Goal: Task Accomplishment & Management: Use online tool/utility

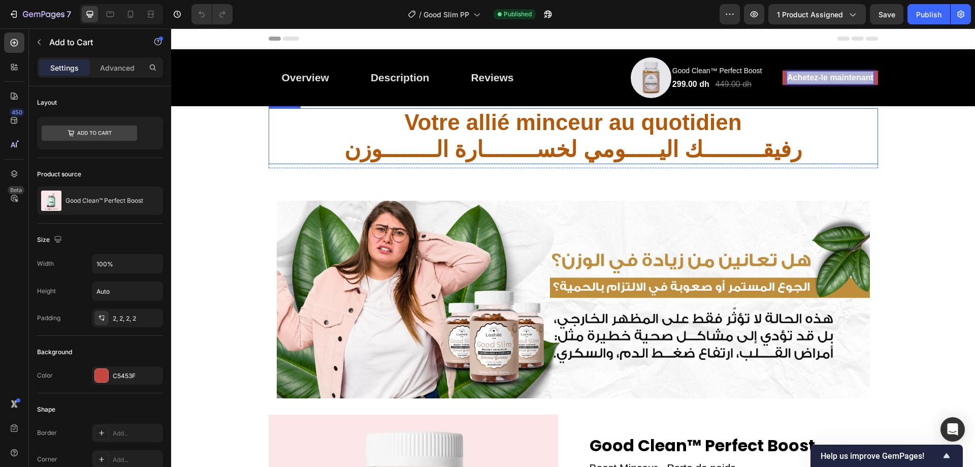
click at [690, 126] on strong "Votre allié minceur au quotidien" at bounding box center [572, 122] width 337 height 25
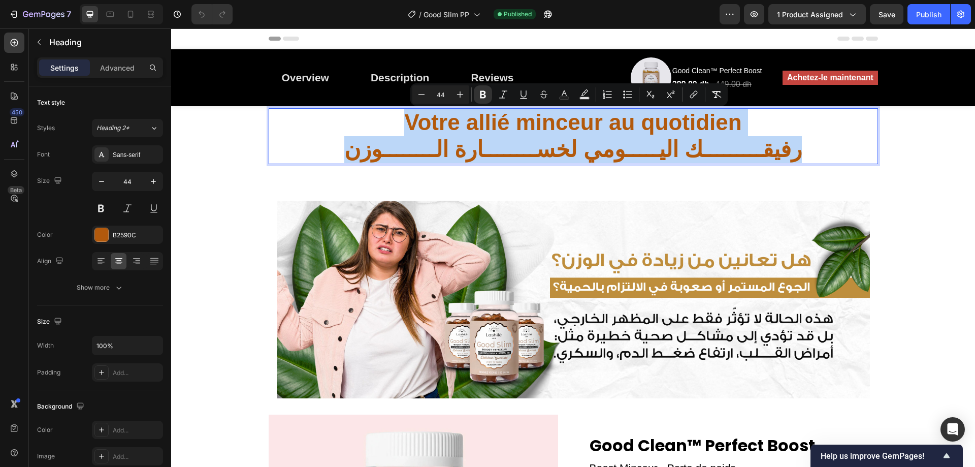
drag, startPoint x: 690, startPoint y: 126, endPoint x: 690, endPoint y: 147, distance: 21.3
click at [690, 147] on p "Votre allié minceur au quotidien رفيقـــــــــك اليـــــومي لخســــــــارة الــ…" at bounding box center [573, 136] width 607 height 54
click at [809, 138] on p "Votre allié minceur au quotidien رفيقـــــــــك اليـــــومي لخســــــــارة الــ…" at bounding box center [573, 136] width 607 height 54
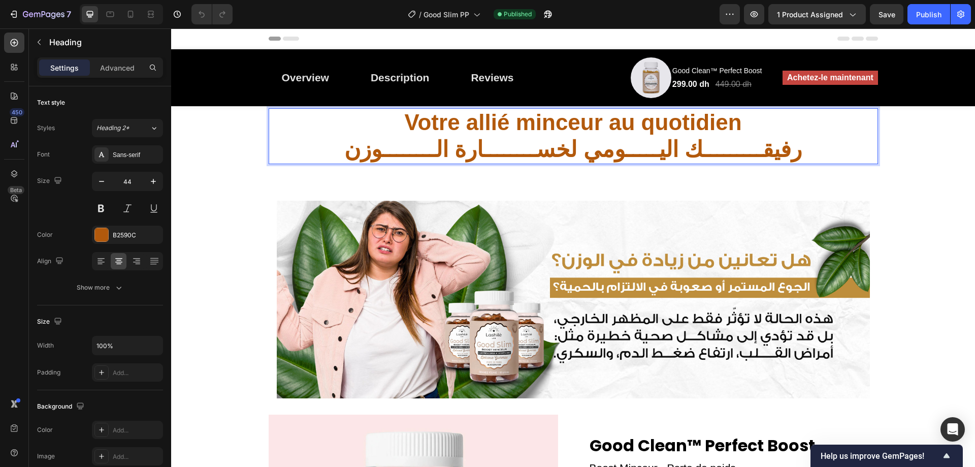
click at [817, 116] on p "Votre allié minceur au quotidien رفيقـــــــــك اليـــــومي لخســــــــارة الــ…" at bounding box center [573, 136] width 607 height 54
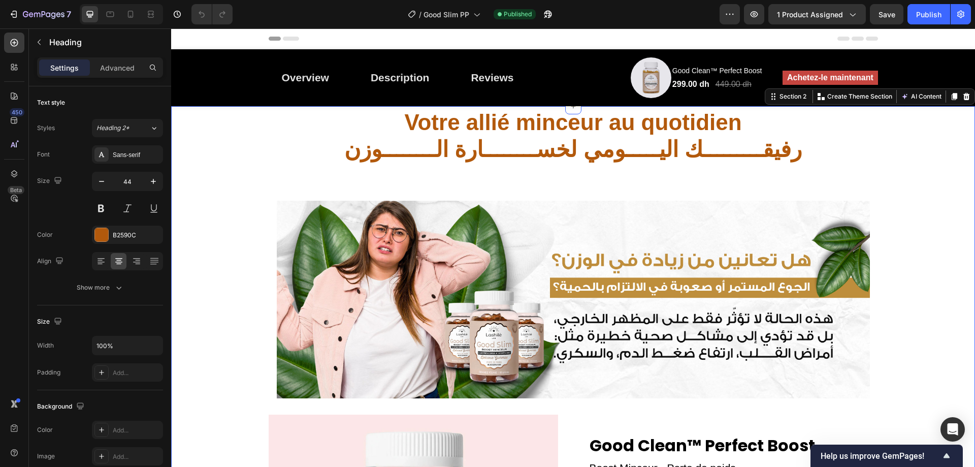
click at [876, 138] on div "⁠⁠⁠⁠⁠⁠⁠ Votre allié minceur au quotidien رفيقـــــــــك اليـــــومي لخســــــــ…" at bounding box center [573, 431] width 800 height 646
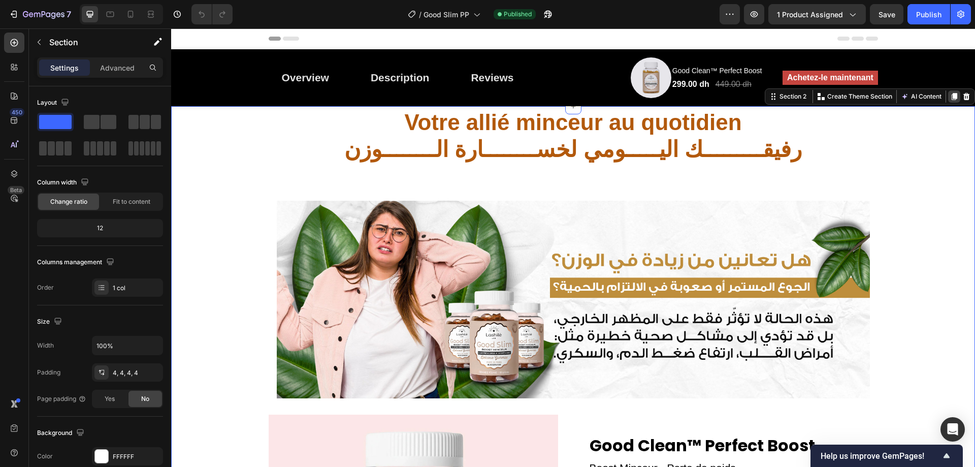
click at [951, 97] on icon at bounding box center [954, 96] width 6 height 7
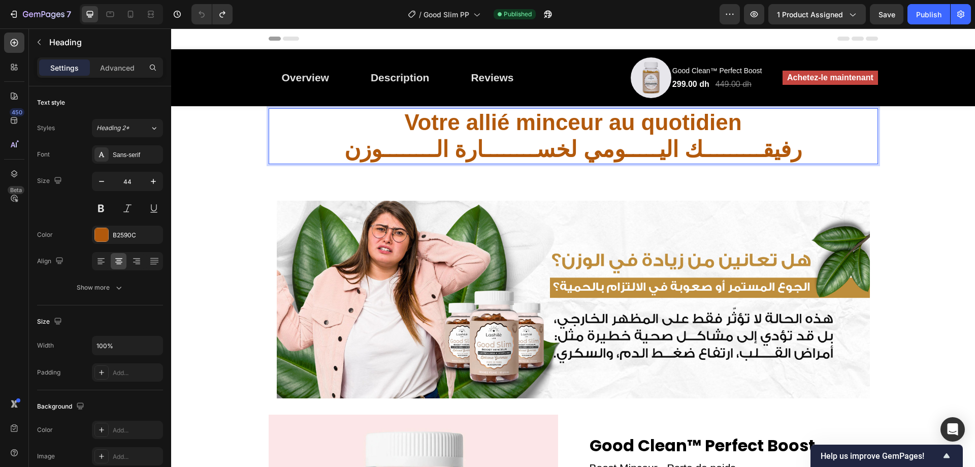
click at [814, 111] on p "Votre allié minceur au quotidien رفيقـــــــــك اليـــــومي لخســــــــارة الــ…" at bounding box center [573, 136] width 607 height 54
click at [875, 113] on div "Votre allié minceur au quotidien رفيقـــــــــك اليـــــومي لخســــــــارة الــ…" at bounding box center [573, 431] width 800 height 646
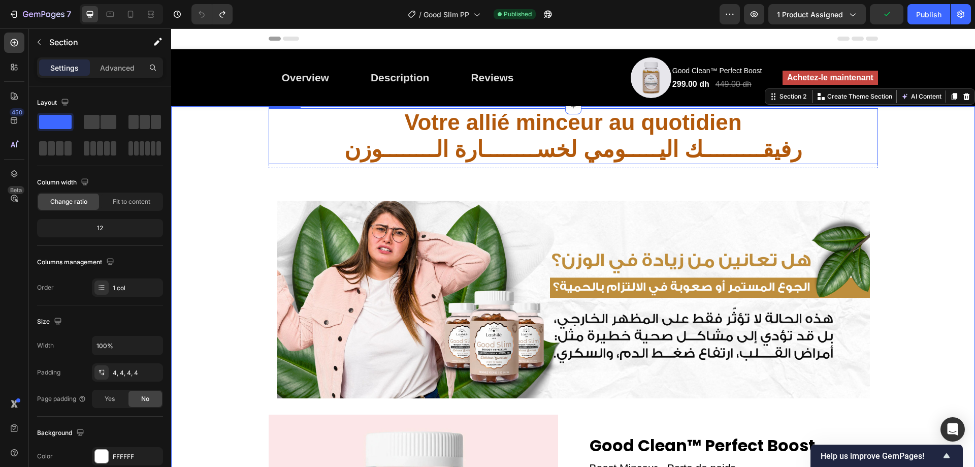
click at [345, 119] on p "⁠⁠⁠⁠⁠⁠⁠ Votre allié minceur au quotidien رفيقـــــــــك اليـــــومي لخســــــــ…" at bounding box center [573, 136] width 607 height 54
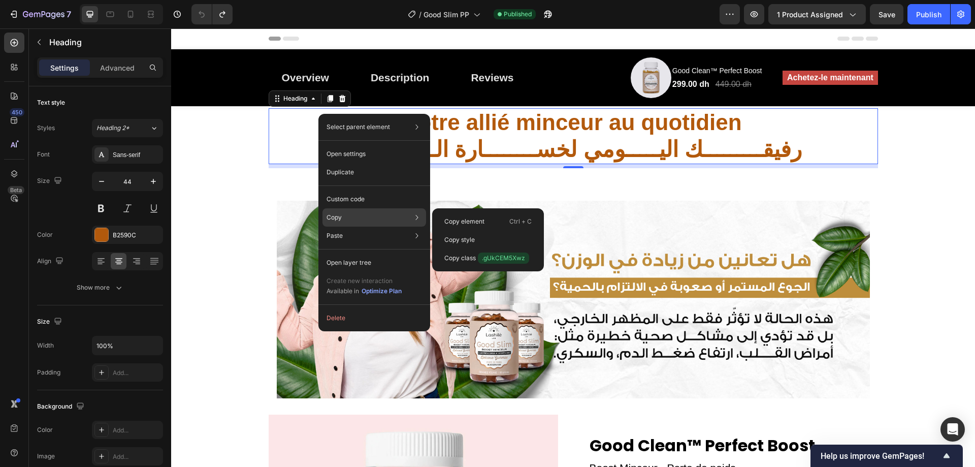
click at [347, 213] on div "Copy Copy element Ctrl + C Copy style Copy class .gUkCEM5Xwz" at bounding box center [374, 217] width 104 height 18
click at [446, 216] on div "Copy element Ctrl + C" at bounding box center [488, 221] width 104 height 18
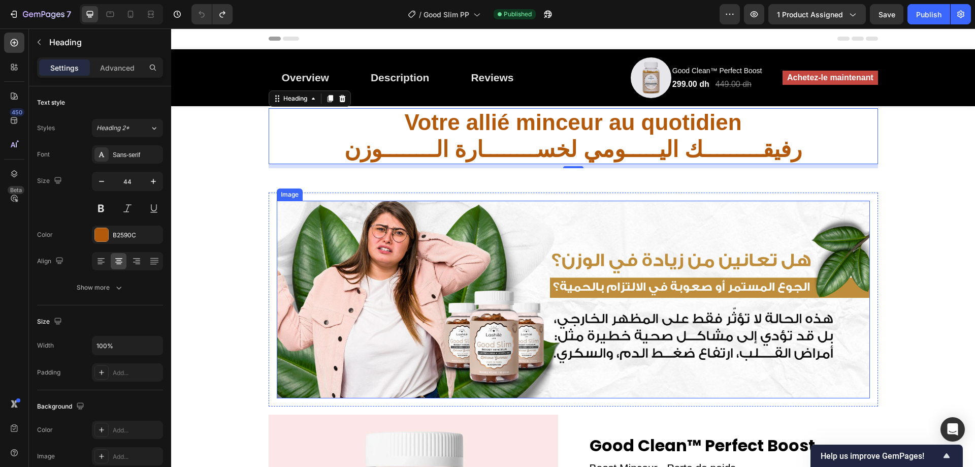
click at [640, 241] on img at bounding box center [573, 299] width 593 height 197
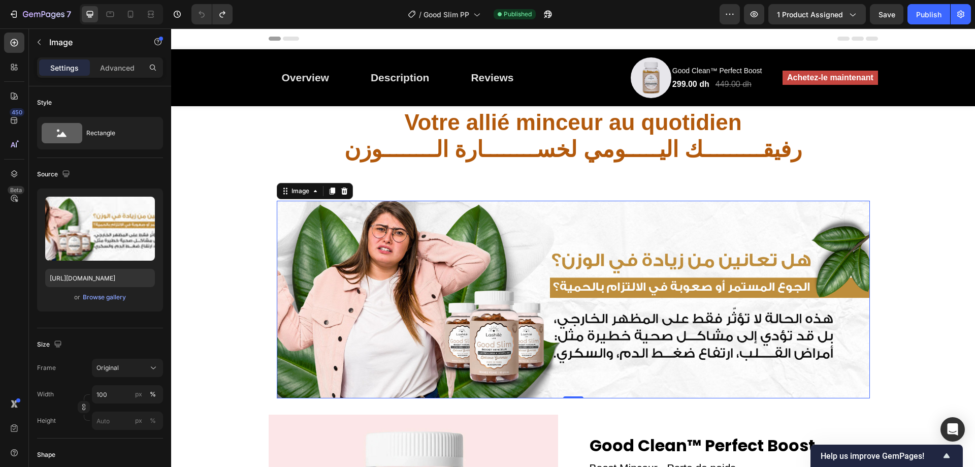
click at [747, 222] on img at bounding box center [573, 299] width 593 height 197
click at [356, 194] on div "Image 0 Row" at bounding box center [573, 299] width 609 height 214
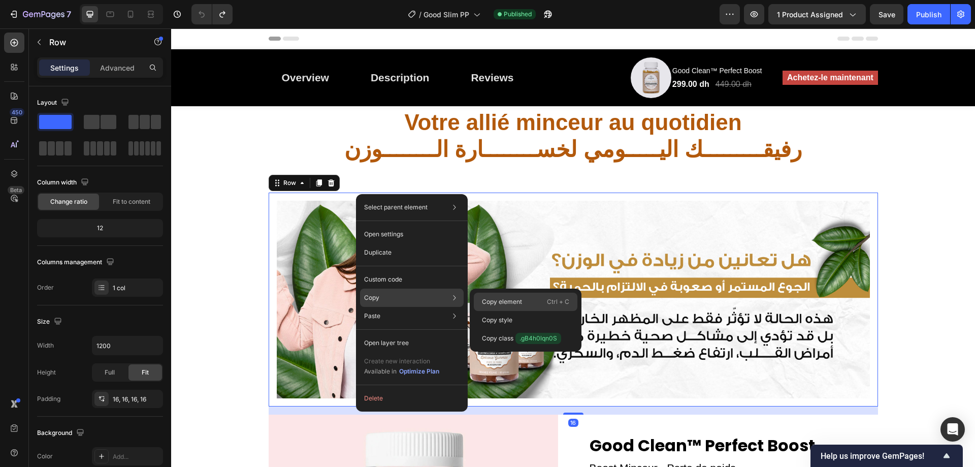
click at [499, 302] on p "Copy element" at bounding box center [502, 301] width 40 height 9
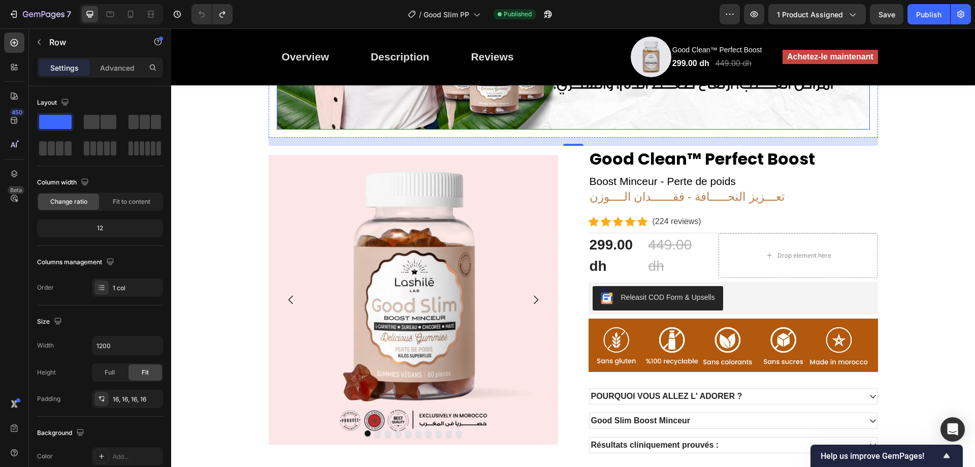
scroll to position [305, 0]
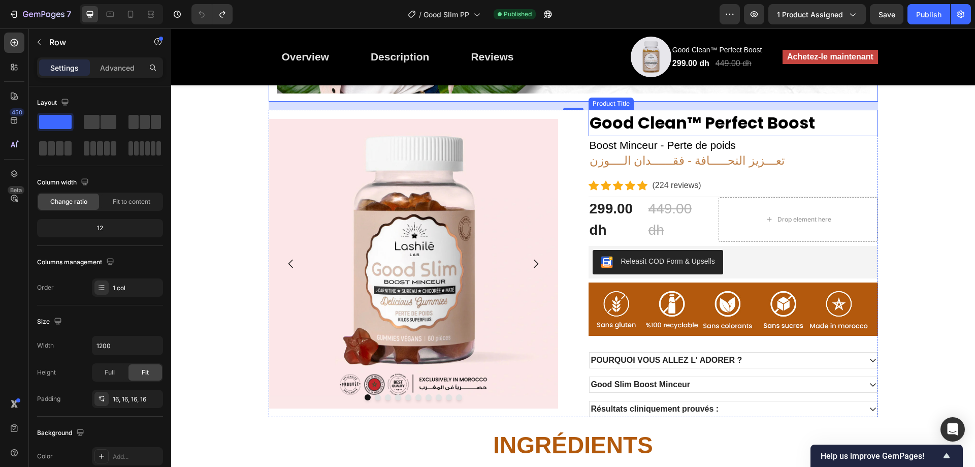
click at [829, 123] on h2 "Good Clean™ Perfect Boost" at bounding box center [732, 123] width 289 height 26
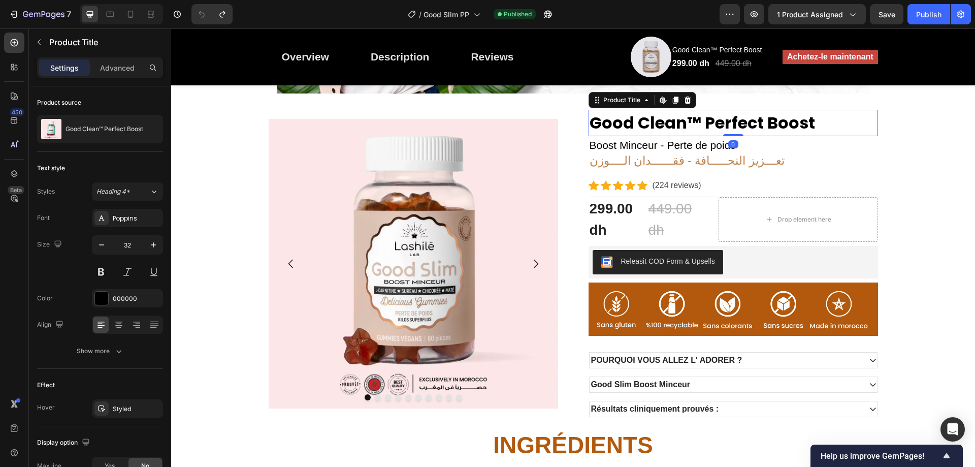
click at [871, 121] on h2 "Good Clean™ Perfect Boost" at bounding box center [732, 123] width 289 height 26
click at [739, 186] on div "Icon Icon Icon Icon Icon Icon List Hoz (224 reviews) Text block Row" at bounding box center [732, 185] width 289 height 14
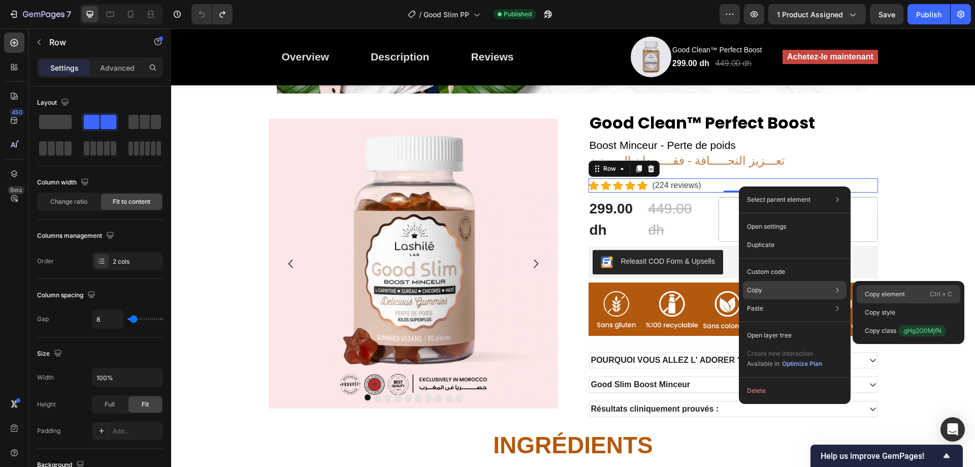
click at [883, 292] on p "Copy element" at bounding box center [884, 293] width 40 height 9
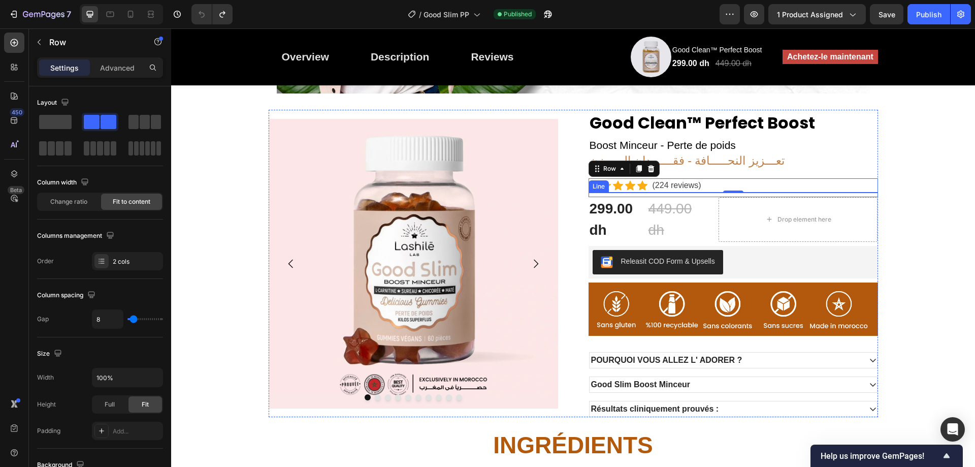
click at [867, 199] on div "Drop element here" at bounding box center [797, 219] width 159 height 45
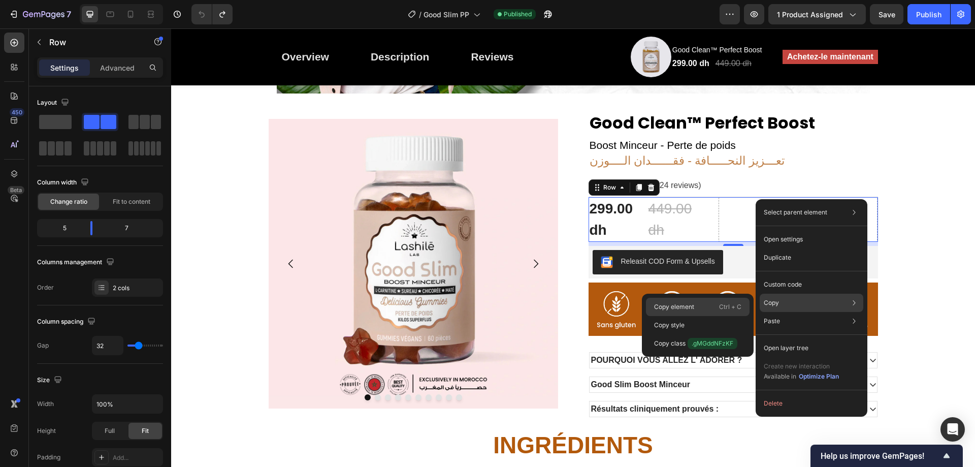
click at [703, 304] on div "Copy element Ctrl + C" at bounding box center [698, 306] width 104 height 18
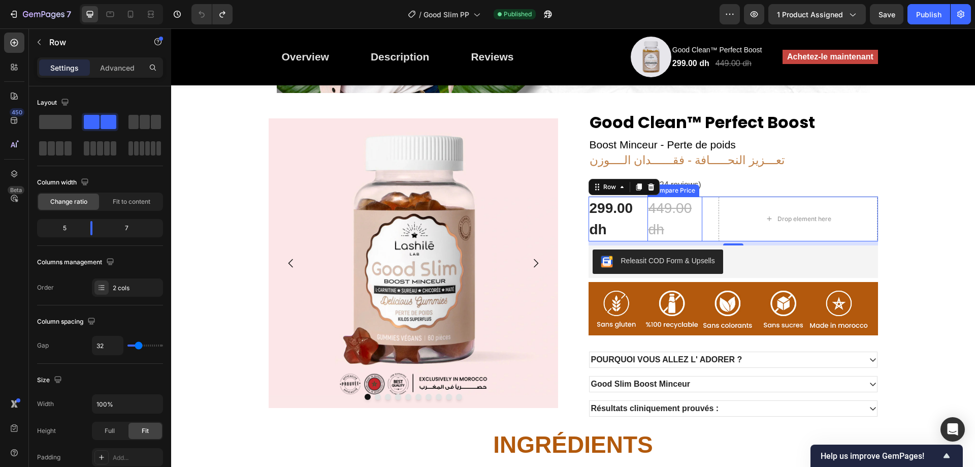
scroll to position [355, 0]
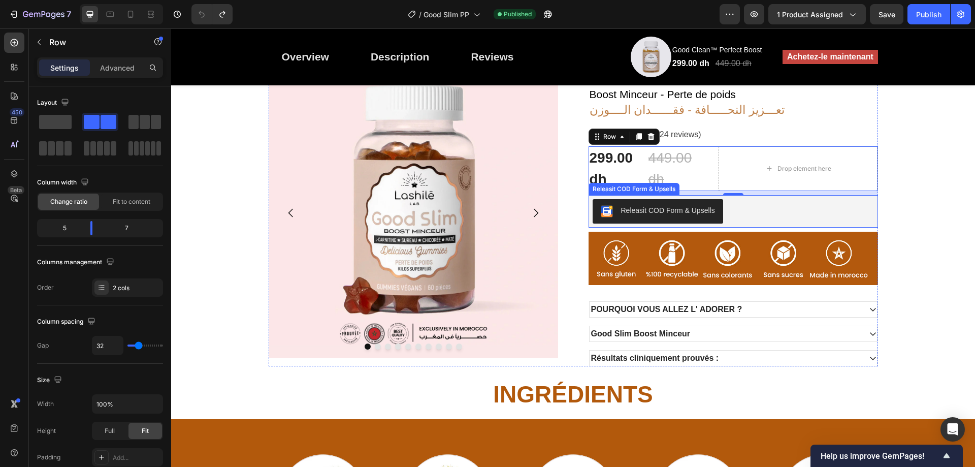
click at [720, 217] on div "Releasit COD Form & Upsells" at bounding box center [732, 211] width 281 height 24
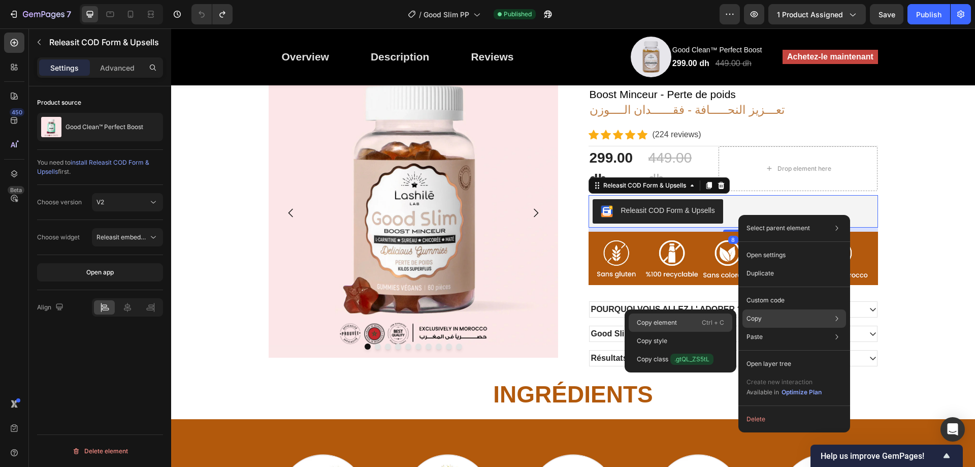
click at [708, 318] on p "Ctrl + C" at bounding box center [713, 322] width 22 height 10
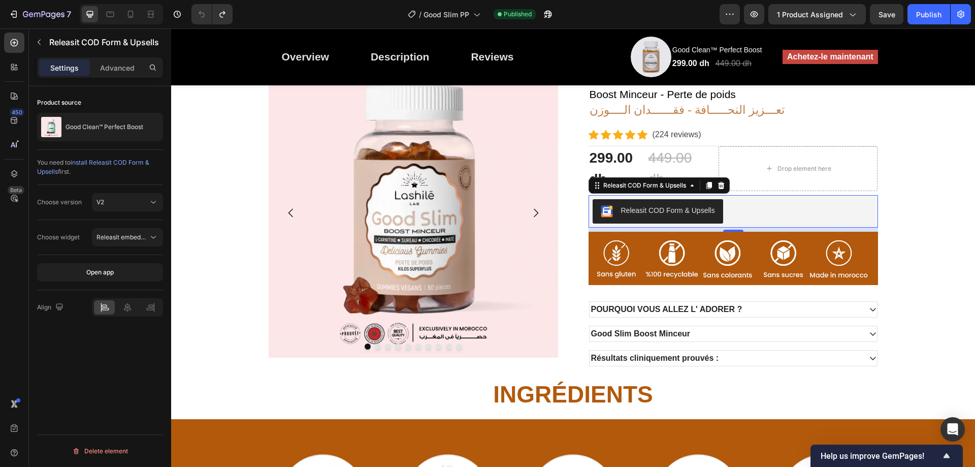
click at [958, 175] on div "⁠⁠⁠⁠⁠⁠⁠ Votre allié minceur au quotidien رفيقـــــــــك اليـــــومي لخســــــــ…" at bounding box center [573, 85] width 800 height 664
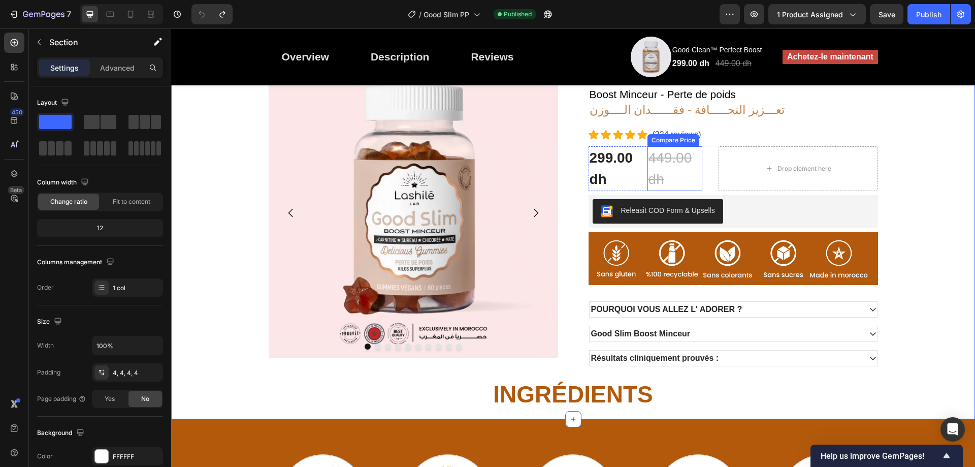
click at [694, 151] on div "449.00 dh" at bounding box center [674, 168] width 55 height 45
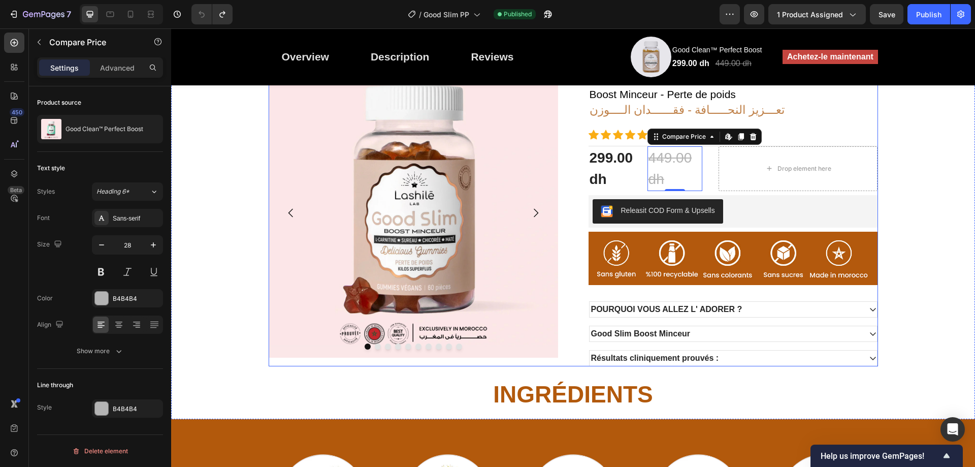
click at [817, 190] on div "Drop element here" at bounding box center [797, 168] width 159 height 45
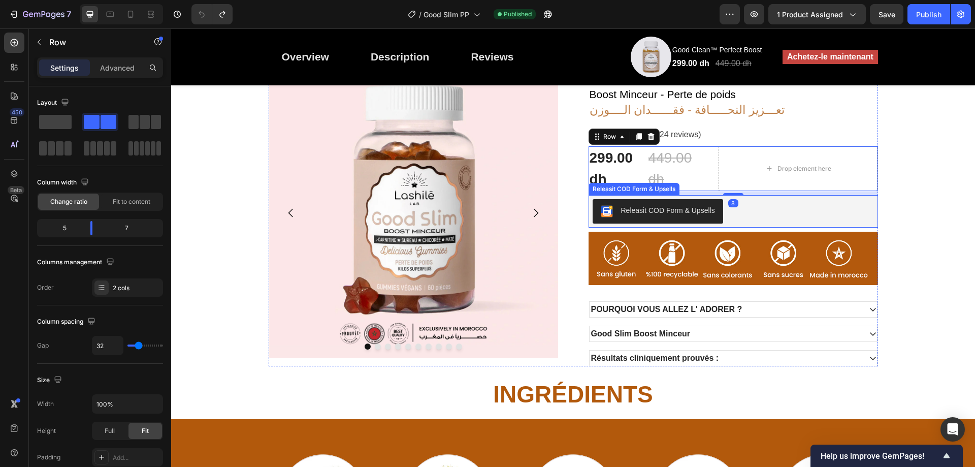
click at [814, 197] on div "Releasit COD Form & Upsells" at bounding box center [732, 211] width 289 height 32
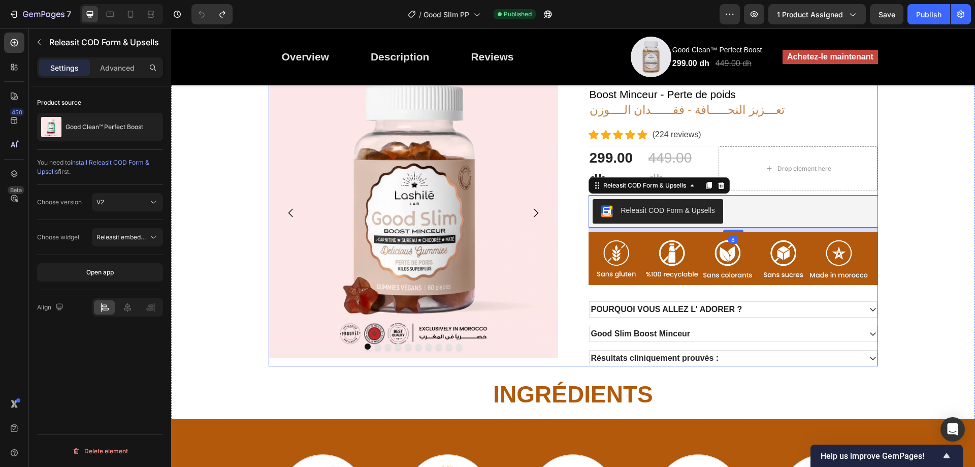
click at [838, 187] on div "Drop element here" at bounding box center [797, 168] width 159 height 45
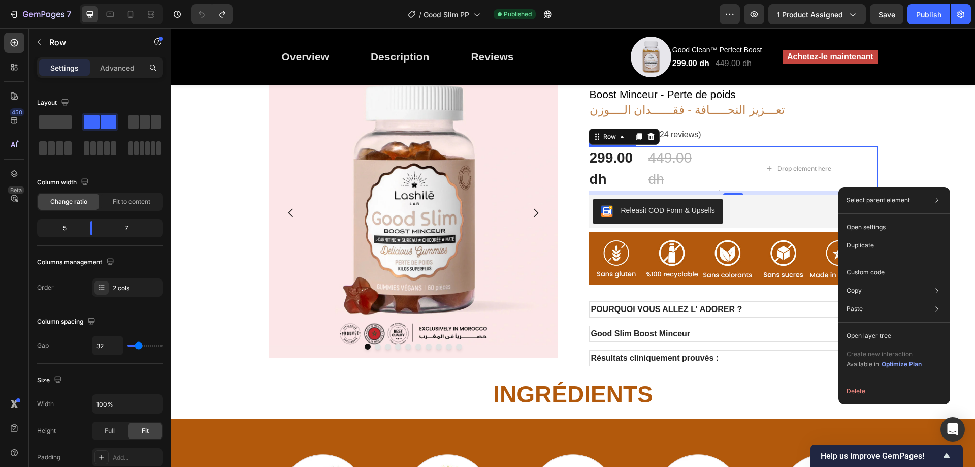
click at [630, 164] on div "299.00 dh" at bounding box center [615, 168] width 55 height 45
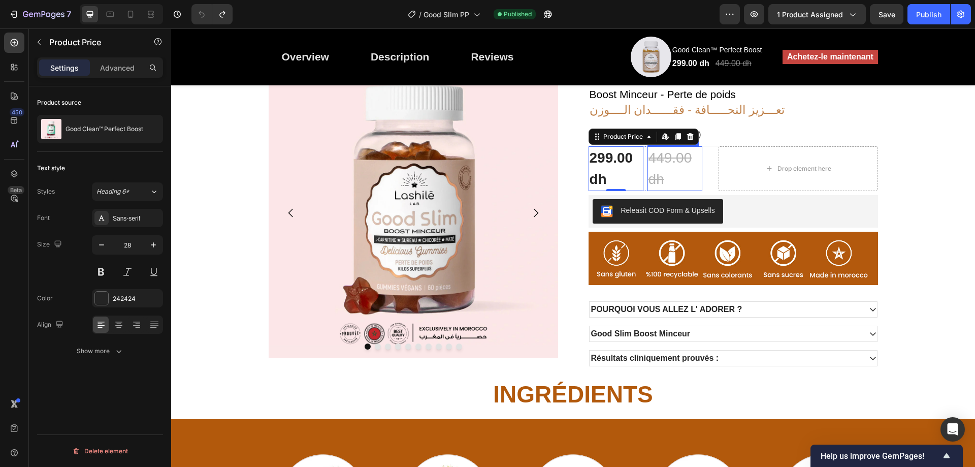
click at [654, 168] on div "449.00 dh" at bounding box center [674, 168] width 55 height 45
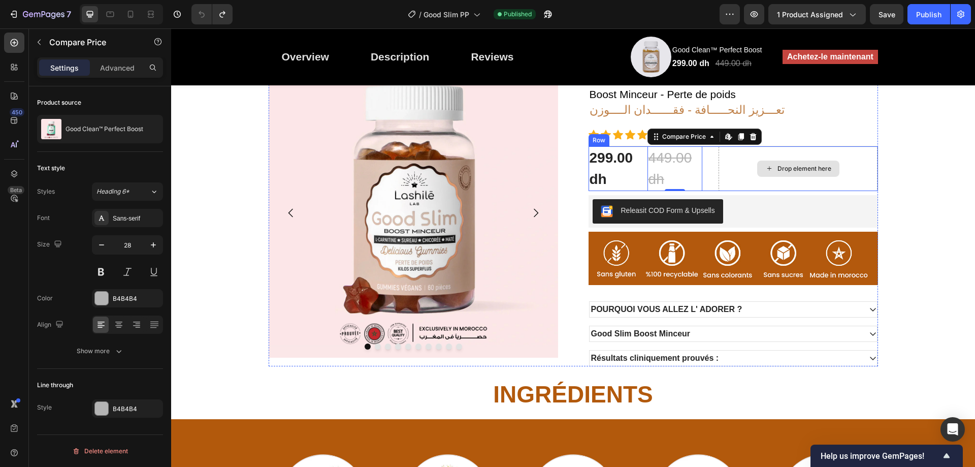
click at [742, 169] on div "Drop element here" at bounding box center [797, 168] width 159 height 45
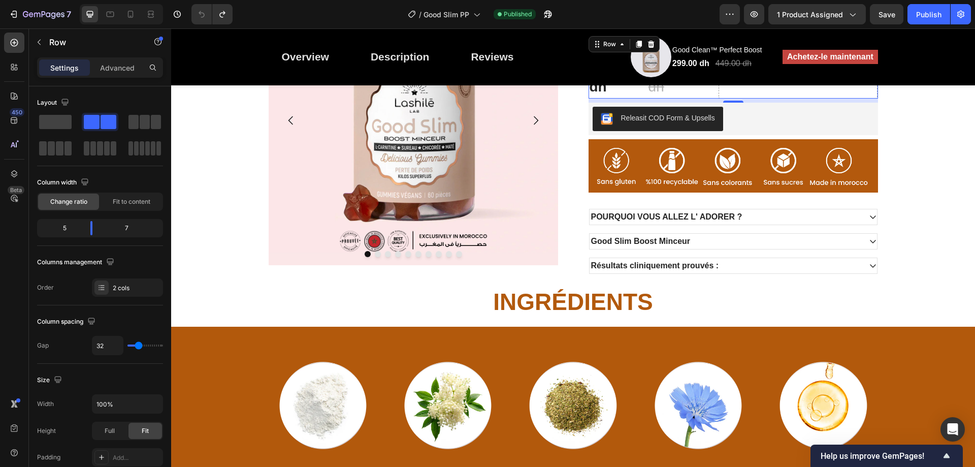
scroll to position [457, 0]
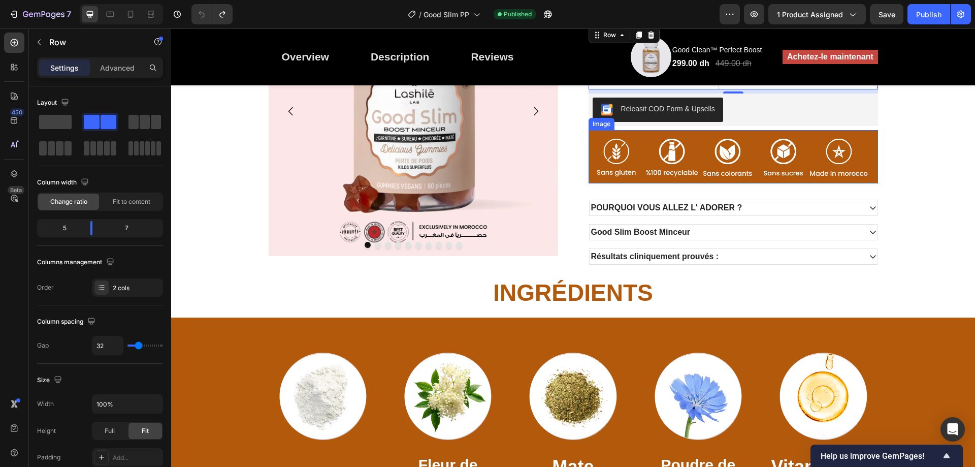
click at [829, 140] on img at bounding box center [732, 157] width 289 height 54
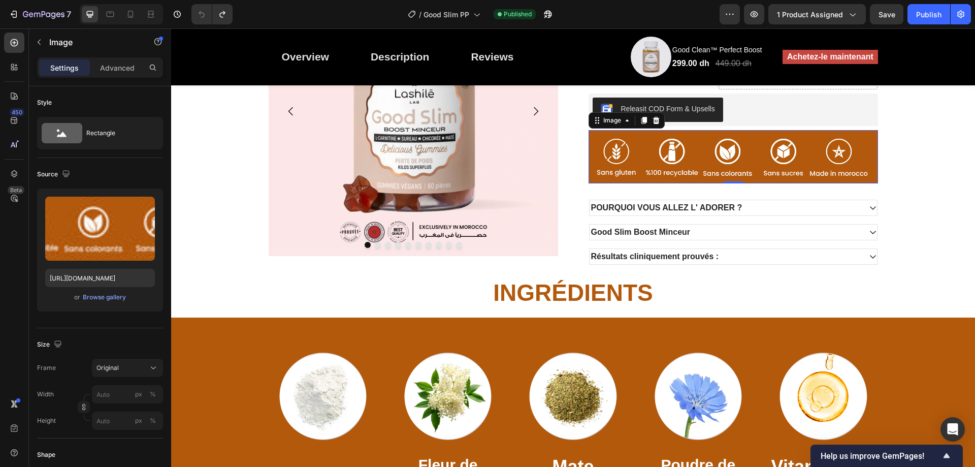
click at [705, 163] on img at bounding box center [732, 157] width 289 height 54
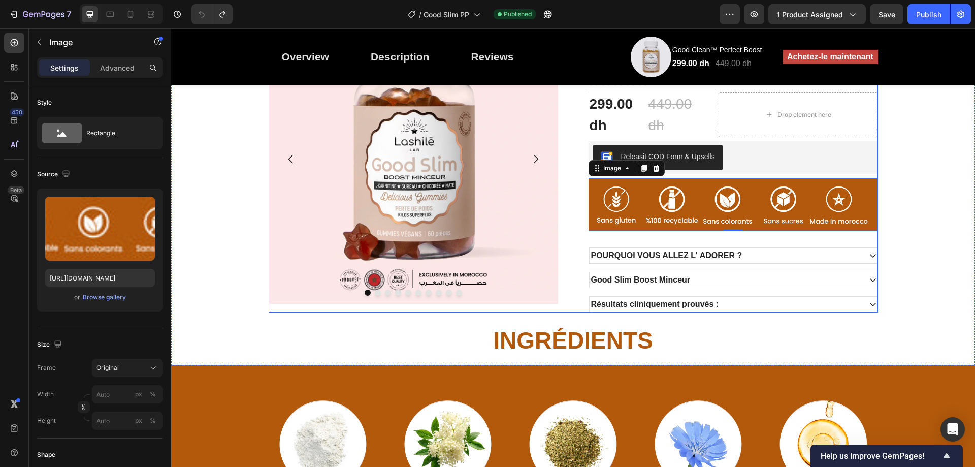
scroll to position [305, 0]
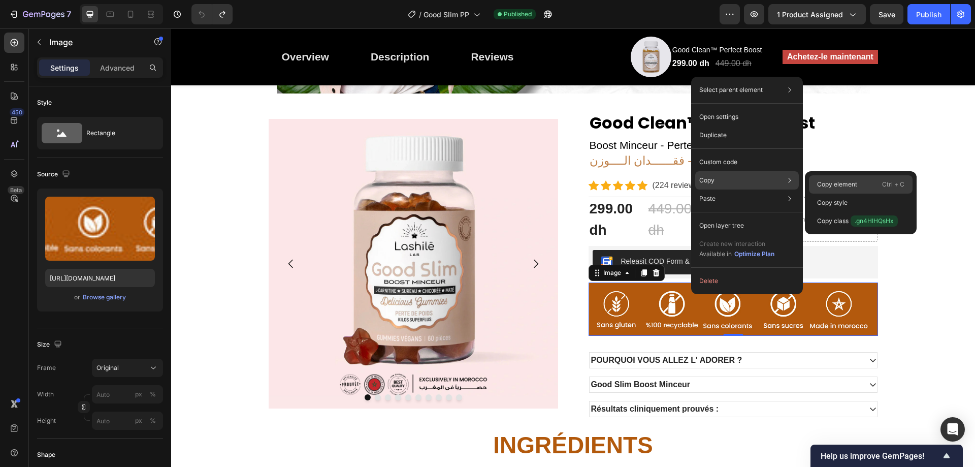
drag, startPoint x: 839, startPoint y: 176, endPoint x: 597, endPoint y: 18, distance: 288.6
click at [839, 176] on div "Copy element Ctrl + C" at bounding box center [861, 184] width 104 height 18
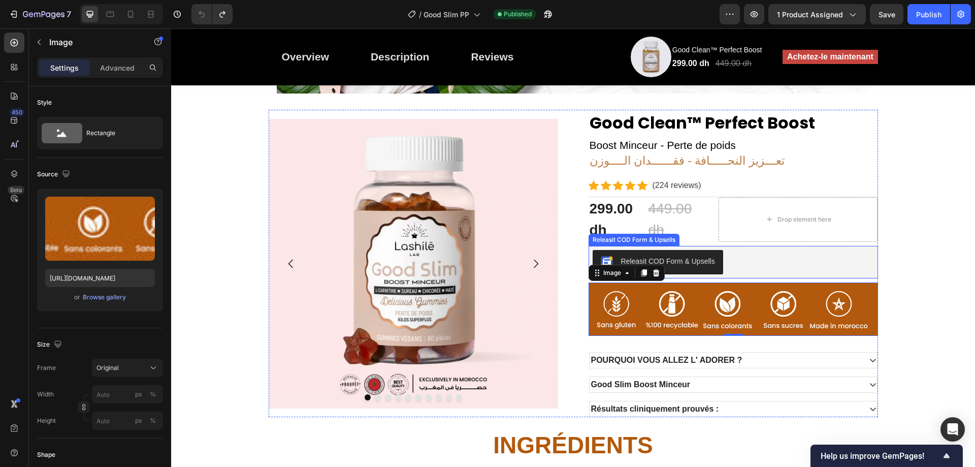
click at [727, 255] on div "Releasit COD Form & Upsells" at bounding box center [732, 262] width 281 height 24
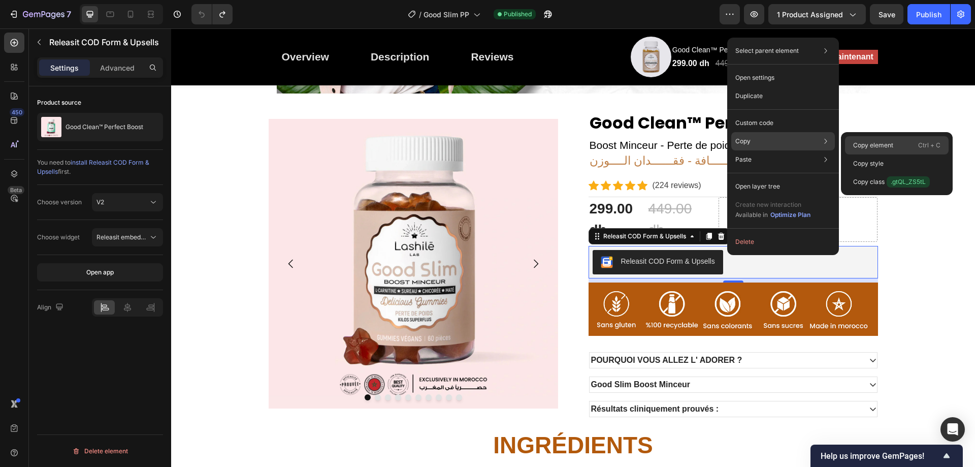
click at [870, 141] on p "Copy element" at bounding box center [873, 145] width 40 height 9
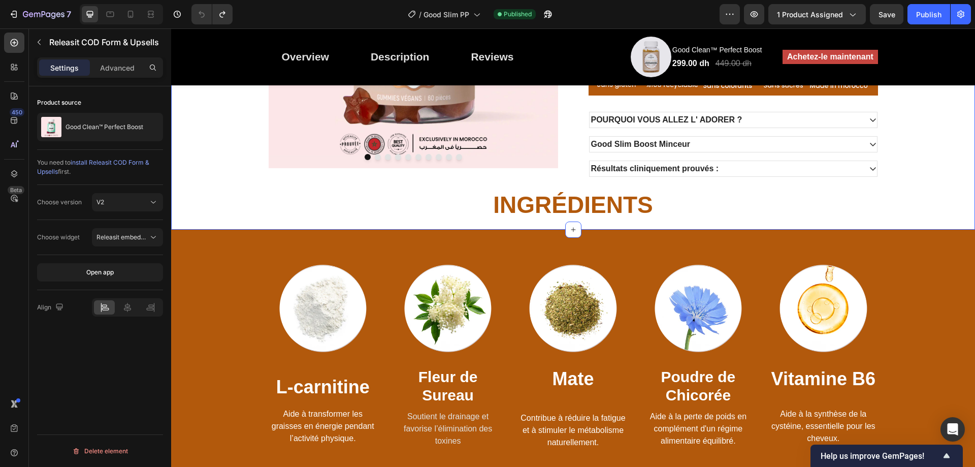
scroll to position [558, 0]
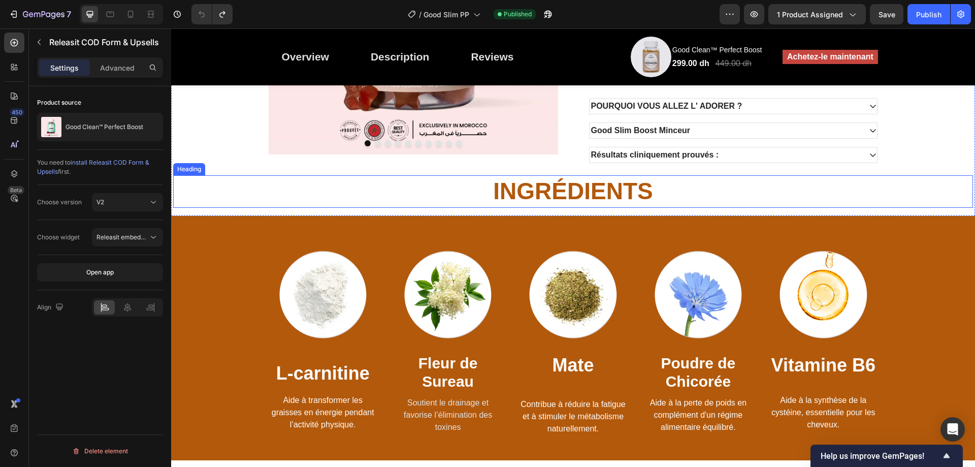
click at [576, 191] on h2 "INGRÉDIENTS" at bounding box center [573, 191] width 800 height 32
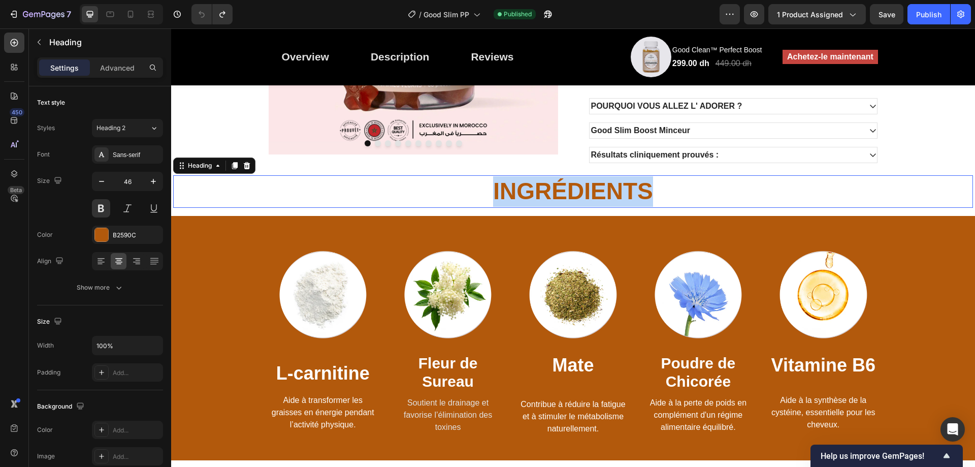
click at [576, 191] on p "INGRÉDIENTS" at bounding box center [572, 191] width 797 height 30
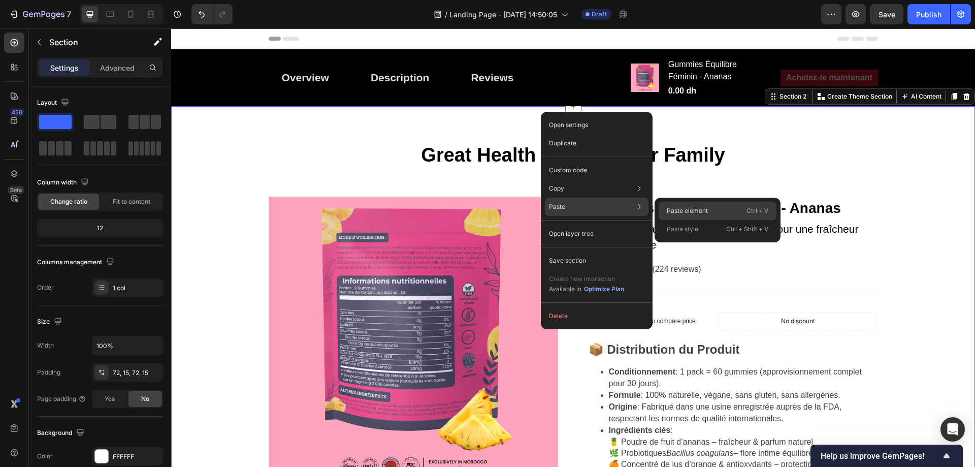
click at [671, 206] on p "Paste element" at bounding box center [687, 210] width 41 height 9
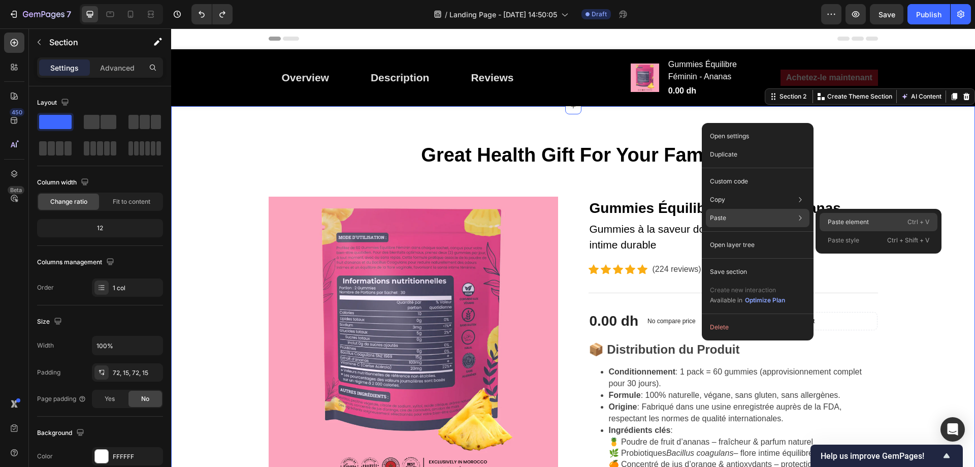
click at [848, 220] on p "Paste element" at bounding box center [847, 221] width 41 height 9
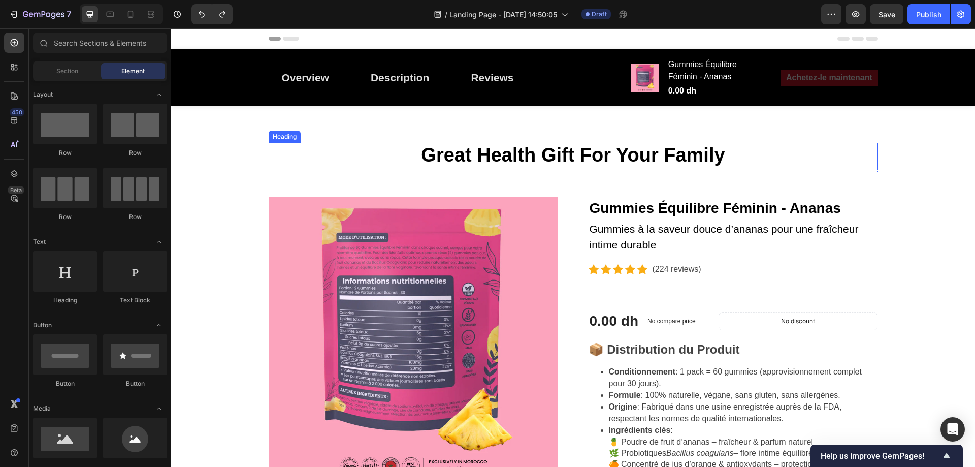
click at [450, 154] on p "Great Health Gift For Your Family" at bounding box center [573, 155] width 607 height 23
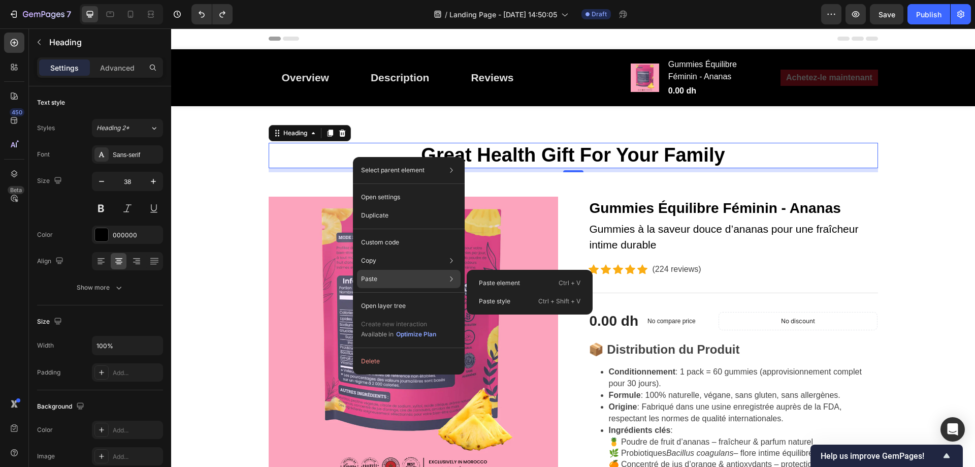
click at [387, 271] on div "Paste Paste element Ctrl + V Paste style Ctrl + Shift + V" at bounding box center [409, 279] width 104 height 18
click at [484, 274] on div "Paste element Ctrl + V" at bounding box center [530, 283] width 118 height 18
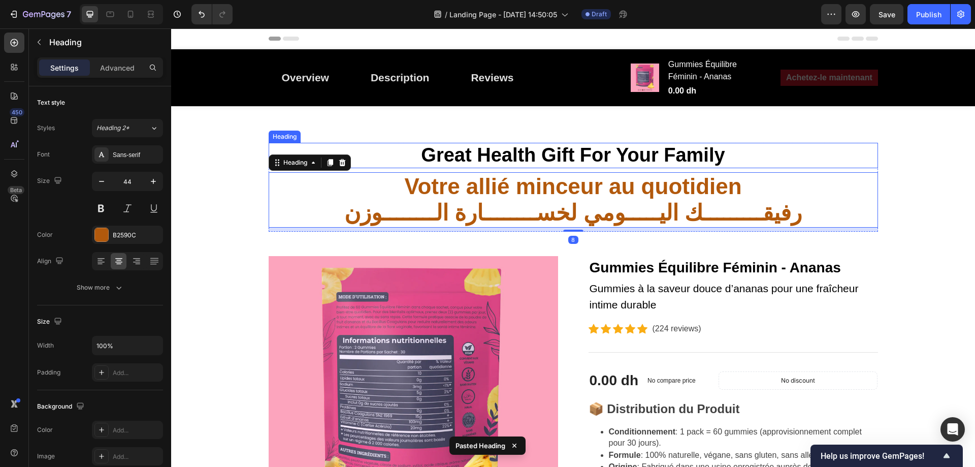
click at [398, 147] on p "Great Health Gift For Your Family" at bounding box center [573, 155] width 607 height 23
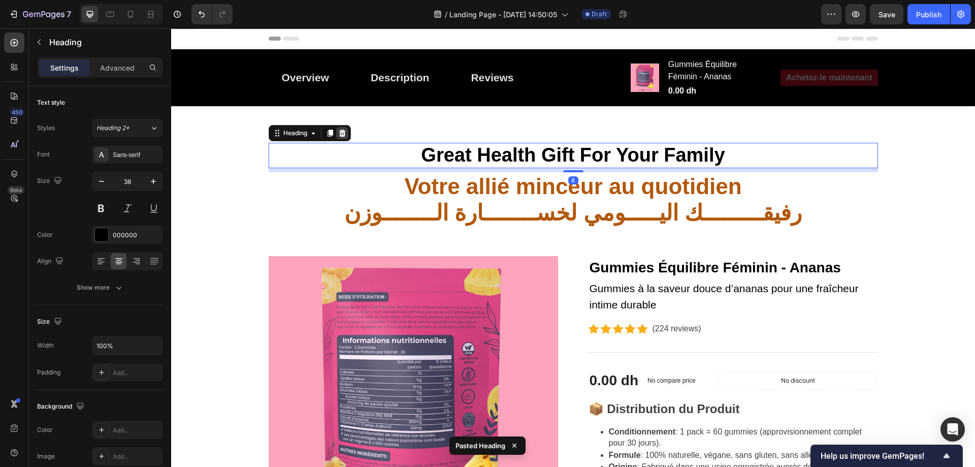
click at [338, 135] on icon at bounding box center [342, 133] width 8 height 8
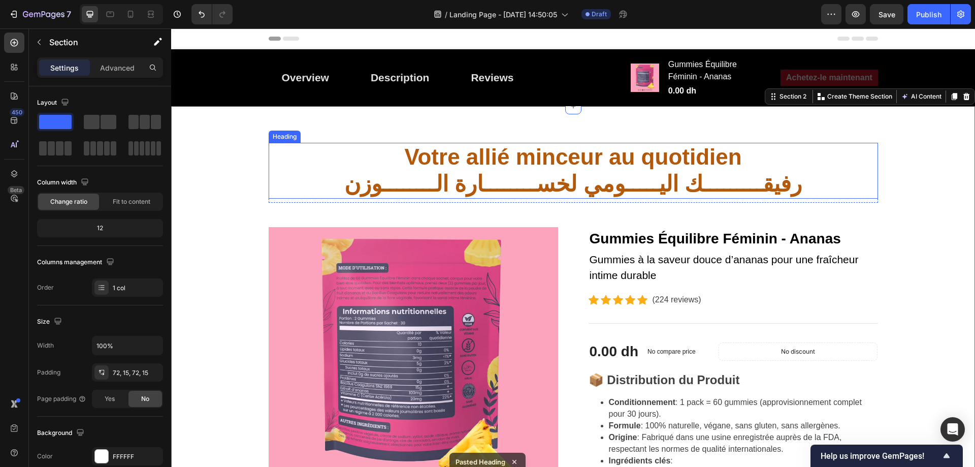
click at [534, 147] on strong "Votre allié minceur au quotidien" at bounding box center [572, 156] width 337 height 25
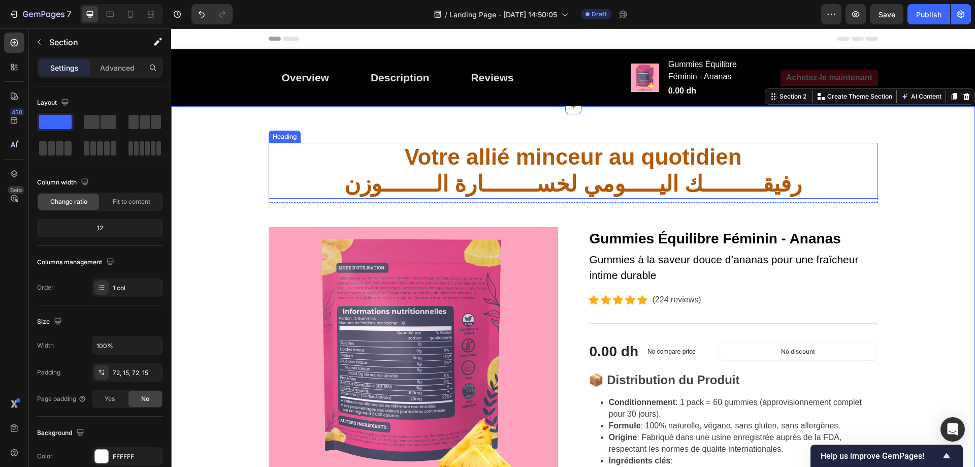
click at [419, 146] on strong "Votre allié minceur au quotidien" at bounding box center [572, 156] width 337 height 25
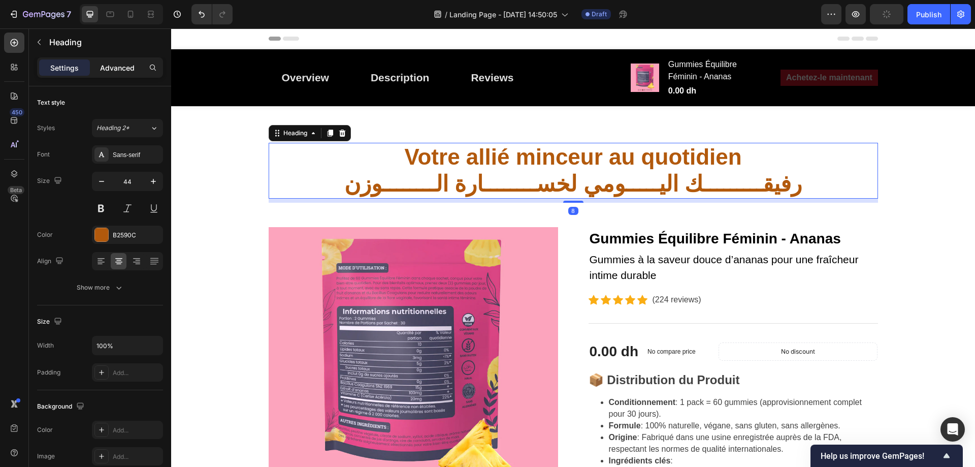
click at [109, 69] on p "Advanced" at bounding box center [117, 67] width 35 height 11
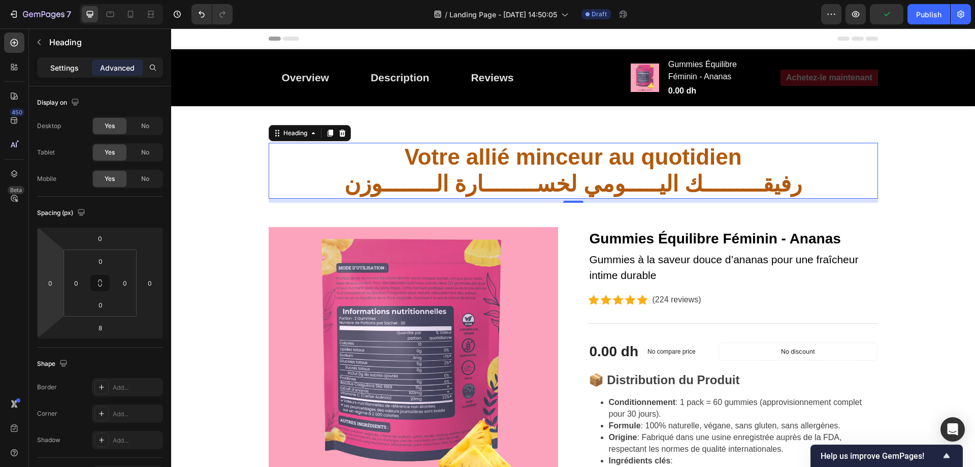
click at [68, 65] on p "Settings" at bounding box center [64, 67] width 28 height 11
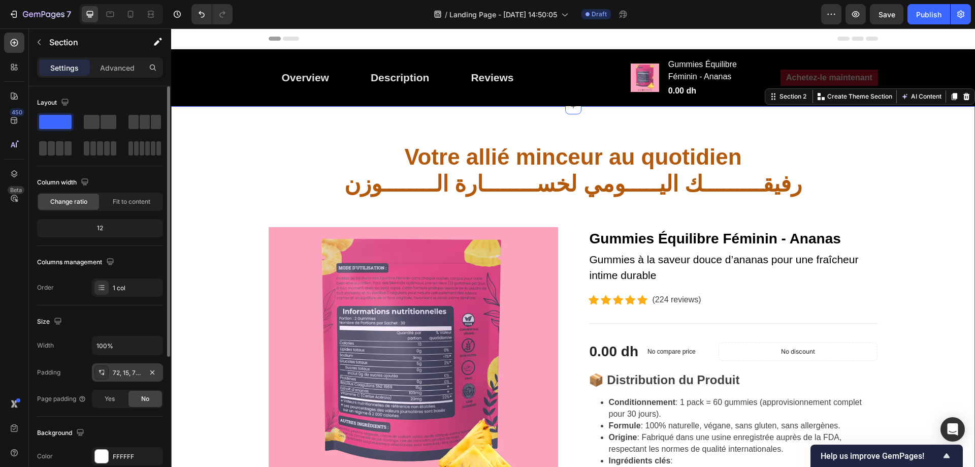
click at [142, 369] on div "72, 15, 72, 15" at bounding box center [127, 372] width 29 height 9
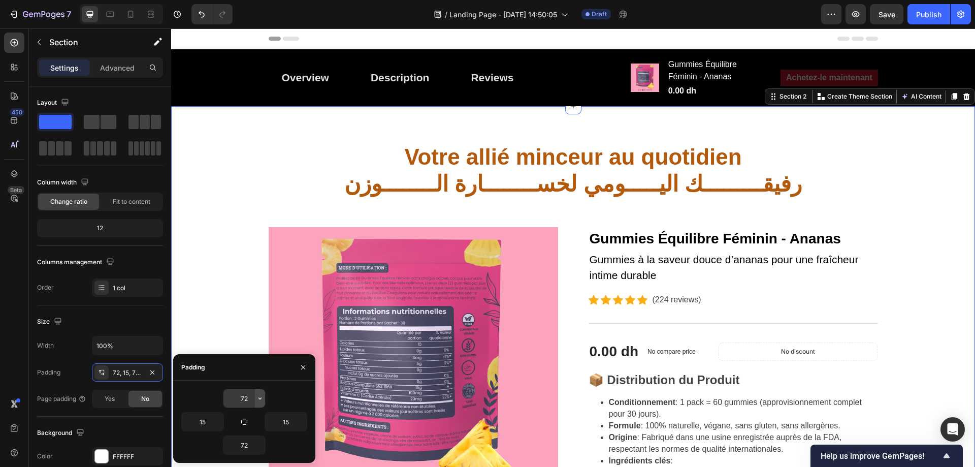
click at [261, 398] on icon "button" at bounding box center [260, 398] width 8 height 8
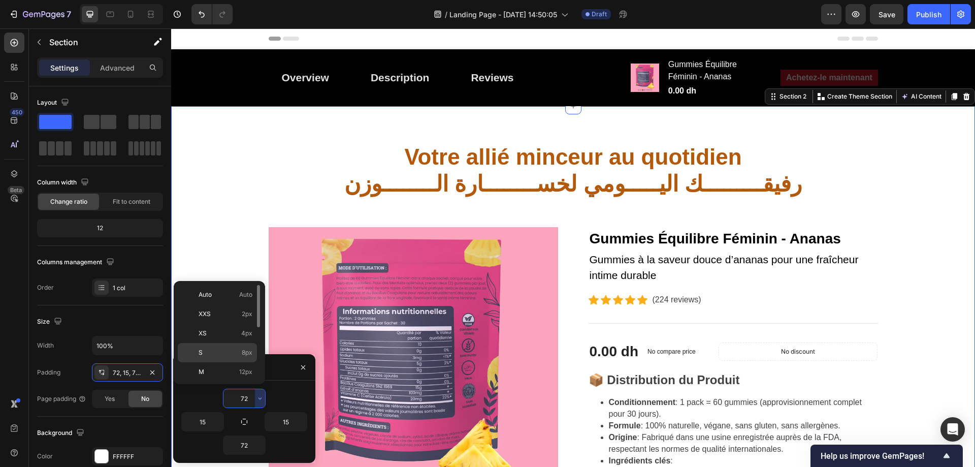
click at [246, 351] on span "8px" at bounding box center [247, 352] width 11 height 9
type input "8"
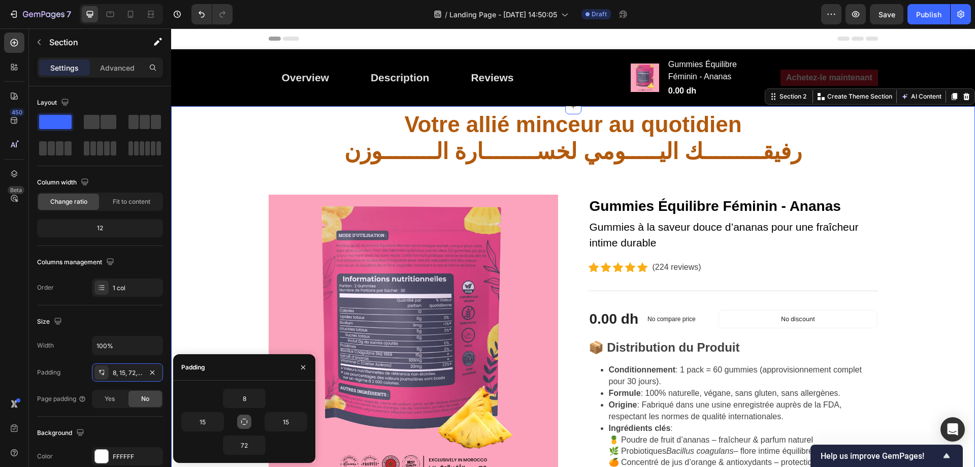
click at [246, 420] on icon "button" at bounding box center [244, 421] width 8 height 8
type input "8"
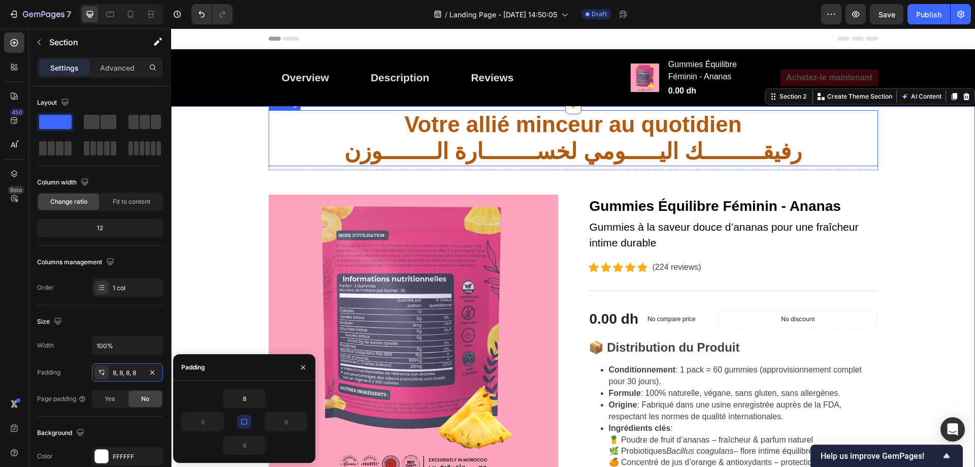
click at [640, 150] on h2 "Votre allié minceur au quotidien رفيقـــــــــك اليـــــومي لخســــــــارة الــ…" at bounding box center [573, 138] width 609 height 56
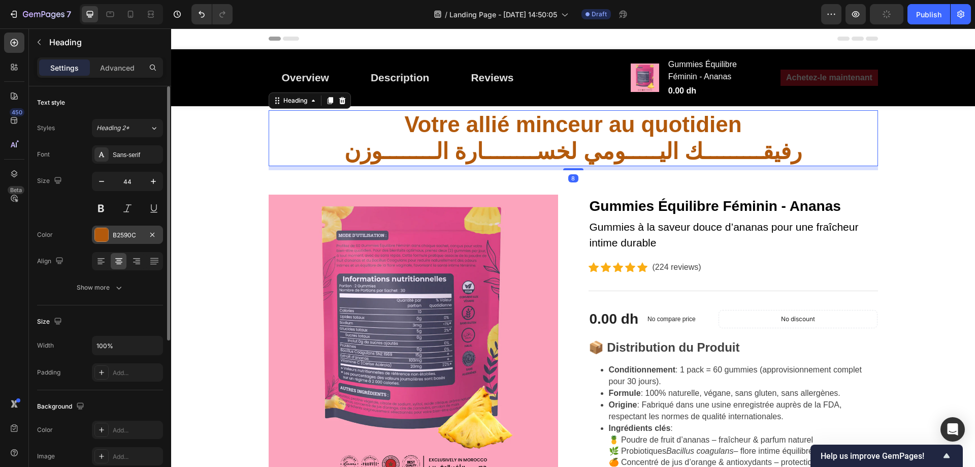
click at [124, 234] on div "B2590C" at bounding box center [127, 234] width 29 height 9
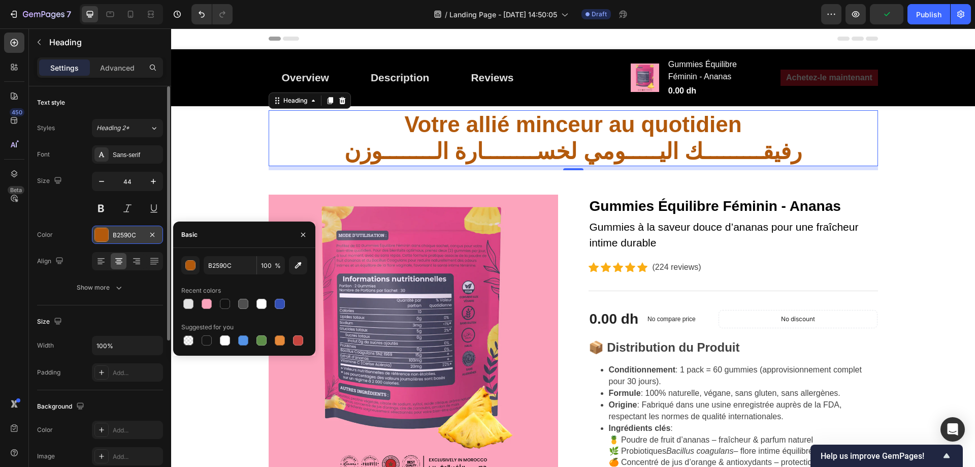
click at [115, 232] on div "B2590C" at bounding box center [127, 234] width 29 height 9
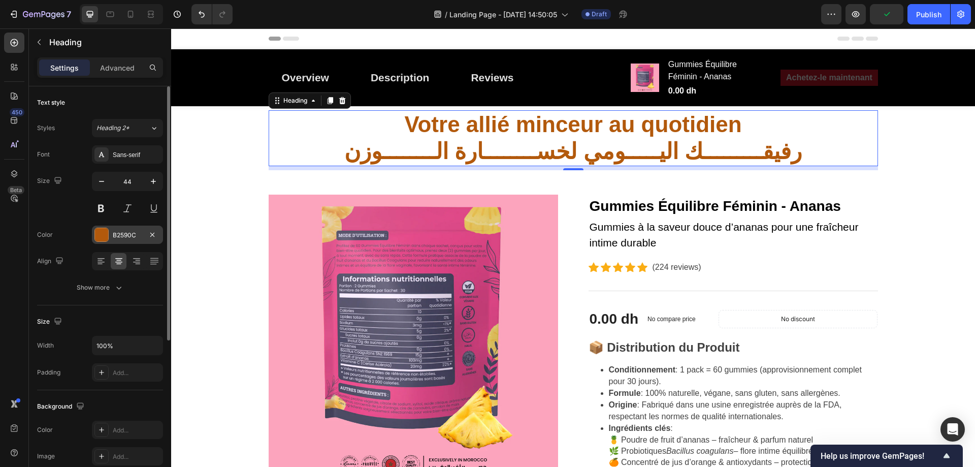
click at [115, 232] on div "B2590C" at bounding box center [127, 234] width 29 height 9
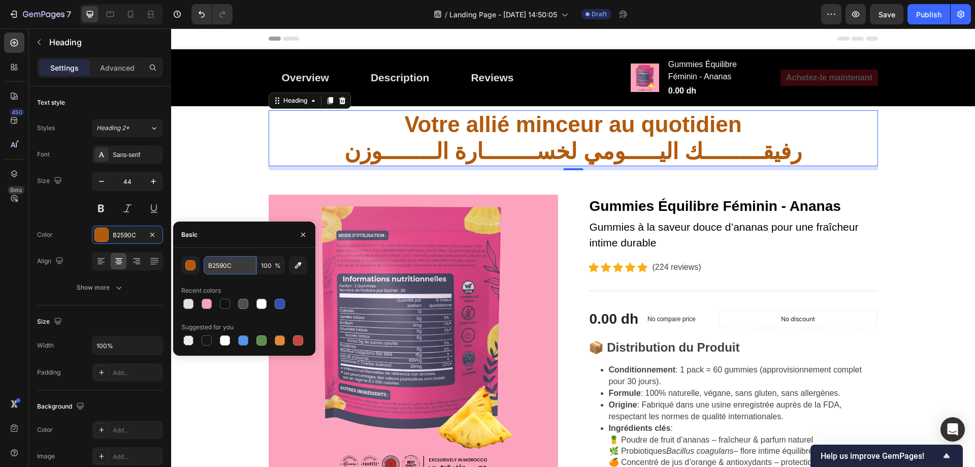
click at [217, 260] on input "B2590C" at bounding box center [230, 265] width 53 height 18
click at [467, 147] on h2 "Votre allié minceur au quotidien رفيقـــــــــك اليـــــومي لخســــــــارة الــ…" at bounding box center [573, 138] width 609 height 56
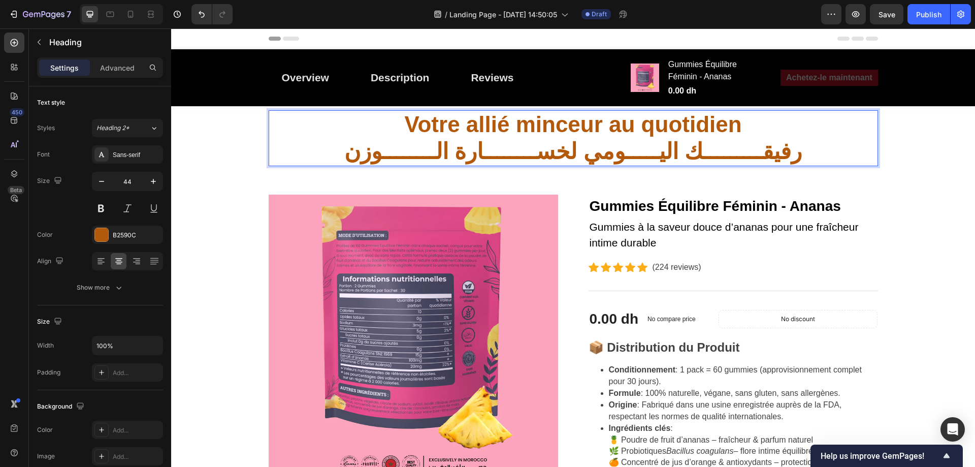
click at [467, 147] on p "Votre allié minceur au quotidien رفيقـــــــــك اليـــــومي لخســــــــارة الــ…" at bounding box center [573, 138] width 607 height 54
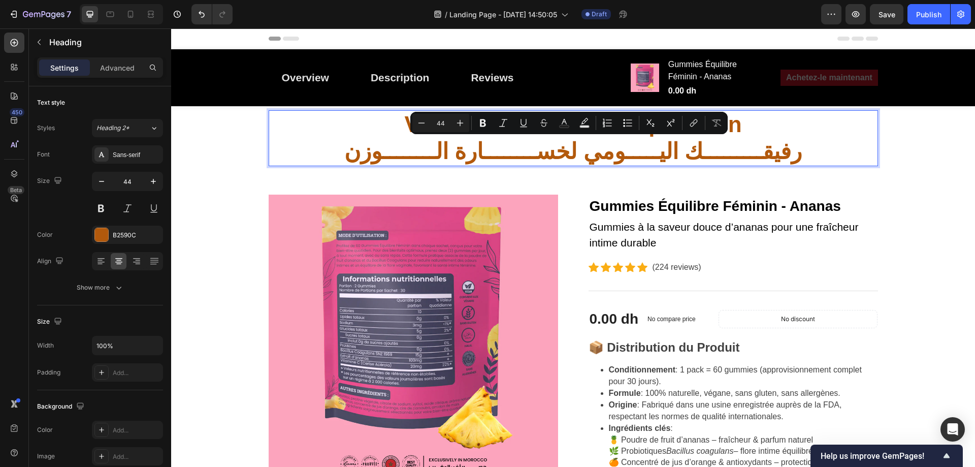
click at [349, 153] on p "Votre allié minceur au quotidien رفيقـــــــــك اليـــــومي لخســــــــارة الــ…" at bounding box center [573, 138] width 607 height 54
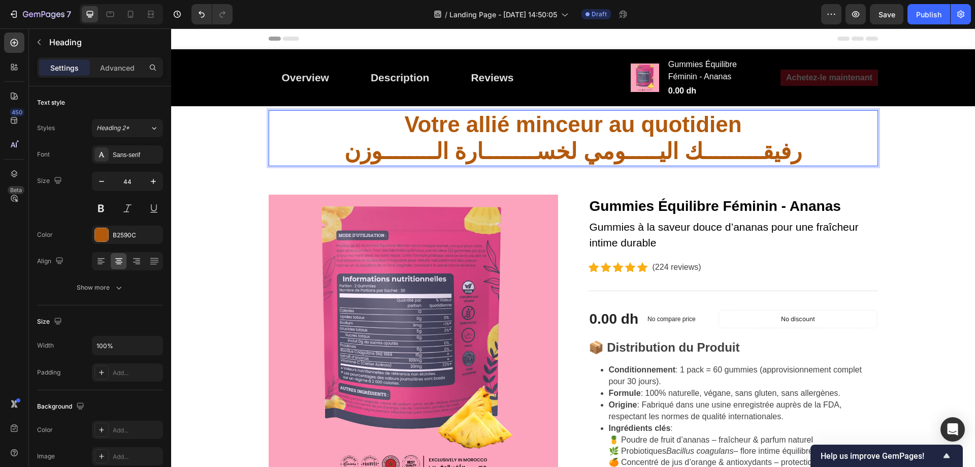
click at [352, 128] on p "Votre allié minceur au quotidien رفيقـــــــــك اليـــــومي لخســــــــارة الــ…" at bounding box center [573, 138] width 607 height 54
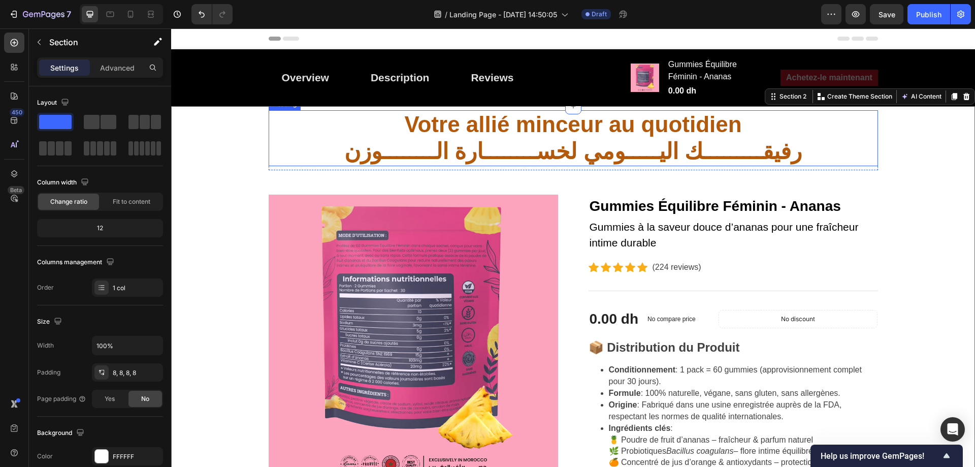
click at [349, 113] on p "⁠⁠⁠⁠⁠⁠⁠ Votre allié minceur au quotidien رفيقـــــــــك اليـــــومي لخســــــــ…" at bounding box center [573, 138] width 607 height 54
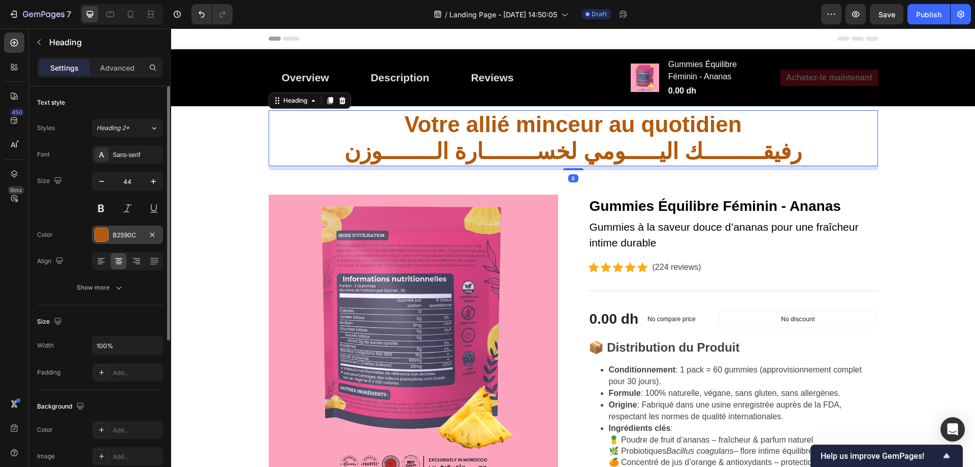
click at [128, 235] on div "B2590C" at bounding box center [127, 234] width 29 height 9
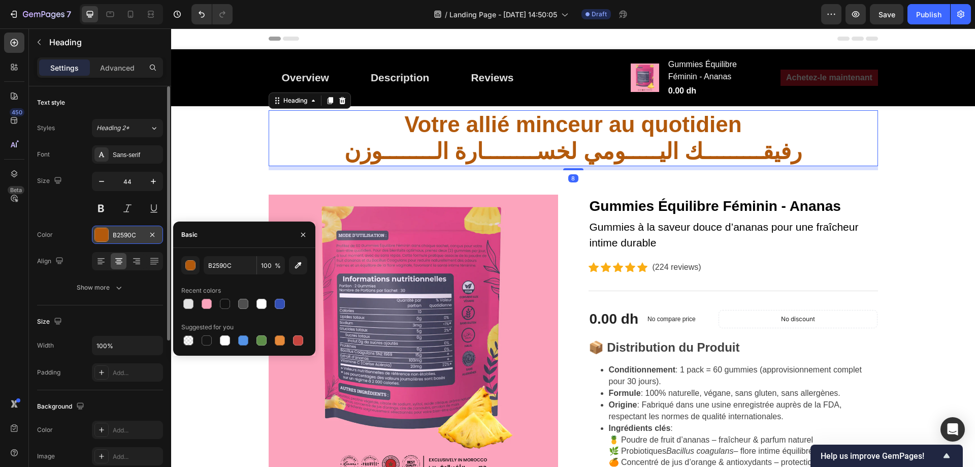
click at [128, 235] on div "B2590C" at bounding box center [127, 234] width 29 height 9
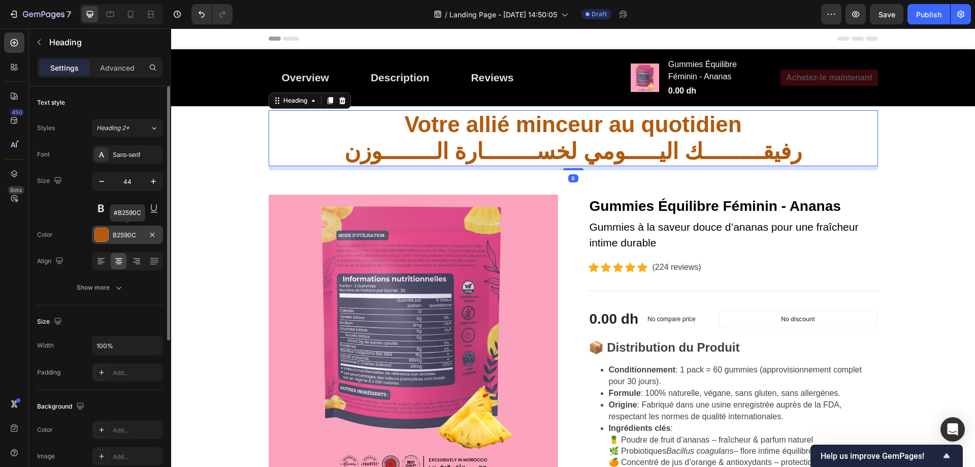
click at [128, 235] on div "B2590C" at bounding box center [127, 234] width 29 height 9
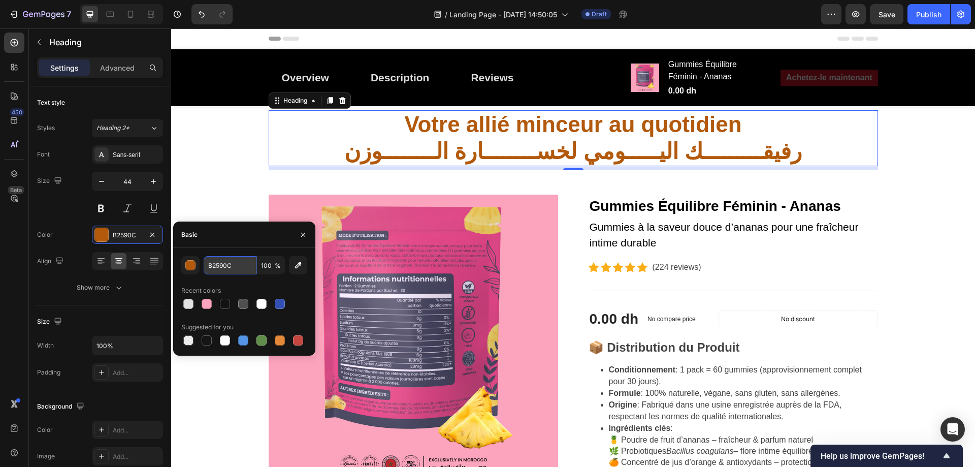
click at [222, 262] on input "B2590C" at bounding box center [230, 265] width 53 height 18
paste input "e14072"
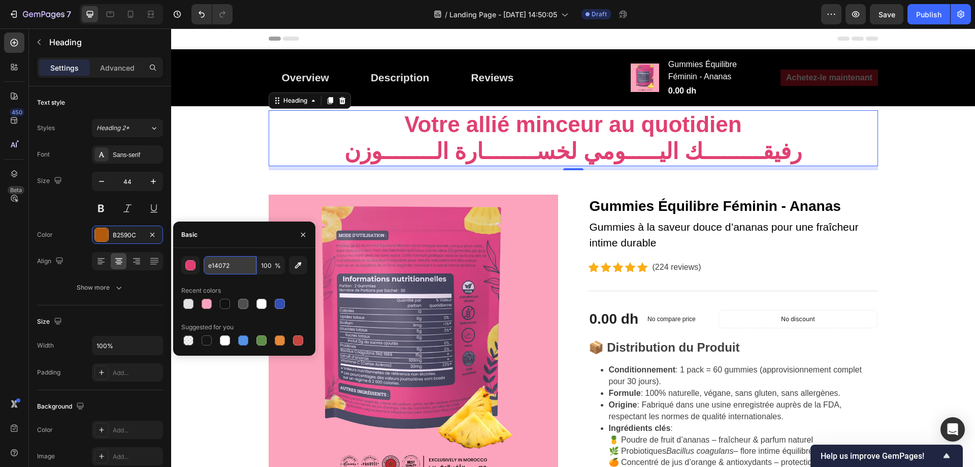
type input "E14072"
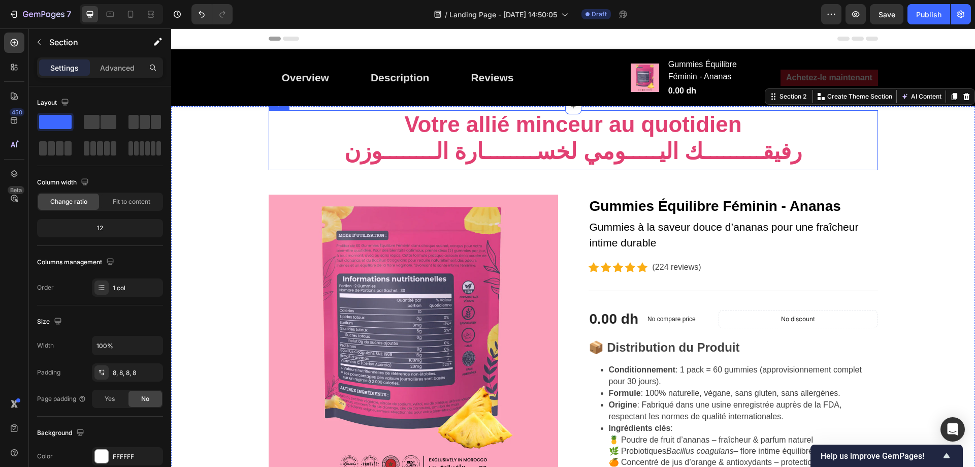
click at [575, 148] on p "⁠⁠⁠⁠⁠⁠⁠ Votre allié minceur au quotidien رفيقـــــــــك اليـــــومي لخســــــــ…" at bounding box center [573, 138] width 607 height 54
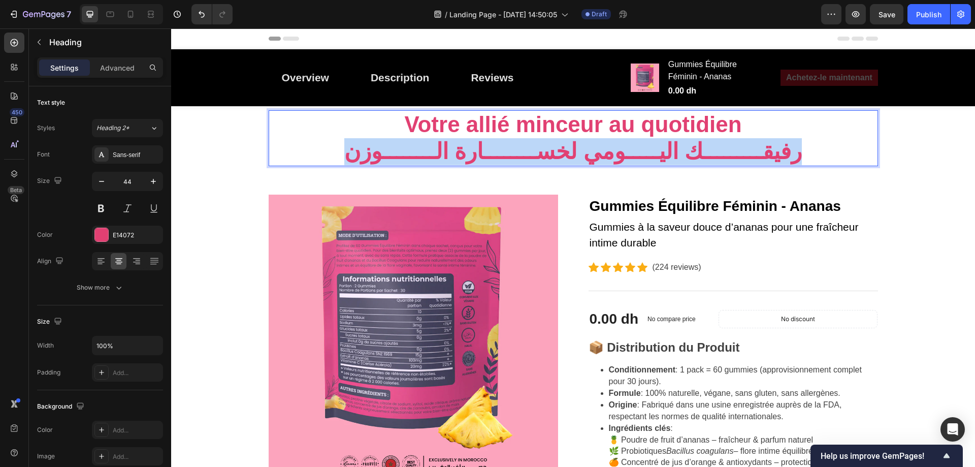
click at [575, 148] on p "Votre allié minceur au quotidien رفيقـــــــــك اليـــــومي لخســــــــارة الــ…" at bounding box center [573, 138] width 607 height 54
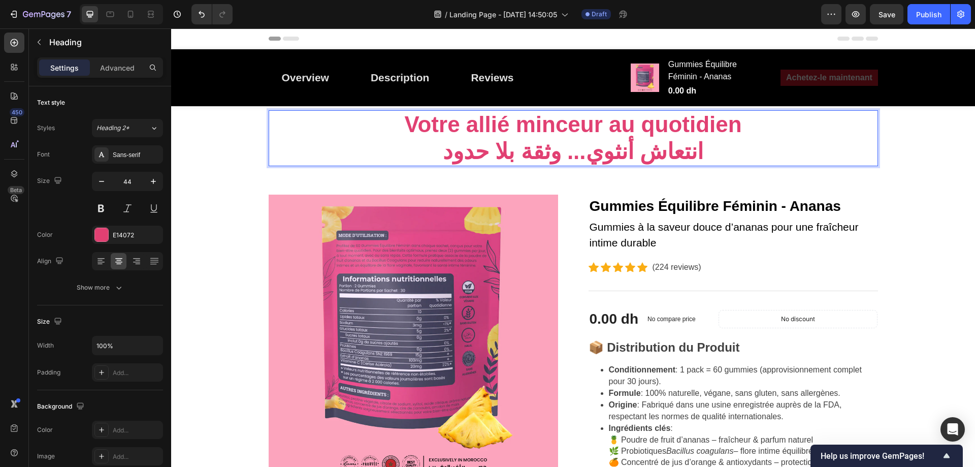
click at [595, 128] on strong "Votre allié minceur au quotidien" at bounding box center [572, 124] width 337 height 25
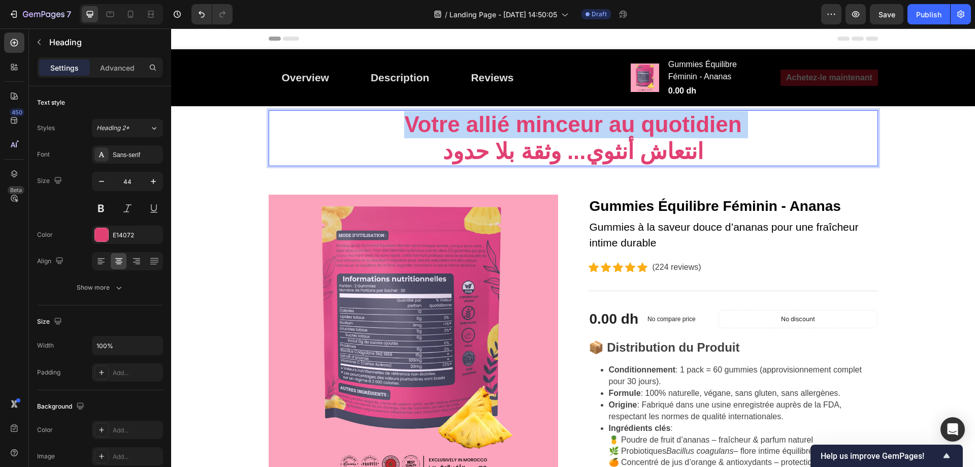
click at [595, 128] on strong "Votre allié minceur au quotidien" at bounding box center [572, 124] width 337 height 25
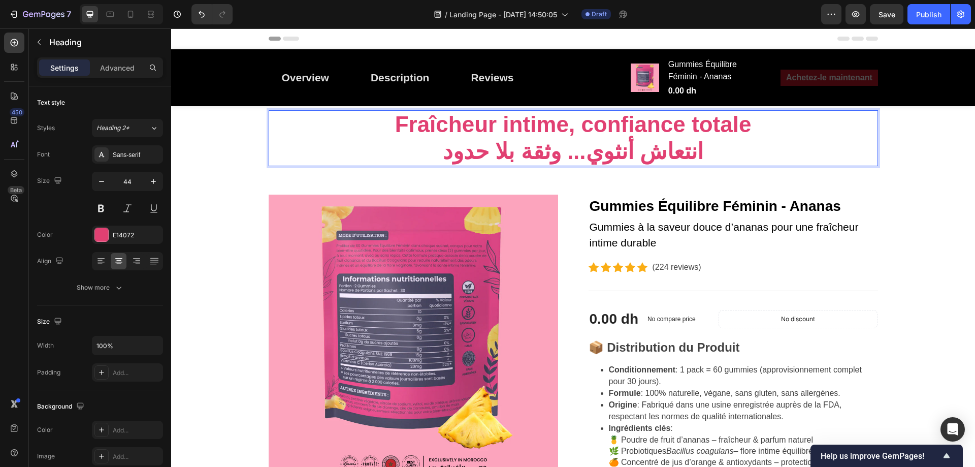
click at [660, 118] on strong "Fraîcheur intime, confiance totale" at bounding box center [573, 124] width 356 height 25
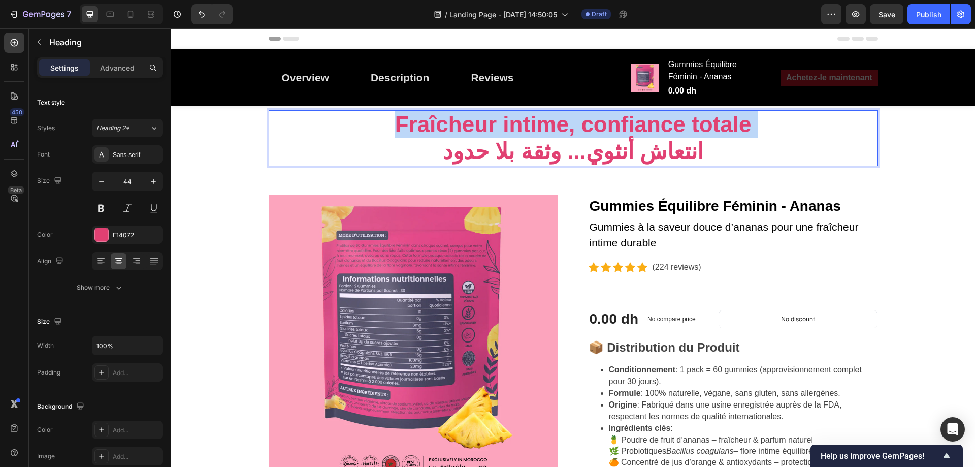
click at [660, 118] on strong "Fraîcheur intime, confiance totale" at bounding box center [573, 124] width 356 height 25
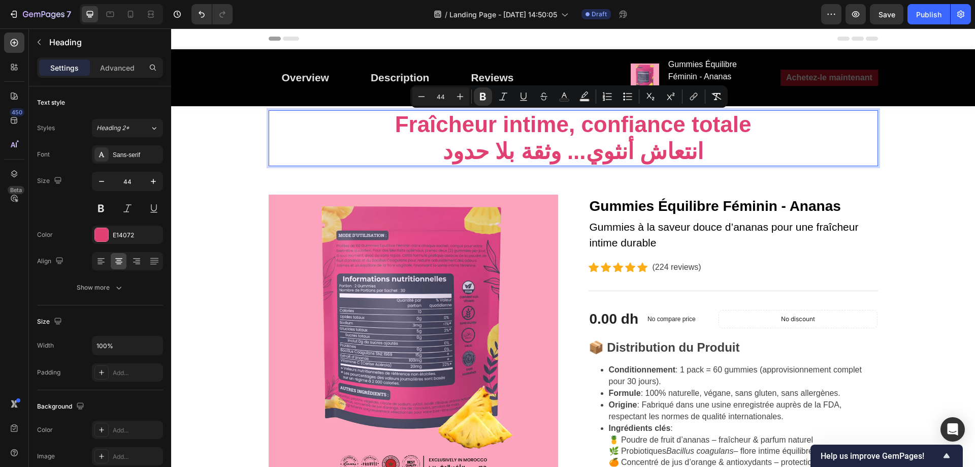
click at [585, 152] on p "Fraîcheur intime, confiance totale انتعاش أنثوي... وثقة بلا حدود" at bounding box center [573, 138] width 607 height 54
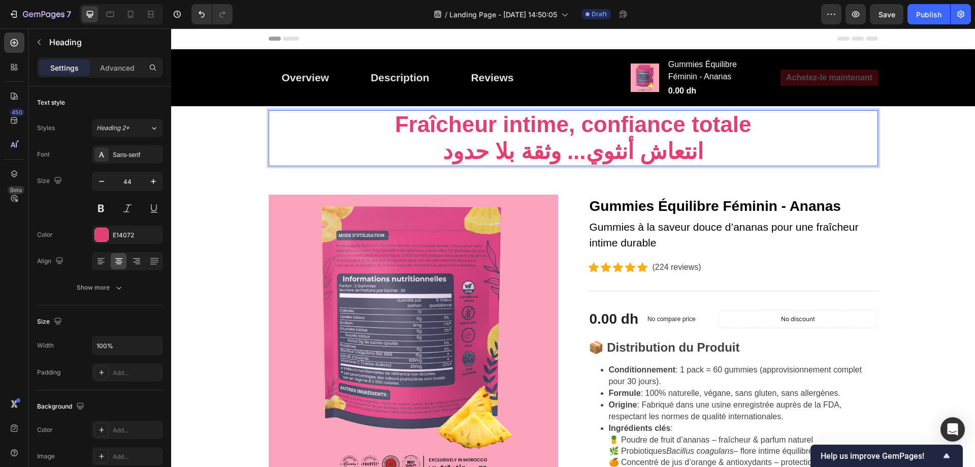
click at [676, 152] on p "Fraîcheur intime, confiance totale انتعاش أنثوي... وثقة بلا حدود" at bounding box center [573, 138] width 607 height 54
click at [649, 153] on p "Fraîcheur intime, confiance totale انتعاش أنثوي... وثقة بلا حدود" at bounding box center [573, 138] width 607 height 54
click at [657, 153] on p "Fraîcheur intime, confiance totale انتعاش أنثوي... وثقة بلا حدود" at bounding box center [573, 138] width 607 height 54
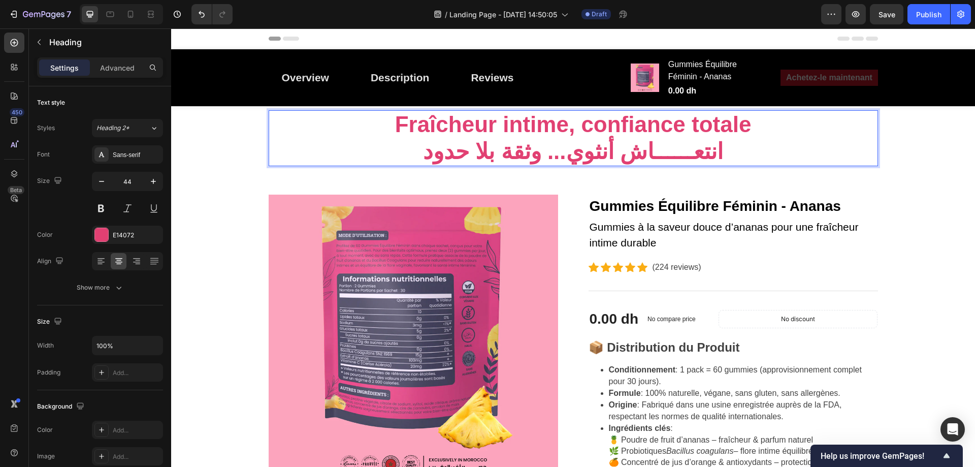
click at [597, 153] on p "Fraîcheur intime, confiance totale انتعــــــاش أنثوي... وثقة بلا حدود" at bounding box center [573, 138] width 607 height 54
click at [593, 154] on p "Fraîcheur intime, confiance totale انتعــــــاش أنثوي... وثقة بلا حدود" at bounding box center [573, 138] width 607 height 54
click at [598, 154] on p "Fraîcheur intime, confiance totale انتعــــــاش أنثوي... وثقة بلا حدود" at bounding box center [573, 138] width 607 height 54
click at [597, 154] on p "Fraîcheur intime, confiance totale انتعــــــاش أنثوي... وثقة بلا حدود" at bounding box center [573, 138] width 607 height 54
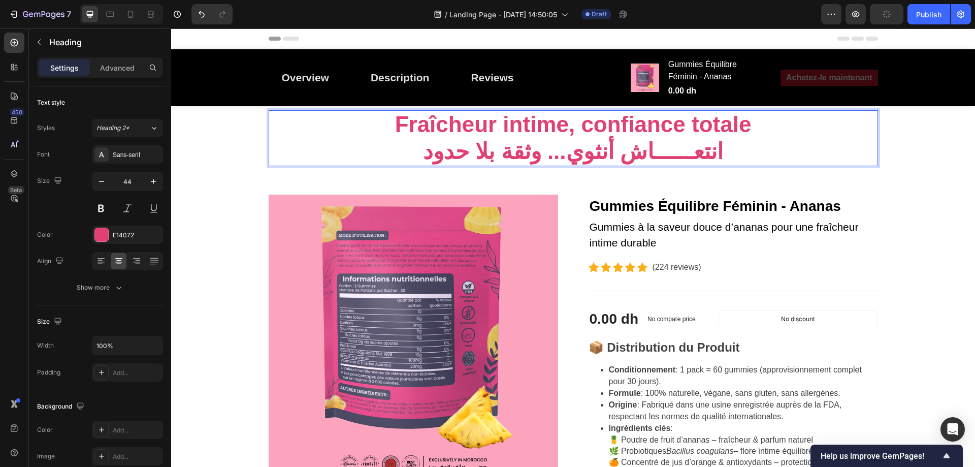
click at [594, 154] on p "Fraîcheur intime, confiance totale انتعــــــاش أنثوي... وثقة بلا حدود" at bounding box center [573, 138] width 607 height 54
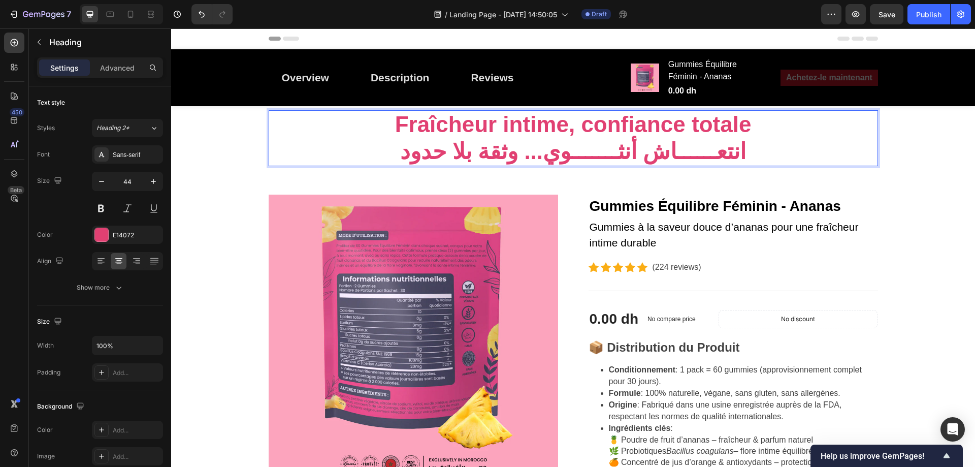
click at [507, 153] on p "Fraîcheur intime, confiance totale انتعــــــاش أنثـــــــوي... وثقة بلا حدود" at bounding box center [573, 138] width 607 height 54
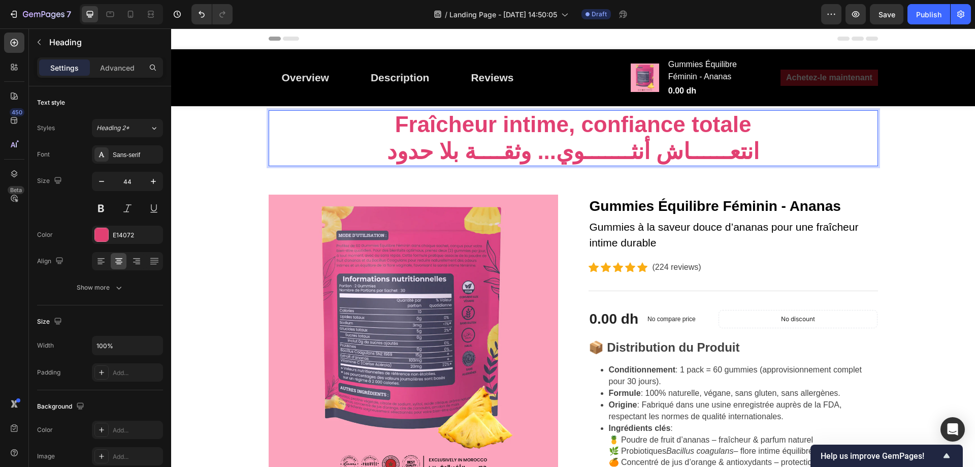
click at [451, 147] on p "Fraîcheur intime, confiance totale انتعــــــاش أنثـــــــوي... وثقــــة بلا حد…" at bounding box center [573, 138] width 607 height 54
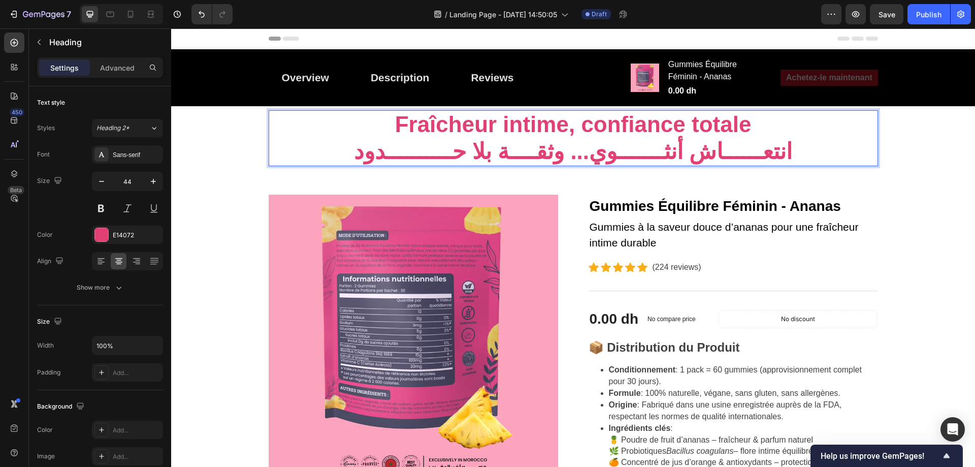
click at [630, 152] on p "Fraîcheur intime, confiance totale انتعــــــاش أنثـــــــوي... وثقــــة بلا حـ…" at bounding box center [573, 138] width 607 height 54
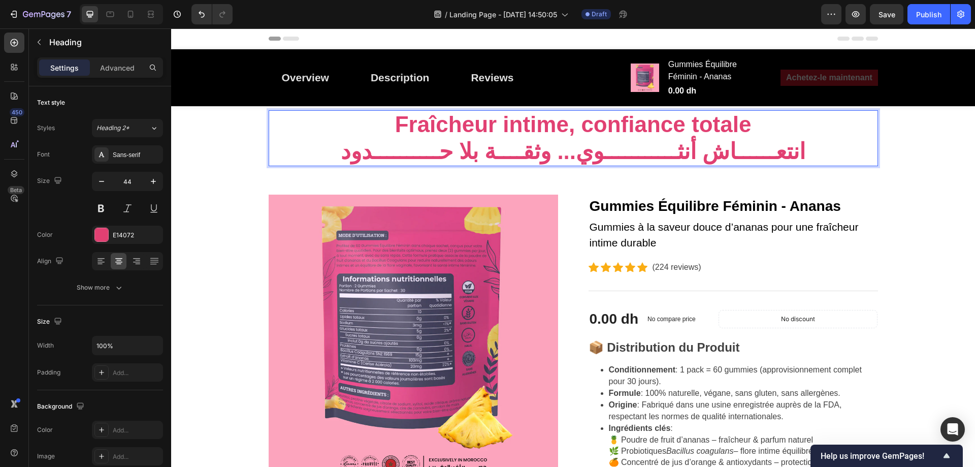
click at [704, 157] on p "Fraîcheur intime, confiance totale انتعــــــاش أنثـــــــــــوي... وثقــــة بل…" at bounding box center [573, 138] width 607 height 54
click at [630, 152] on p "Fraîcheur intime, confiance totale انتعــــــاش أنثـــــــــــوي... وثقــــة بل…" at bounding box center [573, 138] width 607 height 54
click at [622, 152] on p "Fraîcheur intime, confiance totale انتعــــــاش أنثـــــــــــوي... وثقــــة بل…" at bounding box center [573, 138] width 607 height 54
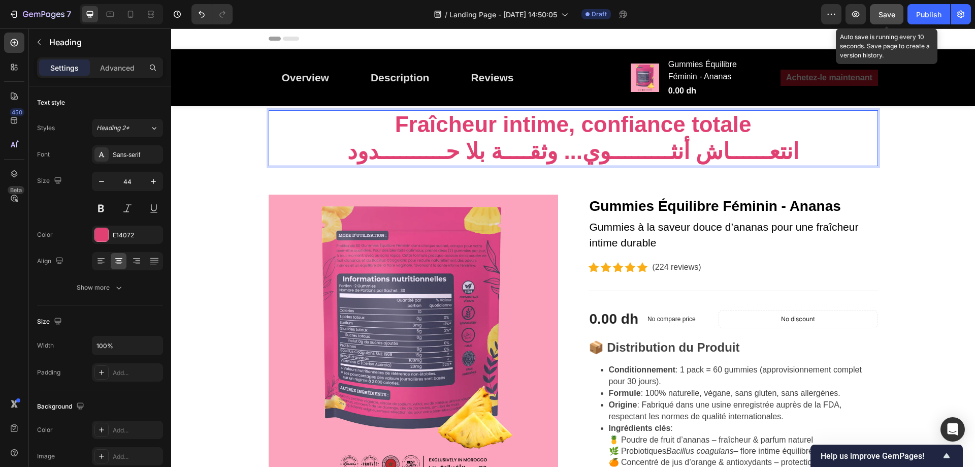
click at [890, 19] on div "Save" at bounding box center [886, 14] width 17 height 11
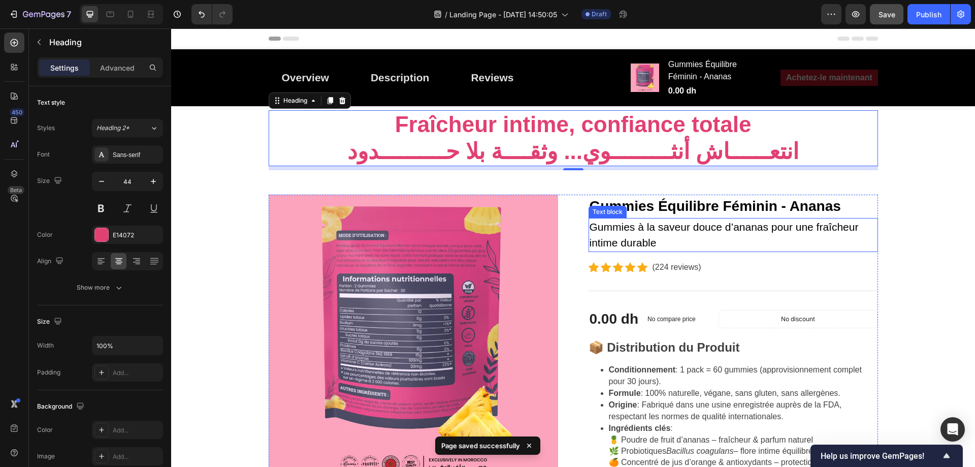
click at [680, 230] on p "Gummies à la saveur douce d’ananas pour une fraîcheur intime durable" at bounding box center [732, 235] width 287 height 32
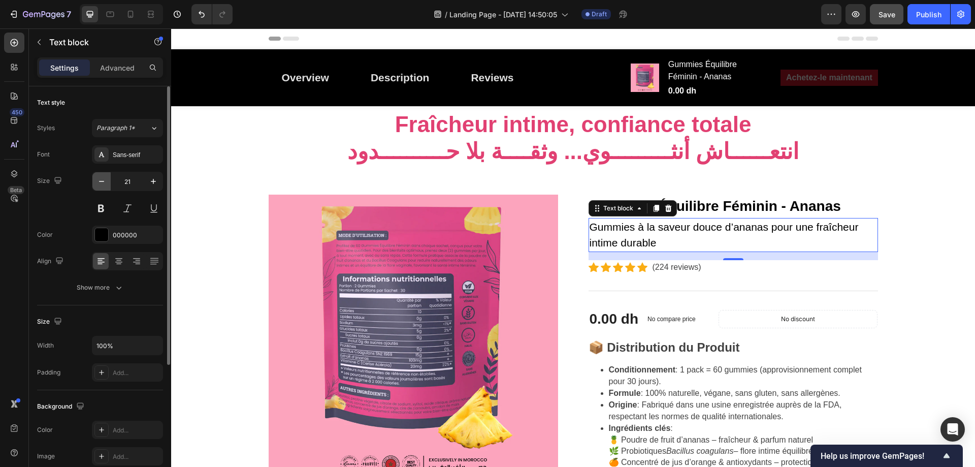
click at [102, 184] on icon "button" at bounding box center [101, 181] width 10 height 10
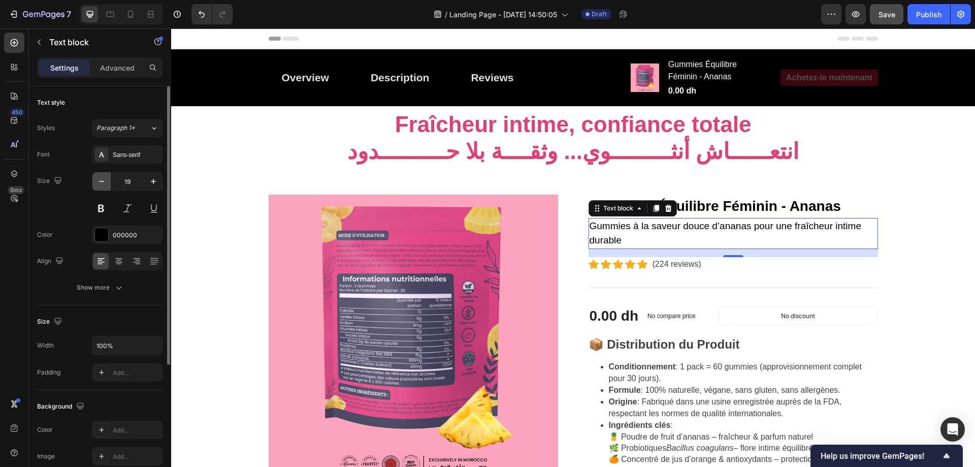
click at [102, 184] on icon "button" at bounding box center [101, 181] width 10 height 10
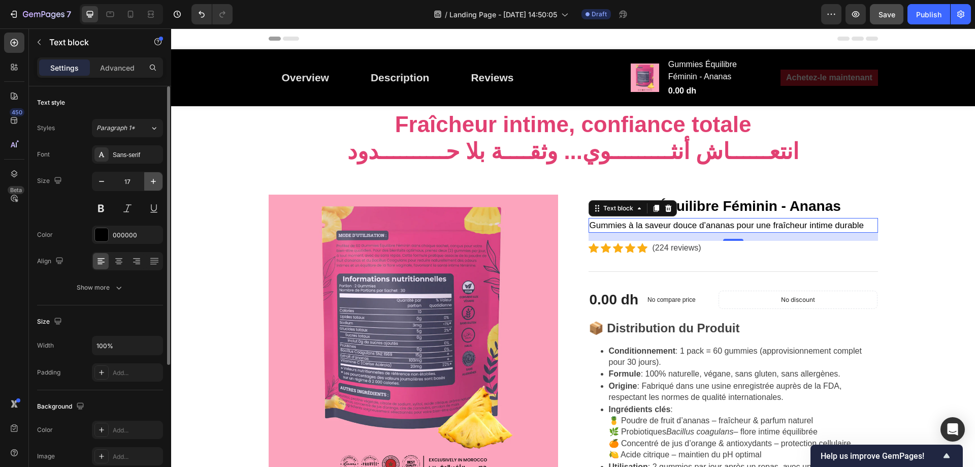
click at [150, 184] on icon "button" at bounding box center [153, 181] width 10 height 10
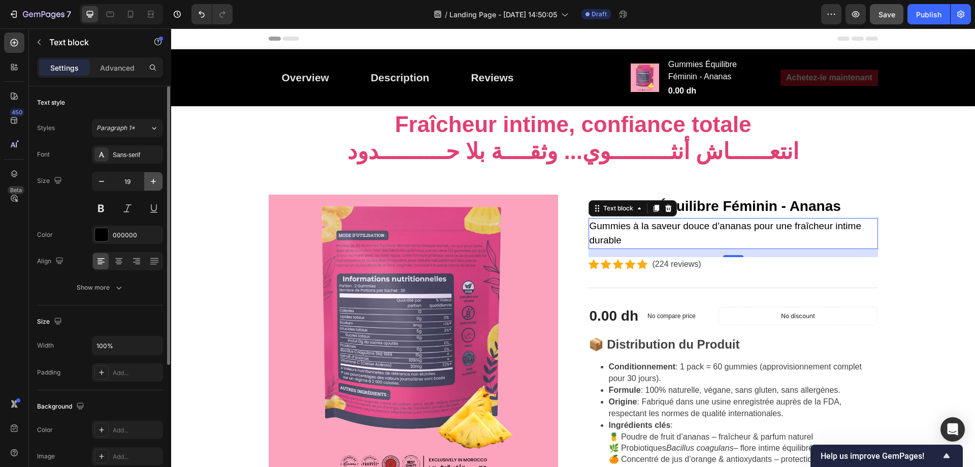
click at [150, 184] on icon "button" at bounding box center [153, 181] width 10 height 10
type input "20"
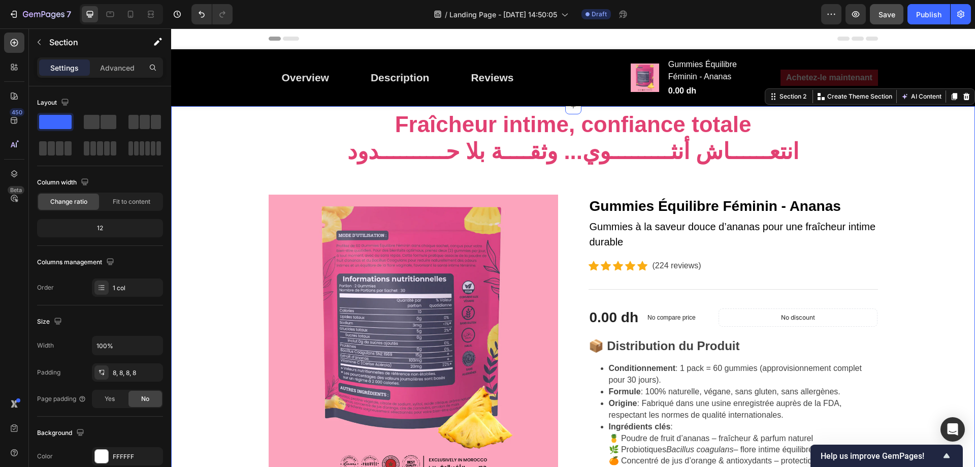
click at [689, 158] on p "⁠⁠⁠⁠⁠⁠⁠ Fraîcheur intime, confiance totale انتعــــــاش أنثـــــــــوي... وثقــ…" at bounding box center [573, 138] width 607 height 54
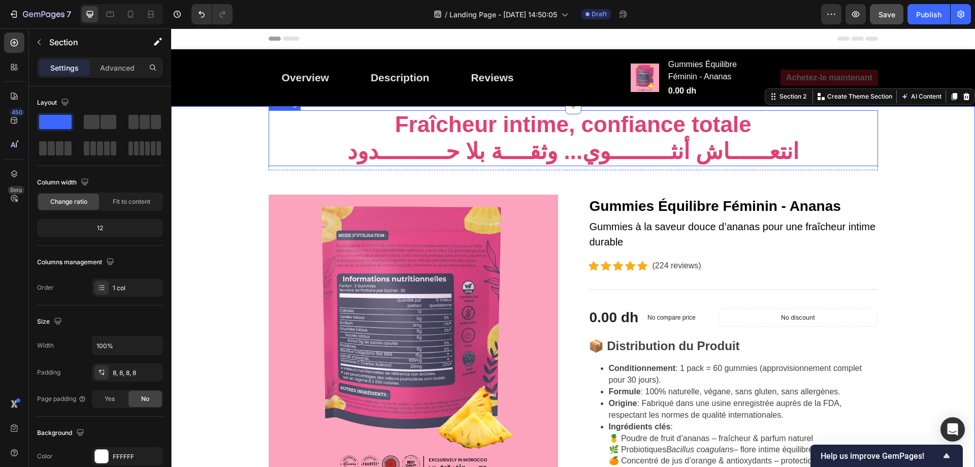
click at [611, 160] on p "⁠⁠⁠⁠⁠⁠⁠ Fraîcheur intime, confiance totale انتعــــــاش أنثـــــــــوي... وثقــ…" at bounding box center [573, 138] width 607 height 54
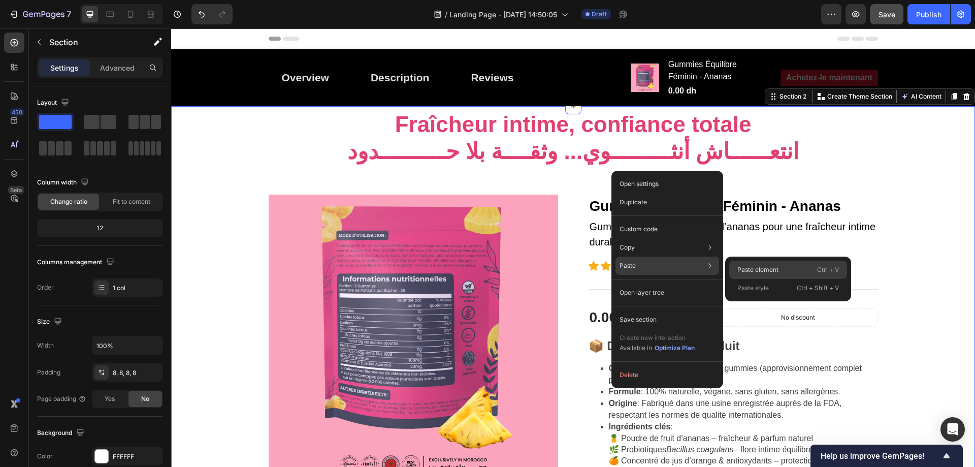
click at [751, 271] on p "Paste element" at bounding box center [757, 269] width 41 height 9
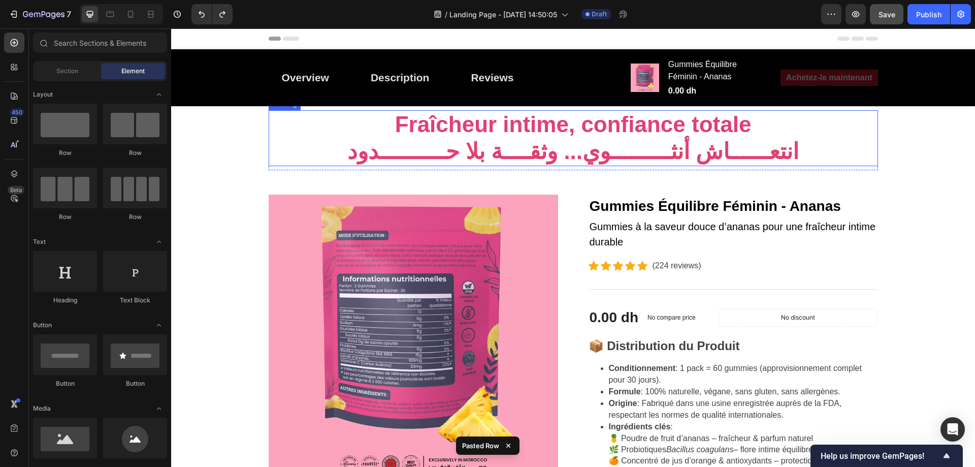
click at [721, 156] on p "⁠⁠⁠⁠⁠⁠⁠ Fraîcheur intime, confiance totale انتعــــــاش أنثـــــــــوي... وثقــ…" at bounding box center [573, 138] width 607 height 54
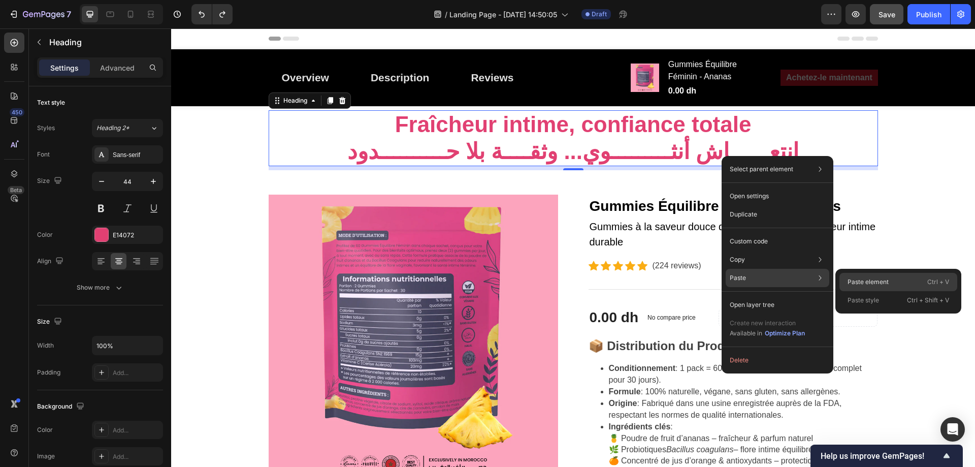
click at [857, 278] on p "Paste element" at bounding box center [867, 281] width 41 height 9
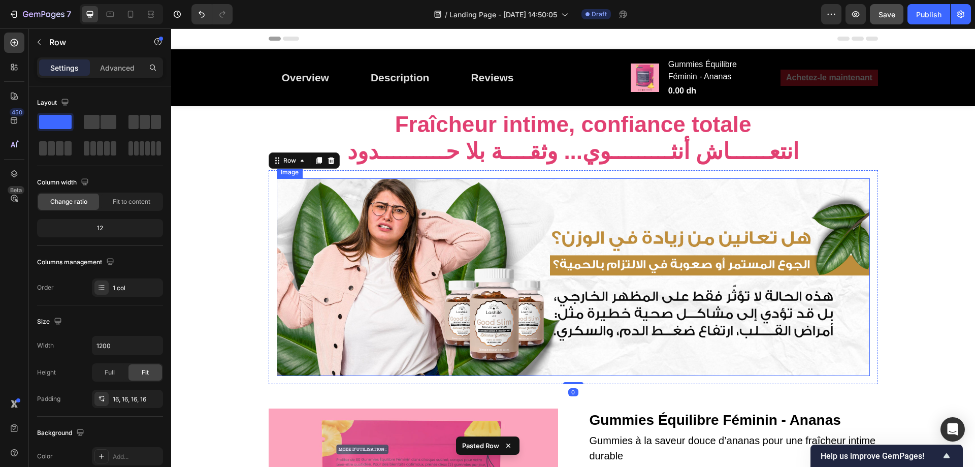
click at [634, 193] on img at bounding box center [573, 276] width 593 height 197
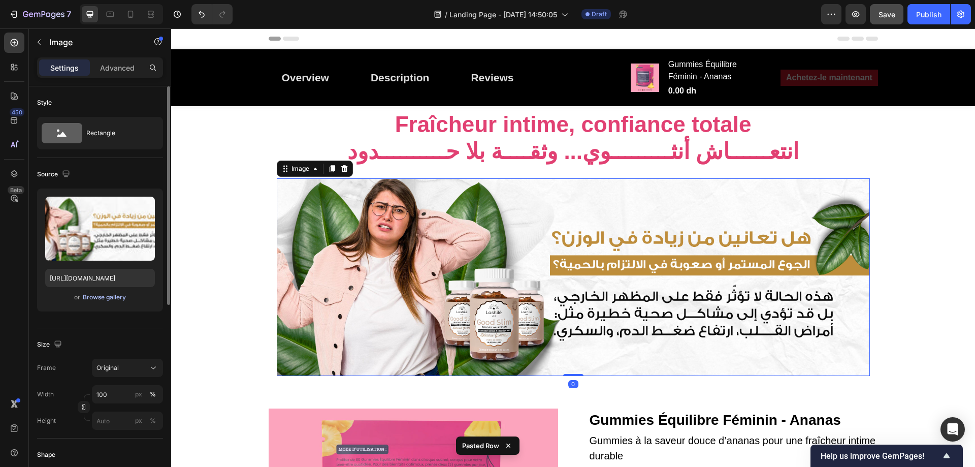
click at [97, 297] on div "Browse gallery" at bounding box center [104, 296] width 43 height 9
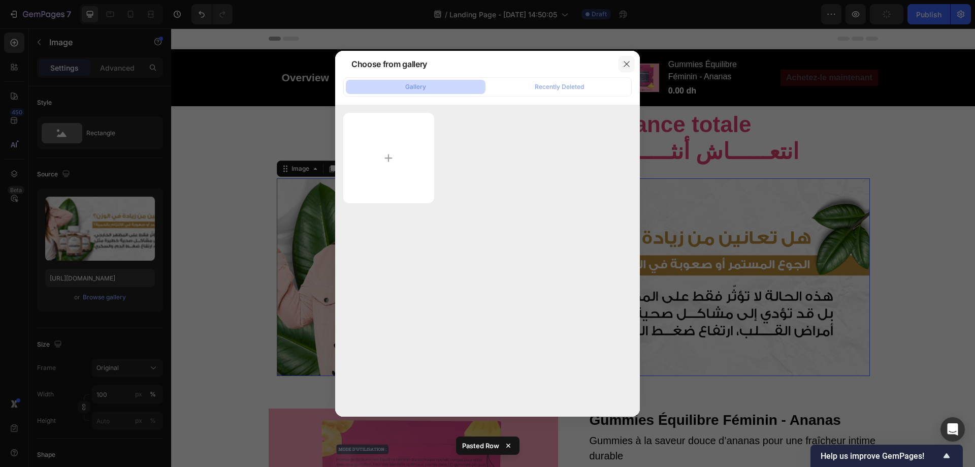
click at [630, 60] on icon "button" at bounding box center [626, 64] width 8 height 8
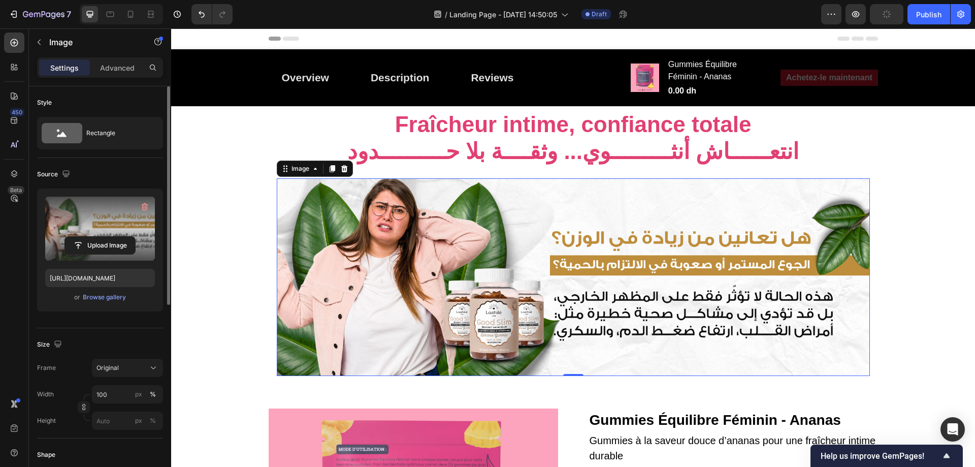
click at [101, 231] on label at bounding box center [100, 228] width 110 height 64
click at [101, 237] on input "file" at bounding box center [100, 245] width 70 height 17
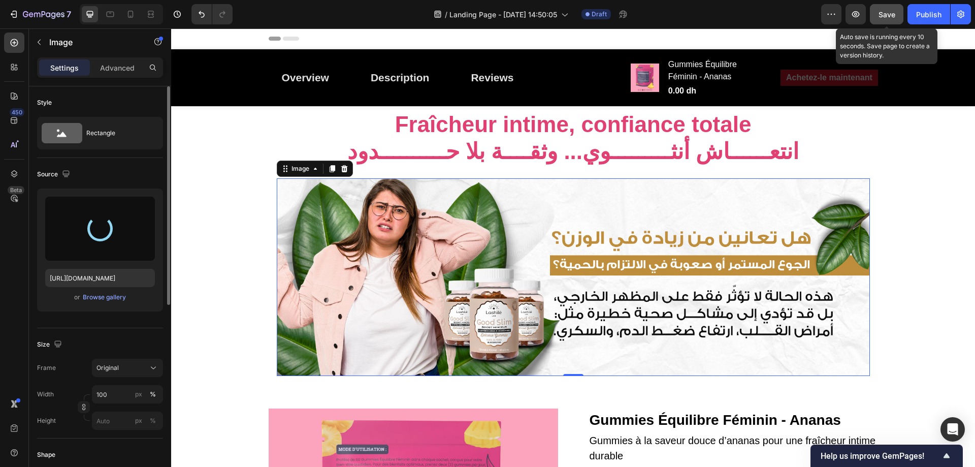
type input "https://cdn.shopify.com/s/files/1/0713/0503/5959/files/gempages_585845646720762…"
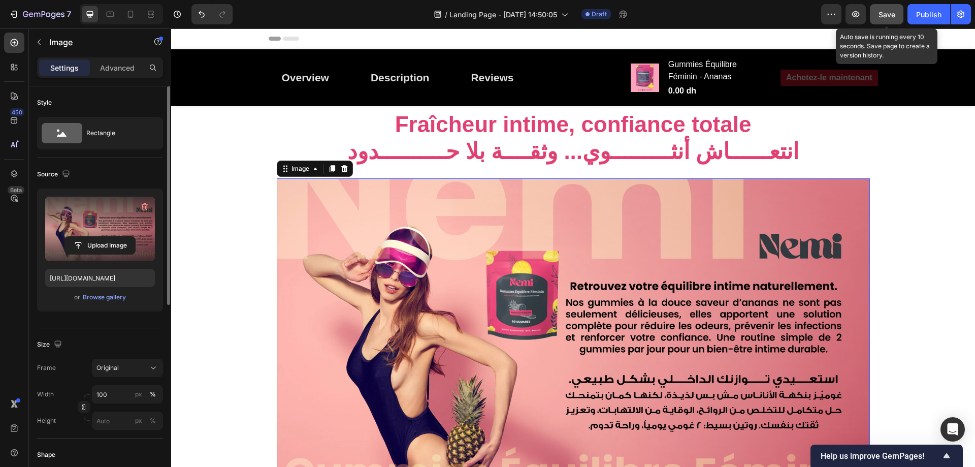
click at [886, 16] on span "Save" at bounding box center [886, 14] width 17 height 9
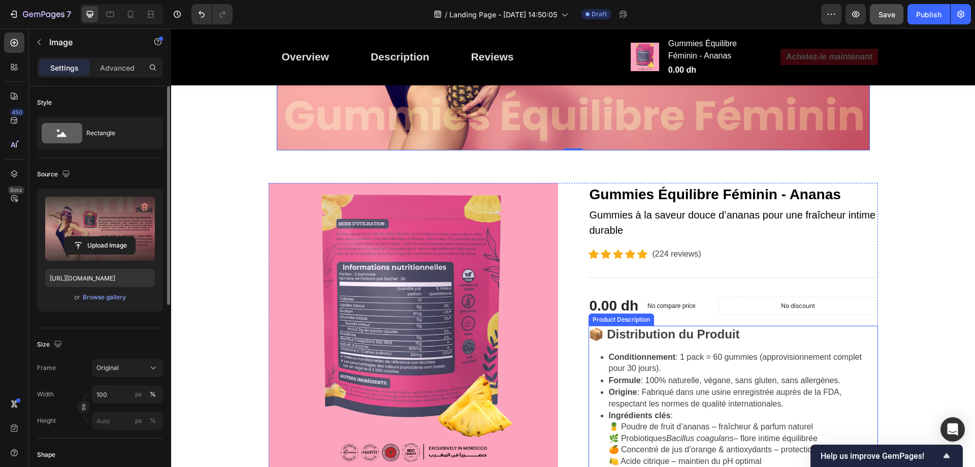
scroll to position [305, 0]
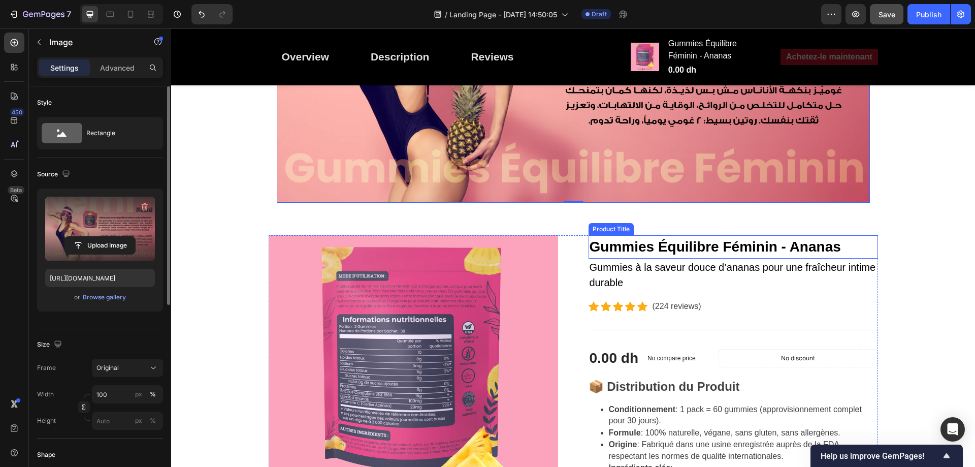
click at [636, 250] on h2 "Gummies Équilibre Féminin - Ananas" at bounding box center [732, 246] width 289 height 23
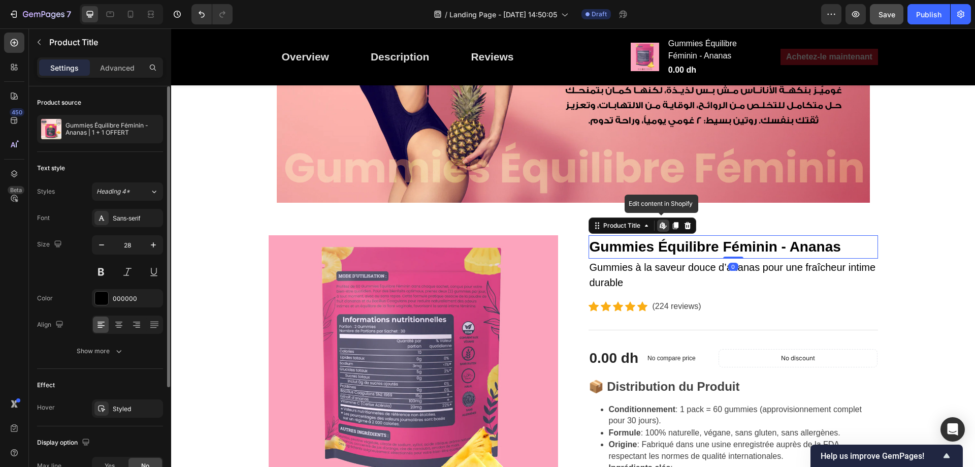
click at [636, 250] on h2 "Gummies Équilibre Féminin - Ananas" at bounding box center [732, 246] width 289 height 23
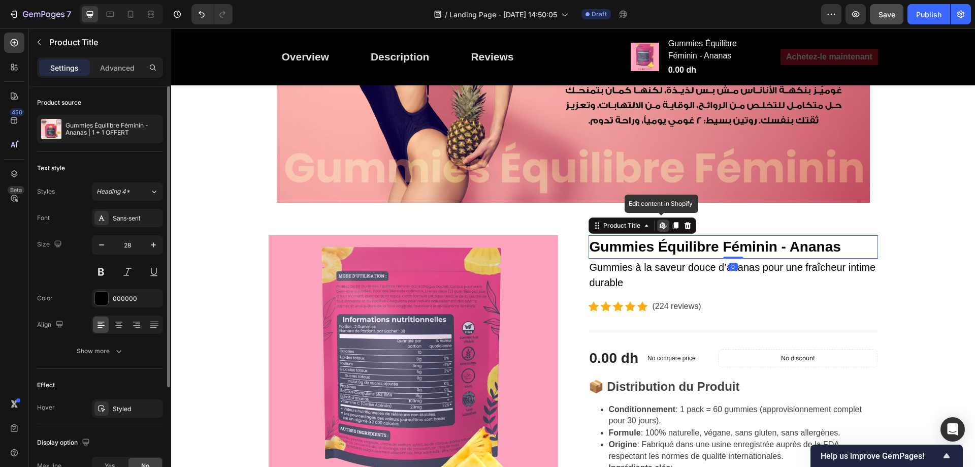
click at [636, 250] on h2 "Gummies Équilibre Féminin - Ananas" at bounding box center [732, 246] width 289 height 23
click at [680, 252] on h2 "Gummies Équilibre Féminin - Ananas" at bounding box center [732, 246] width 289 height 23
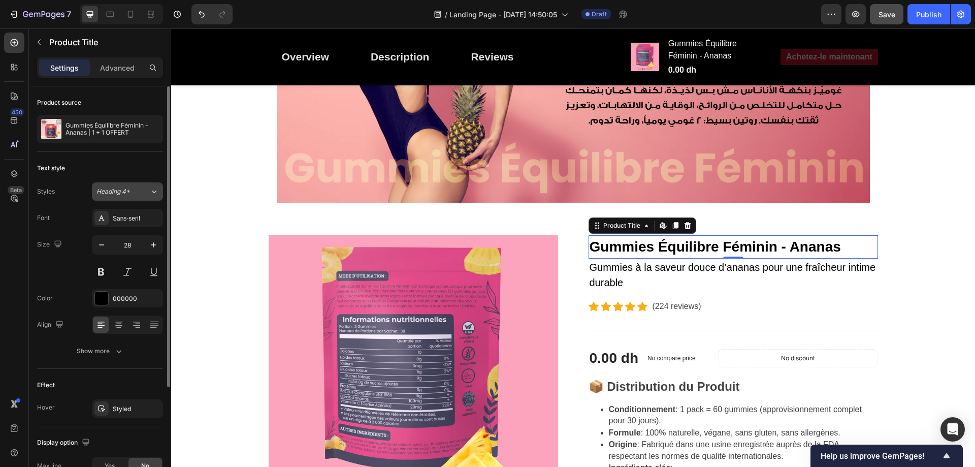
click at [149, 192] on div "Heading 4*" at bounding box center [122, 191] width 53 height 9
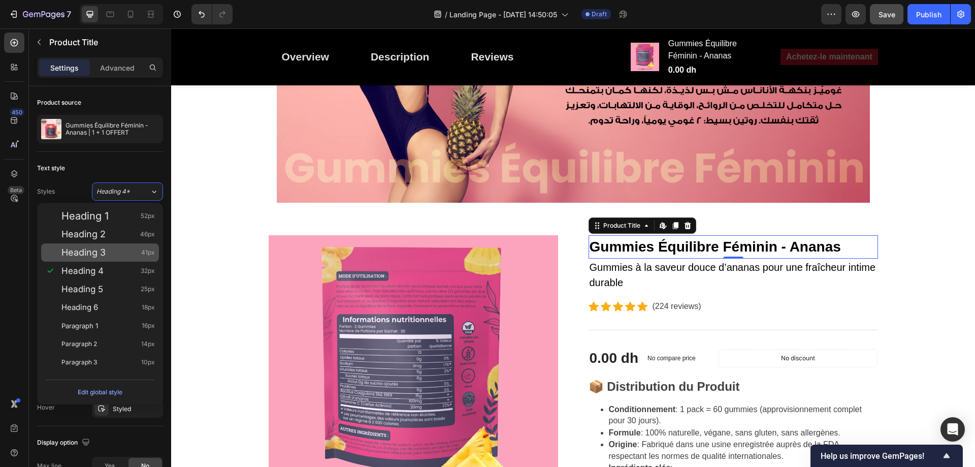
click at [119, 246] on div "Heading 3 41px" at bounding box center [100, 252] width 118 height 18
type input "41"
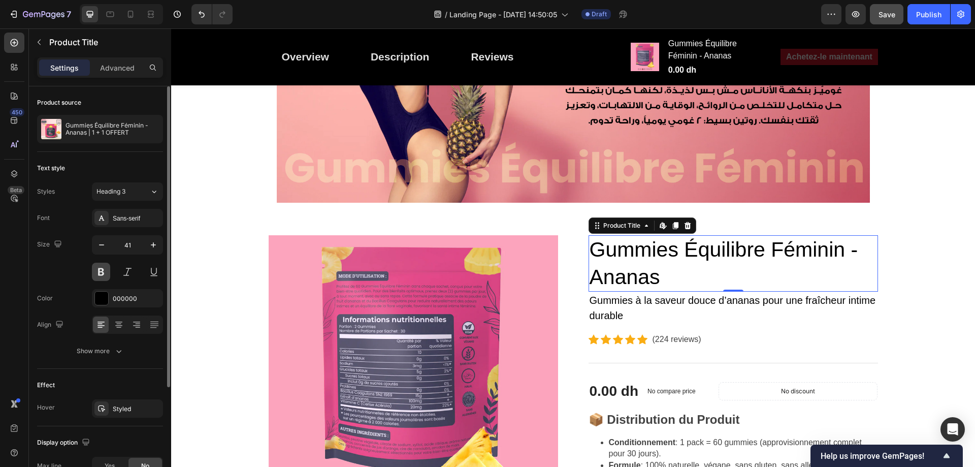
click at [98, 274] on button at bounding box center [101, 271] width 18 height 18
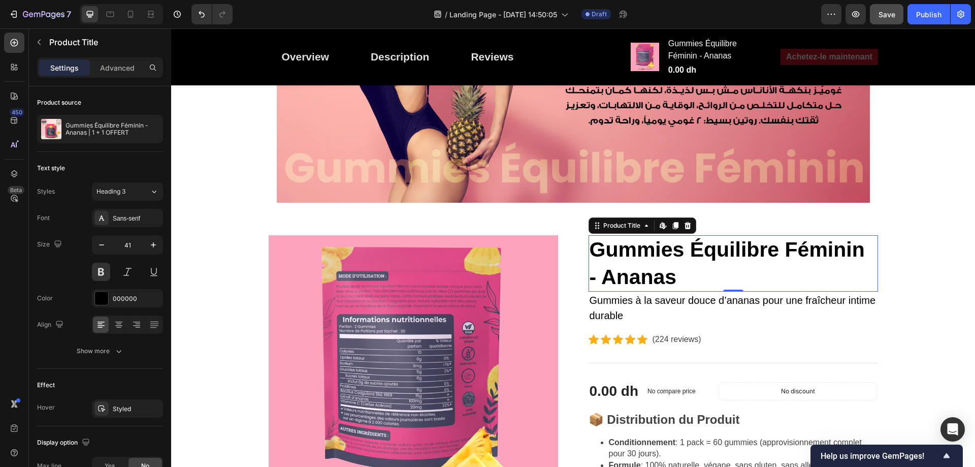
click at [624, 273] on h2 "Gummies Équilibre Féminin - Ananas" at bounding box center [732, 263] width 289 height 56
click at [638, 297] on p "Gummies à la saveur douce d’ananas pour une fraîcheur intime durable" at bounding box center [732, 307] width 287 height 30
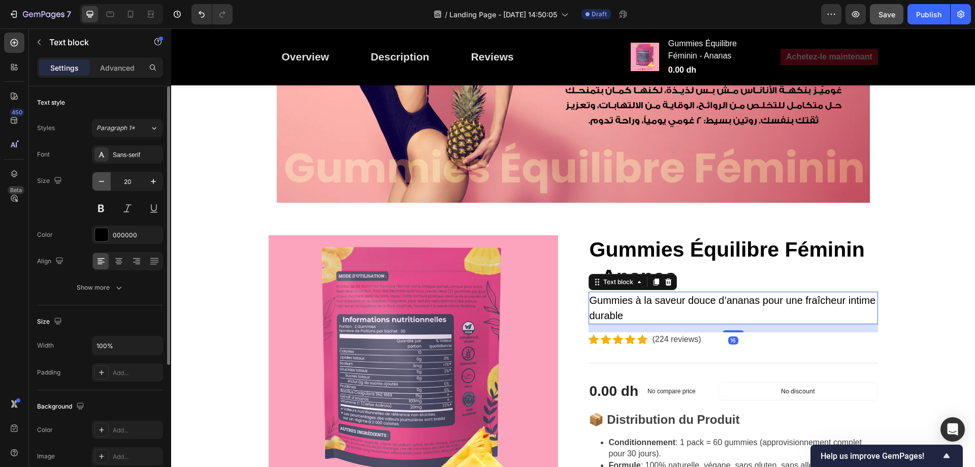
click at [104, 183] on icon "button" at bounding box center [101, 181] width 10 height 10
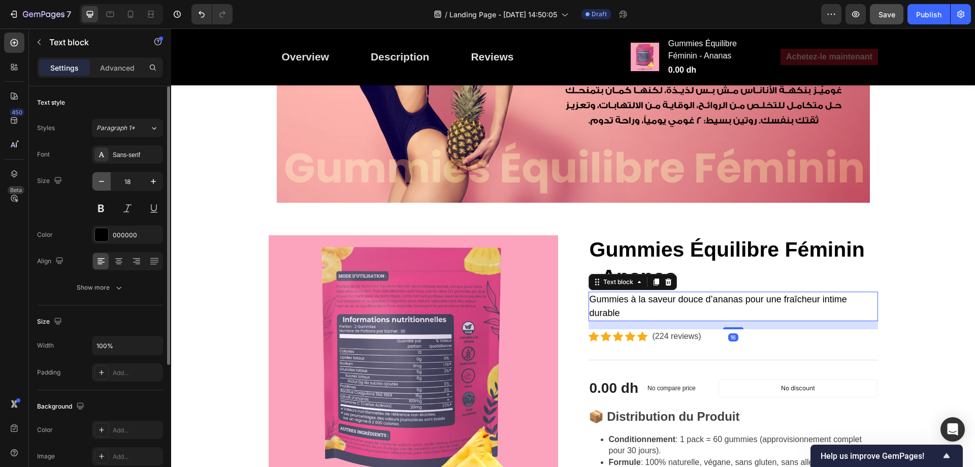
click at [104, 183] on icon "button" at bounding box center [101, 181] width 10 height 10
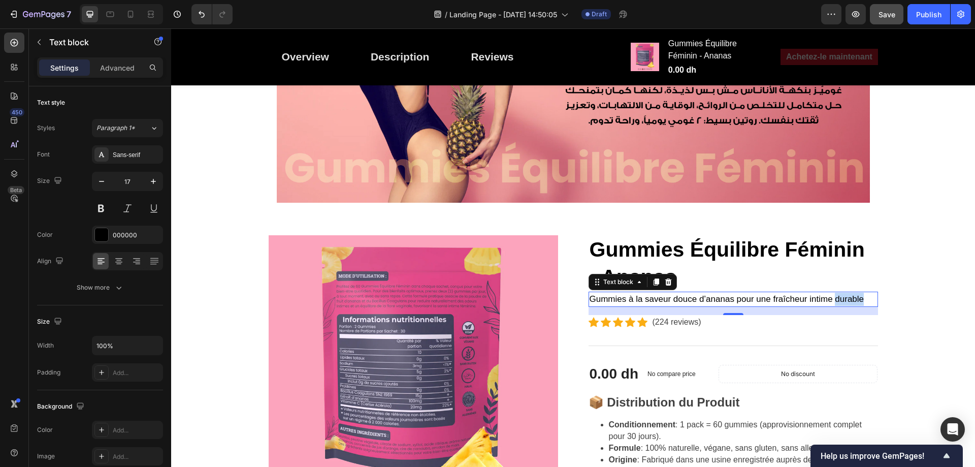
click at [839, 301] on p "Gummies à la saveur douce d’ananas pour une fraîcheur intime durable" at bounding box center [732, 298] width 287 height 13
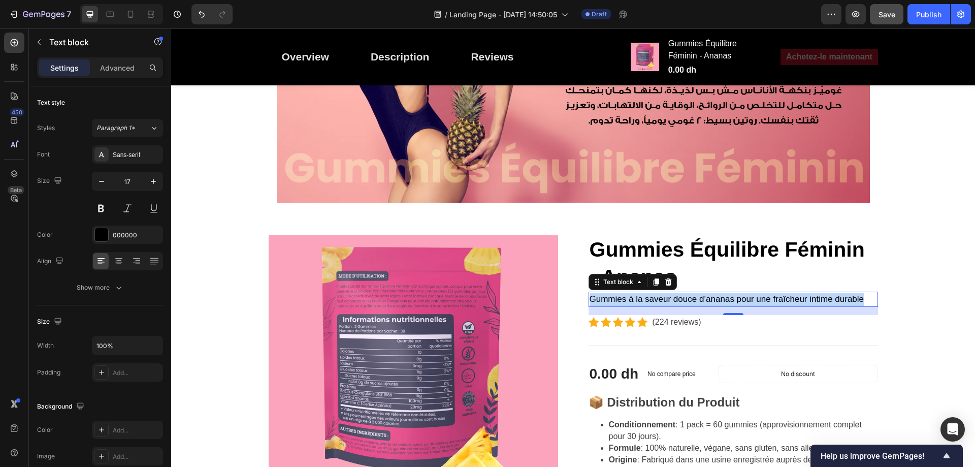
click at [839, 301] on p "Gummies à la saveur douce d’ananas pour une fraîcheur intime durable" at bounding box center [732, 298] width 287 height 13
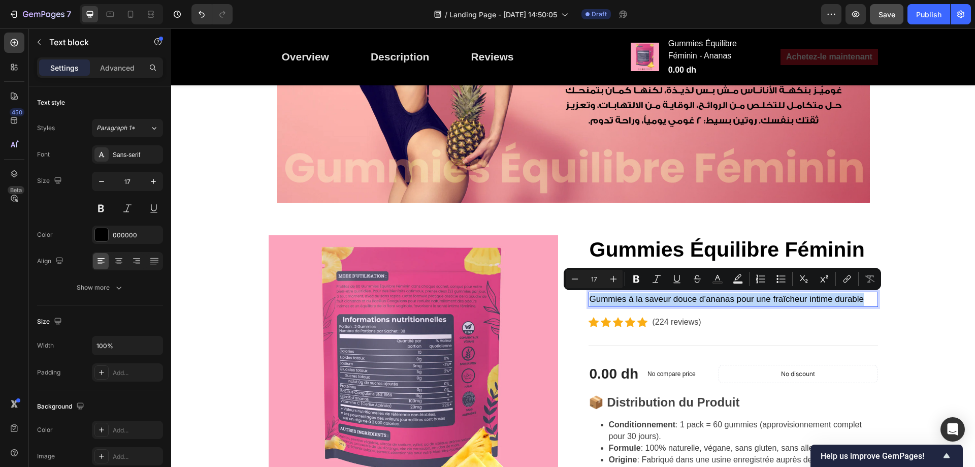
click at [864, 296] on p "Gummies à la saveur douce d’ananas pour une fraîcheur intime durable" at bounding box center [732, 298] width 287 height 13
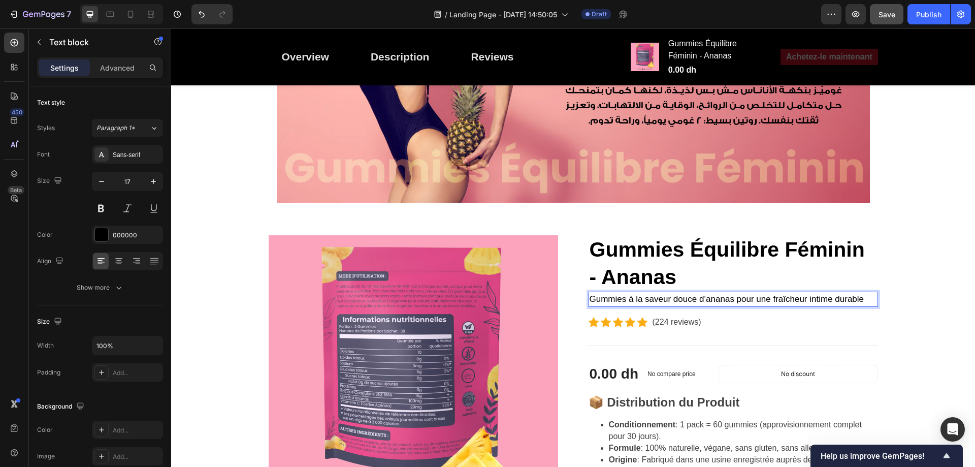
click at [861, 300] on p "Gummies à la saveur douce d’ananas pour une fraîcheur intime durable" at bounding box center [732, 298] width 287 height 13
click at [849, 297] on p "Gummies à la saveur douce d’ananas pour une fraîcheur intime durable" at bounding box center [732, 298] width 287 height 13
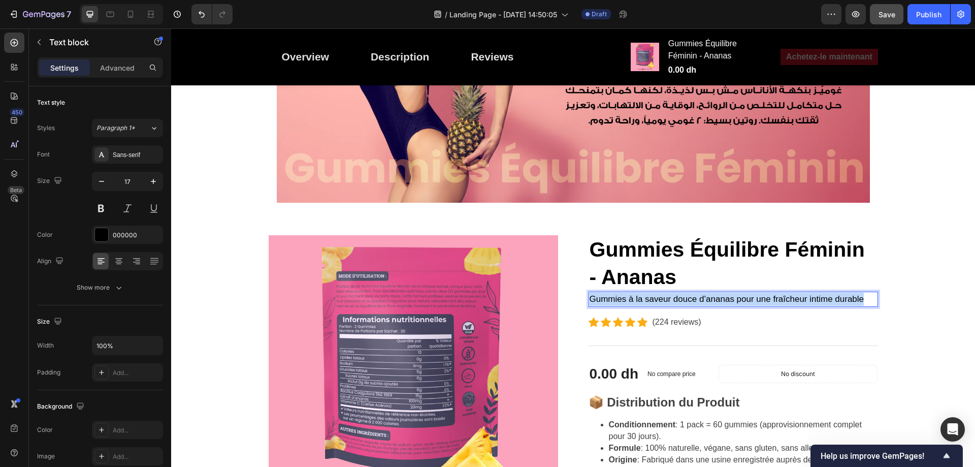
click at [849, 297] on p "Gummies à la saveur douce d’ananas pour une fraîcheur intime durable" at bounding box center [732, 298] width 287 height 13
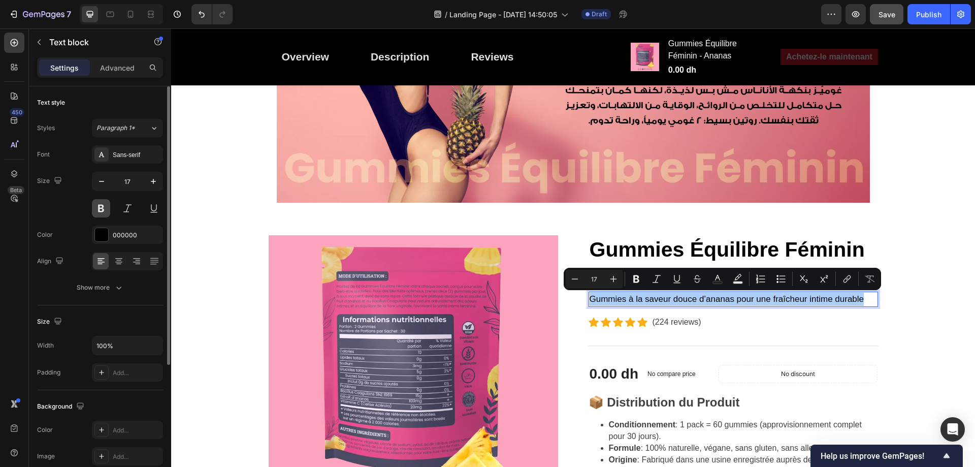
click at [99, 213] on button at bounding box center [101, 208] width 18 height 18
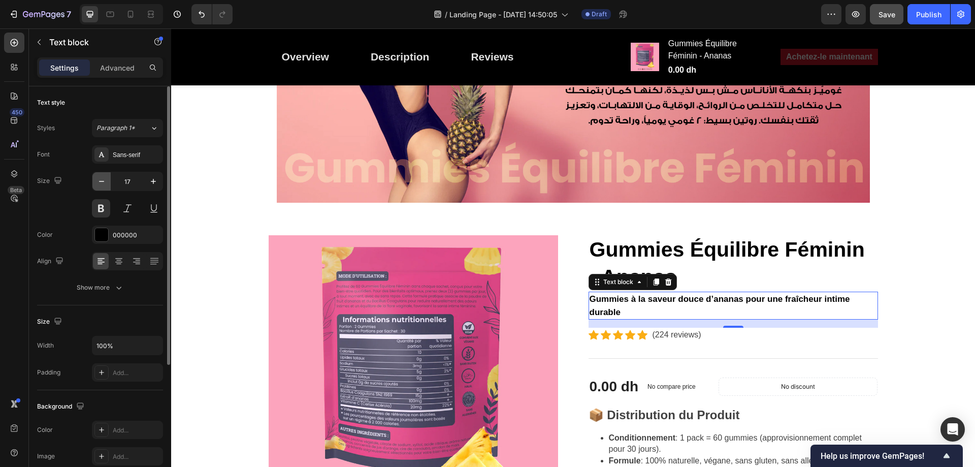
click at [103, 179] on icon "button" at bounding box center [101, 181] width 10 height 10
type input "16"
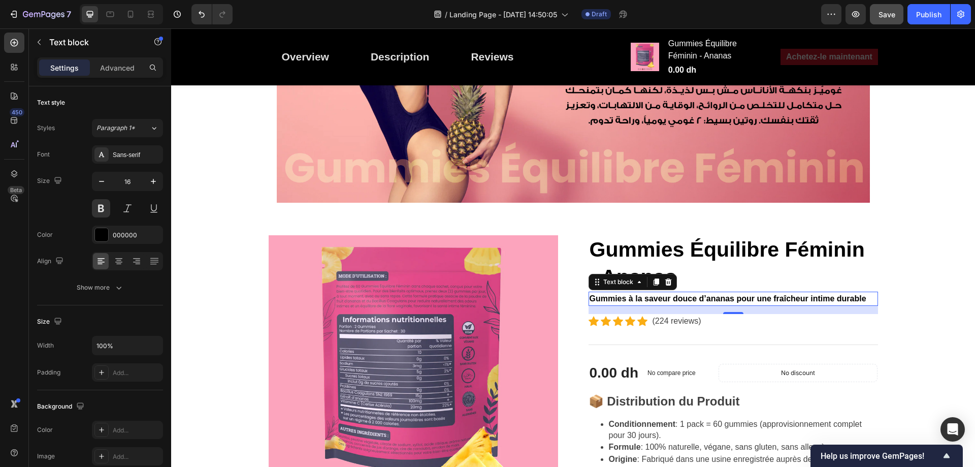
click at [850, 295] on p "Gummies à la saveur douce d’ananas pour une fraîcheur intime durable" at bounding box center [732, 298] width 287 height 12
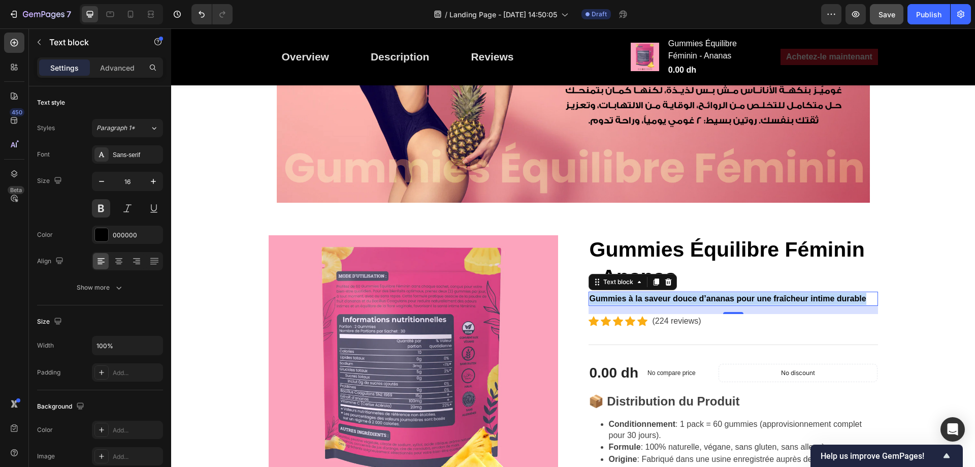
click at [850, 295] on p "Gummies à la saveur douce d’ananas pour une fraîcheur intime durable" at bounding box center [732, 298] width 287 height 12
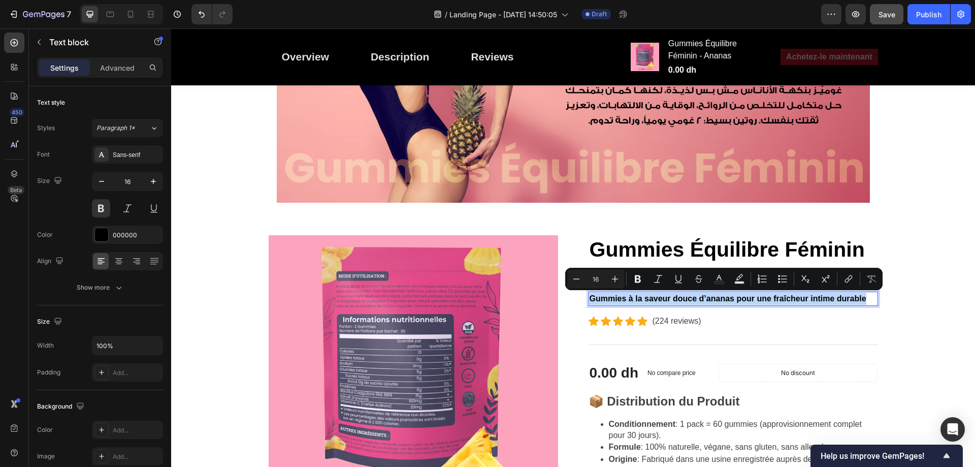
click at [868, 297] on p "Gummies à la saveur douce d’ananas pour une fraîcheur intime durable" at bounding box center [732, 298] width 287 height 12
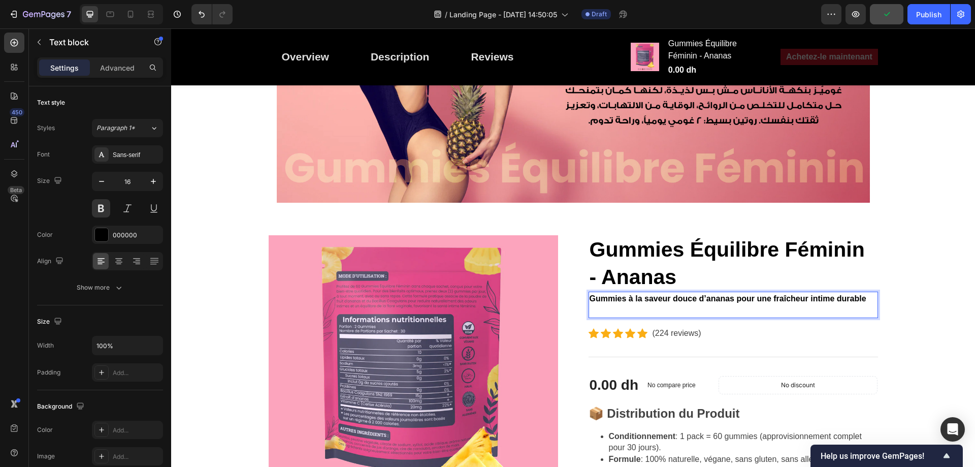
click at [861, 300] on p "Gummies à la saveur douce d’ananas pour une fraîcheur intime durable" at bounding box center [732, 304] width 287 height 24
click at [633, 308] on p "Gummies à la saveur douce d’ananas pour une fraîcheur intime durable" at bounding box center [732, 304] width 287 height 24
click at [655, 311] on p "Gummies à la saveur douce d’ananas pour une fraîcheur intime durable حوّلي صحتك…" at bounding box center [732, 304] width 287 height 24
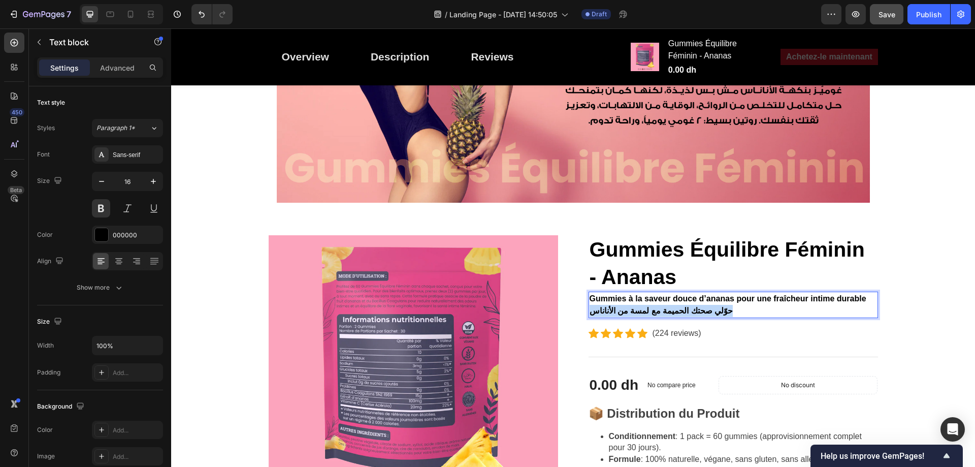
click at [655, 311] on p "Gummies à la saveur douce d’ananas pour une fraîcheur intime durable حوّلي صحتك…" at bounding box center [732, 304] width 287 height 24
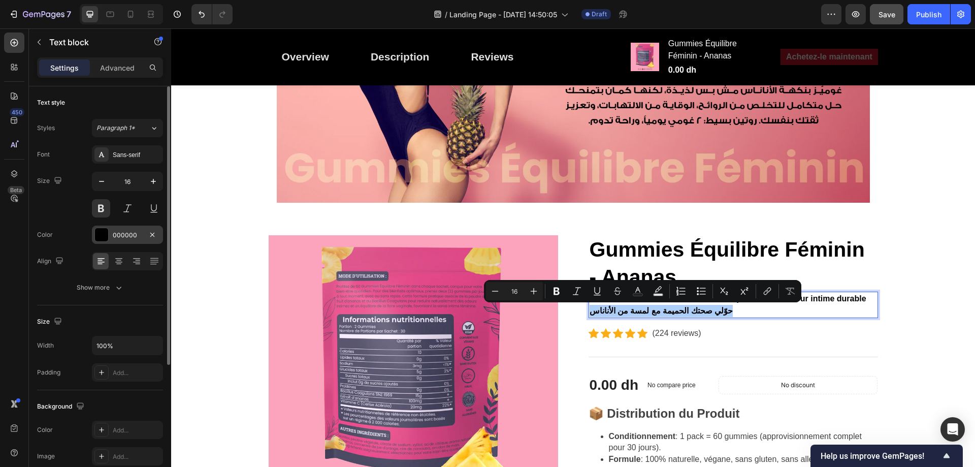
click at [127, 234] on div "000000" at bounding box center [127, 234] width 29 height 9
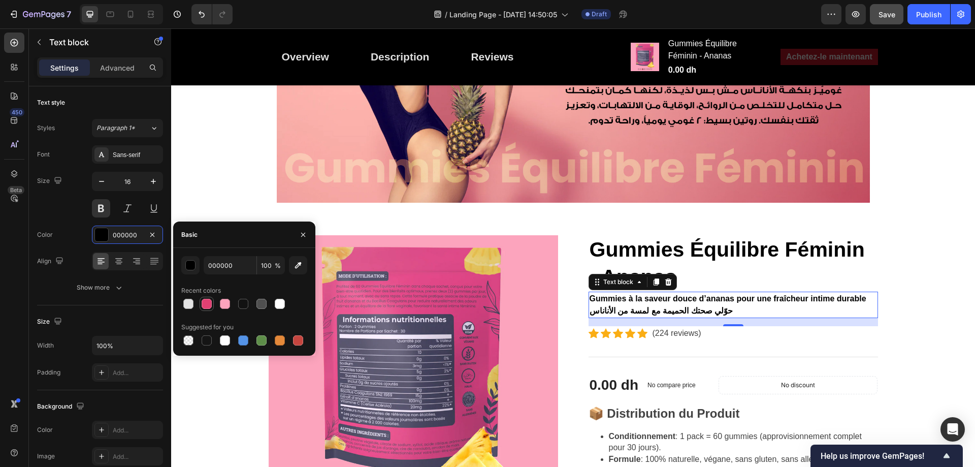
click at [208, 300] on div at bounding box center [207, 303] width 10 height 10
type input "000000"
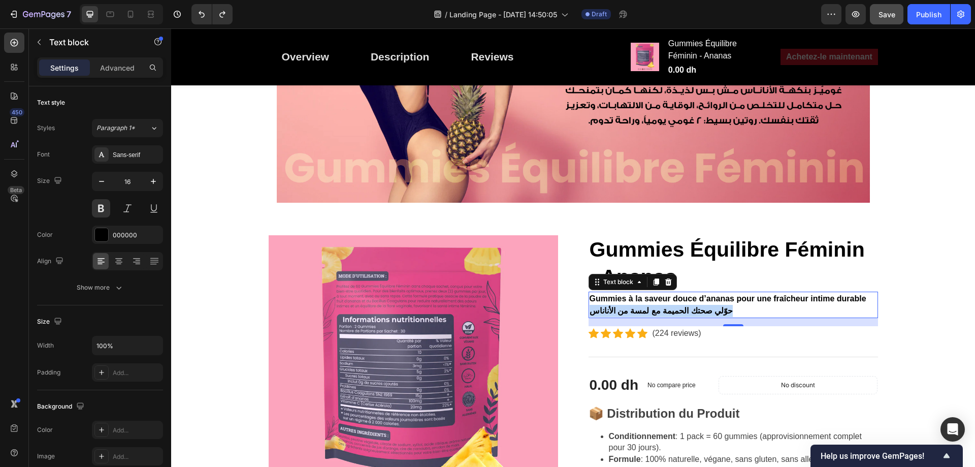
click at [688, 311] on p "Gummies à la saveur douce d’ananas pour une fraîcheur intime durable حوّلي صحتك…" at bounding box center [732, 304] width 287 height 24
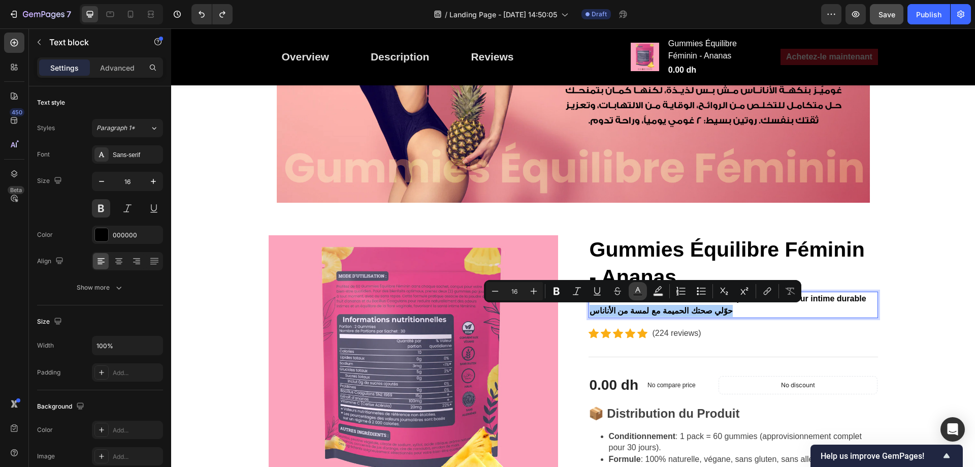
click at [635, 292] on icon "Editor contextual toolbar" at bounding box center [637, 291] width 10 height 10
type input "000000"
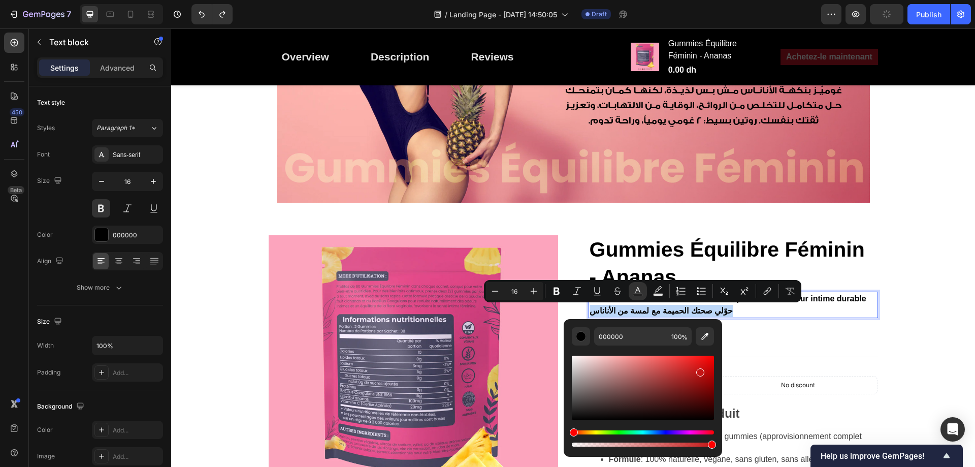
drag, startPoint x: 575, startPoint y: 418, endPoint x: 699, endPoint y: 370, distance: 133.4
click at [699, 370] on div "Editor contextual toolbar" at bounding box center [700, 372] width 8 height 8
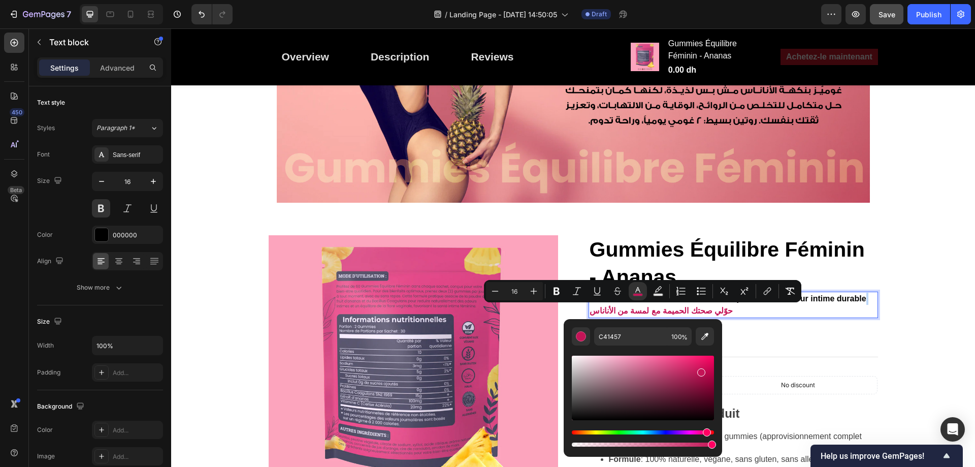
drag, startPoint x: 576, startPoint y: 433, endPoint x: 705, endPoint y: 435, distance: 128.9
click at [705, 435] on div "Hue" at bounding box center [707, 432] width 8 height 8
drag, startPoint x: 702, startPoint y: 373, endPoint x: 685, endPoint y: 367, distance: 17.8
click at [685, 367] on div "Editor contextual toolbar" at bounding box center [686, 368] width 8 height 8
type input "D12B6B"
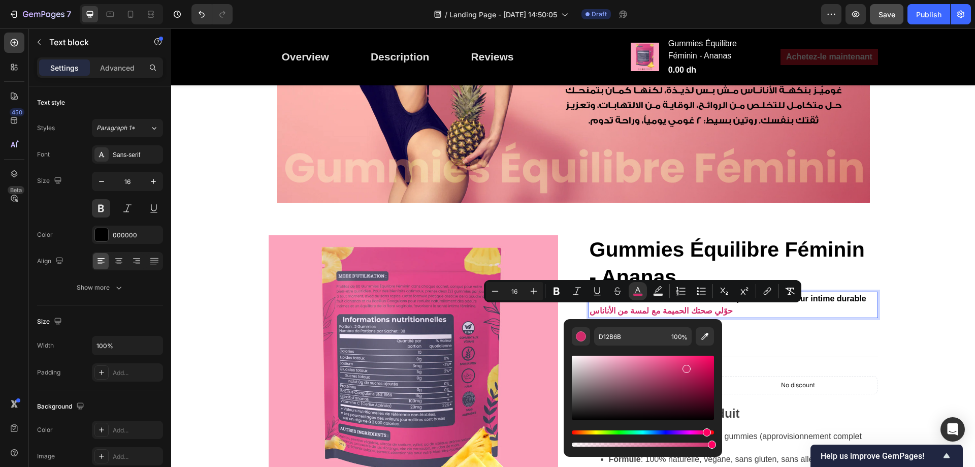
click at [685, 367] on div "Editor contextual toolbar" at bounding box center [686, 368] width 8 height 8
click at [693, 313] on span "حوّلي صحتك الحميمة مع لمسة من الأناناس" at bounding box center [661, 310] width 144 height 9
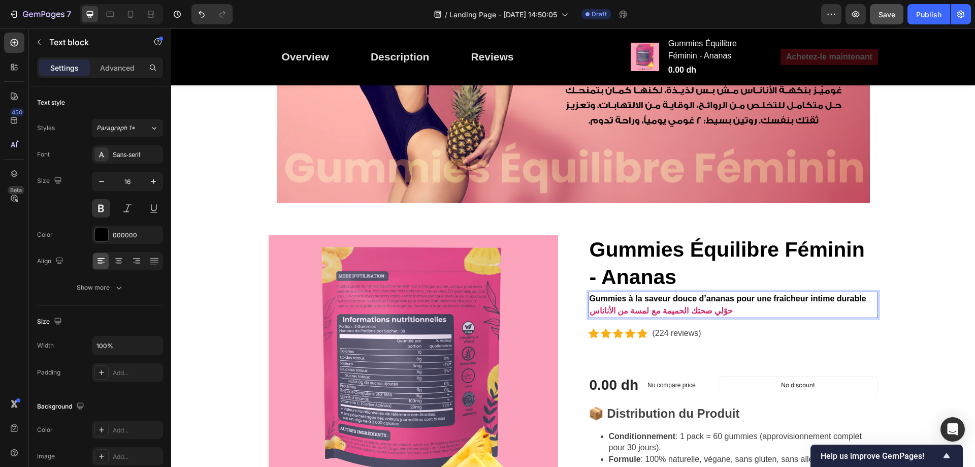
click at [693, 312] on span "حوّلي صحتك الحميمة مع لمسة من الأناناس" at bounding box center [661, 310] width 144 height 9
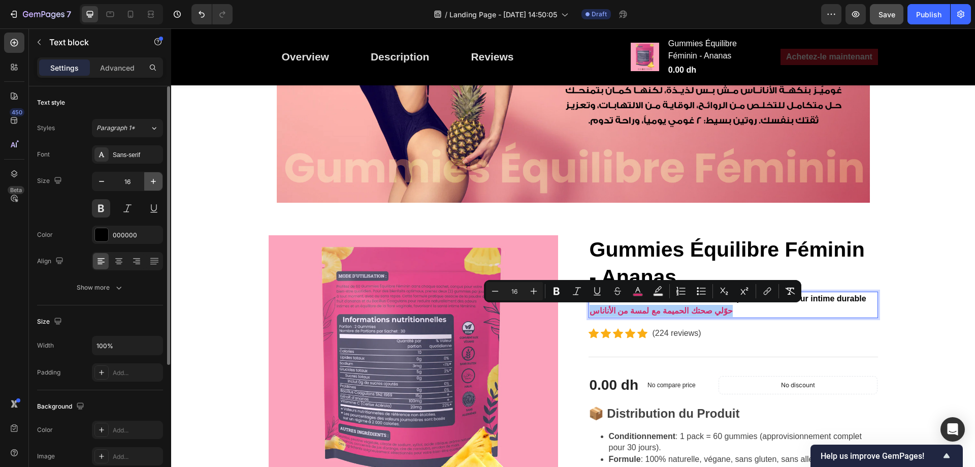
click at [154, 181] on icon "button" at bounding box center [153, 181] width 5 height 5
type input "17"
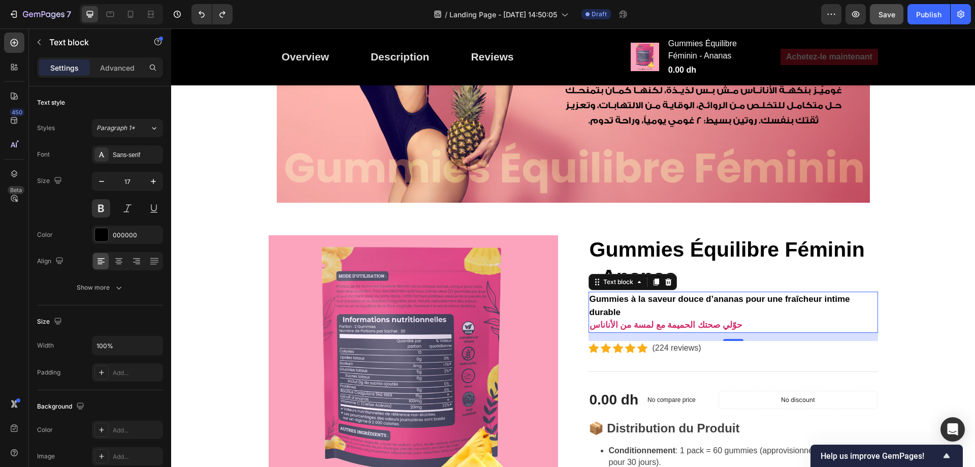
click at [665, 323] on span "حوّلي صحتك الحميمة مع لمسة من الأناناس" at bounding box center [665, 325] width 153 height 10
click at [621, 317] on p "Gummies à la saveur douce d’ananas pour une fraîcheur intime durable حوّلي صحتك…" at bounding box center [732, 311] width 287 height 39
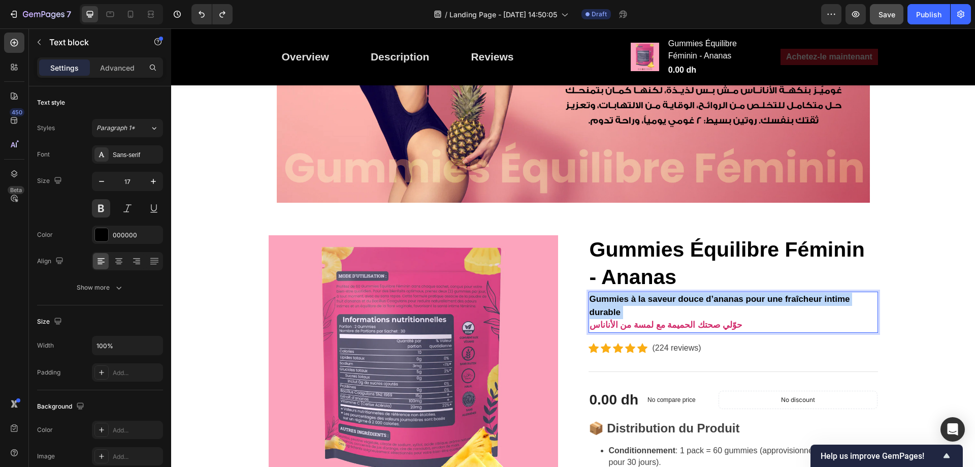
click at [621, 317] on p "Gummies à la saveur douce d’ananas pour une fraîcheur intime durable حوّلي صحتك…" at bounding box center [732, 311] width 287 height 39
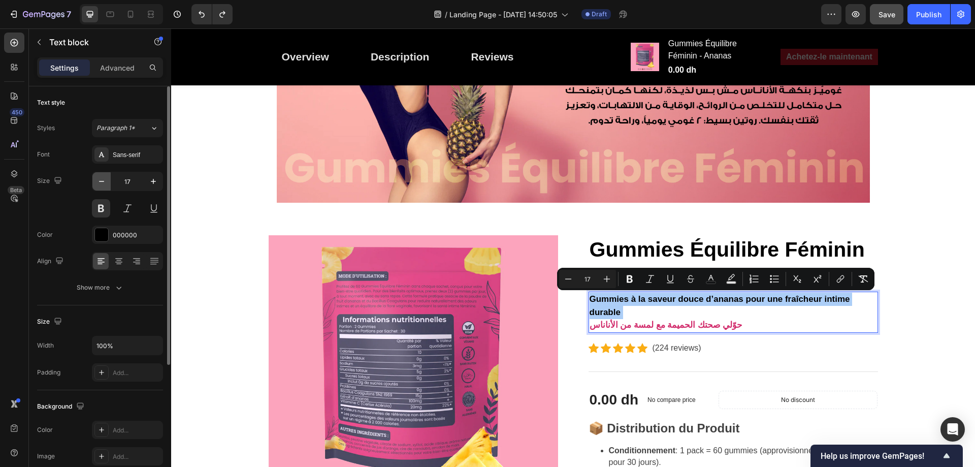
click at [102, 182] on icon "button" at bounding box center [101, 181] width 10 height 10
type input "16"
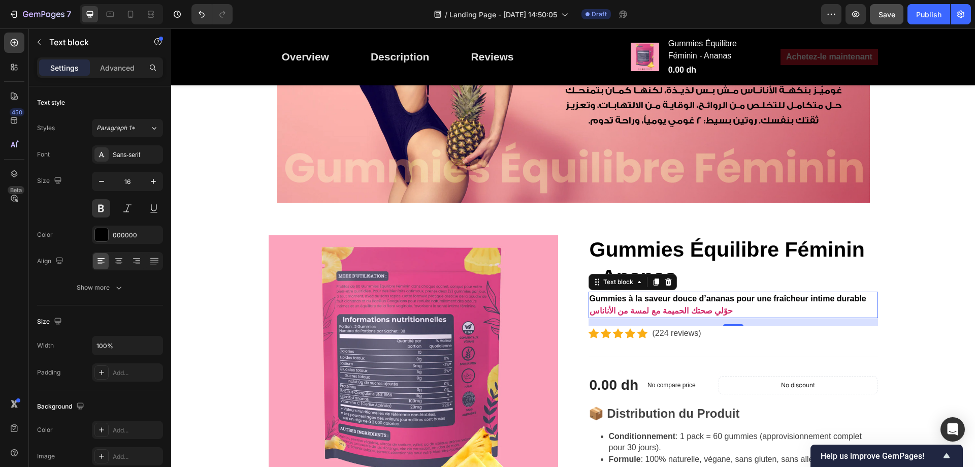
click at [663, 312] on span "حوّلي صحتك الحميمة مع لمسة من الأناناس" at bounding box center [661, 310] width 144 height 9
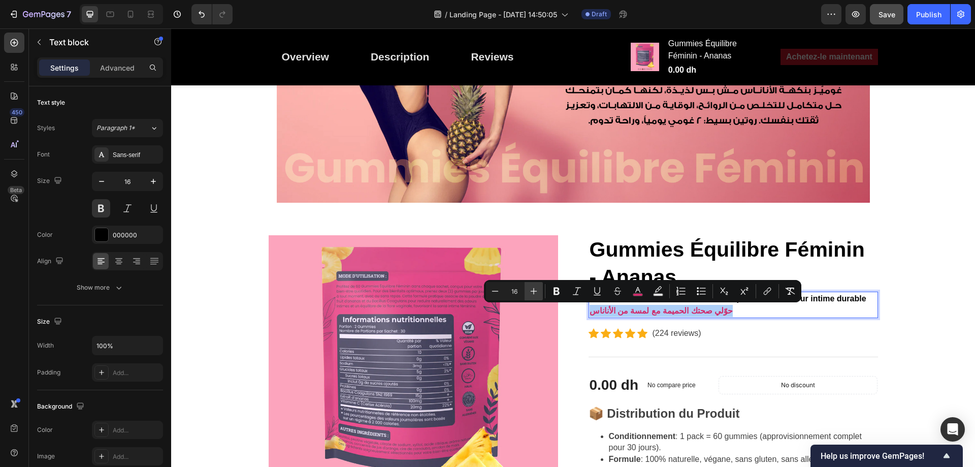
click at [532, 291] on icon "Editor contextual toolbar" at bounding box center [533, 291] width 10 height 10
type input "18"
click at [644, 313] on span "حوّلي صحتك الحميمة مع لمسة من الأناناس" at bounding box center [669, 311] width 160 height 10
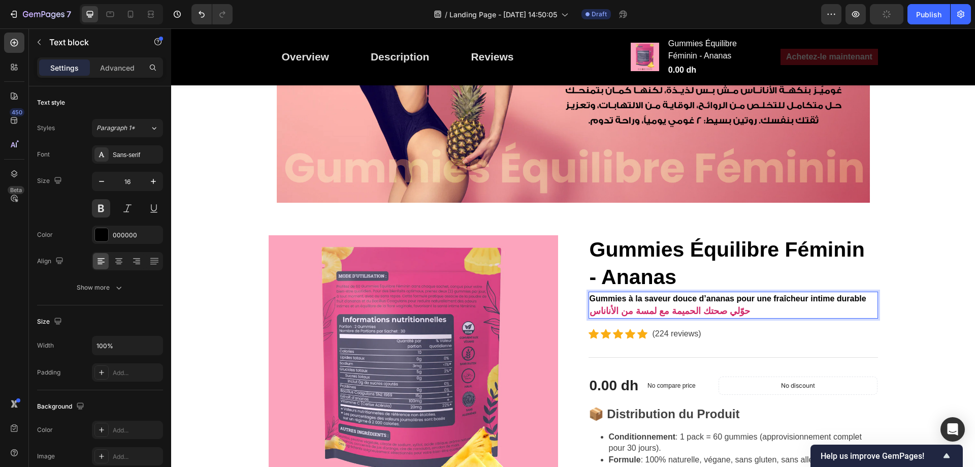
click at [703, 311] on span "حوّلي صحتك الحميمة مع لمسة من الأناناس" at bounding box center [669, 311] width 160 height 10
click at [685, 311] on span "حوّلي صحتك الحميمة مع لمسة من الأناناس" at bounding box center [669, 311] width 160 height 10
click at [659, 311] on span "حوّلي صحــــتك الحميمة مع لمسة من الأناناس" at bounding box center [674, 311] width 171 height 10
click at [668, 311] on span "حوّلي صحــــتك الحميمة مع لمسة من الأناناس" at bounding box center [674, 311] width 171 height 10
click at [662, 311] on span "حوّلي صحــــتك الحميمة مع لمسة من الأناناس" at bounding box center [674, 311] width 171 height 10
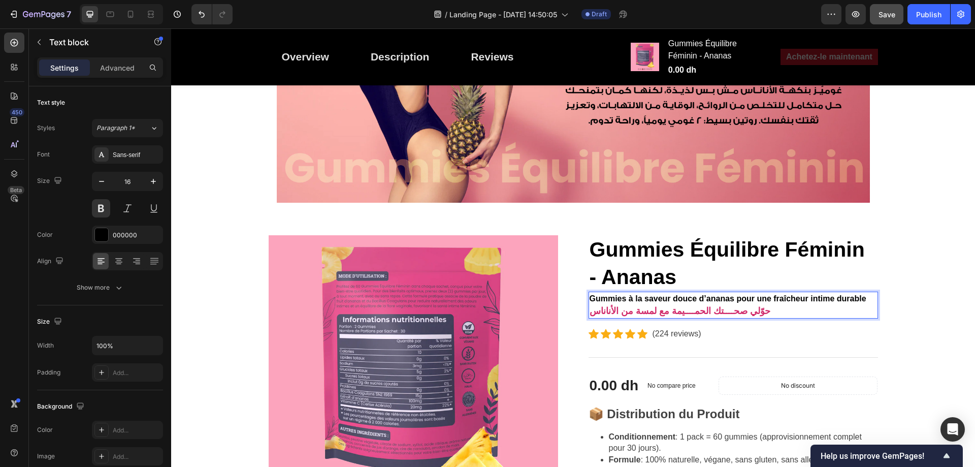
click at [627, 311] on span "حوّلي صحــــتك الحمــــيمة مع لمسة من الأناناس" at bounding box center [679, 311] width 181 height 10
click at [605, 311] on span "حوّلي صحــــتك الحمــــيمة مع لمســــــة من الأناناس" at bounding box center [687, 311] width 196 height 10
click at [602, 311] on span "حوّلي صحــــتك الحمــــيمة مع لمســــــة من الأناناس" at bounding box center [687, 311] width 196 height 10
click at [601, 311] on span "حوّلي صحــــتك الحمــــيمة مع لمســــــة من الأناناس" at bounding box center [687, 311] width 196 height 10
click at [595, 311] on span "حوّلي صحــــتك الحمــــيمة مع لمســــــة من الأنــــاناس" at bounding box center [692, 311] width 206 height 10
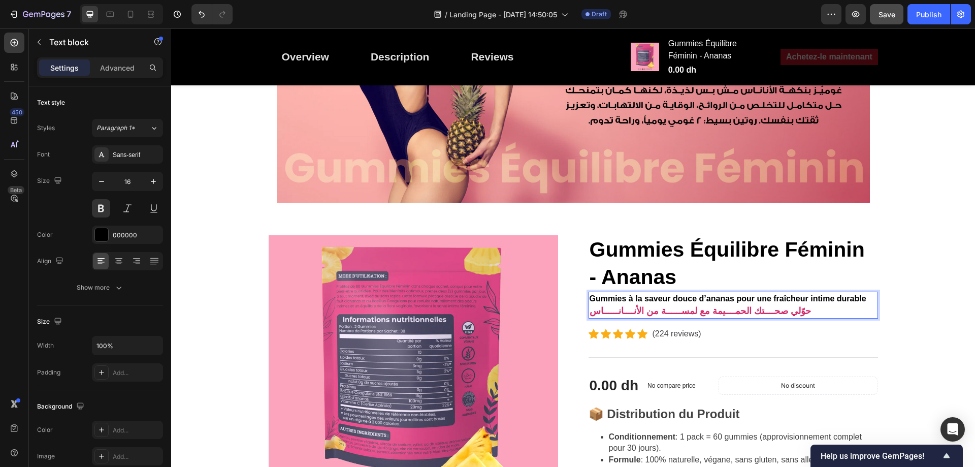
click at [693, 311] on span "حوّلي صحــــتك الحمــــيمة مع لمســــــة من الأنــــانــــــاس" at bounding box center [699, 311] width 221 height 10
click at [761, 310] on span "حوّلي صحــــتك الحمـــــــيمة مع لمســــــة من الأنــــانــــــاس" at bounding box center [703, 311] width 229 height 10
click at [759, 312] on span "حوّلي صحــــتك الحمـــــــيمة مع لمســــــة من الأنــــانــــــاس" at bounding box center [703, 311] width 229 height 10
click at [894, 19] on div "Save" at bounding box center [886, 14] width 17 height 11
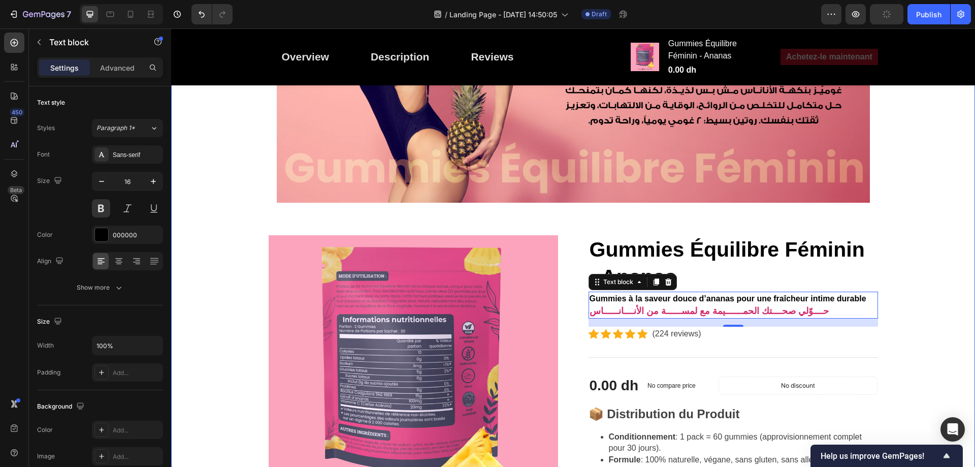
scroll to position [457, 0]
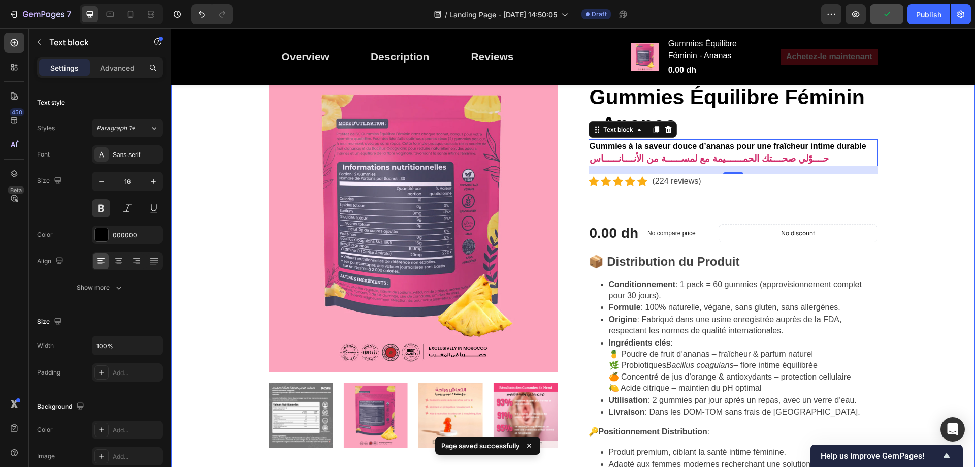
click at [907, 206] on div "⁠⁠⁠⁠⁠⁠⁠ Fraîcheur intime, confiance totale انتعــــــاش أنثـــــــــوي... وثقــ…" at bounding box center [572, 283] width 795 height 1261
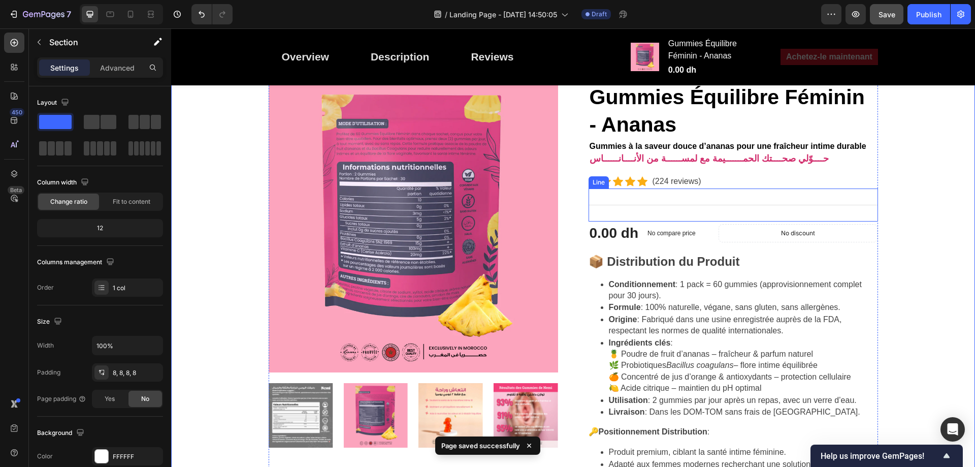
click at [835, 208] on div "Title Line" at bounding box center [732, 204] width 289 height 33
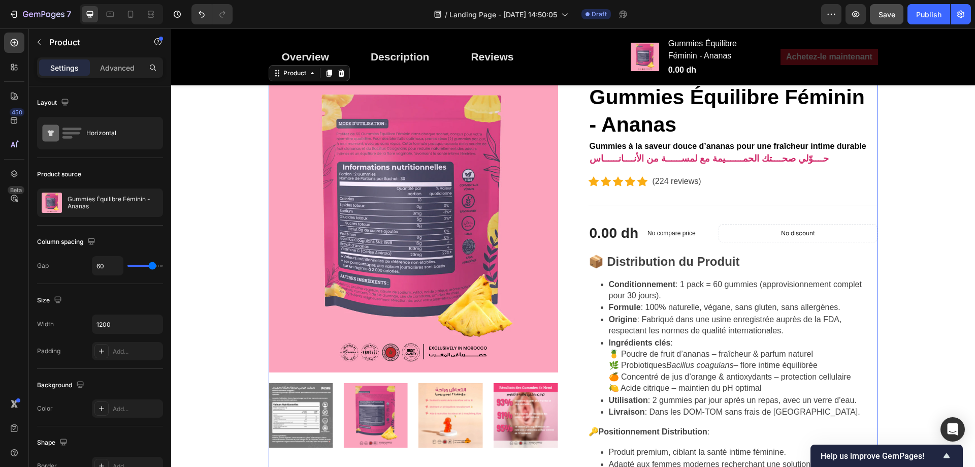
click at [716, 162] on span "حــــوّلي صحــــتك الحمـــــــيمة مع لمســــــة من الأنــــانــــــاس" at bounding box center [708, 158] width 239 height 10
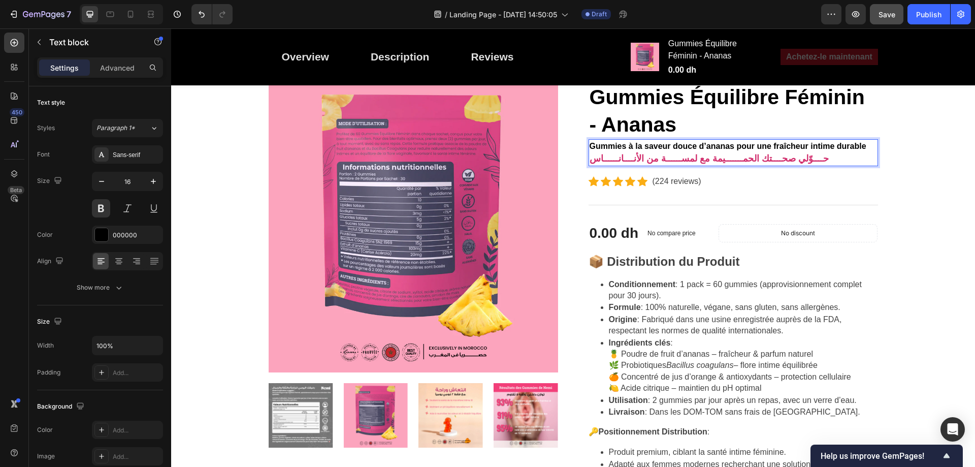
drag, startPoint x: 792, startPoint y: 163, endPoint x: 788, endPoint y: 169, distance: 7.6
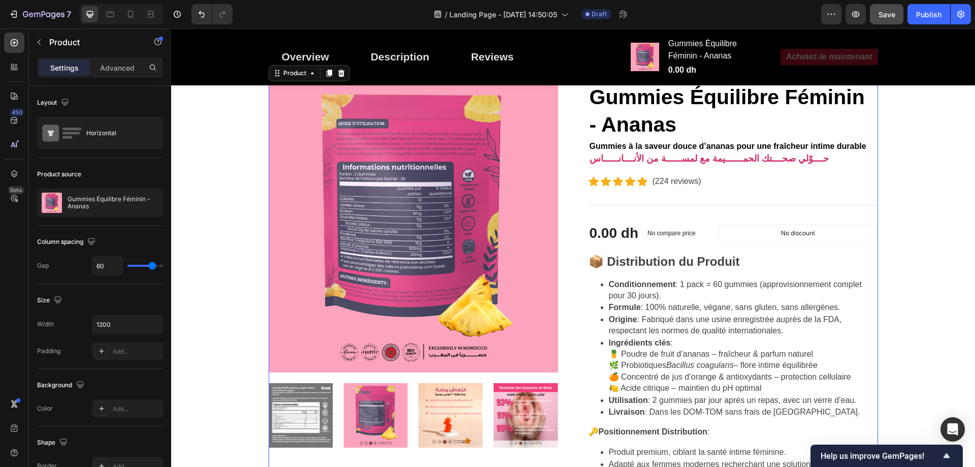
click at [679, 192] on div "Title Line" at bounding box center [732, 204] width 289 height 33
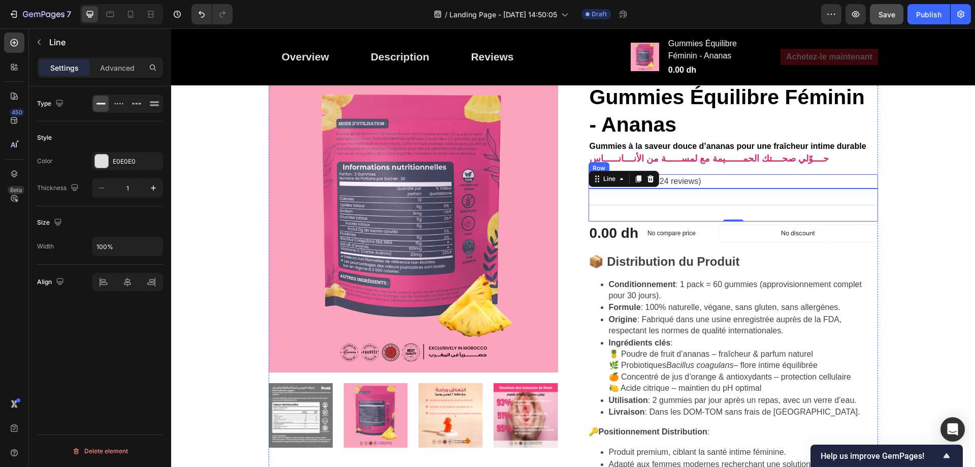
click at [711, 179] on div "Icon Icon Icon Icon Icon Icon List Hoz (224 reviews) Text block Row" at bounding box center [732, 181] width 289 height 14
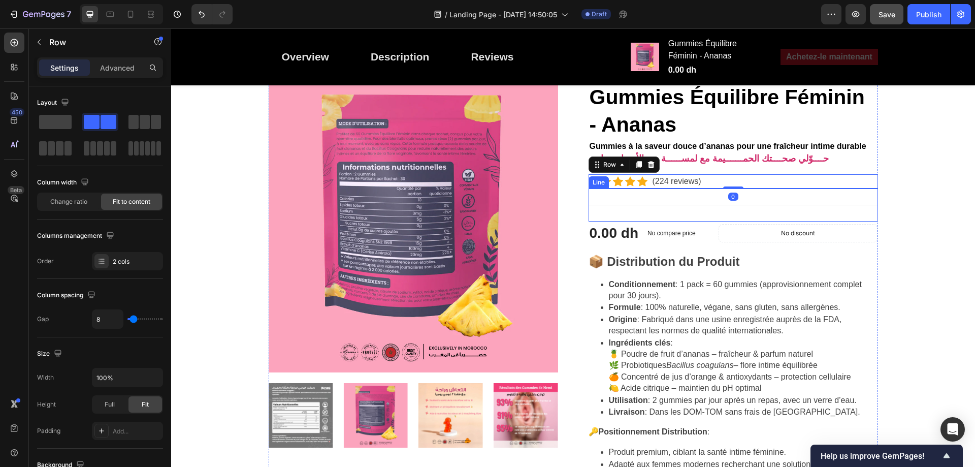
click at [709, 190] on div "Title Line" at bounding box center [732, 204] width 289 height 33
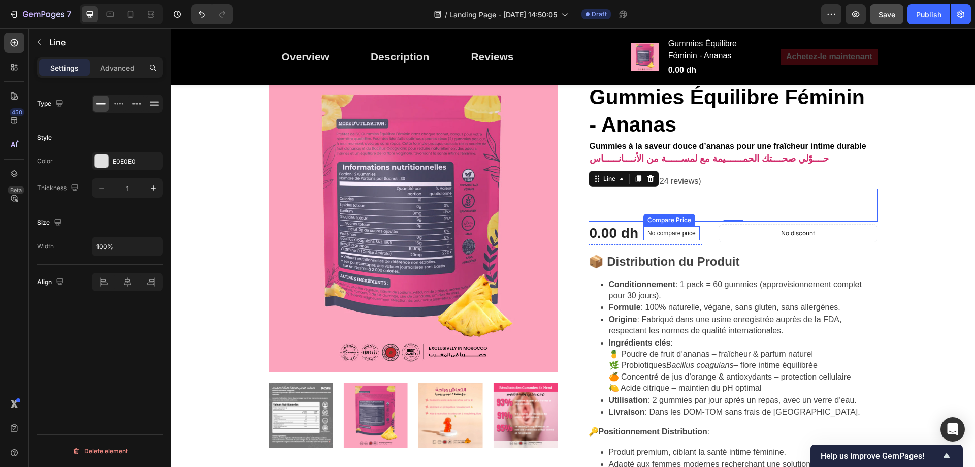
click at [651, 224] on div "Compare Price" at bounding box center [669, 220] width 52 height 12
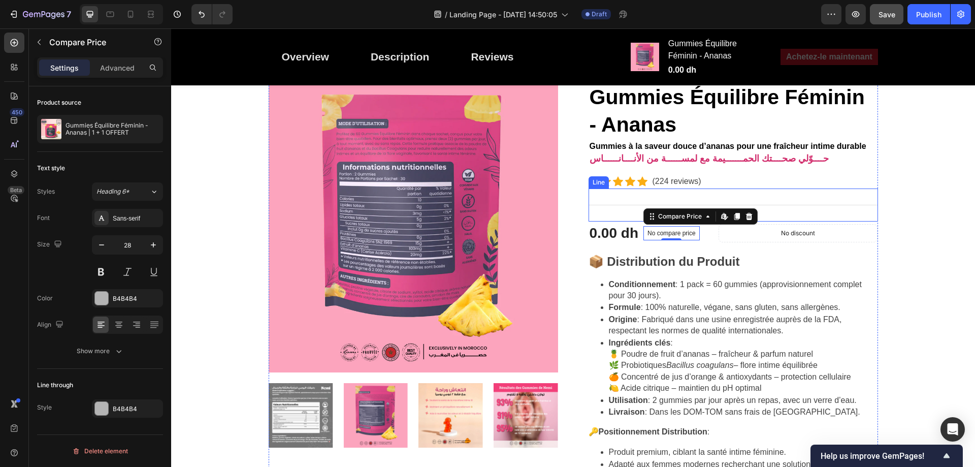
click at [792, 209] on div "Title Line" at bounding box center [732, 204] width 289 height 33
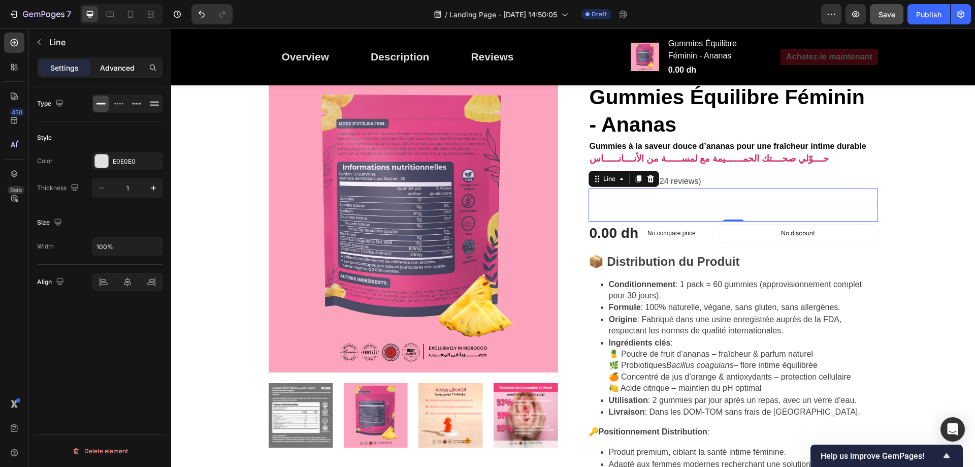
click at [112, 75] on div "Advanced" at bounding box center [117, 67] width 51 height 16
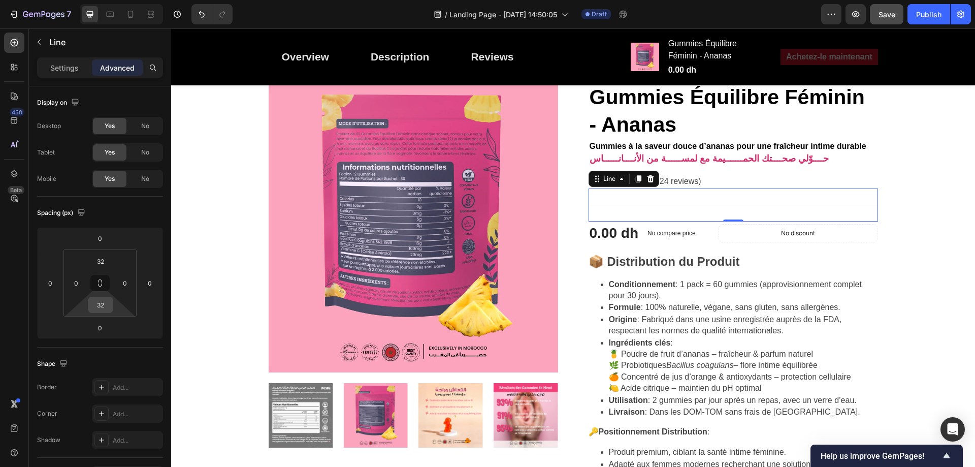
click at [104, 306] on input "32" at bounding box center [100, 304] width 20 height 15
click at [114, 341] on span "XXS" at bounding box center [109, 341] width 12 height 7
type input "2"
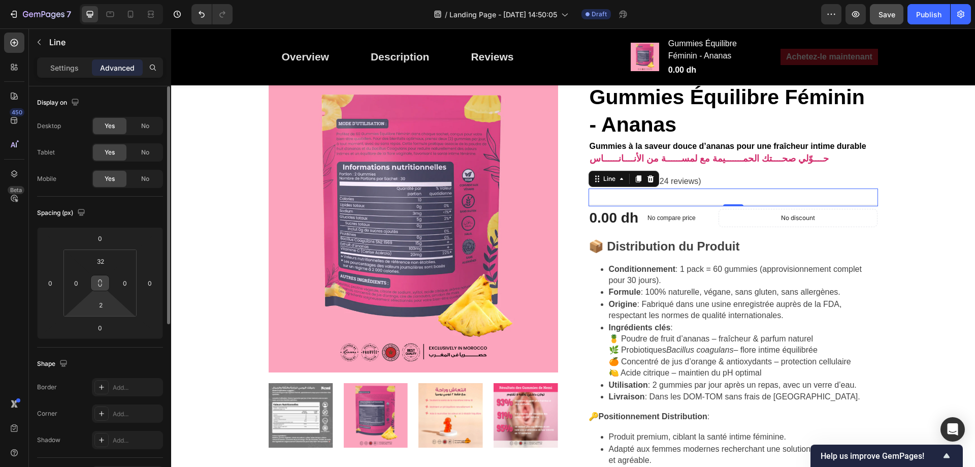
click at [98, 280] on icon at bounding box center [100, 280] width 4 height 3
click at [99, 307] on input "2" at bounding box center [100, 304] width 20 height 15
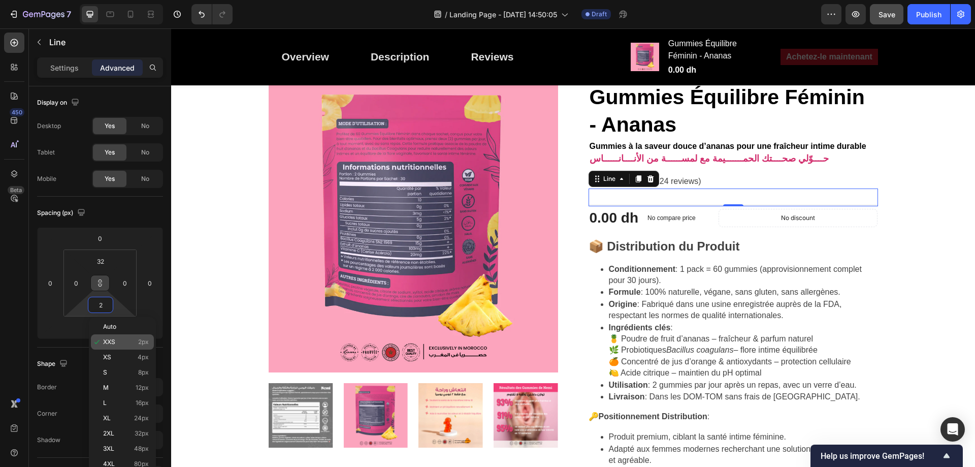
click at [123, 343] on p "XXS 2px" at bounding box center [126, 341] width 46 height 7
type input "2"
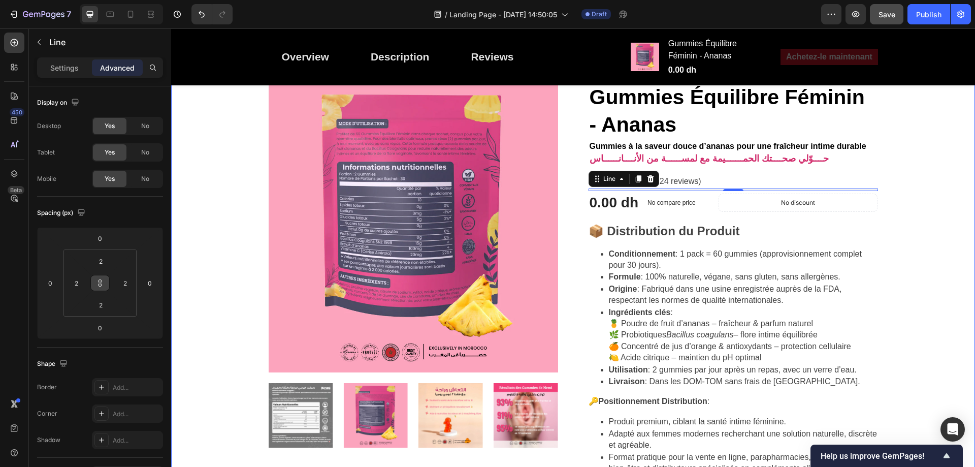
click at [959, 224] on div "⁠⁠⁠⁠⁠⁠⁠ Fraîcheur intime, confiance totale انتعــــــاش أنثـــــــــوي... وثقــ…" at bounding box center [572, 268] width 795 height 1230
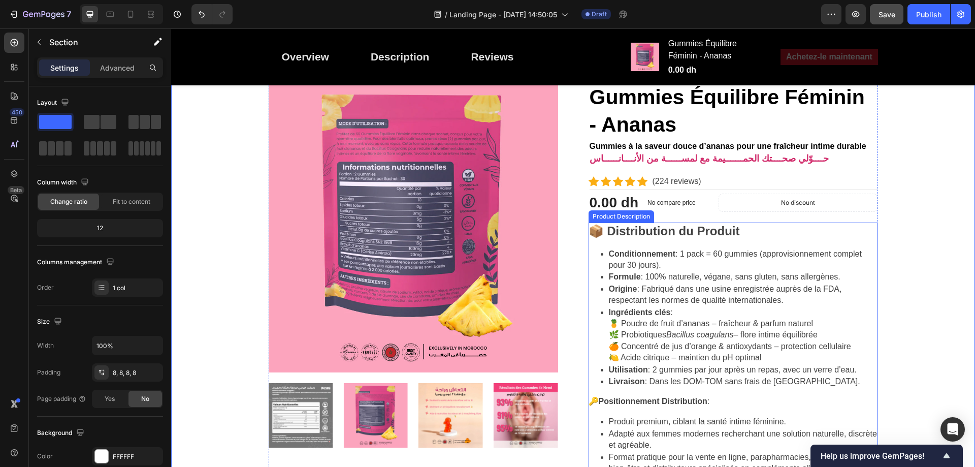
scroll to position [406, 0]
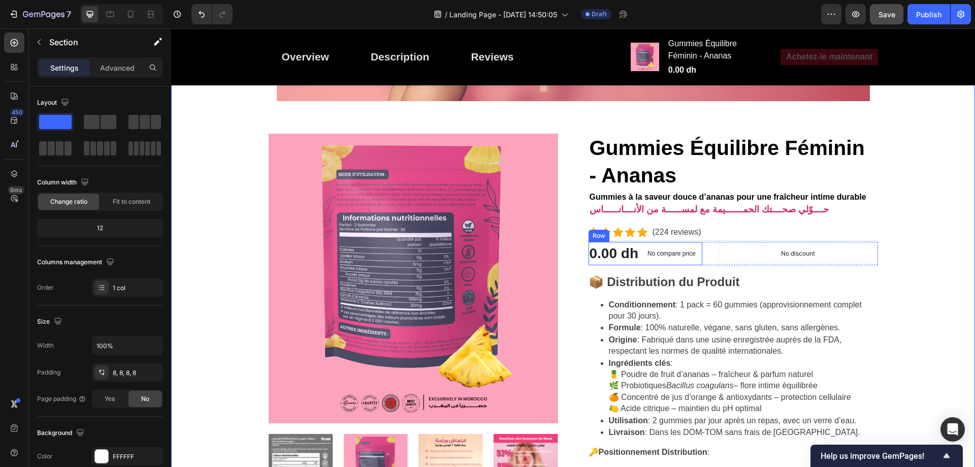
click at [698, 245] on div "0.00 dh Product Price Product Price No compare price Compare Price Row" at bounding box center [645, 253] width 114 height 23
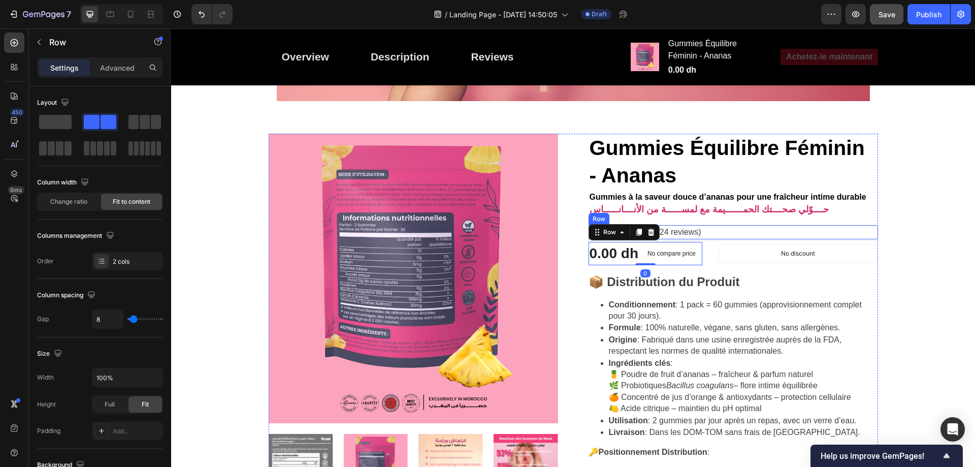
click at [713, 237] on div "Icon Icon Icon Icon Icon Icon List Hoz (224 reviews) Text block Row" at bounding box center [732, 232] width 289 height 14
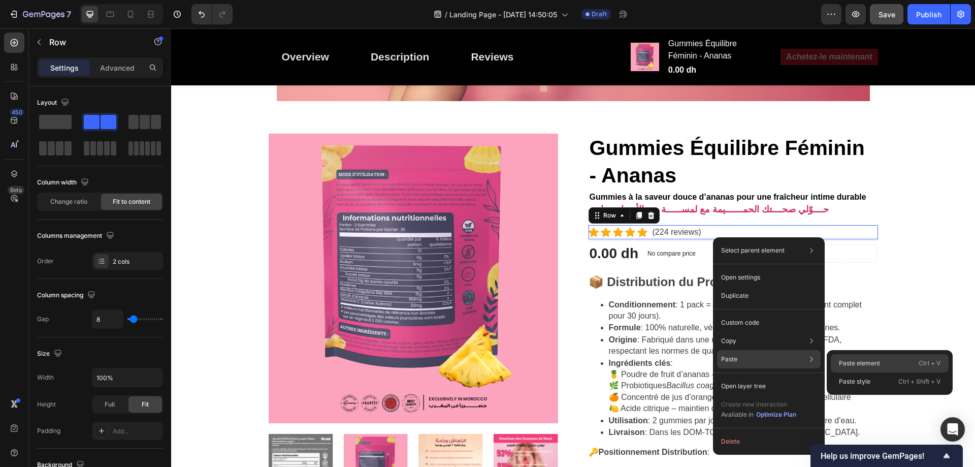
click at [852, 361] on p "Paste element" at bounding box center [859, 362] width 41 height 9
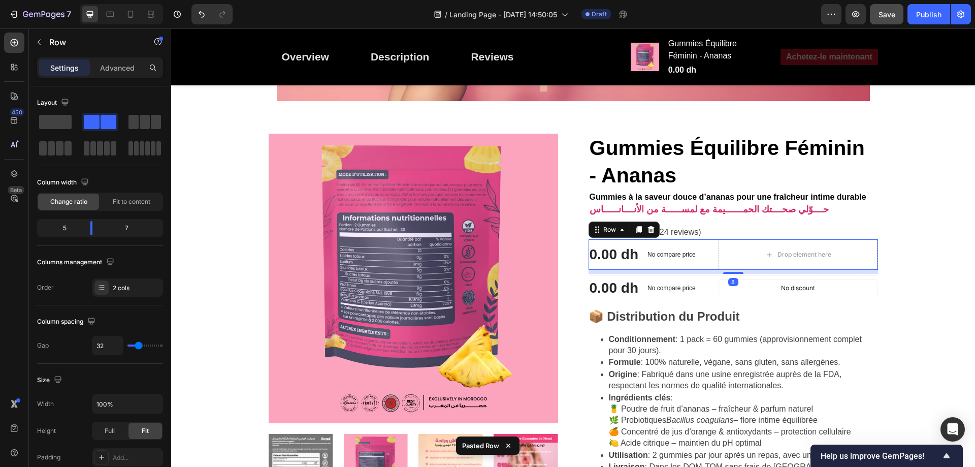
click at [816, 273] on div "8" at bounding box center [732, 272] width 289 height 4
click at [811, 279] on div "No discount" at bounding box center [798, 287] width 158 height 17
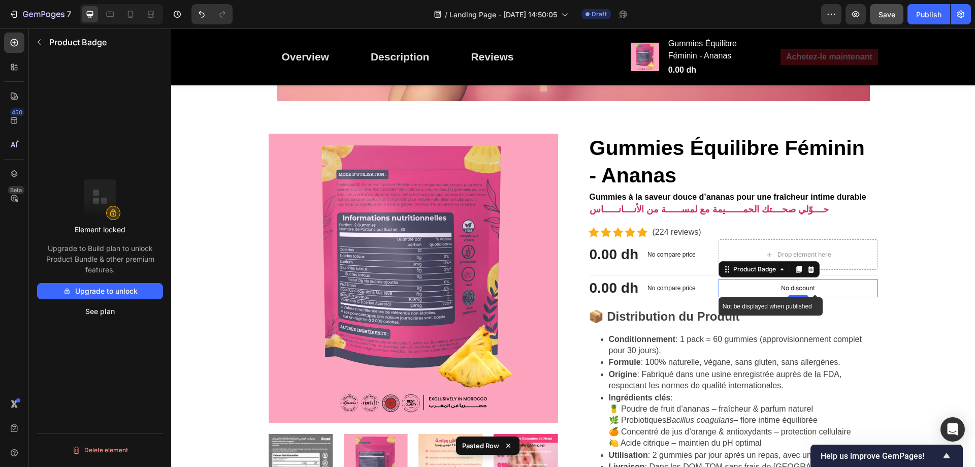
click at [838, 279] on div "No discount" at bounding box center [798, 287] width 158 height 17
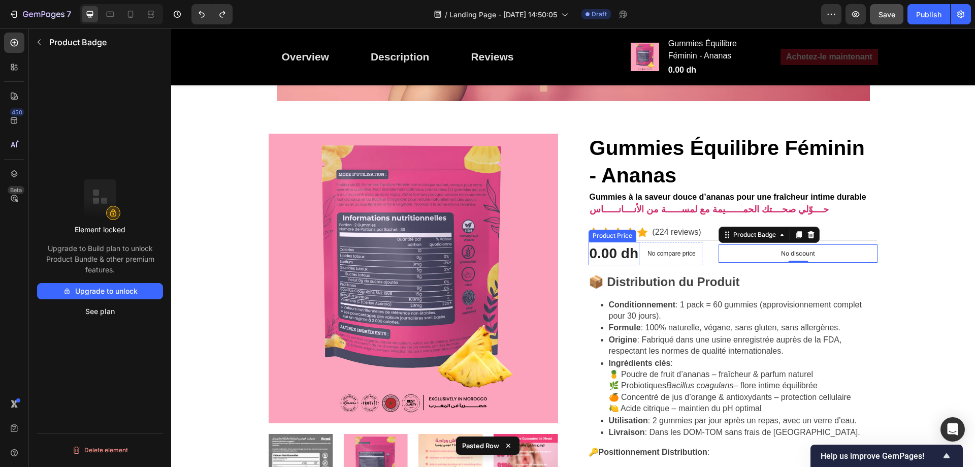
click at [625, 254] on div "0.00 dh" at bounding box center [613, 253] width 51 height 23
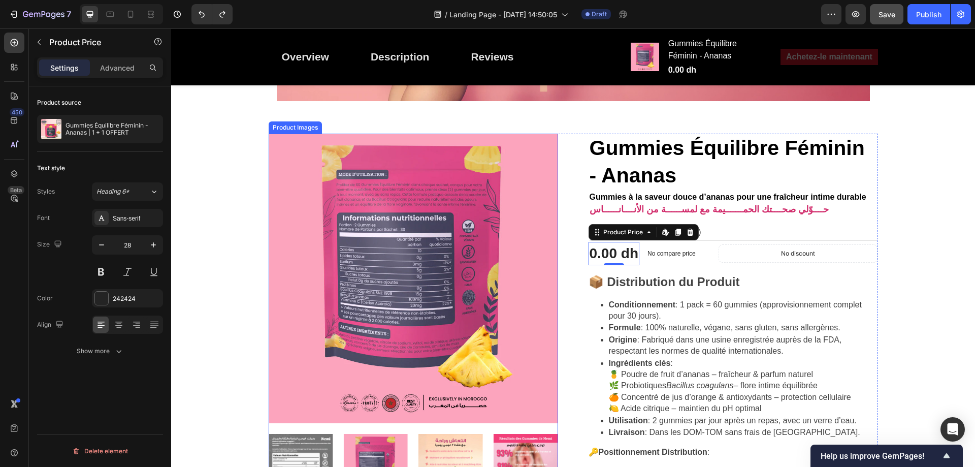
click at [377, 134] on img at bounding box center [413, 278] width 289 height 289
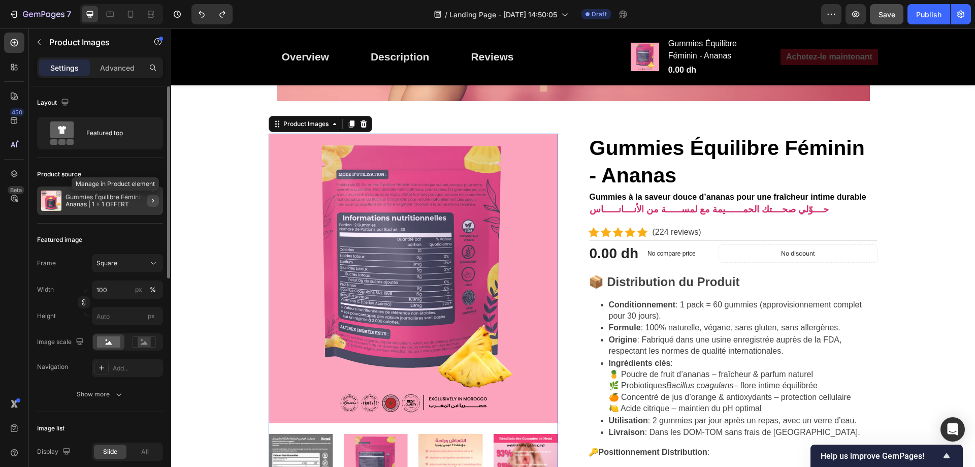
click at [148, 197] on button "button" at bounding box center [153, 200] width 12 height 12
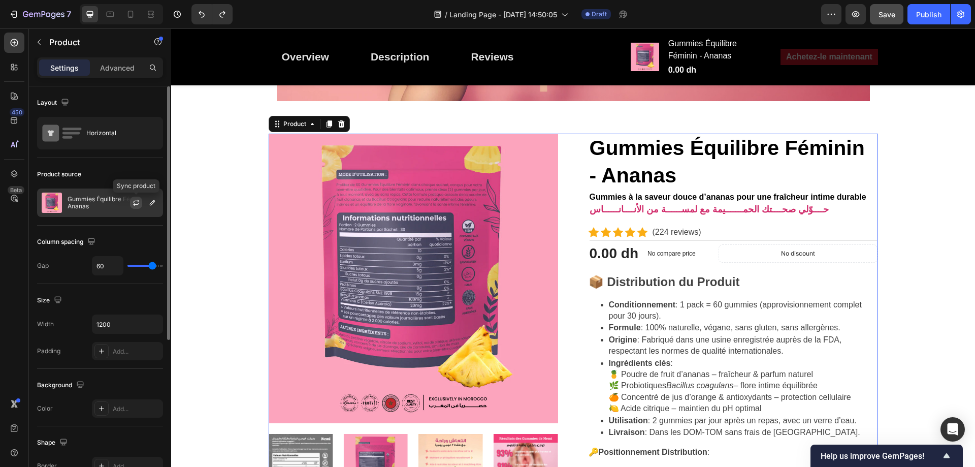
click at [136, 205] on icon "button" at bounding box center [136, 204] width 6 height 3
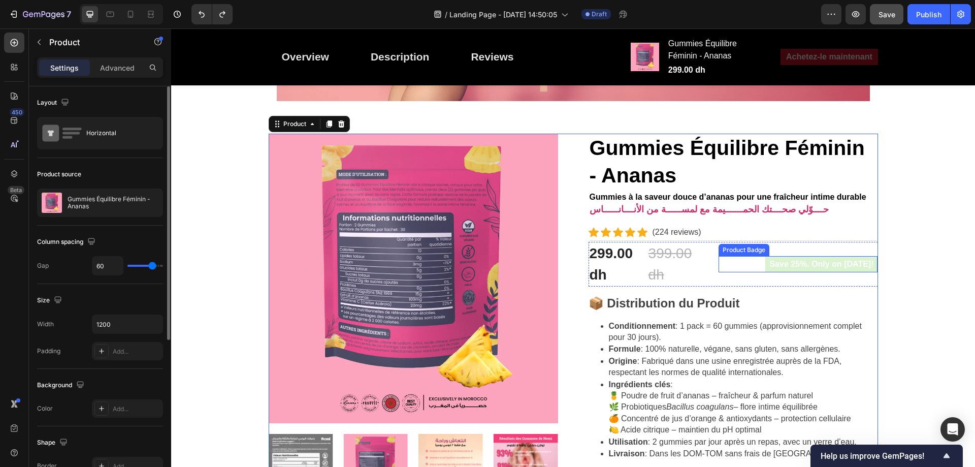
click at [765, 267] on pre "Save 25%. Only on Mother's Day!" at bounding box center [821, 264] width 112 height 16
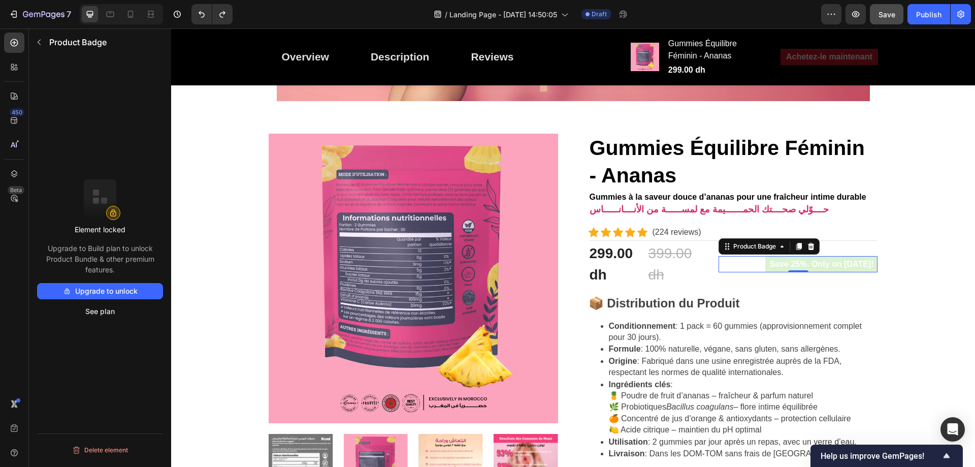
click at [793, 260] on pre "Save 25%. Only on Mother's Day!" at bounding box center [821, 264] width 112 height 16
click at [807, 248] on icon at bounding box center [811, 246] width 8 height 8
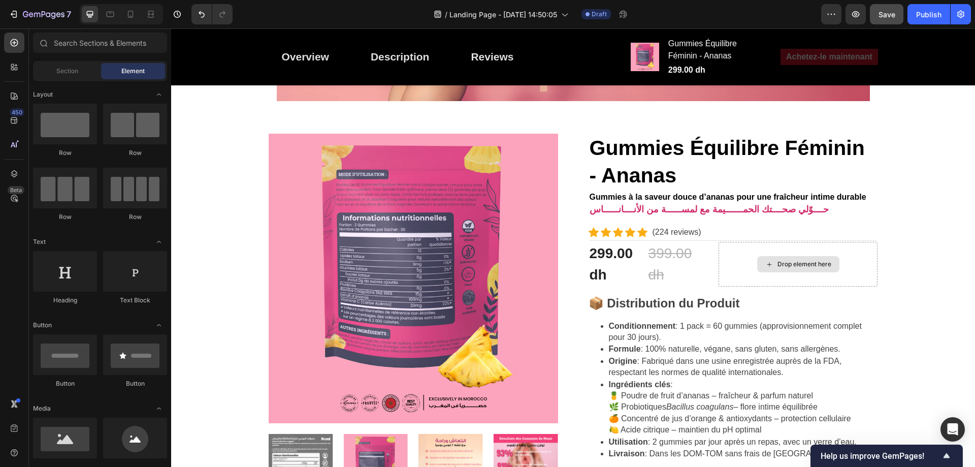
click at [804, 248] on div "Drop element here" at bounding box center [797, 264] width 159 height 45
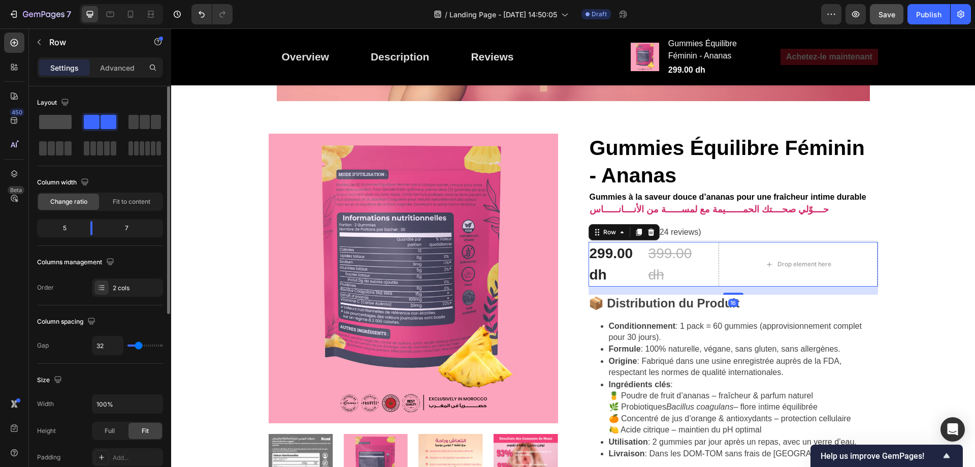
drag, startPoint x: 56, startPoint y: 120, endPoint x: 686, endPoint y: 164, distance: 631.0
click at [56, 120] on span at bounding box center [55, 122] width 32 height 14
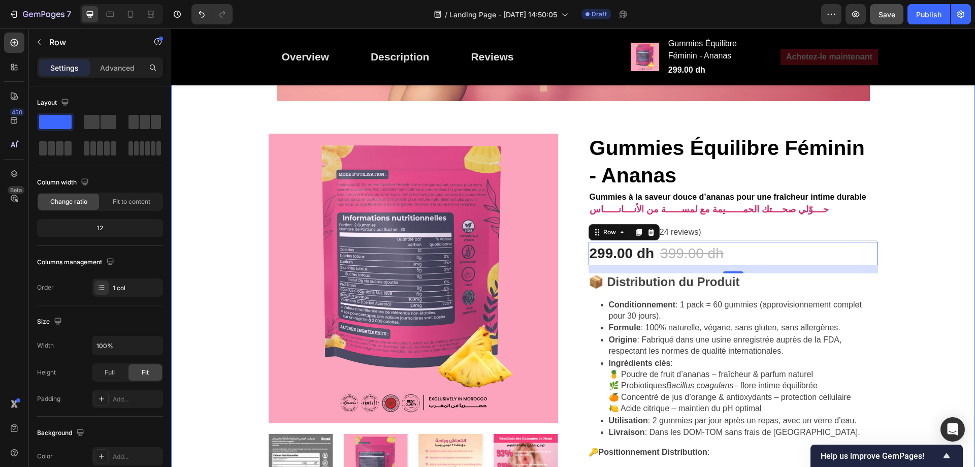
click at [912, 198] on div "⁠⁠⁠⁠⁠⁠⁠ Fraîcheur intime, confiance totale انتعــــــاش أنثـــــــــوي... وثقــ…" at bounding box center [572, 319] width 795 height 1230
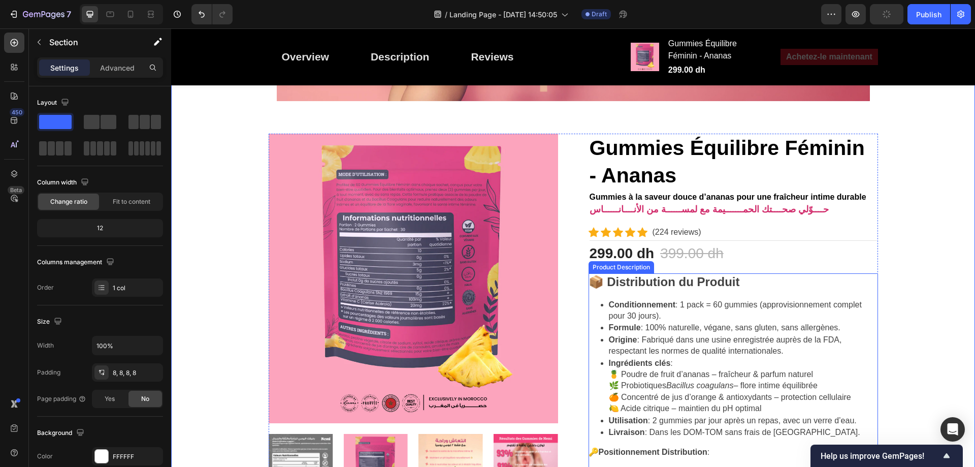
click at [704, 275] on h2 "📦 Distribution du Produit" at bounding box center [663, 282] width 151 height 14
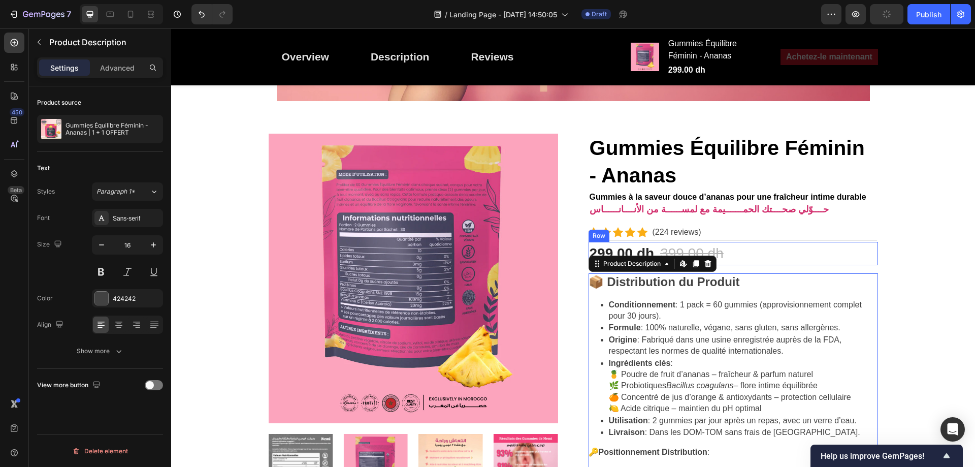
click at [738, 258] on div "299.00 dh Product Price Product Price 399.00 dh Compare Price Compare Price Row" at bounding box center [732, 253] width 289 height 23
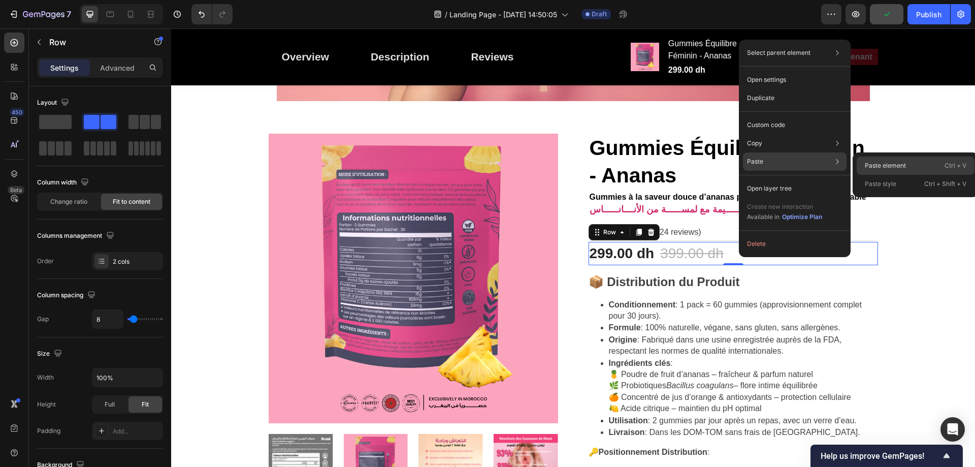
drag, startPoint x: 863, startPoint y: 162, endPoint x: 721, endPoint y: 210, distance: 150.3
click at [863, 162] on div "Paste element Ctrl + V" at bounding box center [915, 165] width 118 height 18
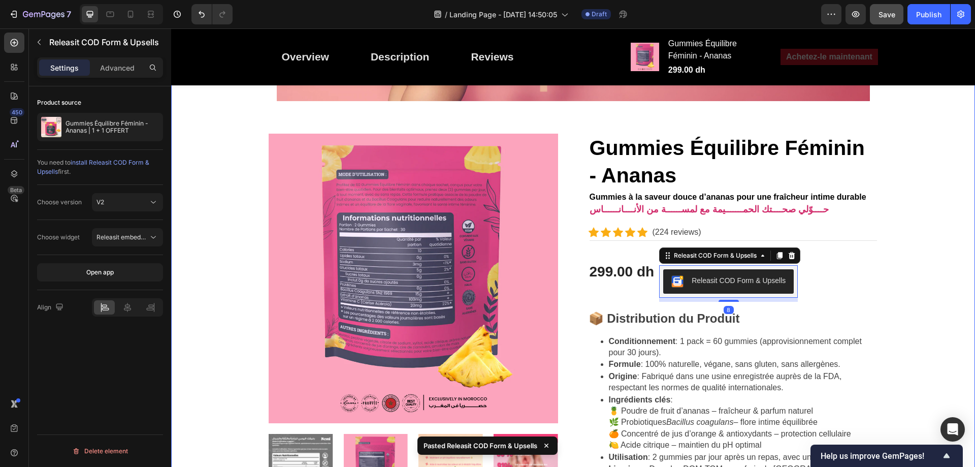
click at [924, 231] on div "⁠⁠⁠⁠⁠⁠⁠ Fraîcheur intime, confiance totale انتعــــــاش أنثـــــــــوي... وثقــ…" at bounding box center [572, 337] width 795 height 1267
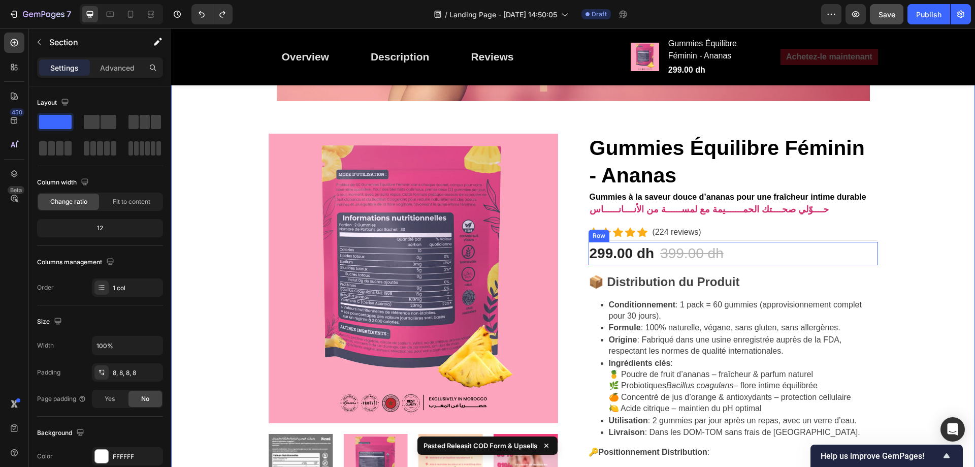
click at [738, 263] on div "299.00 dh Product Price Product Price 399.00 dh Compare Price Compare Price Row" at bounding box center [732, 253] width 289 height 23
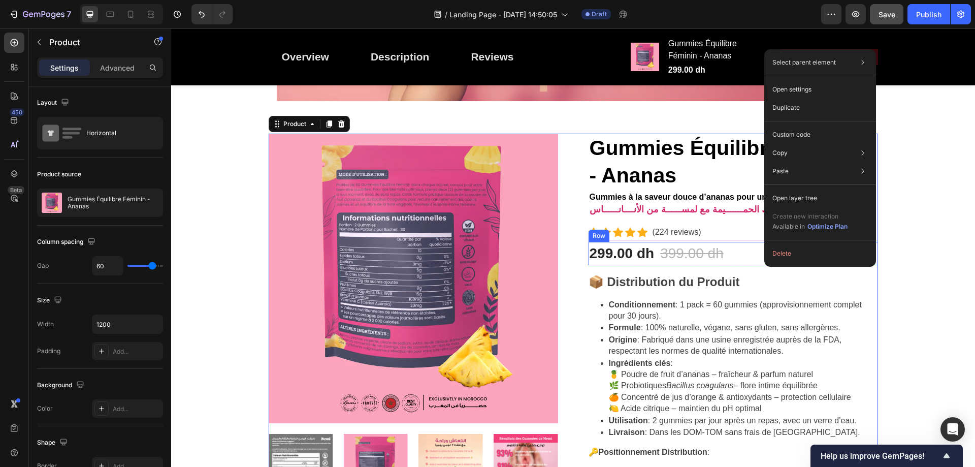
click at [738, 259] on div "299.00 dh Product Price Product Price 399.00 dh Compare Price Compare Price Row" at bounding box center [732, 253] width 289 height 23
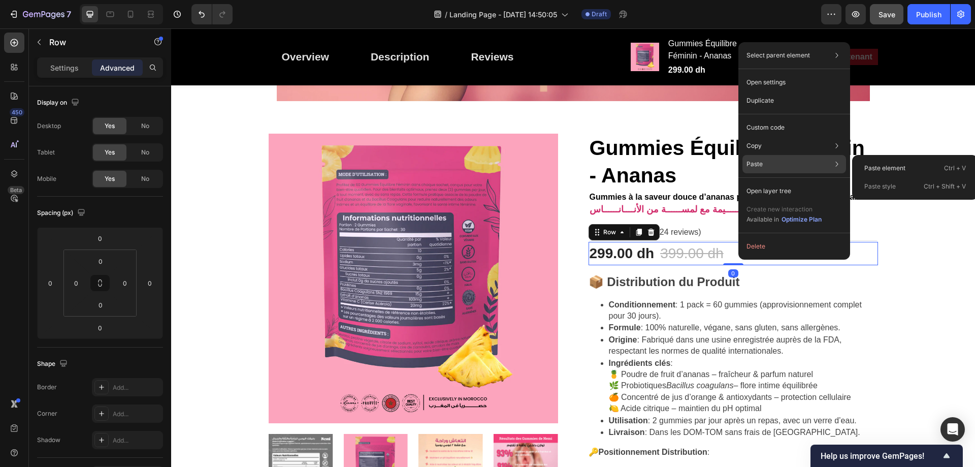
click at [769, 167] on div "Paste Paste element Ctrl + V Paste style Ctrl + Shift + V" at bounding box center [794, 164] width 104 height 18
click at [881, 167] on p "Paste element" at bounding box center [884, 167] width 41 height 9
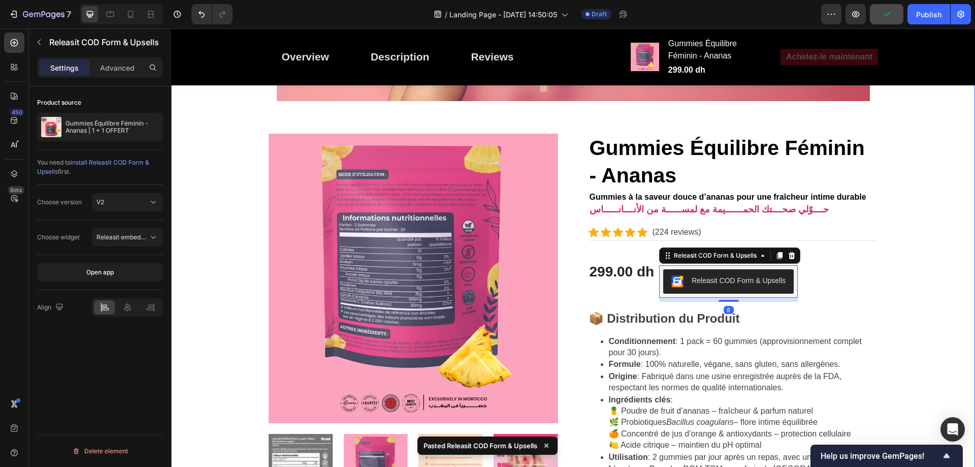
click at [923, 242] on div "⁠⁠⁠⁠⁠⁠⁠ Fraîcheur intime, confiance totale انتعــــــاش أنثـــــــــوي... وثقــ…" at bounding box center [572, 337] width 795 height 1267
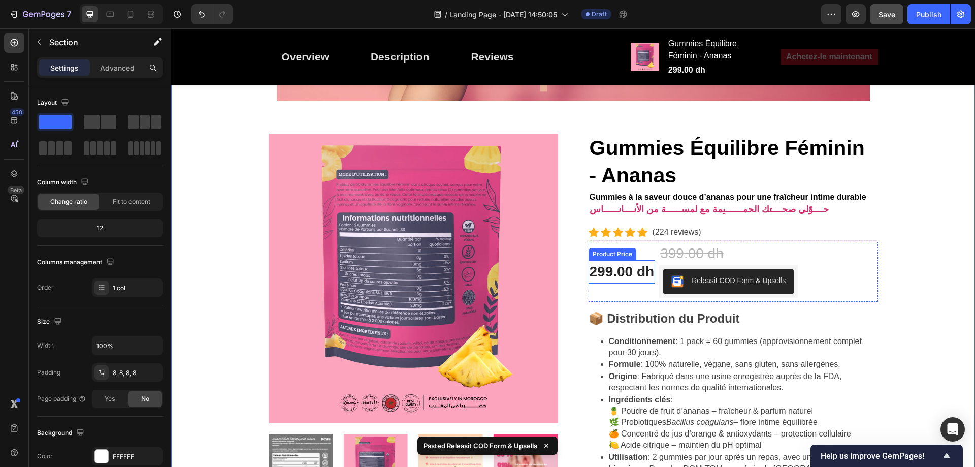
click at [612, 270] on div "299.00 dh" at bounding box center [621, 271] width 67 height 23
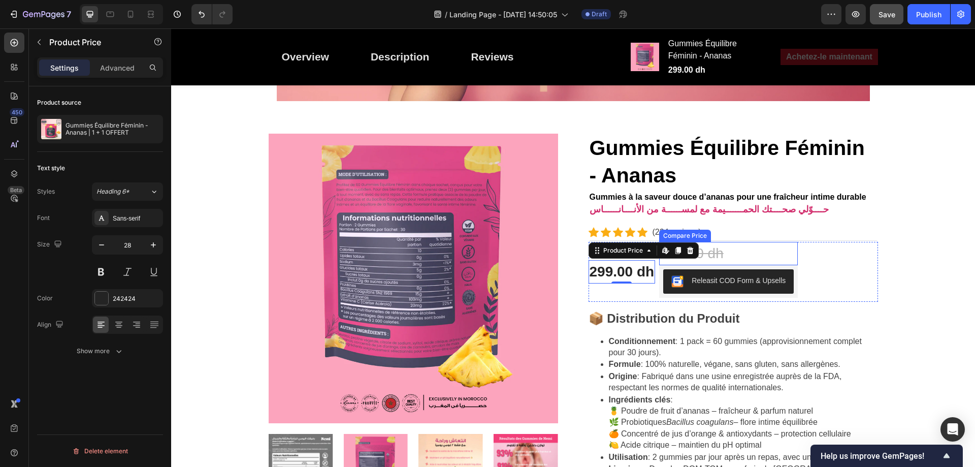
click at [765, 254] on div "399.00 dh" at bounding box center [728, 253] width 139 height 23
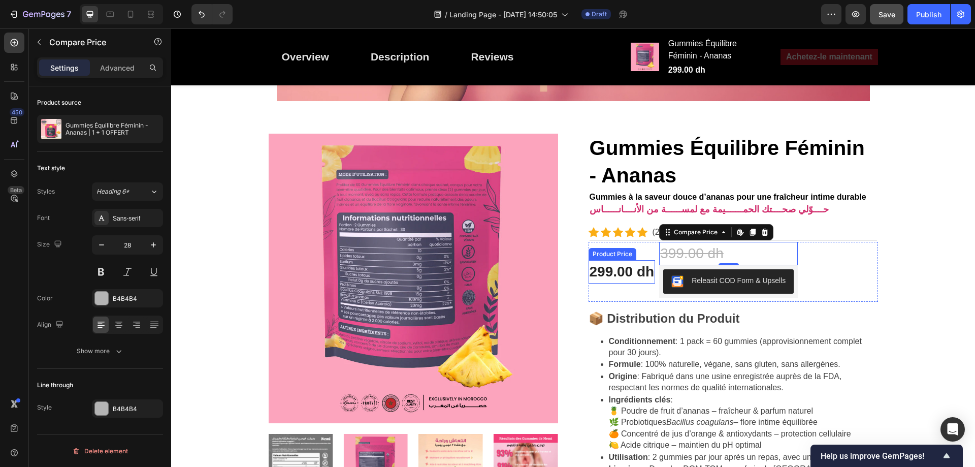
click at [639, 266] on div "299.00 dh" at bounding box center [621, 271] width 67 height 23
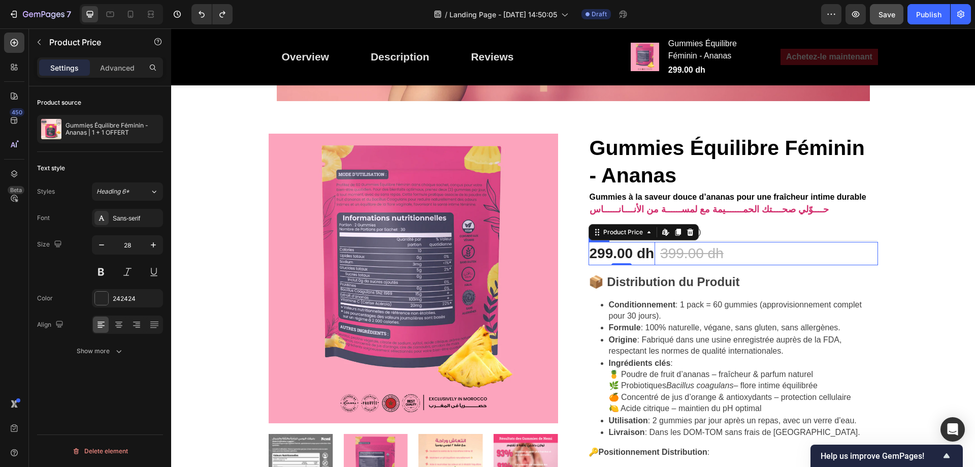
click at [852, 264] on div "299.00 dh Product Price Edit content in Shopify 0 Product Price Edit content in…" at bounding box center [732, 253] width 289 height 23
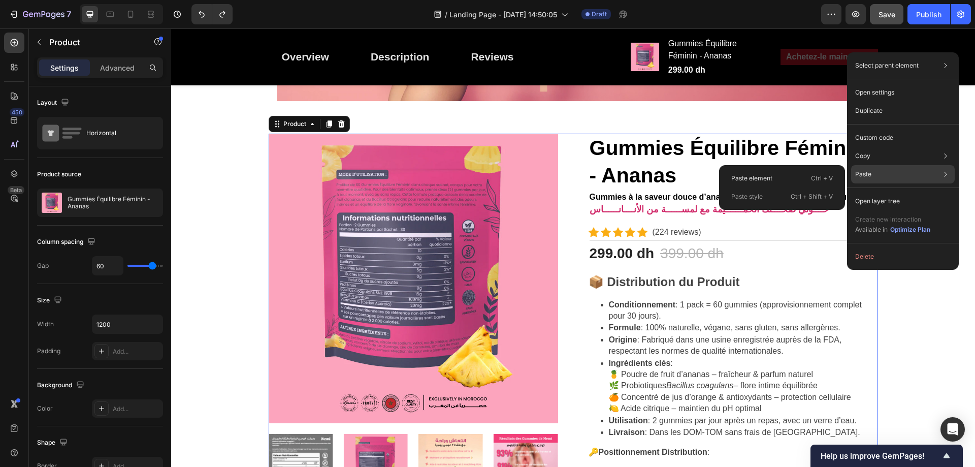
click at [873, 173] on div "Paste Paste element Ctrl + V Paste style Ctrl + Shift + V" at bounding box center [903, 174] width 104 height 18
drag, startPoint x: 798, startPoint y: 173, endPoint x: 627, endPoint y: 145, distance: 173.9
click at [798, 173] on div "Paste element Ctrl + V" at bounding box center [782, 178] width 118 height 18
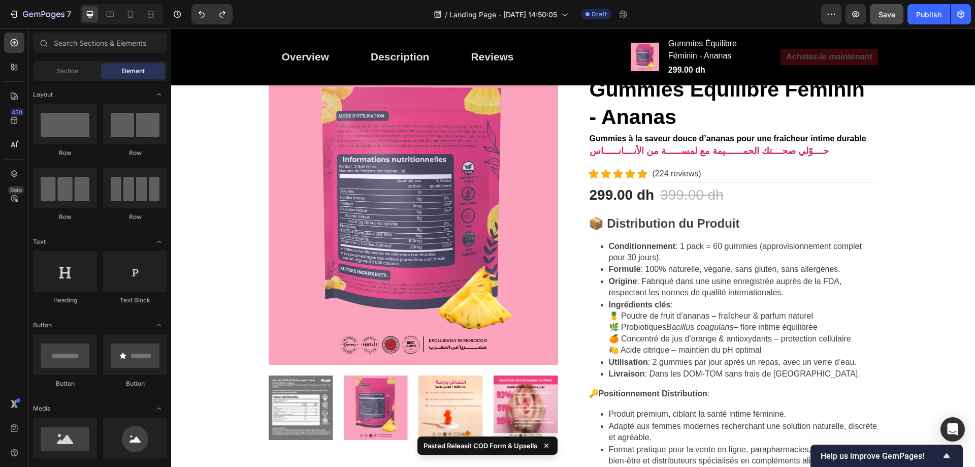
scroll to position [363, 0]
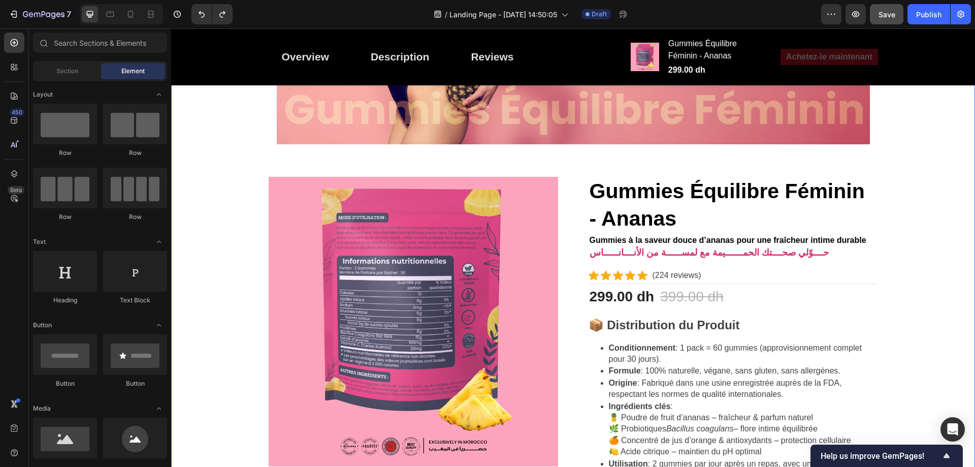
click at [938, 301] on div "⁠⁠⁠⁠⁠⁠⁠ Fraîcheur intime, confiance totale انتعــــــاش أنثـــــــــوي... وثقــ…" at bounding box center [572, 362] width 795 height 1230
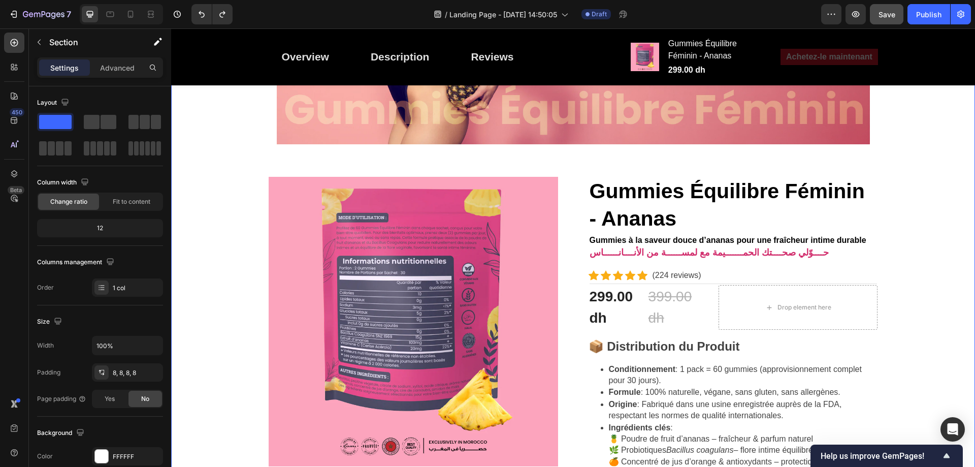
click at [925, 301] on div "⁠⁠⁠⁠⁠⁠⁠ Fraîcheur intime, confiance totale انتعــــــاش أنثـــــــــوي... وثقــ…" at bounding box center [572, 373] width 795 height 1252
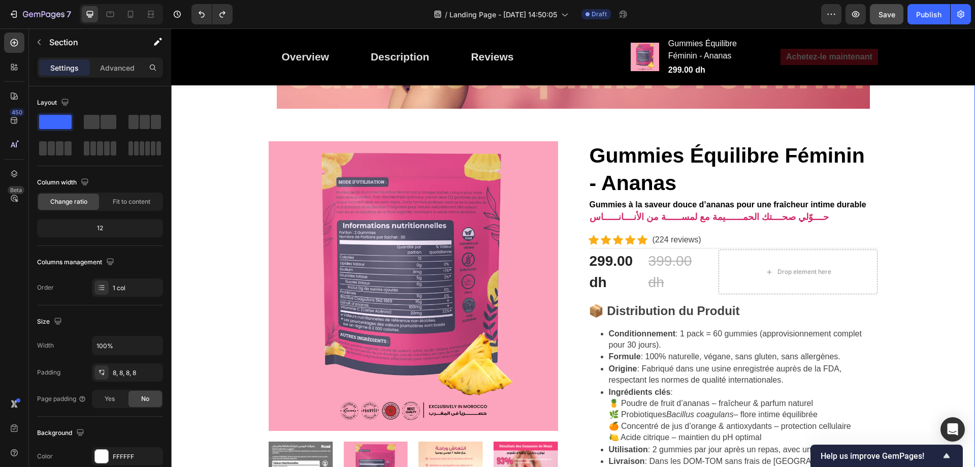
scroll to position [414, 0]
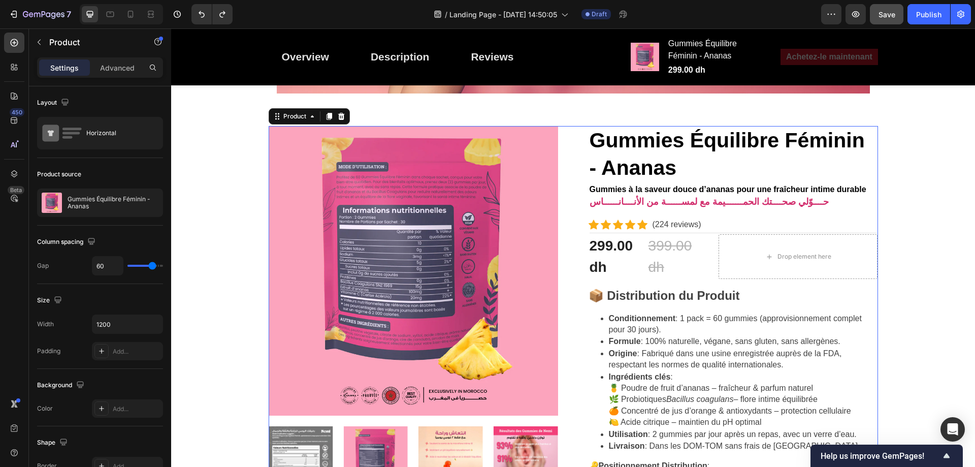
click at [801, 279] on div "Drop element here" at bounding box center [797, 256] width 159 height 45
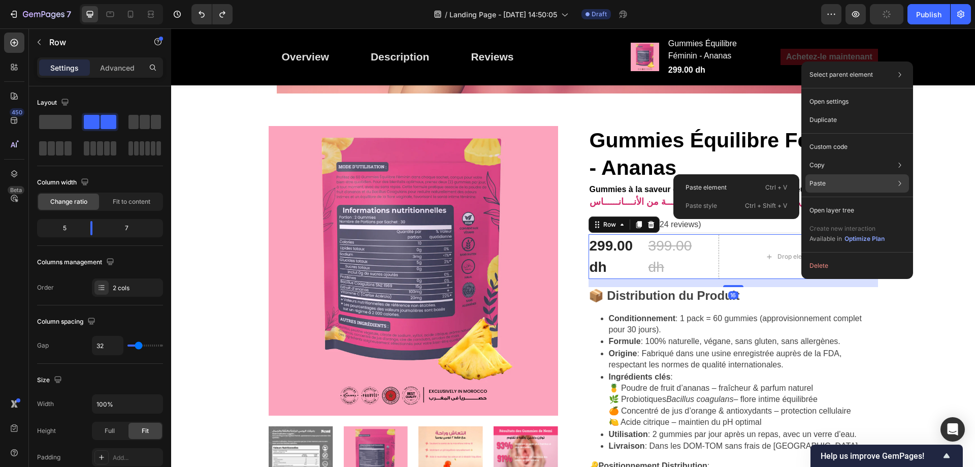
click at [840, 184] on div "Paste Paste element Ctrl + V Paste style Ctrl + Shift + V" at bounding box center [857, 183] width 104 height 18
click at [774, 184] on p "Ctrl + V" at bounding box center [776, 187] width 22 height 10
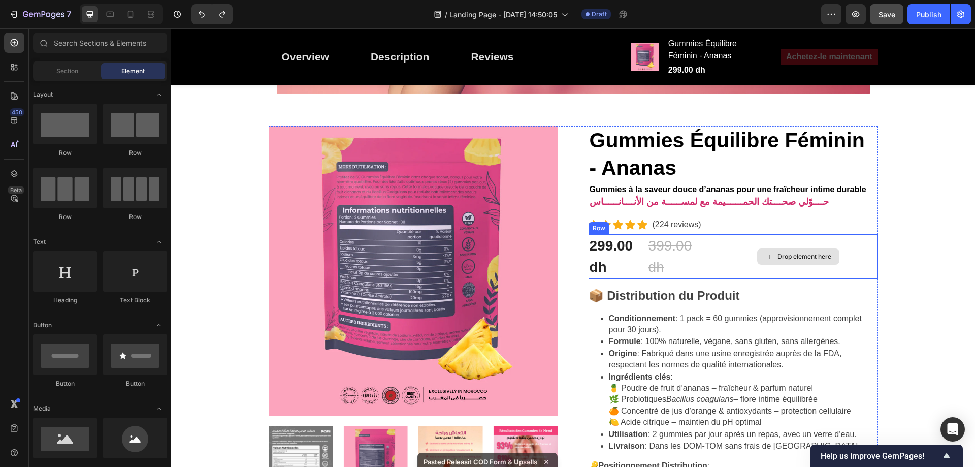
click at [770, 279] on div "Drop element here" at bounding box center [797, 256] width 159 height 45
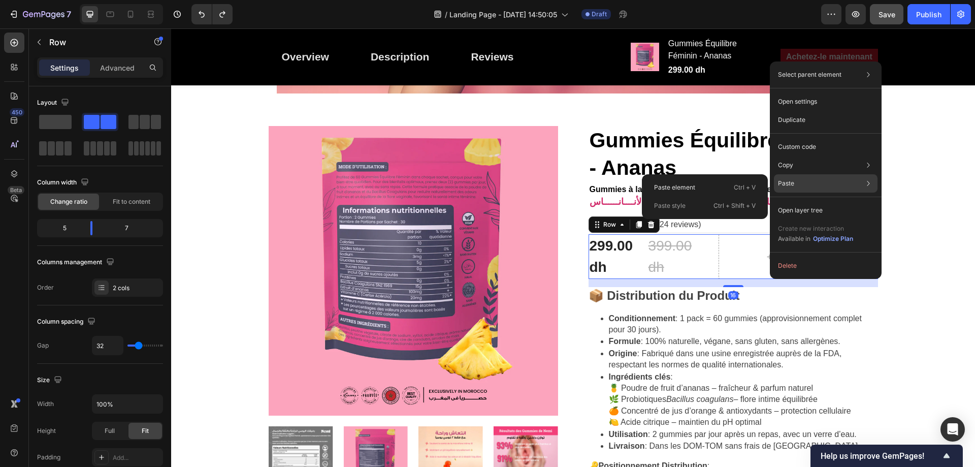
click at [798, 178] on div "Paste Paste element Ctrl + V Paste style Ctrl + Shift + V" at bounding box center [826, 183] width 104 height 18
click at [745, 179] on div "Paste element Ctrl + V" at bounding box center [705, 187] width 118 height 18
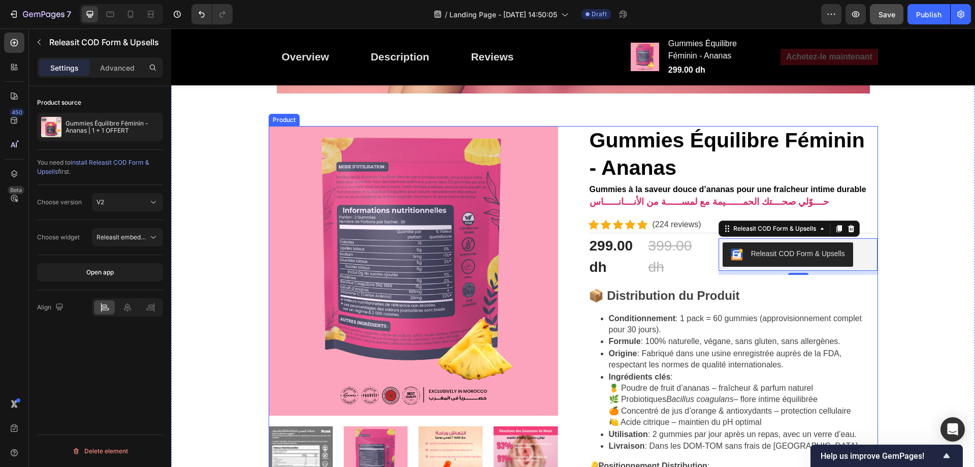
click at [732, 279] on div "Releasit COD Form & Upsells Releasit COD Form & Upsells 8" at bounding box center [797, 256] width 159 height 45
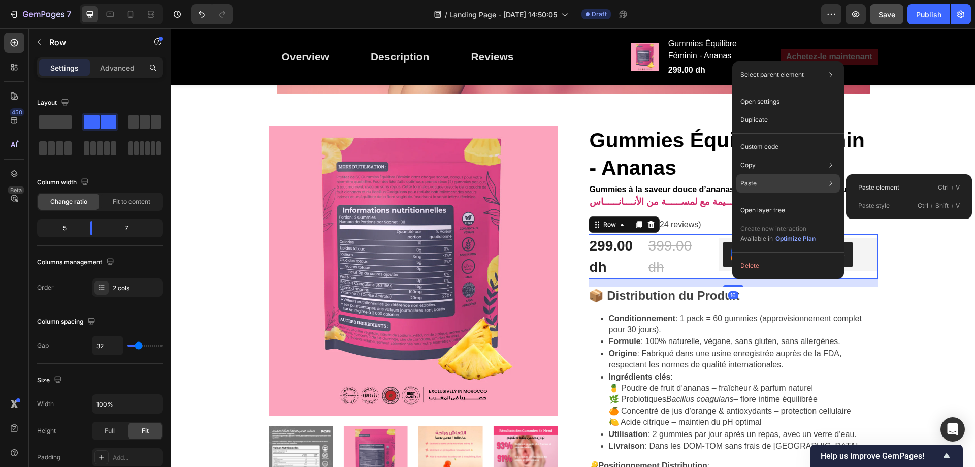
click at [760, 178] on div "Paste Paste element Ctrl + V Paste style Ctrl + Shift + V" at bounding box center [788, 183] width 104 height 18
click at [886, 182] on div "Paste element Ctrl + V" at bounding box center [909, 187] width 118 height 18
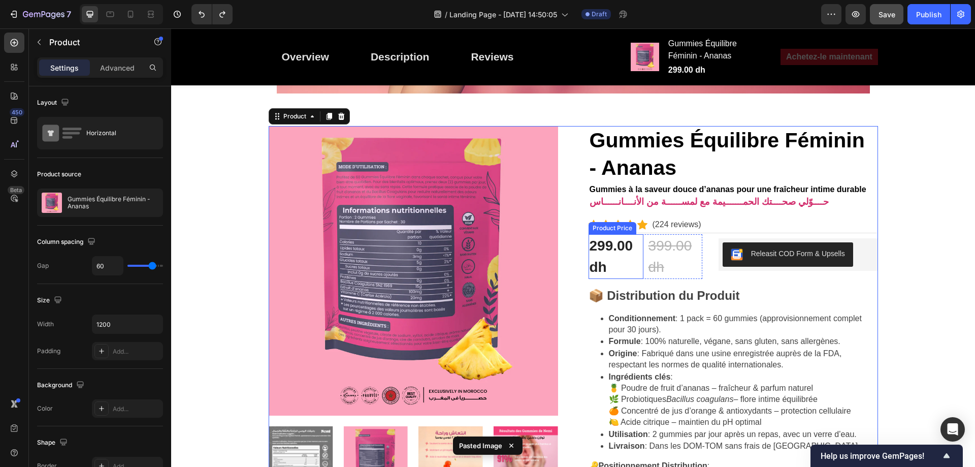
click at [588, 263] on div "299.00 dh" at bounding box center [615, 256] width 55 height 45
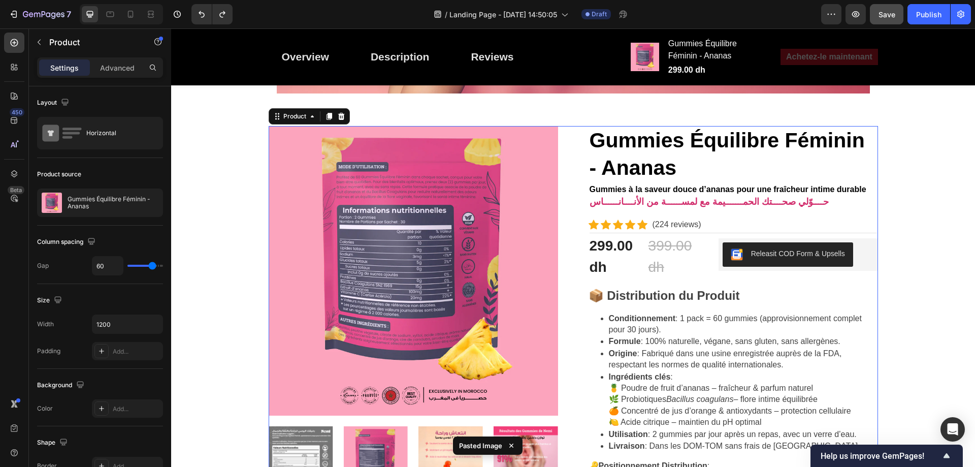
click at [617, 278] on div "299.00 dh" at bounding box center [615, 256] width 55 height 45
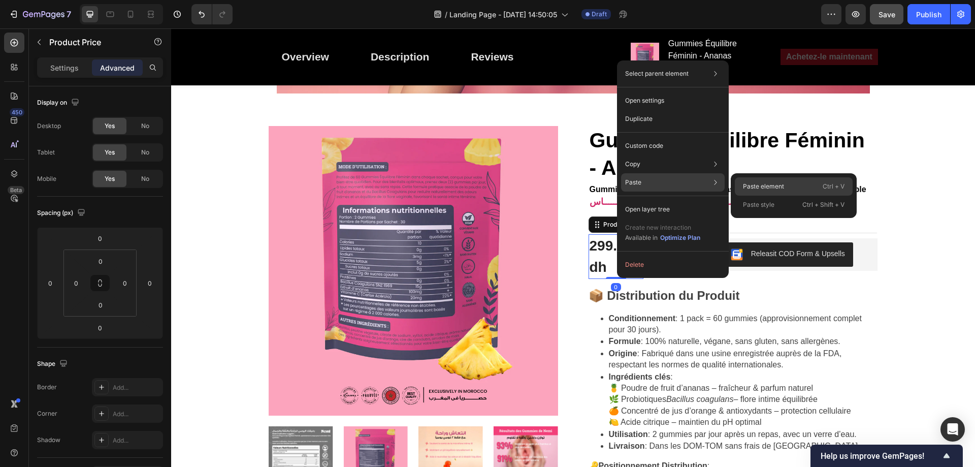
click at [774, 183] on p "Paste element" at bounding box center [763, 186] width 41 height 9
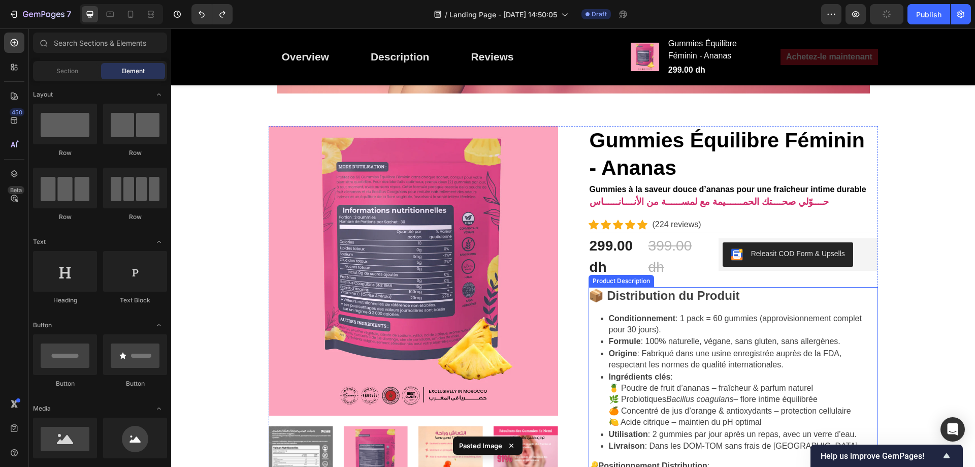
click at [675, 289] on h2 "📦 Distribution du Produit" at bounding box center [663, 295] width 151 height 14
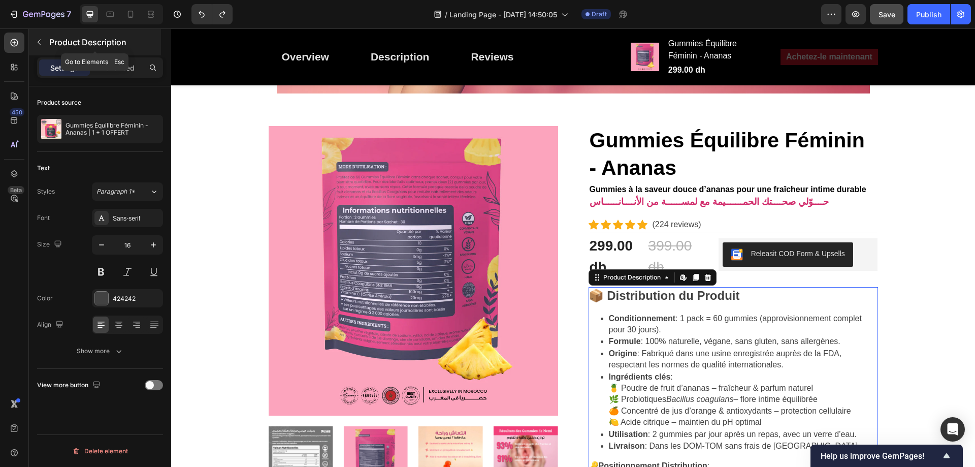
click at [41, 47] on button "button" at bounding box center [39, 42] width 16 height 16
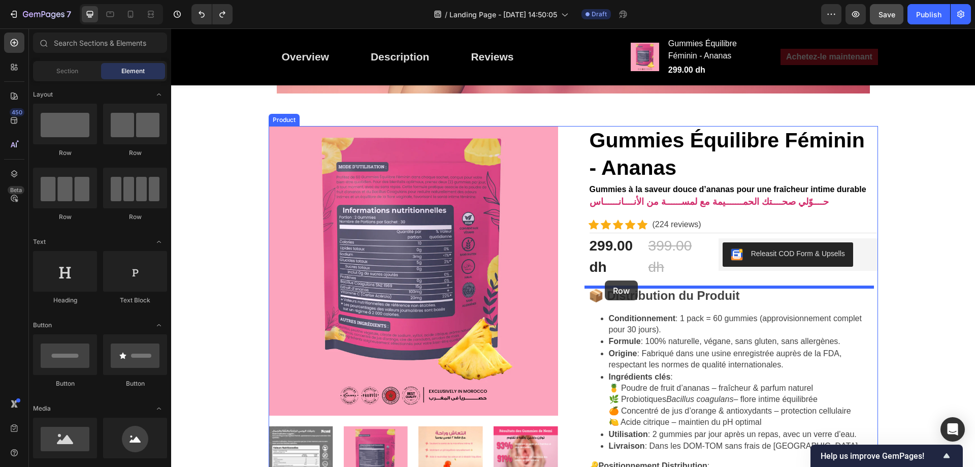
drag, startPoint x: 235, startPoint y: 162, endPoint x: 605, endPoint y: 280, distance: 388.0
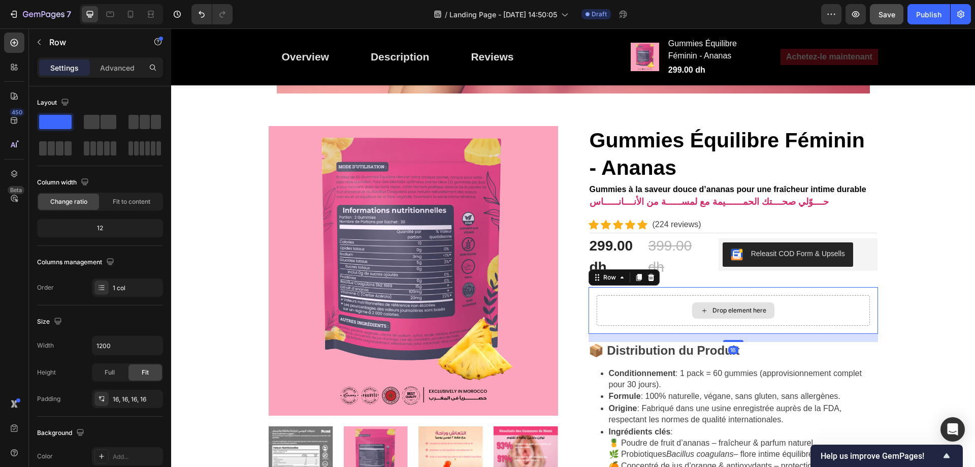
click at [743, 311] on div "Drop element here" at bounding box center [739, 310] width 54 height 8
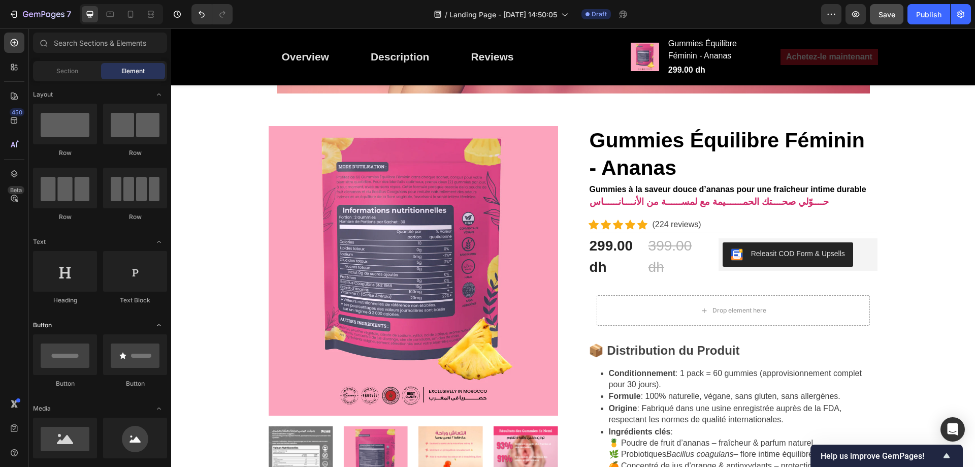
scroll to position [102, 0]
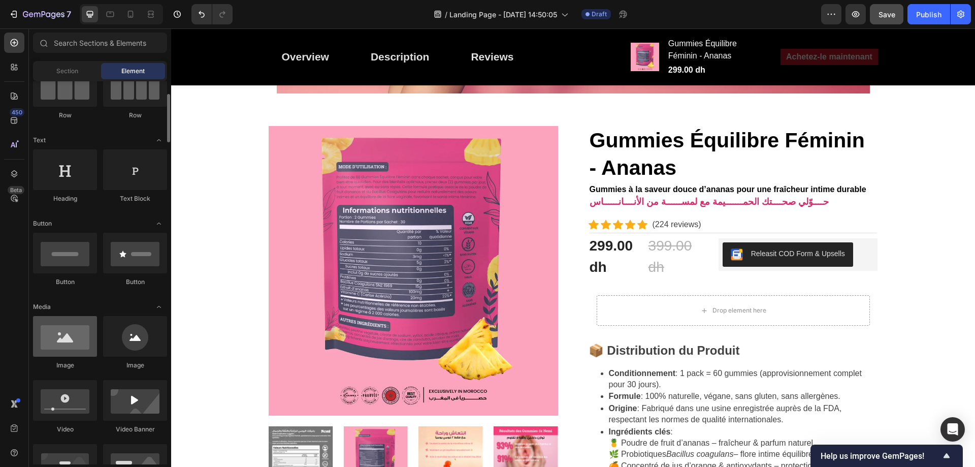
click at [54, 338] on div at bounding box center [65, 336] width 64 height 41
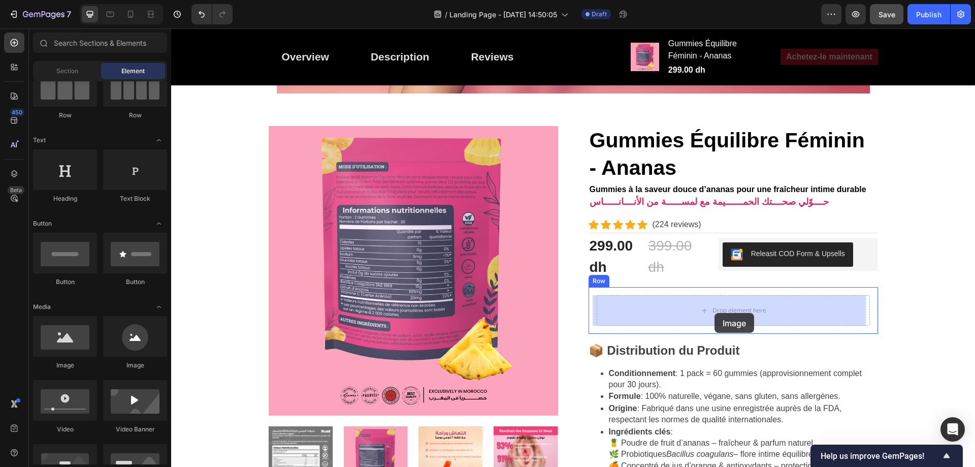
drag, startPoint x: 382, startPoint y: 368, endPoint x: 714, endPoint y: 313, distance: 336.6
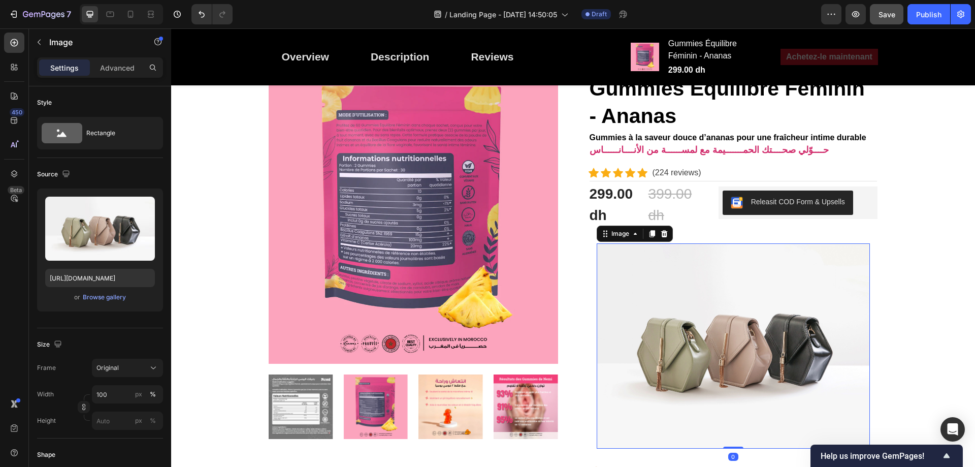
scroll to position [515, 0]
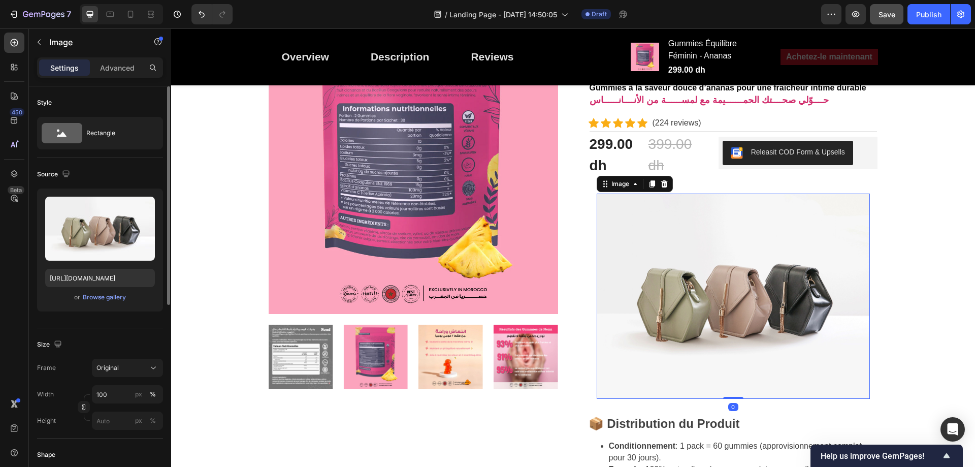
click at [103, 303] on div "Upload Image https://cdn.shopify.com/s/files/1/2005/9307/files/image_demo.jpg o…" at bounding box center [100, 249] width 126 height 123
click at [102, 300] on div "Browse gallery" at bounding box center [104, 296] width 43 height 9
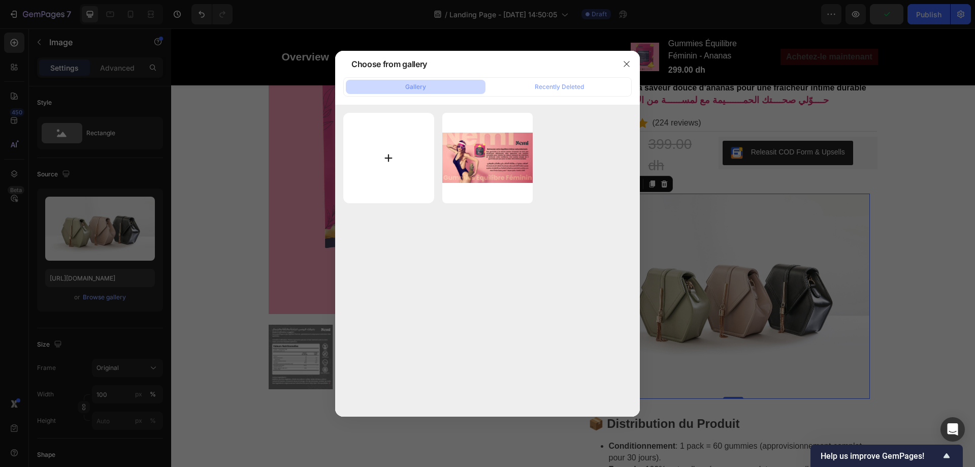
click at [380, 149] on input "file" at bounding box center [388, 158] width 91 height 91
type input "C:\fakepath\Icons.jpg"
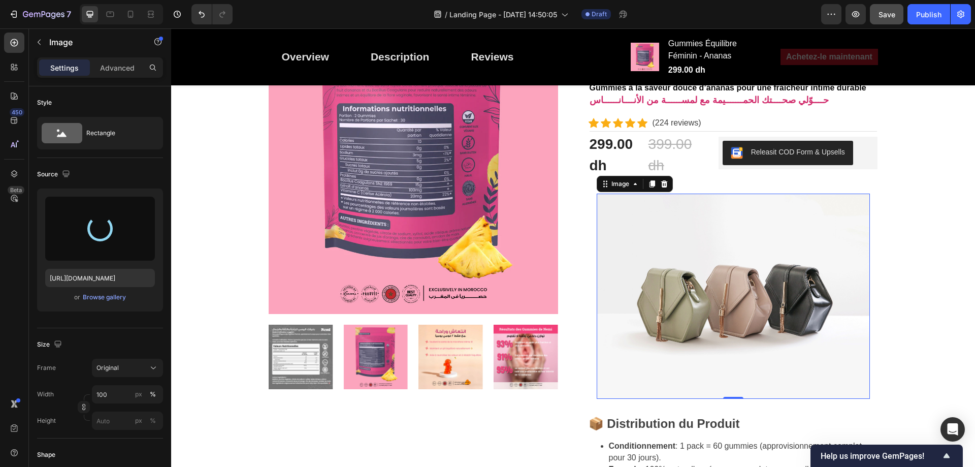
type input "https://cdn.shopify.com/s/files/1/0713/0503/5959/files/gempages_585845646720762…"
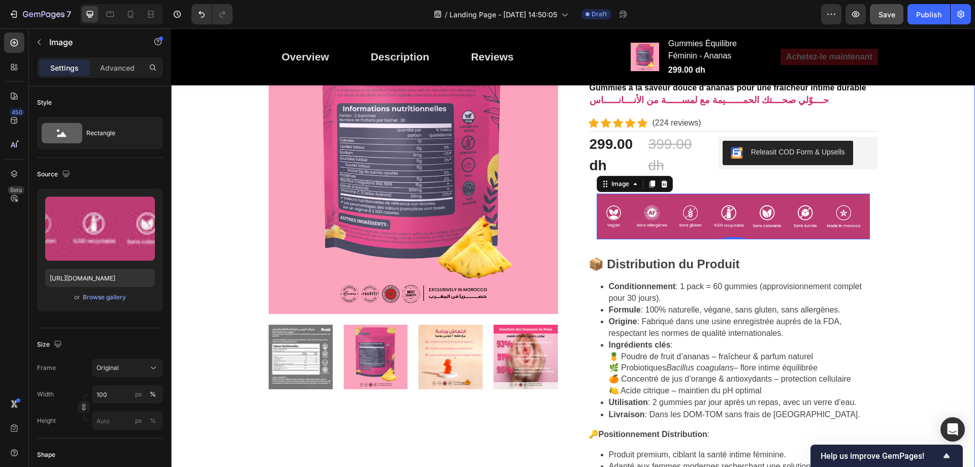
click at [897, 217] on div "⁠⁠⁠⁠⁠⁠⁠ Fraîcheur intime, confiance totale انتعــــــاش أنثـــــــــوي... وثقــ…" at bounding box center [572, 256] width 795 height 1322
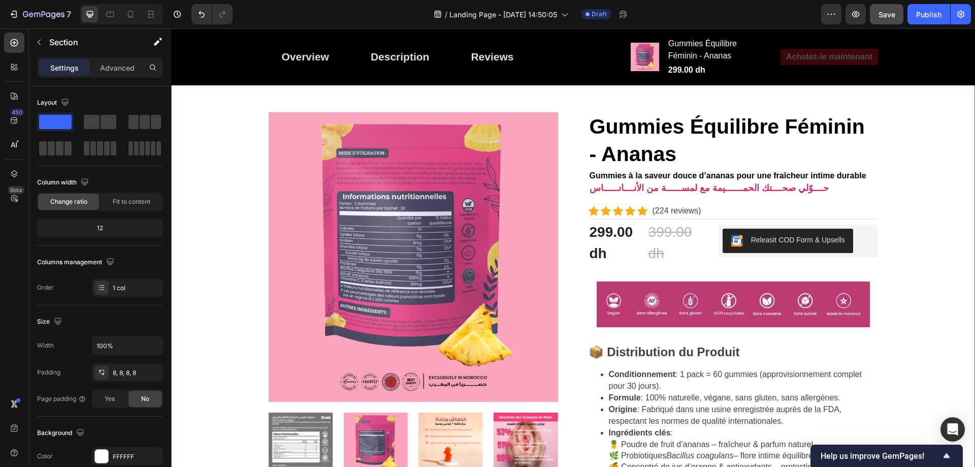
scroll to position [414, 0]
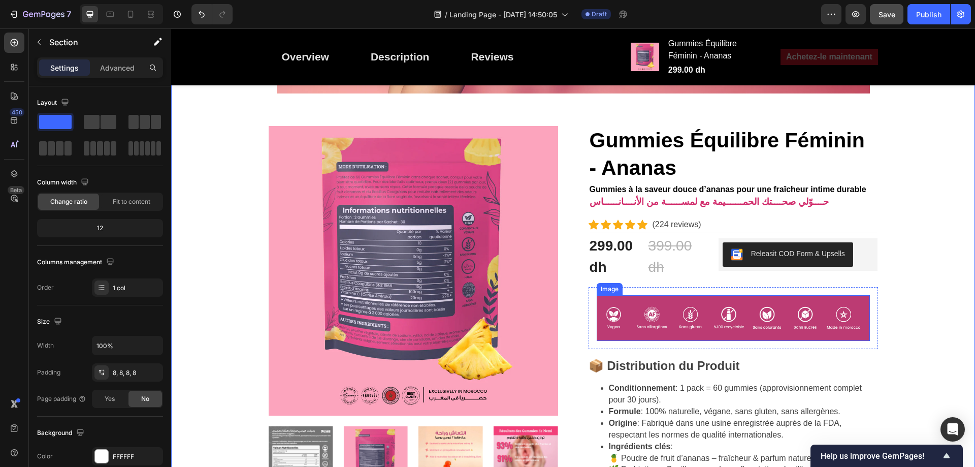
click at [646, 295] on img at bounding box center [732, 318] width 273 height 46
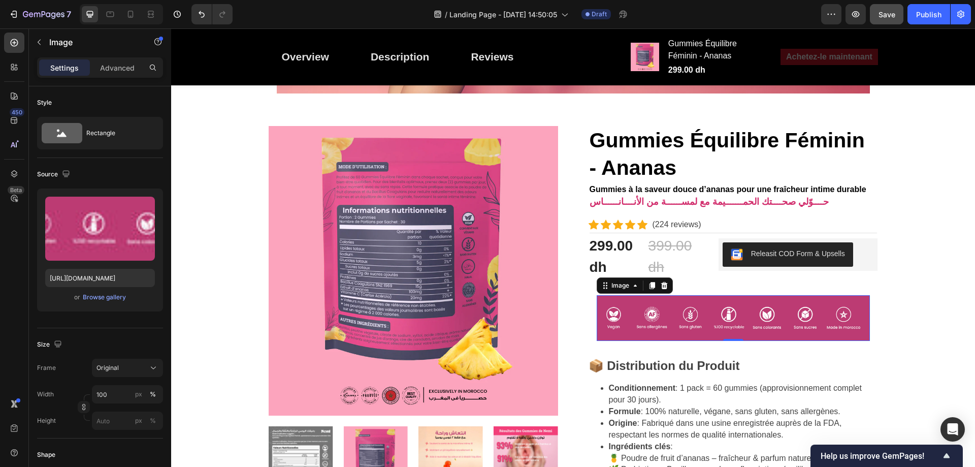
click at [613, 340] on img at bounding box center [732, 318] width 273 height 46
click at [588, 340] on div "Image 0 Row" at bounding box center [732, 318] width 289 height 62
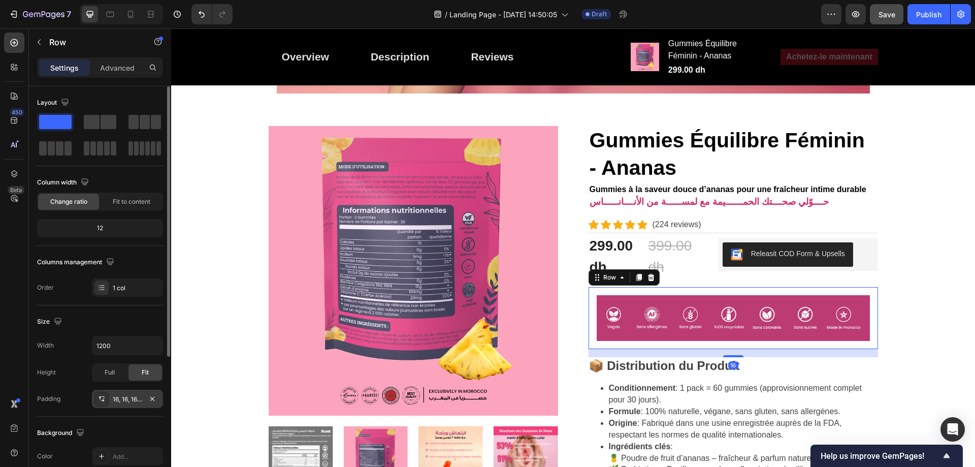
click at [125, 397] on div "16, 16, 16, 16" at bounding box center [127, 398] width 29 height 9
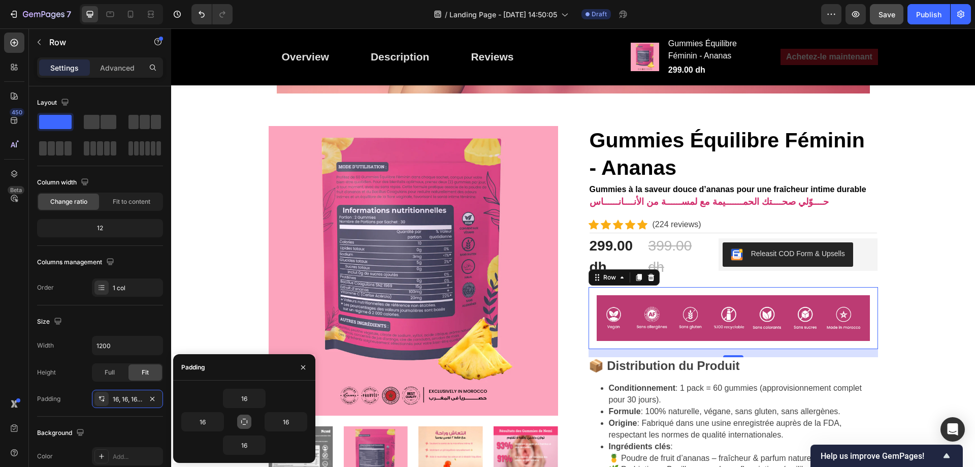
click at [243, 424] on icon "button" at bounding box center [244, 421] width 6 height 6
click at [251, 401] on input "16" at bounding box center [244, 398] width 42 height 18
click at [258, 401] on icon "button" at bounding box center [260, 398] width 8 height 8
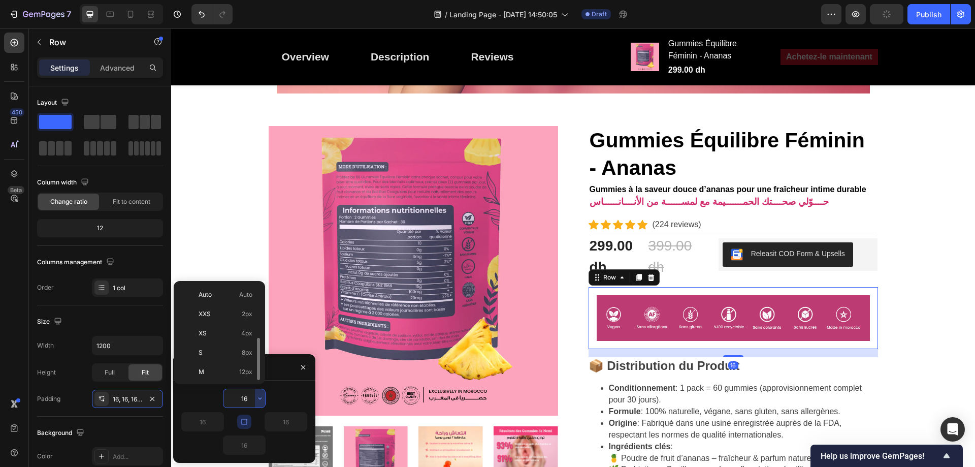
scroll to position [37, 0]
click at [249, 318] on span "8px" at bounding box center [247, 315] width 11 height 9
type input "8"
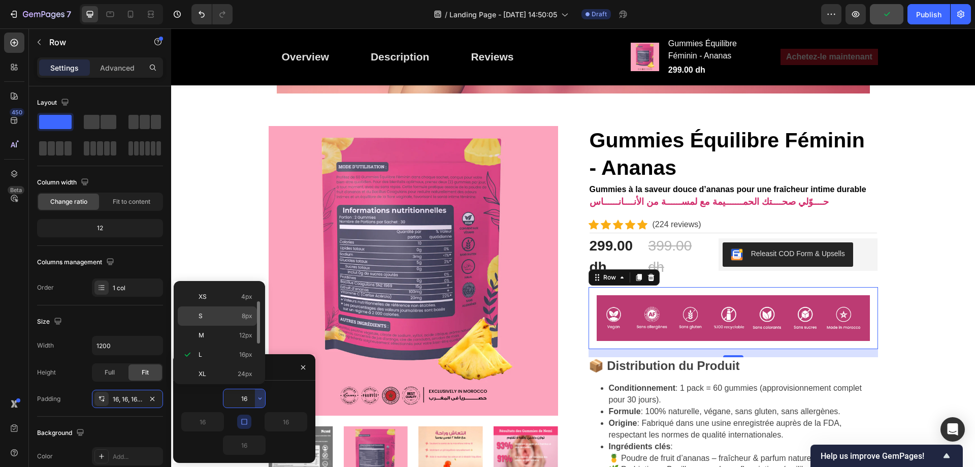
type input "8"
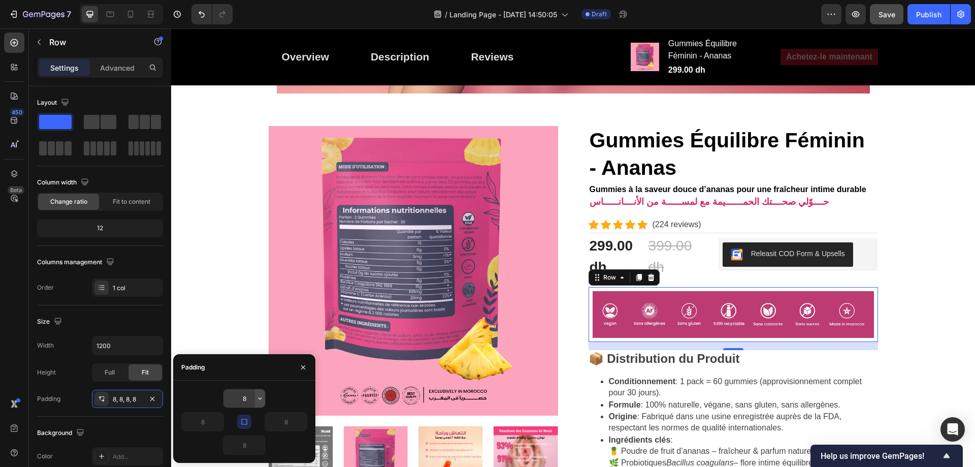
click at [258, 396] on icon "button" at bounding box center [260, 398] width 8 height 8
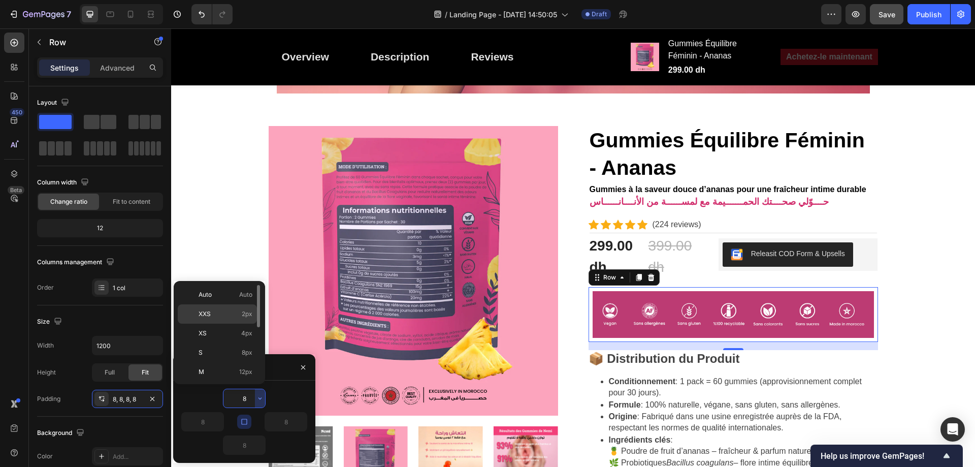
click at [250, 313] on span "2px" at bounding box center [247, 313] width 11 height 9
type input "2"
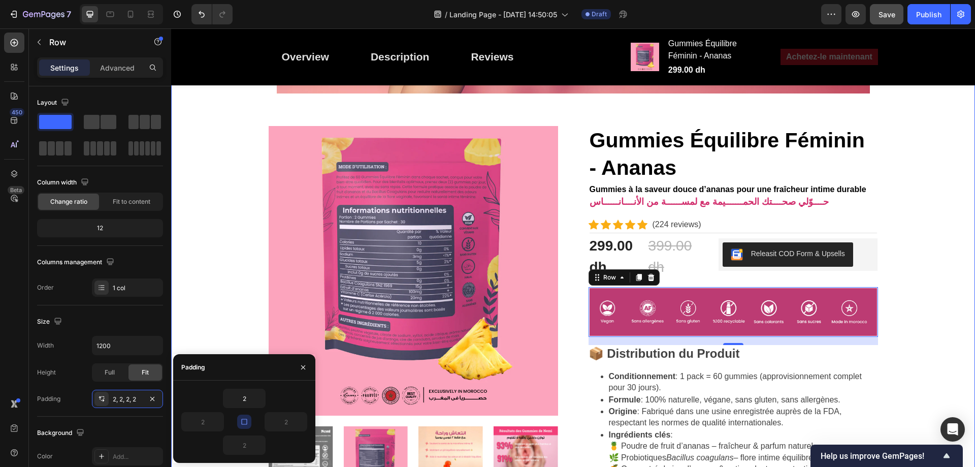
click at [954, 287] on div "⁠⁠⁠⁠⁠⁠⁠ Fraîcheur intime, confiance totale انتعــــــاش أنثـــــــــوي... وثقــ…" at bounding box center [572, 351] width 795 height 1310
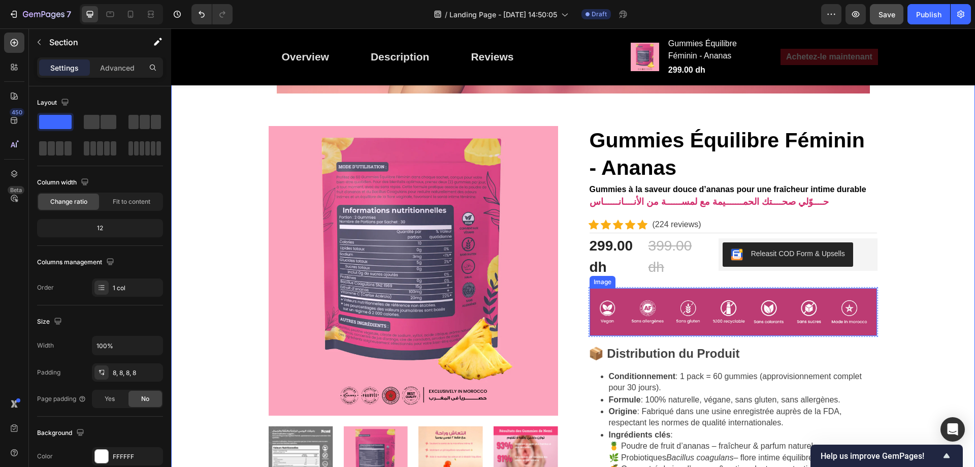
click at [872, 303] on img at bounding box center [732, 312] width 287 height 48
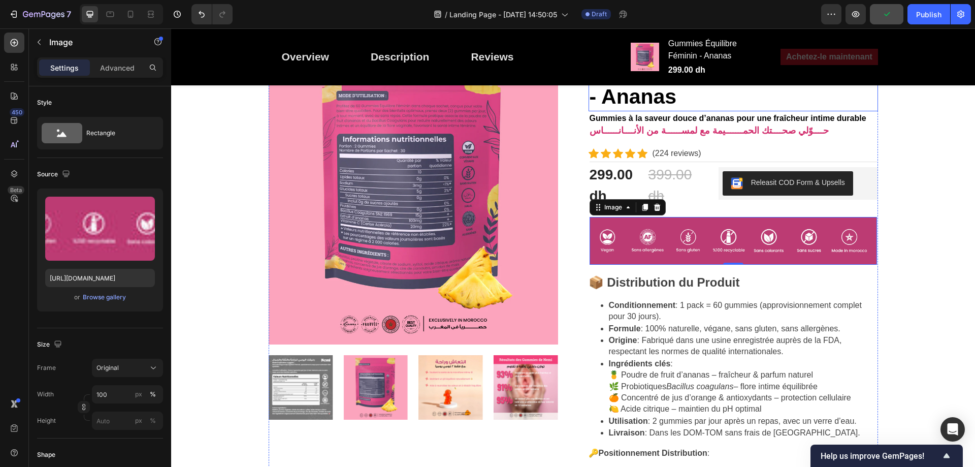
scroll to position [566, 0]
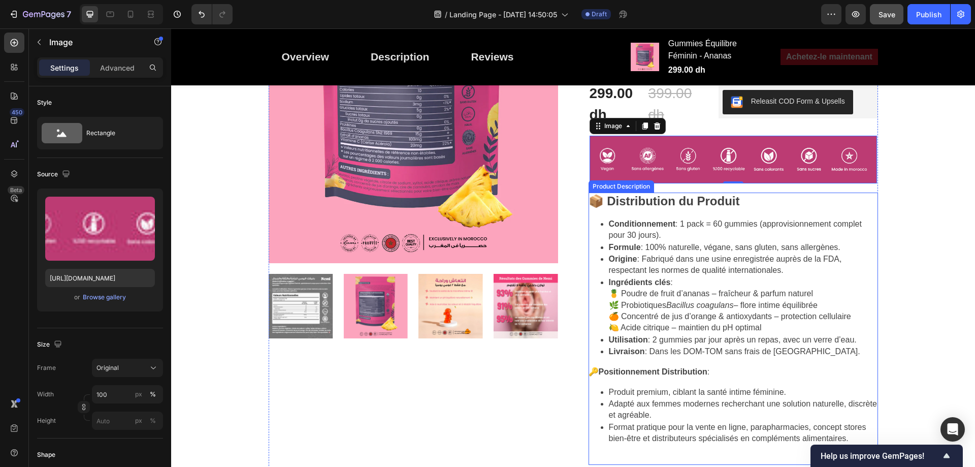
click at [699, 199] on h2 "📦 Distribution du Produit" at bounding box center [663, 201] width 151 height 14
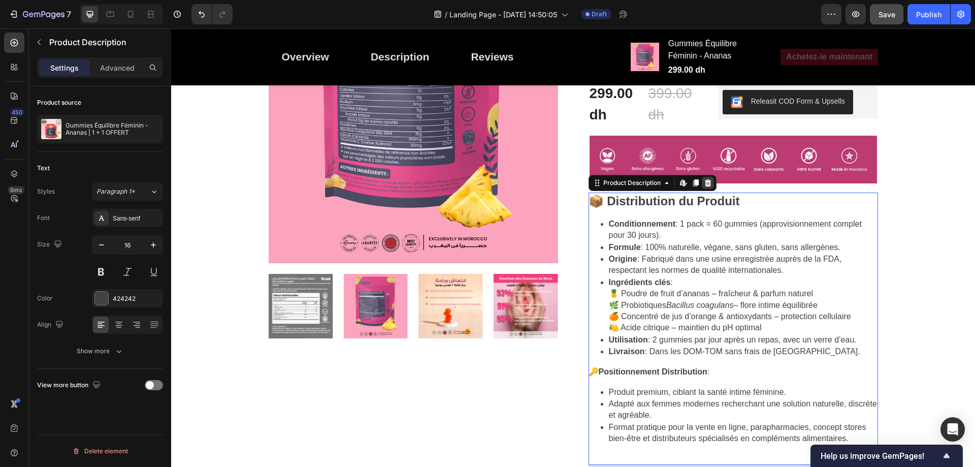
click at [704, 188] on div at bounding box center [708, 183] width 12 height 12
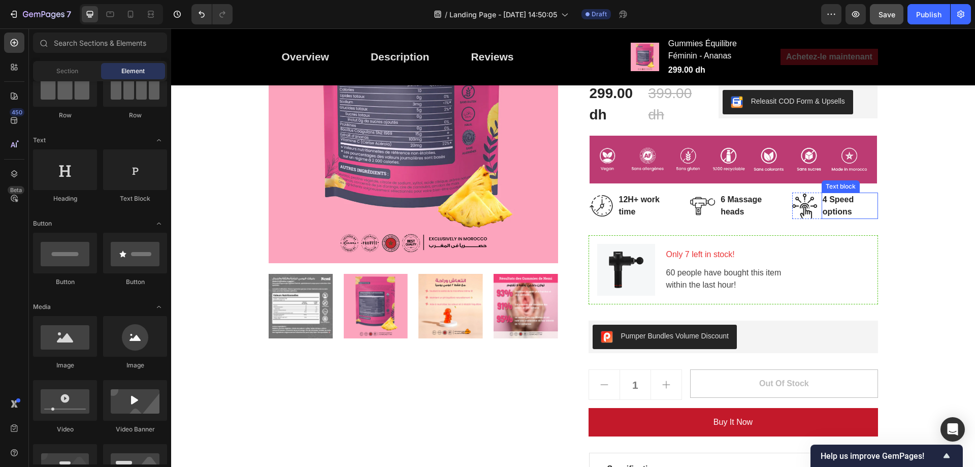
click at [859, 194] on p "4 Speed options" at bounding box center [849, 205] width 54 height 24
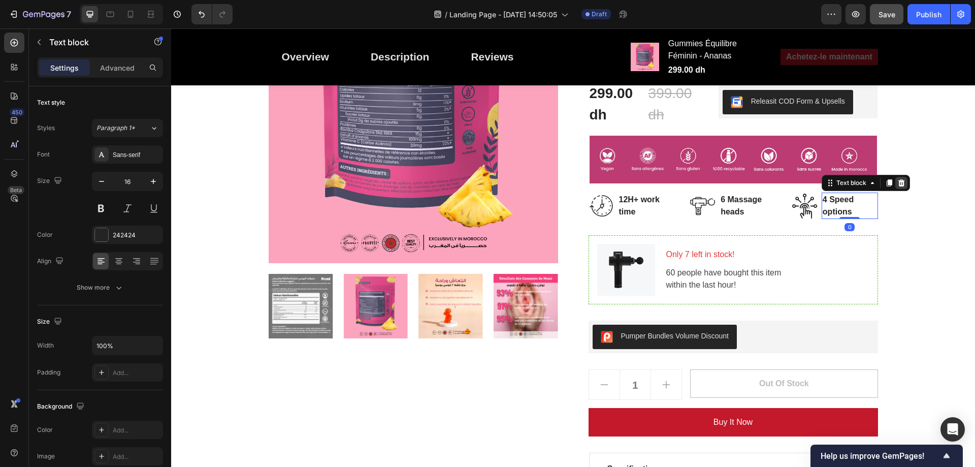
click at [898, 182] on icon at bounding box center [901, 183] width 8 height 8
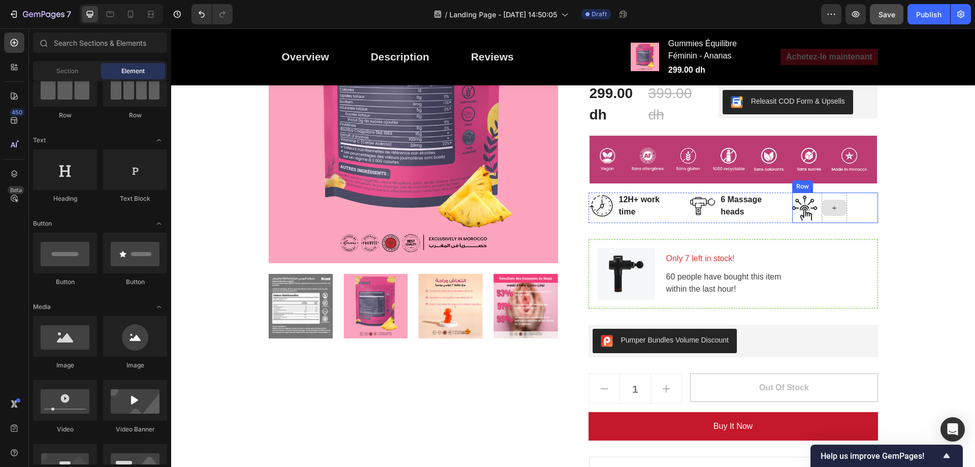
click at [842, 196] on div at bounding box center [833, 207] width 25 height 30
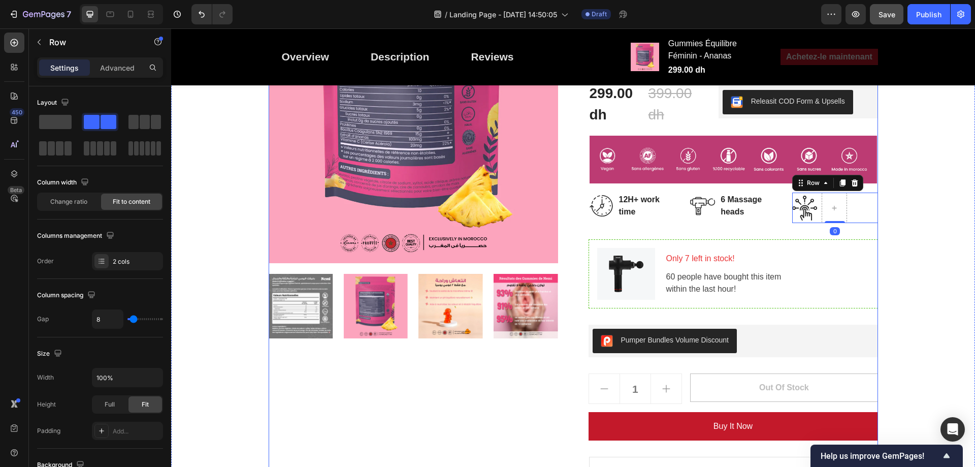
click at [862, 191] on div "Gummies Équilibre Féminin - Ananas Product Title Gummies à la saveur douce d’an…" at bounding box center [732, 272] width 289 height 596
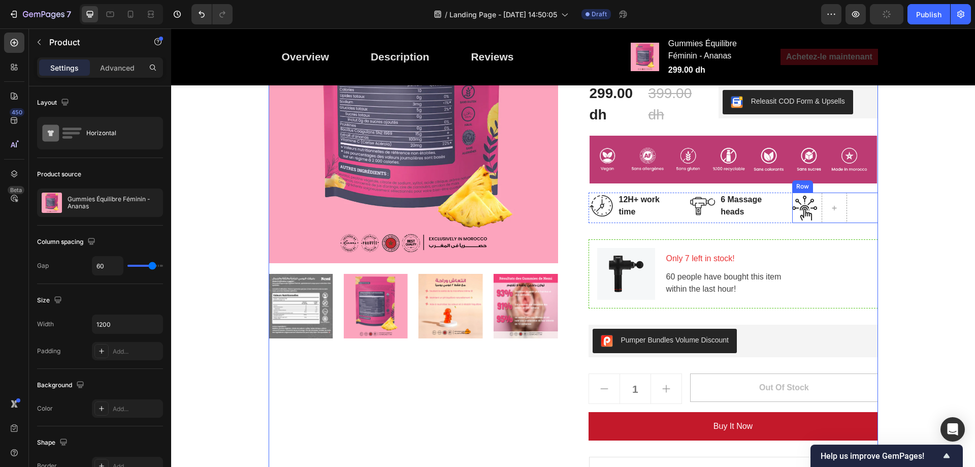
click at [868, 193] on div "Image Row" at bounding box center [835, 207] width 86 height 30
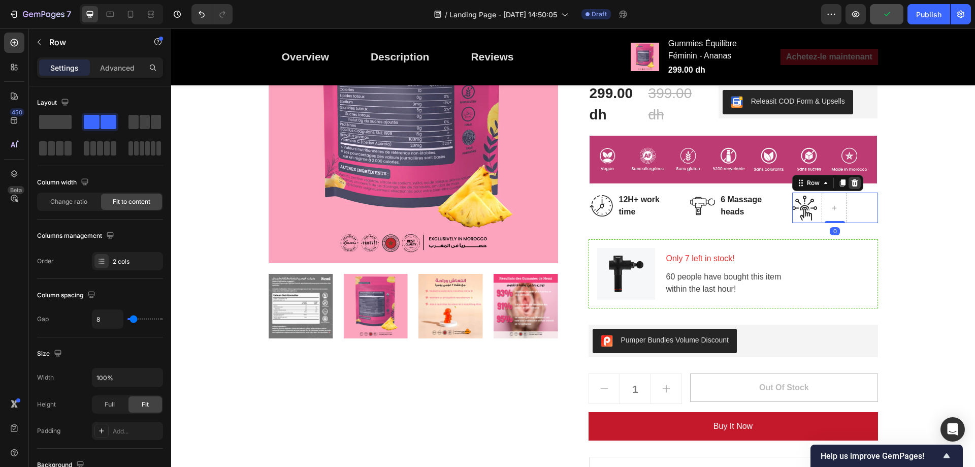
click at [851, 183] on icon at bounding box center [854, 182] width 7 height 7
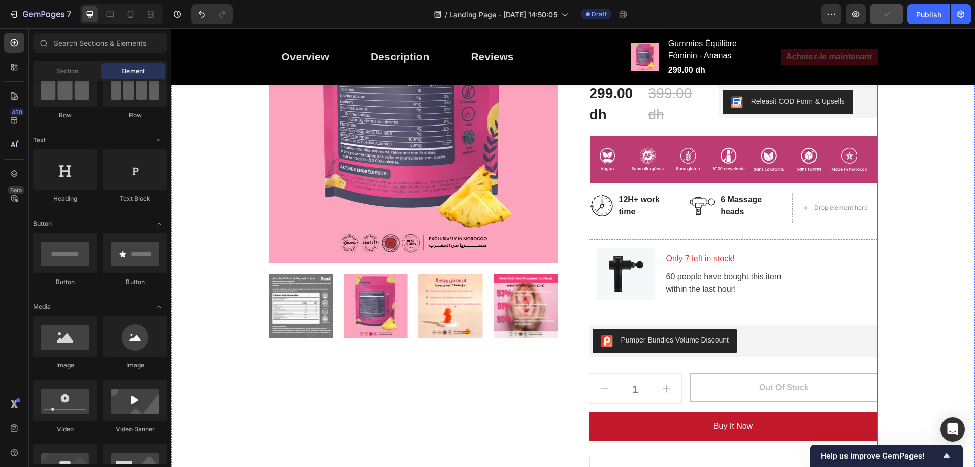
click at [865, 192] on div "Gummies Équilibre Féminin - Ananas Product Title Gummies à la saveur douce d’an…" at bounding box center [732, 272] width 289 height 596
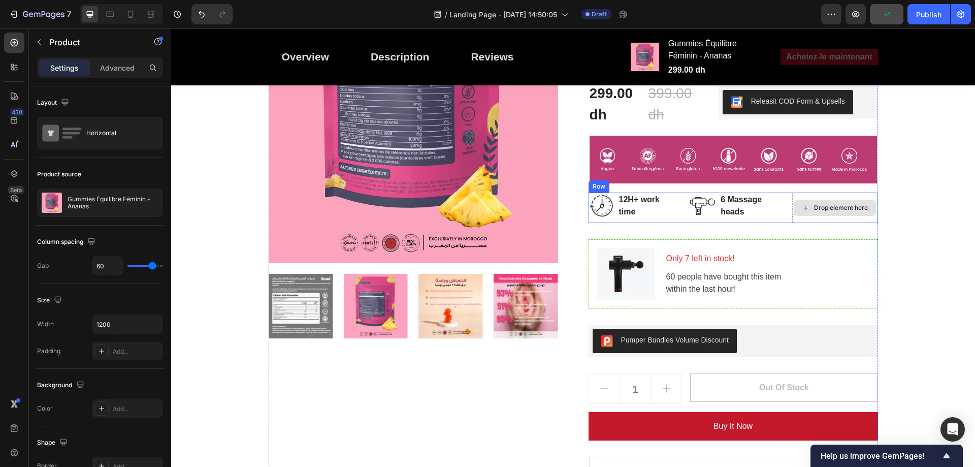
click at [864, 192] on div "Drop element here" at bounding box center [835, 207] width 86 height 30
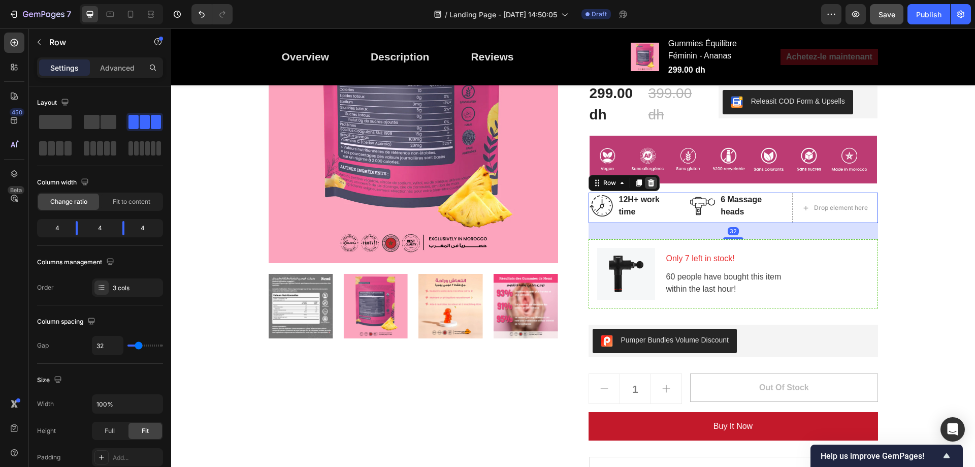
click at [650, 179] on icon at bounding box center [651, 183] width 8 height 8
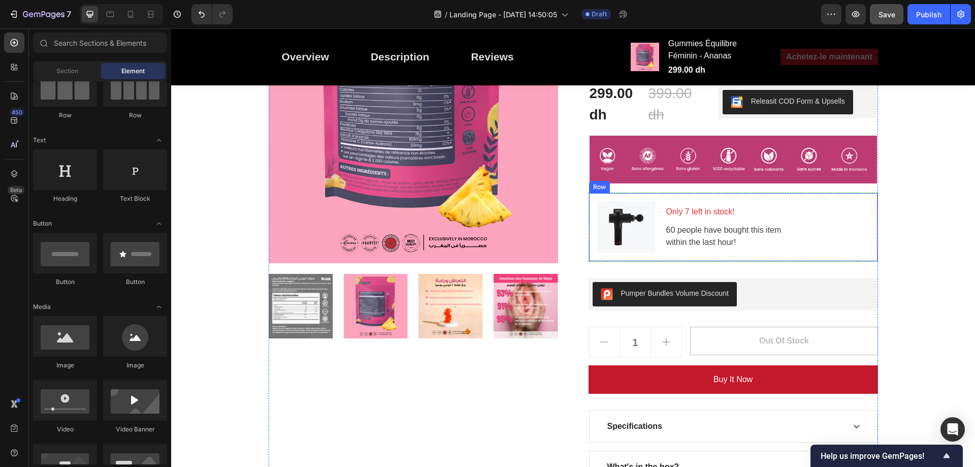
click at [668, 196] on div "Image Only 7 left in stock! Text block 60 people have bought this item within t…" at bounding box center [732, 226] width 289 height 69
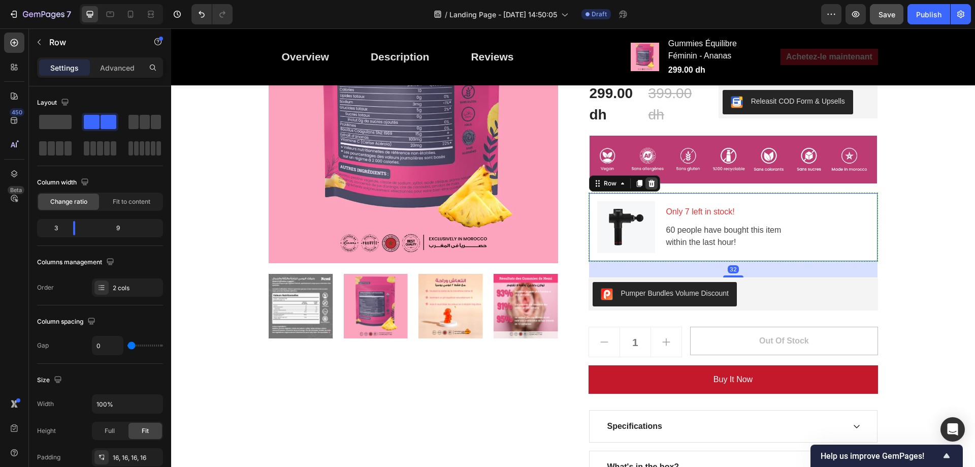
click at [651, 181] on icon at bounding box center [651, 183] width 8 height 8
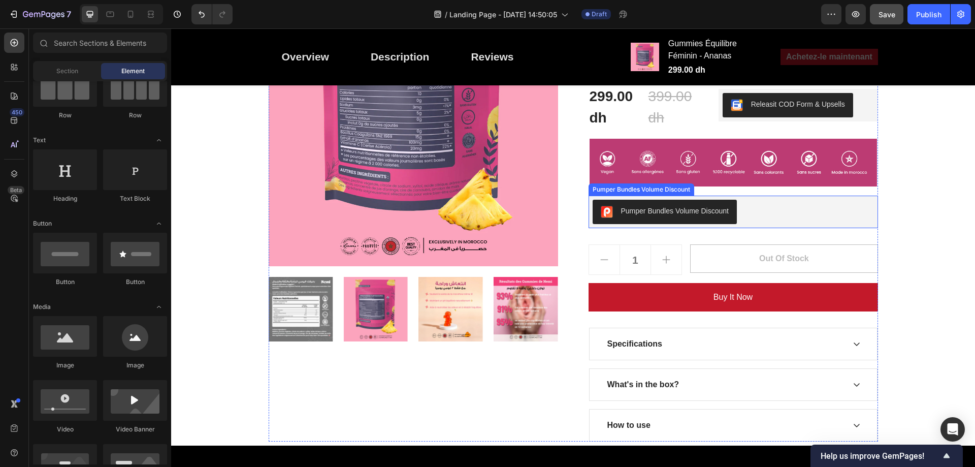
scroll to position [515, 0]
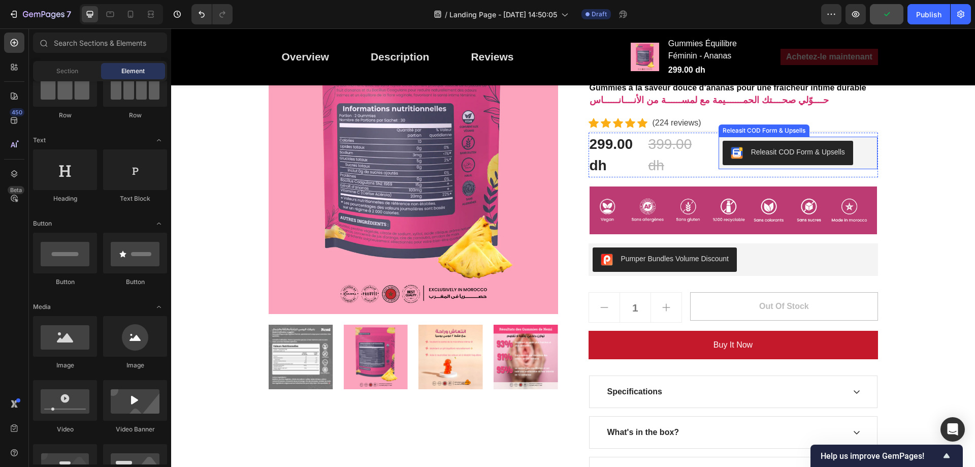
click at [767, 152] on div "Releasit COD Form & Upsells" at bounding box center [798, 152] width 94 height 11
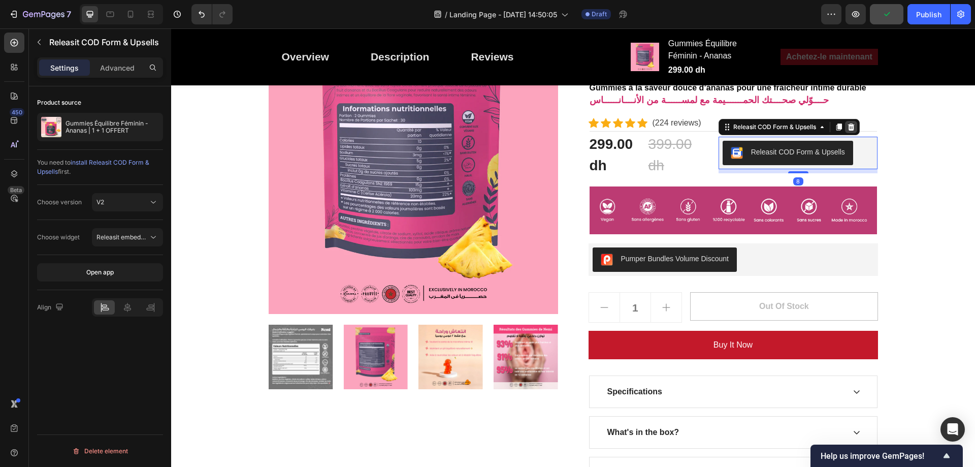
click at [847, 123] on icon at bounding box center [850, 126] width 7 height 7
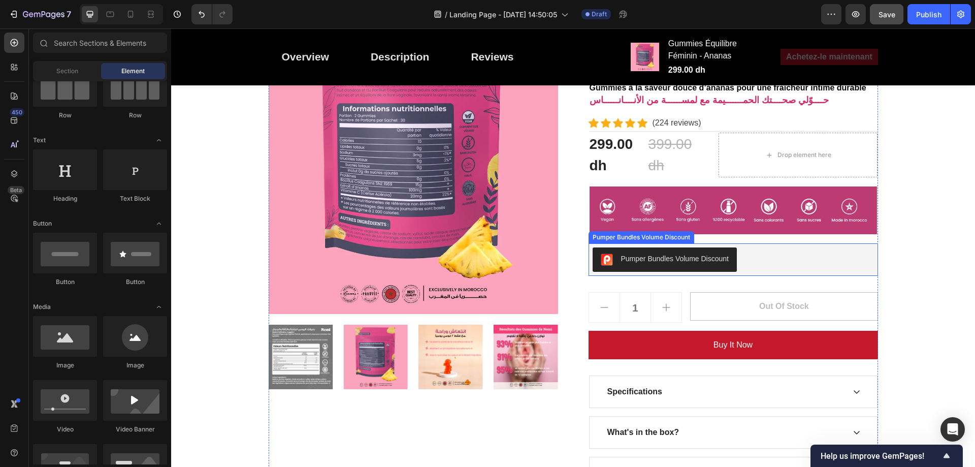
click at [673, 255] on div "Pumper Bundles Volume Discount" at bounding box center [675, 258] width 108 height 11
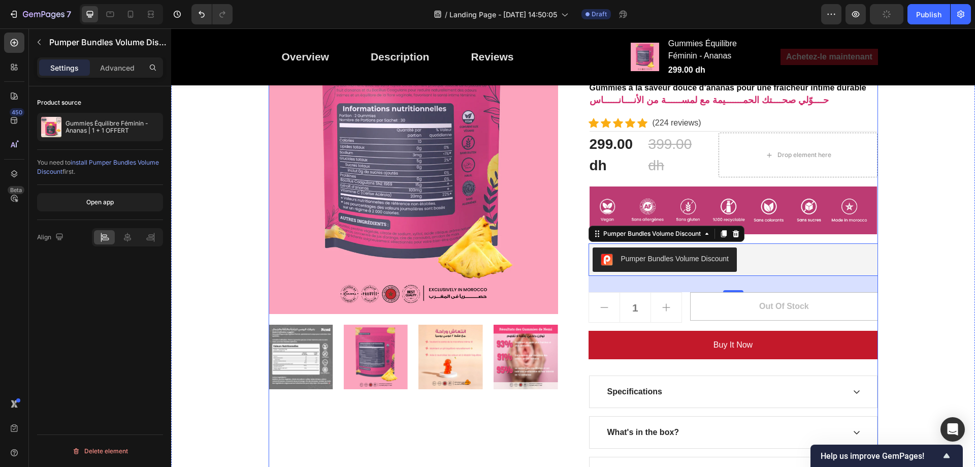
click at [762, 242] on div "Gummies Équilibre Féminin - Ananas Product Title Gummies à la saveur douce d’an…" at bounding box center [732, 256] width 289 height 464
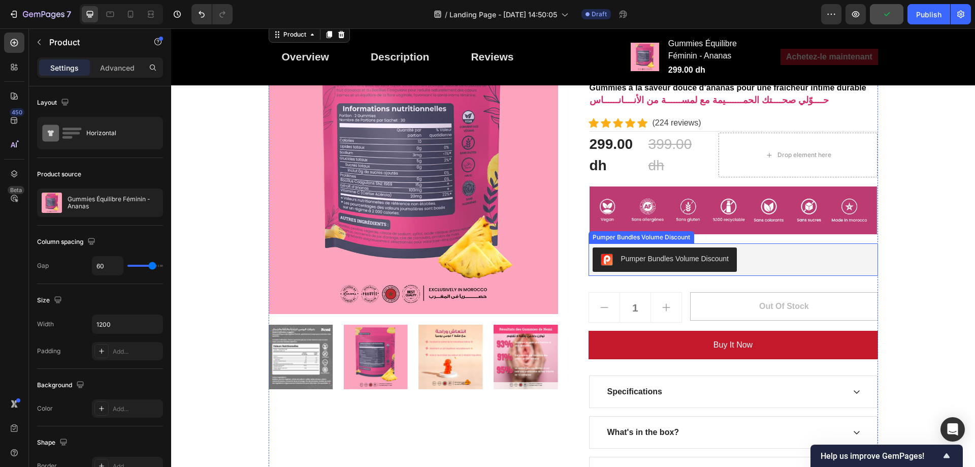
click at [761, 244] on div "Pumper Bundles Volume Discount" at bounding box center [732, 259] width 289 height 32
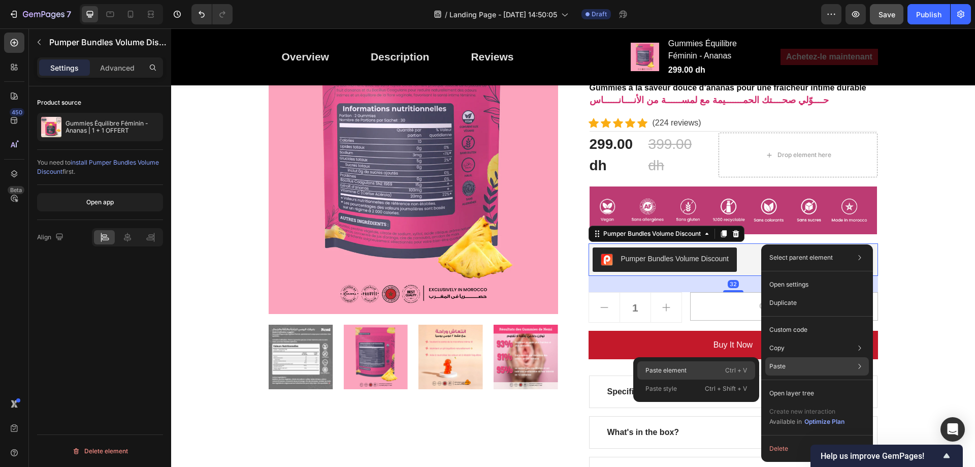
click at [727, 365] on p "Ctrl + V" at bounding box center [736, 370] width 22 height 10
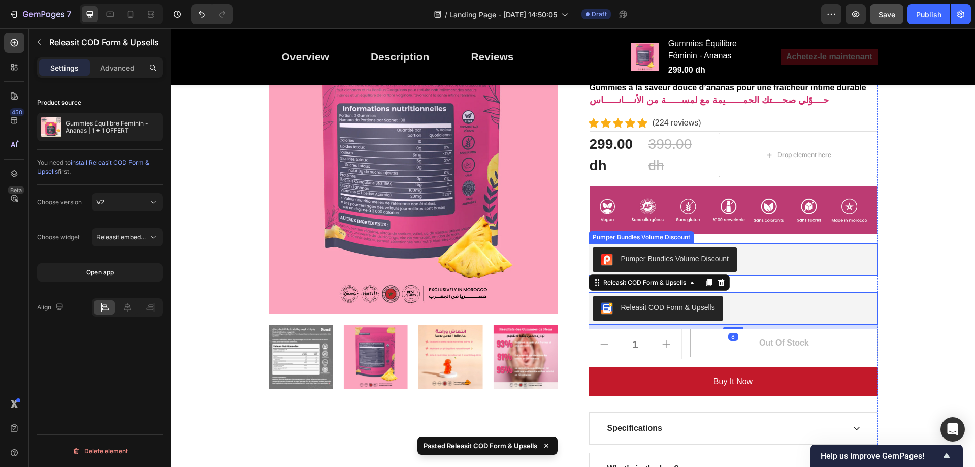
click at [768, 265] on div "Pumper Bundles Volume Discount" at bounding box center [732, 259] width 281 height 24
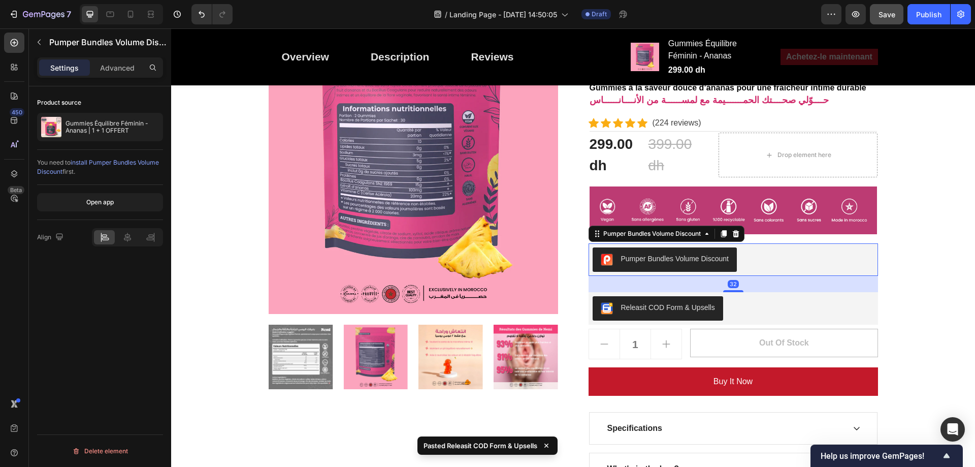
click at [732, 235] on icon at bounding box center [735, 233] width 7 height 7
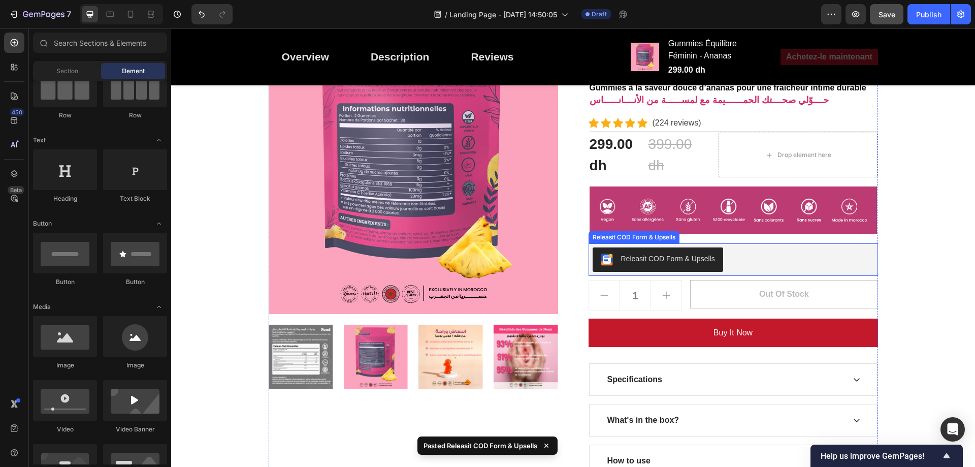
click at [819, 255] on div "Releasit COD Form & Upsells" at bounding box center [732, 259] width 281 height 24
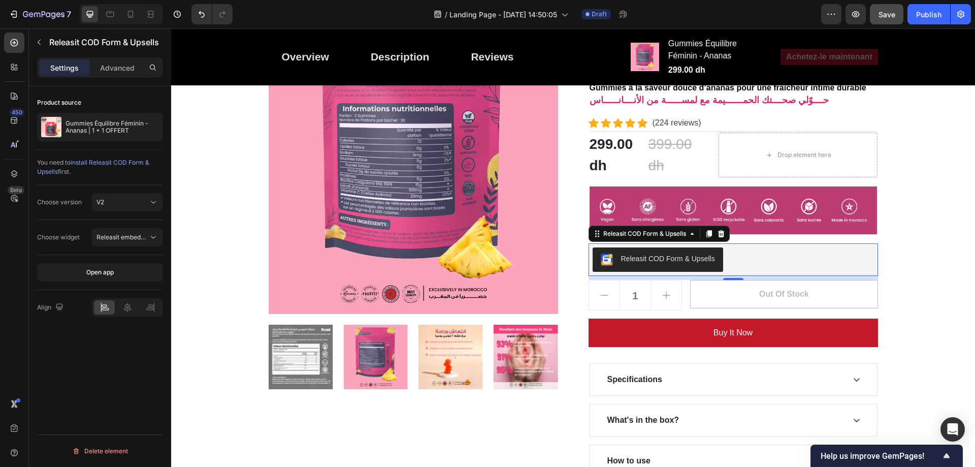
click at [769, 242] on div "Gummies Équilibre Féminin - Ananas Product Title Gummies à la saveur douce d’an…" at bounding box center [732, 250] width 289 height 452
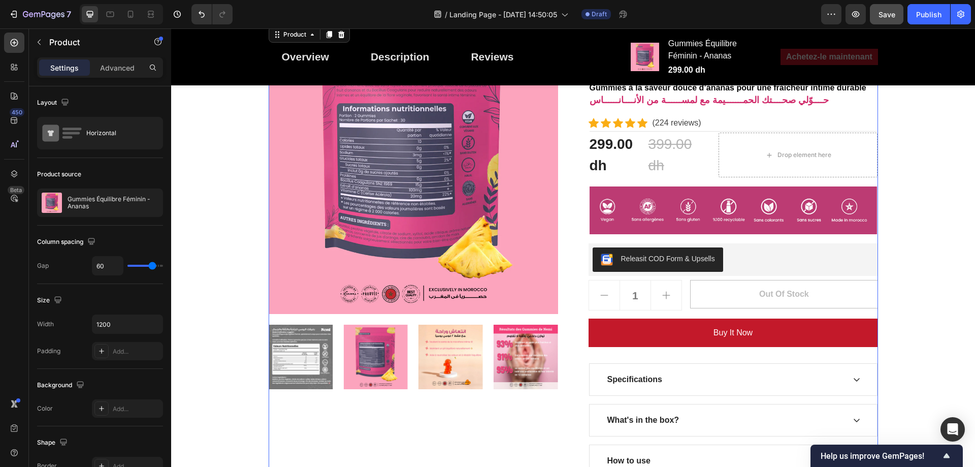
click at [769, 243] on div "Gummies Équilibre Féminin - Ananas Product Title Gummies à la saveur douce d’an…" at bounding box center [732, 250] width 289 height 452
click at [632, 243] on div "Gummies Équilibre Féminin - Ananas Product Title Gummies à la saveur douce d’an…" at bounding box center [732, 250] width 289 height 452
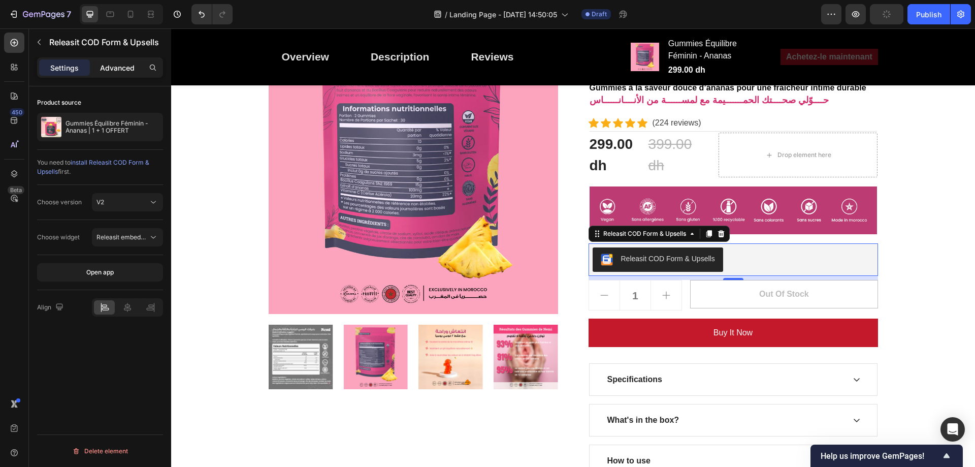
click at [120, 66] on p "Advanced" at bounding box center [117, 67] width 35 height 11
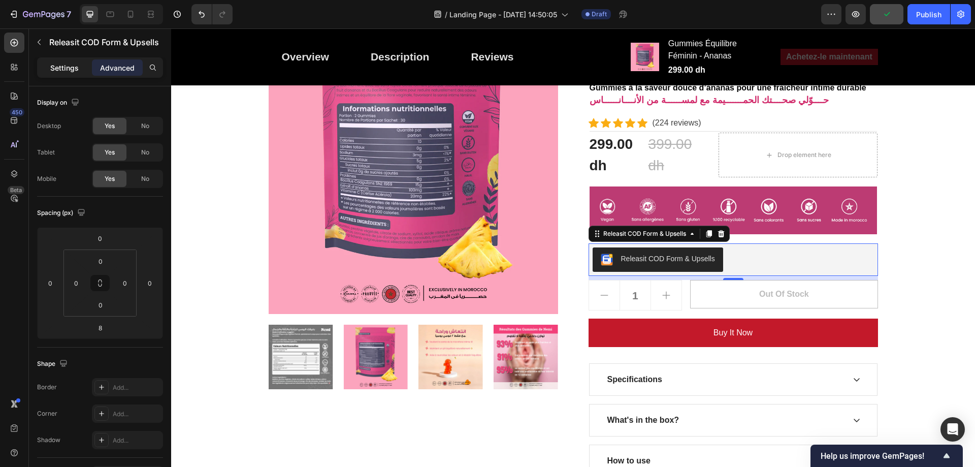
click at [64, 60] on div "Settings" at bounding box center [64, 67] width 51 height 16
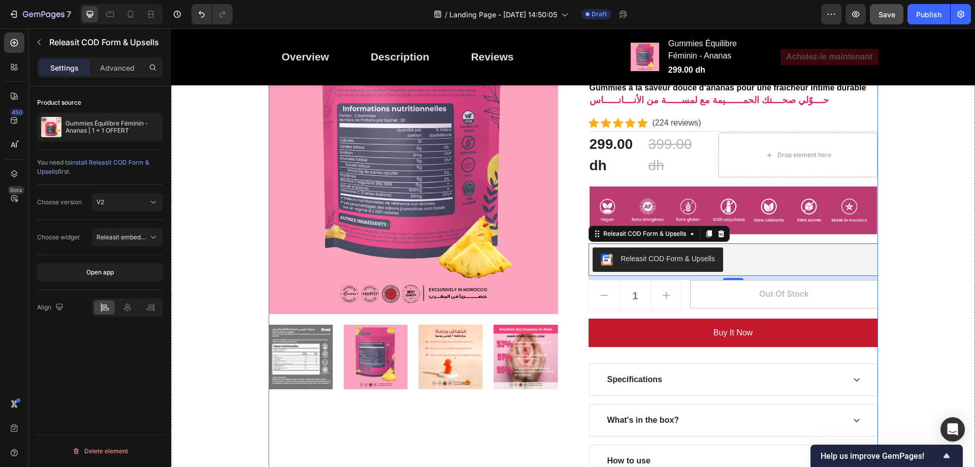
click at [769, 240] on div "Gummies Équilibre Féminin - Ananas Product Title Gummies à la saveur douce d’an…" at bounding box center [732, 250] width 289 height 452
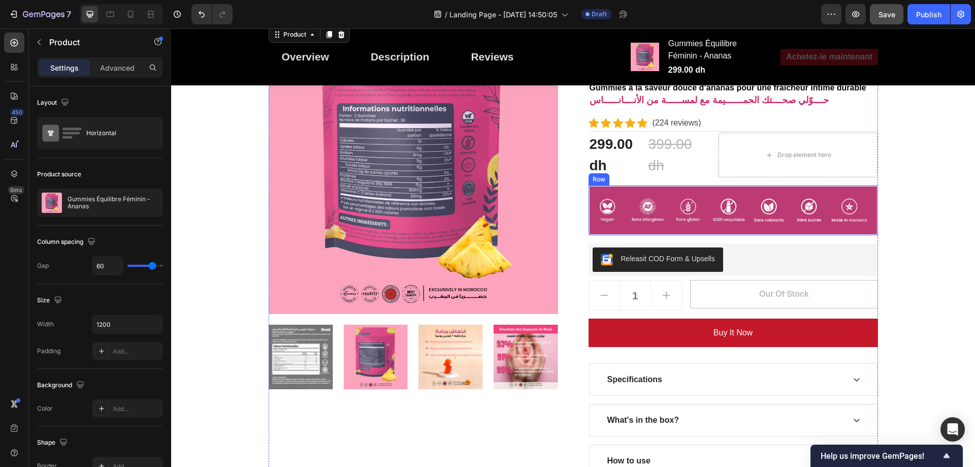
click at [769, 235] on div "Image Row" at bounding box center [732, 210] width 289 height 50
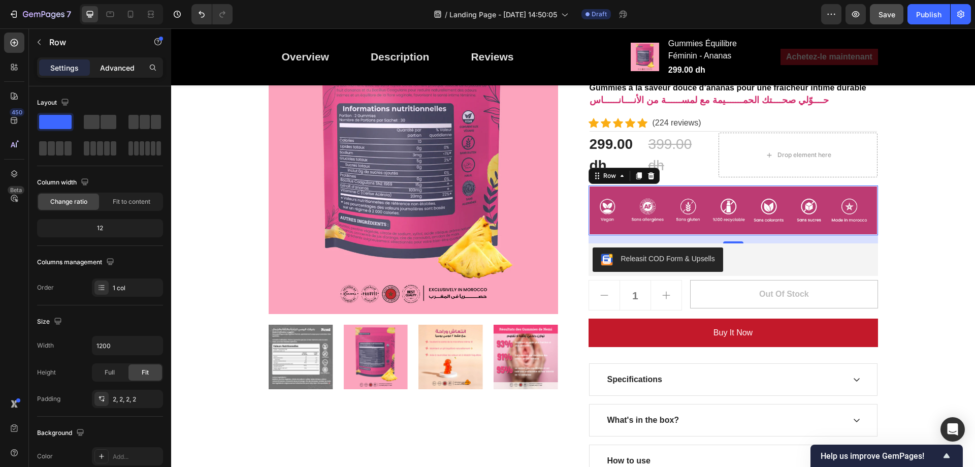
click at [116, 63] on p "Advanced" at bounding box center [117, 67] width 35 height 11
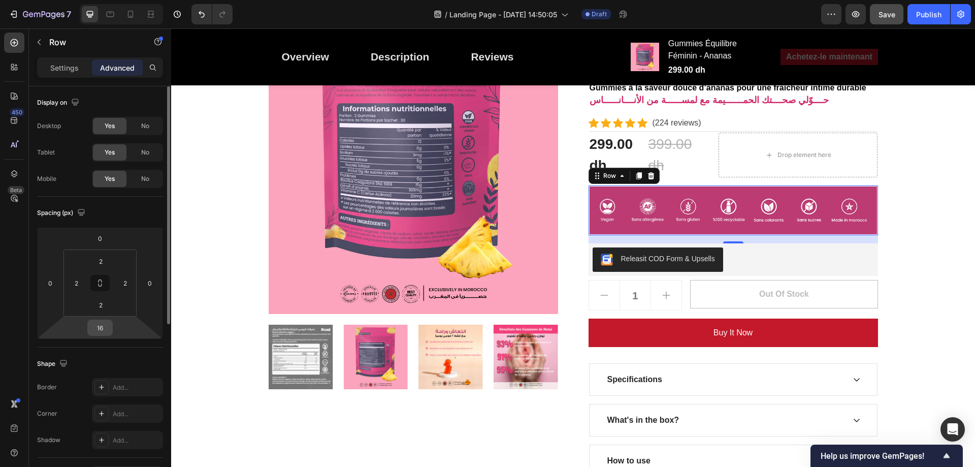
click at [100, 327] on input "16" at bounding box center [100, 327] width 20 height 15
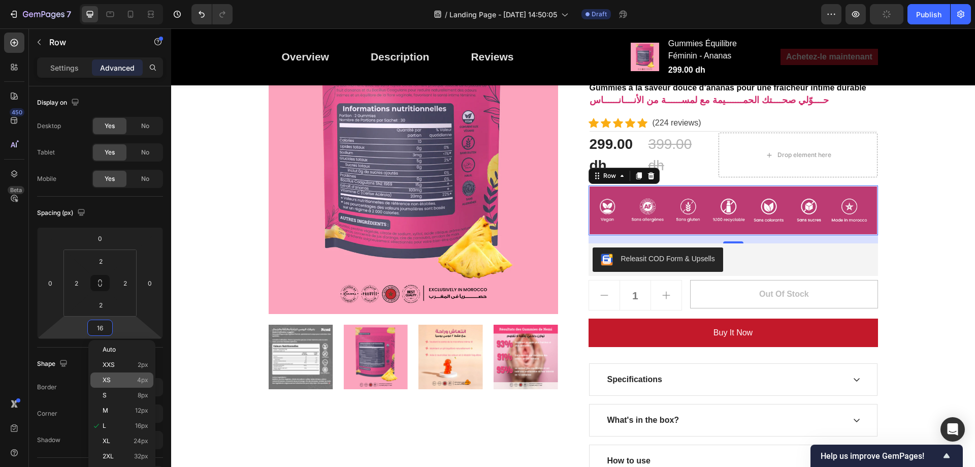
click at [120, 374] on div "XS 4px" at bounding box center [121, 379] width 63 height 15
type input "4"
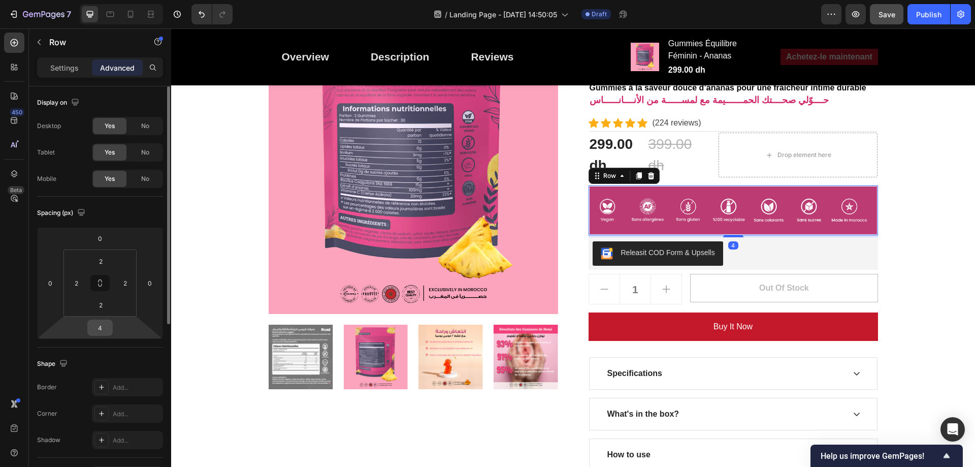
click at [99, 324] on input "4" at bounding box center [100, 327] width 20 height 15
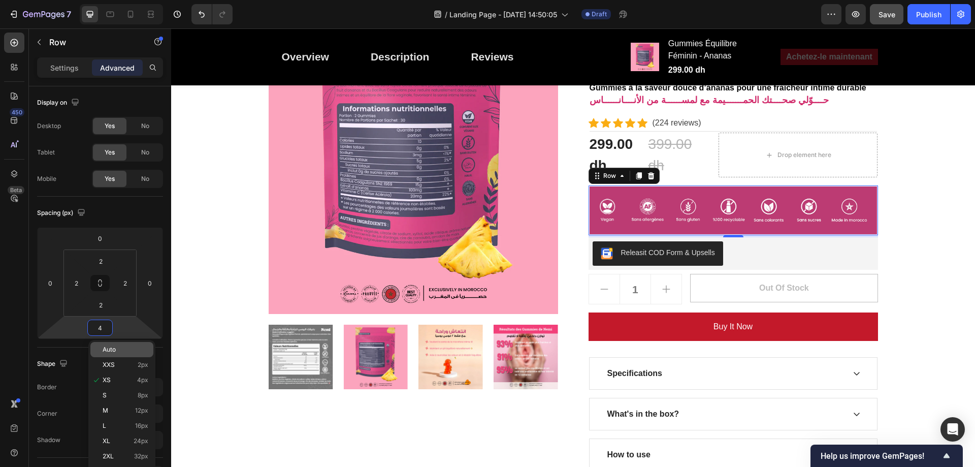
click at [109, 352] on span "Auto" at bounding box center [109, 349] width 13 height 7
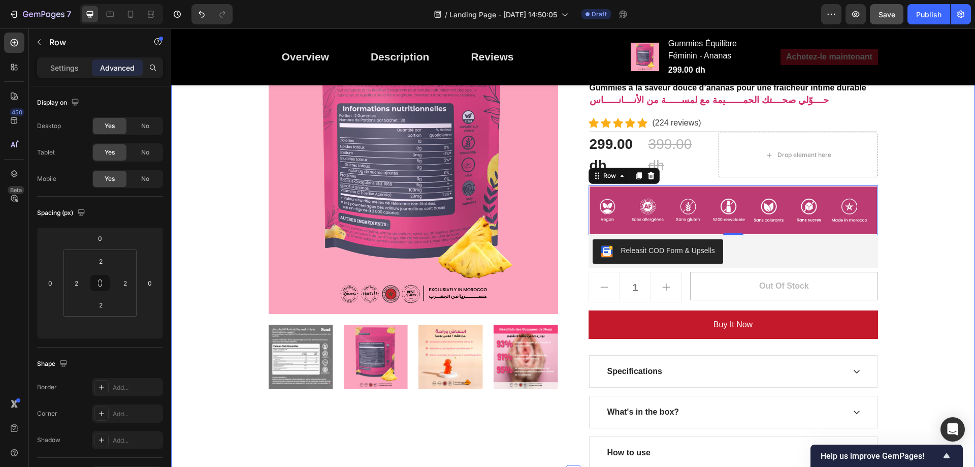
click at [943, 210] on div "⁠⁠⁠⁠⁠⁠⁠ Fraîcheur intime, confiance totale انتعــــــاش أنثـــــــــوي... وثقــ…" at bounding box center [572, 32] width 795 height 874
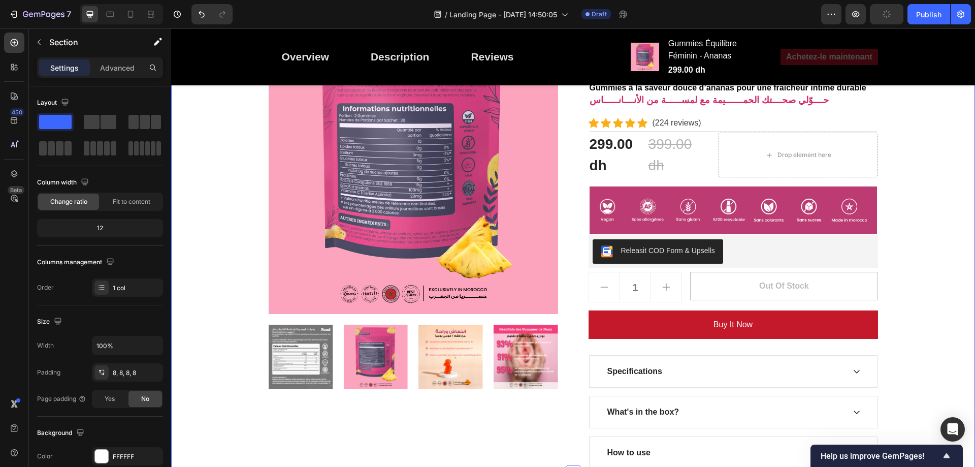
click at [892, 181] on div "⁠⁠⁠⁠⁠⁠⁠ Fraîcheur intime, confiance totale انتعــــــاش أنثـــــــــوي... وثقــ…" at bounding box center [572, 32] width 795 height 874
click at [851, 196] on img at bounding box center [732, 210] width 287 height 48
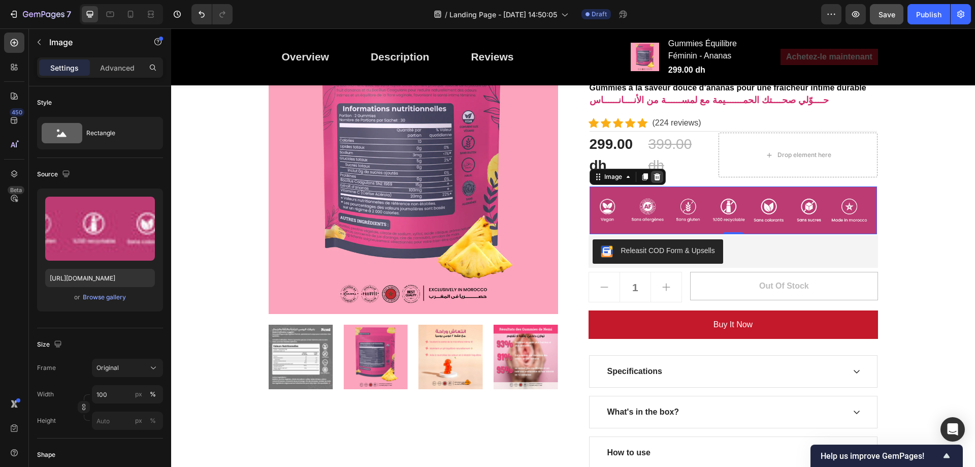
click at [655, 176] on icon at bounding box center [656, 176] width 7 height 7
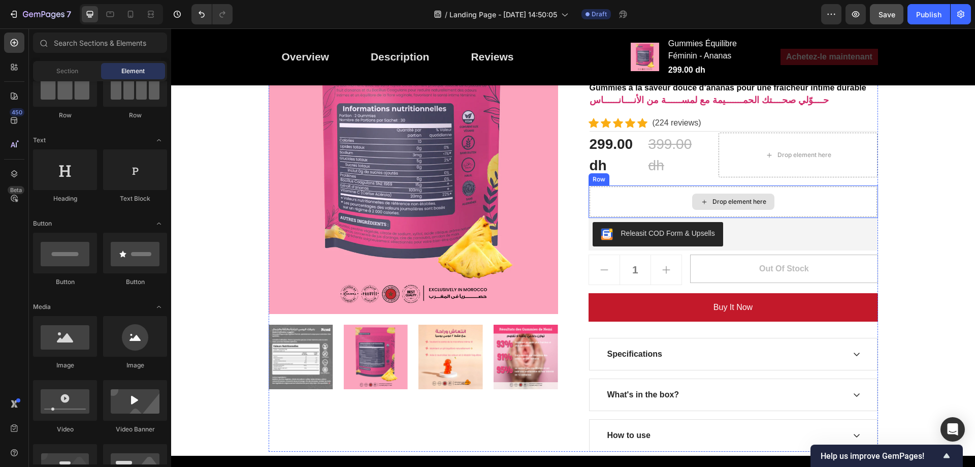
click at [678, 191] on div "Drop element here" at bounding box center [732, 201] width 287 height 30
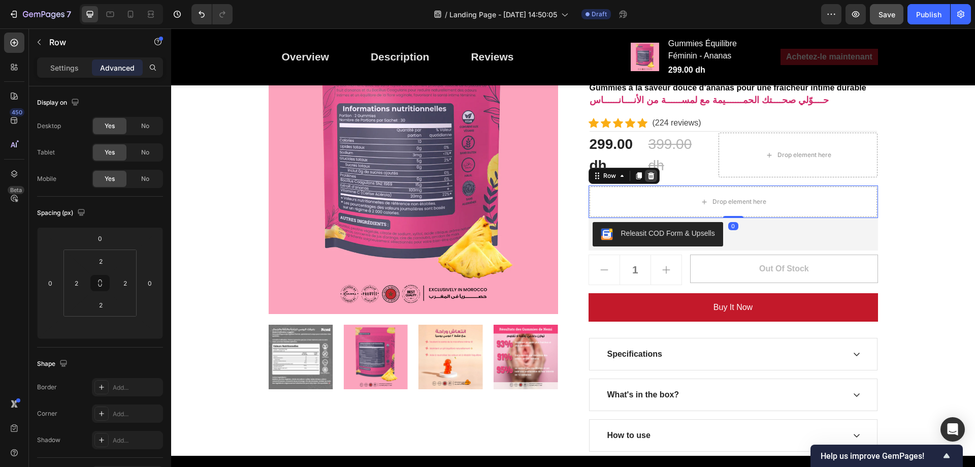
click at [648, 173] on icon at bounding box center [650, 175] width 7 height 7
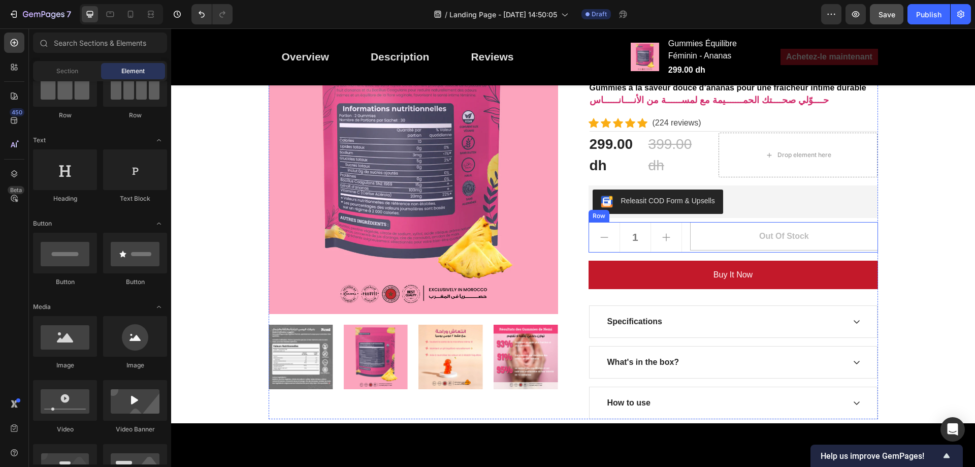
click at [684, 223] on div "1 Product Quantity Out of stock Add to Cart Row" at bounding box center [732, 237] width 289 height 30
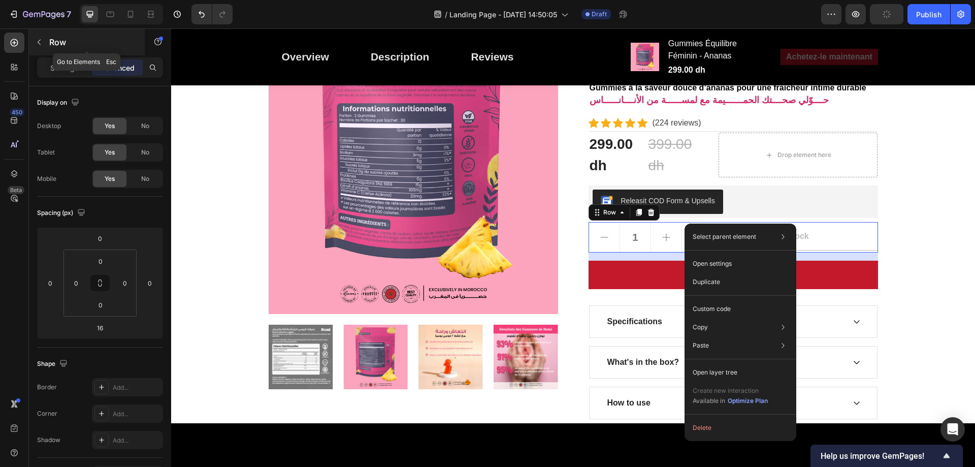
click at [46, 37] on button "button" at bounding box center [39, 42] width 16 height 16
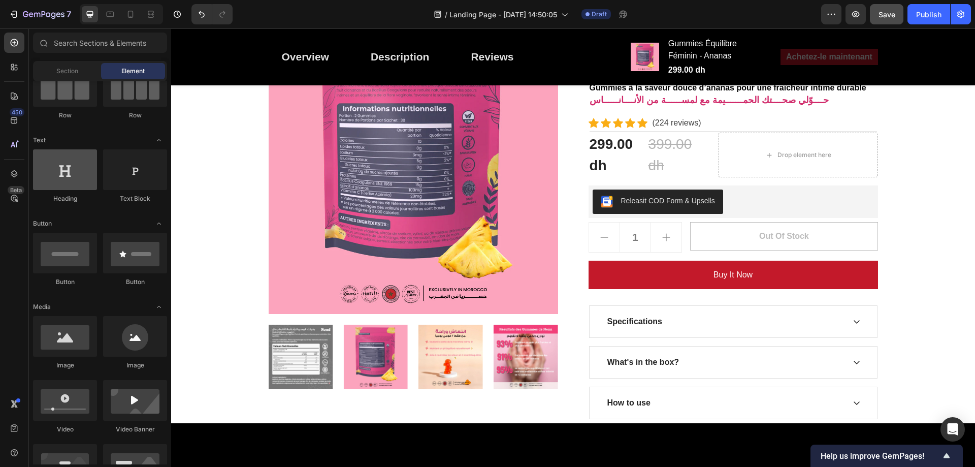
scroll to position [0, 0]
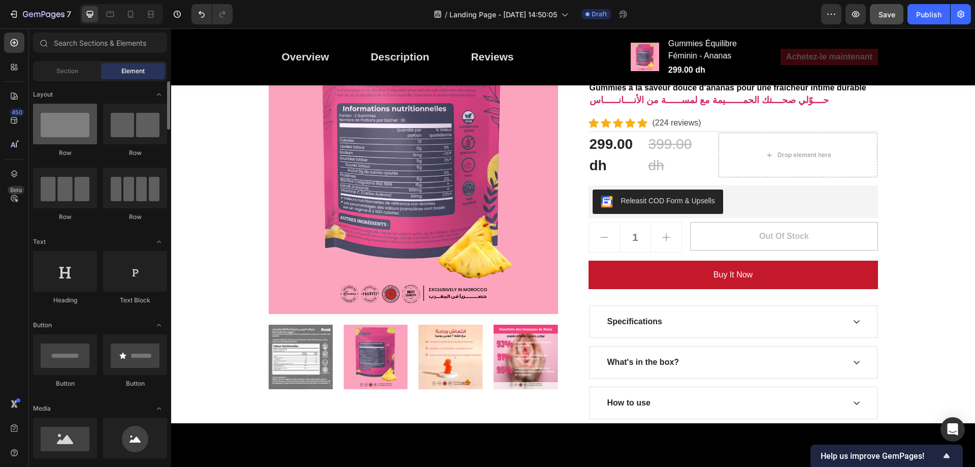
click at [66, 135] on div at bounding box center [65, 124] width 64 height 41
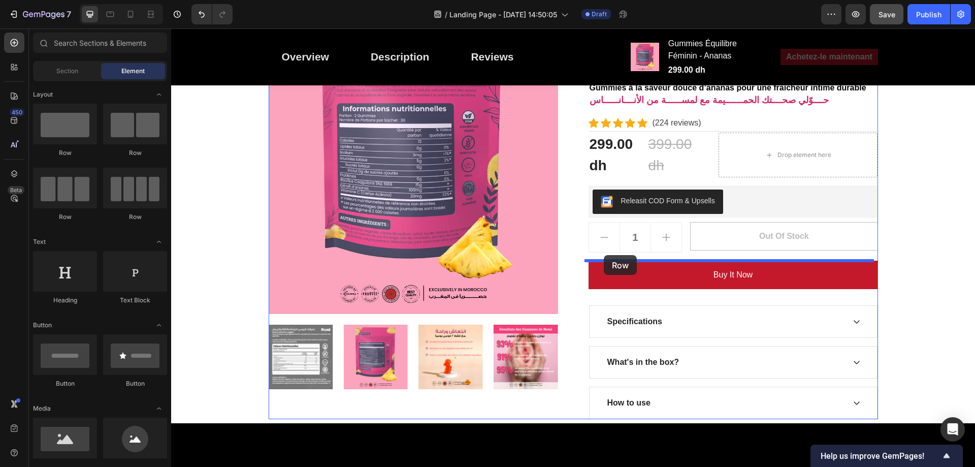
drag, startPoint x: 254, startPoint y: 155, endPoint x: 604, endPoint y: 255, distance: 363.1
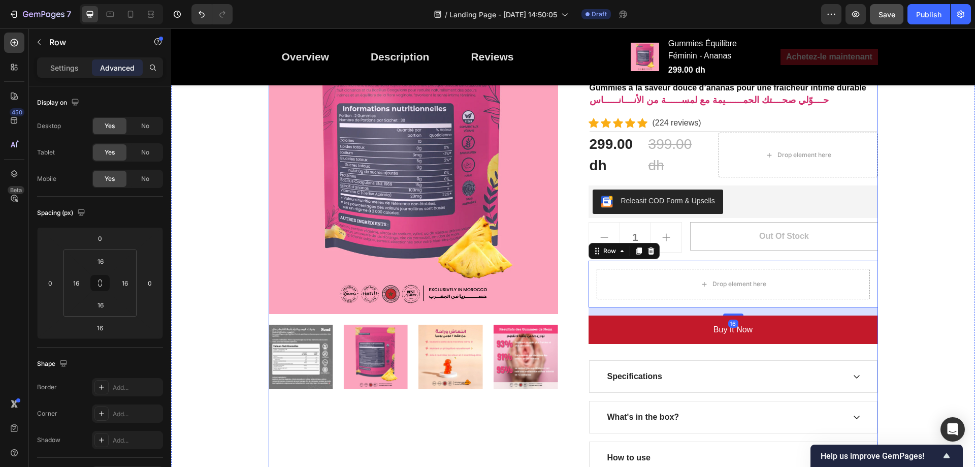
click at [678, 255] on div "Gummies Équilibre Féminin - Ananas Product Title Gummies à la saveur douce d’an…" at bounding box center [732, 248] width 289 height 449
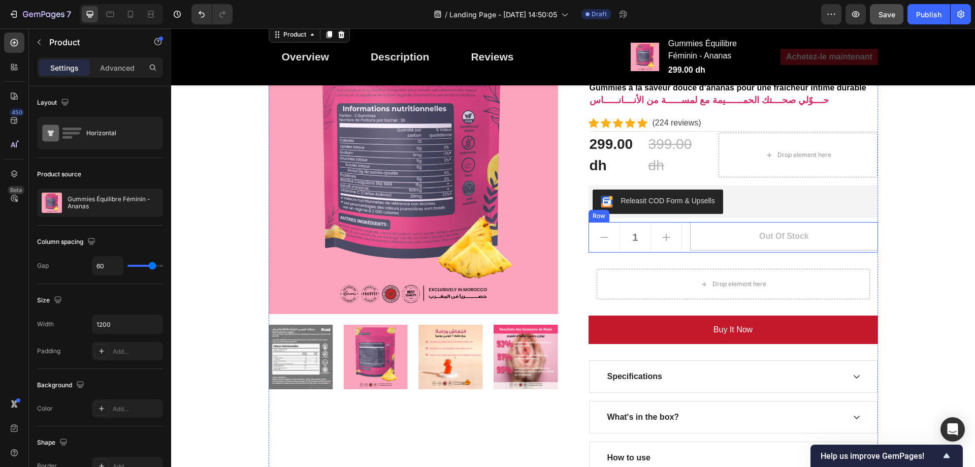
click at [682, 250] on div "1 Product Quantity Out of stock Add to Cart Row" at bounding box center [732, 237] width 289 height 30
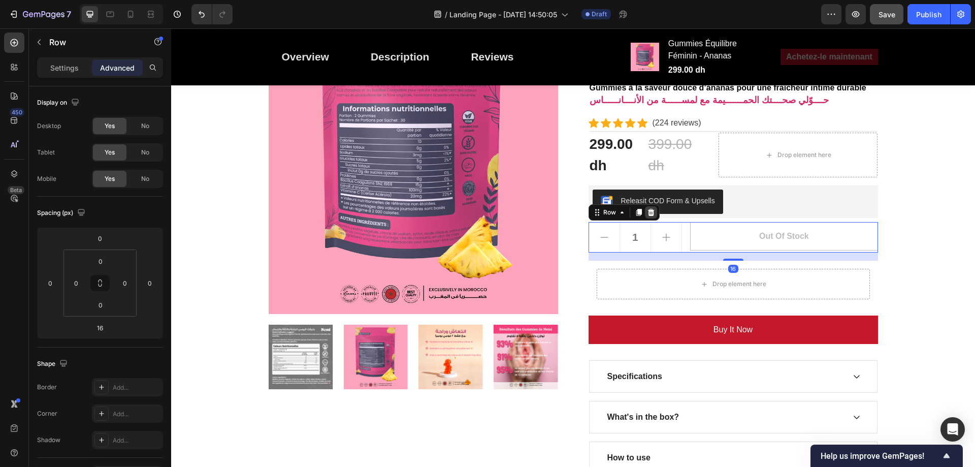
click at [647, 213] on icon at bounding box center [651, 212] width 8 height 8
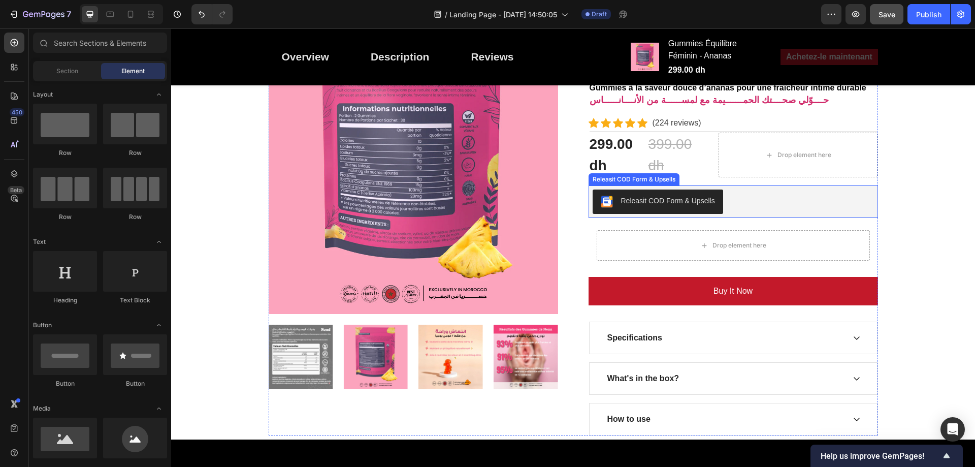
click at [649, 217] on div "Releasit COD Form & Upsells" at bounding box center [732, 201] width 289 height 32
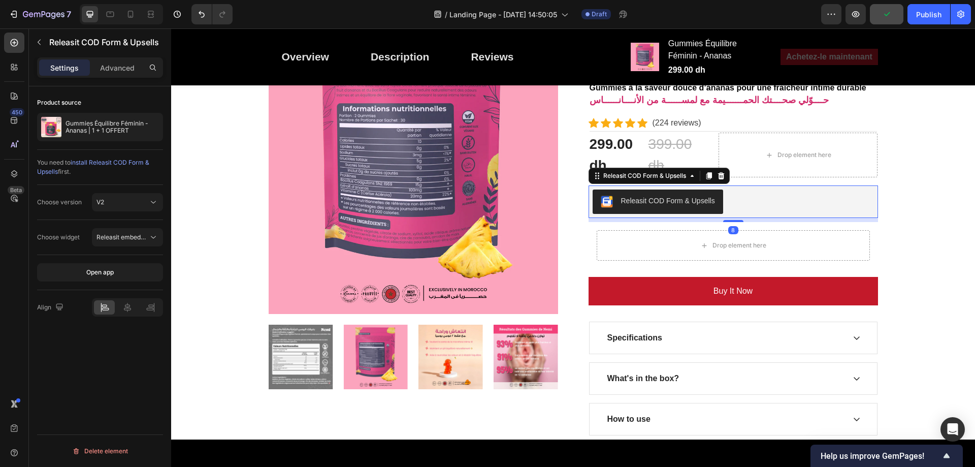
click at [113, 58] on div "Settings Advanced" at bounding box center [100, 67] width 126 height 20
click at [114, 65] on p "Advanced" at bounding box center [117, 67] width 35 height 11
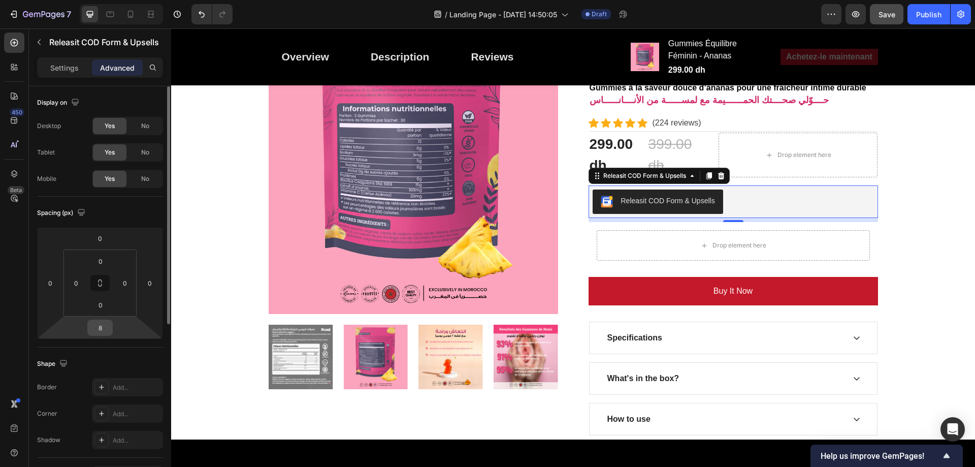
click at [102, 330] on input "8" at bounding box center [100, 327] width 20 height 15
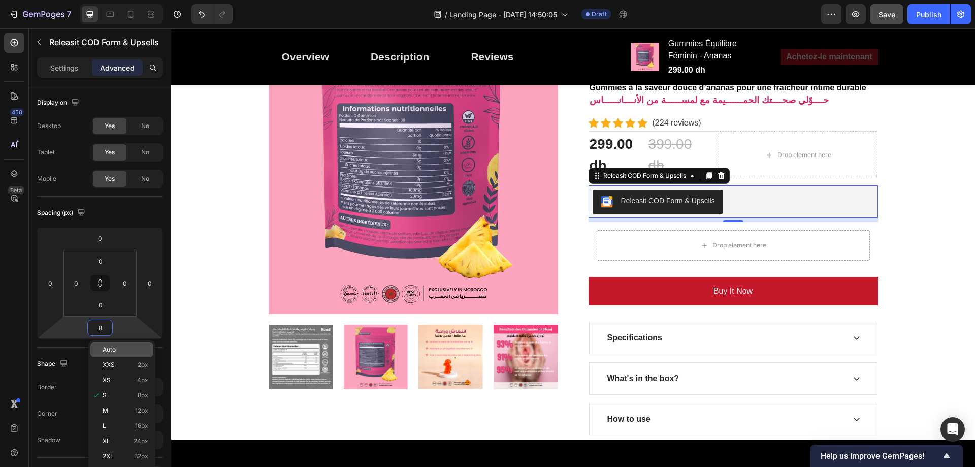
click at [125, 351] on p "Auto" at bounding box center [126, 349] width 46 height 7
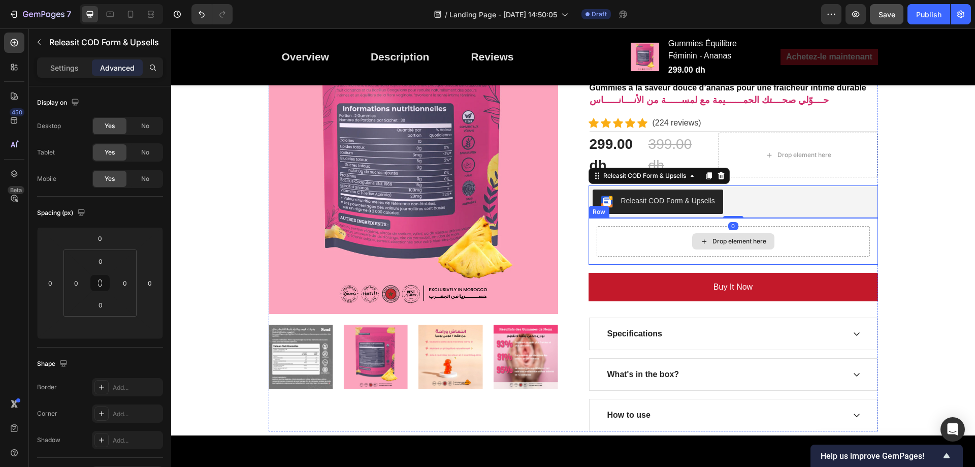
click at [641, 235] on div "Drop element here" at bounding box center [732, 241] width 273 height 30
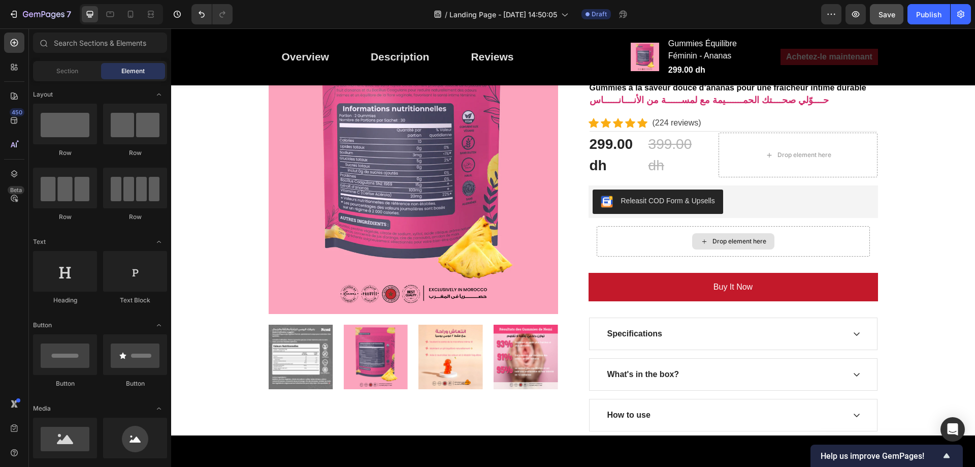
click at [715, 237] on div "Drop element here" at bounding box center [733, 241] width 82 height 16
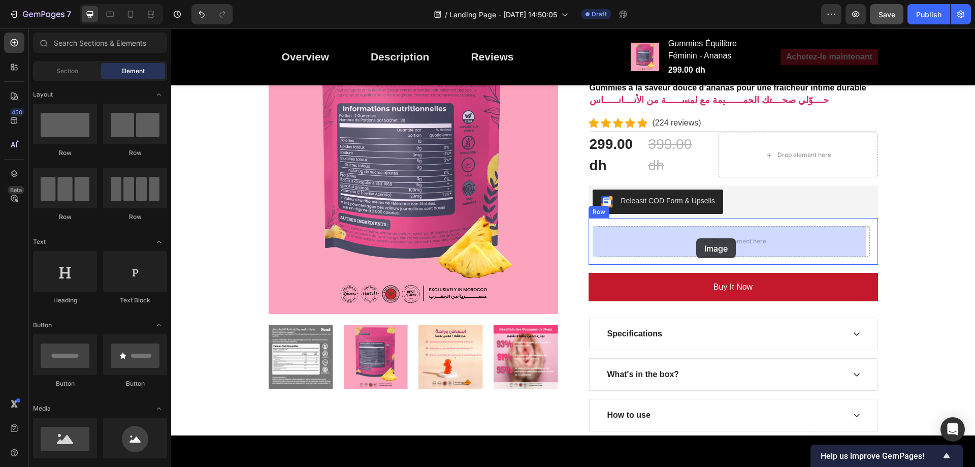
drag, startPoint x: 322, startPoint y: 464, endPoint x: 835, endPoint y: 34, distance: 669.8
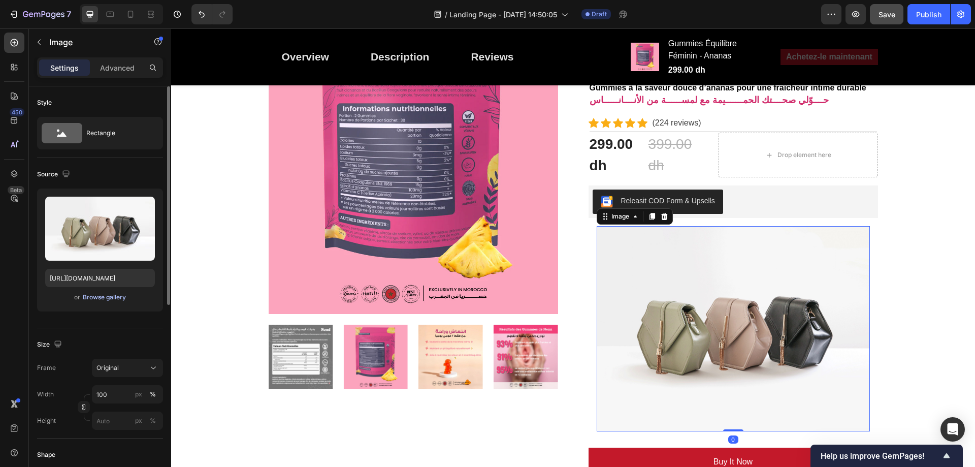
click at [123, 296] on div "Browse gallery" at bounding box center [104, 296] width 43 height 9
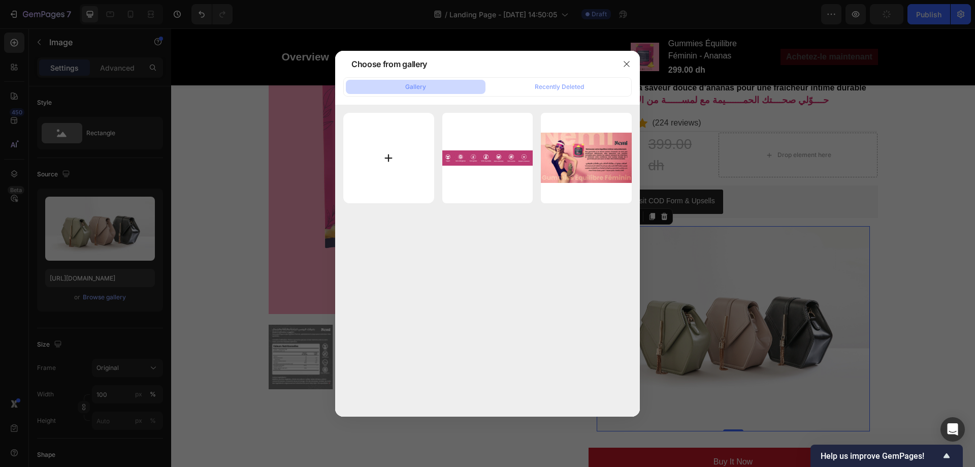
click at [410, 174] on input "file" at bounding box center [388, 158] width 91 height 91
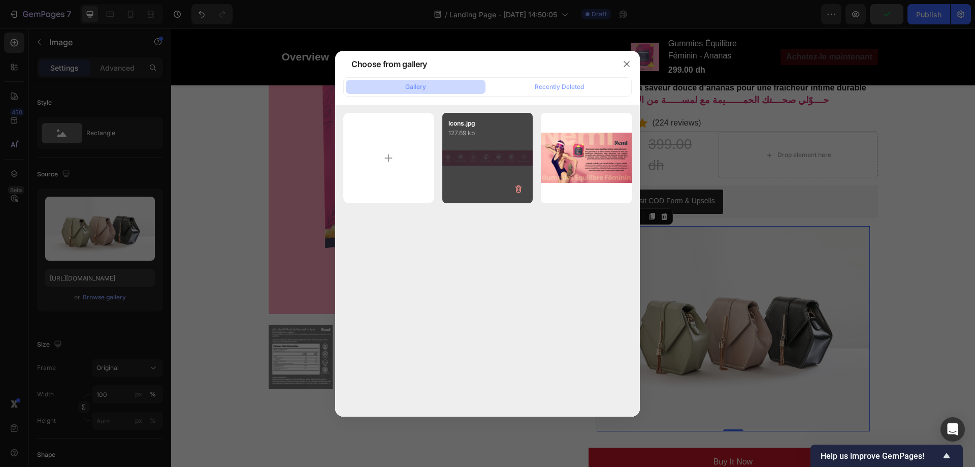
click at [484, 152] on div "Icons.jpg 127.69 kb" at bounding box center [487, 158] width 91 height 91
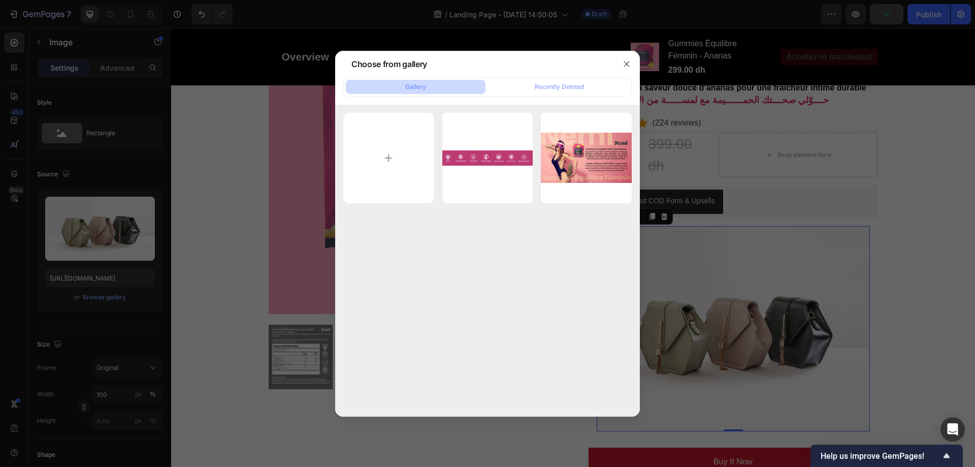
type input "https://cdn.shopify.com/s/files/1/0713/0503/5959/files/gempages_585845646720762…"
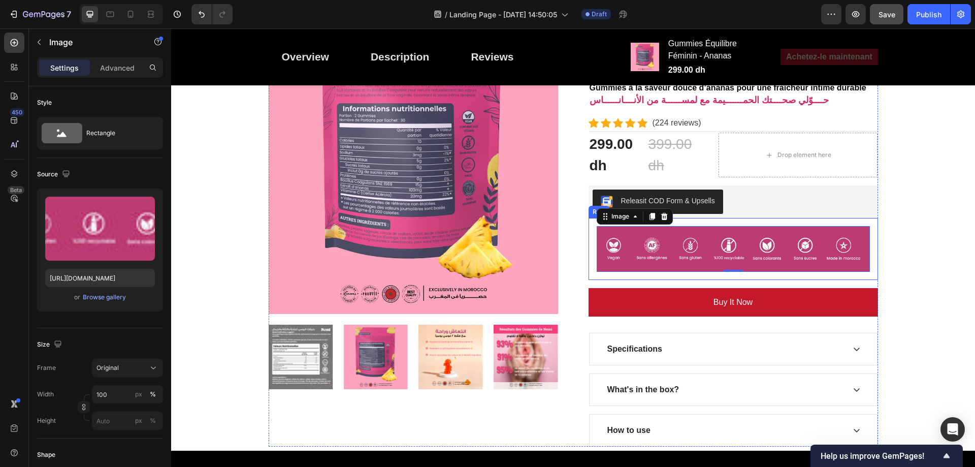
click at [632, 272] on div "Image 0 Row" at bounding box center [732, 249] width 289 height 62
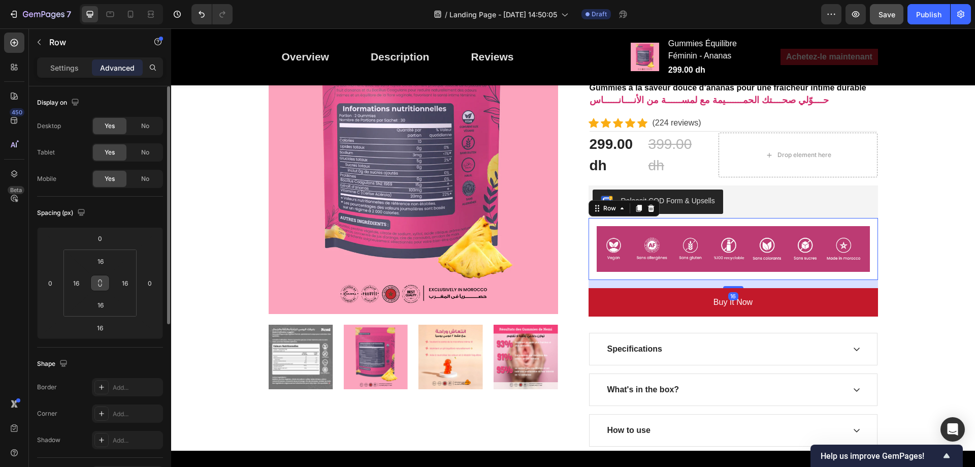
click at [105, 283] on button at bounding box center [99, 283] width 19 height 16
click at [102, 304] on input "16" at bounding box center [100, 304] width 20 height 15
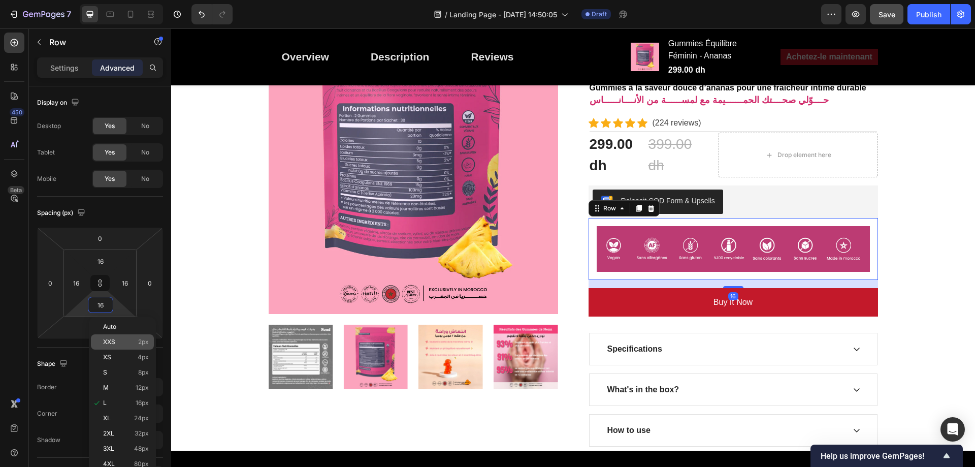
click at [109, 336] on div "XXS 2px" at bounding box center [122, 341] width 63 height 15
type input "2"
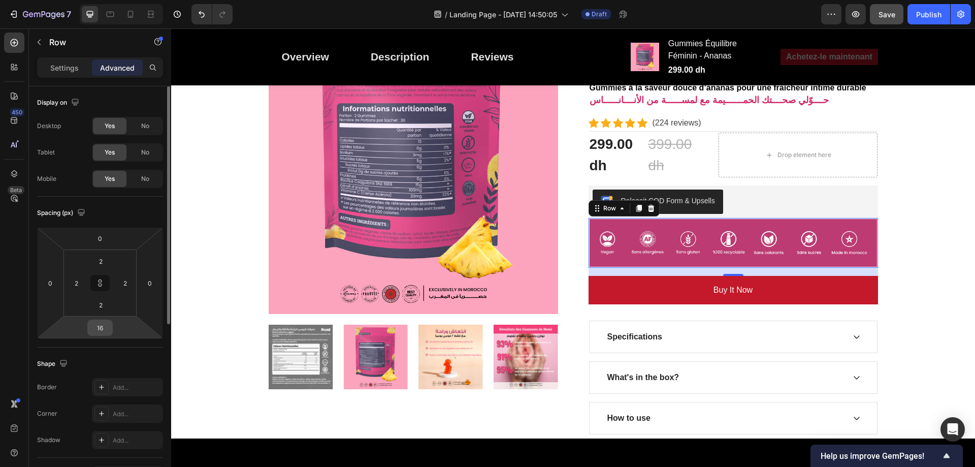
click at [104, 331] on input "16" at bounding box center [100, 327] width 20 height 15
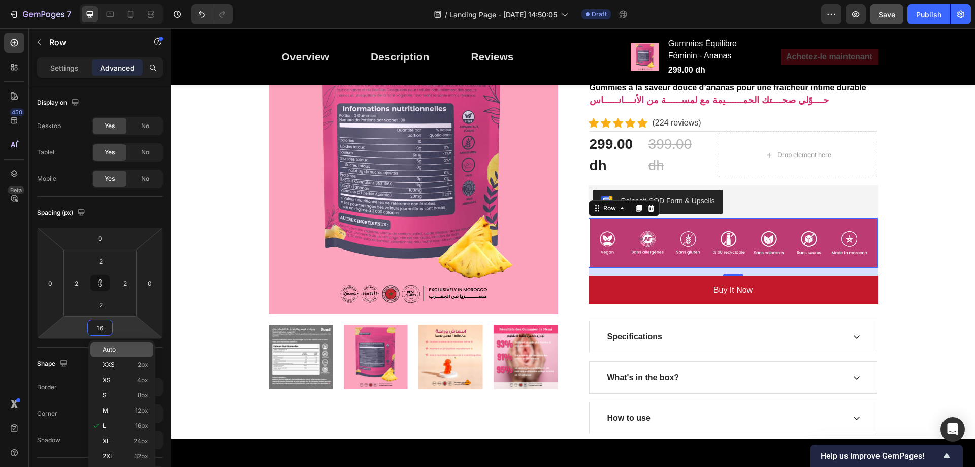
click at [109, 345] on div "Auto" at bounding box center [121, 349] width 63 height 15
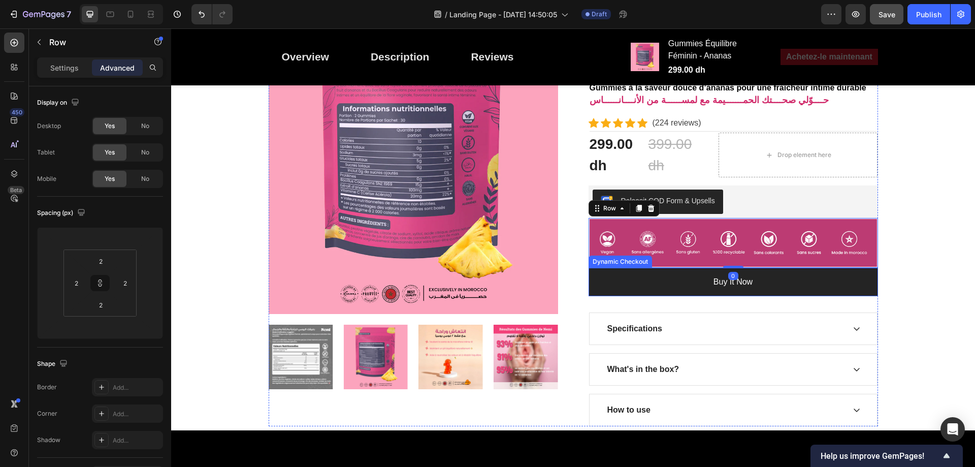
click at [768, 277] on button "Buy it now" at bounding box center [732, 282] width 289 height 28
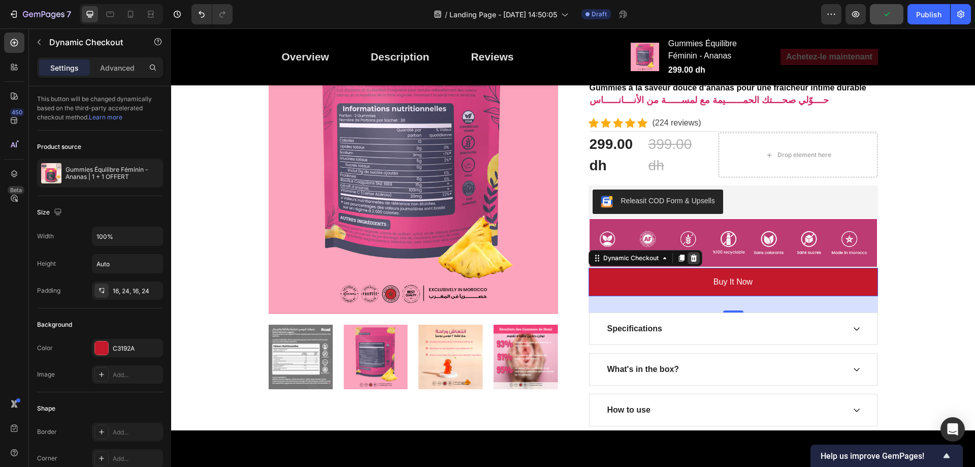
click at [691, 255] on icon at bounding box center [693, 258] width 8 height 8
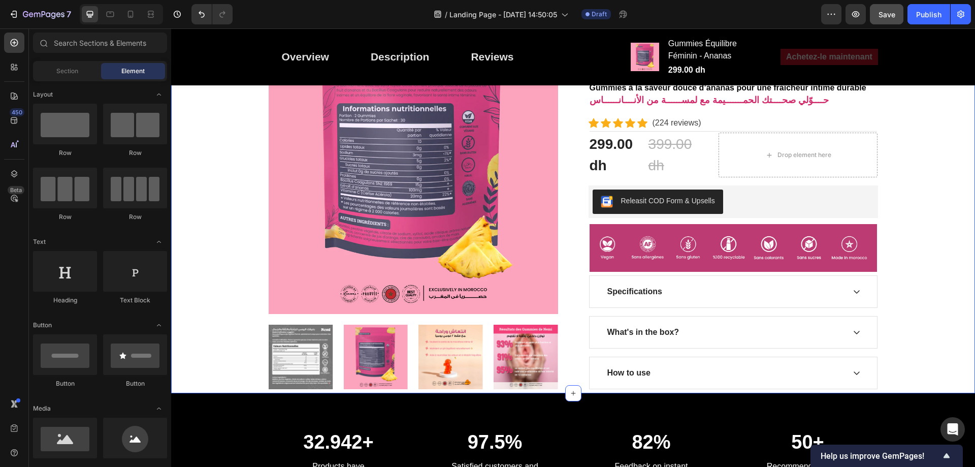
scroll to position [566, 0]
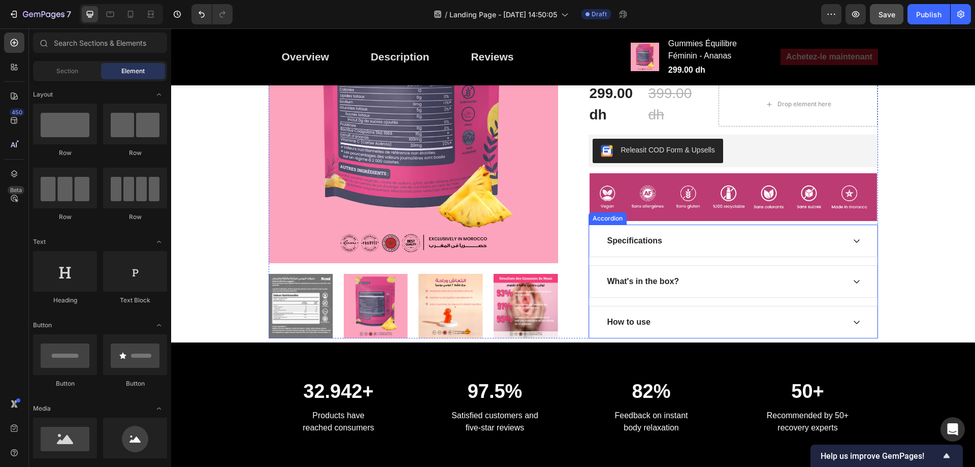
click at [852, 240] on icon at bounding box center [856, 241] width 8 height 8
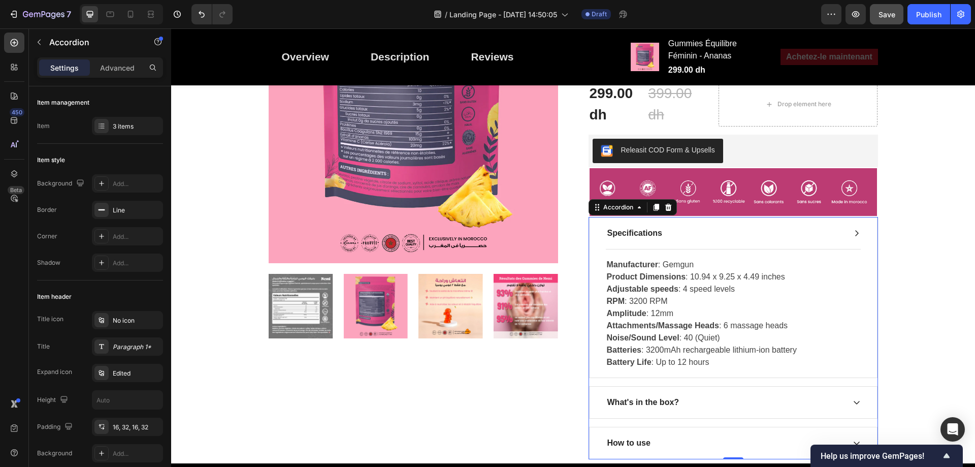
click at [851, 240] on div "Specifications" at bounding box center [732, 232] width 287 height 31
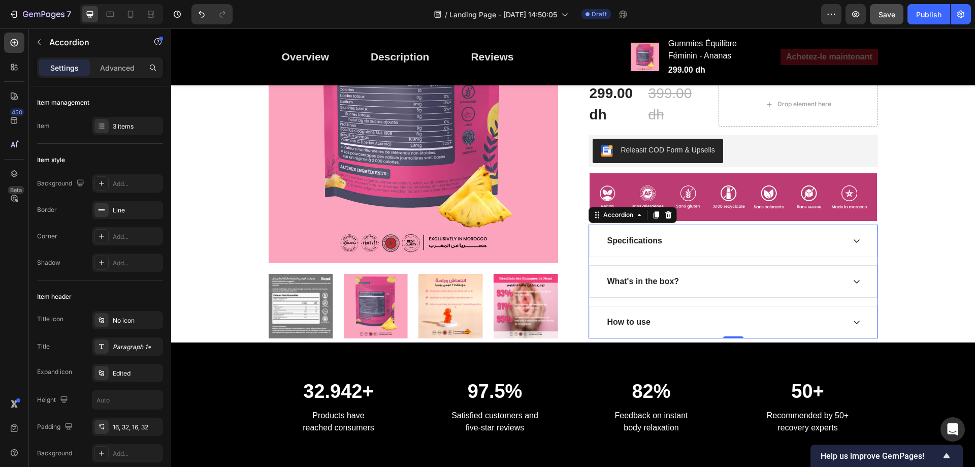
click at [869, 224] on div "Specifications" at bounding box center [733, 240] width 288 height 32
click at [127, 428] on div "16, 32, 16, 32" at bounding box center [127, 426] width 29 height 9
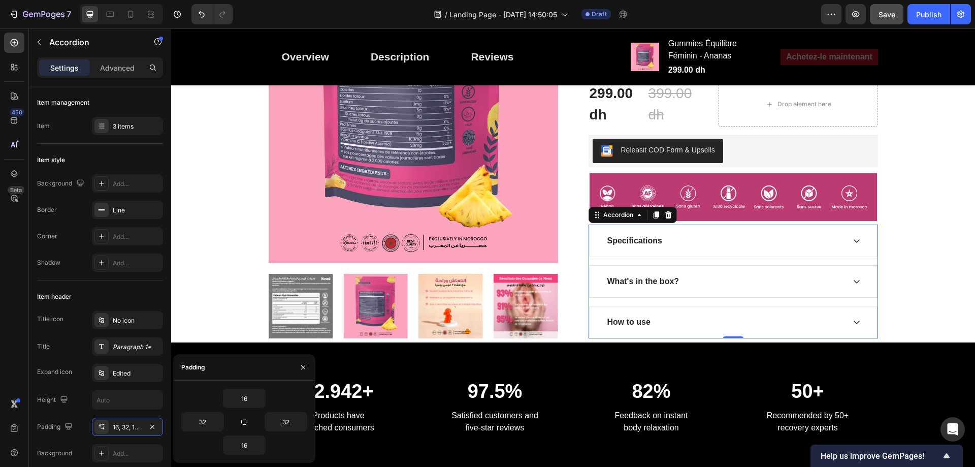
click at [241, 421] on icon "button" at bounding box center [244, 421] width 8 height 8
type input "16"
click at [252, 398] on input "16" at bounding box center [244, 398] width 42 height 18
click at [262, 397] on icon "button" at bounding box center [260, 398] width 8 height 8
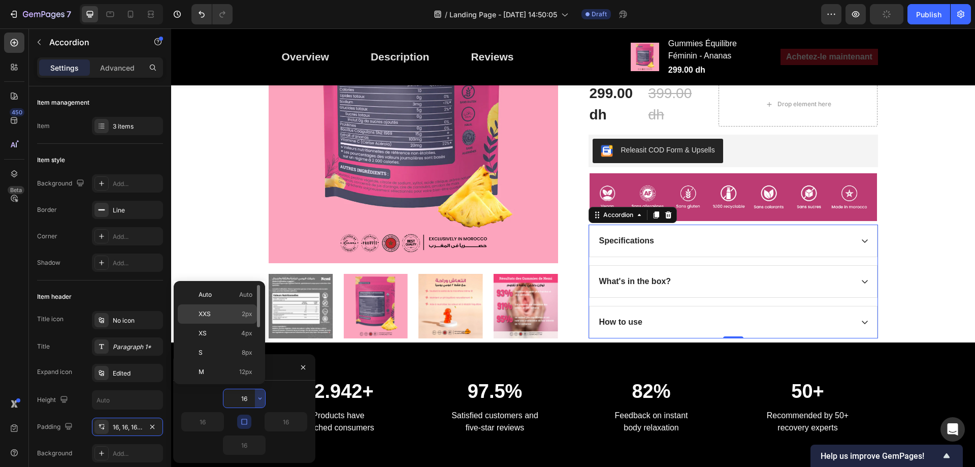
click at [249, 316] on span "2px" at bounding box center [247, 313] width 11 height 9
type input "2"
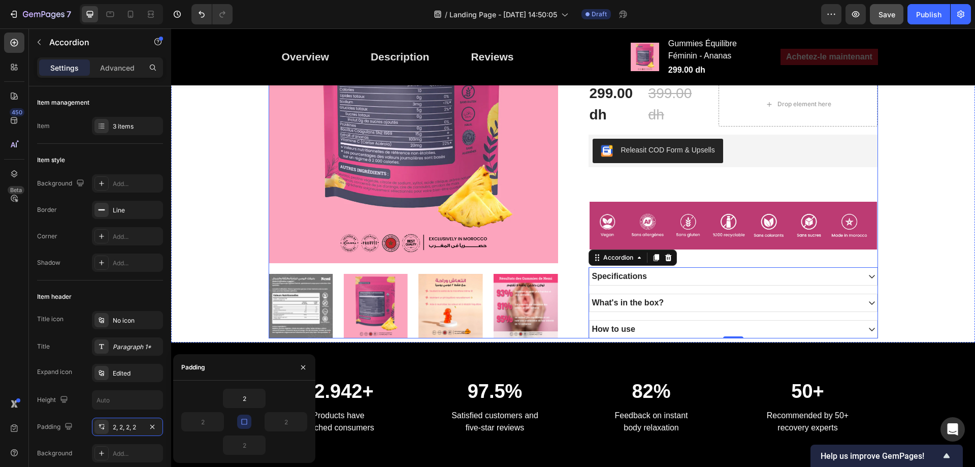
click at [853, 186] on div "Gummies Équilibre Féminin - Ananas Product Title Gummies à la saveur douce d’an…" at bounding box center [732, 156] width 289 height 364
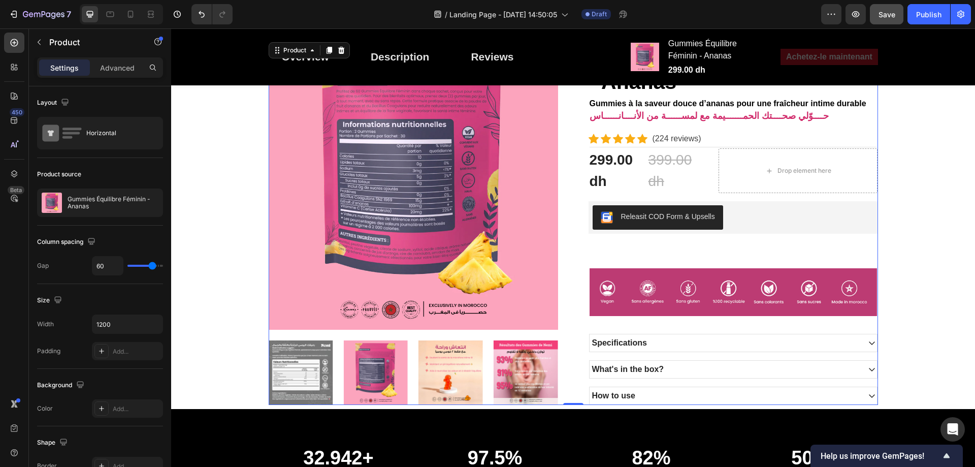
scroll to position [464, 0]
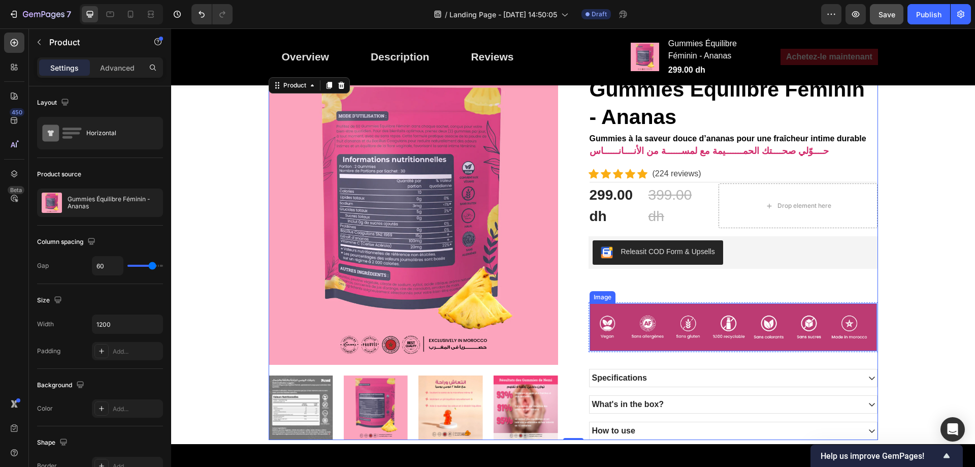
click at [658, 307] on img at bounding box center [732, 327] width 287 height 48
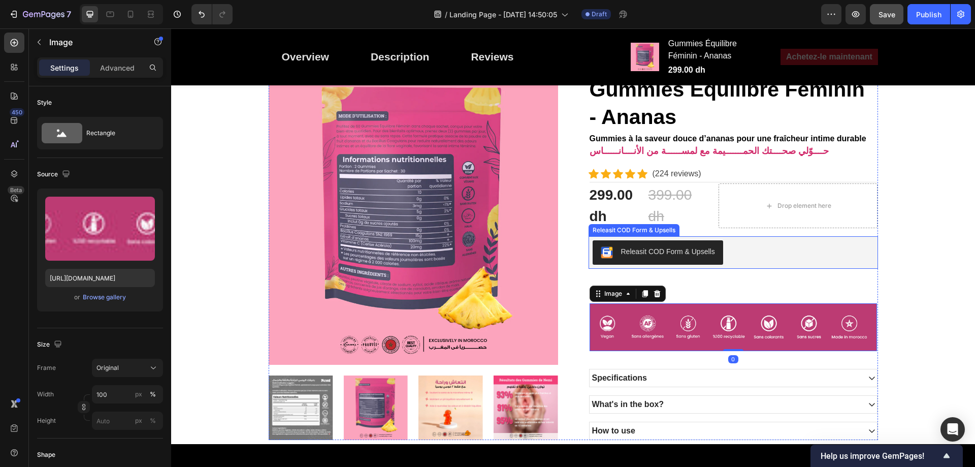
click at [675, 262] on button "Releasit COD Form & Upsells" at bounding box center [657, 252] width 130 height 24
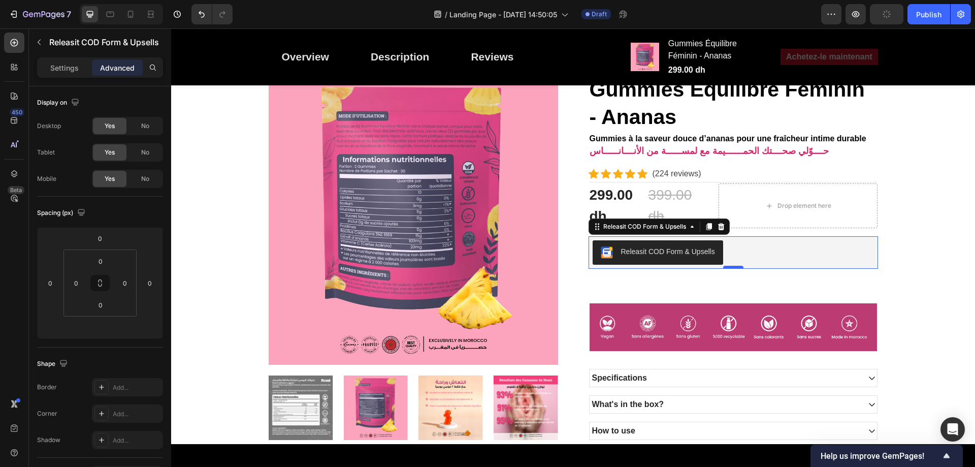
click at [731, 269] on div "32.9688" at bounding box center [732, 269] width 289 height 0
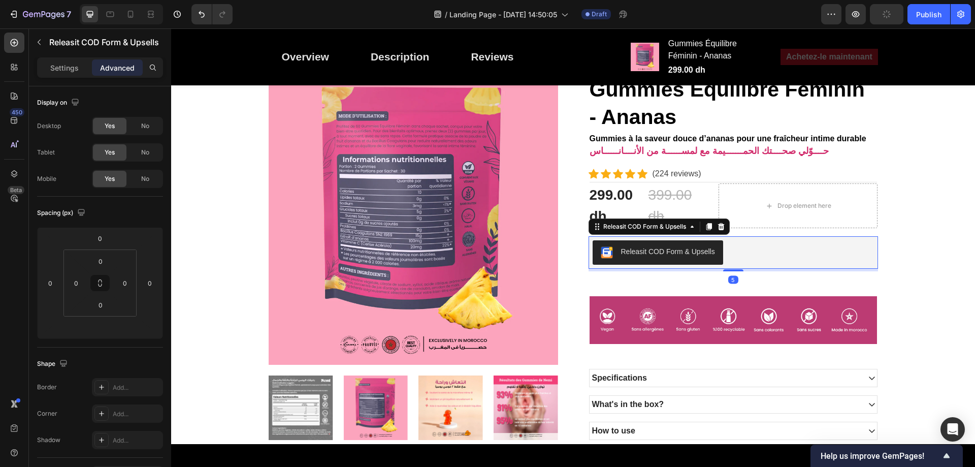
click at [727, 271] on div at bounding box center [733, 270] width 20 height 2
click at [103, 325] on input "5" at bounding box center [100, 327] width 20 height 15
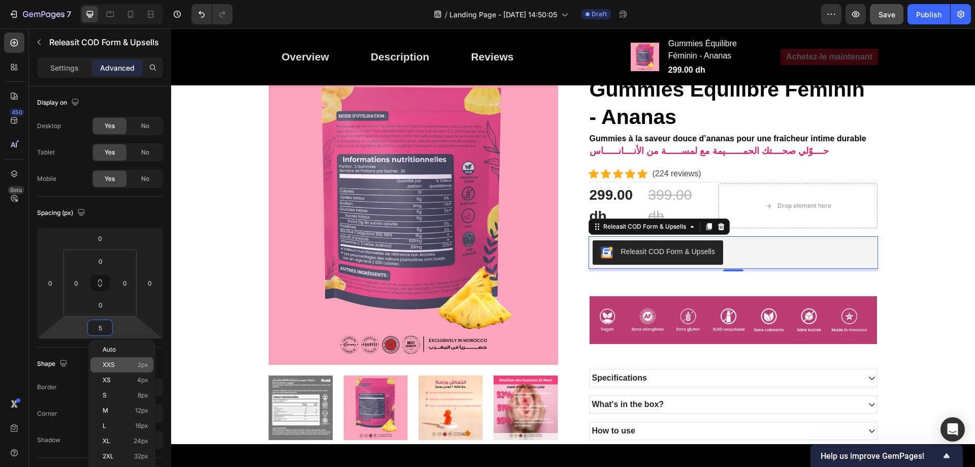
click at [114, 364] on span "XXS" at bounding box center [109, 364] width 12 height 7
type input "2"
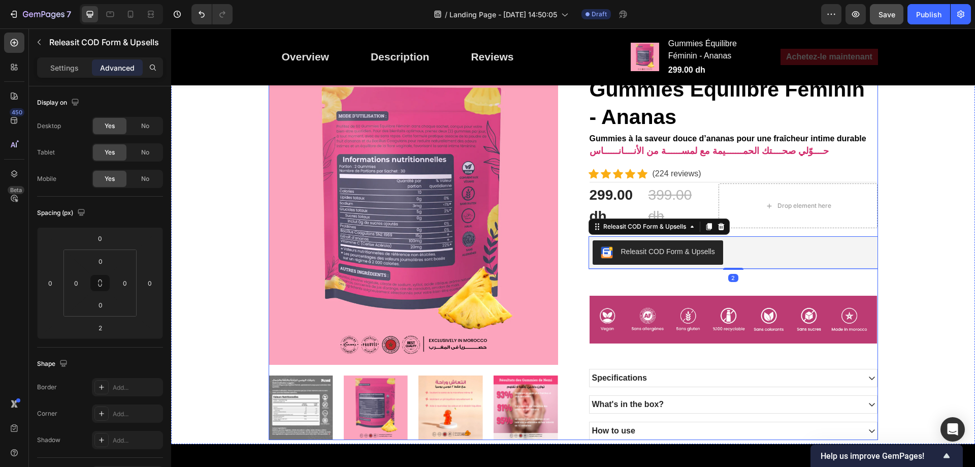
click at [654, 290] on div "Gummies Équilibre Féminin - Ananas Product Title Gummies à la saveur douce d’an…" at bounding box center [732, 257] width 289 height 364
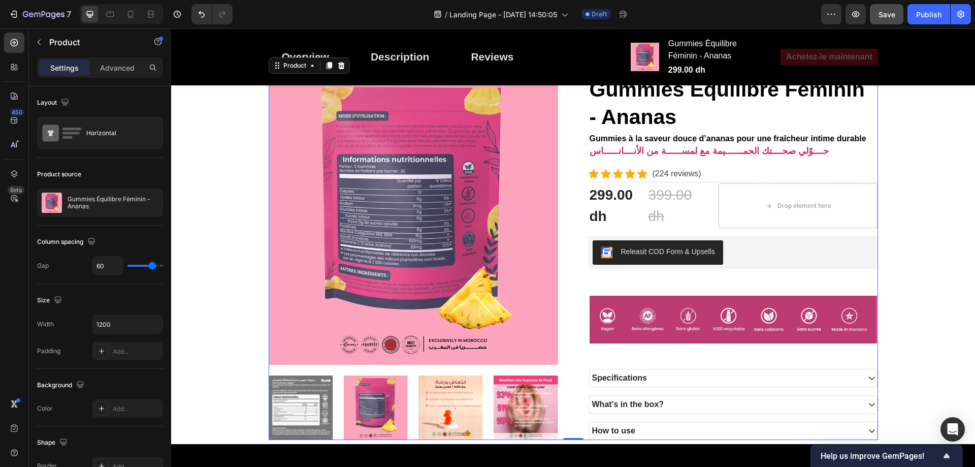
click at [655, 279] on div "Gummies Équilibre Féminin - Ananas Product Title Gummies à la saveur douce d’an…" at bounding box center [732, 257] width 289 height 364
click at [588, 278] on div "Gummies Équilibre Féminin - Ananas Product Title Gummies à la saveur douce d’an…" at bounding box center [732, 257] width 289 height 364
click at [590, 268] on div "Releasit COD Form & Upsells" at bounding box center [732, 252] width 289 height 32
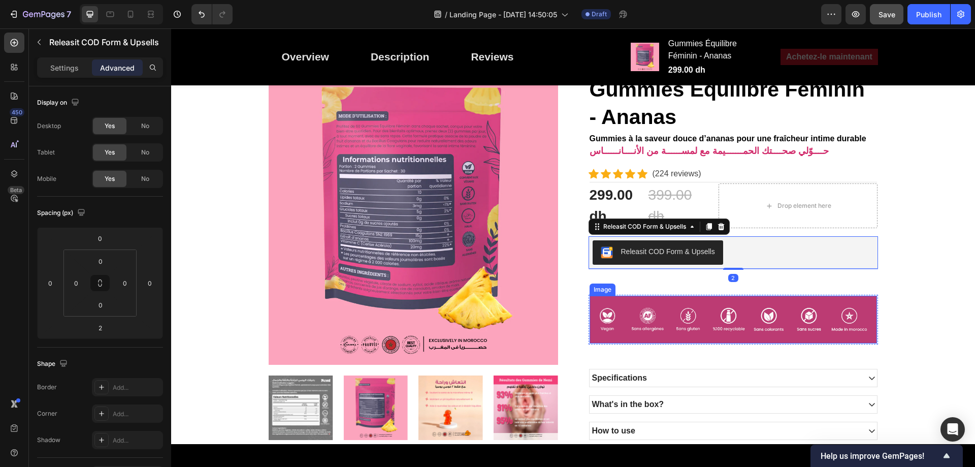
click at [597, 300] on img at bounding box center [732, 319] width 287 height 48
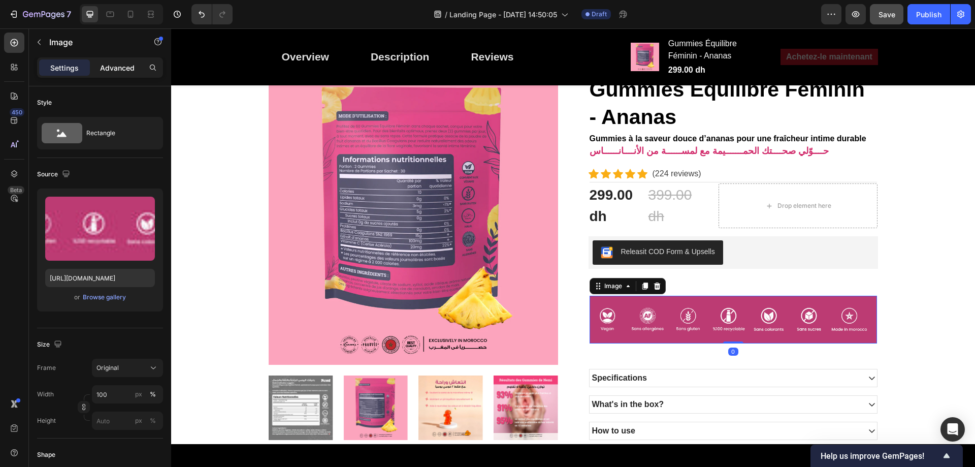
click at [113, 73] on div "Advanced" at bounding box center [117, 67] width 51 height 16
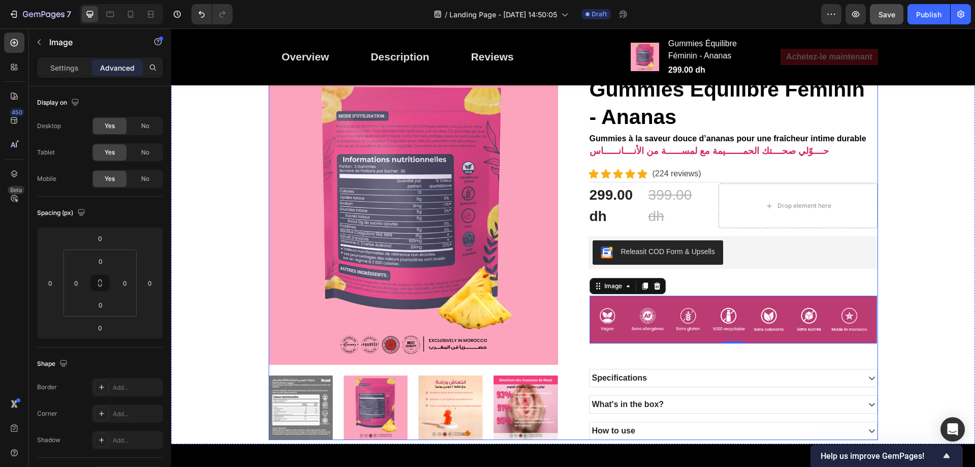
click at [759, 280] on div "Gummies Équilibre Féminin - Ananas Product Title Gummies à la saveur douce d’an…" at bounding box center [732, 257] width 289 height 364
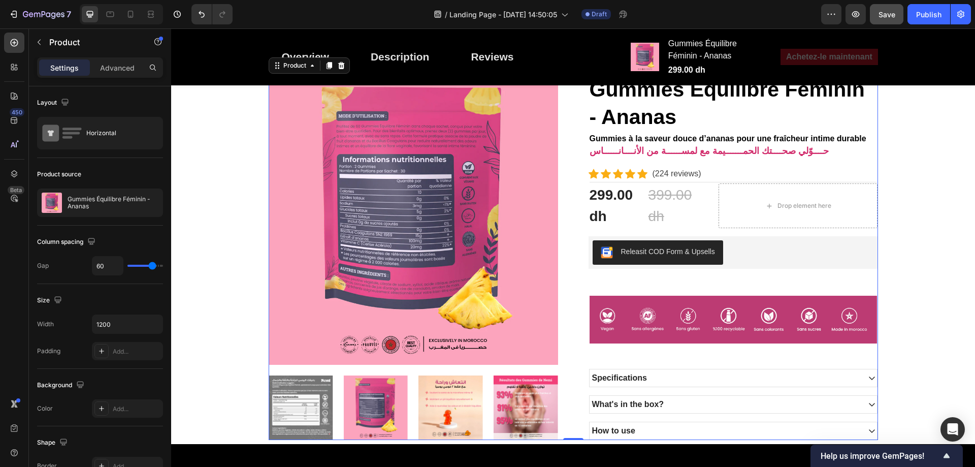
click at [792, 289] on div "Gummies Équilibre Féminin - Ananas Product Title Gummies à la saveur douce d’an…" at bounding box center [732, 257] width 289 height 364
click at [795, 296] on img at bounding box center [732, 319] width 287 height 48
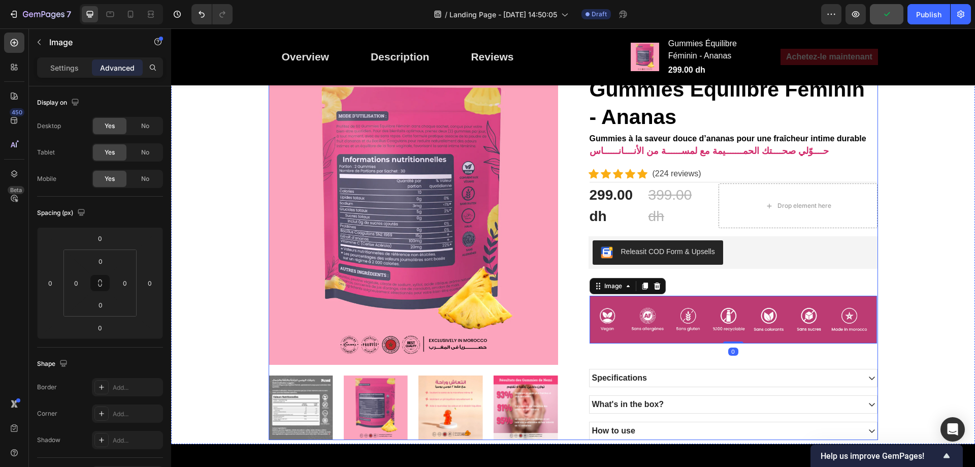
click at [795, 287] on div "Gummies Équilibre Féminin - Ananas Product Title Gummies à la saveur douce d’an…" at bounding box center [732, 257] width 289 height 364
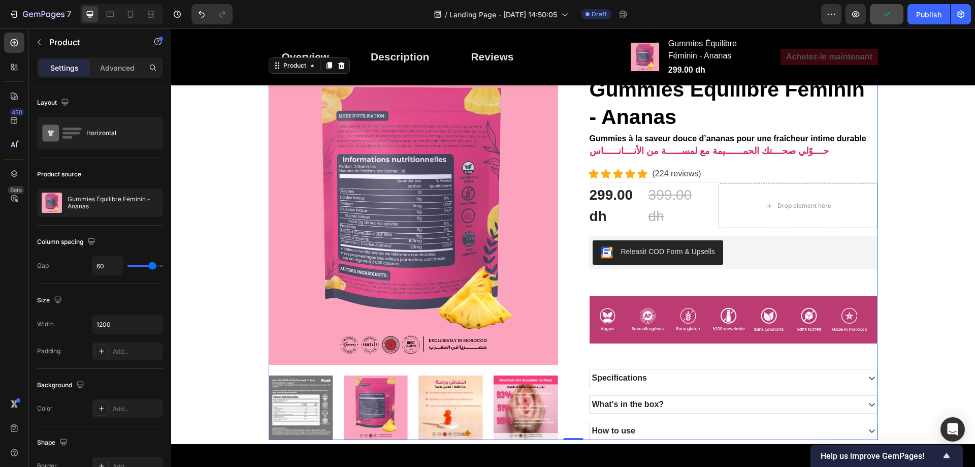
click at [795, 271] on div "Gummies Équilibre Féminin - Ananas Product Title Gummies à la saveur douce d’an…" at bounding box center [732, 257] width 289 height 364
click at [795, 266] on div "Releasit COD Form & Upsells" at bounding box center [732, 252] width 289 height 32
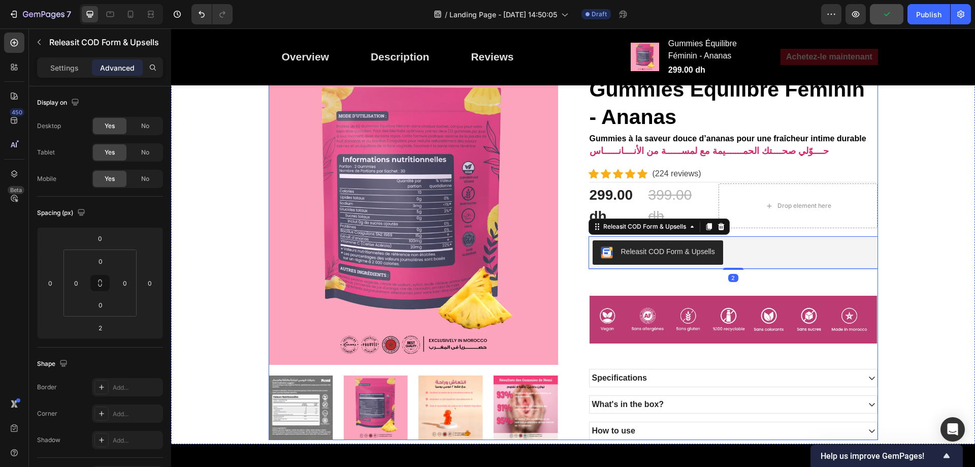
click at [733, 283] on div "Gummies Équilibre Féminin - Ananas Product Title Gummies à la saveur douce d’an…" at bounding box center [732, 257] width 289 height 364
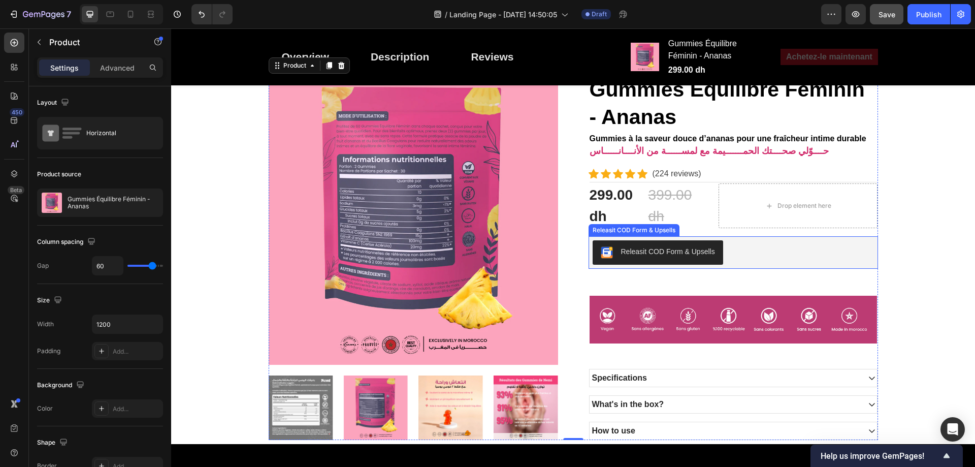
click at [735, 265] on div "Releasit COD Form & Upsells" at bounding box center [732, 252] width 289 height 32
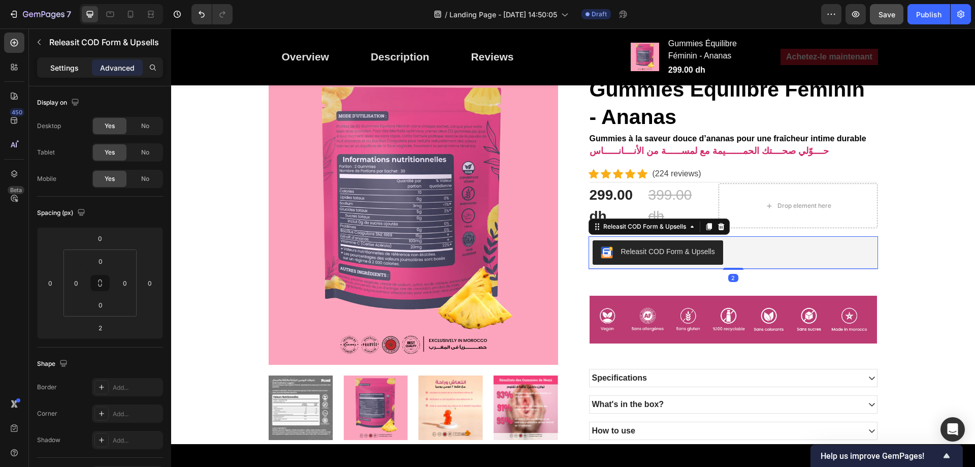
click at [66, 59] on div "Settings" at bounding box center [64, 67] width 51 height 16
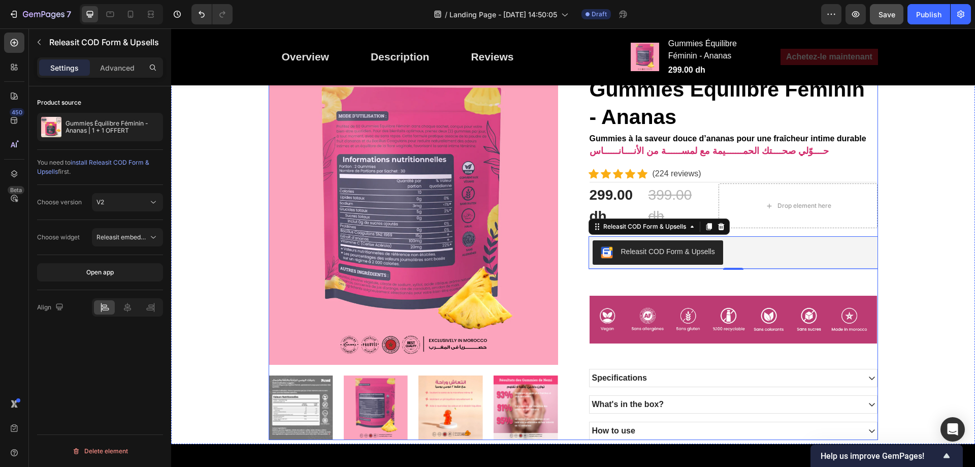
click at [637, 288] on div "Gummies Équilibre Féminin - Ananas Product Title Gummies à la saveur douce d’an…" at bounding box center [732, 257] width 289 height 364
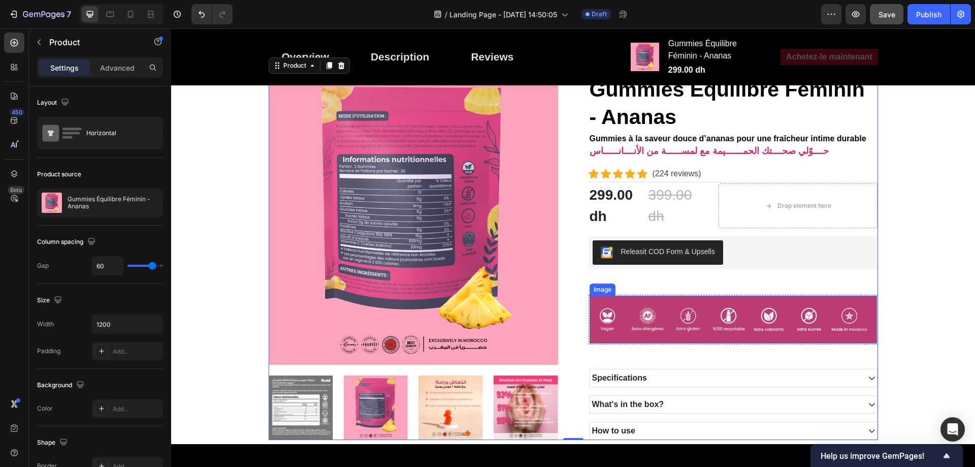
click at [635, 298] on img at bounding box center [732, 319] width 287 height 48
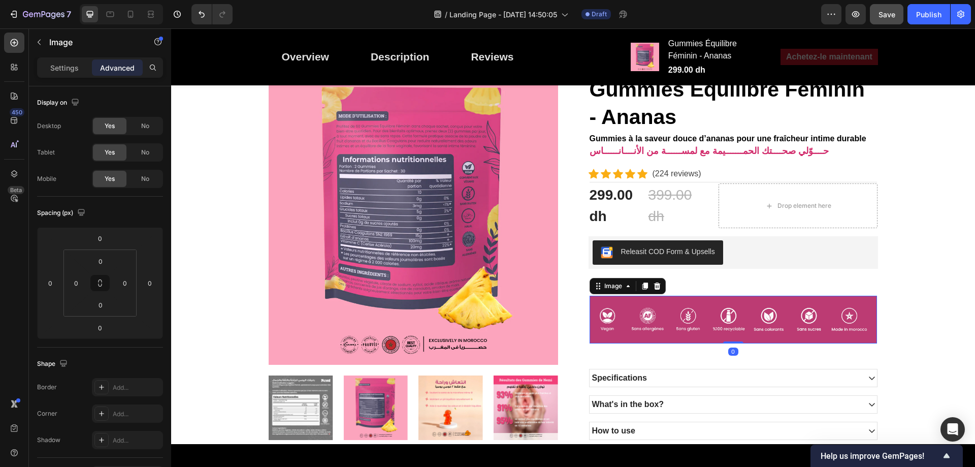
scroll to position [515, 0]
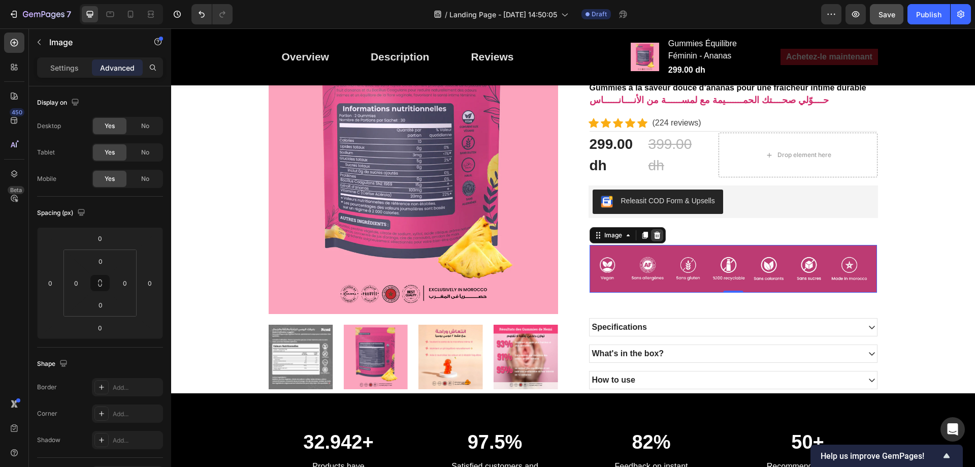
click at [653, 236] on icon at bounding box center [656, 234] width 7 height 7
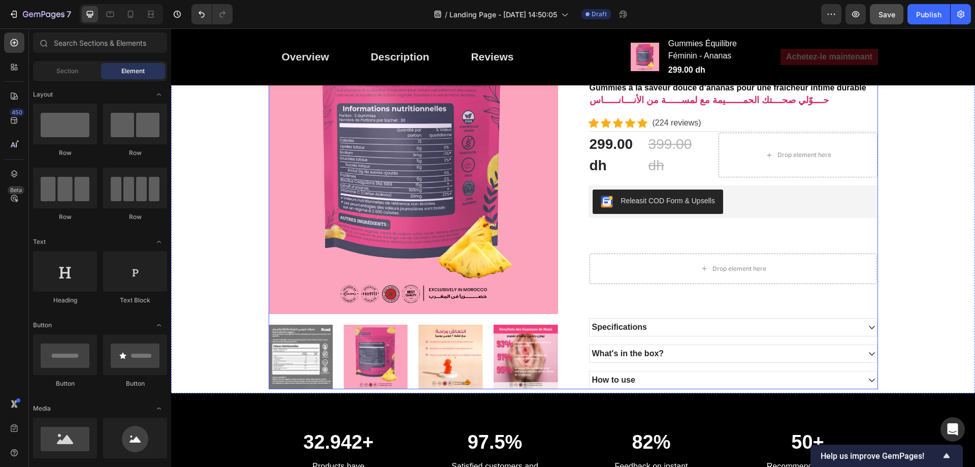
click at [657, 255] on div "Drop element here" at bounding box center [732, 268] width 287 height 30
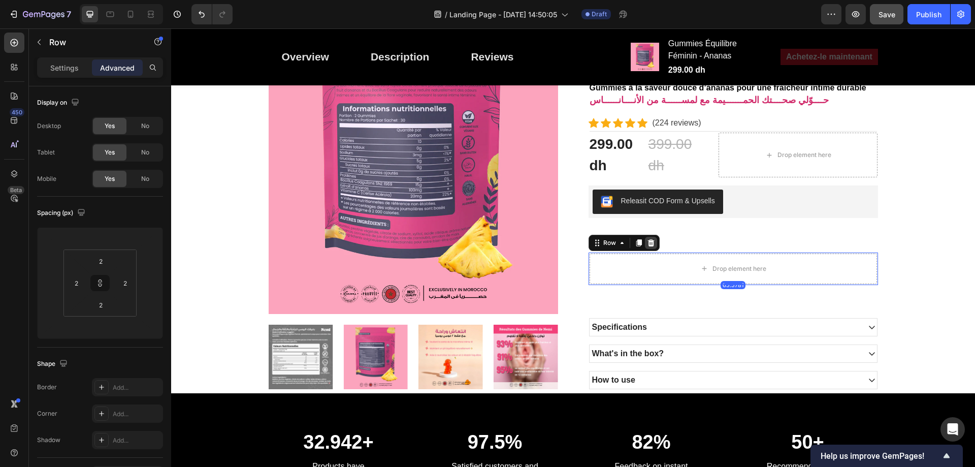
click at [652, 244] on div at bounding box center [651, 243] width 12 height 12
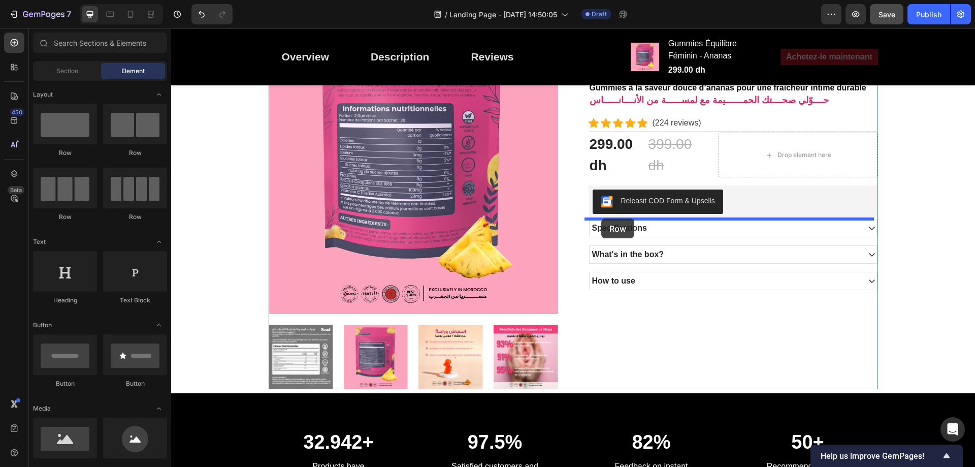
drag, startPoint x: 239, startPoint y: 152, endPoint x: 601, endPoint y: 218, distance: 368.4
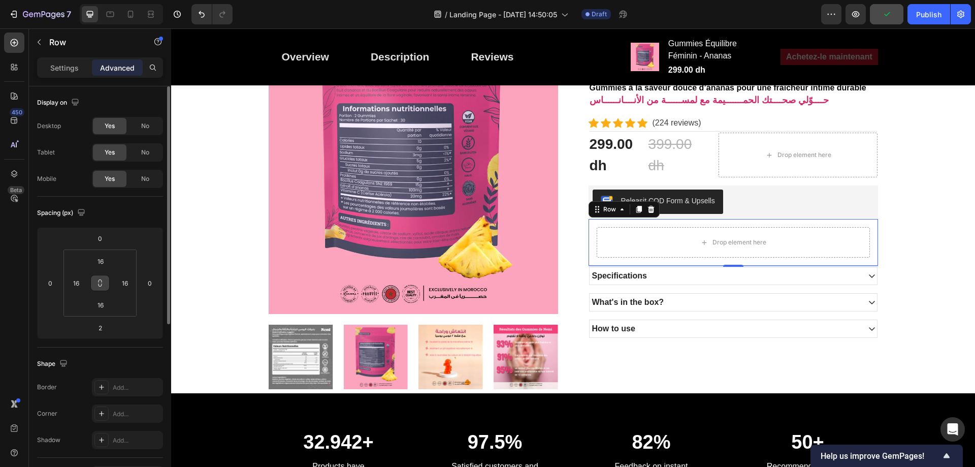
click at [101, 287] on button at bounding box center [99, 283] width 19 height 16
click at [101, 303] on input "16" at bounding box center [100, 304] width 20 height 15
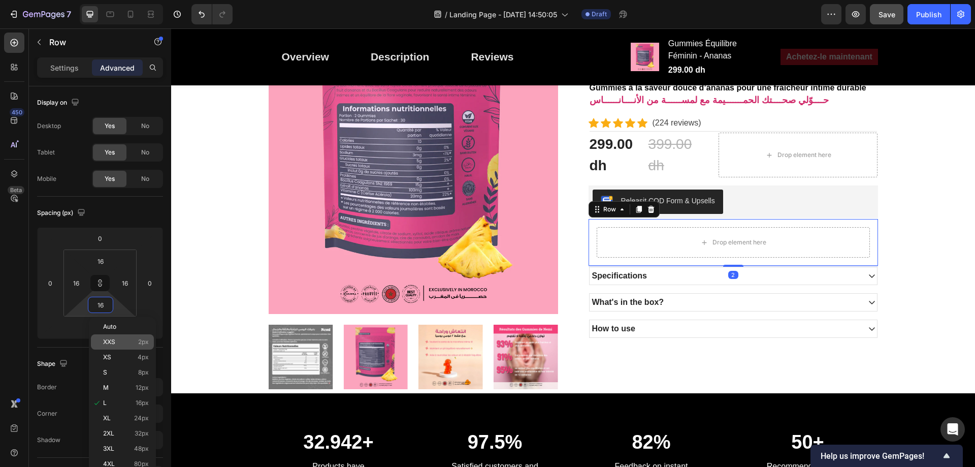
click at [115, 339] on p "XXS 2px" at bounding box center [126, 341] width 46 height 7
type input "2"
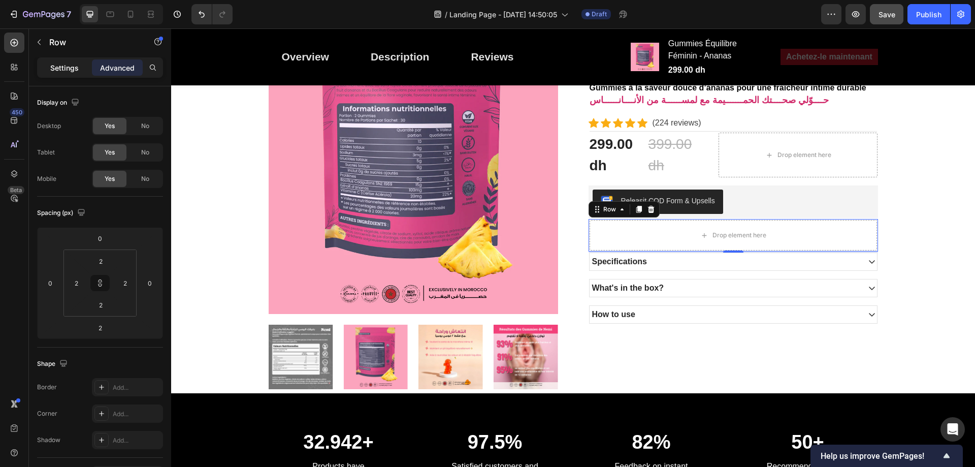
click at [57, 72] on p "Settings" at bounding box center [64, 67] width 28 height 11
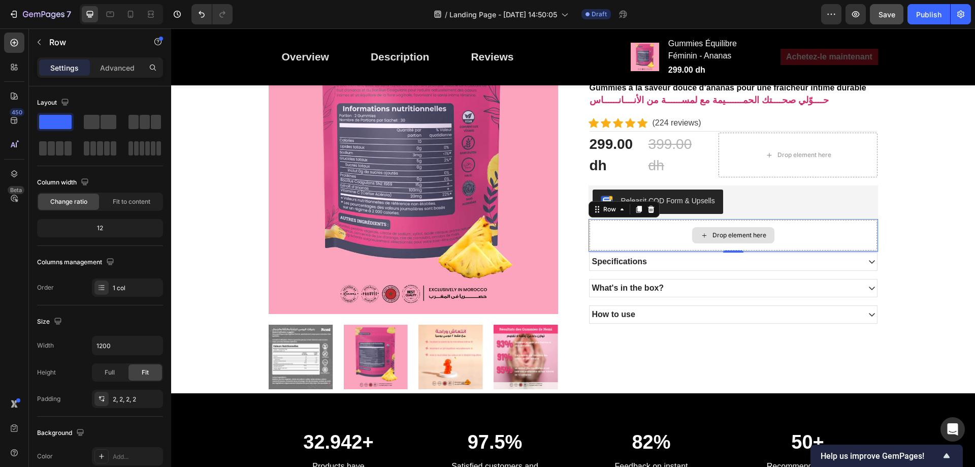
click at [687, 238] on div "Drop element here" at bounding box center [732, 235] width 287 height 30
click at [57, 41] on p "Row" at bounding box center [92, 42] width 86 height 12
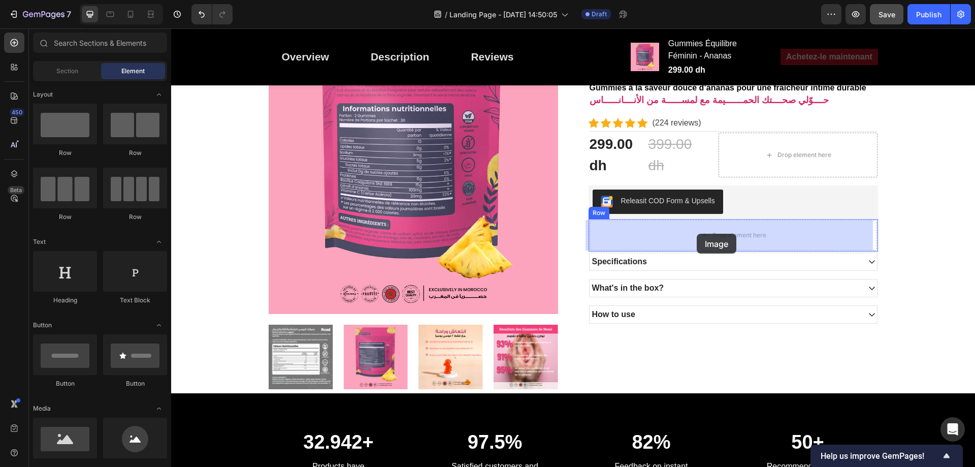
drag, startPoint x: 395, startPoint y: 443, endPoint x: 696, endPoint y: 234, distance: 367.0
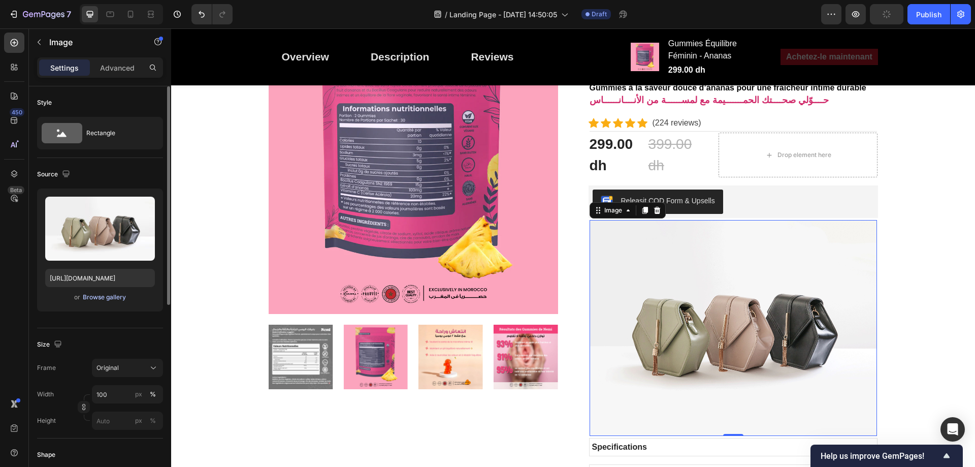
click at [99, 295] on div "Browse gallery" at bounding box center [104, 296] width 43 height 9
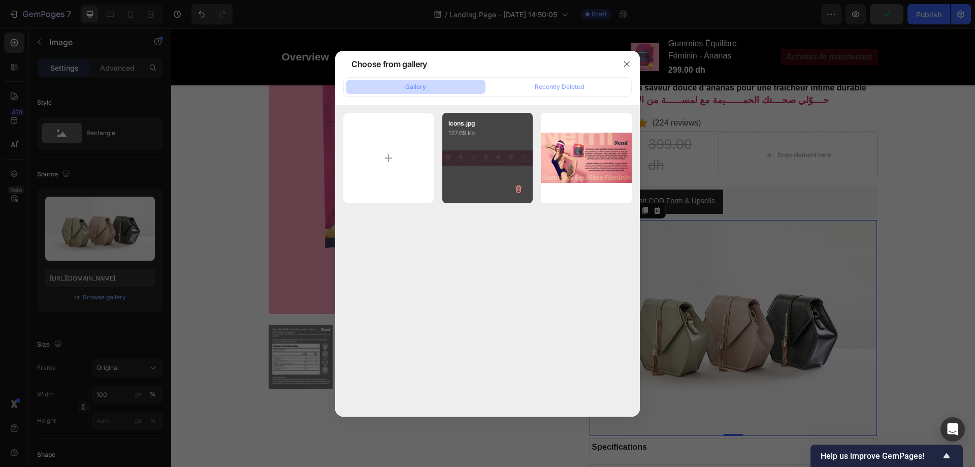
click at [448, 157] on div "Icons.jpg 127.69 kb" at bounding box center [487, 158] width 91 height 91
type input "https://cdn.shopify.com/s/files/1/0713/0503/5959/files/gempages_585845646720762…"
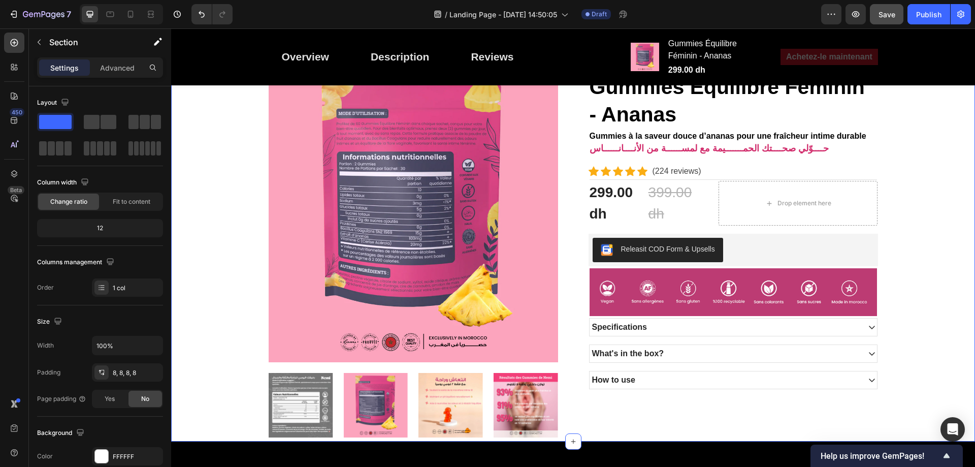
scroll to position [414, 0]
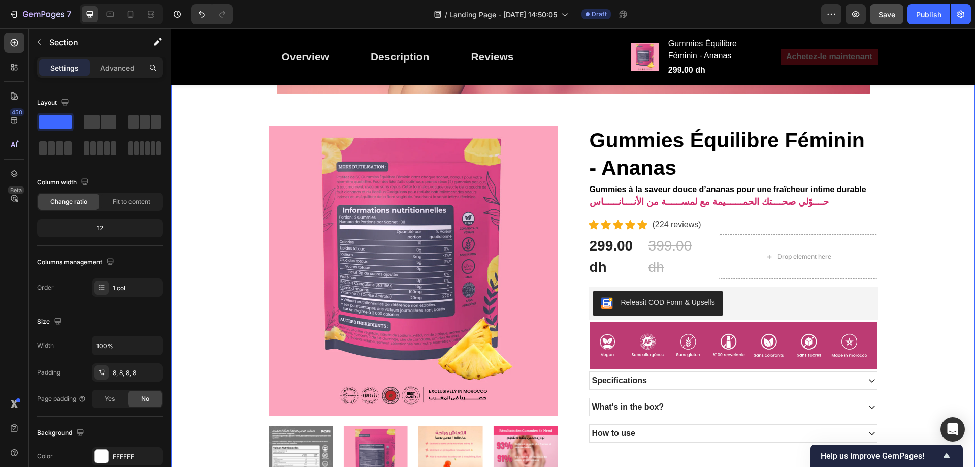
click at [880, 18] on span "Save" at bounding box center [886, 14] width 17 height 9
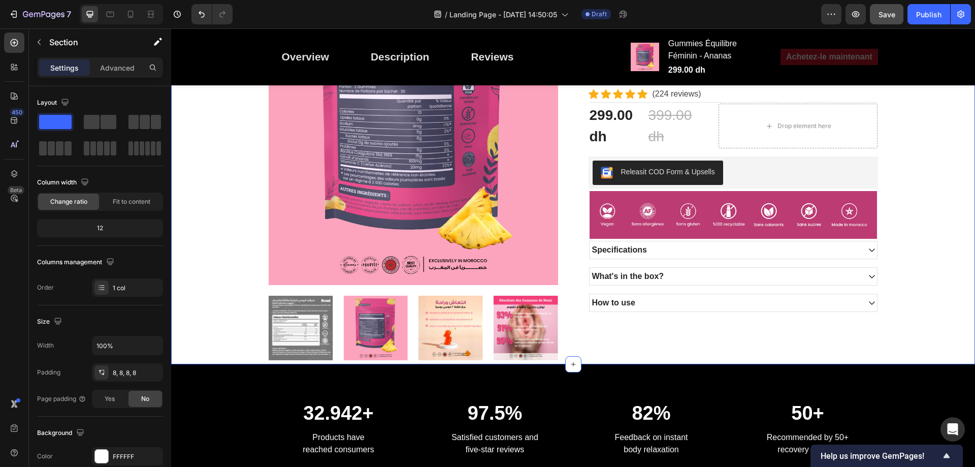
scroll to position [558, 0]
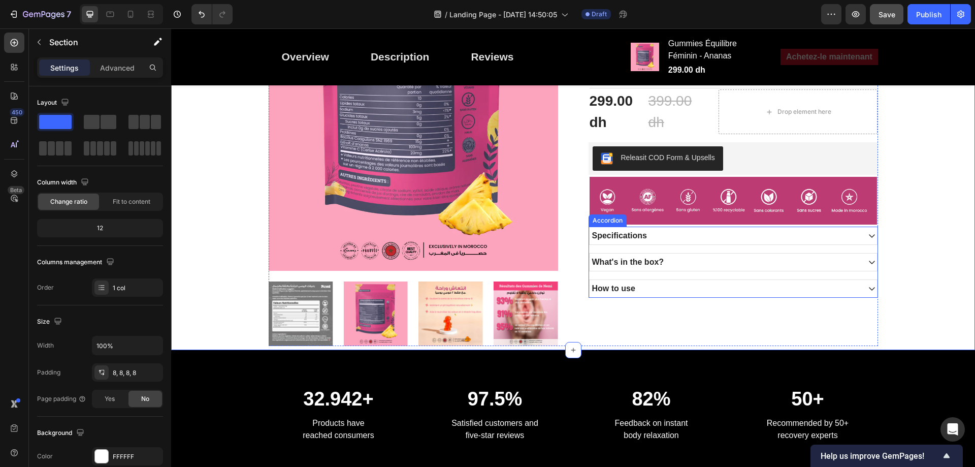
click at [768, 230] on div "Specifications" at bounding box center [724, 235] width 269 height 15
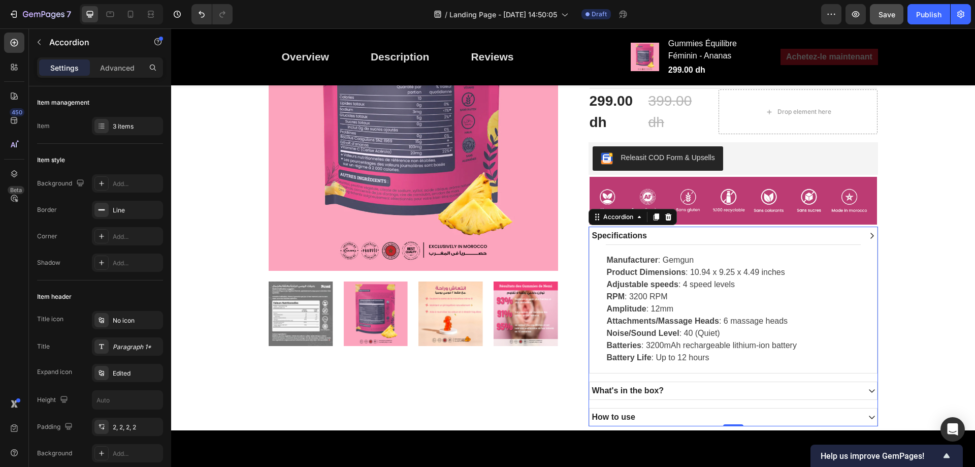
click at [631, 237] on div "Specifications" at bounding box center [619, 235] width 58 height 15
click at [631, 237] on p "Specifications" at bounding box center [619, 235] width 55 height 12
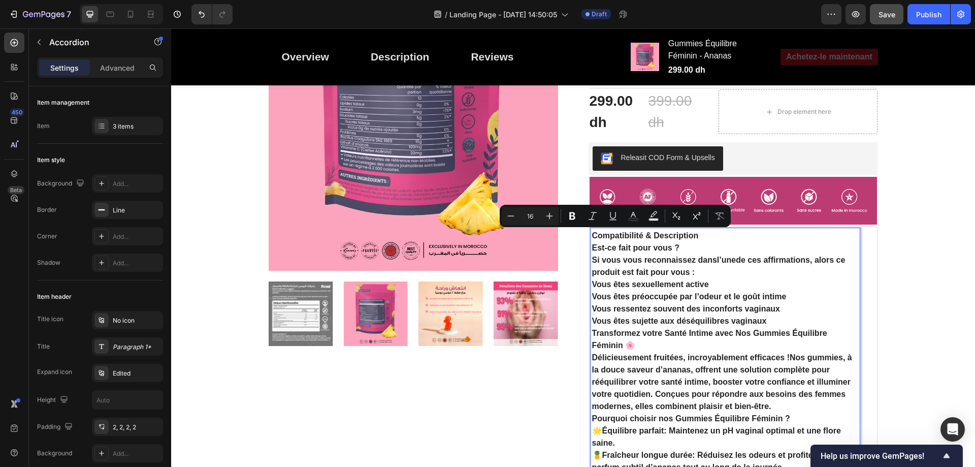
click at [715, 241] on p "Compatibilité & Description" at bounding box center [725, 235] width 266 height 12
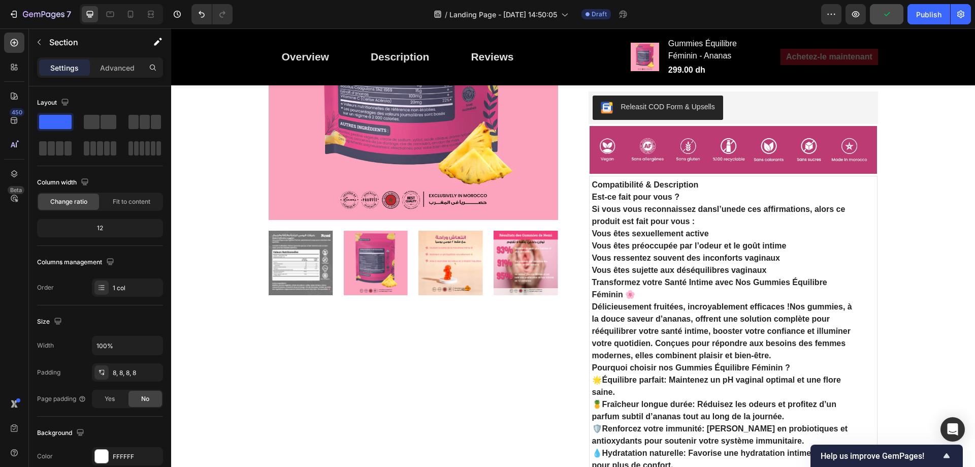
scroll to position [660, 0]
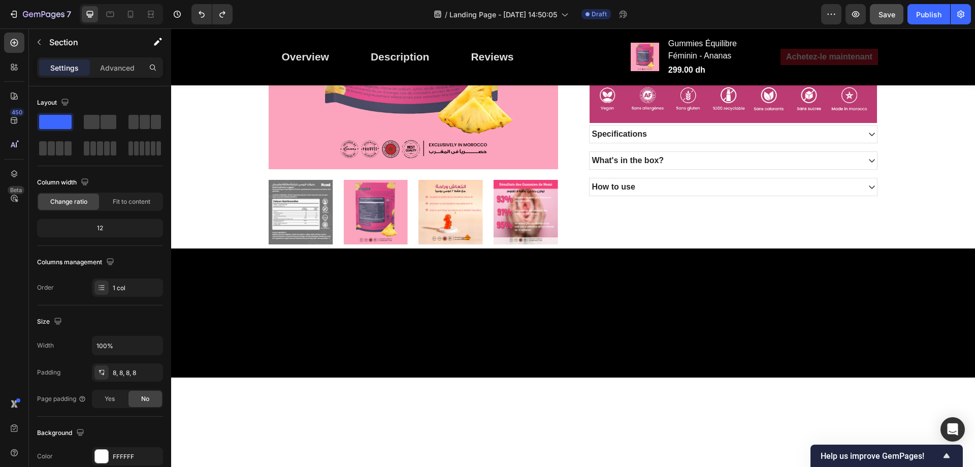
click at [616, 137] on div "Specifications" at bounding box center [619, 133] width 58 height 15
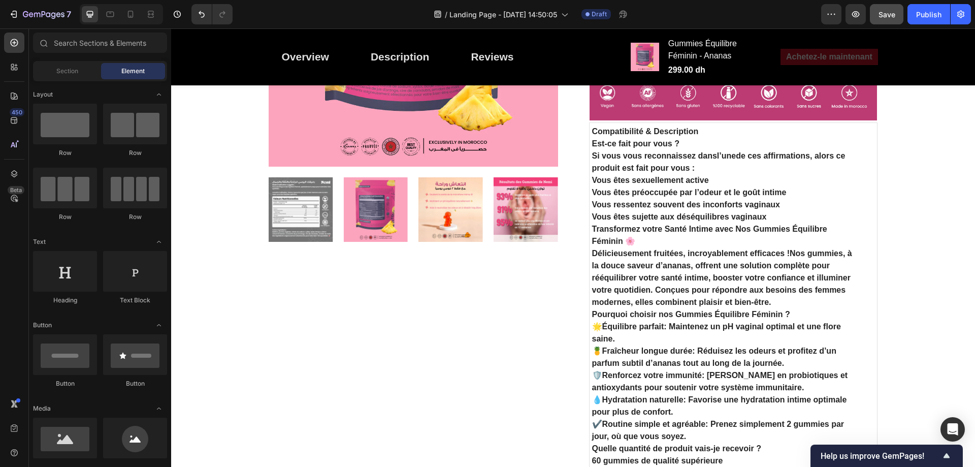
scroll to position [665, 0]
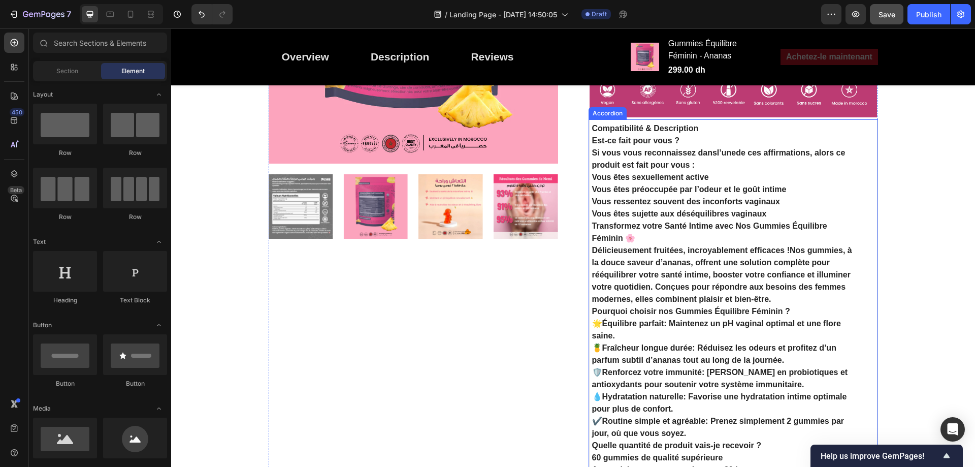
click at [676, 132] on strong "Compatibilité & Description" at bounding box center [645, 128] width 107 height 9
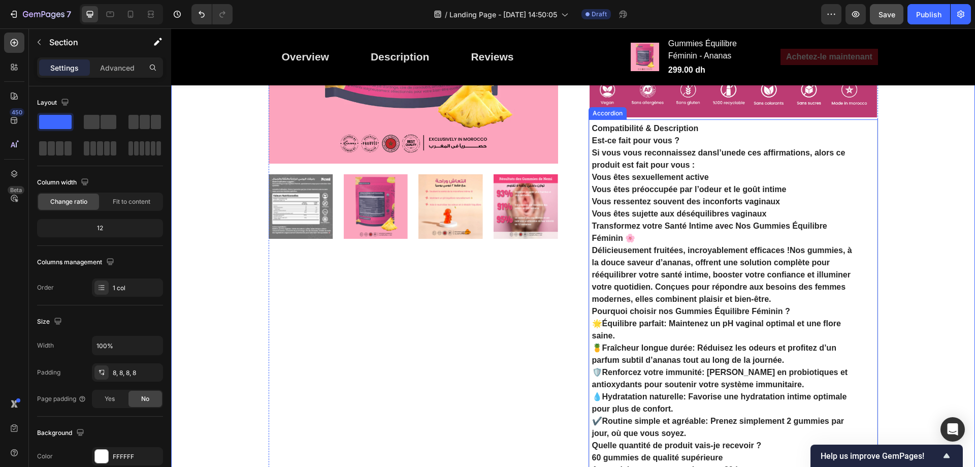
click at [642, 135] on p "Est-ce fait pour vous ?" at bounding box center [725, 141] width 266 height 12
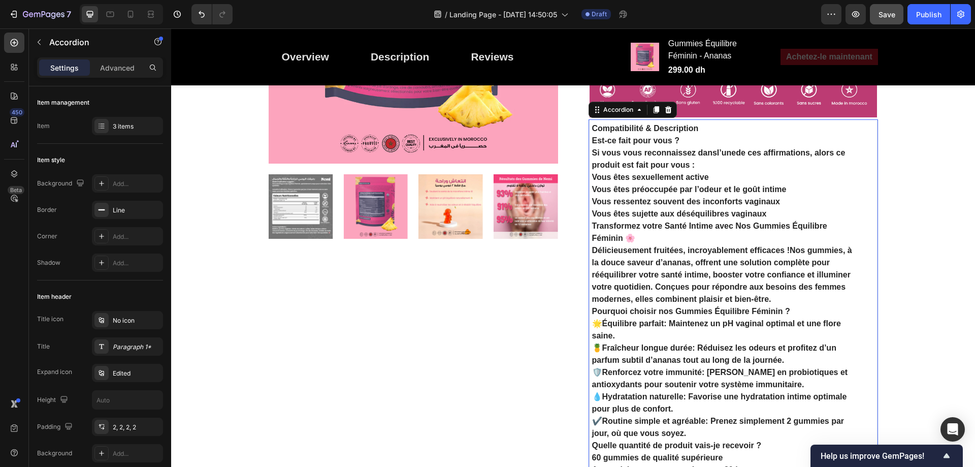
click at [642, 132] on strong "Compatibilité & Description" at bounding box center [645, 128] width 107 height 9
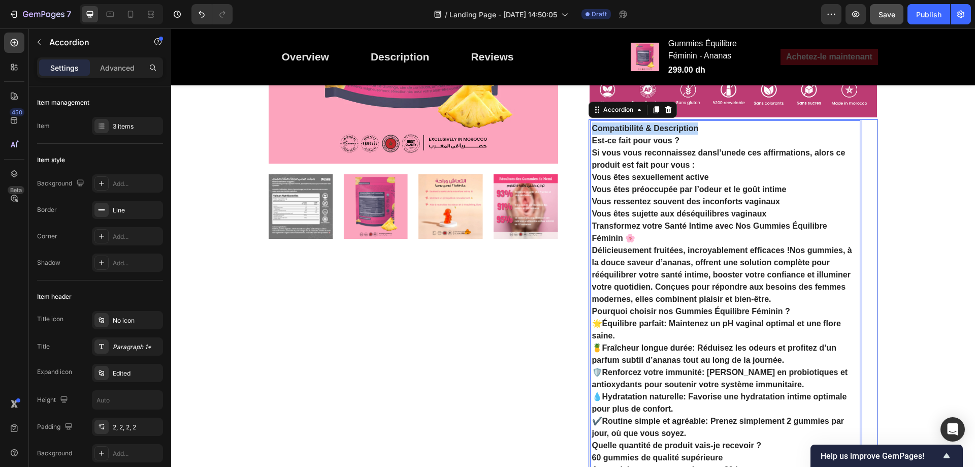
click at [644, 131] on strong "Compatibilité & Description" at bounding box center [645, 128] width 107 height 9
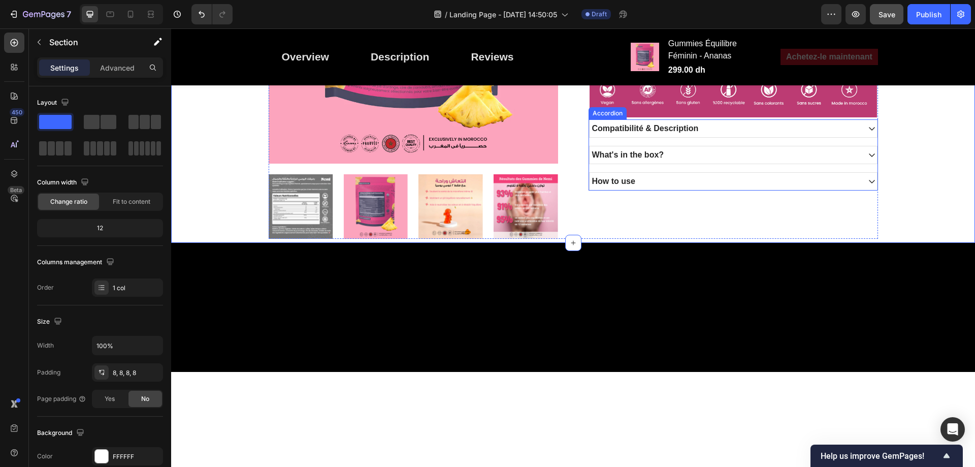
click at [868, 130] on icon at bounding box center [872, 128] width 8 height 8
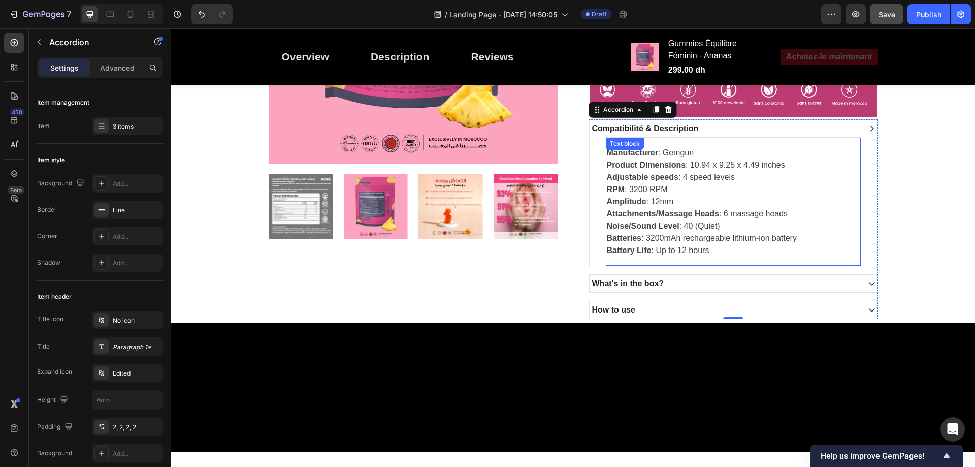
click at [663, 145] on div "Manufacturer : Gemgun Product Dimensions : 10.94 x 9.25 x 4.49 inches Adjustabl…" at bounding box center [733, 201] width 255 height 128
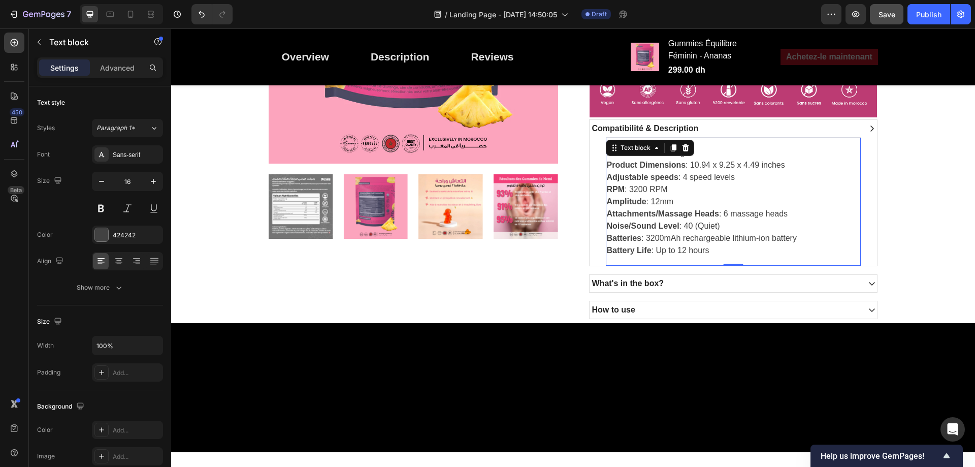
click at [662, 150] on div "Text block" at bounding box center [650, 148] width 88 height 16
click at [662, 161] on strong "Product Dimensions" at bounding box center [646, 164] width 79 height 9
click at [665, 168] on strong "Product Dimensions" at bounding box center [646, 164] width 79 height 9
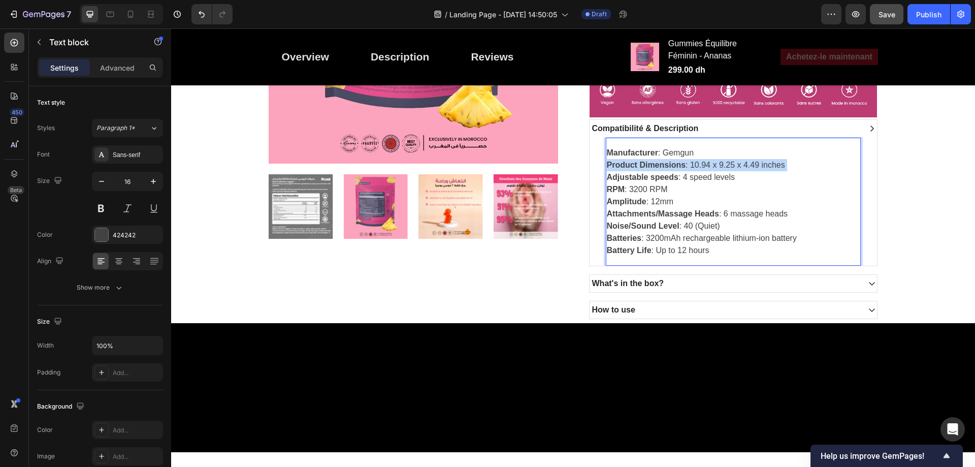
click at [665, 168] on strong "Product Dimensions" at bounding box center [646, 164] width 79 height 9
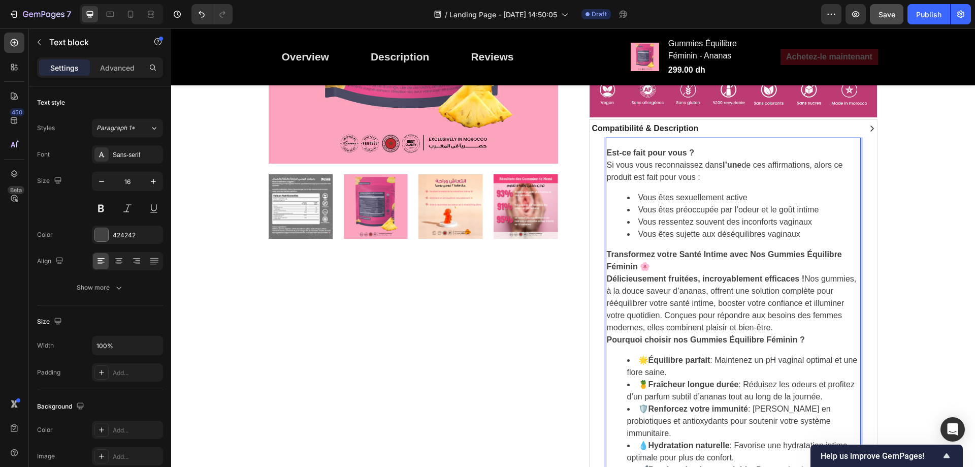
click at [882, 17] on span "Save" at bounding box center [886, 14] width 17 height 9
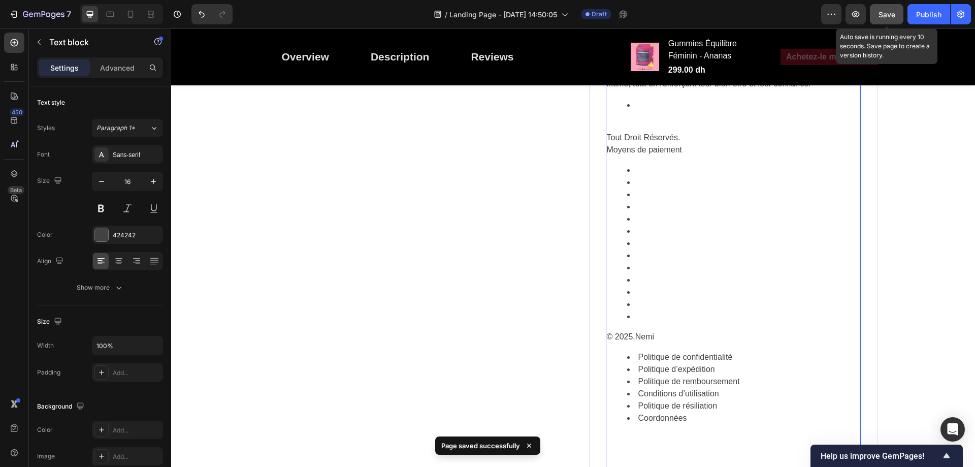
click at [658, 213] on li "Rich Text Editor. Editing area: main" at bounding box center [743, 219] width 232 height 12
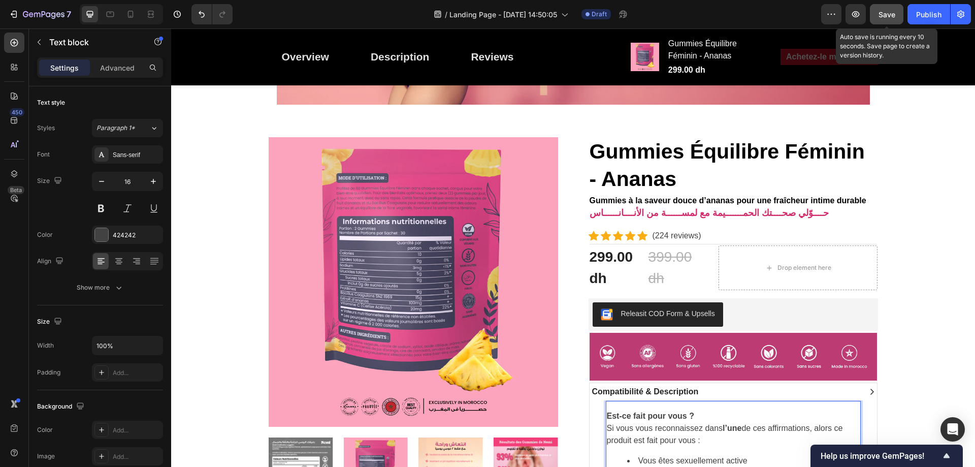
scroll to position [504, 0]
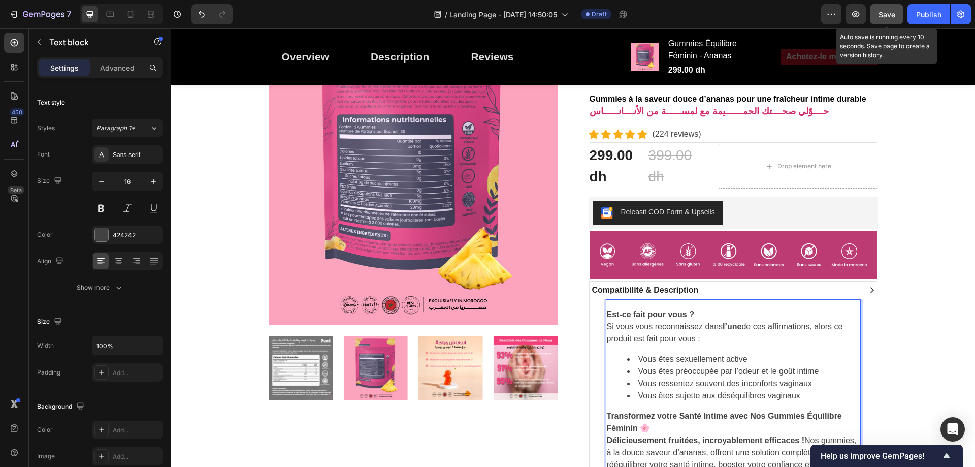
click at [663, 313] on strong "Est-ce fait pour vous ?" at bounding box center [650, 314] width 87 height 9
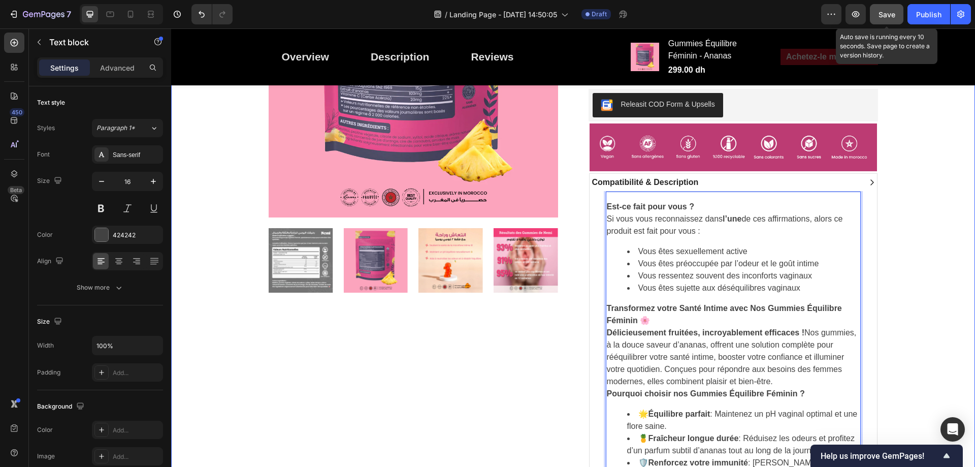
scroll to position [443, 0]
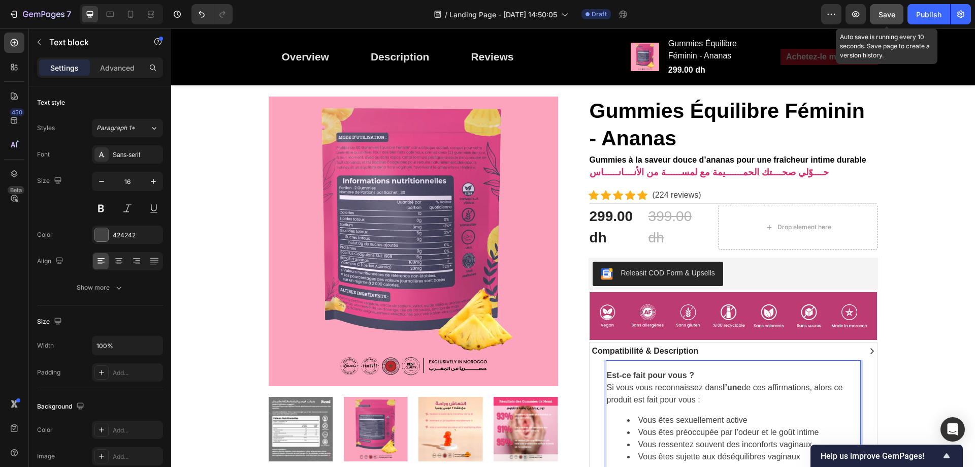
click at [895, 13] on button "Save" at bounding box center [887, 14] width 34 height 20
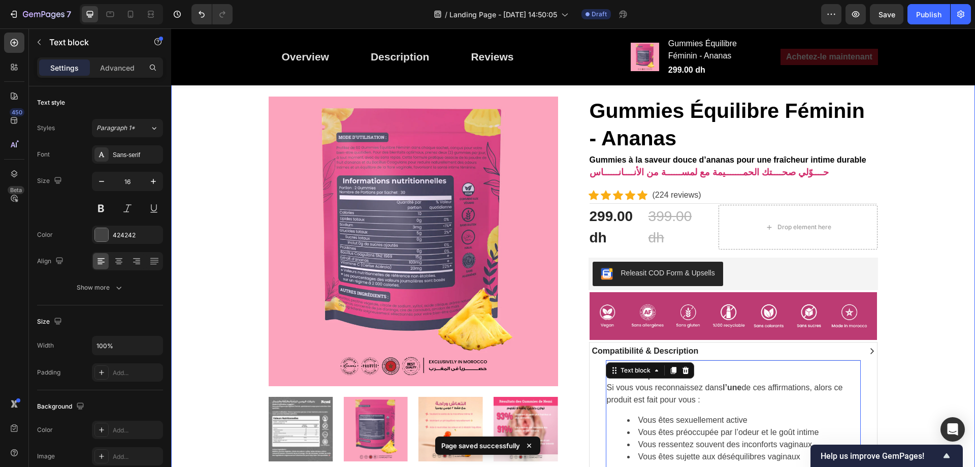
drag, startPoint x: 963, startPoint y: 263, endPoint x: 974, endPoint y: 373, distance: 110.2
click at [963, 263] on div "Fraîcheur intime, confiance totale انتعــــــاش أنثـــــــــوي... وثقــــة بلا …" at bounding box center [573, 256] width 804 height 1187
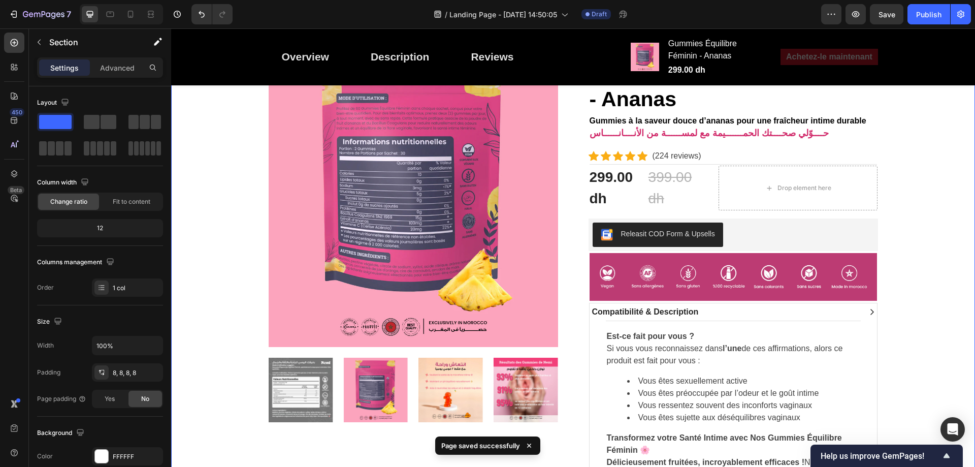
scroll to position [494, 0]
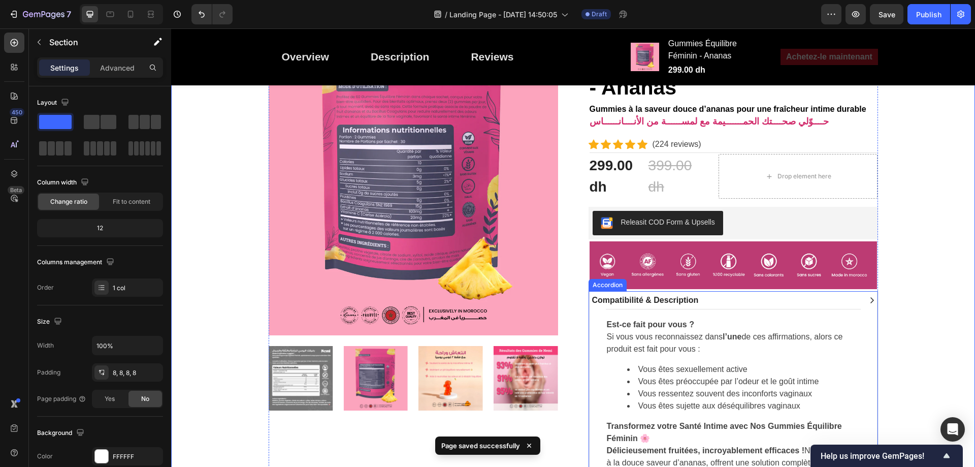
click at [868, 300] on icon at bounding box center [872, 300] width 8 height 8
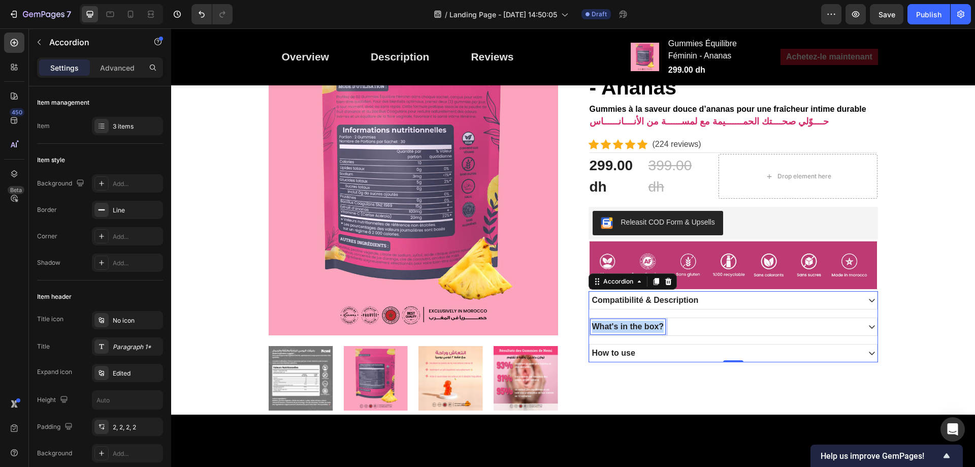
click at [618, 324] on p "What's in the box?" at bounding box center [628, 326] width 72 height 12
click at [868, 325] on icon at bounding box center [872, 326] width 8 height 8
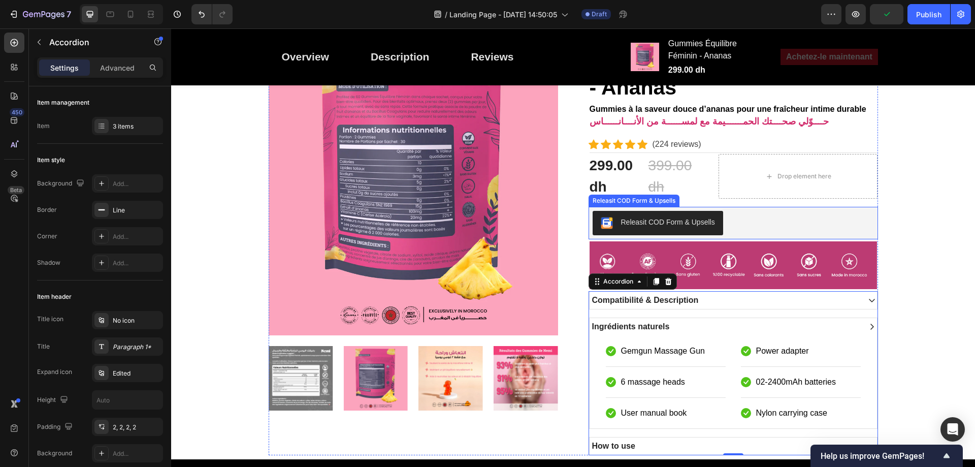
scroll to position [595, 0]
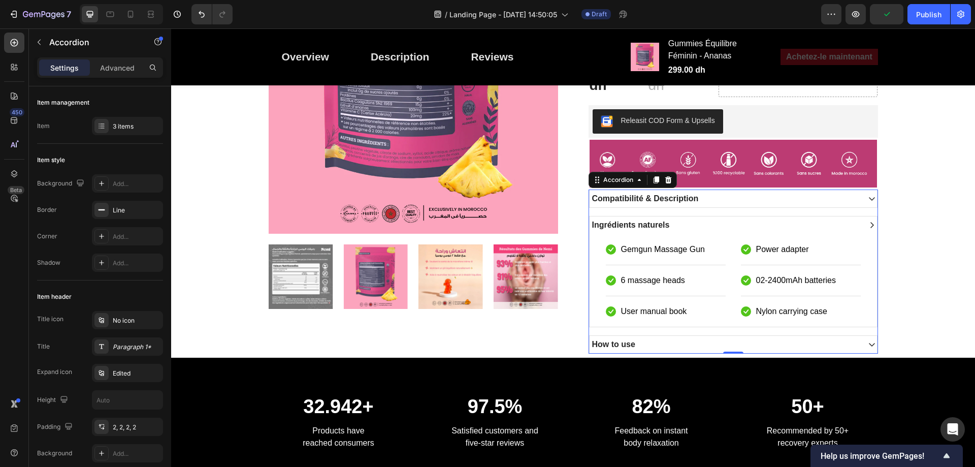
click at [664, 227] on strong "Ingrédients naturels" at bounding box center [631, 224] width 78 height 9
click at [673, 230] on div "Ingrédients naturels" at bounding box center [724, 224] width 269 height 15
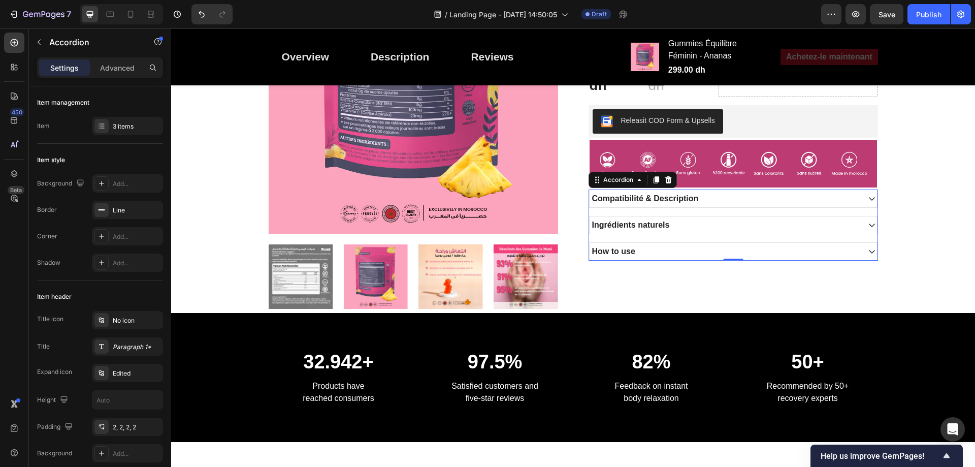
click at [667, 231] on div "Ingrédients naturels" at bounding box center [724, 224] width 269 height 15
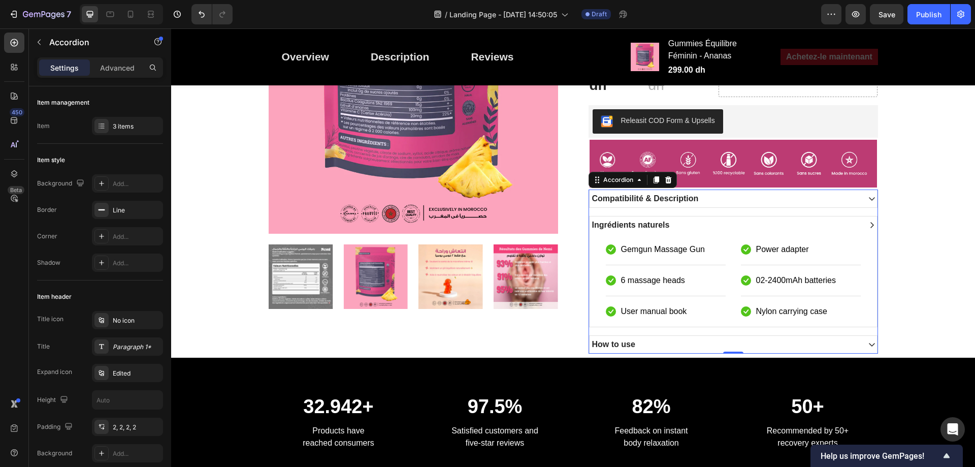
click at [660, 230] on p "Ingrédients naturels" at bounding box center [631, 225] width 78 height 12
click at [667, 230] on div "Ingrédients naturels" at bounding box center [724, 224] width 269 height 15
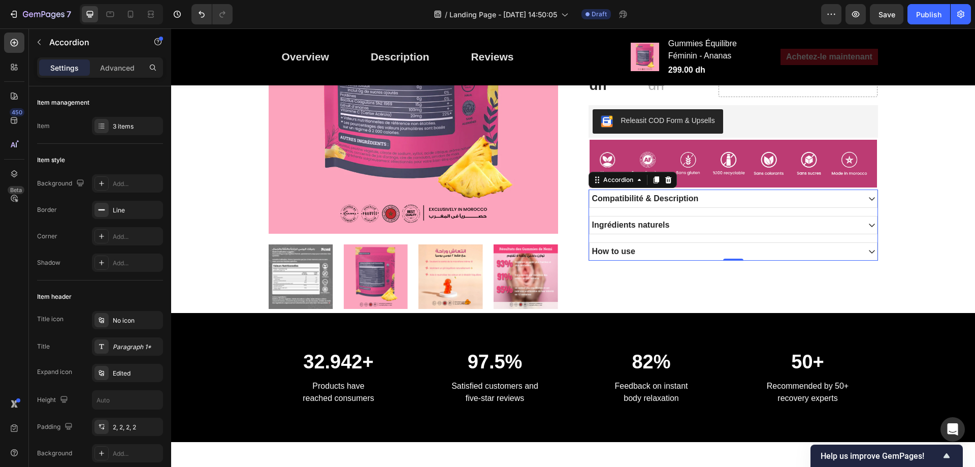
click at [668, 230] on div "Ingrédients naturels" at bounding box center [724, 224] width 269 height 15
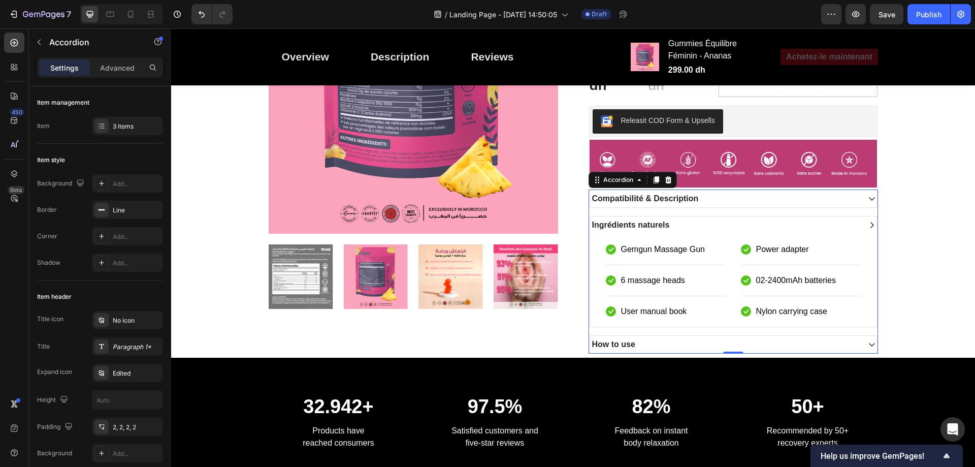
click at [668, 228] on div "Ingrédients naturels" at bounding box center [724, 224] width 269 height 15
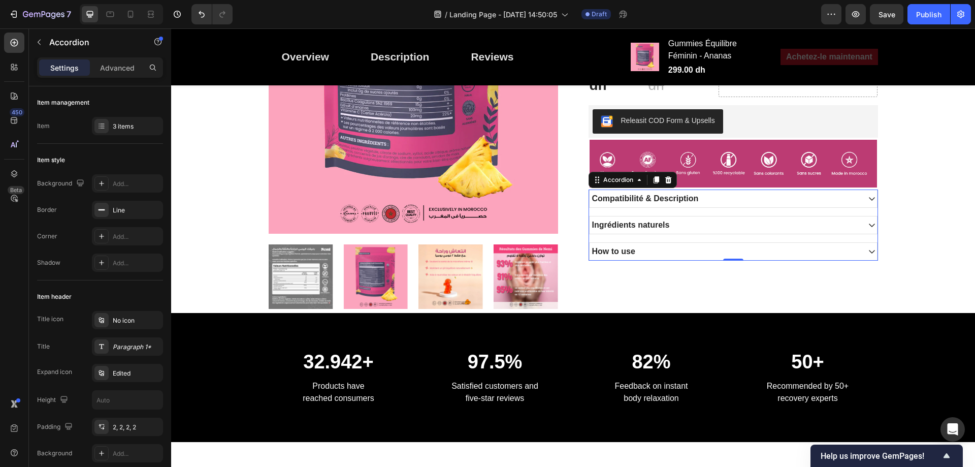
click at [668, 228] on div "Ingrédients naturels" at bounding box center [724, 224] width 269 height 15
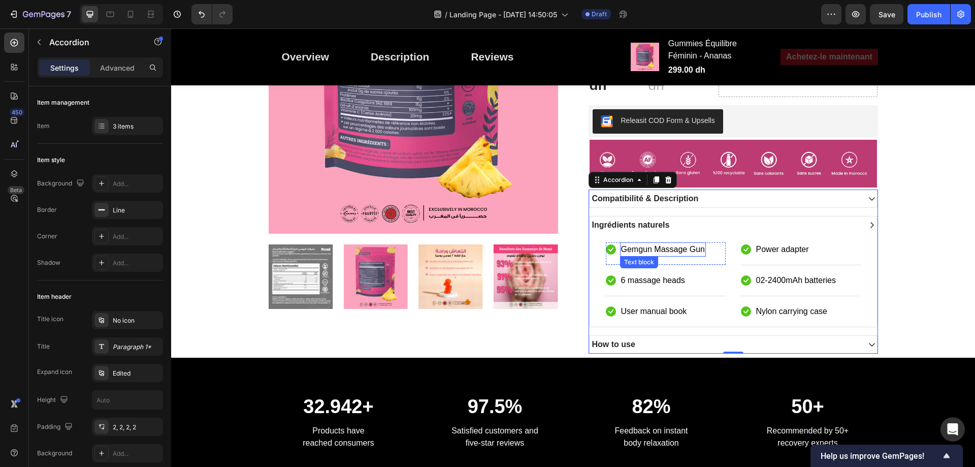
click at [659, 248] on p "Gemgun Massage Gun" at bounding box center [663, 249] width 84 height 12
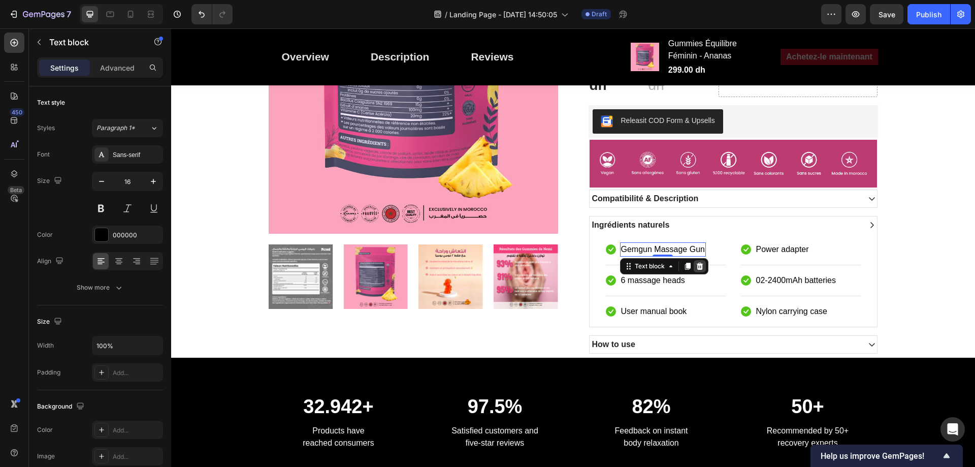
click at [696, 264] on icon at bounding box center [699, 265] width 7 height 7
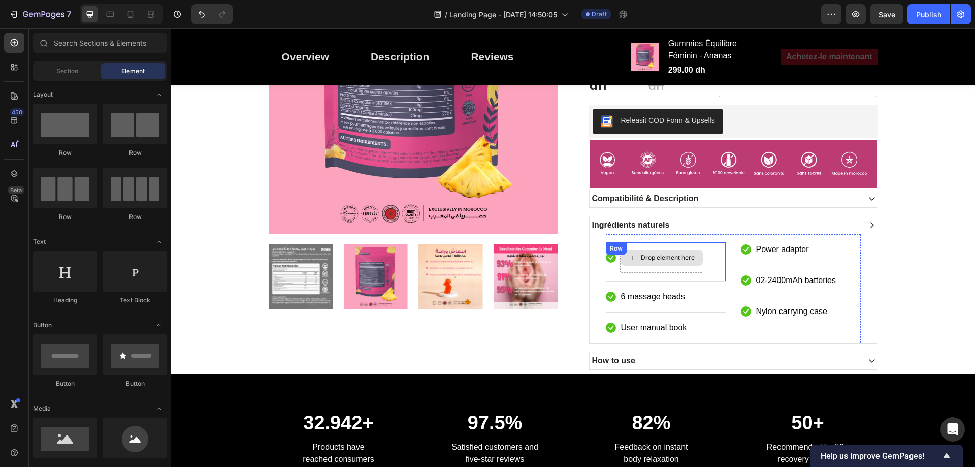
click at [696, 257] on div "Drop element here" at bounding box center [661, 257] width 82 height 16
click at [711, 253] on div "Icon Drop element here Row" at bounding box center [666, 261] width 120 height 39
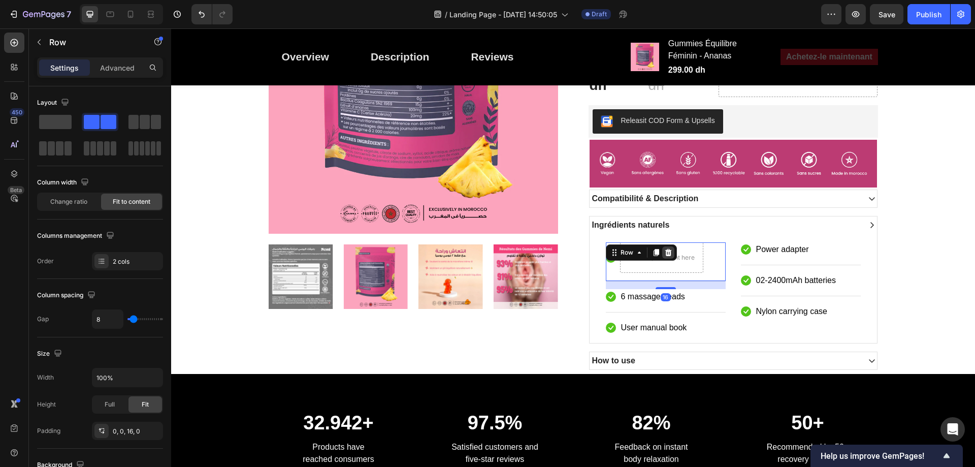
click at [667, 251] on icon at bounding box center [668, 252] width 8 height 8
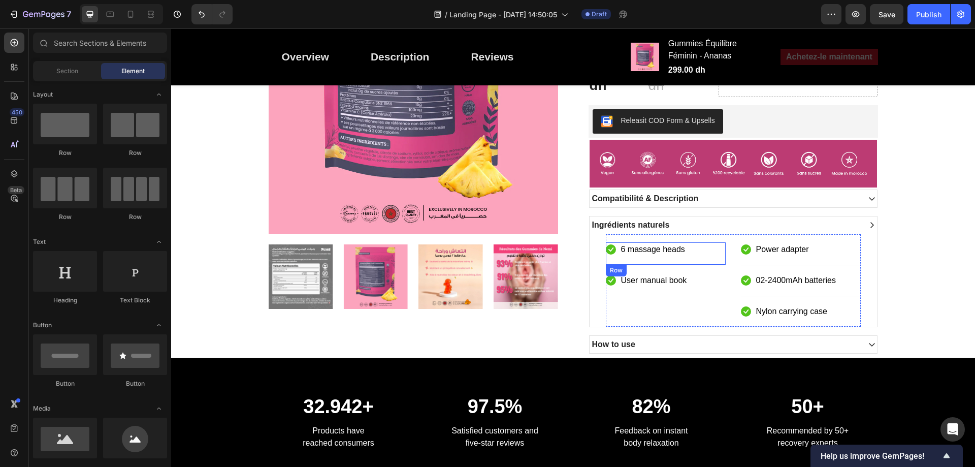
click at [710, 248] on div "Icon 6 massage heads Text block Row" at bounding box center [666, 253] width 120 height 23
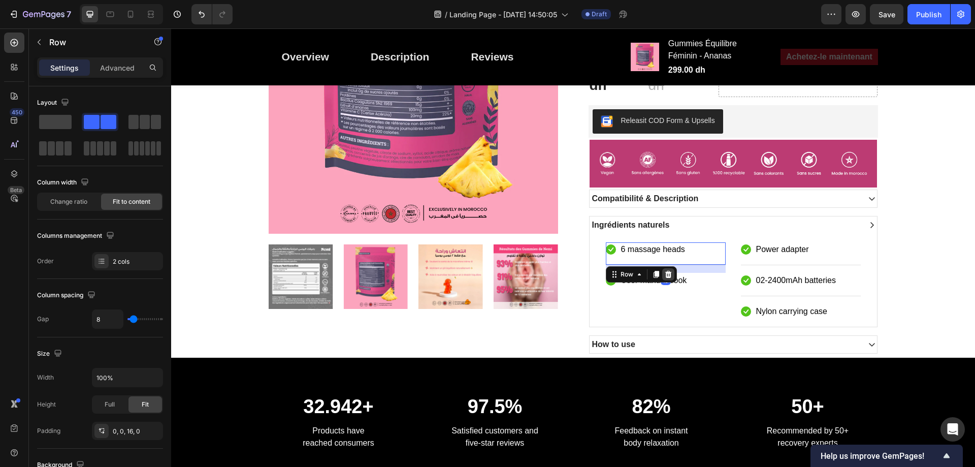
click at [667, 270] on icon at bounding box center [668, 274] width 8 height 8
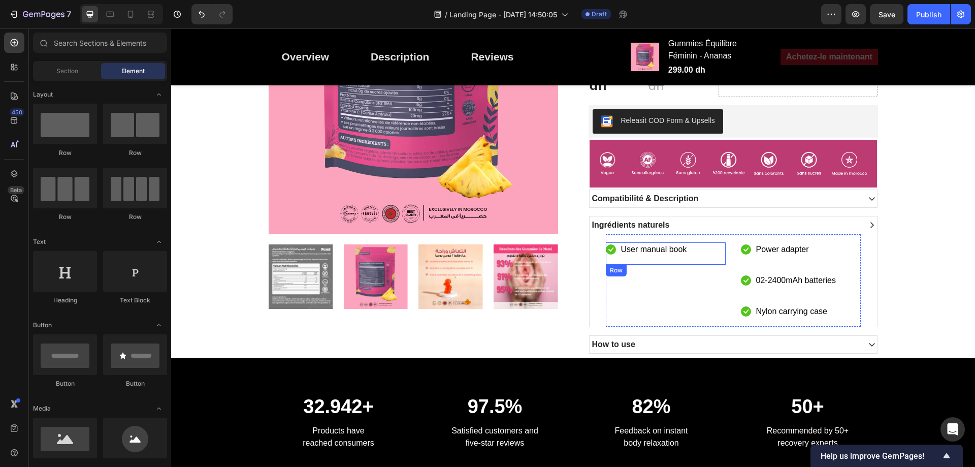
click at [701, 251] on div "Icon User manual book Text block Row" at bounding box center [666, 253] width 120 height 22
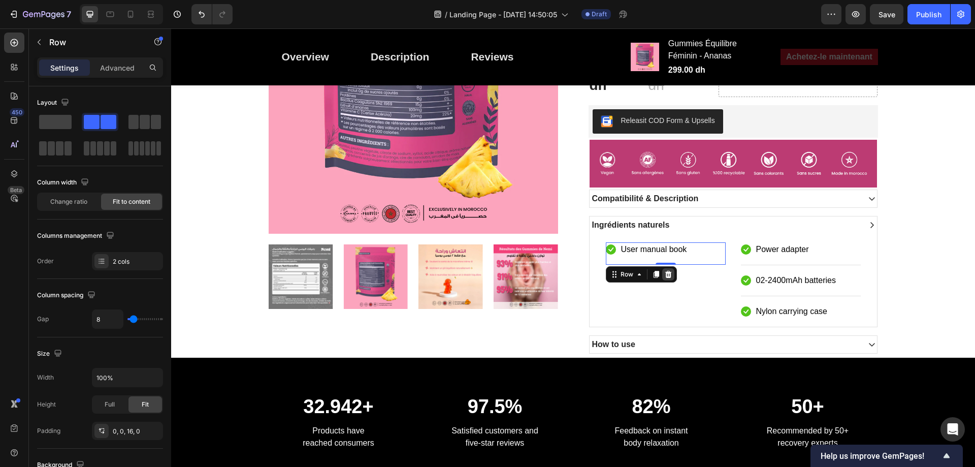
click at [664, 275] on icon at bounding box center [668, 274] width 8 height 8
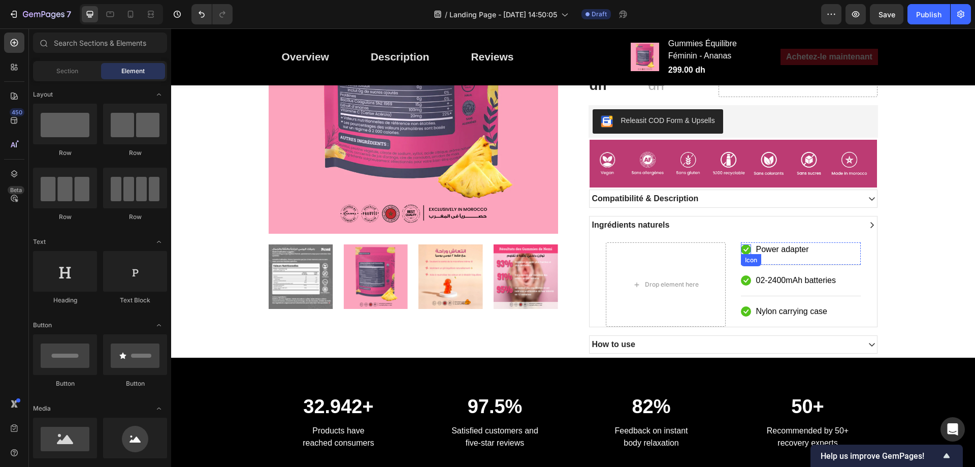
click at [744, 260] on div "Icon" at bounding box center [751, 260] width 16 height 0
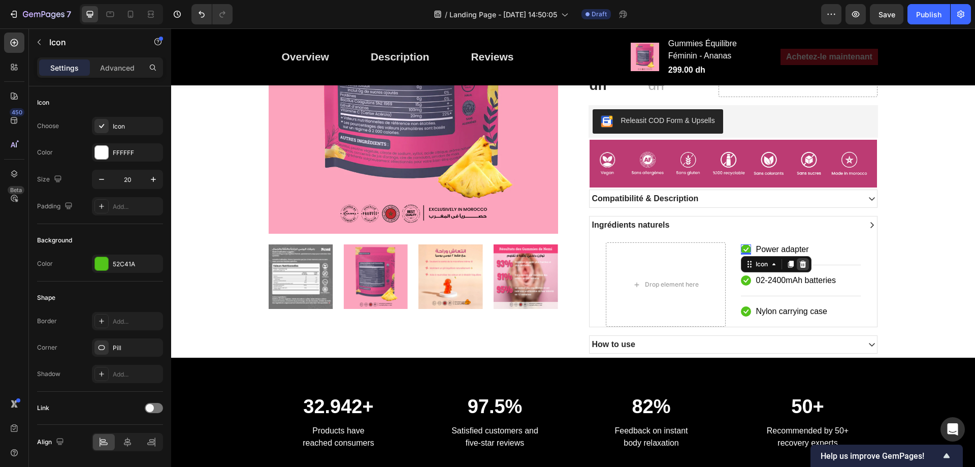
click at [803, 269] on div at bounding box center [802, 264] width 12 height 12
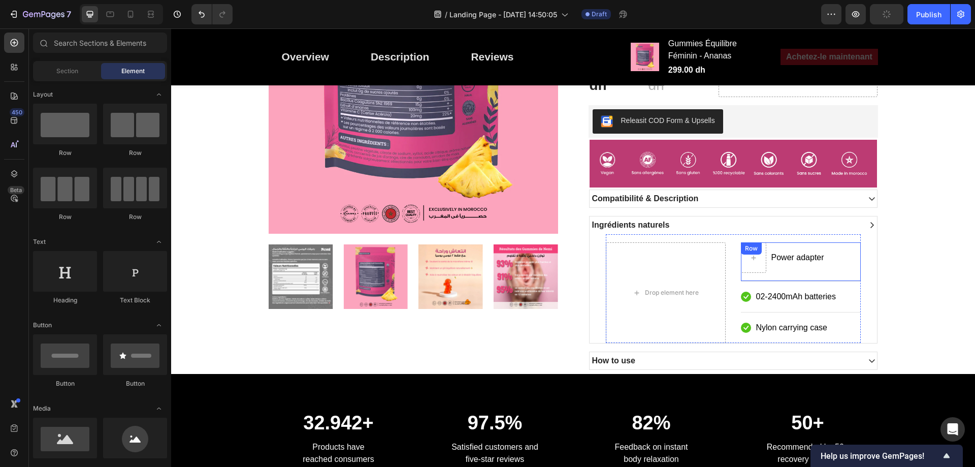
click at [831, 252] on div "Power adapter Text block Row" at bounding box center [801, 261] width 120 height 39
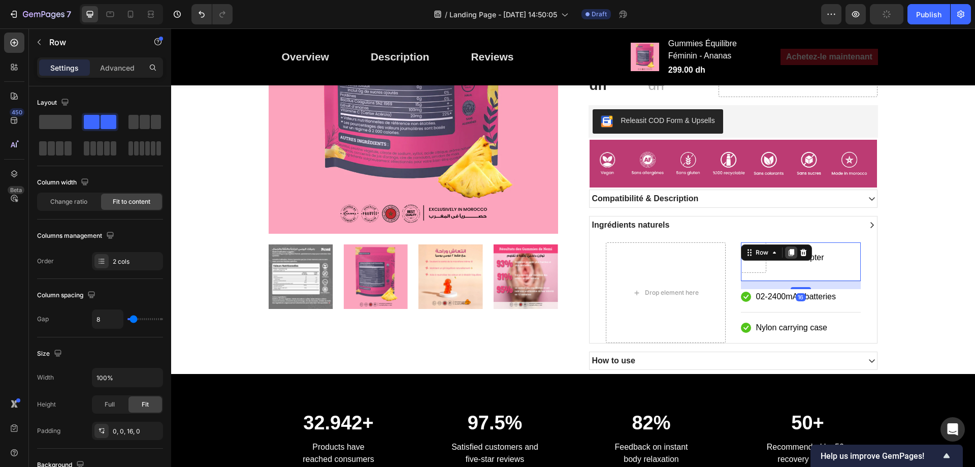
click at [790, 251] on icon at bounding box center [791, 252] width 8 height 8
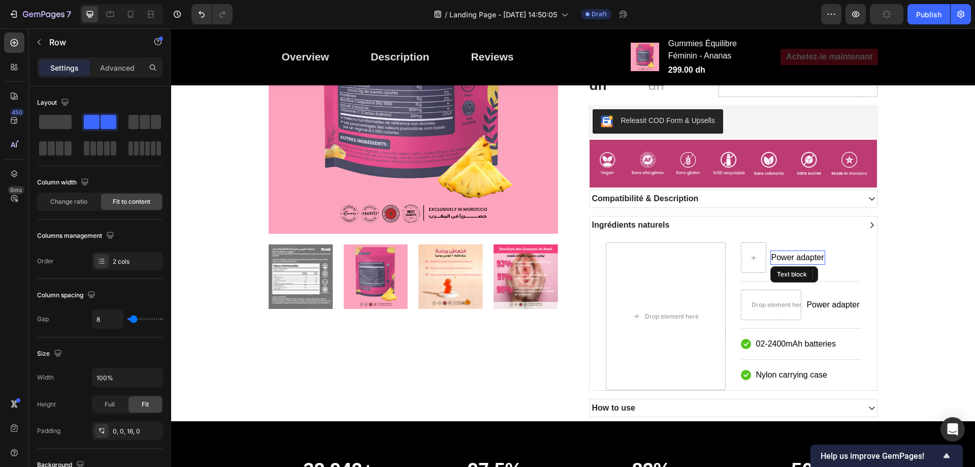
click at [798, 251] on p "Power adapter" at bounding box center [797, 257] width 53 height 12
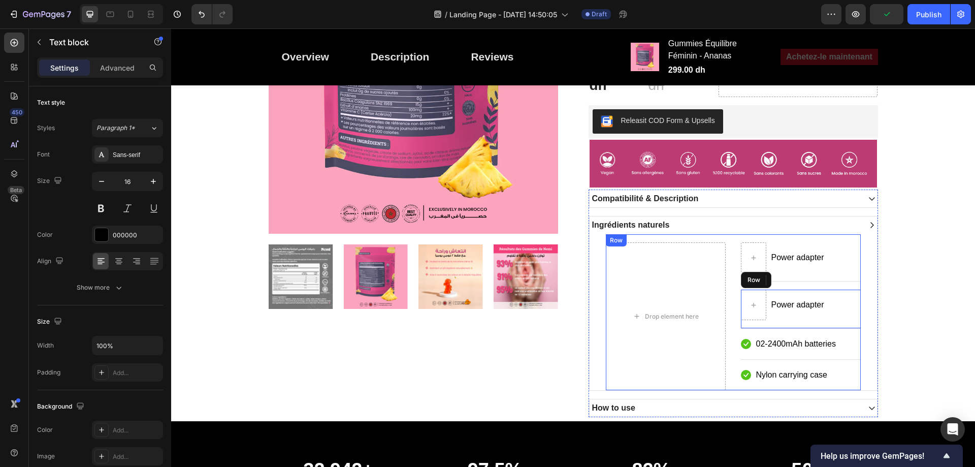
click at [850, 284] on div "Power adapter Text block 0 Row Power adapter Text block Row Icon 02-2400mAh bat…" at bounding box center [801, 316] width 120 height 148
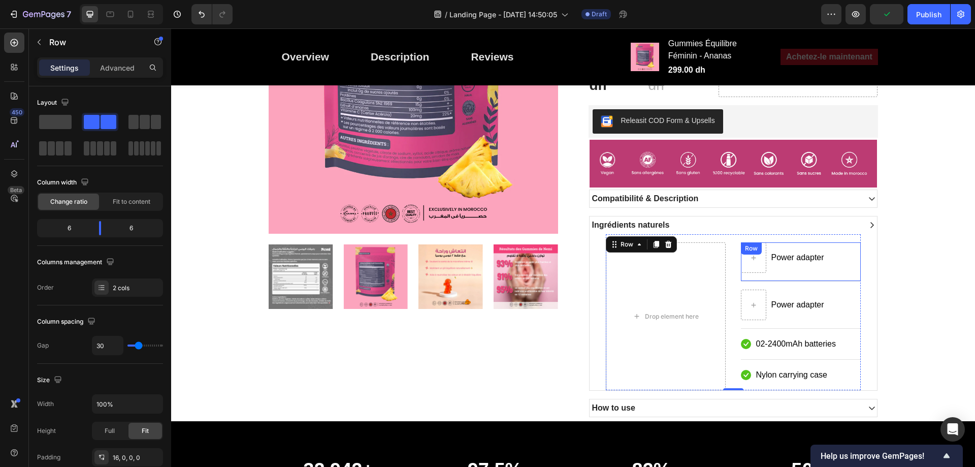
click at [847, 280] on div "Power adapter Text block Row" at bounding box center [801, 261] width 120 height 39
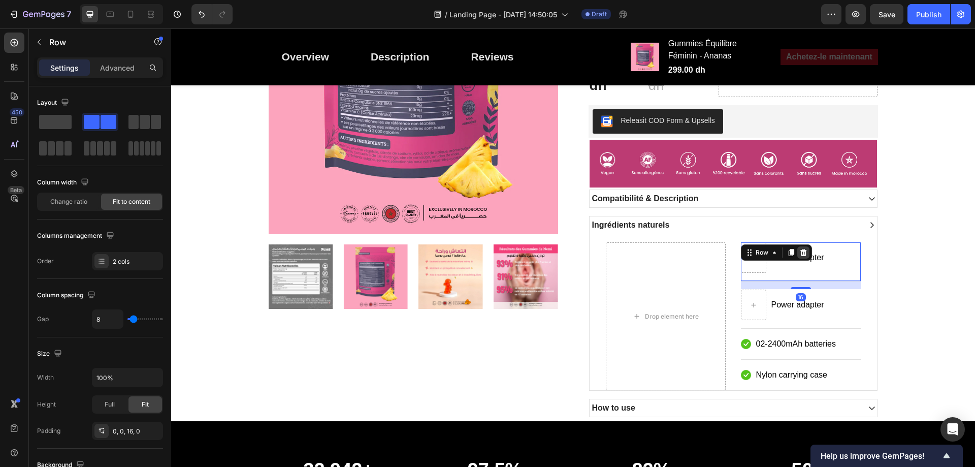
click at [801, 252] on icon at bounding box center [803, 252] width 7 height 7
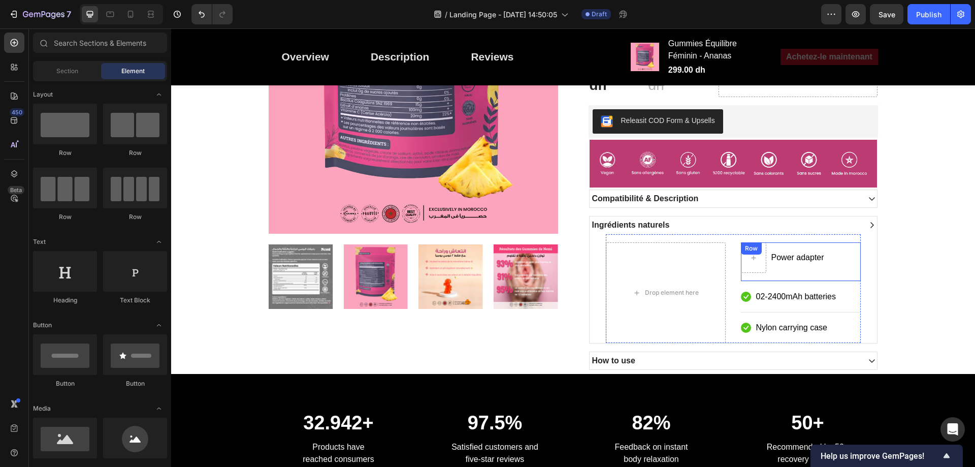
click at [833, 252] on div "Power adapter Text block Row" at bounding box center [801, 261] width 120 height 39
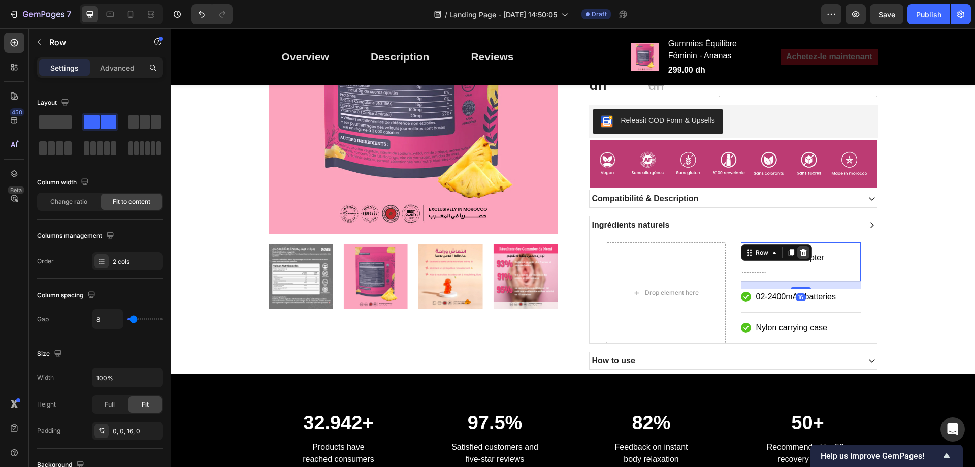
click at [801, 252] on icon at bounding box center [803, 252] width 7 height 7
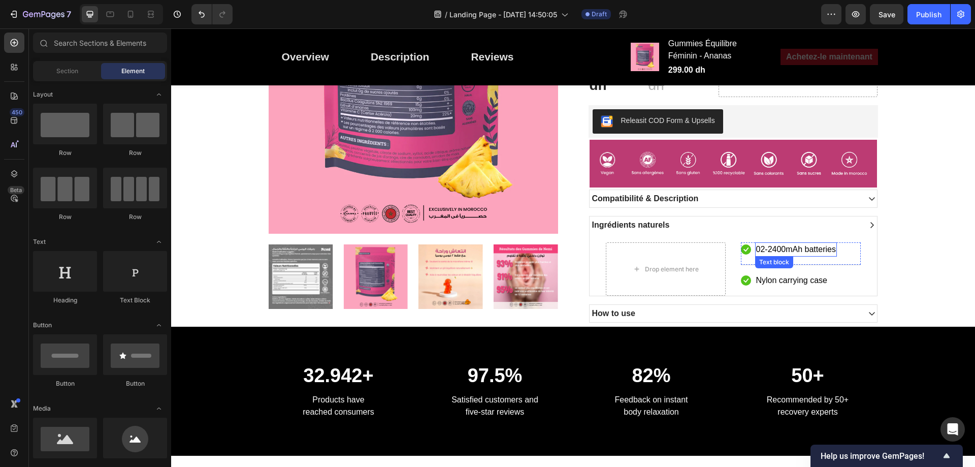
click at [838, 249] on div "Icon 02-2400mAh batteries Text block Row" at bounding box center [801, 253] width 120 height 23
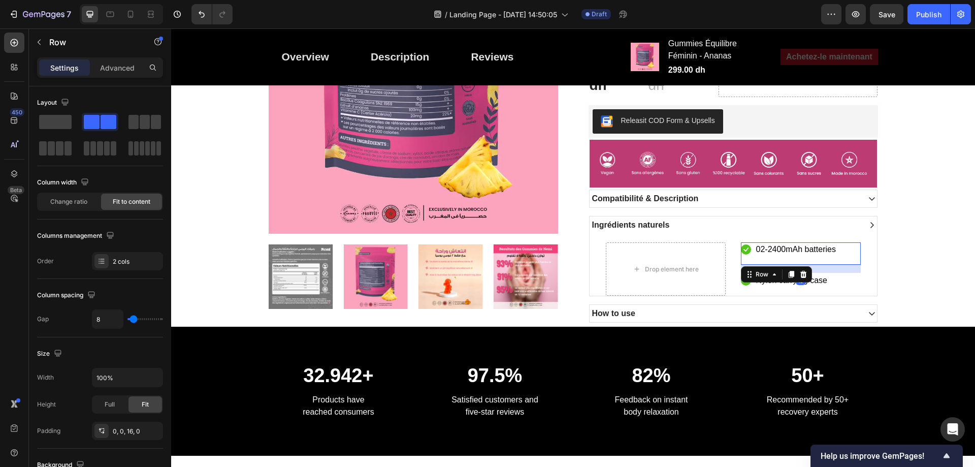
click at [845, 249] on div "Icon 02-2400mAh batteries Text block Row 16" at bounding box center [801, 253] width 120 height 23
click at [801, 273] on icon at bounding box center [803, 274] width 7 height 7
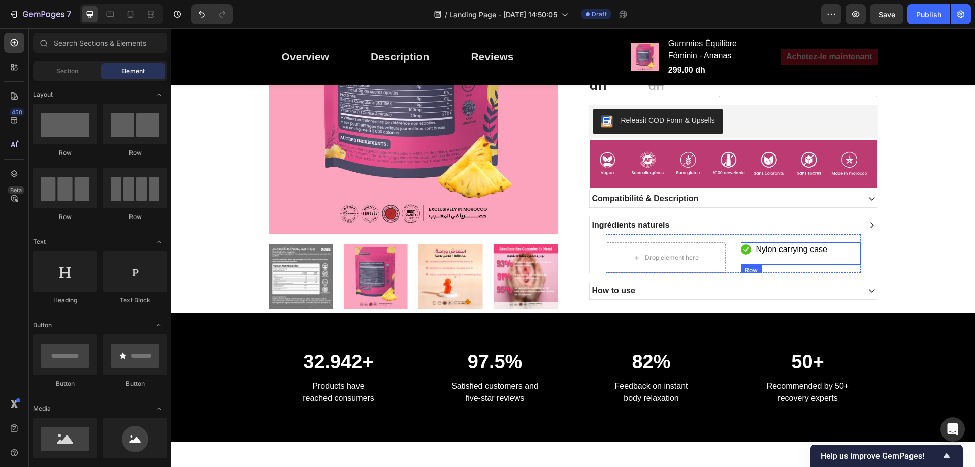
click at [845, 250] on div "Icon Nylon carrying case Text block Row" at bounding box center [801, 253] width 120 height 22
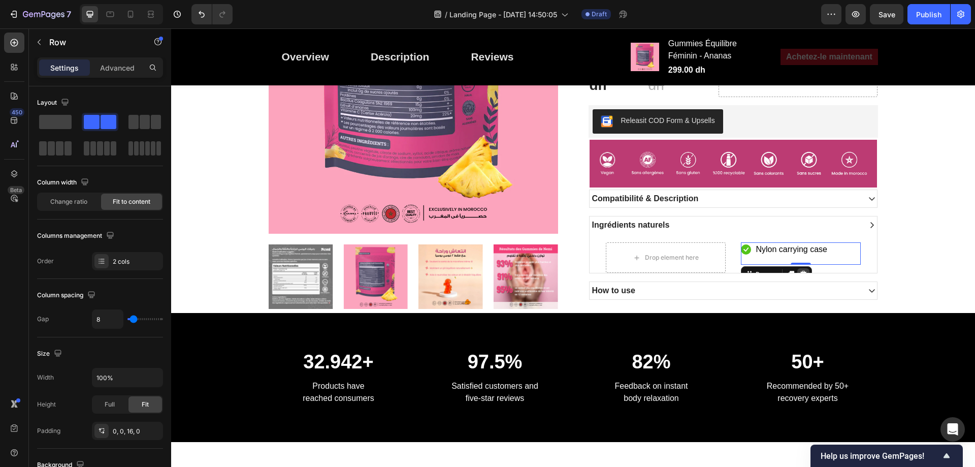
click at [803, 270] on icon at bounding box center [803, 274] width 8 height 8
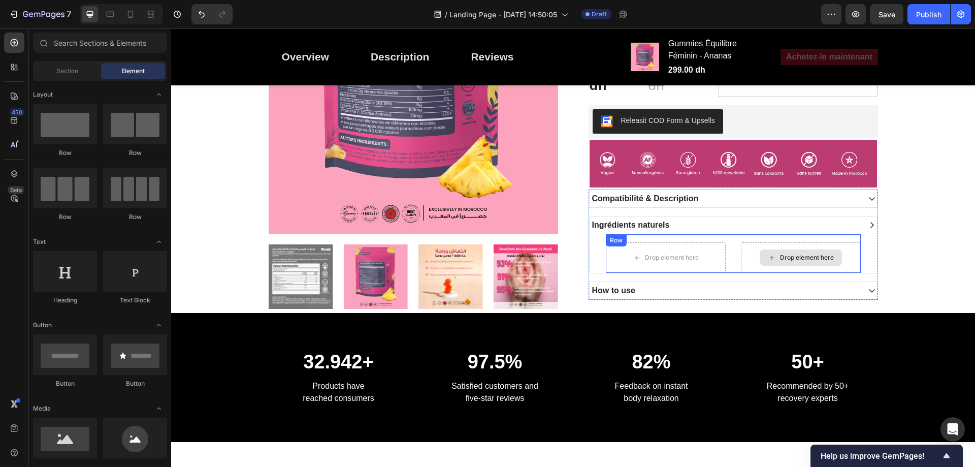
click at [840, 250] on div "Drop element here" at bounding box center [801, 257] width 120 height 30
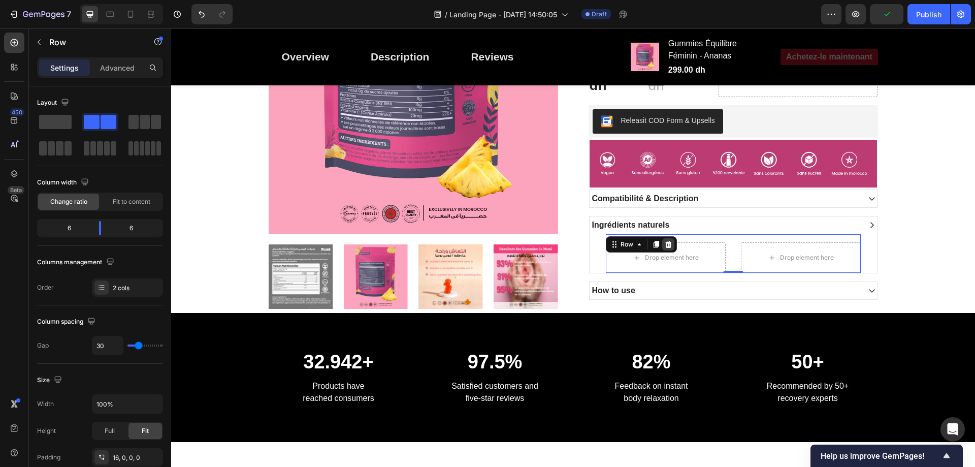
click at [664, 243] on icon at bounding box center [667, 244] width 7 height 7
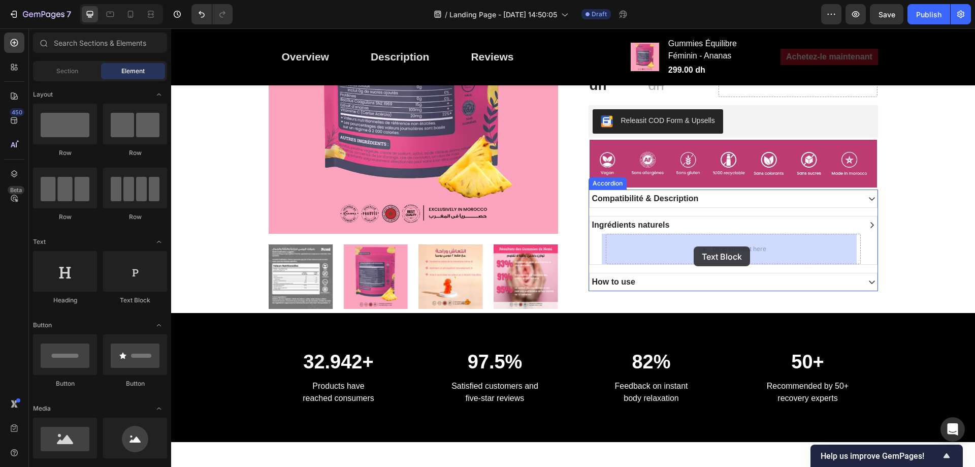
drag, startPoint x: 301, startPoint y: 311, endPoint x: 693, endPoint y: 246, distance: 398.2
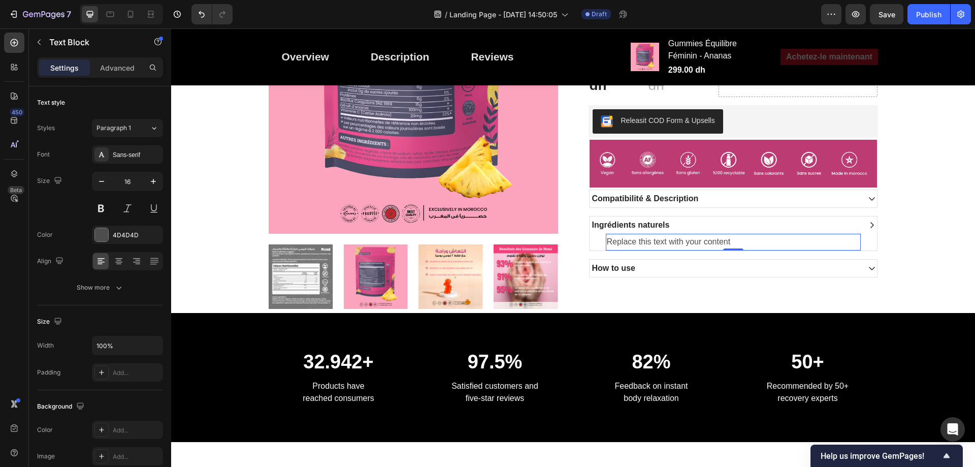
click at [682, 245] on div "Replace this text with your content" at bounding box center [733, 242] width 255 height 17
click at [682, 245] on p "Replace this text with your content" at bounding box center [733, 242] width 253 height 15
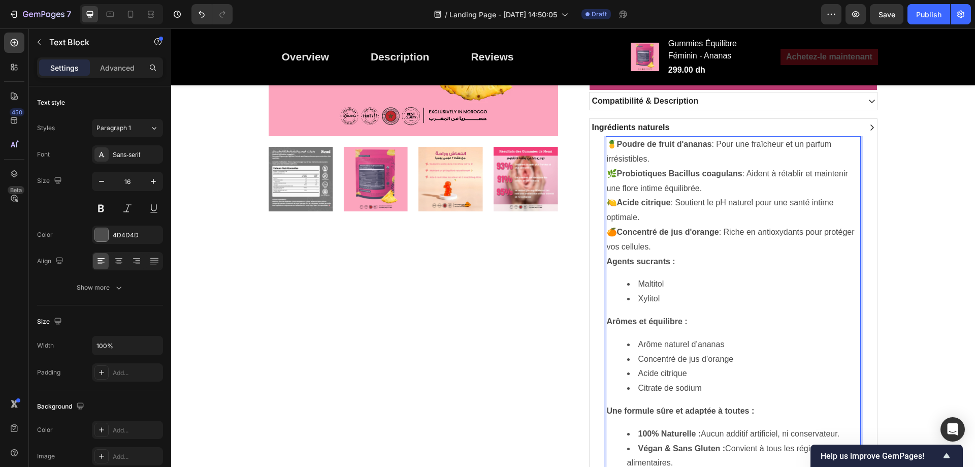
scroll to position [733, 0]
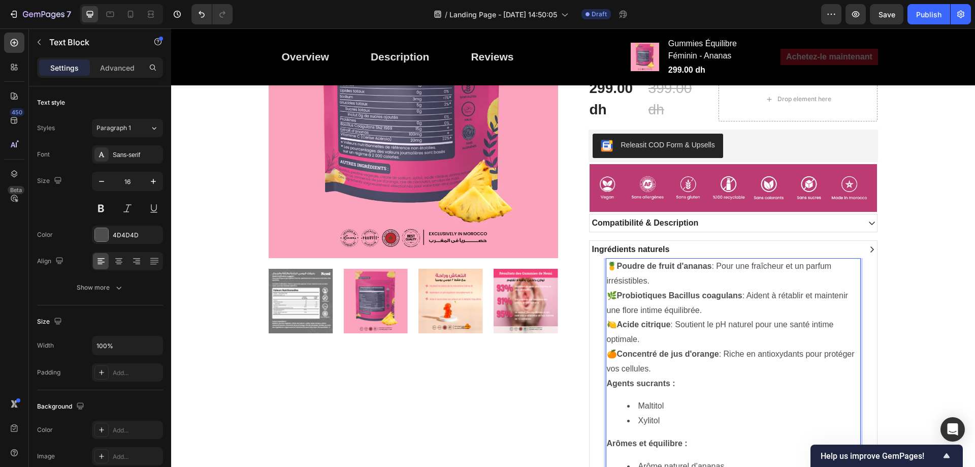
scroll to position [529, 0]
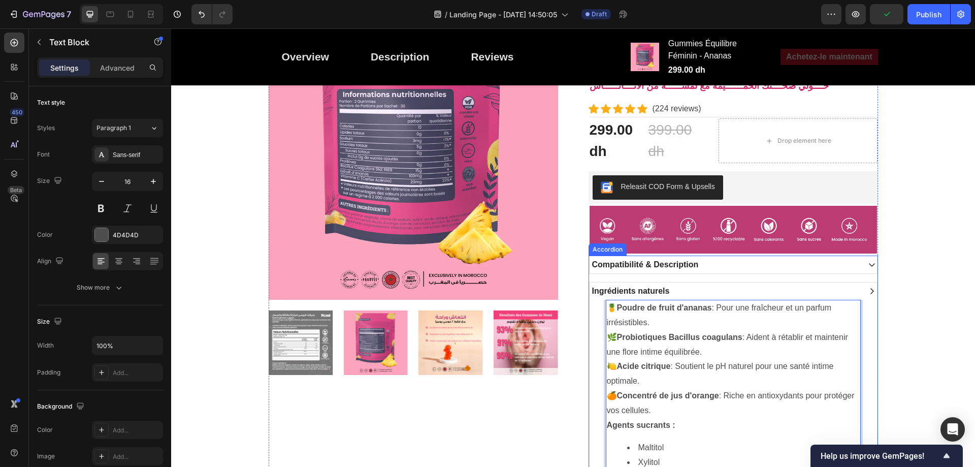
click at [868, 288] on icon at bounding box center [872, 291] width 8 height 8
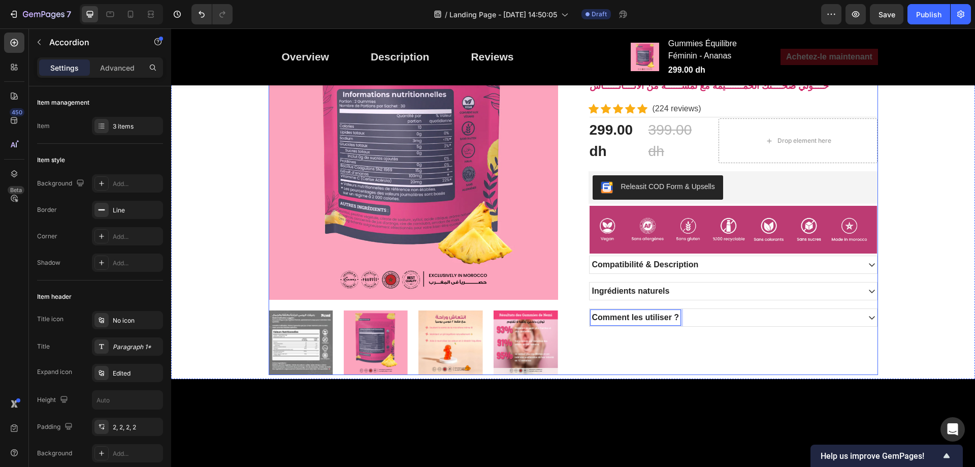
click at [713, 336] on div "Gummies Équilibre Féminin - Ananas Product Title Gummies à la saveur douce d’an…" at bounding box center [732, 192] width 289 height 364
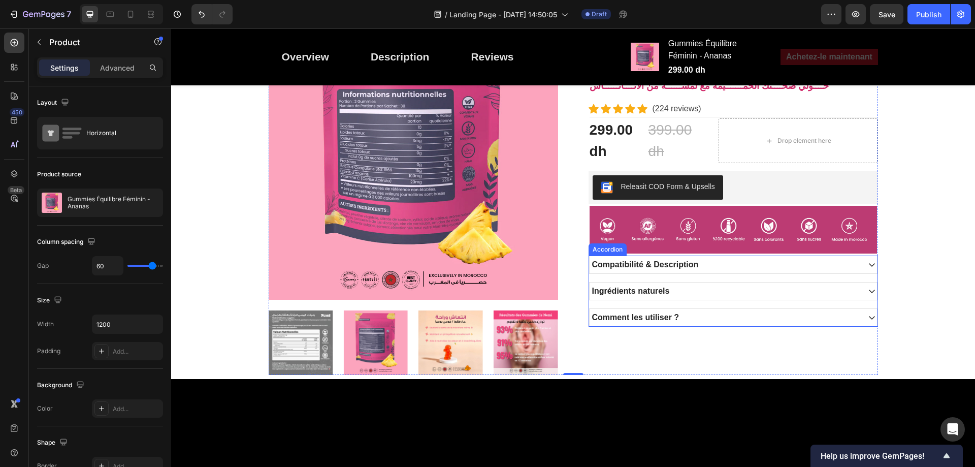
click at [870, 318] on icon at bounding box center [872, 317] width 8 height 8
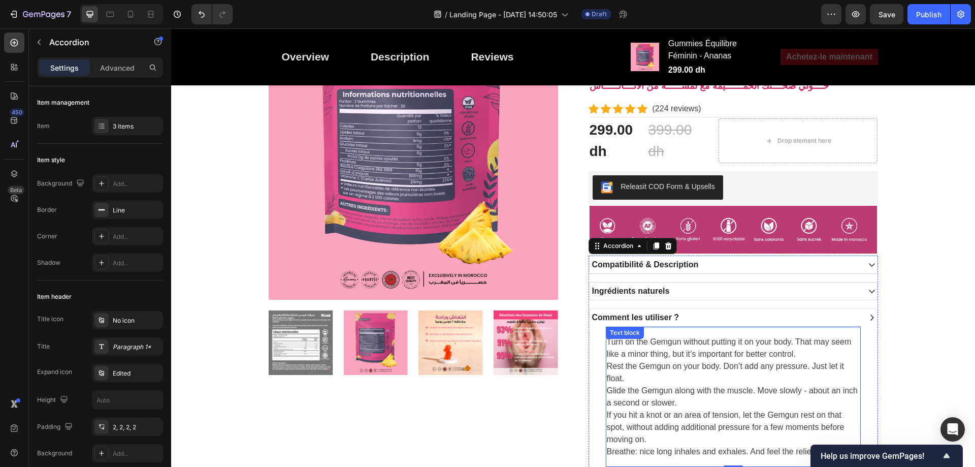
scroll to position [631, 0]
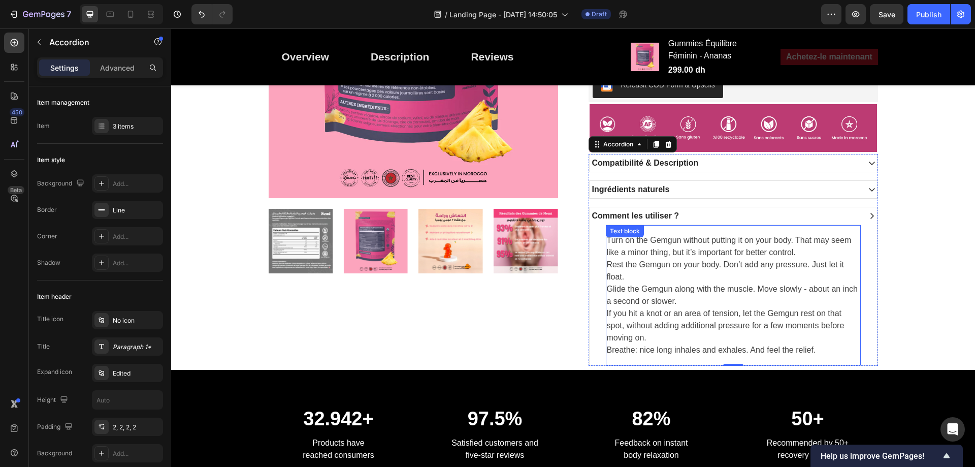
click at [690, 238] on p "Turn on the Gemgun without putting it on your body. That may seem like a minor …" at bounding box center [733, 295] width 253 height 122
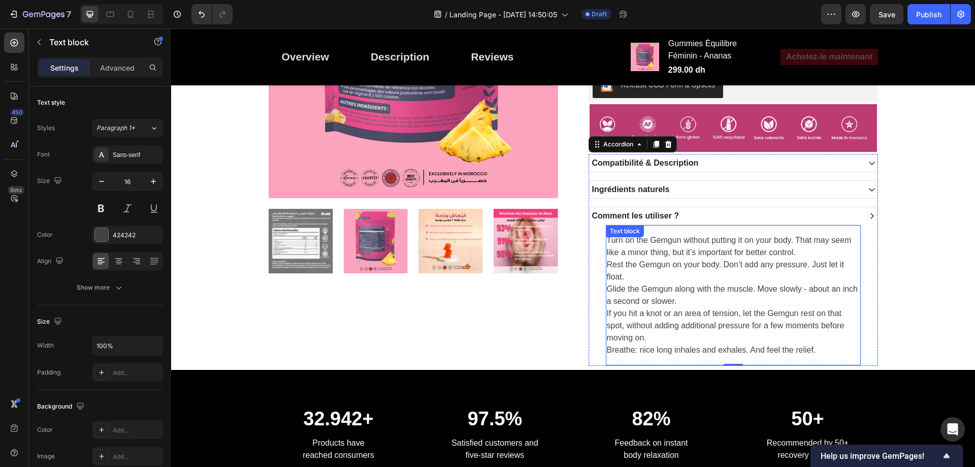
click at [690, 238] on p "Turn on the Gemgun without putting it on your body. That may seem like a minor …" at bounding box center [733, 295] width 253 height 122
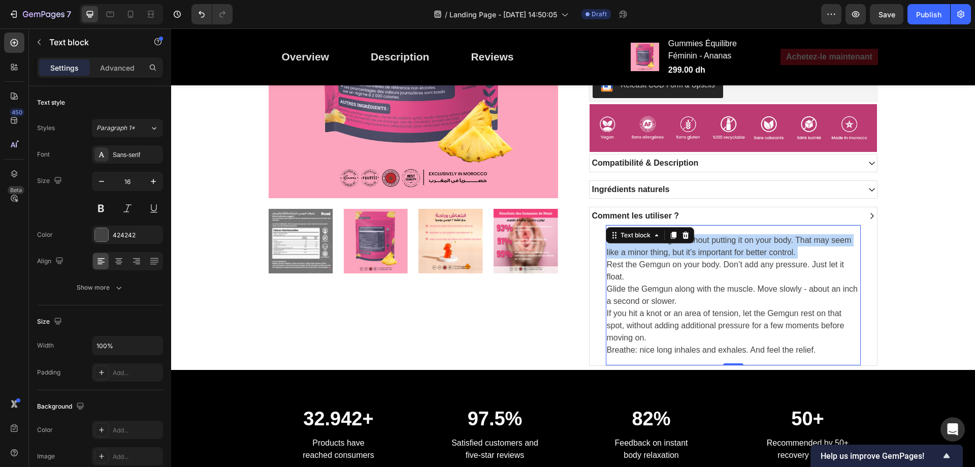
click at [690, 238] on p "Turn on the Gemgun without putting it on your body. That may seem like a minor …" at bounding box center [733, 295] width 253 height 122
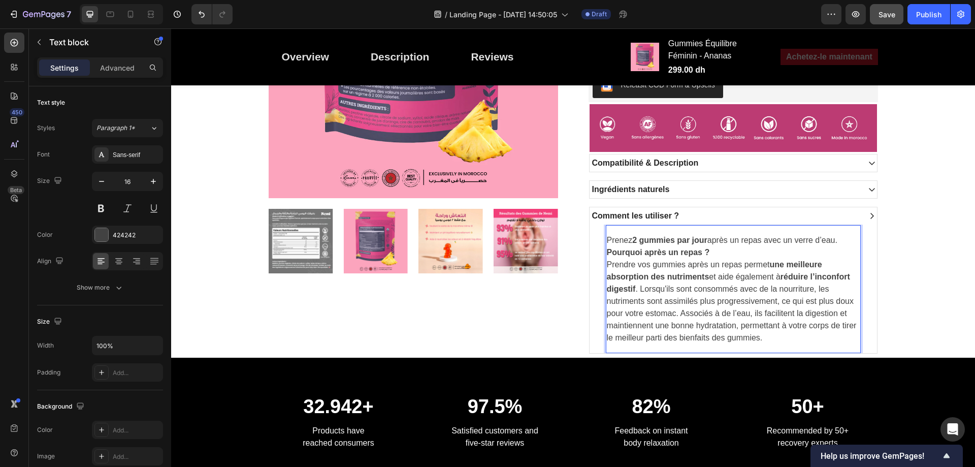
click at [887, 23] on button "Save" at bounding box center [887, 14] width 34 height 20
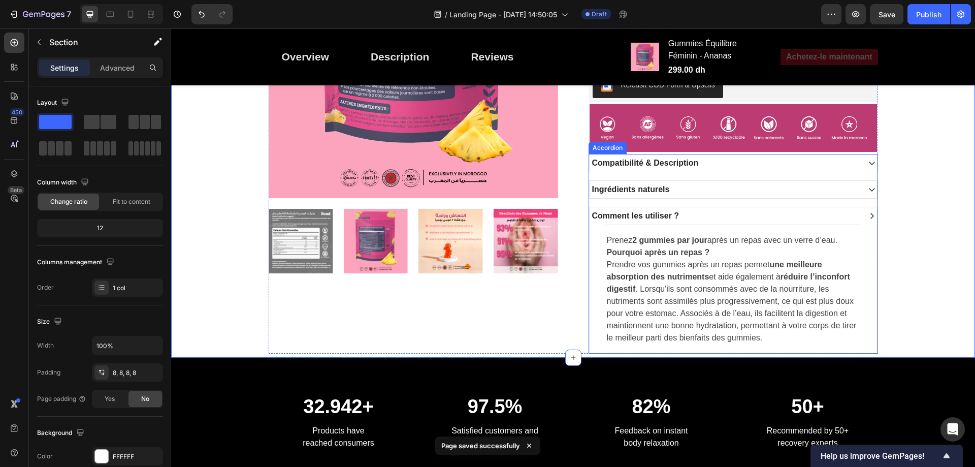
click at [868, 215] on icon at bounding box center [872, 216] width 8 height 8
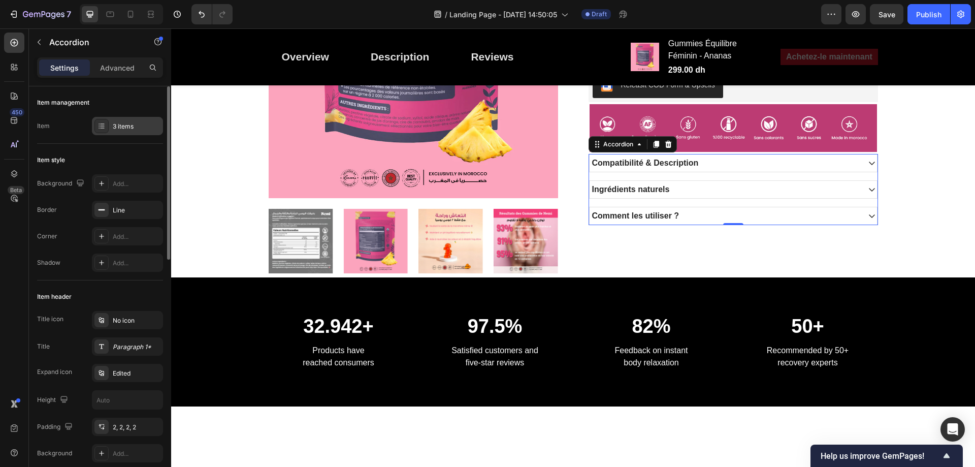
click at [139, 128] on div "3 items" at bounding box center [137, 126] width 48 height 9
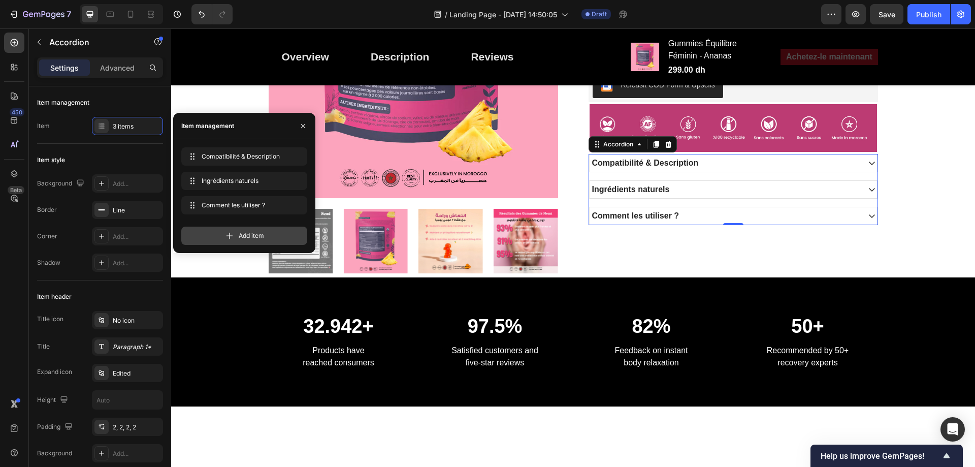
click at [221, 234] on div "Add item" at bounding box center [244, 235] width 126 height 18
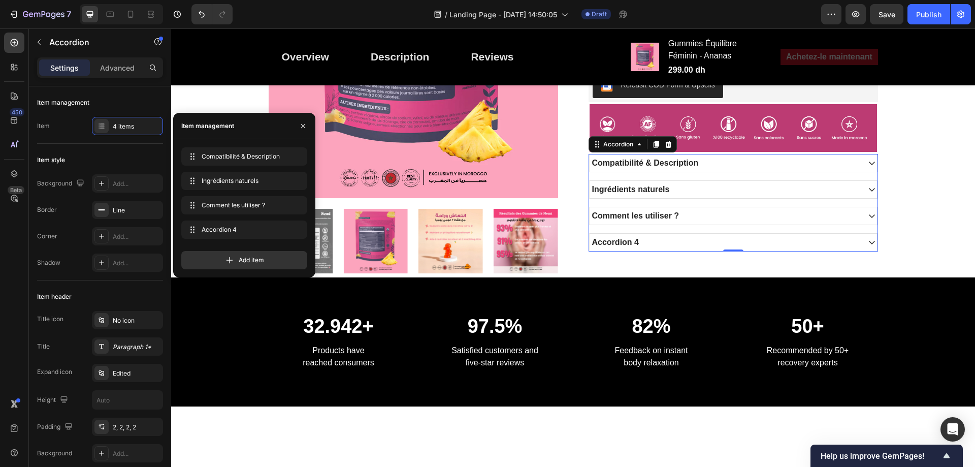
click at [610, 244] on div "Accordion 4" at bounding box center [615, 242] width 50 height 15
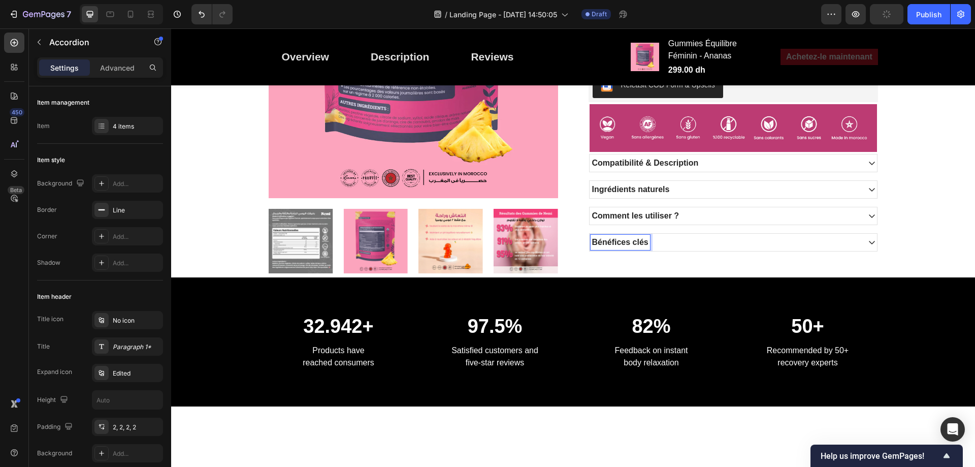
click at [719, 241] on div "Bénéfices clés" at bounding box center [724, 242] width 269 height 15
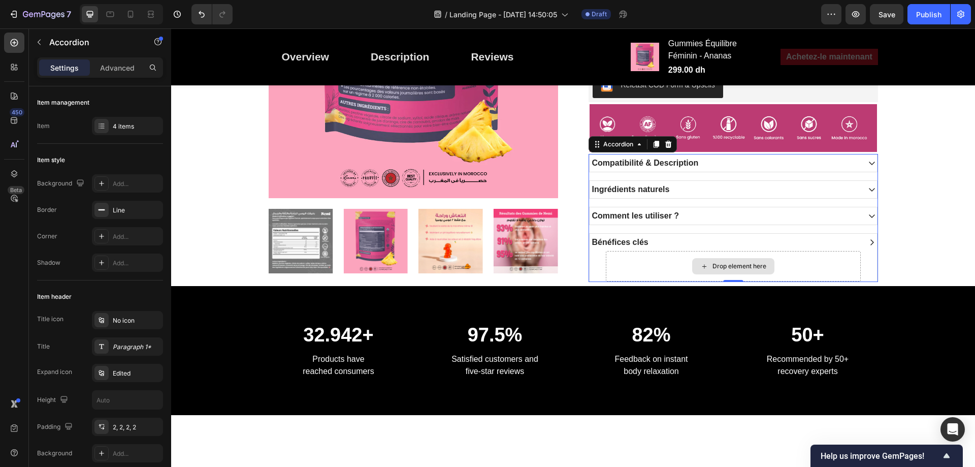
click at [724, 270] on div "Drop element here" at bounding box center [739, 266] width 54 height 8
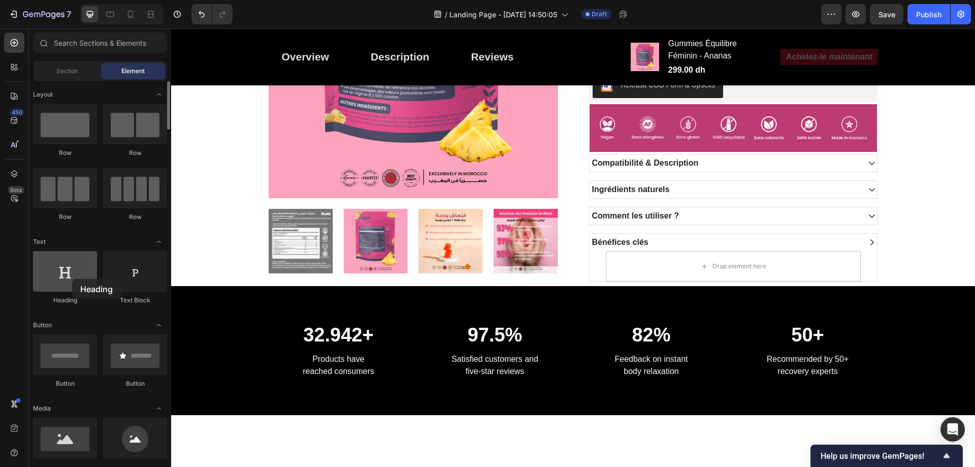
click at [68, 278] on div at bounding box center [65, 271] width 64 height 41
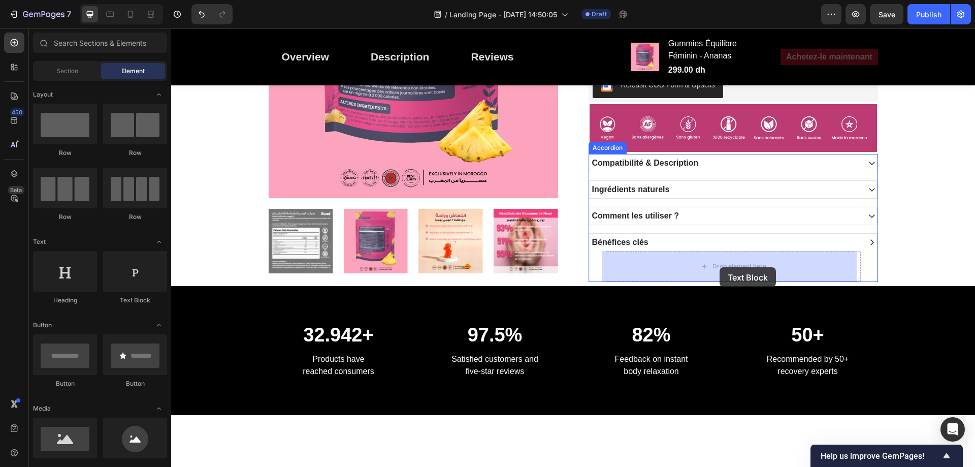
drag, startPoint x: 297, startPoint y: 304, endPoint x: 759, endPoint y: 37, distance: 534.0
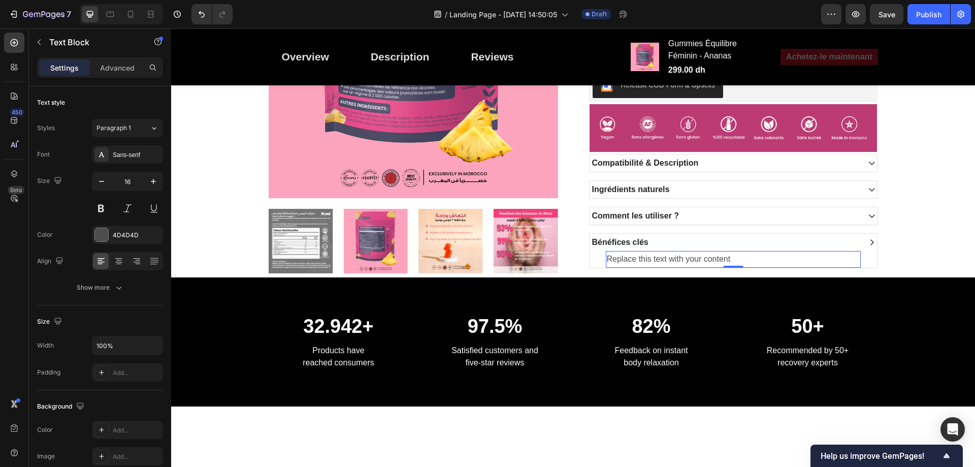
click at [644, 260] on div "Replace this text with your content" at bounding box center [733, 259] width 255 height 17
click at [644, 260] on p "Replace this text with your content" at bounding box center [733, 259] width 253 height 15
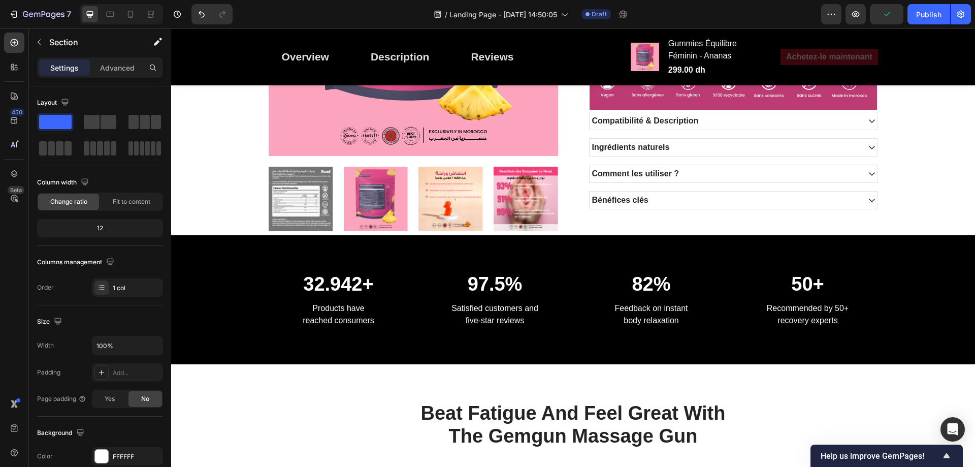
scroll to position [470, 0]
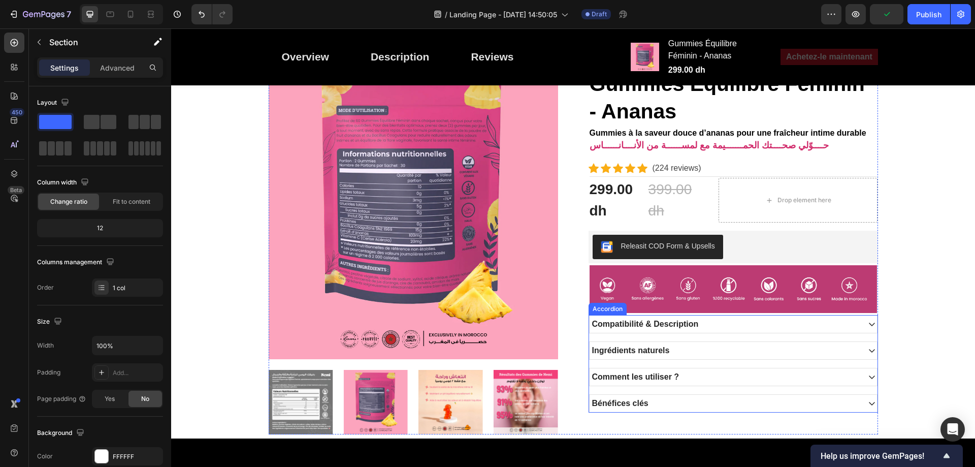
click at [647, 400] on div "Bénéfices clés" at bounding box center [724, 402] width 269 height 15
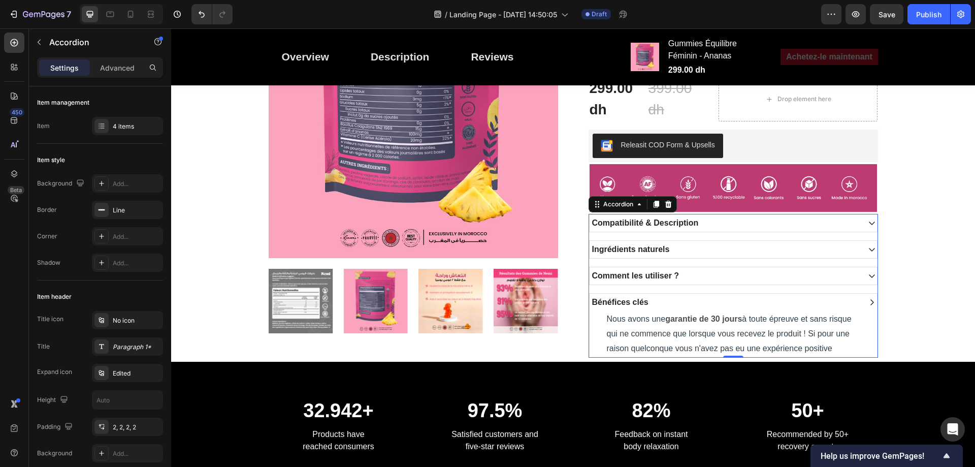
scroll to position [673, 0]
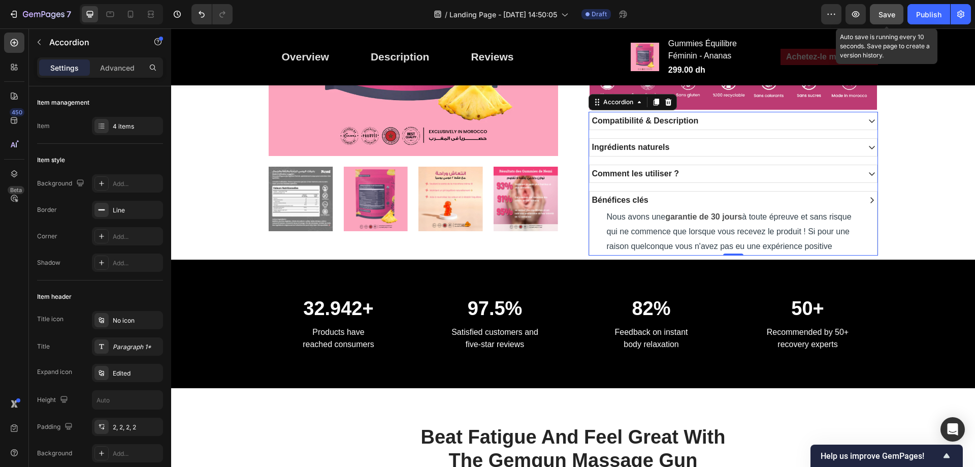
click at [890, 13] on span "Save" at bounding box center [886, 14] width 17 height 9
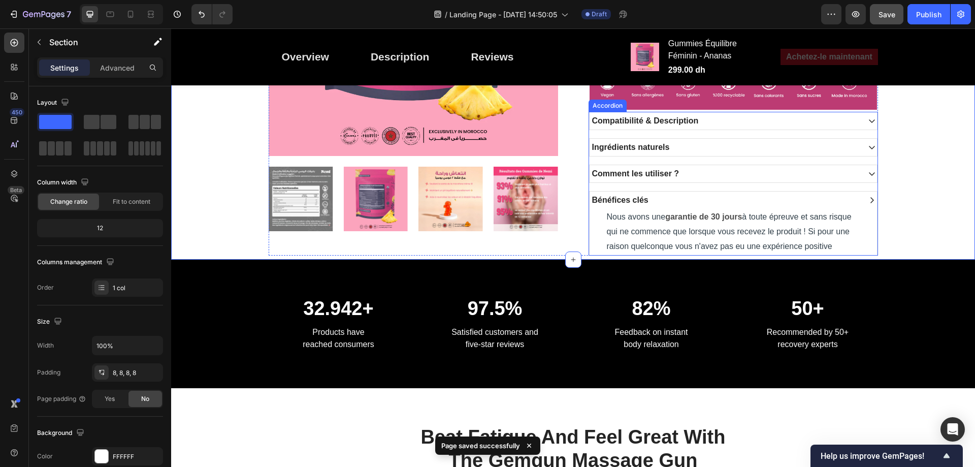
click at [868, 200] on icon at bounding box center [872, 200] width 8 height 8
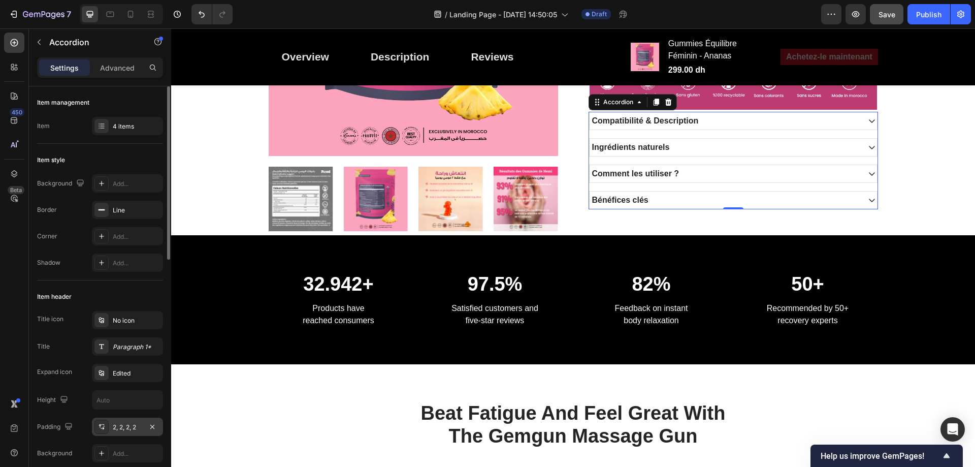
click at [131, 429] on div "2, 2, 2, 2" at bounding box center [127, 426] width 29 height 9
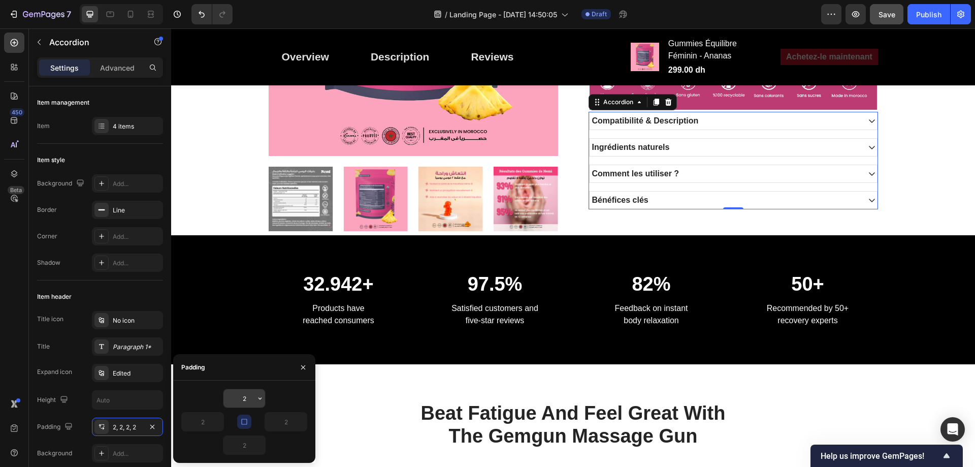
click at [257, 399] on icon "button" at bounding box center [260, 398] width 8 height 8
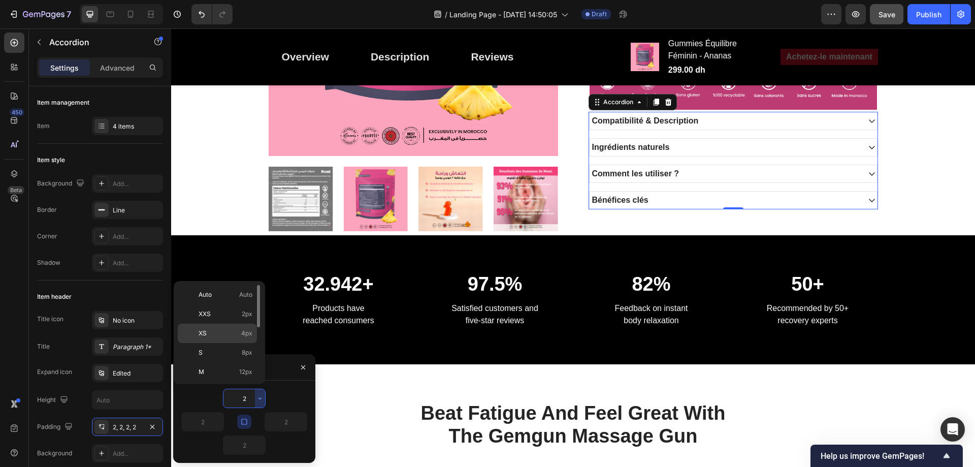
click at [247, 335] on span "4px" at bounding box center [246, 332] width 11 height 9
type input "4"
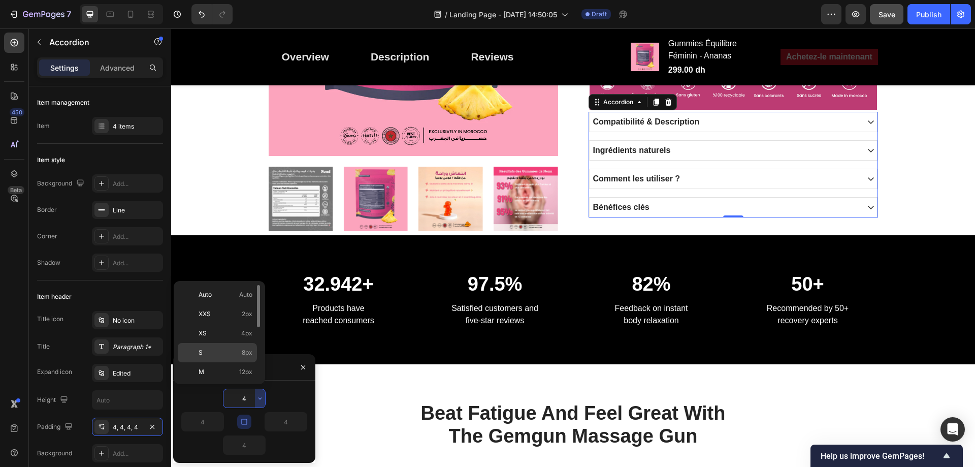
click at [249, 353] on span "8px" at bounding box center [247, 352] width 11 height 9
type input "8"
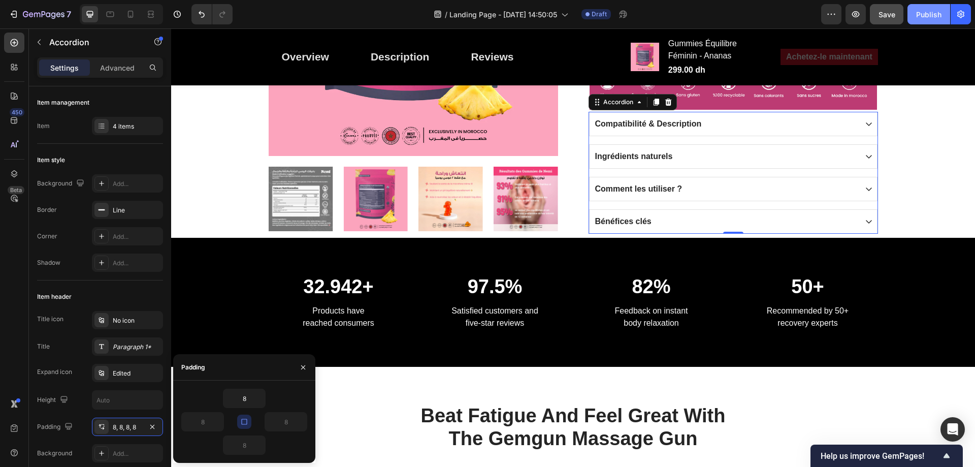
click at [934, 7] on button "Publish" at bounding box center [928, 14] width 43 height 20
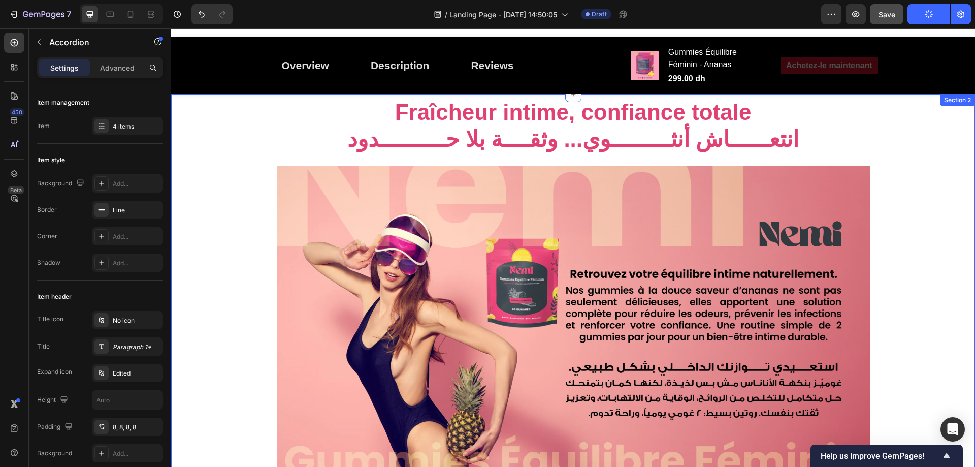
scroll to position [0, 0]
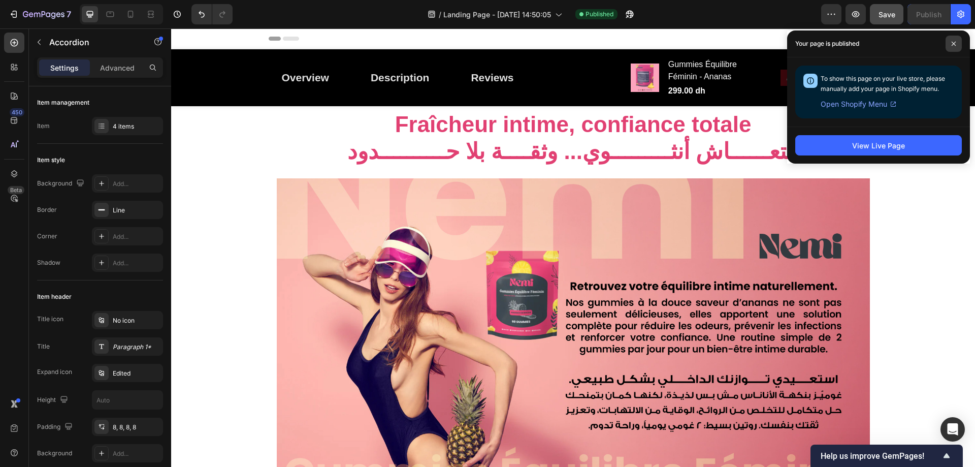
click at [954, 43] on icon at bounding box center [953, 43] width 5 height 5
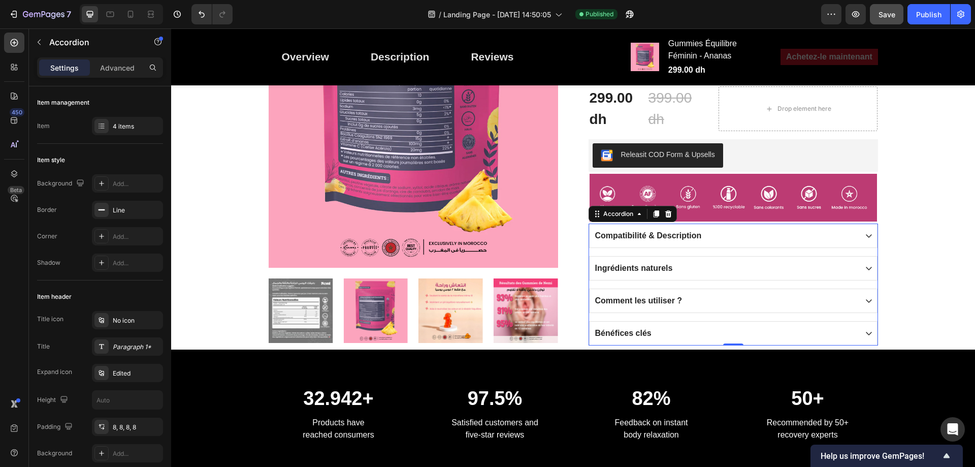
scroll to position [609, 0]
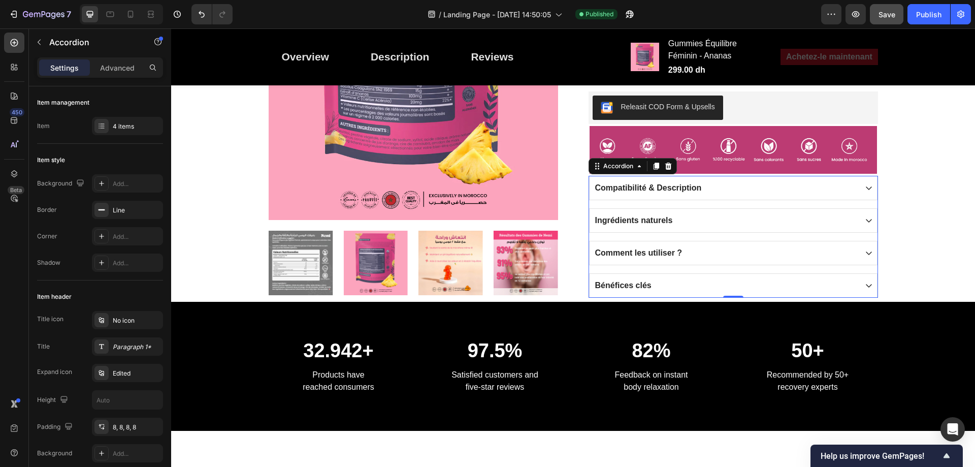
click at [849, 183] on div "Compatibilité & Description" at bounding box center [724, 187] width 263 height 15
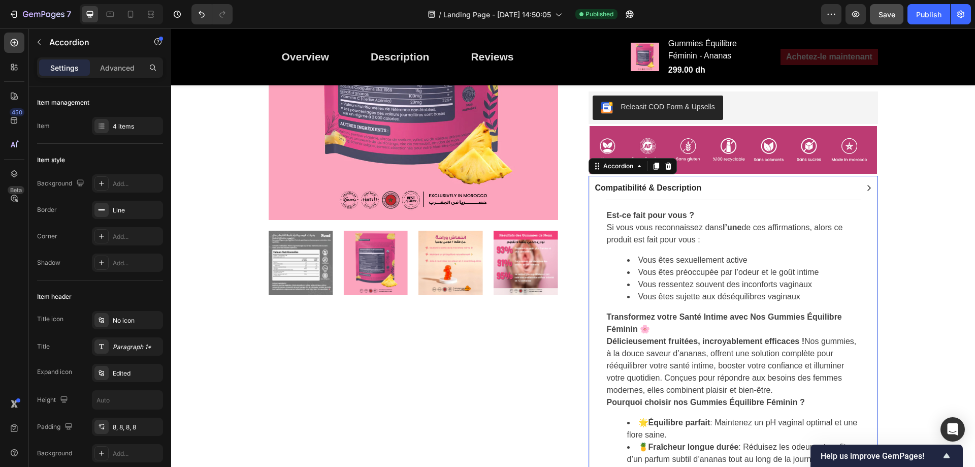
click at [724, 188] on div "Compatibilité & Description" at bounding box center [724, 187] width 263 height 15
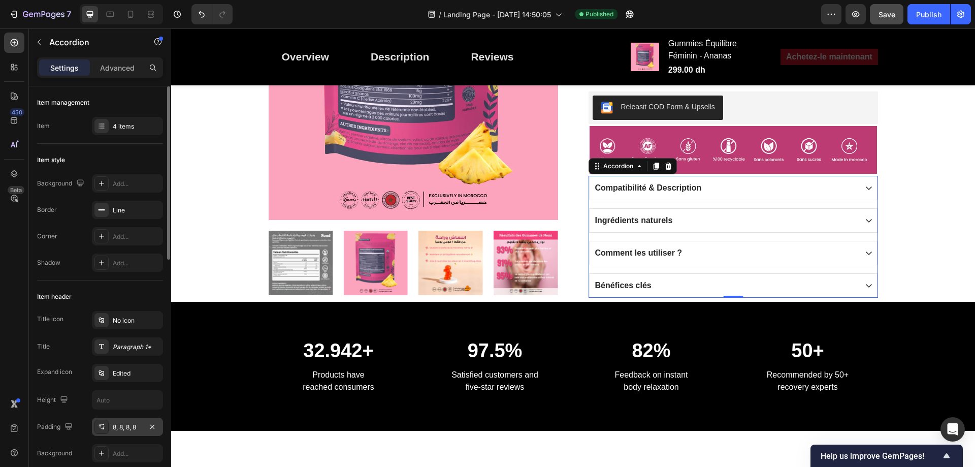
click at [125, 424] on div "8, 8, 8, 8" at bounding box center [127, 426] width 29 height 9
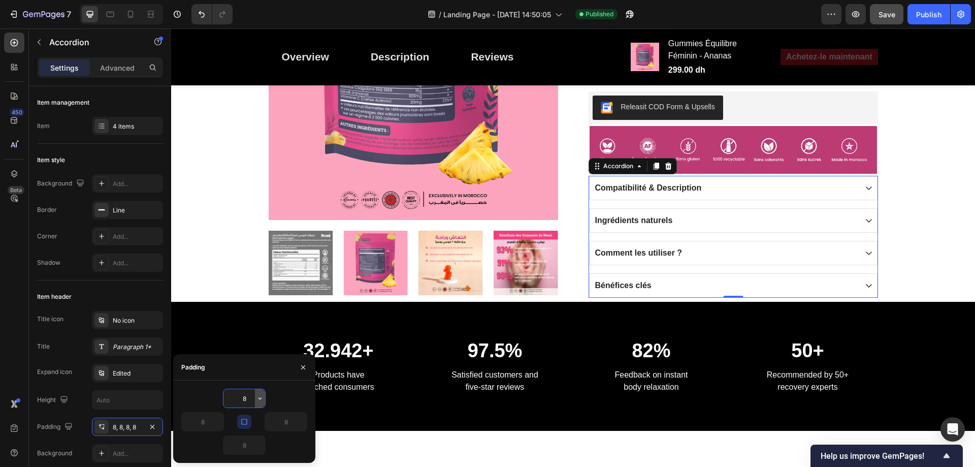
click at [259, 398] on icon "button" at bounding box center [259, 398] width 3 height 2
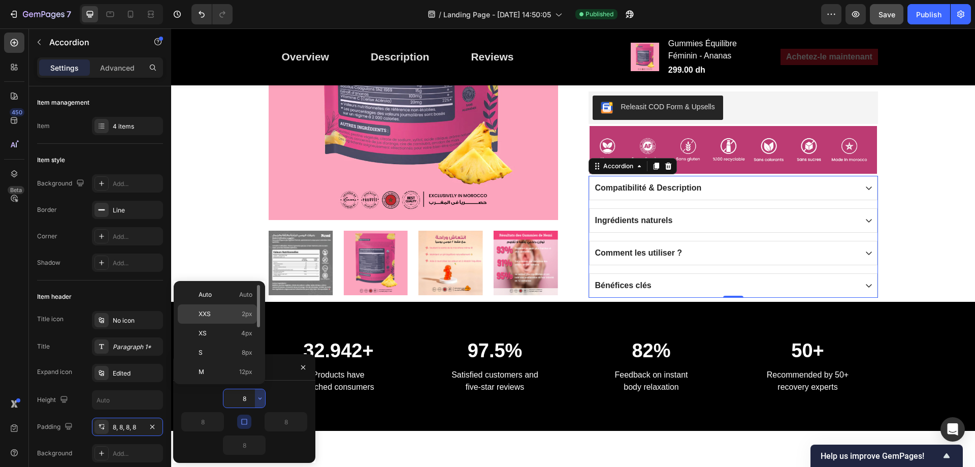
click at [250, 313] on span "2px" at bounding box center [247, 313] width 11 height 9
type input "2"
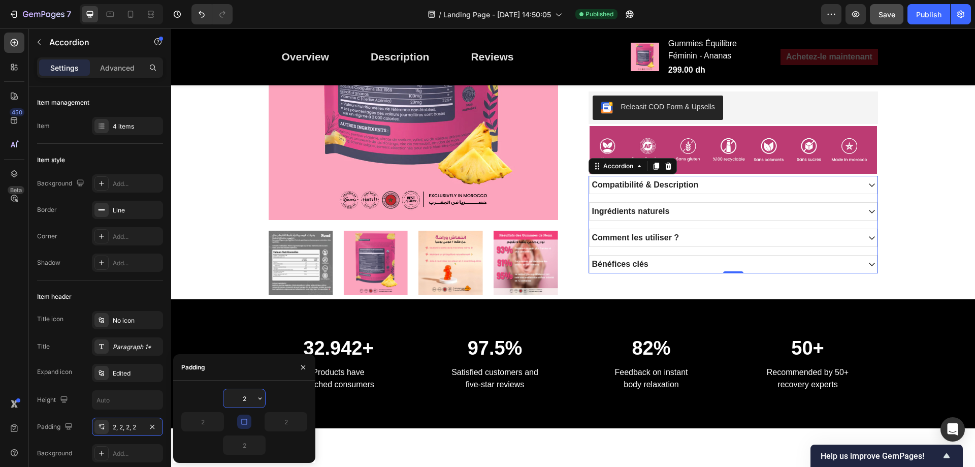
click at [250, 397] on input "2" at bounding box center [244, 398] width 42 height 18
click at [255, 397] on button "button" at bounding box center [260, 398] width 10 height 18
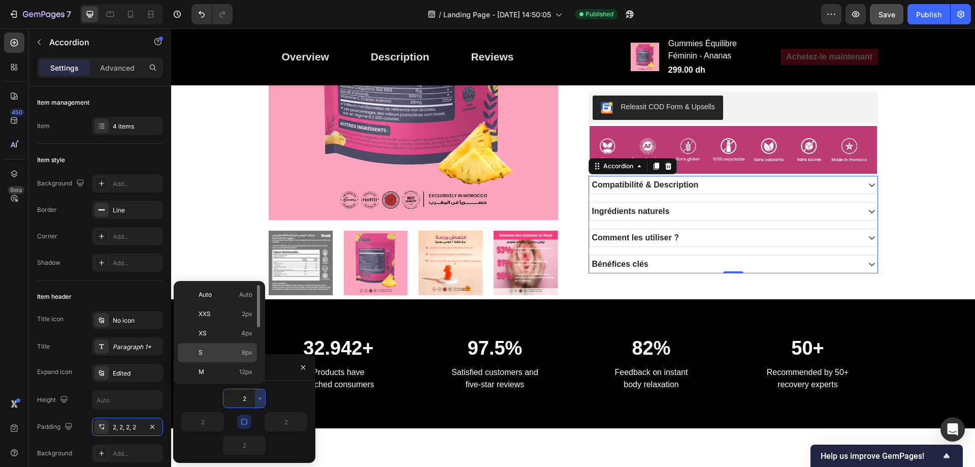
click at [250, 352] on span "8px" at bounding box center [247, 352] width 11 height 9
type input "8"
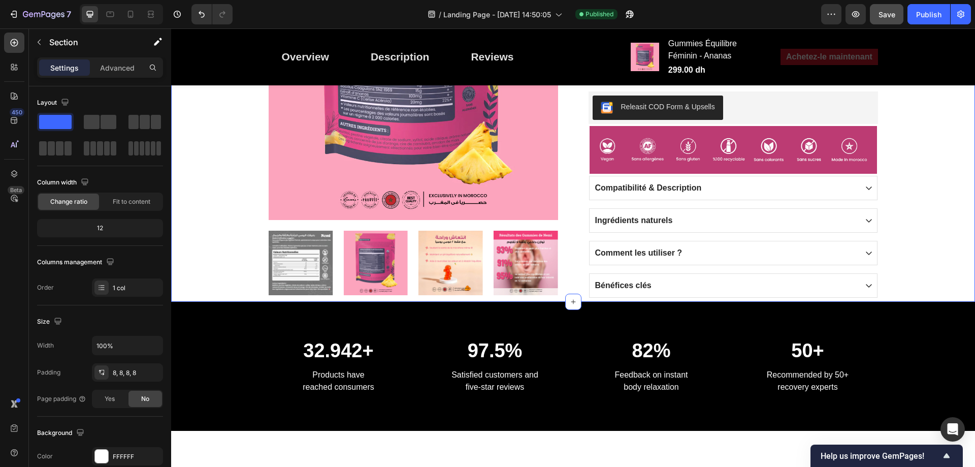
click at [885, 10] on span "Save" at bounding box center [886, 14] width 17 height 9
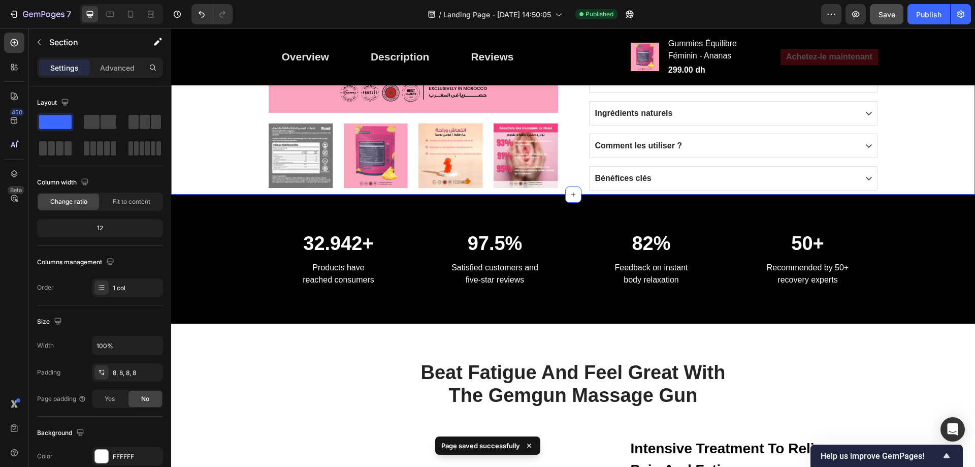
scroll to position [761, 0]
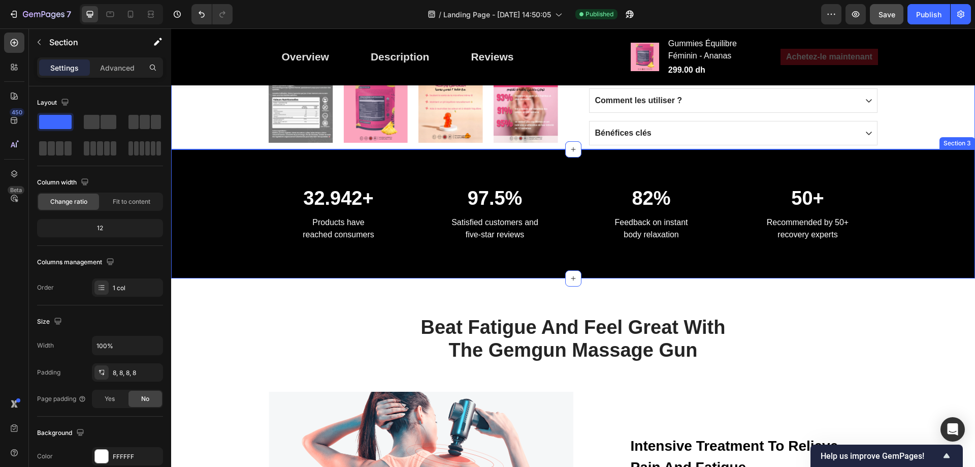
click at [867, 174] on div "32.942+ Heading Products have reached consumers Text block 97.5% Heading Satisf…" at bounding box center [573, 213] width 804 height 129
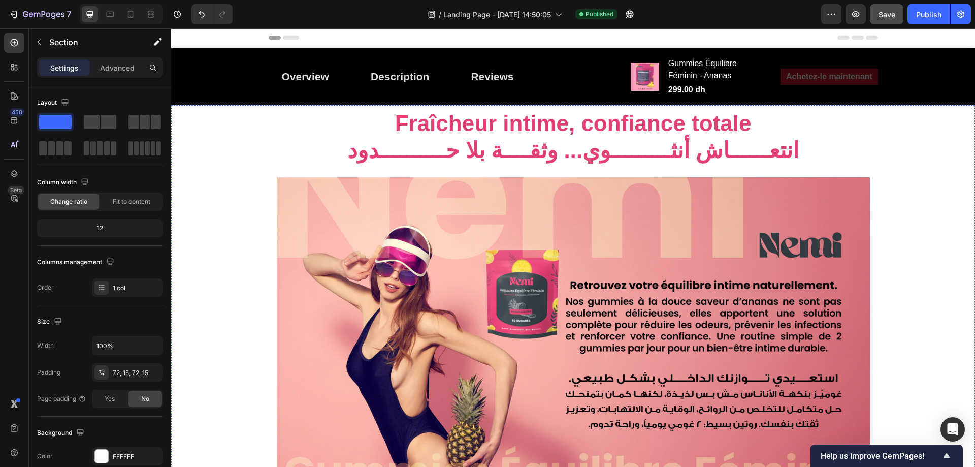
scroll to position [0, 0]
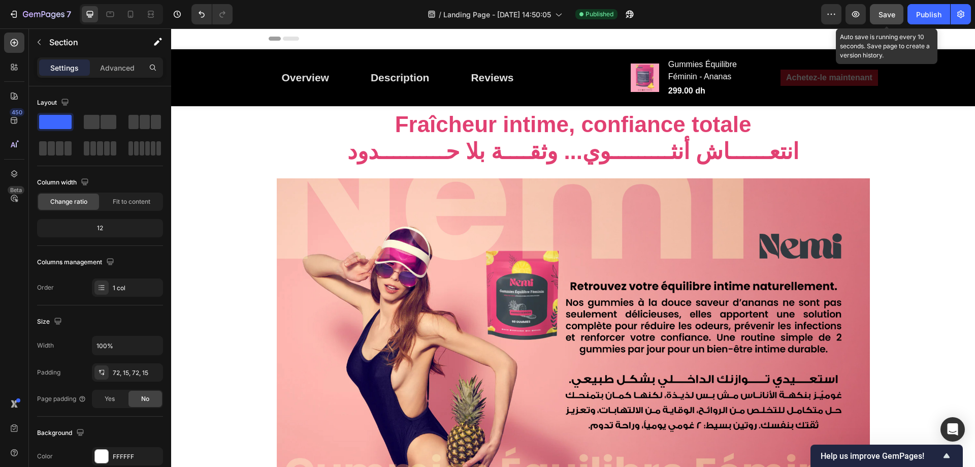
click at [886, 14] on span "Save" at bounding box center [886, 14] width 17 height 9
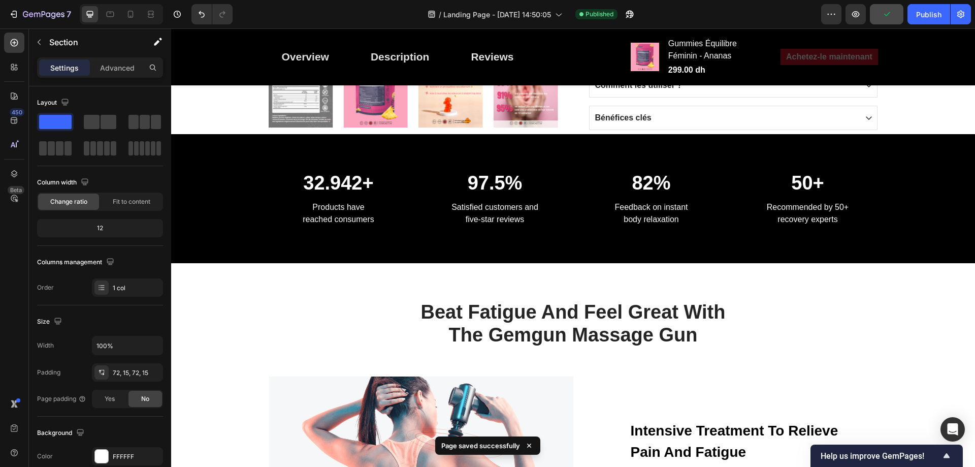
scroll to position [812, 0]
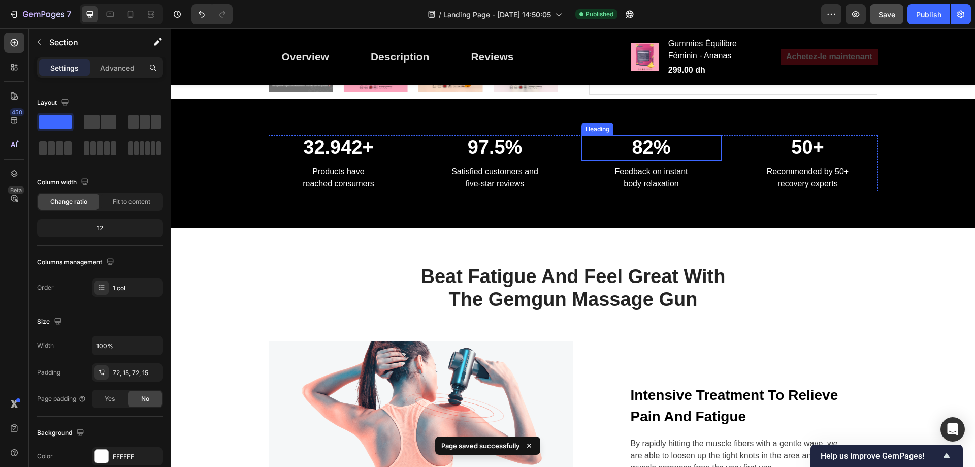
click at [604, 148] on p "82%" at bounding box center [651, 147] width 138 height 23
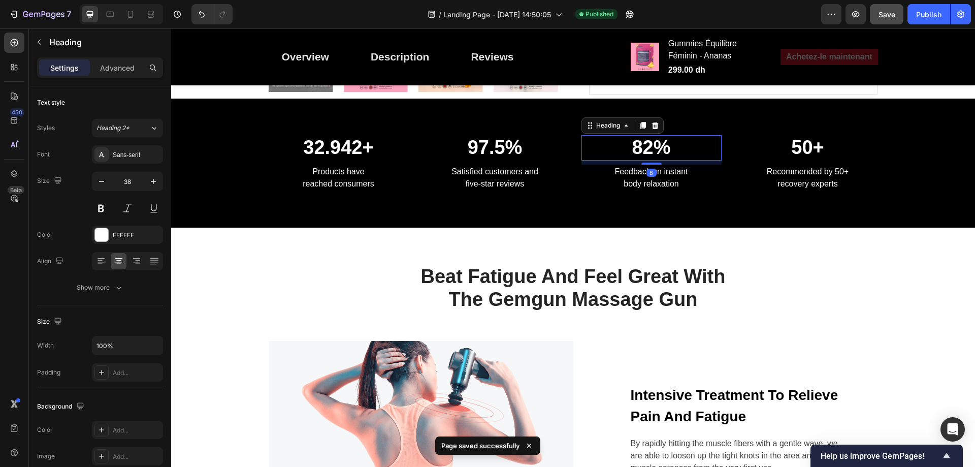
click at [612, 117] on div "32.942+ Heading Products have reached consumers Text block 97.5% Heading Satisf…" at bounding box center [573, 162] width 804 height 129
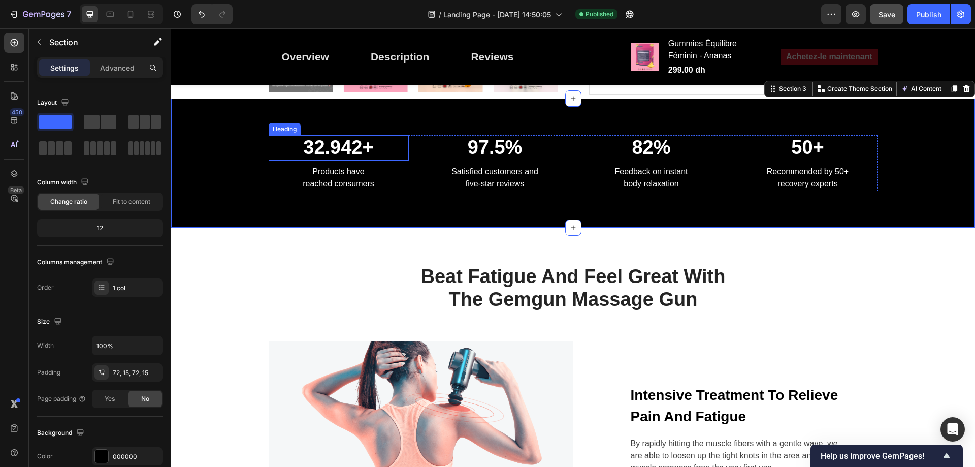
click at [355, 140] on p "32.942+" at bounding box center [339, 147] width 138 height 23
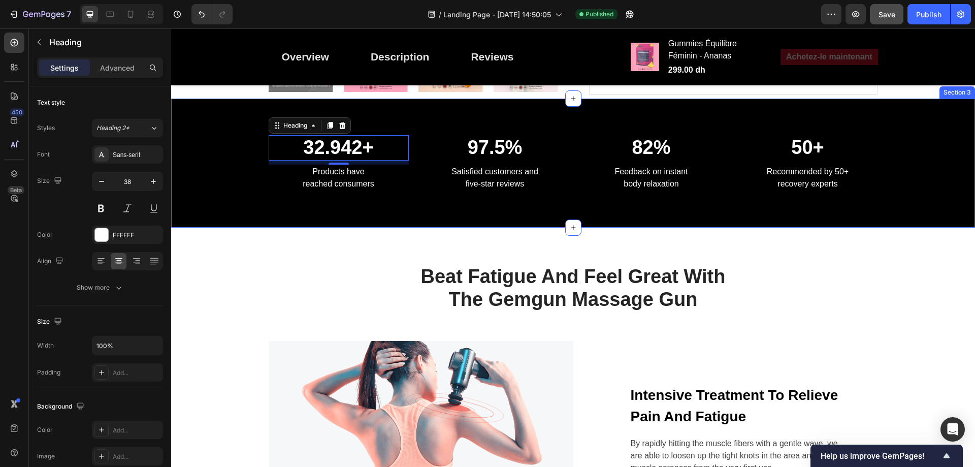
click at [416, 133] on div "32.942+ Heading 8 Products have reached consumers Text block 97.5% Heading Sati…" at bounding box center [573, 162] width 804 height 129
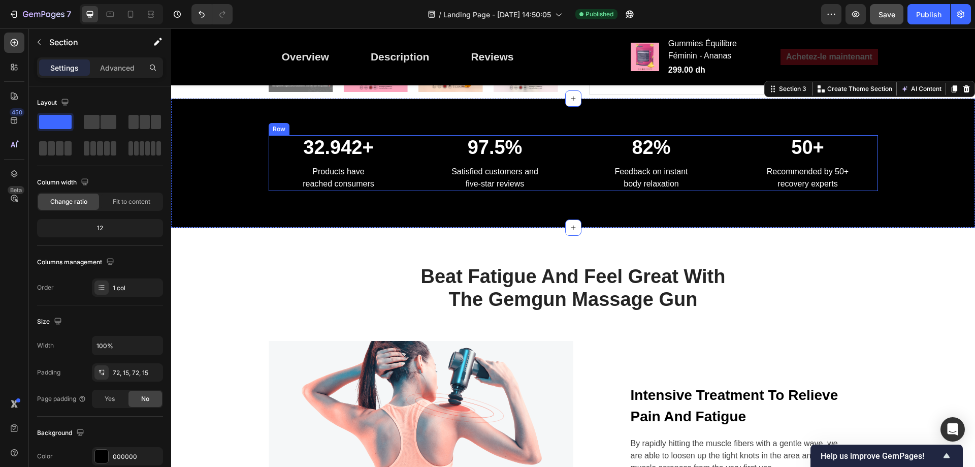
click at [415, 138] on div "32.942+ Heading Products have reached consumers Text block 97.5% Heading Satisf…" at bounding box center [573, 163] width 609 height 56
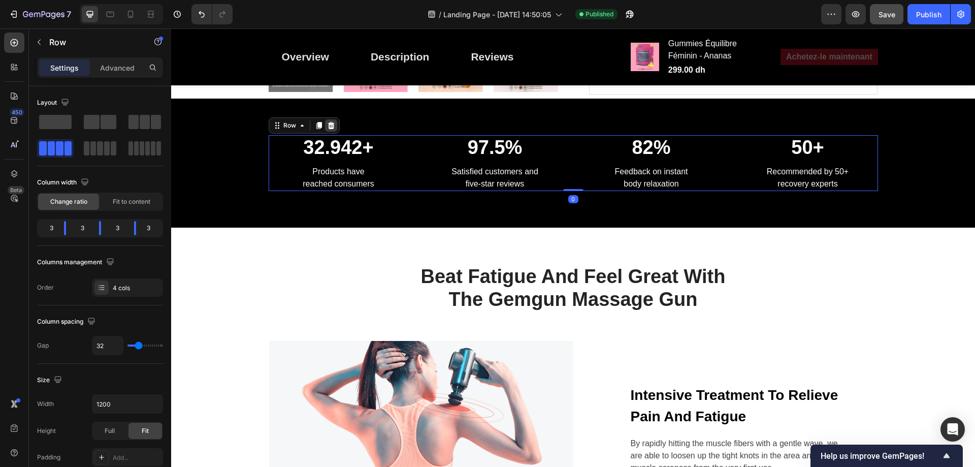
click at [327, 125] on icon at bounding box center [330, 125] width 7 height 7
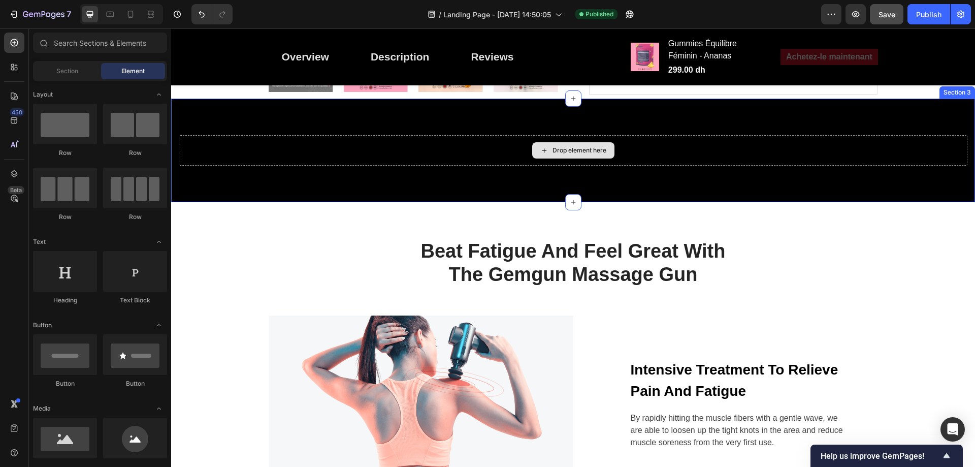
click at [376, 143] on div "Drop element here" at bounding box center [573, 150] width 788 height 30
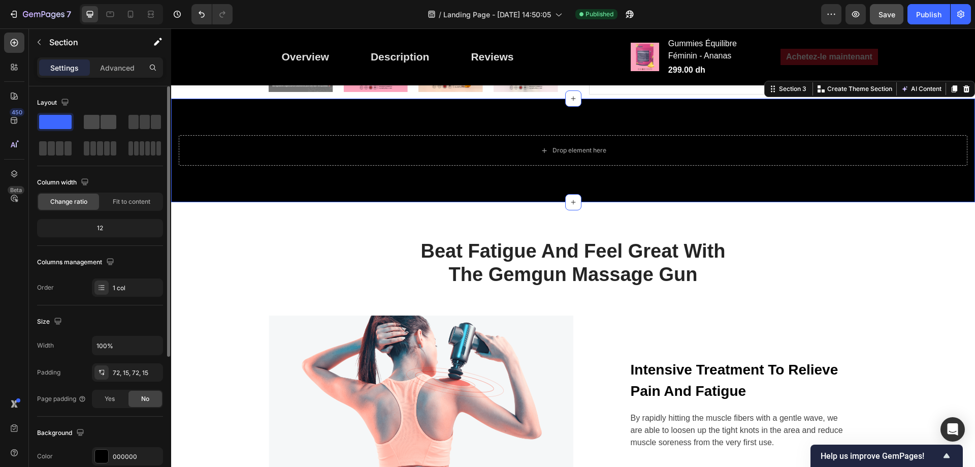
click at [108, 120] on span at bounding box center [109, 122] width 16 height 14
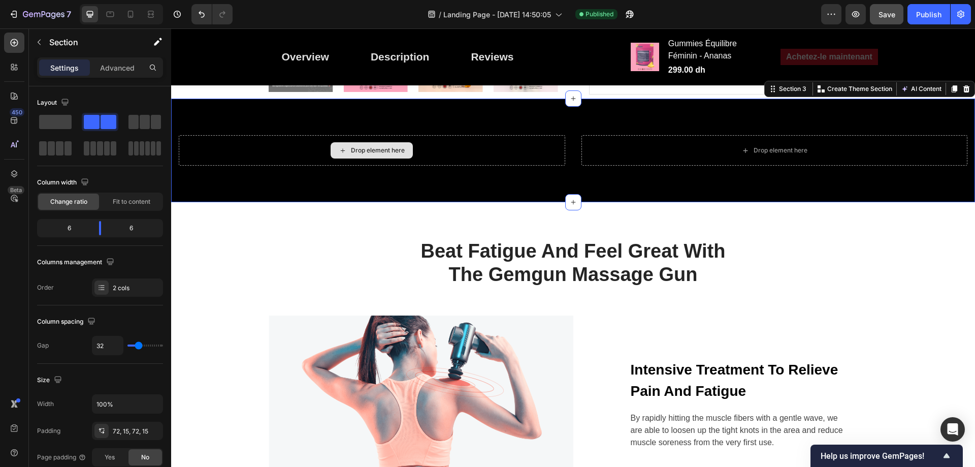
click at [355, 154] on div "Drop element here" at bounding box center [378, 150] width 54 height 8
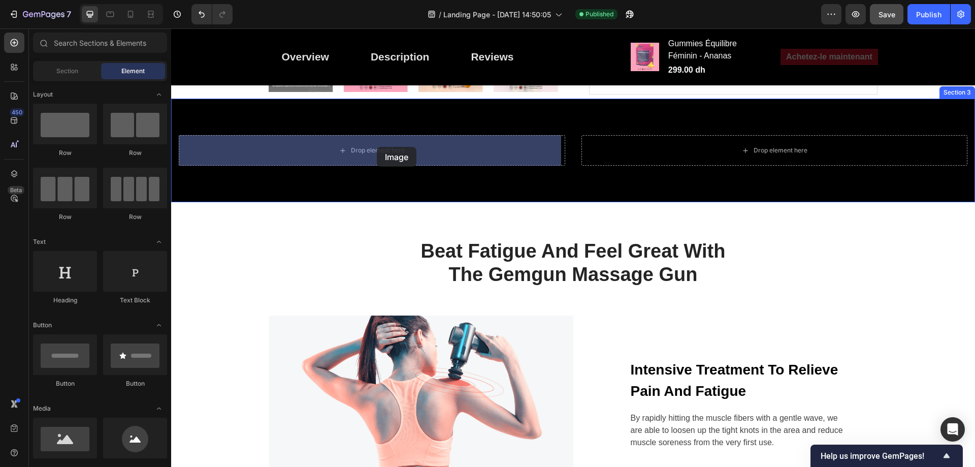
drag, startPoint x: 291, startPoint y: 442, endPoint x: 377, endPoint y: 147, distance: 307.2
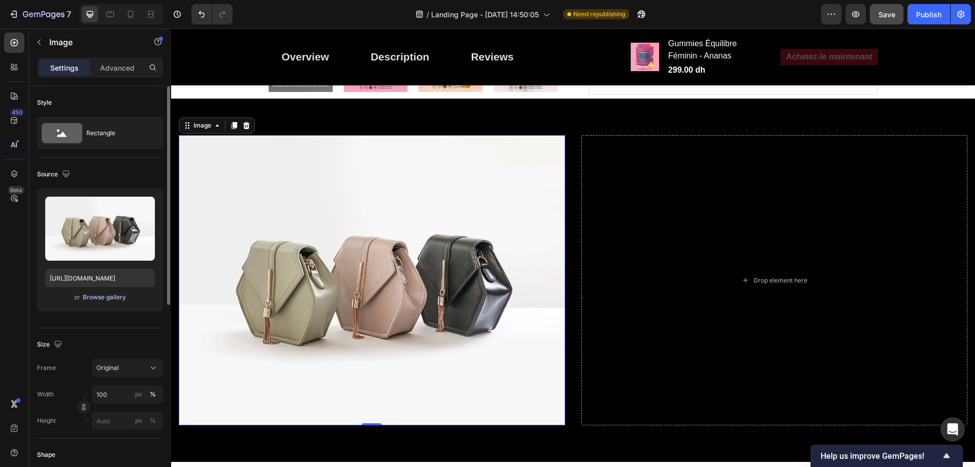
click at [98, 297] on div "Browse gallery" at bounding box center [104, 296] width 43 height 9
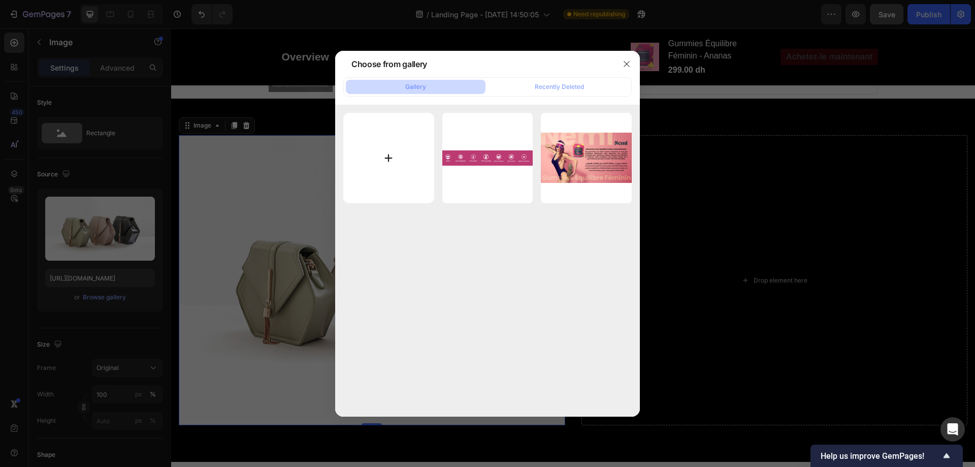
click at [421, 158] on input "file" at bounding box center [388, 158] width 91 height 91
type input "C:\fakepath\Banner-2.jpg"
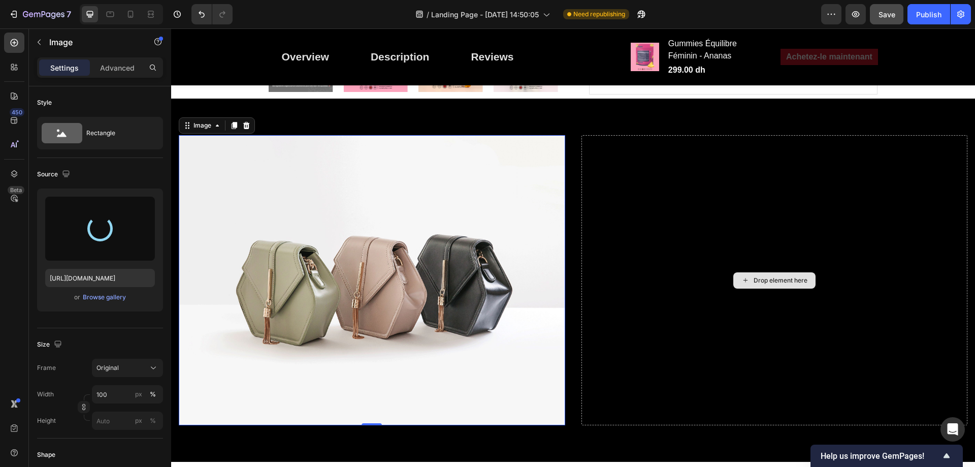
type input "https://cdn.shopify.com/s/files/1/0713/0503/5959/files/gempages_585845646720762…"
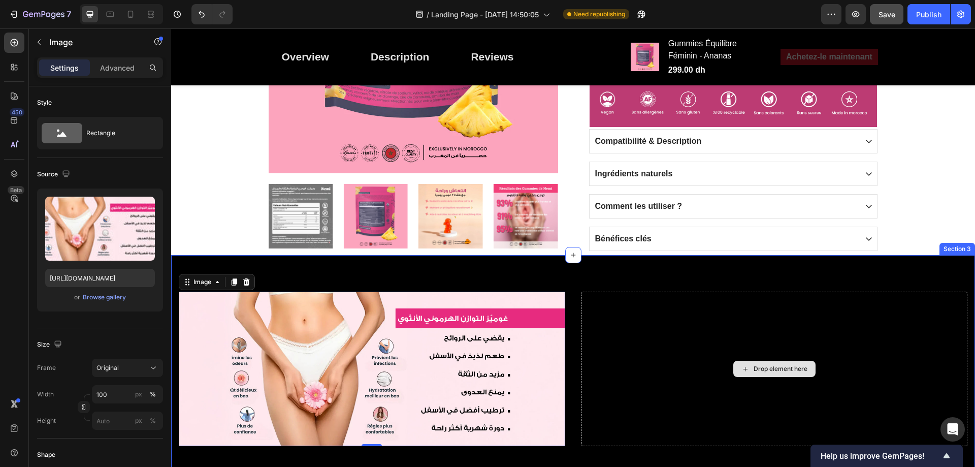
click at [726, 295] on div "Drop element here" at bounding box center [774, 368] width 386 height 154
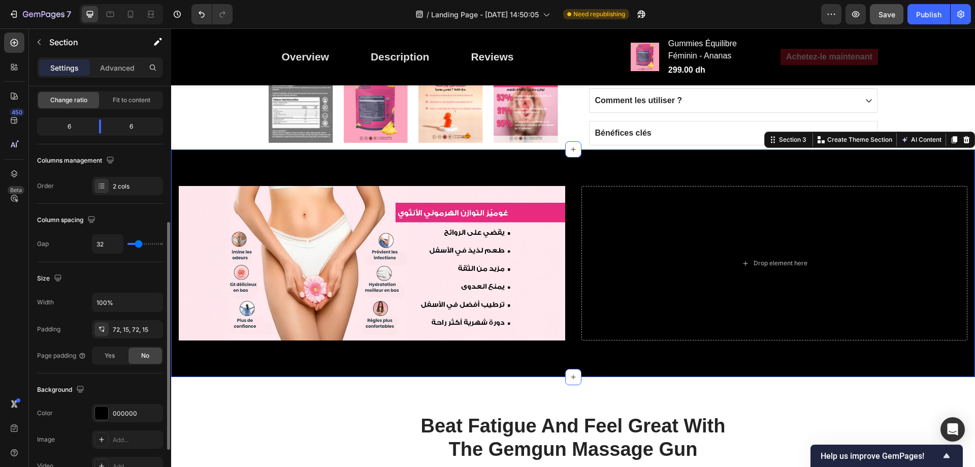
scroll to position [152, 0]
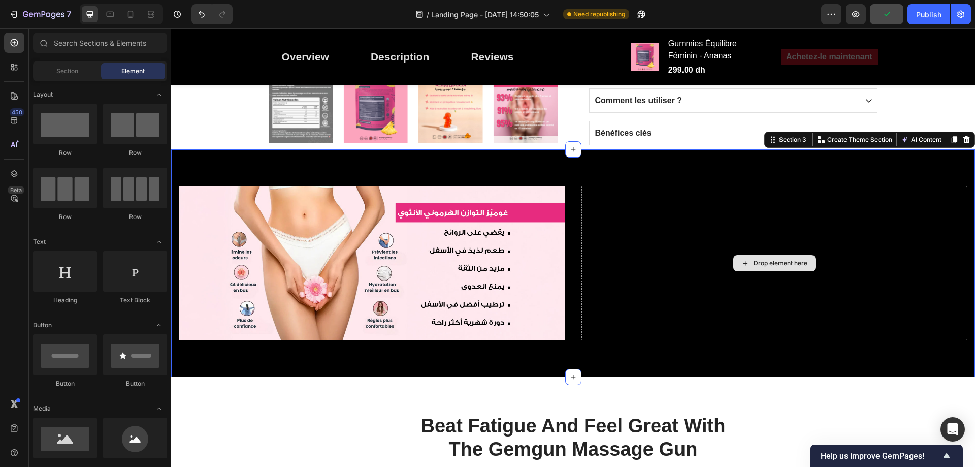
click at [755, 256] on div "Drop element here" at bounding box center [774, 263] width 82 height 16
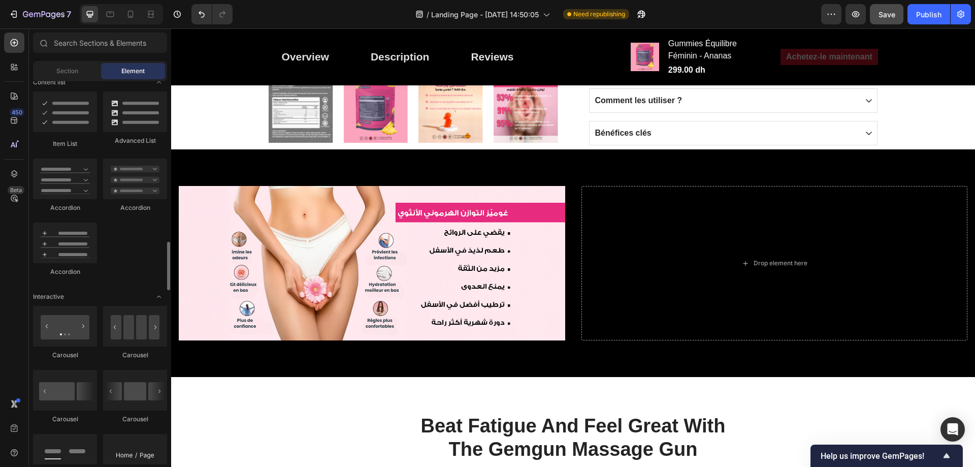
scroll to position [863, 0]
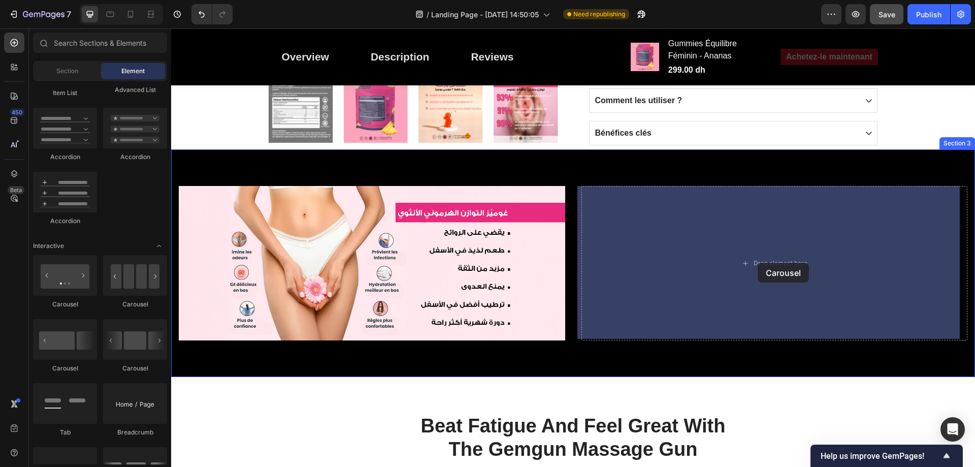
drag, startPoint x: 246, startPoint y: 377, endPoint x: 757, endPoint y: 262, distance: 524.4
drag, startPoint x: 331, startPoint y: 314, endPoint x: 771, endPoint y: 260, distance: 442.4
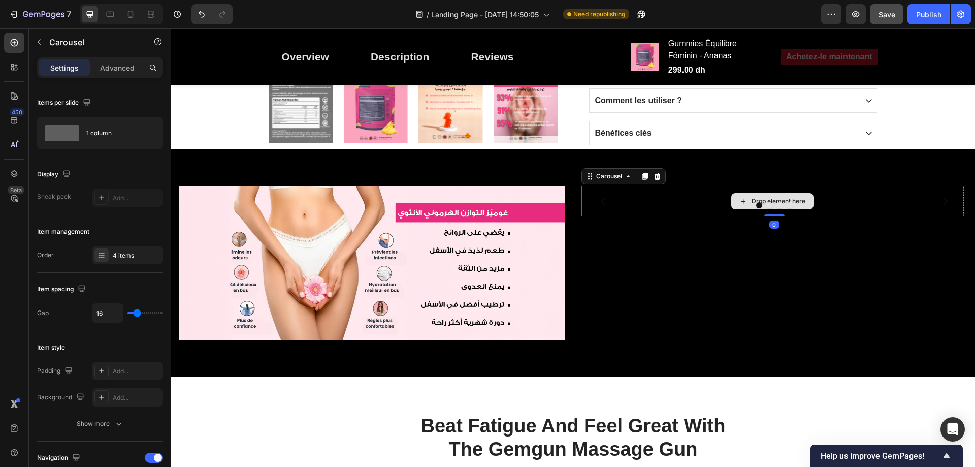
click at [751, 197] on div "Drop element here" at bounding box center [778, 201] width 54 height 8
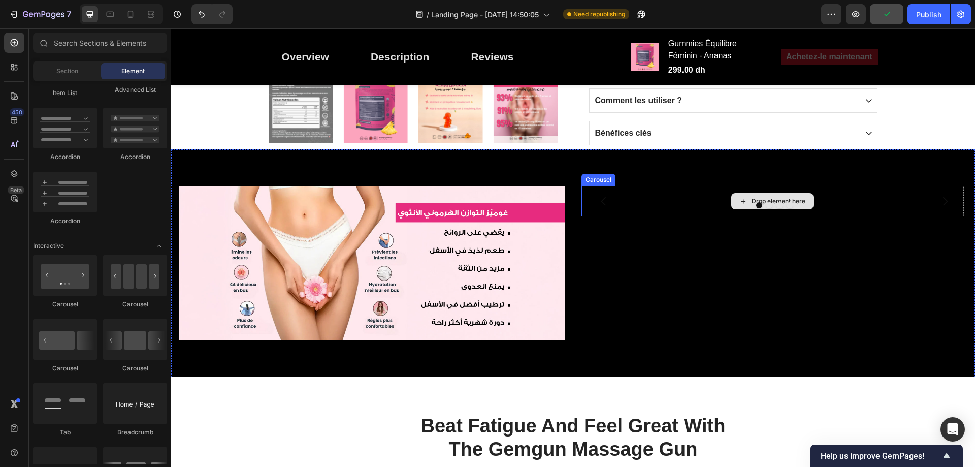
click at [801, 197] on div "Drop element here" at bounding box center [778, 201] width 54 height 8
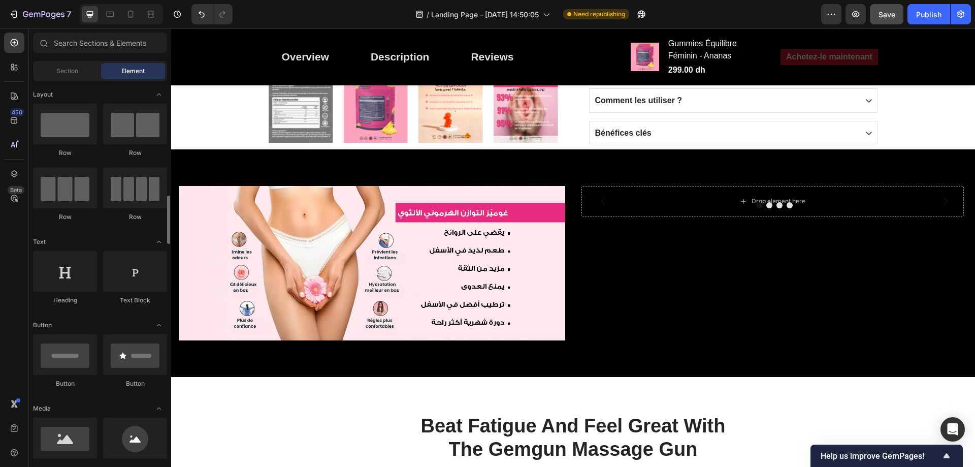
scroll to position [102, 0]
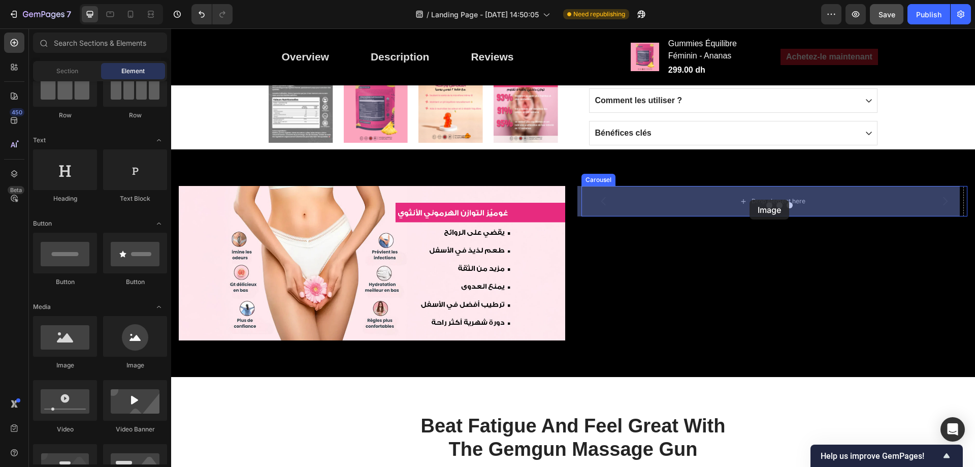
drag, startPoint x: 231, startPoint y: 380, endPoint x: 749, endPoint y: 199, distance: 548.4
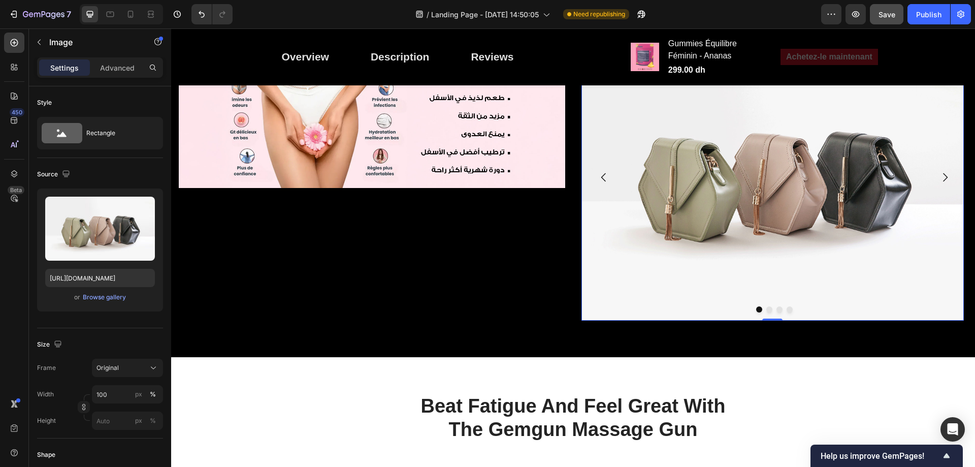
scroll to position [711, 0]
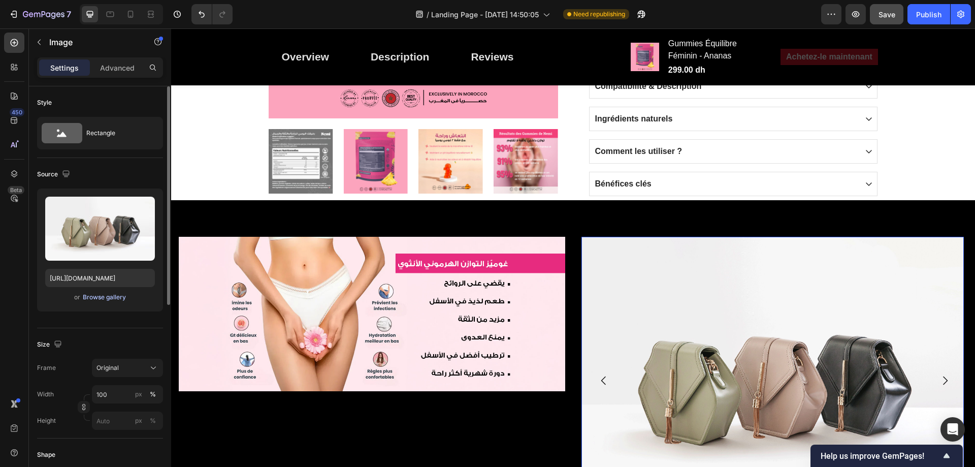
click at [105, 301] on div "Browse gallery" at bounding box center [104, 296] width 43 height 9
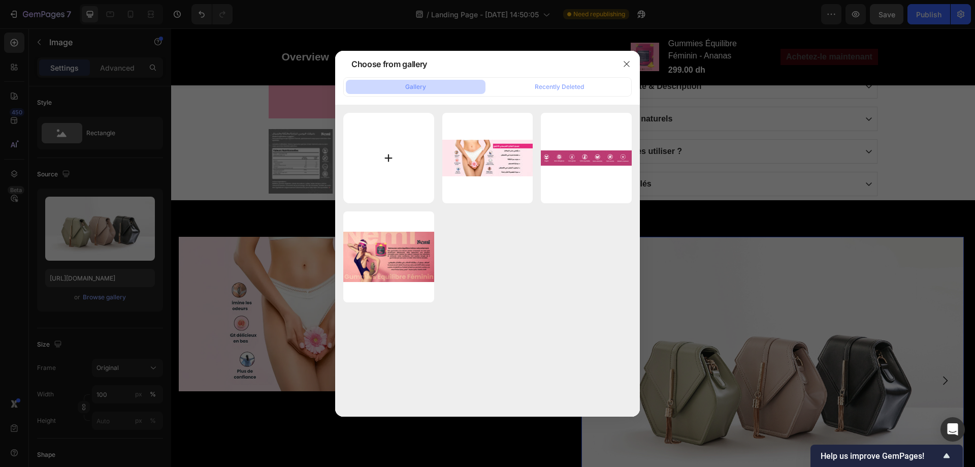
click at [394, 166] on input "file" at bounding box center [388, 158] width 91 height 91
type input "C:\fakepath\Review-1.jpg"
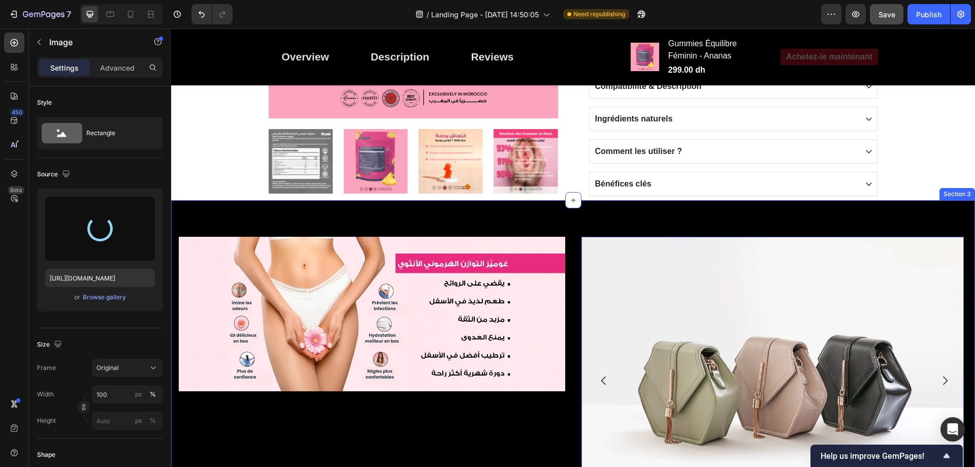
type input "https://cdn.shopify.com/s/files/1/0713/0503/5959/files/gempages_585845646720762…"
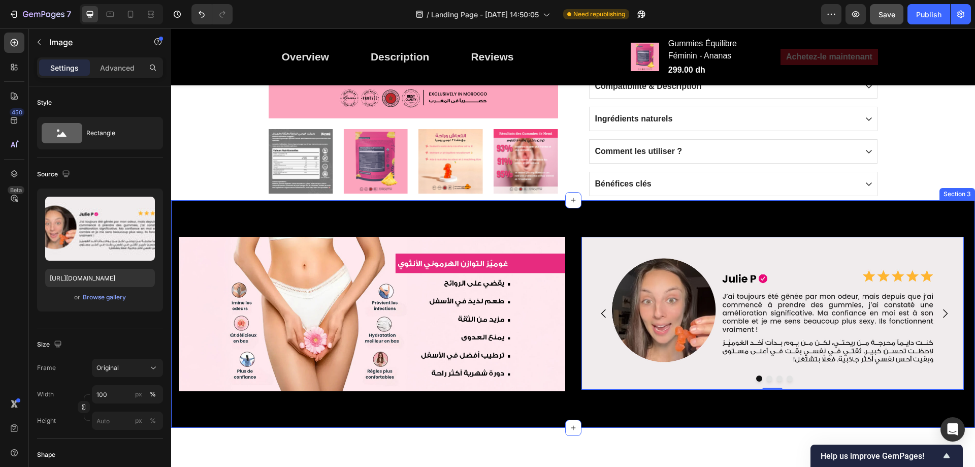
click at [654, 220] on div "Image Image 0 Drop element here Drop element here Drop element here Carousel Se…" at bounding box center [573, 313] width 804 height 227
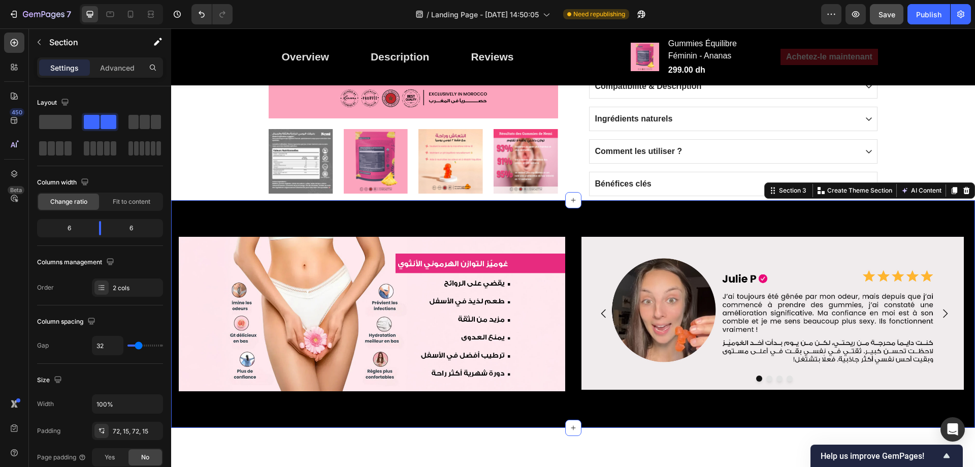
click at [650, 232] on div "Image Image Drop element here Drop element here Drop element here Carousel Sect…" at bounding box center [573, 313] width 804 height 227
click at [141, 435] on div "72, 15, 72, 15" at bounding box center [127, 430] width 29 height 9
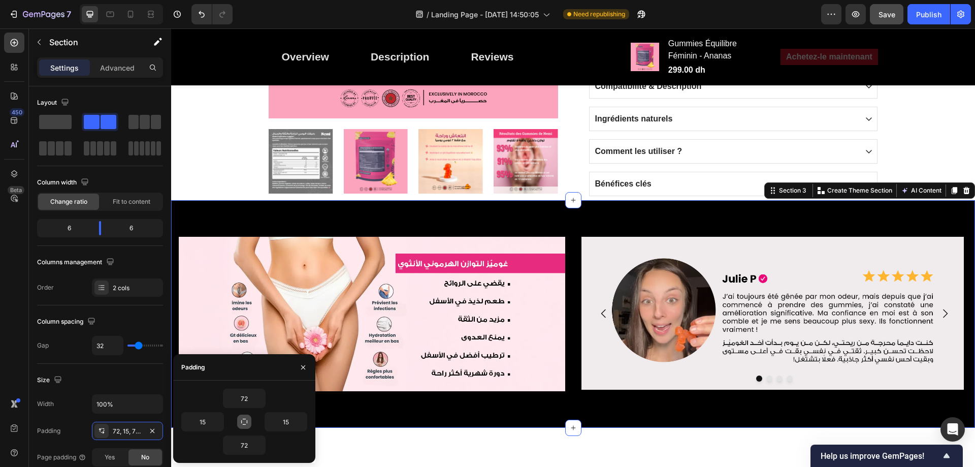
click at [244, 424] on icon "button" at bounding box center [244, 421] width 6 height 6
type input "72"
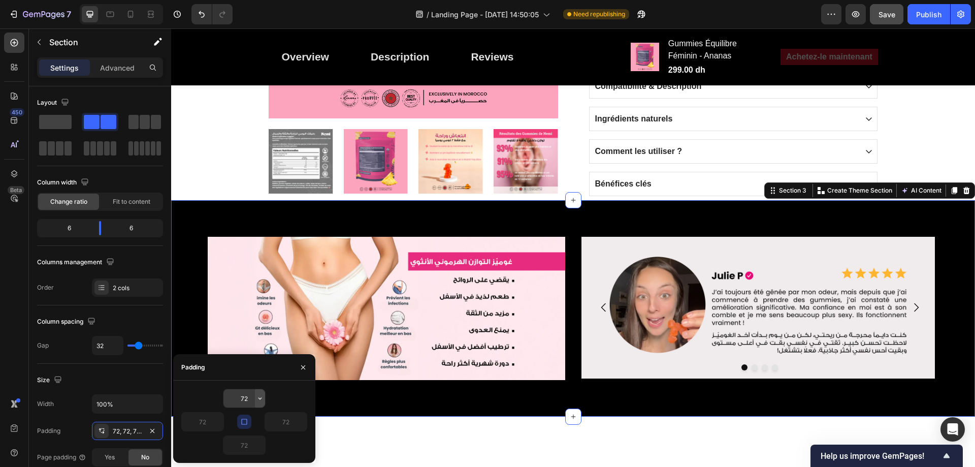
click at [258, 395] on icon "button" at bounding box center [260, 398] width 8 height 8
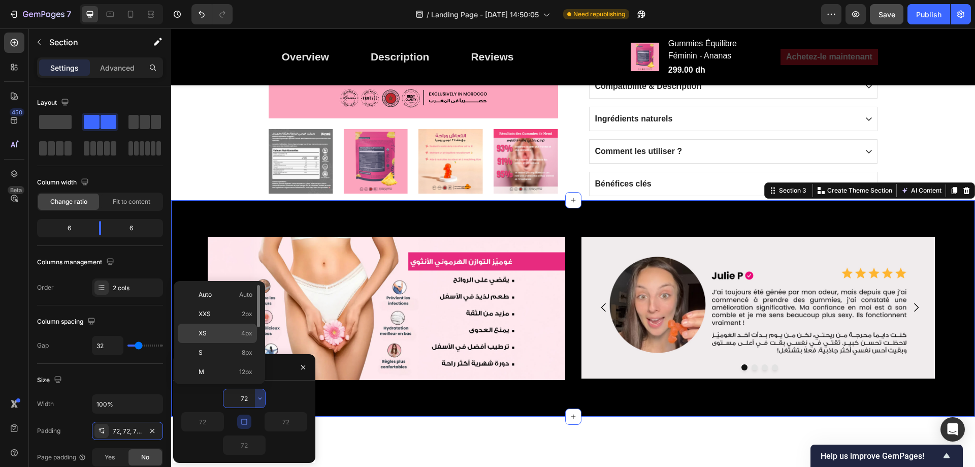
click at [246, 328] on span "4px" at bounding box center [246, 332] width 11 height 9
type input "4"
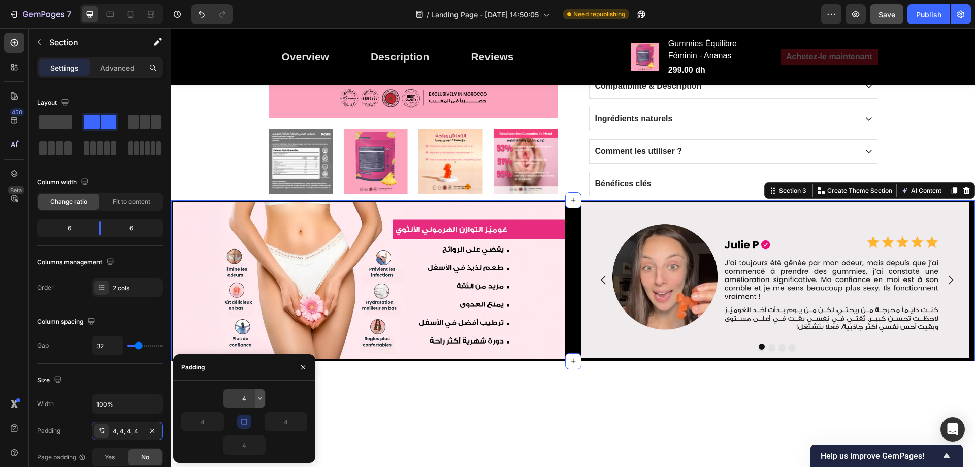
click at [259, 395] on icon "button" at bounding box center [260, 398] width 8 height 8
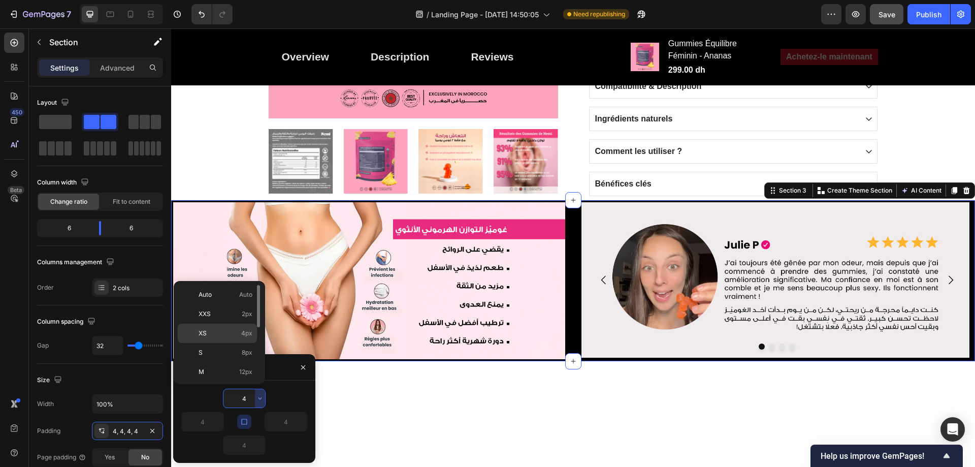
click at [245, 331] on span "4px" at bounding box center [246, 332] width 11 height 9
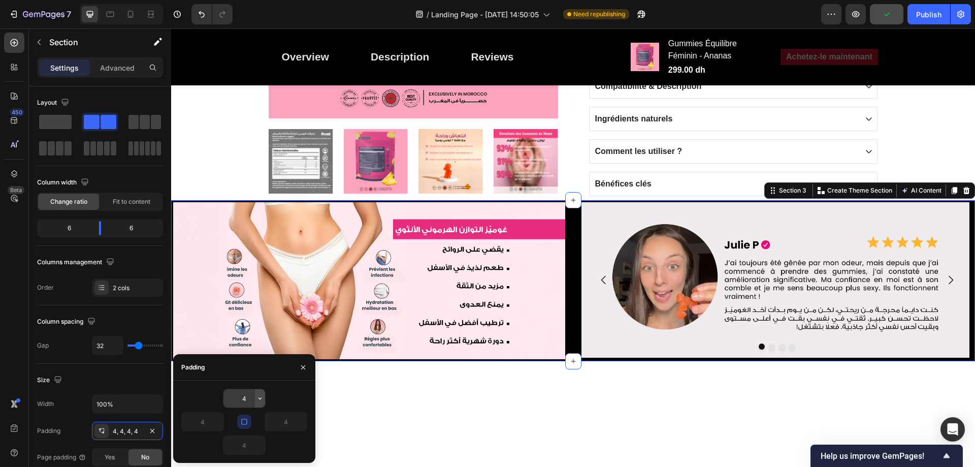
click at [258, 395] on icon "button" at bounding box center [260, 398] width 8 height 8
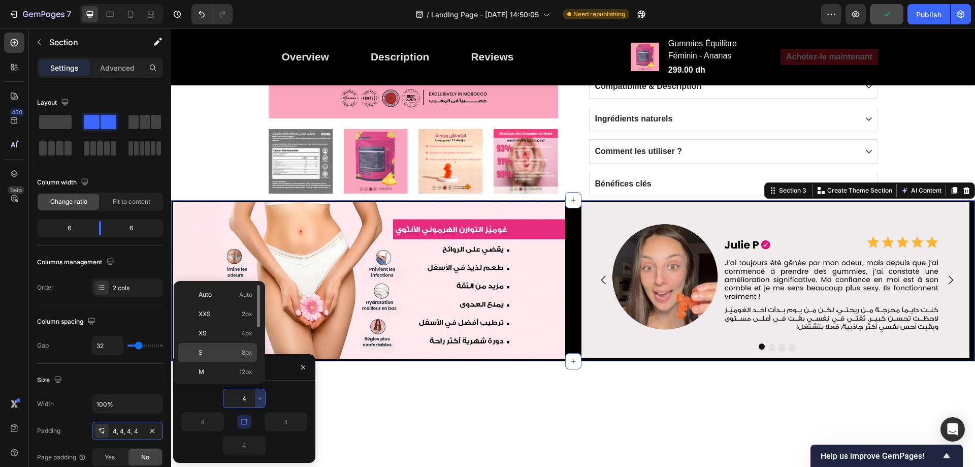
click at [248, 350] on span "8px" at bounding box center [247, 352] width 11 height 9
type input "8"
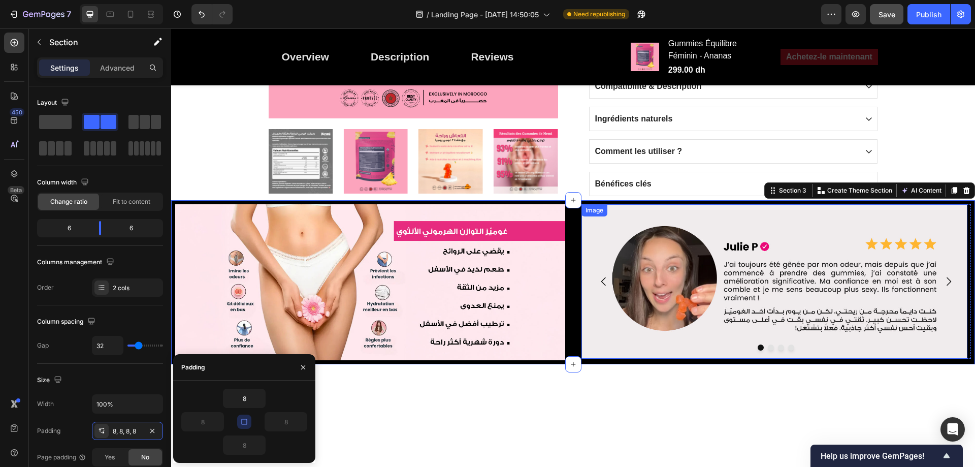
click at [654, 303] on img at bounding box center [774, 281] width 386 height 154
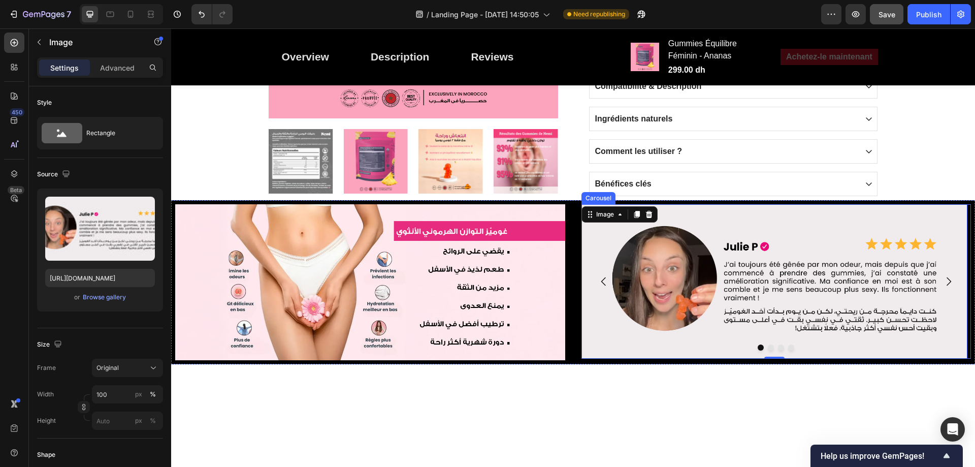
click at [942, 280] on icon "Carousel Next Arrow" at bounding box center [948, 281] width 12 height 12
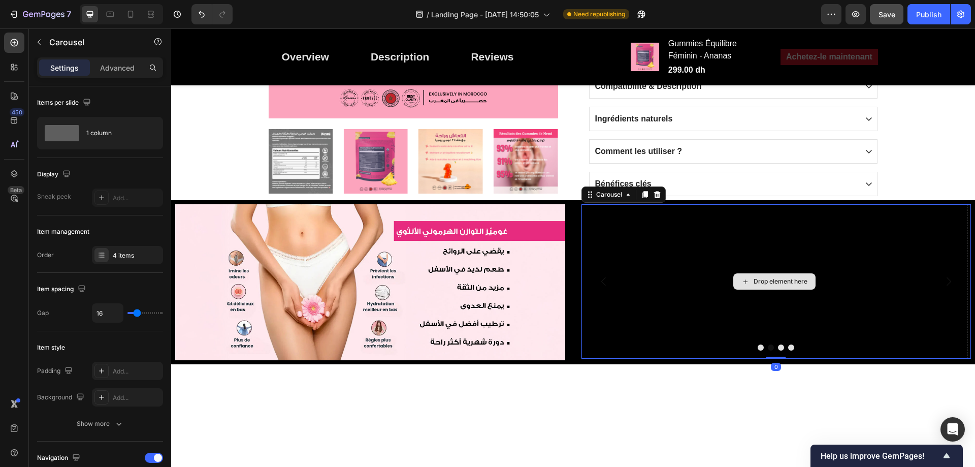
click at [788, 279] on div "Drop element here" at bounding box center [780, 281] width 54 height 8
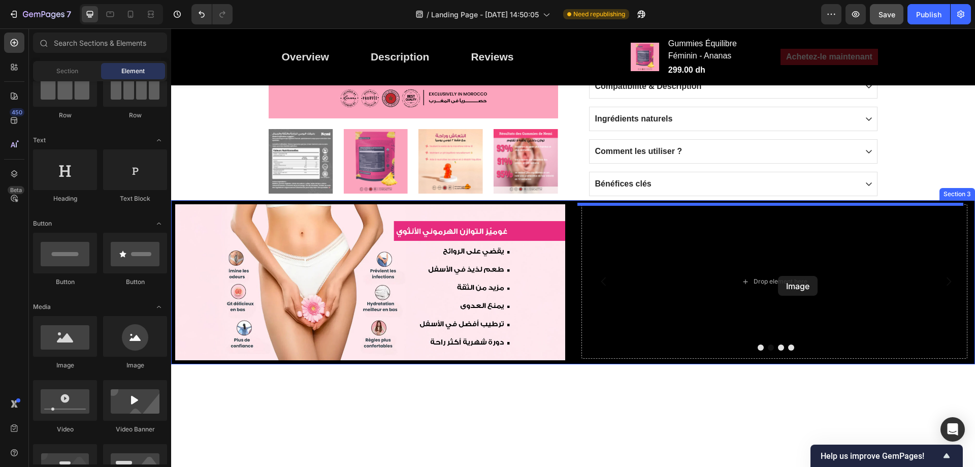
drag, startPoint x: 275, startPoint y: 374, endPoint x: 774, endPoint y: 280, distance: 507.8
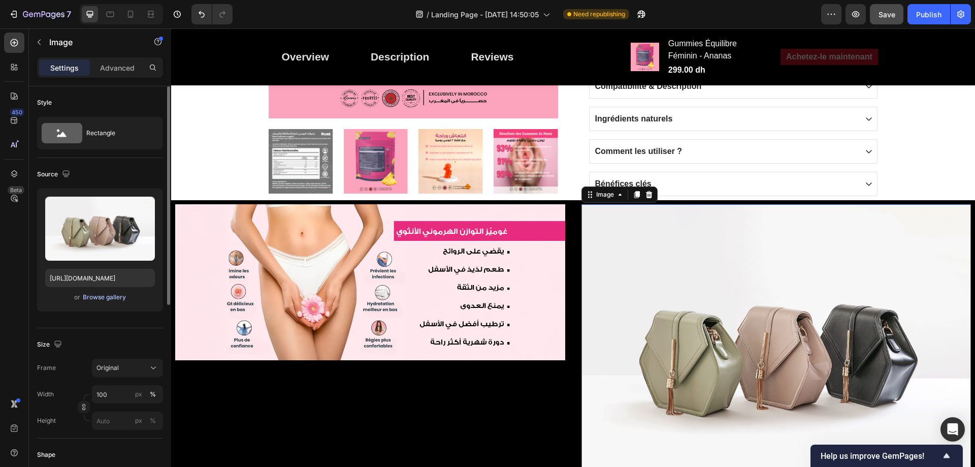
click at [96, 296] on div "Browse gallery" at bounding box center [104, 296] width 43 height 9
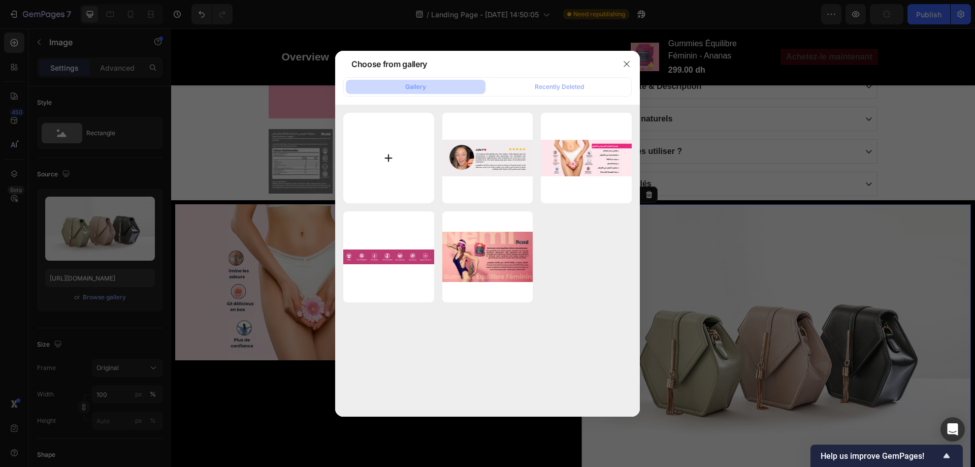
click at [431, 168] on input "file" at bounding box center [388, 158] width 91 height 91
type input "C:\fakepath\Review-2.jpg"
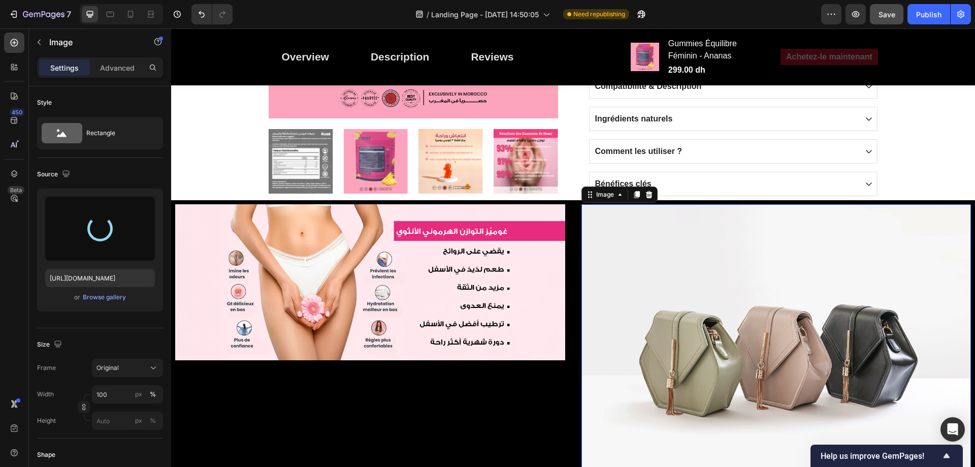
type input "https://cdn.shopify.com/s/files/1/0713/0503/5959/files/gempages_585845646720762…"
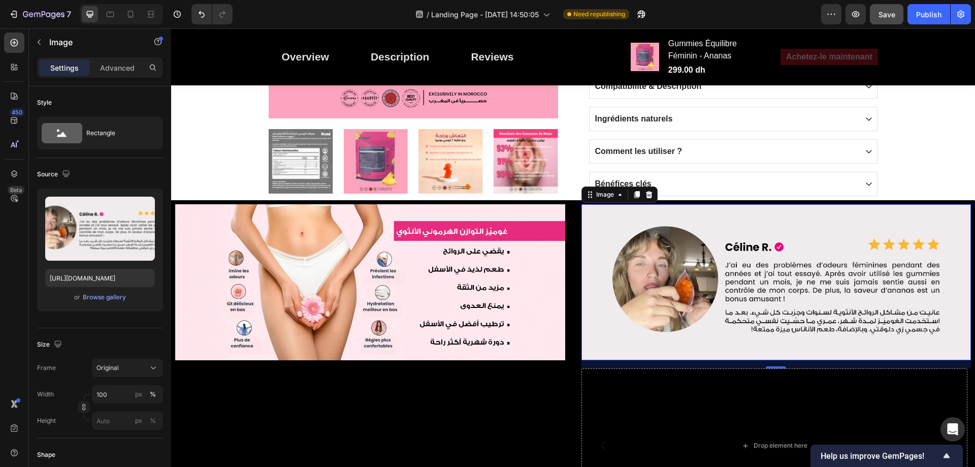
scroll to position [761, 0]
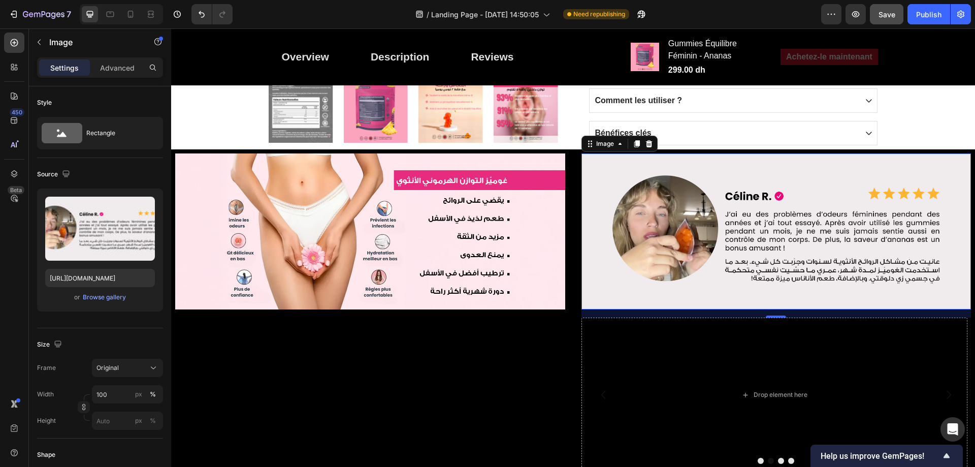
click at [855, 249] on img at bounding box center [776, 231] width 390 height 156
click at [790, 358] on div "Drop element here" at bounding box center [774, 394] width 386 height 154
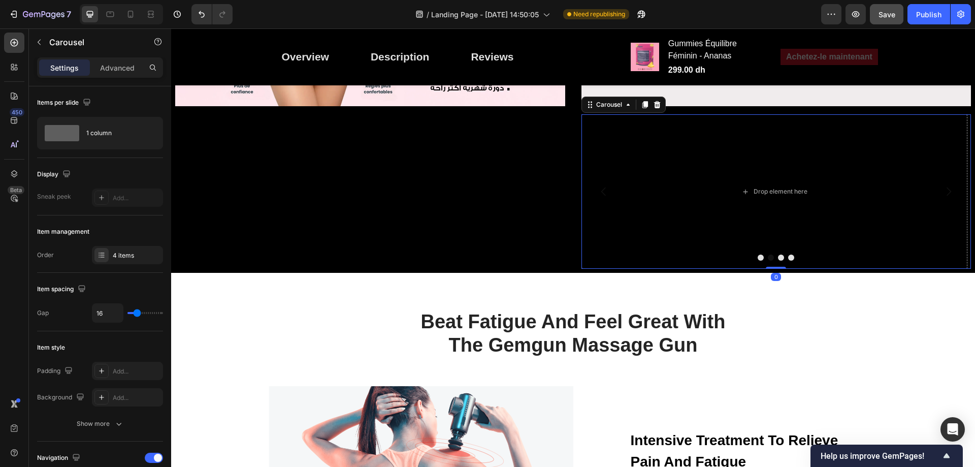
scroll to position [948, 0]
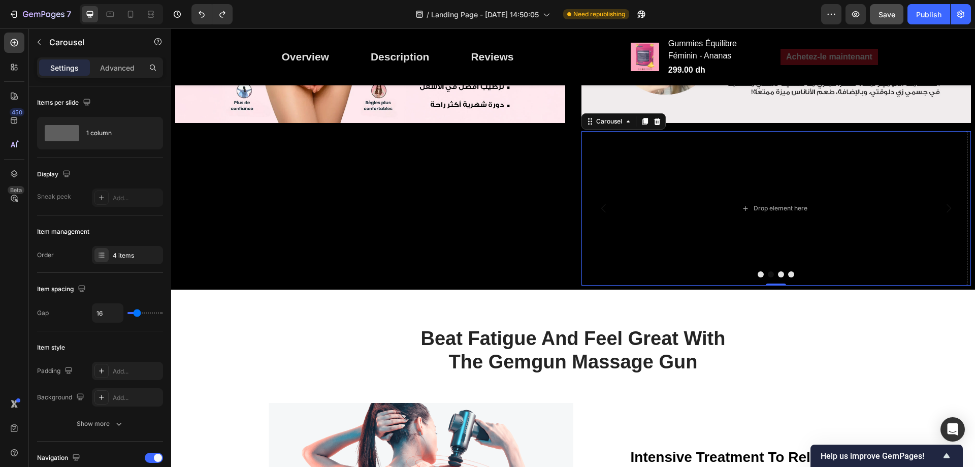
click at [768, 285] on div "Drop element here" at bounding box center [774, 208] width 386 height 154
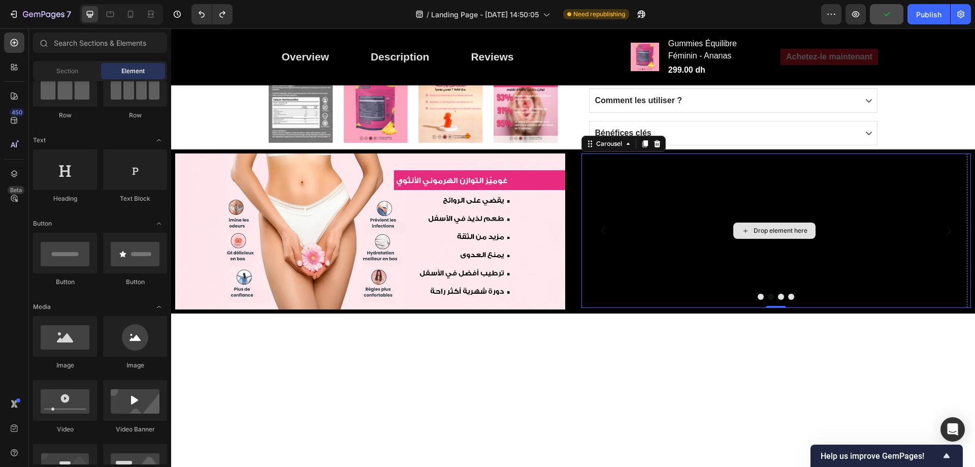
click at [777, 233] on div "Drop element here" at bounding box center [780, 230] width 54 height 8
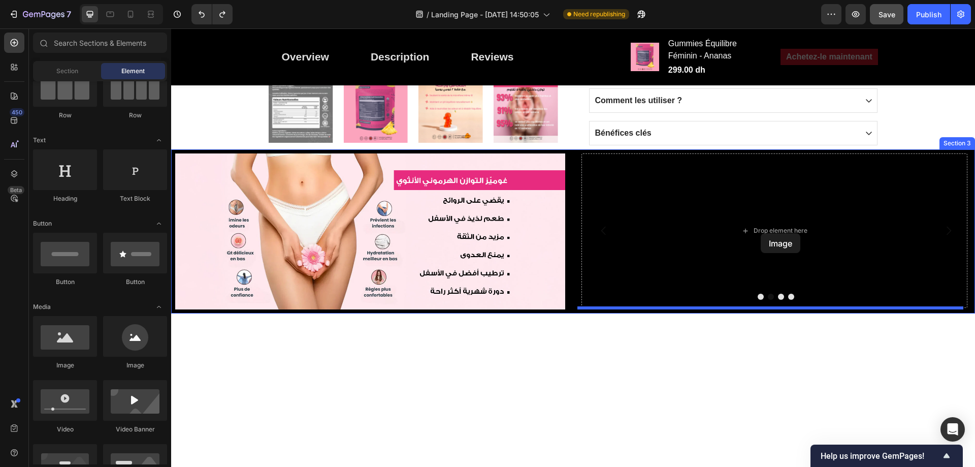
drag, startPoint x: 241, startPoint y: 371, endPoint x: 760, endPoint y: 233, distance: 537.3
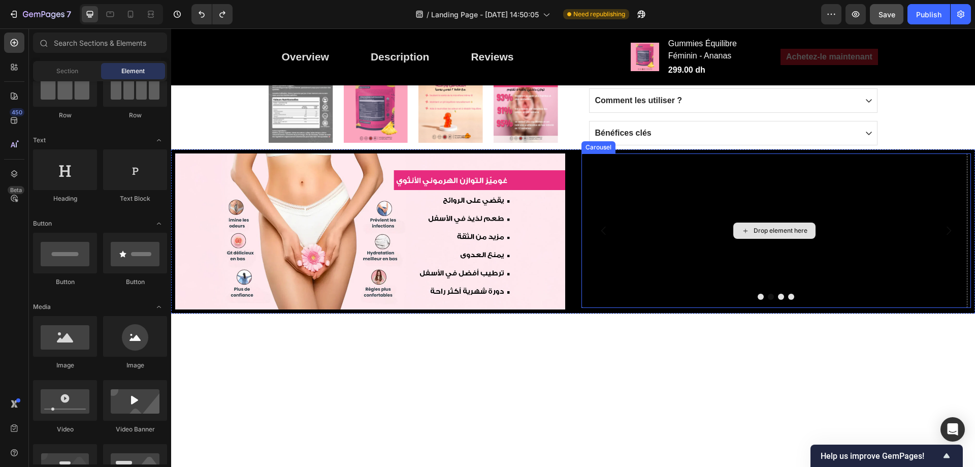
click at [764, 235] on div "Drop element here" at bounding box center [780, 230] width 54 height 8
click at [764, 231] on div "Drop element here" at bounding box center [780, 230] width 54 height 8
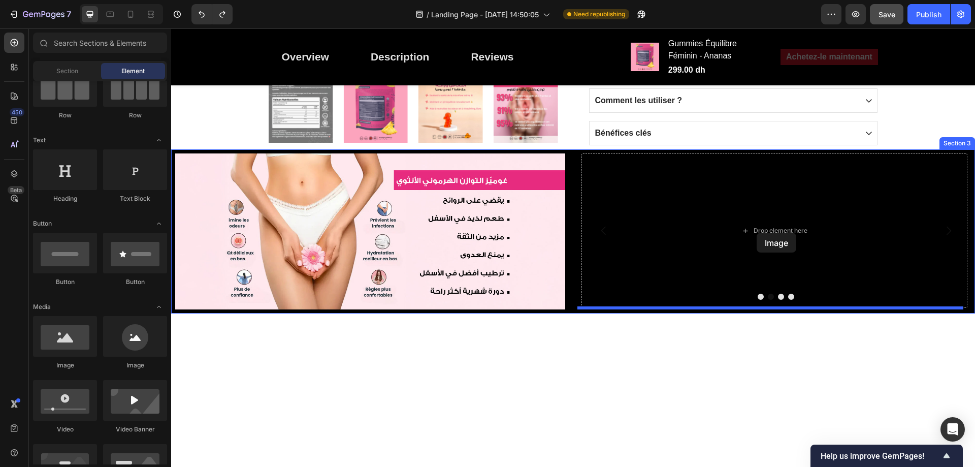
drag, startPoint x: 234, startPoint y: 363, endPoint x: 756, endPoint y: 232, distance: 539.0
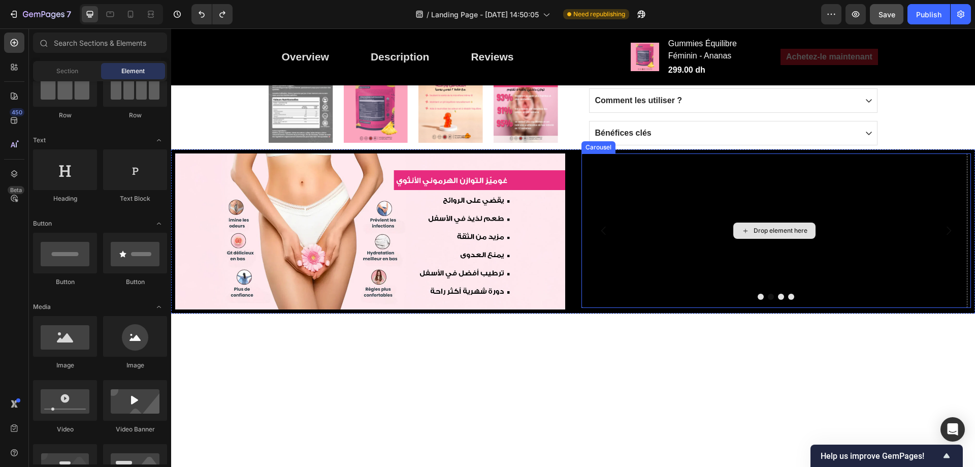
click at [742, 216] on div "Drop element here" at bounding box center [774, 230] width 386 height 154
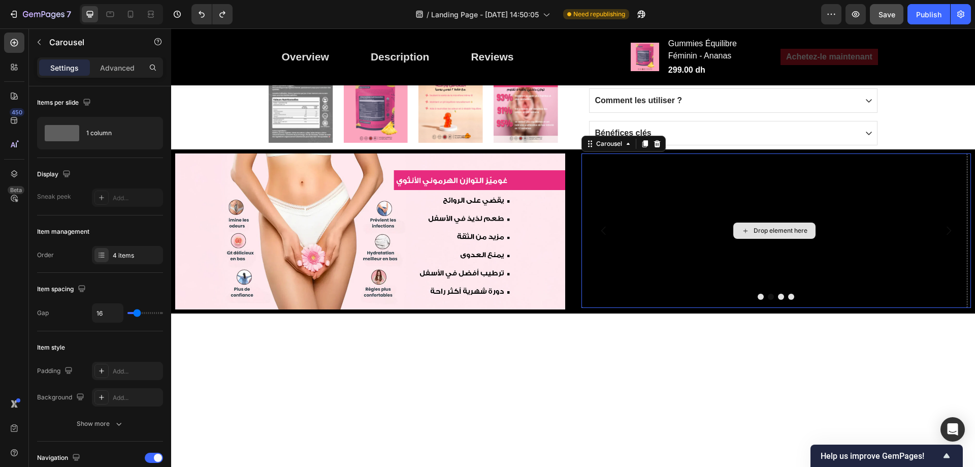
click at [759, 230] on div "Drop element here" at bounding box center [780, 230] width 54 height 8
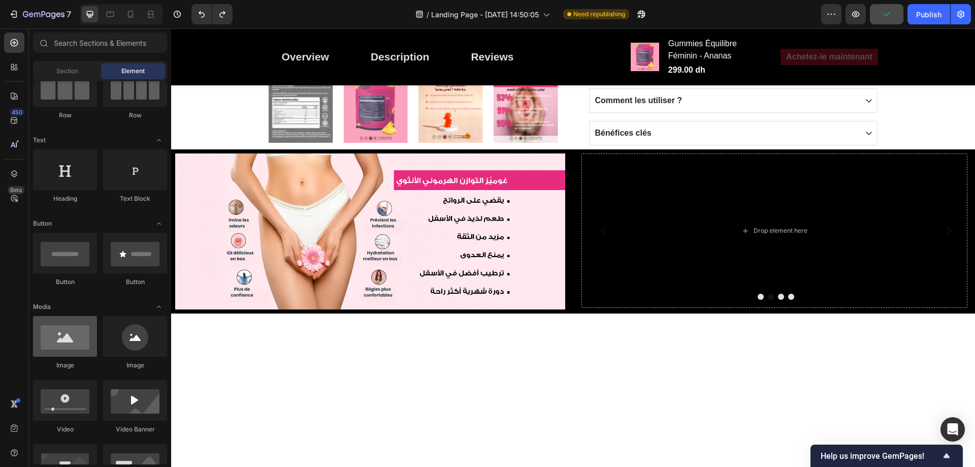
click at [58, 339] on div at bounding box center [65, 336] width 64 height 41
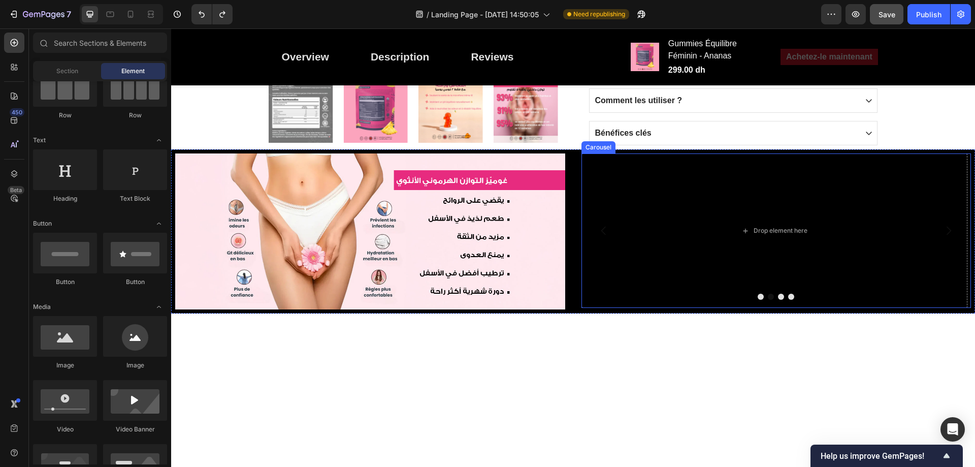
click at [757, 297] on button "Dot" at bounding box center [760, 296] width 6 height 6
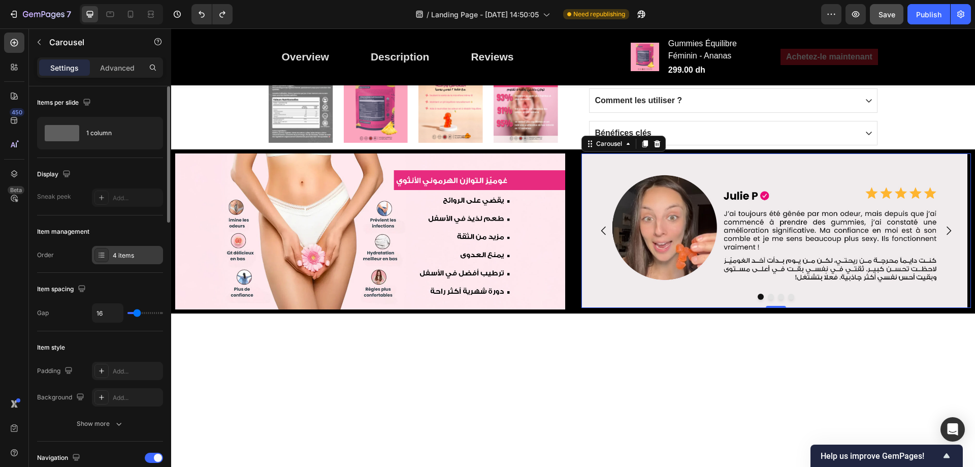
click at [131, 260] on div "4 items" at bounding box center [127, 255] width 71 height 18
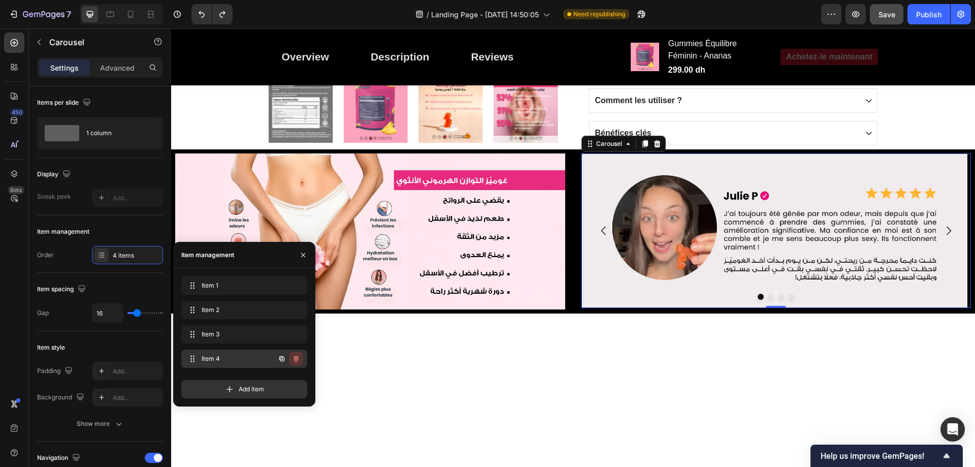
click at [295, 356] on icon "button" at bounding box center [295, 358] width 5 height 6
click at [295, 356] on div "Delete" at bounding box center [289, 358] width 19 height 9
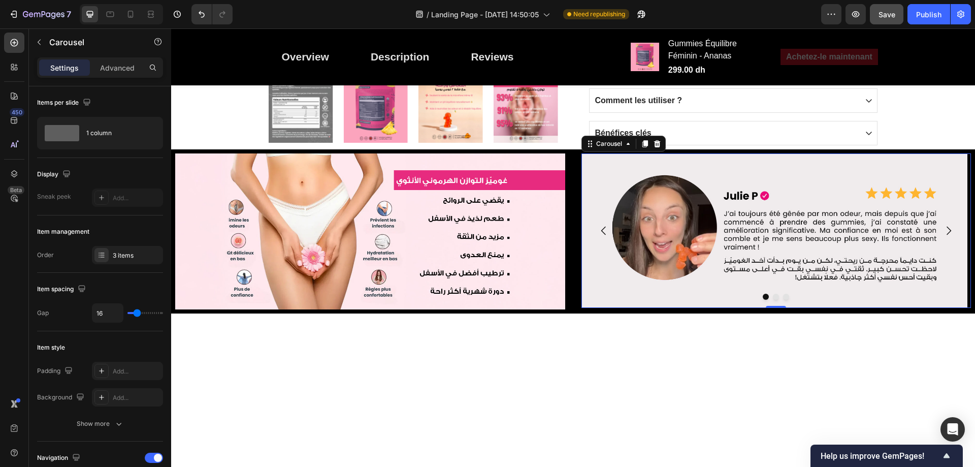
click at [773, 297] on button "Dot" at bounding box center [776, 296] width 6 height 6
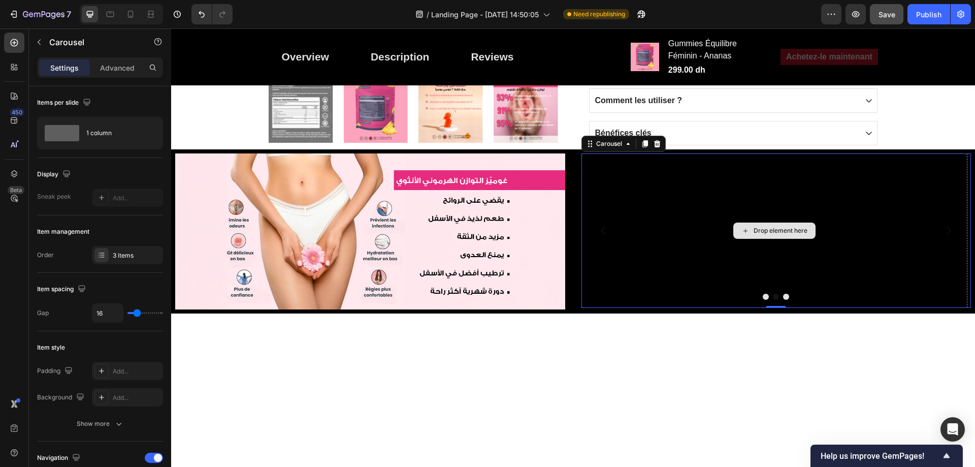
click at [770, 226] on div "Drop element here" at bounding box center [774, 230] width 82 height 16
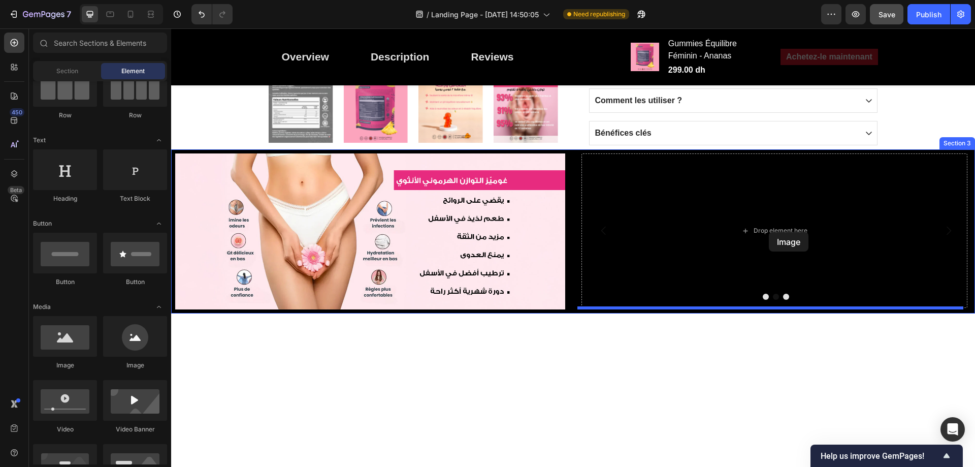
drag, startPoint x: 229, startPoint y: 371, endPoint x: 769, endPoint y: 231, distance: 556.8
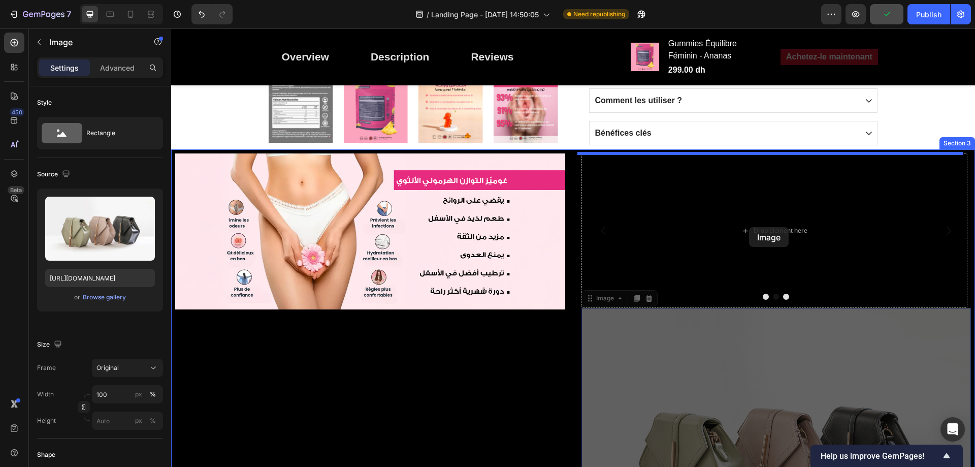
drag, startPoint x: 685, startPoint y: 361, endPoint x: 749, endPoint y: 227, distance: 148.5
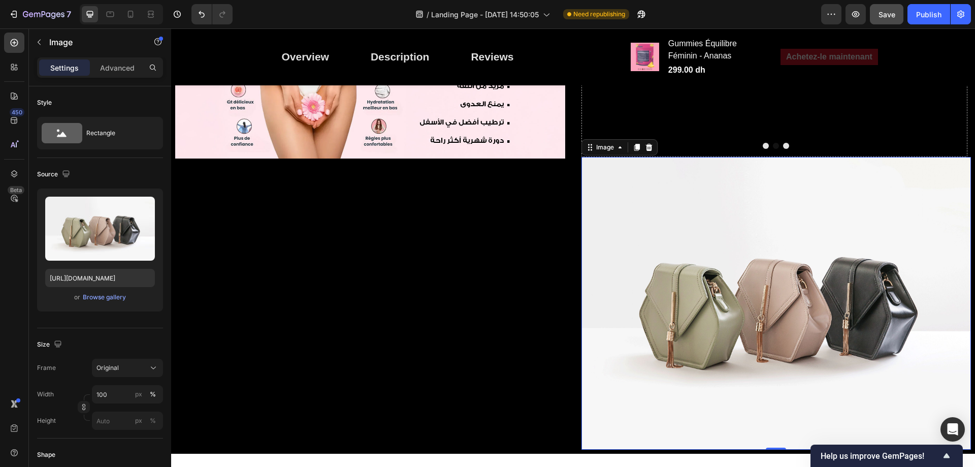
scroll to position [863, 0]
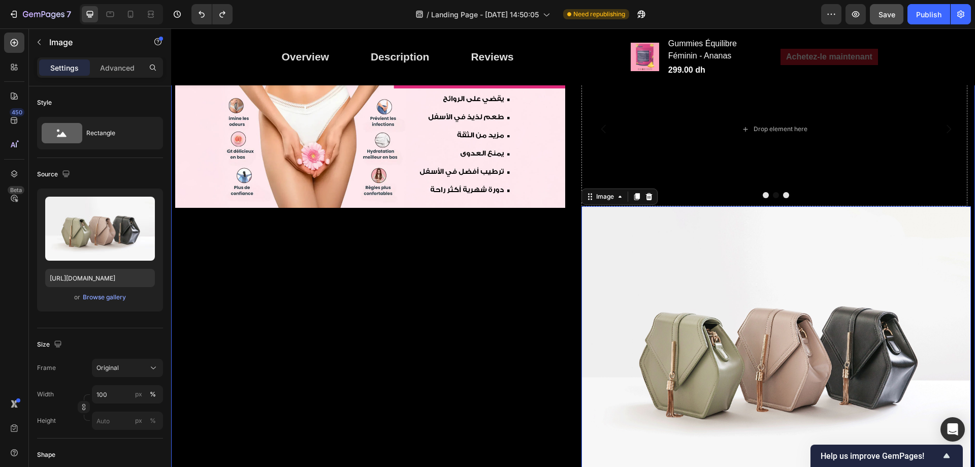
click at [468, 358] on div "Image" at bounding box center [370, 275] width 390 height 447
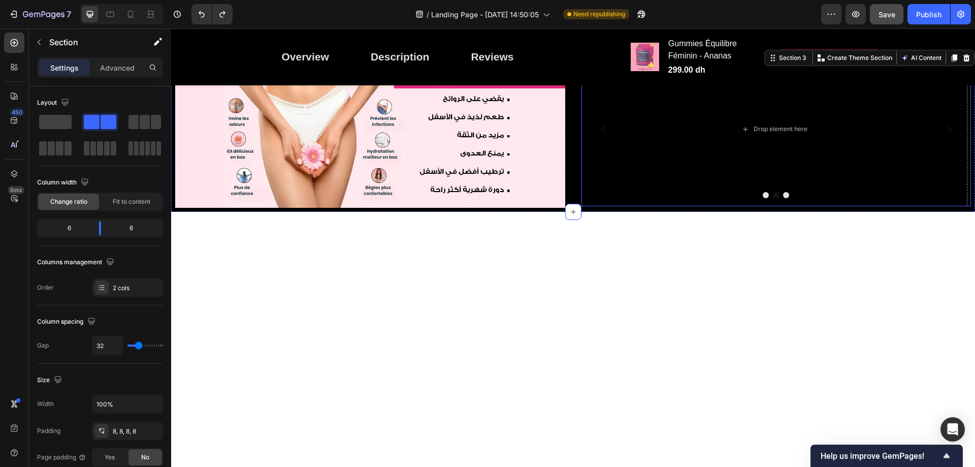
click at [783, 193] on button "Dot" at bounding box center [786, 195] width 6 height 6
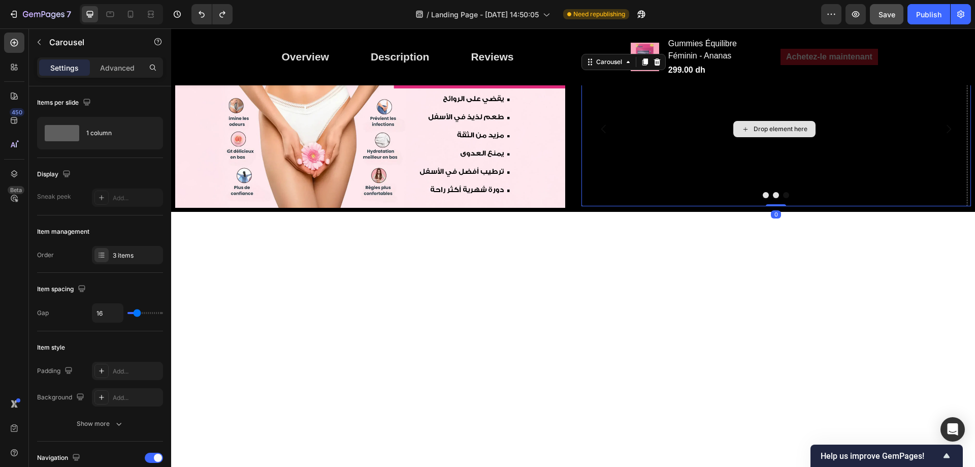
click at [774, 123] on div "Drop element here" at bounding box center [774, 129] width 82 height 16
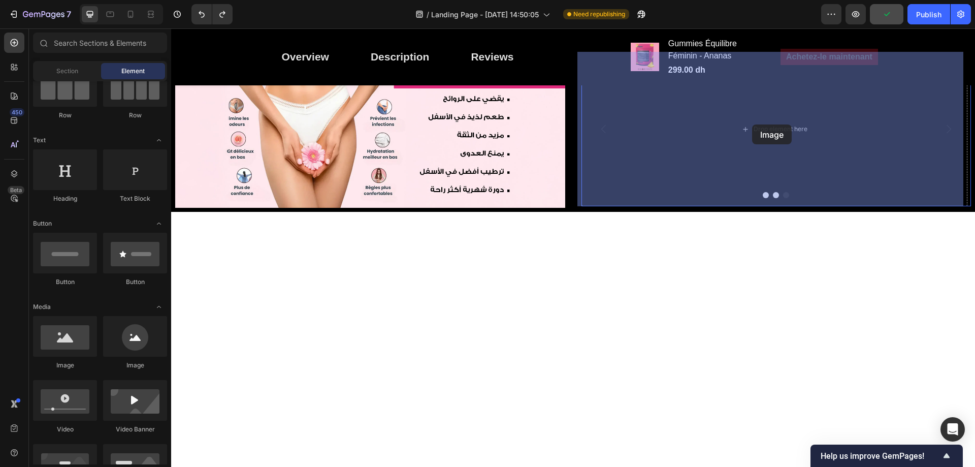
drag, startPoint x: 234, startPoint y: 367, endPoint x: 752, endPoint y: 124, distance: 571.8
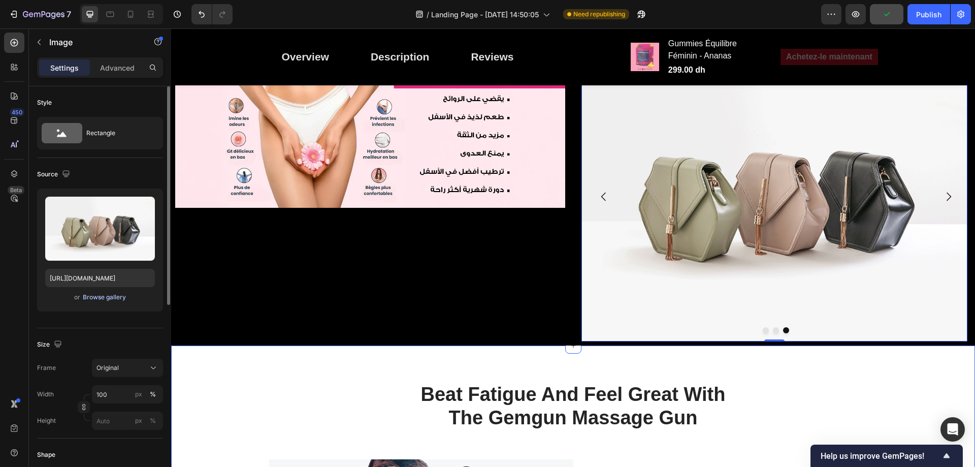
scroll to position [812, 0]
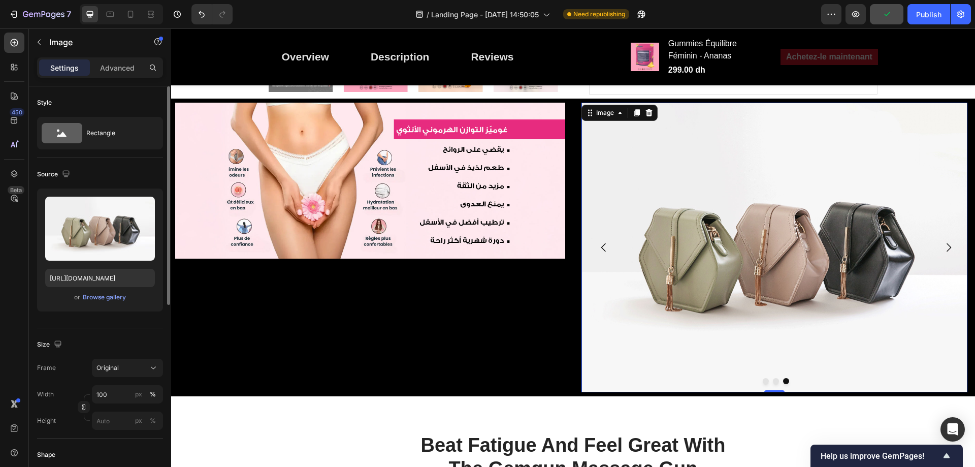
click at [116, 291] on div "or Browse gallery" at bounding box center [100, 297] width 110 height 12
click at [113, 296] on div "Browse gallery" at bounding box center [104, 296] width 43 height 9
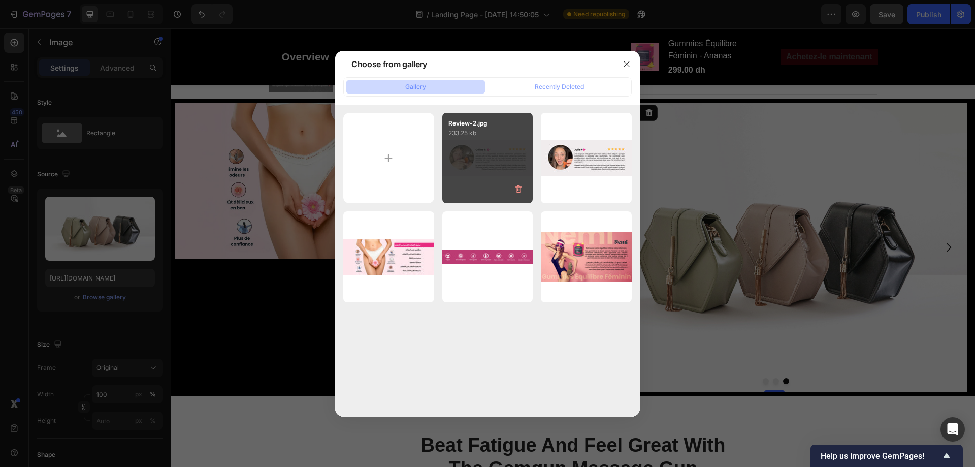
click at [472, 161] on div "Review-2.jpg 233.25 kb" at bounding box center [487, 158] width 91 height 91
type input "https://cdn.shopify.com/s/files/1/0713/0503/5959/files/gempages_585845646720762…"
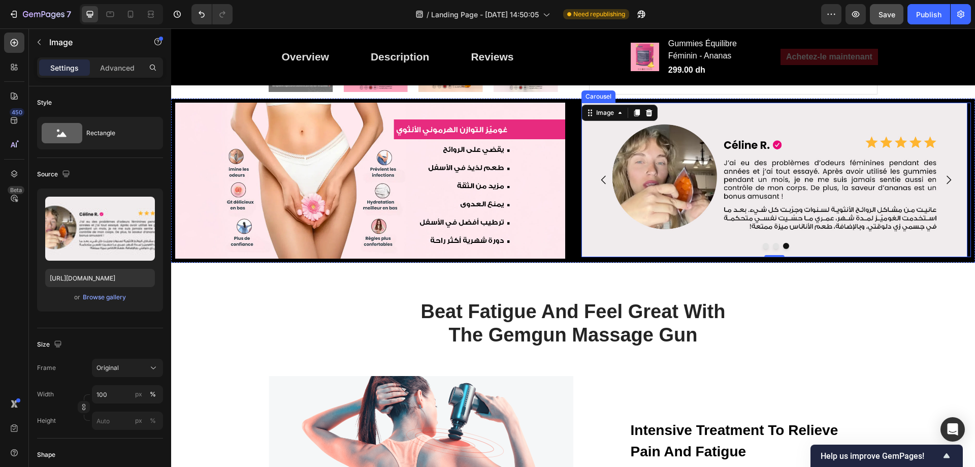
click at [773, 247] on button "Dot" at bounding box center [776, 246] width 6 height 6
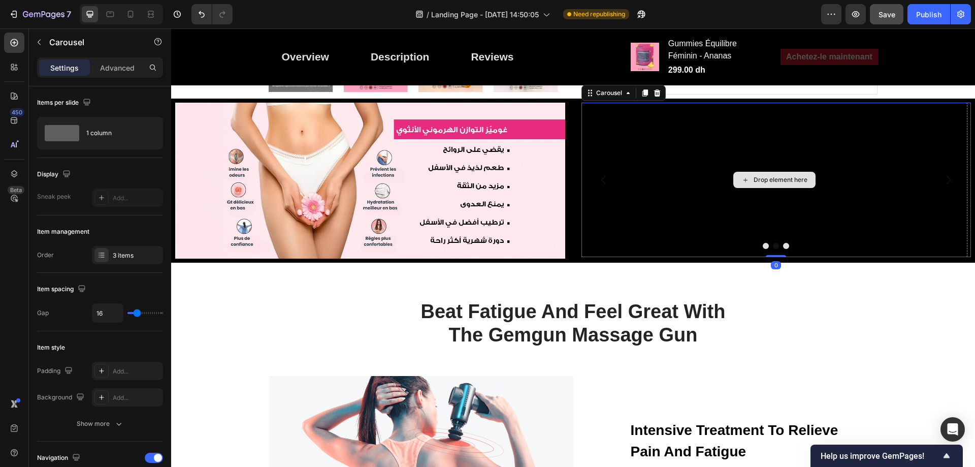
click at [773, 183] on div "Drop element here" at bounding box center [780, 180] width 54 height 8
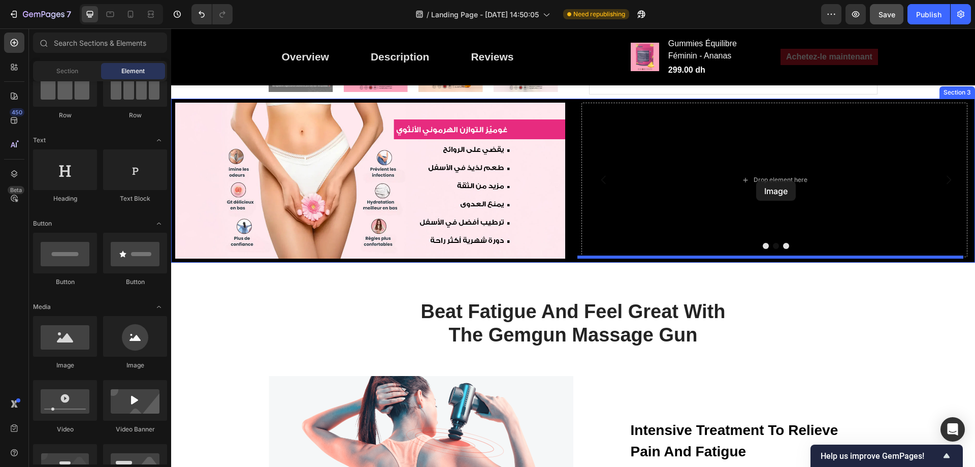
drag, startPoint x: 242, startPoint y: 365, endPoint x: 756, endPoint y: 181, distance: 545.8
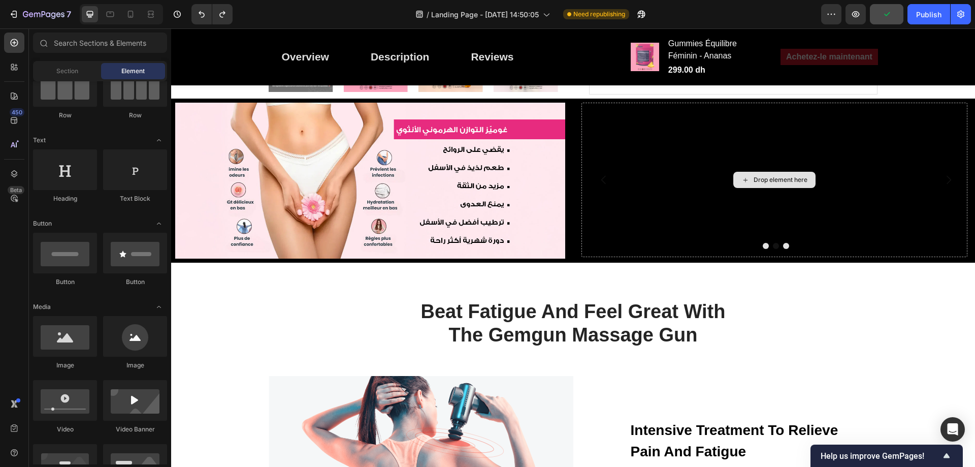
click at [756, 178] on div "Drop element here" at bounding box center [780, 180] width 54 height 8
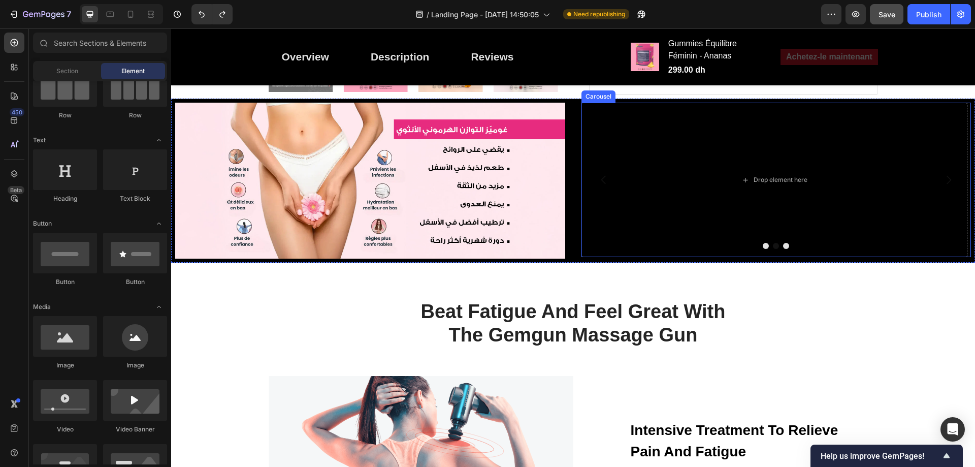
click at [779, 249] on div at bounding box center [776, 246] width 390 height 6
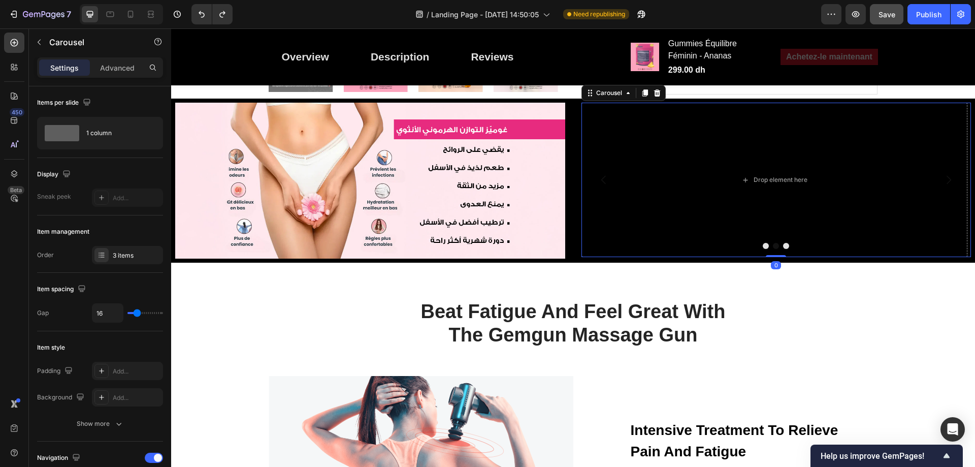
click at [783, 246] on button "Dot" at bounding box center [786, 246] width 6 height 6
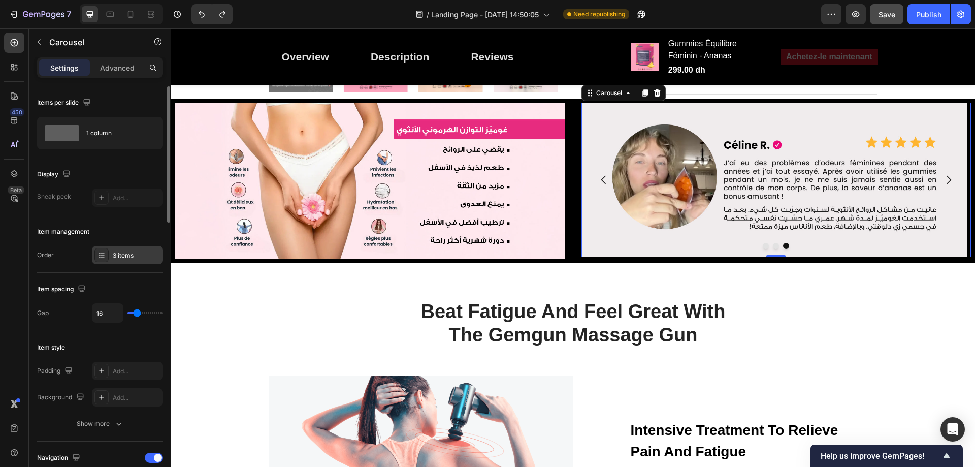
click at [136, 248] on div "3 items" at bounding box center [127, 255] width 71 height 18
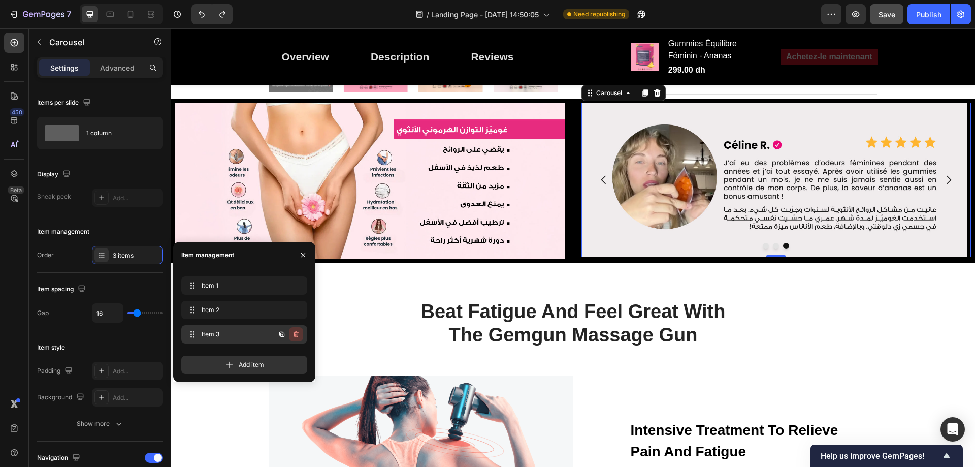
click at [298, 332] on icon "button" at bounding box center [295, 334] width 5 height 6
click at [287, 332] on div "Delete" at bounding box center [289, 333] width 19 height 9
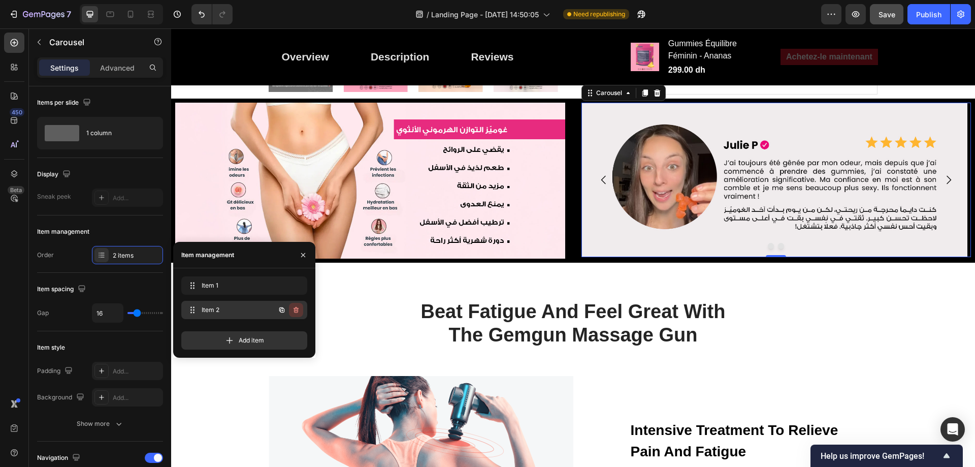
click at [291, 311] on button "button" at bounding box center [296, 310] width 14 height 14
click at [295, 311] on div "Delete" at bounding box center [289, 309] width 19 height 9
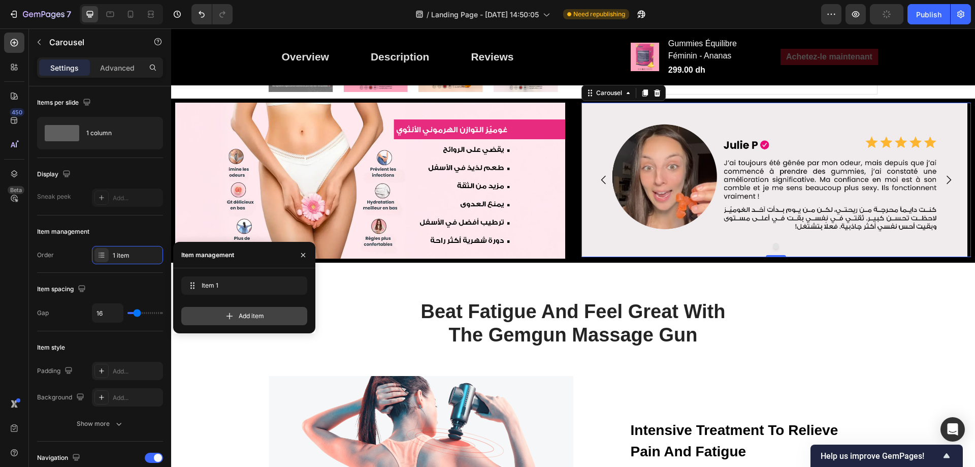
click at [282, 317] on div "Add item" at bounding box center [244, 316] width 126 height 18
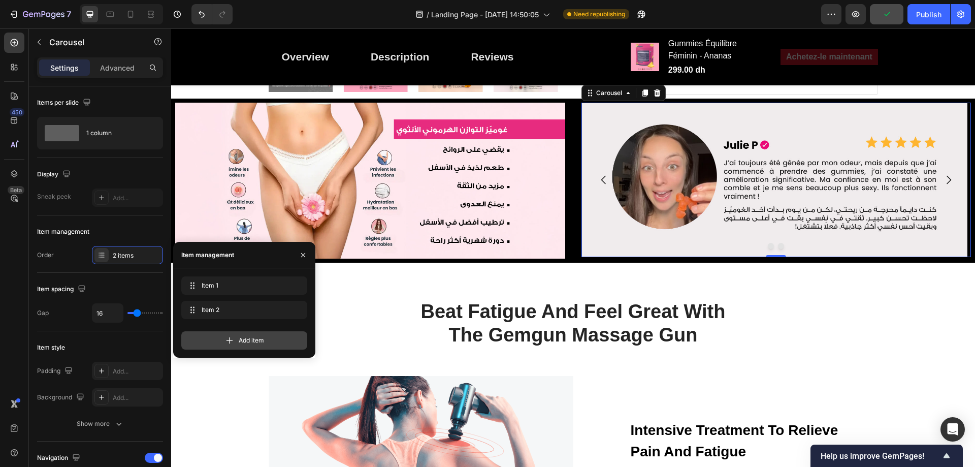
click at [278, 342] on div "Add item" at bounding box center [244, 340] width 126 height 18
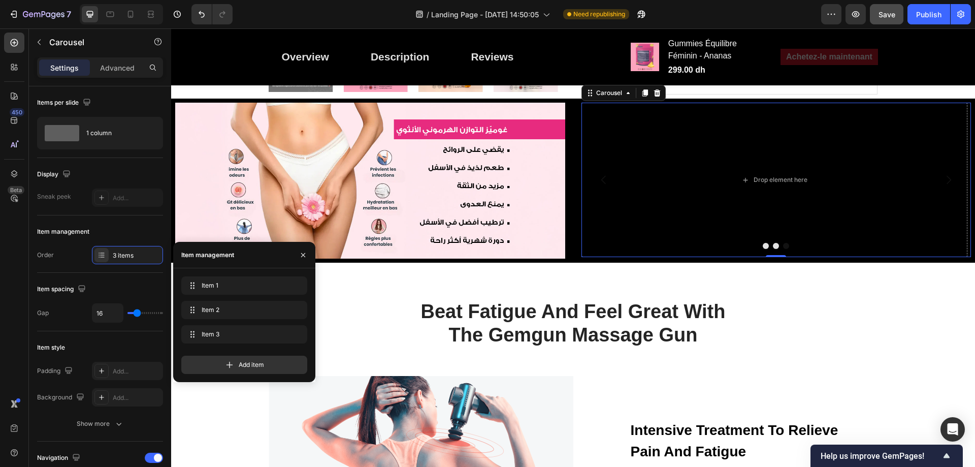
click at [783, 246] on button "Dot" at bounding box center [786, 246] width 6 height 6
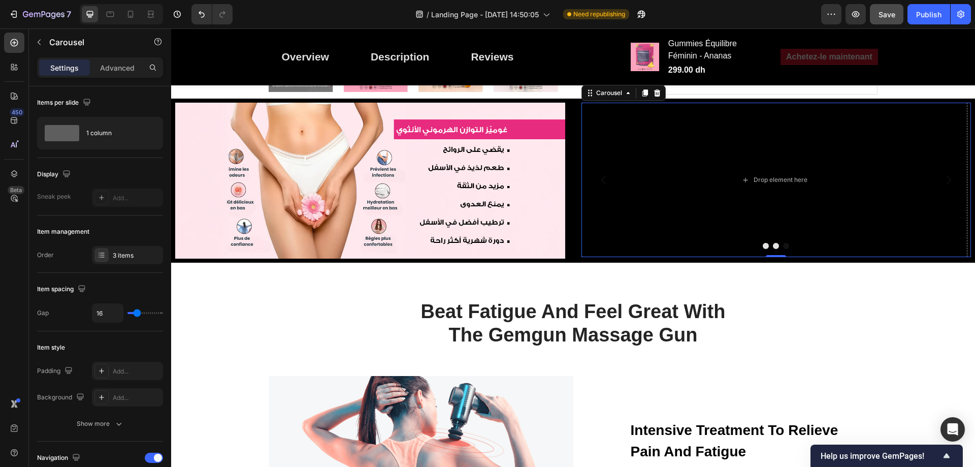
click at [773, 246] on button "Dot" at bounding box center [776, 246] width 6 height 6
click at [762, 246] on button "Dot" at bounding box center [765, 246] width 6 height 6
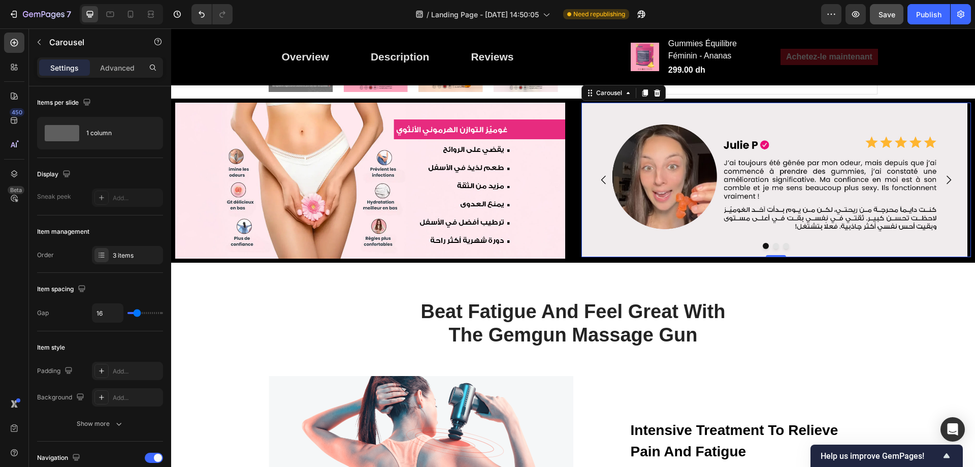
click at [767, 246] on div at bounding box center [776, 246] width 390 height 6
click at [773, 246] on button "Dot" at bounding box center [776, 246] width 6 height 6
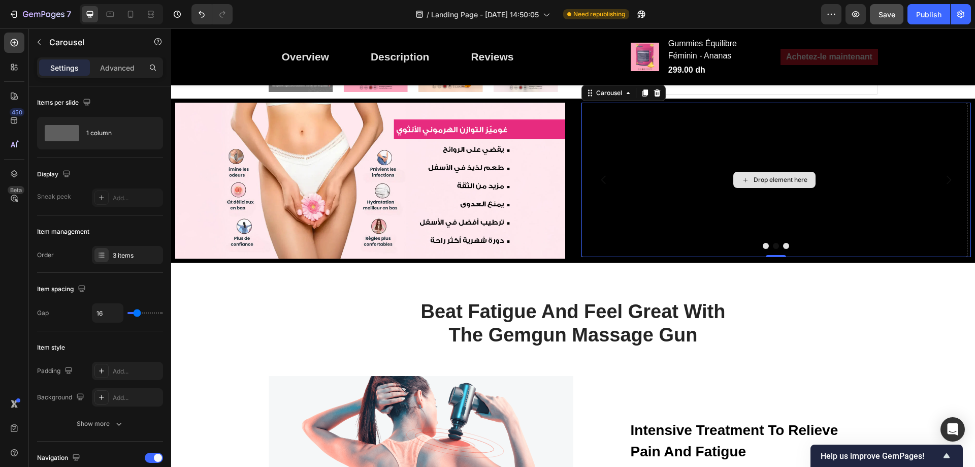
click at [770, 178] on div "Drop element here" at bounding box center [780, 180] width 54 height 8
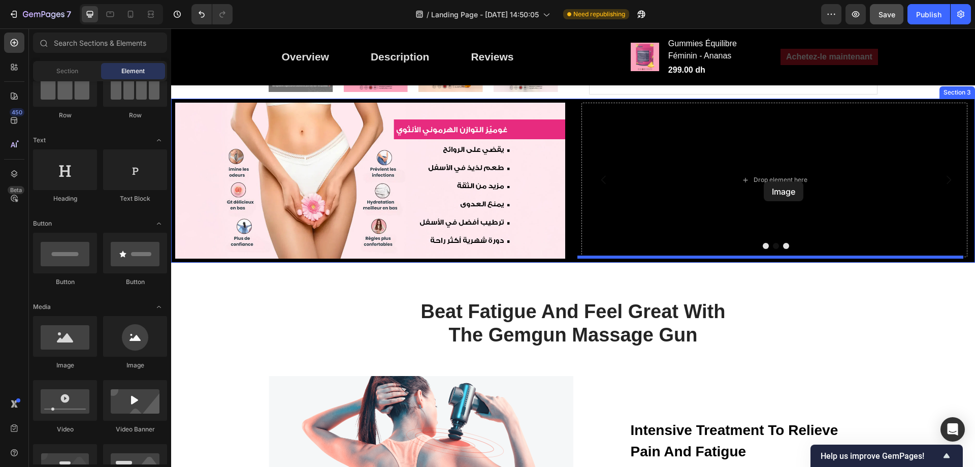
drag, startPoint x: 257, startPoint y: 306, endPoint x: 763, endPoint y: 181, distance: 521.8
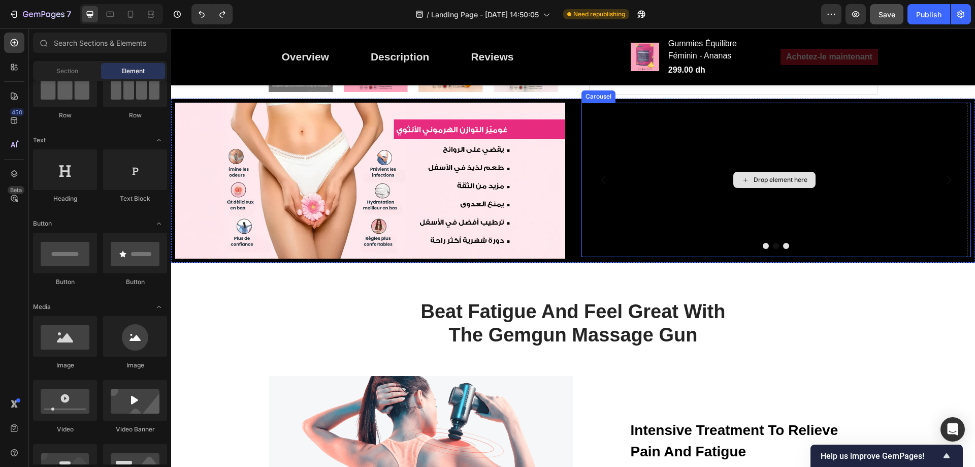
click at [763, 180] on div "Drop element here" at bounding box center [780, 180] width 54 height 8
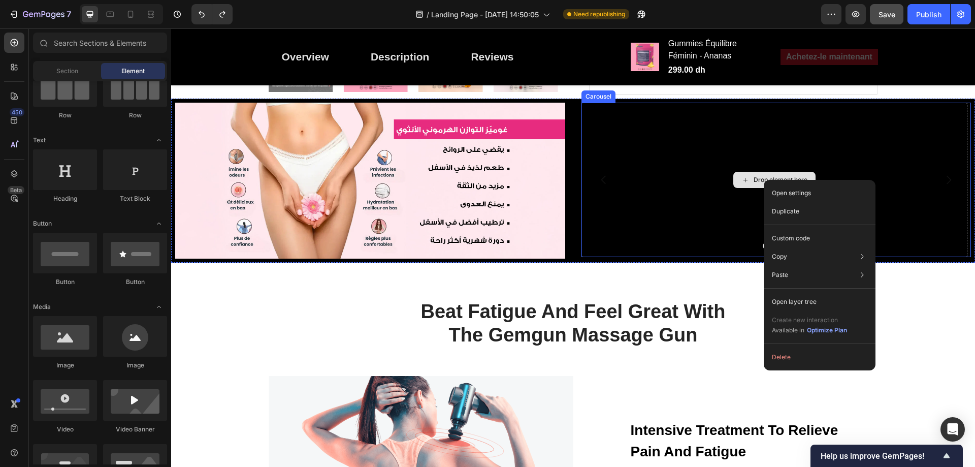
click at [760, 180] on div "Drop element here" at bounding box center [780, 180] width 54 height 8
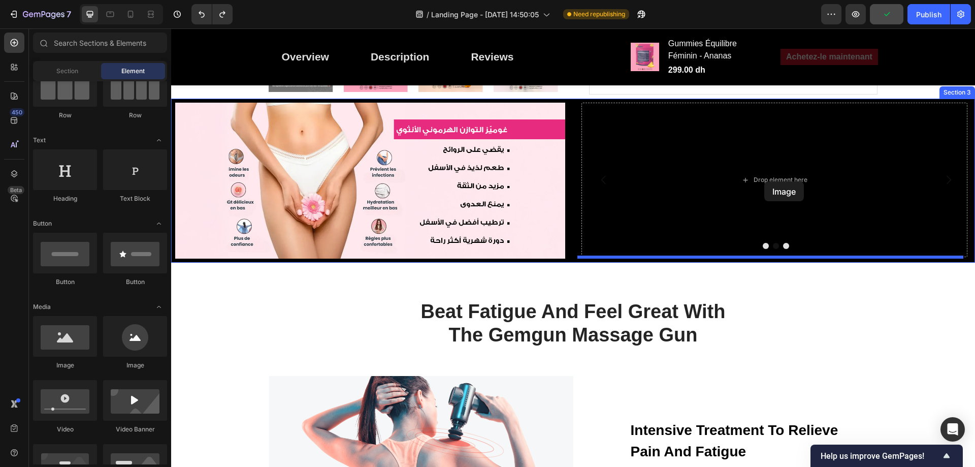
drag, startPoint x: 244, startPoint y: 369, endPoint x: 764, endPoint y: 181, distance: 552.7
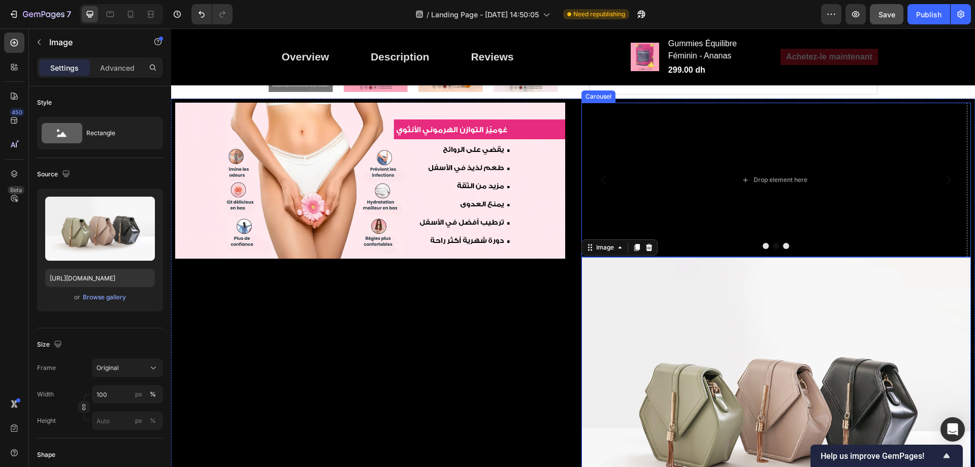
click at [777, 243] on div at bounding box center [776, 246] width 390 height 6
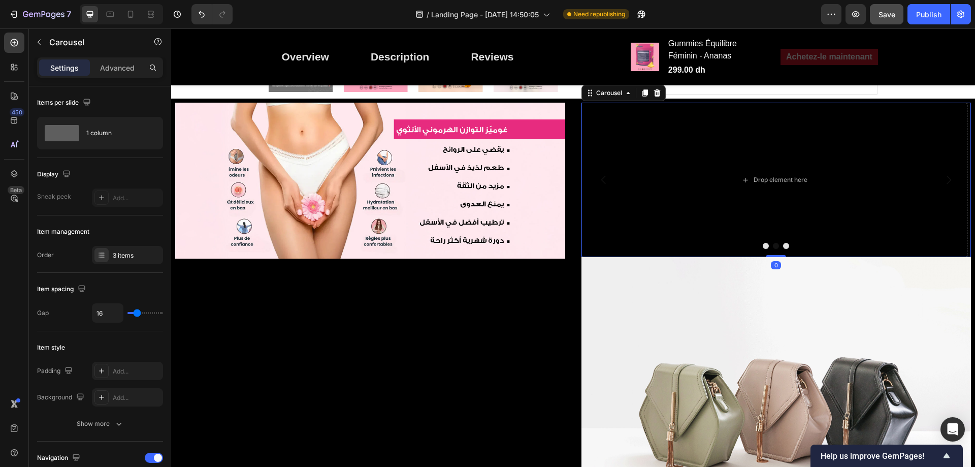
click at [783, 244] on button "Dot" at bounding box center [786, 246] width 6 height 6
click at [779, 183] on div "Drop element here" at bounding box center [780, 180] width 54 height 8
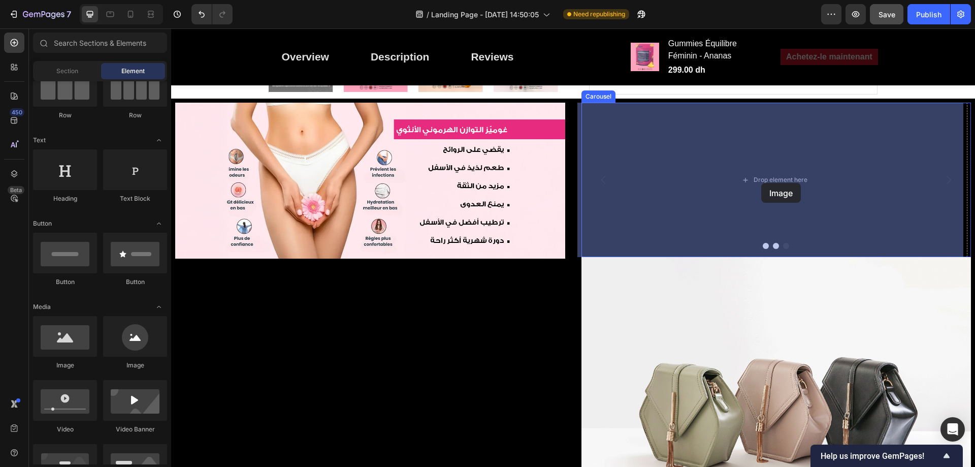
drag, startPoint x: 233, startPoint y: 375, endPoint x: 761, endPoint y: 183, distance: 562.2
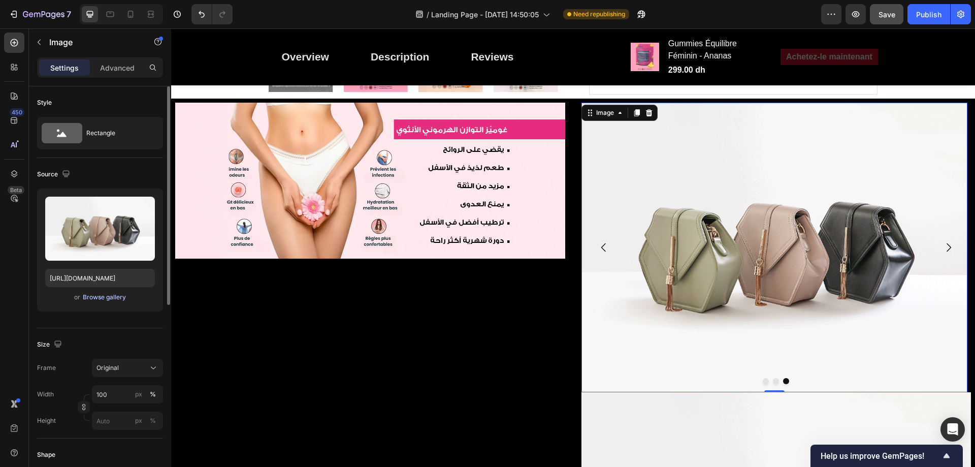
click at [112, 297] on div "Browse gallery" at bounding box center [104, 296] width 43 height 9
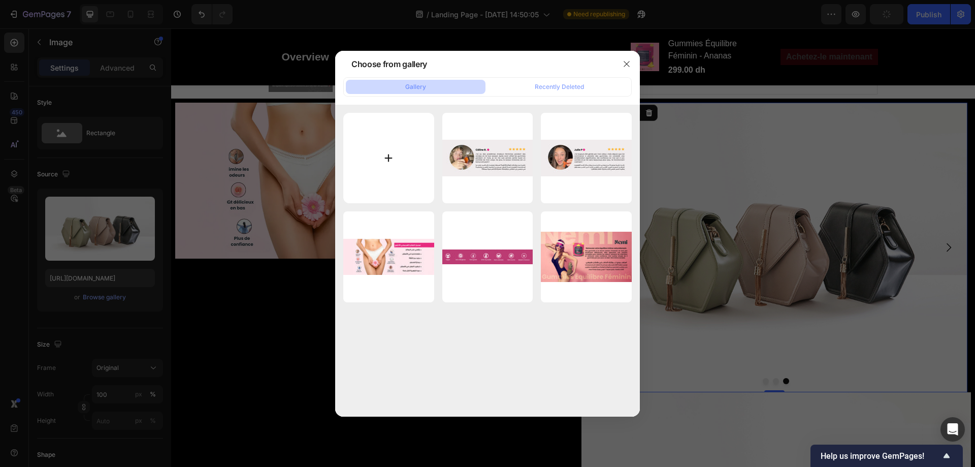
click at [383, 180] on input "file" at bounding box center [388, 158] width 91 height 91
type input "C:\fakepath\Review-3.jpg"
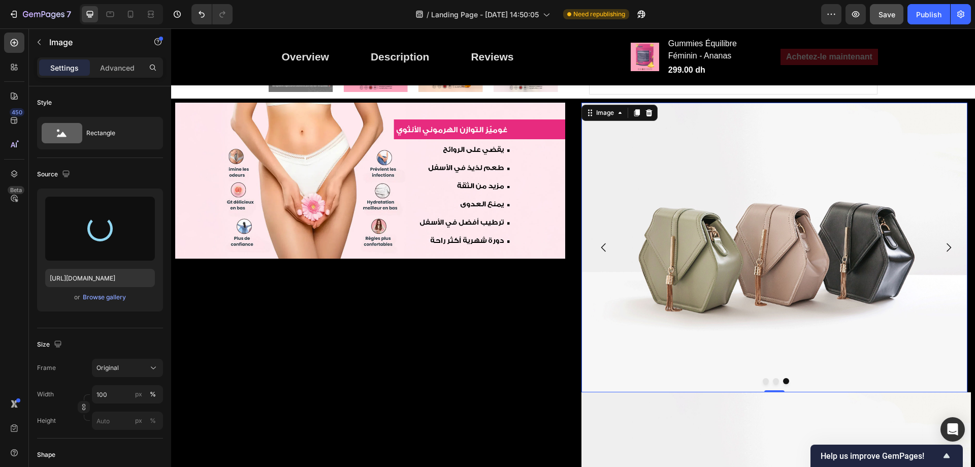
type input "https://cdn.shopify.com/s/files/1/0713/0503/5959/files/gempages_585845646720762…"
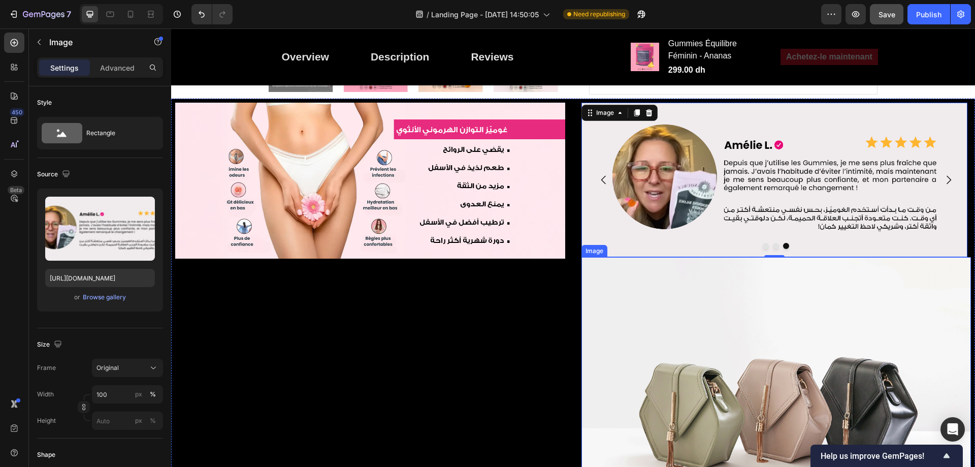
click at [747, 326] on img at bounding box center [776, 403] width 390 height 292
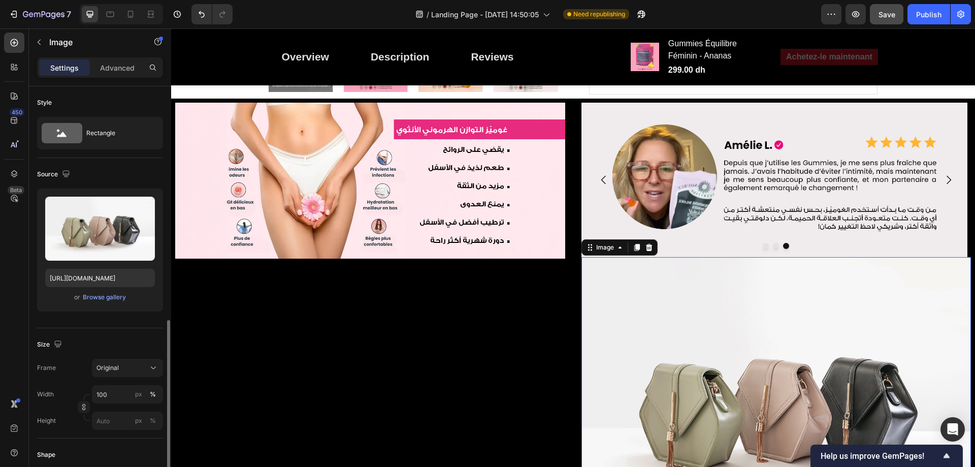
scroll to position [152, 0]
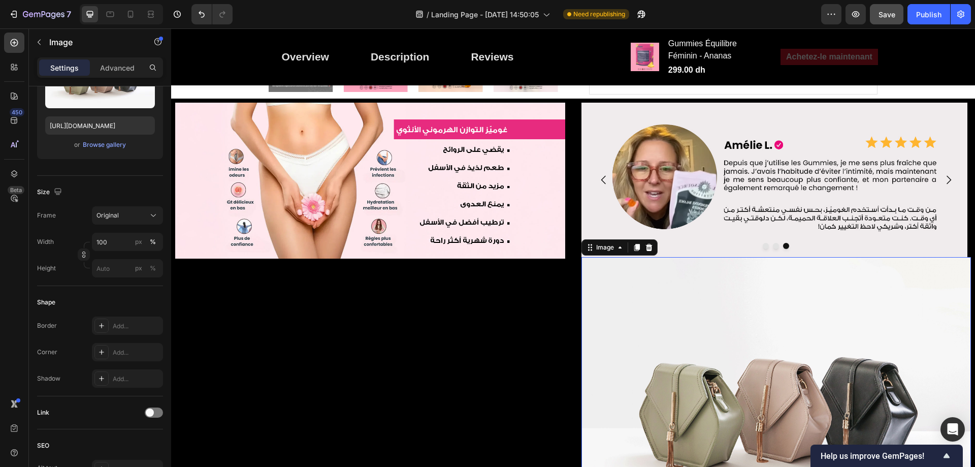
click at [645, 257] on img at bounding box center [776, 403] width 390 height 292
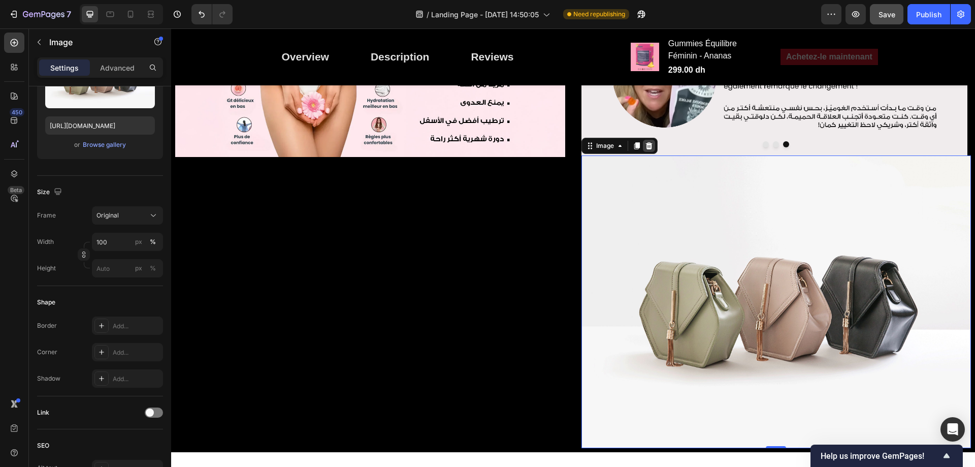
click at [645, 149] on icon at bounding box center [648, 145] width 7 height 7
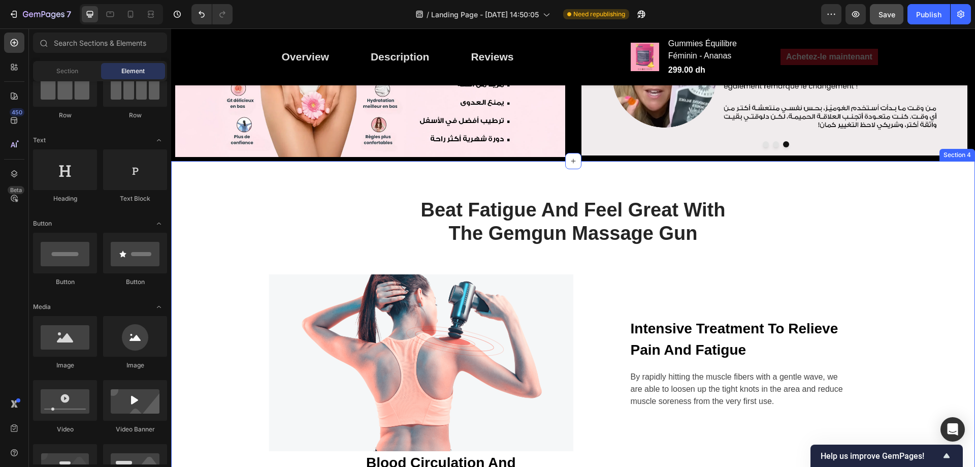
scroll to position [869, 0]
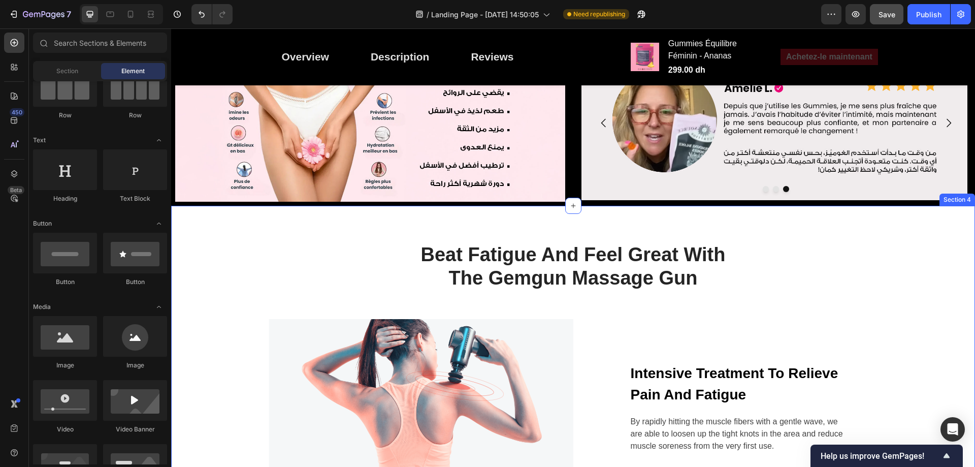
click at [770, 189] on img at bounding box center [774, 123] width 386 height 154
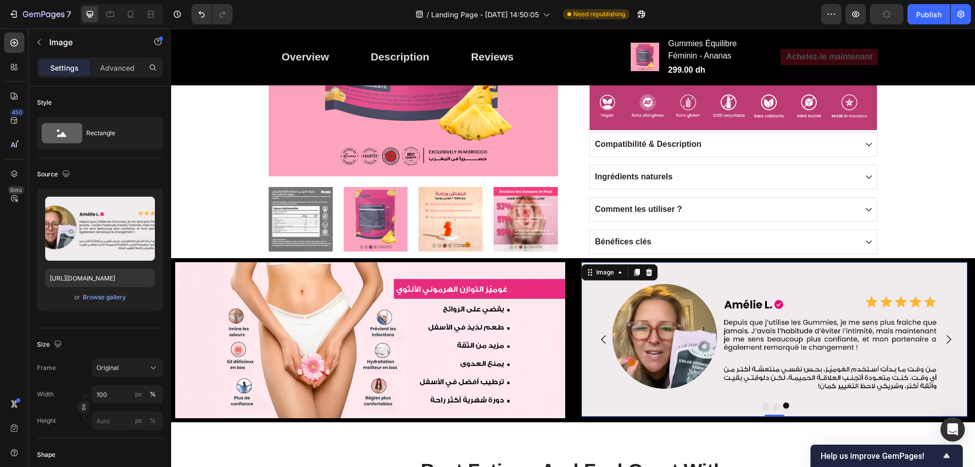
scroll to position [711, 0]
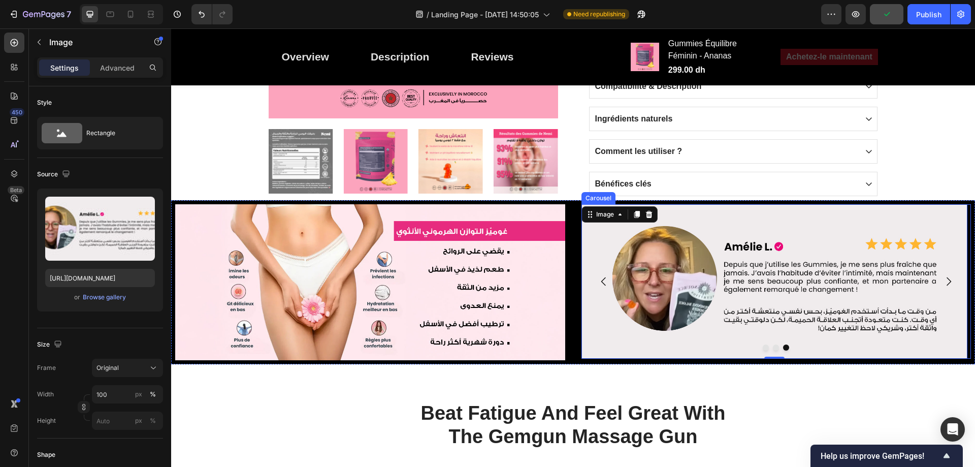
click at [773, 348] on button "Dot" at bounding box center [776, 347] width 6 height 6
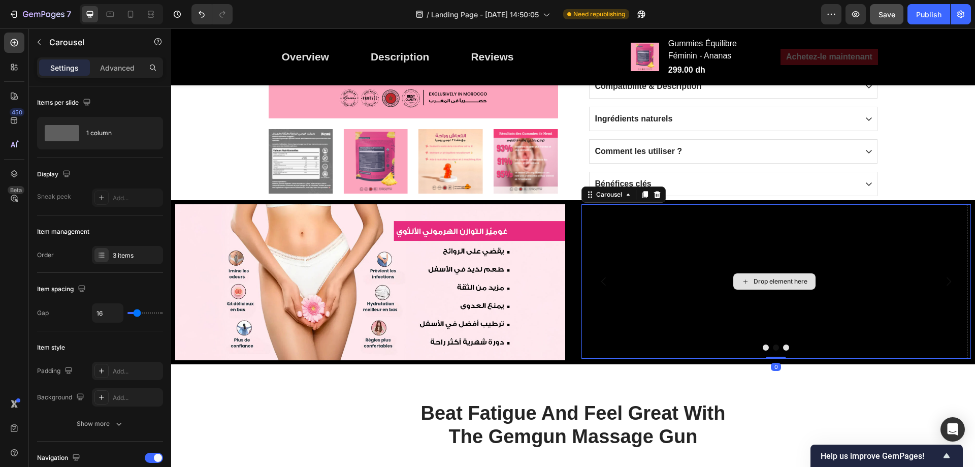
click at [772, 285] on div "Drop element here" at bounding box center [780, 281] width 54 height 8
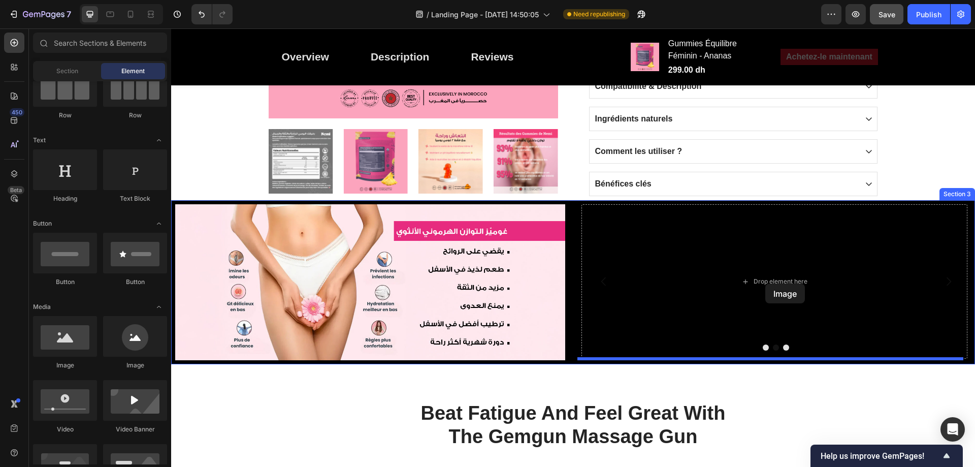
drag, startPoint x: 246, startPoint y: 372, endPoint x: 765, endPoint y: 283, distance: 526.8
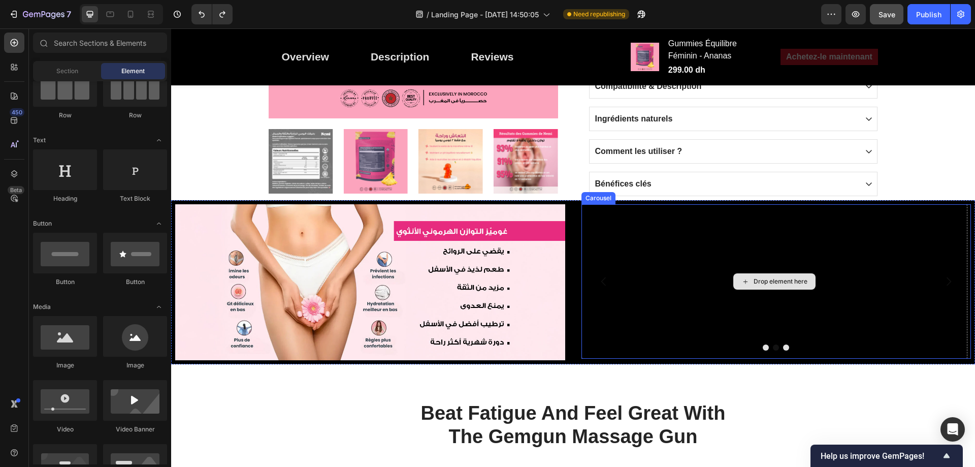
click at [779, 309] on div "Drop element here" at bounding box center [774, 281] width 386 height 154
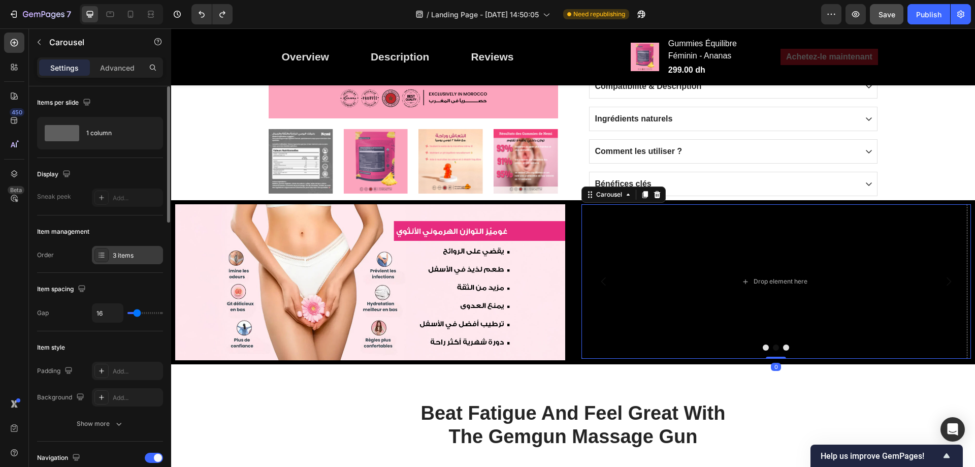
click at [114, 259] on div "3 items" at bounding box center [137, 255] width 48 height 9
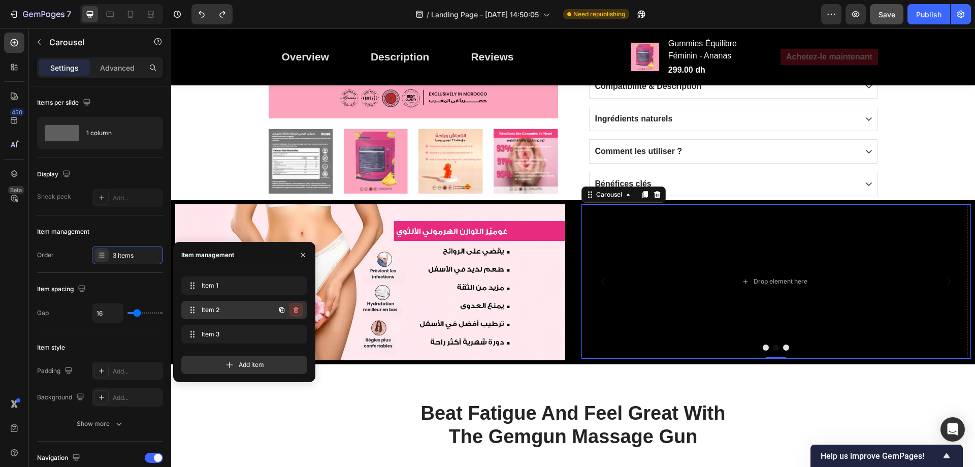
click at [297, 308] on icon "button" at bounding box center [295, 310] width 5 height 6
click at [292, 308] on div "Delete" at bounding box center [289, 309] width 19 height 9
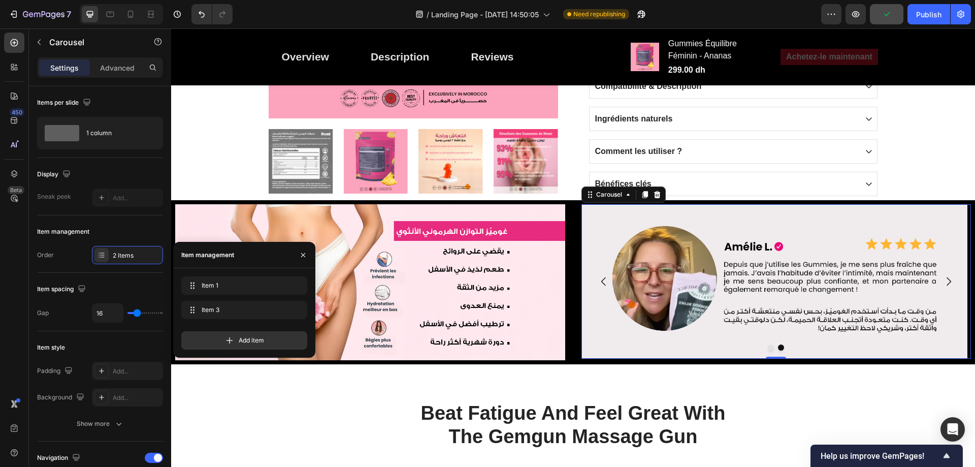
click at [768, 347] on button "Dot" at bounding box center [771, 347] width 6 height 6
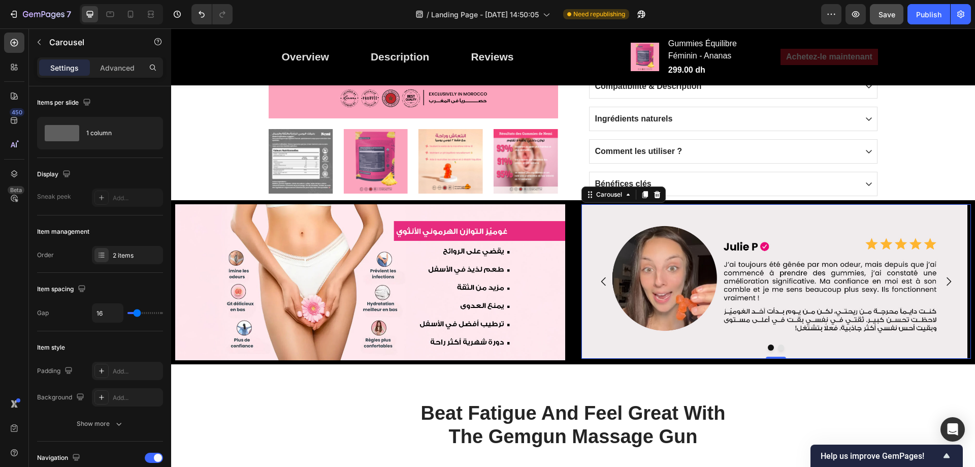
click at [778, 348] on button "Dot" at bounding box center [781, 347] width 6 height 6
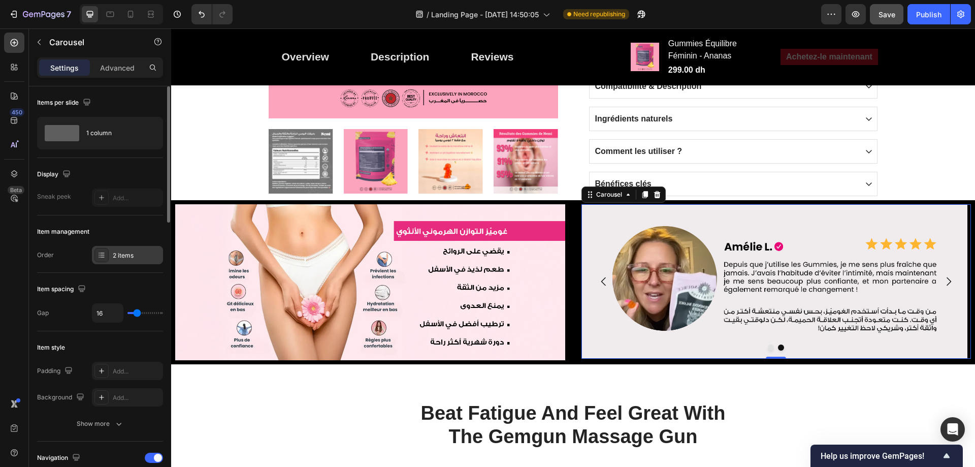
click at [121, 257] on div "2 items" at bounding box center [137, 255] width 48 height 9
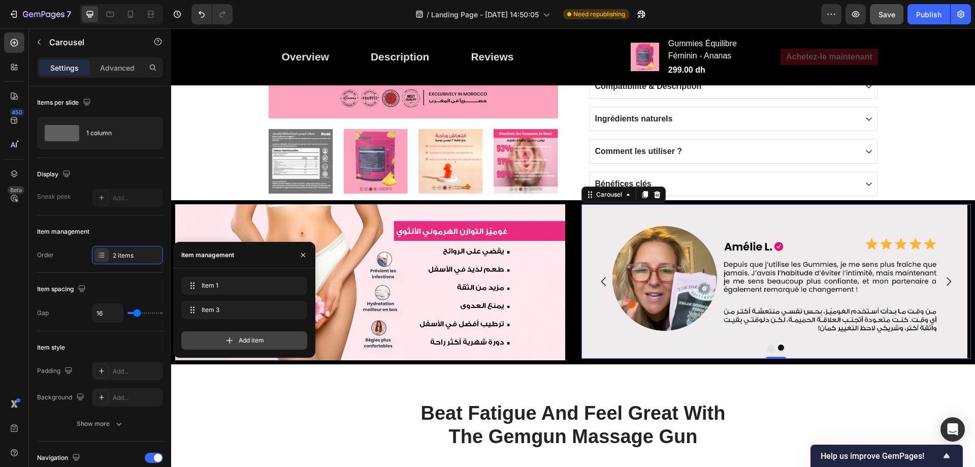
click at [225, 337] on icon at bounding box center [229, 340] width 10 height 10
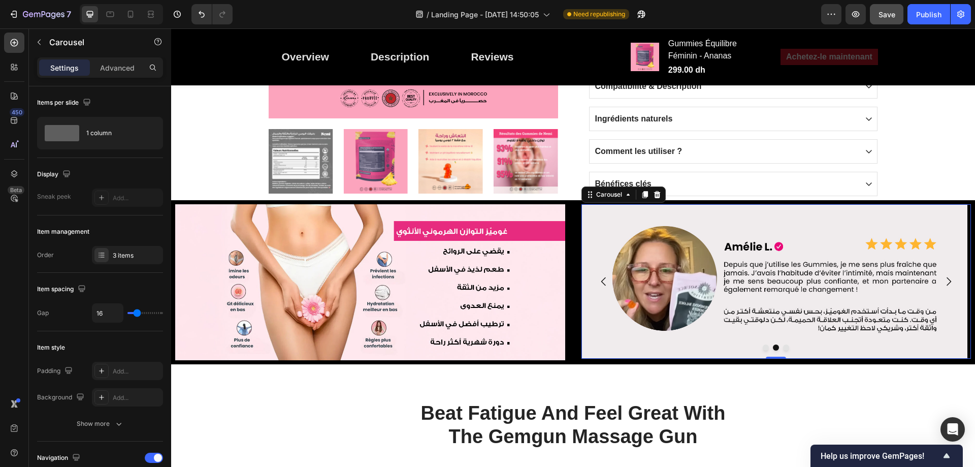
click at [777, 348] on div at bounding box center [776, 347] width 390 height 6
click at [783, 348] on button "Dot" at bounding box center [786, 347] width 6 height 6
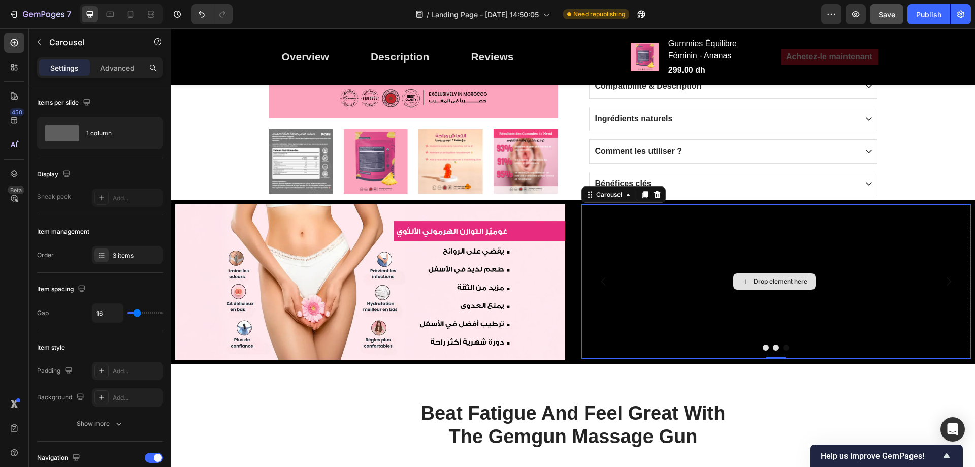
click at [782, 284] on div "Drop element here" at bounding box center [780, 281] width 54 height 8
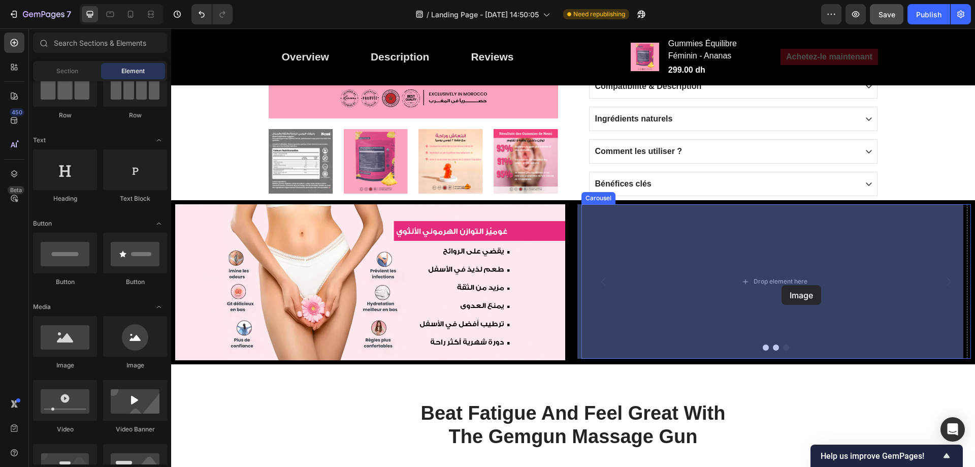
drag, startPoint x: 269, startPoint y: 371, endPoint x: 781, endPoint y: 285, distance: 519.4
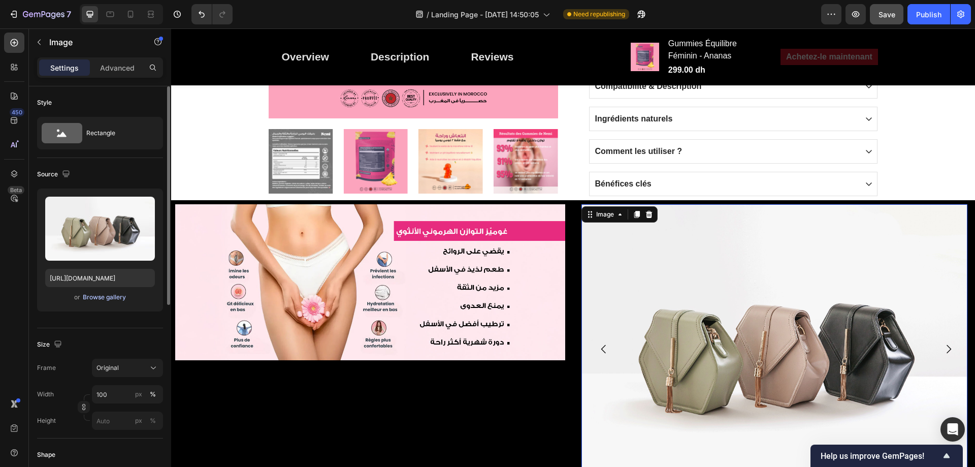
click at [84, 298] on div "Browse gallery" at bounding box center [104, 296] width 43 height 9
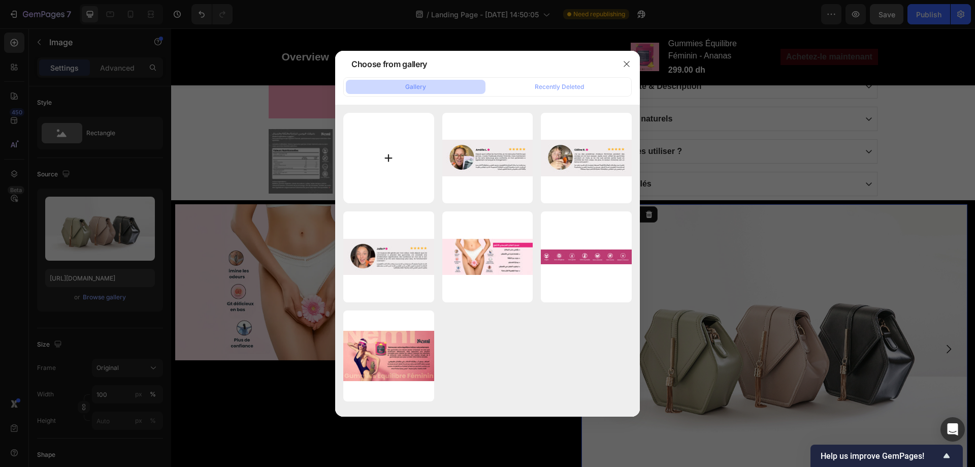
click at [381, 171] on input "file" at bounding box center [388, 158] width 91 height 91
type input "C:\fakepath\Review-2.jpg"
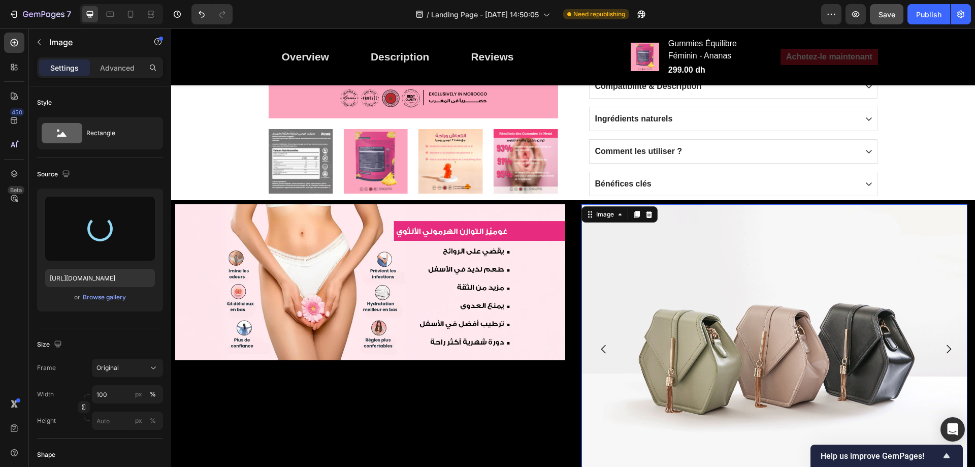
type input "https://cdn.shopify.com/s/files/1/0713/0503/5959/files/gempages_585845646720762…"
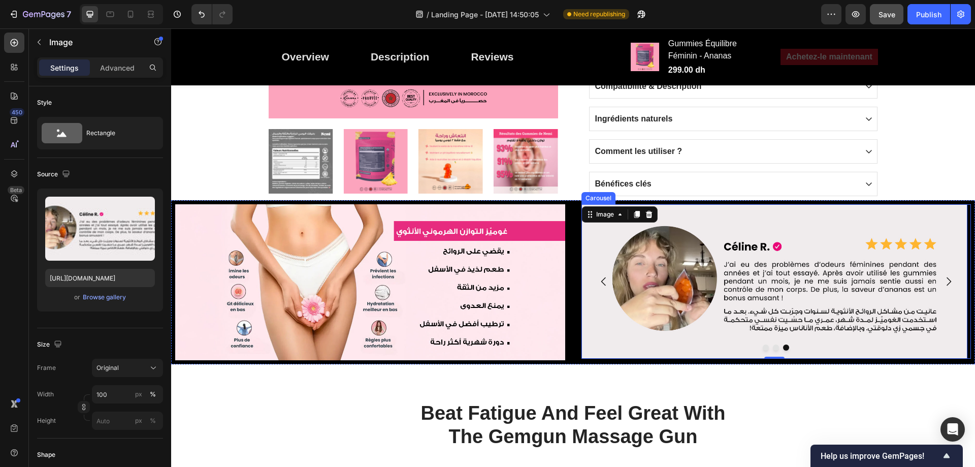
click at [773, 346] on button "Dot" at bounding box center [776, 347] width 6 height 6
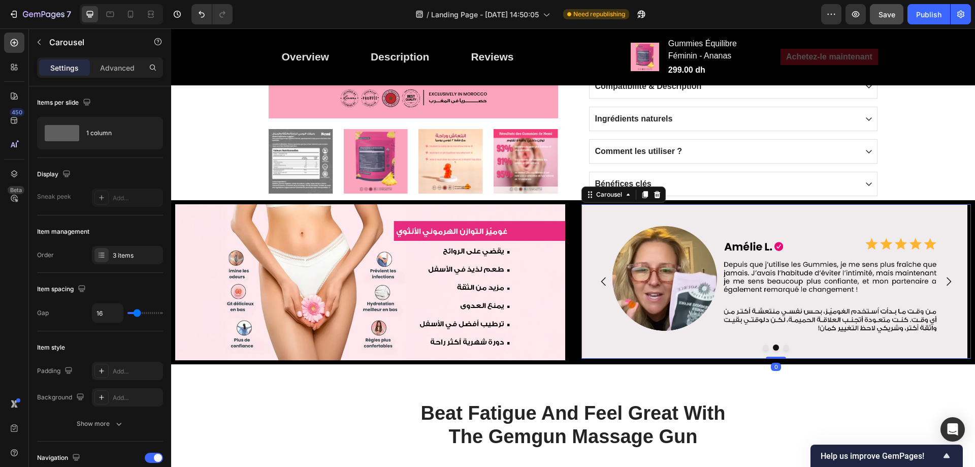
click at [763, 348] on div at bounding box center [776, 347] width 390 height 6
click at [762, 348] on button "Dot" at bounding box center [765, 347] width 6 height 6
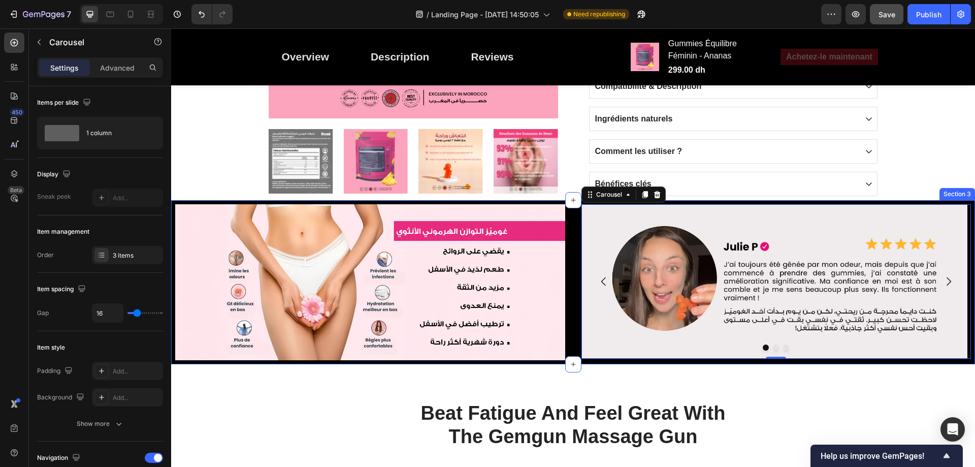
click at [572, 277] on div "Image Image Image Image Carousel 0 Section 3" at bounding box center [573, 282] width 804 height 164
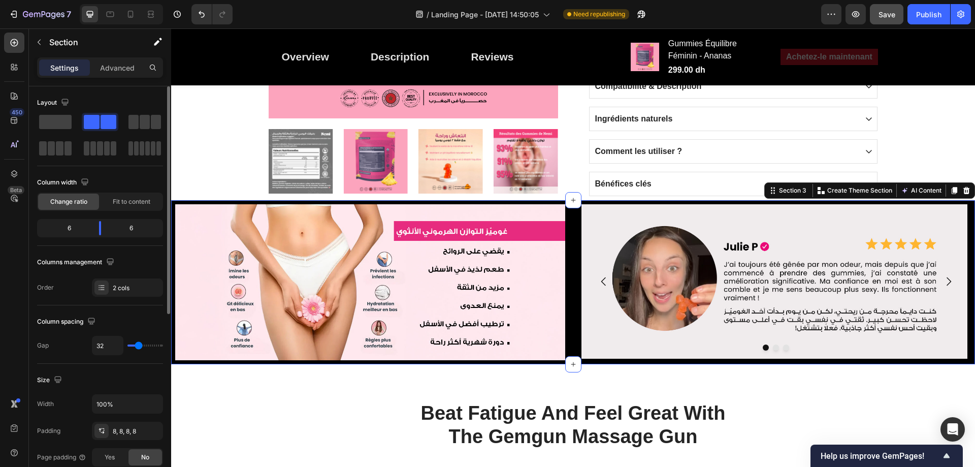
type input "24"
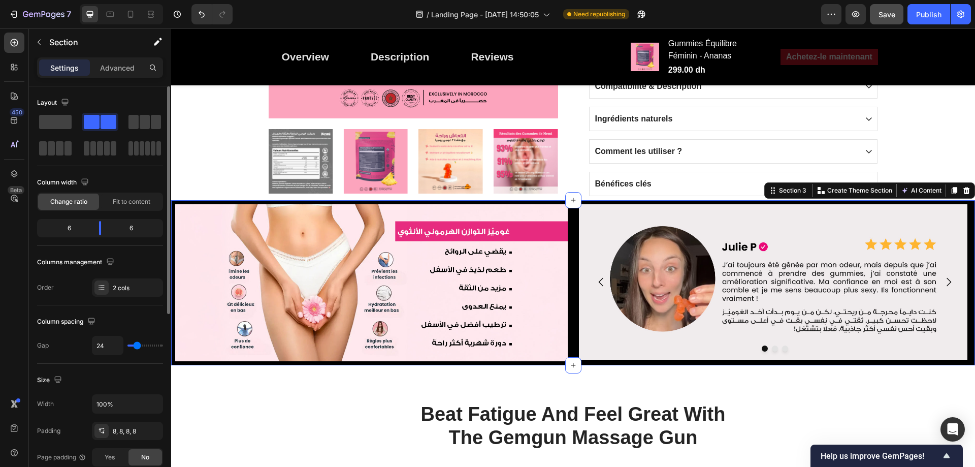
type input "20"
type input "18"
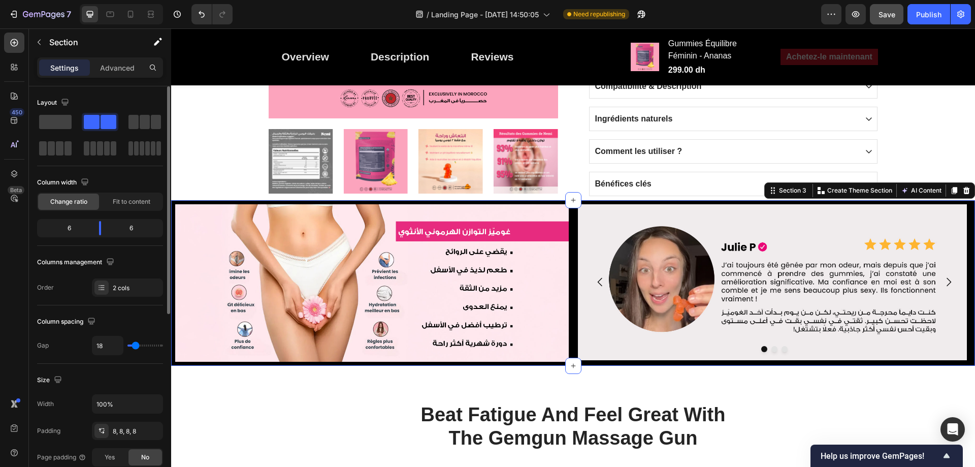
type input "16"
type input "13"
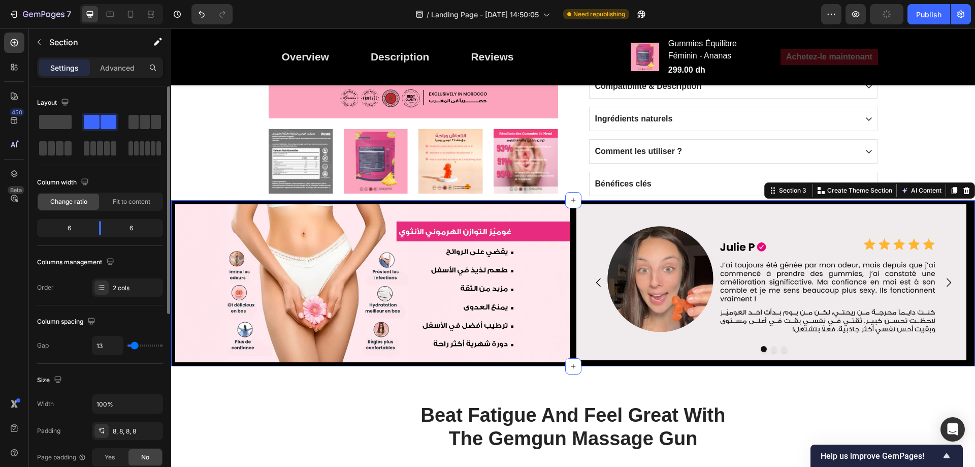
type input "9"
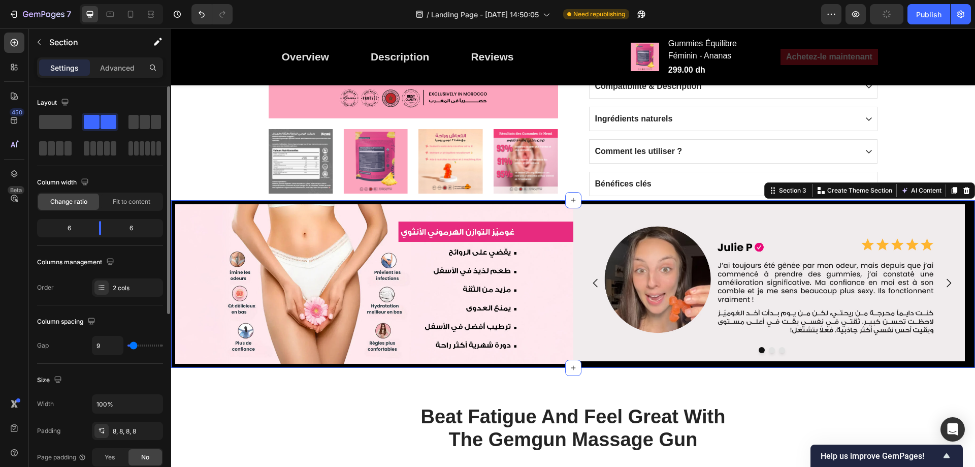
type input "0"
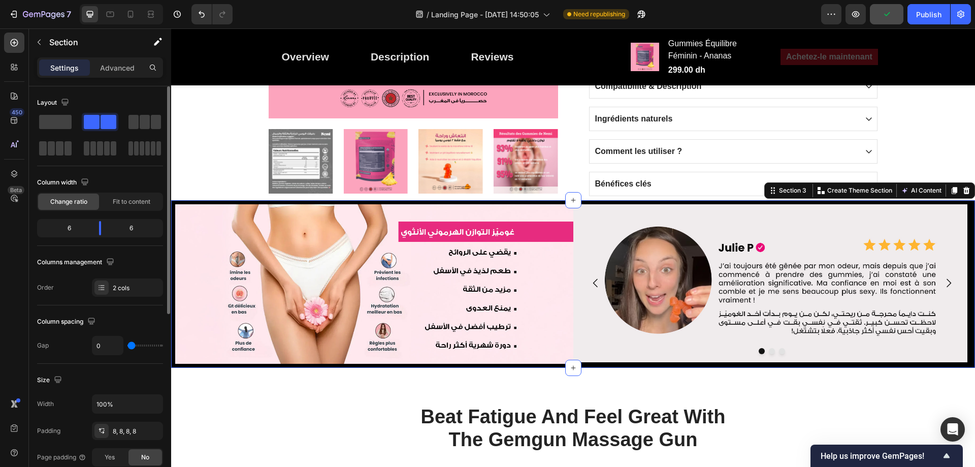
type input "4"
type input "13"
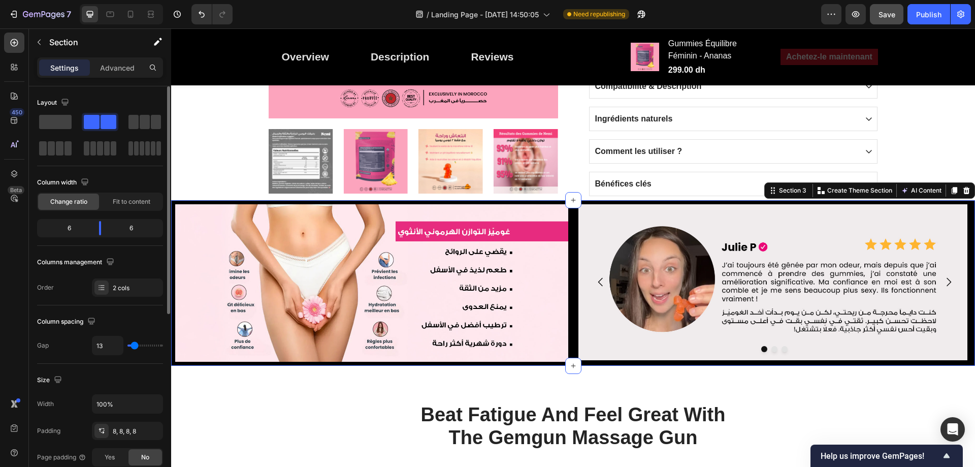
type input "20"
type input "18"
type input "9"
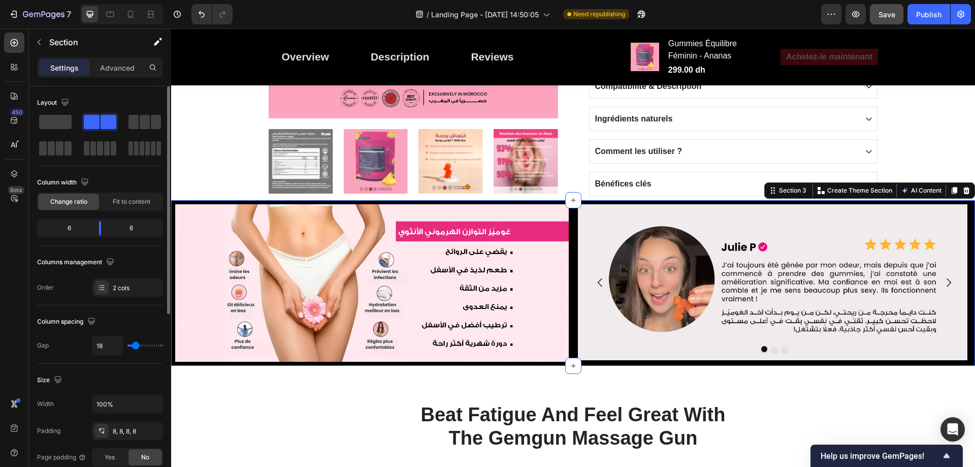
type input "9"
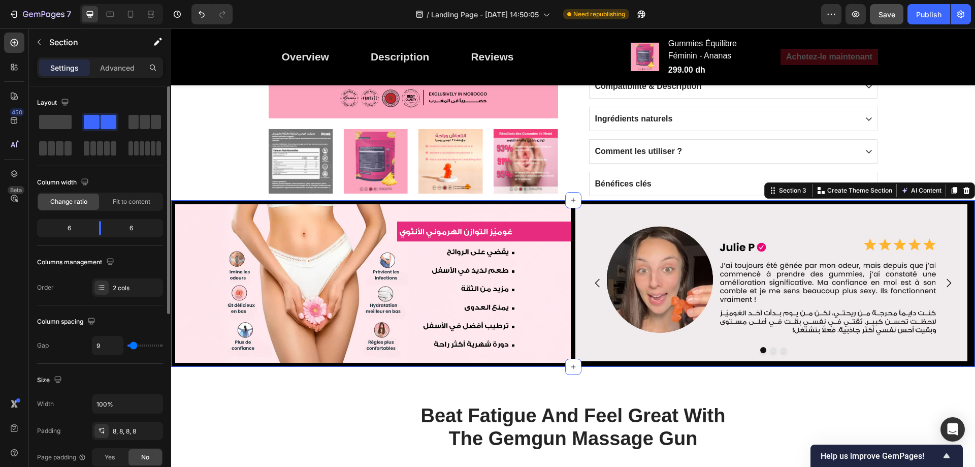
type input "0"
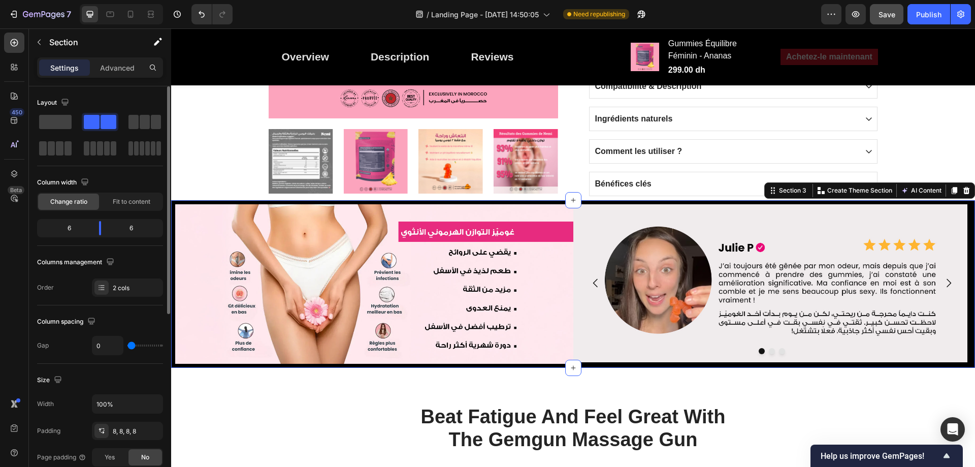
type input "2"
drag, startPoint x: 139, startPoint y: 346, endPoint x: 132, endPoint y: 346, distance: 6.6
type input "2"
click at [132, 346] on input "range" at bounding box center [145, 345] width 36 height 2
click at [134, 433] on div "8, 8, 8, 8" at bounding box center [127, 430] width 29 height 9
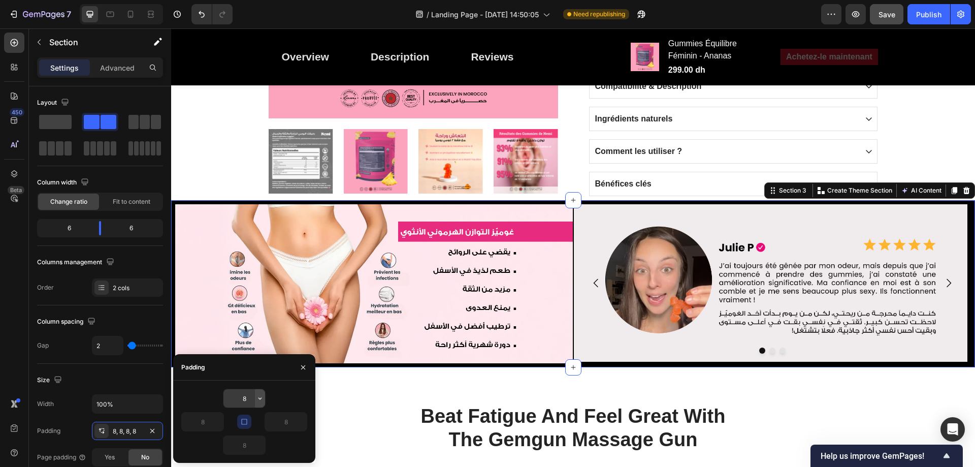
click at [256, 397] on icon "button" at bounding box center [260, 398] width 8 height 8
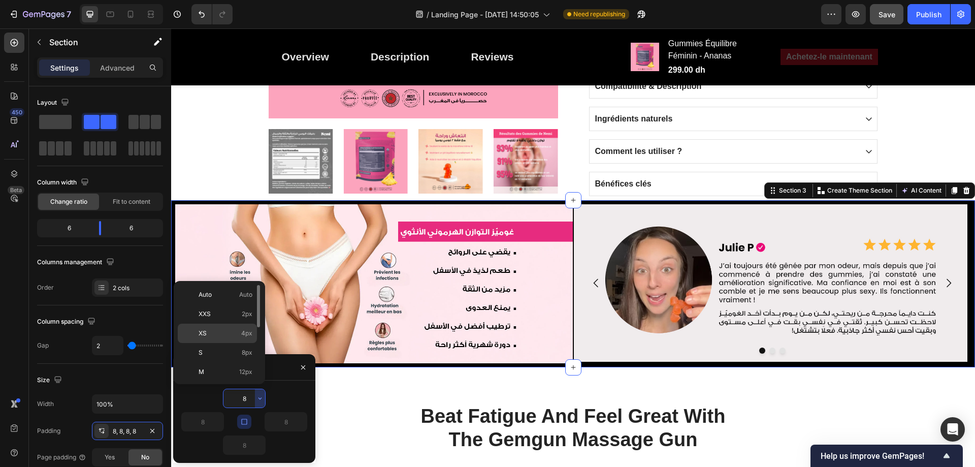
click at [249, 335] on span "4px" at bounding box center [246, 332] width 11 height 9
type input "4"
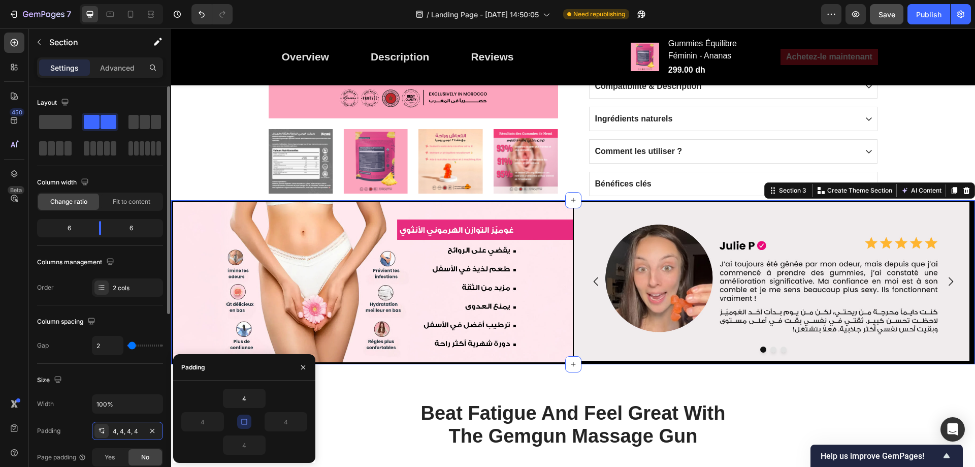
scroll to position [102, 0]
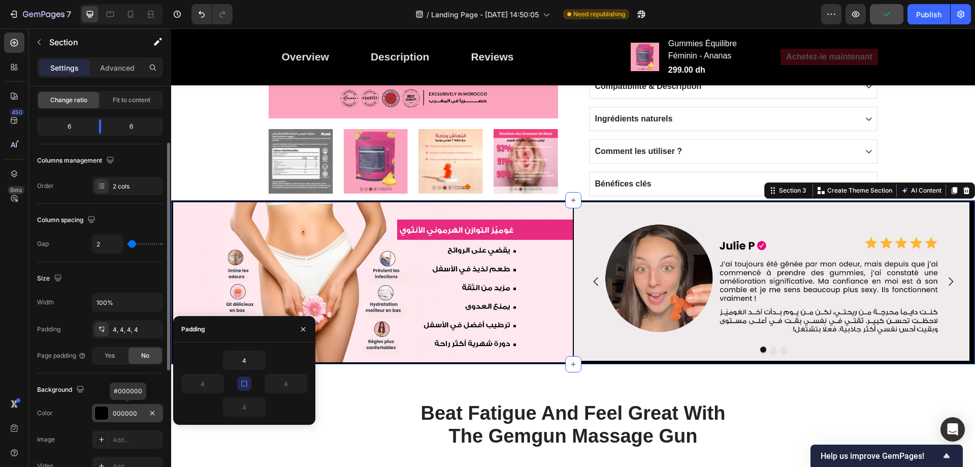
click at [138, 417] on div "000000" at bounding box center [127, 413] width 29 height 9
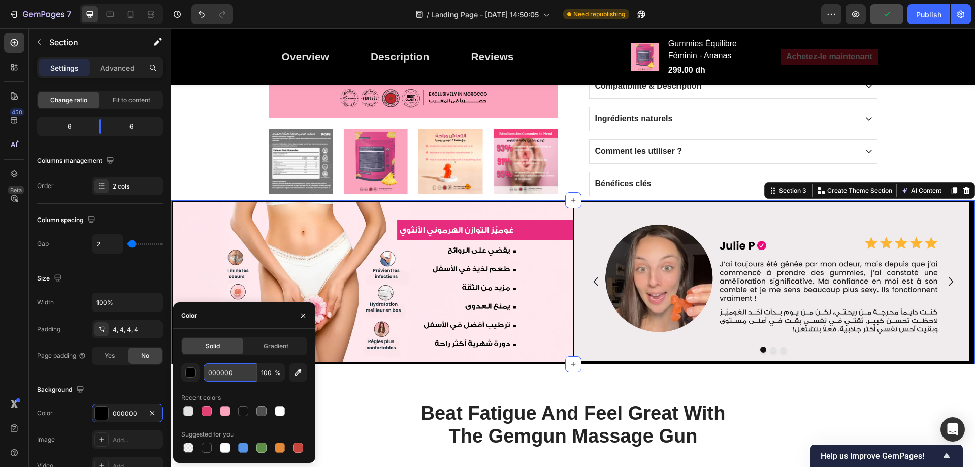
click at [225, 375] on input "000000" at bounding box center [230, 372] width 53 height 18
click at [223, 448] on div at bounding box center [225, 447] width 10 height 10
type input "FFFFFF"
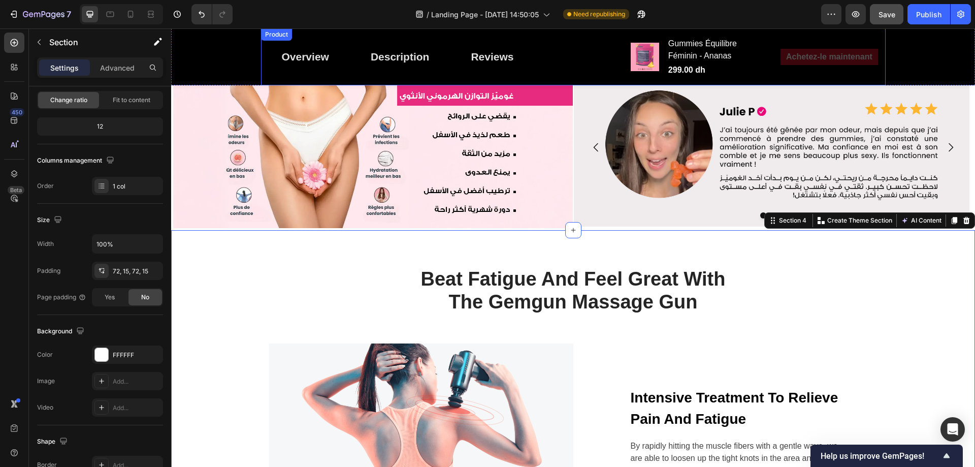
scroll to position [914, 0]
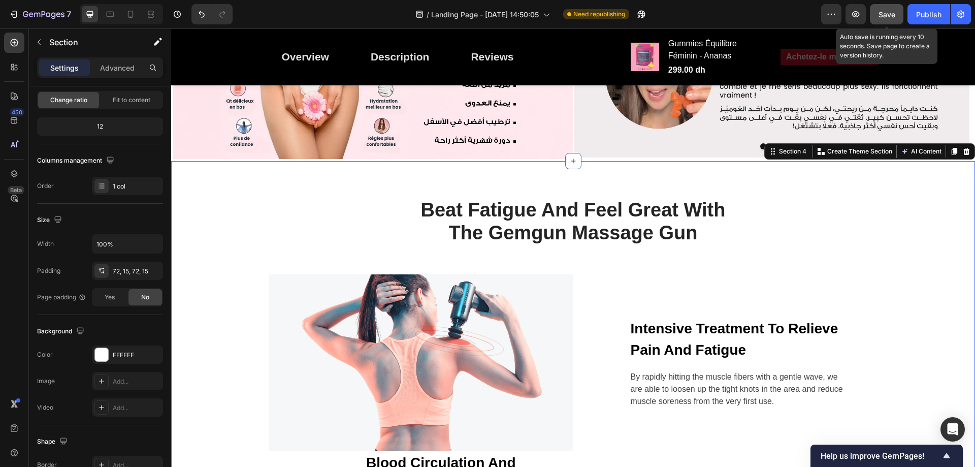
click at [890, 15] on span "Save" at bounding box center [886, 14] width 17 height 9
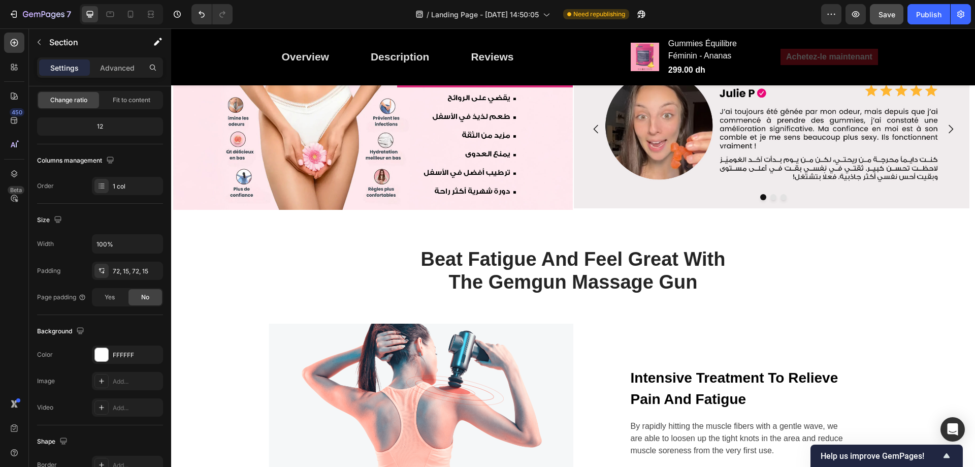
scroll to position [1015, 0]
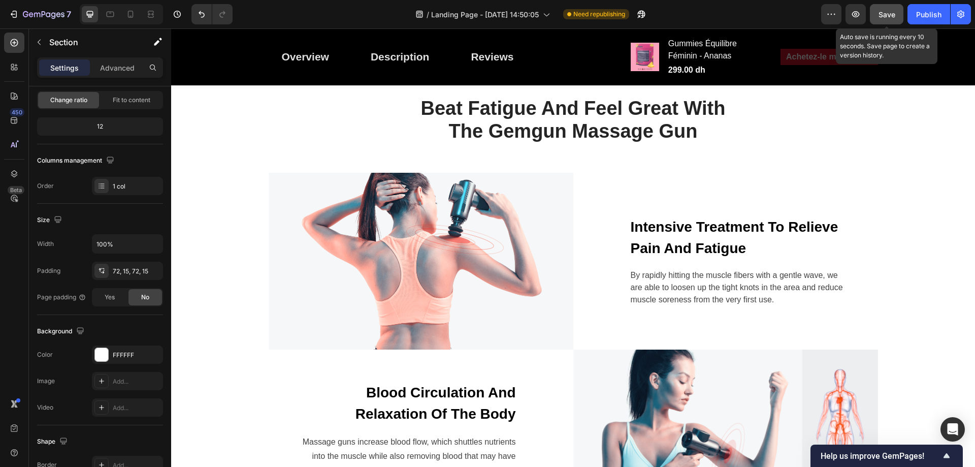
click at [883, 13] on span "Save" at bounding box center [886, 14] width 17 height 9
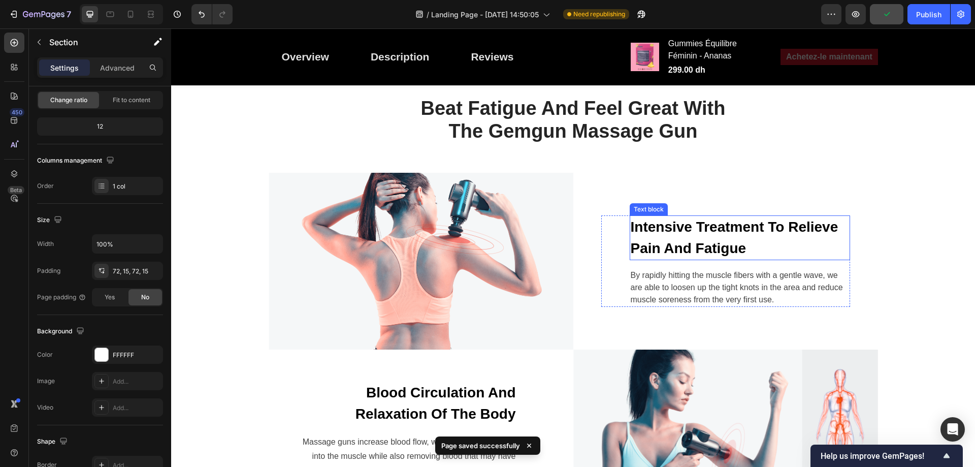
scroll to position [914, 0]
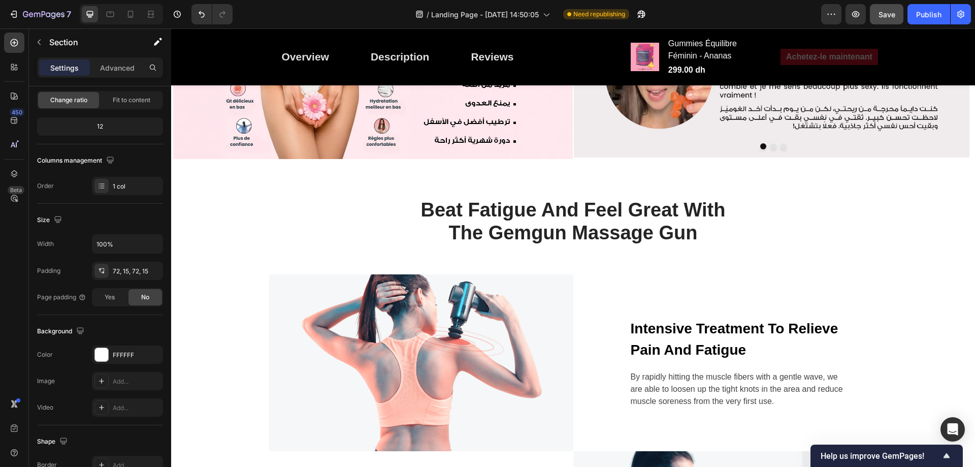
click at [681, 169] on div "Beat Fatigue And Feel Great With The Gemgun Massage Gun Heading Row Image Inten…" at bounding box center [573, 412] width 804 height 503
click at [665, 212] on p "Beat Fatigue And Feel Great With The Gemgun Massage Gun" at bounding box center [573, 221] width 318 height 46
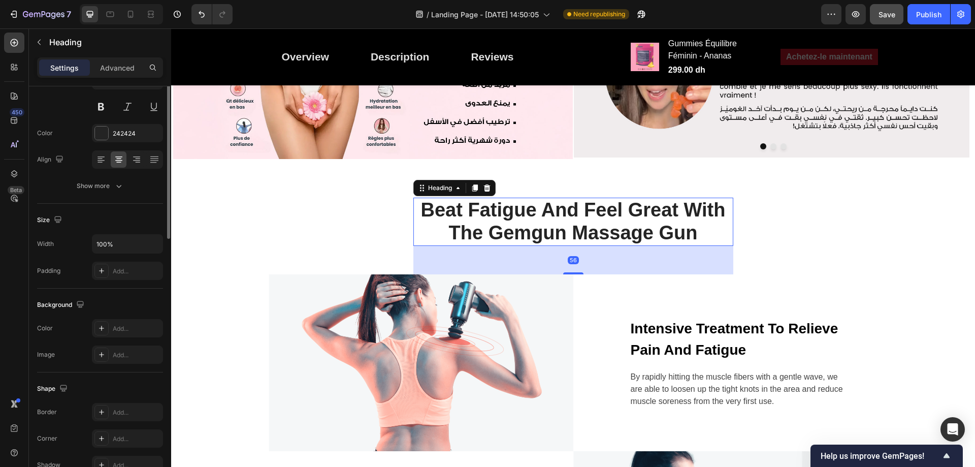
scroll to position [0, 0]
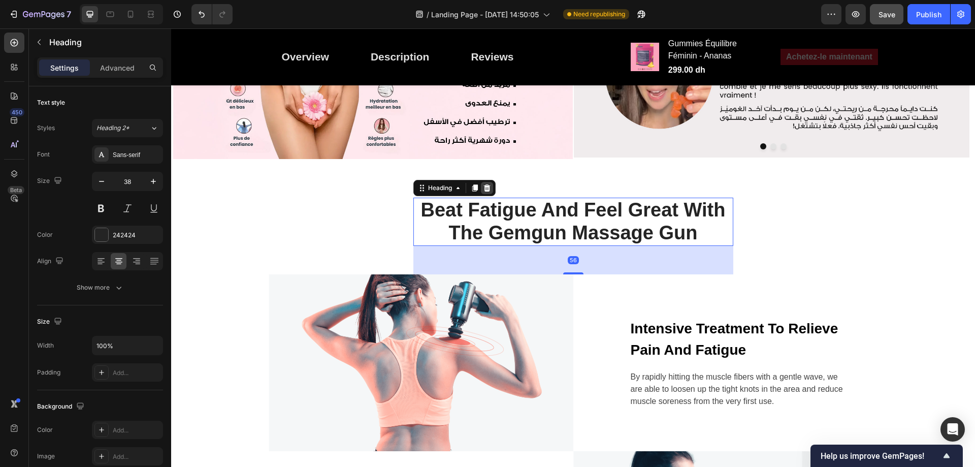
click at [487, 186] on icon at bounding box center [487, 188] width 8 height 8
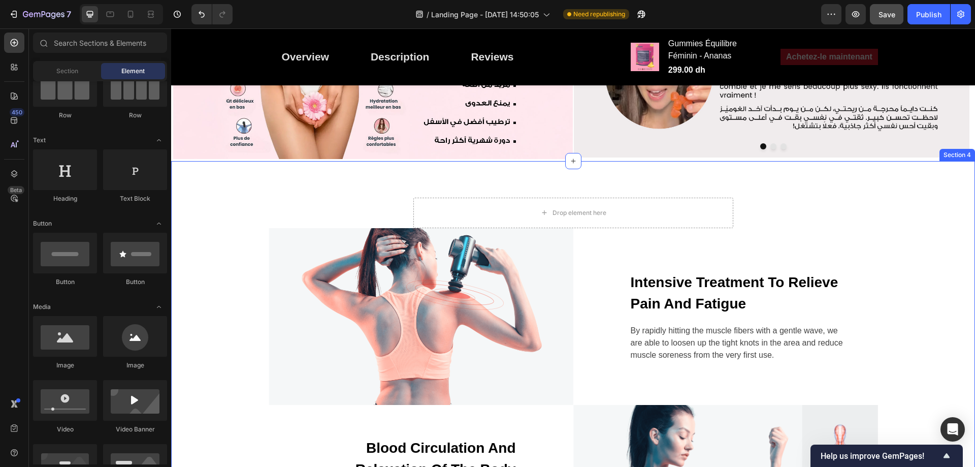
click at [505, 197] on div "Drop element here" at bounding box center [573, 212] width 320 height 30
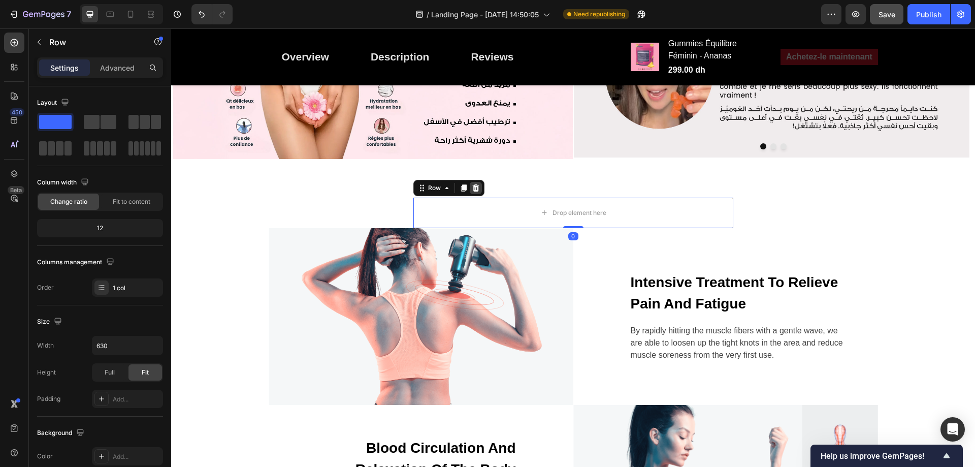
click at [472, 187] on icon at bounding box center [475, 187] width 7 height 7
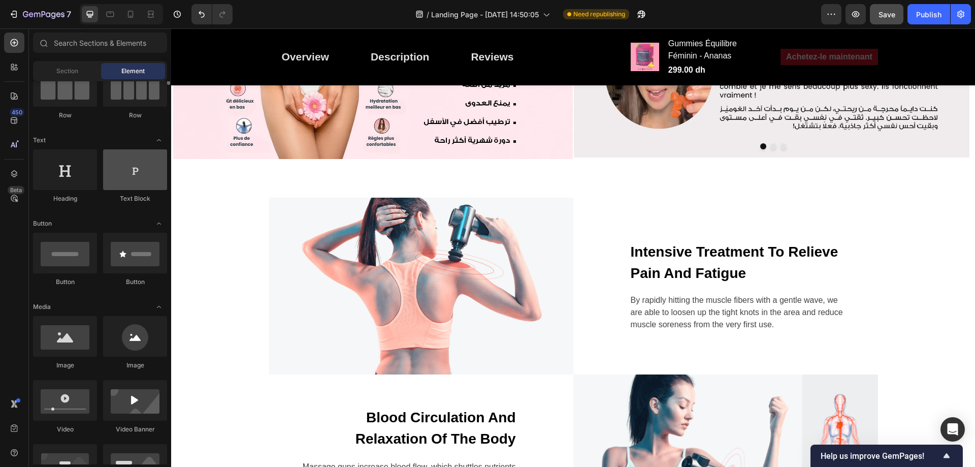
scroll to position [51, 0]
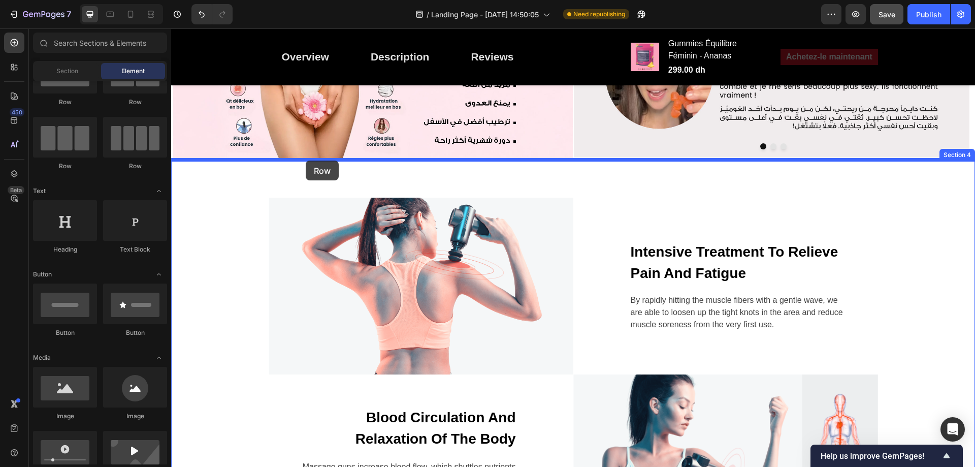
drag, startPoint x: 309, startPoint y: 153, endPoint x: 306, endPoint y: 160, distance: 8.4
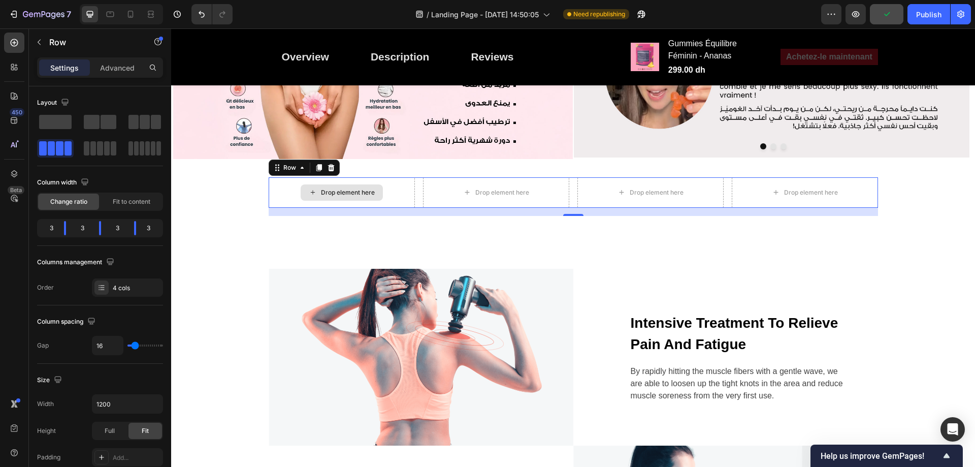
click at [354, 188] on div "Drop element here" at bounding box center [348, 192] width 54 height 8
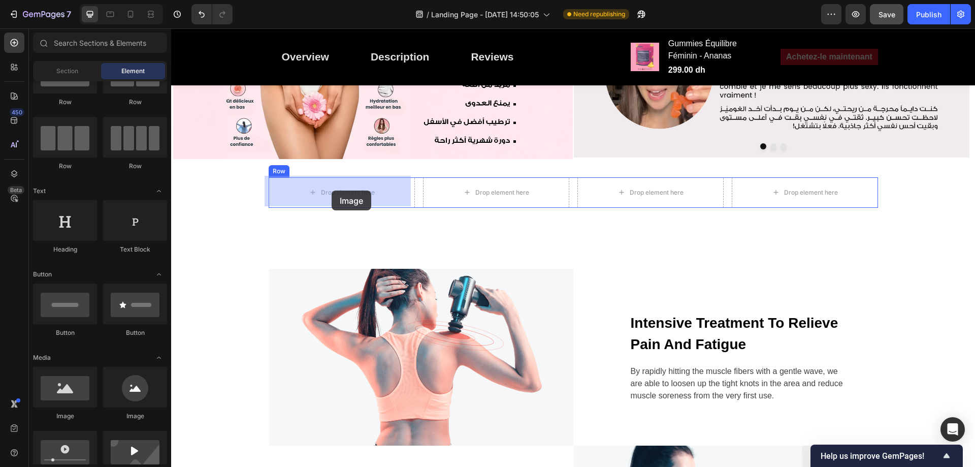
drag, startPoint x: 243, startPoint y: 417, endPoint x: 331, endPoint y: 190, distance: 243.7
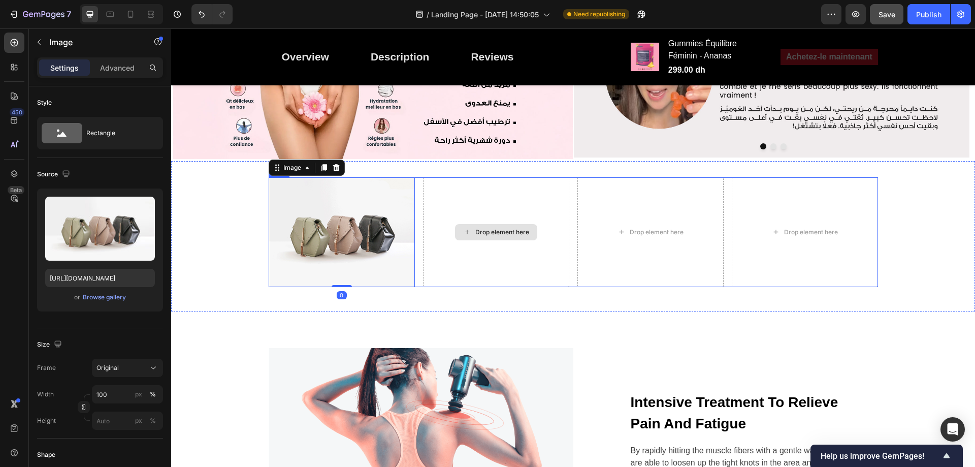
click at [525, 213] on div "Drop element here" at bounding box center [496, 232] width 146 height 110
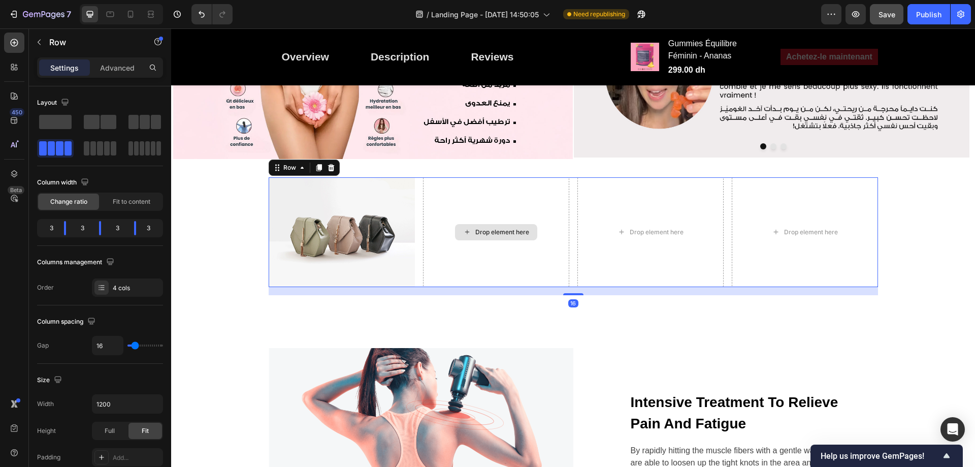
click at [481, 234] on div "Drop element here" at bounding box center [502, 232] width 54 height 8
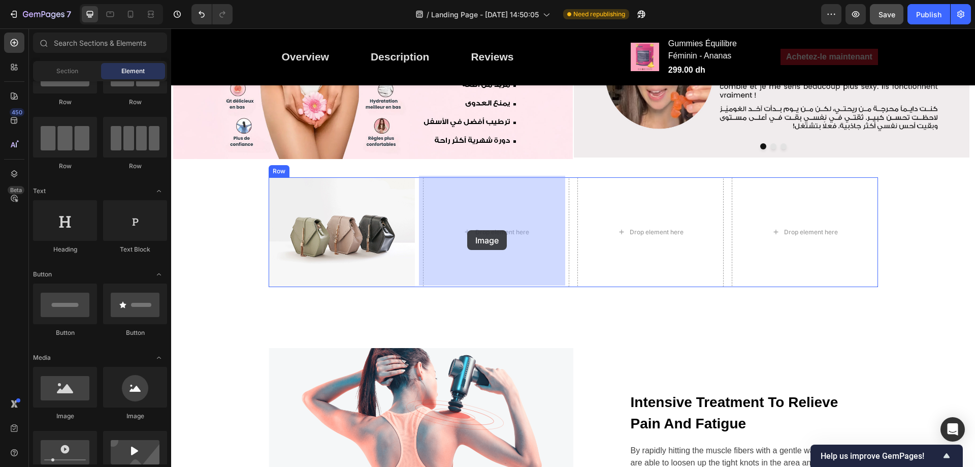
drag, startPoint x: 235, startPoint y: 418, endPoint x: 467, endPoint y: 230, distance: 298.5
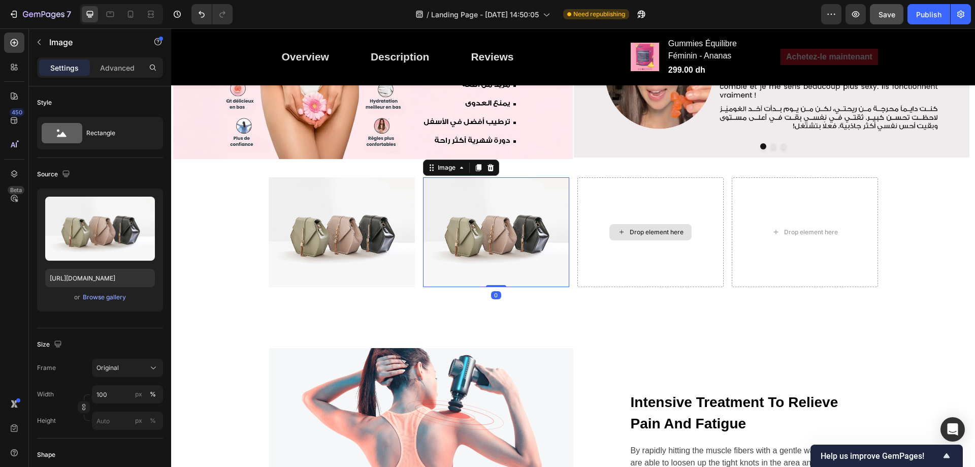
click at [645, 230] on div "Drop element here" at bounding box center [656, 232] width 54 height 8
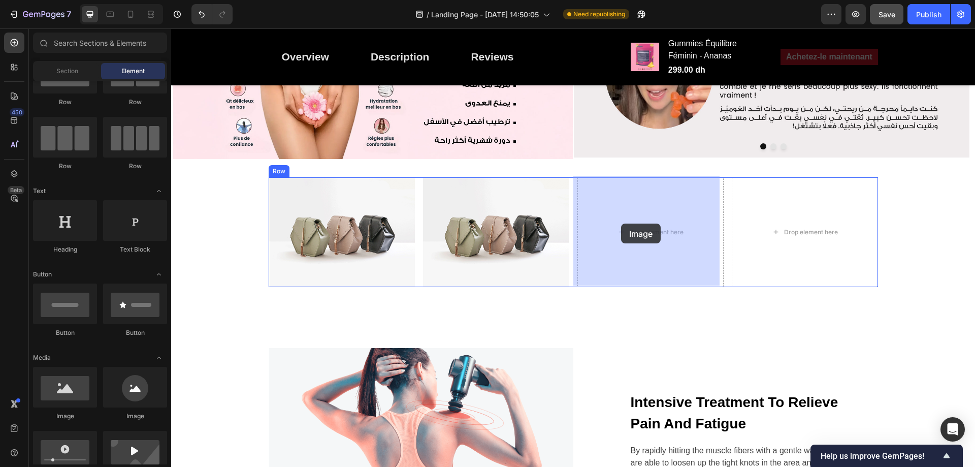
drag, startPoint x: 274, startPoint y: 403, endPoint x: 171, endPoint y: 394, distance: 103.4
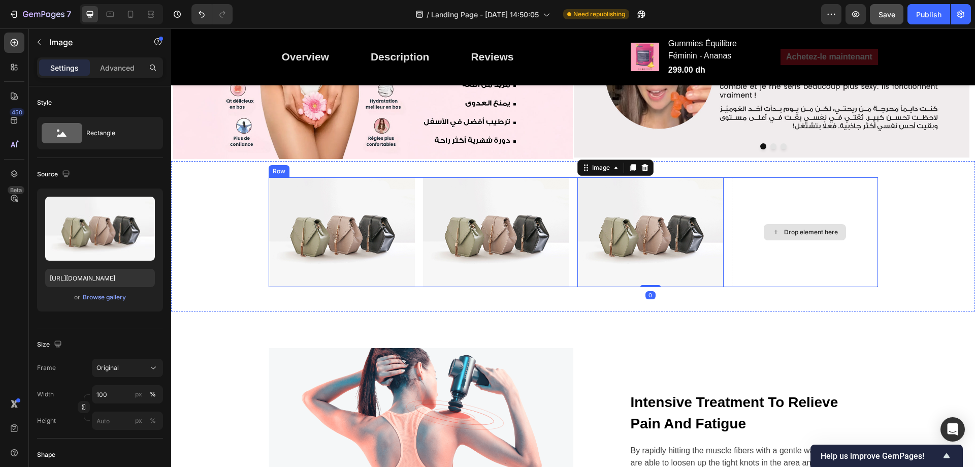
click at [798, 232] on div "Drop element here" at bounding box center [811, 232] width 54 height 8
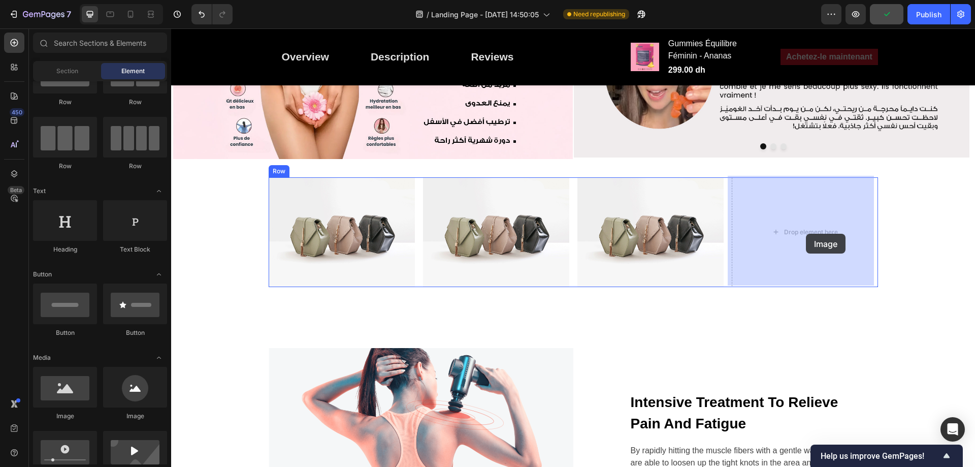
drag, startPoint x: 261, startPoint y: 426, endPoint x: 1011, endPoint y: 40, distance: 843.4
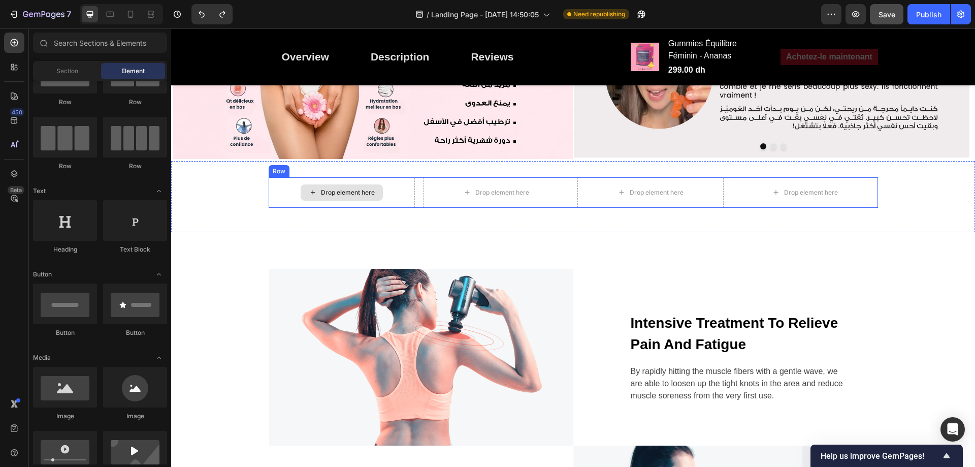
click at [335, 194] on div "Drop element here" at bounding box center [348, 192] width 54 height 8
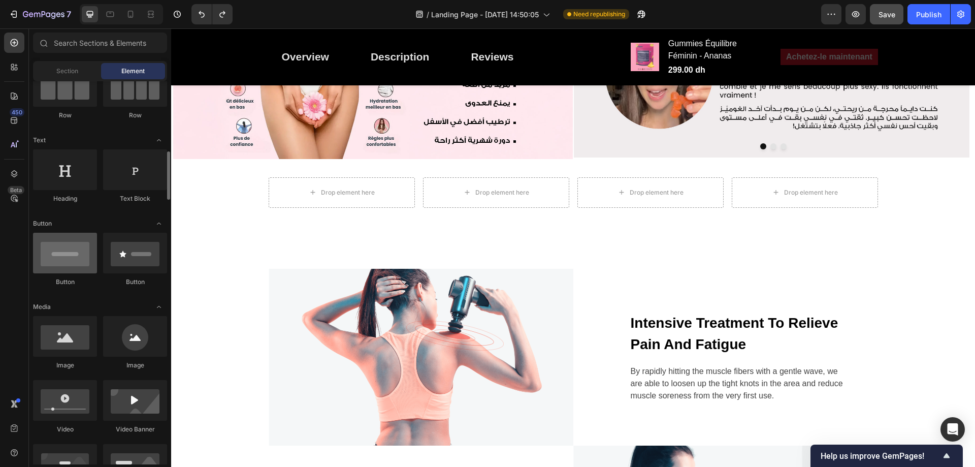
scroll to position [152, 0]
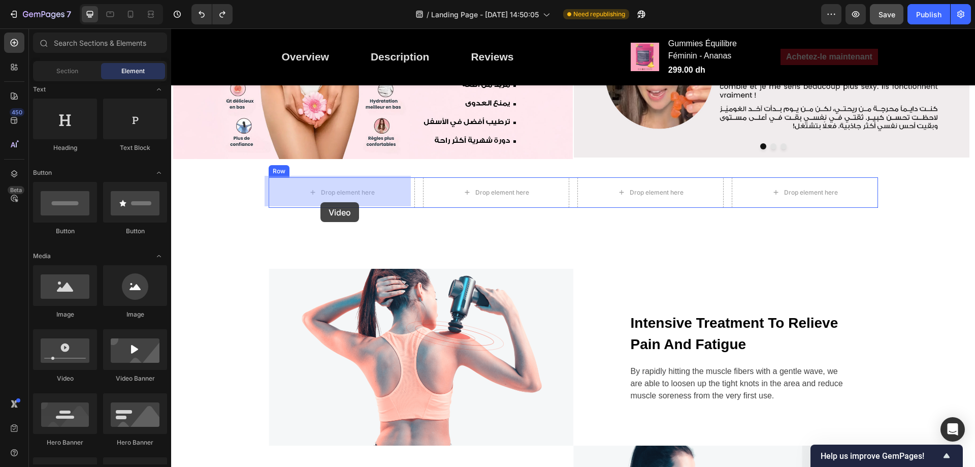
drag, startPoint x: 240, startPoint y: 385, endPoint x: 320, endPoint y: 202, distance: 200.7
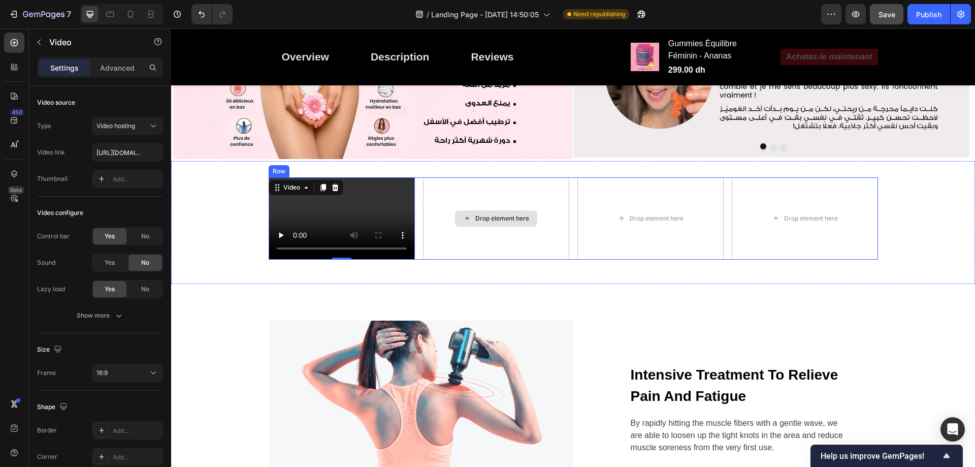
click at [519, 219] on div "Drop element here" at bounding box center [502, 218] width 54 height 8
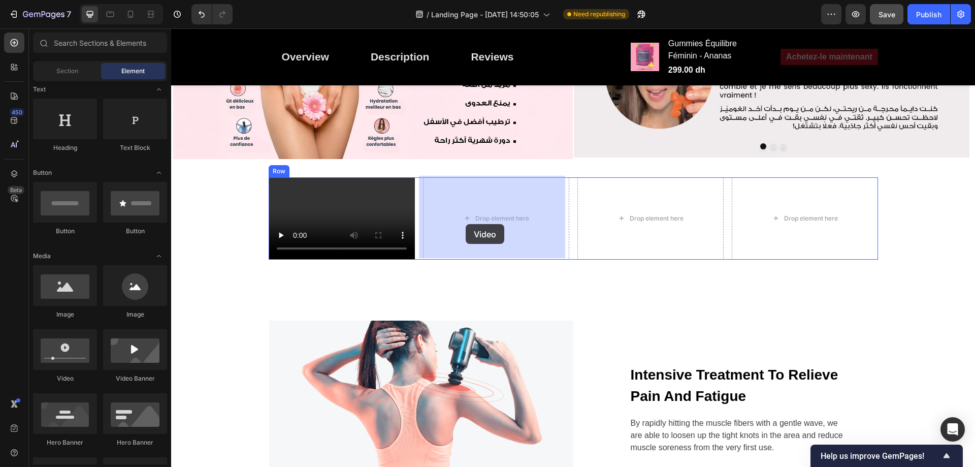
drag, startPoint x: 244, startPoint y: 382, endPoint x: 465, endPoint y: 224, distance: 272.6
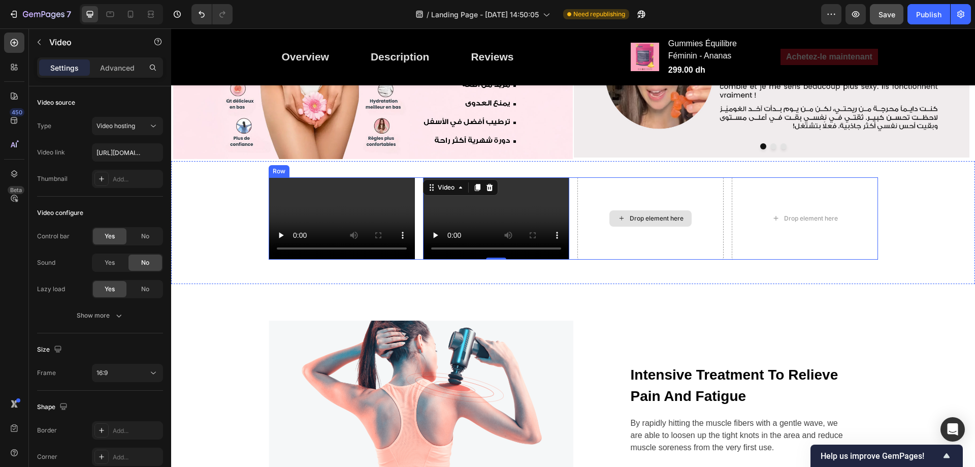
click at [587, 217] on div "Drop element here" at bounding box center [650, 218] width 146 height 82
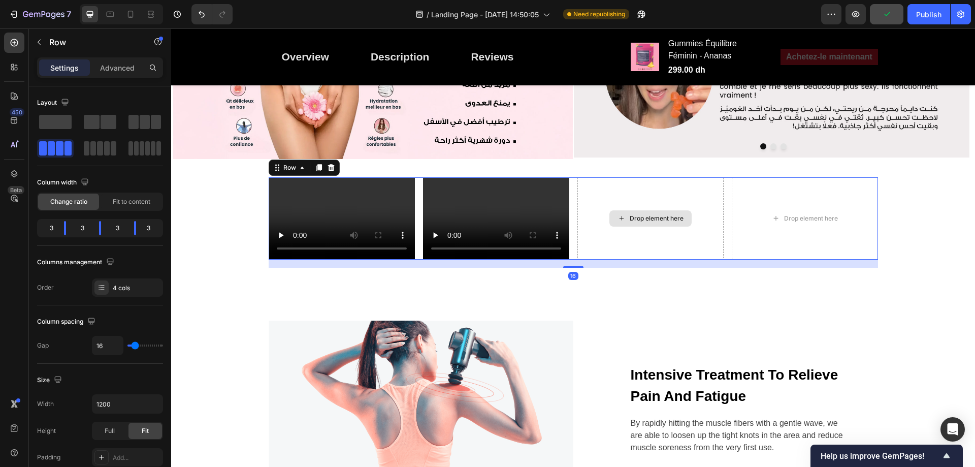
click at [644, 216] on div "Drop element here" at bounding box center [656, 218] width 54 height 8
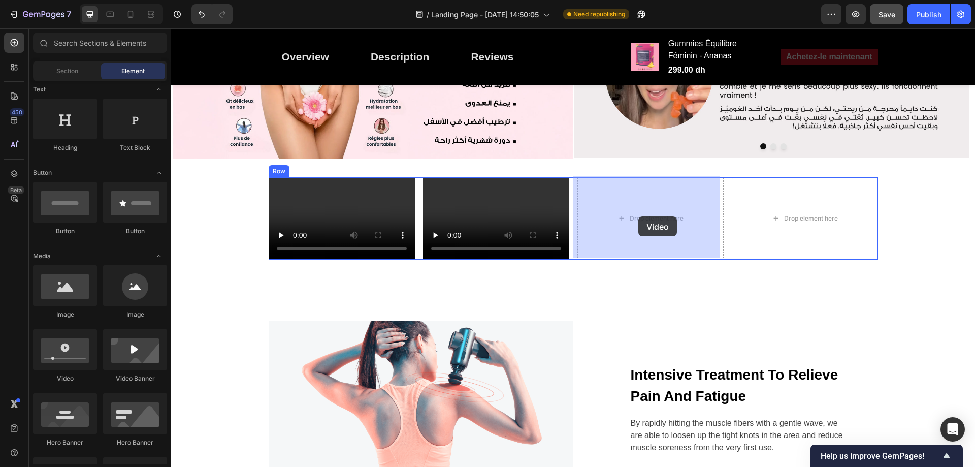
drag, startPoint x: 243, startPoint y: 387, endPoint x: 638, endPoint y: 216, distance: 430.7
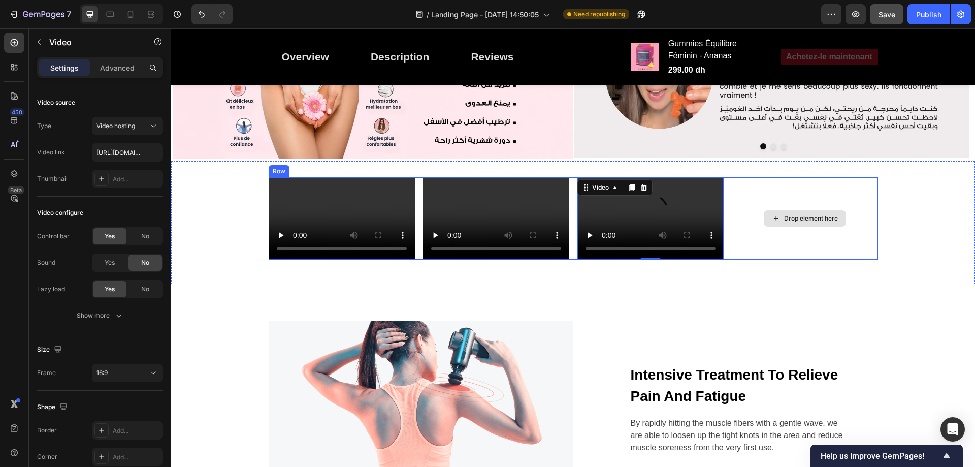
click at [790, 218] on div "Drop element here" at bounding box center [811, 218] width 54 height 8
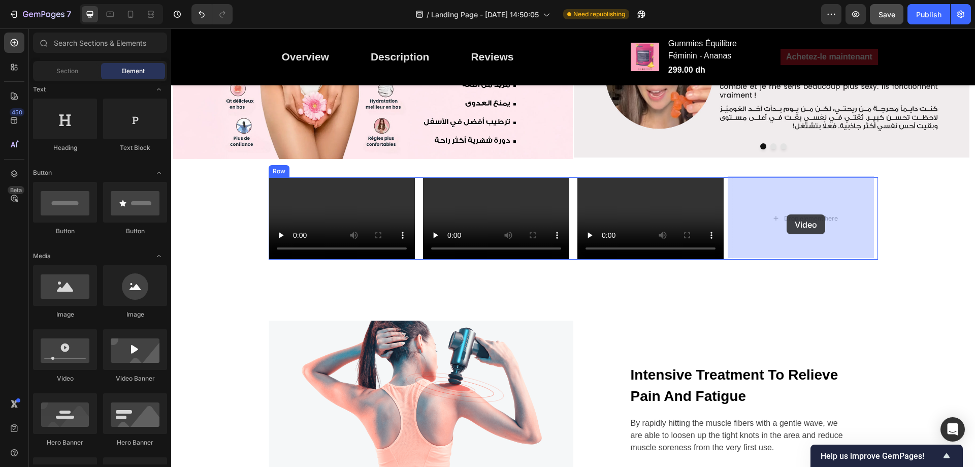
drag, startPoint x: 328, startPoint y: 376, endPoint x: 786, endPoint y: 214, distance: 485.7
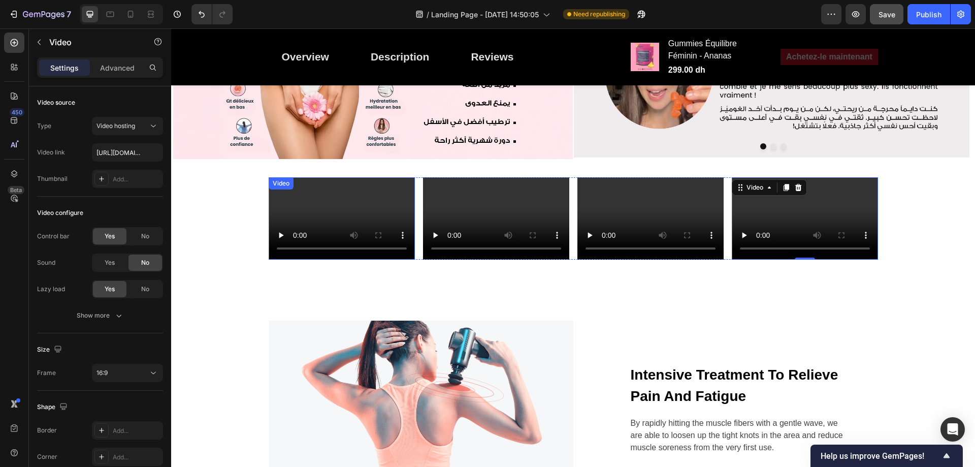
click at [334, 210] on video at bounding box center [342, 218] width 146 height 82
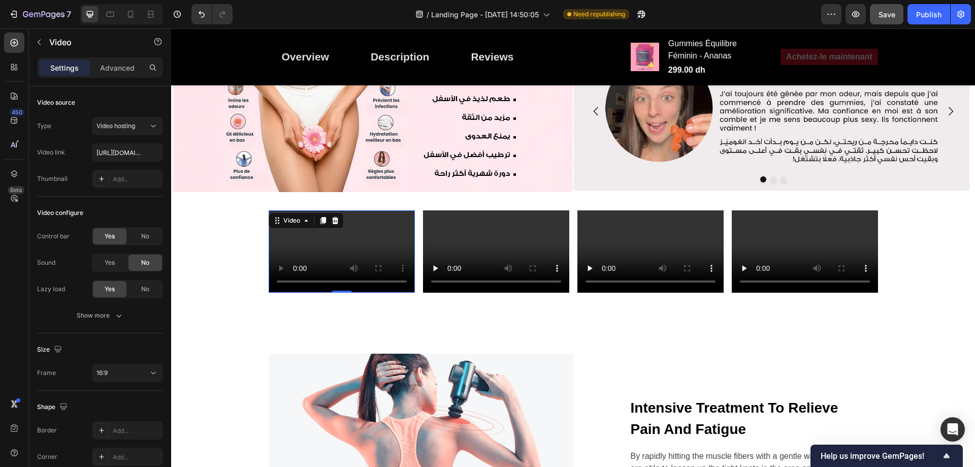
click at [361, 249] on video at bounding box center [342, 251] width 146 height 82
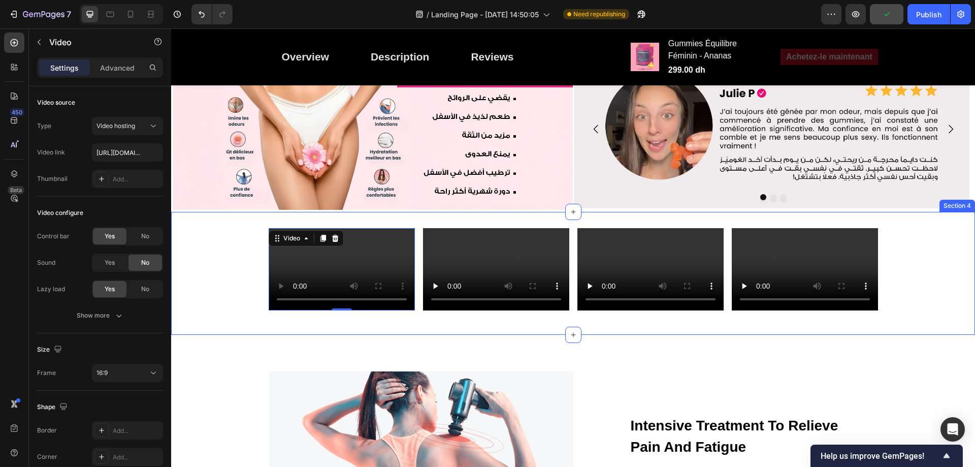
click at [225, 293] on div "Video 0 Video Video Video Row" at bounding box center [573, 273] width 804 height 90
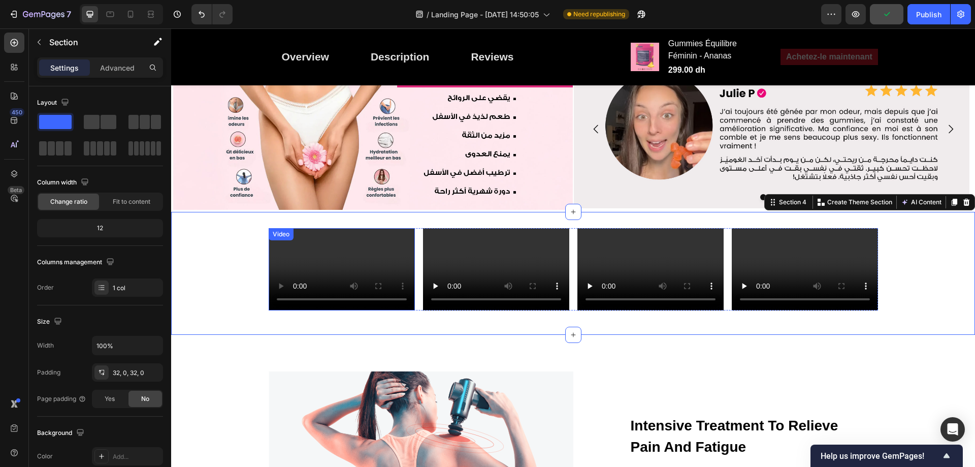
click at [346, 254] on video at bounding box center [342, 269] width 146 height 82
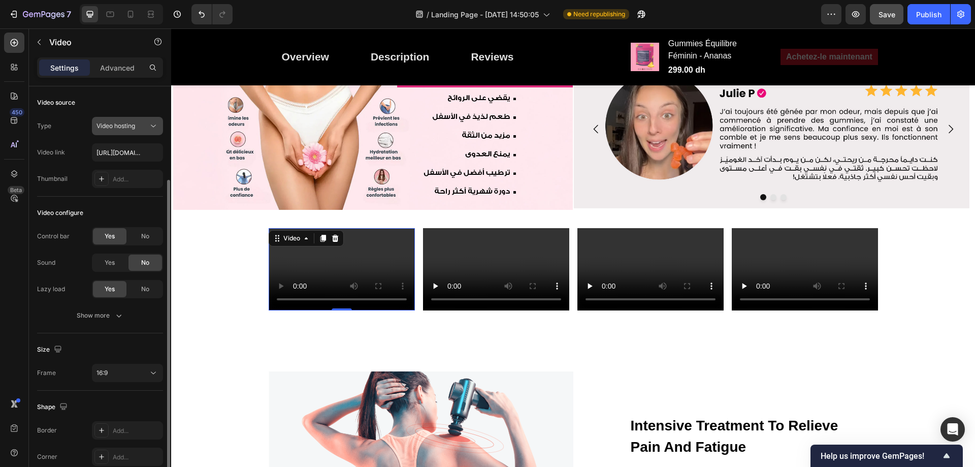
scroll to position [51, 0]
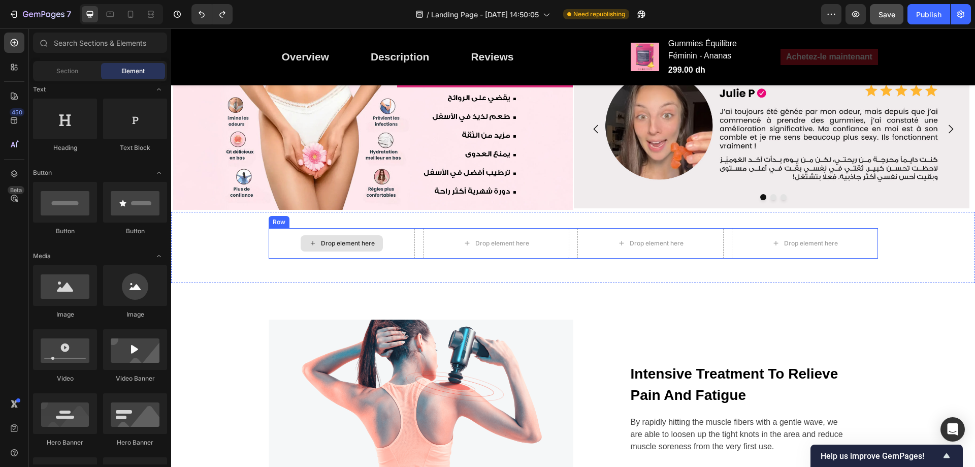
click at [351, 243] on div "Drop element here" at bounding box center [348, 243] width 54 height 8
drag, startPoint x: 238, startPoint y: 324, endPoint x: 322, endPoint y: 245, distance: 115.3
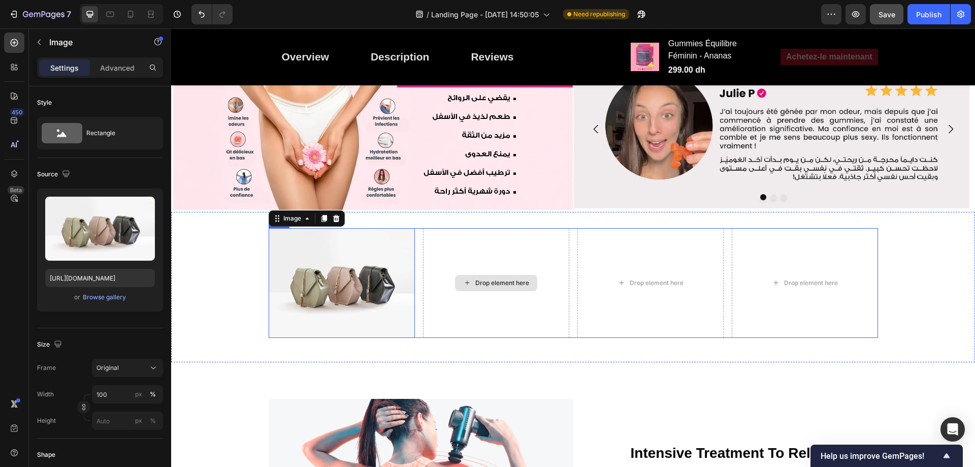
click at [472, 244] on div "Drop element here" at bounding box center [496, 283] width 146 height 110
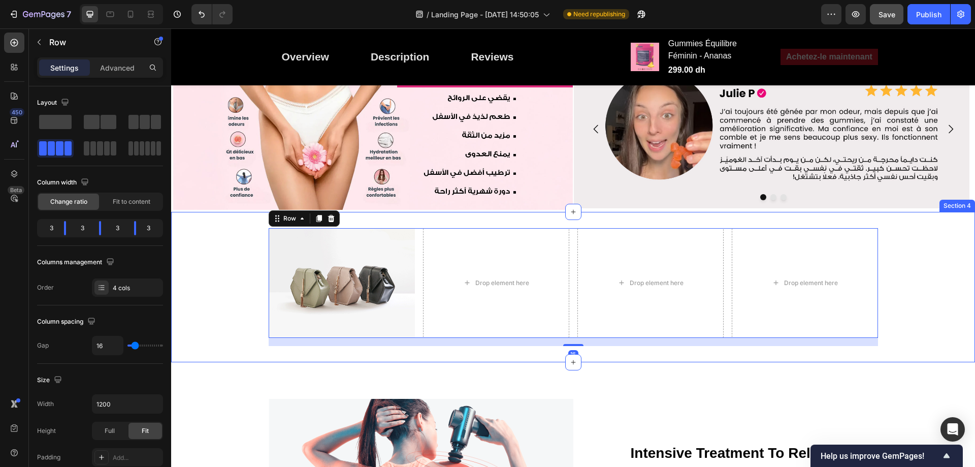
click at [447, 301] on div "Drop element here" at bounding box center [496, 283] width 146 height 110
click at [472, 289] on div "Drop element here" at bounding box center [496, 283] width 146 height 110
click at [483, 276] on div "Drop element here" at bounding box center [496, 283] width 82 height 16
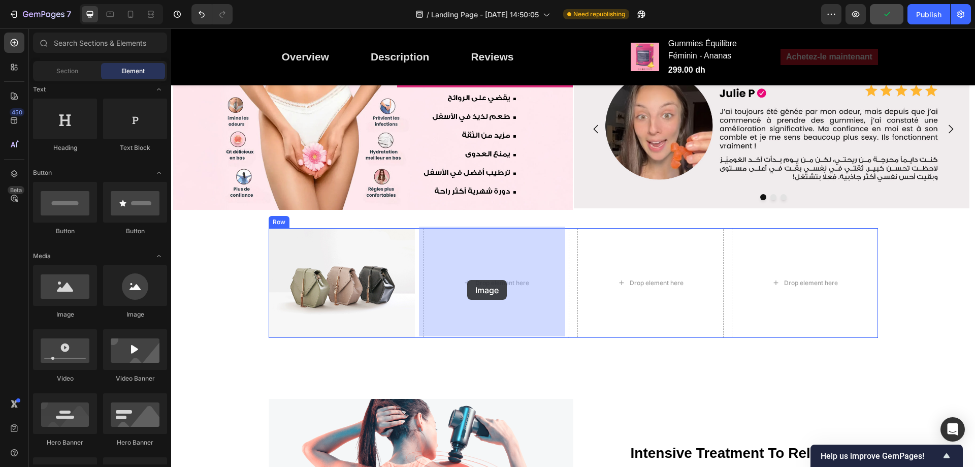
drag, startPoint x: 237, startPoint y: 320, endPoint x: 171, endPoint y: 477, distance: 170.4
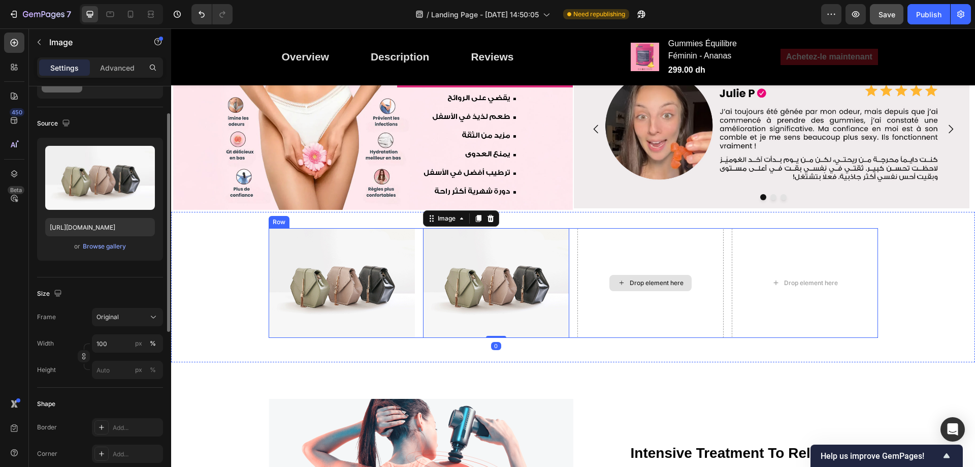
click at [621, 279] on icon at bounding box center [621, 282] width 8 height 9
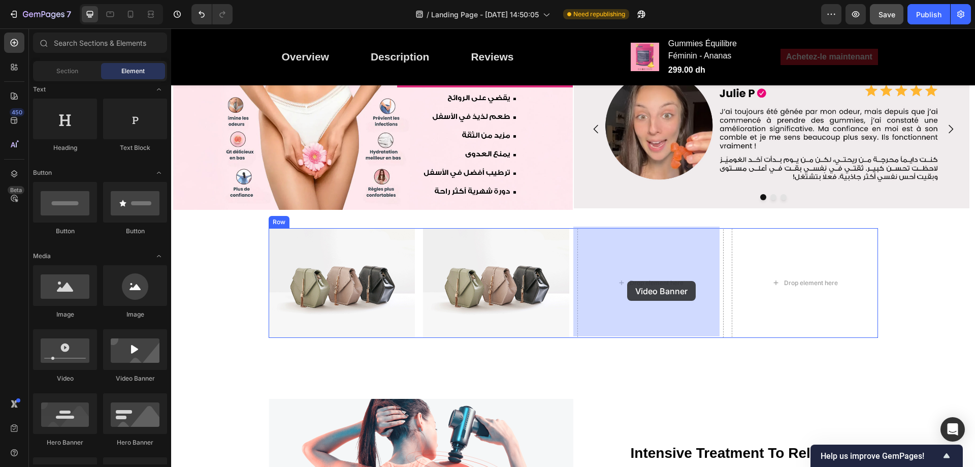
drag, startPoint x: 322, startPoint y: 373, endPoint x: 627, endPoint y: 281, distance: 318.8
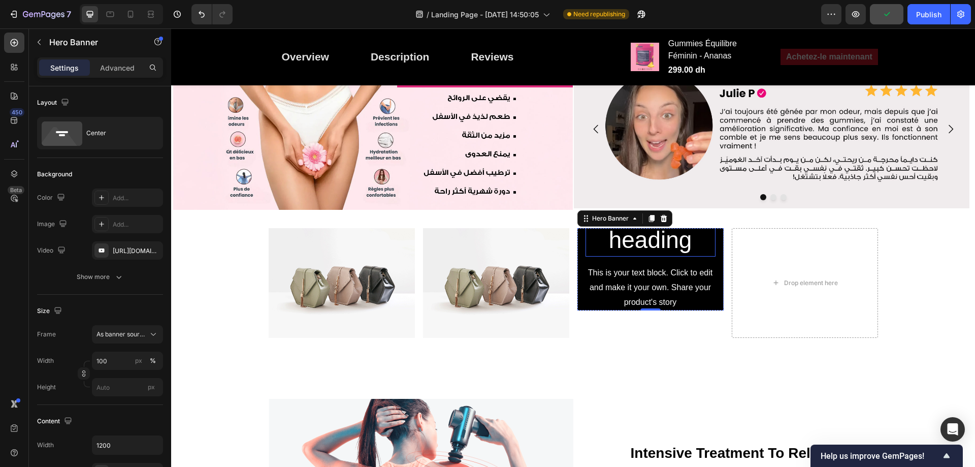
click at [656, 248] on h2 "Click here to edit heading" at bounding box center [650, 209] width 130 height 93
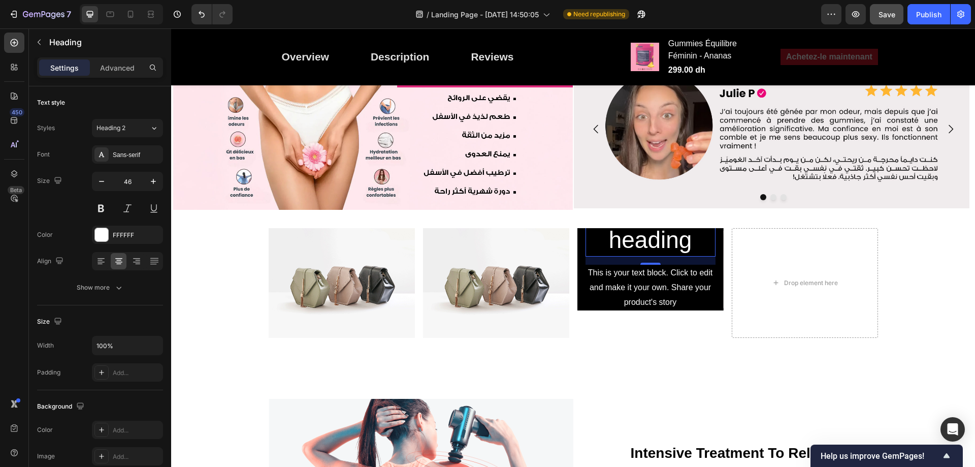
click at [707, 262] on div "16" at bounding box center [650, 260] width 130 height 8
click at [711, 272] on div "This is your text block. Click to edit and make it your own. Share your product…" at bounding box center [650, 301] width 130 height 75
click at [662, 252] on icon at bounding box center [665, 254] width 7 height 7
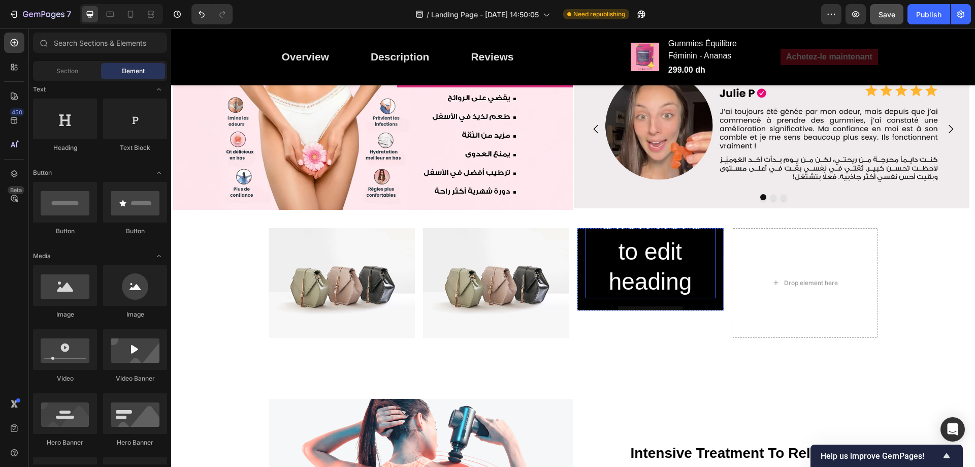
click at [687, 246] on h2 "Click here to edit heading" at bounding box center [650, 251] width 130 height 93
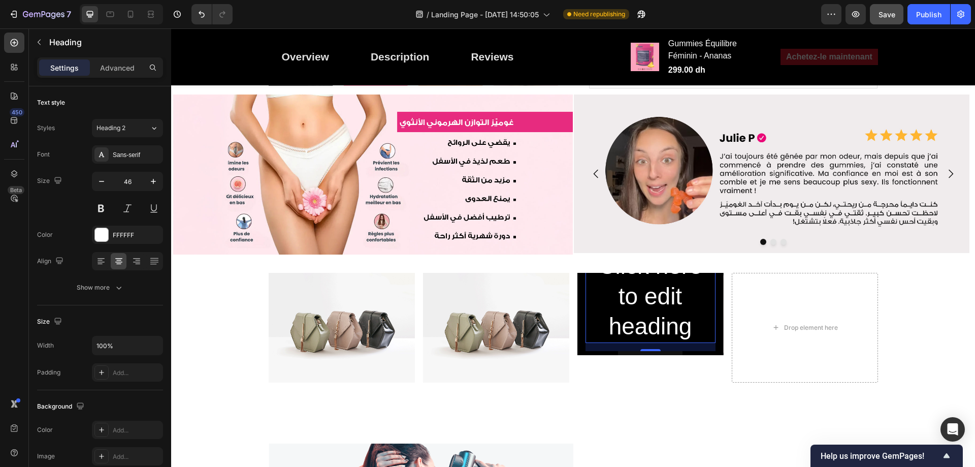
scroll to position [812, 0]
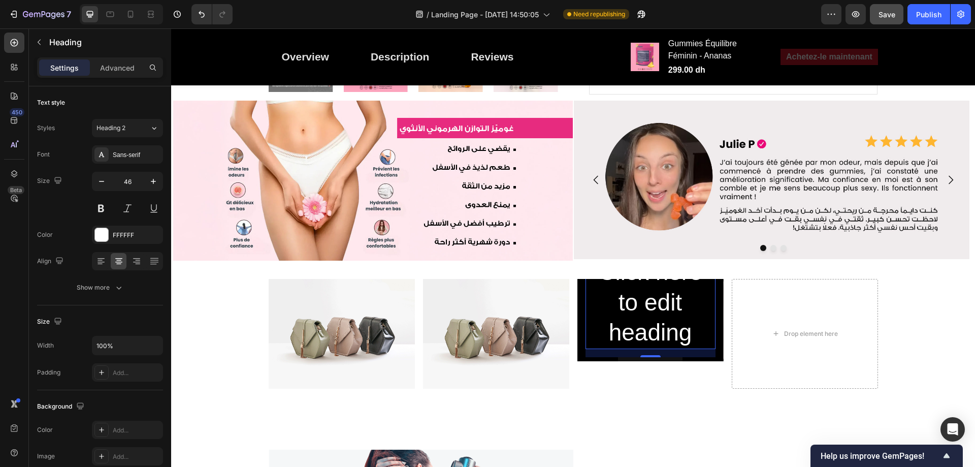
click at [691, 285] on h2 "Click here to edit heading" at bounding box center [650, 302] width 130 height 93
click at [686, 333] on p "Click here to edit heading" at bounding box center [650, 302] width 128 height 91
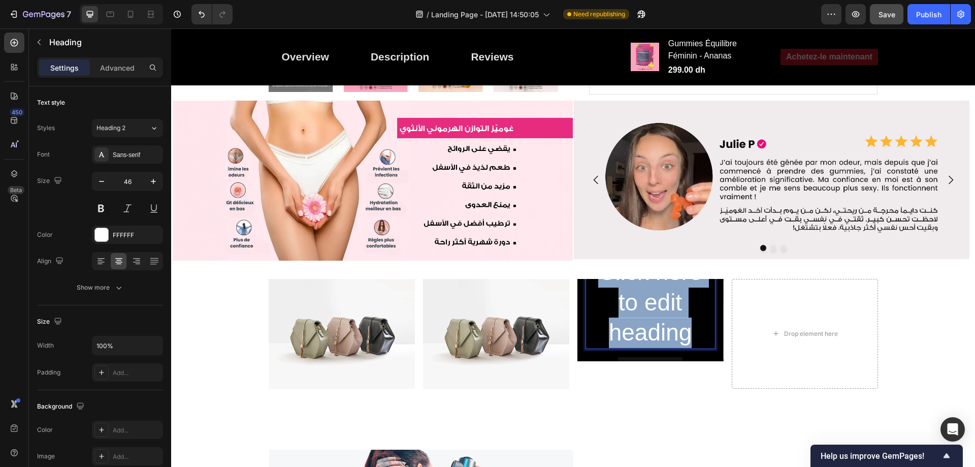
click at [686, 333] on p "Click here to edit heading" at bounding box center [650, 302] width 128 height 91
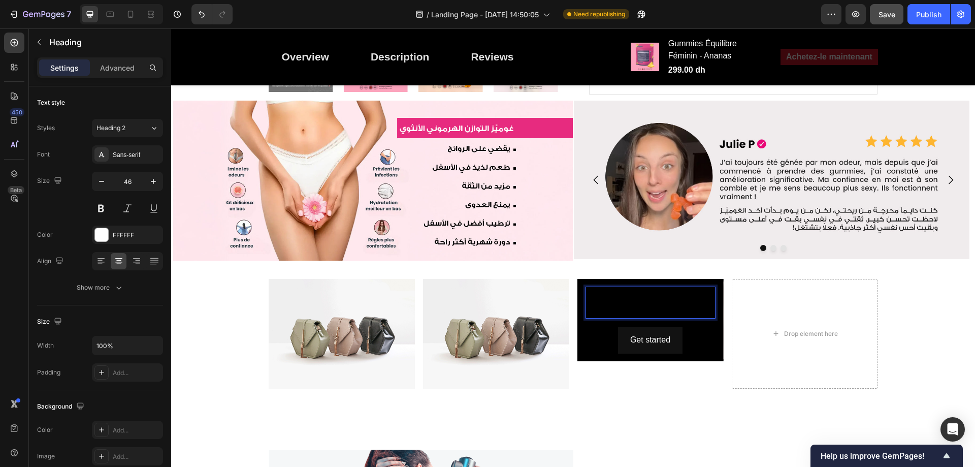
click at [693, 313] on h2 "Rich Text Editor. Editing area: main" at bounding box center [650, 302] width 130 height 32
click at [693, 318] on div "Heading 16 Get started Button" at bounding box center [650, 320] width 130 height 68
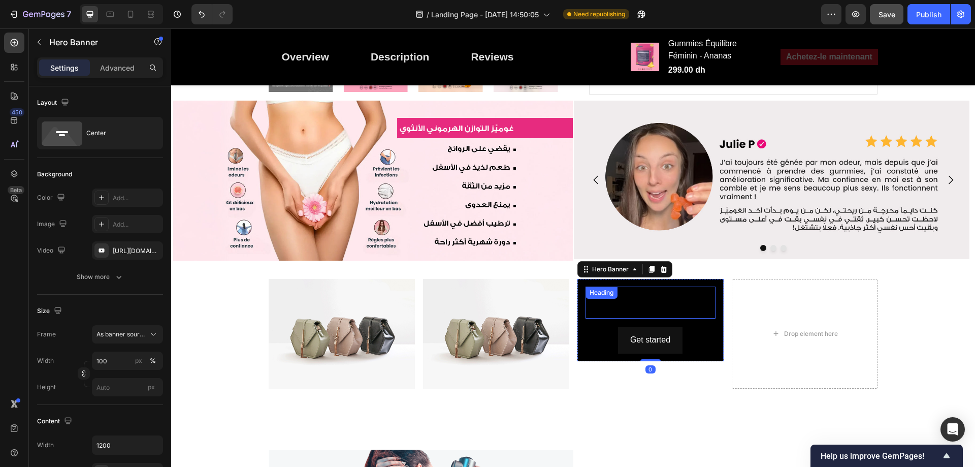
click at [703, 306] on h2 "Rich Text Editor. Editing area: main" at bounding box center [650, 302] width 130 height 32
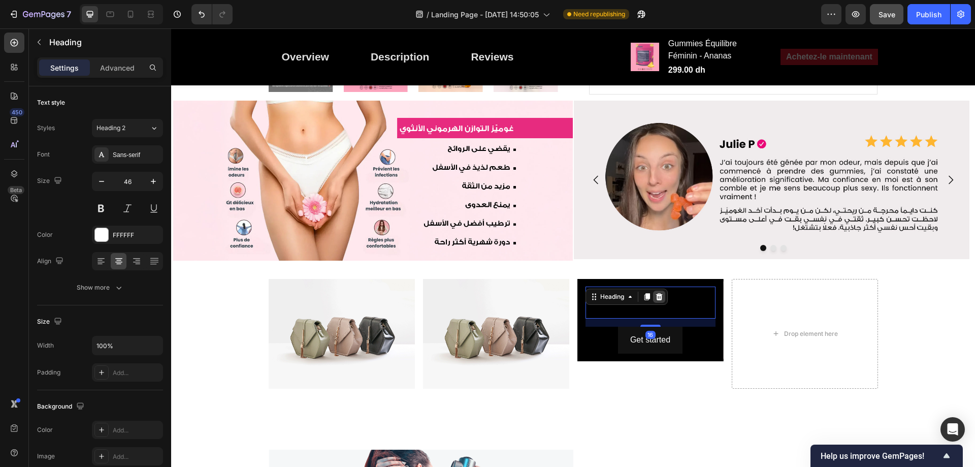
click at [655, 292] on icon at bounding box center [659, 296] width 8 height 8
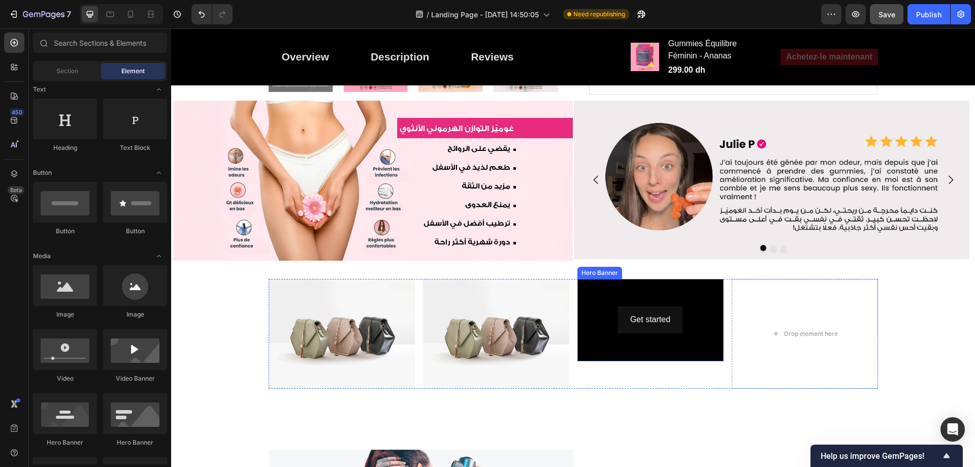
click at [668, 295] on div "Background Image" at bounding box center [650, 320] width 146 height 82
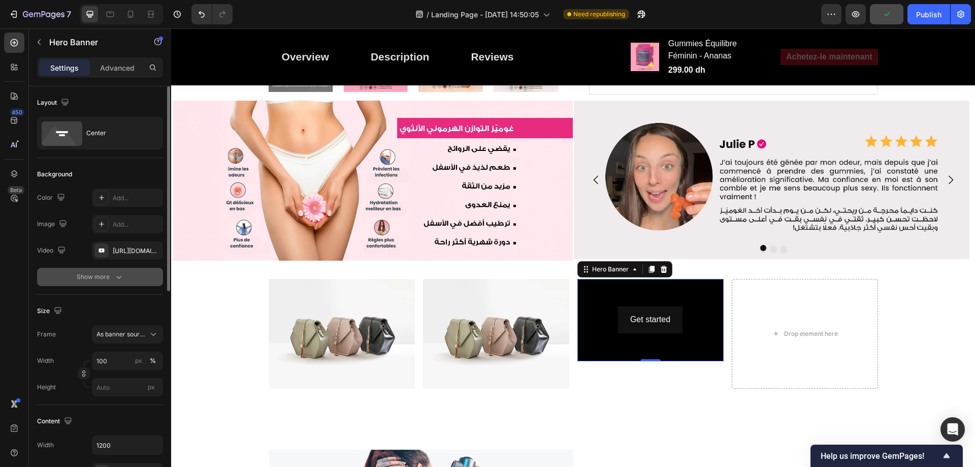
click at [100, 283] on button "Show more" at bounding box center [100, 277] width 126 height 18
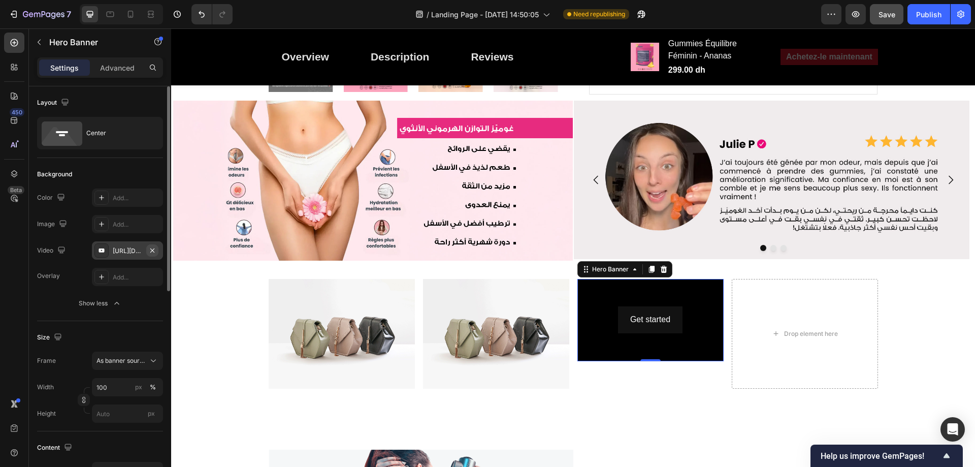
click at [152, 250] on icon "button" at bounding box center [152, 250] width 4 height 4
type input "Auto"
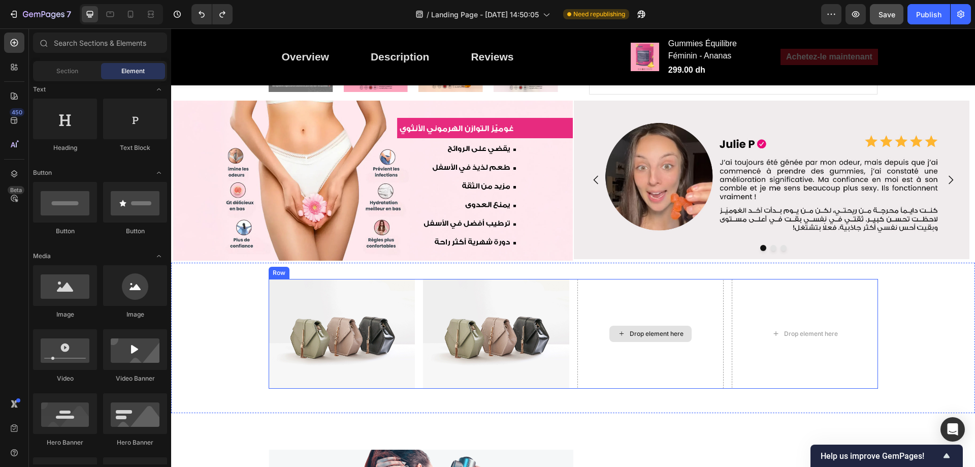
click at [655, 326] on div "Drop element here" at bounding box center [650, 333] width 82 height 16
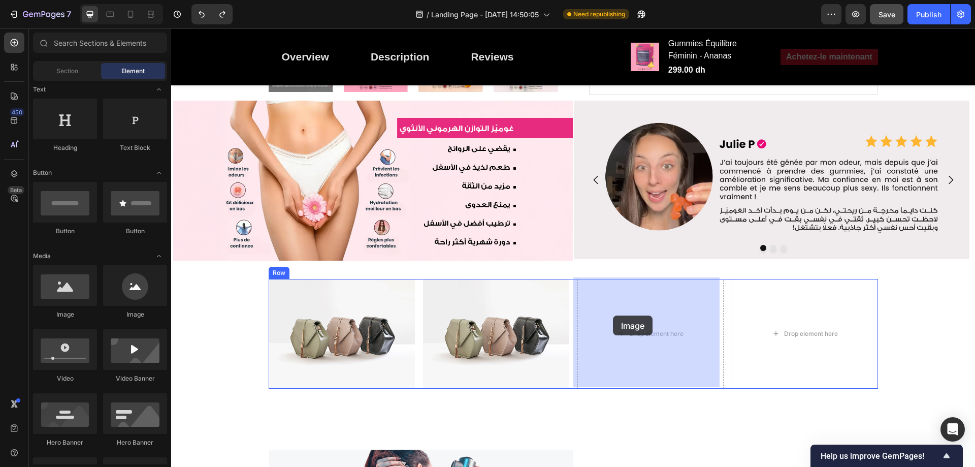
drag, startPoint x: 231, startPoint y: 329, endPoint x: 830, endPoint y: 314, distance: 599.2
click at [830, 314] on div "Drop element here" at bounding box center [804, 334] width 146 height 110
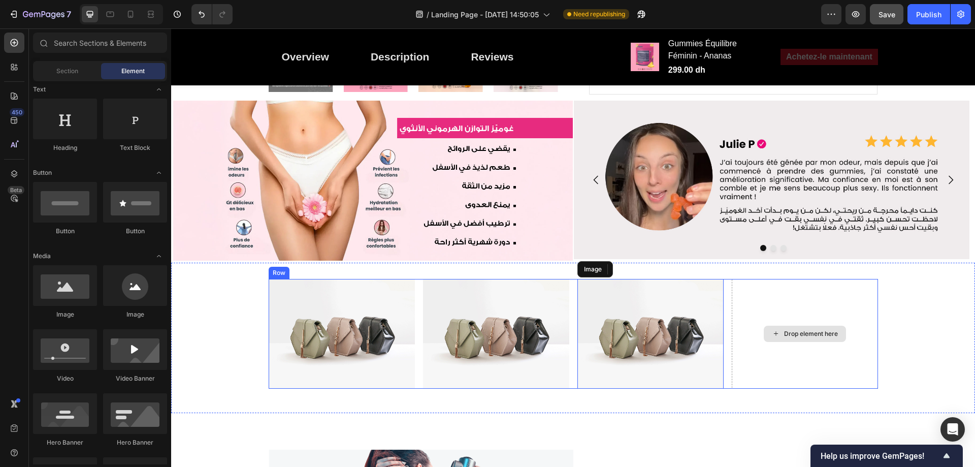
click at [795, 330] on div "Drop element here" at bounding box center [811, 333] width 54 height 8
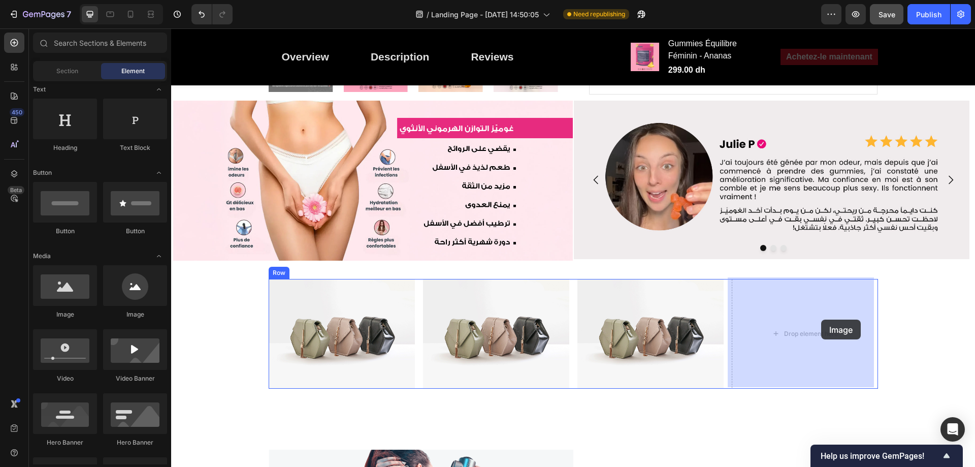
drag, startPoint x: 234, startPoint y: 320, endPoint x: 821, endPoint y: 320, distance: 587.3
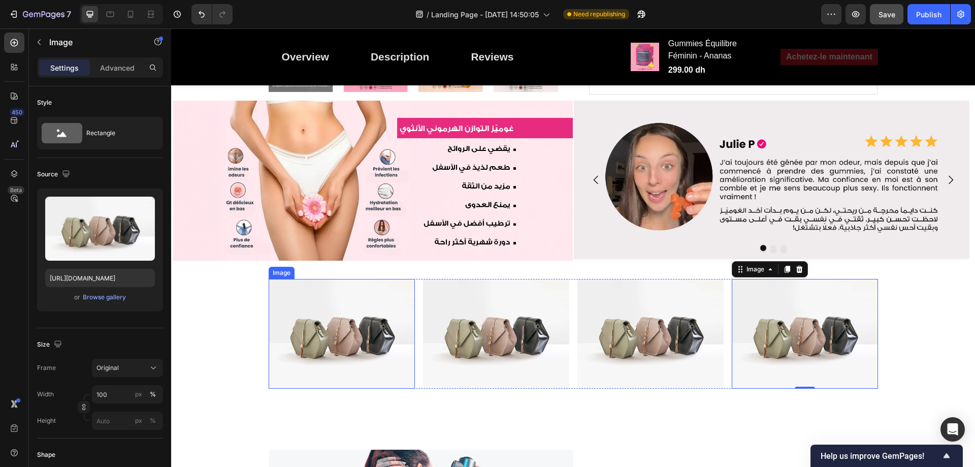
click at [377, 318] on img at bounding box center [342, 334] width 146 height 110
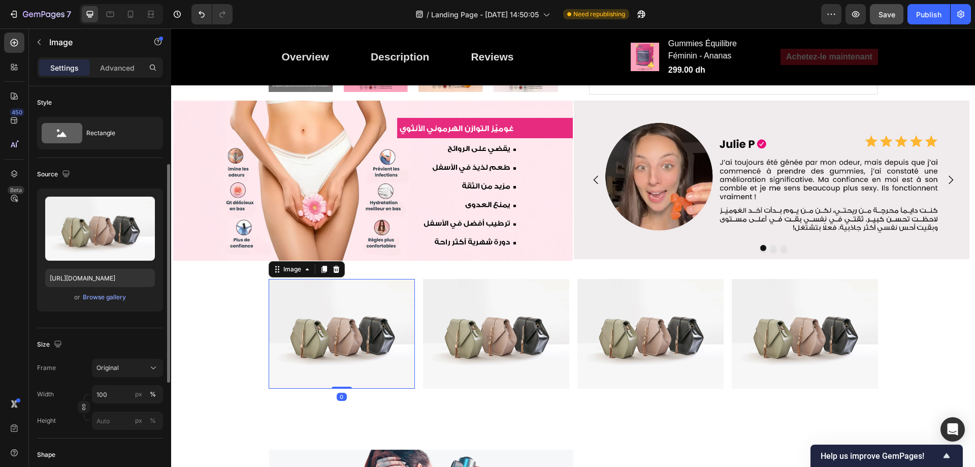
scroll to position [51, 0]
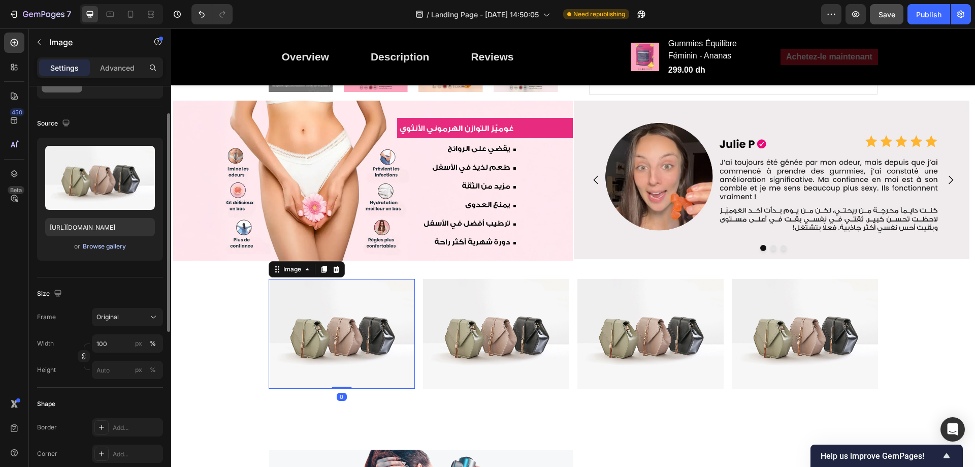
click at [91, 250] on div "Browse gallery" at bounding box center [104, 246] width 43 height 9
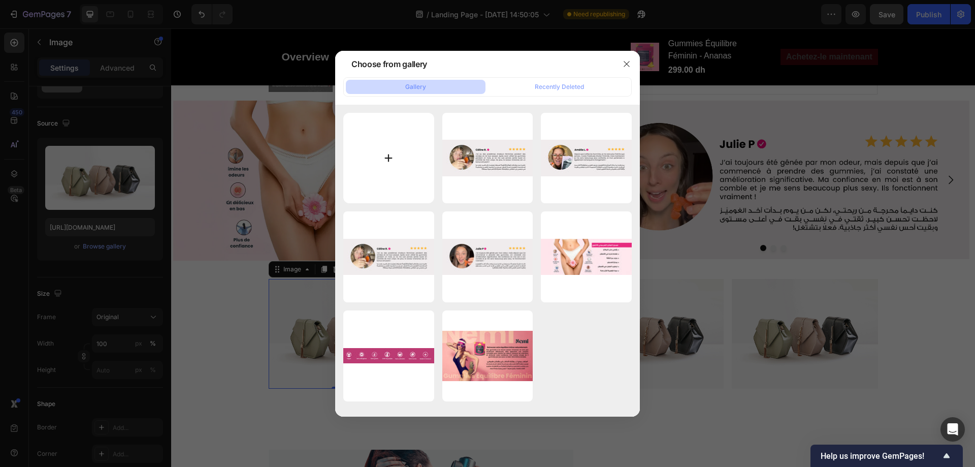
click at [361, 176] on input "file" at bounding box center [388, 158] width 91 height 91
type input "C:\fakepath\ezgif-8daed28850ba55.gif"
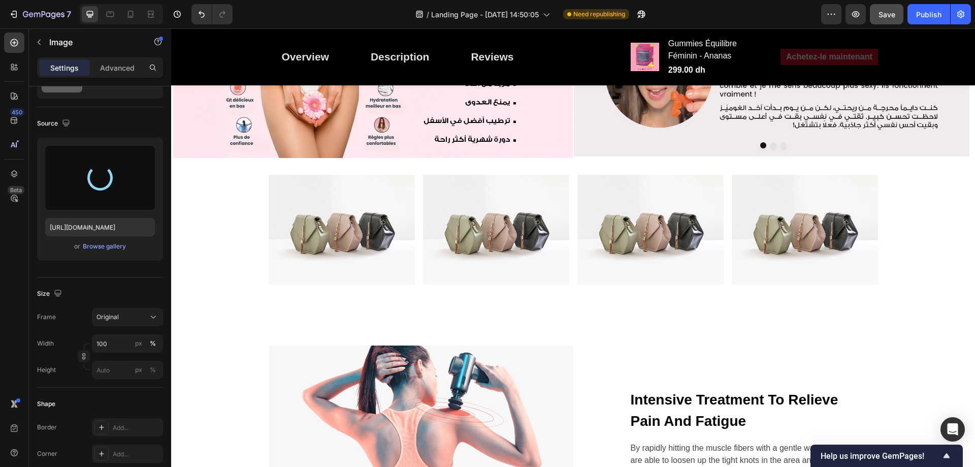
scroll to position [964, 0]
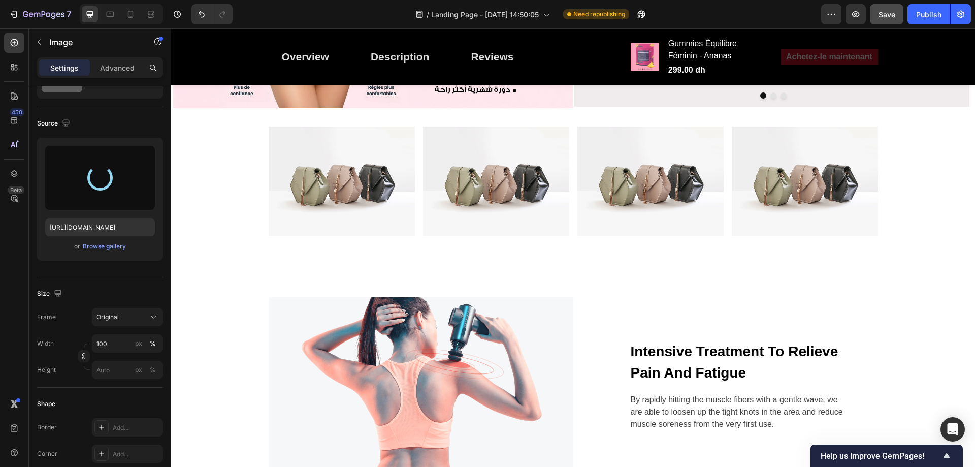
type input "https://cdn.shopify.com/s/files/1/0713/0503/5959/files/gempages_585845646720762…"
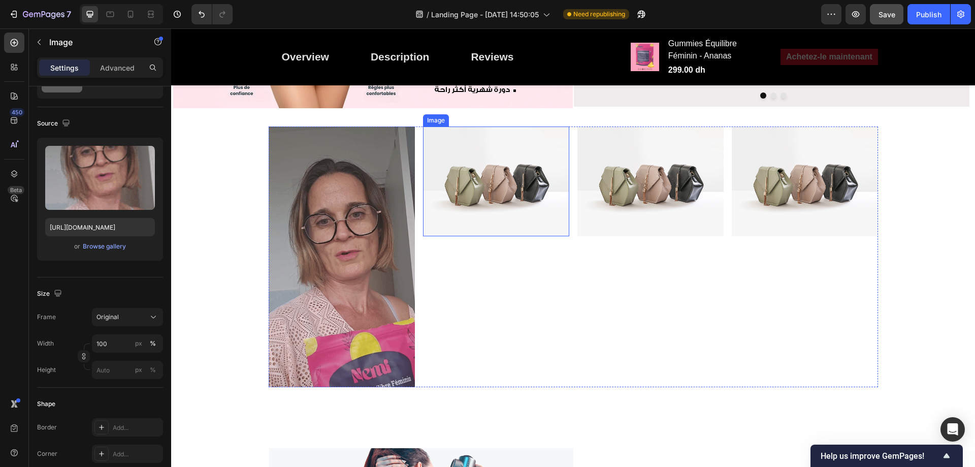
click at [496, 188] on img at bounding box center [496, 181] width 146 height 110
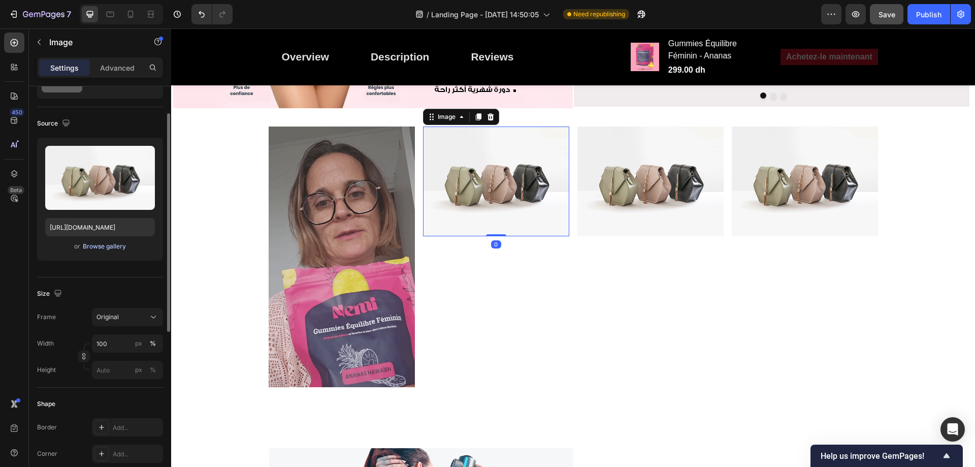
click at [115, 246] on div "Browse gallery" at bounding box center [104, 246] width 43 height 9
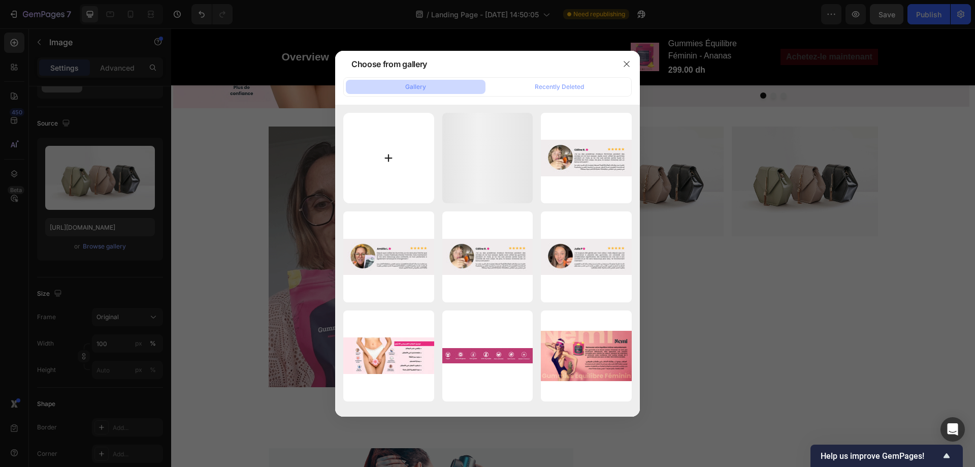
click at [392, 167] on input "file" at bounding box center [388, 158] width 91 height 91
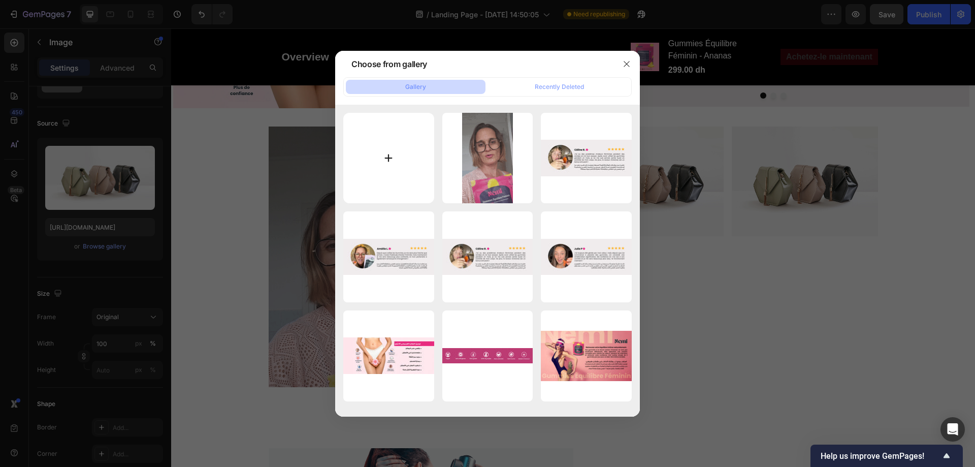
type input "C:\fakepath\ezgif-851dc1bcec5931.gif"
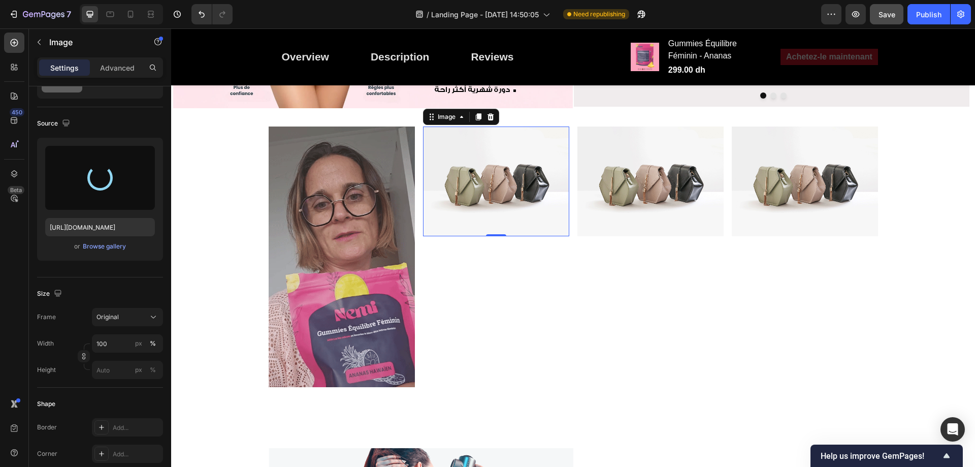
type input "https://cdn.shopify.com/s/files/1/0713/0503/5959/files/gempages_585845646720762…"
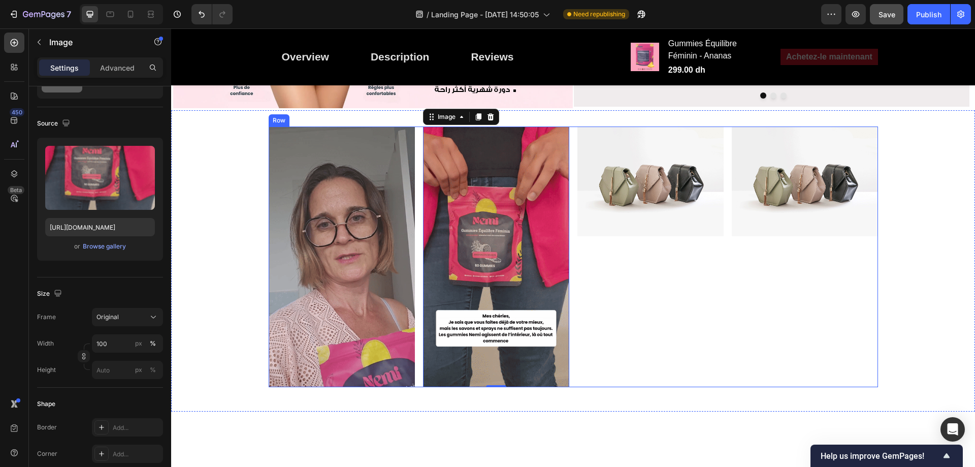
scroll to position [867, 0]
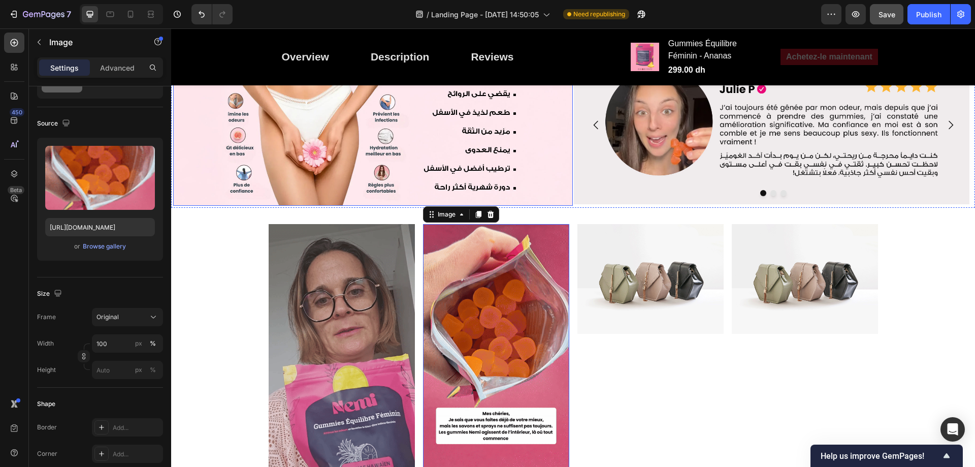
click at [882, 13] on span "Save" at bounding box center [886, 14] width 17 height 9
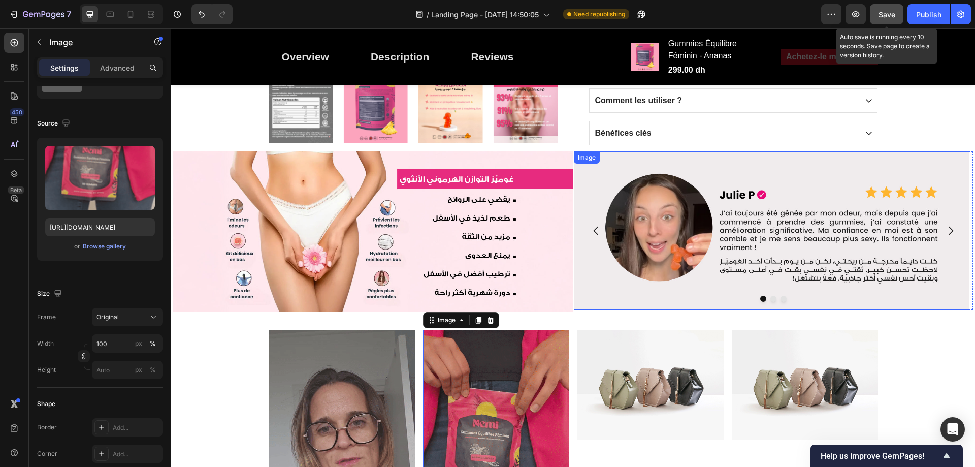
scroll to position [854, 0]
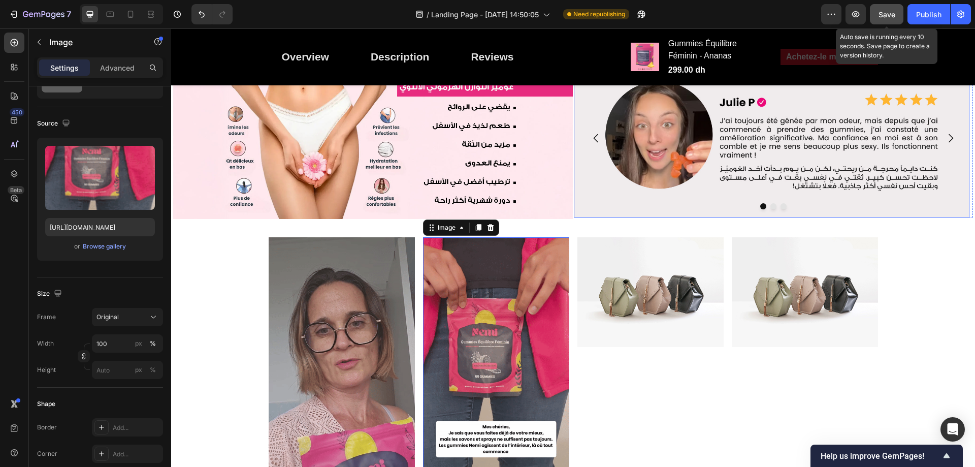
click at [697, 274] on img at bounding box center [650, 292] width 146 height 110
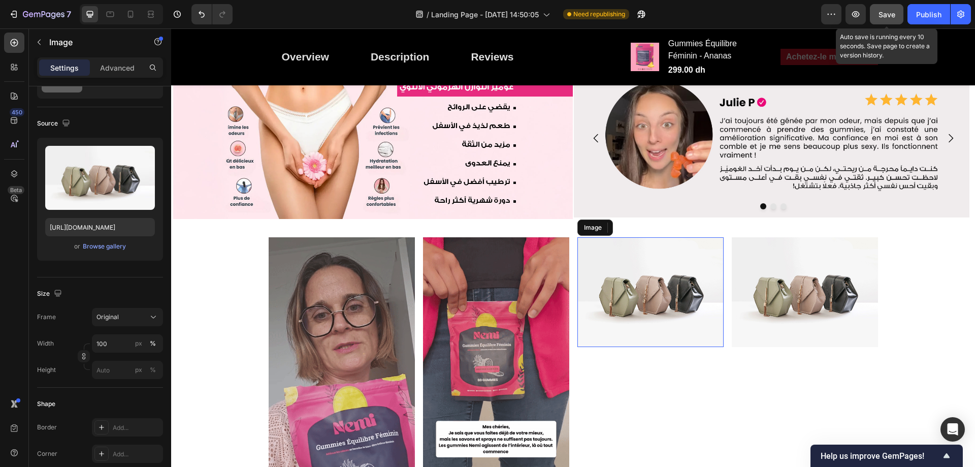
click at [663, 245] on img at bounding box center [650, 292] width 146 height 110
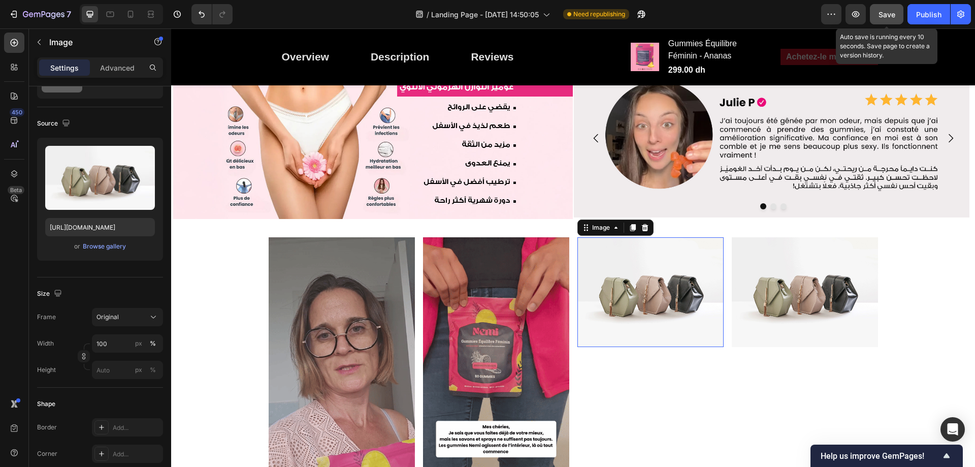
scroll to position [914, 0]
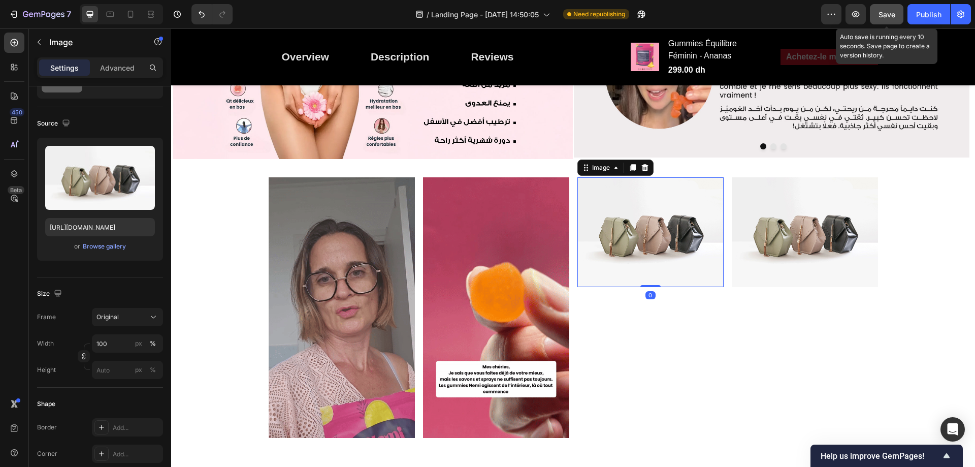
click at [659, 227] on img at bounding box center [650, 232] width 146 height 110
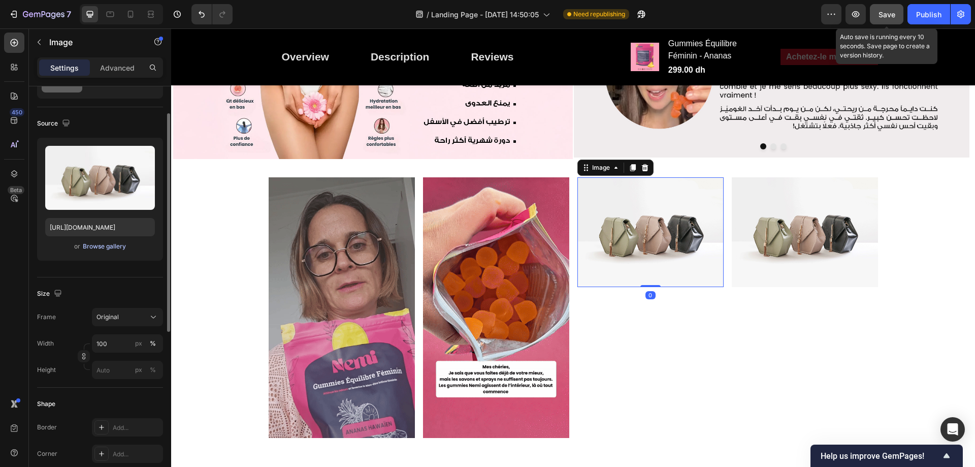
click at [118, 243] on div "Browse gallery" at bounding box center [104, 246] width 43 height 9
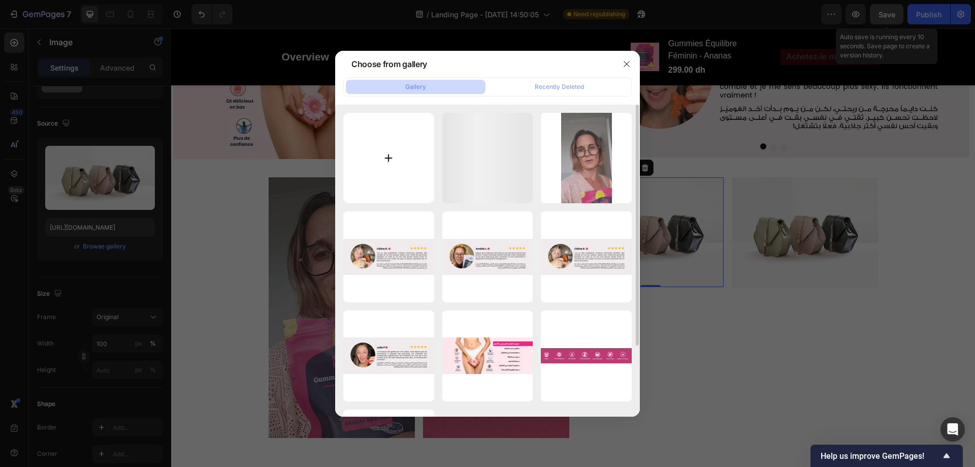
click at [379, 147] on input "file" at bounding box center [388, 158] width 91 height 91
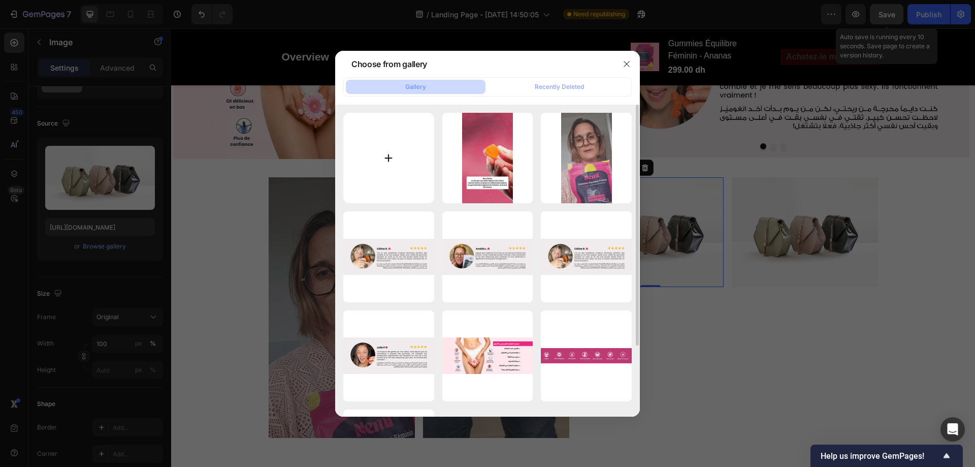
type input "C:\fakepath\ezgif-8fc4d267cf15a4.gif"
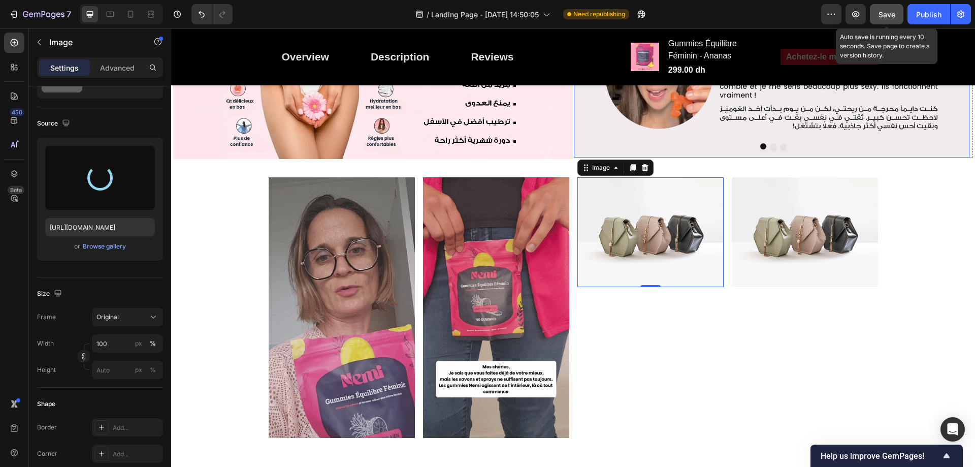
click at [951, 135] on img at bounding box center [771, 78] width 395 height 158
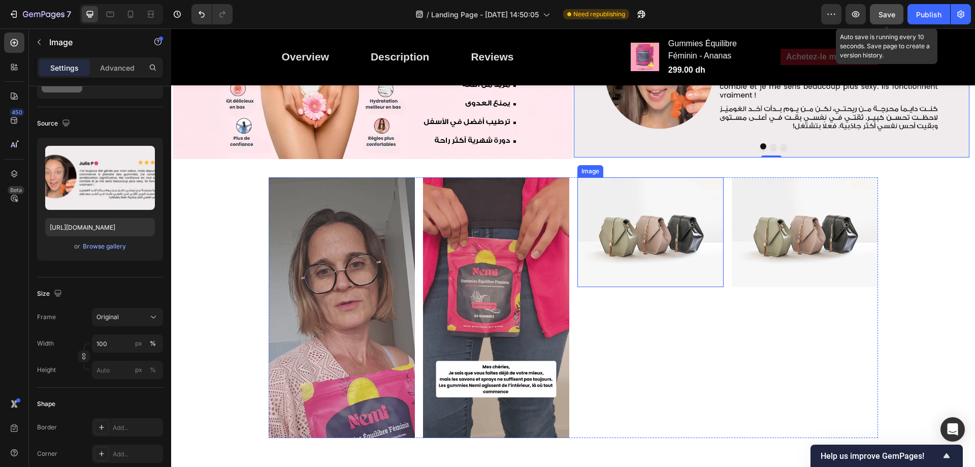
click at [616, 244] on img at bounding box center [650, 232] width 146 height 110
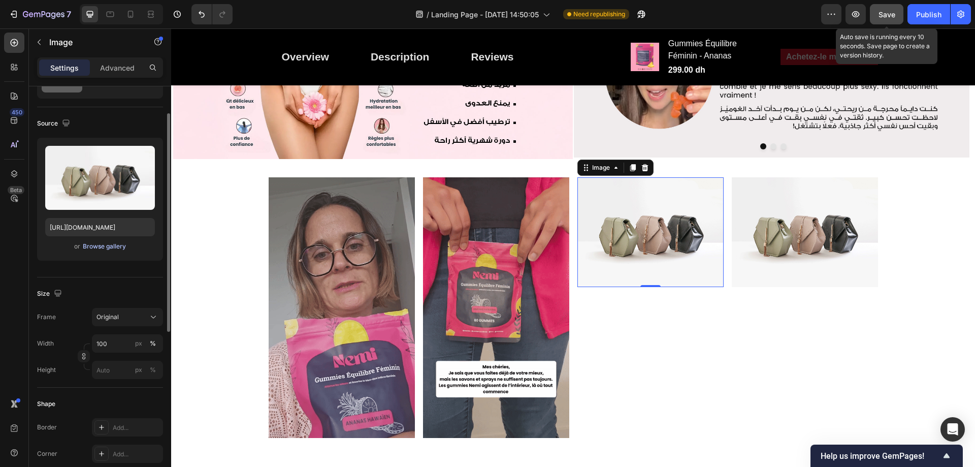
click at [107, 250] on div "Browse gallery" at bounding box center [104, 246] width 43 height 9
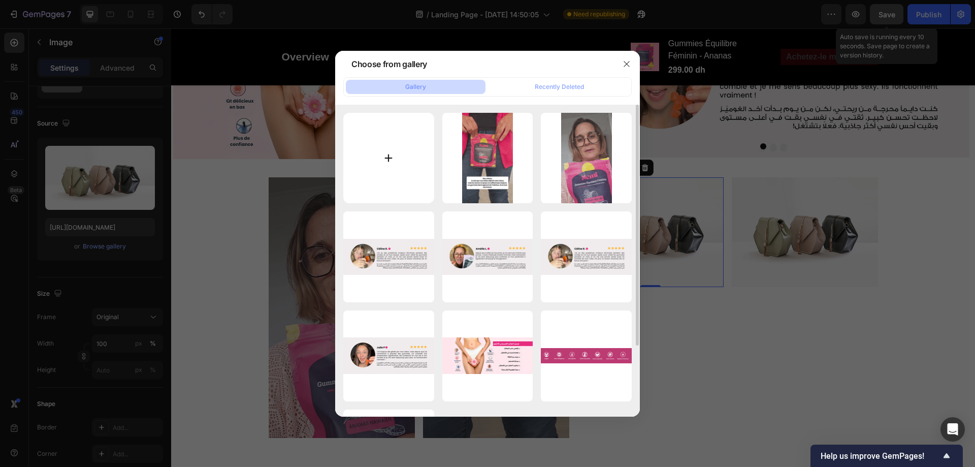
click at [406, 136] on input "file" at bounding box center [388, 158] width 91 height 91
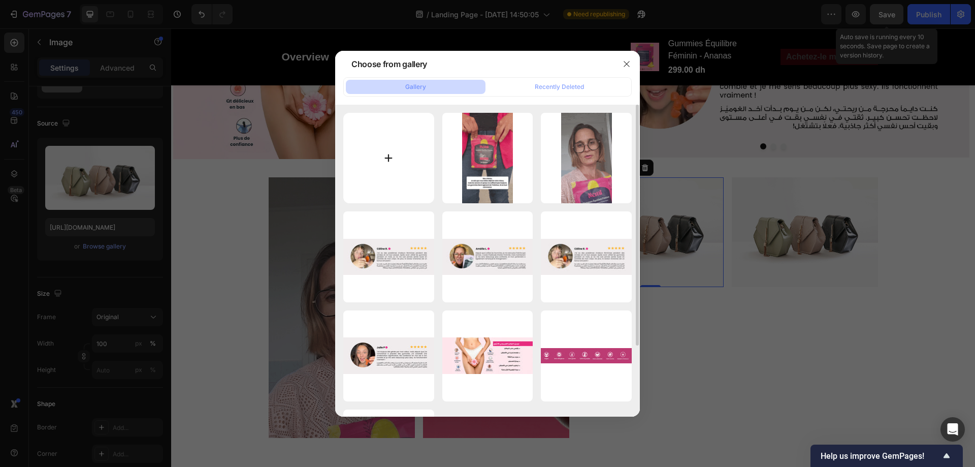
type input "C:\fakepath\ezgif-8fc4d267cf15a4.gif"
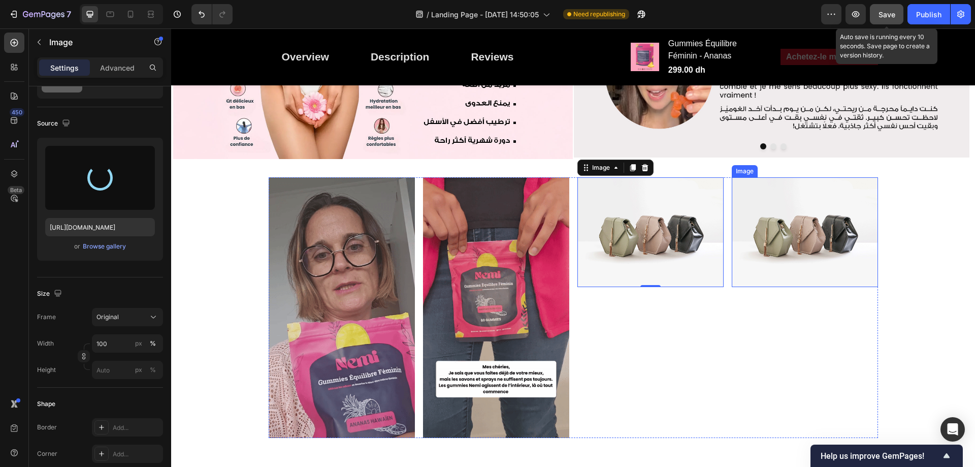
type input "https://cdn.shopify.com/s/files/1/0713/0503/5959/files/gempages_585845646720762…"
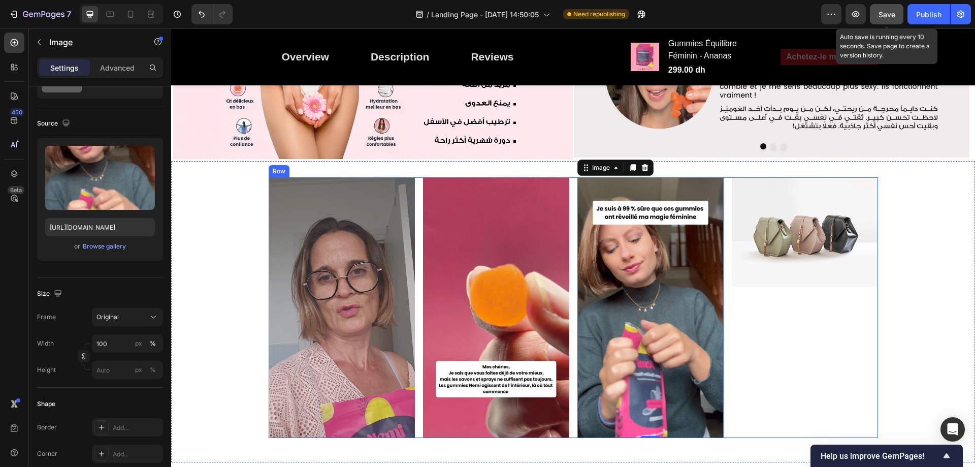
click at [797, 228] on img at bounding box center [804, 232] width 146 height 110
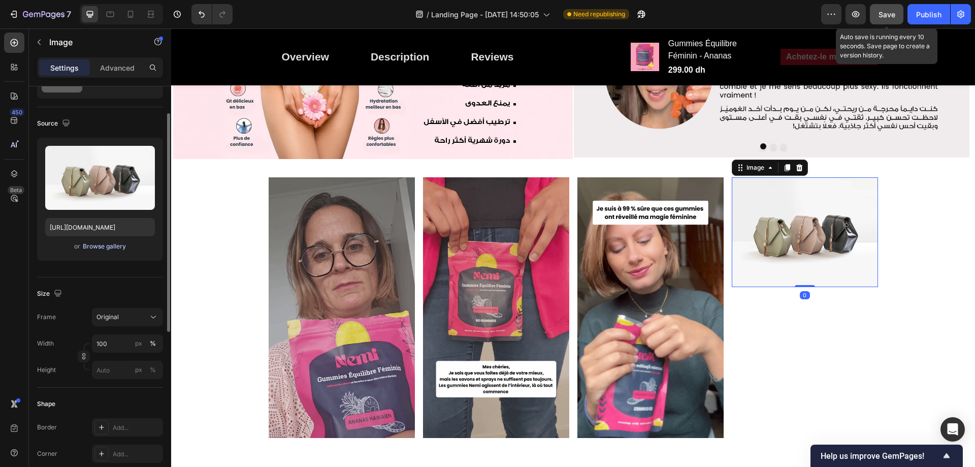
click at [92, 244] on div "Browse gallery" at bounding box center [104, 246] width 43 height 9
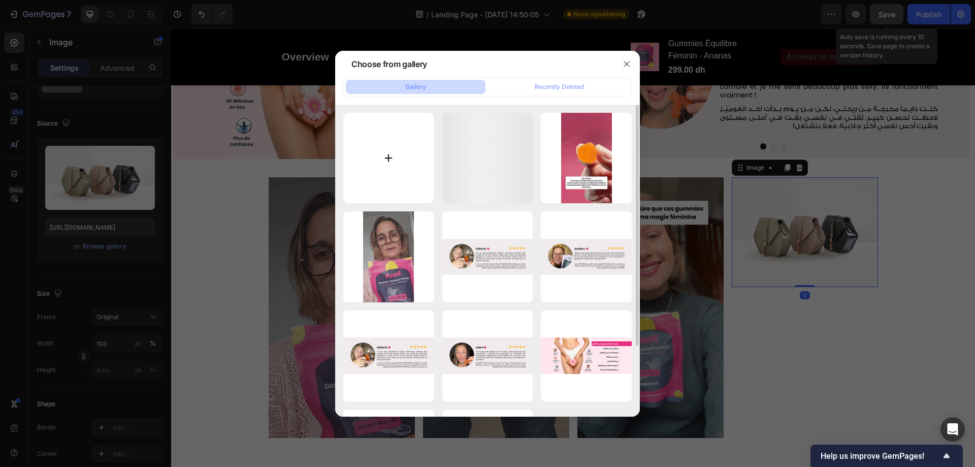
click at [376, 174] on input "file" at bounding box center [388, 158] width 91 height 91
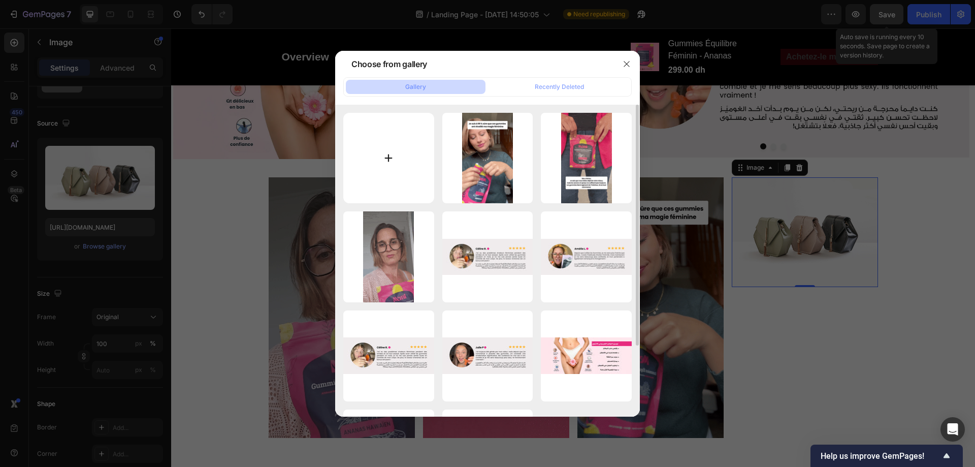
type input "C:\fakepath\ezgif-8619672e570d61.gif"
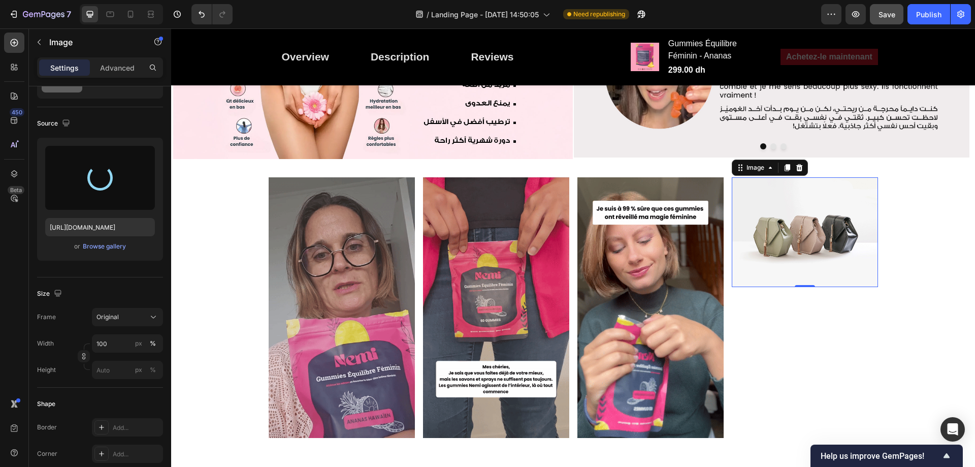
type input "https://cdn.shopify.com/s/files/1/0713/0503/5959/files/gempages_585845646720762…"
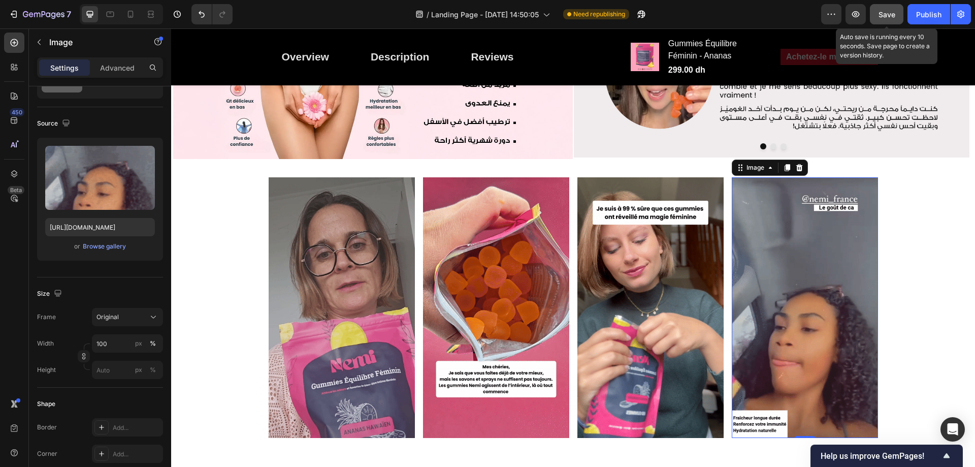
click at [878, 13] on span "Save" at bounding box center [886, 14] width 17 height 9
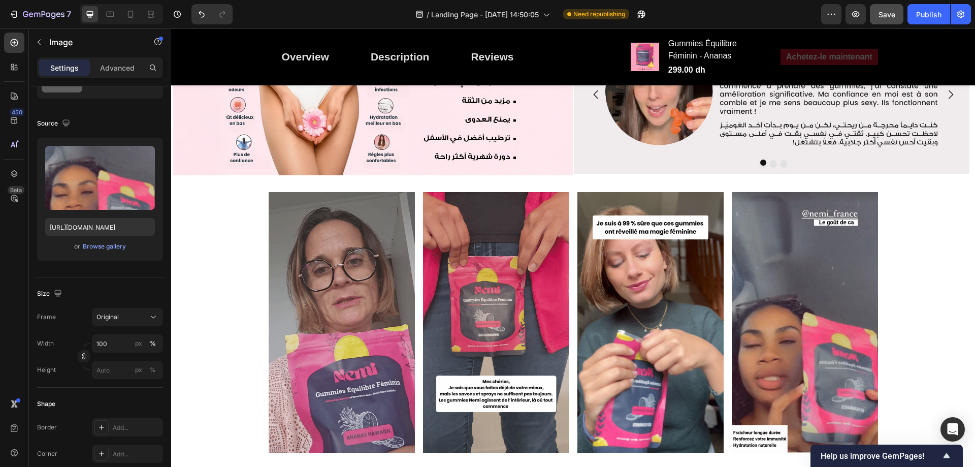
scroll to position [1117, 0]
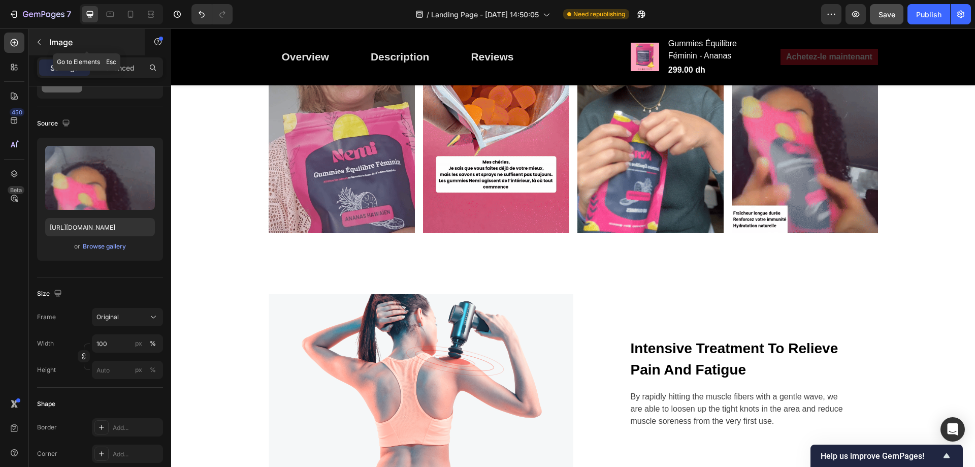
click at [40, 41] on icon "button" at bounding box center [39, 43] width 3 height 6
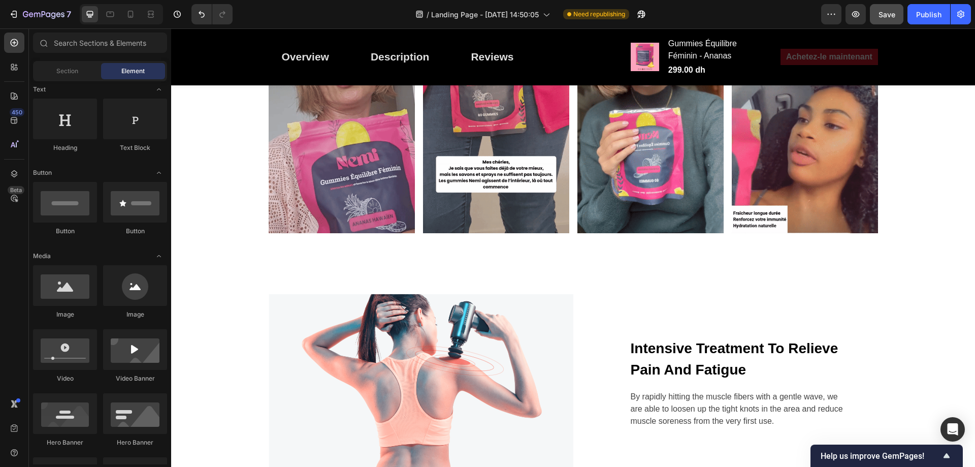
scroll to position [0, 0]
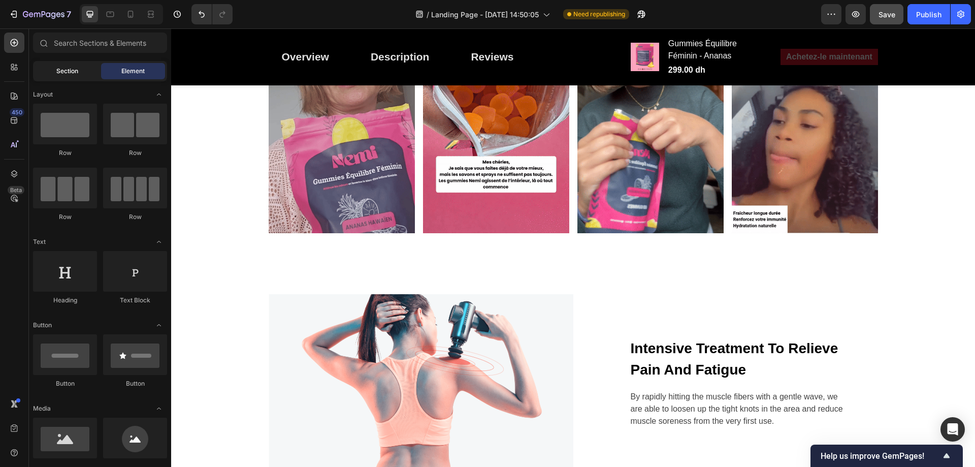
click at [50, 71] on div "Section" at bounding box center [67, 71] width 64 height 16
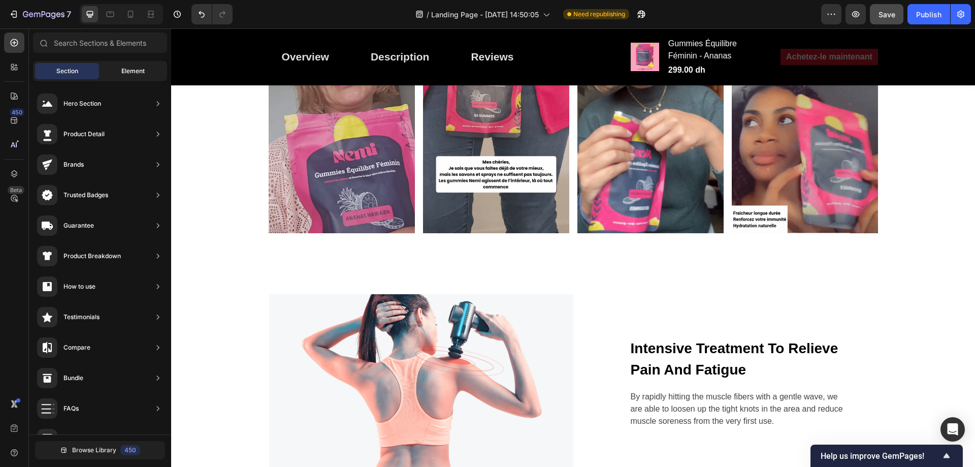
click at [130, 67] on span "Element" at bounding box center [132, 70] width 23 height 9
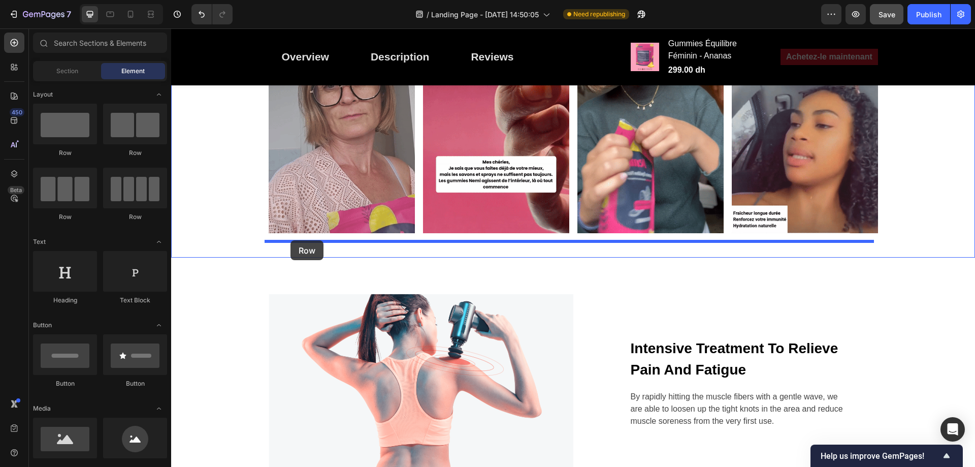
drag, startPoint x: 234, startPoint y: 153, endPoint x: 290, endPoint y: 240, distance: 103.9
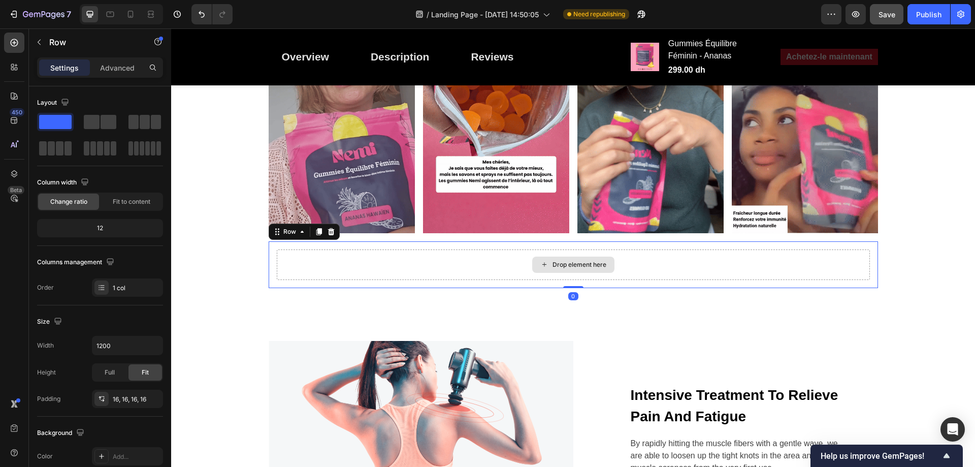
click at [583, 261] on div "Drop element here" at bounding box center [579, 264] width 54 height 8
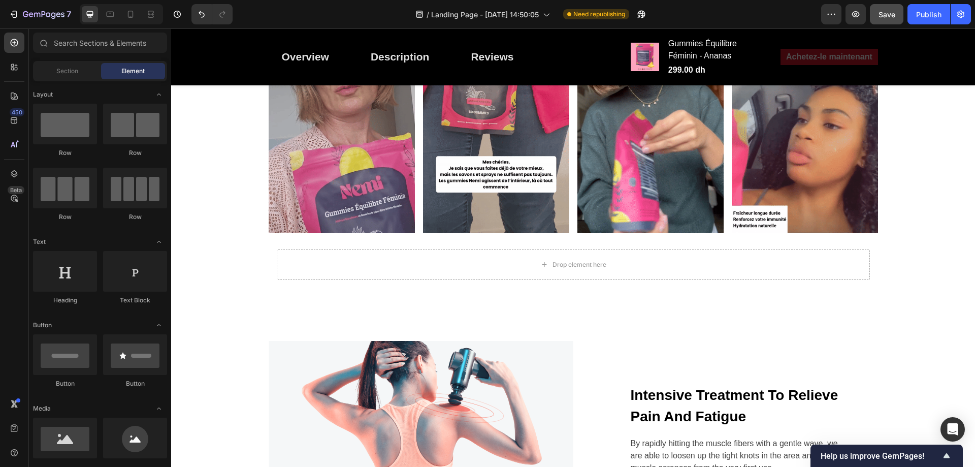
scroll to position [51, 0]
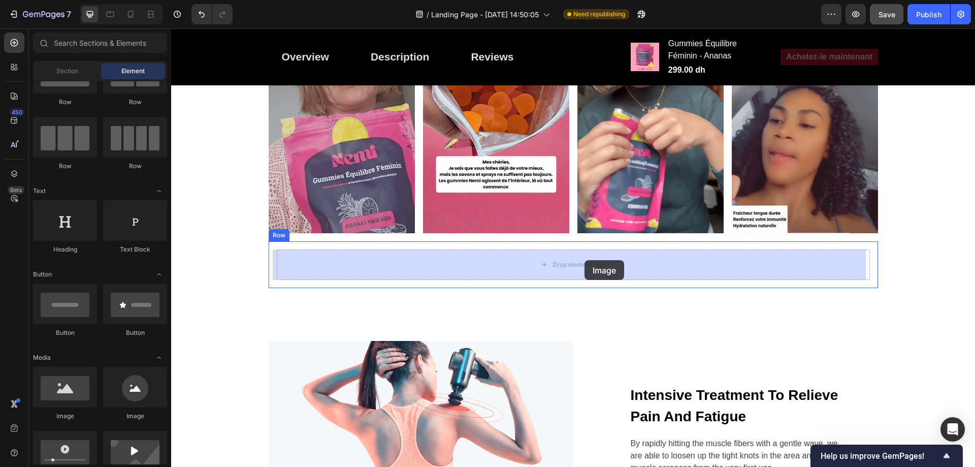
drag, startPoint x: 236, startPoint y: 417, endPoint x: 584, endPoint y: 260, distance: 382.6
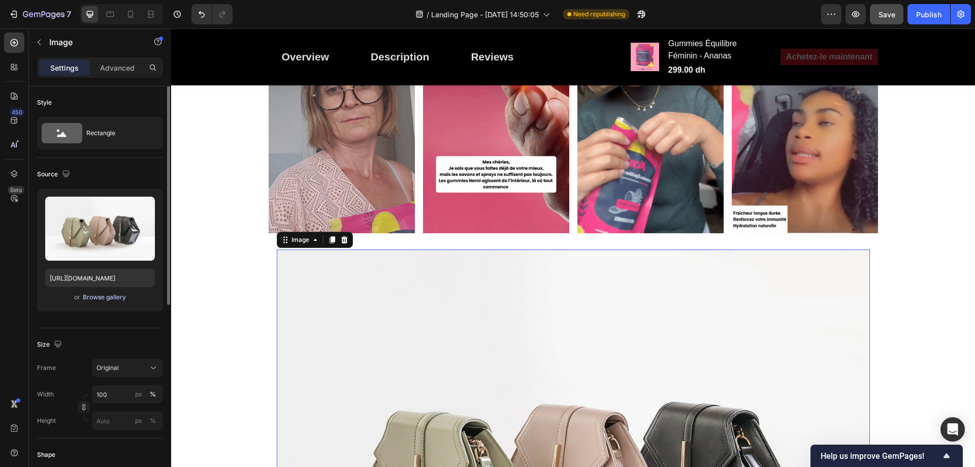
click at [110, 299] on div "Browse gallery" at bounding box center [104, 296] width 43 height 9
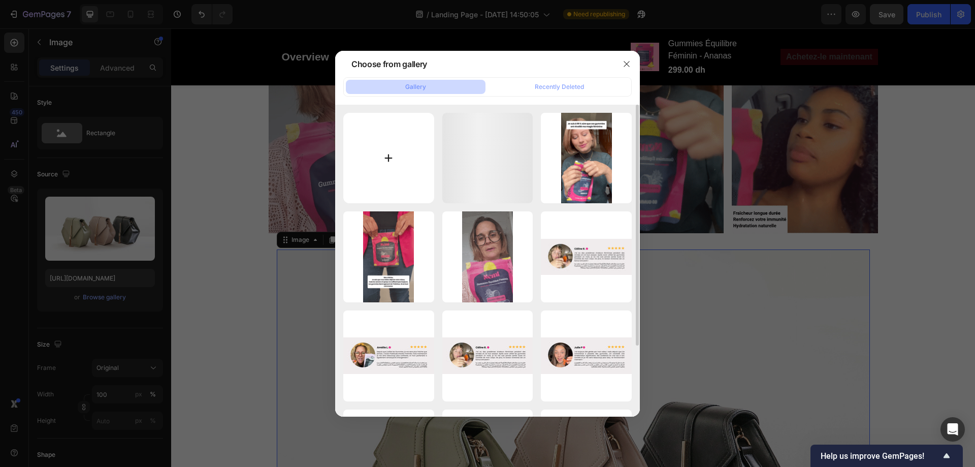
click at [413, 158] on input "file" at bounding box center [388, 158] width 91 height 91
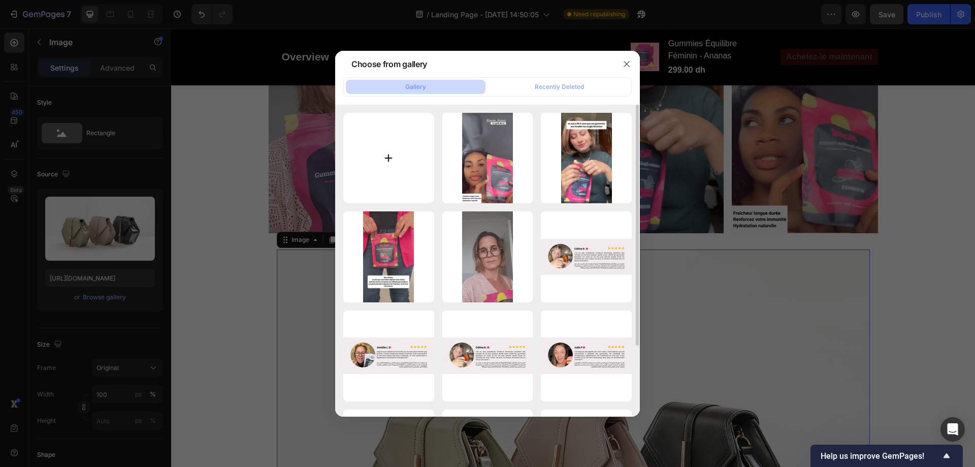
type input "C:\fakepath\Icons 2.jpg"
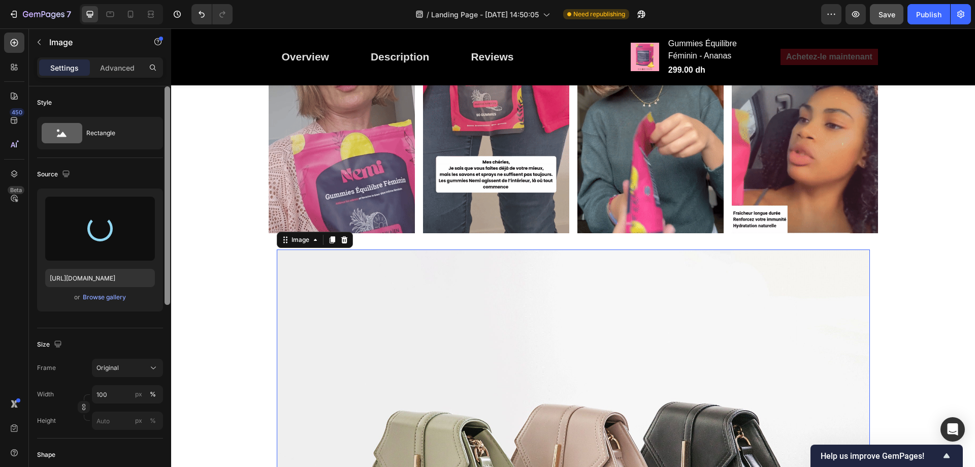
type input "https://cdn.shopify.com/s/files/1/0713/0503/5959/files/gempages_585845646720762…"
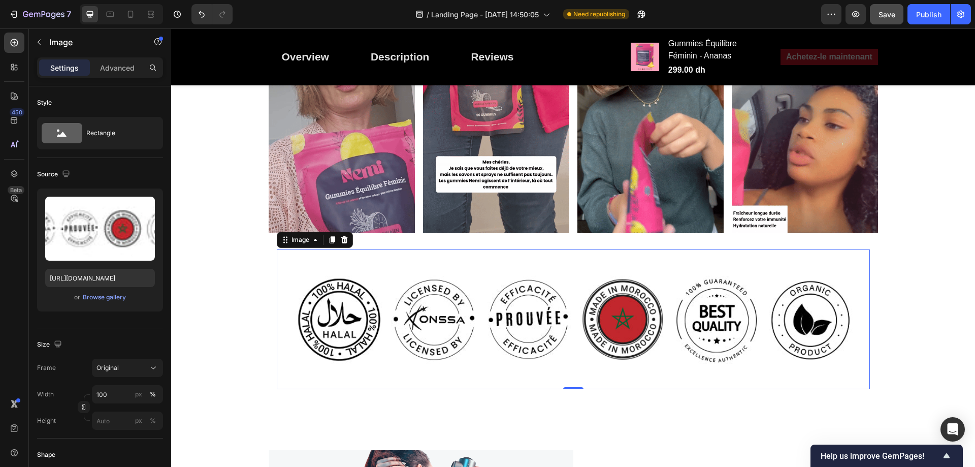
click at [418, 307] on img at bounding box center [573, 319] width 593 height 140
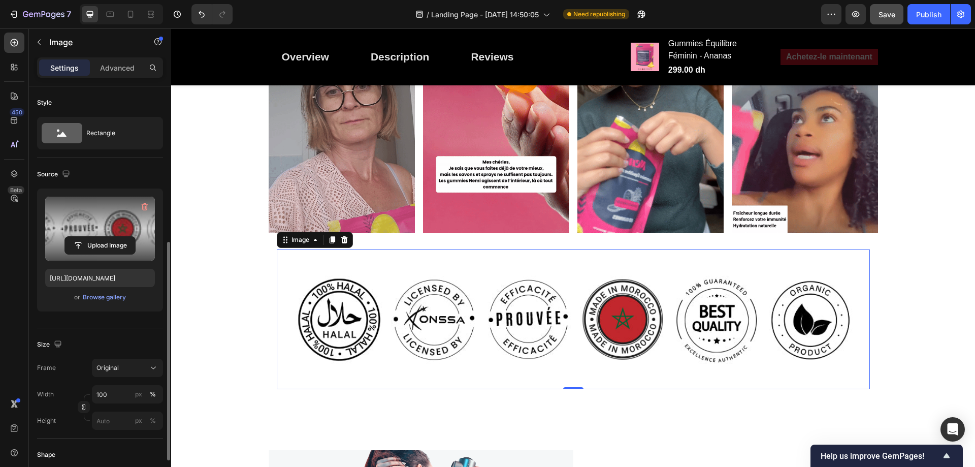
scroll to position [203, 0]
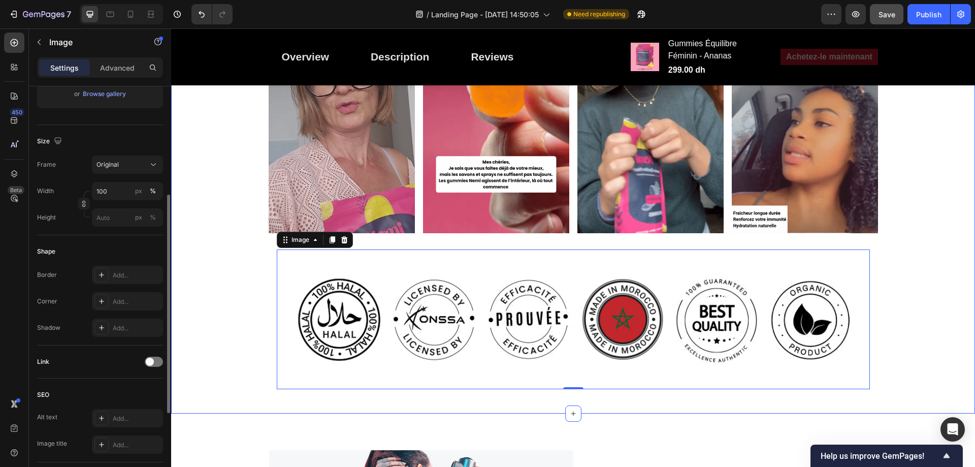
click at [454, 336] on img at bounding box center [573, 319] width 593 height 140
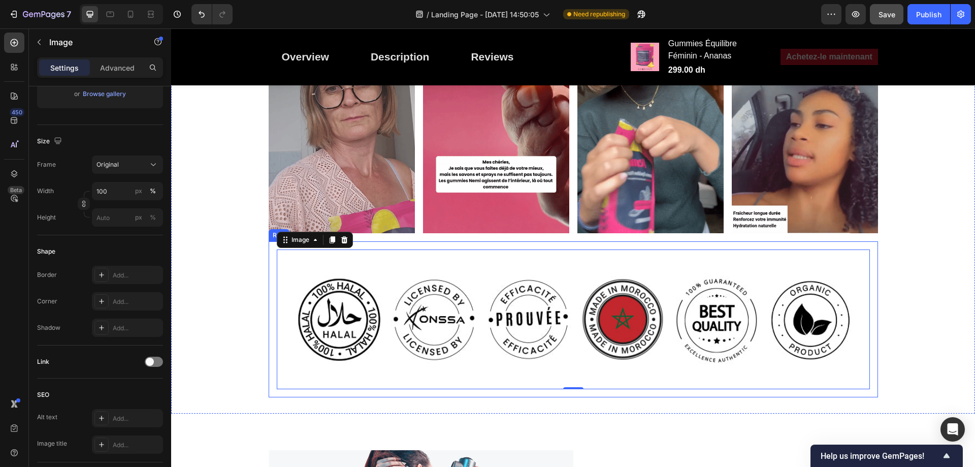
click at [414, 247] on div "Image 0 Row" at bounding box center [573, 319] width 609 height 156
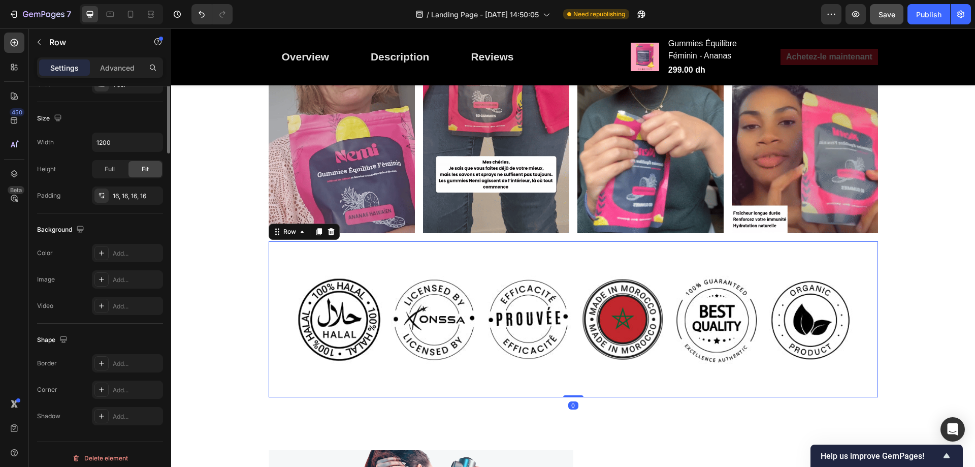
scroll to position [0, 0]
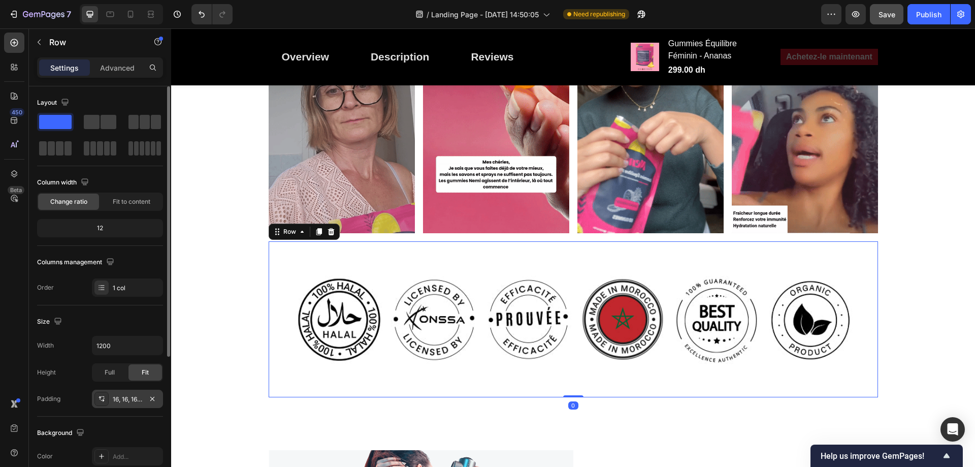
click at [132, 400] on div "16, 16, 16, 16" at bounding box center [127, 398] width 29 height 9
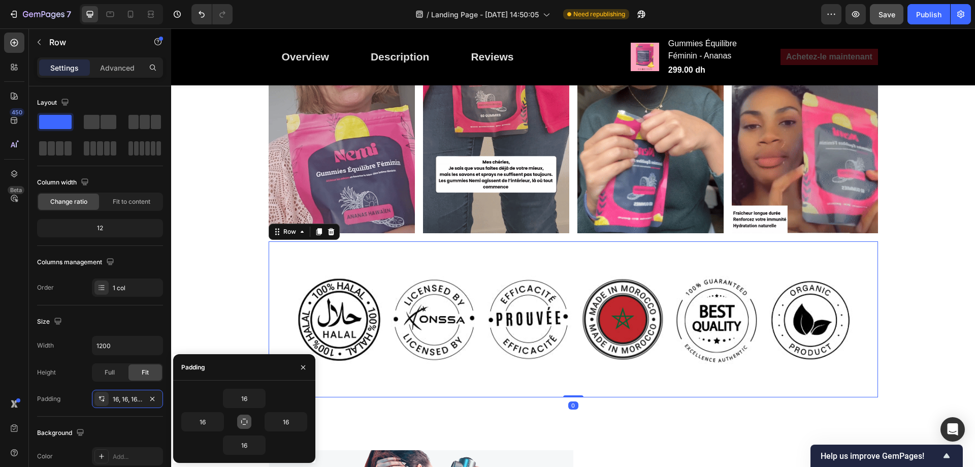
click at [247, 419] on icon "button" at bounding box center [244, 421] width 8 height 8
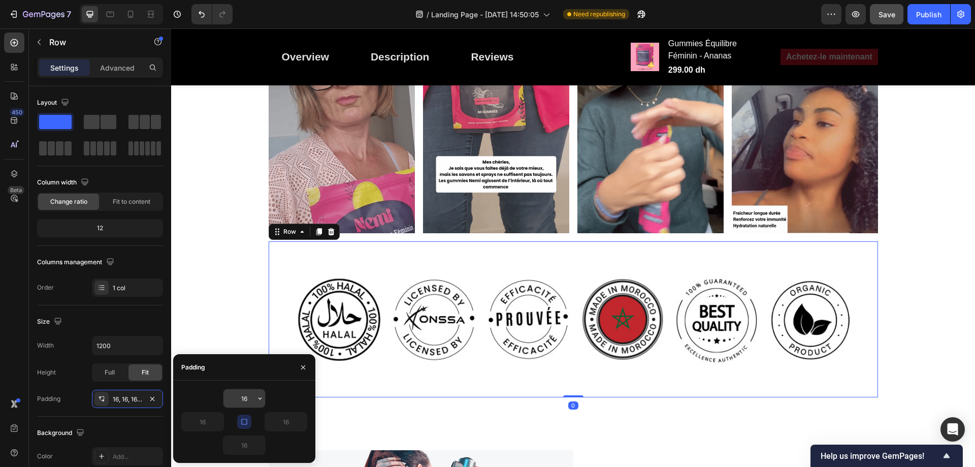
click at [248, 397] on input "16" at bounding box center [244, 398] width 42 height 18
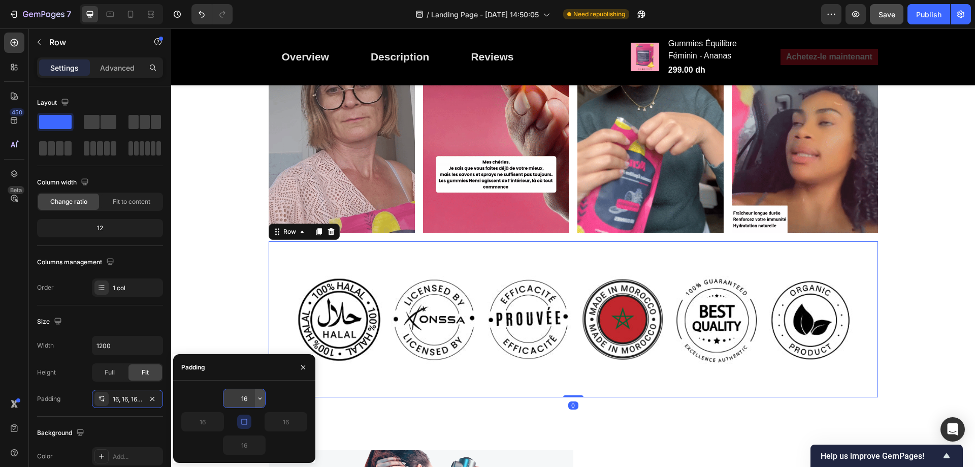
click at [257, 397] on icon "button" at bounding box center [260, 398] width 8 height 8
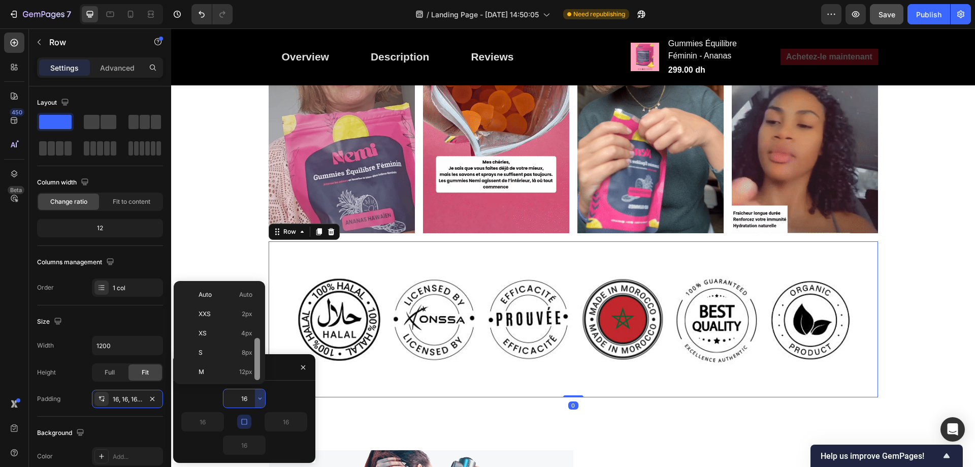
scroll to position [37, 0]
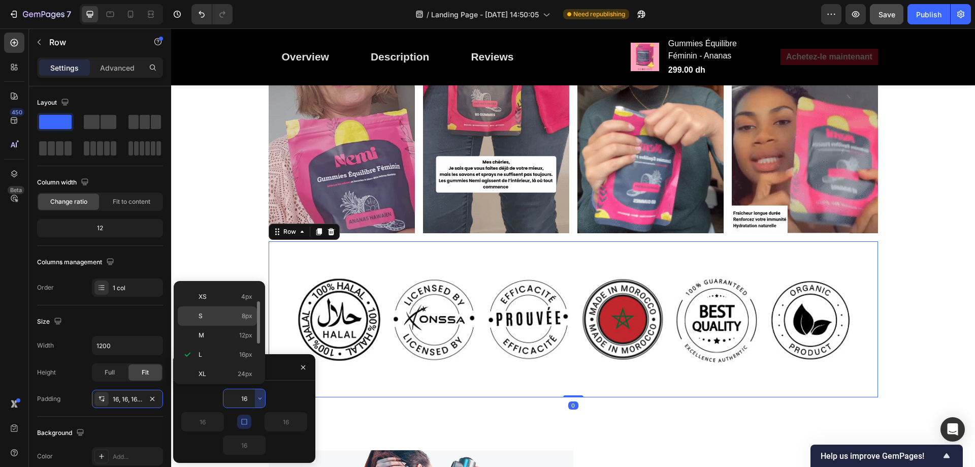
click at [247, 314] on span "8px" at bounding box center [247, 315] width 11 height 9
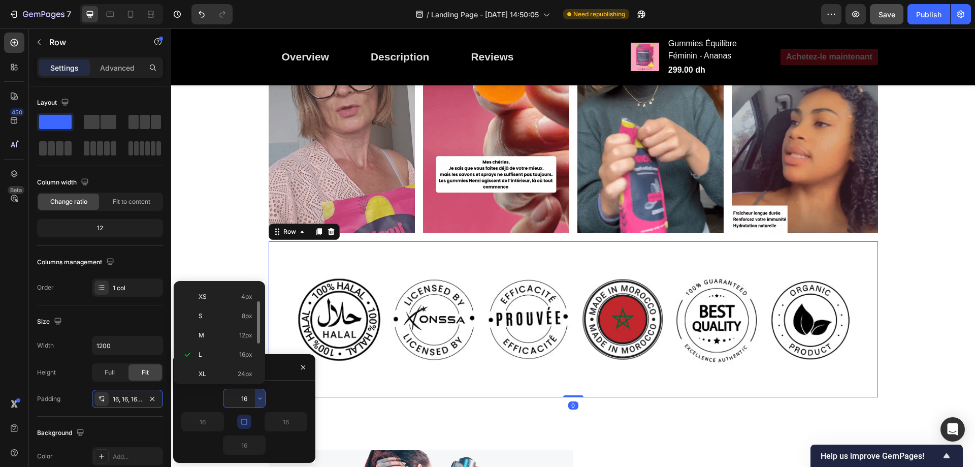
type input "8"
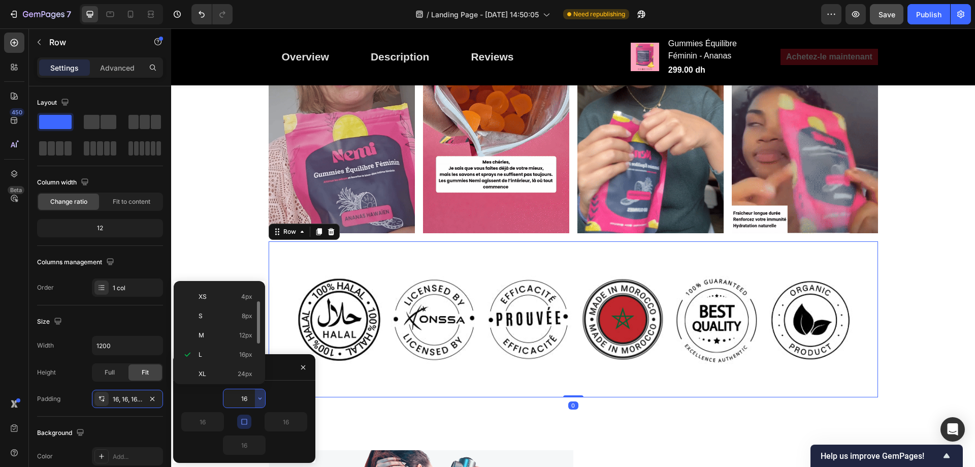
type input "8"
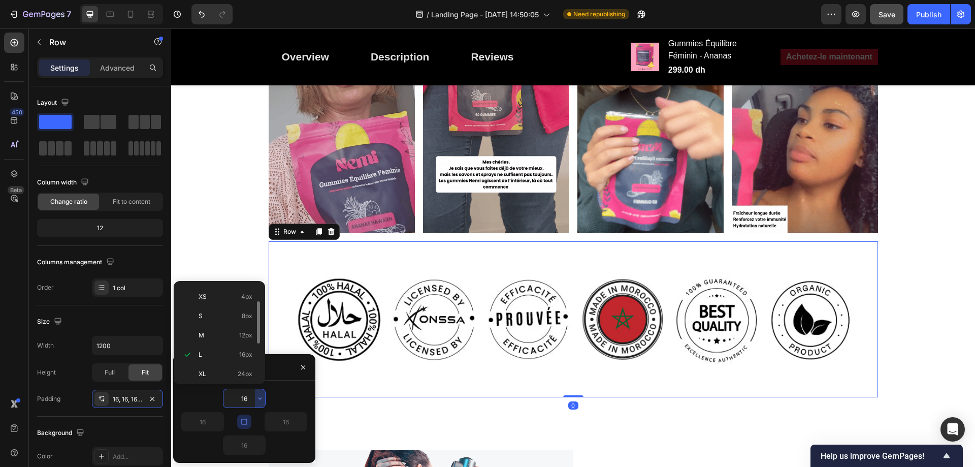
type input "8"
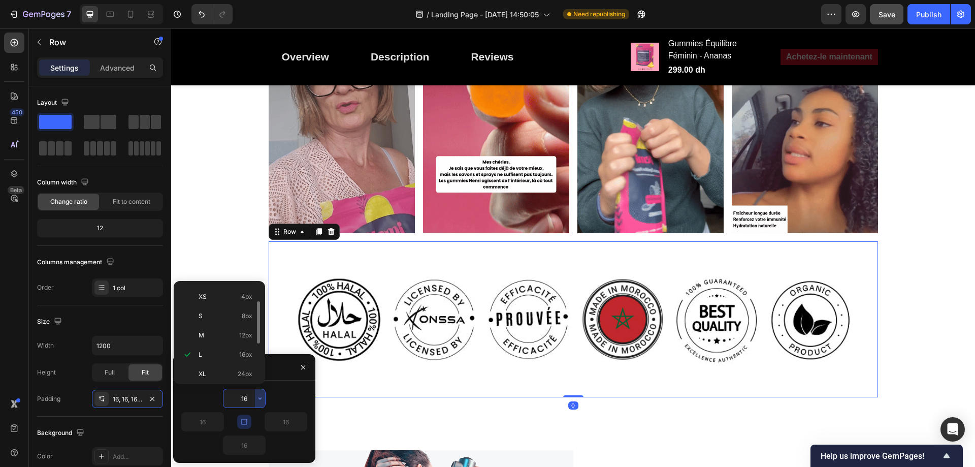
type input "8"
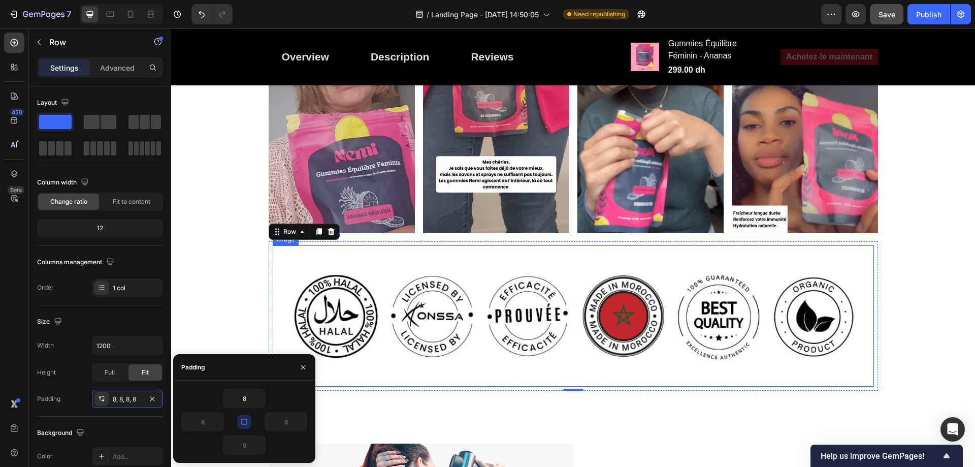
click at [457, 276] on img at bounding box center [573, 315] width 601 height 141
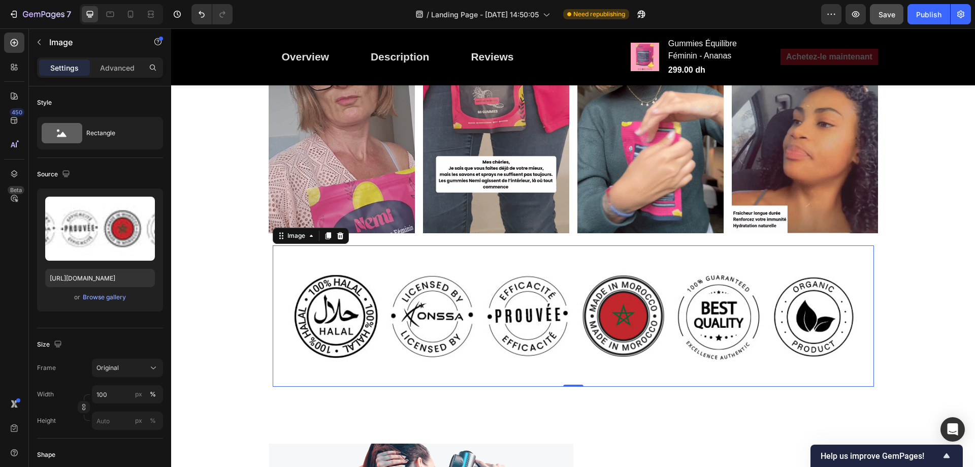
click at [348, 315] on img at bounding box center [573, 315] width 601 height 141
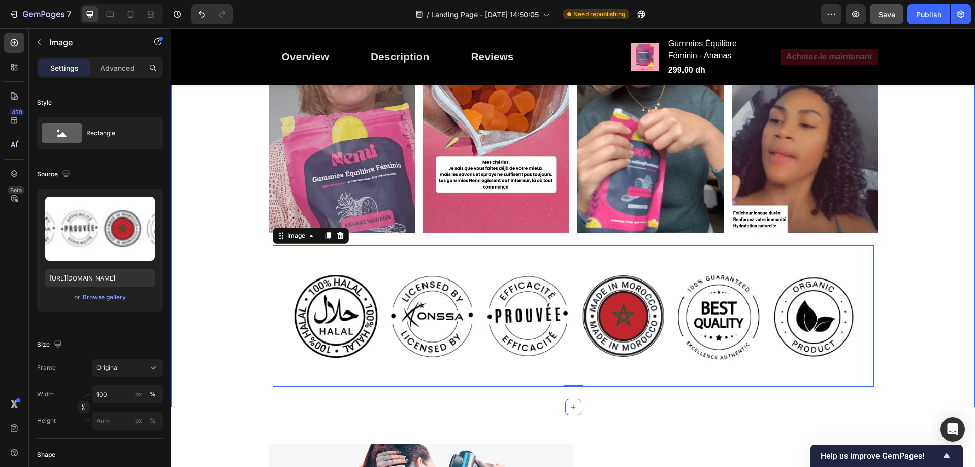
click at [259, 273] on div "Image Image Image Image Row Image 0 Row" at bounding box center [573, 182] width 804 height 418
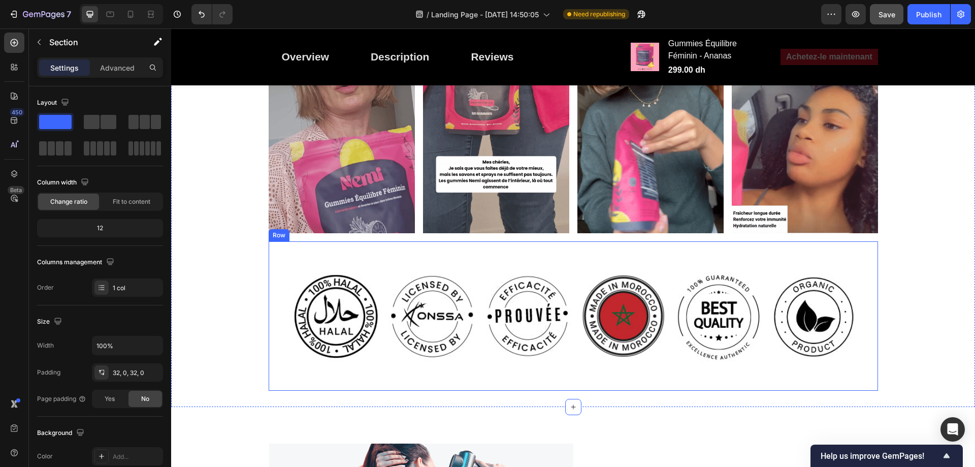
click at [269, 273] on div "Image Row" at bounding box center [573, 315] width 609 height 149
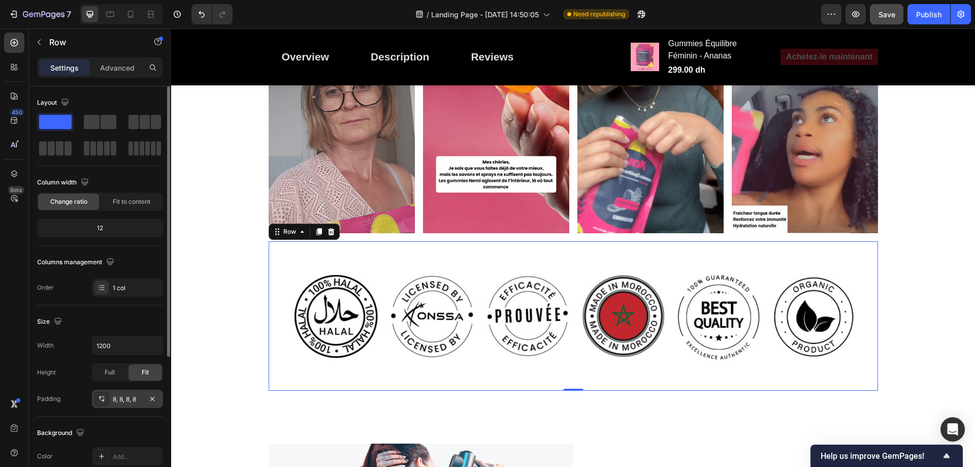
click at [126, 398] on div "8, 8, 8, 8" at bounding box center [127, 398] width 29 height 9
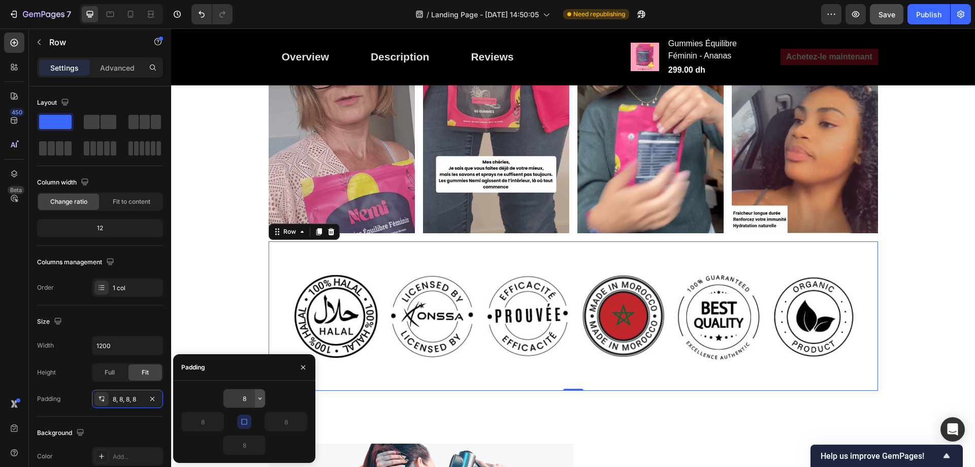
click at [260, 392] on button "button" at bounding box center [260, 398] width 10 height 18
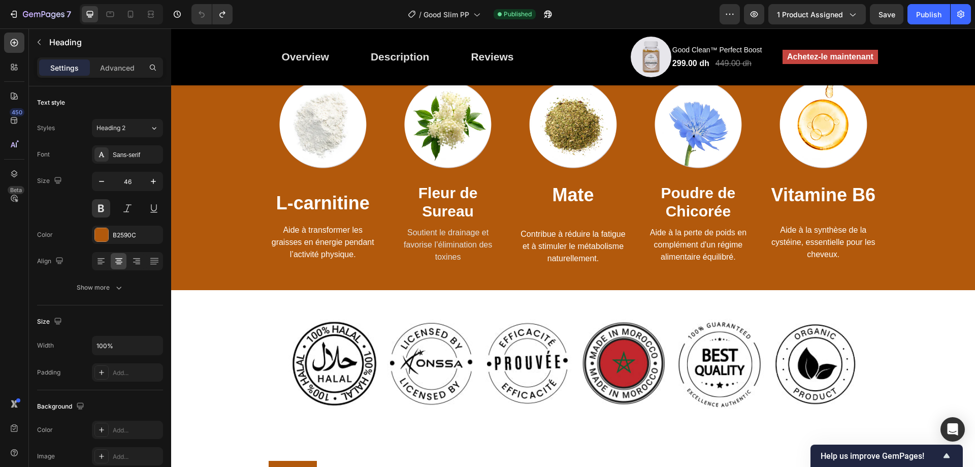
scroll to position [1117, 0]
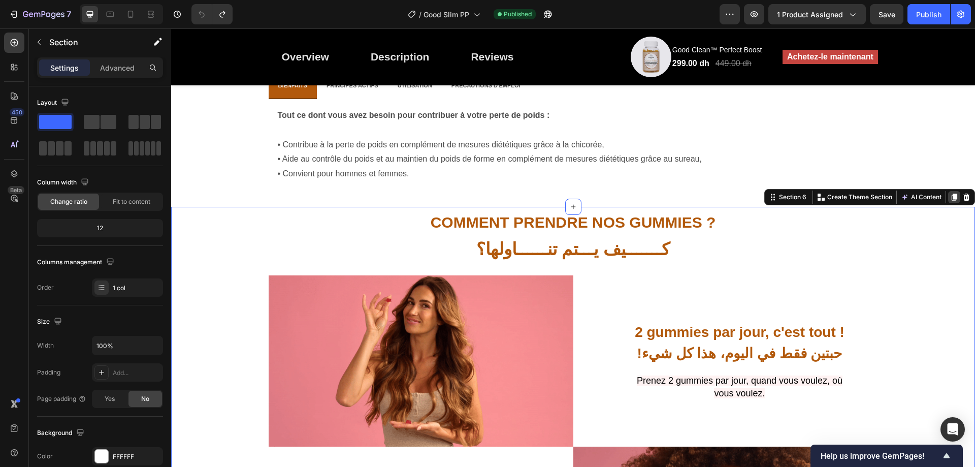
click at [951, 196] on icon at bounding box center [954, 196] width 6 height 7
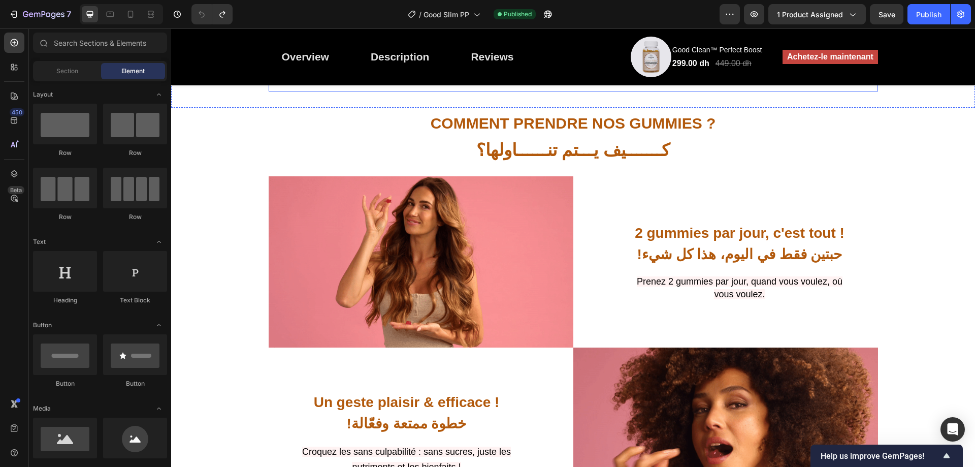
scroll to position [1282, 0]
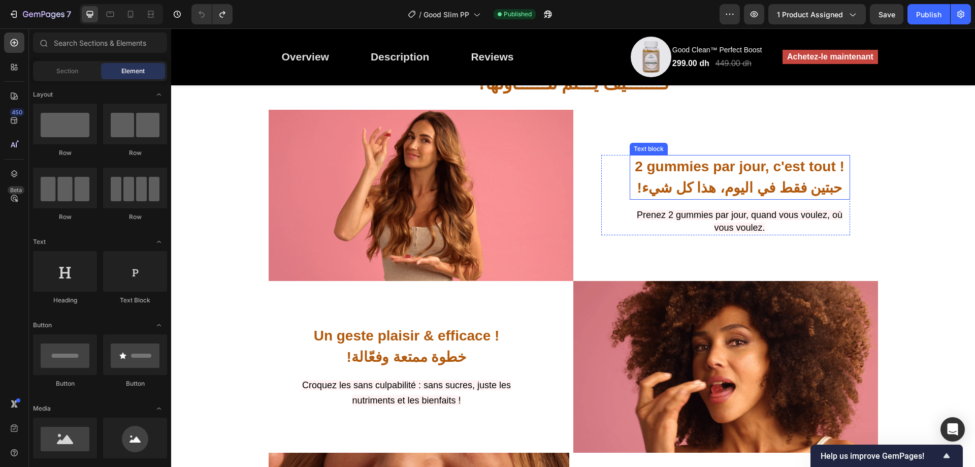
click at [825, 156] on p "2 gummies par jour, c'est tout ! !حبتين فقط في اليوم، هذا كل شيء" at bounding box center [739, 177] width 218 height 43
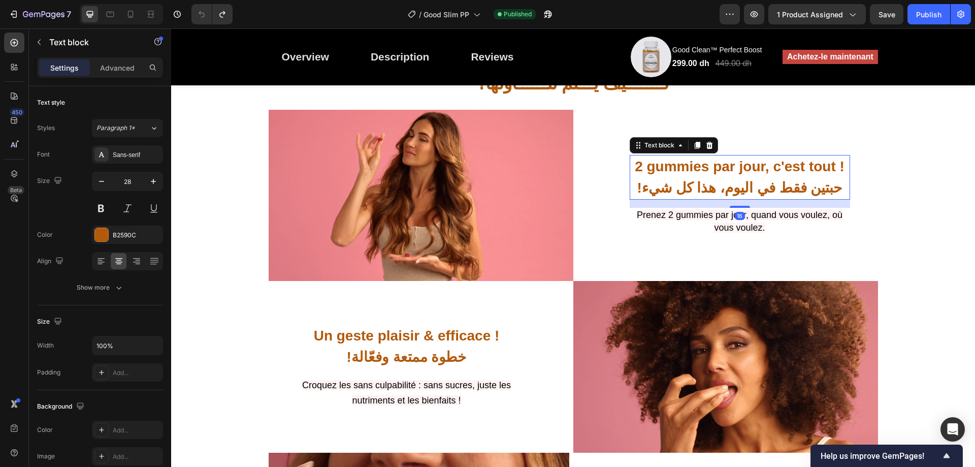
scroll to position [1079, 0]
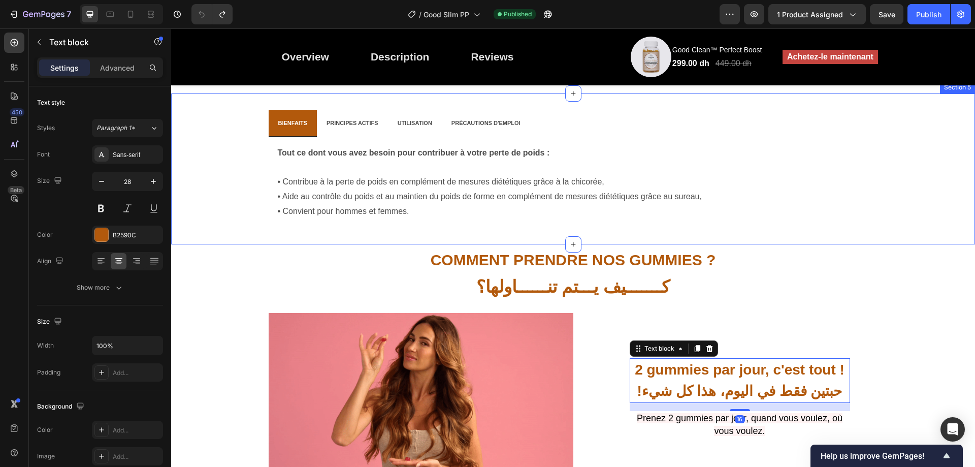
click at [833, 242] on div "BIENFAITS PRINCIPES ACTIFS UTILISATION PRÉCAUTIONS D'EMPLOI Tout ce dont vous a…" at bounding box center [573, 168] width 804 height 151
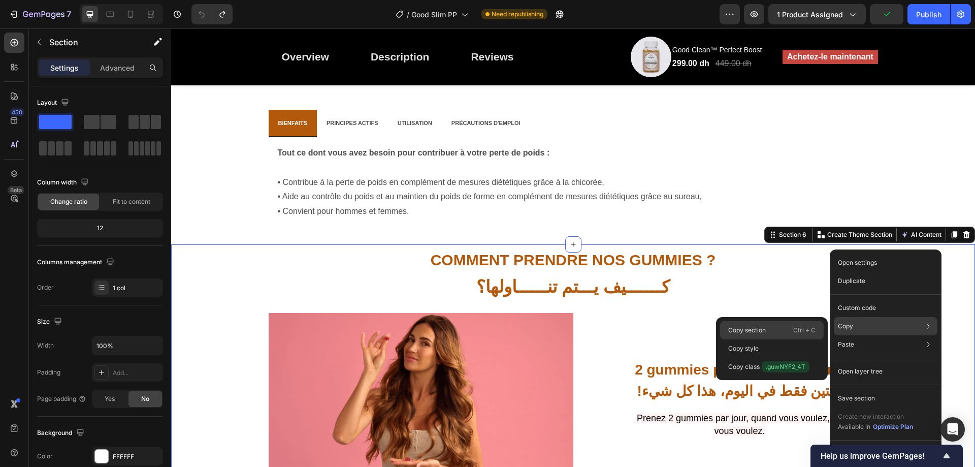
click at [773, 323] on div "Copy section Ctrl + C" at bounding box center [772, 330] width 104 height 18
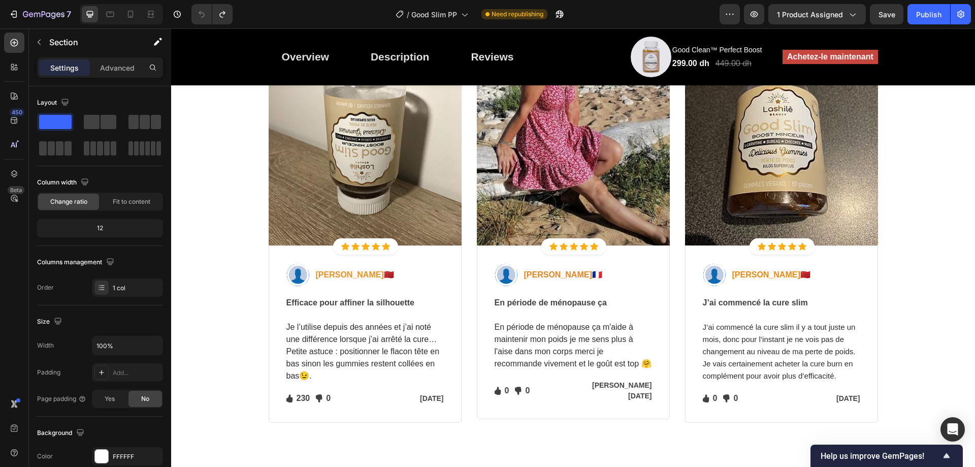
scroll to position [2017, 0]
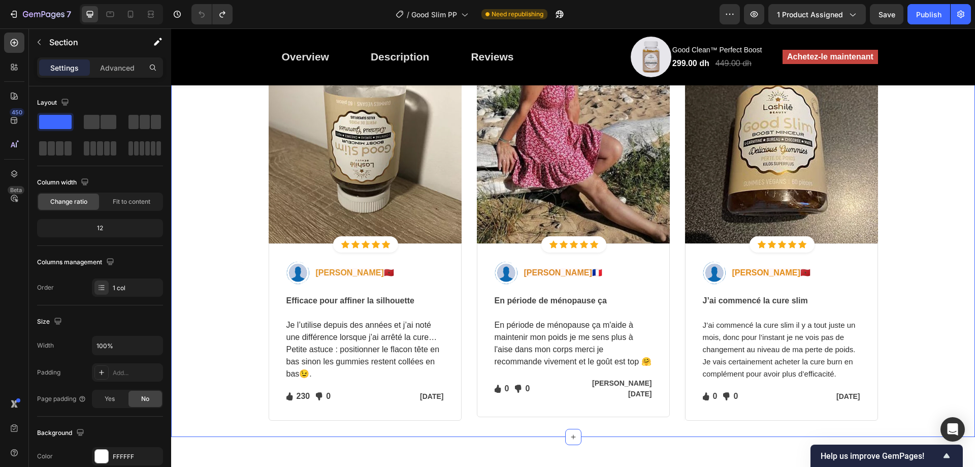
click at [849, 214] on div "Écoutons ce que nos clients ont à dire. Heading Row Image Icon Icon Icon Icon I…" at bounding box center [572, 201] width 771 height 439
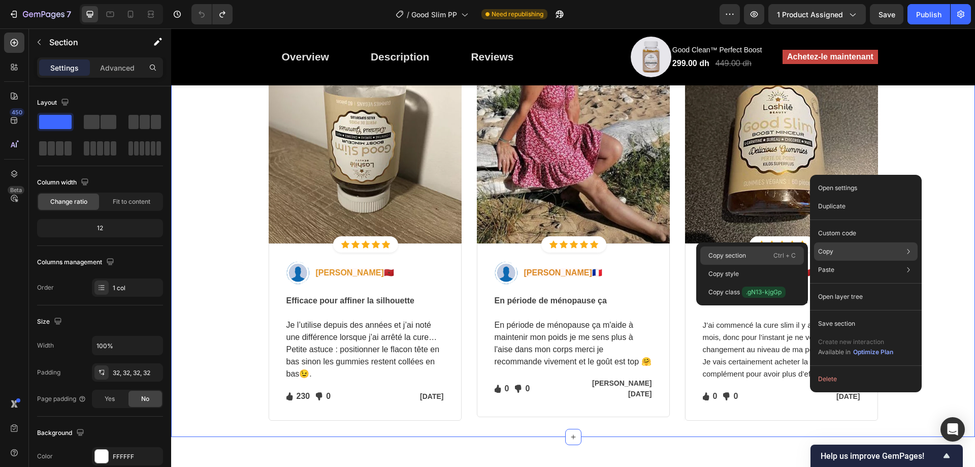
click at [777, 252] on p "Ctrl + C" at bounding box center [784, 255] width 22 height 10
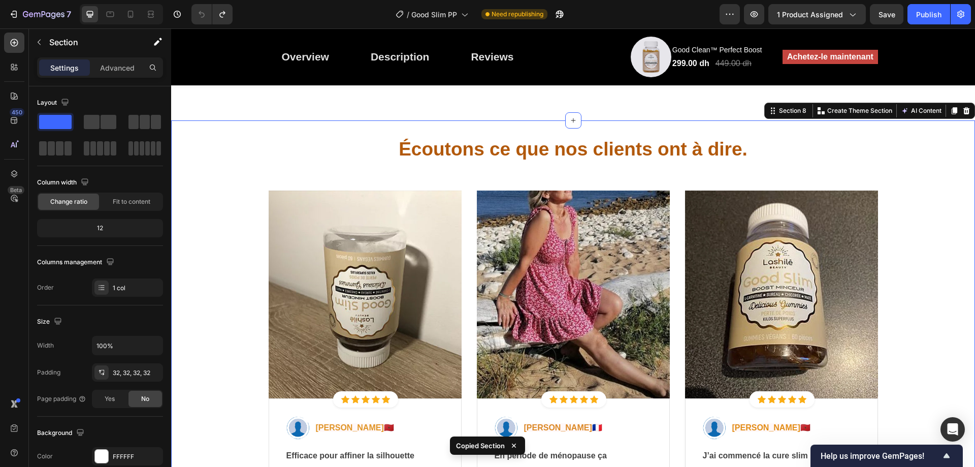
scroll to position [2321, 0]
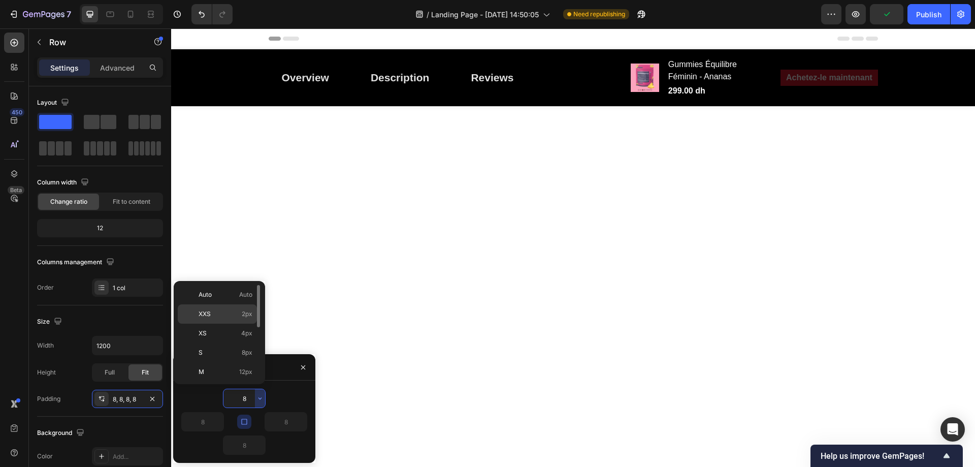
scroll to position [1117, 0]
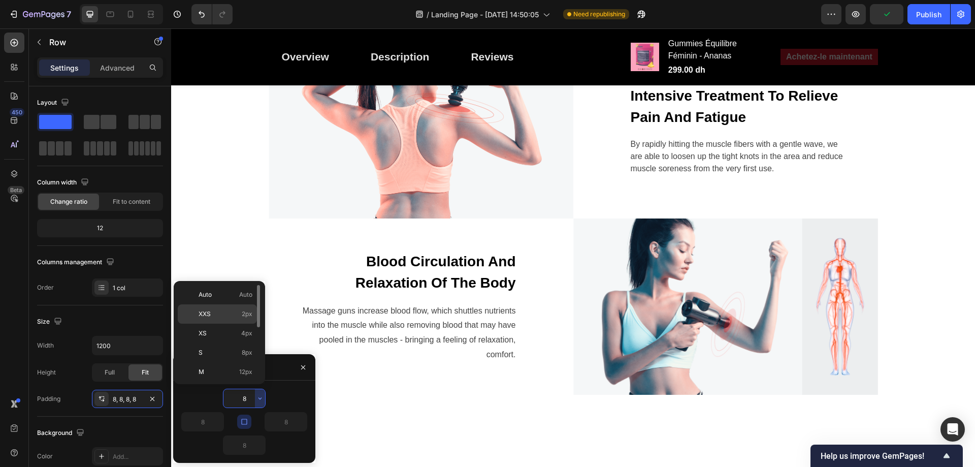
click at [247, 313] on span "2px" at bounding box center [247, 313] width 11 height 9
type input "2"
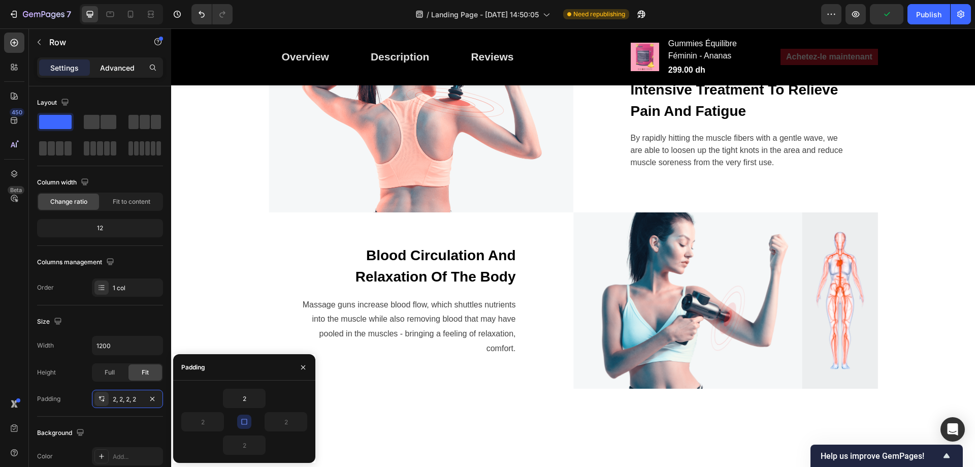
click at [117, 69] on p "Advanced" at bounding box center [117, 67] width 35 height 11
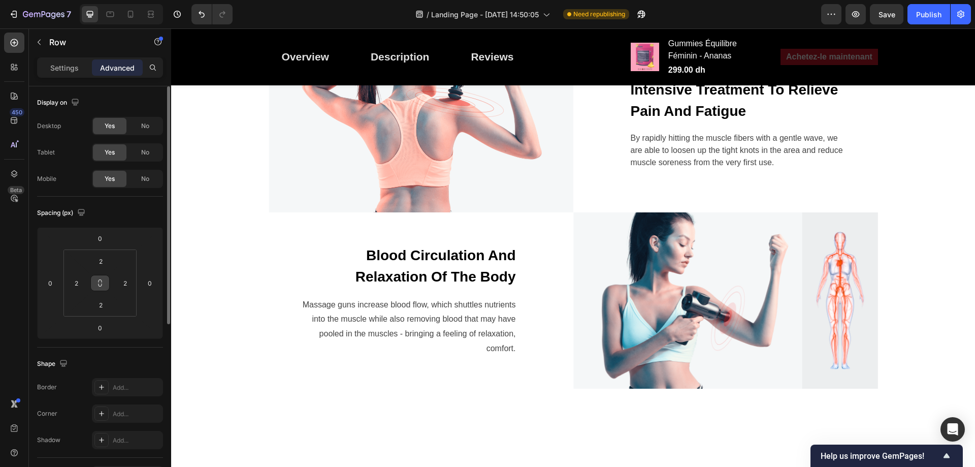
click at [102, 284] on icon at bounding box center [100, 283] width 8 height 8
click at [101, 262] on input "2" at bounding box center [100, 260] width 20 height 15
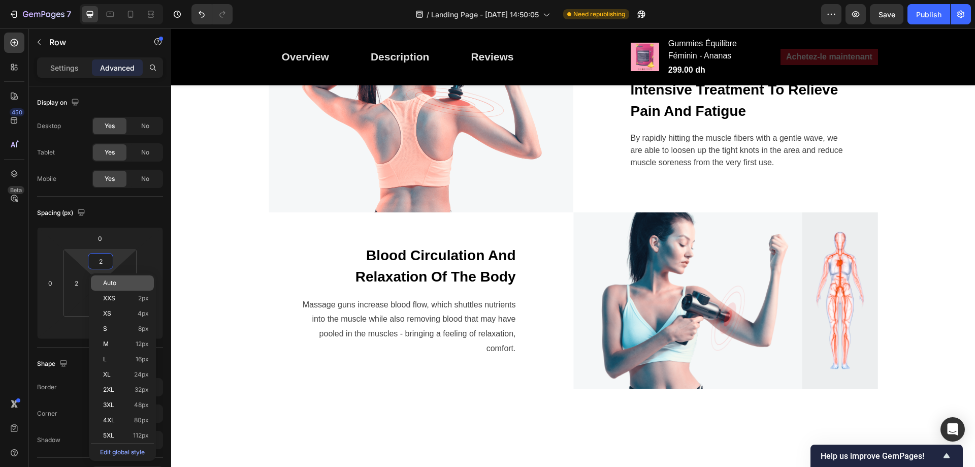
click at [124, 286] on div "Auto" at bounding box center [122, 282] width 63 height 15
type input "Auto"
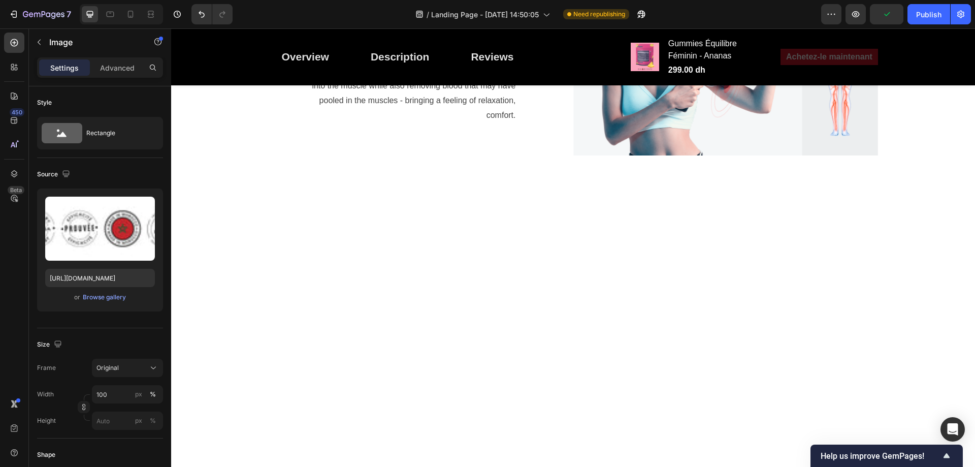
scroll to position [1371, 0]
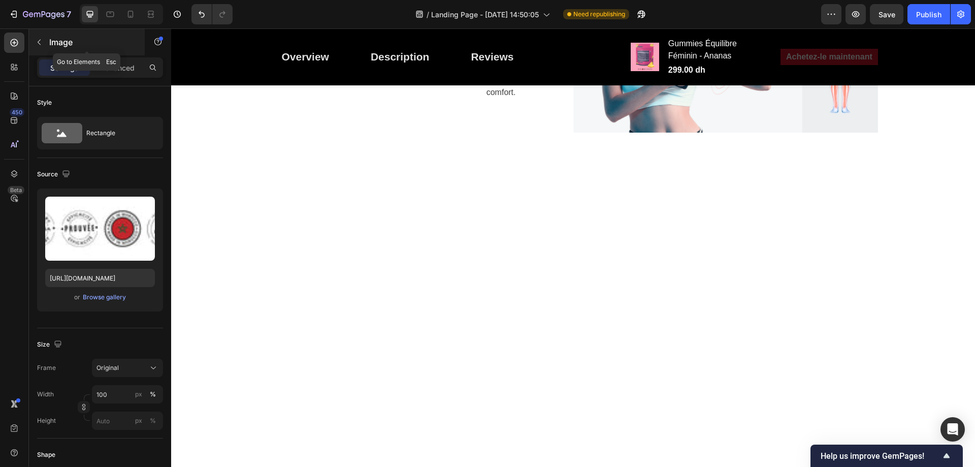
click at [38, 44] on icon "button" at bounding box center [39, 42] width 8 height 8
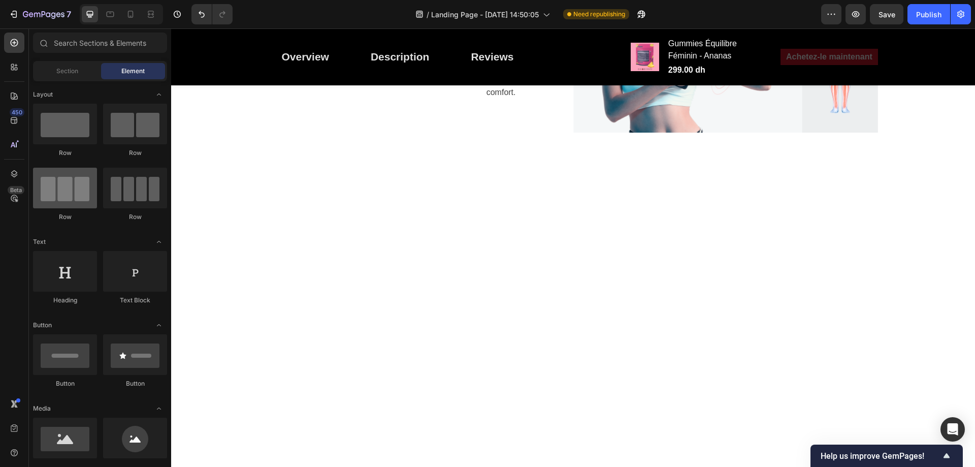
scroll to position [0, 0]
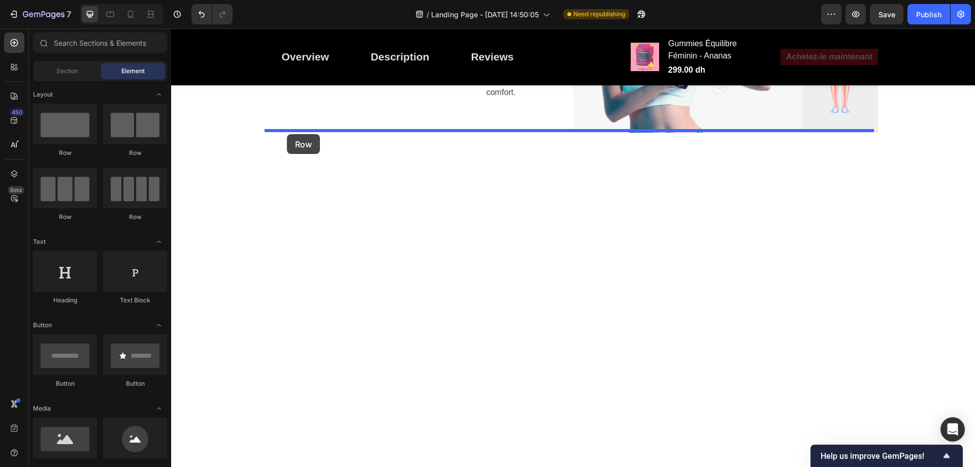
drag, startPoint x: 237, startPoint y: 160, endPoint x: 287, endPoint y: 134, distance: 56.8
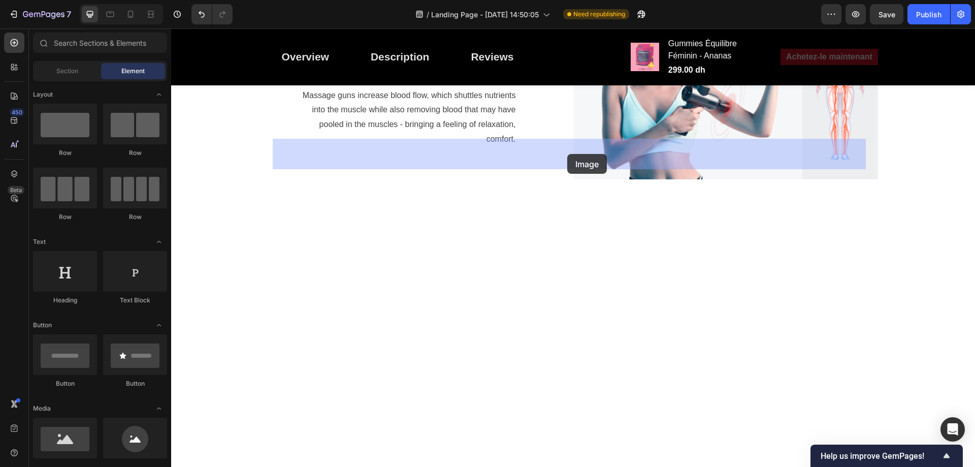
drag, startPoint x: 239, startPoint y: 471, endPoint x: 567, endPoint y: 154, distance: 456.3
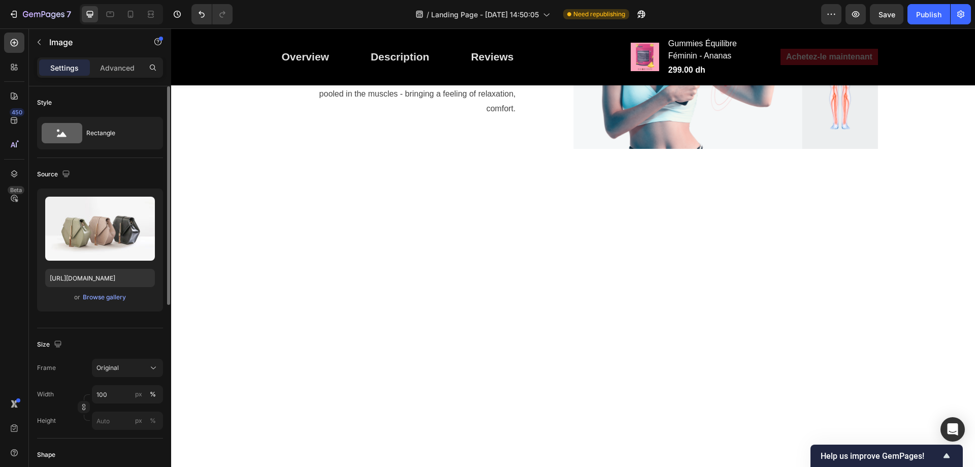
click at [105, 290] on div "Upload Image [URL][DOMAIN_NAME] or Browse gallery" at bounding box center [100, 249] width 126 height 123
click at [105, 293] on div "Browse gallery" at bounding box center [104, 296] width 43 height 9
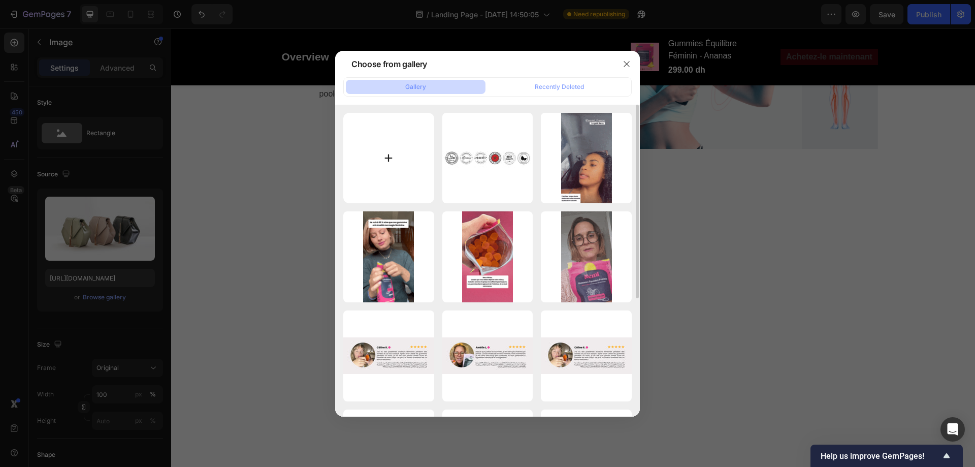
click at [369, 185] on input "file" at bounding box center [388, 158] width 91 height 91
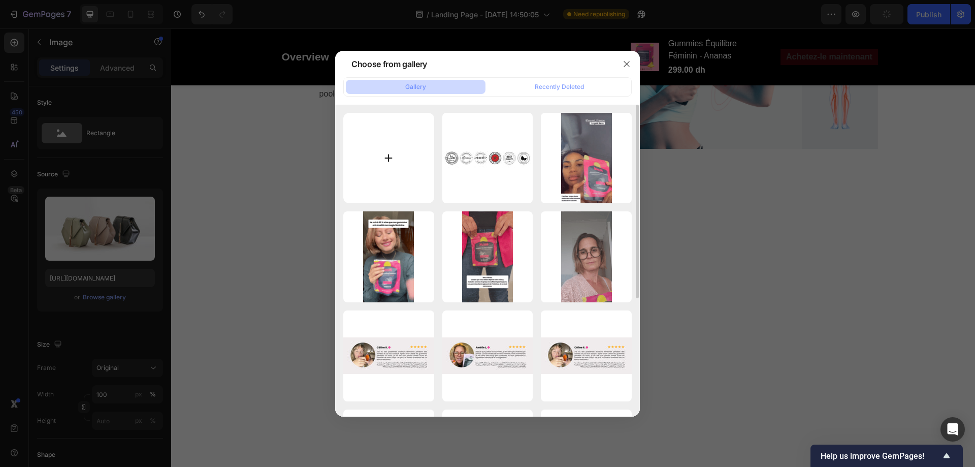
type input "C:\fakepath\Icons.jpg"
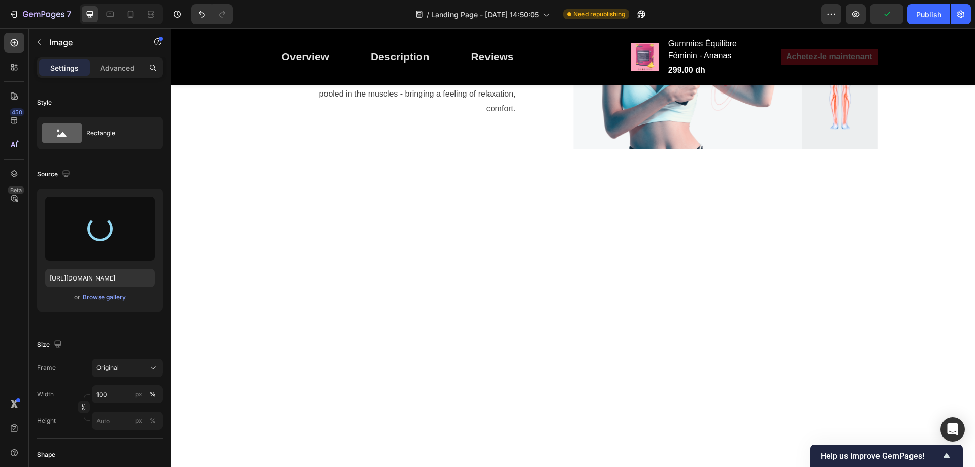
type input "[URL][DOMAIN_NAME]"
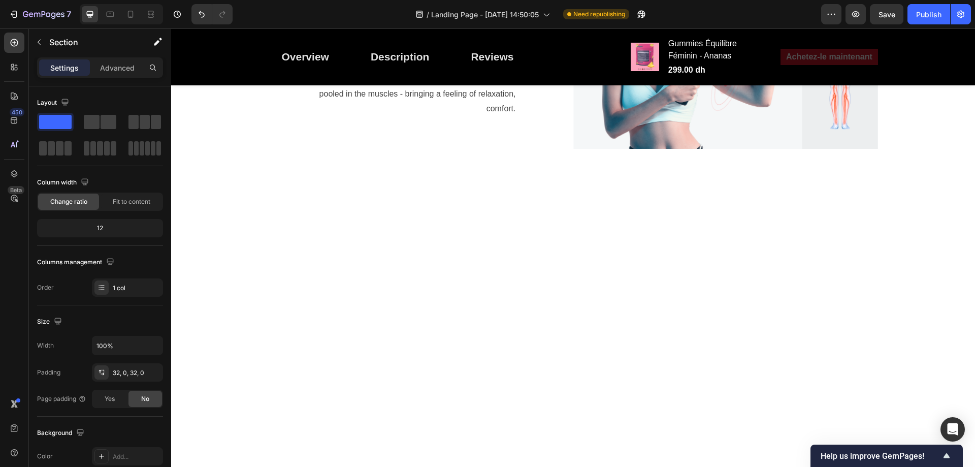
click at [120, 398] on div "16, 16, 16, 16" at bounding box center [127, 398] width 29 height 9
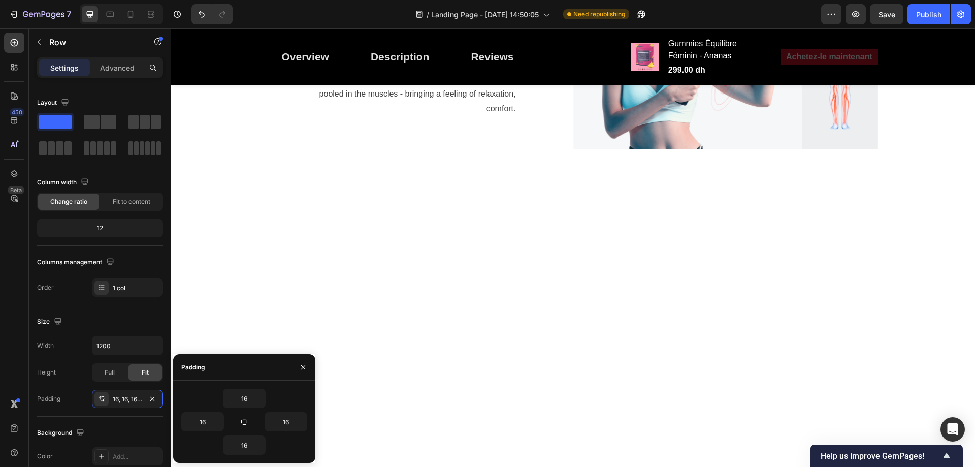
click at [240, 428] on div "16" at bounding box center [212, 421] width 63 height 19
click at [245, 419] on icon "button" at bounding box center [244, 421] width 8 height 8
click at [255, 395] on button "button" at bounding box center [260, 398] width 10 height 18
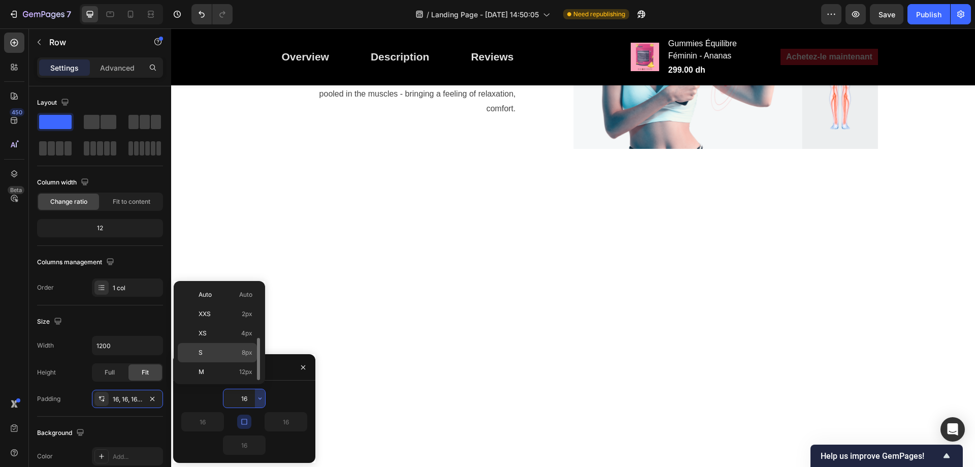
scroll to position [37, 0]
click at [241, 299] on p "XS 4px" at bounding box center [225, 296] width 54 height 9
type input "4"
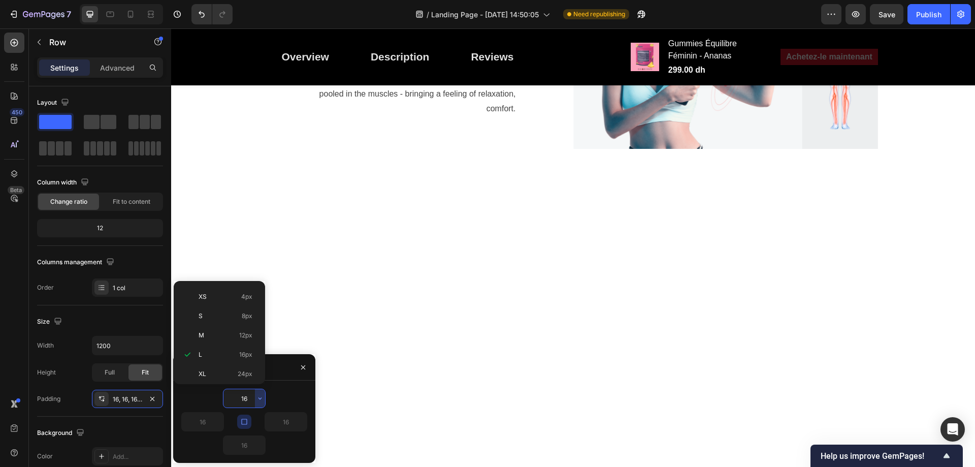
type input "4"
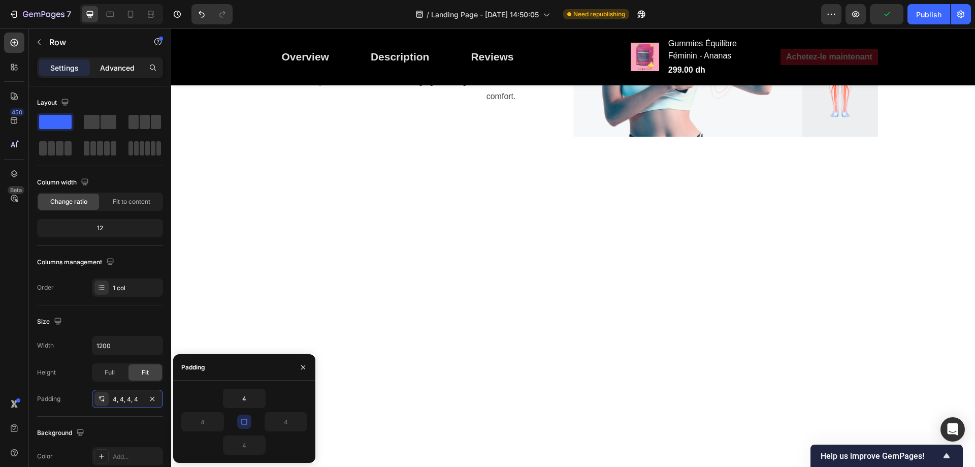
click at [108, 65] on p "Advanced" at bounding box center [117, 67] width 35 height 11
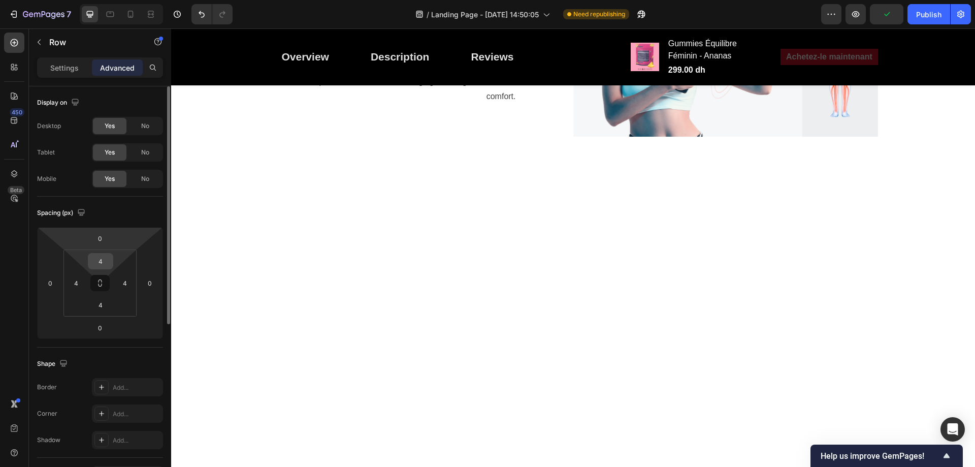
click at [104, 260] on input "4" at bounding box center [100, 260] width 20 height 15
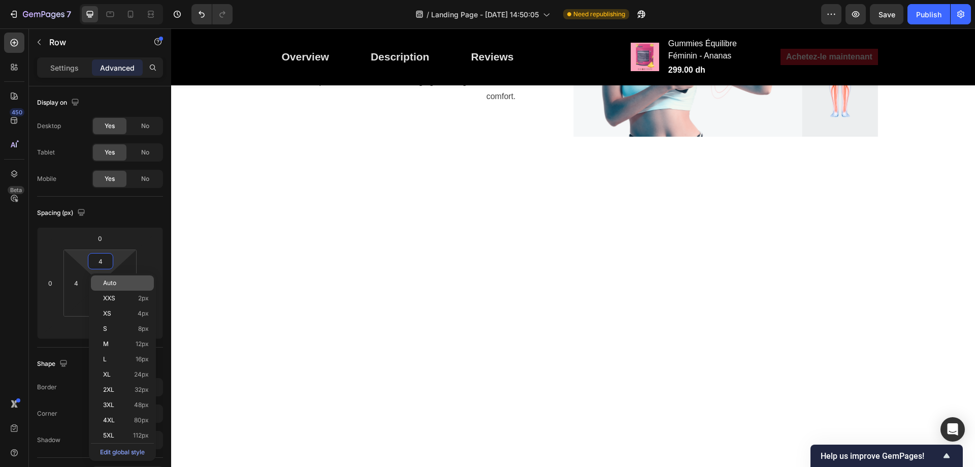
click at [110, 284] on span "Auto" at bounding box center [109, 282] width 13 height 7
type input "Auto"
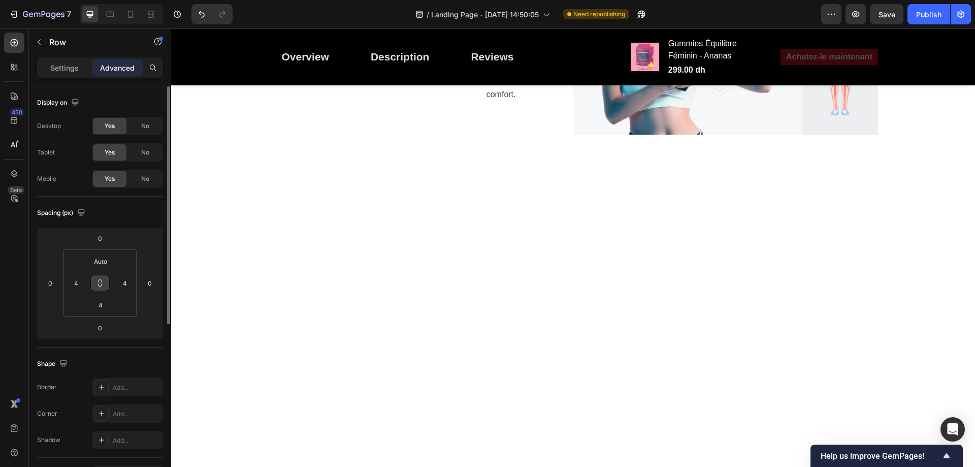
click at [99, 280] on icon at bounding box center [100, 283] width 8 height 8
click at [101, 258] on input "Auto" at bounding box center [100, 260] width 20 height 15
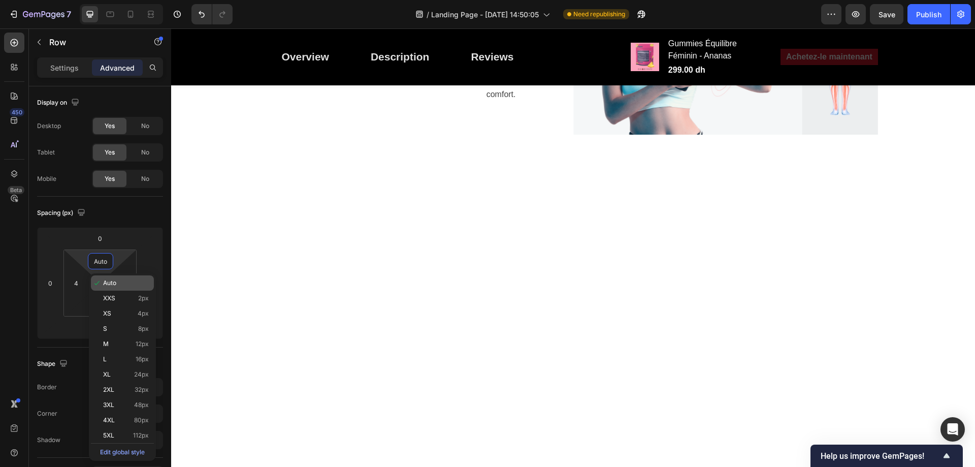
click at [111, 288] on div "Auto" at bounding box center [122, 282] width 63 height 15
type input "Auto"
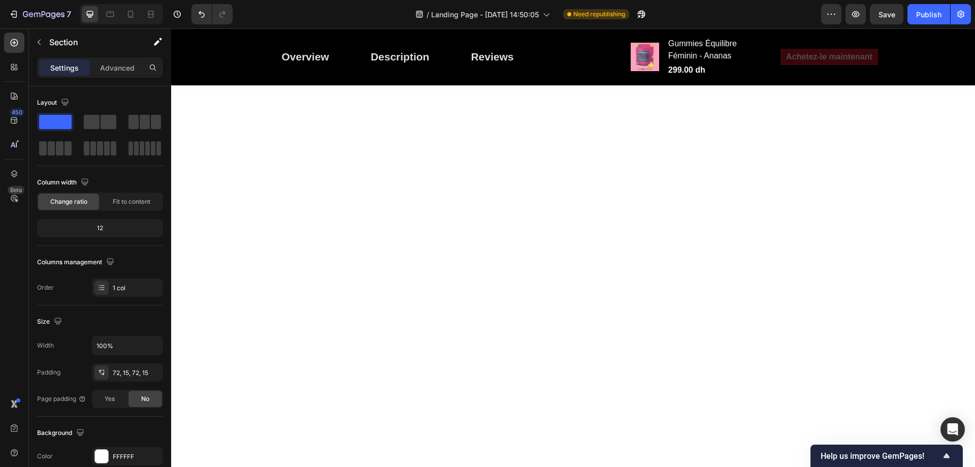
scroll to position [1421, 0]
click at [41, 40] on icon "button" at bounding box center [39, 42] width 8 height 8
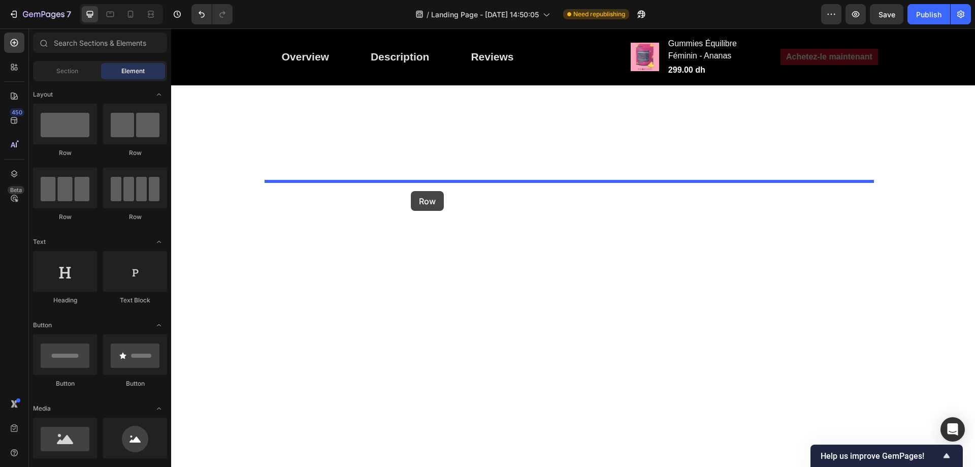
drag, startPoint x: 230, startPoint y: 152, endPoint x: 411, endPoint y: 191, distance: 184.4
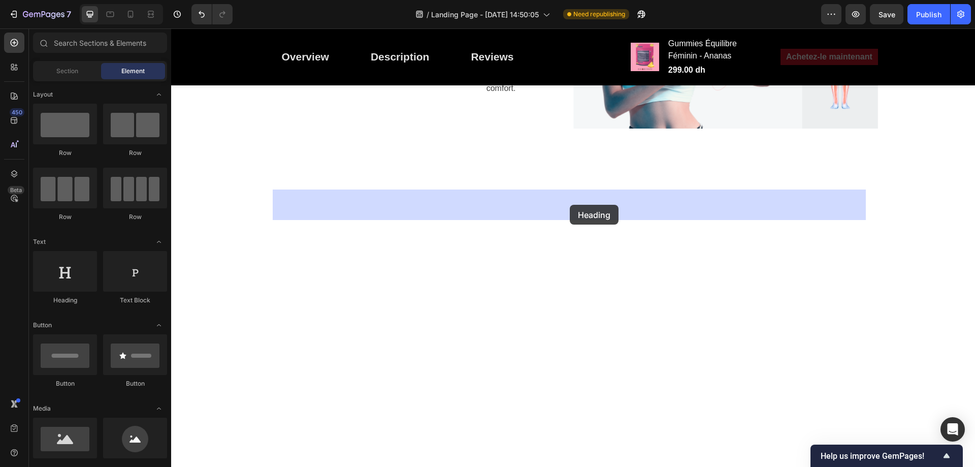
drag, startPoint x: 275, startPoint y: 310, endPoint x: 570, endPoint y: 205, distance: 312.8
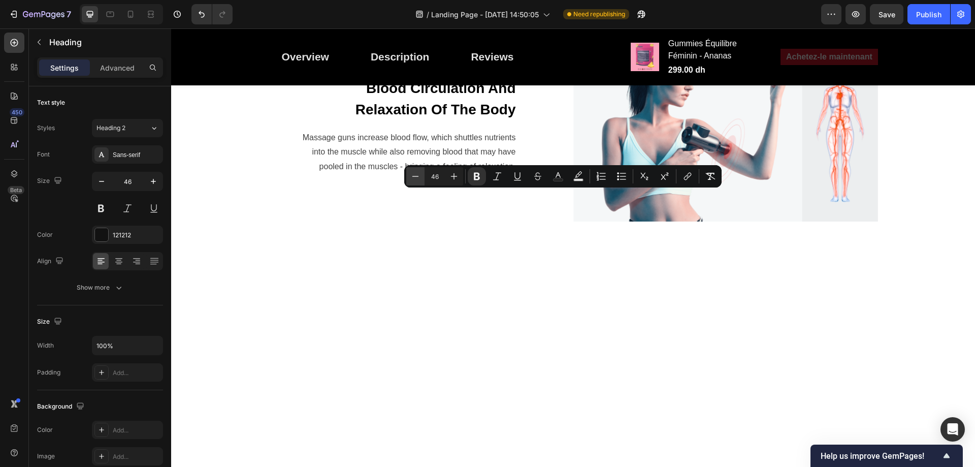
click at [411, 178] on icon "Editor contextual toolbar" at bounding box center [415, 176] width 10 height 10
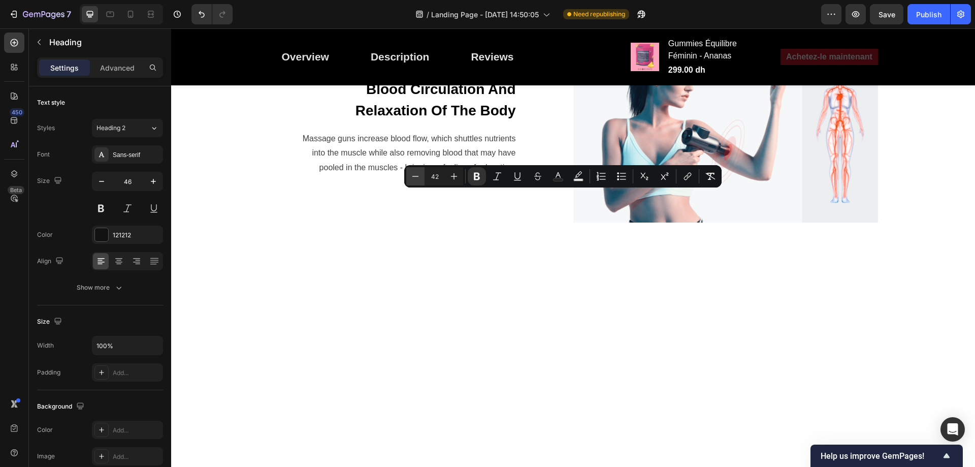
click at [411, 178] on icon "Editor contextual toolbar" at bounding box center [415, 176] width 10 height 10
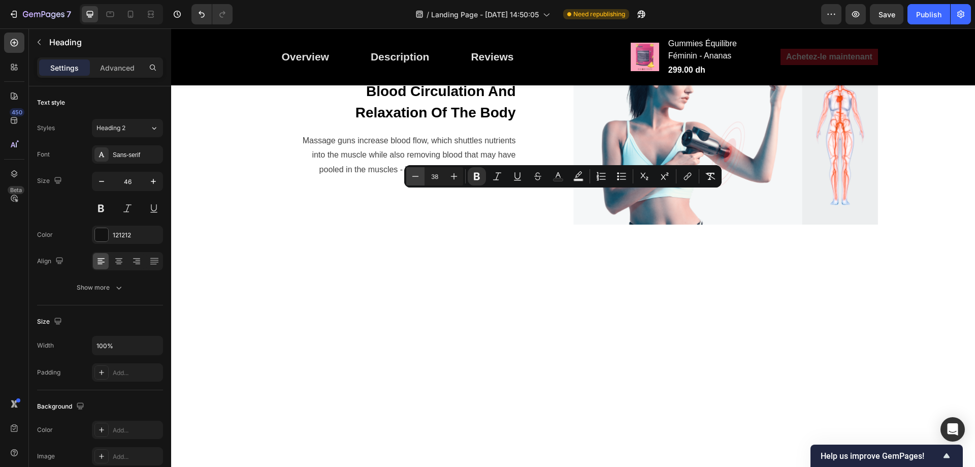
click at [411, 178] on icon "Editor contextual toolbar" at bounding box center [415, 176] width 10 height 10
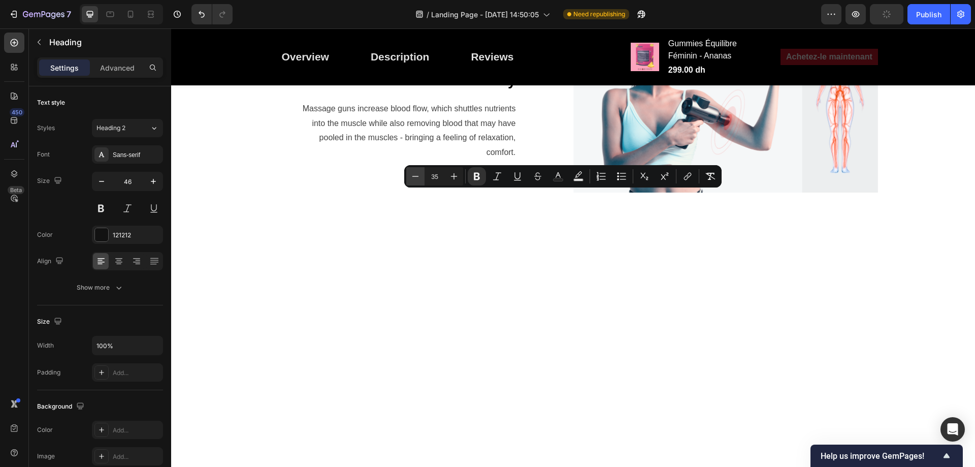
click at [411, 178] on icon "Editor contextual toolbar" at bounding box center [415, 176] width 10 height 10
type input "46"
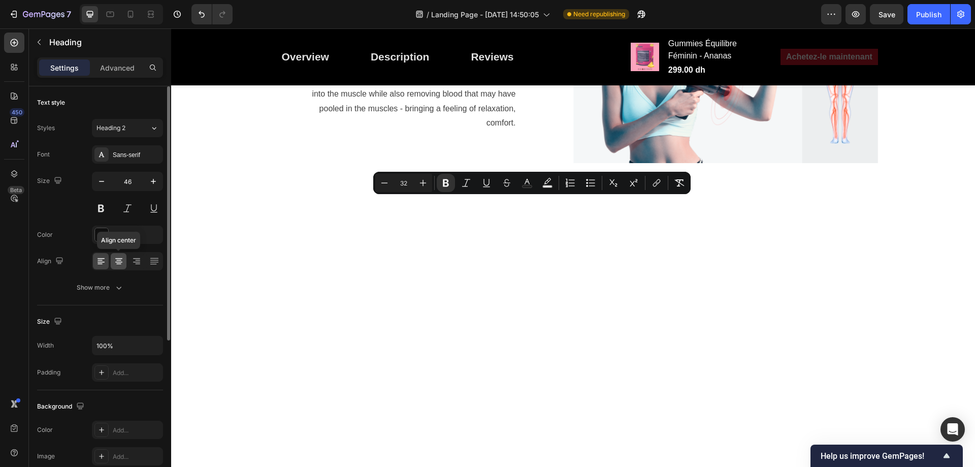
click at [121, 260] on icon at bounding box center [118, 260] width 5 height 1
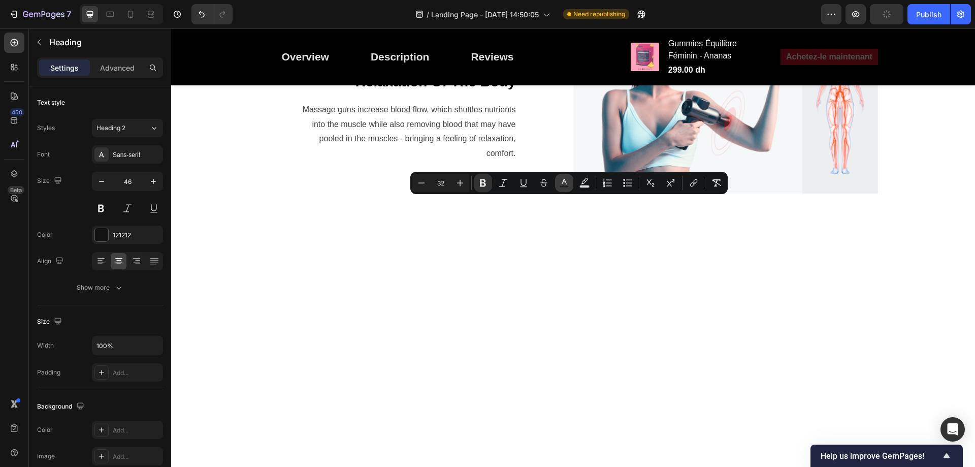
click at [563, 183] on icon "Editor contextual toolbar" at bounding box center [564, 183] width 10 height 10
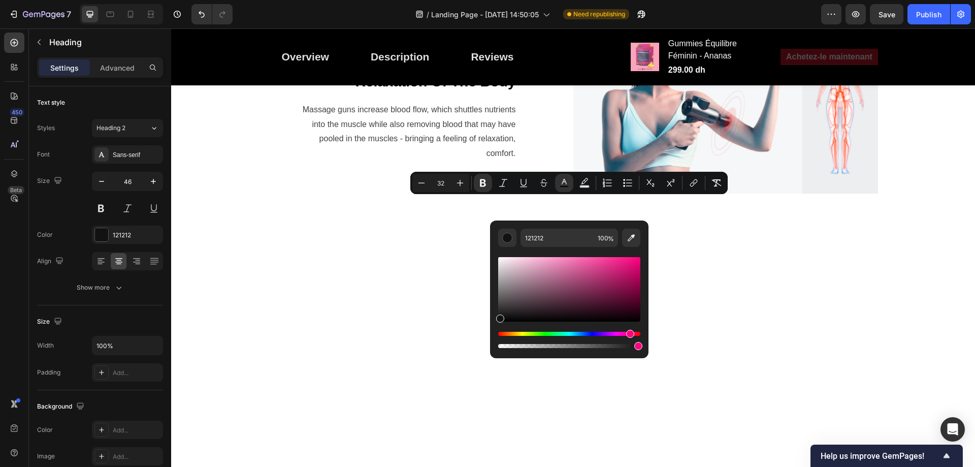
click at [628, 333] on div "Hue" at bounding box center [569, 333] width 142 height 4
type input "EA1982"
drag, startPoint x: 611, startPoint y: 276, endPoint x: 624, endPoint y: 262, distance: 19.7
click at [624, 262] on div "Editor contextual toolbar" at bounding box center [569, 289] width 142 height 64
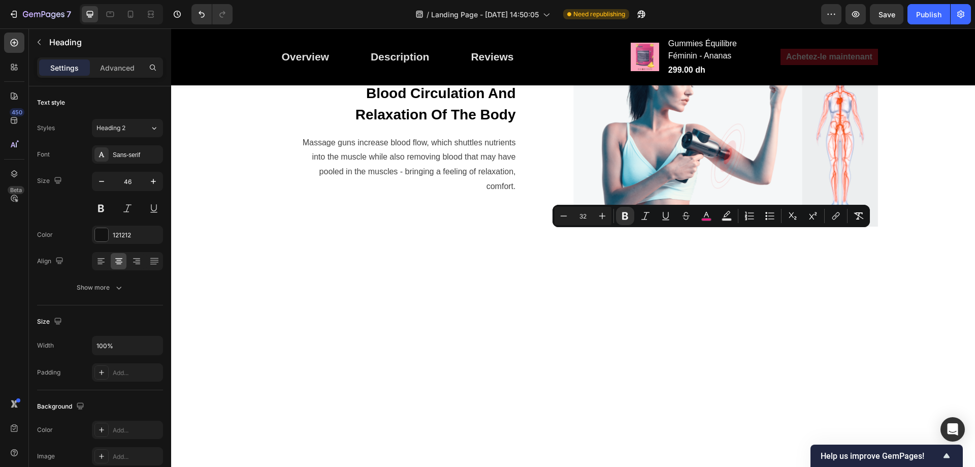
drag, startPoint x: 712, startPoint y: 240, endPoint x: 709, endPoint y: 246, distance: 7.1
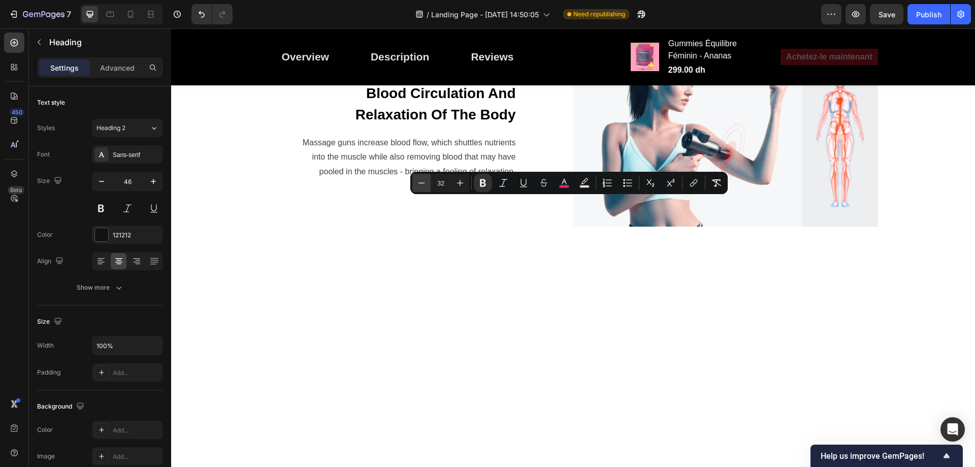
click at [420, 184] on icon "Editor contextual toolbar" at bounding box center [421, 183] width 10 height 10
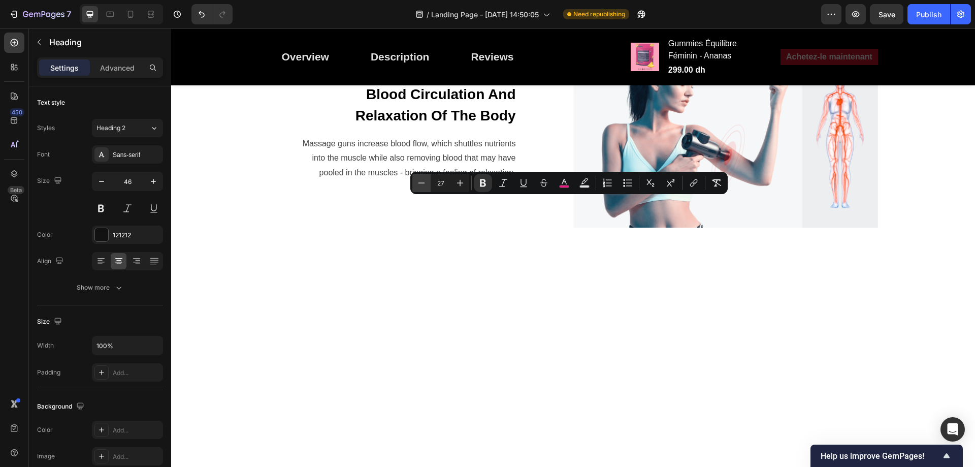
click at [420, 184] on icon "Editor contextual toolbar" at bounding box center [421, 183] width 10 height 10
click at [455, 184] on icon "Editor contextual toolbar" at bounding box center [460, 183] width 10 height 10
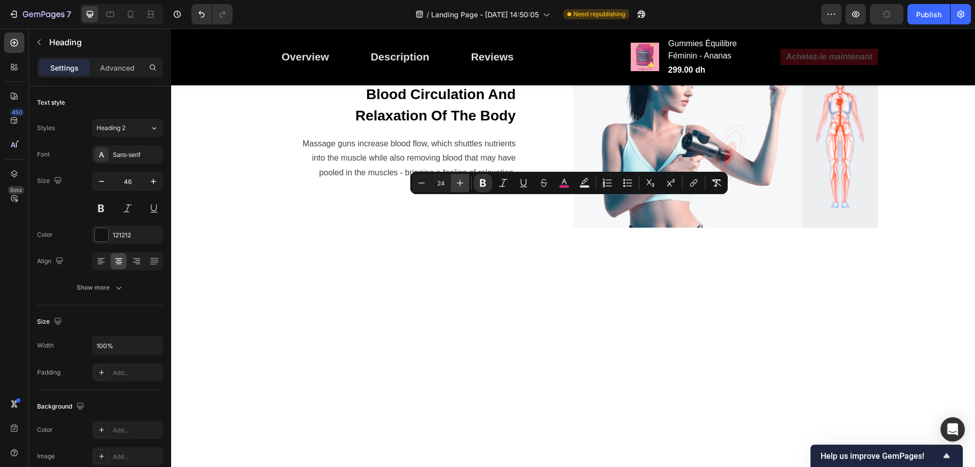
click at [455, 184] on icon "Editor contextual toolbar" at bounding box center [460, 183] width 10 height 10
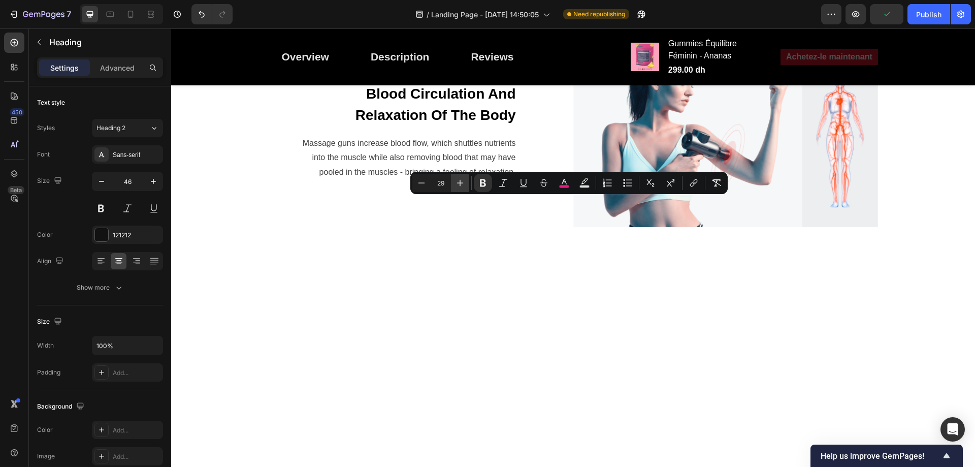
click at [455, 184] on icon "Editor contextual toolbar" at bounding box center [460, 183] width 10 height 10
type input "30"
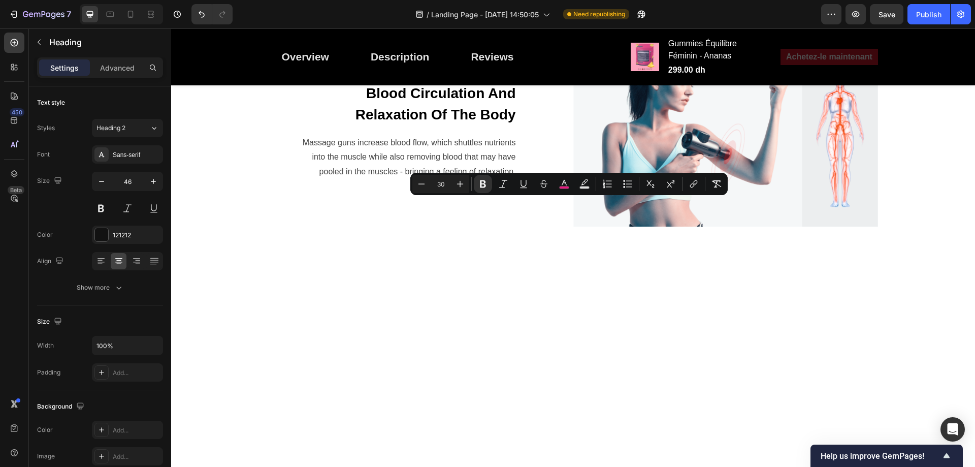
drag, startPoint x: 481, startPoint y: 242, endPoint x: 485, endPoint y: 220, distance: 22.8
click at [113, 288] on div "Show more" at bounding box center [100, 287] width 47 height 10
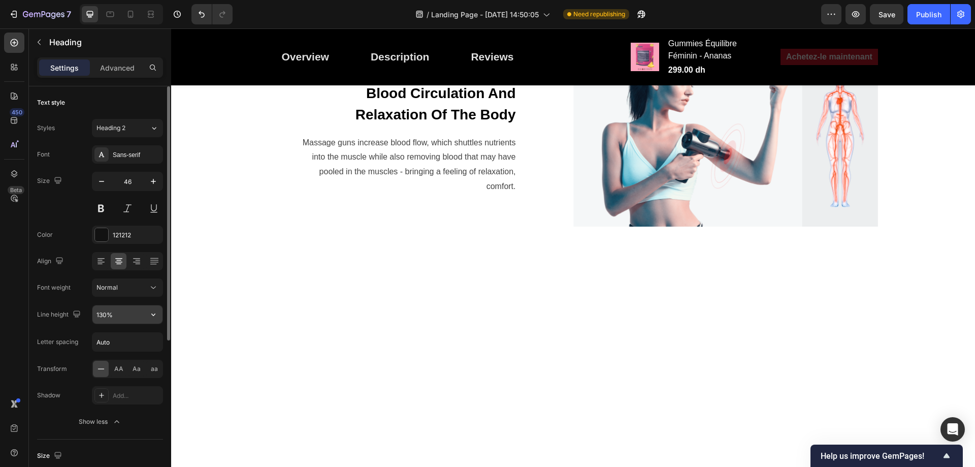
click at [150, 313] on icon "button" at bounding box center [153, 314] width 10 height 10
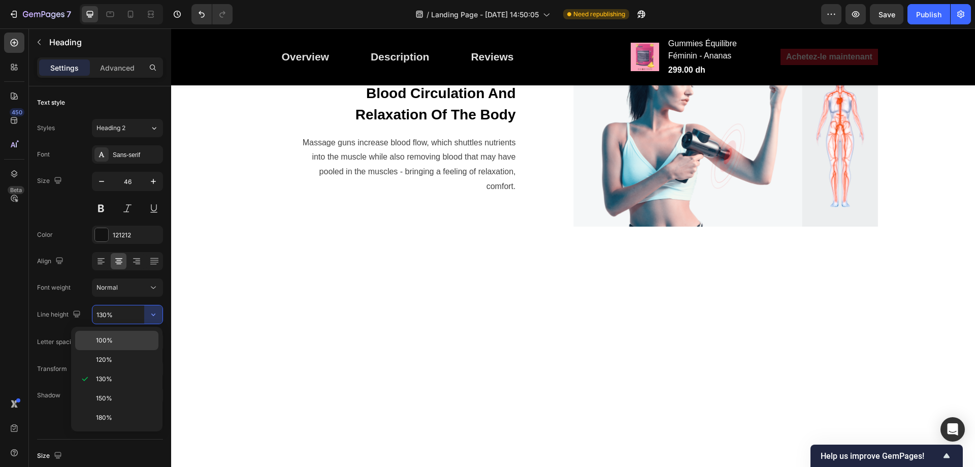
click at [132, 345] on div "100%" at bounding box center [116, 339] width 83 height 19
type input "100%"
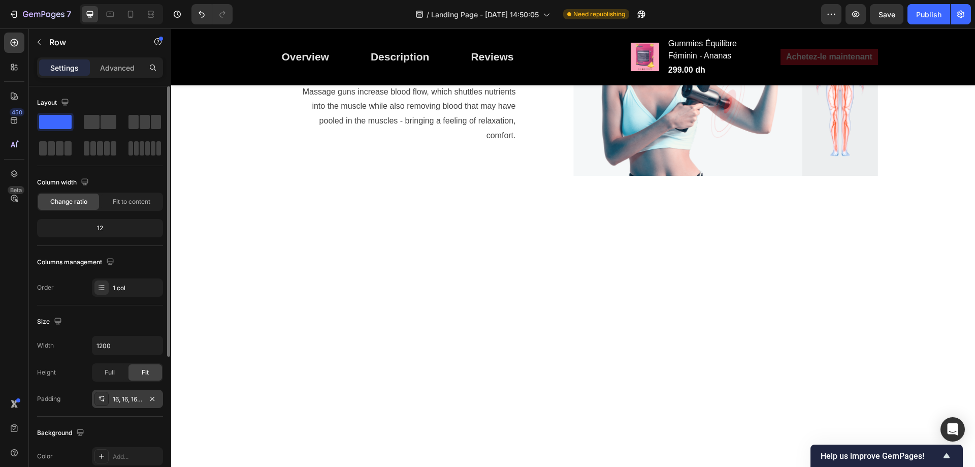
click at [133, 394] on div "16, 16, 16, 16" at bounding box center [127, 398] width 29 height 9
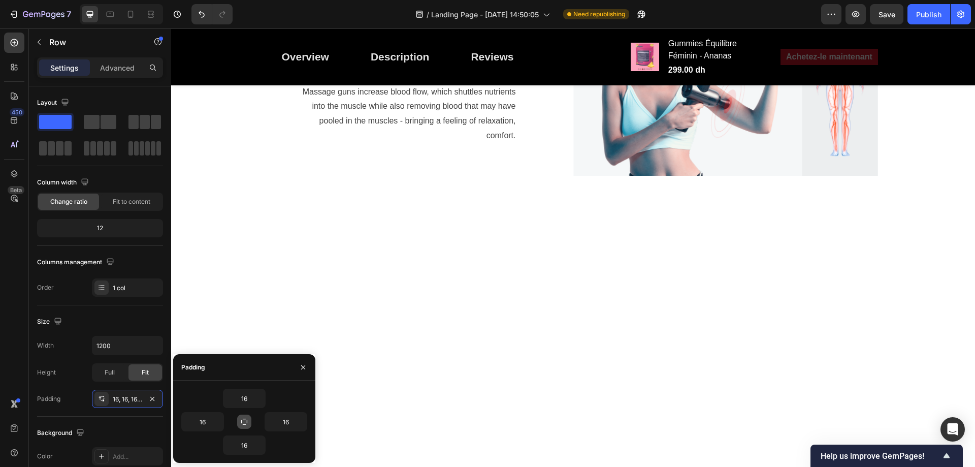
click at [242, 422] on icon "button" at bounding box center [244, 421] width 6 height 6
click at [255, 387] on div "16 16 16 16" at bounding box center [244, 421] width 142 height 82
click at [257, 399] on icon "button" at bounding box center [260, 398] width 8 height 8
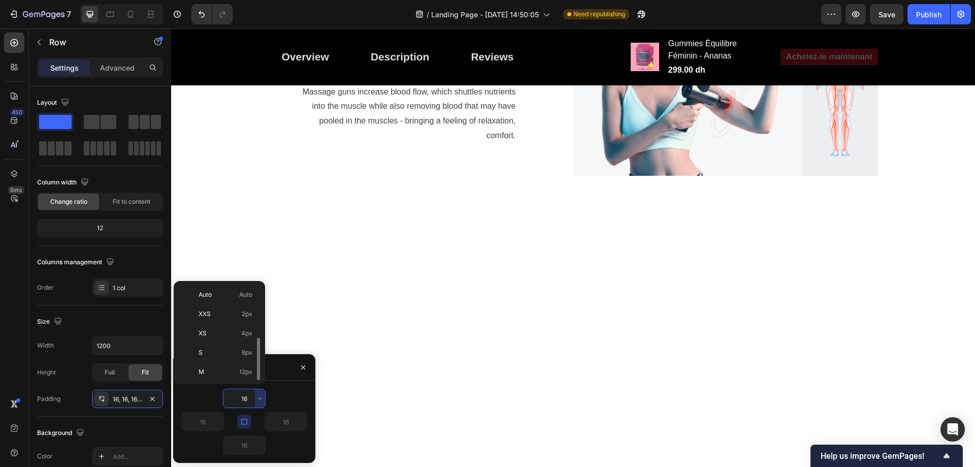
scroll to position [37, 0]
click at [248, 298] on span "4px" at bounding box center [246, 296] width 11 height 9
type input "4"
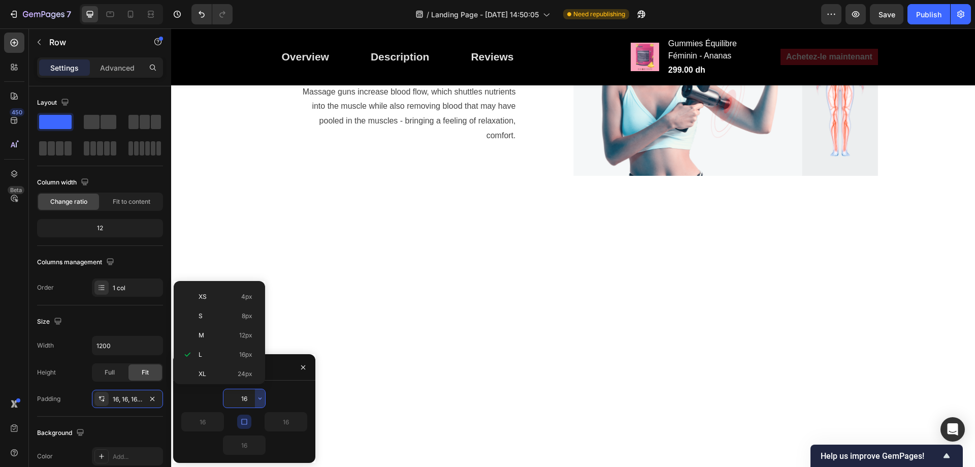
type input "4"
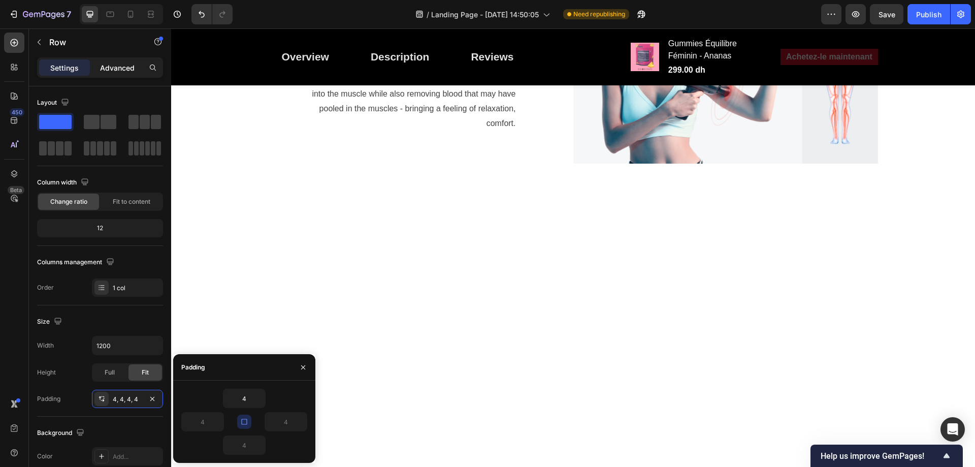
click at [112, 65] on p "Advanced" at bounding box center [117, 67] width 35 height 11
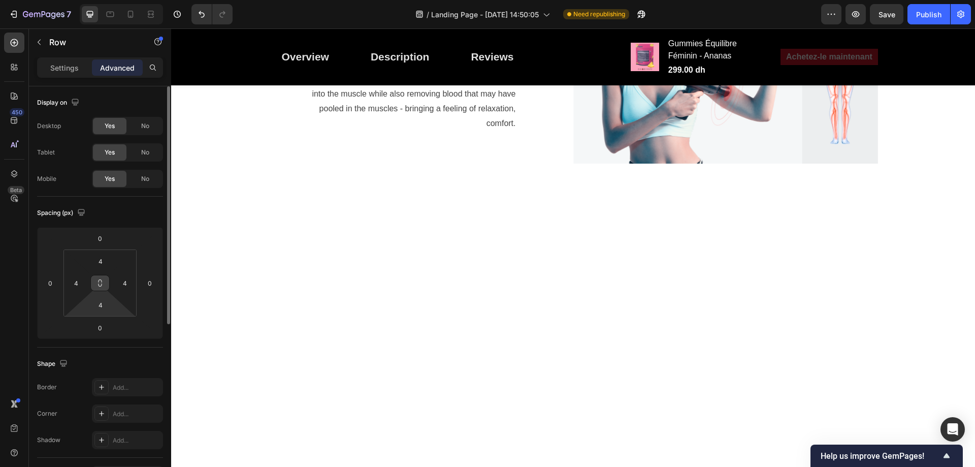
click at [100, 281] on icon at bounding box center [100, 283] width 8 height 8
click at [103, 306] on input "4" at bounding box center [100, 304] width 20 height 15
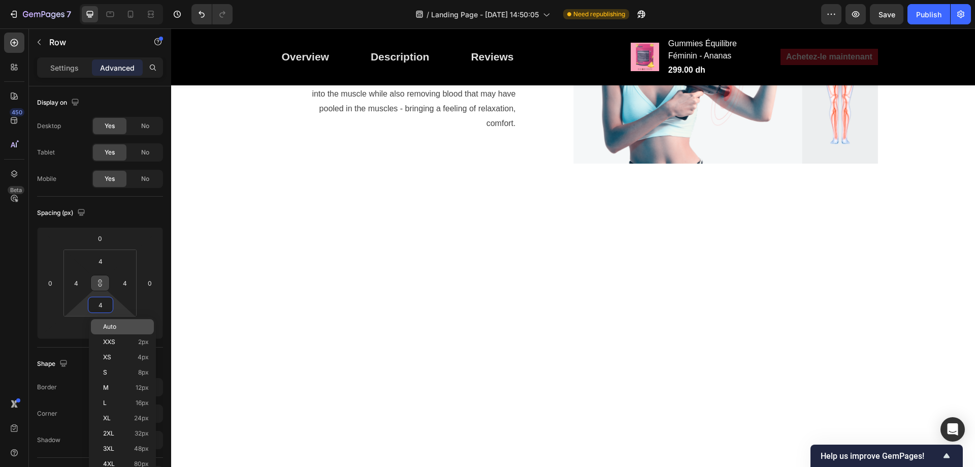
click at [110, 330] on div "Auto" at bounding box center [122, 326] width 63 height 15
type input "Auto"
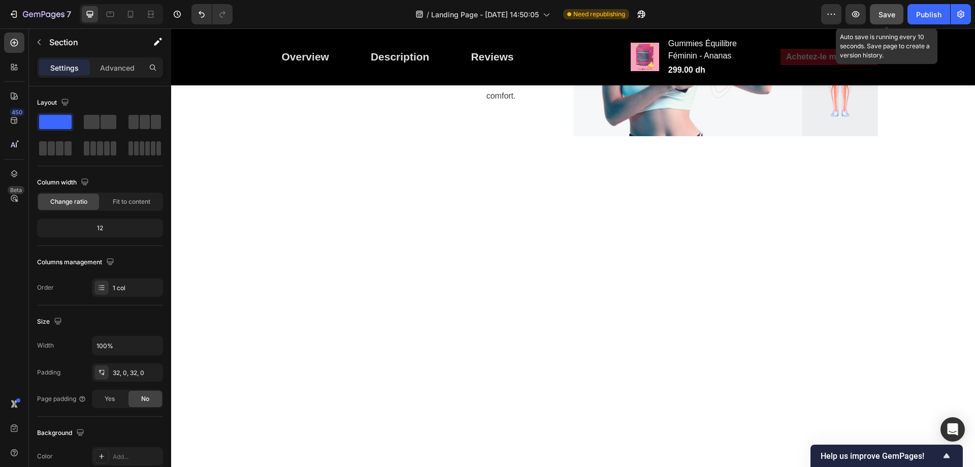
click at [881, 15] on span "Save" at bounding box center [886, 14] width 17 height 9
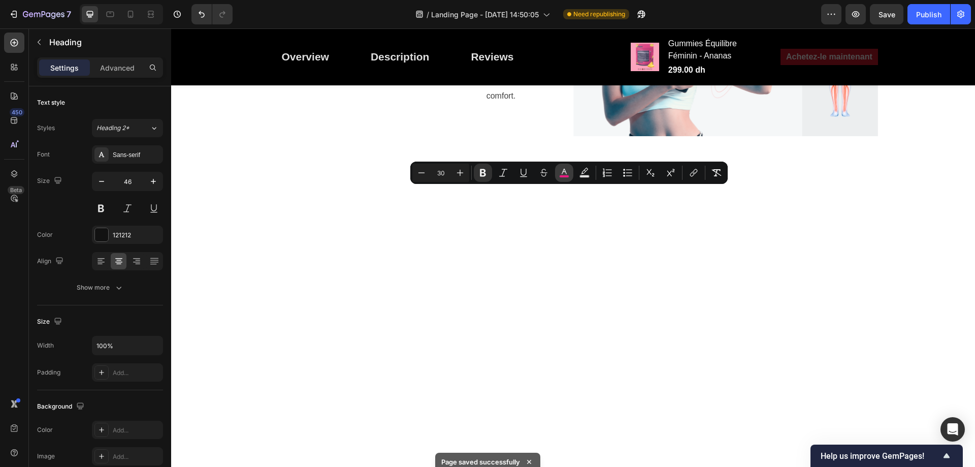
click at [562, 171] on icon "Editor contextual toolbar" at bounding box center [564, 173] width 10 height 10
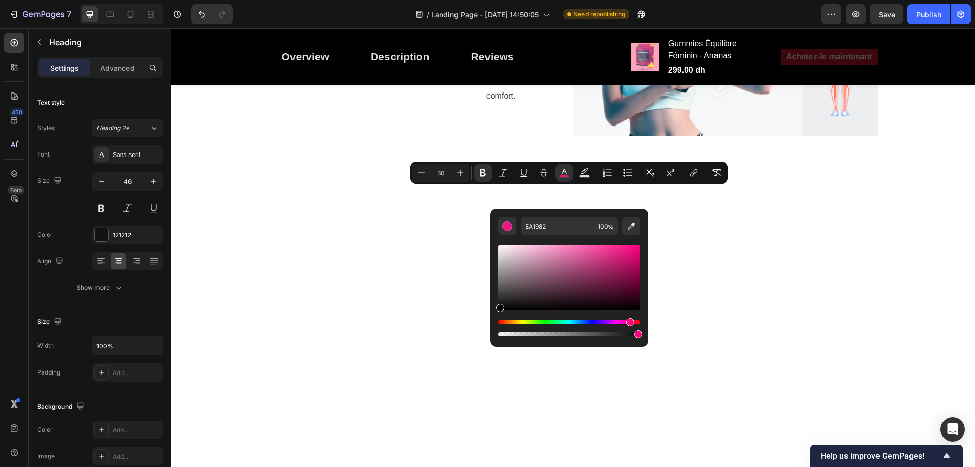
drag, startPoint x: 526, startPoint y: 302, endPoint x: 496, endPoint y: 307, distance: 29.9
click at [498, 307] on div "Editor contextual toolbar" at bounding box center [569, 277] width 142 height 64
type input "070707"
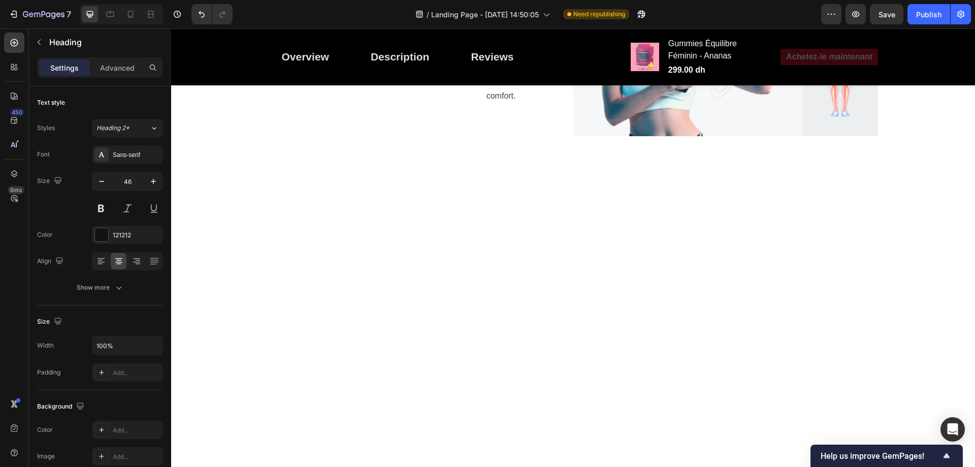
click at [119, 79] on div "Settings Advanced" at bounding box center [100, 71] width 142 height 29
click at [121, 61] on div "Advanced" at bounding box center [117, 67] width 51 height 16
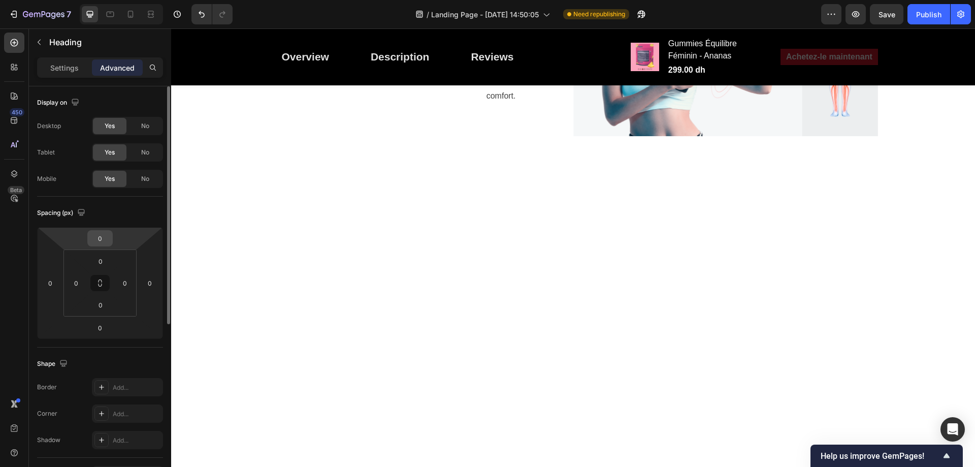
click at [107, 238] on input "0" at bounding box center [100, 237] width 20 height 15
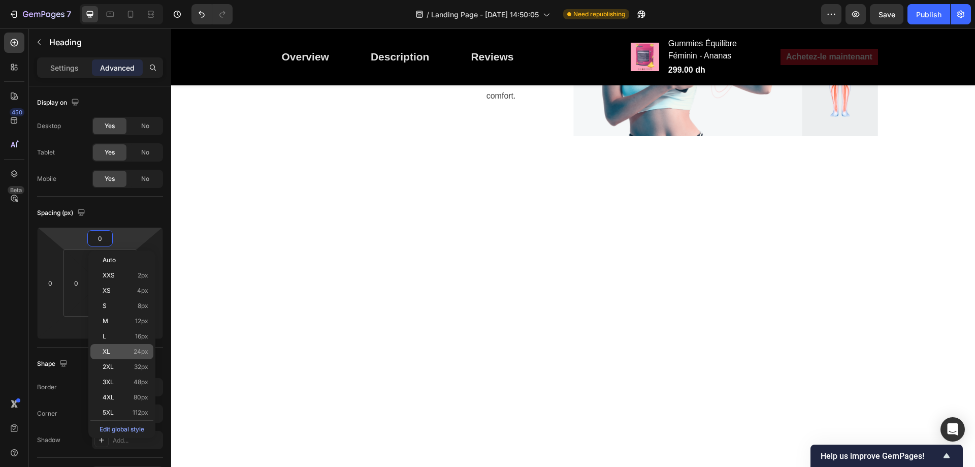
click at [123, 354] on p "XL 24px" at bounding box center [126, 351] width 46 height 7
type input "24"
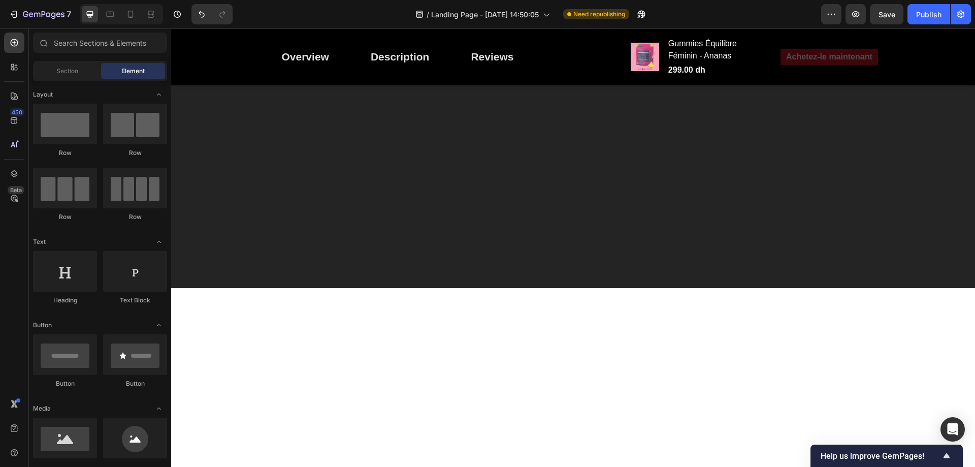
scroll to position [1472, 0]
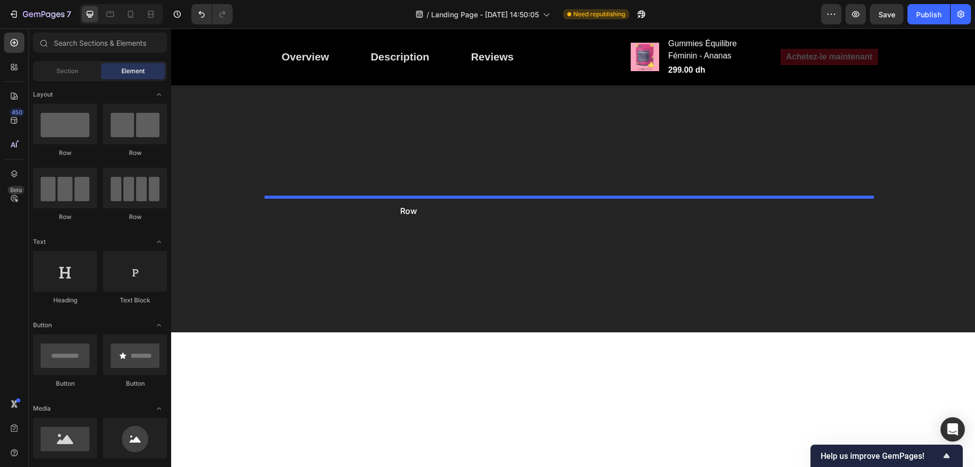
drag, startPoint x: 223, startPoint y: 158, endPoint x: 392, endPoint y: 201, distance: 174.3
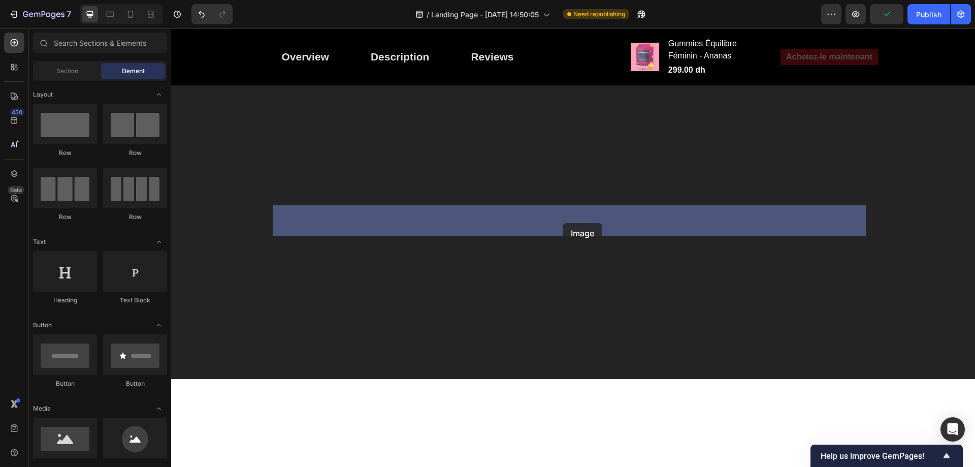
drag, startPoint x: 231, startPoint y: 477, endPoint x: 171, endPoint y: 424, distance: 79.5
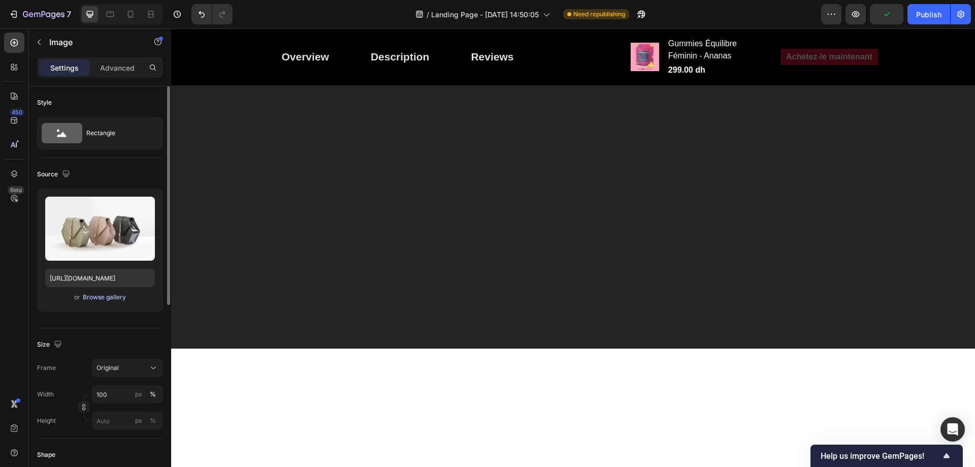
click at [113, 293] on div "Browse gallery" at bounding box center [104, 296] width 43 height 9
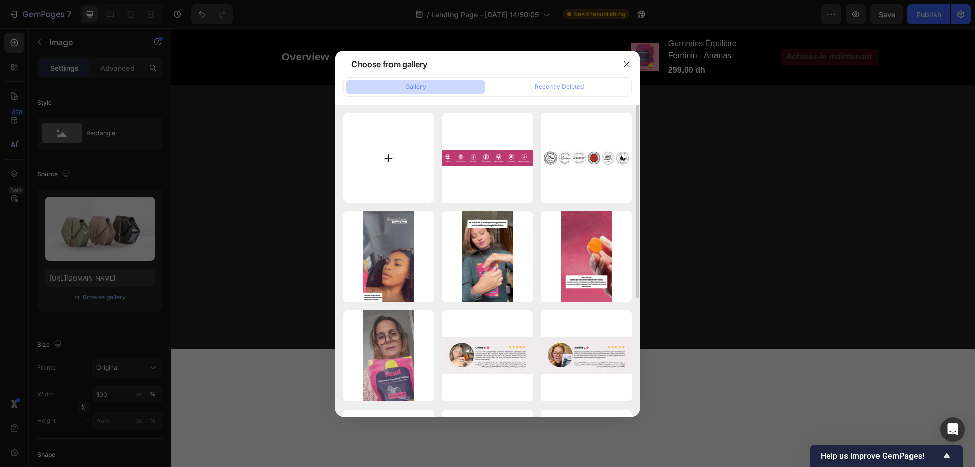
click at [399, 159] on input "file" at bounding box center [388, 158] width 91 height 91
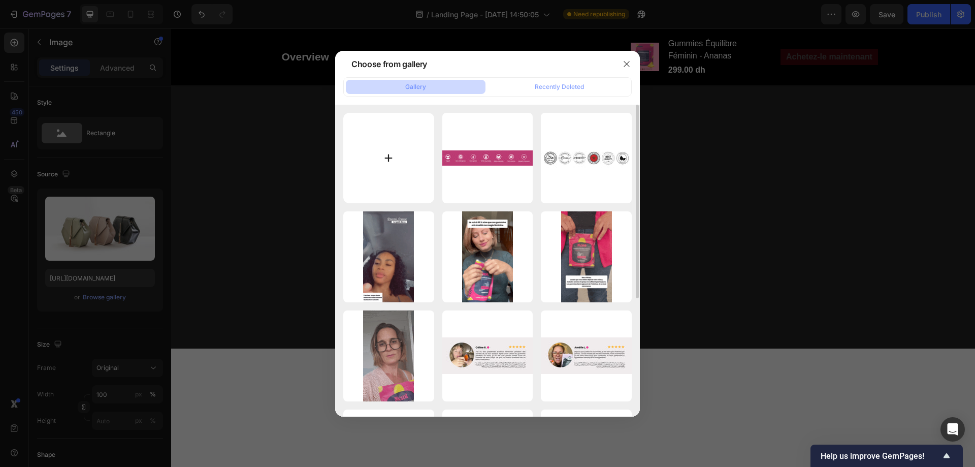
type input "C:\fakepath\Capture.PNG"
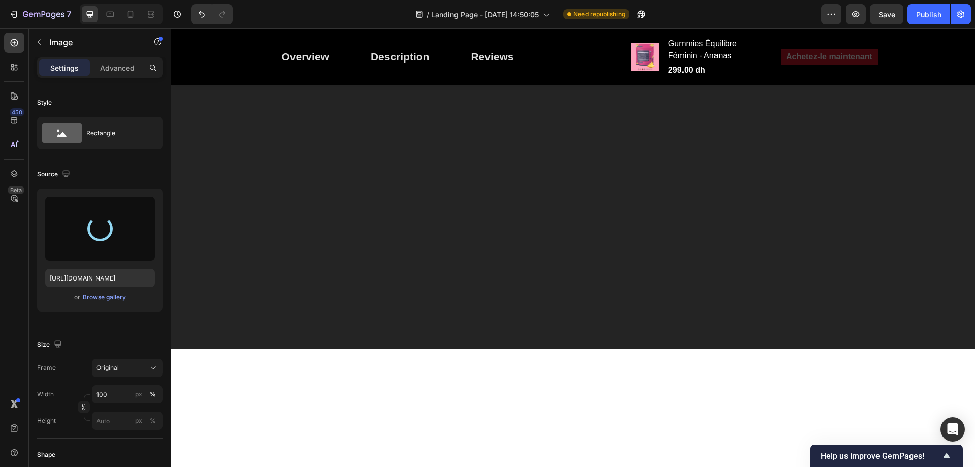
type input "https://cdn.shopify.com/s/files/1/0713/0503/5959/files/gempages_585845646720762…"
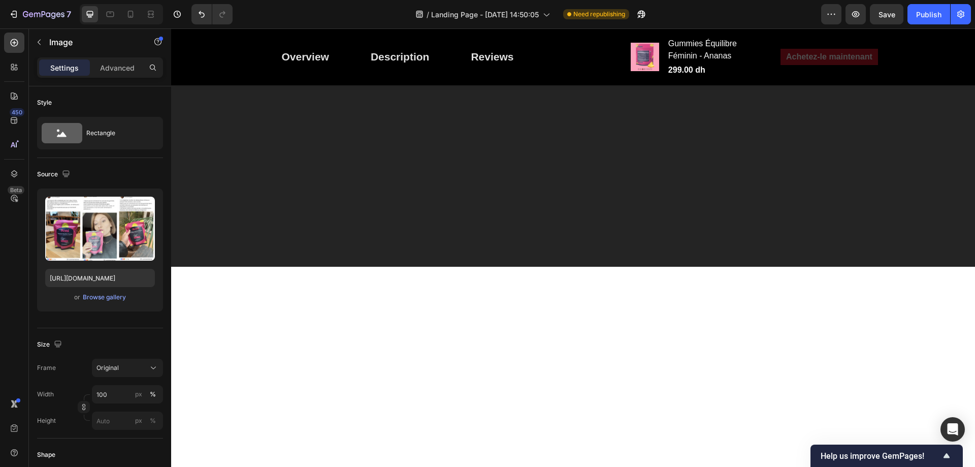
scroll to position [1675, 0]
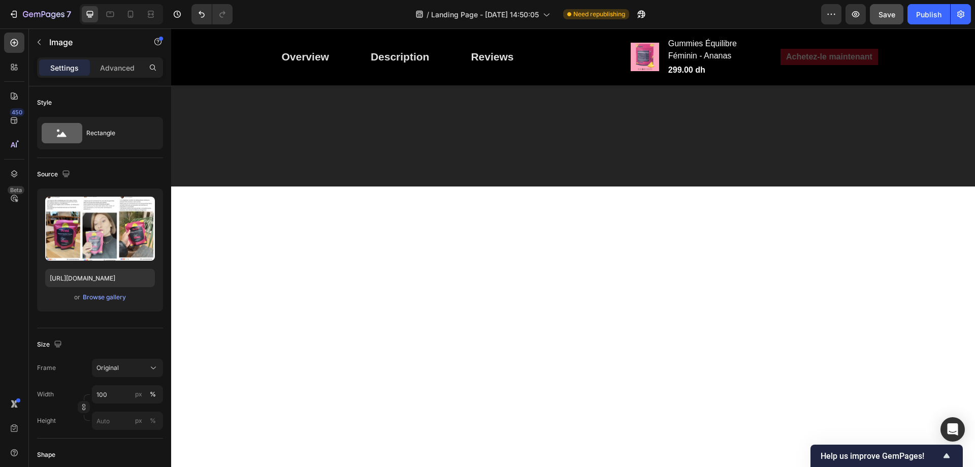
click at [889, 17] on span "Save" at bounding box center [886, 14] width 17 height 9
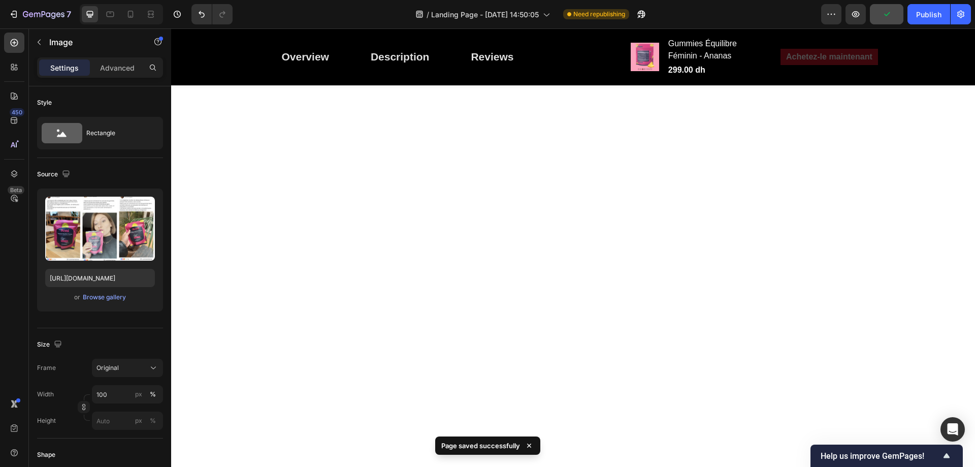
scroll to position [1878, 0]
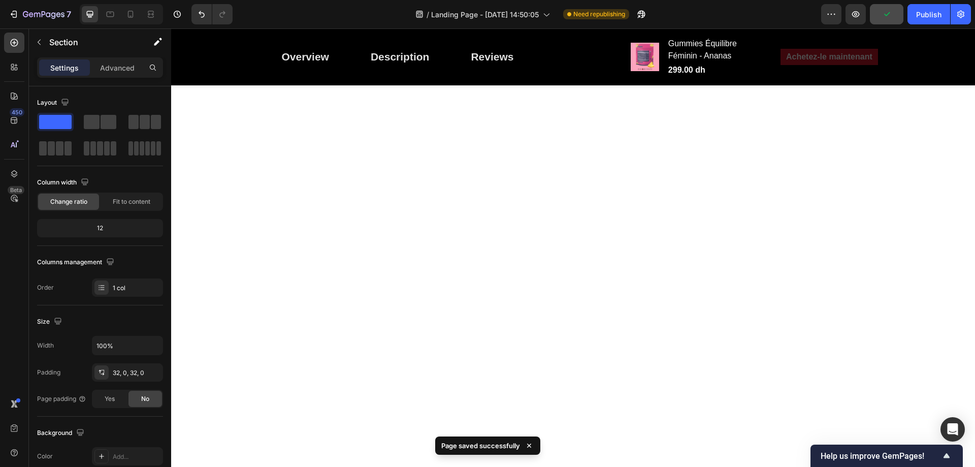
click at [129, 402] on div "16, 16, 16, 16" at bounding box center [127, 398] width 29 height 9
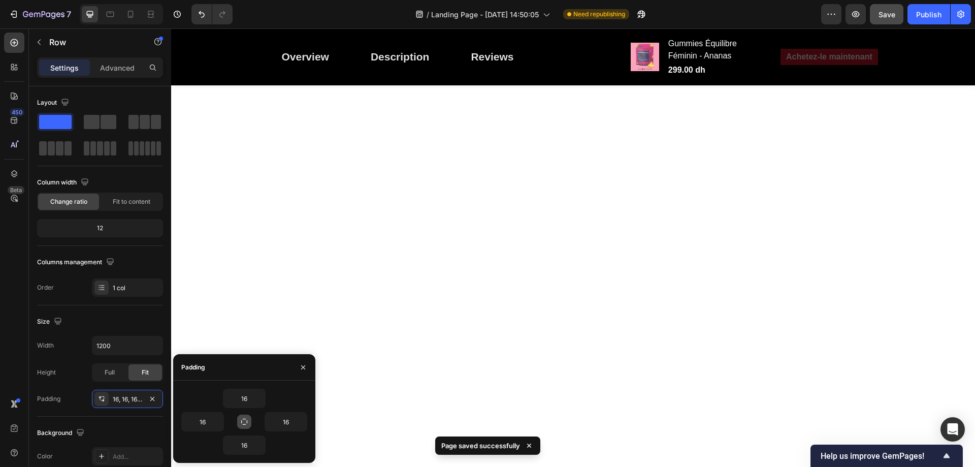
click at [243, 417] on icon "button" at bounding box center [244, 421] width 8 height 8
click at [257, 396] on icon "button" at bounding box center [260, 398] width 8 height 8
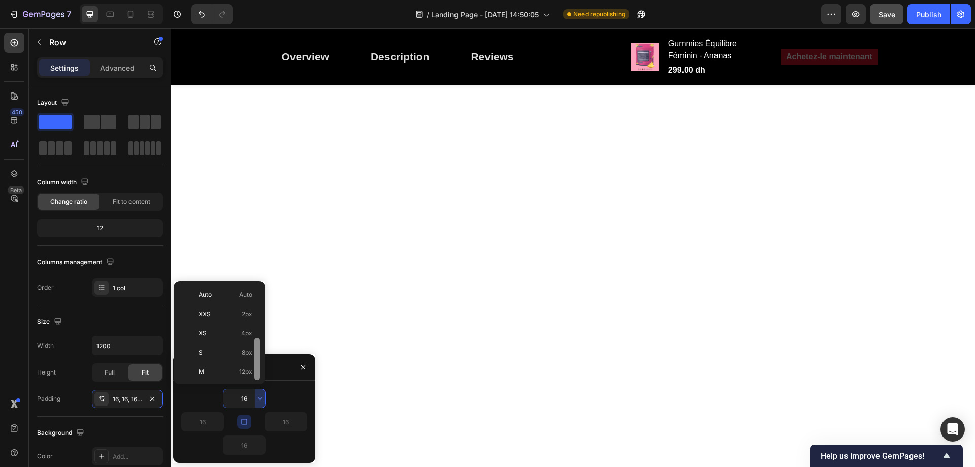
scroll to position [37, 0]
drag, startPoint x: 249, startPoint y: 322, endPoint x: 496, endPoint y: 245, distance: 258.8
click at [249, 322] on div "S 8px" at bounding box center [217, 315] width 79 height 19
type input "8"
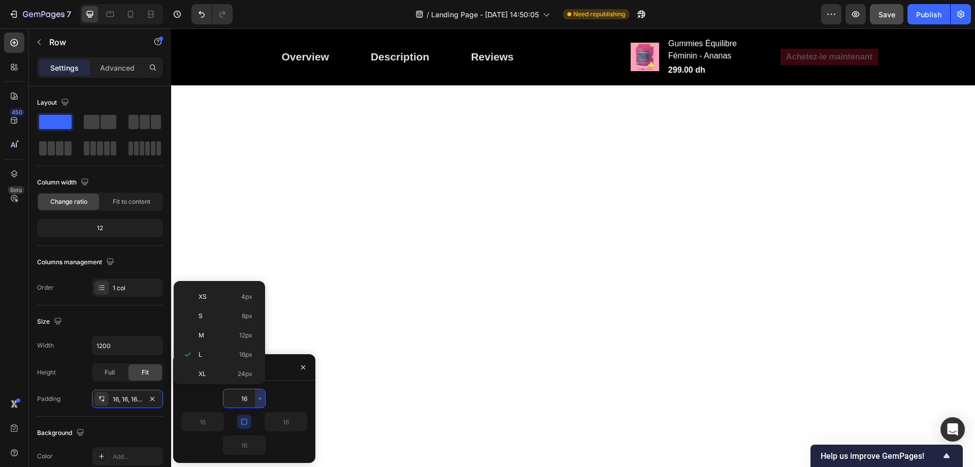
type input "8"
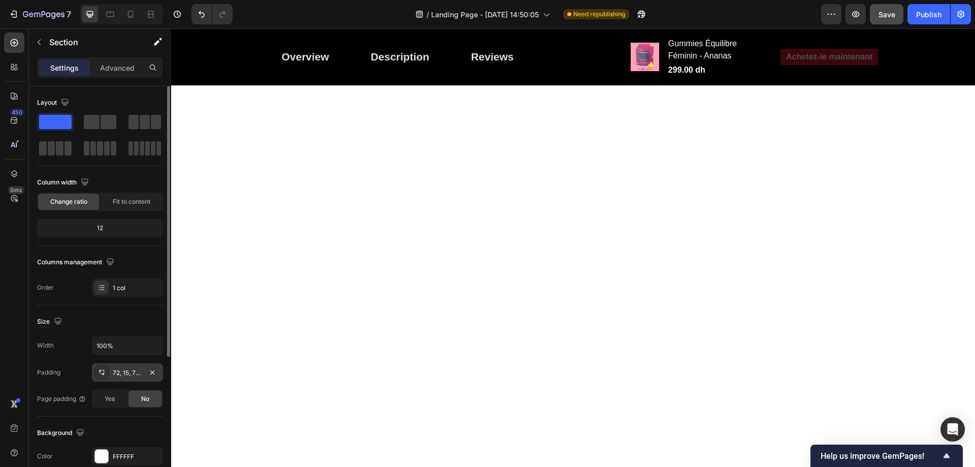
click at [124, 369] on div "72, 15, 72, 15" at bounding box center [127, 372] width 29 height 9
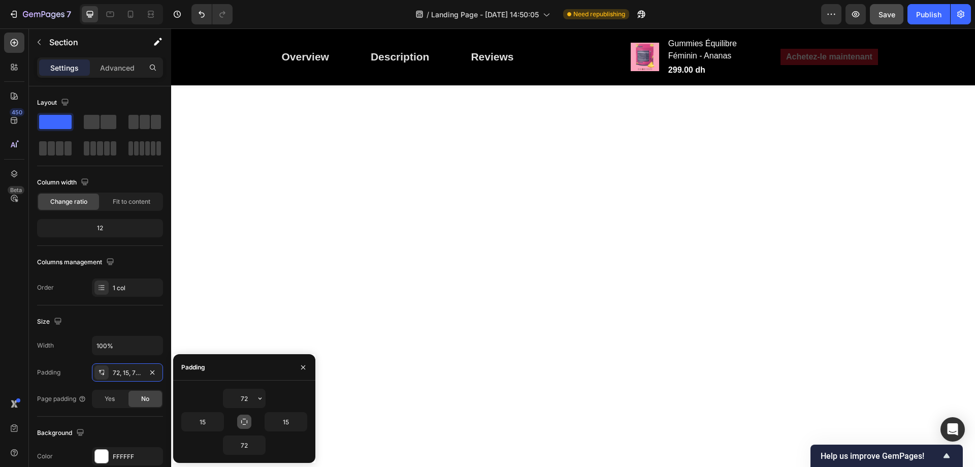
click at [245, 420] on icon "button" at bounding box center [244, 421] width 8 height 8
type input "72"
click at [255, 400] on button "button" at bounding box center [260, 398] width 10 height 18
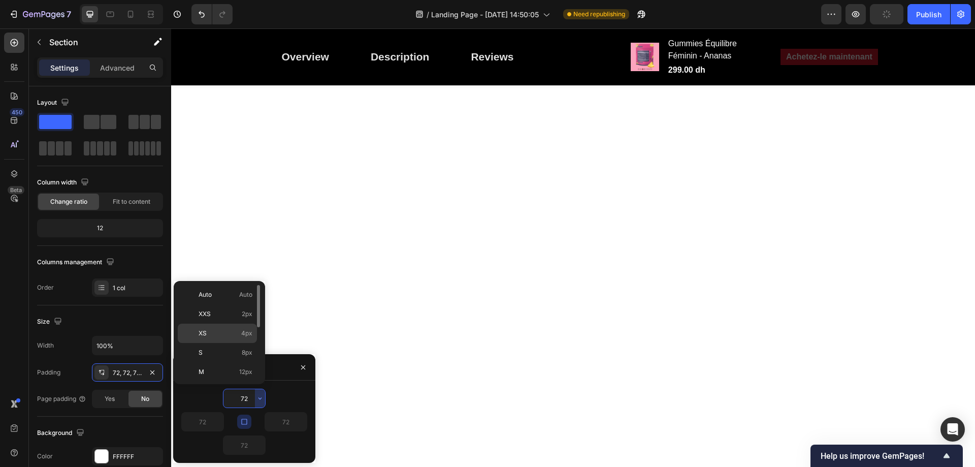
click at [244, 332] on span "4px" at bounding box center [246, 332] width 11 height 9
type input "4"
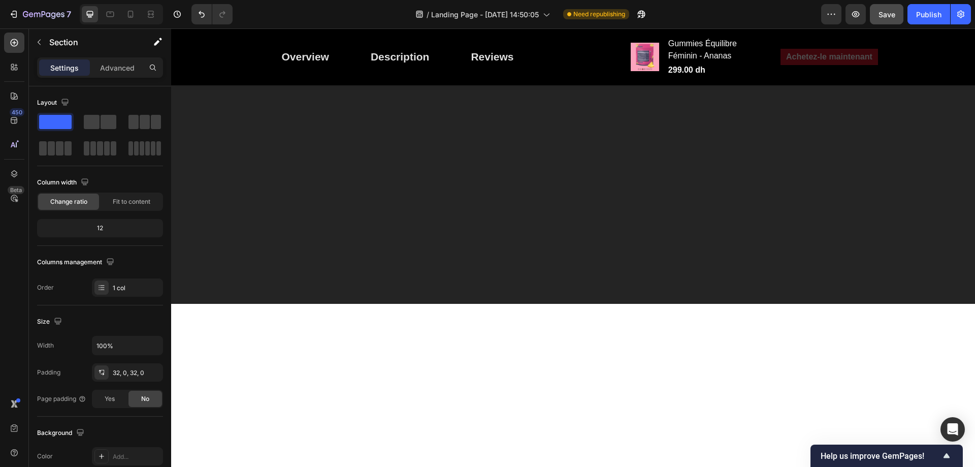
scroll to position [1320, 0]
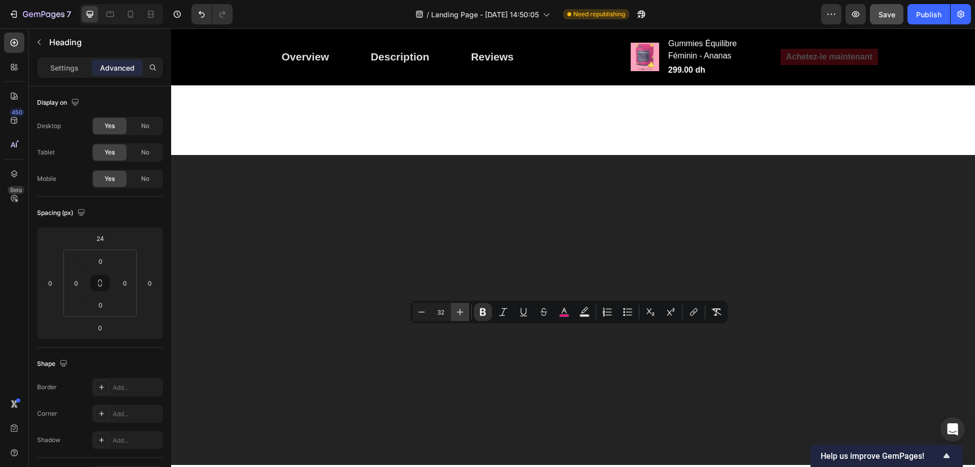
click at [460, 312] on icon "Editor contextual toolbar" at bounding box center [460, 312] width 7 height 7
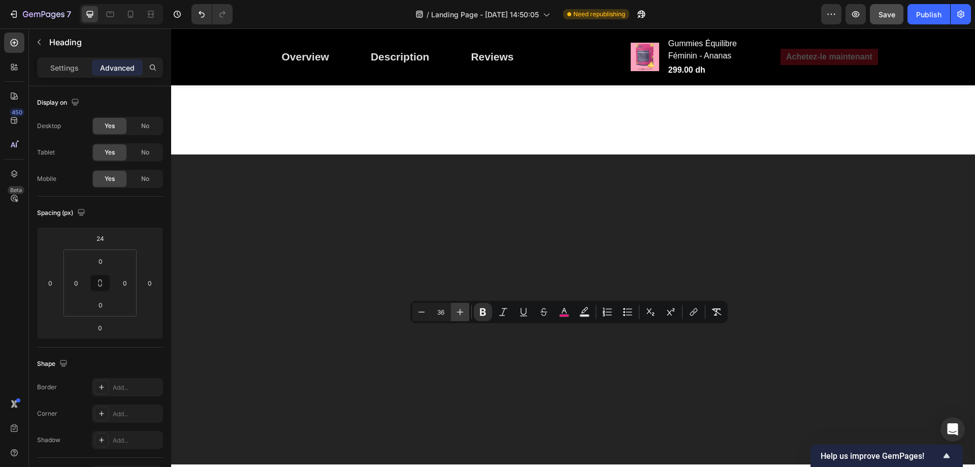
type input "37"
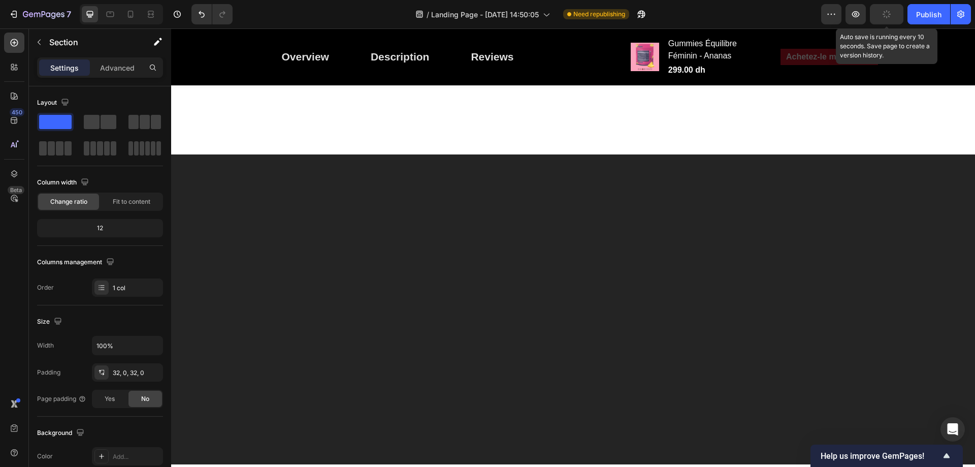
click at [889, 15] on icon "button" at bounding box center [886, 14] width 8 height 8
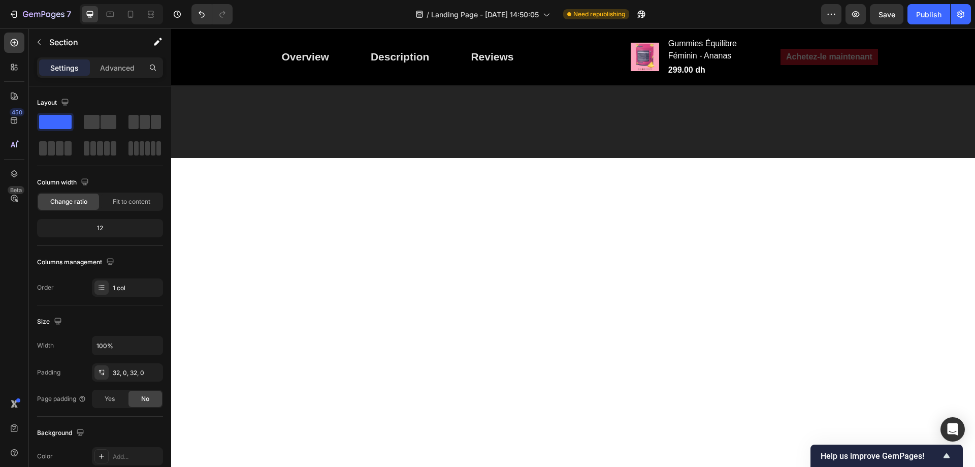
scroll to position [1726, 0]
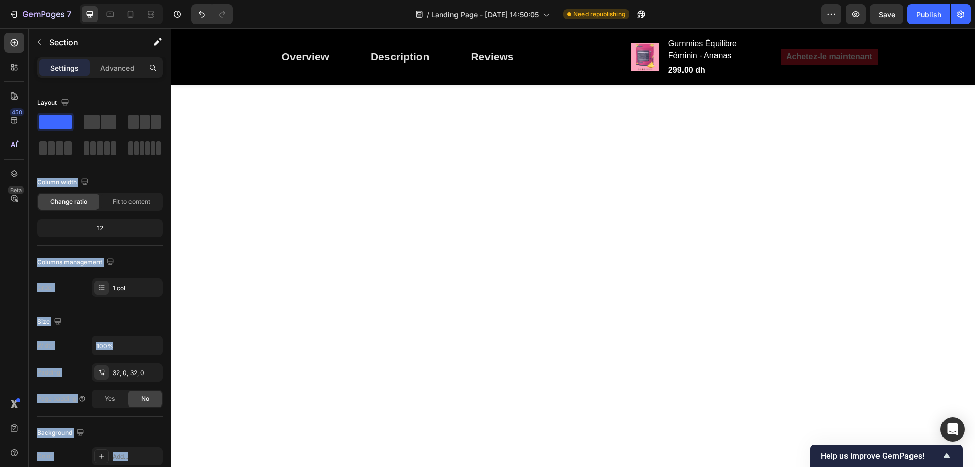
drag, startPoint x: 227, startPoint y: 147, endPoint x: 293, endPoint y: 369, distance: 232.1
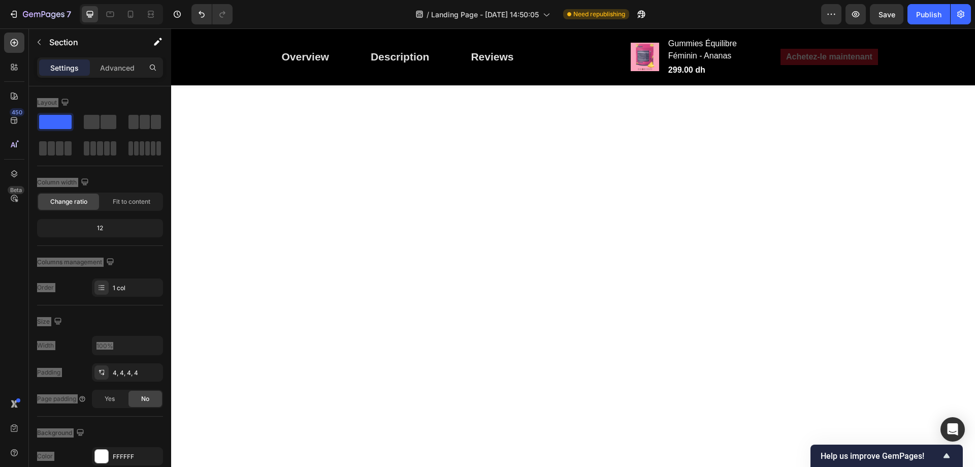
click at [36, 42] on icon "button" at bounding box center [39, 42] width 8 height 8
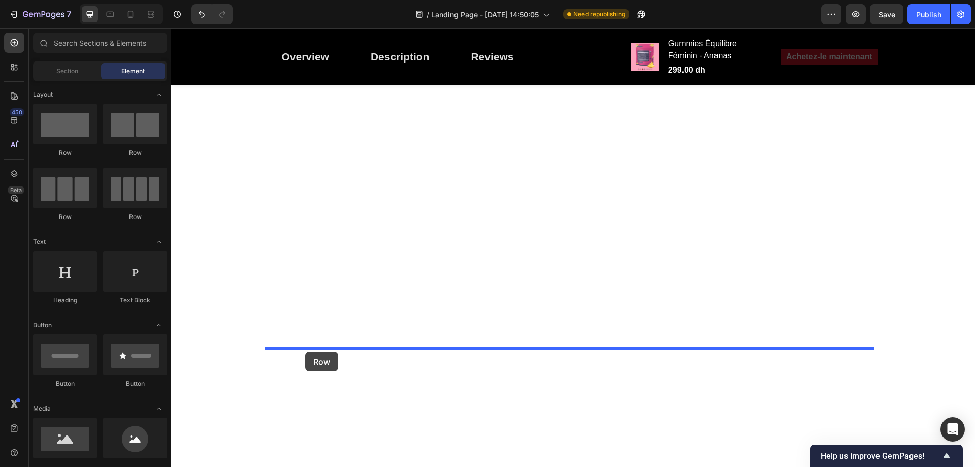
drag, startPoint x: 228, startPoint y: 164, endPoint x: 305, endPoint y: 351, distance: 202.4
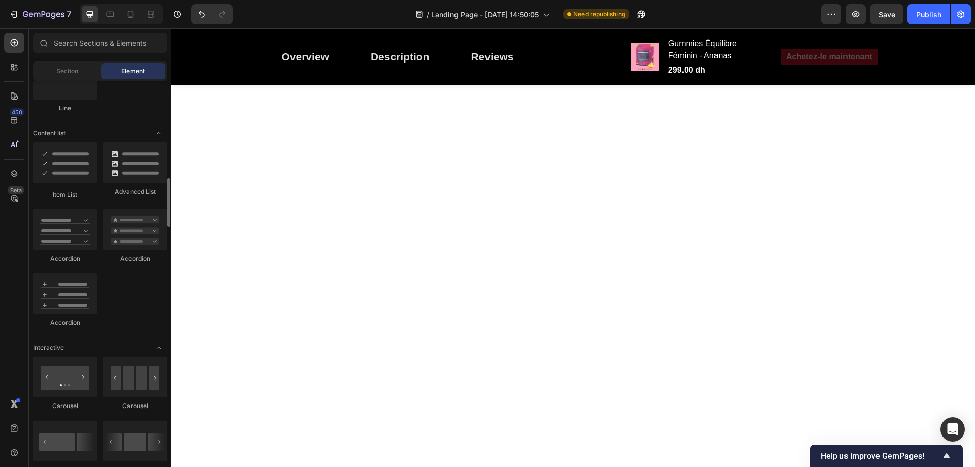
scroll to position [863, 0]
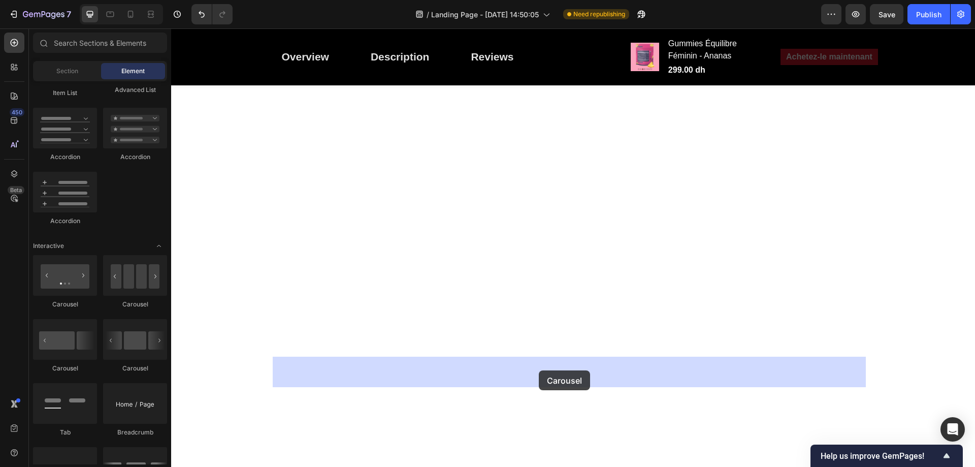
drag, startPoint x: 289, startPoint y: 376, endPoint x: 539, endPoint y: 370, distance: 249.8
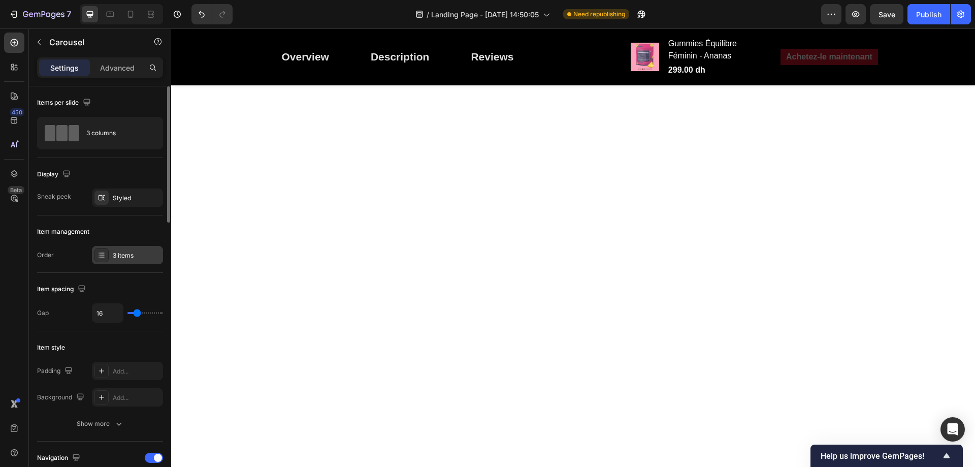
click at [143, 251] on div "3 items" at bounding box center [137, 255] width 48 height 9
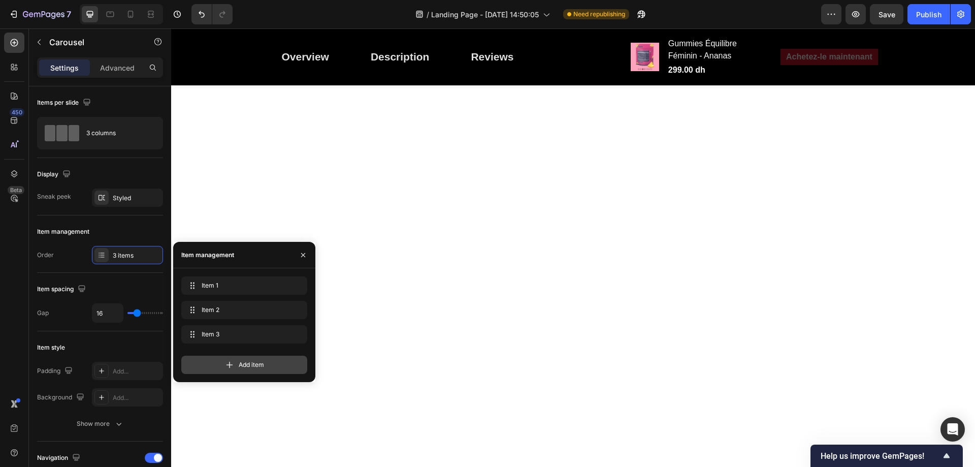
click at [232, 361] on icon at bounding box center [229, 364] width 10 height 10
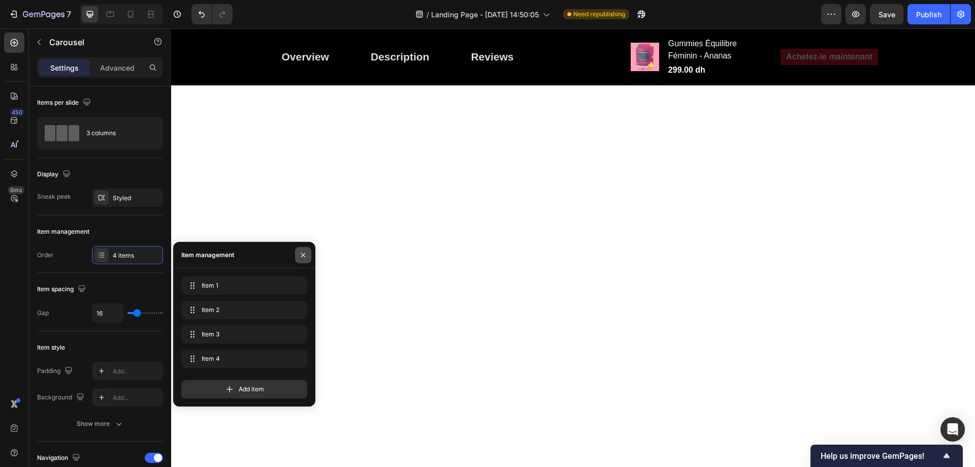
click at [300, 256] on icon "button" at bounding box center [303, 255] width 8 height 8
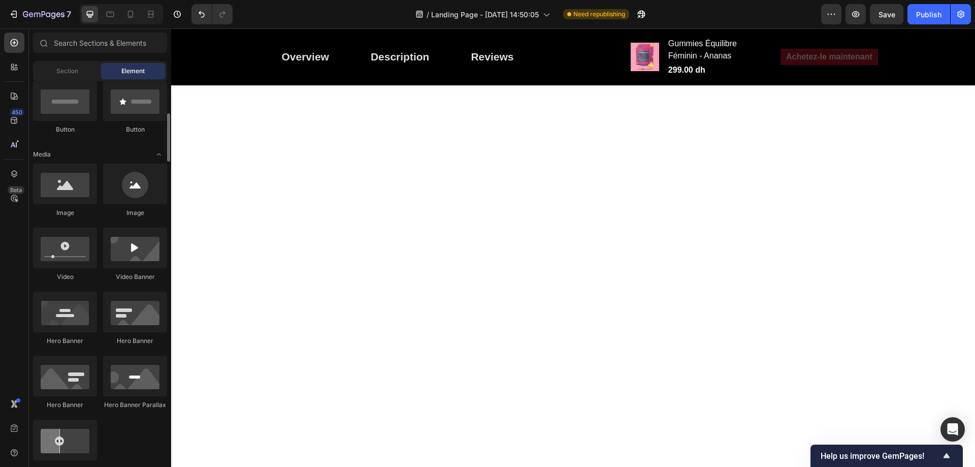
scroll to position [203, 0]
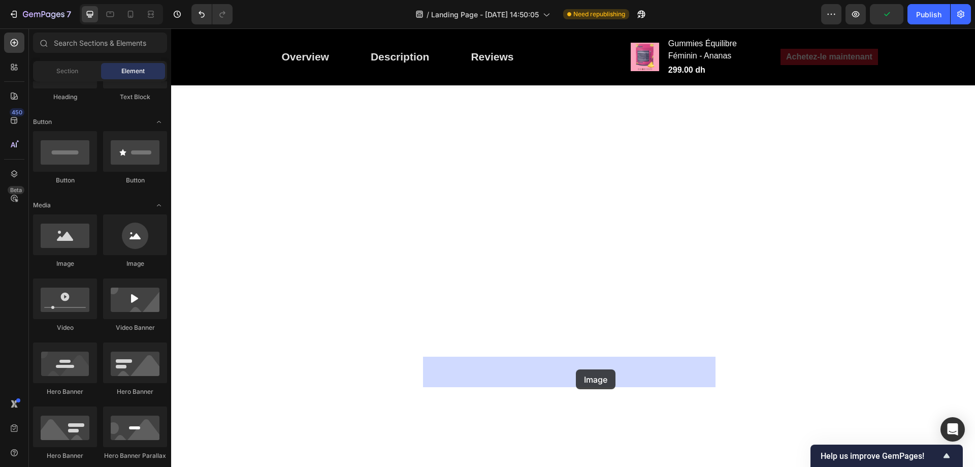
drag, startPoint x: 238, startPoint y: 276, endPoint x: 576, endPoint y: 369, distance: 350.1
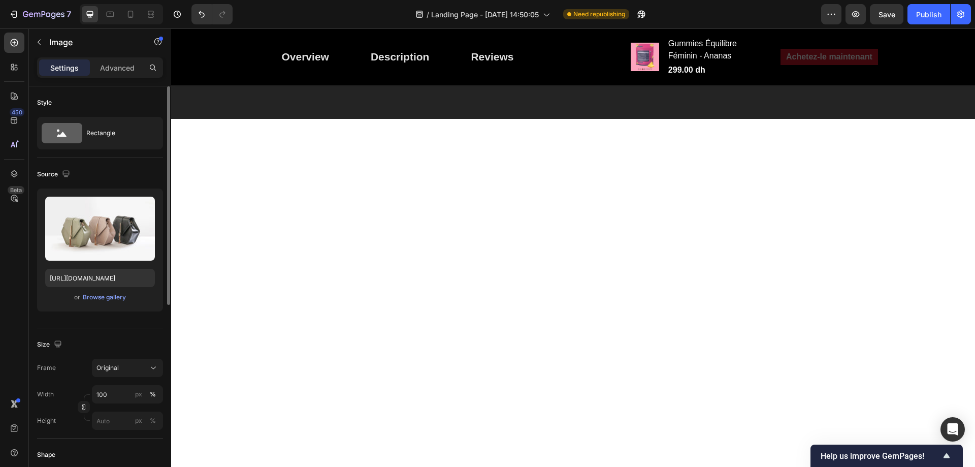
scroll to position [1929, 0]
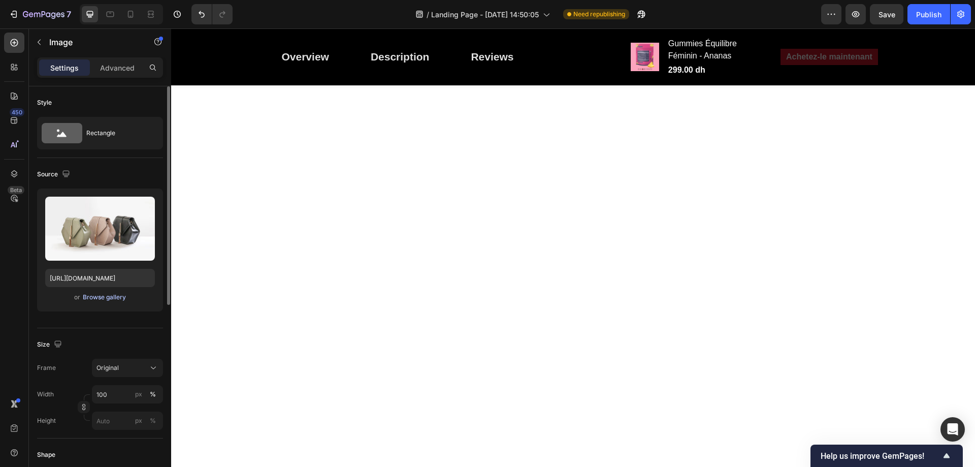
click at [118, 299] on div "Browse gallery" at bounding box center [104, 296] width 43 height 9
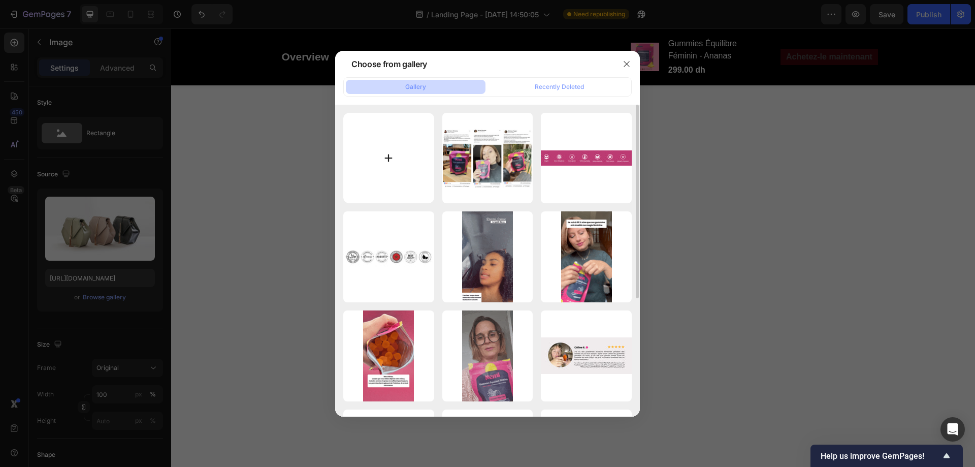
click at [385, 163] on input "file" at bounding box center [388, 158] width 91 height 91
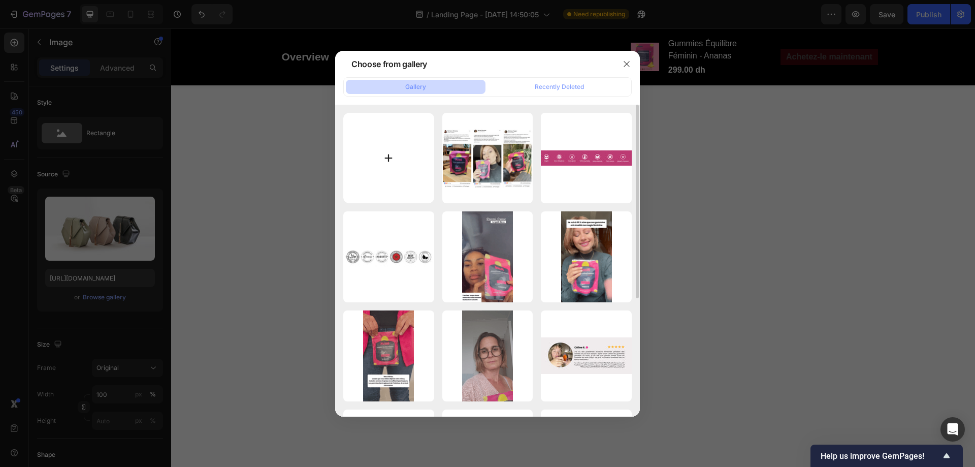
type input "C:\fakepath\1_be0bd223-e1ed-4a56-a2de-3c264228c1d0.avif"
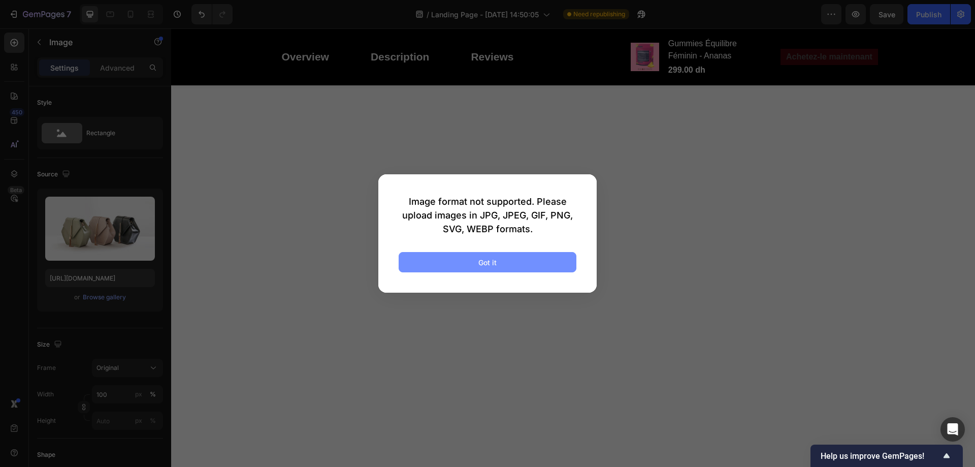
click at [510, 258] on button "Got it" at bounding box center [487, 262] width 178 height 20
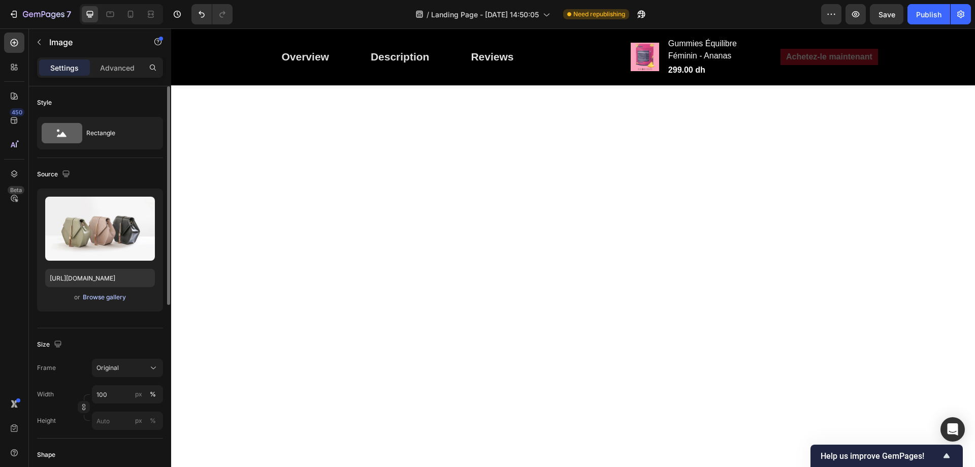
click at [106, 301] on div "Browse gallery" at bounding box center [104, 296] width 43 height 9
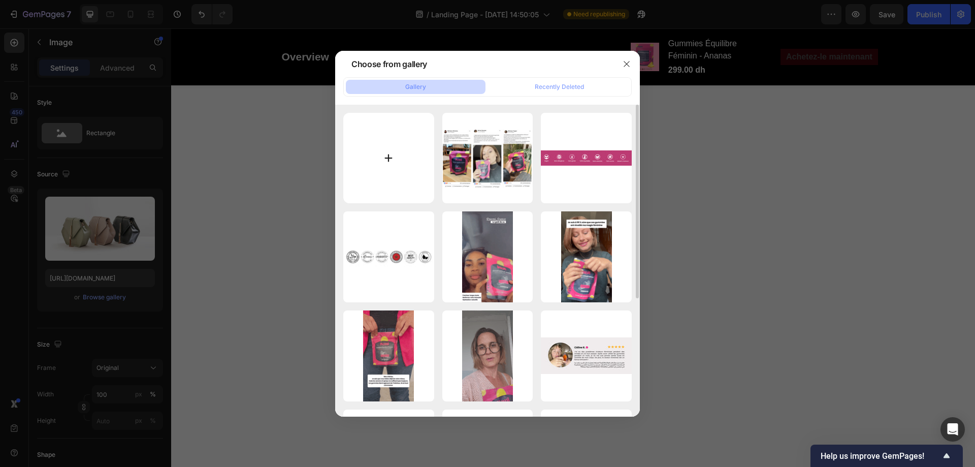
click at [385, 174] on input "file" at bounding box center [388, 158] width 91 height 91
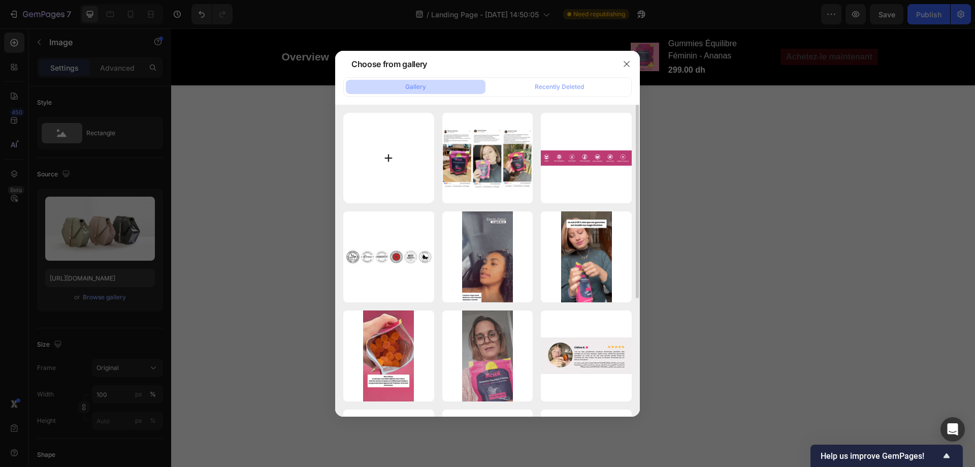
type input "C:\fakepath\1_be0bd223-e1ed-4a56-a2de-3c264228c1d0.jpg"
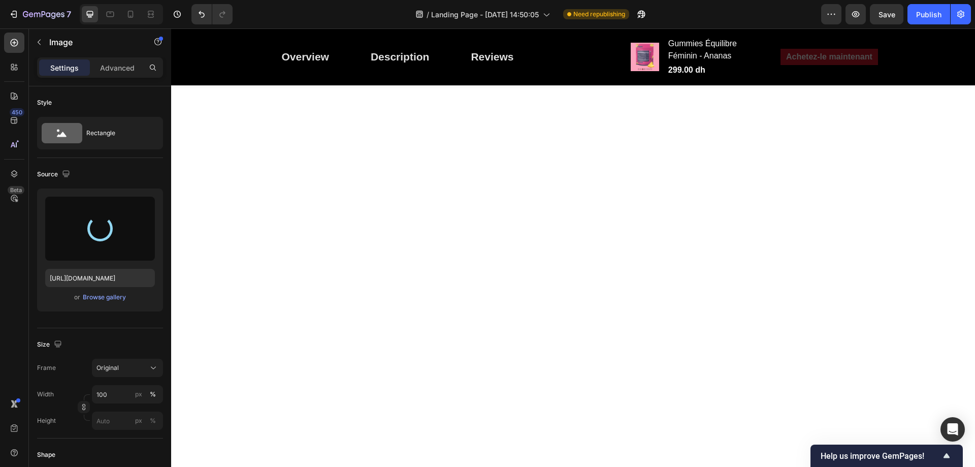
type input "https://cdn.shopify.com/s/files/1/0713/0503/5959/files/gempages_585845646720762…"
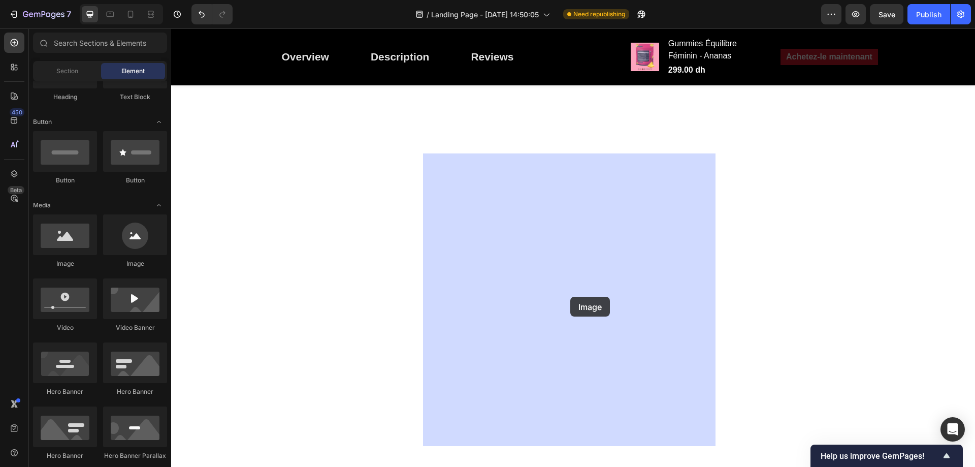
drag, startPoint x: 296, startPoint y: 254, endPoint x: 570, endPoint y: 296, distance: 277.3
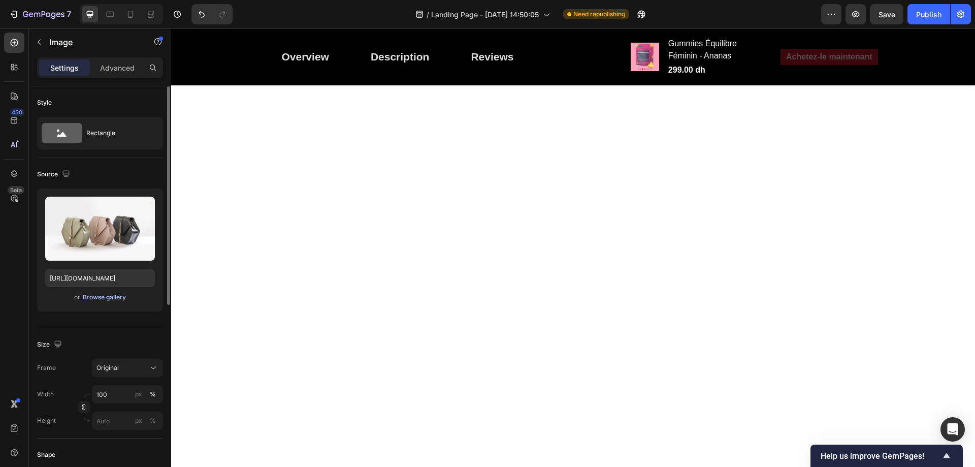
click at [85, 297] on div "Browse gallery" at bounding box center [104, 296] width 43 height 9
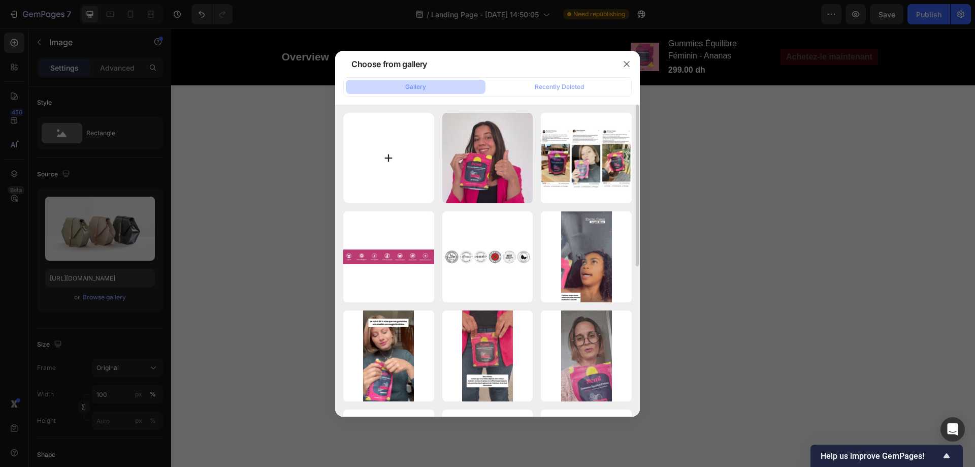
click at [393, 182] on input "file" at bounding box center [388, 158] width 91 height 91
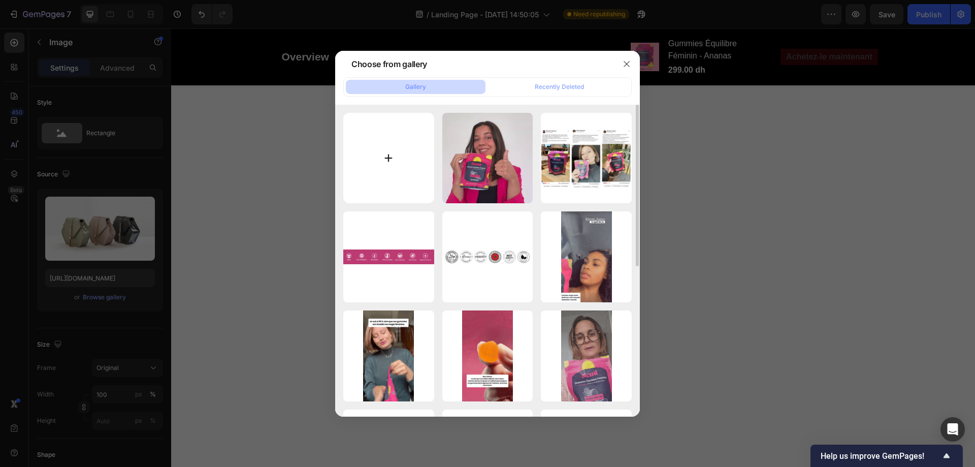
type input "C:\fakepath\5_17459c70-3156-405c-a8bd-196b71c6728e.jpg"
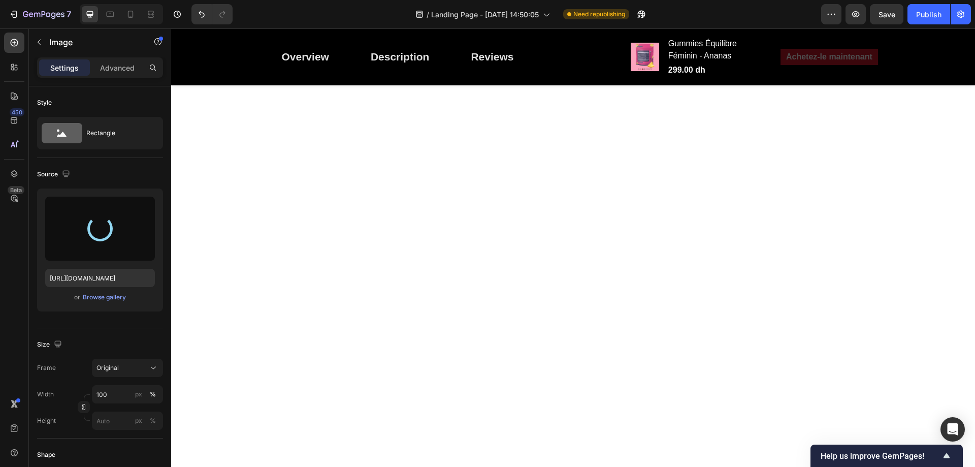
type input "https://cdn.shopify.com/s/files/1/0713/0503/5959/files/gempages_585845646720762…"
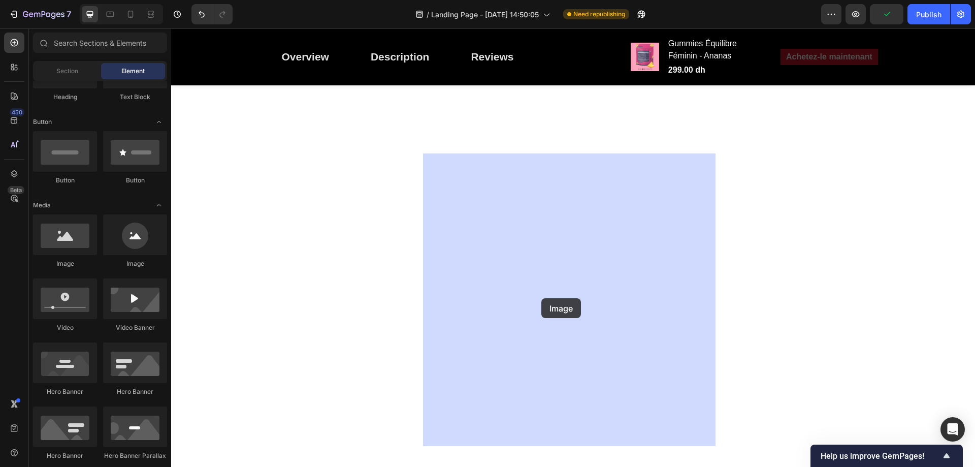
drag, startPoint x: 494, startPoint y: 285, endPoint x: 541, endPoint y: 298, distance: 48.4
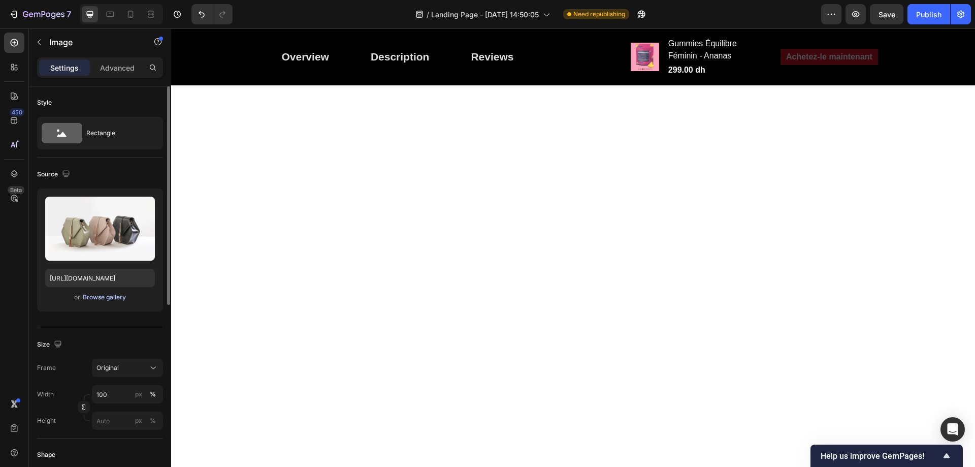
click at [91, 293] on div "Browse gallery" at bounding box center [104, 296] width 43 height 9
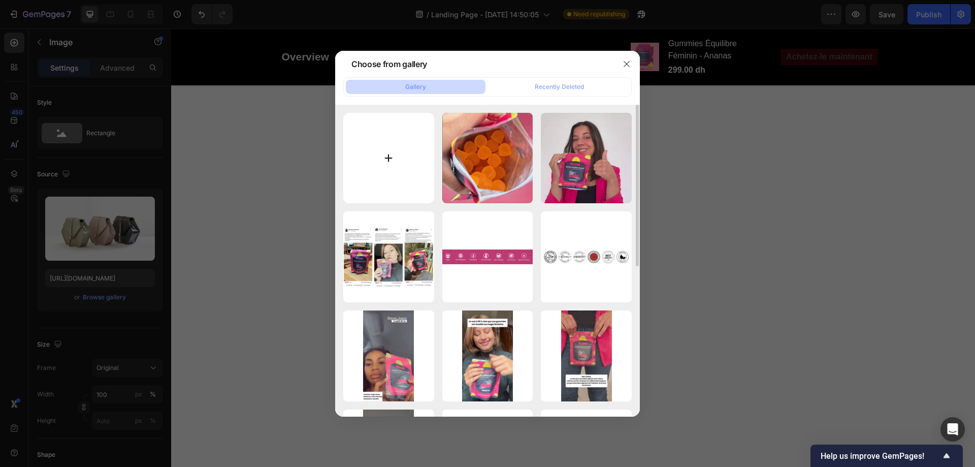
click at [361, 151] on input "file" at bounding box center [388, 158] width 91 height 91
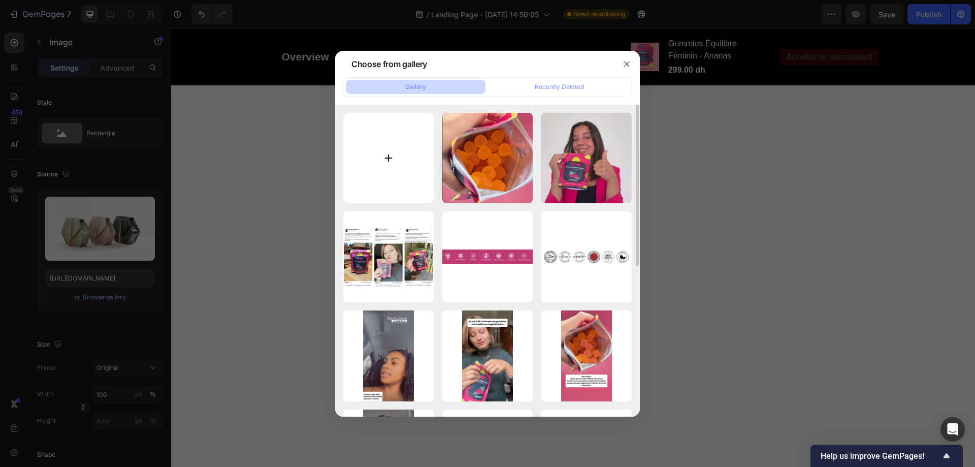
type input "C:\fakepath\4_20ea5a01-fa6d-40a2-a688-dc5f9448515c (1).jpg"
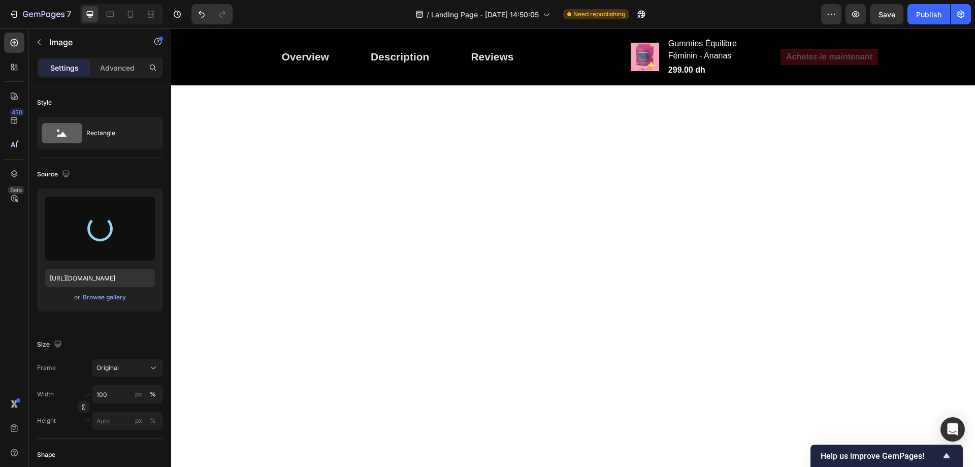
type input "https://cdn.shopify.com/s/files/1/0713/0503/5959/files/gempages_585845646720762…"
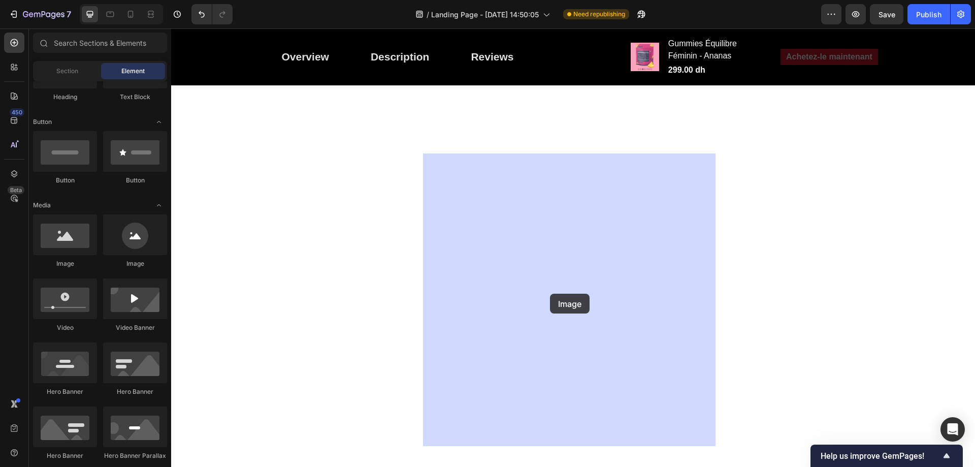
drag, startPoint x: 519, startPoint y: 288, endPoint x: 550, endPoint y: 293, distance: 30.9
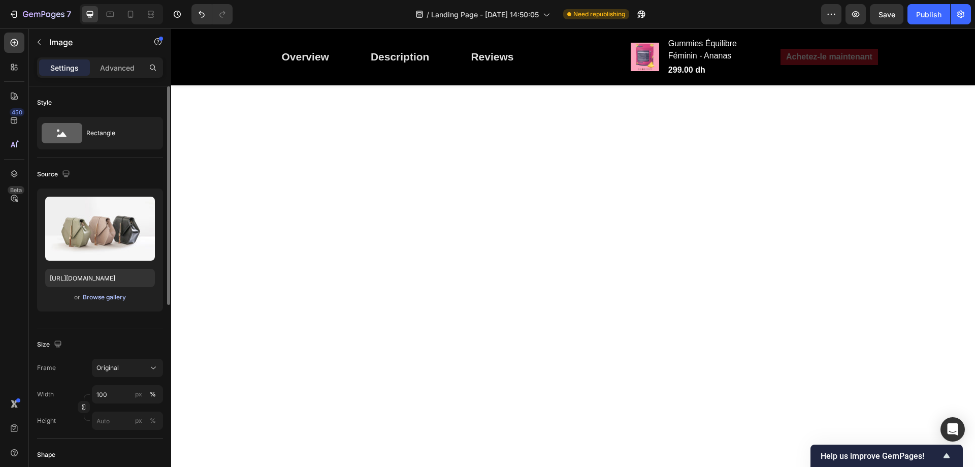
click at [84, 294] on div "Browse gallery" at bounding box center [104, 296] width 43 height 9
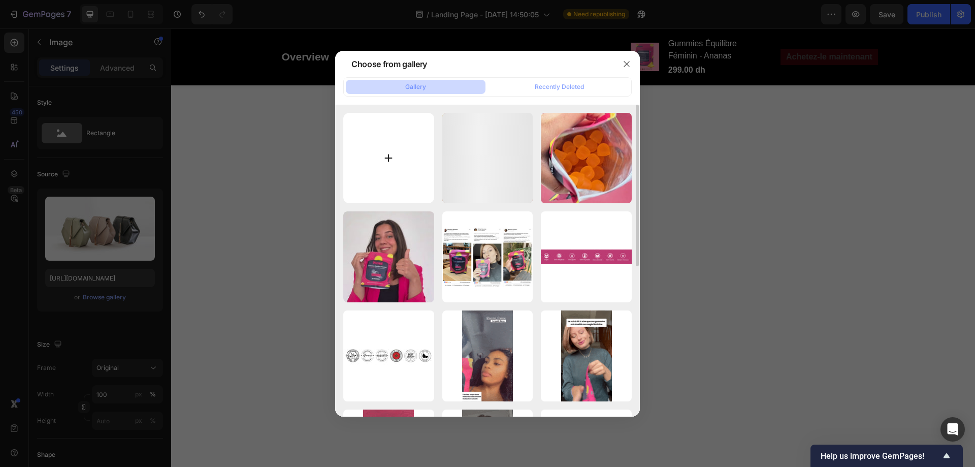
click at [379, 152] on input "file" at bounding box center [388, 158] width 91 height 91
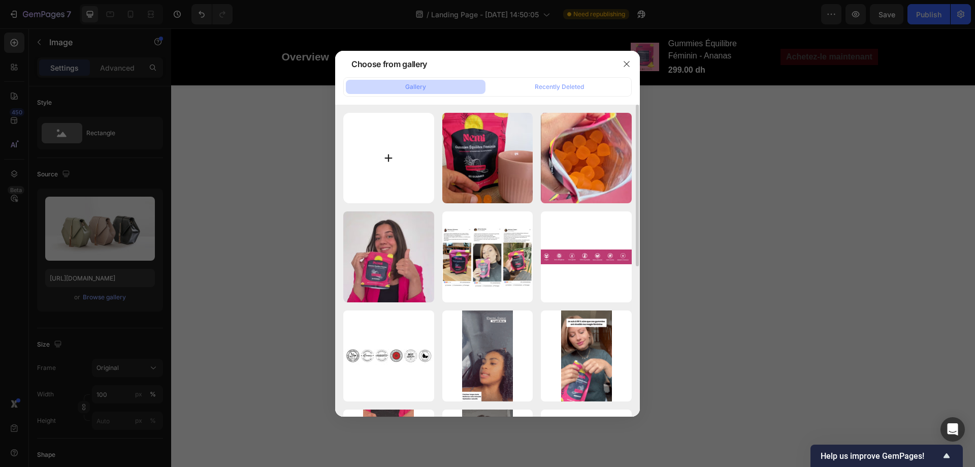
type input "C:\fakepath\2_adad1474-0549-4289-9783-66db9d71afba.jpg"
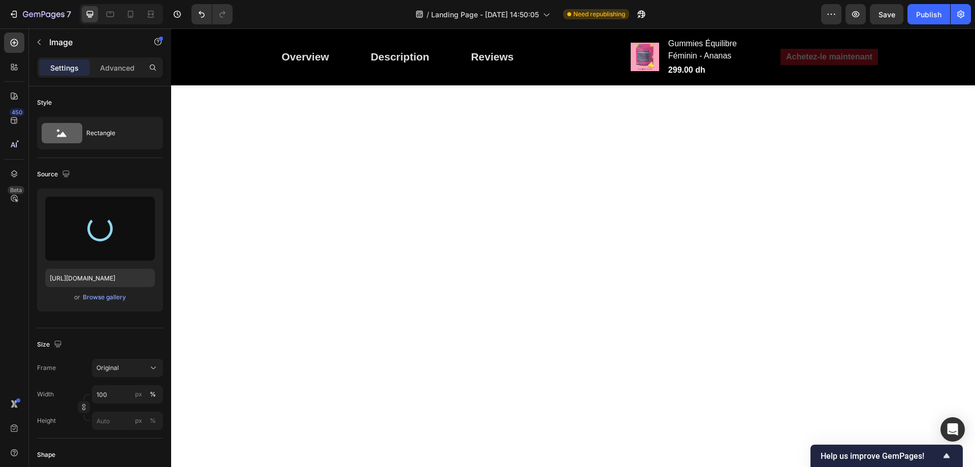
type input "https://cdn.shopify.com/s/files/1/0713/0503/5959/files/gempages_585845646720762…"
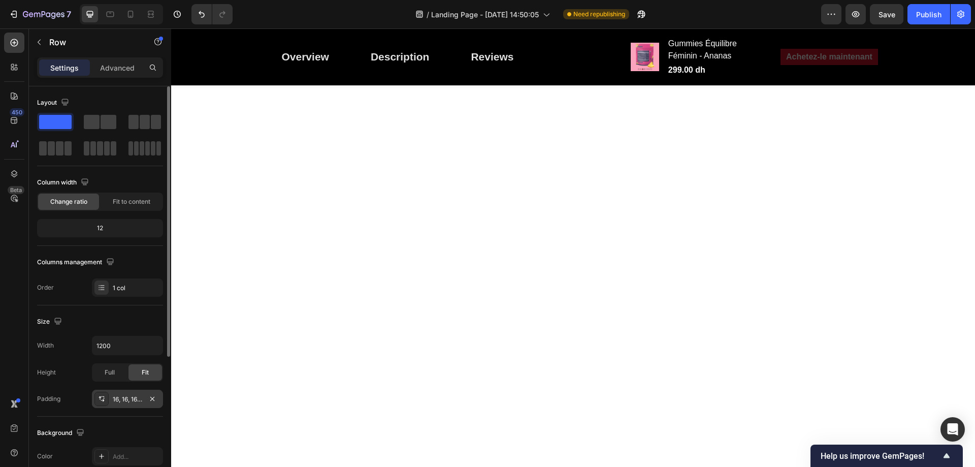
click at [112, 398] on div "16, 16, 16, 16" at bounding box center [127, 398] width 71 height 18
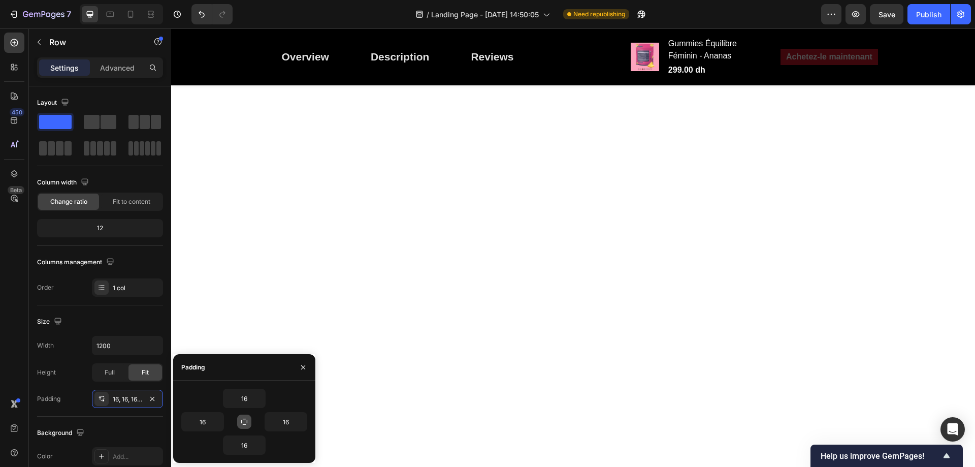
click at [246, 417] on icon "button" at bounding box center [244, 421] width 8 height 8
click at [261, 396] on icon "button" at bounding box center [260, 398] width 8 height 8
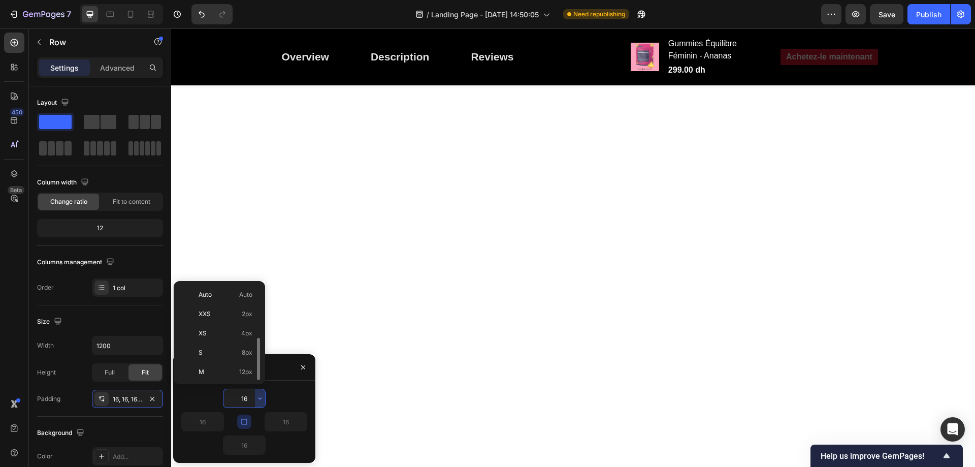
scroll to position [37, 0]
click at [246, 316] on span "8px" at bounding box center [247, 315] width 11 height 9
type input "8"
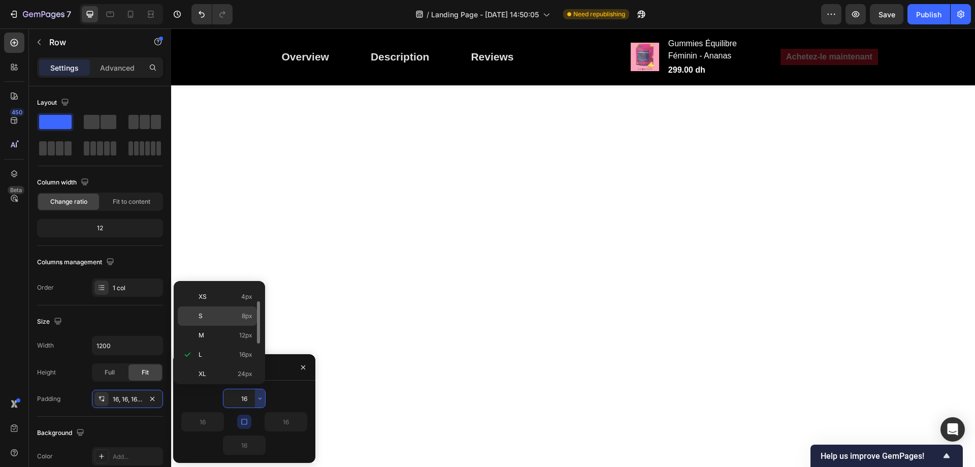
type input "8"
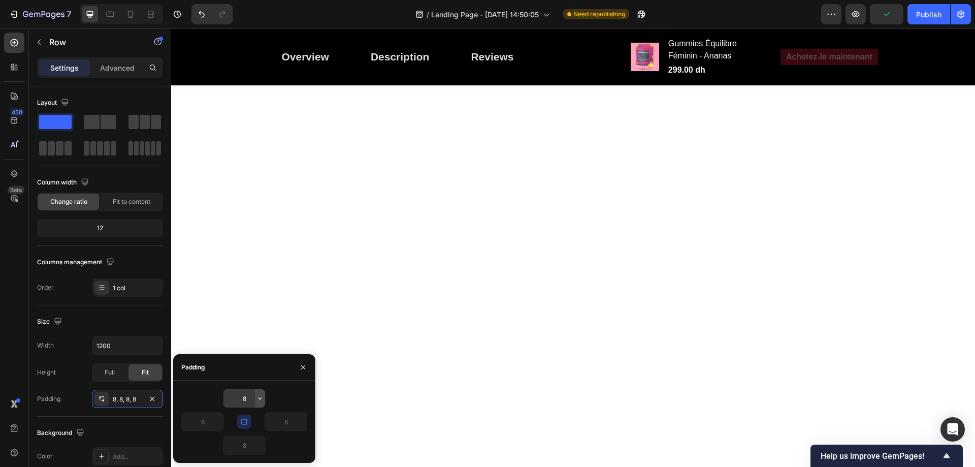
click at [259, 397] on icon "button" at bounding box center [260, 398] width 8 height 8
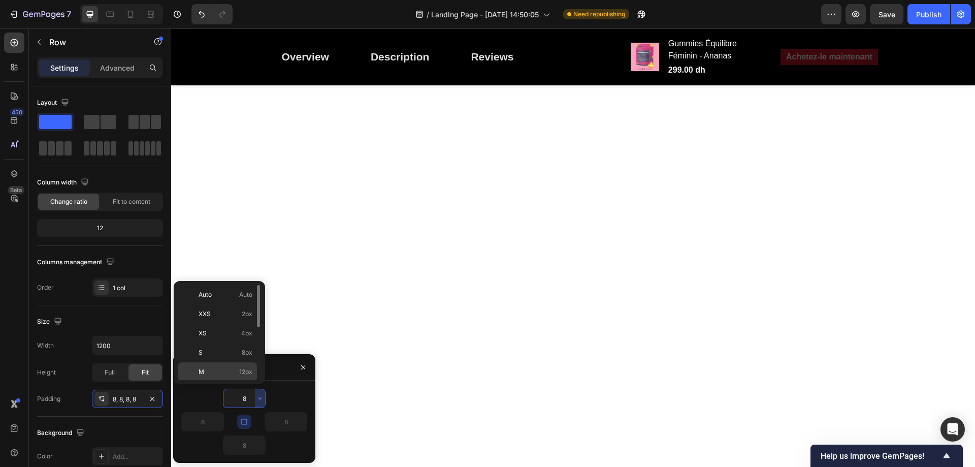
click at [242, 363] on div "M 12px" at bounding box center [217, 371] width 79 height 19
type input "12"
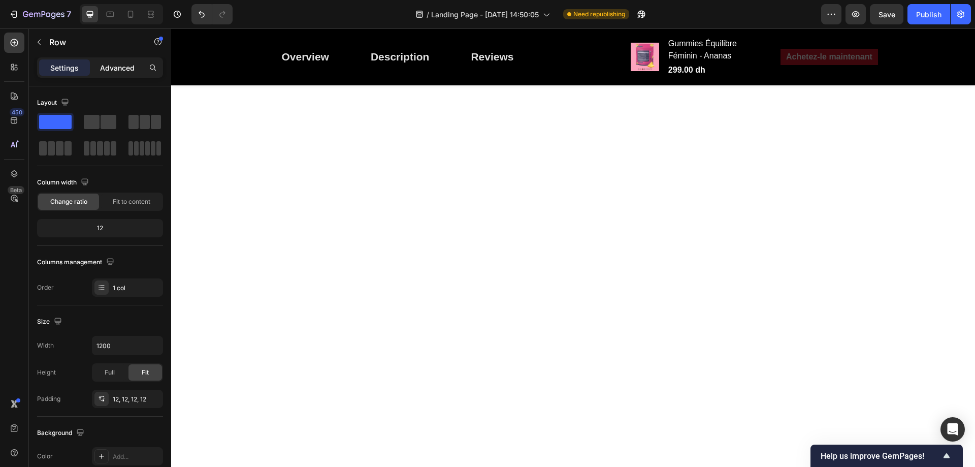
click at [126, 72] on p "Advanced" at bounding box center [117, 67] width 35 height 11
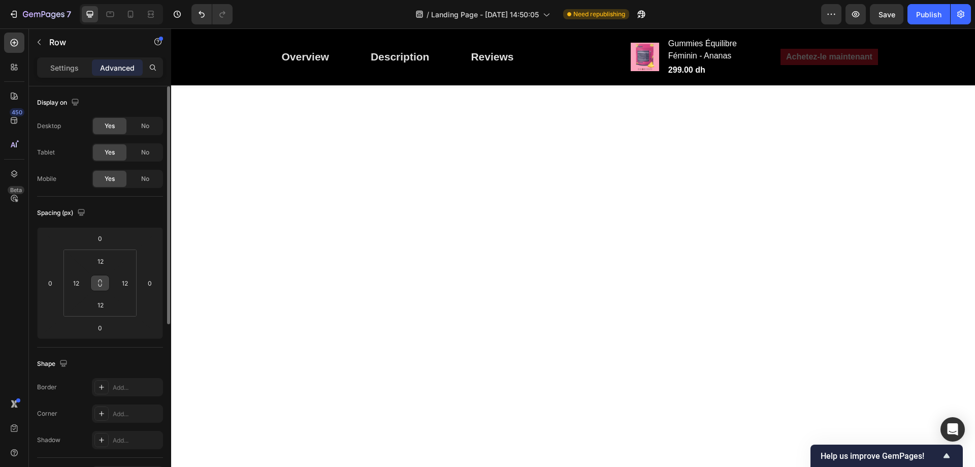
click at [103, 283] on icon at bounding box center [100, 283] width 8 height 8
click at [105, 263] on input "12" at bounding box center [100, 260] width 20 height 15
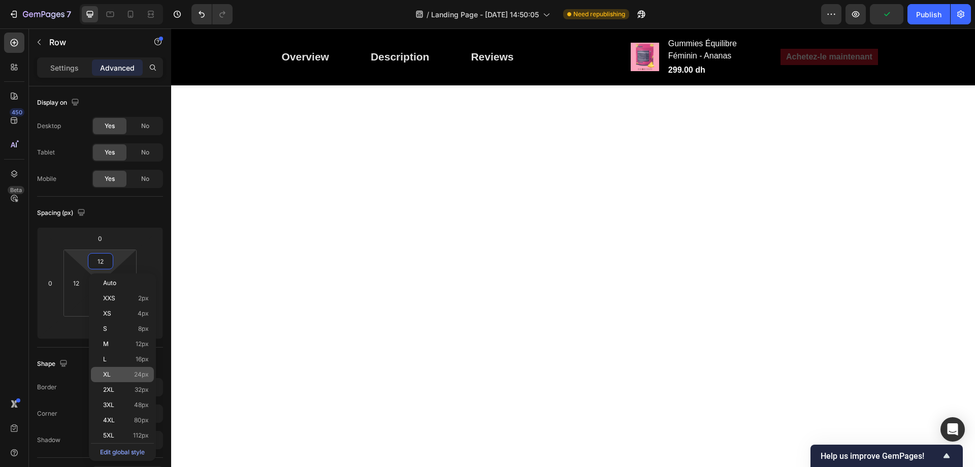
click at [122, 376] on p "XL 24px" at bounding box center [126, 374] width 46 height 7
type input "24"
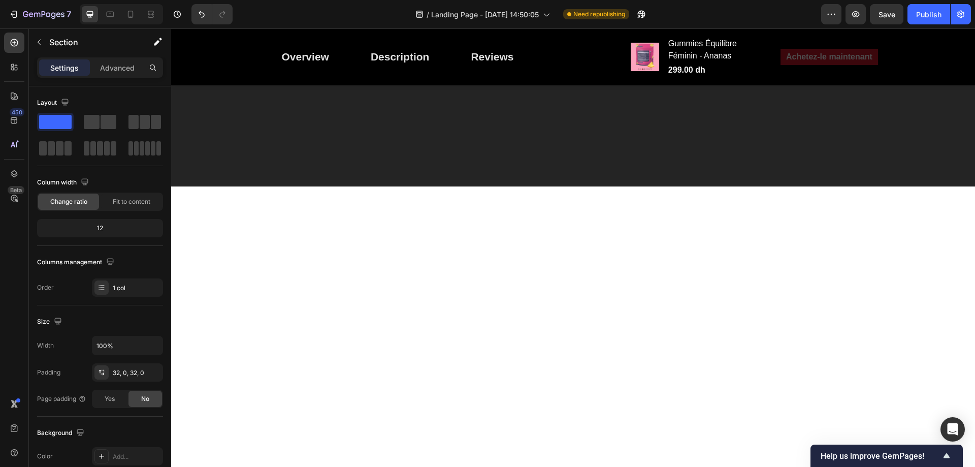
scroll to position [1574, 0]
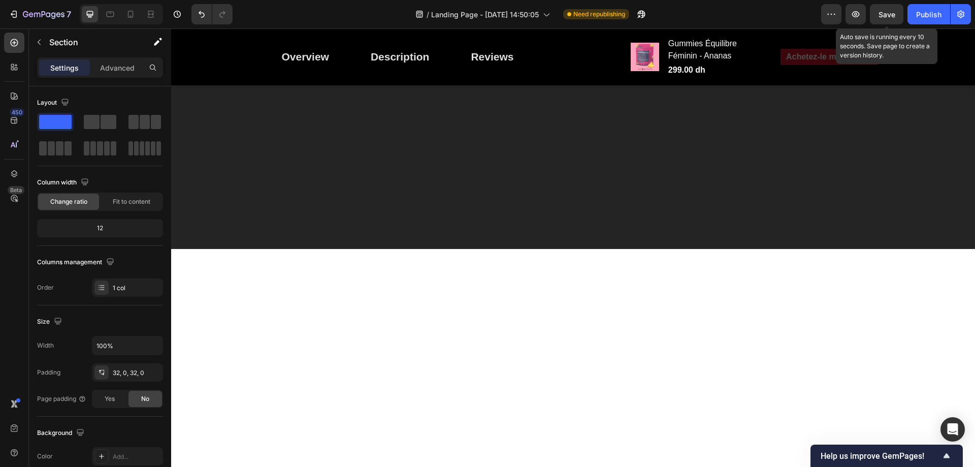
click at [894, 15] on span "Save" at bounding box center [886, 14] width 17 height 9
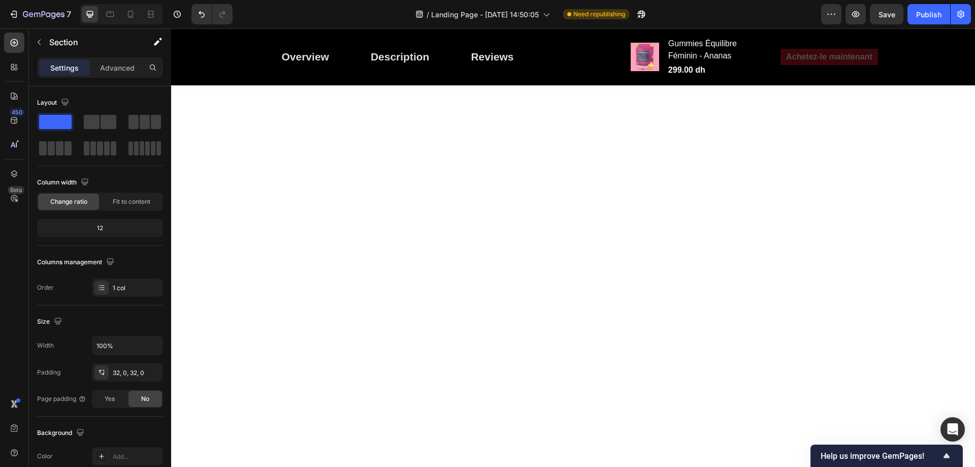
scroll to position [2030, 0]
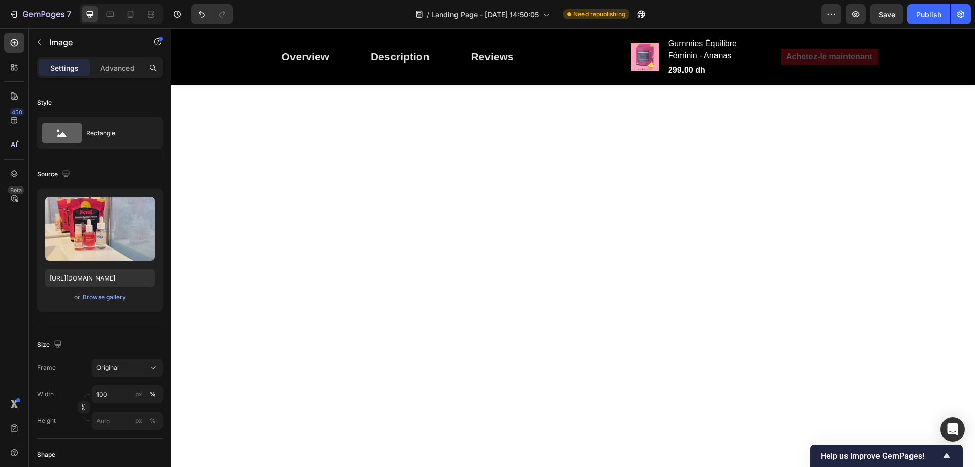
scroll to position [1827, 0]
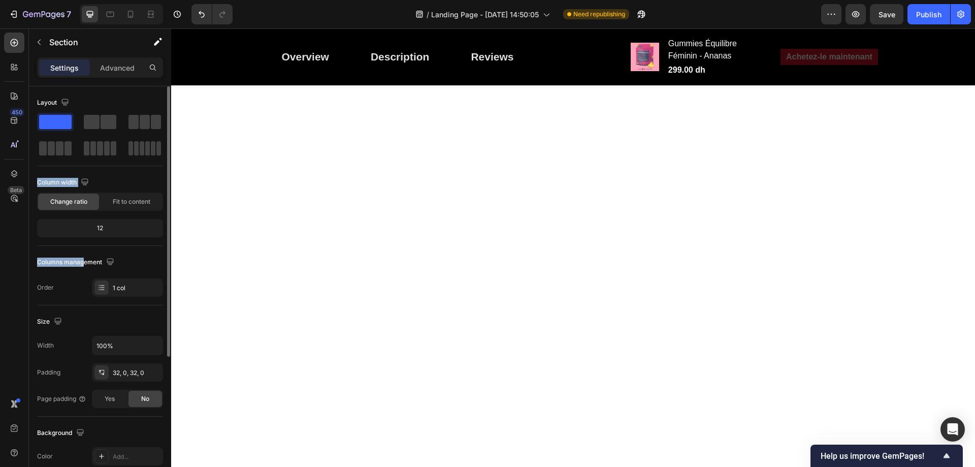
drag, startPoint x: 65, startPoint y: 147, endPoint x: 83, endPoint y: 251, distance: 105.6
click at [83, 251] on div "Layout Column width Change ratio Fit to content 12 Columns management Order 1 c…" at bounding box center [100, 195] width 126 height 202
click at [142, 169] on div "Layout Column width Change ratio Fit to content 12 Columns management Order 1 c…" at bounding box center [100, 195] width 126 height 202
click at [50, 142] on span at bounding box center [52, 148] width 8 height 14
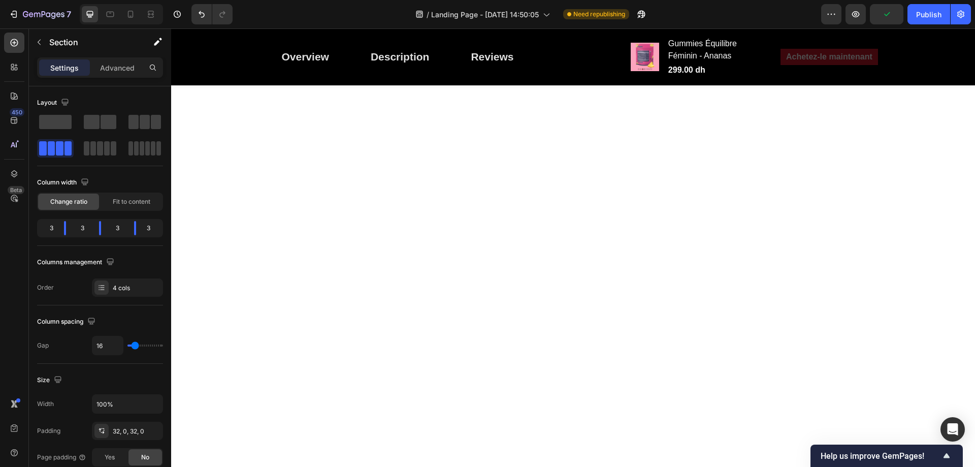
drag, startPoint x: 230, startPoint y: 150, endPoint x: 343, endPoint y: 210, distance: 127.6
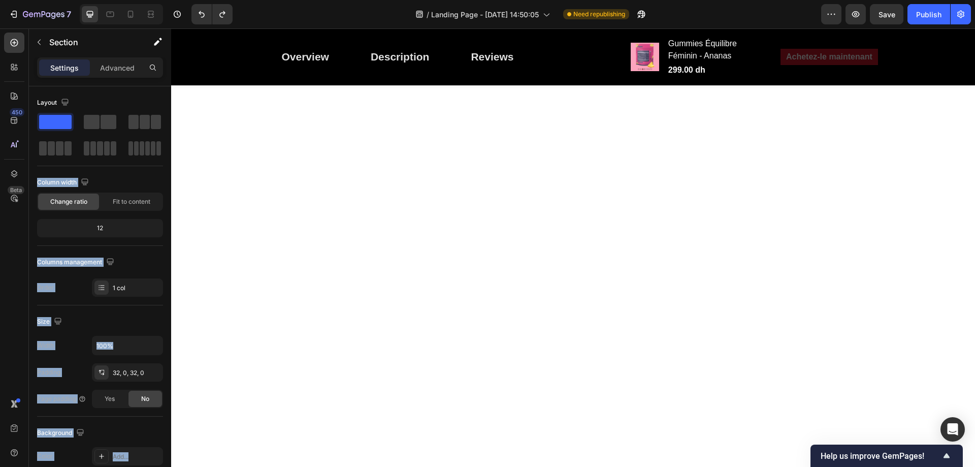
scroll to position [1832, 0]
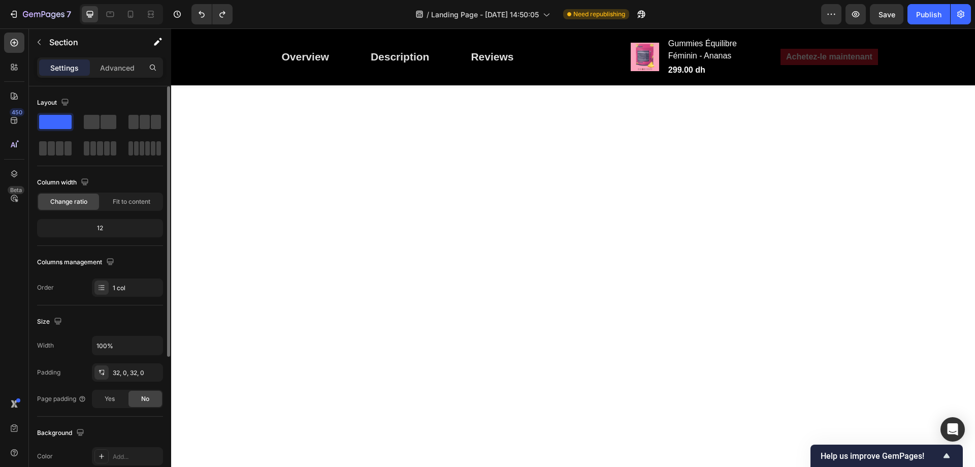
click at [97, 102] on div "Layout" at bounding box center [100, 102] width 126 height 16
drag, startPoint x: 227, startPoint y: 149, endPoint x: 287, endPoint y: 246, distance: 114.0
click at [155, 252] on div "Layout Column width Change ratio Fit to content 12 Columns management Order 1 c…" at bounding box center [100, 195] width 126 height 202
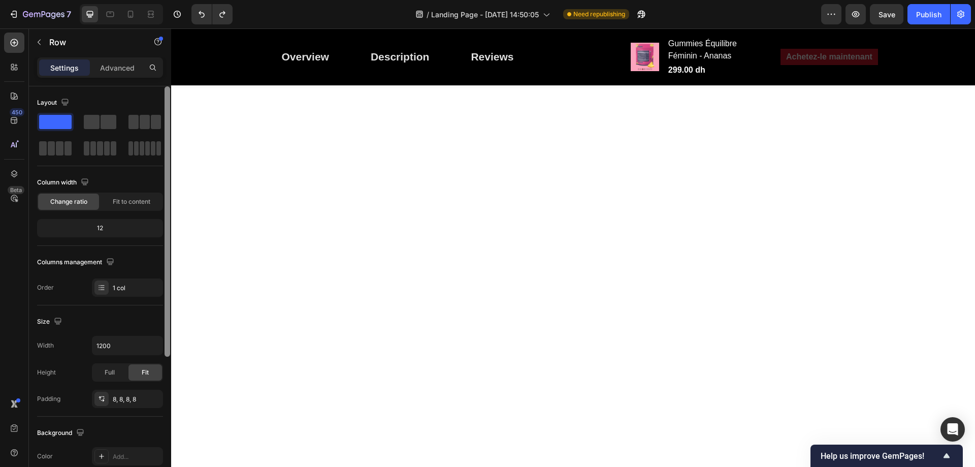
click at [163, 136] on div at bounding box center [167, 290] width 8 height 409
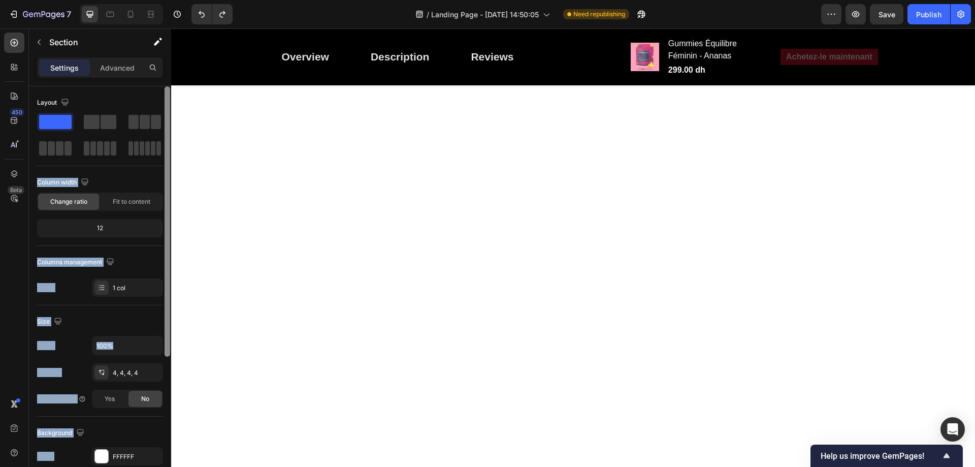
drag, startPoint x: 64, startPoint y: 122, endPoint x: 168, endPoint y: 188, distance: 122.8
click at [168, 188] on div "Layout Column width Change ratio Fit to content 12 Columns management Order 1 c…" at bounding box center [100, 290] width 142 height 409
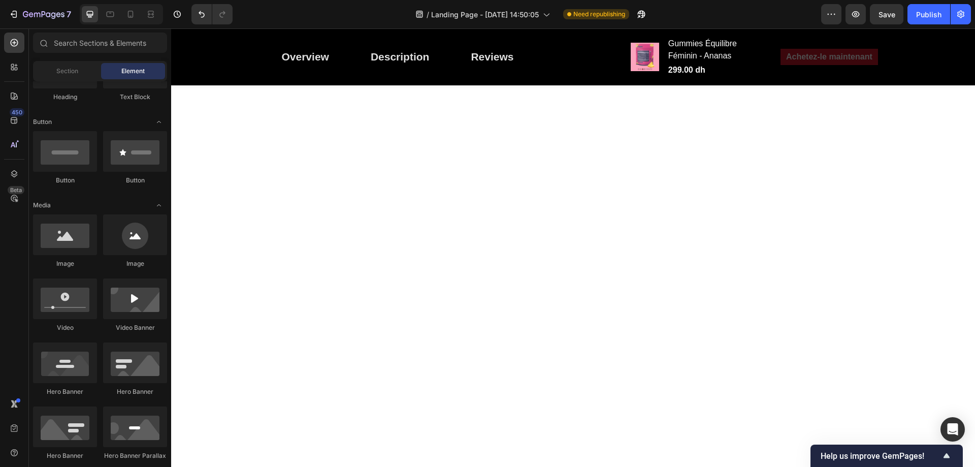
scroll to position [1928, 0]
click at [57, 72] on span "Section" at bounding box center [67, 70] width 22 height 9
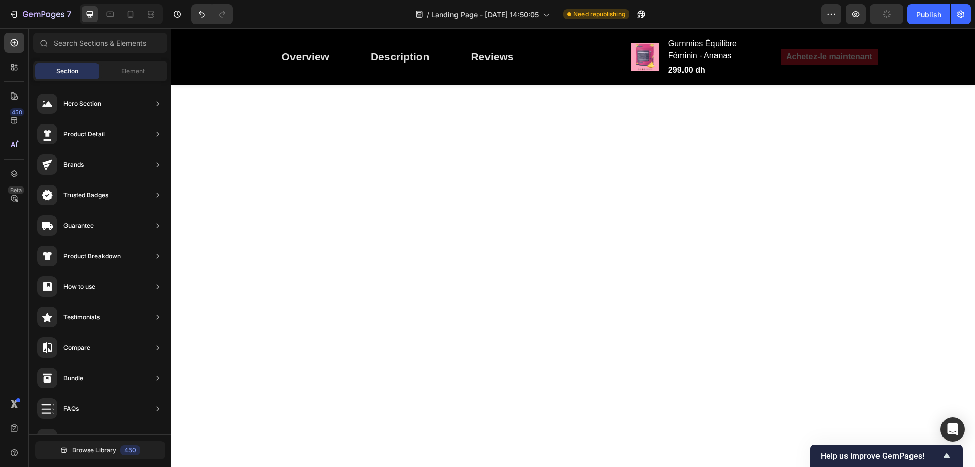
scroll to position [1934, 0]
click at [125, 71] on span "Element" at bounding box center [132, 70] width 23 height 9
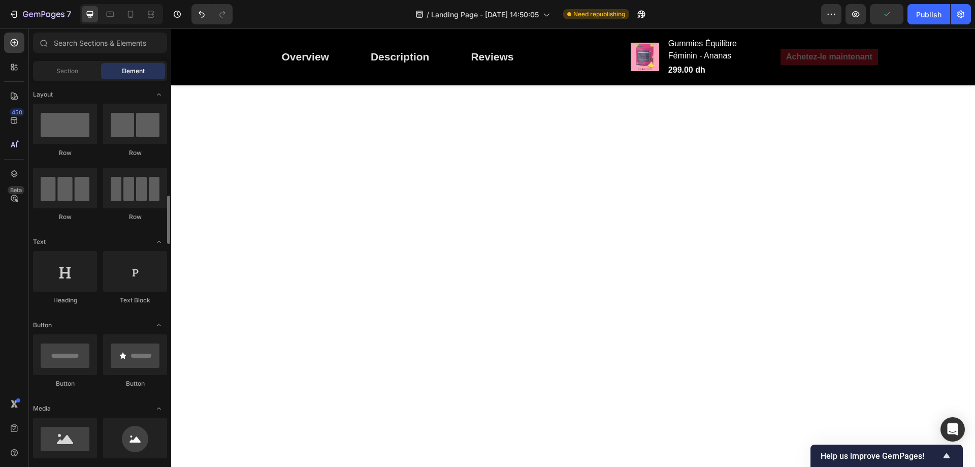
scroll to position [0, 0]
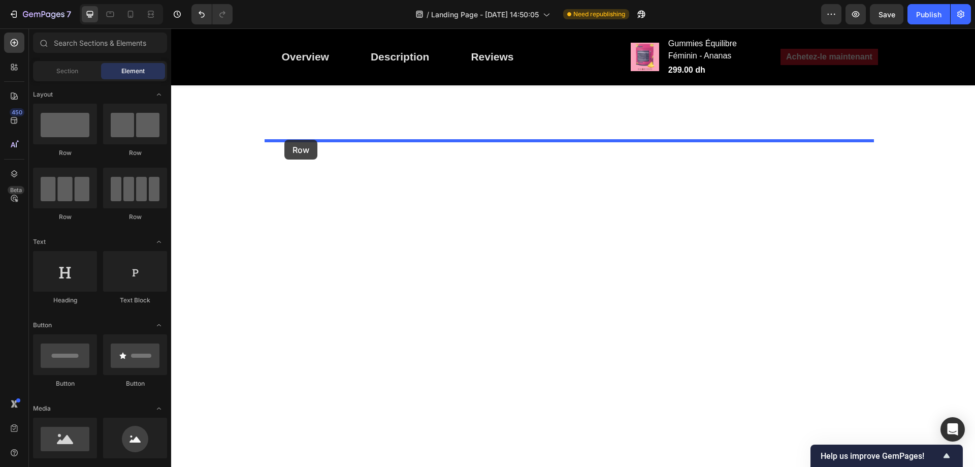
drag, startPoint x: 233, startPoint y: 154, endPoint x: 284, endPoint y: 140, distance: 53.3
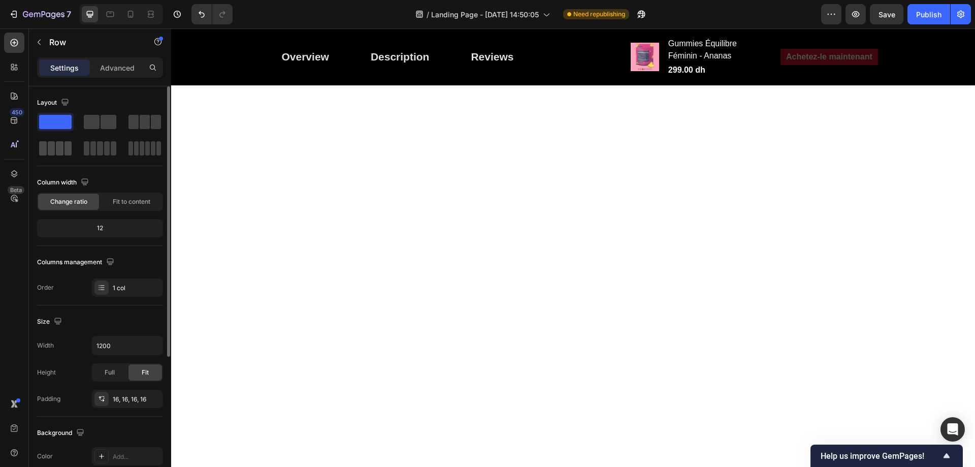
click at [54, 146] on span at bounding box center [52, 148] width 8 height 14
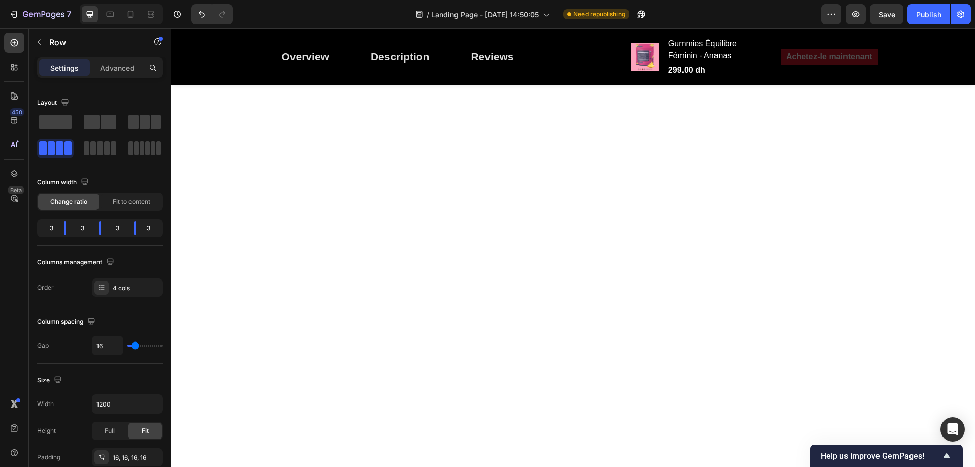
scroll to position [1781, 0]
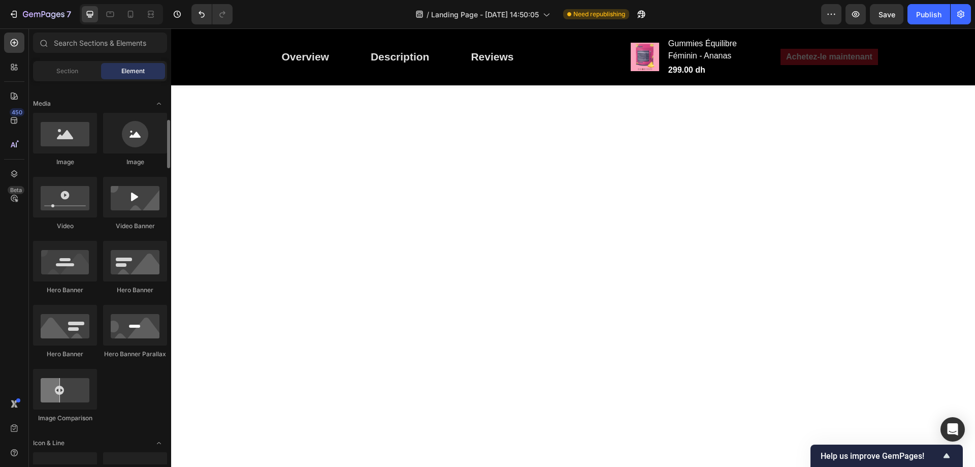
scroll to position [254, 0]
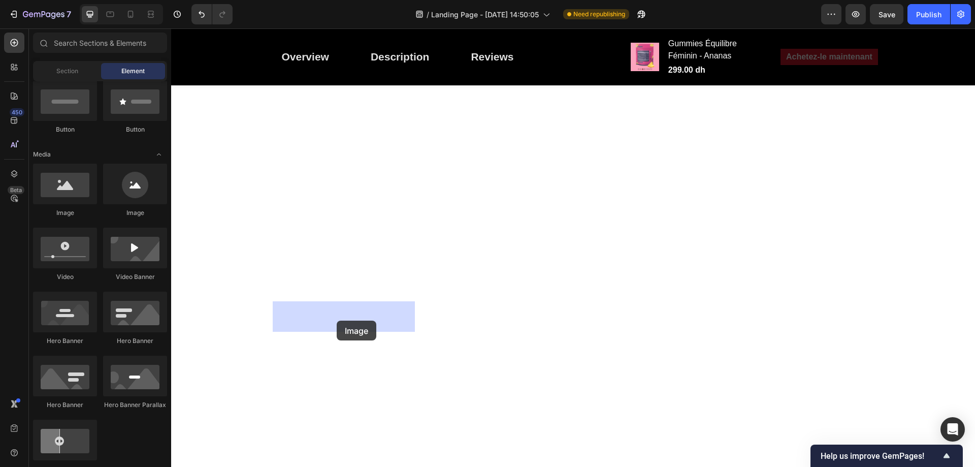
drag, startPoint x: 302, startPoint y: 244, endPoint x: 337, endPoint y: 320, distance: 84.3
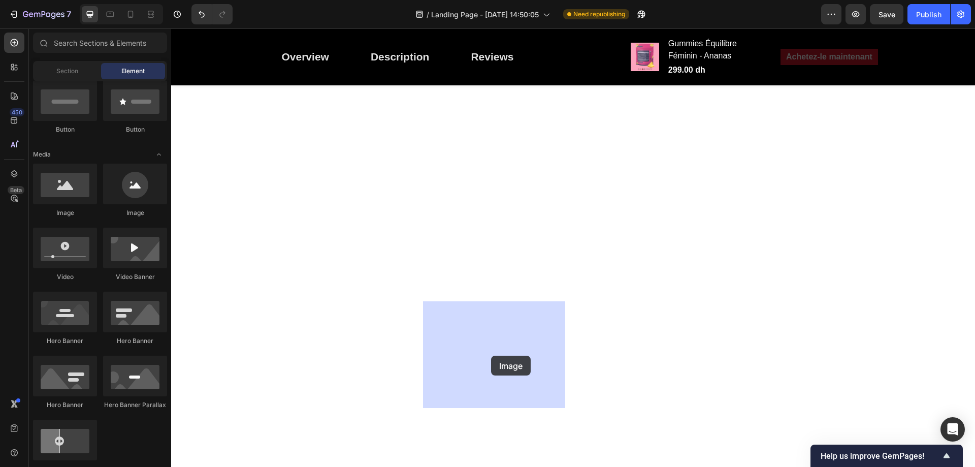
drag, startPoint x: 242, startPoint y: 221, endPoint x: 491, endPoint y: 355, distance: 283.0
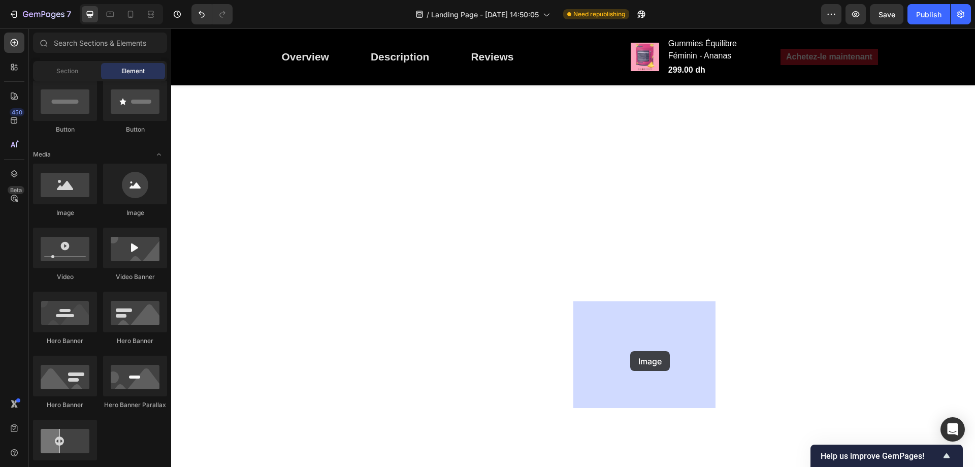
drag, startPoint x: 318, startPoint y: 242, endPoint x: 630, endPoint y: 351, distance: 330.1
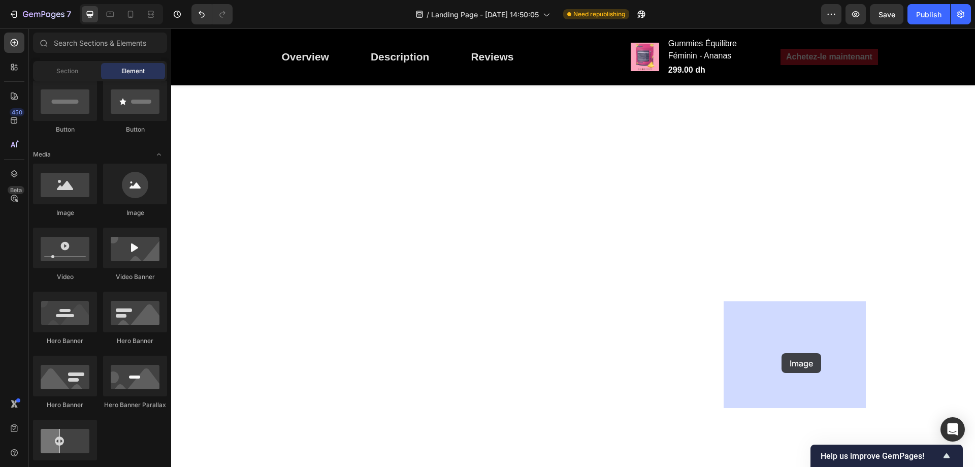
drag, startPoint x: 337, startPoint y: 251, endPoint x: 937, endPoint y: 44, distance: 634.3
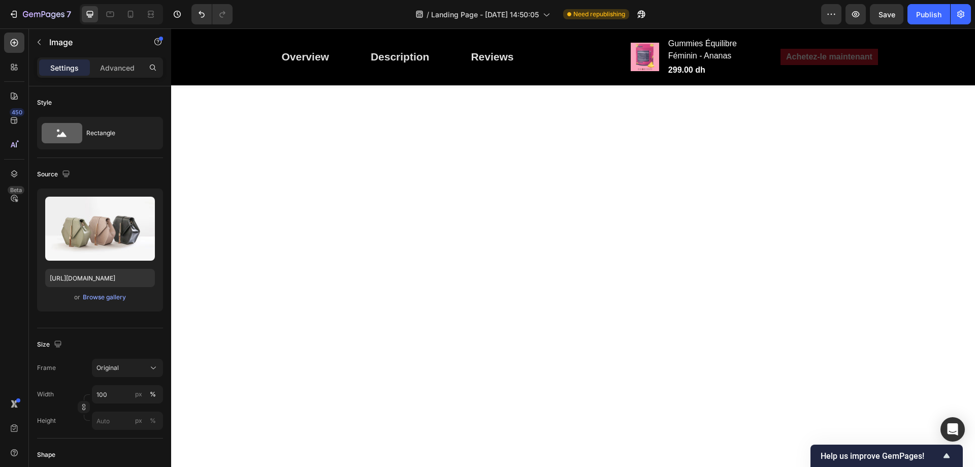
scroll to position [1883, 0]
click at [105, 296] on div "Browse gallery" at bounding box center [104, 296] width 43 height 9
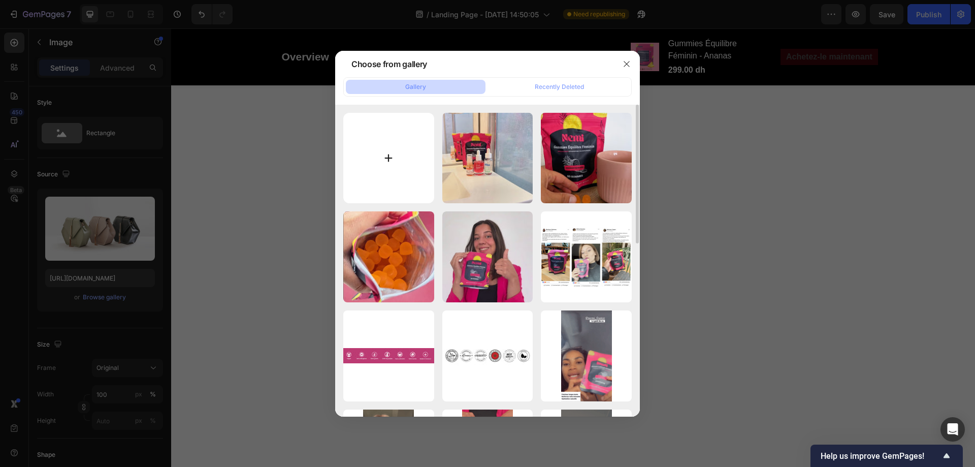
click at [409, 160] on input "file" at bounding box center [388, 158] width 91 height 91
type input "C:\fakepath\1_be0bd223-e1ed-4a56-a2de-3c264228c1d0.jpg"
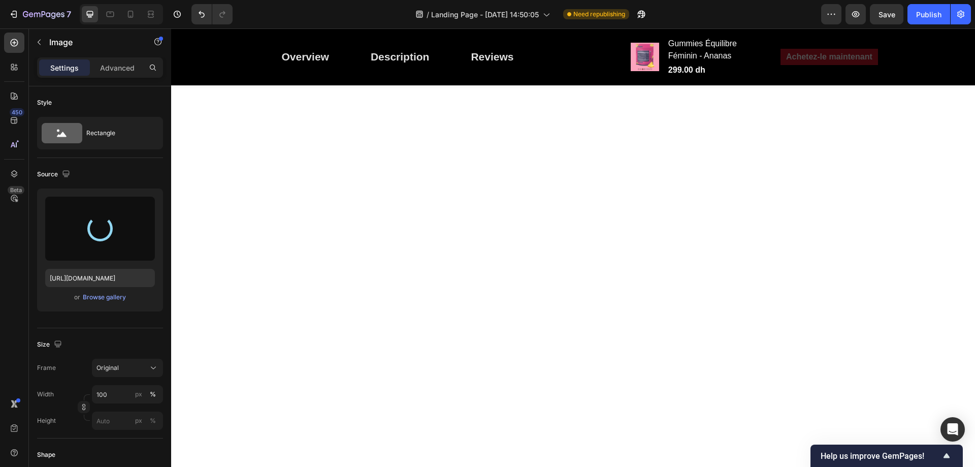
type input "https://cdn.shopify.com/s/files/1/0713/0503/5959/files/gempages_585845646720762…"
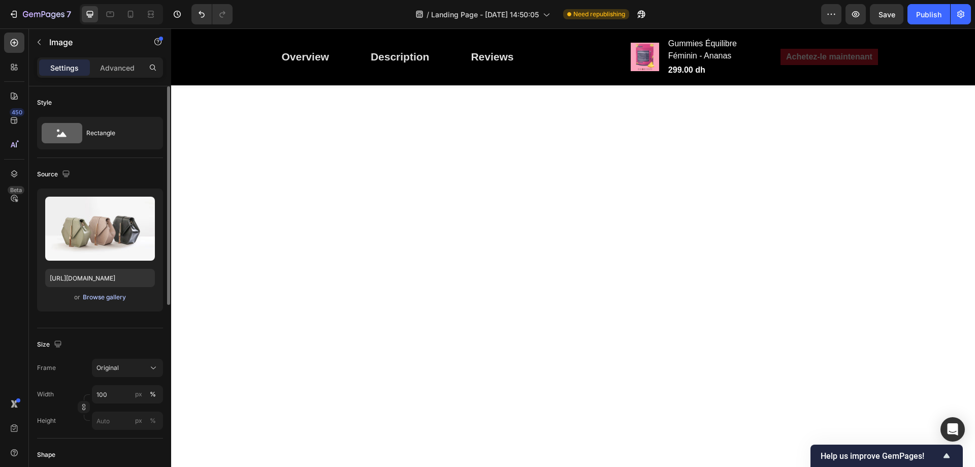
click at [119, 296] on div "Browse gallery" at bounding box center [104, 296] width 43 height 9
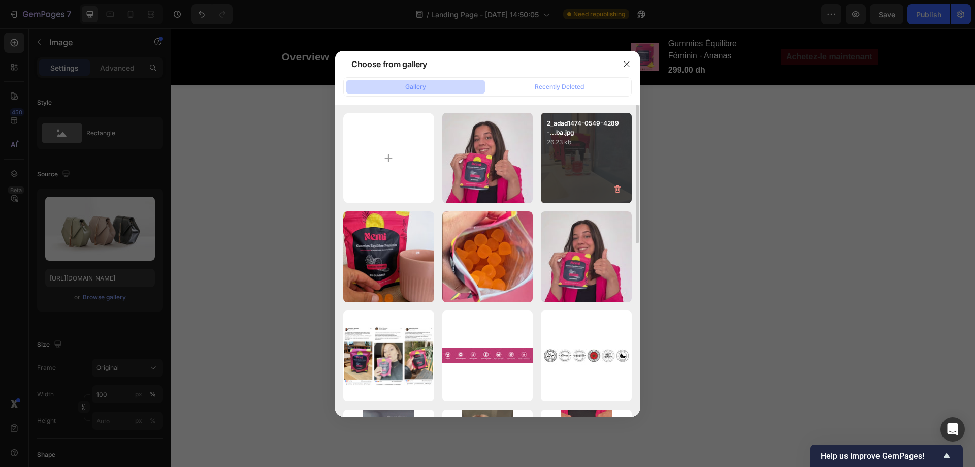
click at [574, 155] on div "2_adad1474-0549-4289-...ba.jpg 26.23 kb" at bounding box center [586, 158] width 91 height 91
type input "https://cdn.shopify.com/s/files/1/0713/0503/5959/files/gempages_585845646720762…"
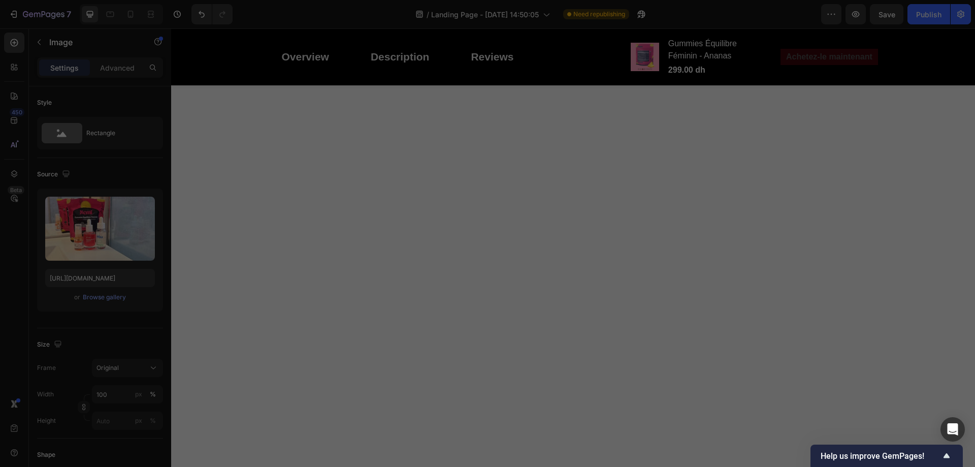
click at [574, 155] on div "2_adad1474-0549-4289-...ba.jpg 26.23 kb" at bounding box center [586, 158] width 91 height 91
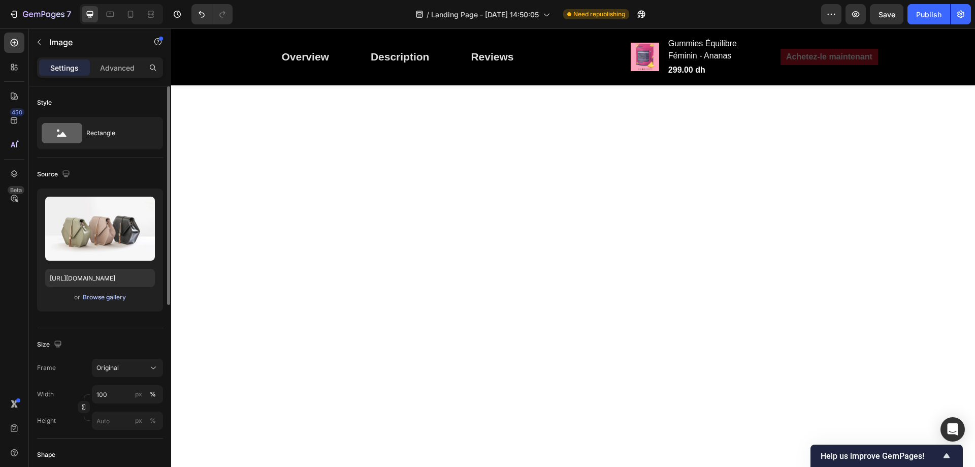
click at [106, 297] on div "Browse gallery" at bounding box center [104, 296] width 43 height 9
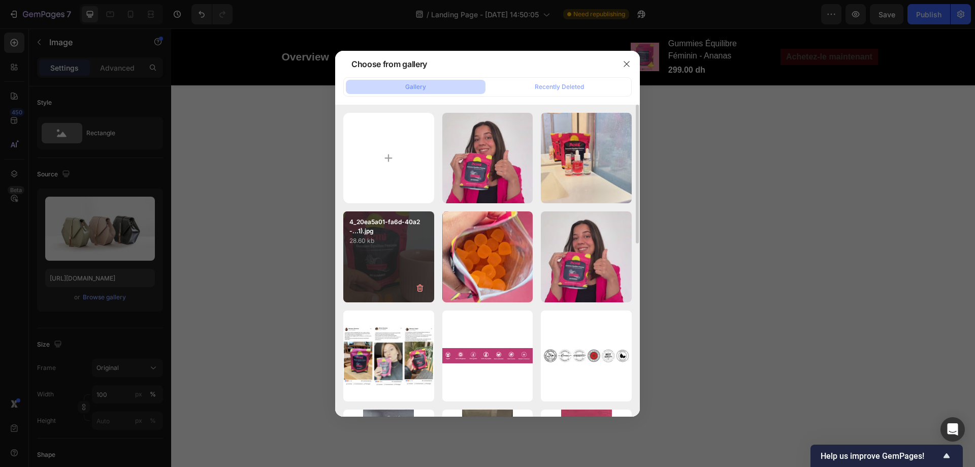
click at [373, 249] on div "4_20ea5a01-fa6d-40a2-...1).jpg 28.60 kb" at bounding box center [388, 256] width 91 height 91
type input "https://cdn.shopify.com/s/files/1/0713/0503/5959/files/gempages_585845646720762…"
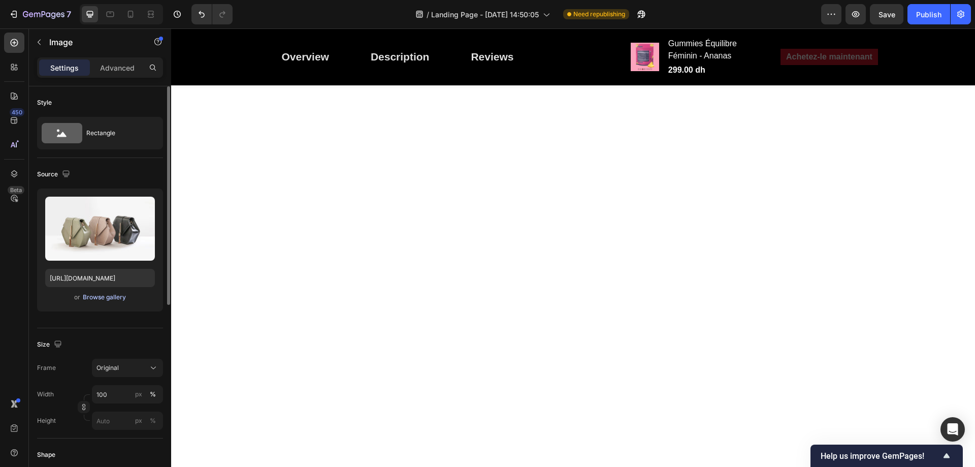
click at [108, 292] on div "Browse gallery" at bounding box center [104, 296] width 43 height 9
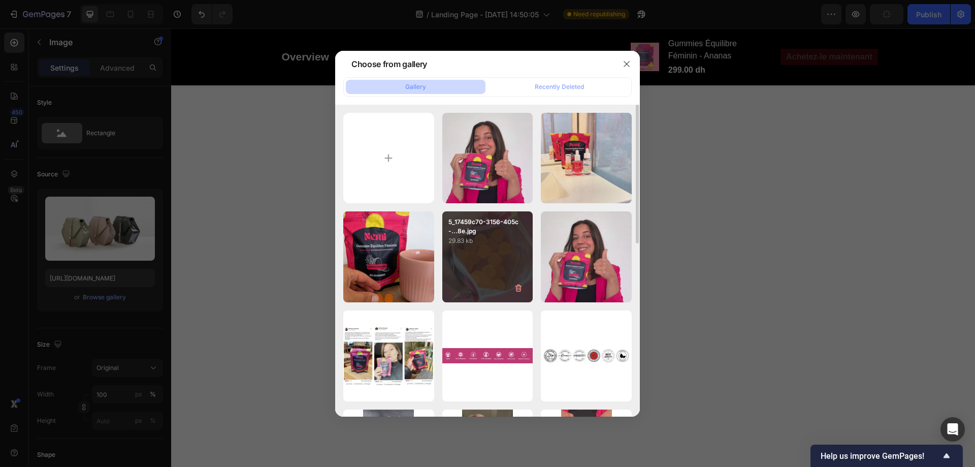
click at [503, 270] on div "5_17459c70-3156-405c-...8e.jpg 29.83 kb" at bounding box center [487, 256] width 91 height 91
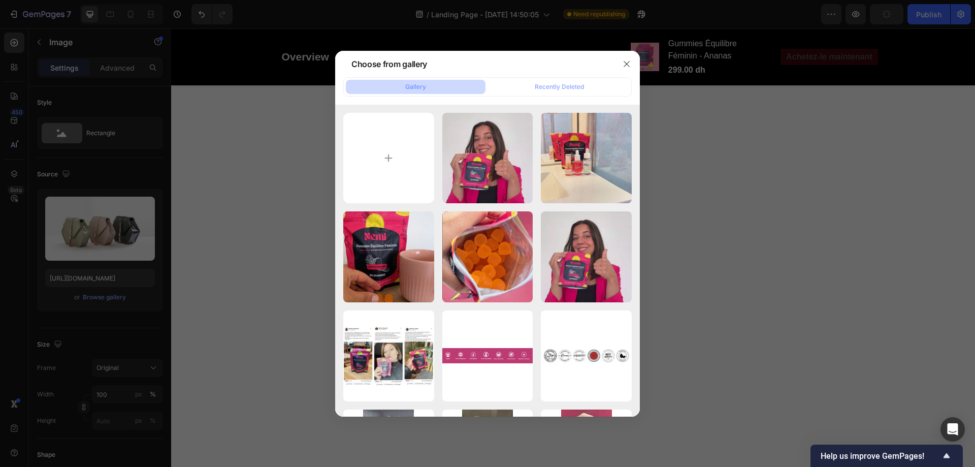
type input "https://cdn.shopify.com/s/files/1/0713/0503/5959/files/gempages_585845646720762…"
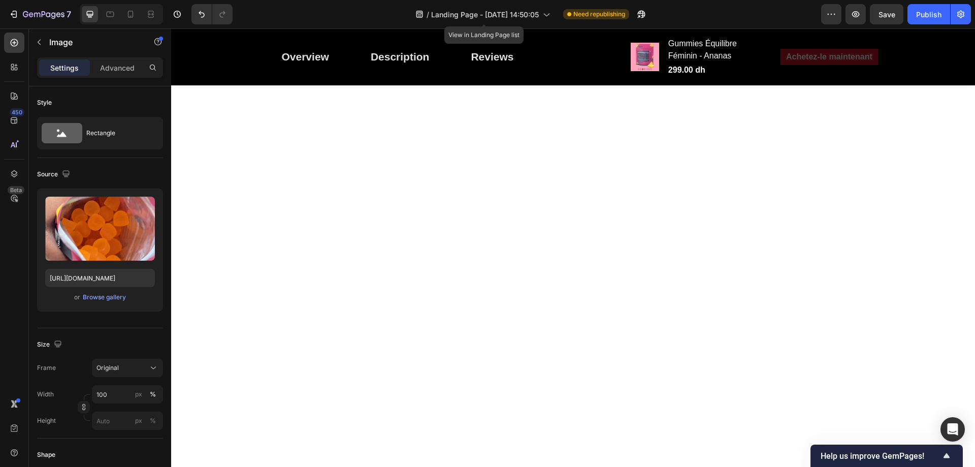
scroll to position [2106, 0]
click at [37, 42] on icon "button" at bounding box center [39, 42] width 8 height 8
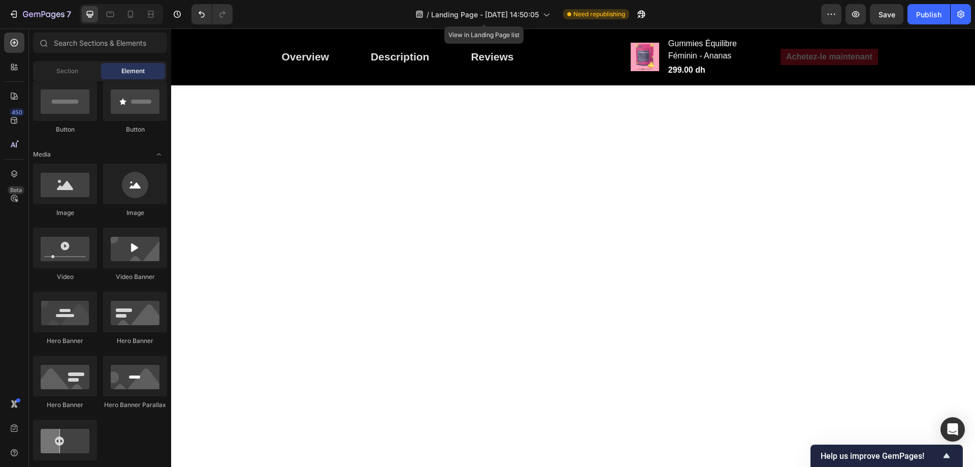
scroll to position [1984, 0]
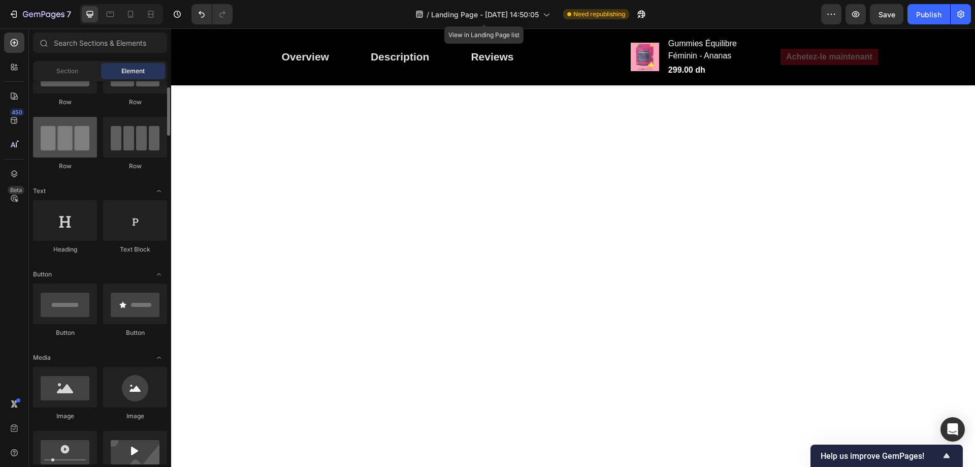
scroll to position [0, 0]
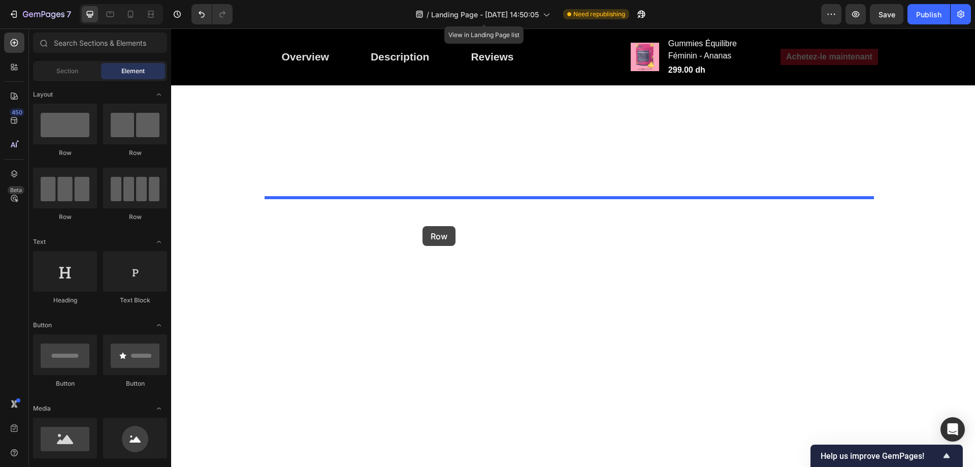
drag, startPoint x: 422, startPoint y: 227, endPoint x: 416, endPoint y: 203, distance: 24.8
drag, startPoint x: 350, startPoint y: 168, endPoint x: 294, endPoint y: 196, distance: 62.2
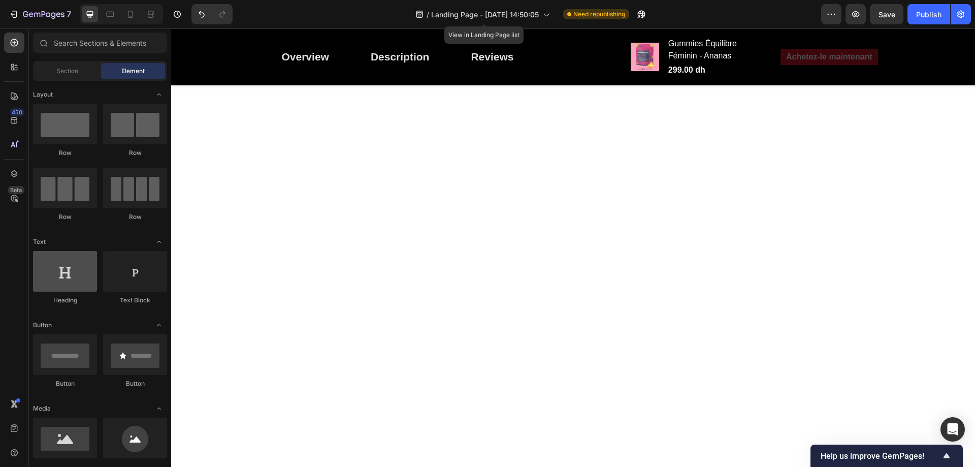
click at [59, 272] on div at bounding box center [65, 271] width 64 height 41
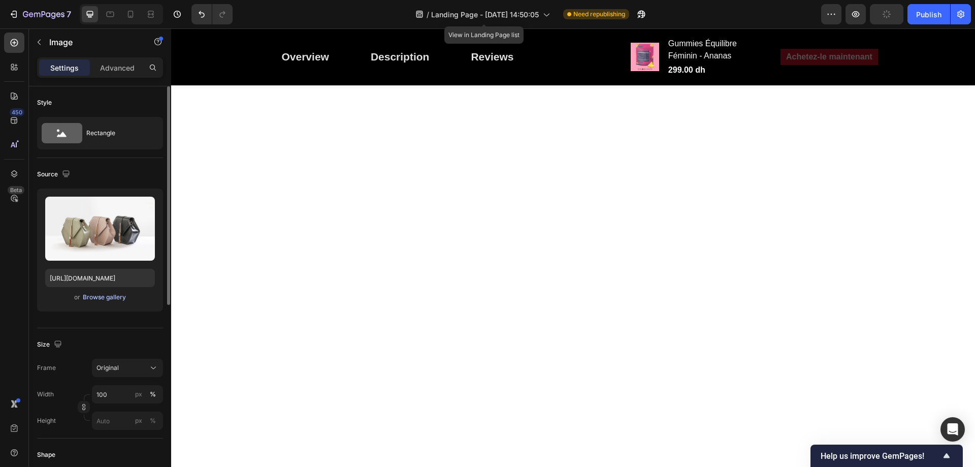
click at [93, 296] on div "Browse gallery" at bounding box center [104, 296] width 43 height 9
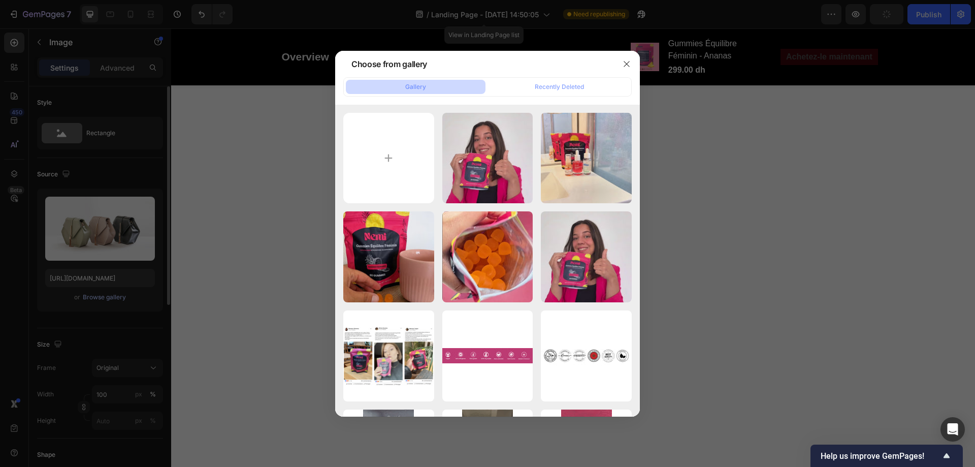
scroll to position [2289, 0]
click at [354, 149] on input "file" at bounding box center [388, 158] width 91 height 91
type input "C:\fakepath\Banner-1.jpg"
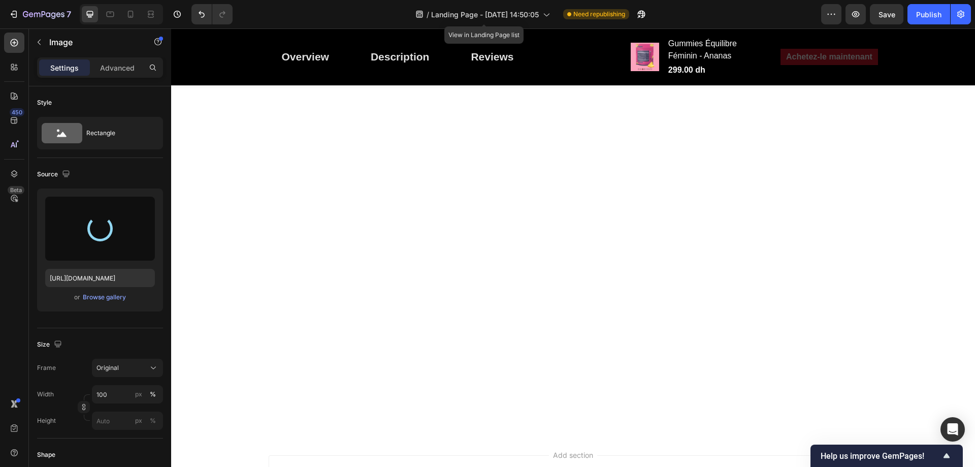
type input "https://cdn.shopify.com/s/files/1/0713/0503/5959/files/gempages_585845646720762…"
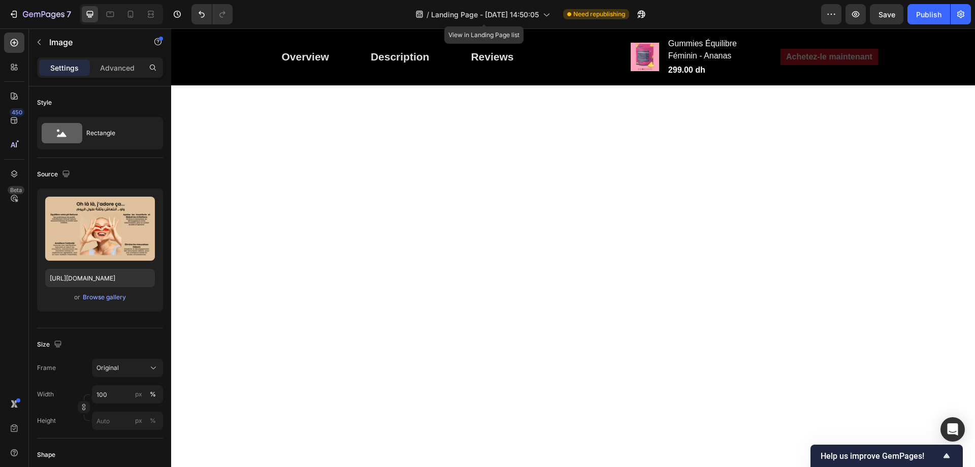
scroll to position [1984, 0]
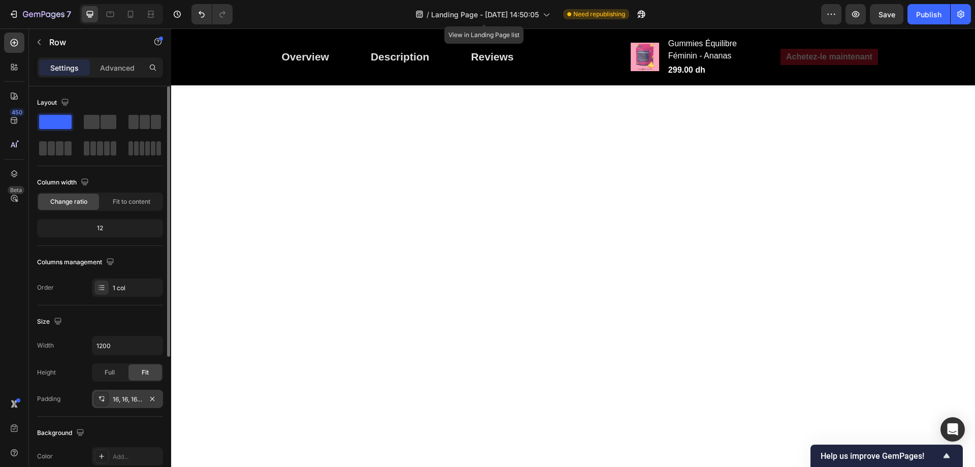
click at [126, 397] on div "16, 16, 16, 16" at bounding box center [127, 398] width 29 height 9
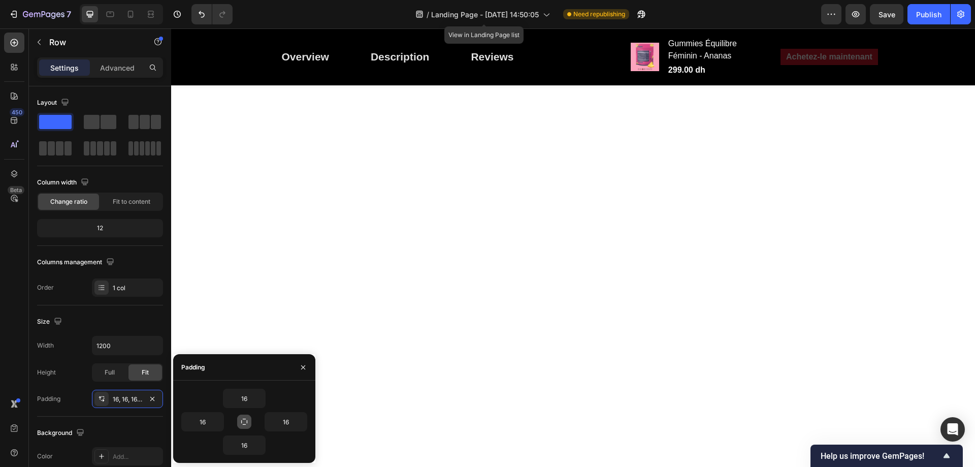
click at [241, 421] on icon "button" at bounding box center [244, 421] width 8 height 8
click at [259, 398] on icon "button" at bounding box center [259, 398] width 3 height 2
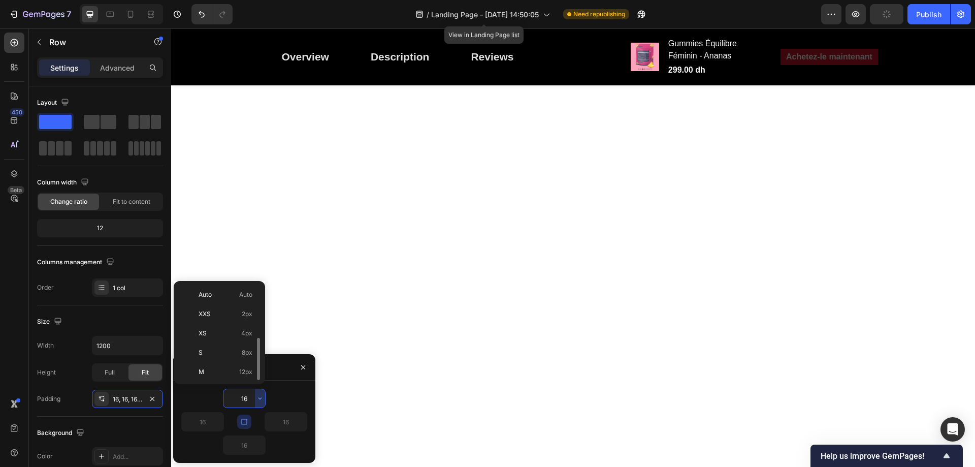
scroll to position [37, 0]
click at [249, 315] on span "8px" at bounding box center [247, 315] width 11 height 9
type input "8"
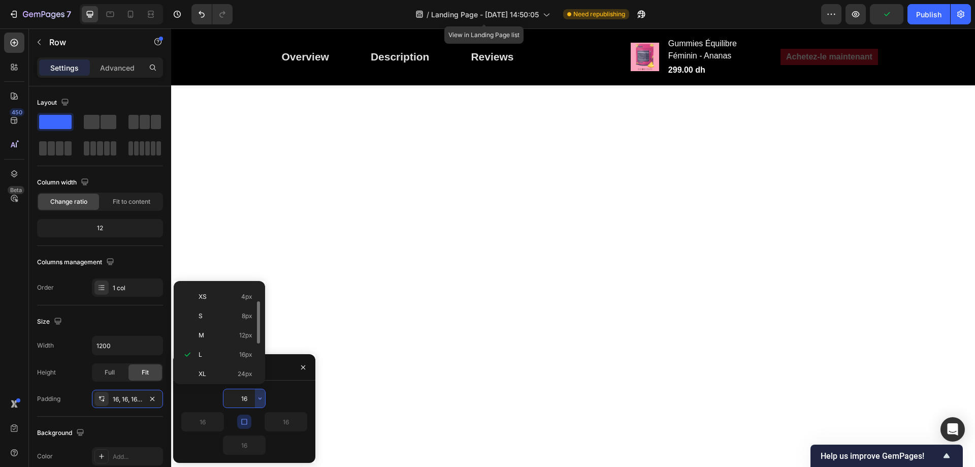
type input "8"
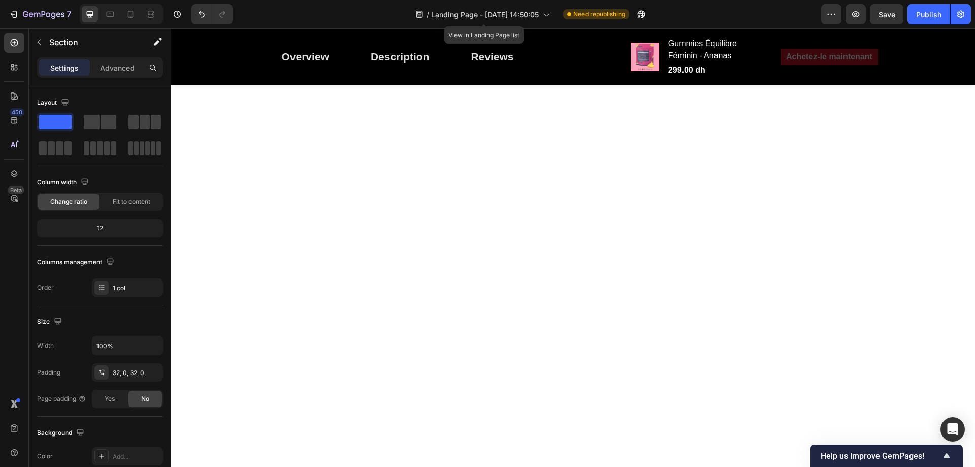
scroll to position [2099, 0]
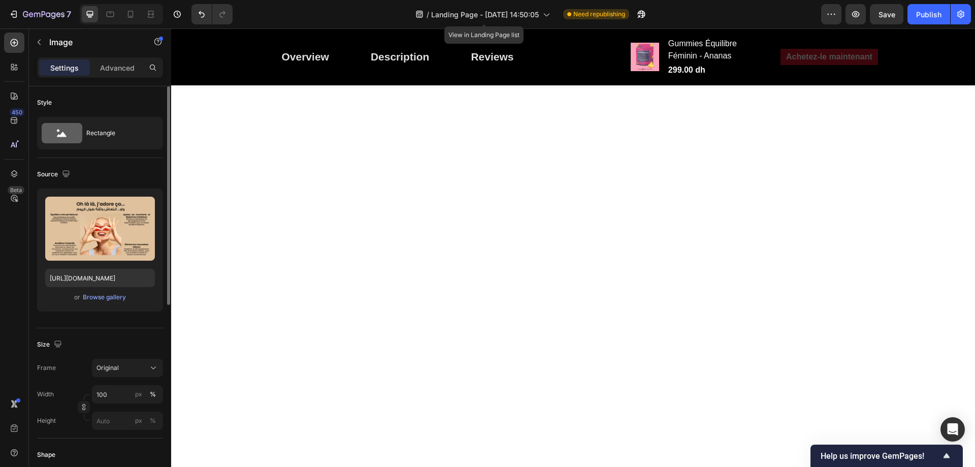
scroll to position [2238, 0]
click at [94, 296] on div "Browse gallery" at bounding box center [104, 296] width 43 height 9
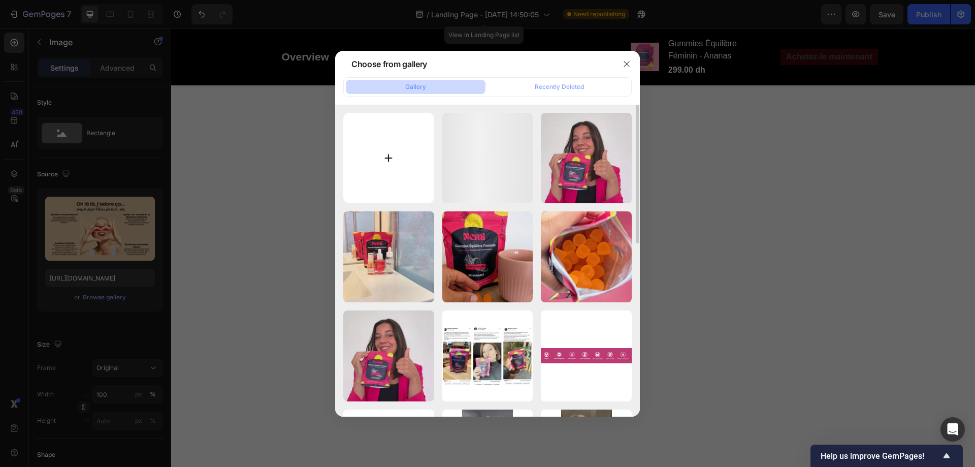
click at [350, 149] on input "file" at bounding box center [388, 158] width 91 height 91
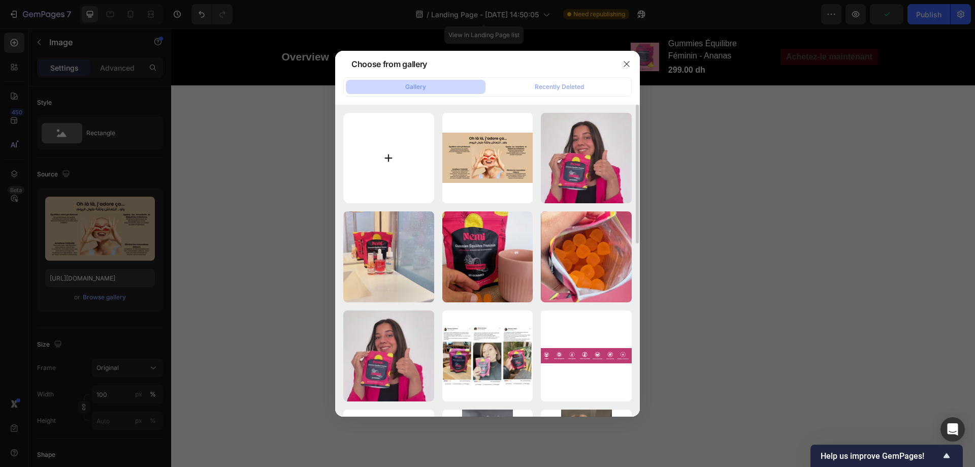
type input "C:\fakepath\Banner-3.jpg"
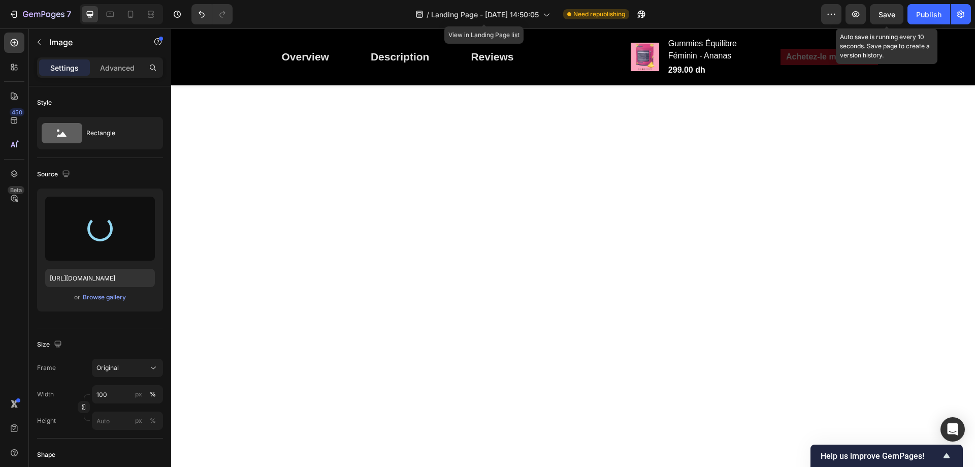
type input "https://cdn.shopify.com/s/files/1/0713/0503/5959/files/gempages_585845646720762…"
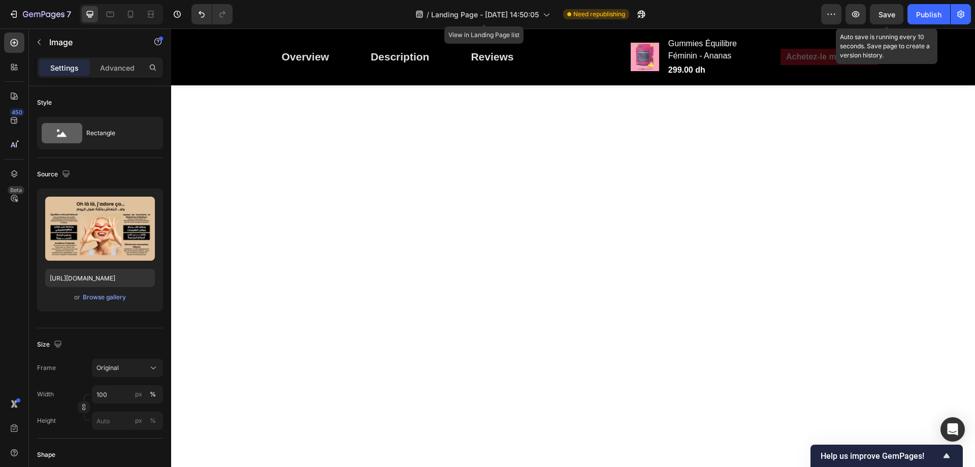
click at [882, 11] on span "Save" at bounding box center [886, 14] width 17 height 9
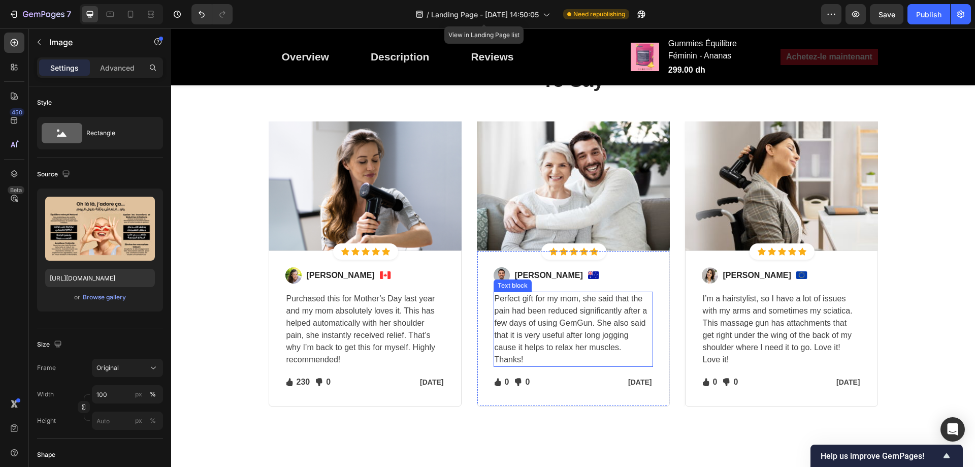
scroll to position [2390, 0]
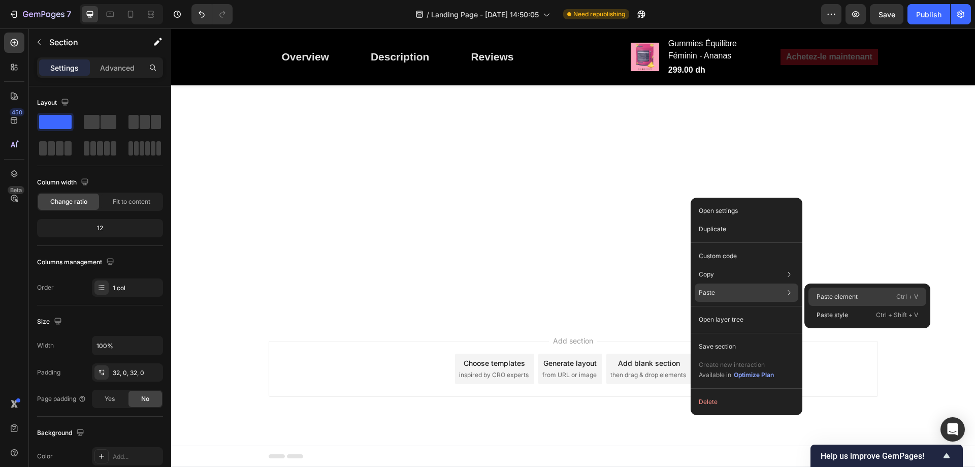
click at [829, 295] on p "Paste element" at bounding box center [836, 296] width 41 height 9
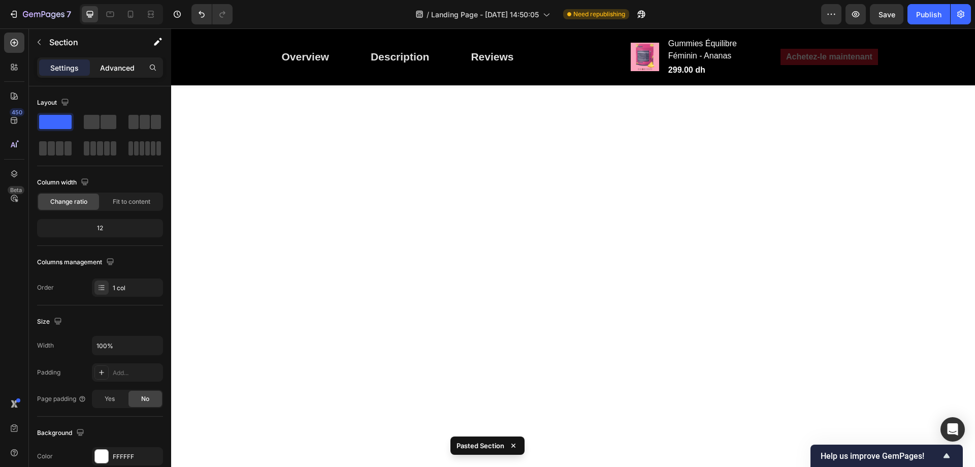
scroll to position [2375, 0]
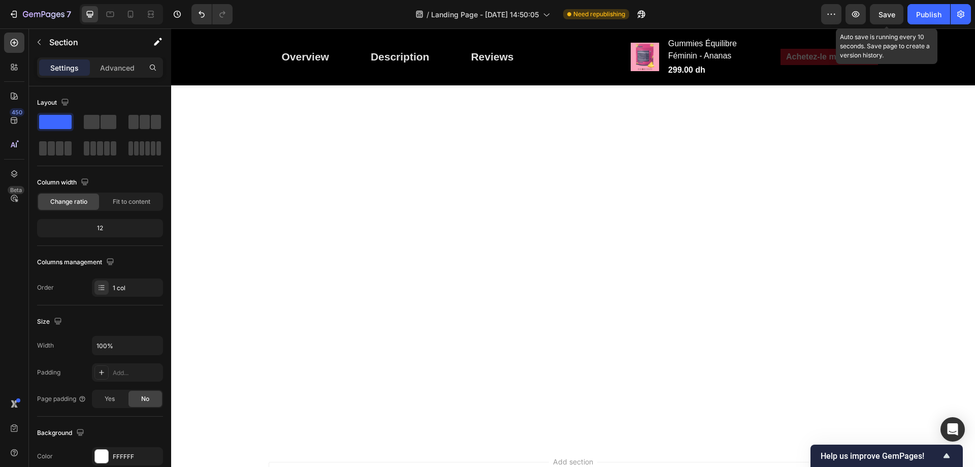
click at [882, 13] on span "Save" at bounding box center [886, 14] width 17 height 9
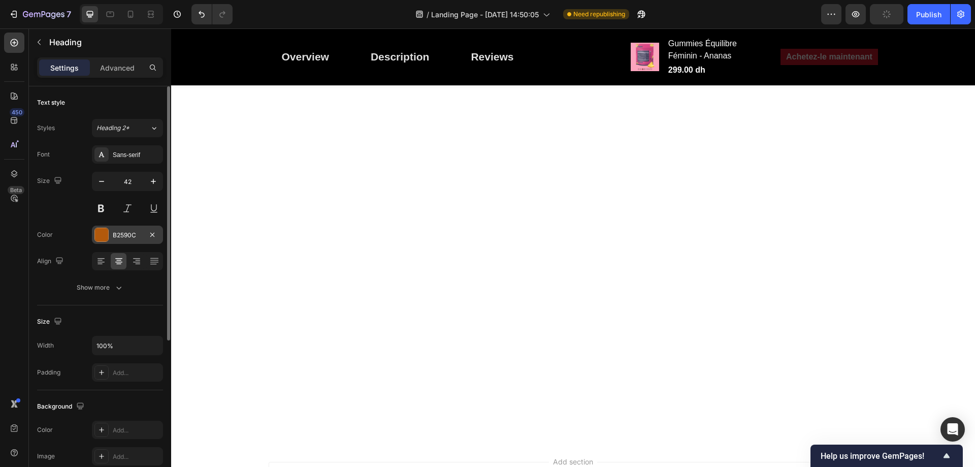
click at [120, 238] on div "B2590C" at bounding box center [127, 234] width 29 height 9
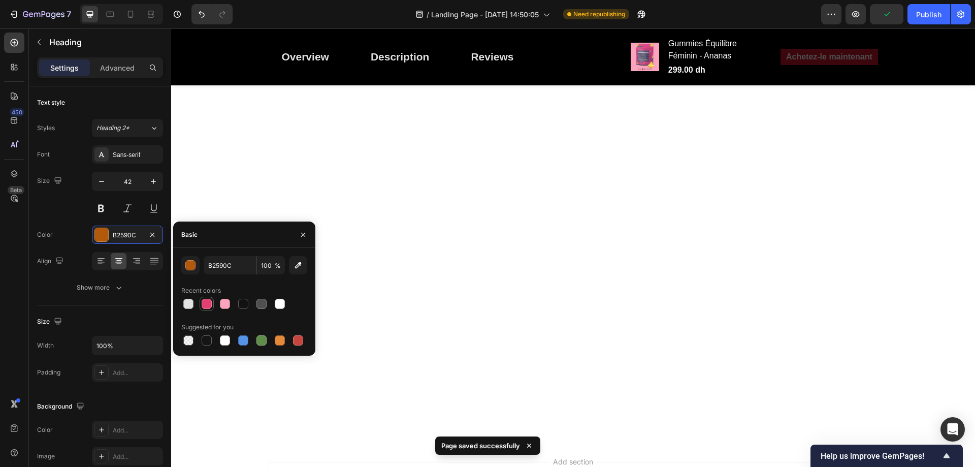
click at [205, 303] on div at bounding box center [207, 303] width 10 height 10
type input "E14072"
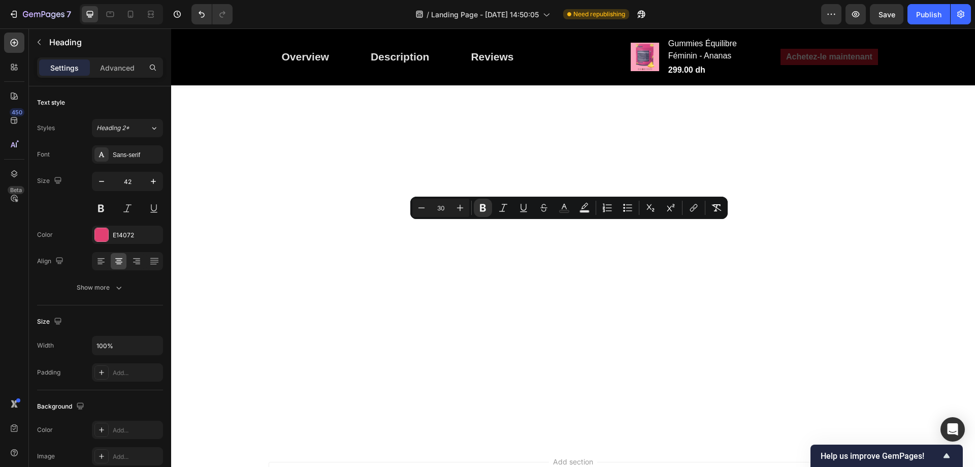
type input "34"
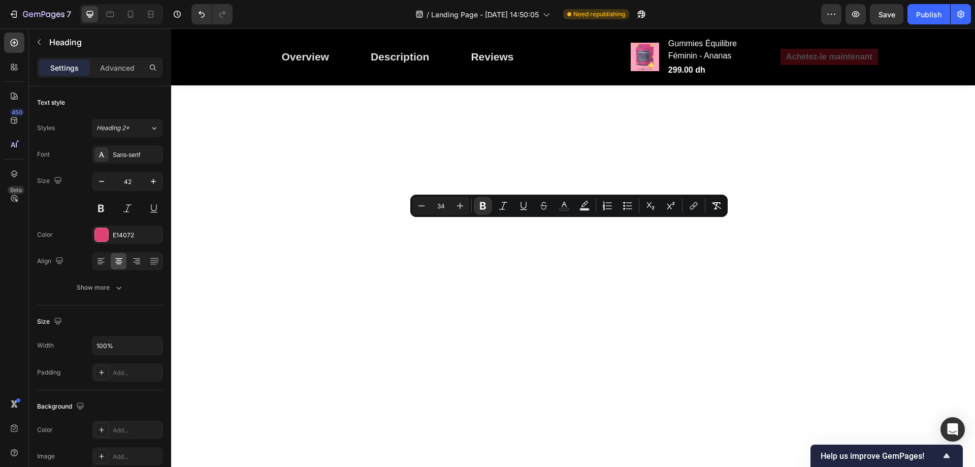
drag, startPoint x: 511, startPoint y: 258, endPoint x: 361, endPoint y: 241, distance: 151.3
click at [424, 206] on icon "Editor contextual toolbar" at bounding box center [421, 206] width 10 height 10
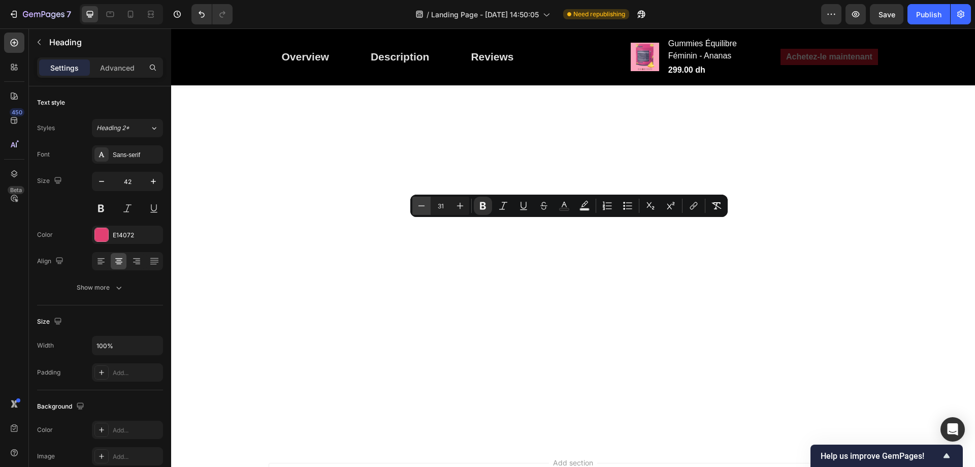
click at [424, 206] on icon "Editor contextual toolbar" at bounding box center [421, 206] width 10 height 10
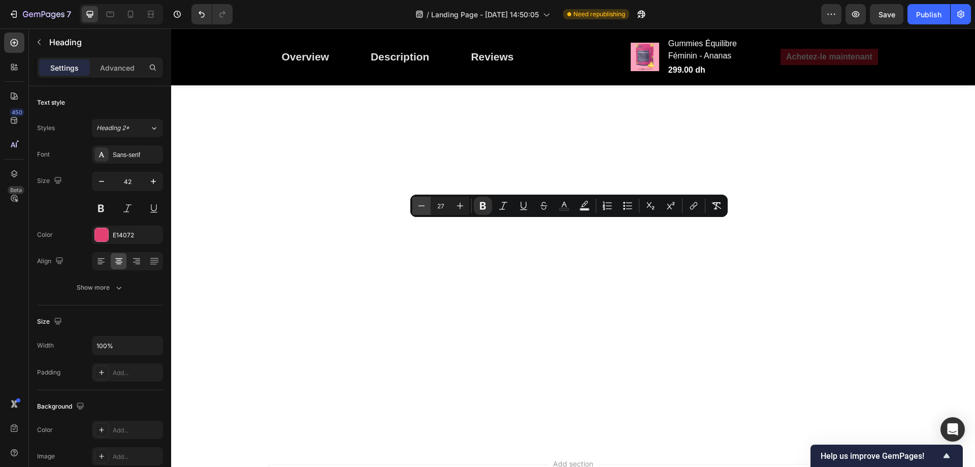
type input "26"
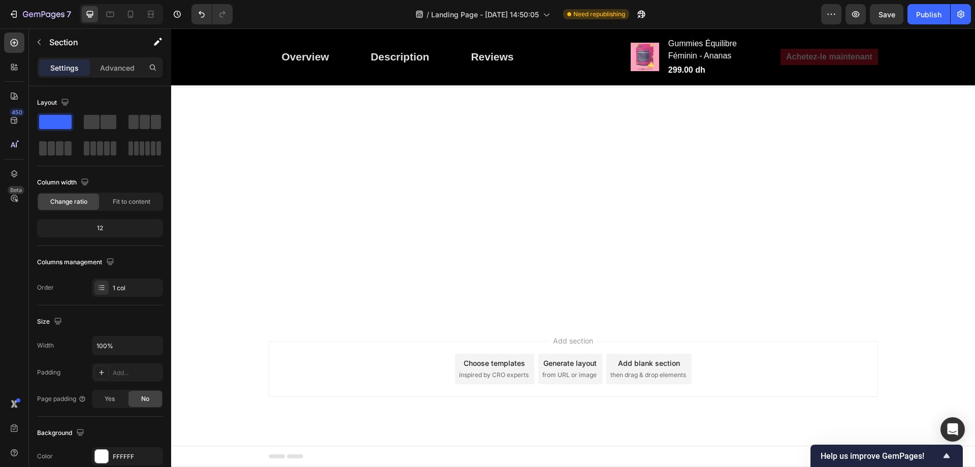
scroll to position [2578, 0]
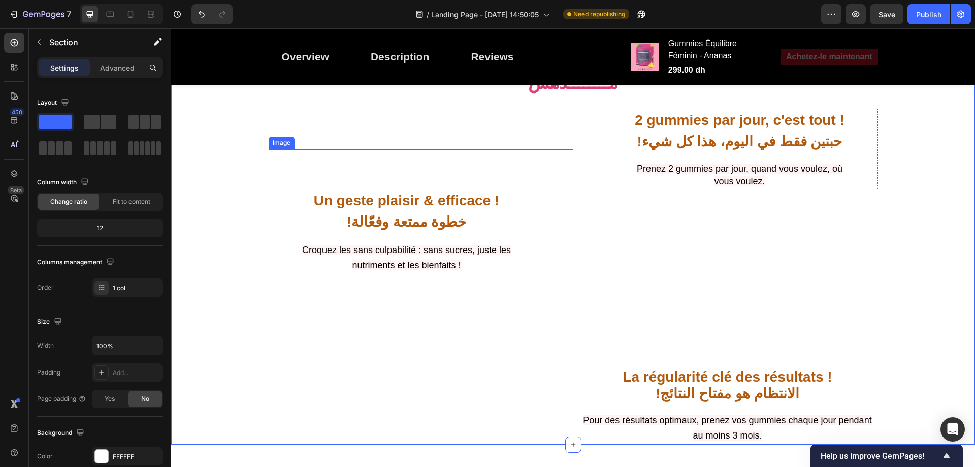
click at [451, 204] on img at bounding box center [421, 195] width 305 height 172
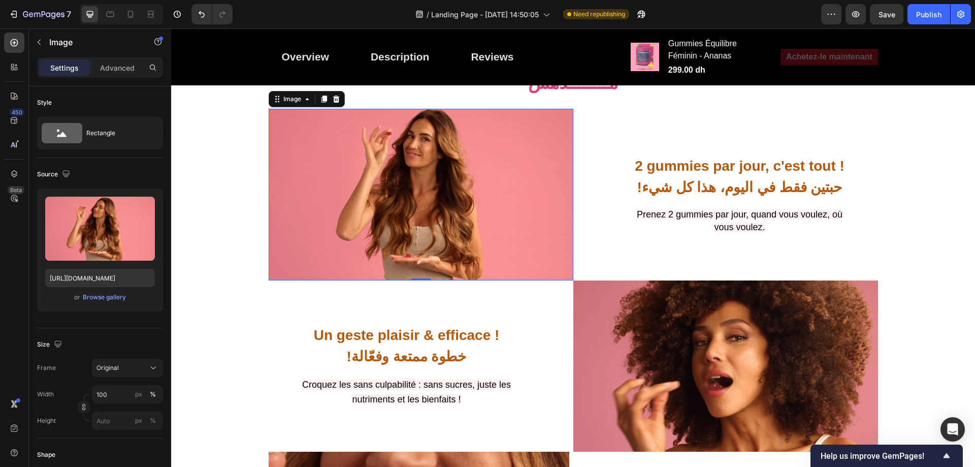
click at [438, 221] on img at bounding box center [421, 195] width 305 height 172
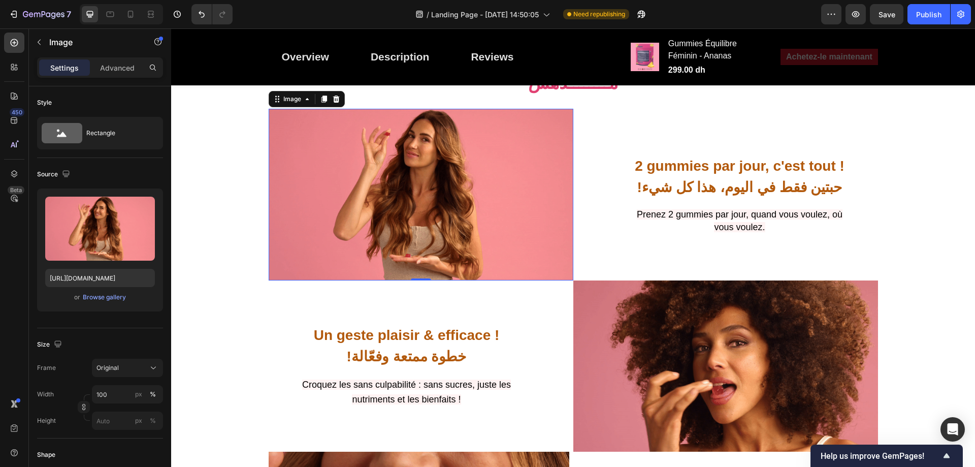
scroll to position [2425, 0]
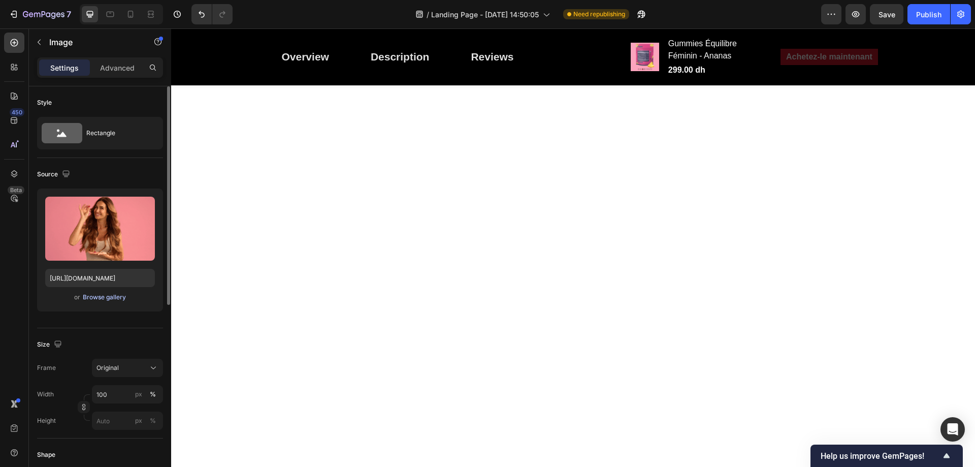
click at [112, 296] on div "Browse gallery" at bounding box center [104, 296] width 43 height 9
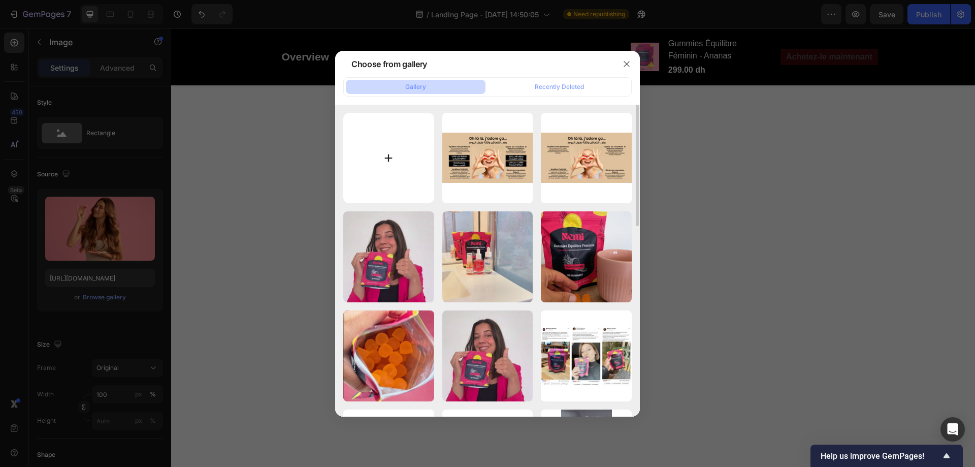
click at [385, 154] on input "file" at bounding box center [388, 158] width 91 height 91
type input "C:\fakepath\Img_Prod1.webp"
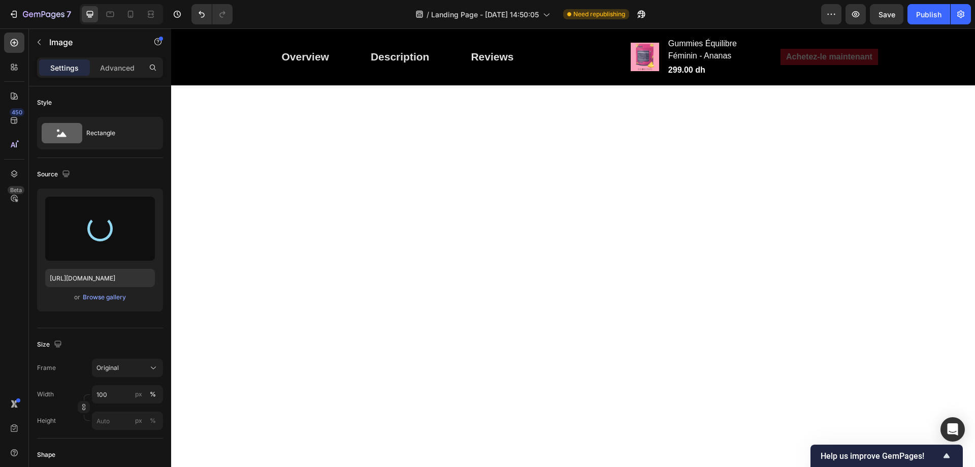
type input "https://cdn.shopify.com/s/files/1/0713/0503/5959/files/gempages_585845646720762…"
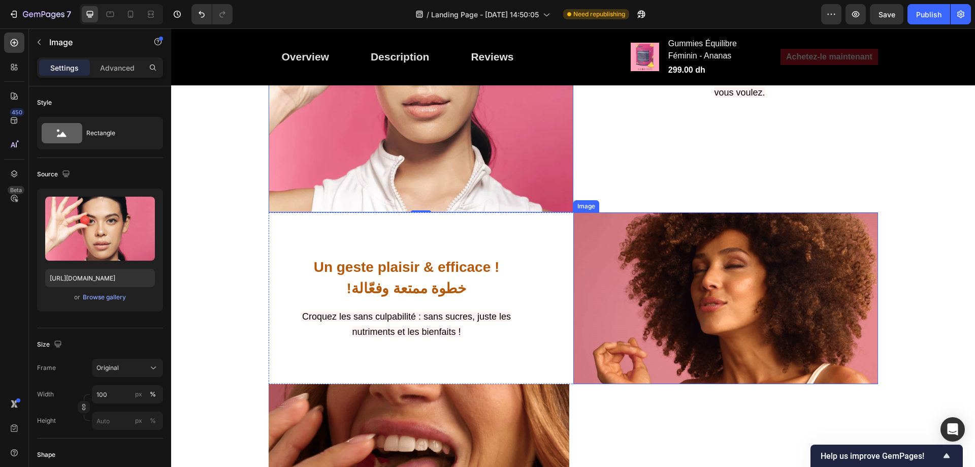
scroll to position [2781, 0]
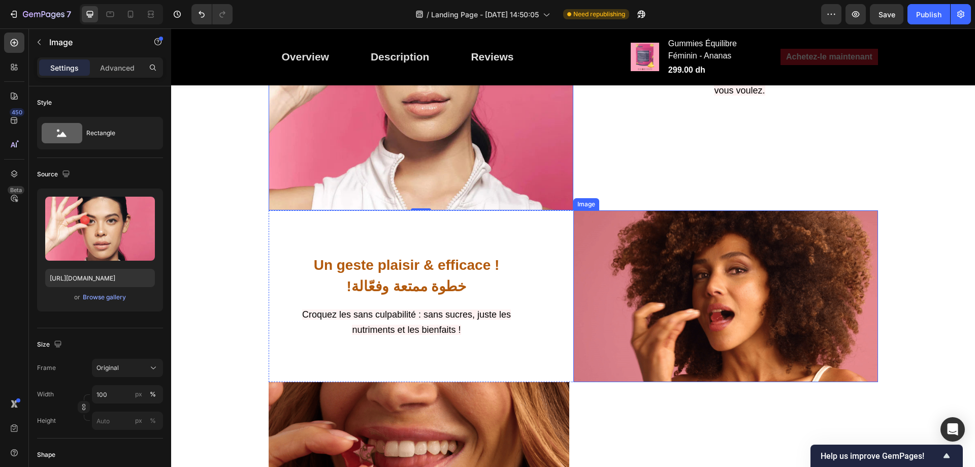
click at [626, 241] on img at bounding box center [725, 296] width 305 height 172
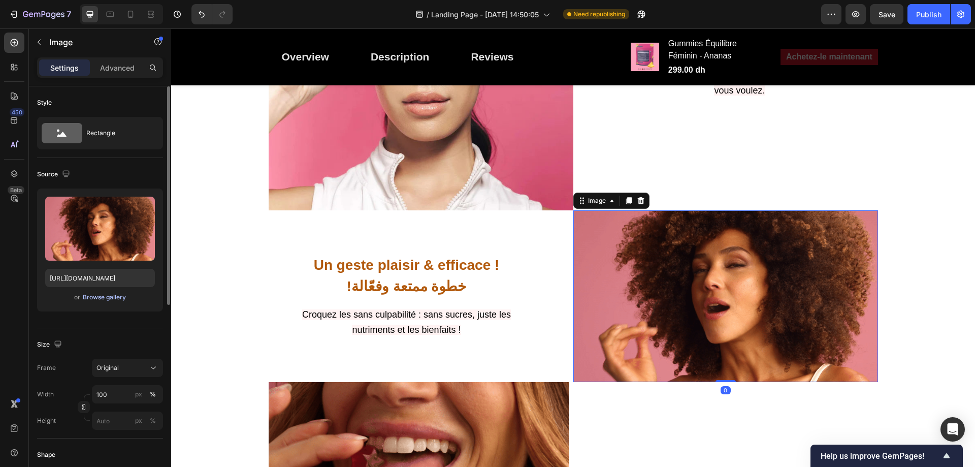
click at [99, 294] on div "Browse gallery" at bounding box center [104, 296] width 43 height 9
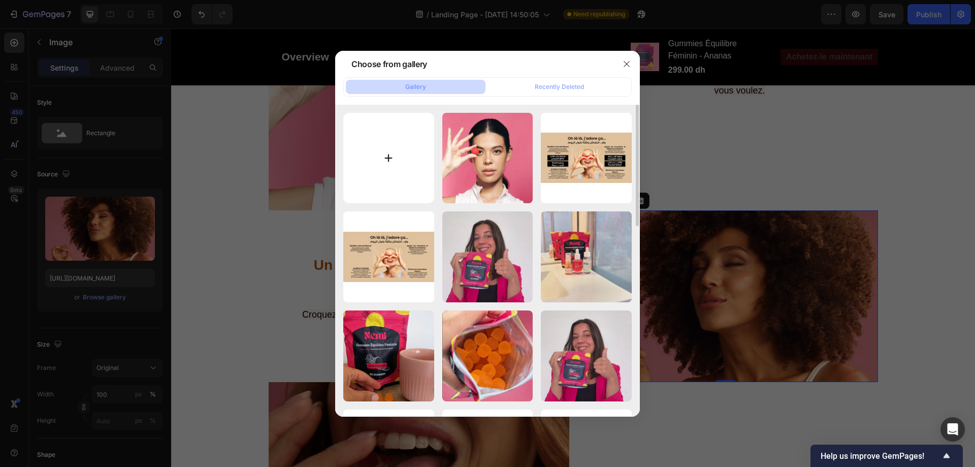
click at [389, 168] on input "file" at bounding box center [388, 158] width 91 height 91
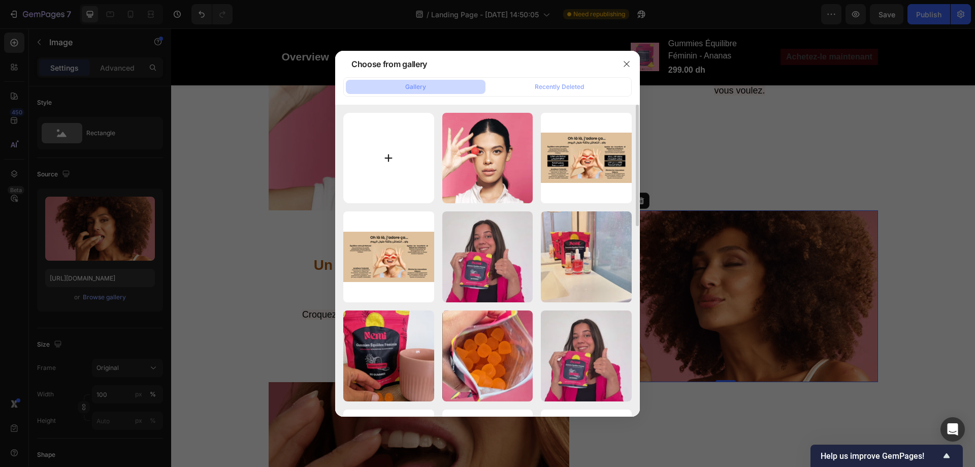
type input "C:\fakepath\Female_holding_pineapple_and_flower.webp"
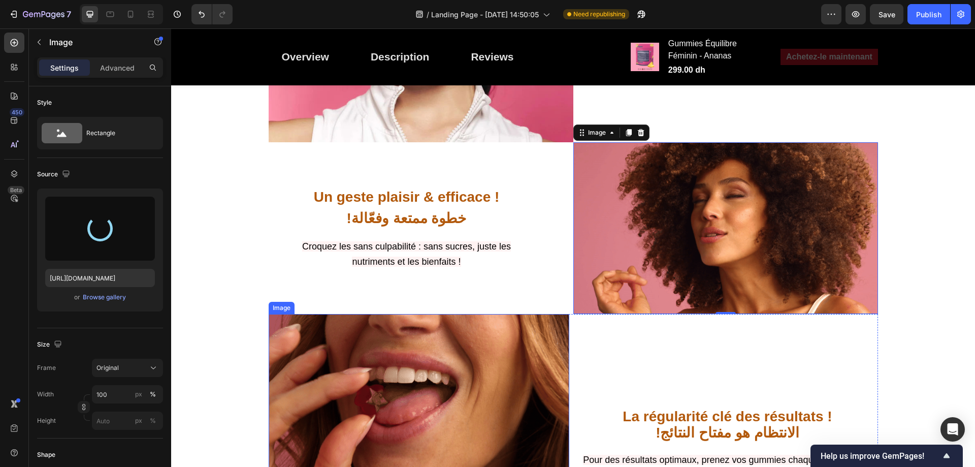
scroll to position [2882, 0]
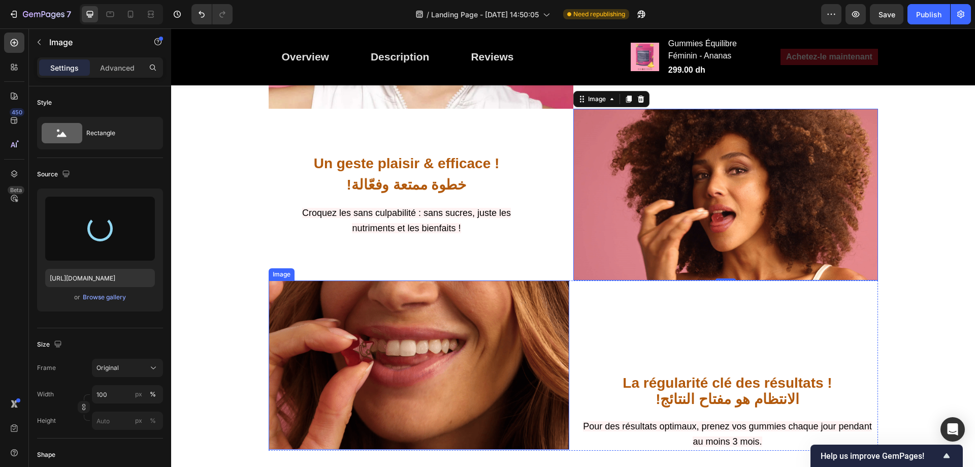
type input "https://cdn.shopify.com/s/files/1/0713/0503/5959/files/gempages_585845646720762…"
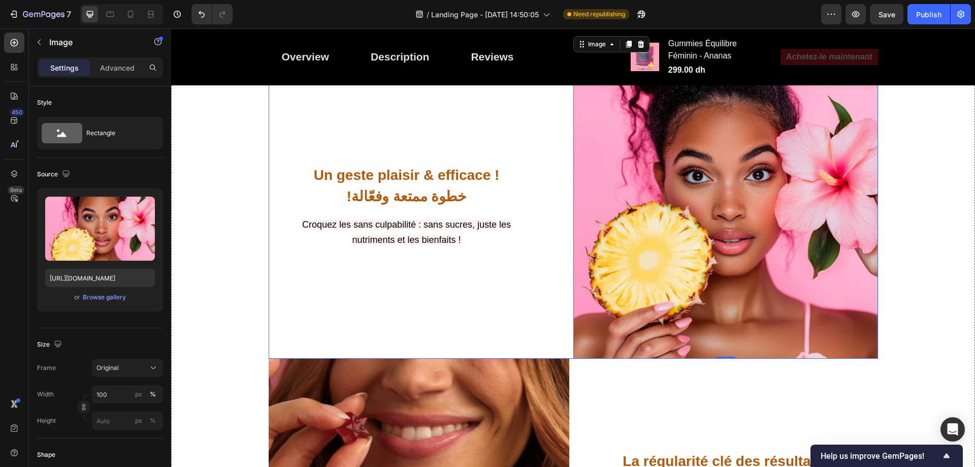
click at [463, 358] on img at bounding box center [419, 442] width 301 height 169
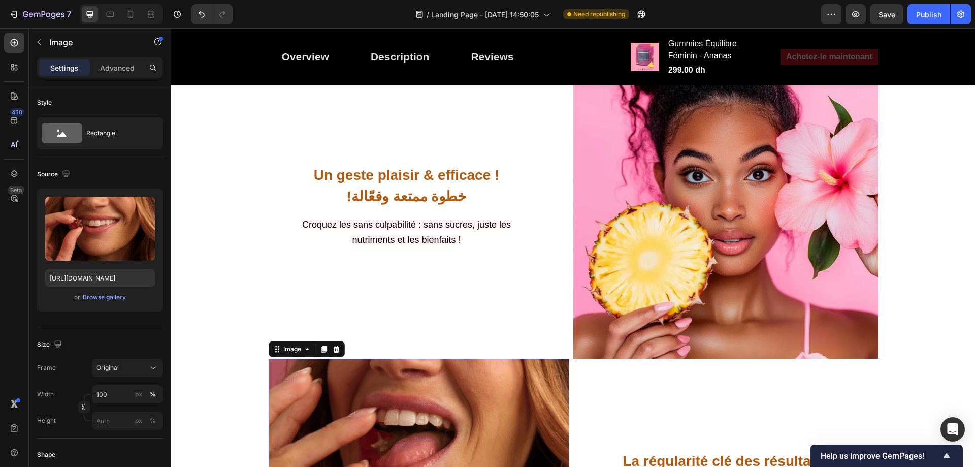
scroll to position [2984, 0]
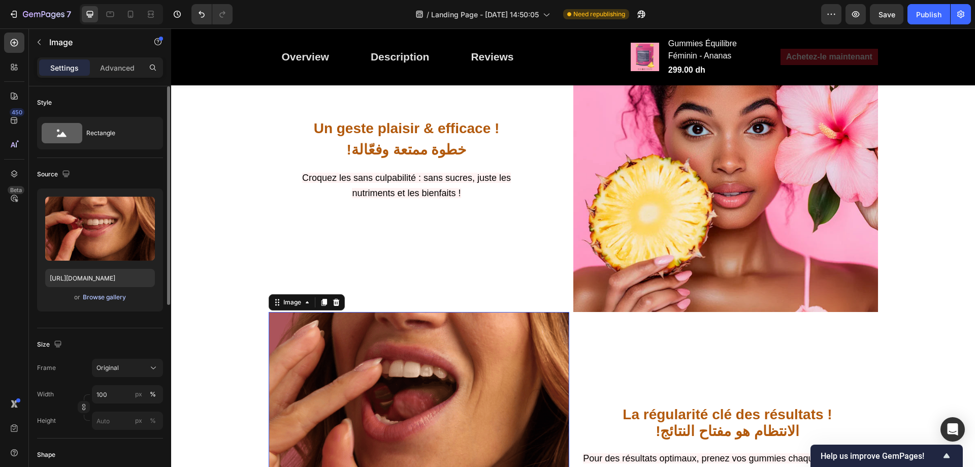
click at [96, 298] on div "Browse gallery" at bounding box center [104, 296] width 43 height 9
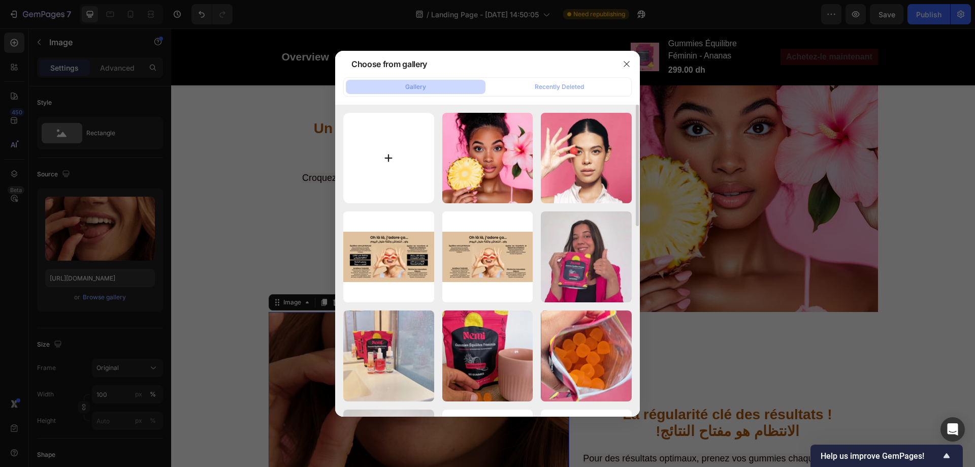
click at [406, 152] on input "file" at bounding box center [388, 158] width 91 height 91
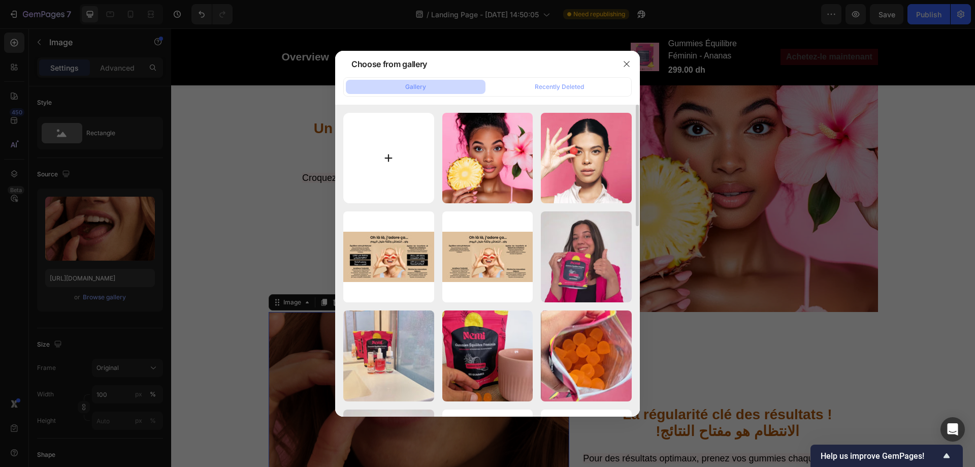
type input "C:\fakepath\IMG_7722.webp"
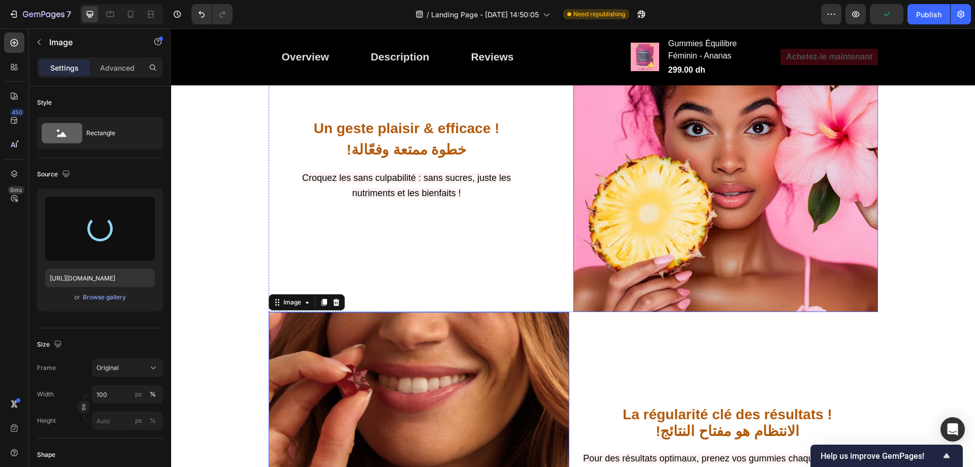
type input "https://cdn.shopify.com/s/files/1/0713/0503/5959/files/gempages_585845646720762…"
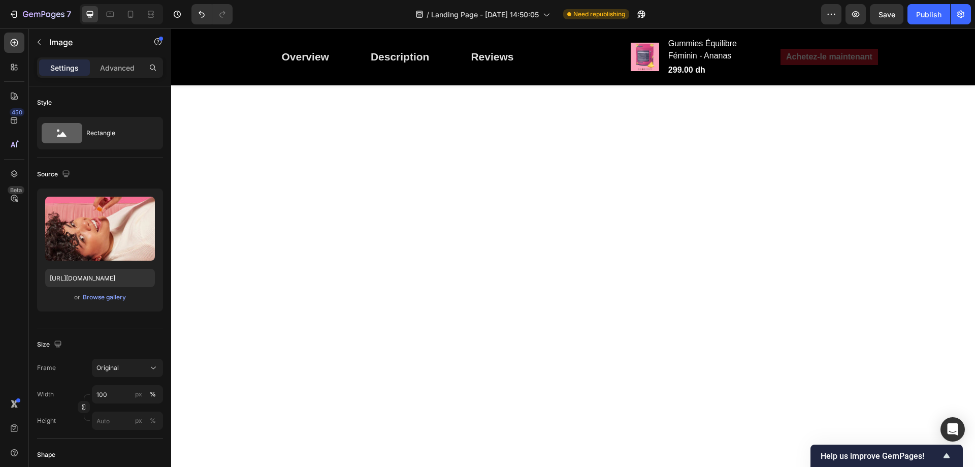
scroll to position [2578, 0]
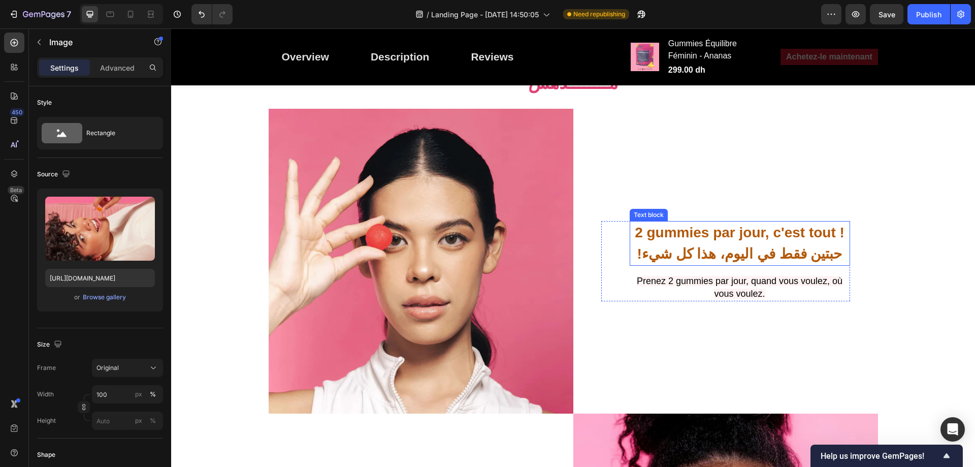
click at [743, 224] on strong "2 gummies par jour, c'est tout !" at bounding box center [740, 232] width 210 height 16
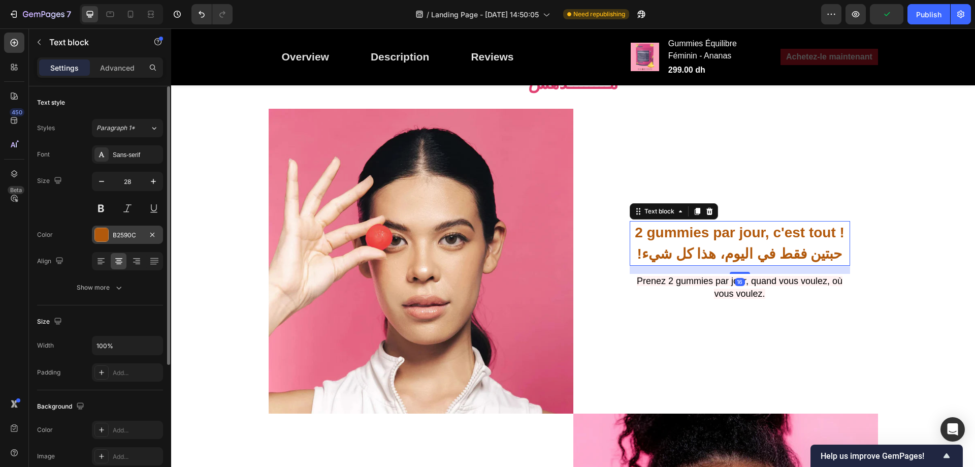
click at [126, 236] on div "B2590C" at bounding box center [127, 234] width 29 height 9
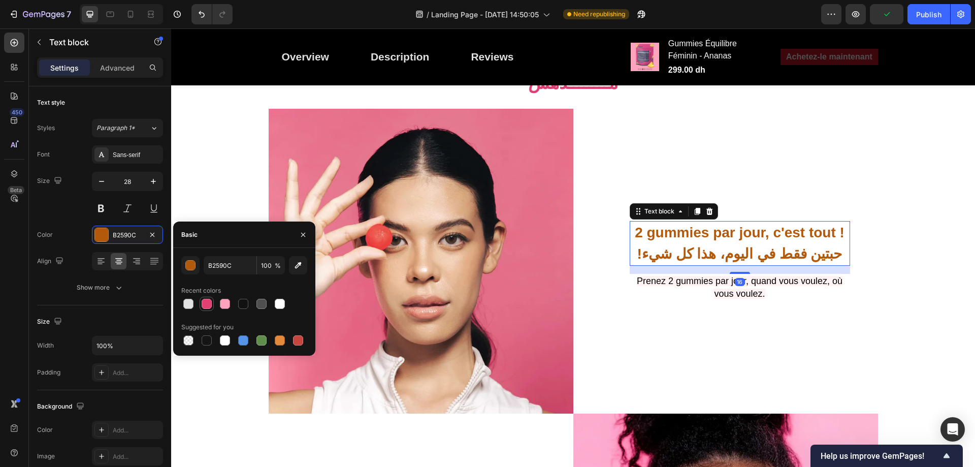
click at [207, 304] on div at bounding box center [207, 303] width 10 height 10
type input "E14072"
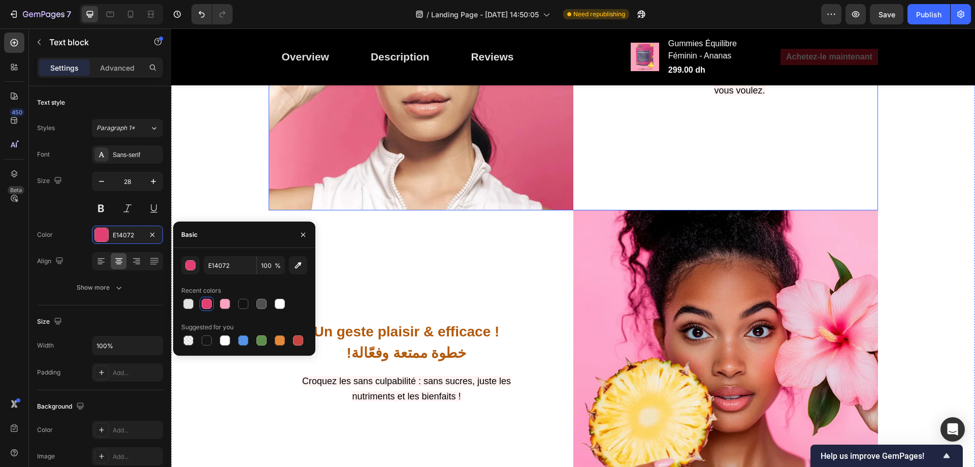
scroll to position [2882, 0]
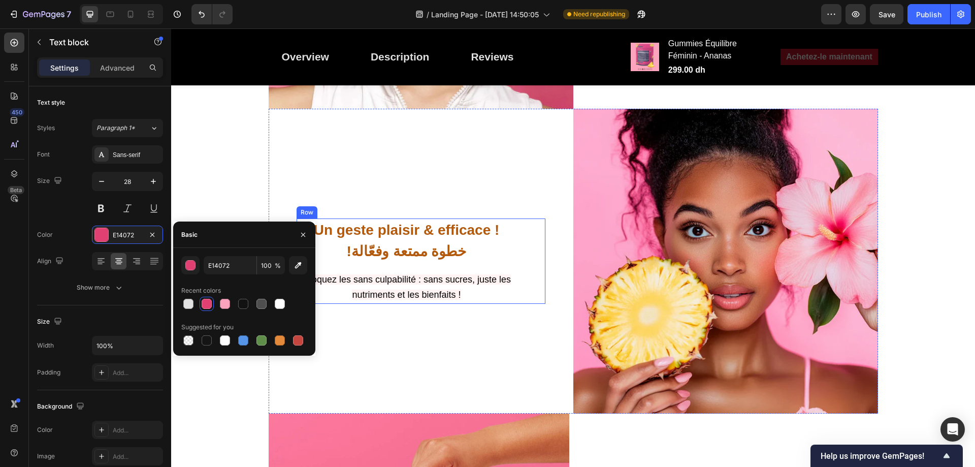
click at [474, 226] on p "Un geste plaisir & efficace ! !خطوة ممتعة وفعّالة" at bounding box center [406, 240] width 218 height 43
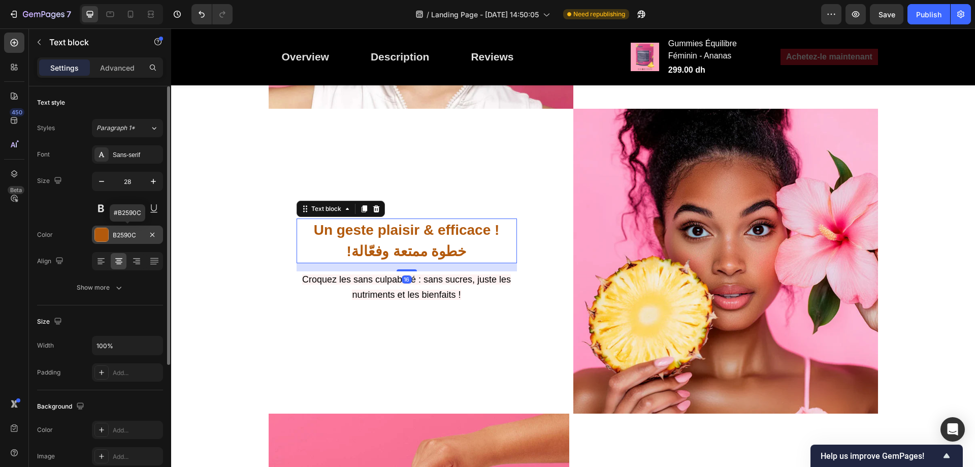
click at [125, 236] on div "B2590C" at bounding box center [127, 234] width 29 height 9
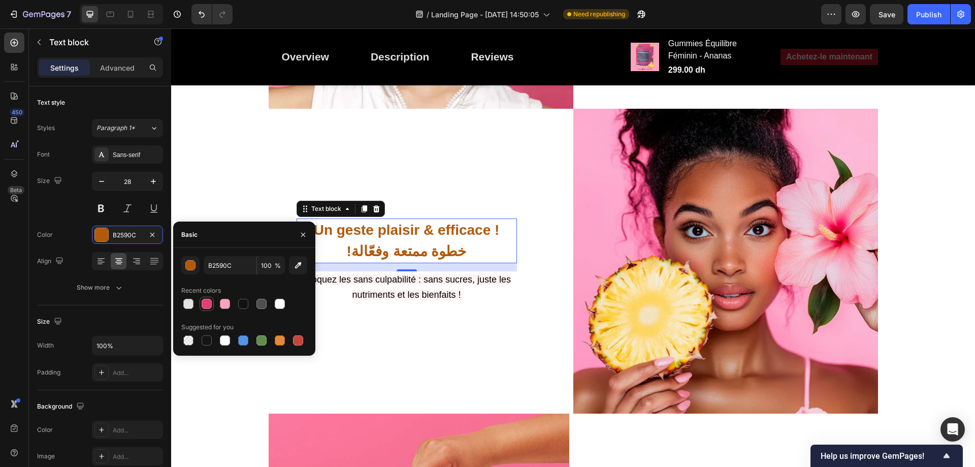
click at [208, 299] on div at bounding box center [207, 303] width 10 height 10
type input "E14072"
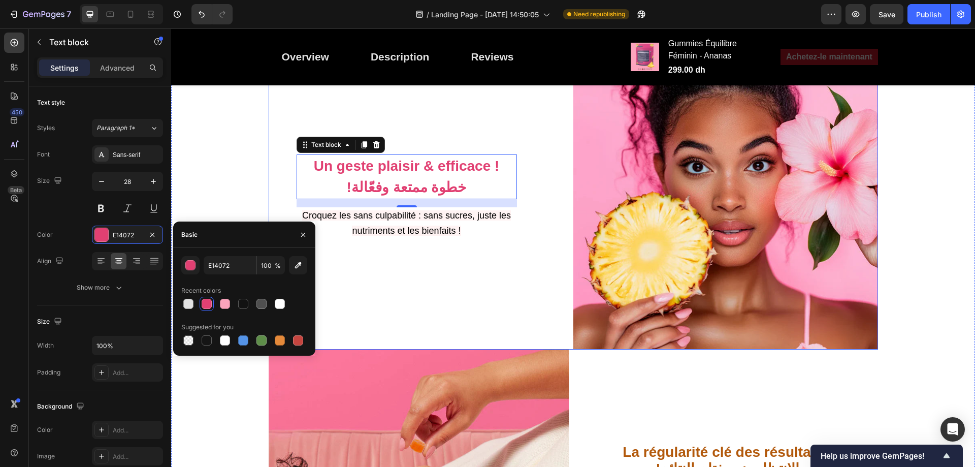
scroll to position [3085, 0]
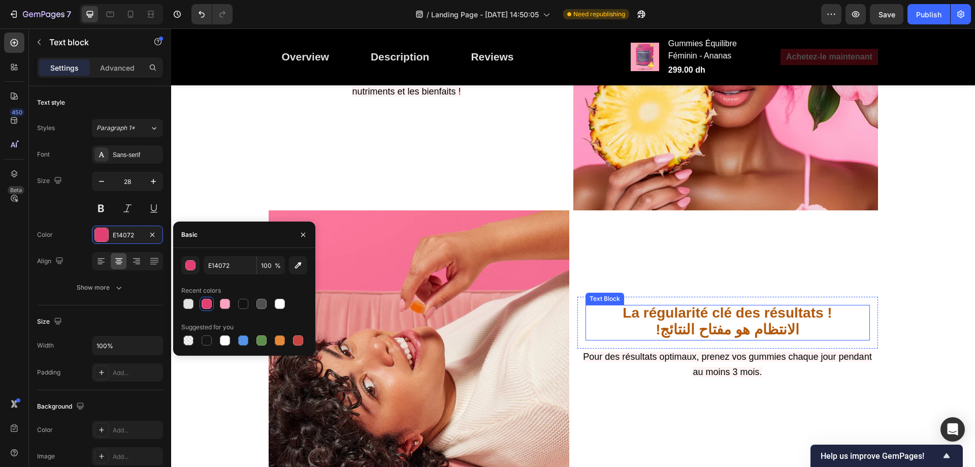
click at [649, 305] on strong "La régularité clé des résultats !" at bounding box center [726, 313] width 209 height 16
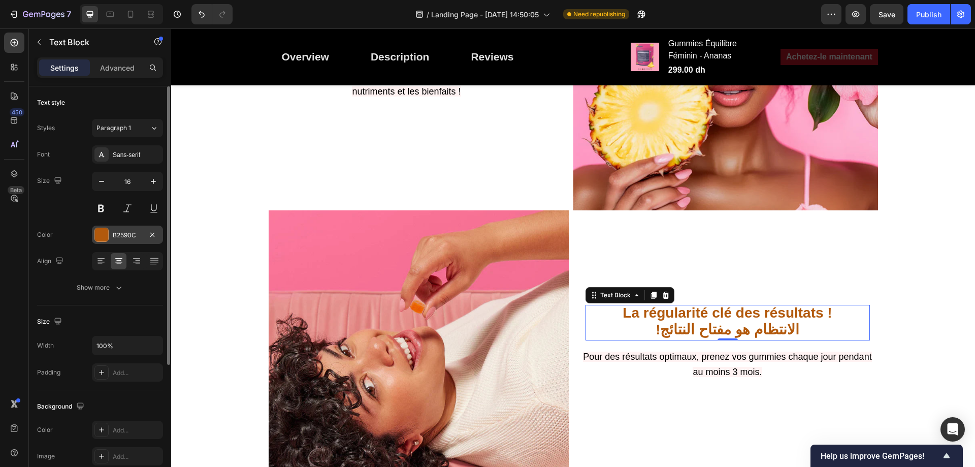
click at [122, 234] on div "B2590C" at bounding box center [127, 234] width 29 height 9
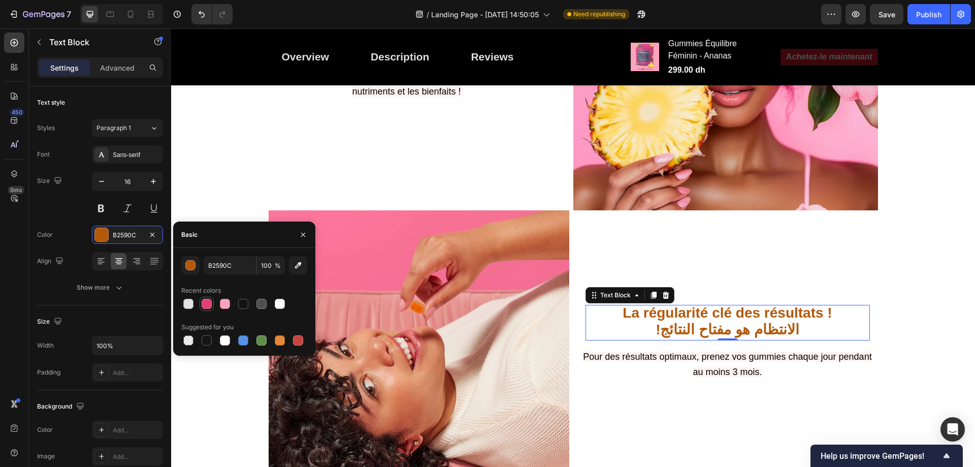
click at [210, 303] on div at bounding box center [207, 303] width 10 height 10
type input "E14072"
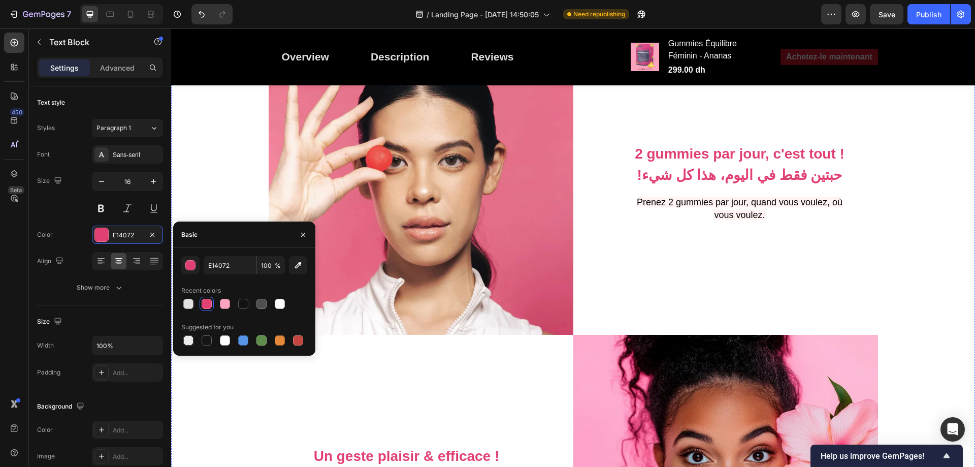
scroll to position [2578, 0]
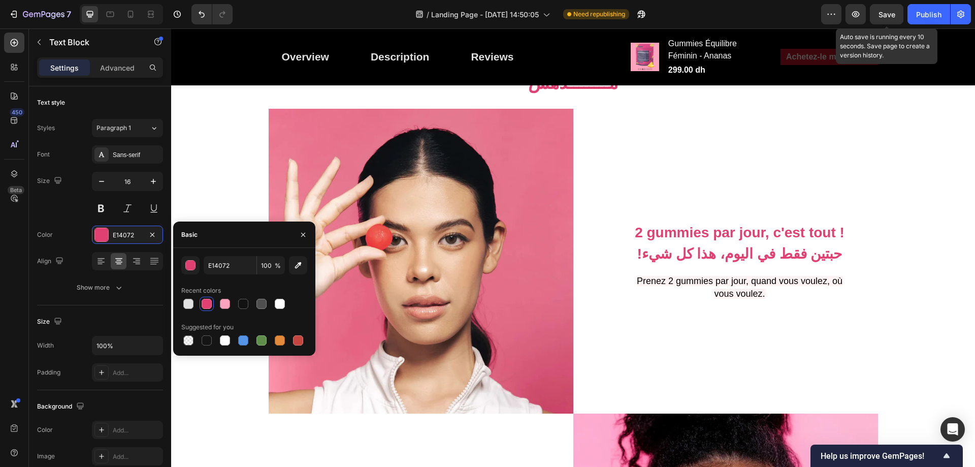
click at [891, 10] on span "Save" at bounding box center [886, 14] width 17 height 9
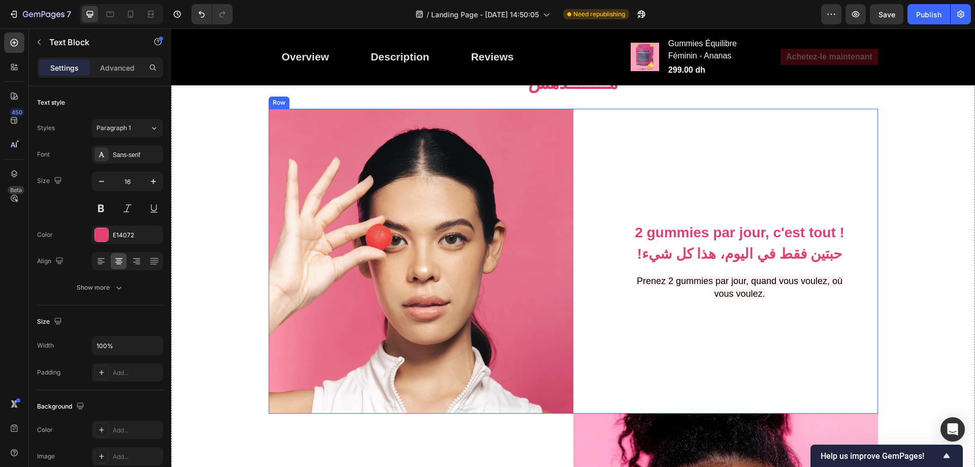
click at [687, 224] on strong "2 gummies par jour, c'est tout !" at bounding box center [740, 232] width 210 height 16
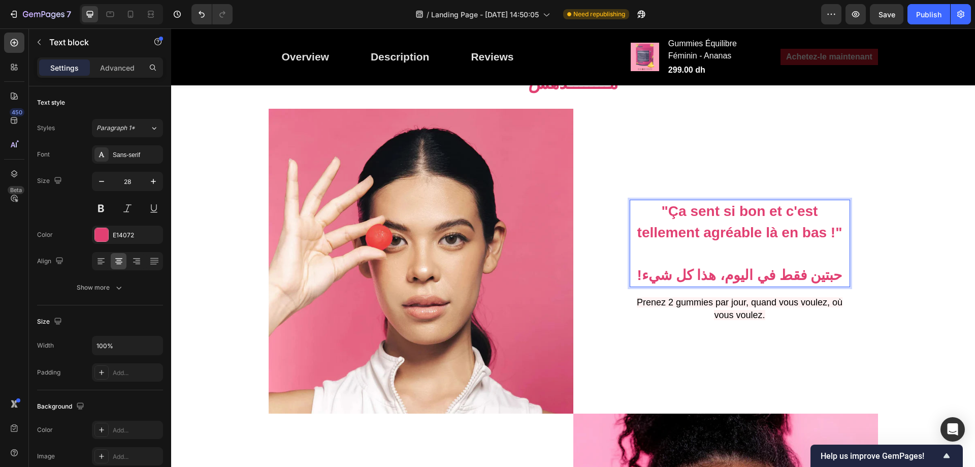
scroll to position [2556, 0]
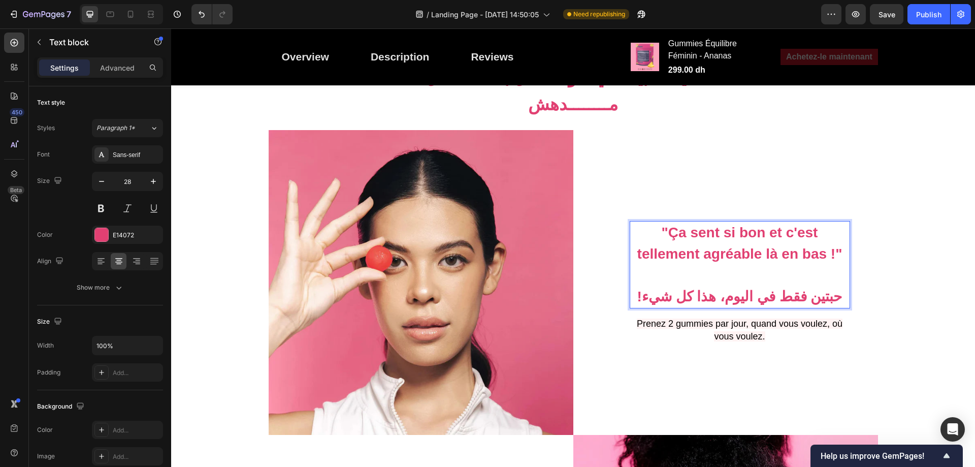
click at [710, 264] on p "!حبتين فقط في اليوم، هذا كل شيء" at bounding box center [739, 285] width 218 height 43
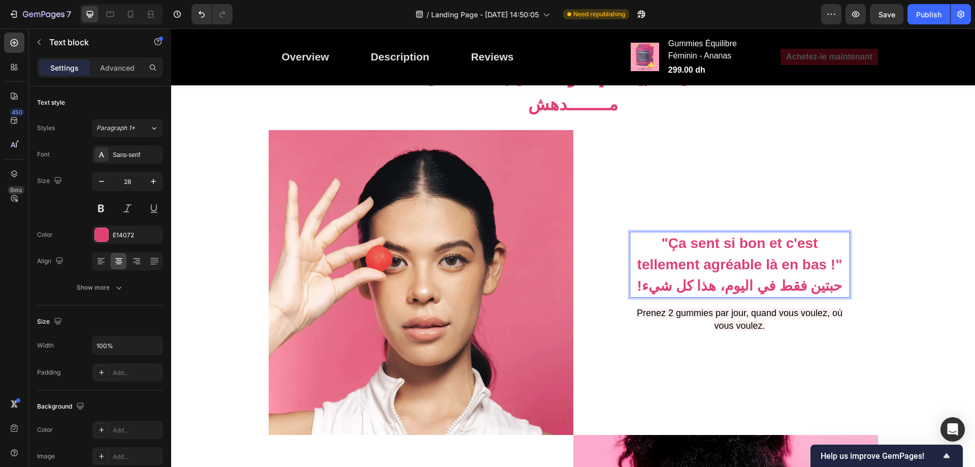
scroll to position [2567, 0]
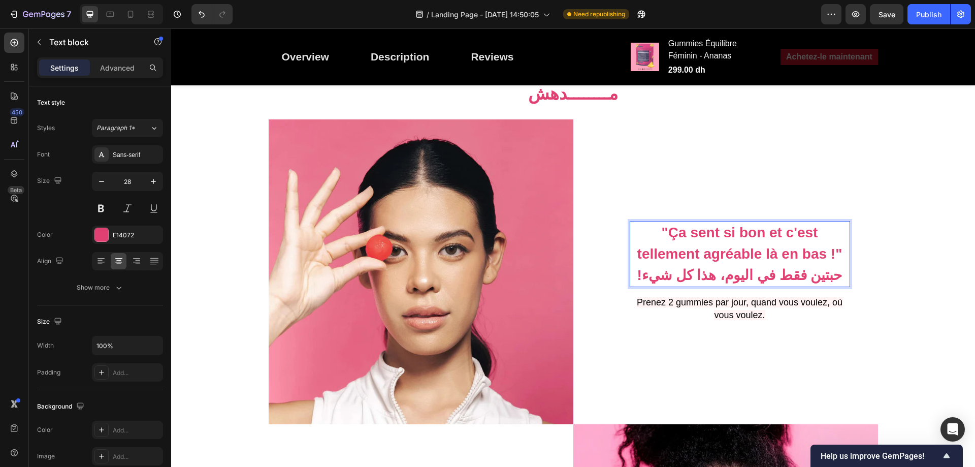
click at [720, 247] on p ""Ça sent si bon et c'est tellement agréable là en bas !" !حبتين فقط في اليوم، ه…" at bounding box center [739, 254] width 218 height 64
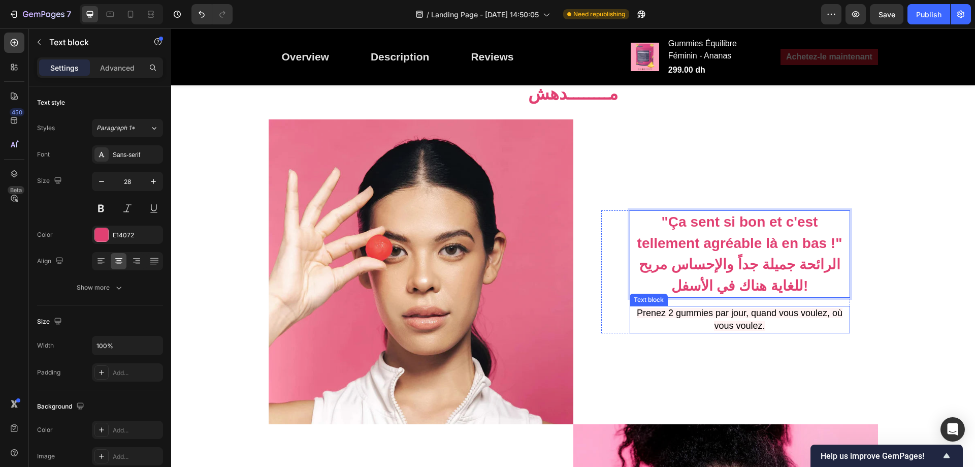
scroll to position [2556, 0]
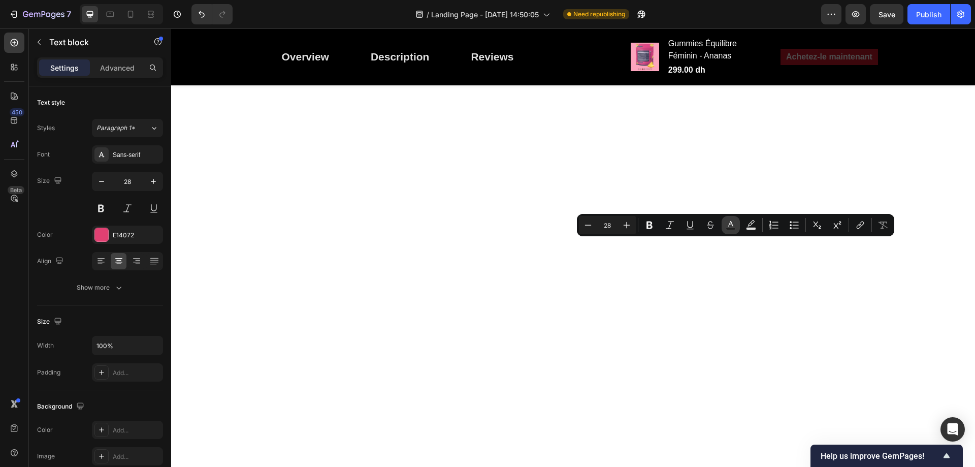
click at [730, 226] on icon "Editor contextual toolbar" at bounding box center [730, 225] width 10 height 10
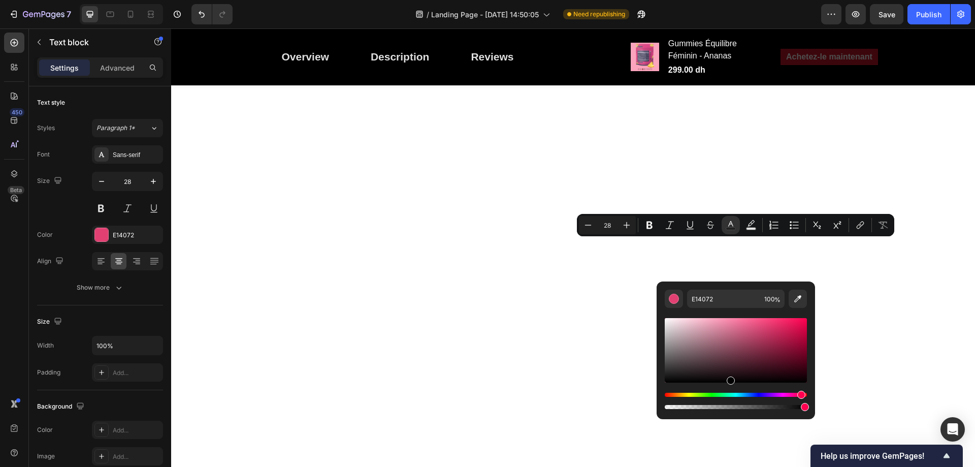
drag, startPoint x: 715, startPoint y: 373, endPoint x: 728, endPoint y: 387, distance: 19.4
click at [728, 387] on div "Editor contextual toolbar" at bounding box center [735, 363] width 142 height 95
type input "000000"
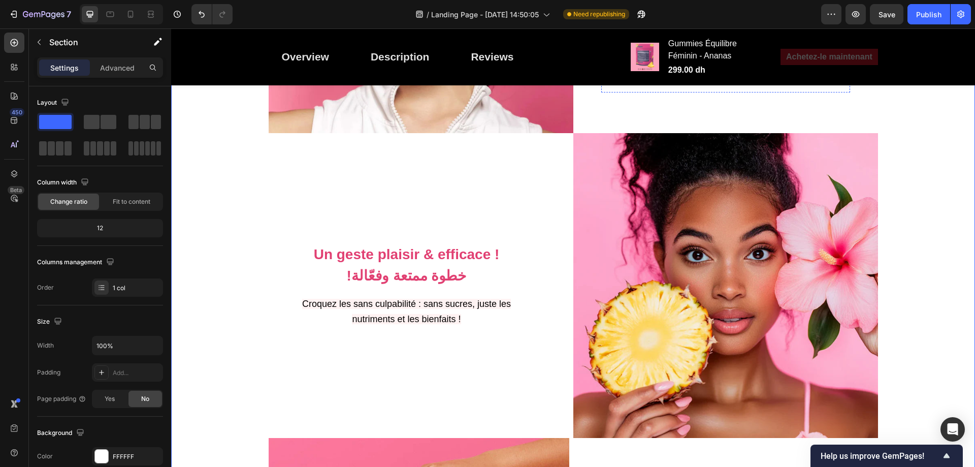
scroll to position [2861, 0]
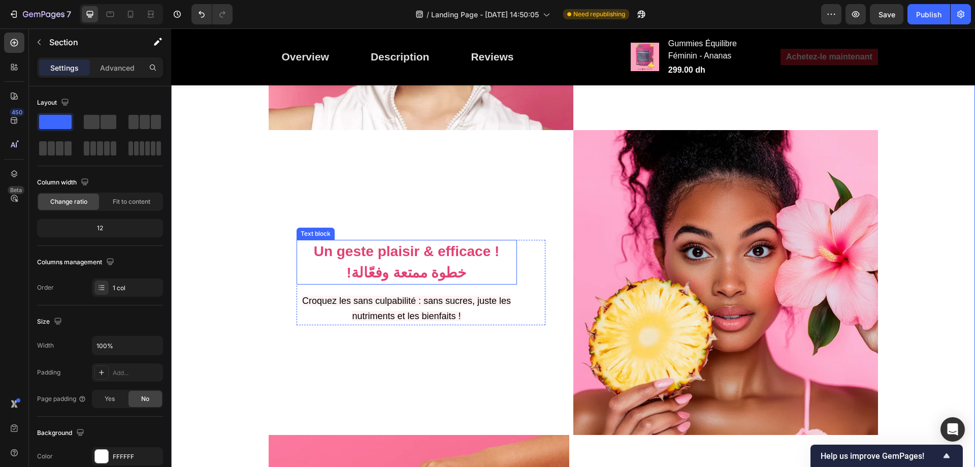
click at [410, 243] on strong "Un geste plaisir & efficace !" at bounding box center [407, 251] width 186 height 16
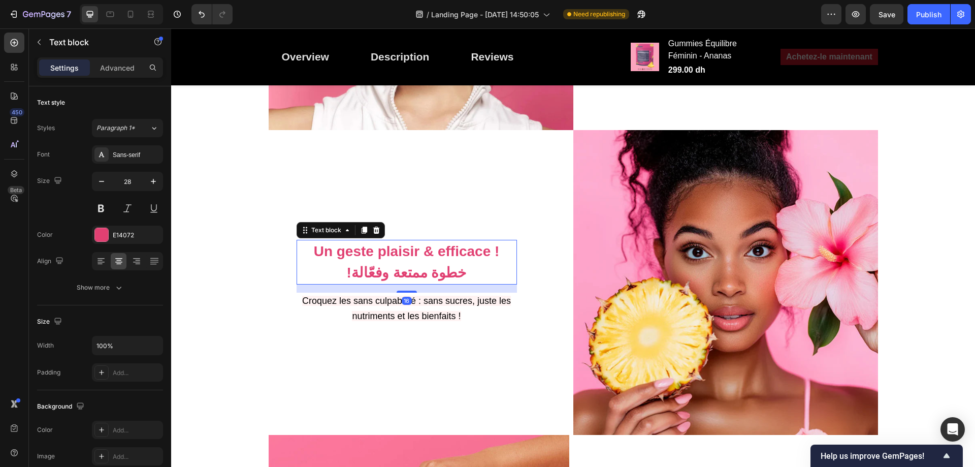
click at [410, 243] on strong "Un geste plaisir & efficace !" at bounding box center [407, 251] width 186 height 16
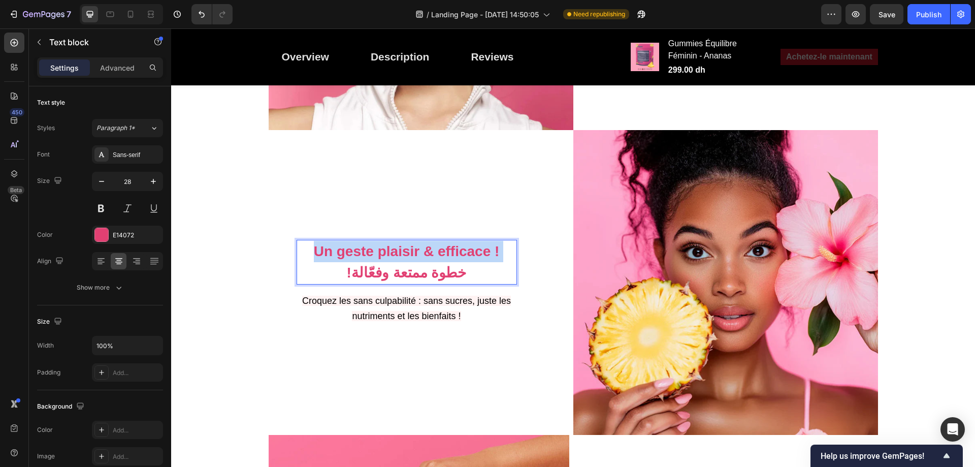
click at [410, 243] on strong "Un geste plaisir & efficace !" at bounding box center [407, 251] width 186 height 16
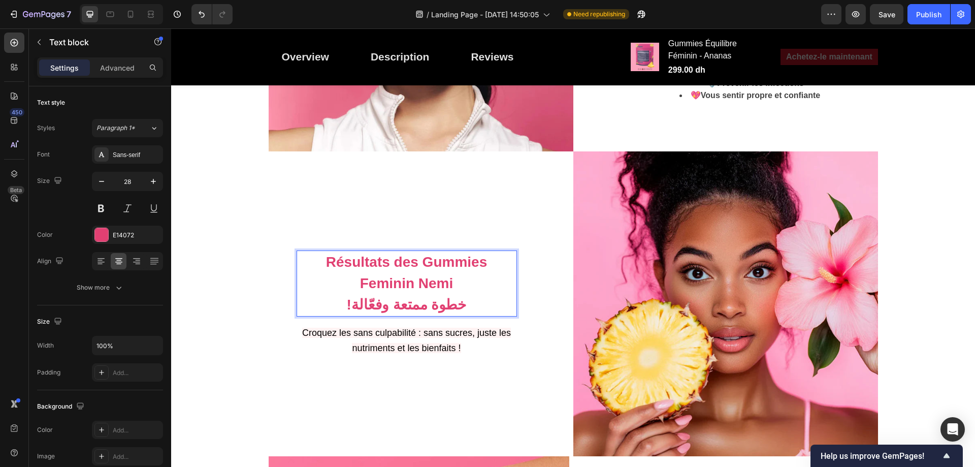
scroll to position [2850, 0]
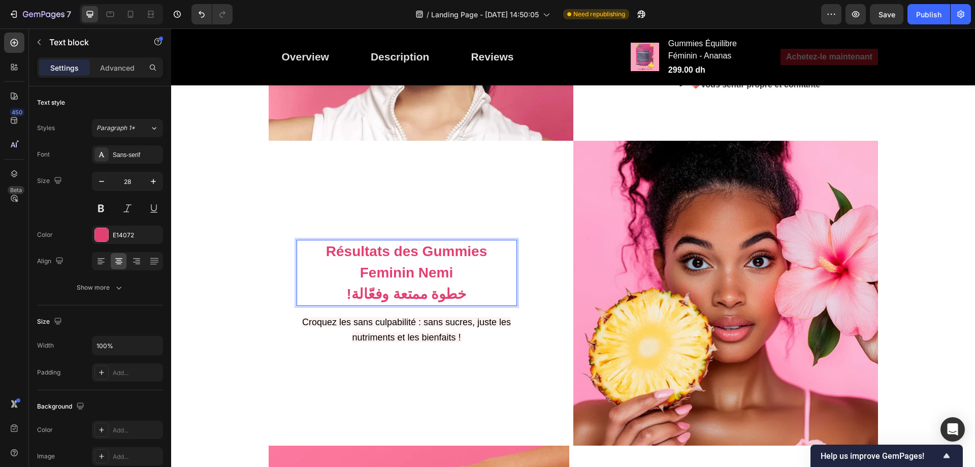
click at [417, 283] on p "!خطوة ممتعة وفعّالة" at bounding box center [406, 293] width 218 height 21
click at [392, 286] on strong "نتائج غوميّز نِمي النسائي" at bounding box center [406, 294] width 141 height 16
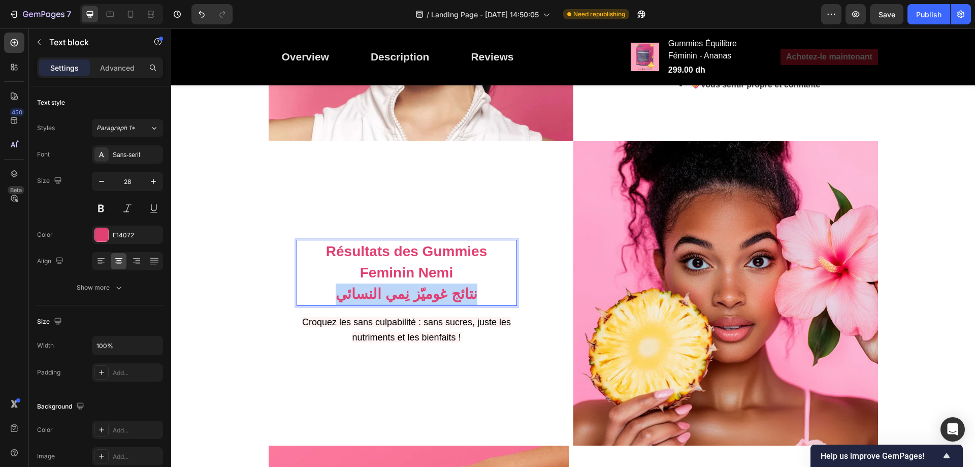
click at [392, 286] on strong "نتائج غوميّز نِمي النسائي" at bounding box center [406, 294] width 141 height 16
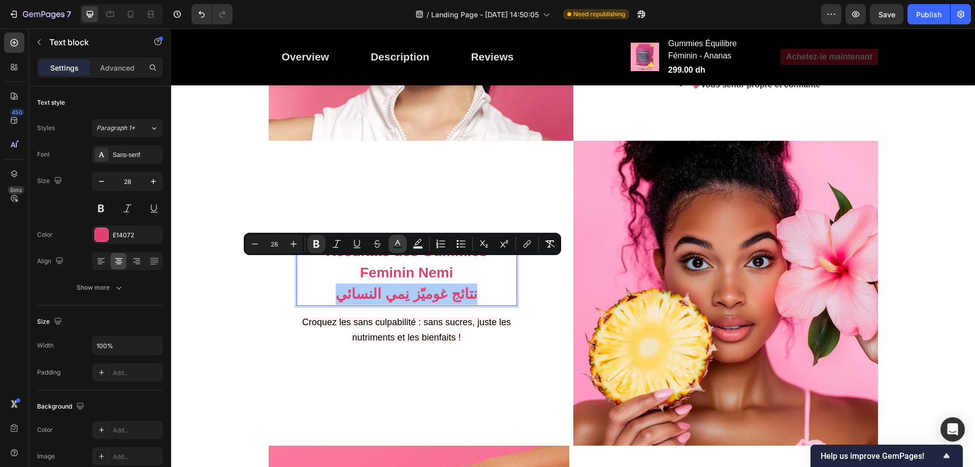
click at [397, 242] on icon "Editor contextual toolbar" at bounding box center [397, 244] width 10 height 10
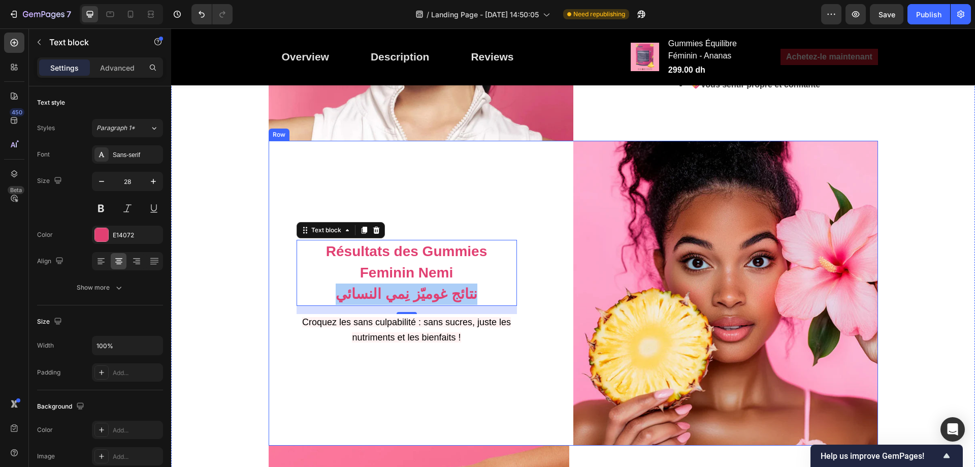
drag, startPoint x: 571, startPoint y: 416, endPoint x: 409, endPoint y: 374, distance: 167.2
click at [411, 286] on strong "نتائج غوميّز نِمي النسائي" at bounding box center [406, 294] width 141 height 16
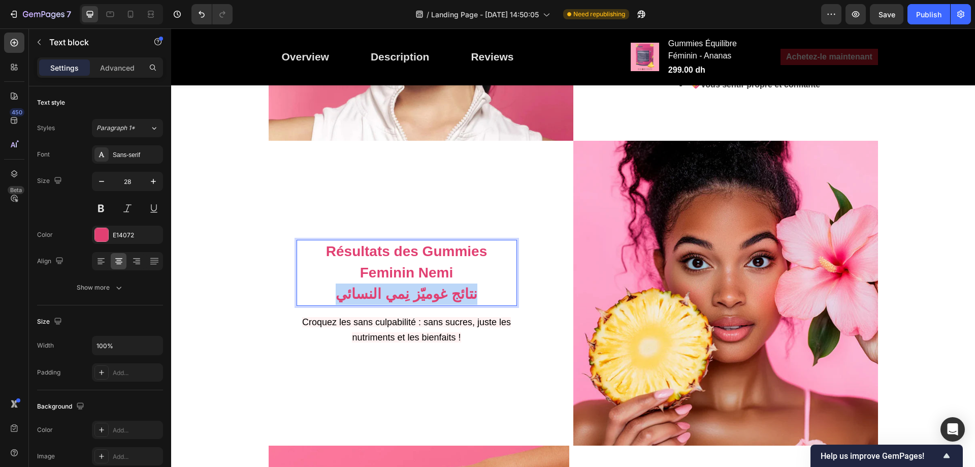
click at [411, 286] on strong "نتائج غوميّز نِمي النسائي" at bounding box center [406, 294] width 141 height 16
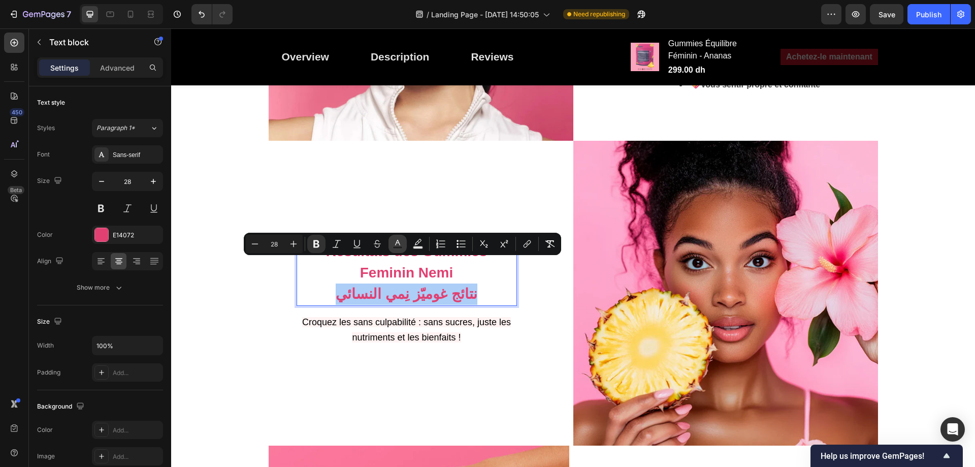
click at [395, 240] on icon "Editor contextual toolbar" at bounding box center [397, 244] width 10 height 10
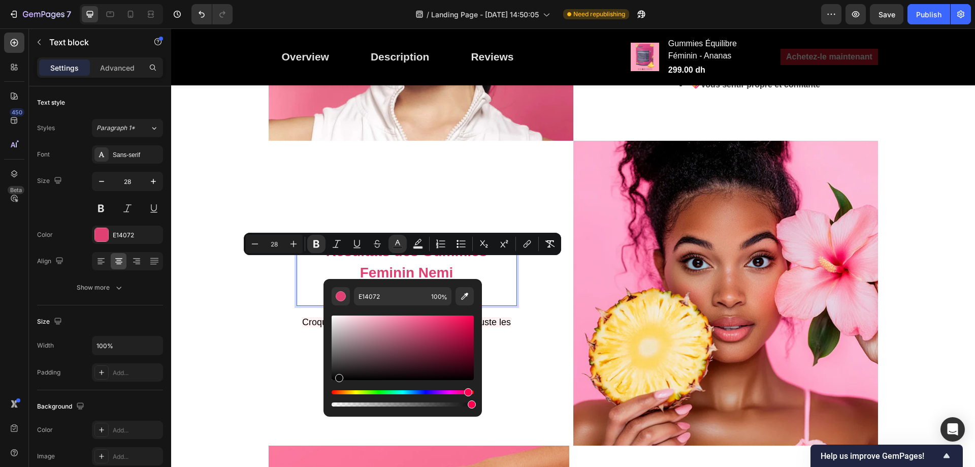
drag, startPoint x: 353, startPoint y: 369, endPoint x: 337, endPoint y: 376, distance: 18.4
click at [337, 376] on div "Editor contextual toolbar" at bounding box center [402, 347] width 142 height 64
type input "0C0C0C"
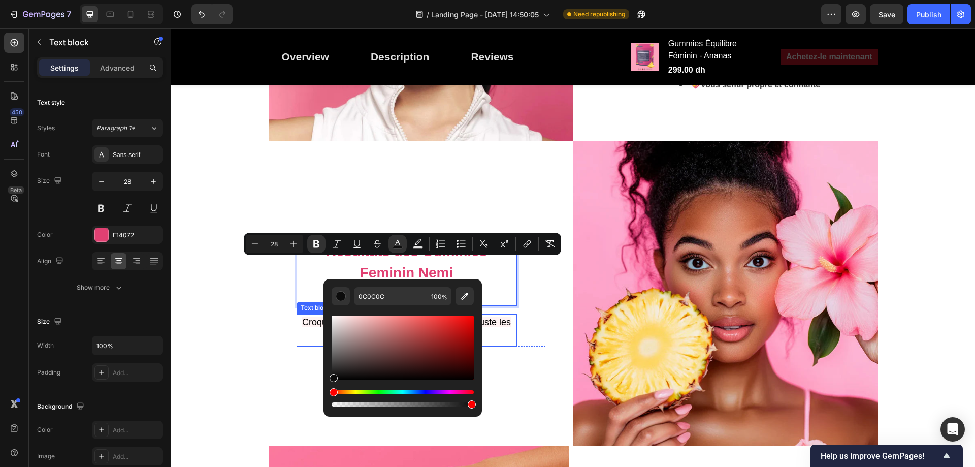
click at [494, 315] on p "Croquez les sans culpabilité : sans sucres, juste les nutriments et les bienfai…" at bounding box center [406, 330] width 218 height 30
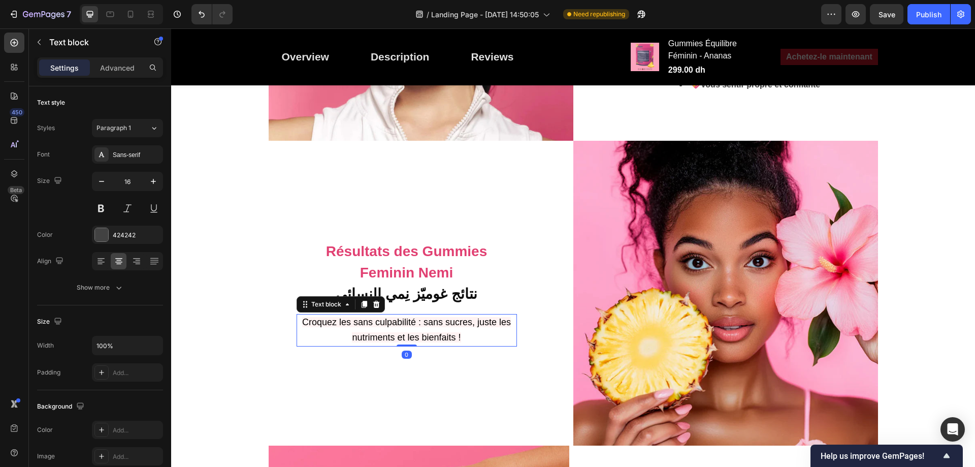
click at [494, 317] on span "Croquez les sans culpabilité : sans sucres, juste les nutriments et les bienfai…" at bounding box center [406, 329] width 209 height 25
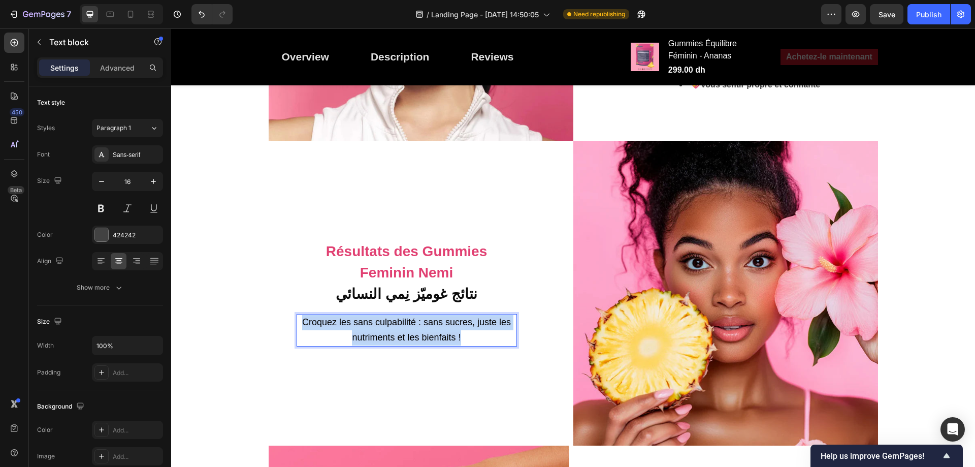
click at [494, 317] on span "Croquez les sans culpabilité : sans sucres, juste les nutriments et les bienfai…" at bounding box center [406, 329] width 209 height 25
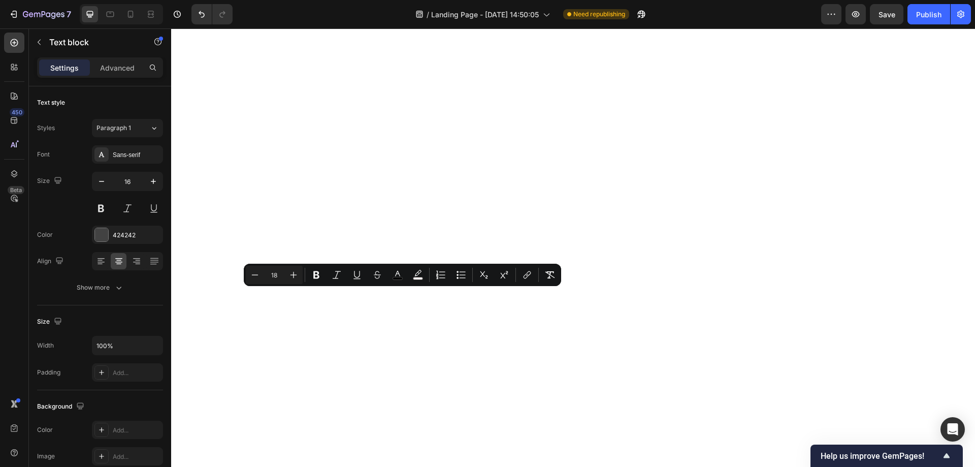
type input "16"
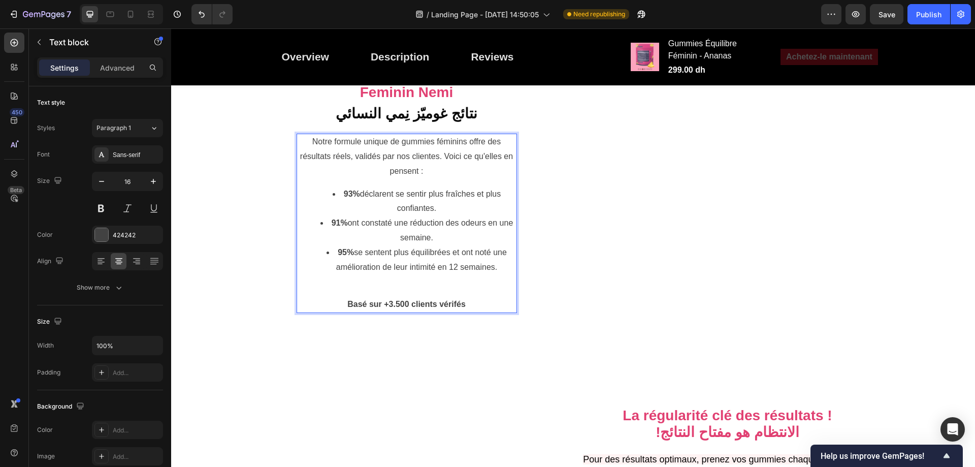
scroll to position [2850, 0]
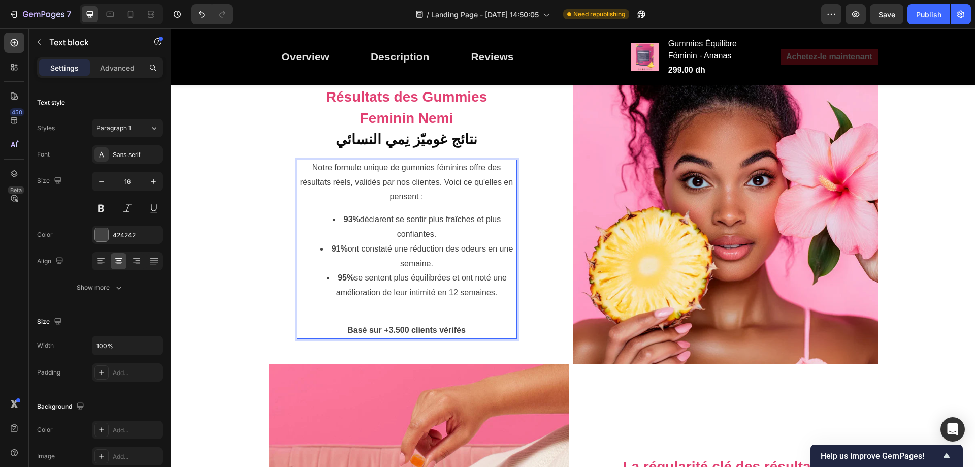
click at [398, 339] on div "Notre formule unique de gummies féminins offre des résultats réels, validés par…" at bounding box center [406, 248] width 220 height 179
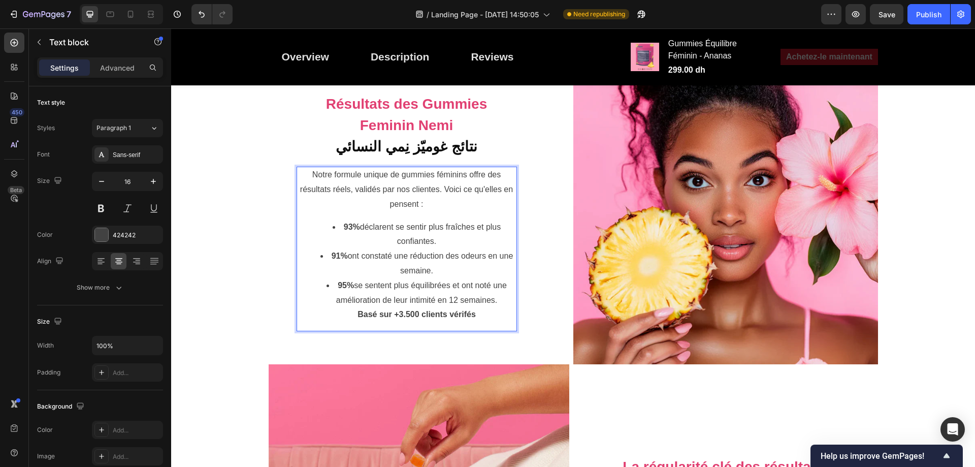
click at [448, 249] on li "93% déclarent se sentir plus fraîches et plus confiantes." at bounding box center [417, 234] width 198 height 29
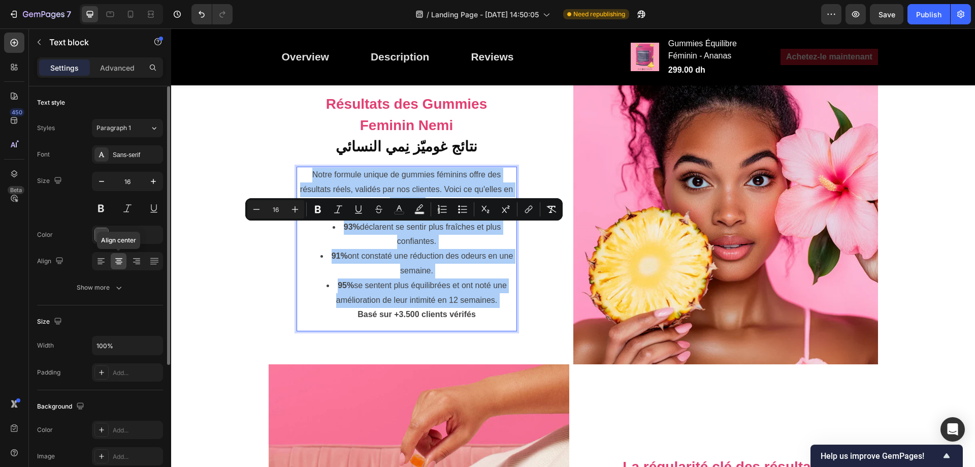
click at [115, 262] on icon at bounding box center [119, 261] width 10 height 10
click at [98, 261] on icon at bounding box center [101, 261] width 10 height 10
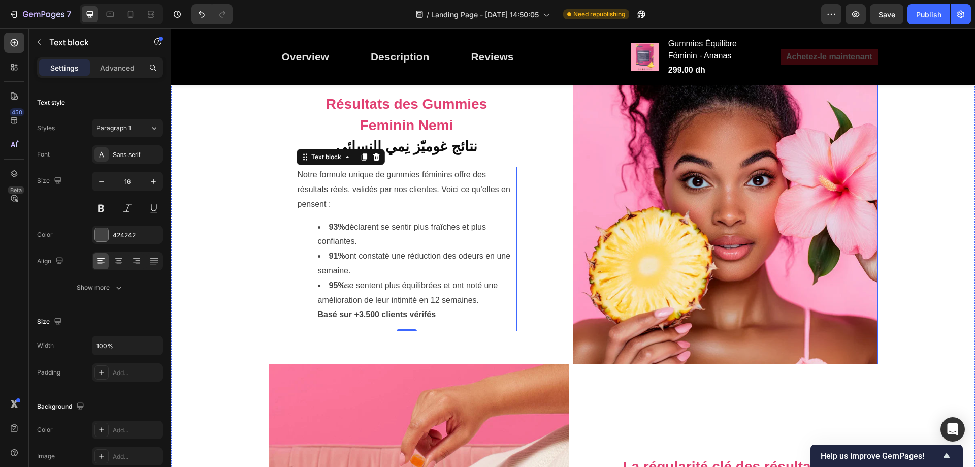
click at [553, 242] on div "Résultats des Gummies Feminin Nemi نتائج غوميّز نِمي النسائي Text block Notre f…" at bounding box center [421, 211] width 305 height 305
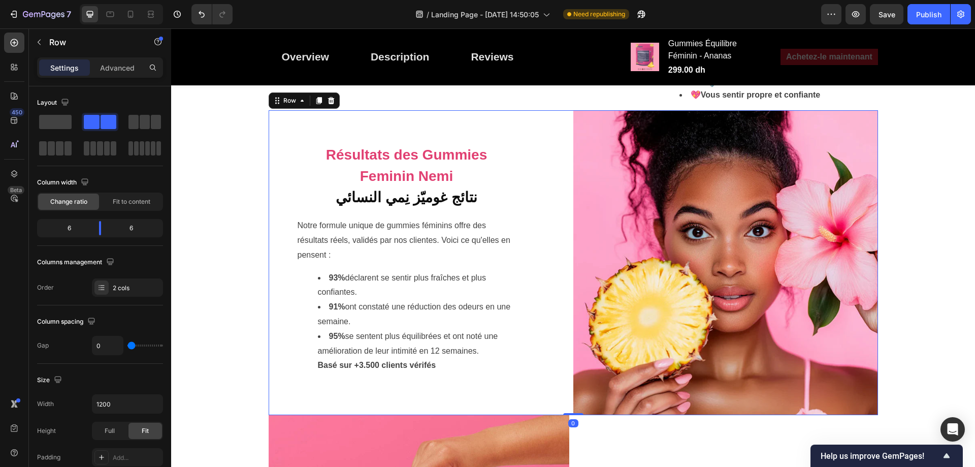
scroll to position [2645, 0]
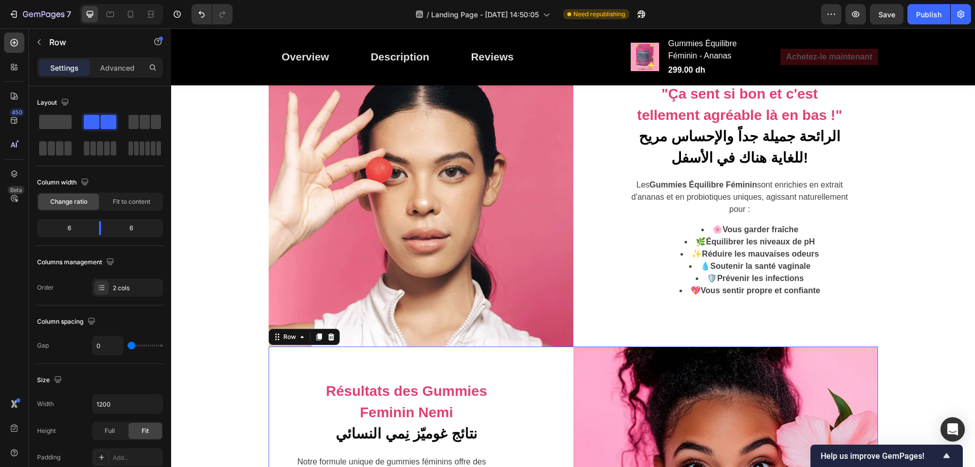
click at [706, 246] on strong "Équilibrer les niveaux de pH" at bounding box center [760, 241] width 109 height 9
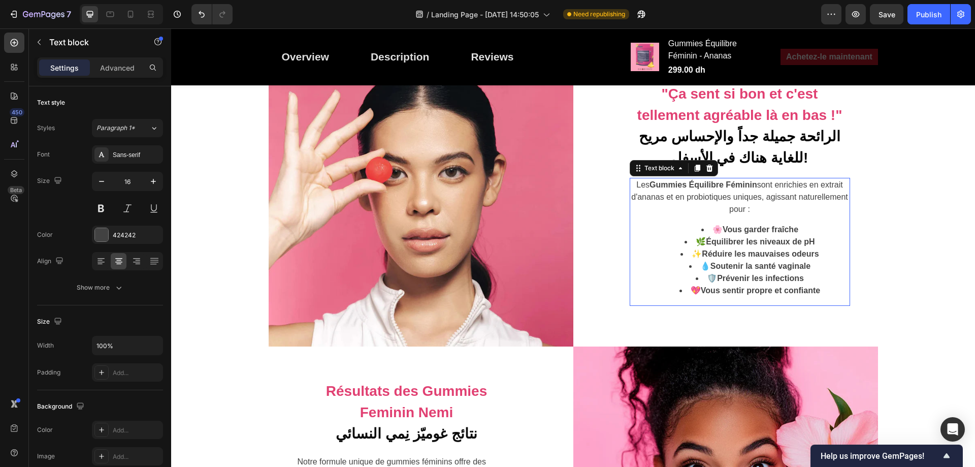
scroll to position [2495, 0]
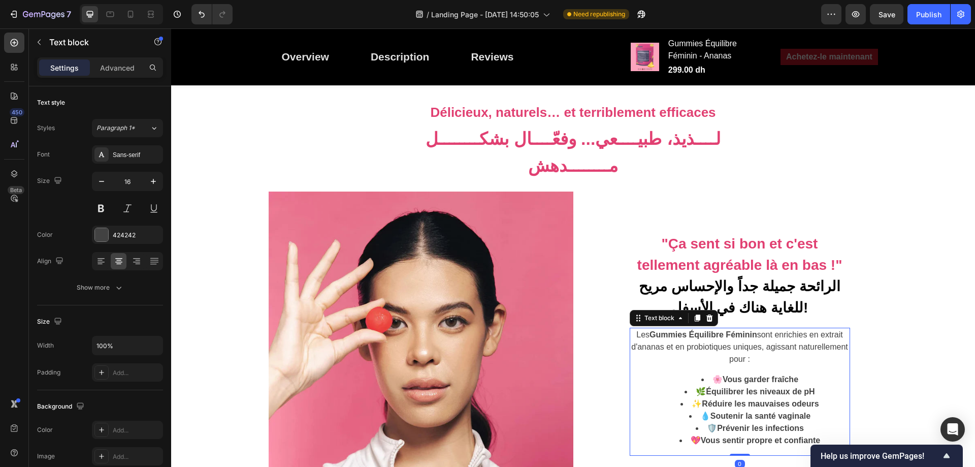
click at [718, 330] on strong "Gummies Équilibre Féminin" at bounding box center [703, 334] width 108 height 9
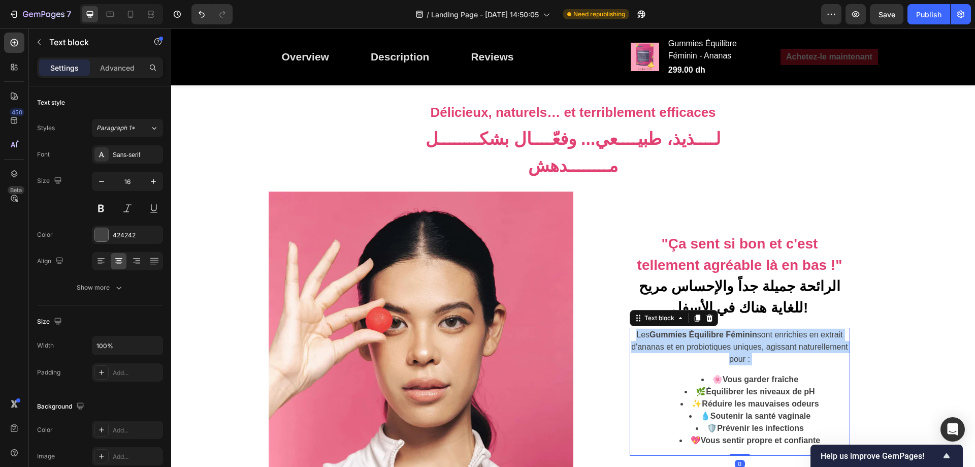
click at [718, 330] on strong "Gummies Équilibre Féminin" at bounding box center [703, 334] width 108 height 9
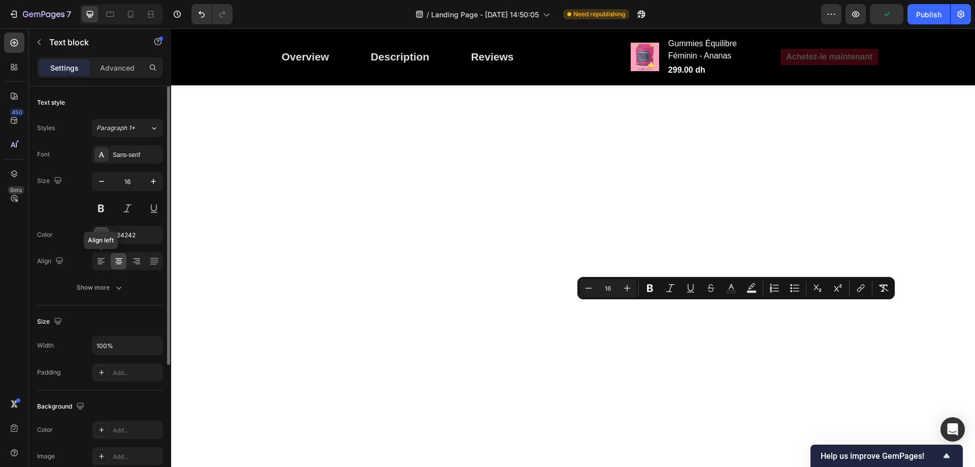
click at [100, 260] on icon at bounding box center [99, 260] width 5 height 1
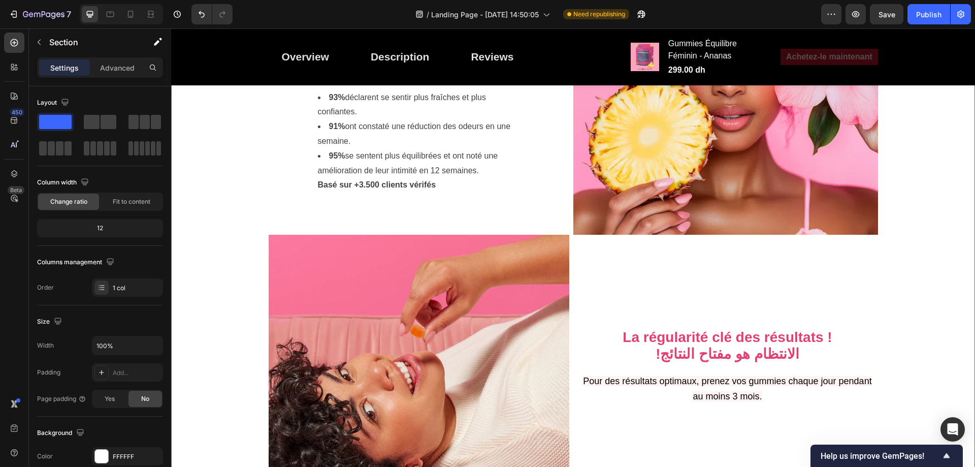
scroll to position [3053, 0]
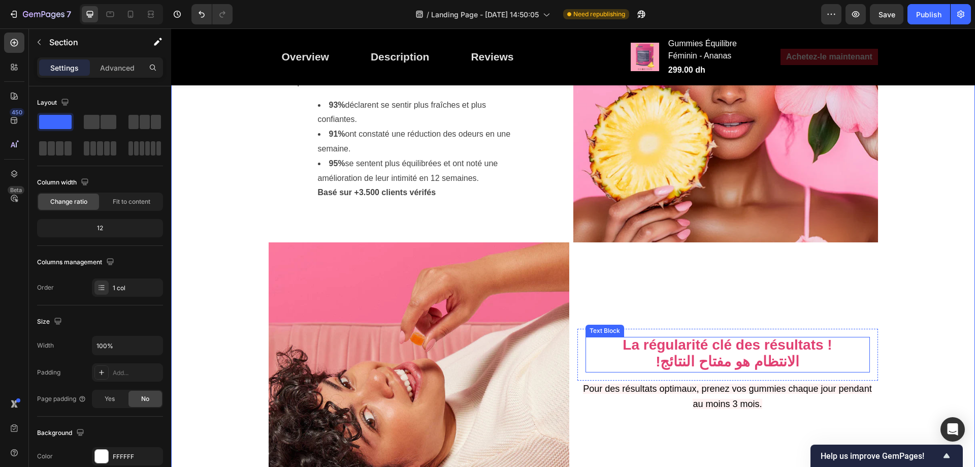
click at [729, 337] on strong "La régularité clé des résultats !" at bounding box center [726, 345] width 209 height 16
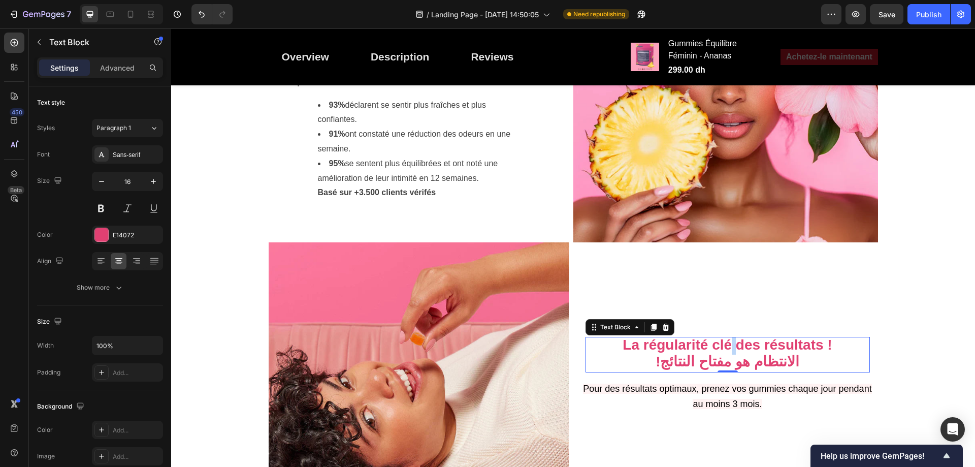
click at [729, 337] on strong "La régularité clé des résultats !" at bounding box center [726, 345] width 209 height 16
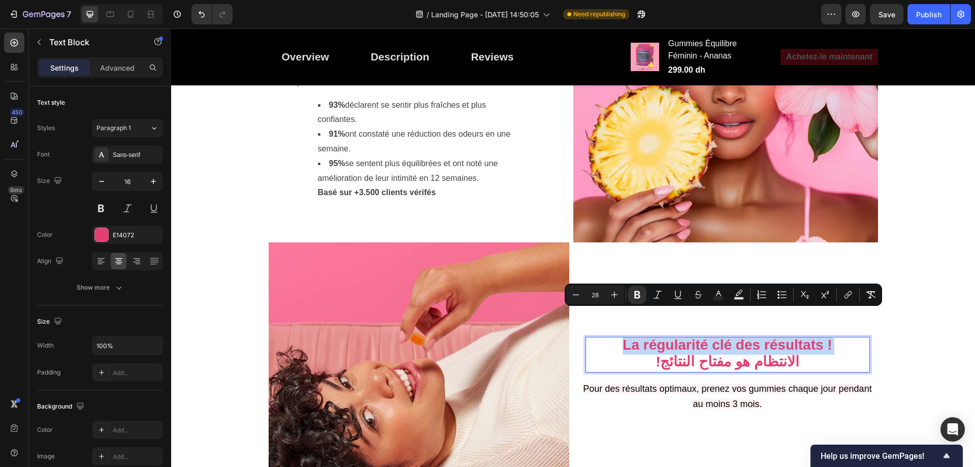
click at [750, 337] on strong "La régularité clé des résultats !" at bounding box center [726, 345] width 209 height 16
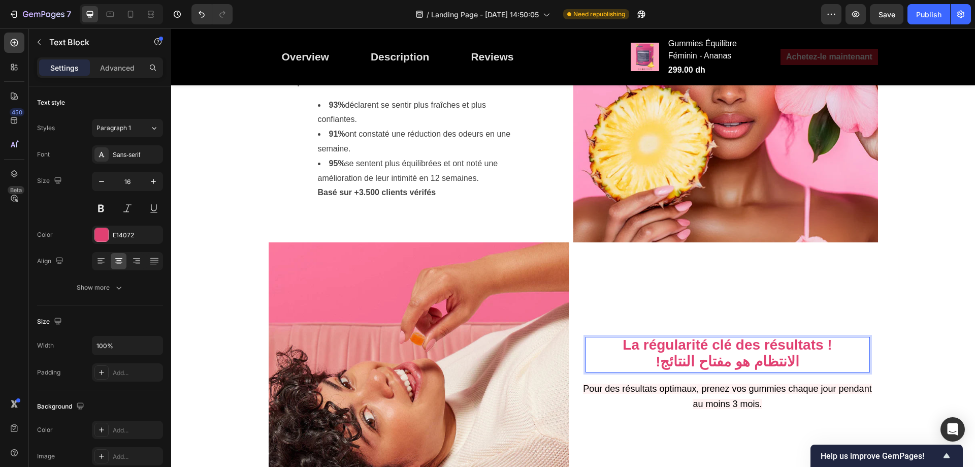
click at [812, 337] on strong "La régularité clé des résultats !" at bounding box center [726, 345] width 209 height 16
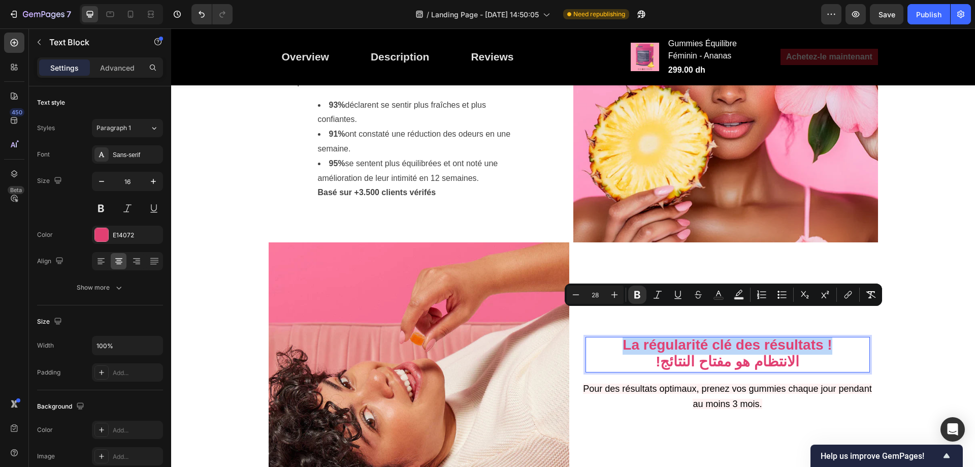
drag, startPoint x: 830, startPoint y: 318, endPoint x: 611, endPoint y: 315, distance: 219.3
click at [611, 338] on p "La régularité clé des résultats ! !الانتظام هو مفتاح النتائج" at bounding box center [727, 355] width 282 height 34
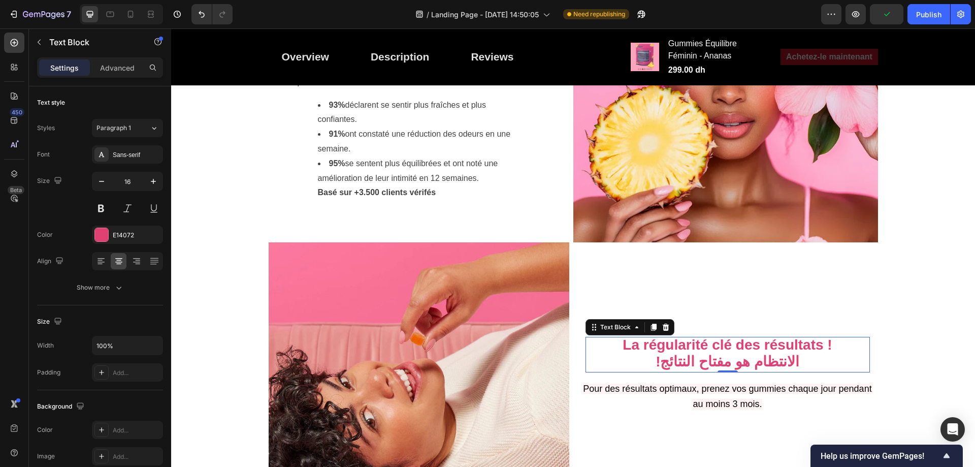
click at [691, 337] on strong "La régularité clé des résultats !" at bounding box center [726, 345] width 209 height 16
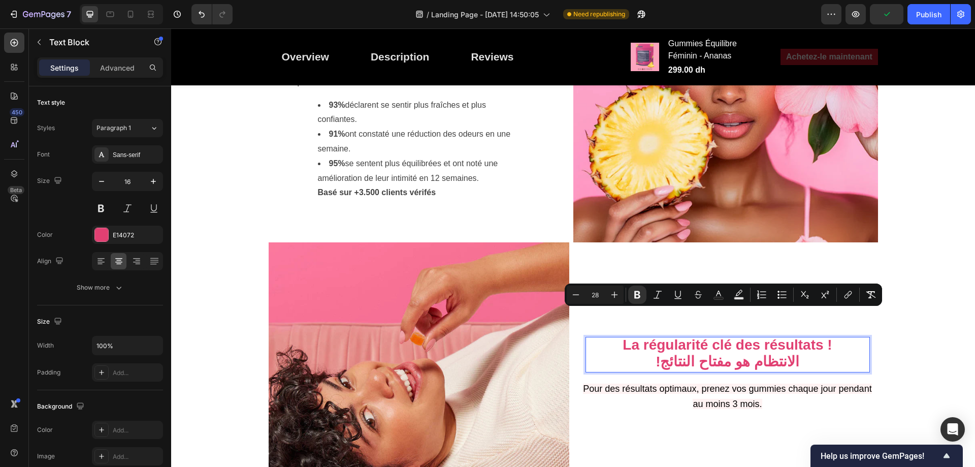
click at [691, 337] on strong "La régularité clé des résultats !" at bounding box center [726, 345] width 209 height 16
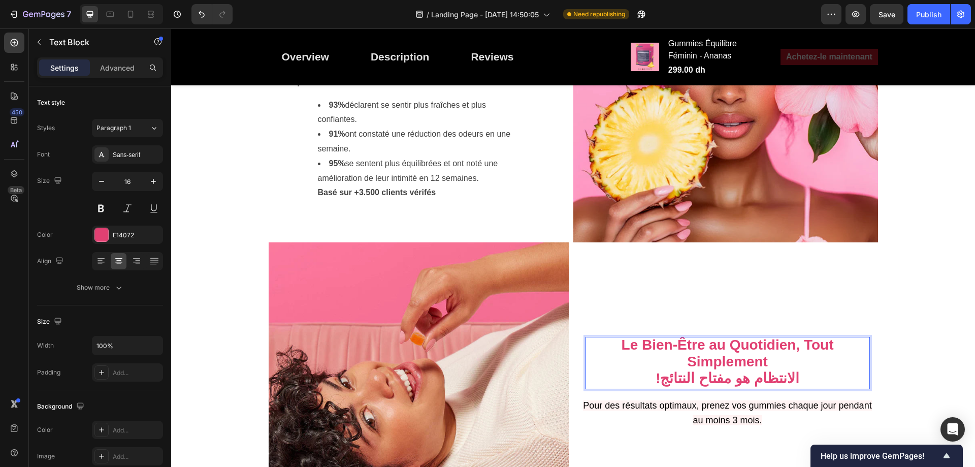
click at [735, 370] on strong "!الانتظام هو مفتاح النتائج" at bounding box center [727, 378] width 144 height 16
click at [770, 370] on strong "الرفاهية اليومية، بكل بساطة" at bounding box center [727, 378] width 164 height 16
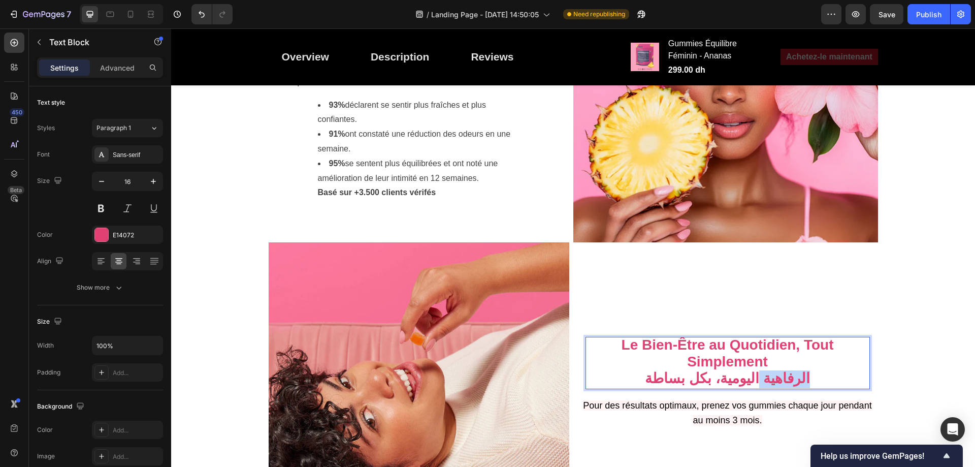
click at [770, 370] on strong "الرفاهية اليومية، بكل بساطة" at bounding box center [727, 378] width 164 height 16
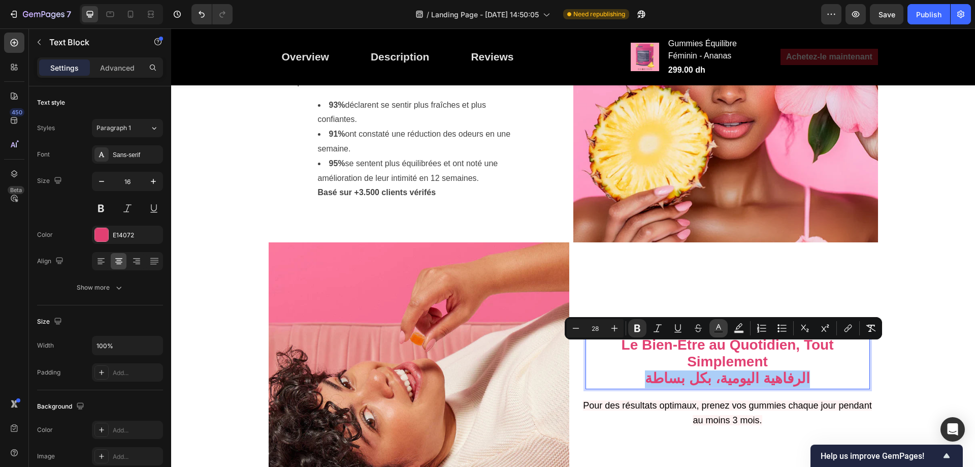
click at [721, 331] on rect "Editor contextual toolbar" at bounding box center [719, 331] width 10 height 3
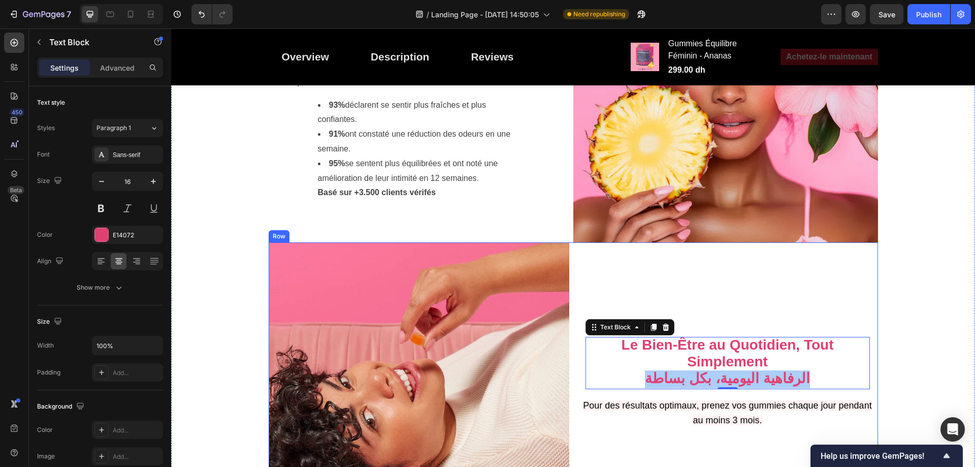
drag, startPoint x: 841, startPoint y: 306, endPoint x: 657, endPoint y: 274, distance: 186.5
click at [683, 370] on strong "الرفاهية اليومية، بكل بساطة" at bounding box center [727, 378] width 164 height 16
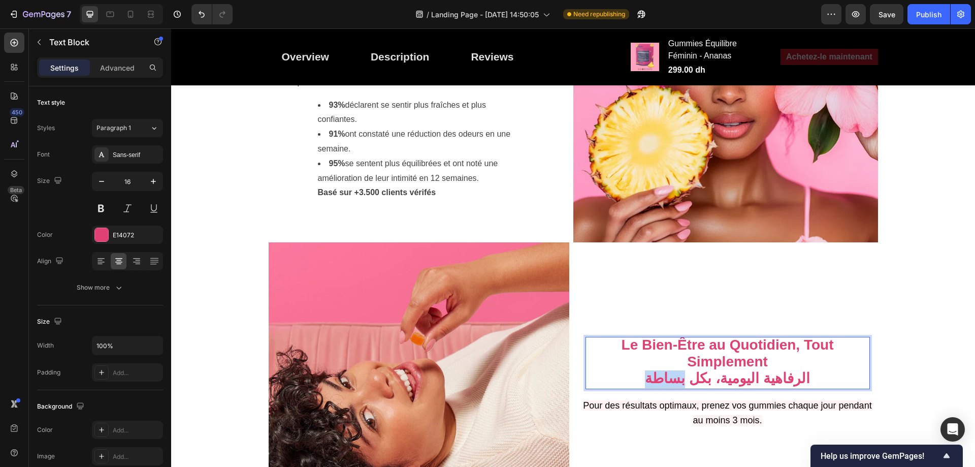
click at [683, 370] on strong "الرفاهية اليومية، بكل بساطة" at bounding box center [727, 378] width 164 height 16
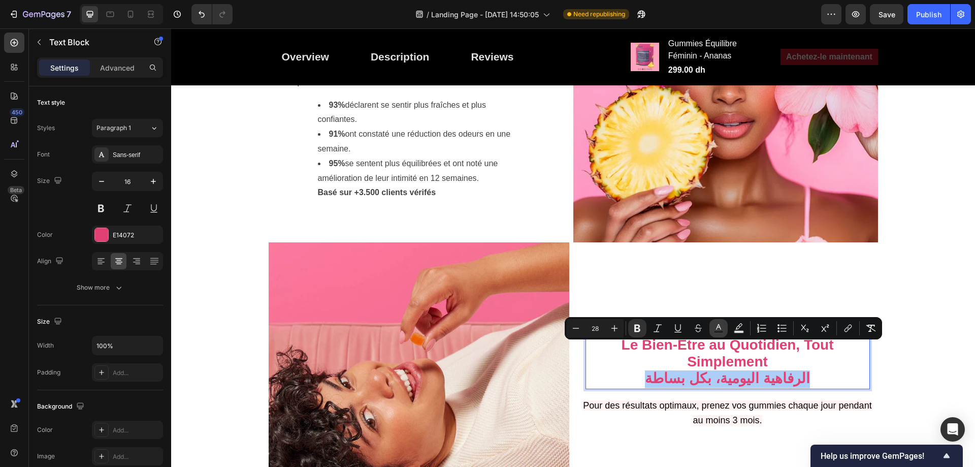
click at [717, 332] on rect "Editor contextual toolbar" at bounding box center [719, 331] width 10 height 3
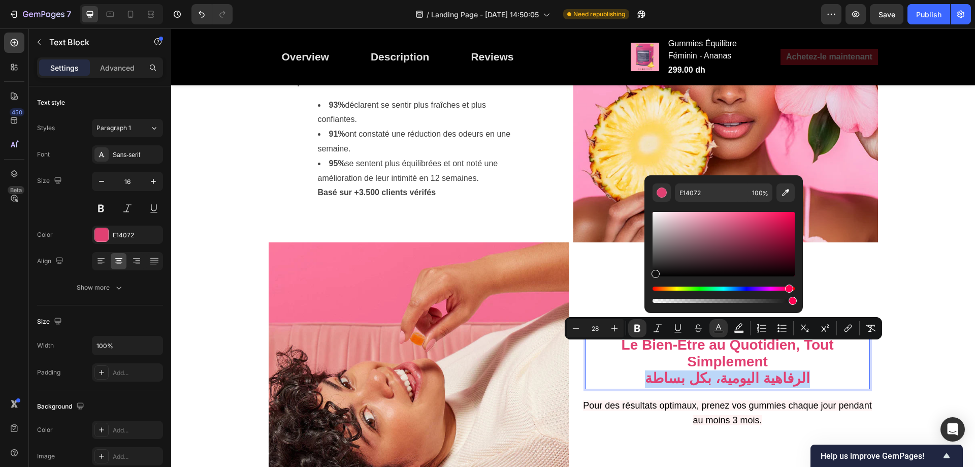
drag, startPoint x: 667, startPoint y: 270, endPoint x: 515, endPoint y: 287, distance: 152.2
click at [654, 272] on div "Editor contextual toolbar" at bounding box center [723, 244] width 142 height 64
type input "111111"
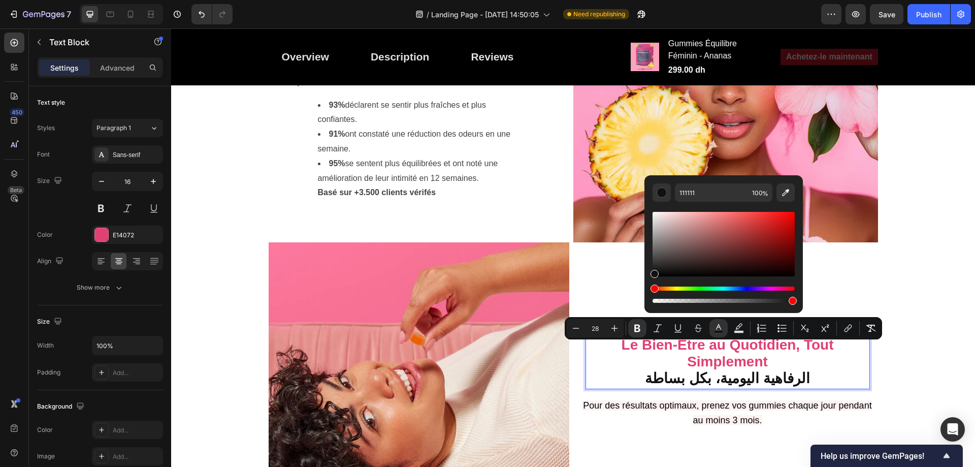
click at [716, 370] on strong "الرفاهية اليومية، بكل بساطة" at bounding box center [727, 378] width 164 height 16
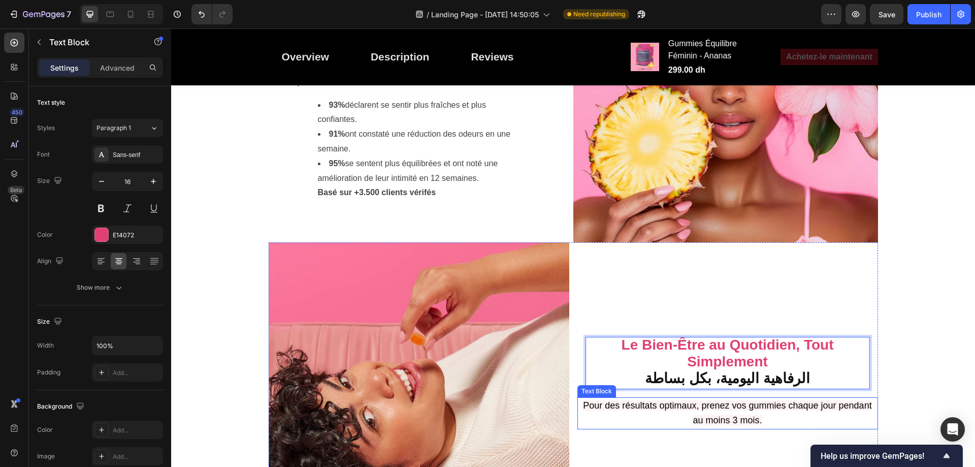
click at [722, 400] on span "Pour des résultats optimaux, prenez vos gummies chaque jour pendant au moins 3 …" at bounding box center [727, 412] width 288 height 25
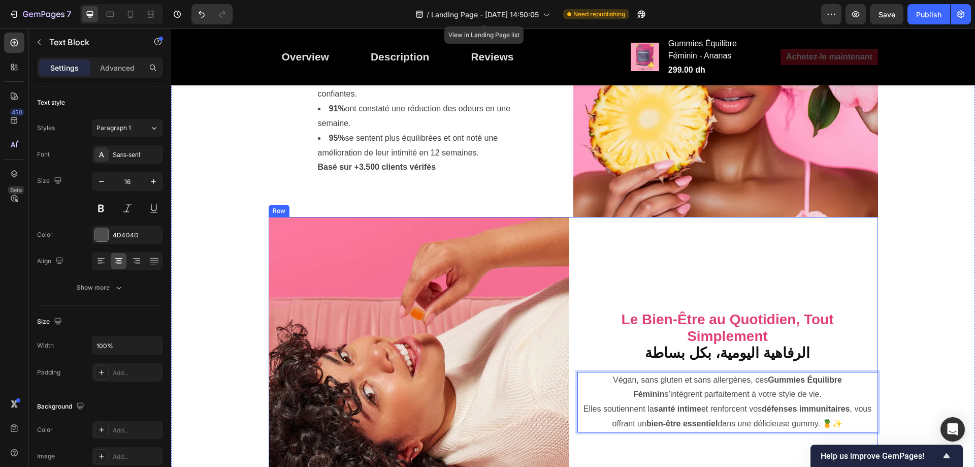
scroll to position [3155, 0]
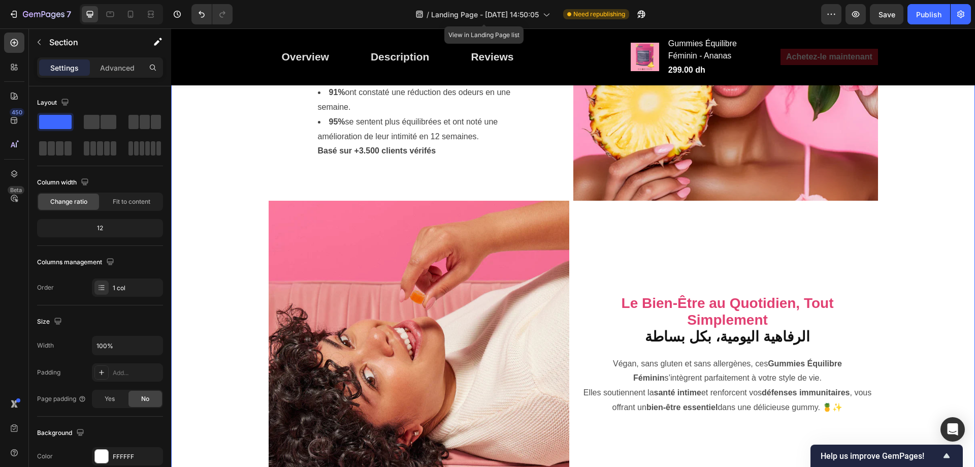
scroll to position [3256, 0]
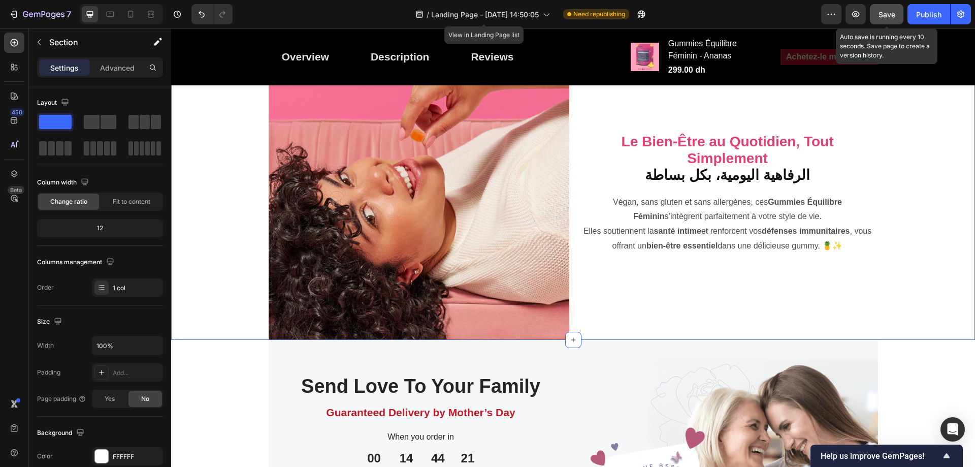
click at [887, 9] on div "Save" at bounding box center [886, 14] width 17 height 11
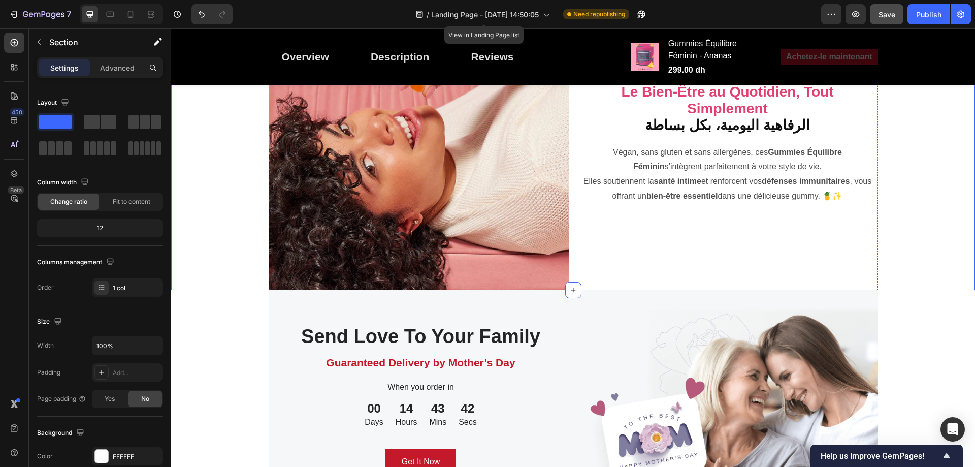
scroll to position [3409, 0]
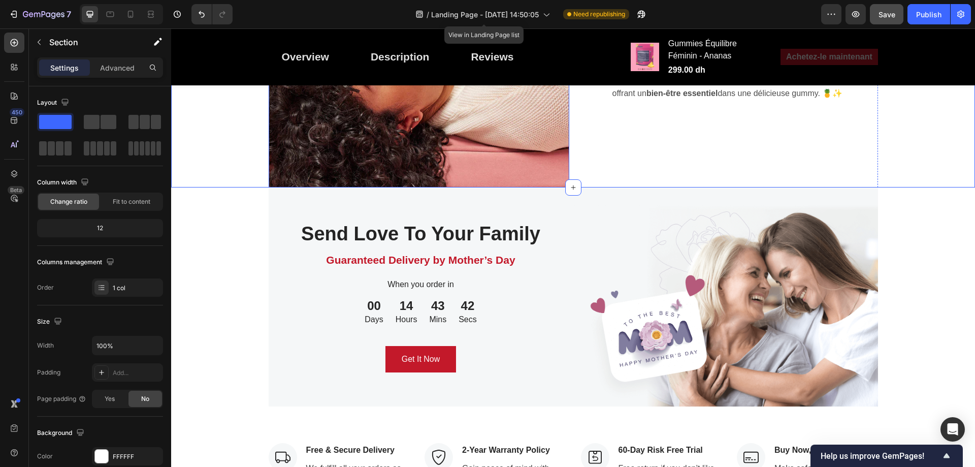
click at [884, 187] on div "Send Love To Your Family Heading Guaranteed Delivery by Mother’s Day Text block…" at bounding box center [573, 296] width 804 height 219
click at [866, 187] on img at bounding box center [725, 296] width 305 height 219
click at [818, 187] on img at bounding box center [725, 296] width 305 height 219
click at [263, 187] on div "Send Love To Your Family Heading Guaranteed Delivery by Mother’s Day Text block…" at bounding box center [573, 296] width 804 height 219
click at [224, 187] on div "Send Love To Your Family Heading Guaranteed Delivery by Mother’s Day Text block…" at bounding box center [573, 296] width 804 height 219
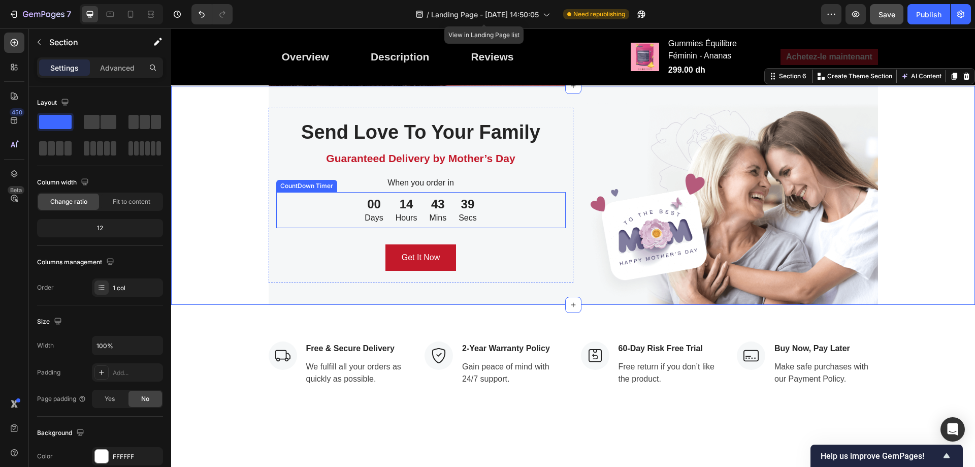
scroll to position [3206, 0]
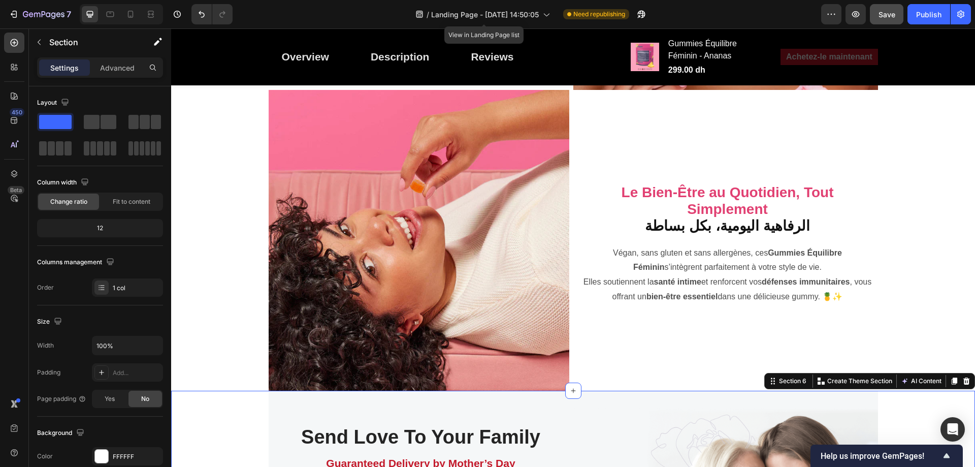
drag, startPoint x: 959, startPoint y: 352, endPoint x: 953, endPoint y: 39, distance: 313.3
click at [963, 377] on icon at bounding box center [966, 380] width 7 height 7
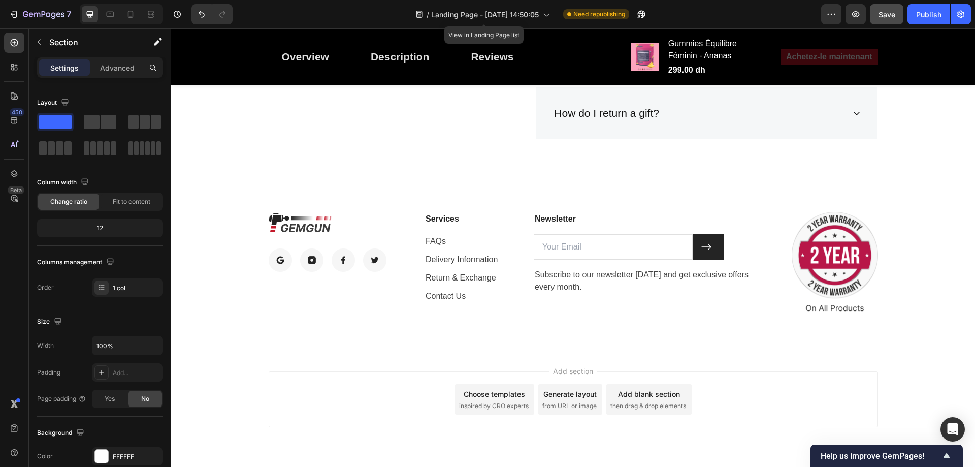
scroll to position [4475, 0]
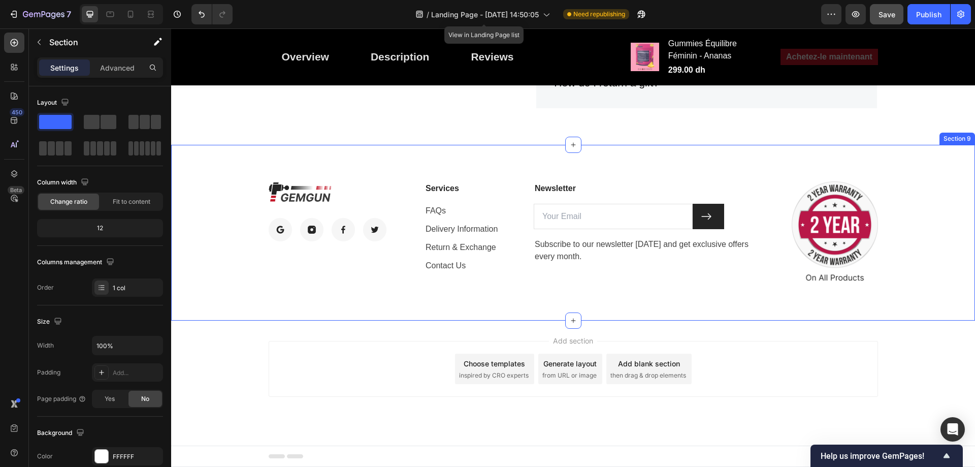
click at [787, 152] on div "Image Image Image Image Image Row Services Text block FAQs Text block Delivery …" at bounding box center [573, 233] width 804 height 176
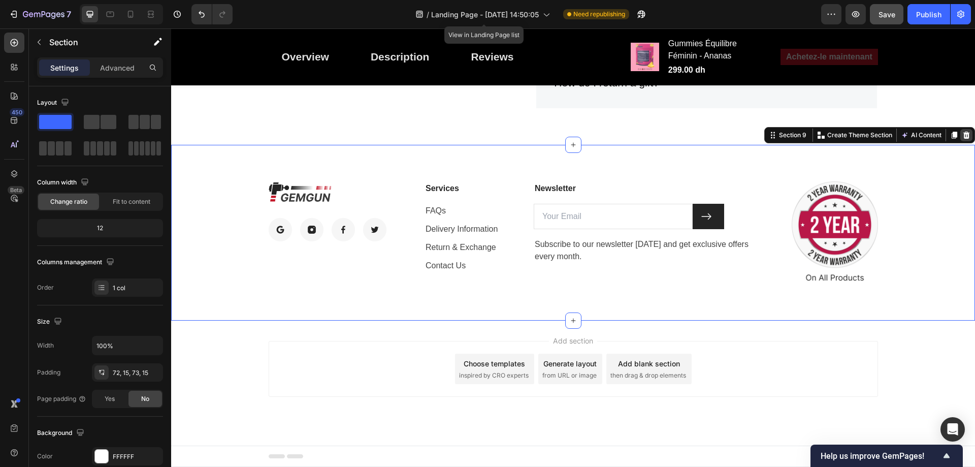
click at [963, 135] on icon at bounding box center [966, 134] width 7 height 7
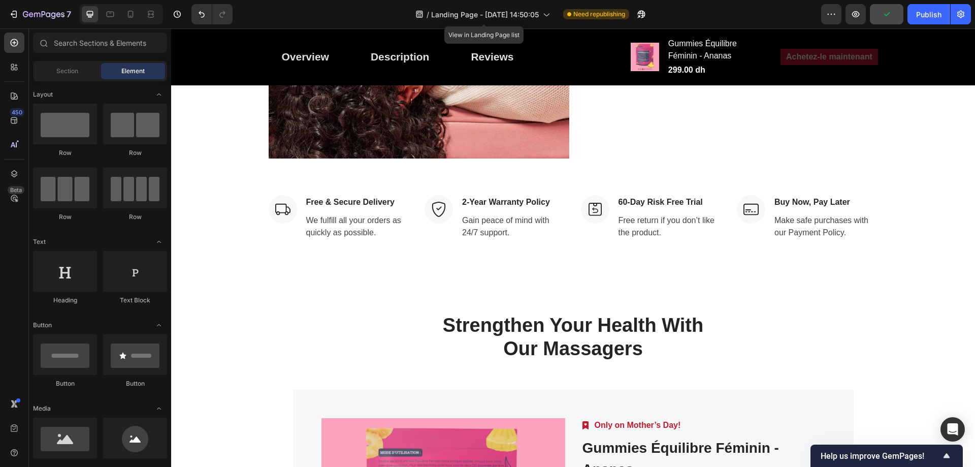
scroll to position [3437, 0]
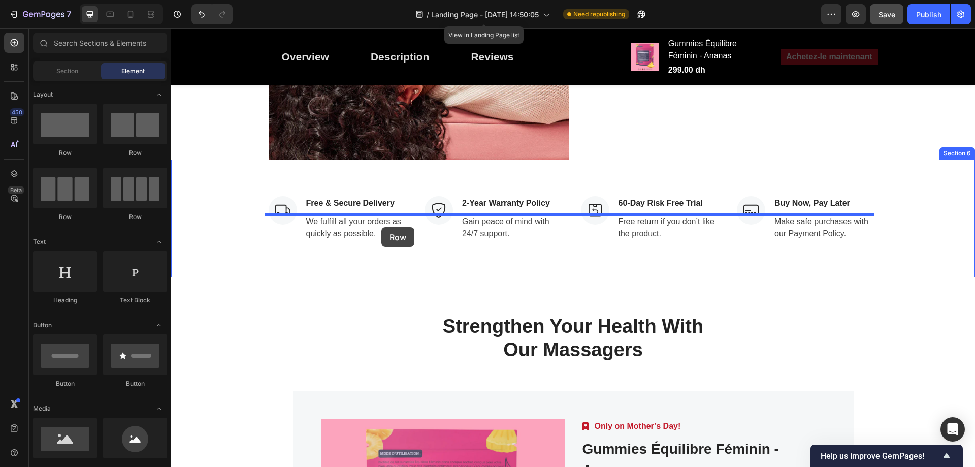
drag, startPoint x: 256, startPoint y: 162, endPoint x: 381, endPoint y: 227, distance: 141.0
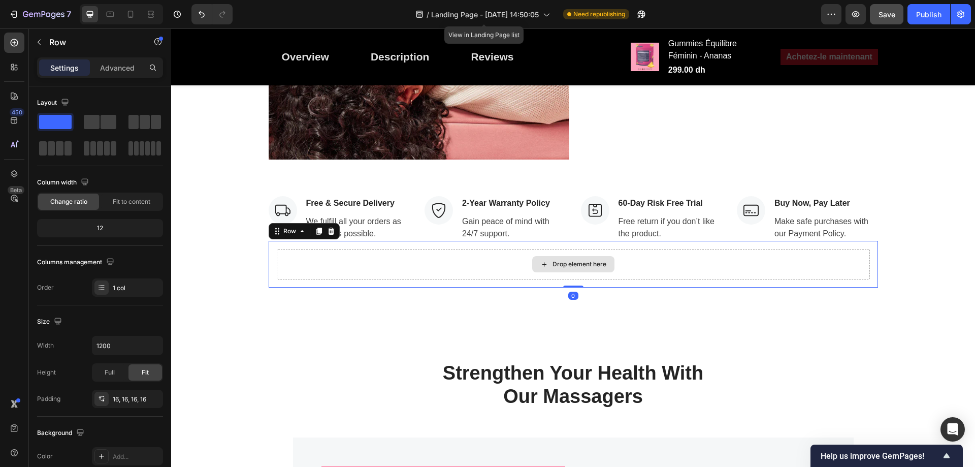
click at [555, 260] on div "Drop element here" at bounding box center [579, 264] width 54 height 8
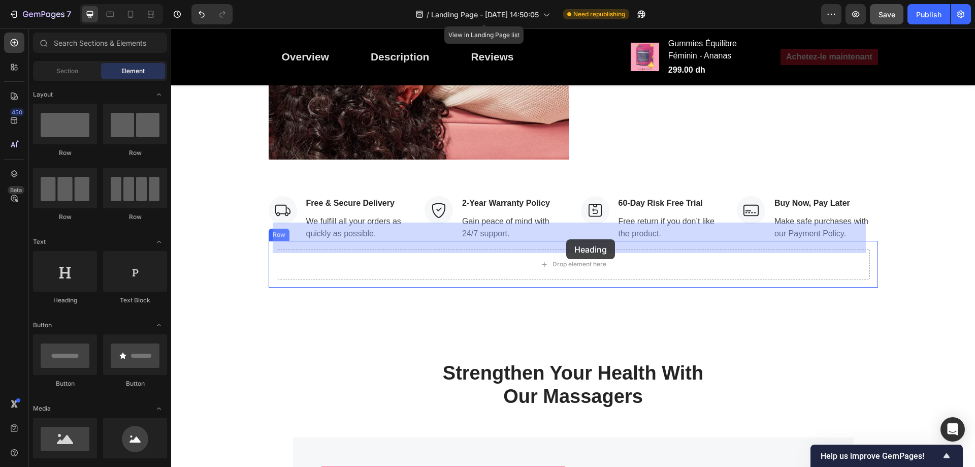
drag, startPoint x: 254, startPoint y: 309, endPoint x: 566, endPoint y: 239, distance: 319.8
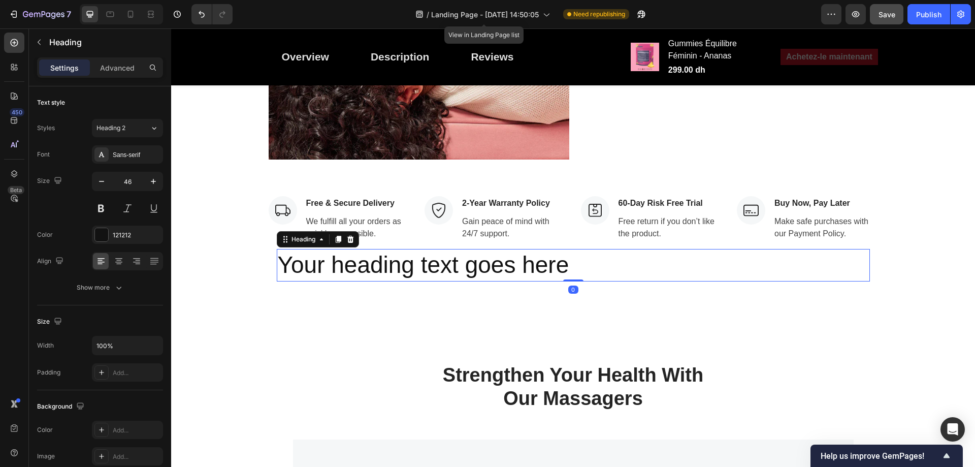
click at [548, 249] on h2 "Your heading text goes here" at bounding box center [573, 265] width 593 height 32
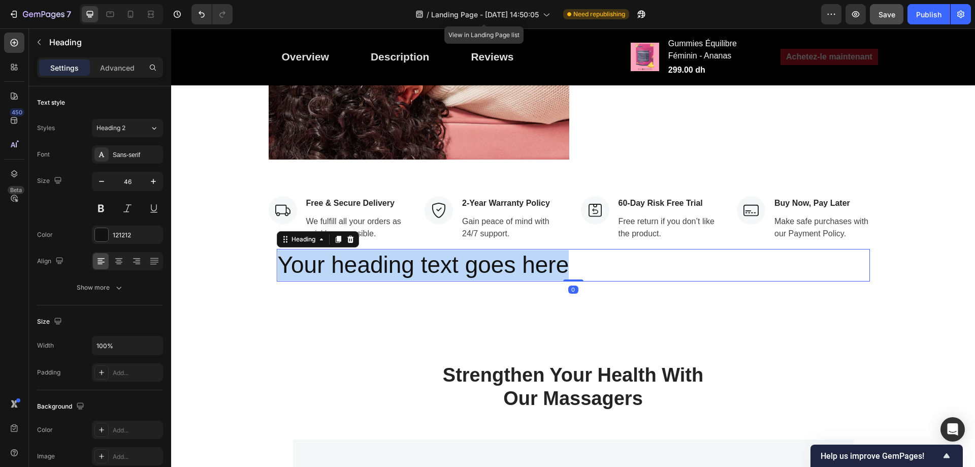
click at [548, 250] on p "Your heading text goes here" at bounding box center [573, 265] width 591 height 30
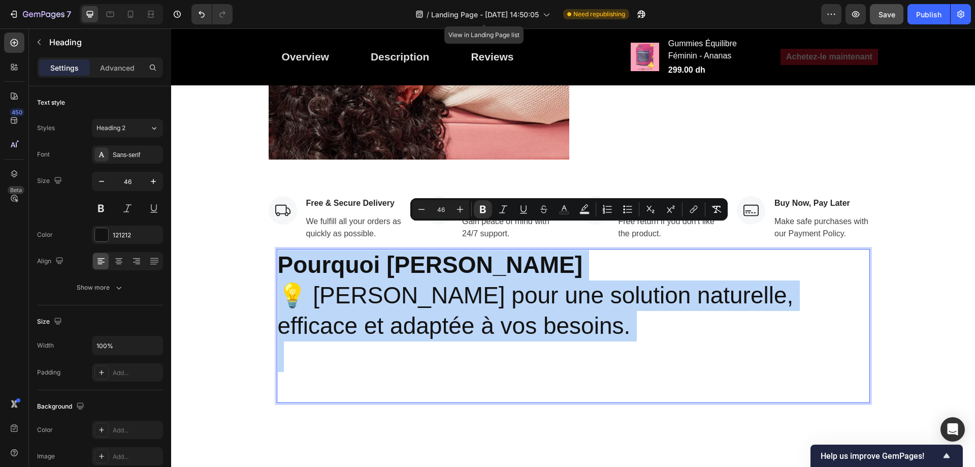
click at [461, 251] on strong "Pourquoi [PERSON_NAME]" at bounding box center [430, 264] width 305 height 26
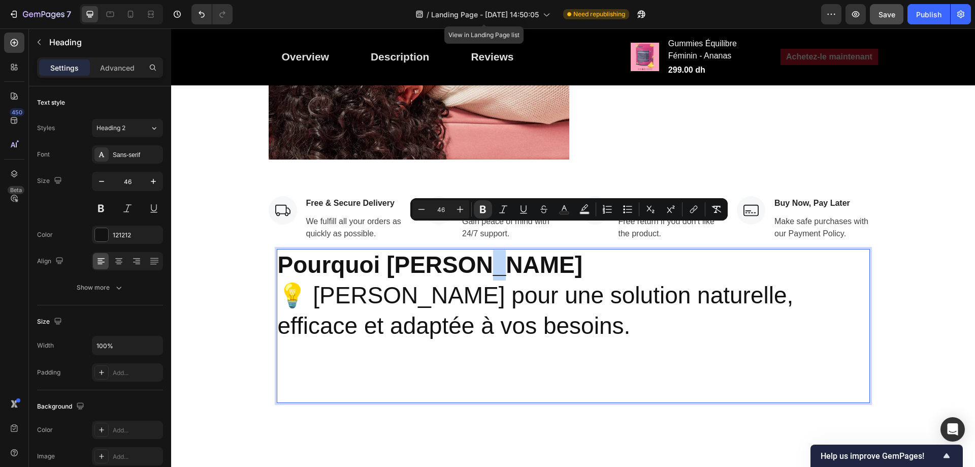
click at [461, 251] on strong "Pourquoi [PERSON_NAME]" at bounding box center [430, 264] width 305 height 26
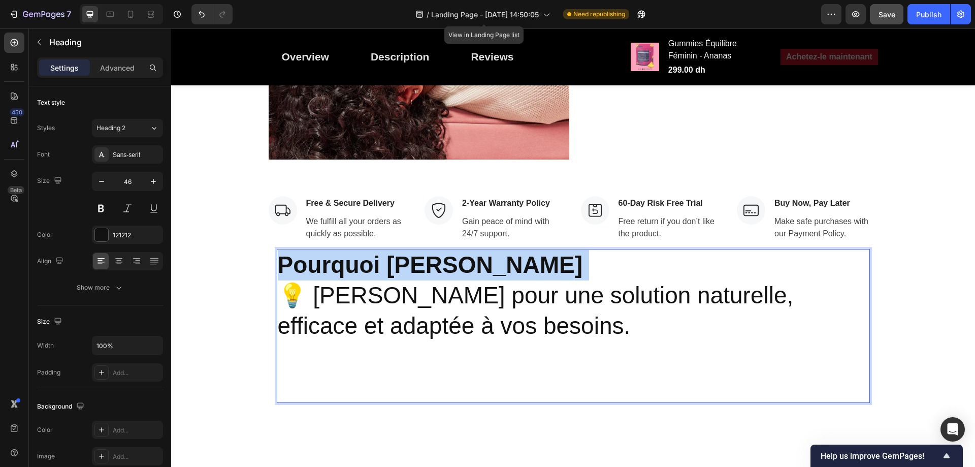
click at [461, 251] on strong "Pourquoi [PERSON_NAME]" at bounding box center [430, 264] width 305 height 26
click at [480, 280] on p "💡 [PERSON_NAME] pour une solution naturelle, efficace et adaptée à vos besoins." at bounding box center [573, 310] width 591 height 61
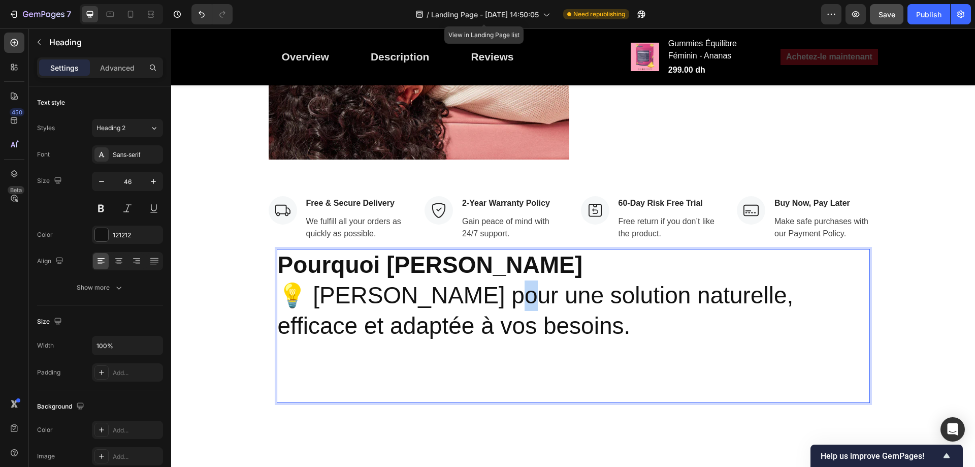
click at [480, 280] on p "💡 [PERSON_NAME] pour une solution naturelle, efficace et adaptée à vos besoins." at bounding box center [573, 310] width 591 height 61
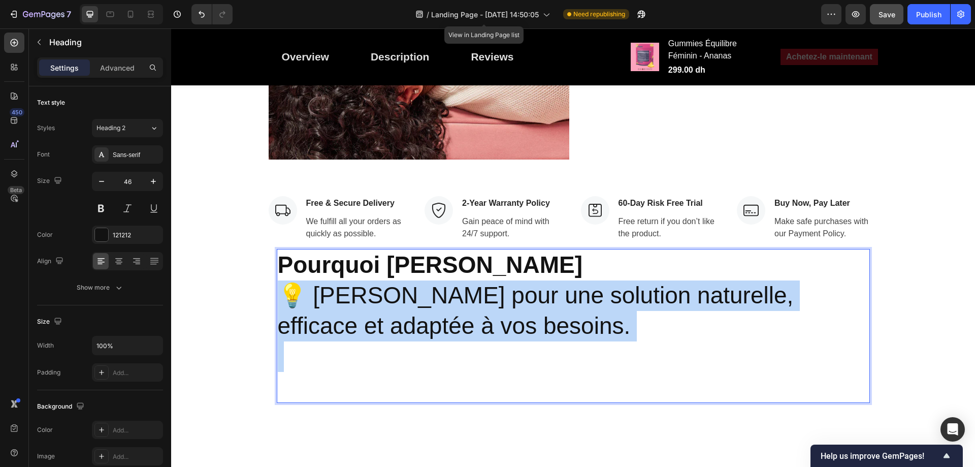
click at [480, 280] on p "💡 [PERSON_NAME] pour une solution naturelle, efficace et adaptée à vos besoins." at bounding box center [573, 310] width 591 height 61
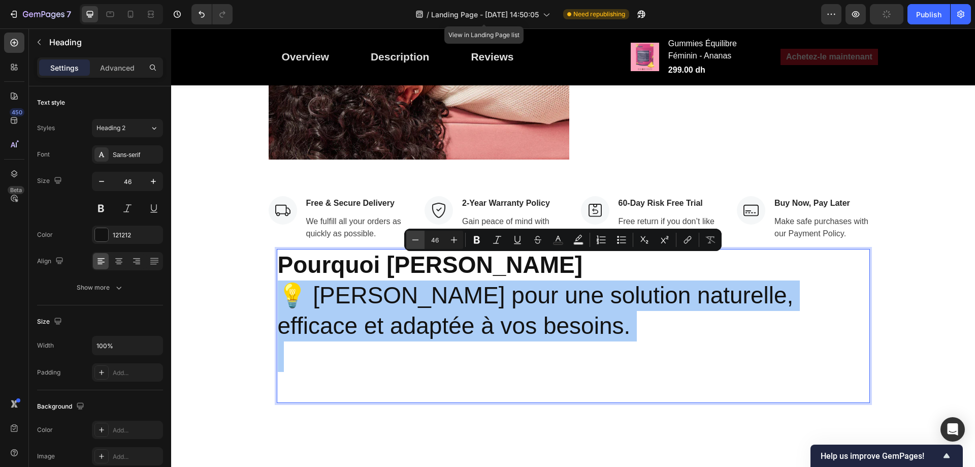
click at [420, 237] on icon "Editor contextual toolbar" at bounding box center [415, 240] width 10 height 10
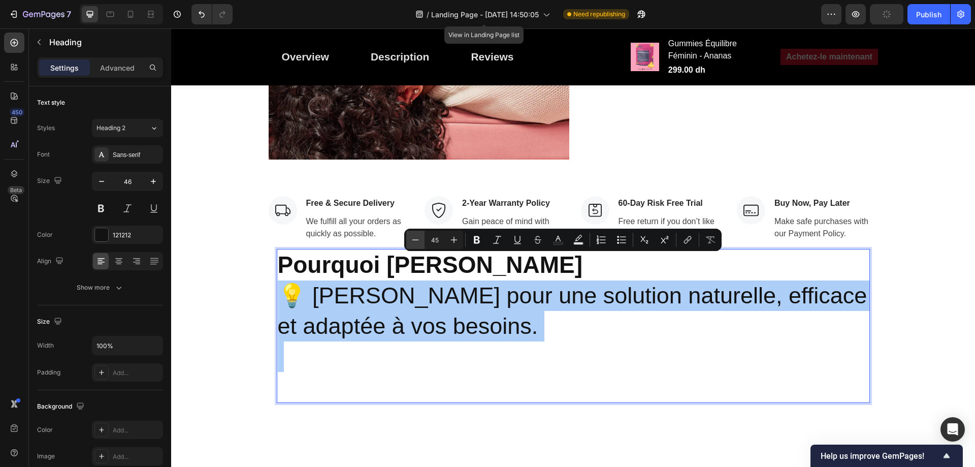
click at [420, 237] on icon "Editor contextual toolbar" at bounding box center [415, 240] width 10 height 10
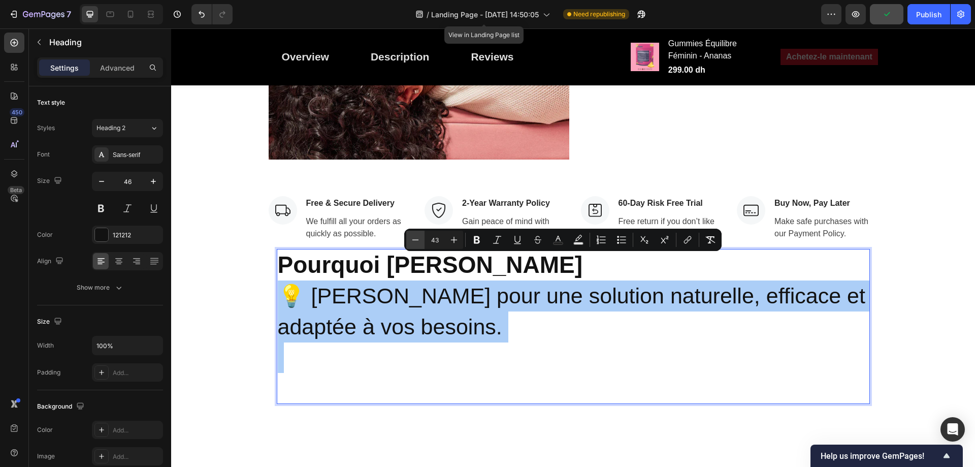
click at [420, 237] on icon "Editor contextual toolbar" at bounding box center [415, 240] width 10 height 10
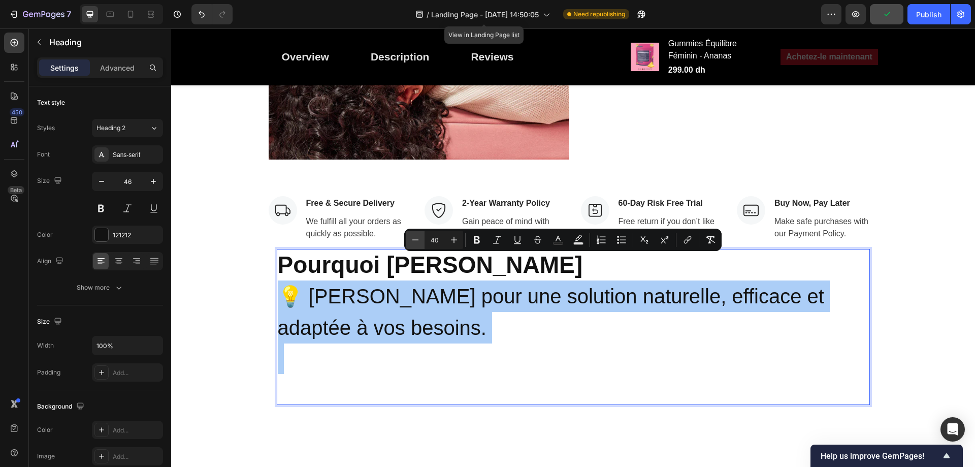
click at [420, 237] on icon "Editor contextual toolbar" at bounding box center [415, 240] width 10 height 10
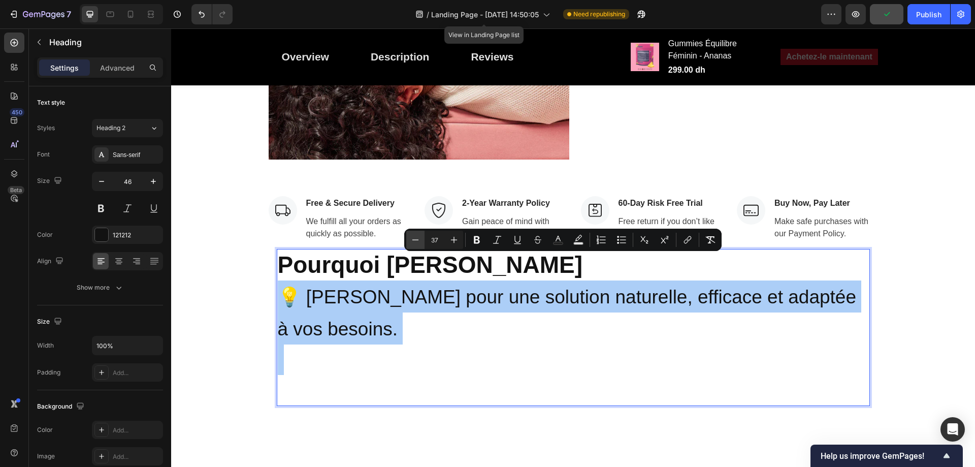
click at [420, 237] on icon "Editor contextual toolbar" at bounding box center [415, 240] width 10 height 10
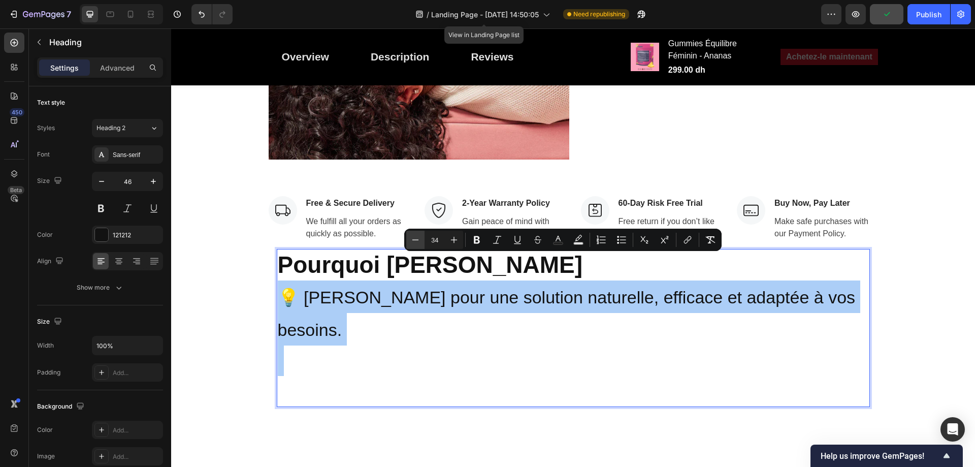
click at [420, 237] on icon "Editor contextual toolbar" at bounding box center [415, 240] width 10 height 10
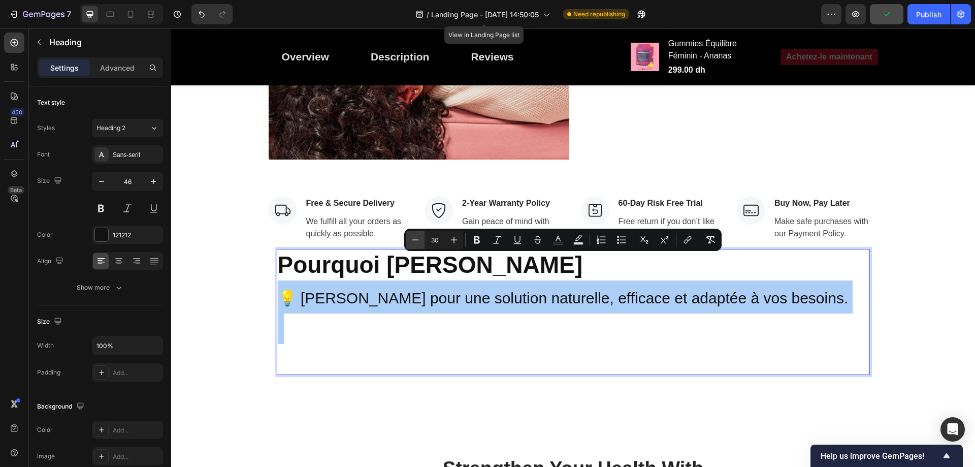
click at [420, 237] on icon "Editor contextual toolbar" at bounding box center [415, 240] width 10 height 10
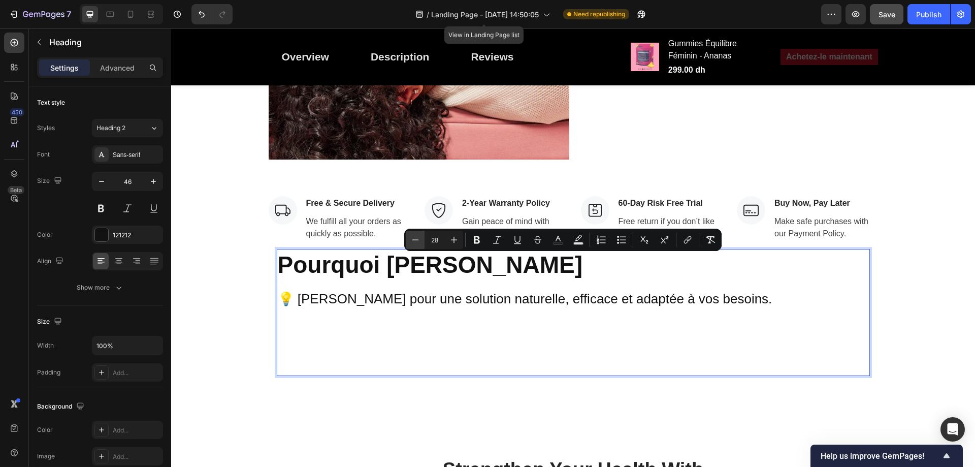
type input "26"
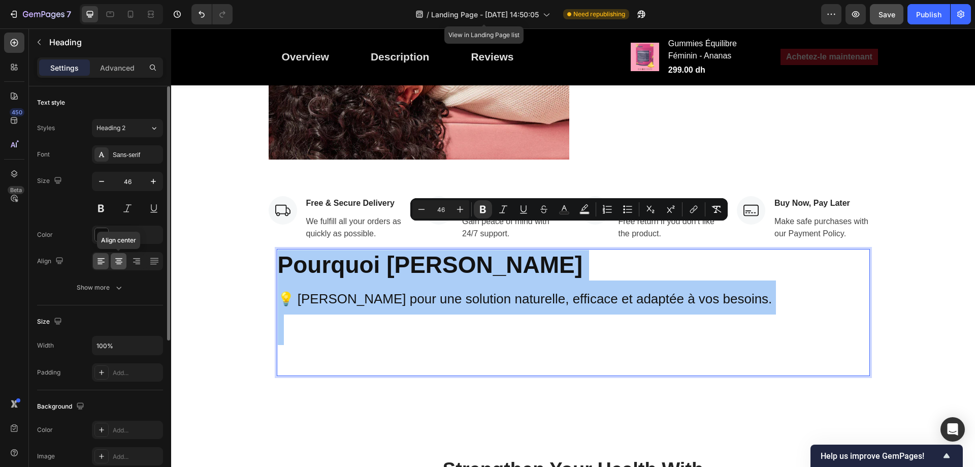
click at [119, 261] on icon at bounding box center [119, 261] width 10 height 10
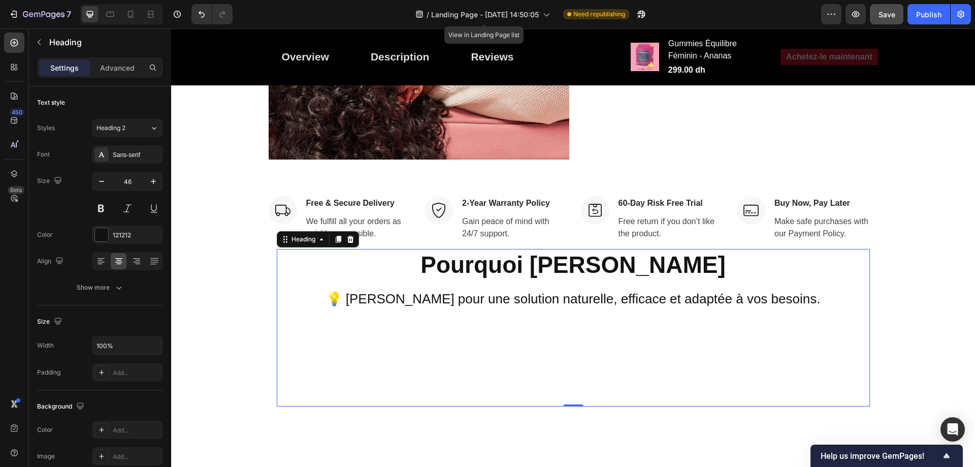
click at [430, 314] on p "Rich Text Editor. Editing area: main" at bounding box center [573, 359] width 591 height 91
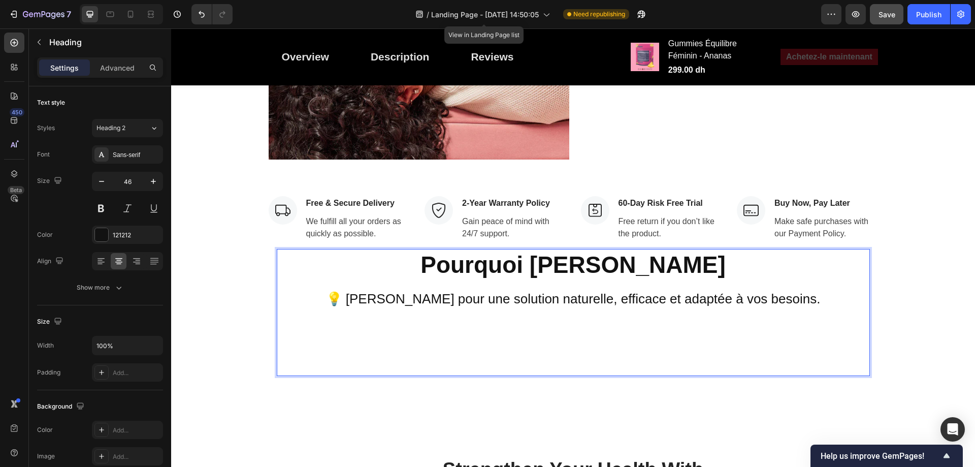
click at [508, 323] on p "💡 [PERSON_NAME] pour une solution naturelle, efficace et adaptée à vos besoins." at bounding box center [573, 327] width 591 height 94
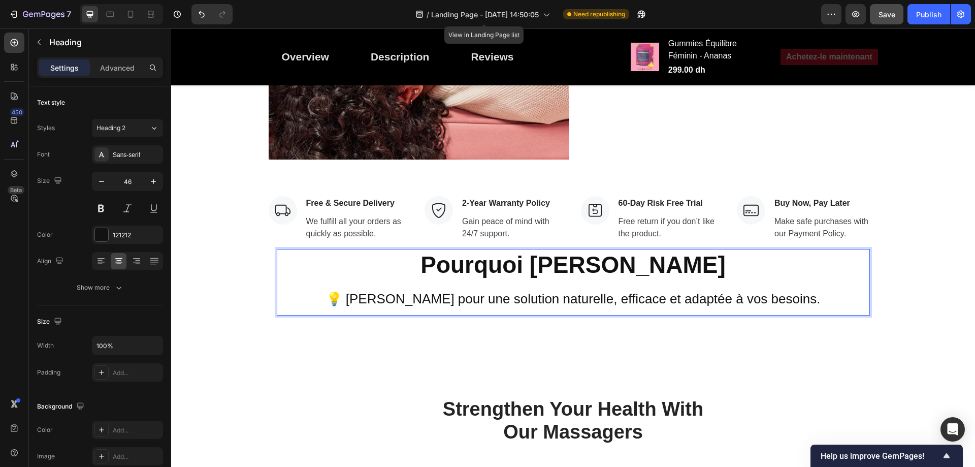
click at [557, 251] on strong "Pourquoi [PERSON_NAME]" at bounding box center [572, 264] width 305 height 26
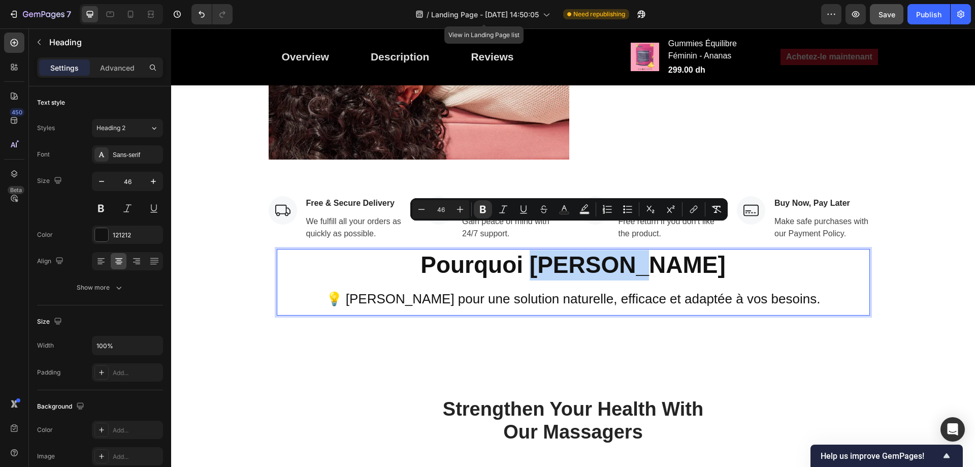
drag, startPoint x: 557, startPoint y: 244, endPoint x: 557, endPoint y: 263, distance: 19.3
click at [557, 263] on h2 "Pourquoi Choisir Nemi 💡 Choisissez Nemi pour une solution naturelle, efficace e…" at bounding box center [573, 282] width 593 height 66
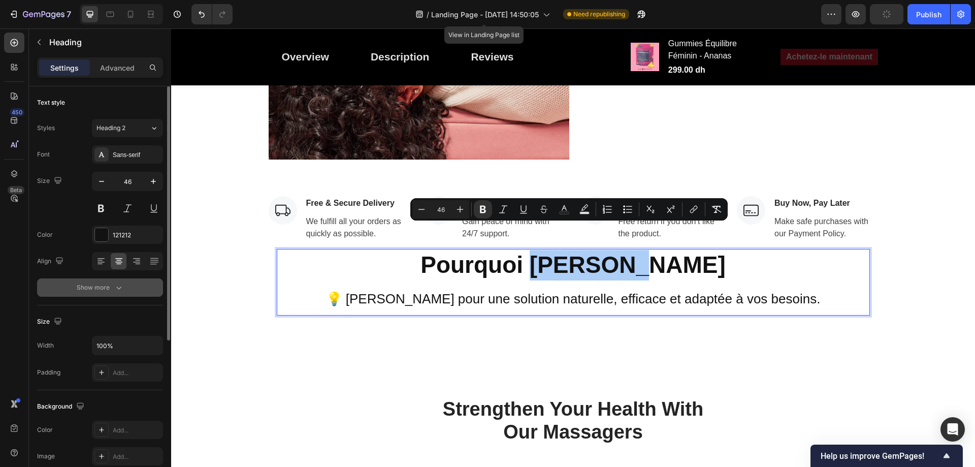
click at [121, 285] on icon "button" at bounding box center [119, 287] width 10 height 10
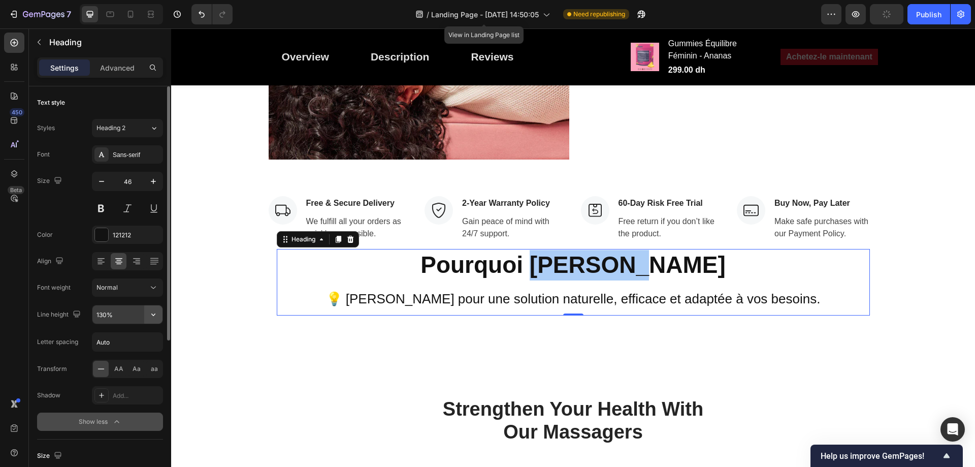
click at [151, 313] on icon "button" at bounding box center [153, 314] width 10 height 10
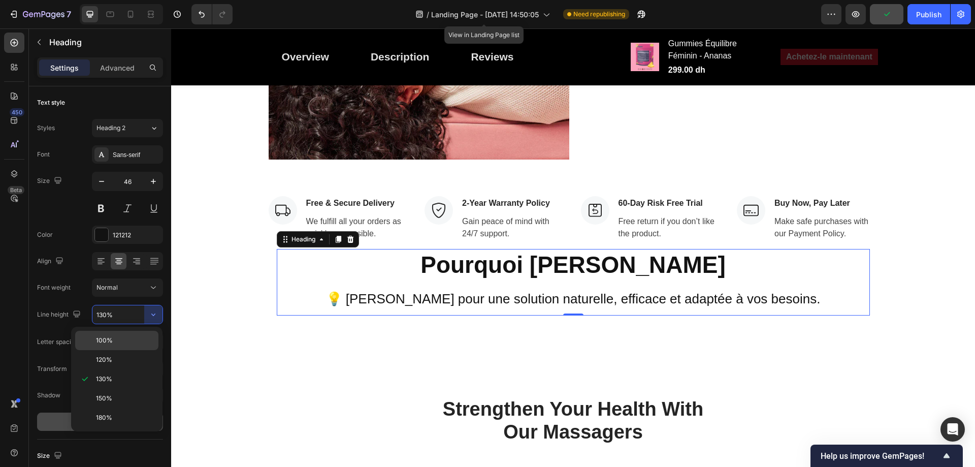
click at [141, 330] on div "100%" at bounding box center [116, 339] width 83 height 19
type input "100%"
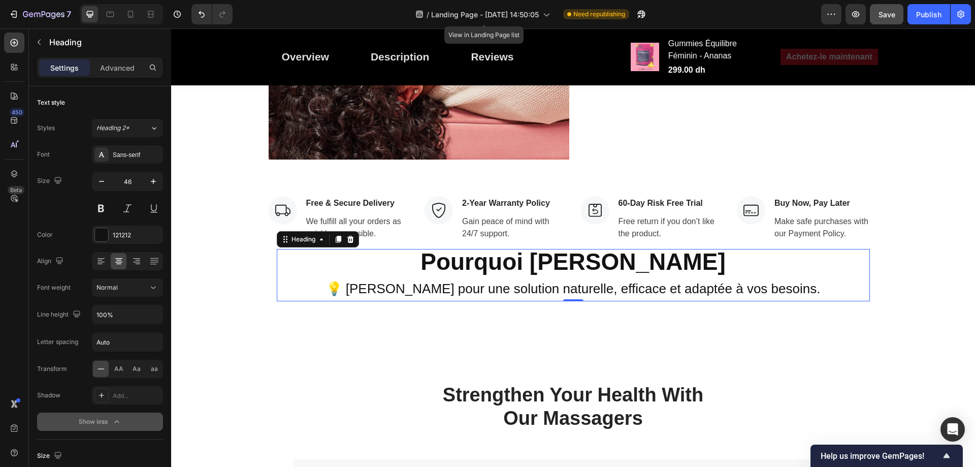
click at [384, 241] on div "Pourquoi Choisir Nemi 💡 Choisissez Nemi pour une solution naturelle, efficace e…" at bounding box center [573, 275] width 609 height 69
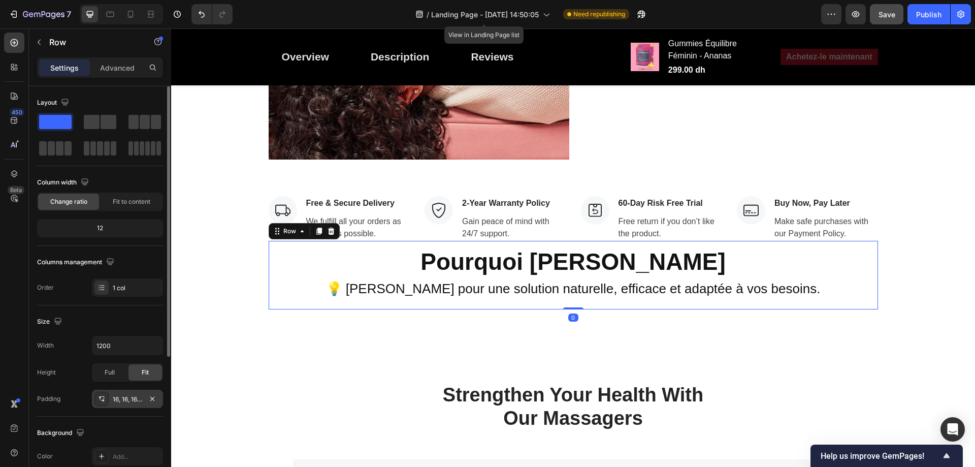
click at [118, 403] on div "16, 16, 16, 16" at bounding box center [127, 398] width 29 height 9
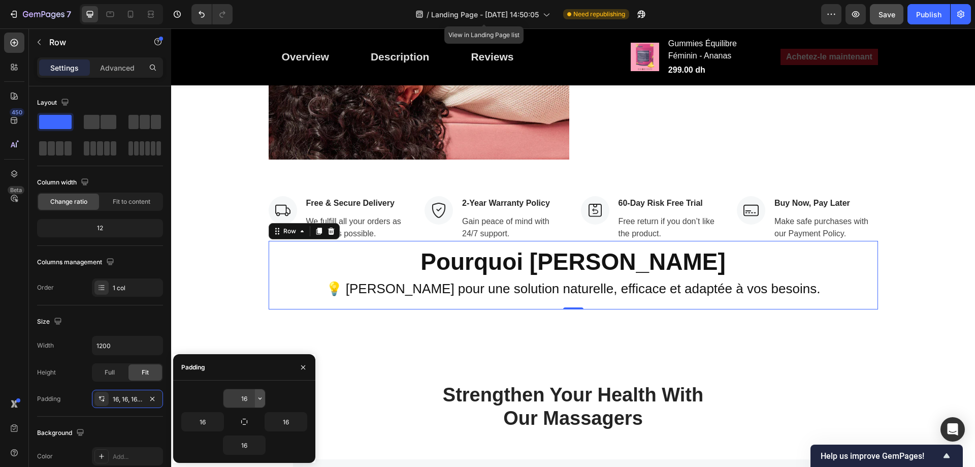
click at [259, 395] on icon "button" at bounding box center [260, 398] width 8 height 8
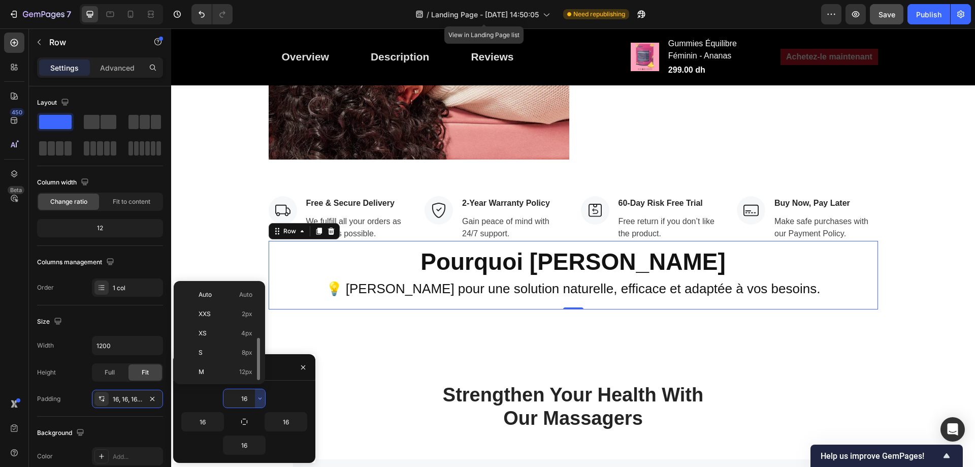
scroll to position [37, 0]
click at [248, 372] on span "24px" at bounding box center [245, 373] width 15 height 9
type input "24"
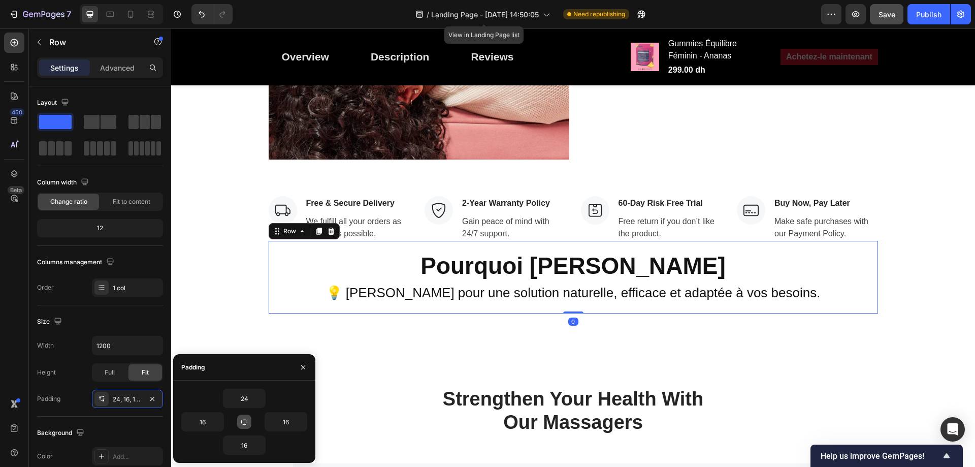
click at [245, 424] on icon "button" at bounding box center [244, 421] width 6 height 6
type input "24"
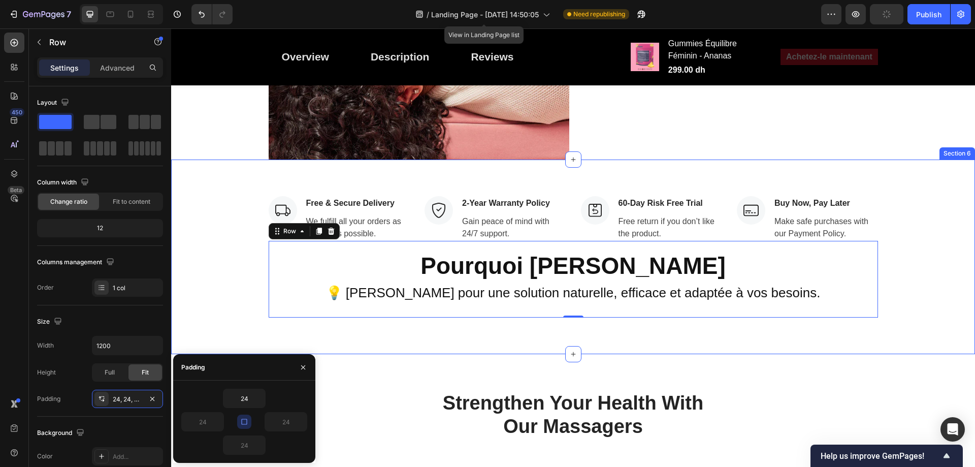
click at [175, 245] on div "Image Free & Secure Delivery Text block We fulfill all your orders as quickly a…" at bounding box center [573, 256] width 804 height 194
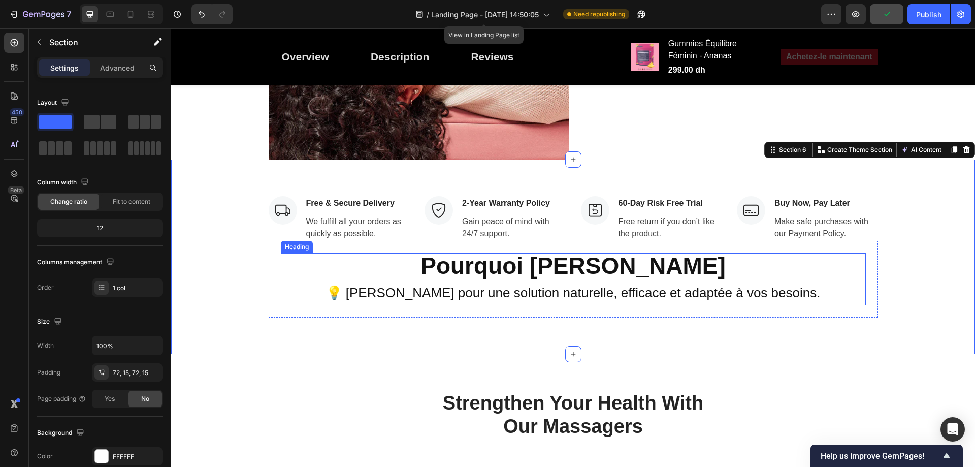
click at [646, 252] on strong "Pourquoi [PERSON_NAME]" at bounding box center [572, 265] width 305 height 26
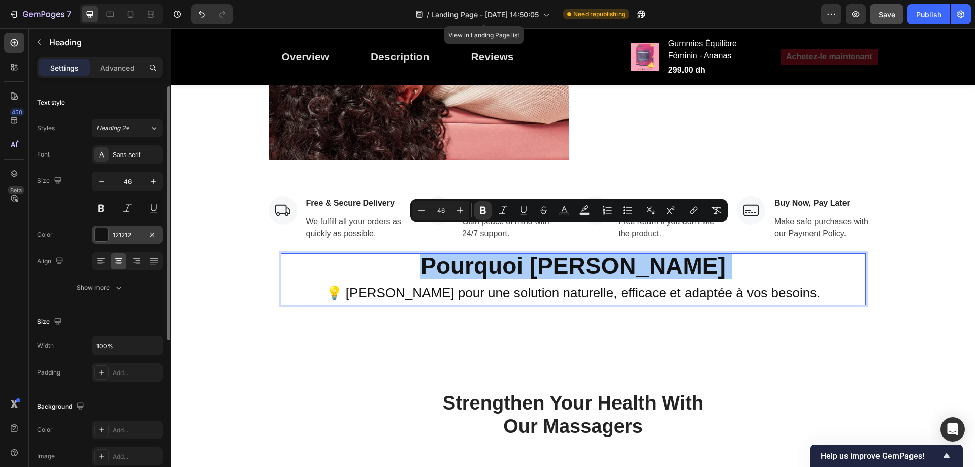
click at [110, 228] on div "121212" at bounding box center [127, 234] width 71 height 18
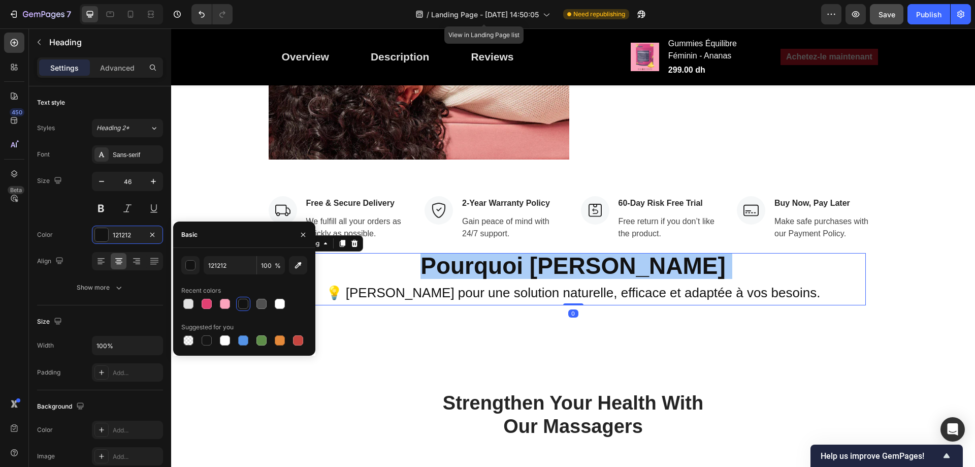
click at [214, 300] on div at bounding box center [244, 303] width 126 height 14
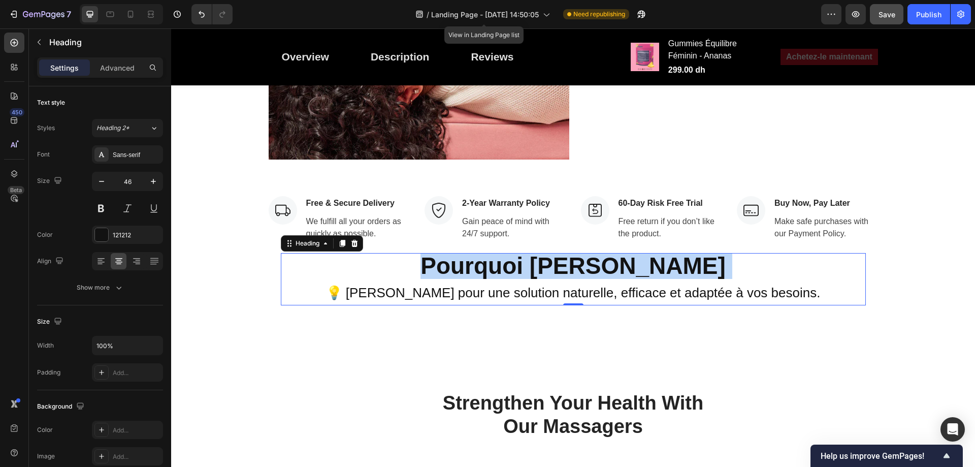
click at [530, 252] on strong "Pourquoi [PERSON_NAME]" at bounding box center [572, 265] width 305 height 26
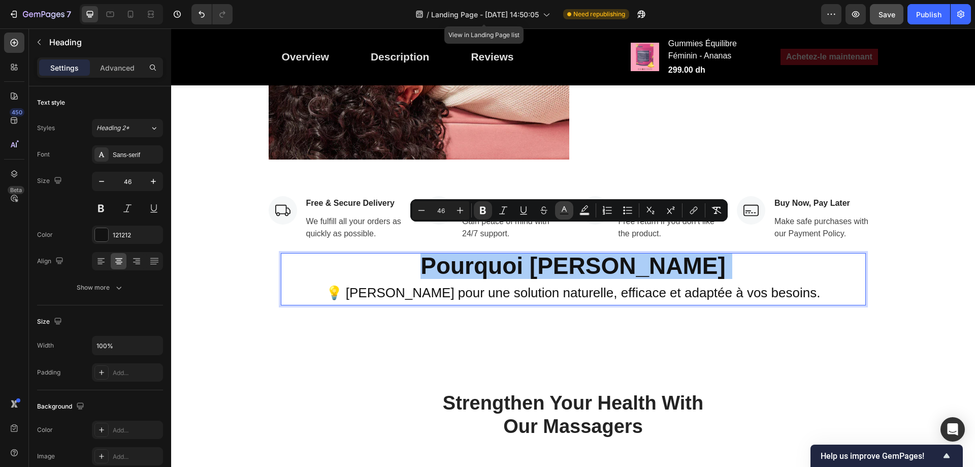
click at [563, 210] on icon "Editor contextual toolbar" at bounding box center [564, 210] width 10 height 10
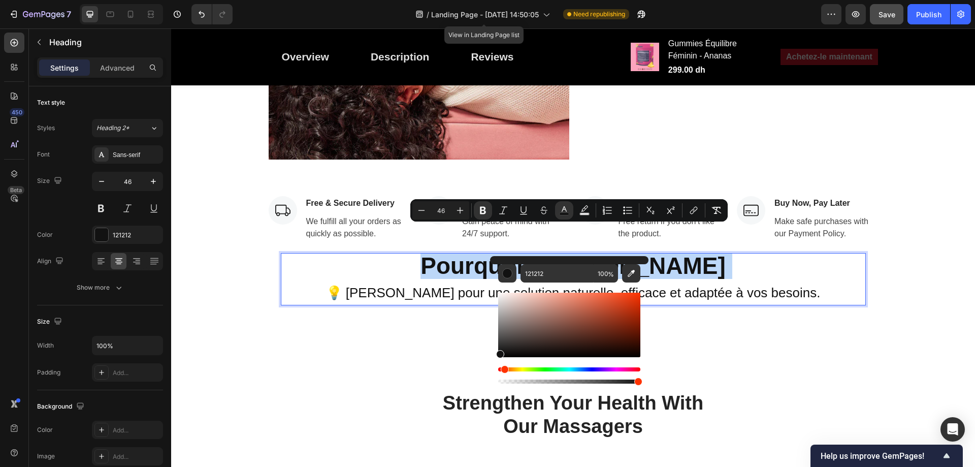
drag, startPoint x: 631, startPoint y: 367, endPoint x: 503, endPoint y: 366, distance: 128.9
click at [503, 367] on div "Hue" at bounding box center [569, 369] width 142 height 4
drag, startPoint x: 637, startPoint y: 380, endPoint x: 612, endPoint y: 380, distance: 24.9
click at [612, 380] on div "Editor contextual toolbar" at bounding box center [615, 381] width 8 height 8
type input "81"
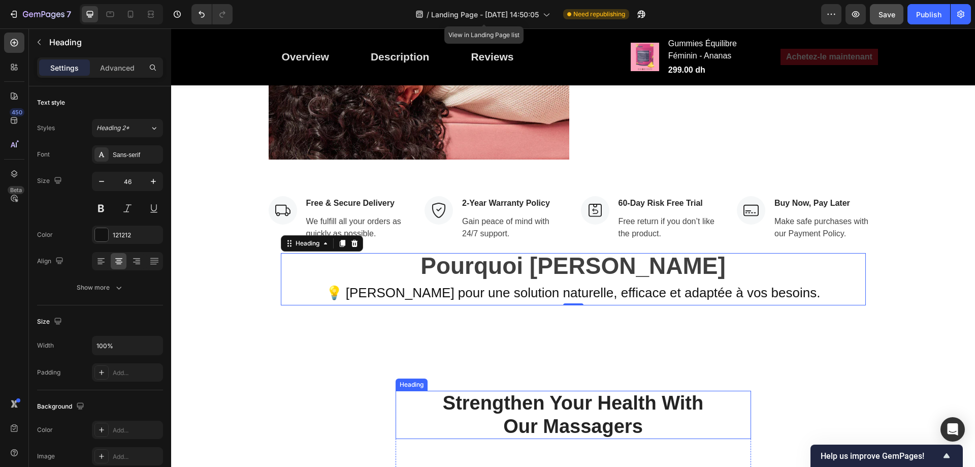
drag, startPoint x: 688, startPoint y: 395, endPoint x: 627, endPoint y: 367, distance: 67.2
click at [650, 252] on strong "Pourquoi [PERSON_NAME]" at bounding box center [572, 265] width 305 height 26
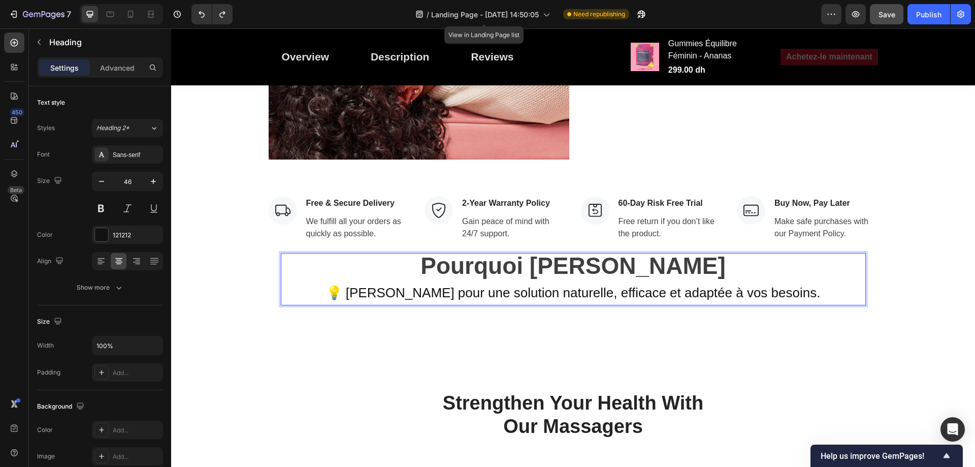
click at [650, 252] on strong "Pourquoi [PERSON_NAME]" at bounding box center [572, 265] width 305 height 26
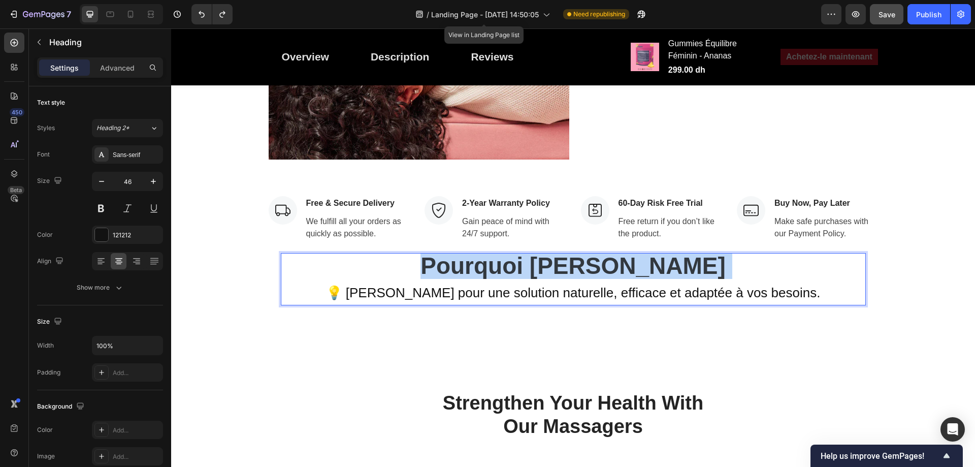
click at [650, 252] on strong "Pourquoi [PERSON_NAME]" at bounding box center [572, 265] width 305 height 26
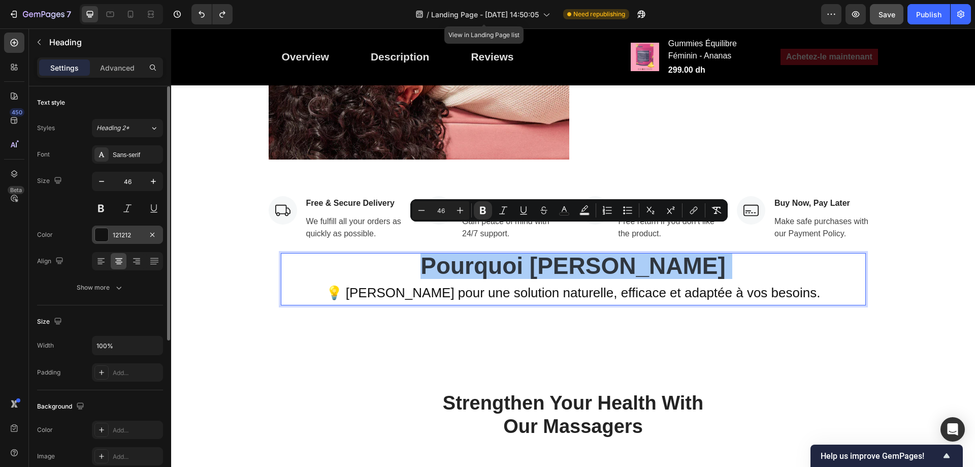
click at [123, 229] on div "121212" at bounding box center [127, 234] width 71 height 18
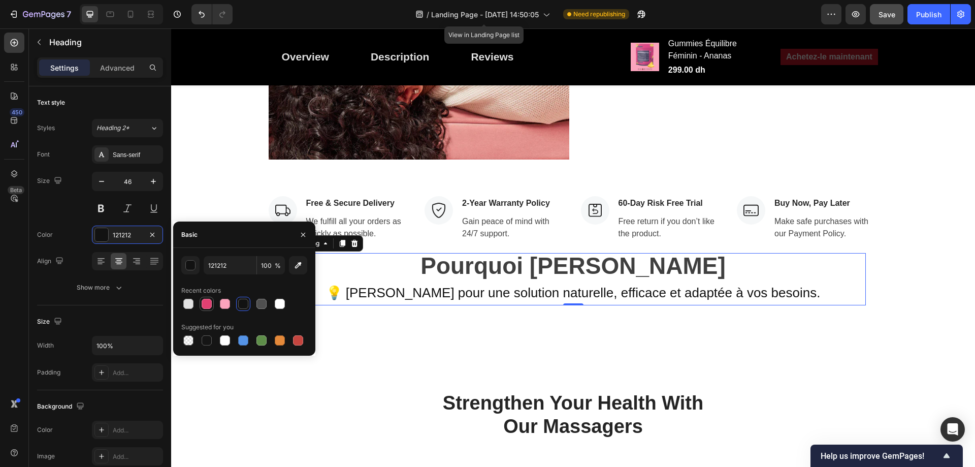
click at [210, 304] on div at bounding box center [207, 303] width 10 height 10
type input "E14072"
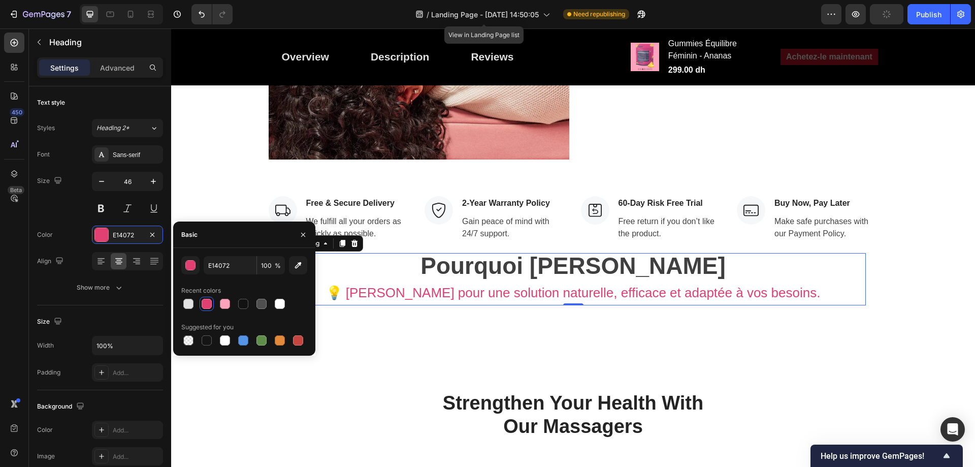
click at [208, 302] on div at bounding box center [207, 303] width 10 height 10
click at [469, 253] on h2 "Pourquoi Choisir Nemi 💡 Choisissez Nemi pour une solution naturelle, efficace e…" at bounding box center [573, 279] width 585 height 52
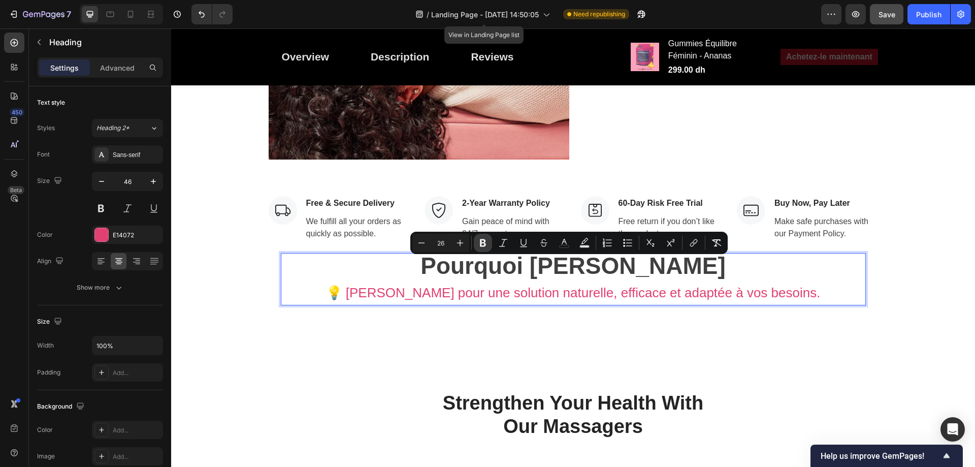
click at [476, 247] on button "Bold" at bounding box center [483, 243] width 18 height 18
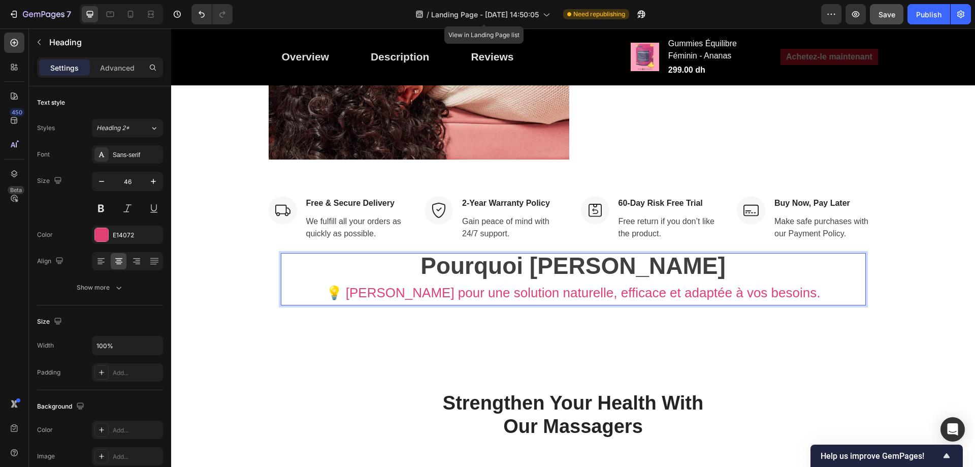
click at [521, 252] on strong "Pourquoi [PERSON_NAME]" at bounding box center [572, 265] width 305 height 26
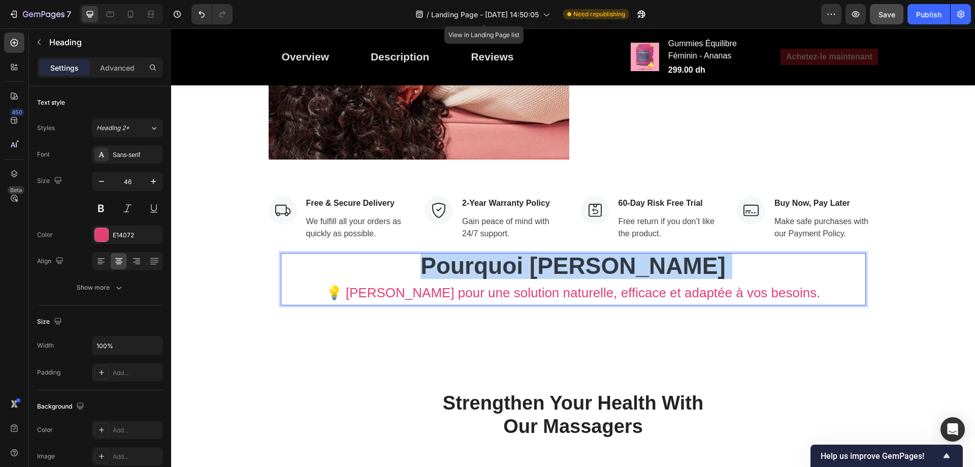
click at [521, 252] on strong "Pourquoi [PERSON_NAME]" at bounding box center [572, 265] width 305 height 26
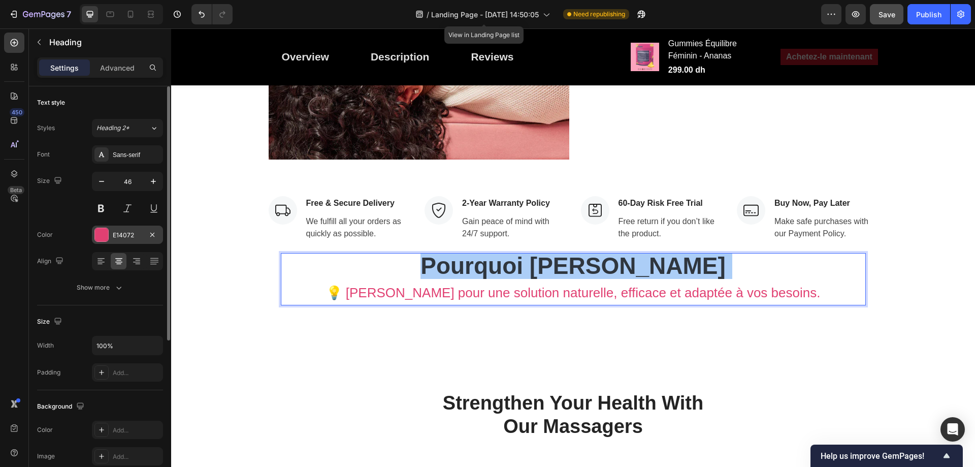
click at [118, 236] on div "E14072" at bounding box center [127, 234] width 29 height 9
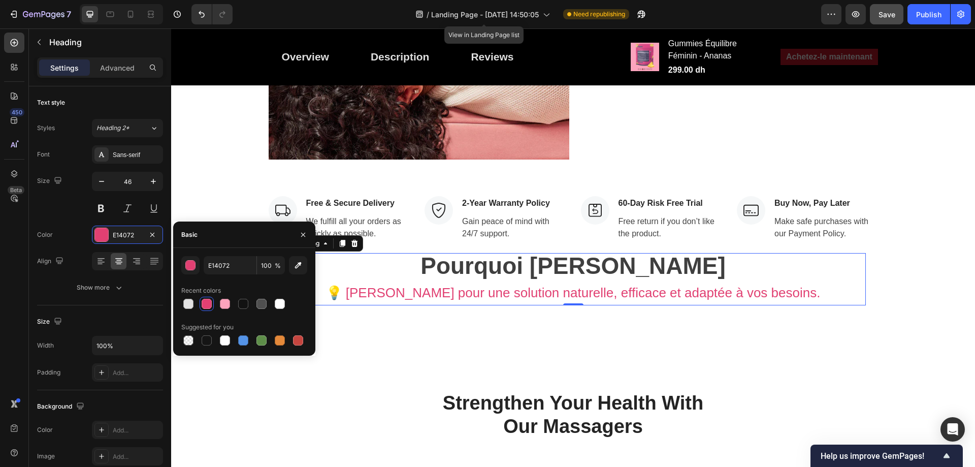
click at [206, 299] on div at bounding box center [207, 303] width 10 height 10
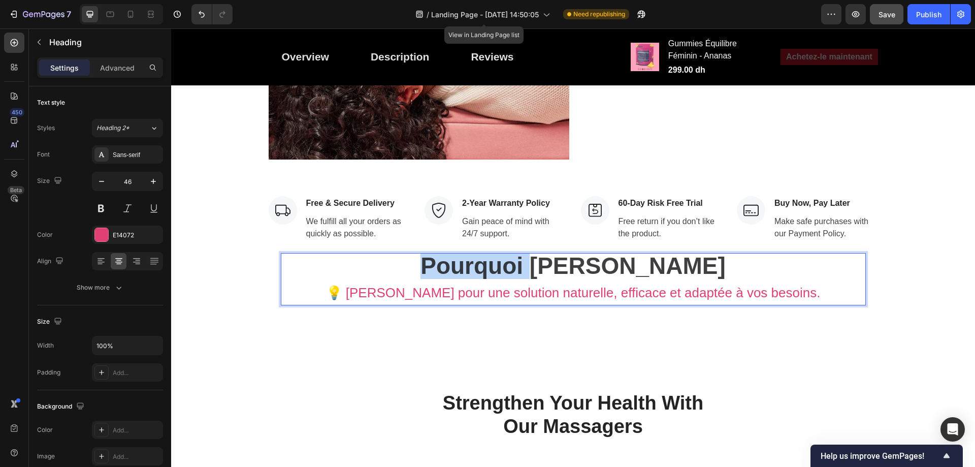
click at [504, 252] on strong "Pourquoi [PERSON_NAME]" at bounding box center [572, 265] width 305 height 26
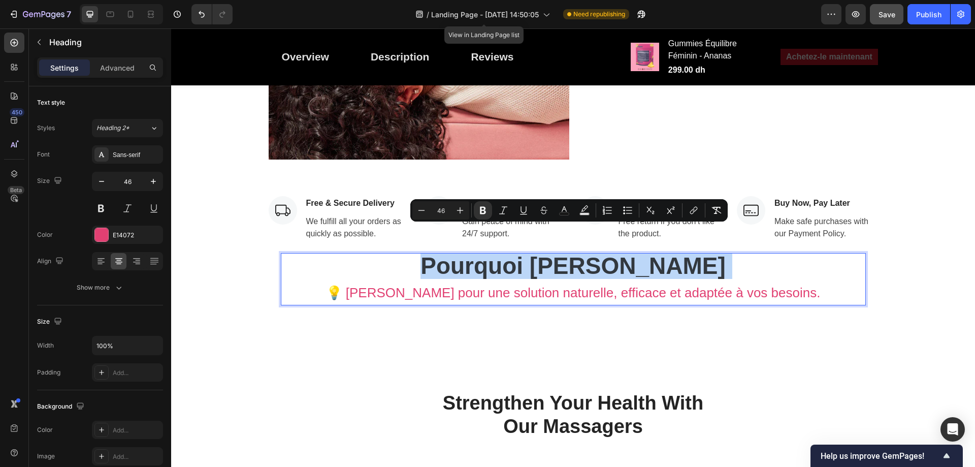
click at [384, 254] on p "Pourquoi Choisir Nemi 💡 Choisissez Nemi pour une solution naturelle, efficace e…" at bounding box center [573, 279] width 583 height 50
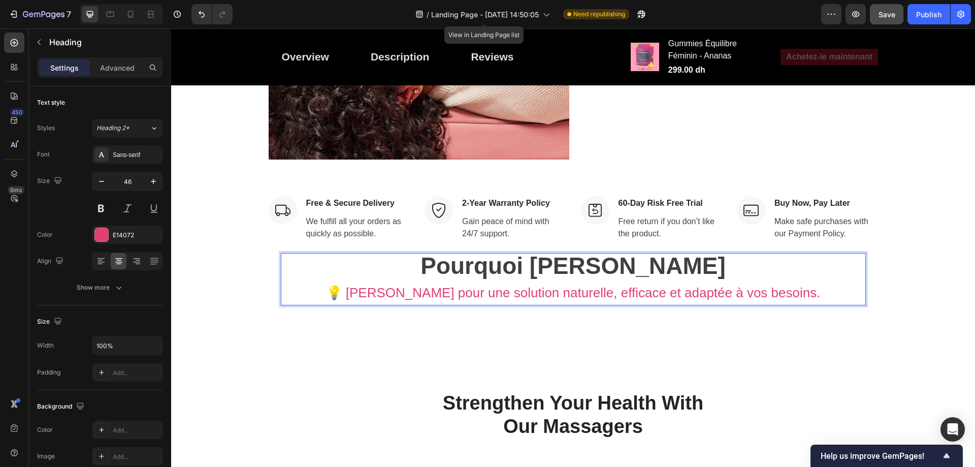
click at [381, 254] on p "Pourquoi Choisir Nemi 💡 Choisissez Nemi pour une solution naturelle, efficace e…" at bounding box center [573, 279] width 583 height 50
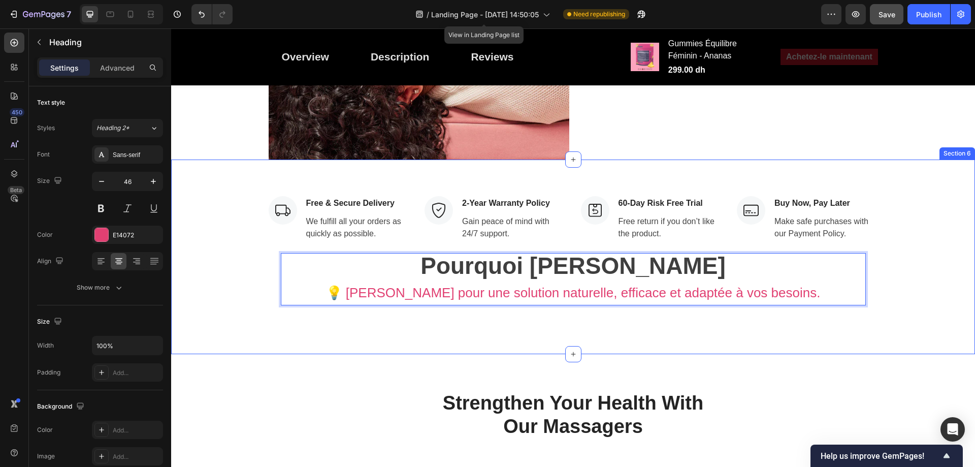
click at [404, 286] on div "Pourquoi Choisir Nemi 💡 Choisissez Nemi pour une solution naturelle, efficace e…" at bounding box center [573, 279] width 609 height 77
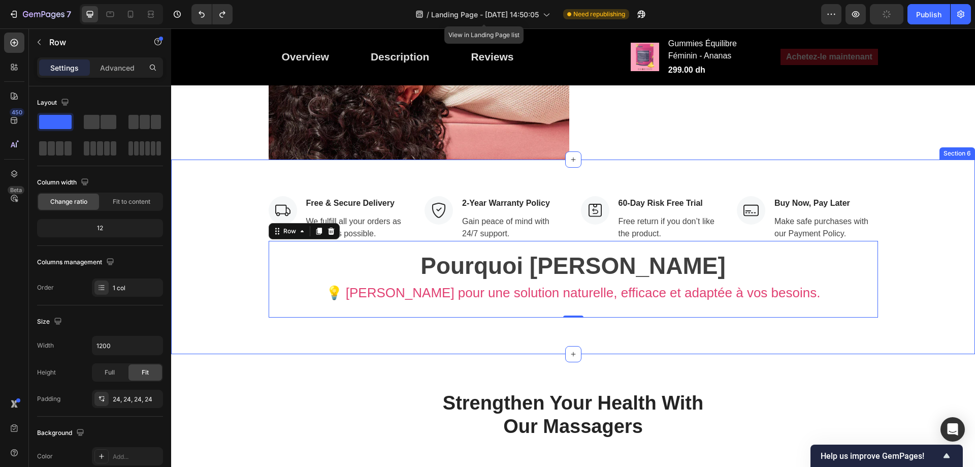
click at [249, 275] on div "Image Free & Secure Delivery Text block We fulfill all your orders as quickly a…" at bounding box center [573, 256] width 788 height 121
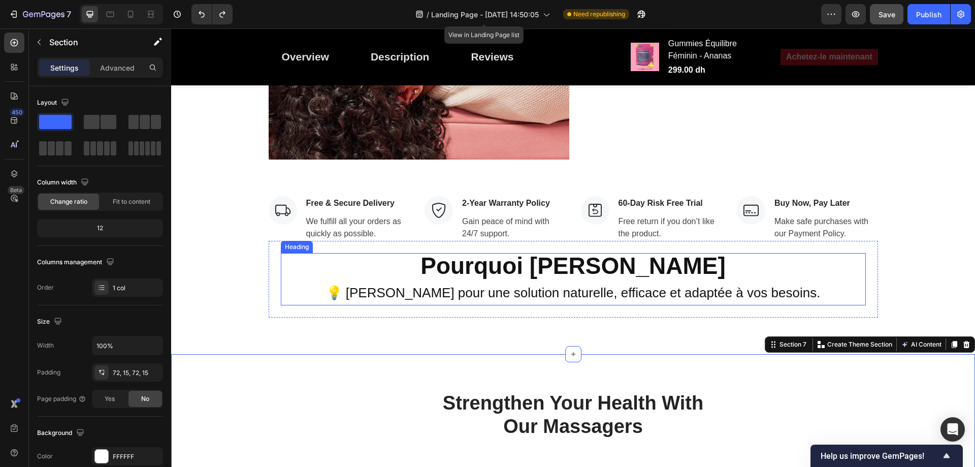
click at [491, 252] on strong "Pourquoi [PERSON_NAME]" at bounding box center [572, 265] width 305 height 26
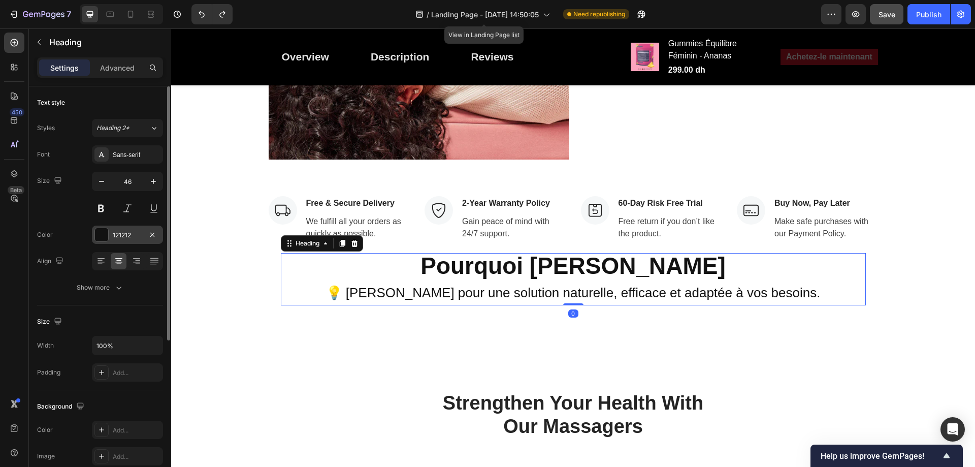
click at [121, 236] on div "121212" at bounding box center [127, 234] width 29 height 9
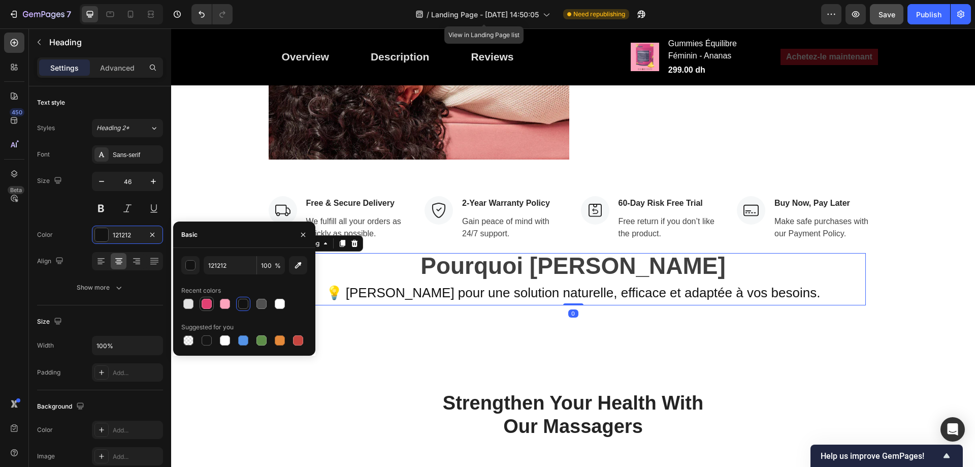
click at [207, 301] on div at bounding box center [207, 303] width 10 height 10
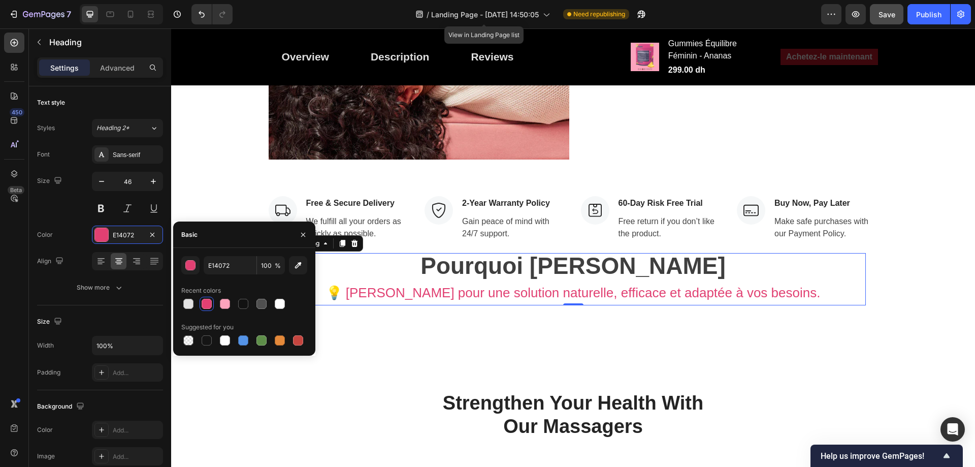
type input "121212"
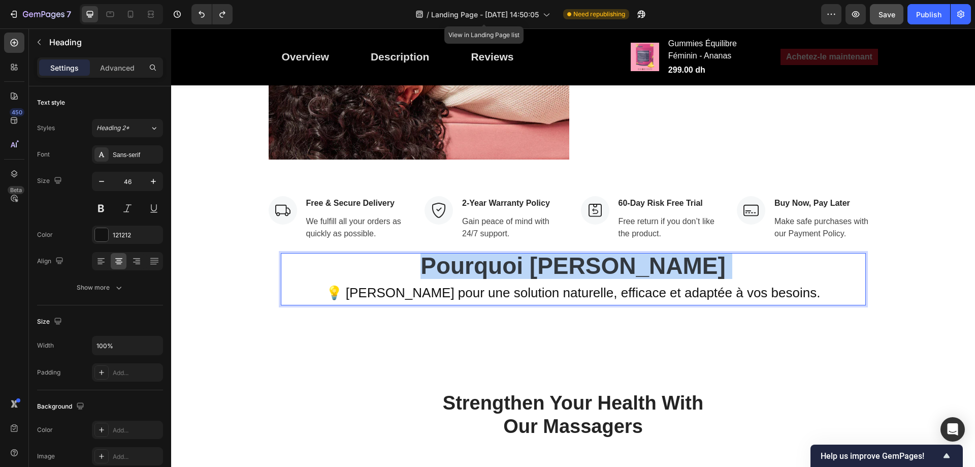
click at [557, 252] on strong "Pourquoi [PERSON_NAME]" at bounding box center [572, 265] width 305 height 26
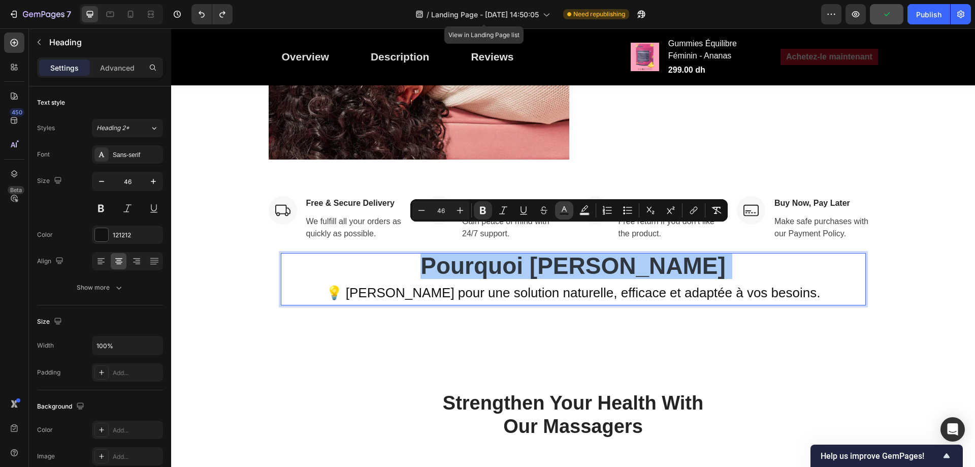
click at [561, 208] on icon "Editor contextual toolbar" at bounding box center [564, 210] width 10 height 10
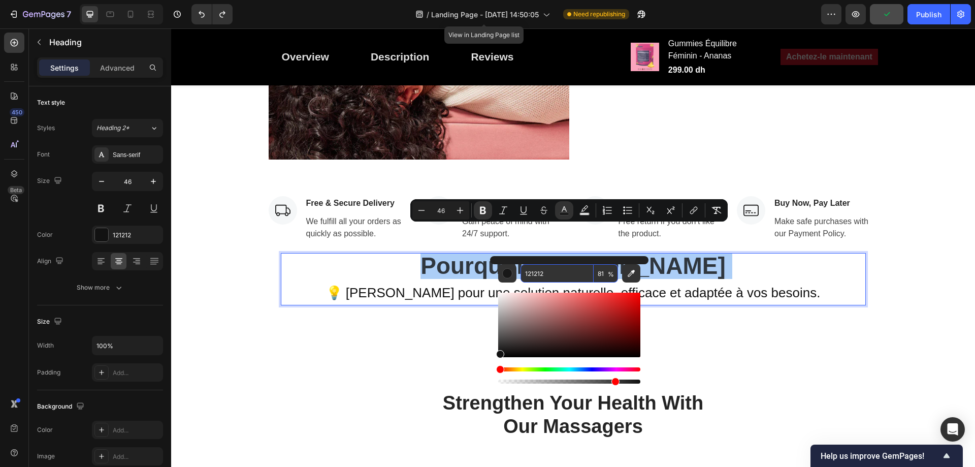
click at [554, 273] on input "121212" at bounding box center [556, 273] width 73 height 18
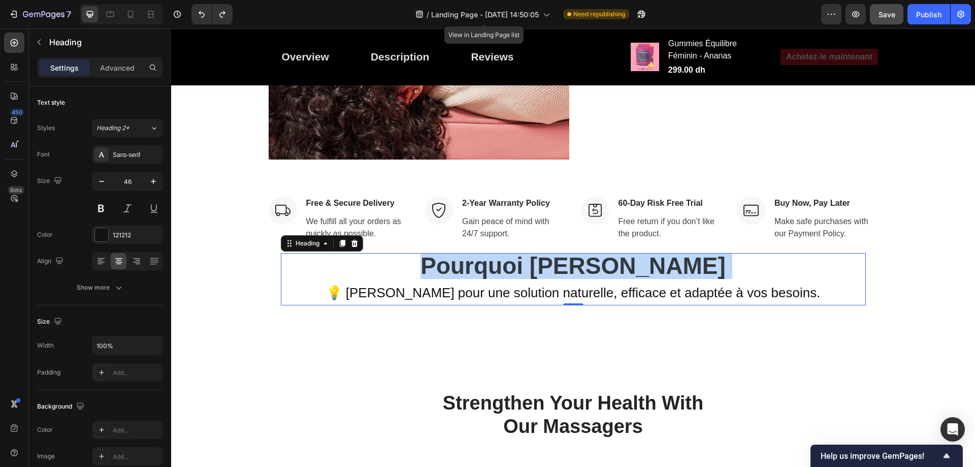
click at [552, 252] on strong "Pourquoi [PERSON_NAME]" at bounding box center [572, 265] width 305 height 26
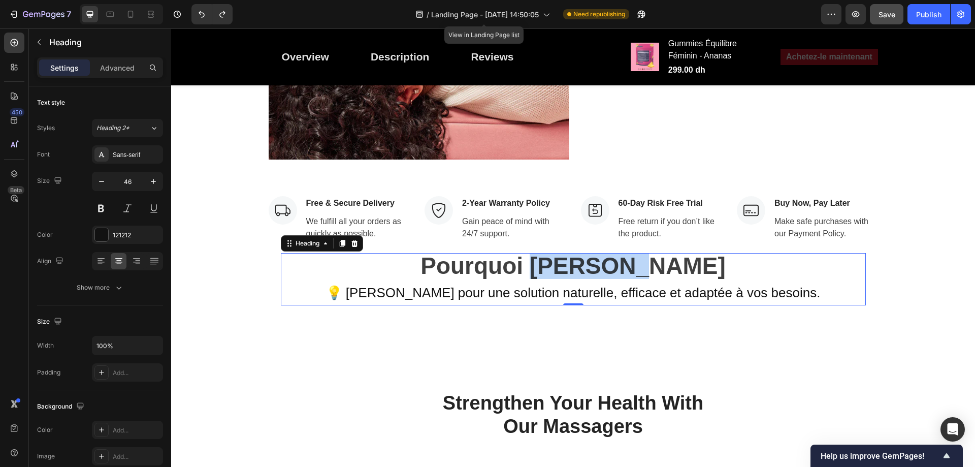
click at [552, 252] on strong "Pourquoi [PERSON_NAME]" at bounding box center [572, 265] width 305 height 26
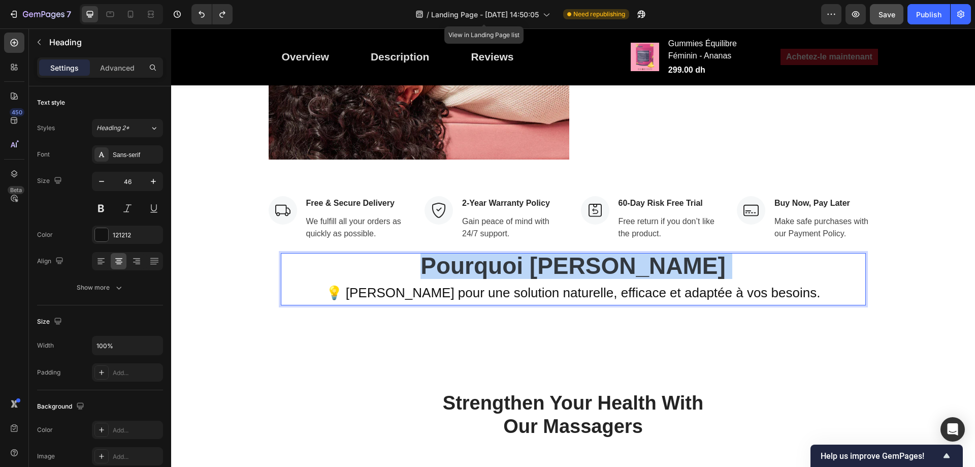
click at [552, 252] on strong "Pourquoi [PERSON_NAME]" at bounding box center [572, 265] width 305 height 26
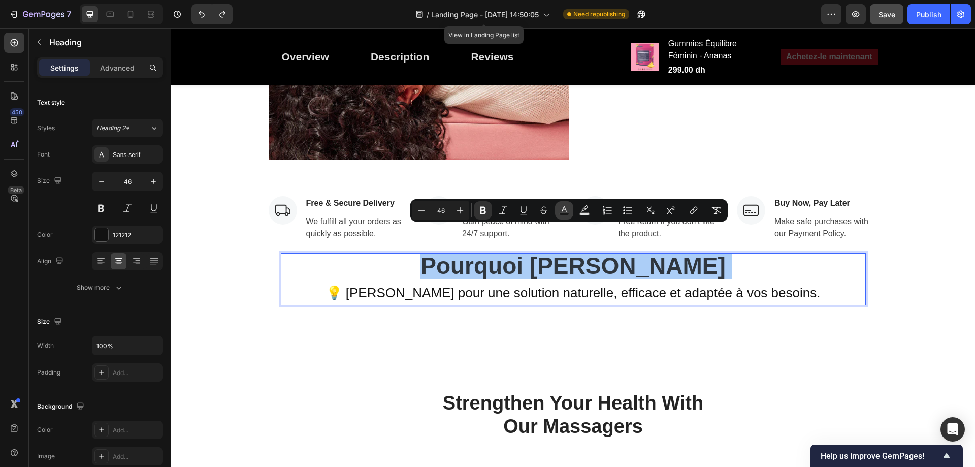
click at [564, 212] on icon "Editor contextual toolbar" at bounding box center [564, 210] width 10 height 10
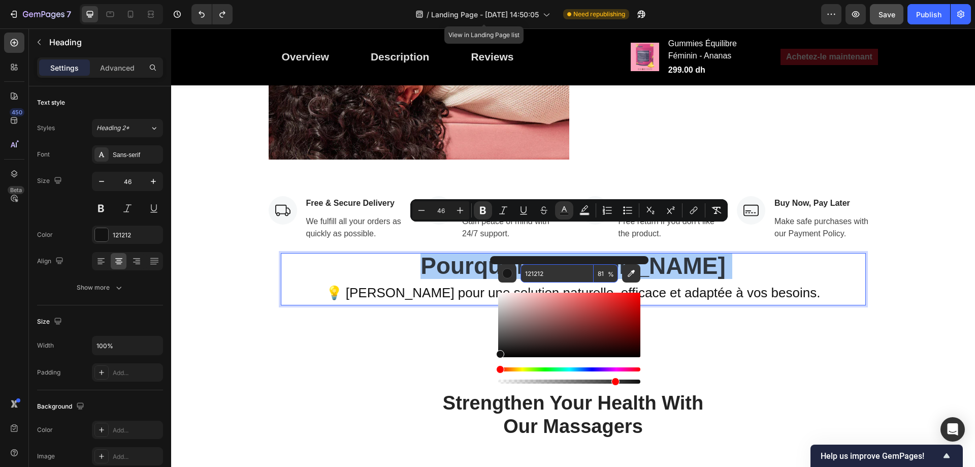
click at [549, 280] on input "121212" at bounding box center [556, 273] width 73 height 18
paste input "ea0878"
type input "EA0878"
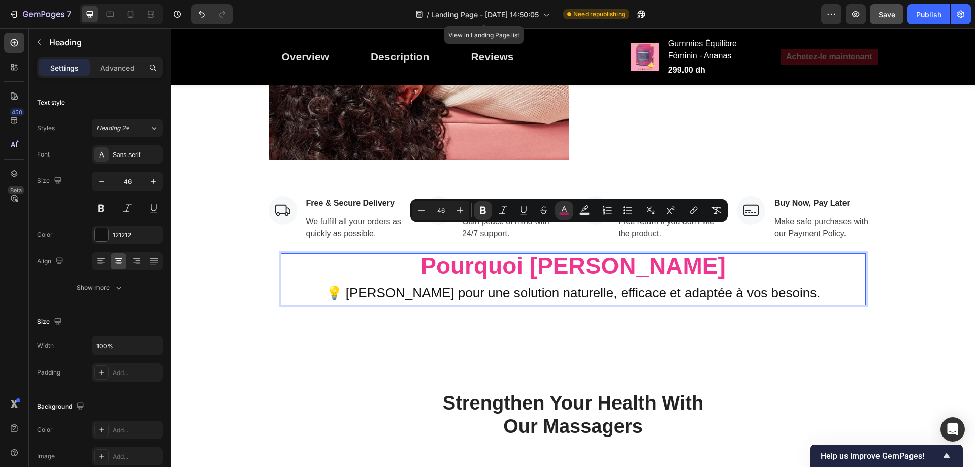
click at [551, 285] on span "💡 [PERSON_NAME] pour une solution naturelle, efficace et adaptée à vos besoins." at bounding box center [573, 292] width 494 height 15
type input "26"
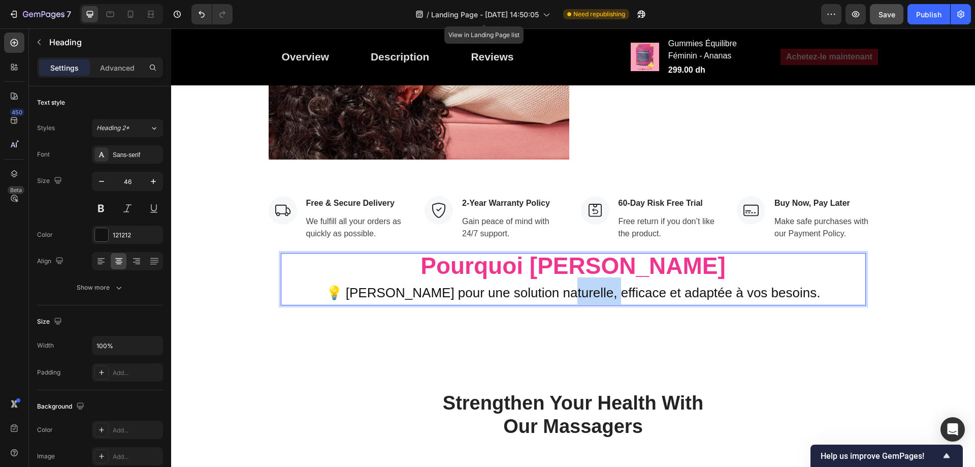
click at [551, 285] on span "💡 [PERSON_NAME] pour une solution naturelle, efficace et adaptée à vos besoins." at bounding box center [573, 292] width 494 height 15
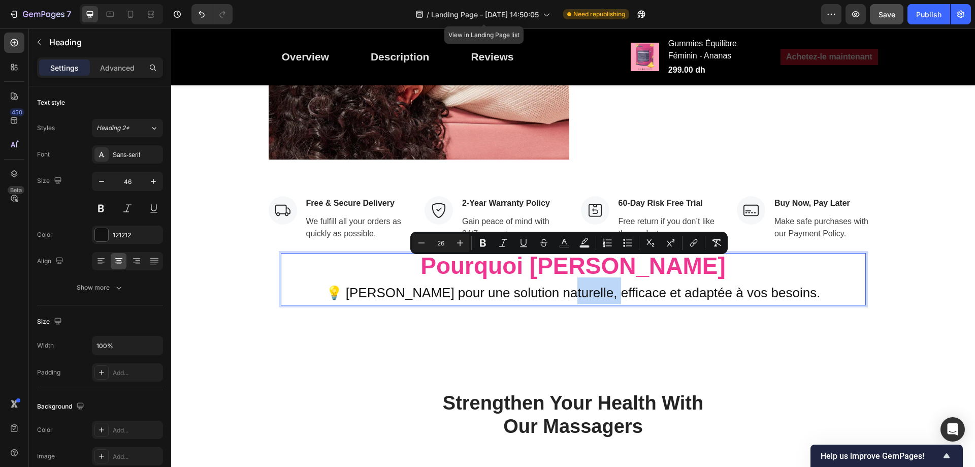
click at [359, 285] on span "💡 [PERSON_NAME] pour une solution naturelle, efficace et adaptée à vos besoins." at bounding box center [573, 292] width 494 height 15
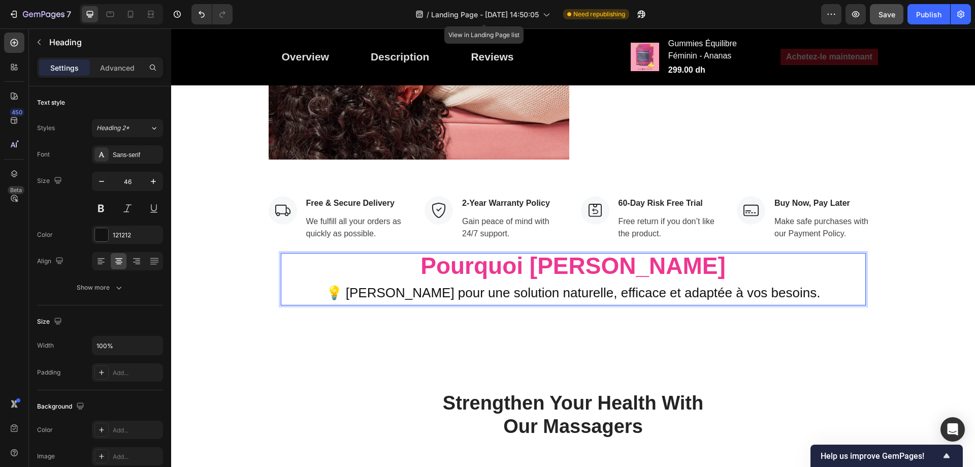
click at [344, 285] on span "💡 [PERSON_NAME] pour une solution naturelle, efficace et adaptée à vos besoins." at bounding box center [573, 292] width 494 height 15
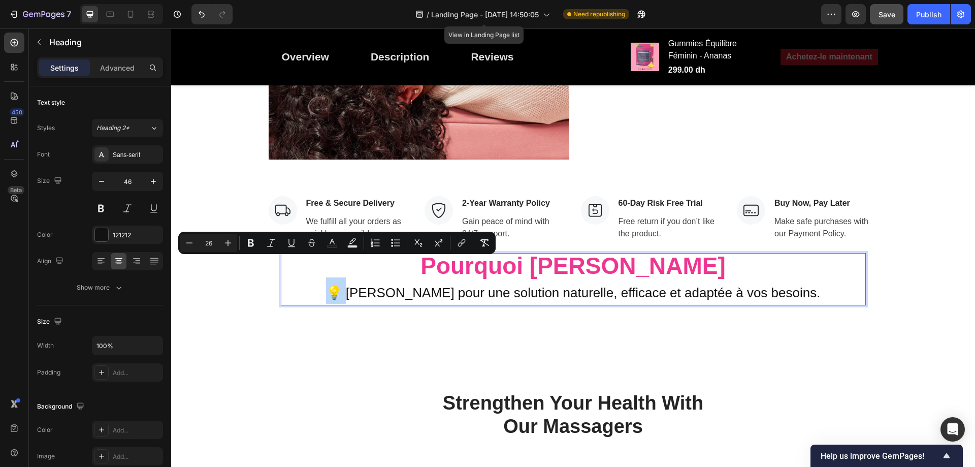
drag, startPoint x: 344, startPoint y: 265, endPoint x: 329, endPoint y: 264, distance: 14.8
click at [329, 285] on span "💡 [PERSON_NAME] pour une solution naturelle, efficace et adaptée à vos besoins." at bounding box center [573, 292] width 494 height 15
click at [706, 285] on span "💡 [PERSON_NAME] pour une solution naturelle, efficace et adaptée à vos besoins." at bounding box center [573, 292] width 494 height 15
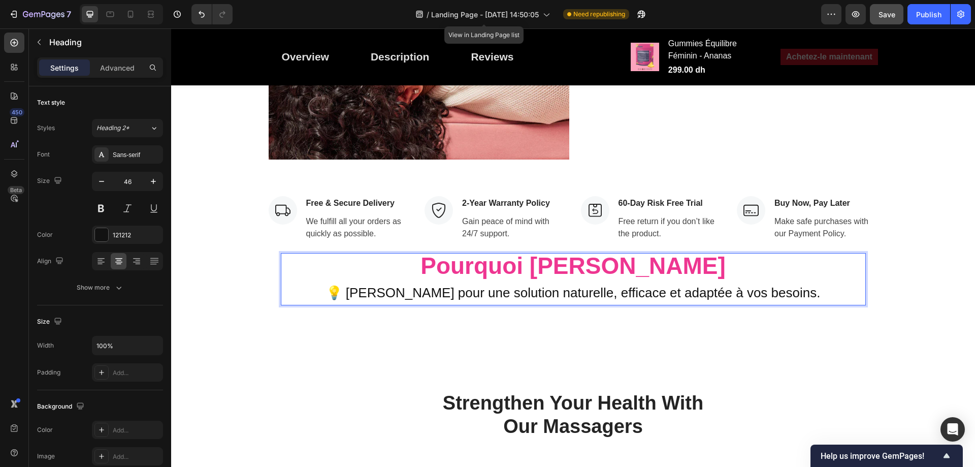
click at [776, 285] on span "💡 [PERSON_NAME] pour une solution naturelle, efficace et adaptée à vos besoins." at bounding box center [573, 292] width 494 height 15
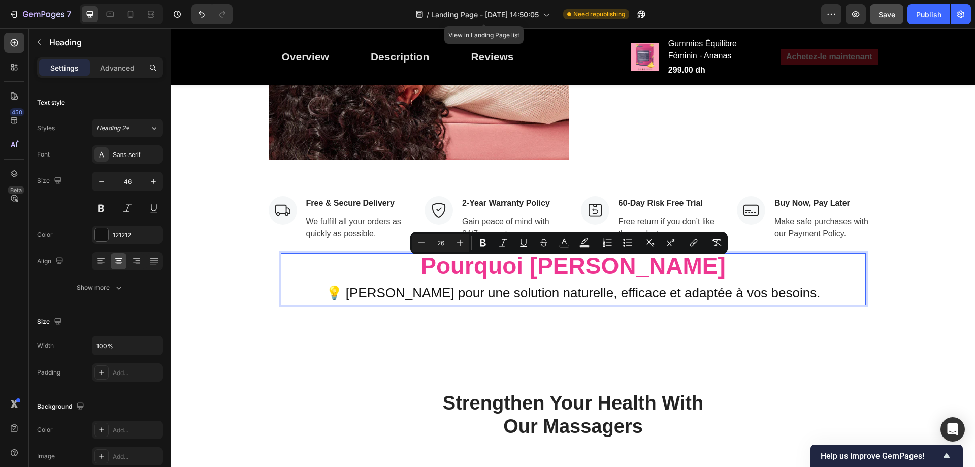
click at [776, 285] on span "💡 [PERSON_NAME] pour une solution naturelle, efficace et adaptée à vos besoins." at bounding box center [573, 292] width 494 height 15
click at [486, 242] on icon "Editor contextual toolbar" at bounding box center [483, 243] width 10 height 10
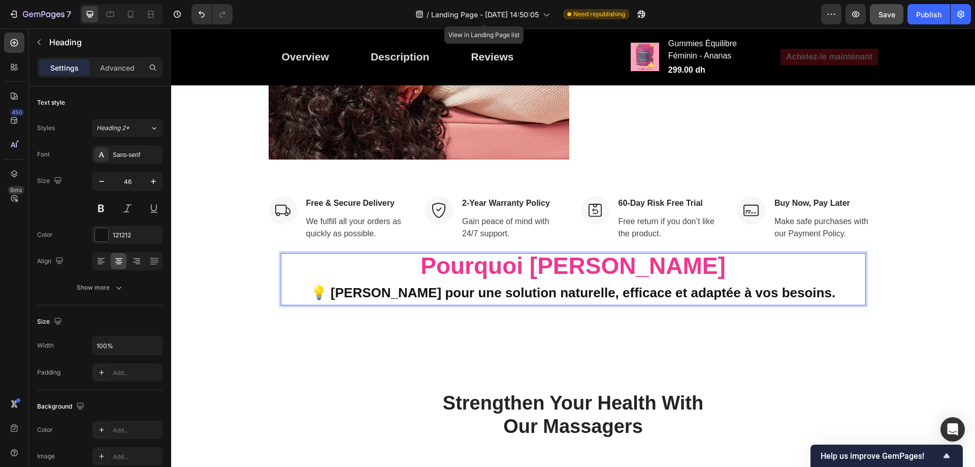
click at [467, 285] on strong "💡 [PERSON_NAME] pour une solution naturelle, efficace et adaptée à vos besoins." at bounding box center [573, 292] width 524 height 15
click at [459, 285] on strong "💡 [PERSON_NAME] pour une solution naturelle, efficace et adaptée à vos besoins." at bounding box center [573, 292] width 524 height 15
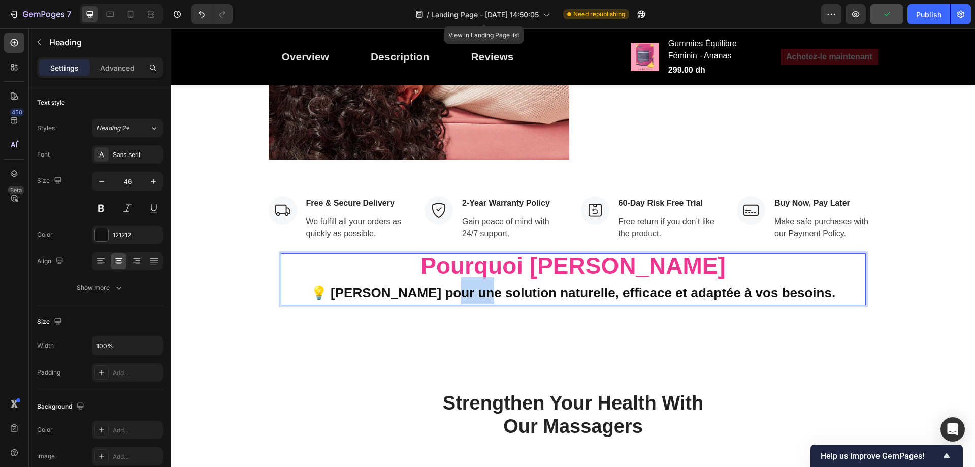
click at [459, 285] on strong "💡 [PERSON_NAME] pour une solution naturelle, efficace et adaptée à vos besoins." at bounding box center [573, 292] width 524 height 15
click at [438, 285] on strong "💡 [PERSON_NAME] pour une solution naturelle, efficace et adaptée à vos besoins." at bounding box center [573, 292] width 524 height 15
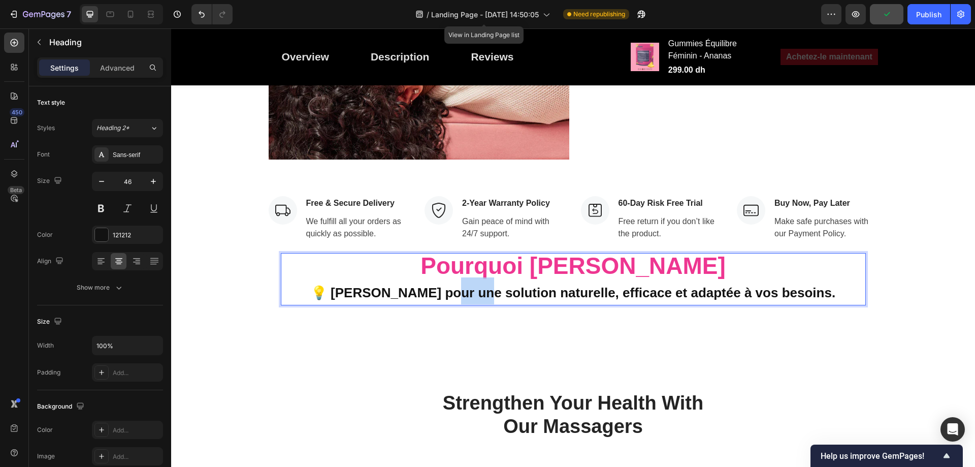
click at [658, 285] on strong "💡 [PERSON_NAME] pour une solution naturelle, efficace et adaptée à vos besoins." at bounding box center [573, 292] width 524 height 15
click at [735, 285] on strong "💡 [PERSON_NAME] pour une solution naturelle, efficace et adaptée à vos besoins." at bounding box center [573, 292] width 524 height 15
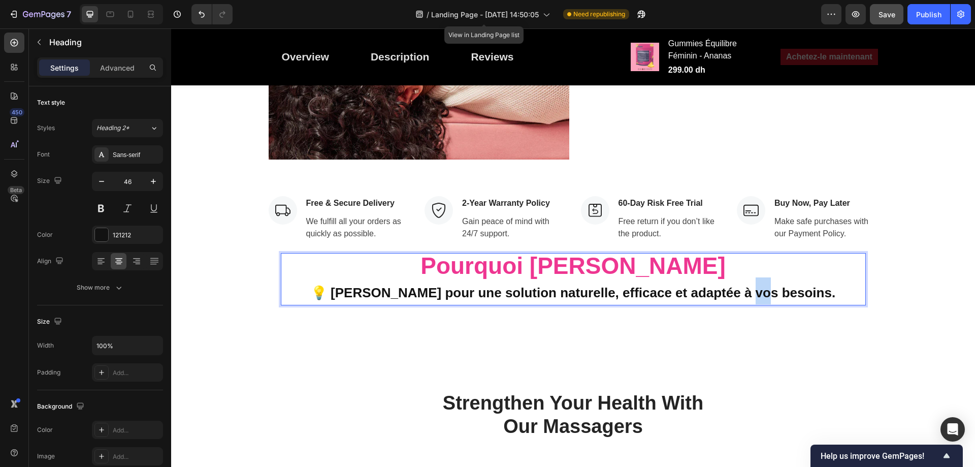
click at [735, 285] on strong "💡 [PERSON_NAME] pour une solution naturelle, efficace et adaptée à vos besoins." at bounding box center [573, 292] width 524 height 15
click at [680, 254] on p "Pourquoi Choisir Nemi 💡 Choisissez Nemi pour une solution naturelle, efficace e…" at bounding box center [573, 279] width 583 height 50
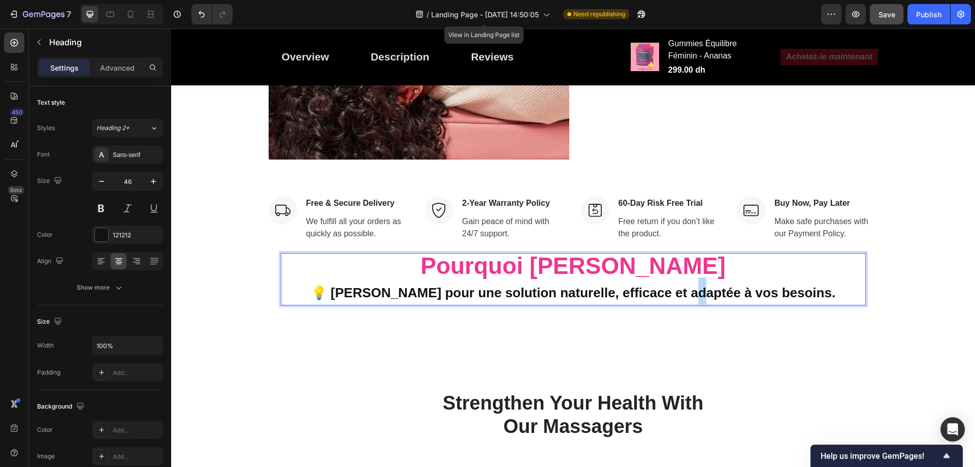
click at [680, 254] on p "Pourquoi Choisir Nemi 💡 Choisissez Nemi pour une solution naturelle, efficace e…" at bounding box center [573, 279] width 583 height 50
click at [674, 244] on div at bounding box center [674, 244] width 0 height 0
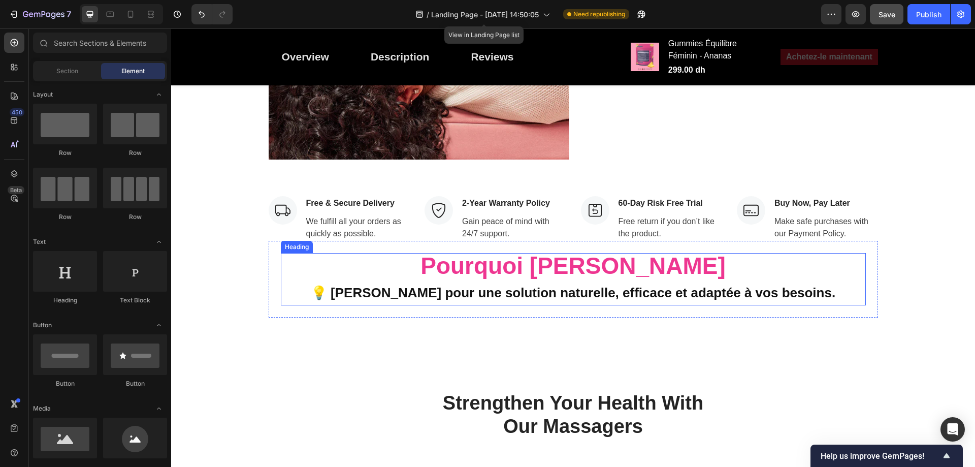
click at [512, 285] on strong "💡 [PERSON_NAME] pour une solution naturelle, efficace et adaptée à vos besoins." at bounding box center [573, 292] width 524 height 15
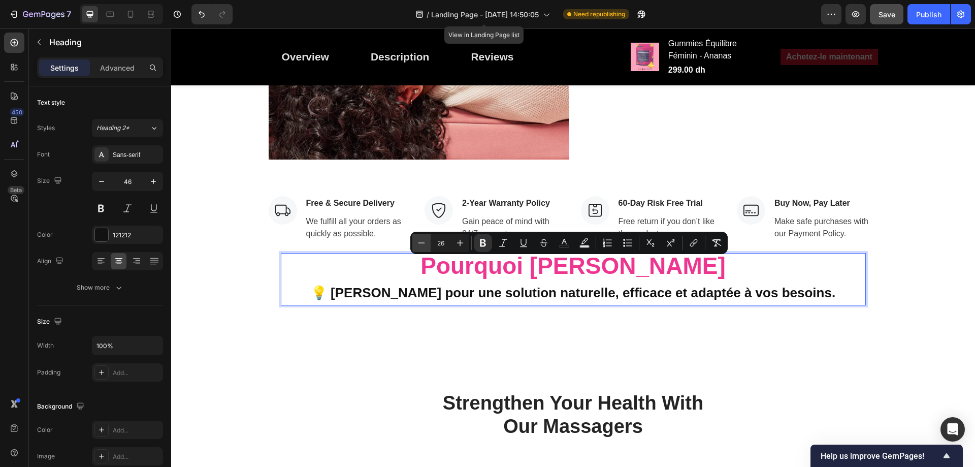
click at [424, 241] on icon "Editor contextual toolbar" at bounding box center [421, 243] width 10 height 10
type input "23"
click at [462, 286] on strong "💡 [PERSON_NAME] pour une solution naturelle, efficace et adaptée à vos besoins." at bounding box center [573, 292] width 464 height 13
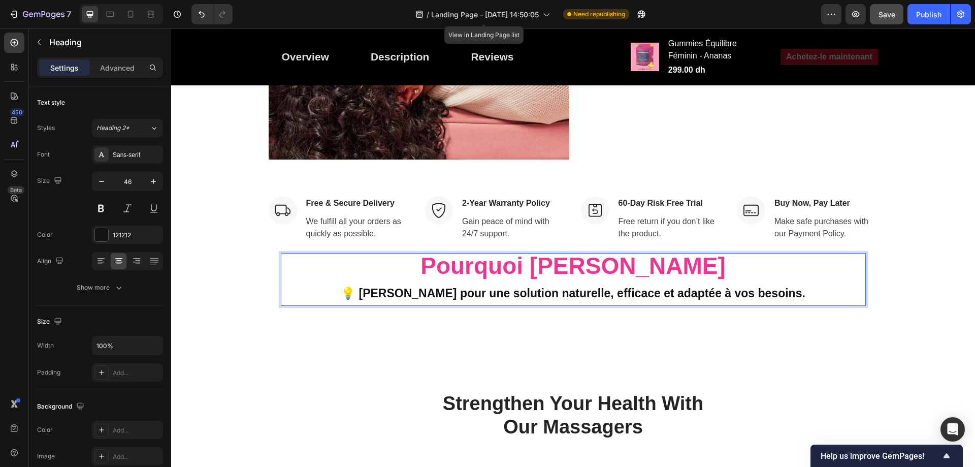
click at [474, 276] on p "Pourquoi Choisir Nemi 💡 Choisissez Nemi pour une solution naturelle, efficace e…" at bounding box center [573, 279] width 583 height 51
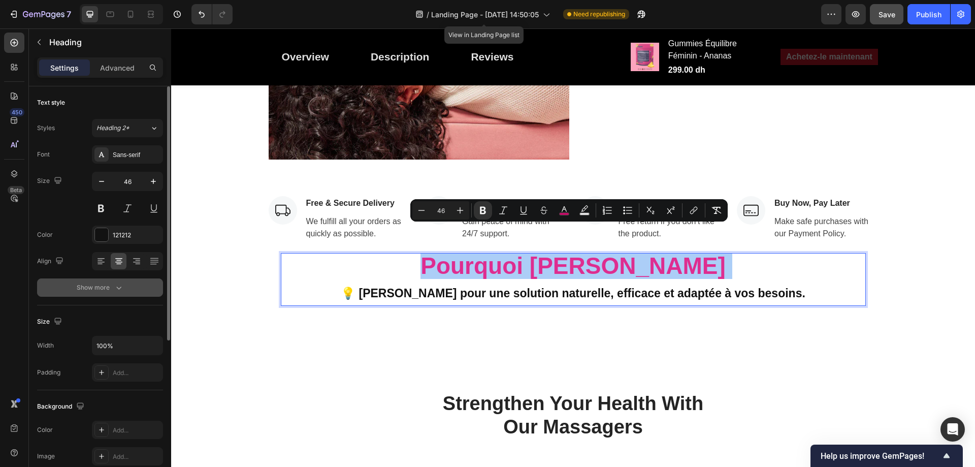
click at [128, 284] on button "Show more" at bounding box center [100, 287] width 126 height 18
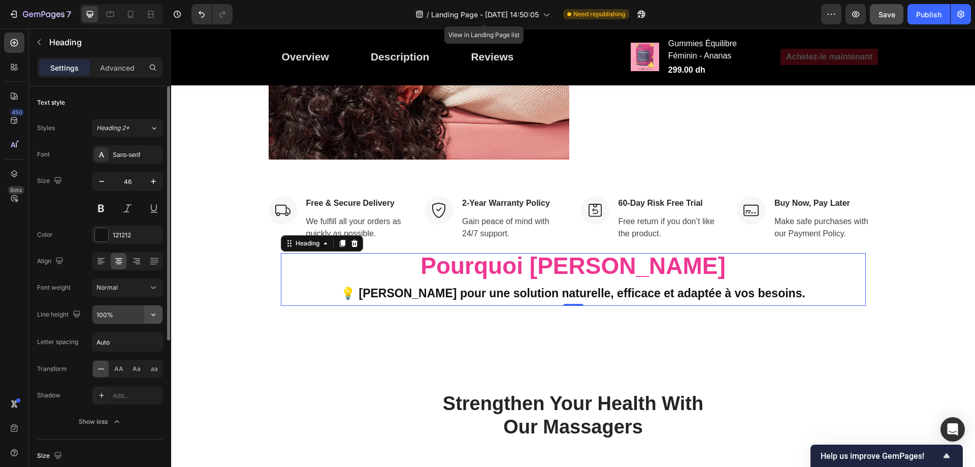
click at [151, 310] on icon "button" at bounding box center [153, 314] width 10 height 10
click at [111, 314] on input "100%" at bounding box center [127, 314] width 70 height 18
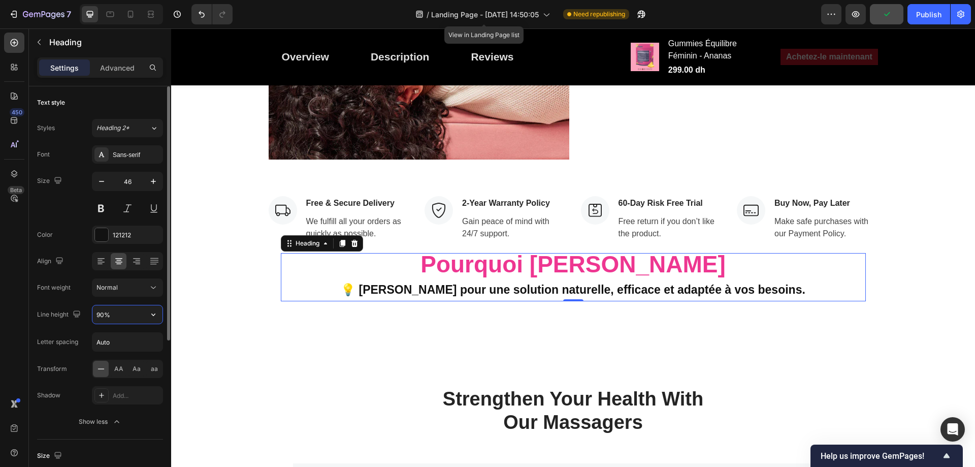
type input "90%"
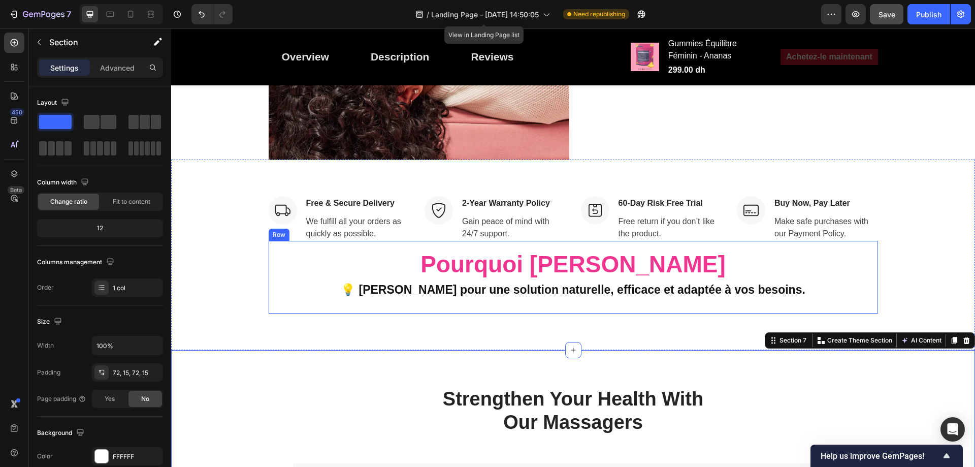
click at [653, 286] on div "⁠⁠⁠⁠⁠⁠⁠ Pourquoi Choisir Nemi 💡 Choisissez Nemi pour une solution naturelle, ef…" at bounding box center [573, 277] width 609 height 73
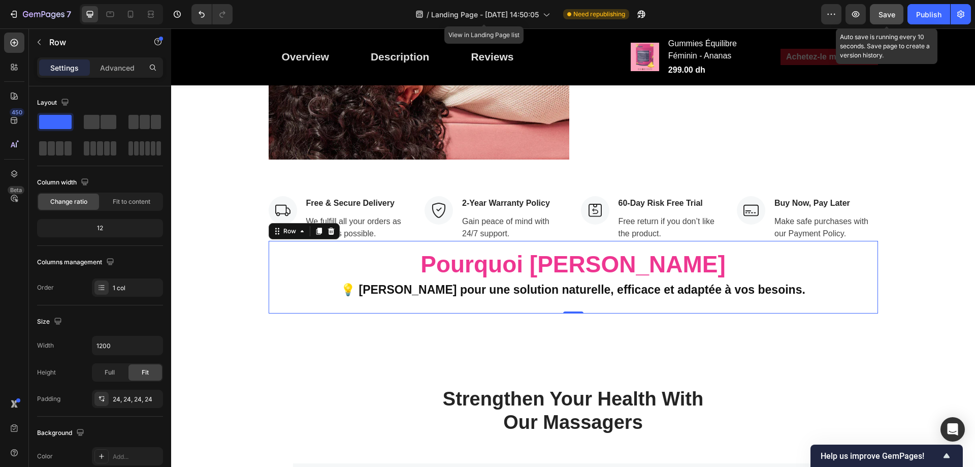
click at [879, 17] on span "Save" at bounding box center [886, 14] width 17 height 9
drag, startPoint x: 220, startPoint y: 148, endPoint x: 298, endPoint y: 284, distance: 157.2
click at [214, 312] on div "Image Free & Secure Delivery Text block We fulfill all your orders as quickly a…" at bounding box center [573, 254] width 804 height 190
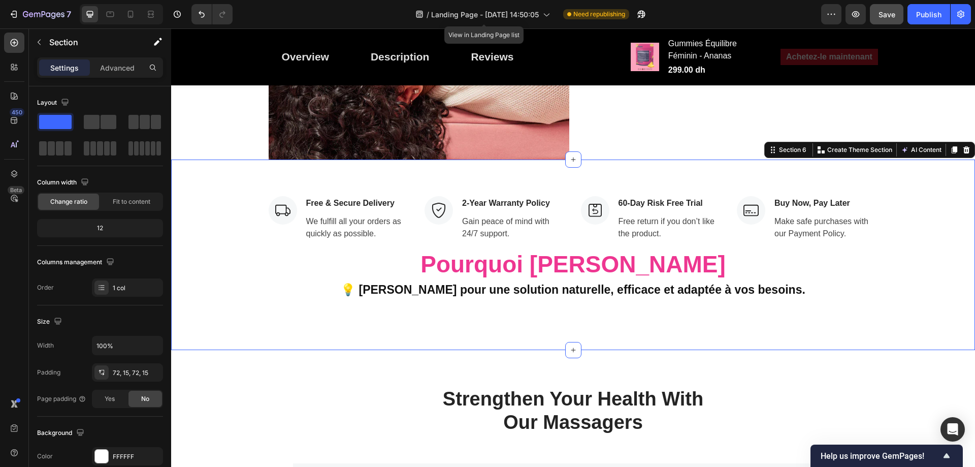
click at [225, 159] on div "Image Free & Secure Delivery Text block We fulfill all your orders as quickly a…" at bounding box center [573, 254] width 804 height 190
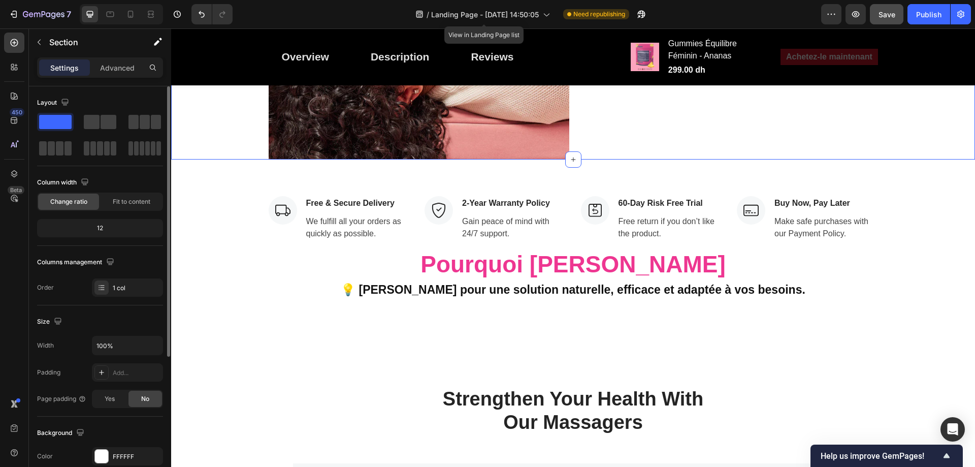
click at [91, 89] on div "Layout Column width Change ratio Fit to content 12 Columns management Order 1 c…" at bounding box center [100, 195] width 126 height 219
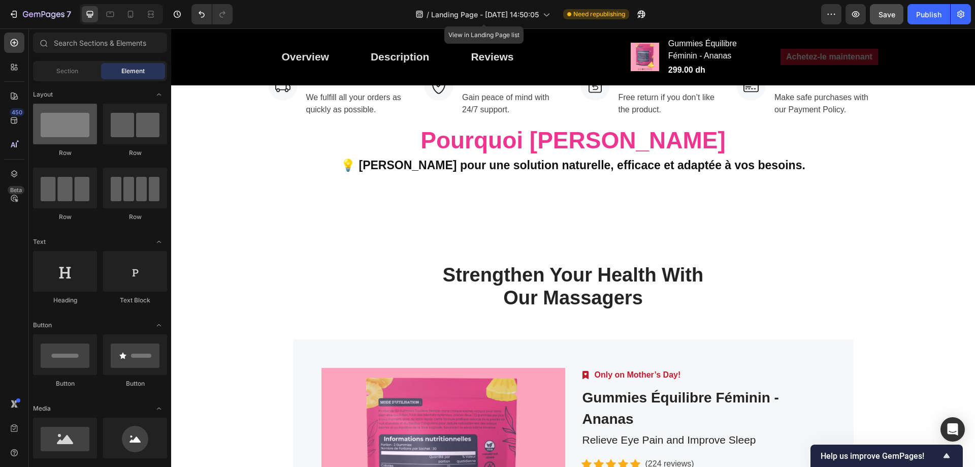
scroll to position [3509, 0]
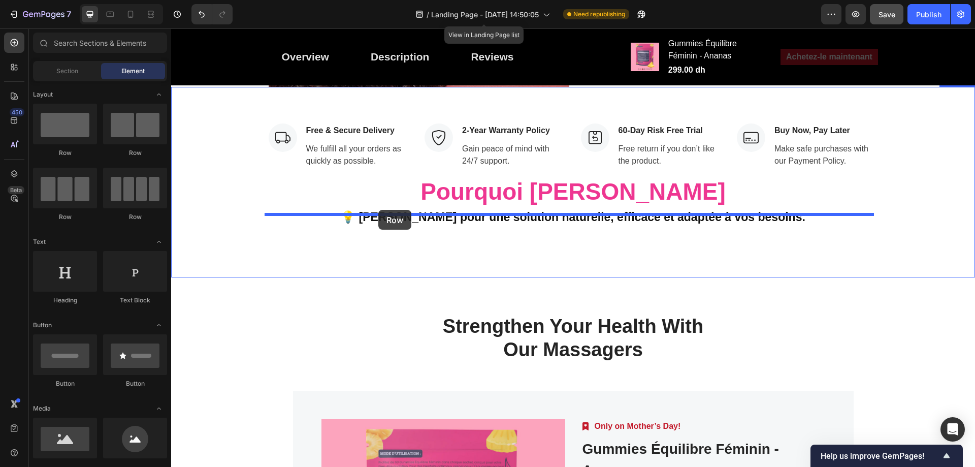
drag, startPoint x: 252, startPoint y: 158, endPoint x: 378, endPoint y: 210, distance: 135.9
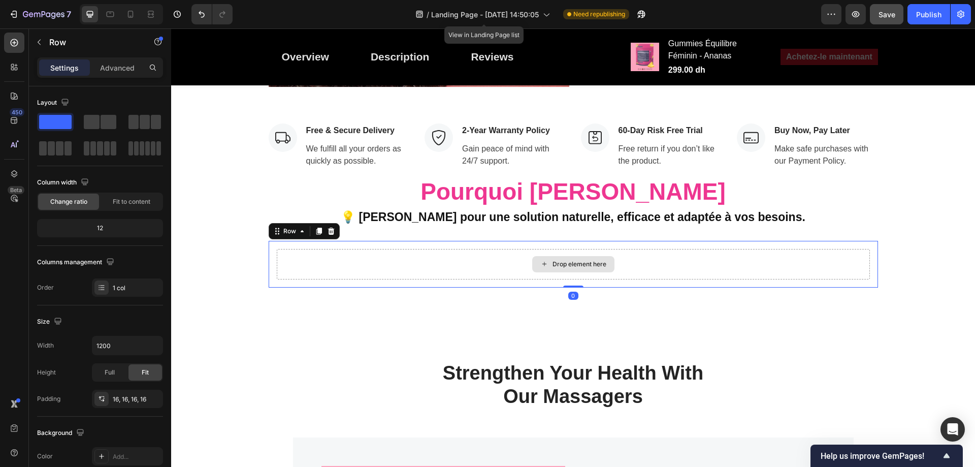
click at [571, 260] on div "Drop element here" at bounding box center [579, 264] width 54 height 8
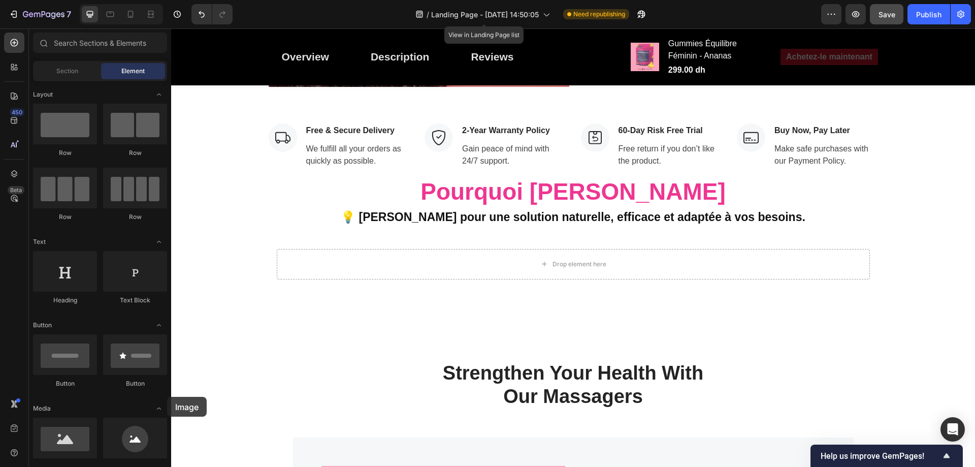
drag, startPoint x: 238, startPoint y: 461, endPoint x: 585, endPoint y: 239, distance: 412.7
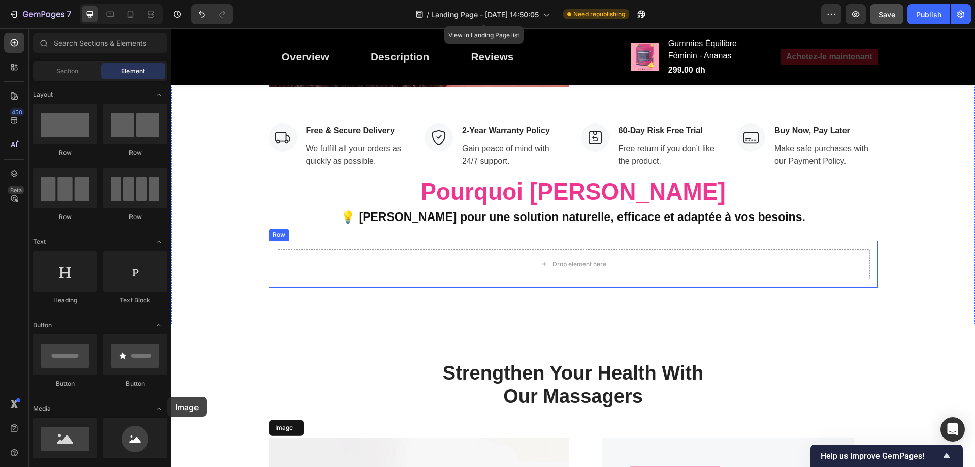
click at [585, 260] on div "Drop element here" at bounding box center [579, 264] width 54 height 8
click at [575, 256] on div "Drop element here" at bounding box center [573, 264] width 82 height 16
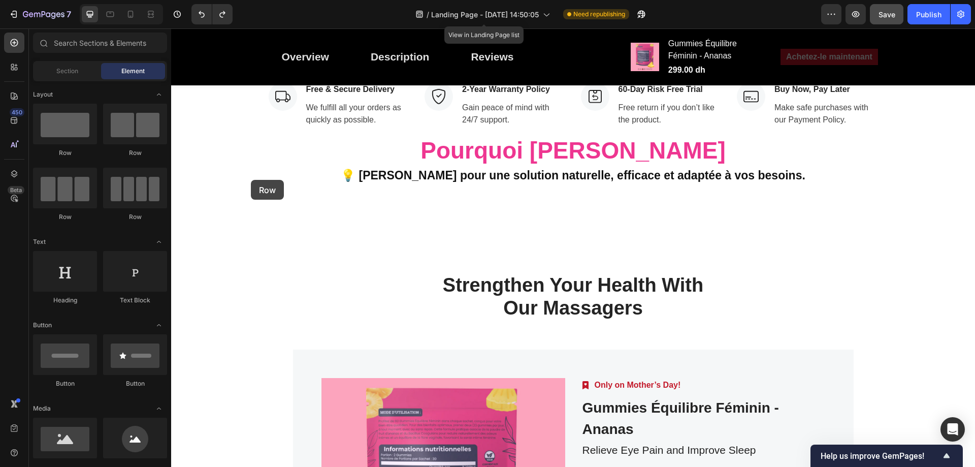
scroll to position [3481, 0]
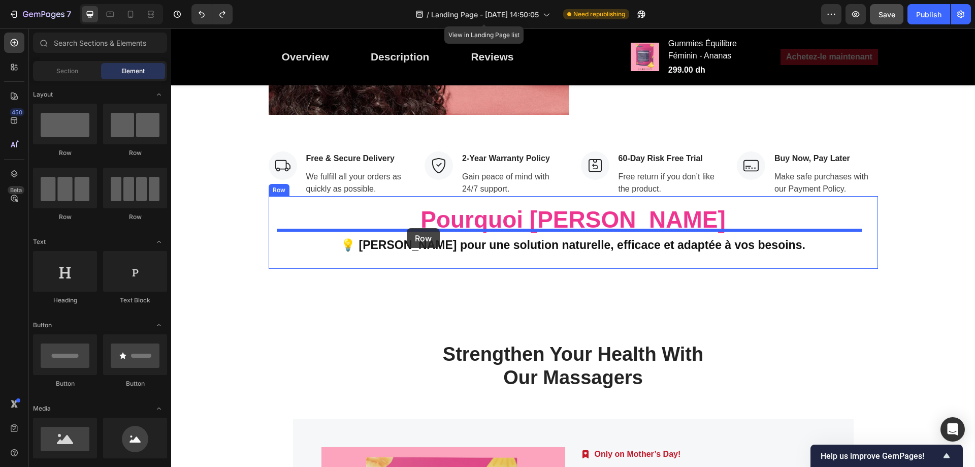
drag, startPoint x: 237, startPoint y: 152, endPoint x: 407, endPoint y: 228, distance: 186.1
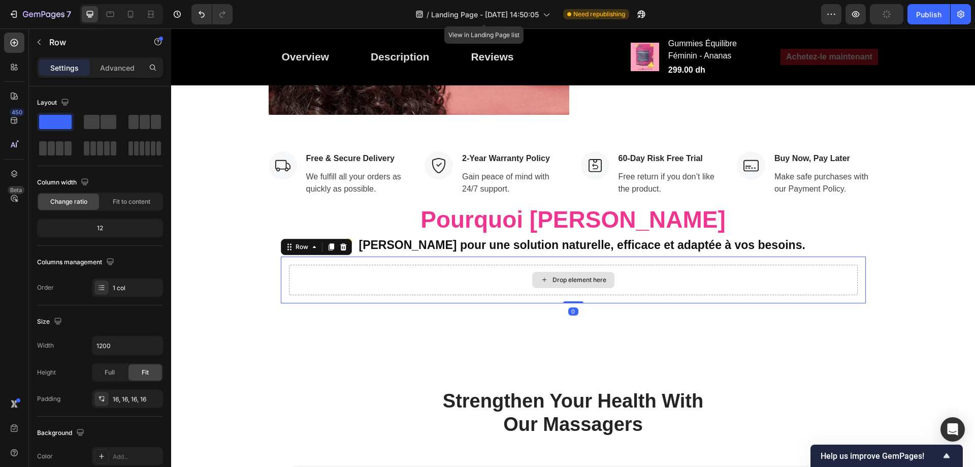
click at [567, 272] on div "Drop element here" at bounding box center [573, 280] width 82 height 16
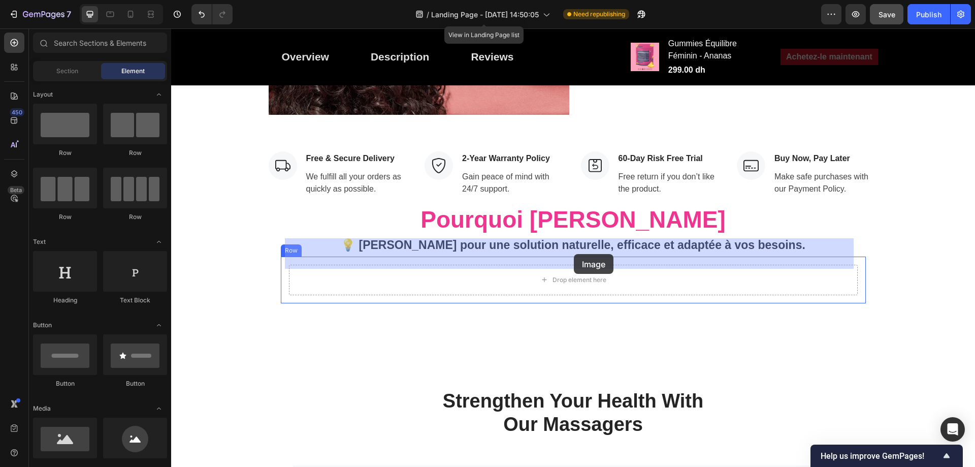
drag, startPoint x: 244, startPoint y: 467, endPoint x: 171, endPoint y: 447, distance: 75.7
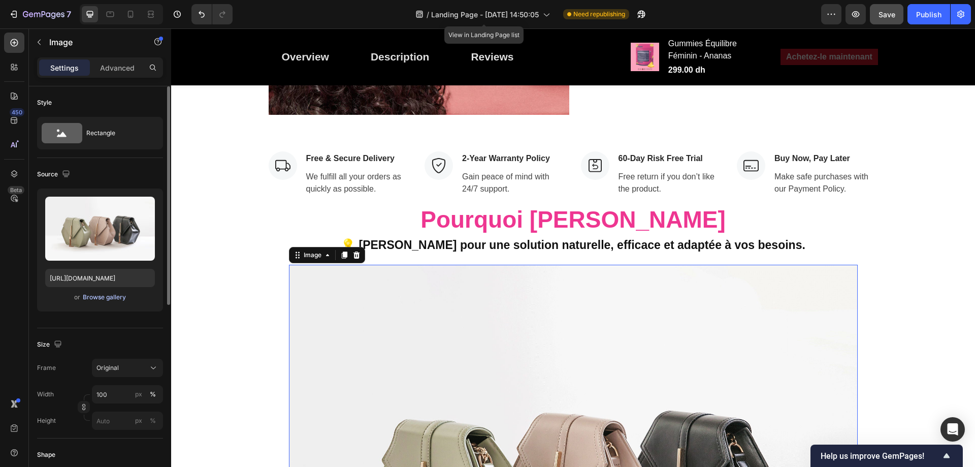
click at [102, 296] on div "Browse gallery" at bounding box center [104, 296] width 43 height 9
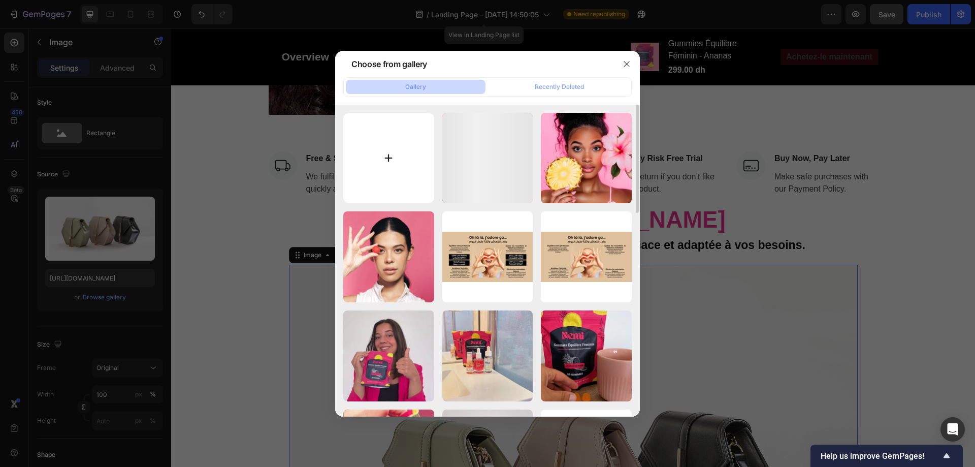
click at [368, 177] on input "file" at bounding box center [388, 158] width 91 height 91
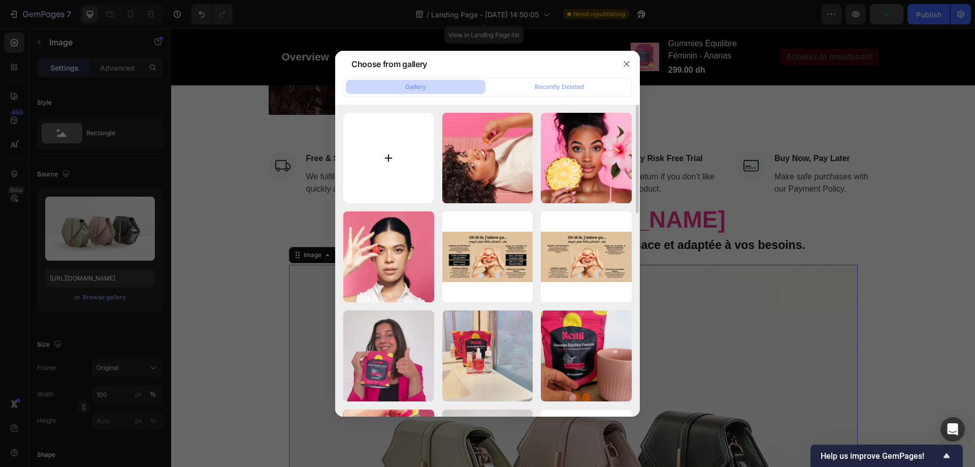
type input "C:\fakepath\Banner-2.jpg"
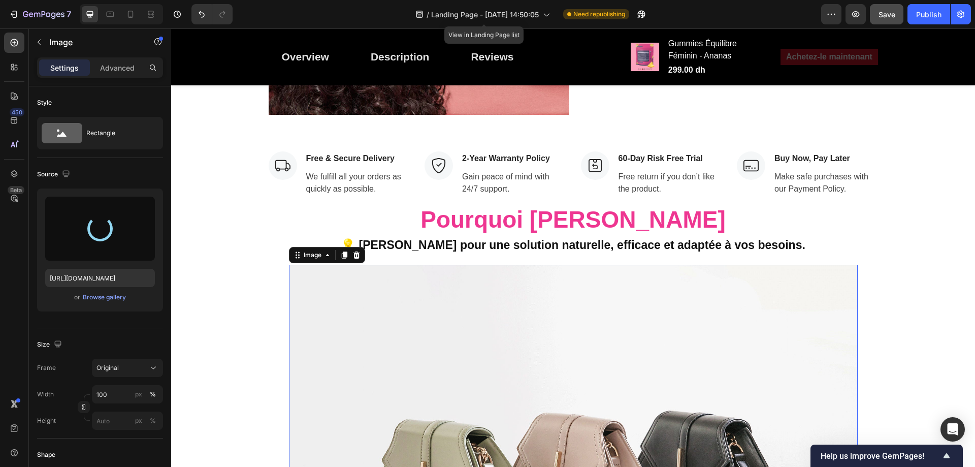
type input "https://cdn.shopify.com/s/files/1/0713/0503/5959/files/gempages_585845646720762…"
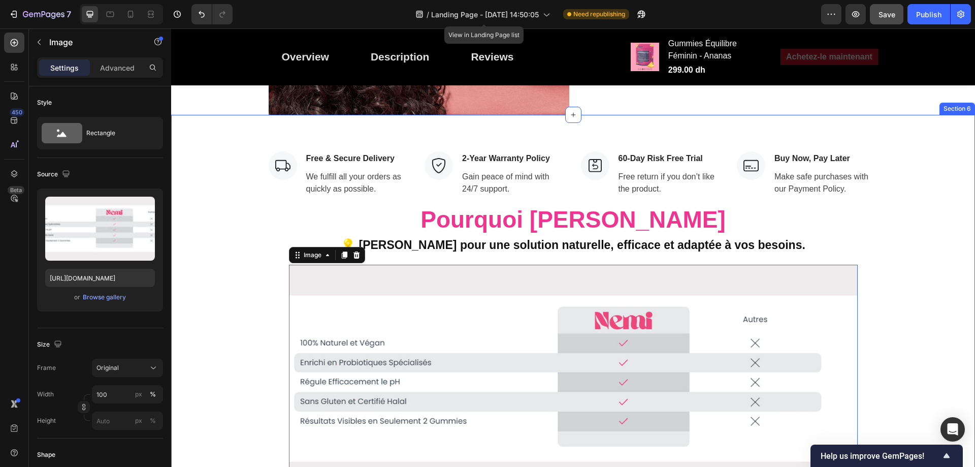
click at [926, 200] on div "Image Free & Secure Delivery Text block We fulfill all your orders as quickly a…" at bounding box center [573, 331] width 788 height 361
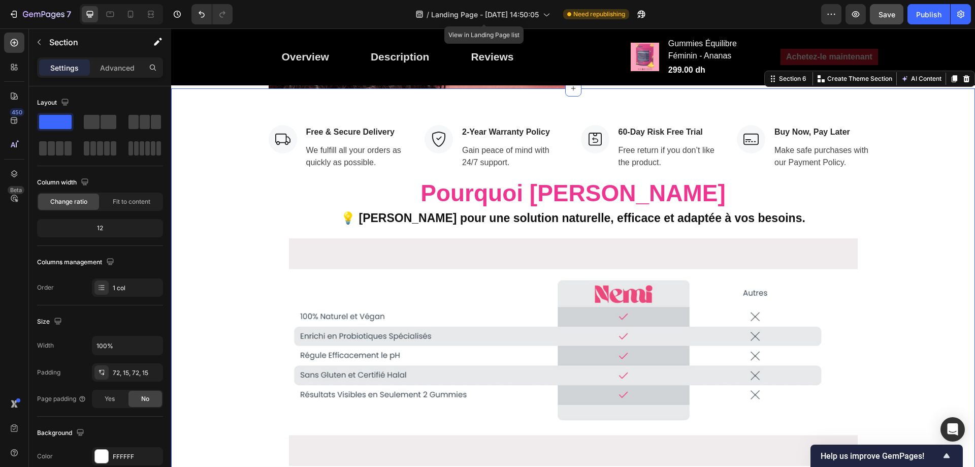
scroll to position [3545, 0]
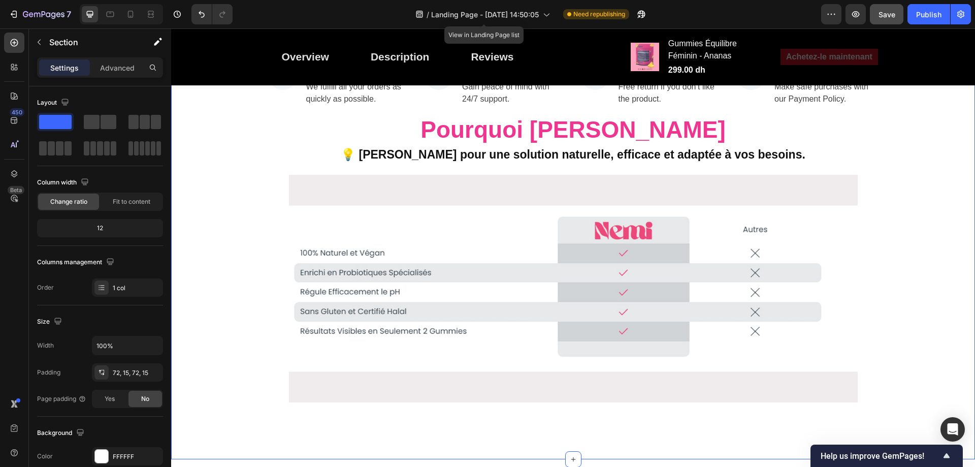
click at [882, 19] on div "Save" at bounding box center [886, 14] width 17 height 11
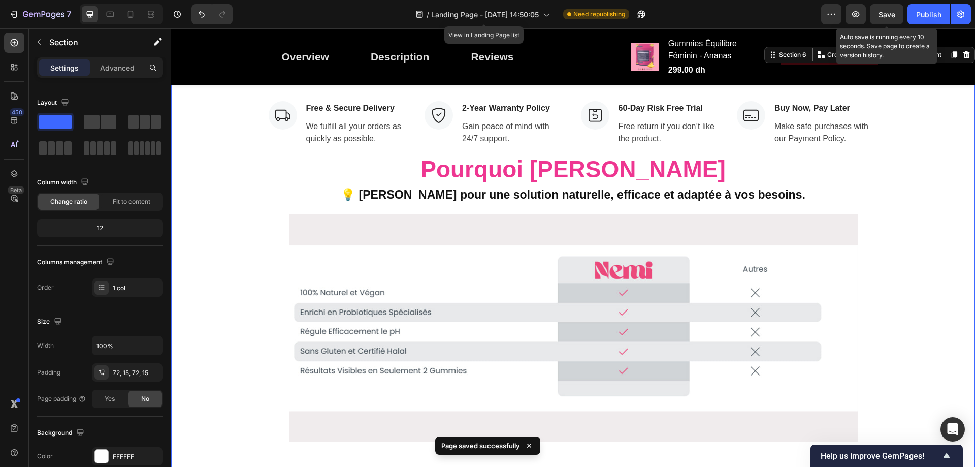
scroll to position [3532, 0]
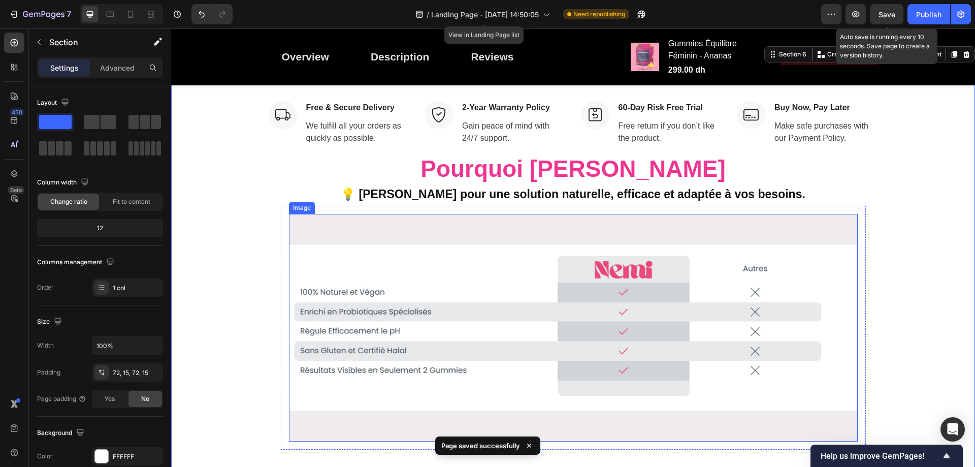
click at [697, 225] on img at bounding box center [573, 327] width 569 height 227
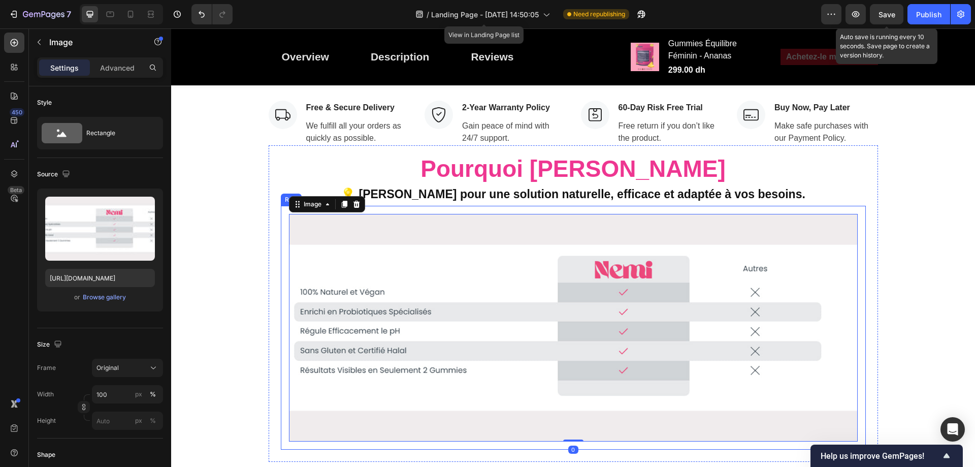
click at [836, 206] on div "Image 0 Row" at bounding box center [573, 328] width 585 height 244
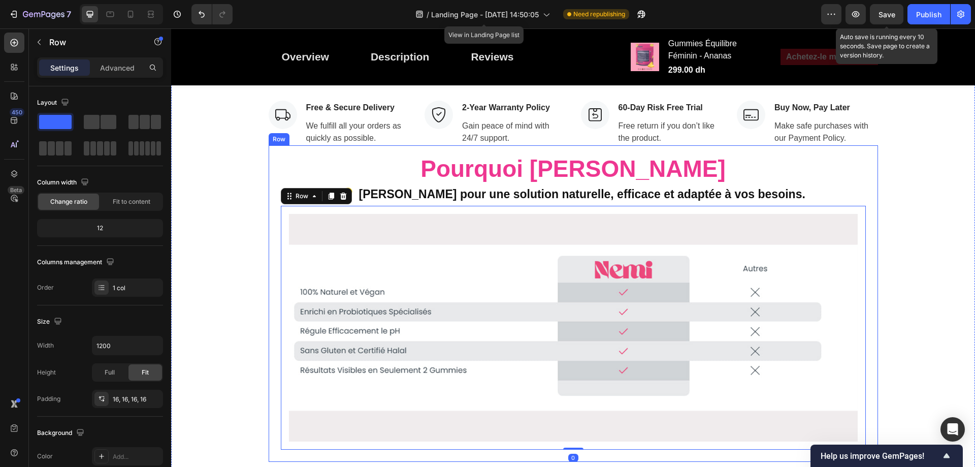
click at [865, 174] on div "Pourquoi Choisir Nemi 💡 Choisissez Nemi pour une solution naturelle, efficace e…" at bounding box center [573, 303] width 609 height 316
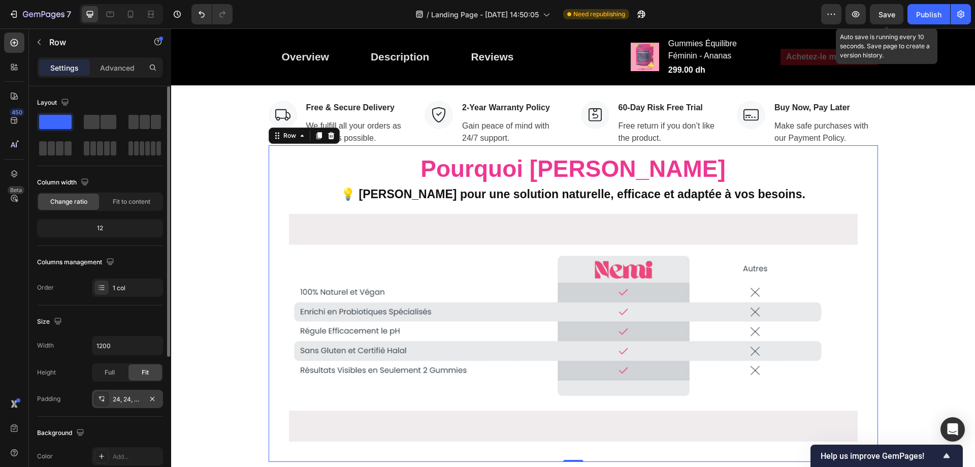
click at [131, 394] on div "24, 24, 24, 24" at bounding box center [127, 398] width 29 height 9
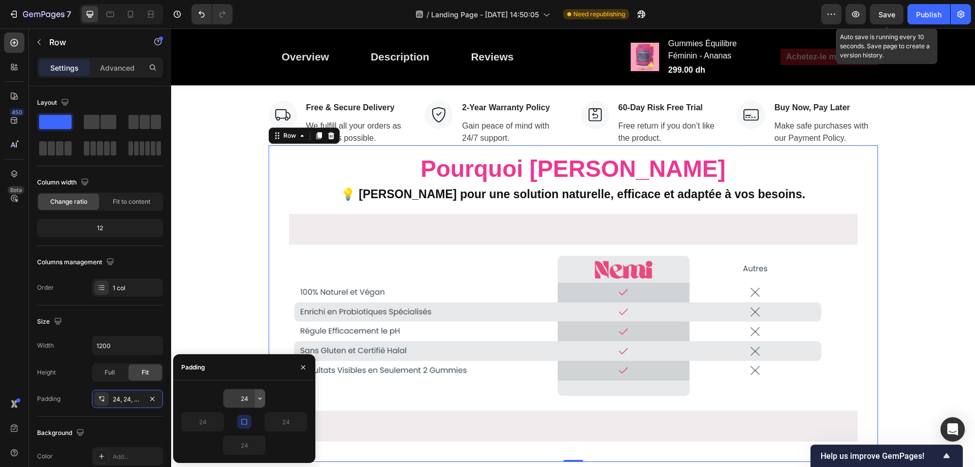
click at [262, 397] on icon "button" at bounding box center [260, 398] width 8 height 8
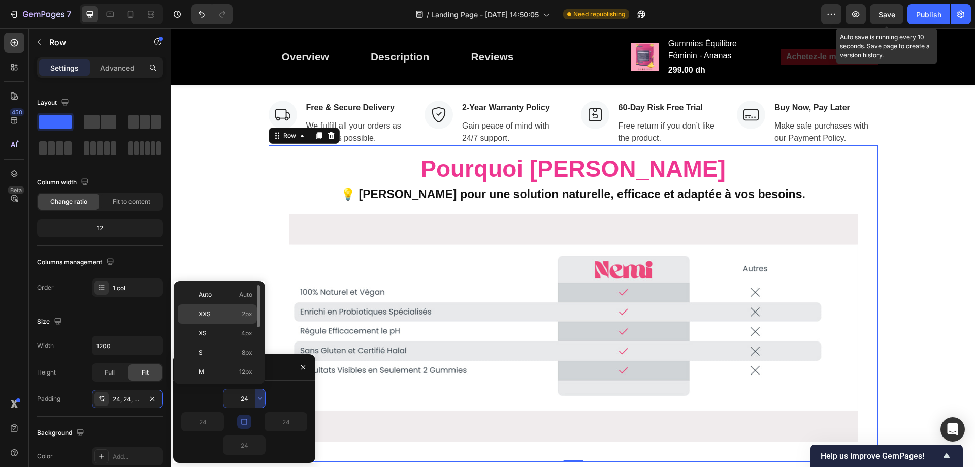
click at [244, 314] on span "2px" at bounding box center [247, 313] width 11 height 9
type input "2"
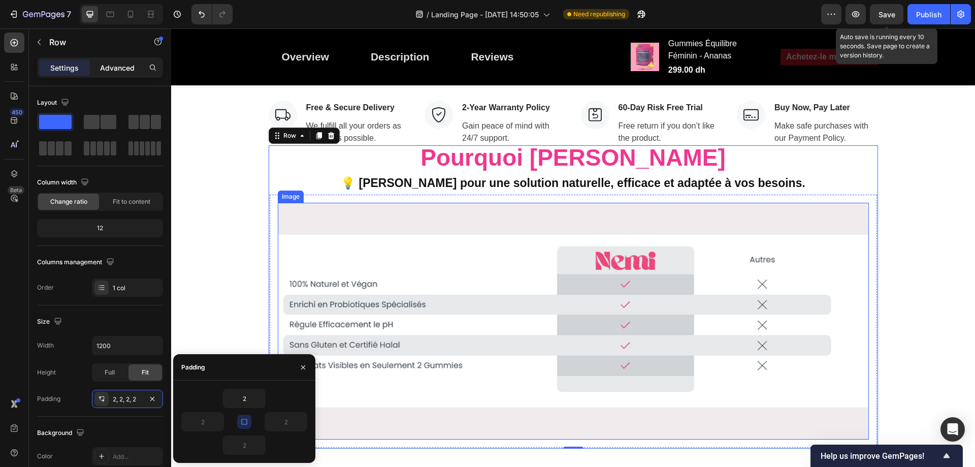
click at [124, 71] on p "Advanced" at bounding box center [117, 67] width 35 height 11
click at [126, 66] on p "Advanced" at bounding box center [117, 67] width 35 height 11
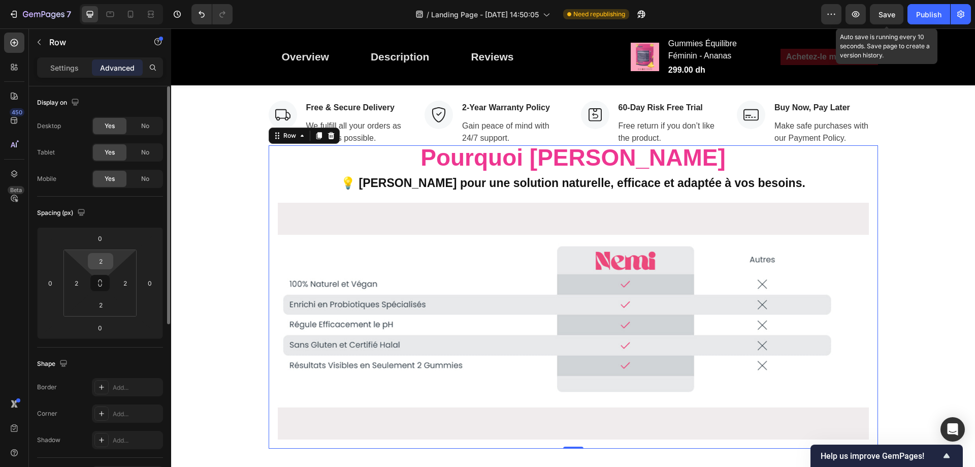
scroll to position [3481, 0]
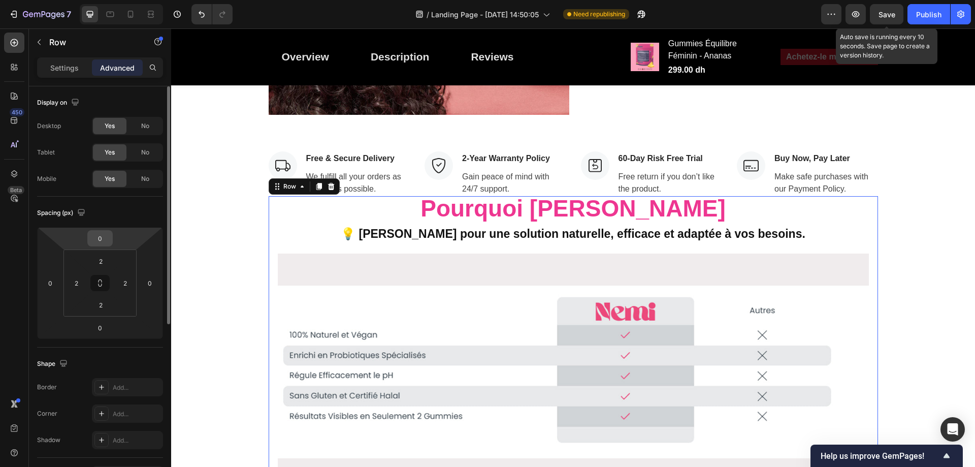
click at [102, 237] on input "0" at bounding box center [100, 237] width 20 height 15
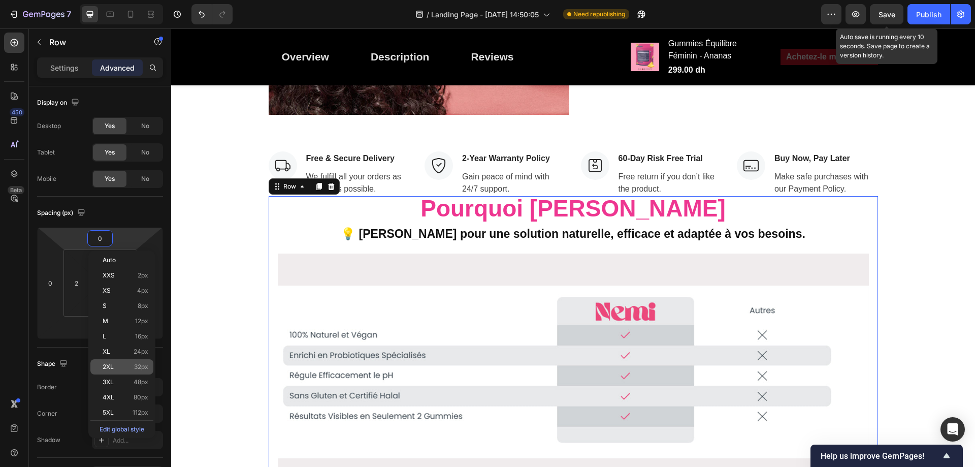
click at [125, 365] on p "2XL 32px" at bounding box center [126, 366] width 46 height 7
type input "32"
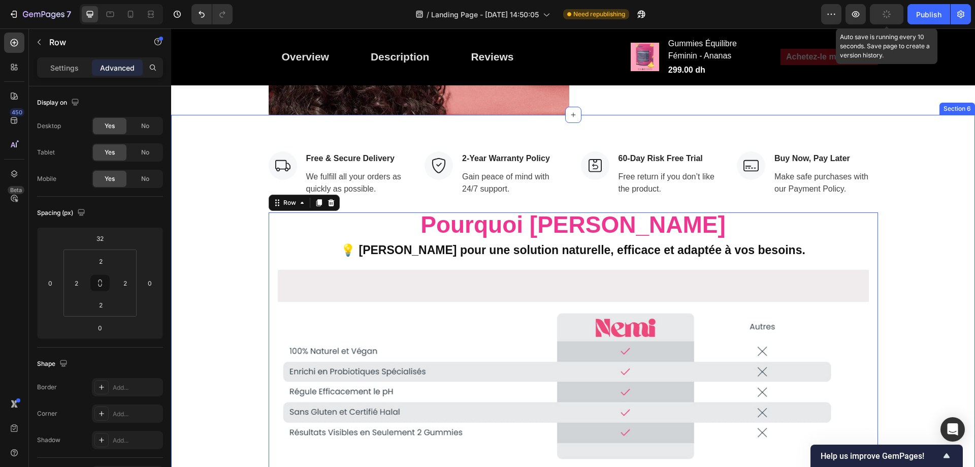
click at [902, 207] on div "Image Free & Secure Delivery Text block We fulfill all your orders as quickly a…" at bounding box center [573, 332] width 788 height 363
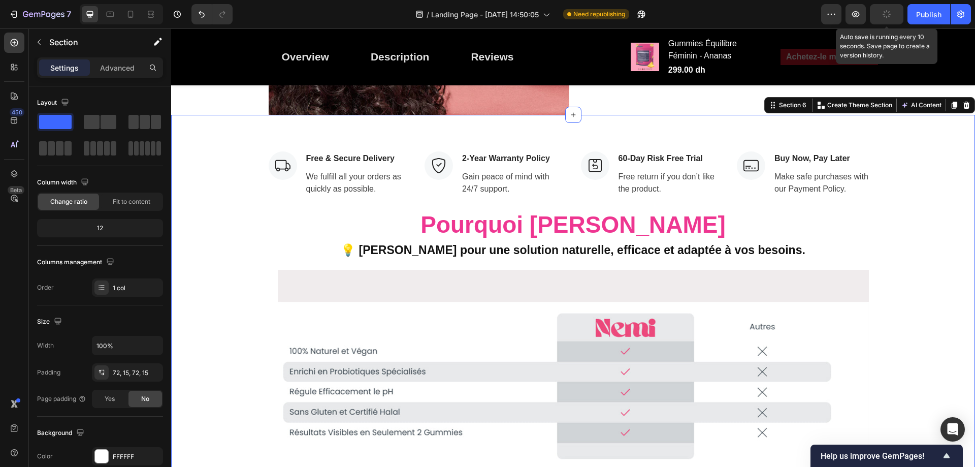
scroll to position [3588, 0]
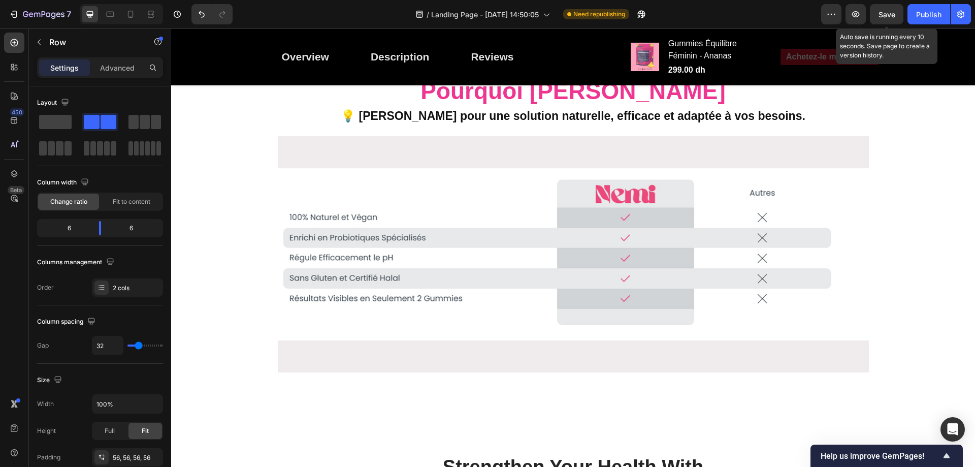
scroll to position [3735, 0]
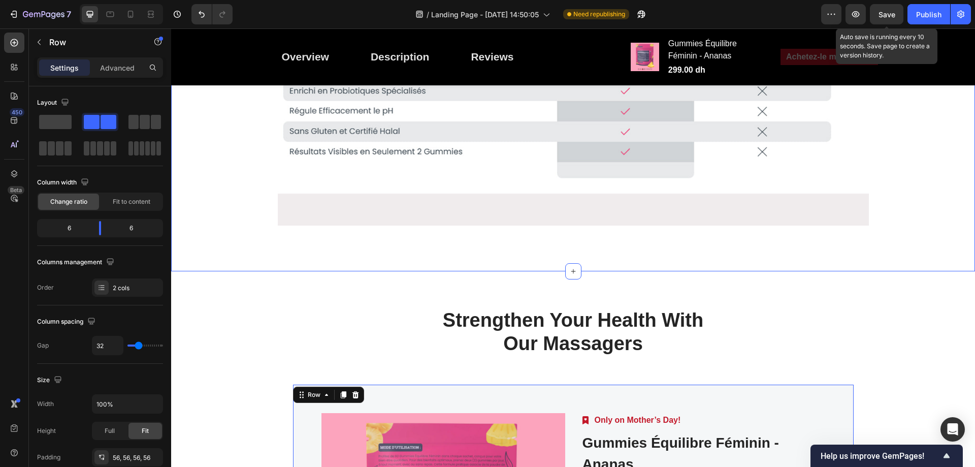
click at [432, 238] on div "Image Free & Secure Delivery Text block We fulfill all your orders as quickly a…" at bounding box center [573, 53] width 804 height 437
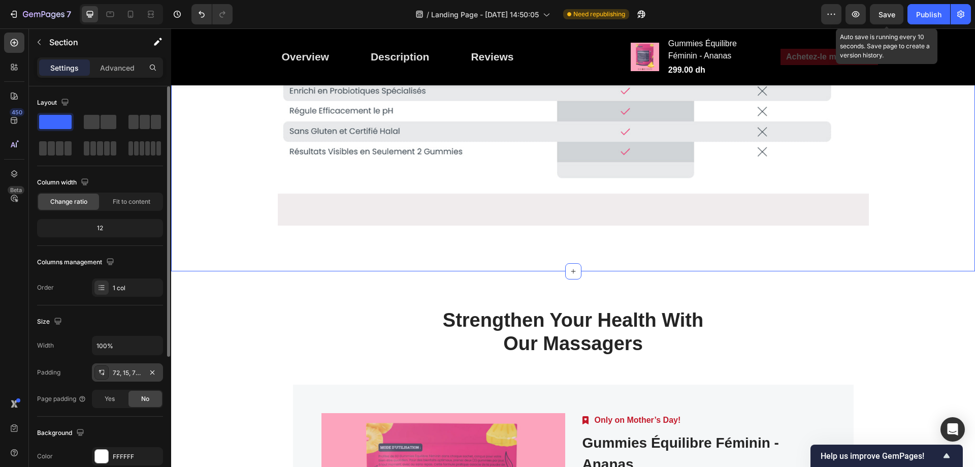
click at [134, 372] on div "72, 15, 72, 15" at bounding box center [127, 372] width 29 height 9
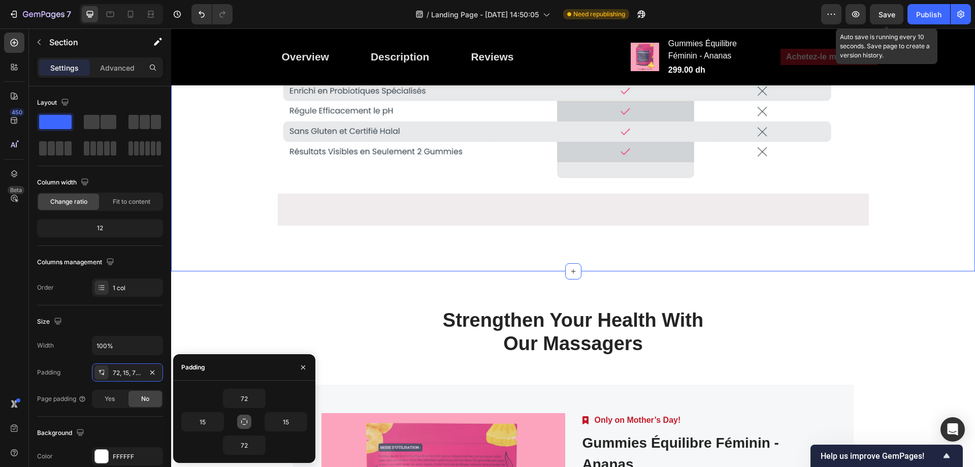
click at [238, 417] on button "button" at bounding box center [244, 421] width 14 height 14
type input "72"
click at [252, 400] on input "72" at bounding box center [244, 398] width 42 height 18
click at [260, 396] on icon "button" at bounding box center [260, 398] width 8 height 8
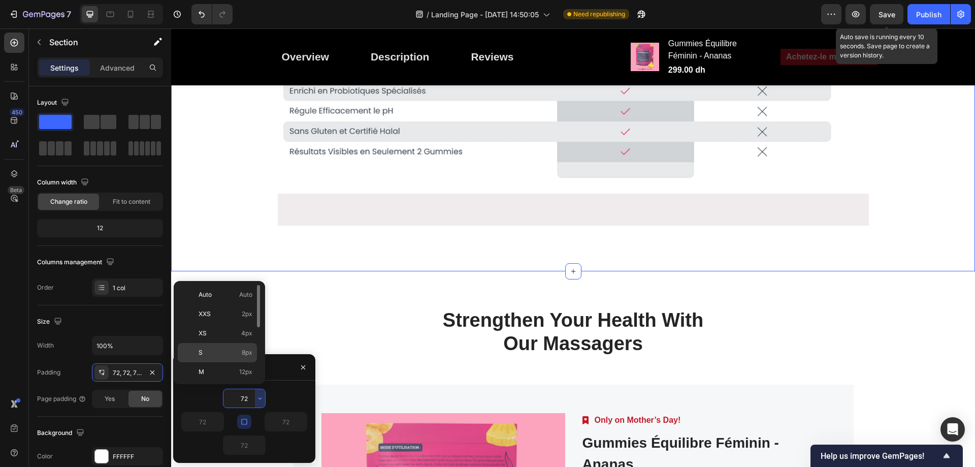
click at [244, 348] on span "8px" at bounding box center [247, 352] width 11 height 9
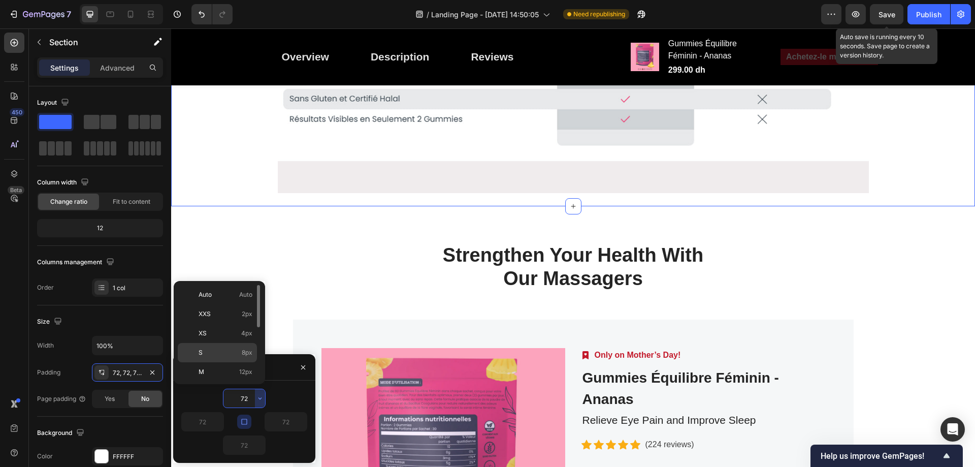
type input "8"
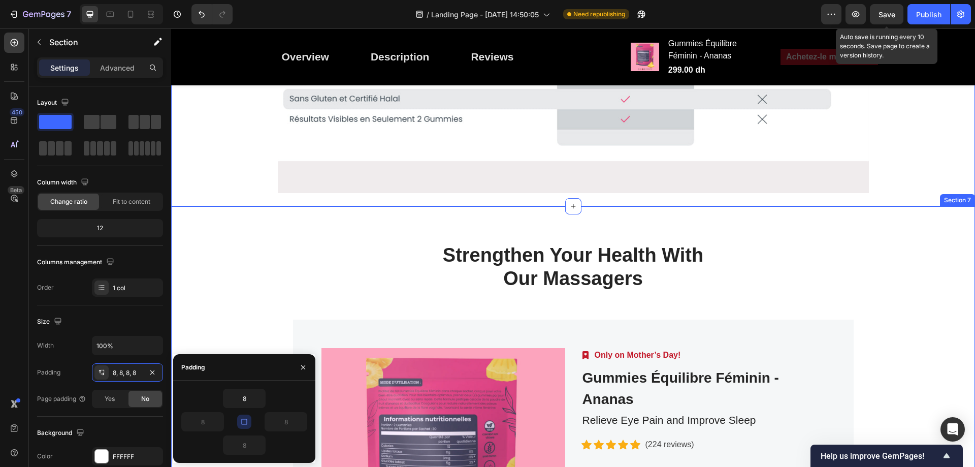
click at [229, 177] on div "Image Free & Secure Delivery Text block We fulfill all your orders as quickly a…" at bounding box center [572, 20] width 795 height 363
click at [511, 308] on div "Strengthen Your Health With Our Massagers Heading" at bounding box center [572, 281] width 355 height 77
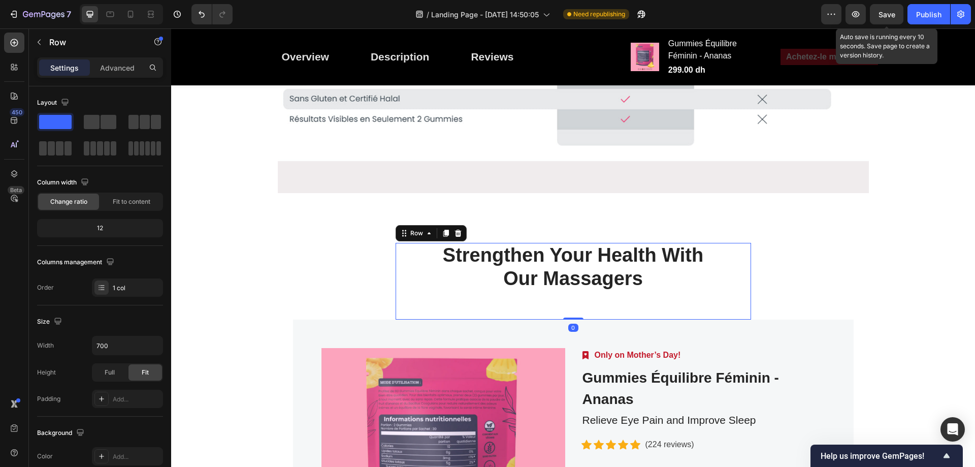
click at [547, 296] on div "Strengthen Your Health With Our Massagers Heading" at bounding box center [572, 281] width 355 height 77
click at [517, 245] on p "Strengthen Your Health With Our Massagers" at bounding box center [572, 267] width 353 height 46
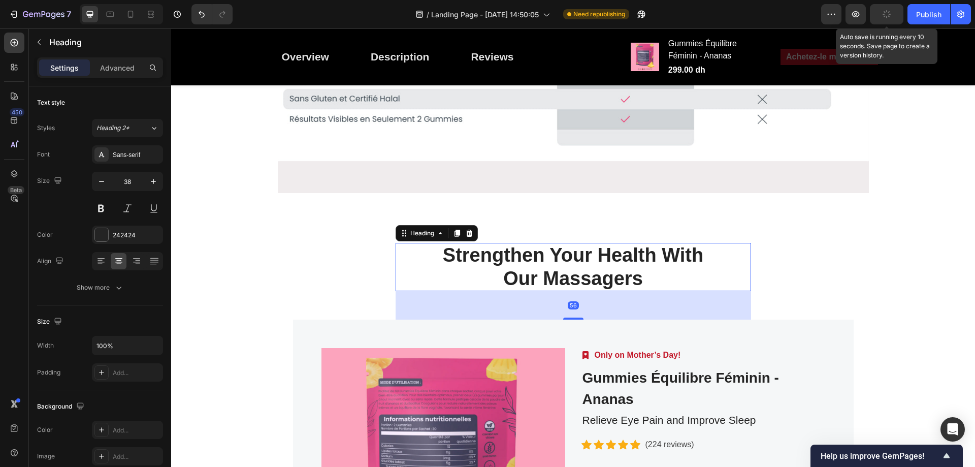
click at [519, 307] on div "56" at bounding box center [572, 305] width 355 height 28
click at [504, 246] on p "Strengthen Your Health With Our Massagers" at bounding box center [572, 267] width 353 height 46
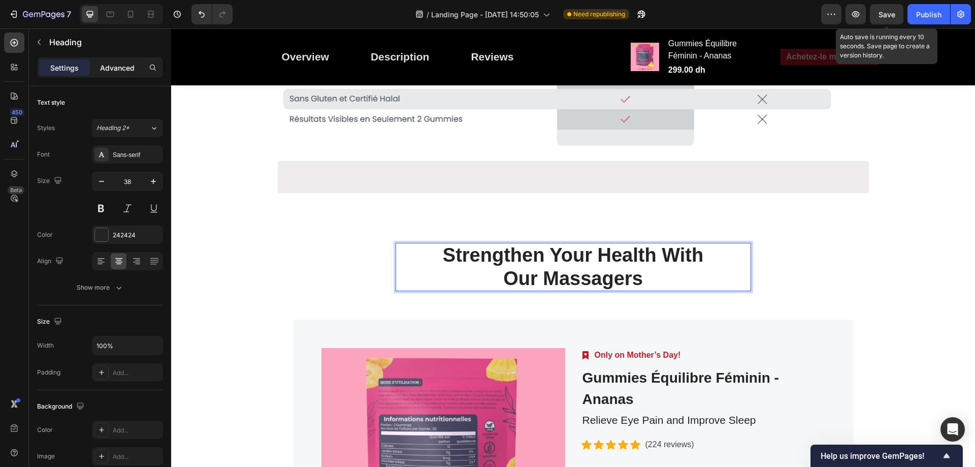
click at [119, 69] on p "Advanced" at bounding box center [117, 67] width 35 height 11
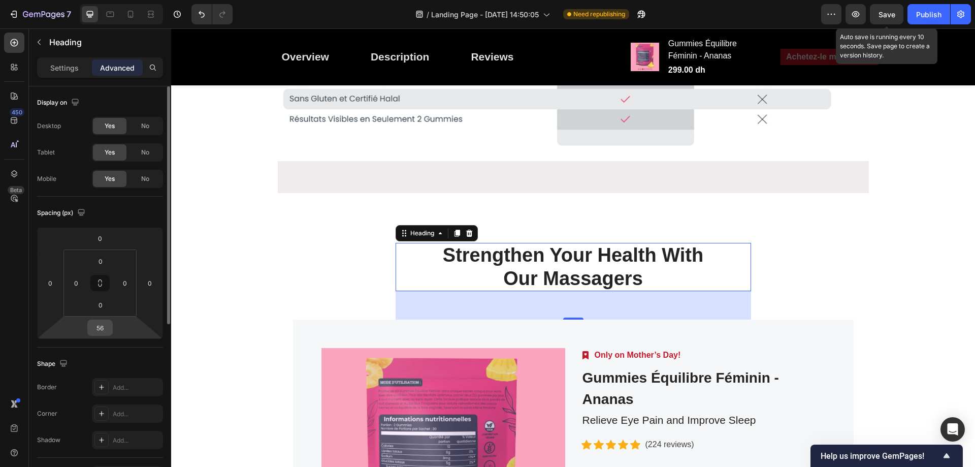
click at [101, 331] on input "56" at bounding box center [100, 327] width 20 height 15
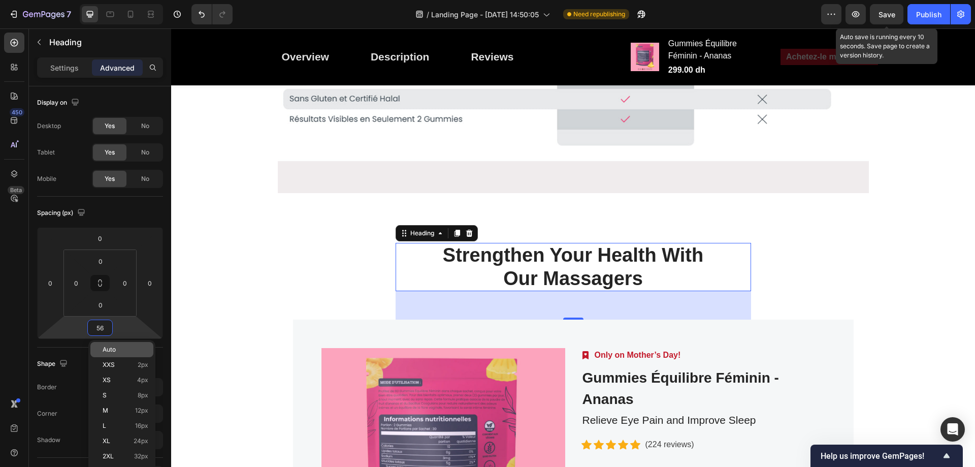
click at [116, 349] on p "Auto" at bounding box center [126, 349] width 46 height 7
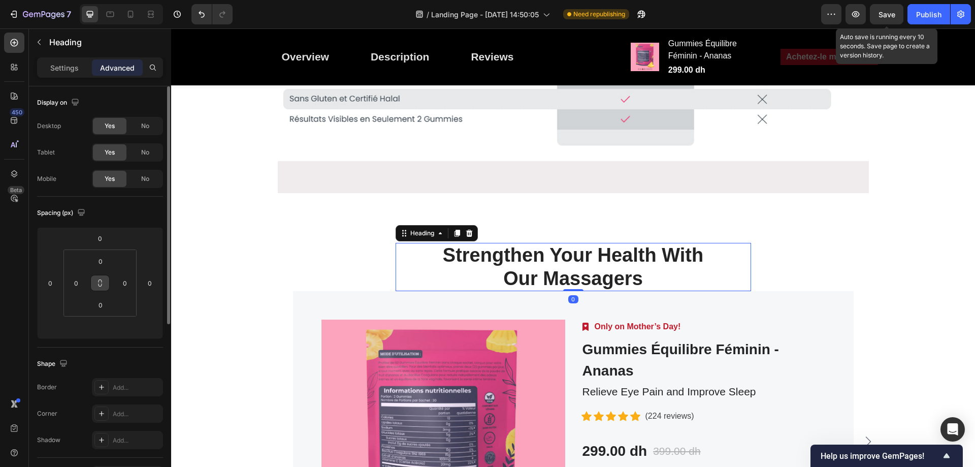
click at [104, 283] on button at bounding box center [99, 283] width 19 height 16
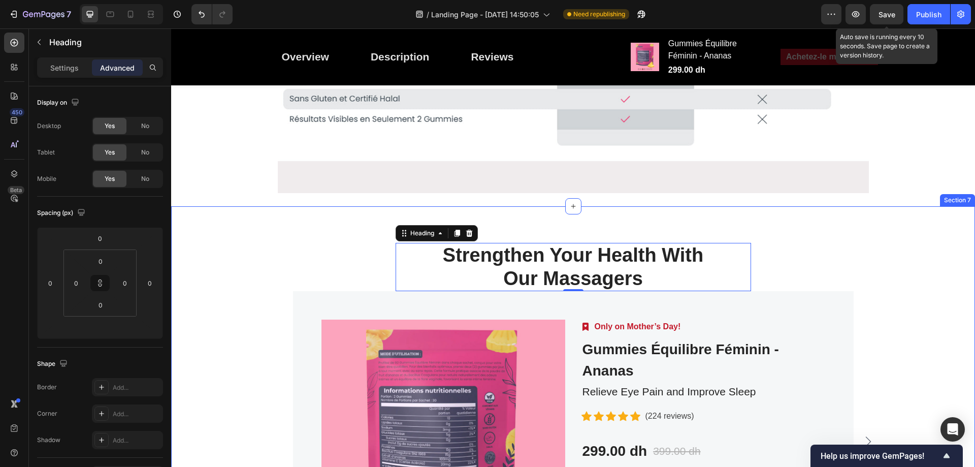
click at [786, 243] on div "Strengthen Your Health With Our Massagers Heading 0 Row Product Images Image On…" at bounding box center [573, 417] width 788 height 349
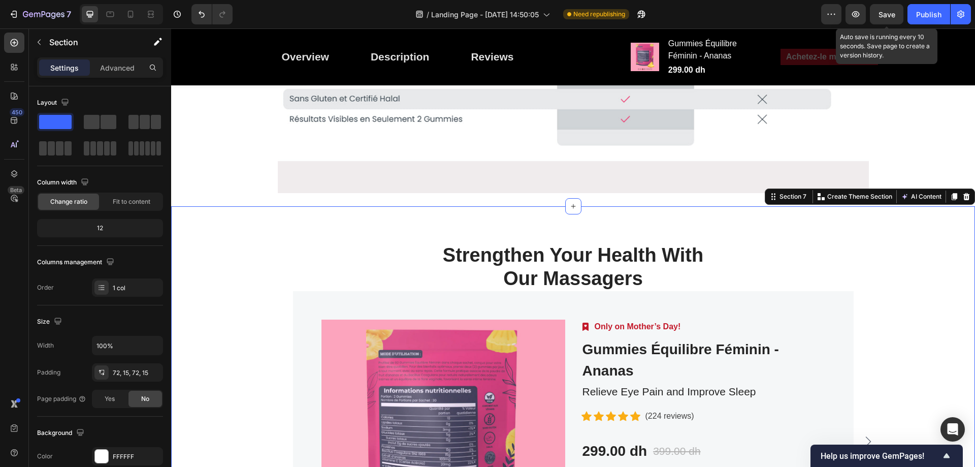
click at [636, 209] on div "Strengthen Your Health With Our Massagers Heading Row Product Images Image Only…" at bounding box center [573, 417] width 804 height 422
click at [623, 249] on p "Strengthen Your Health With Our Massagers" at bounding box center [572, 267] width 353 height 46
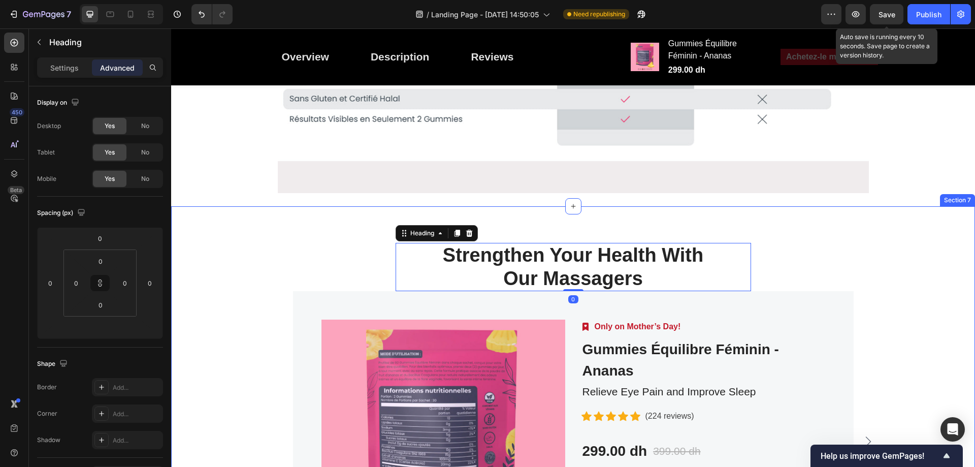
click at [622, 222] on div "Strengthen Your Health With Our Massagers Heading 0 Row Product Images Image On…" at bounding box center [573, 417] width 804 height 422
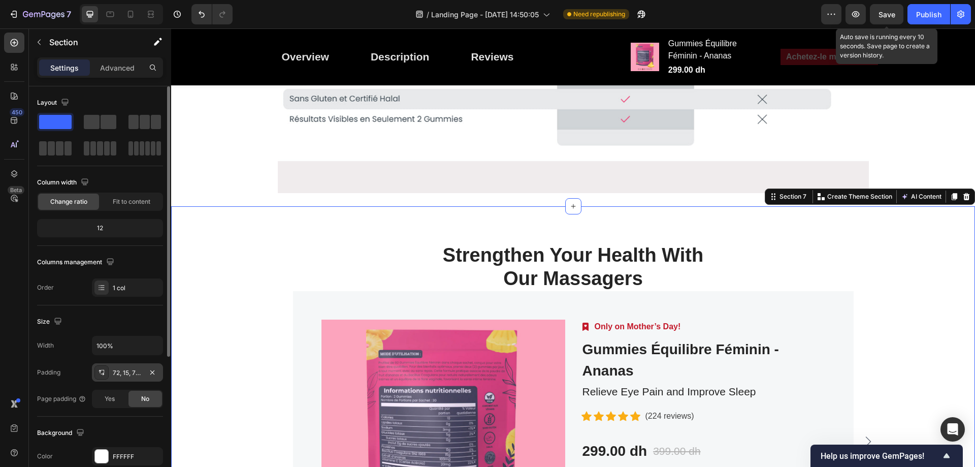
click at [130, 370] on div "72, 15, 72, 15" at bounding box center [127, 372] width 29 height 9
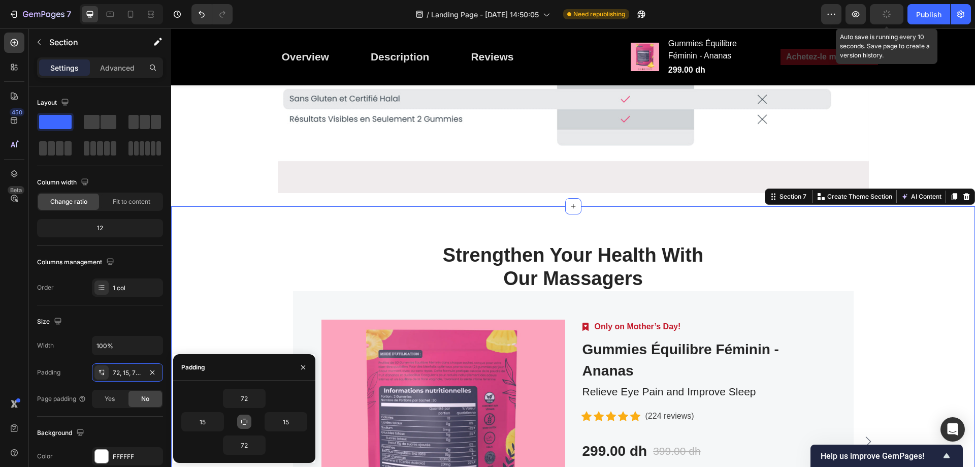
click at [242, 418] on icon "button" at bounding box center [244, 421] width 8 height 8
type input "72"
click at [258, 395] on icon "button" at bounding box center [260, 398] width 8 height 8
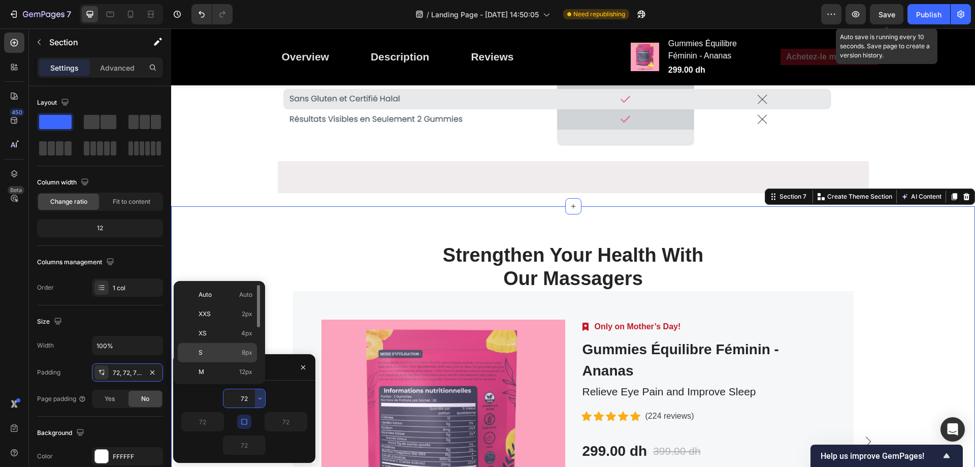
click at [251, 352] on span "8px" at bounding box center [247, 352] width 11 height 9
type input "8"
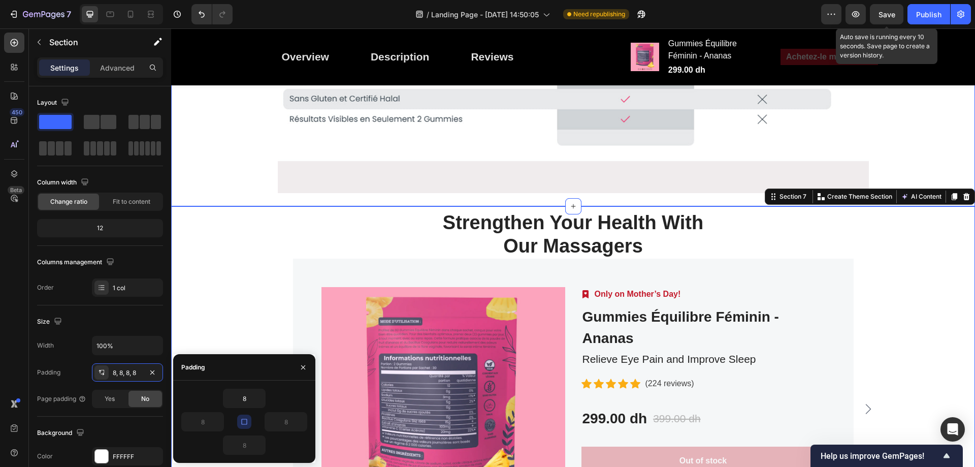
click at [902, 162] on div "Image Free & Secure Delivery Text block We fulfill all your orders as quickly a…" at bounding box center [572, 20] width 795 height 363
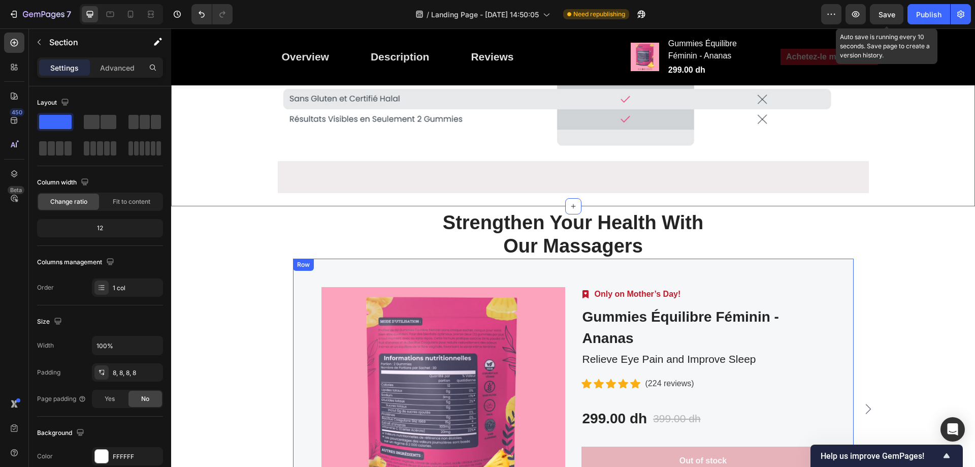
scroll to position [3492, 0]
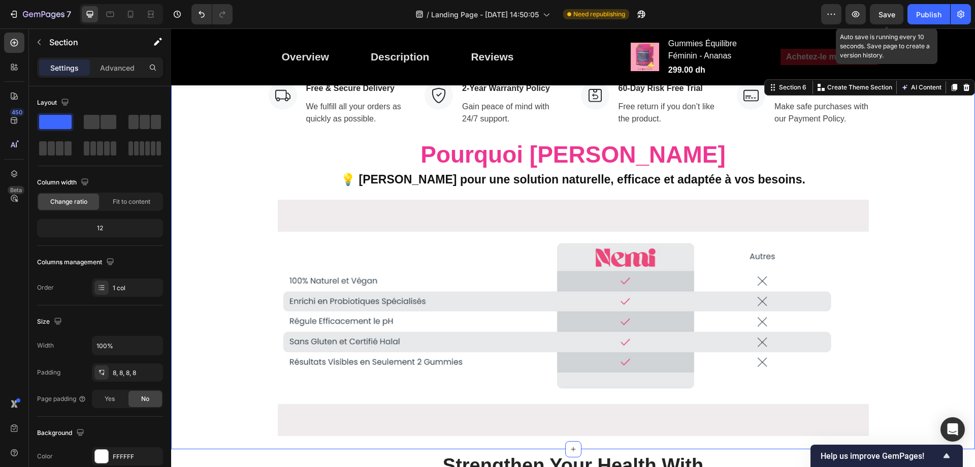
click at [886, 10] on span "Save" at bounding box center [886, 14] width 17 height 9
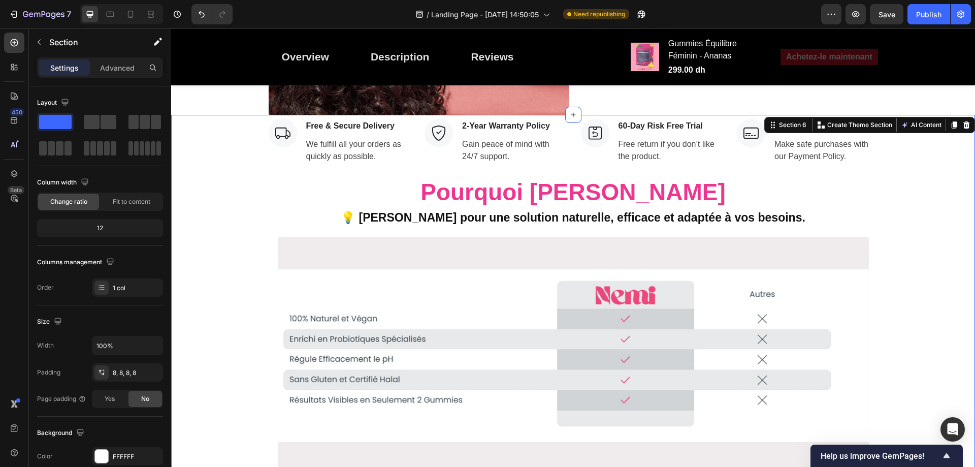
click at [890, 15] on span "Save" at bounding box center [886, 14] width 17 height 9
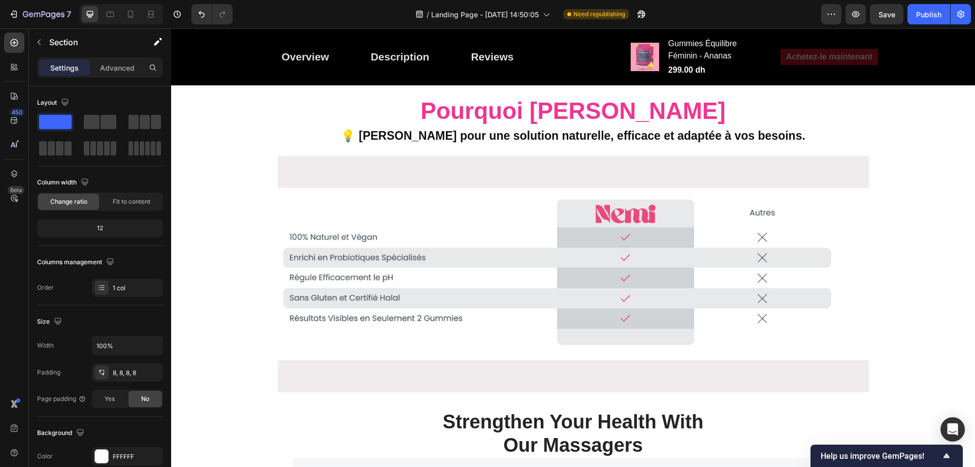
scroll to position [3634, 0]
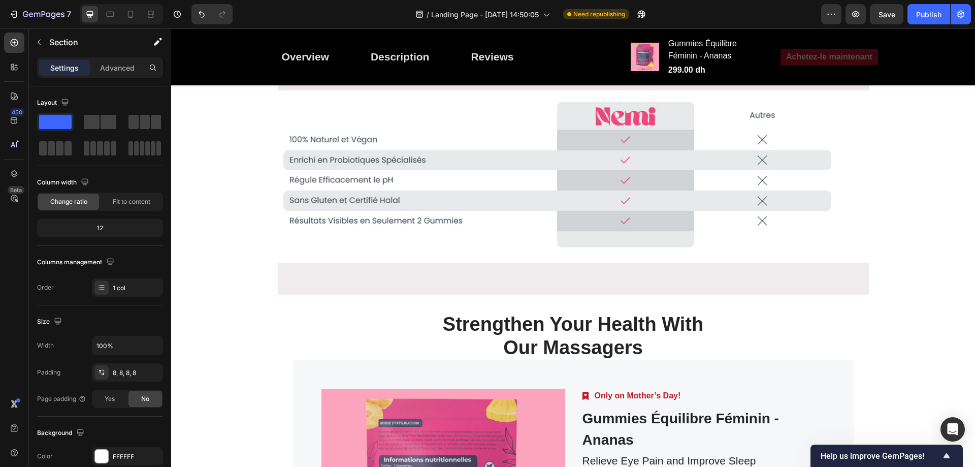
click at [860, 282] on img at bounding box center [573, 176] width 591 height 237
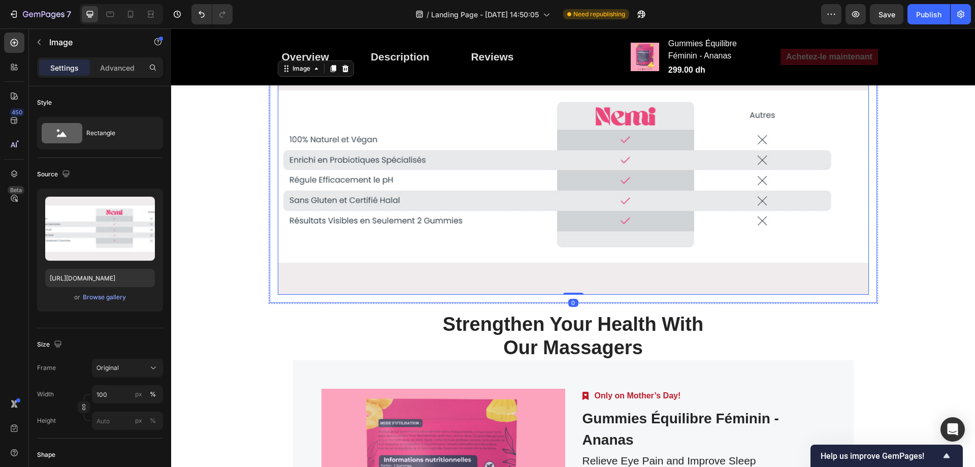
click at [870, 301] on div "Image 0 Row" at bounding box center [573, 176] width 607 height 253
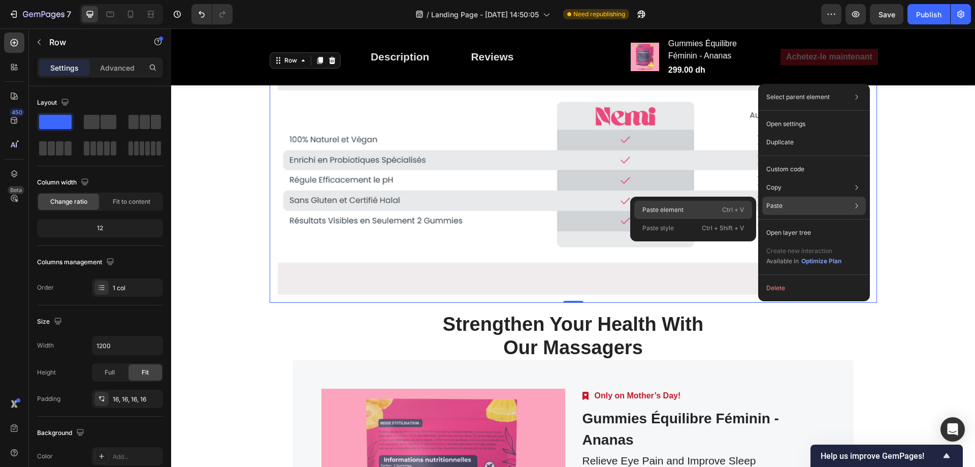
click at [694, 203] on div "Paste element Ctrl + V" at bounding box center [693, 210] width 118 height 18
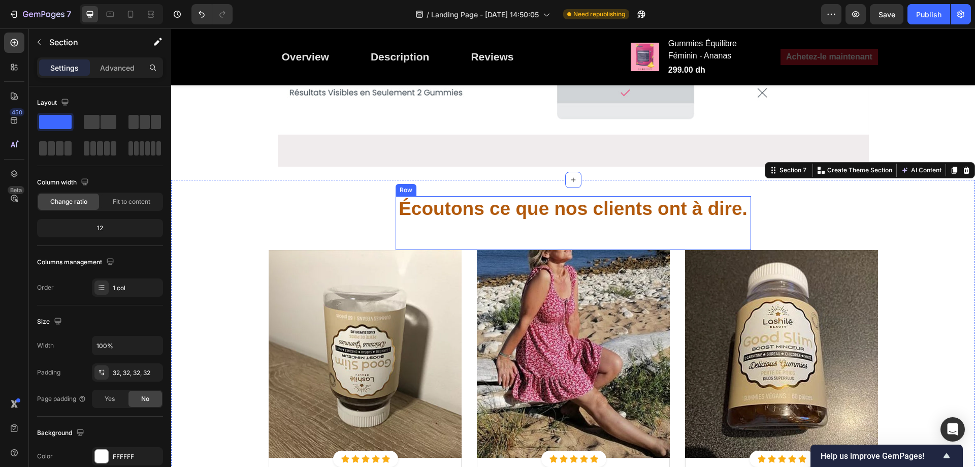
scroll to position [3776, 0]
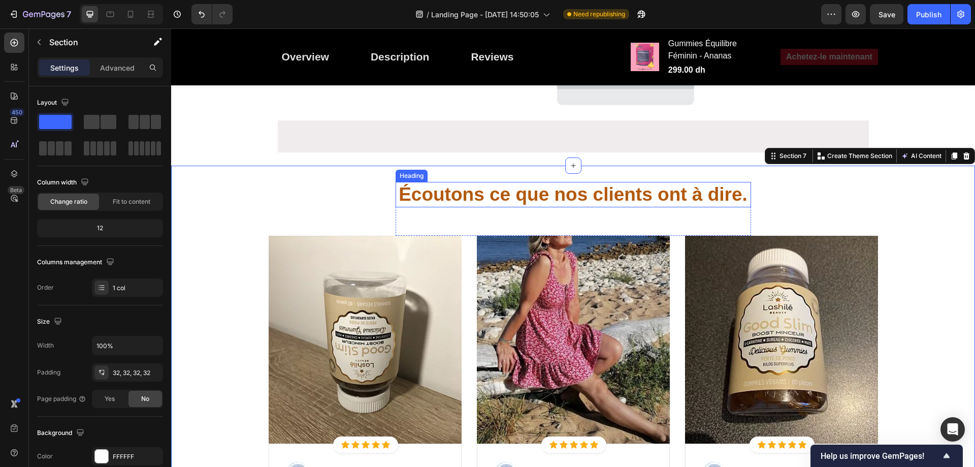
click at [606, 199] on strong "Écoutons ce que nos clients ont à dire." at bounding box center [572, 194] width 349 height 21
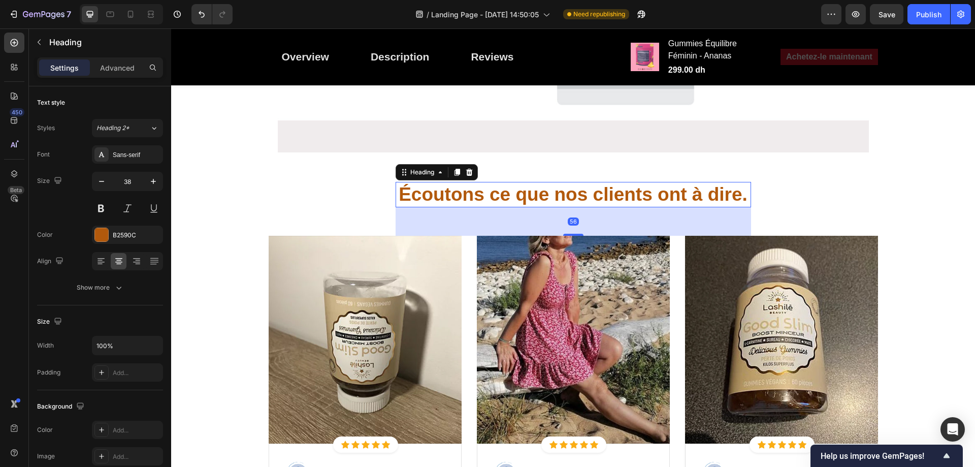
click at [577, 217] on div "56" at bounding box center [572, 221] width 355 height 28
click at [130, 66] on p "Advanced" at bounding box center [117, 67] width 35 height 11
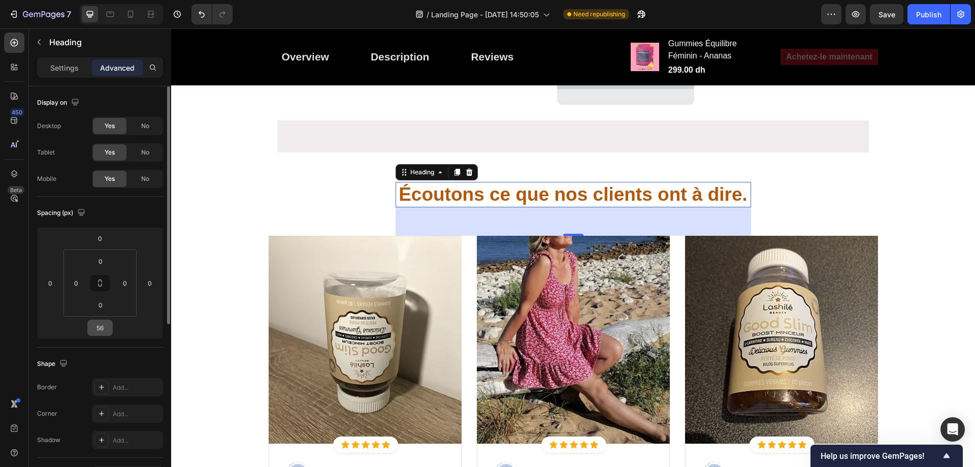
click at [111, 328] on div "56" at bounding box center [99, 327] width 25 height 16
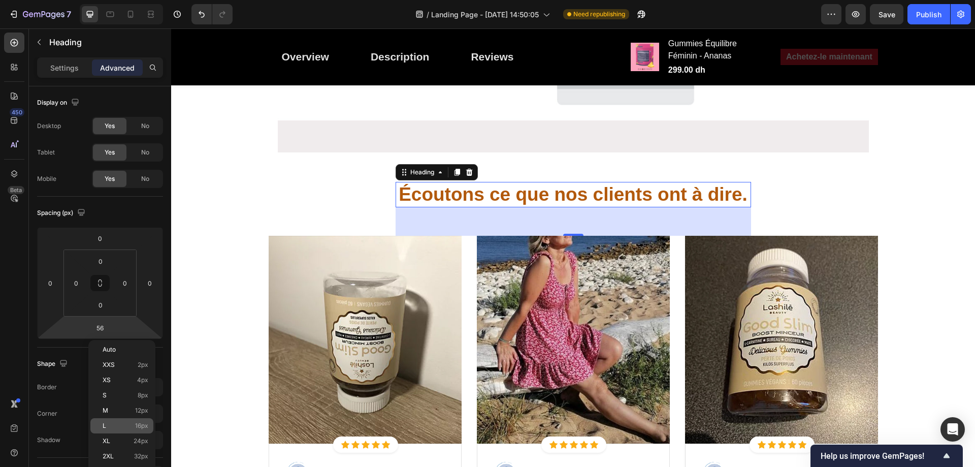
click at [127, 426] on p "L 16px" at bounding box center [126, 425] width 46 height 7
type input "16"
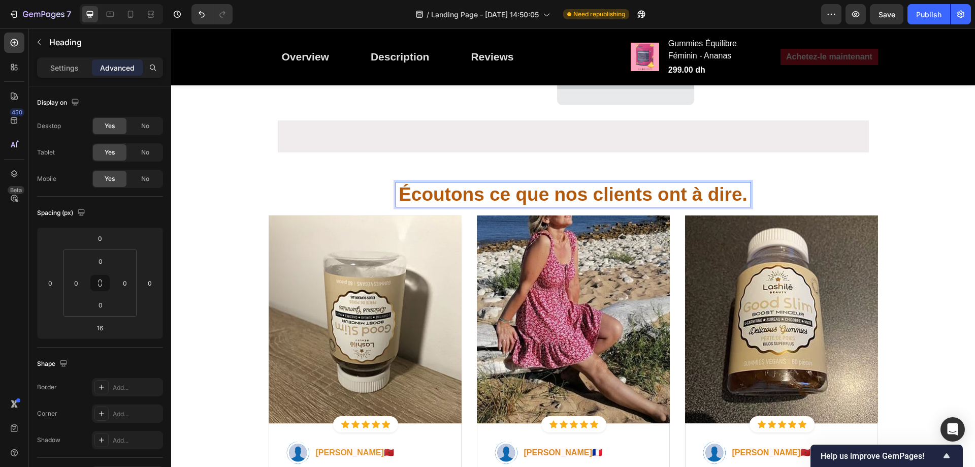
click at [672, 197] on strong "Écoutons ce que nos clients ont à dire." at bounding box center [572, 194] width 349 height 21
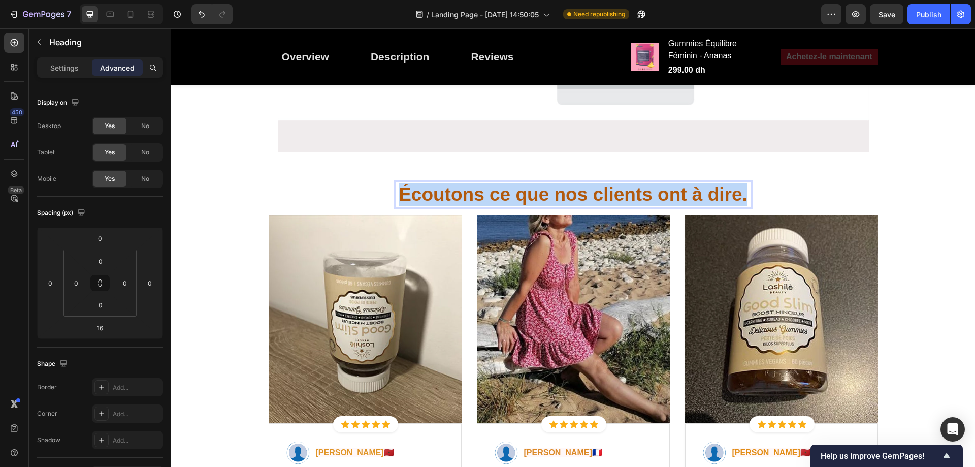
click at [672, 197] on strong "Écoutons ce que nos clients ont à dire." at bounding box center [572, 194] width 349 height 21
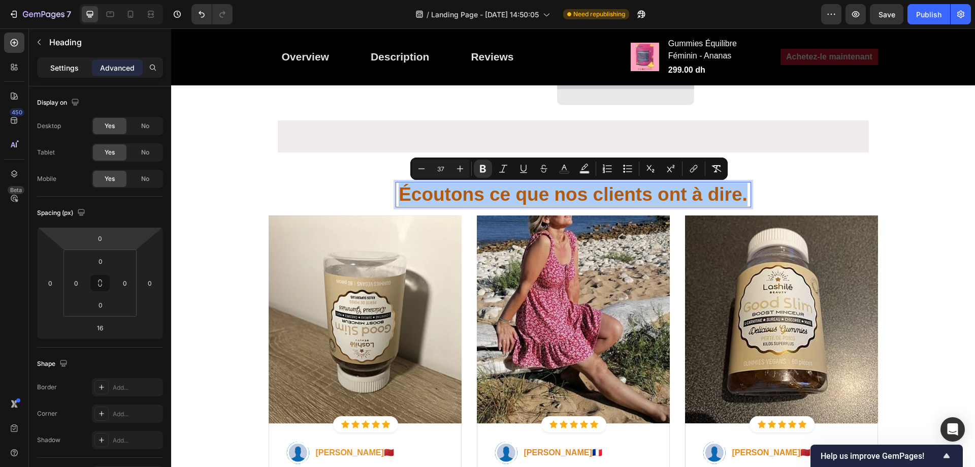
click at [69, 65] on p "Settings" at bounding box center [64, 67] width 28 height 11
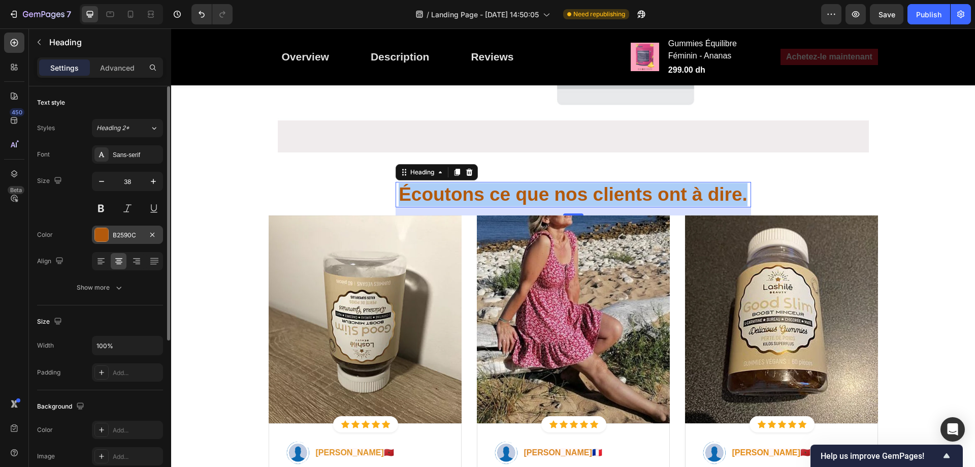
click at [124, 234] on div "B2590C" at bounding box center [127, 234] width 29 height 9
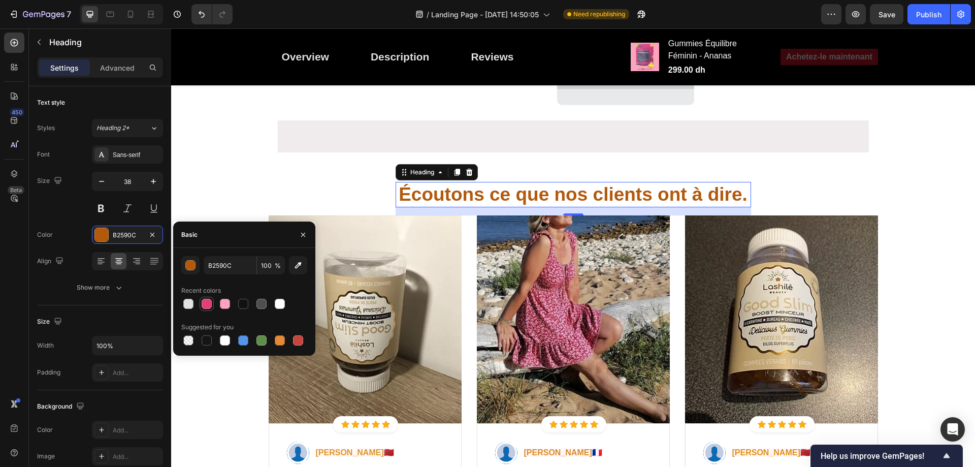
click at [205, 305] on div at bounding box center [207, 303] width 10 height 10
type input "E14072"
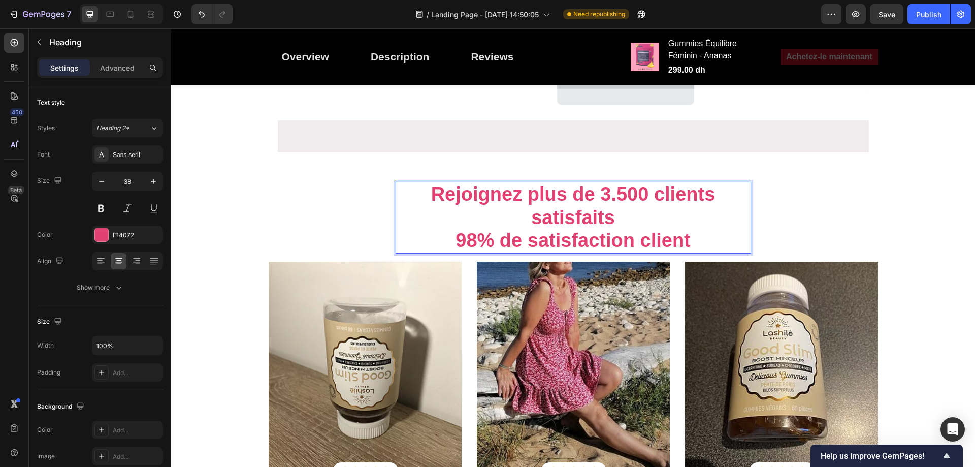
click at [610, 219] on p "Rejoignez plus de 3.500 clients satisfaits" at bounding box center [572, 206] width 353 height 46
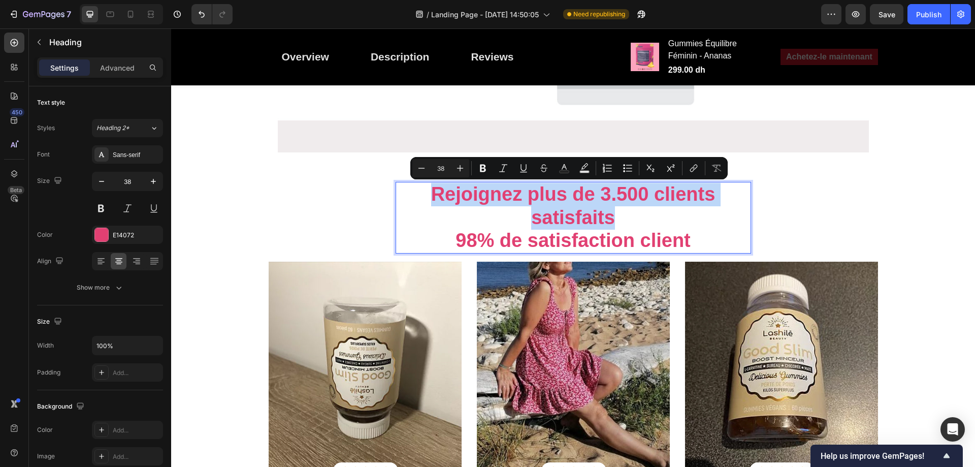
drag, startPoint x: 610, startPoint y: 219, endPoint x: 444, endPoint y: 195, distance: 168.2
click at [444, 195] on p "Rejoignez plus de 3.500 clients satisfaits" at bounding box center [572, 206] width 353 height 46
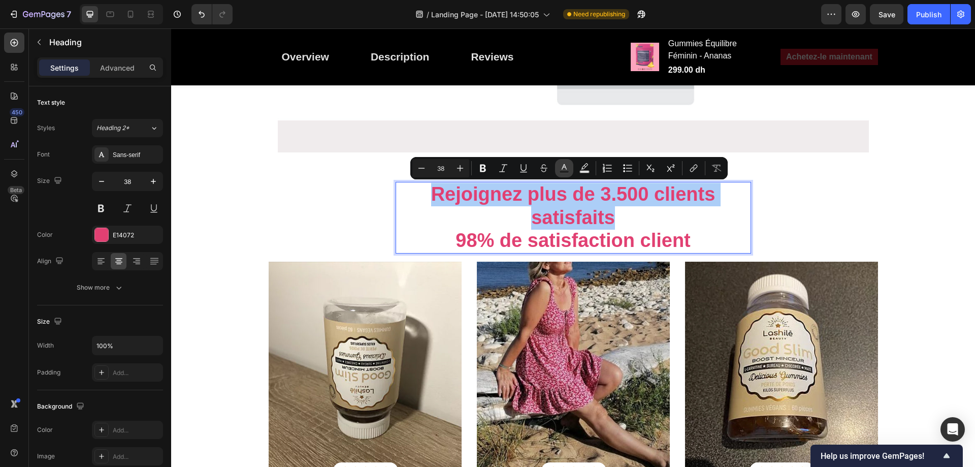
click at [567, 169] on icon "Editor contextual toolbar" at bounding box center [564, 168] width 10 height 10
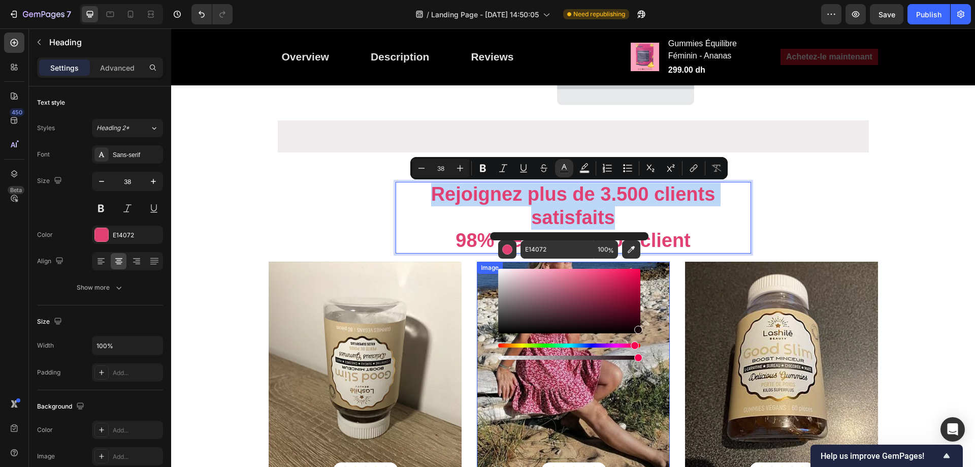
drag, startPoint x: 772, startPoint y: 340, endPoint x: 652, endPoint y: 332, distance: 120.0
type input "140006"
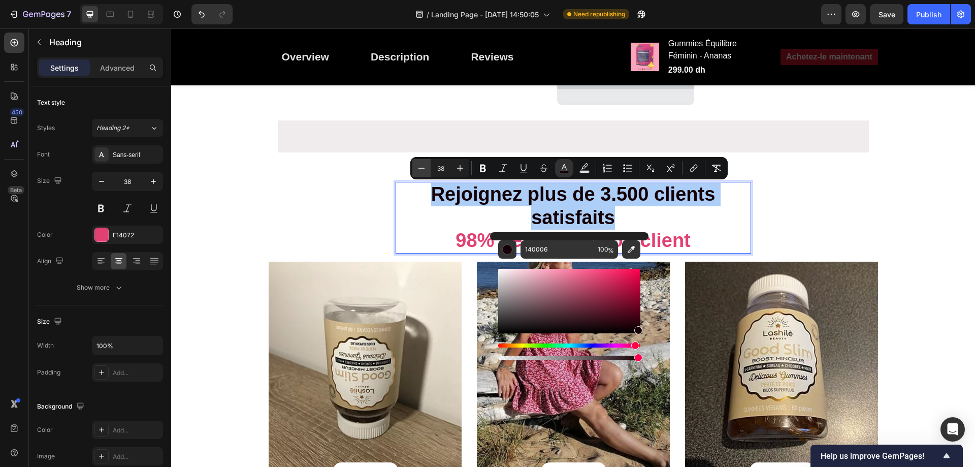
click at [418, 170] on icon "Editor contextual toolbar" at bounding box center [421, 168] width 10 height 10
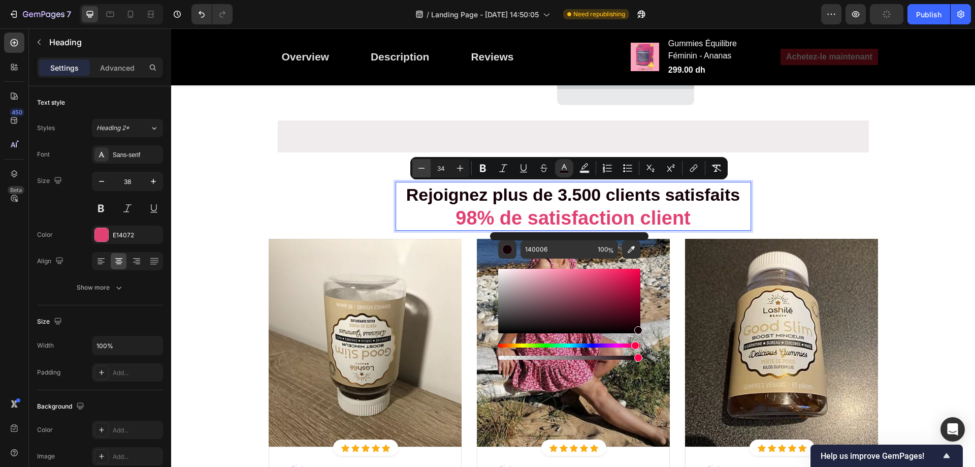
click at [418, 170] on icon "Editor contextual toolbar" at bounding box center [421, 168] width 10 height 10
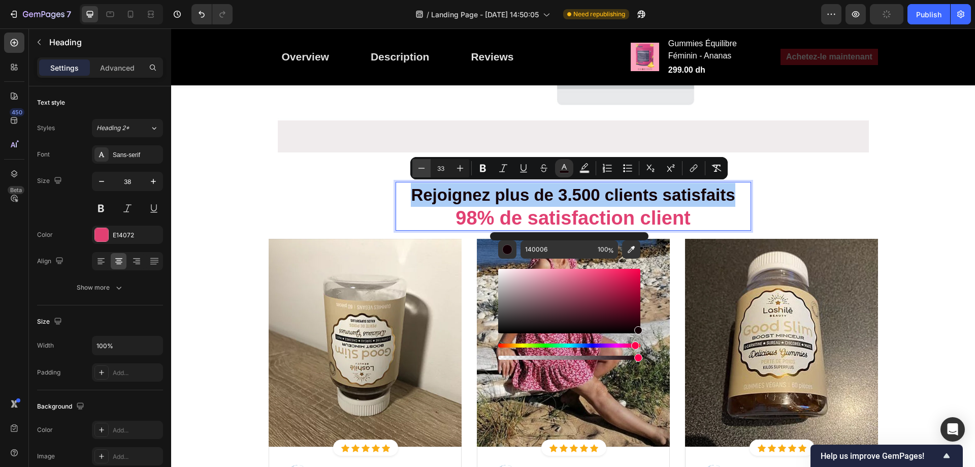
click at [418, 170] on icon "Editor contextual toolbar" at bounding box center [421, 168] width 10 height 10
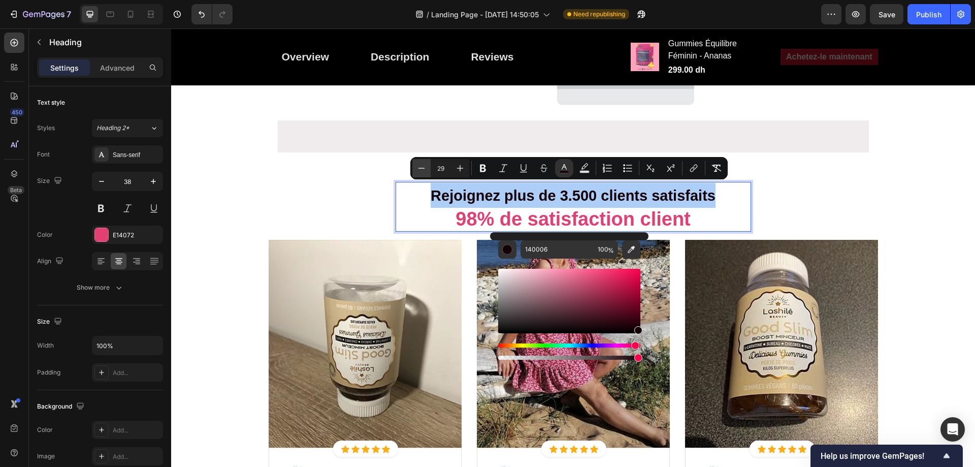
click at [418, 170] on icon "Editor contextual toolbar" at bounding box center [421, 168] width 10 height 10
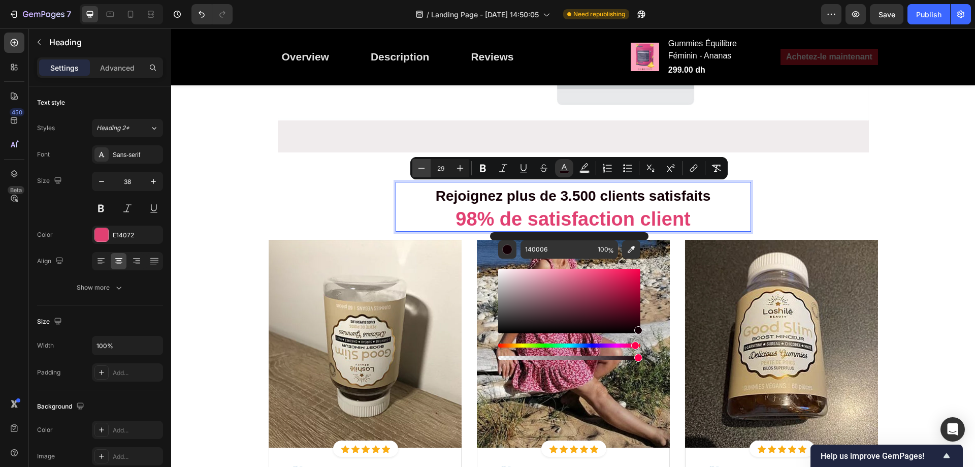
click at [418, 170] on icon "Editor contextual toolbar" at bounding box center [421, 168] width 10 height 10
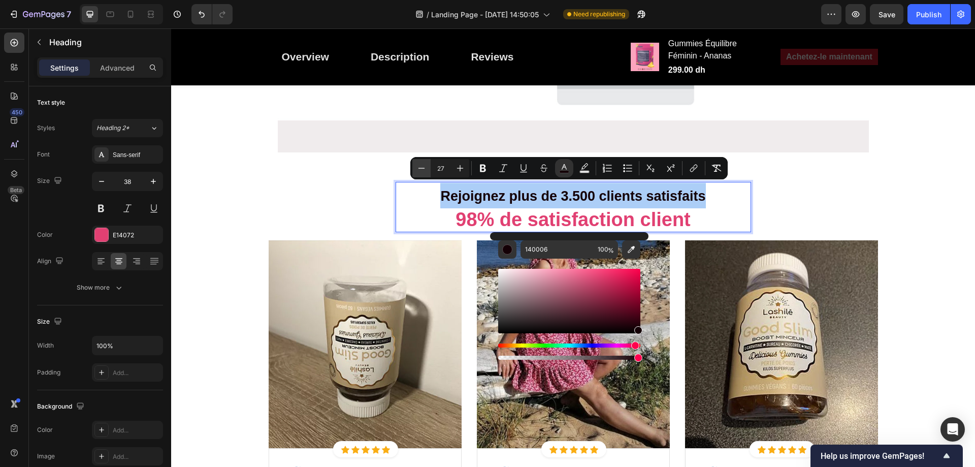
click at [418, 170] on icon "Editor contextual toolbar" at bounding box center [421, 168] width 10 height 10
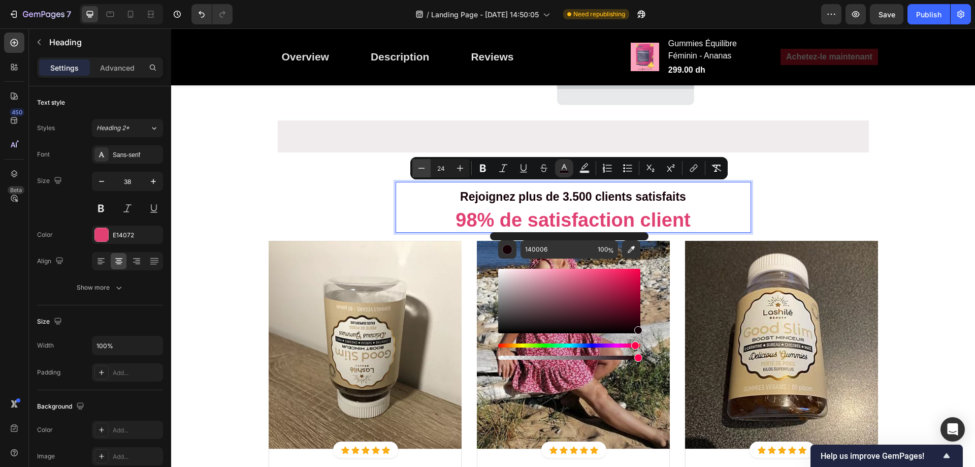
type input "23"
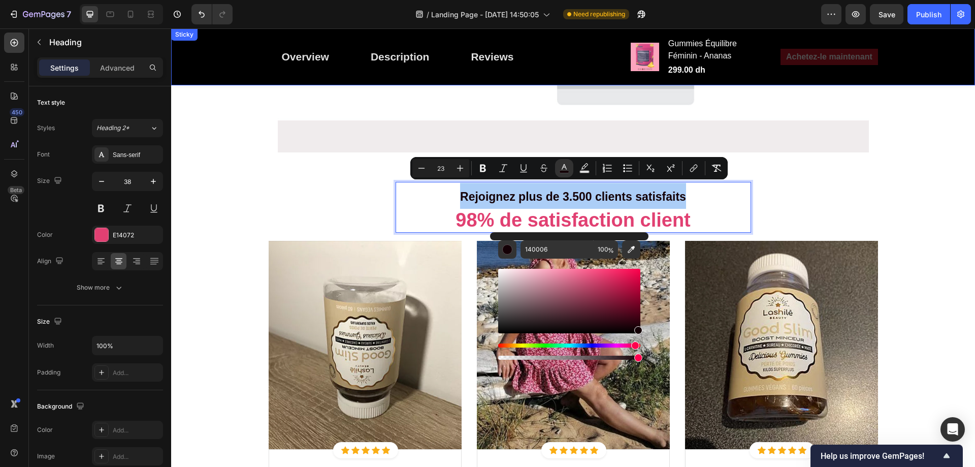
click at [888, 19] on div "Save" at bounding box center [886, 14] width 17 height 11
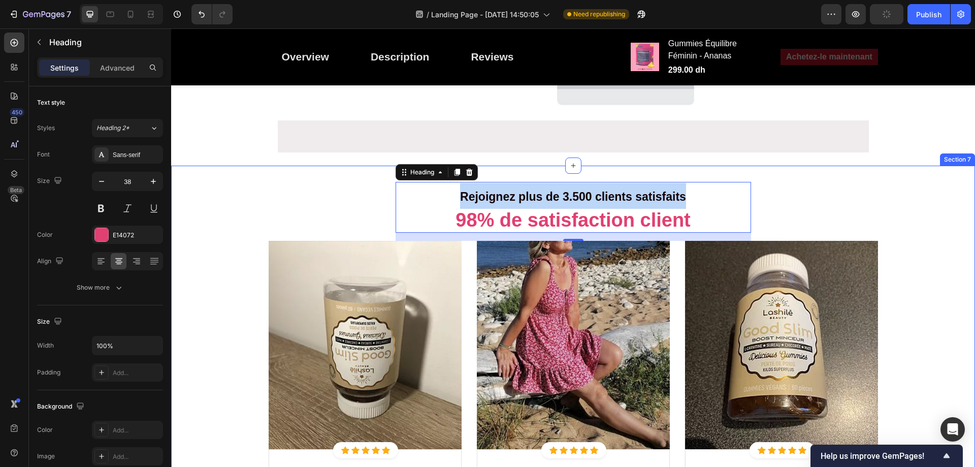
click at [567, 155] on div "Image Row" at bounding box center [573, 34] width 607 height 253
click at [548, 167] on div "Rejoignez plus de 3.500 clients satisfaits 98% de satisfaction client Heading 1…" at bounding box center [573, 403] width 804 height 477
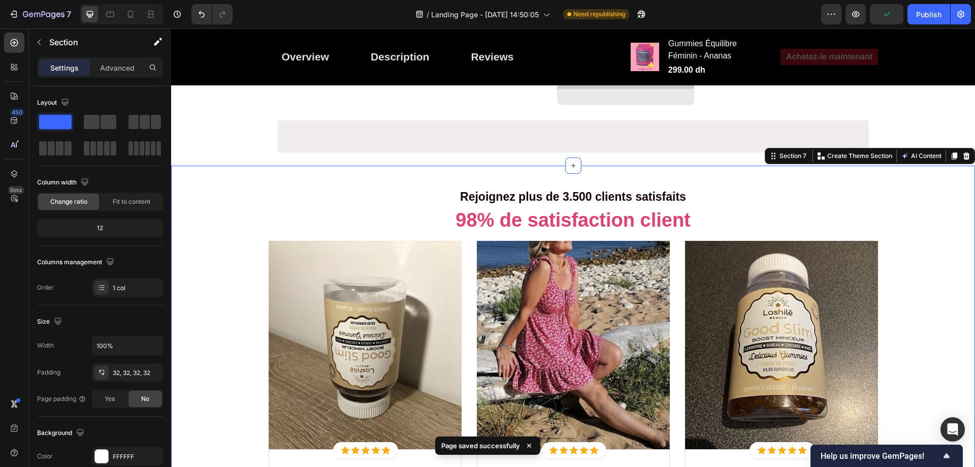
click at [517, 166] on div "⁠⁠⁠⁠⁠⁠⁠ Rejoignez plus de 3.500 clients satisfaits 98% de satisfaction client H…" at bounding box center [573, 403] width 804 height 477
click at [126, 378] on div "32, 32, 32, 32" at bounding box center [127, 372] width 71 height 18
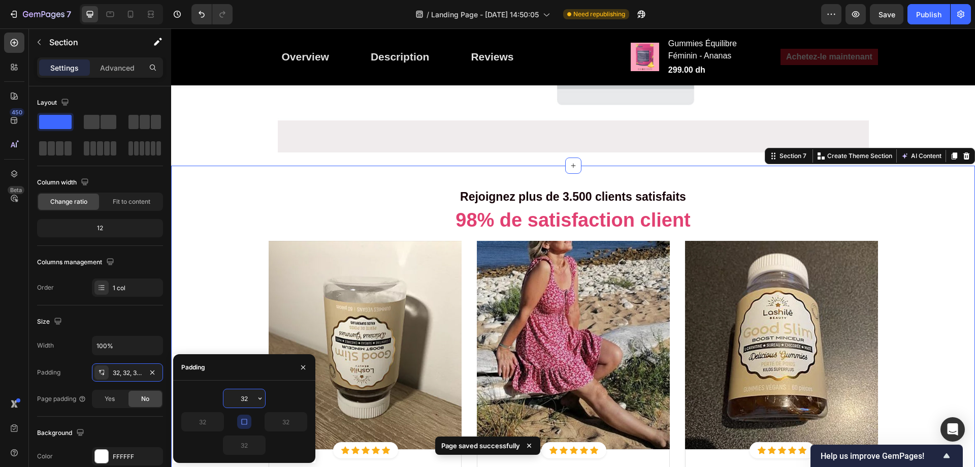
click at [252, 398] on input "32" at bounding box center [244, 398] width 42 height 18
click at [259, 398] on icon "button" at bounding box center [259, 398] width 3 height 2
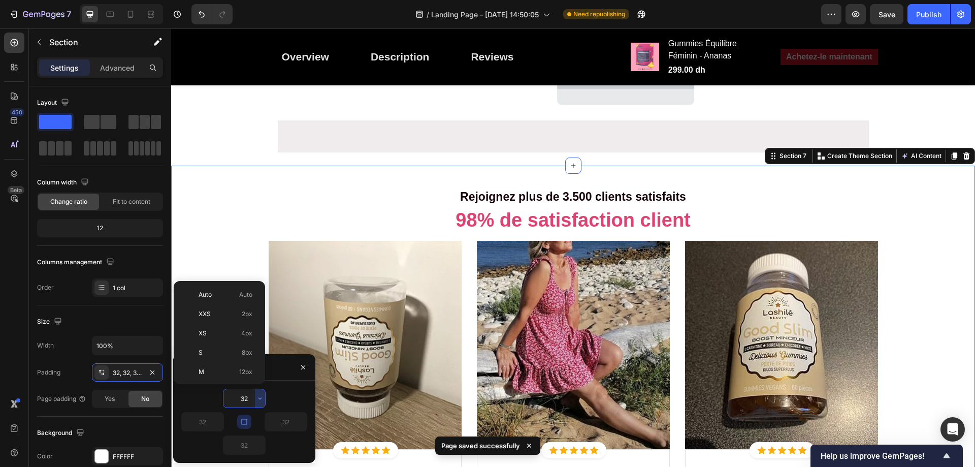
scroll to position [73, 0]
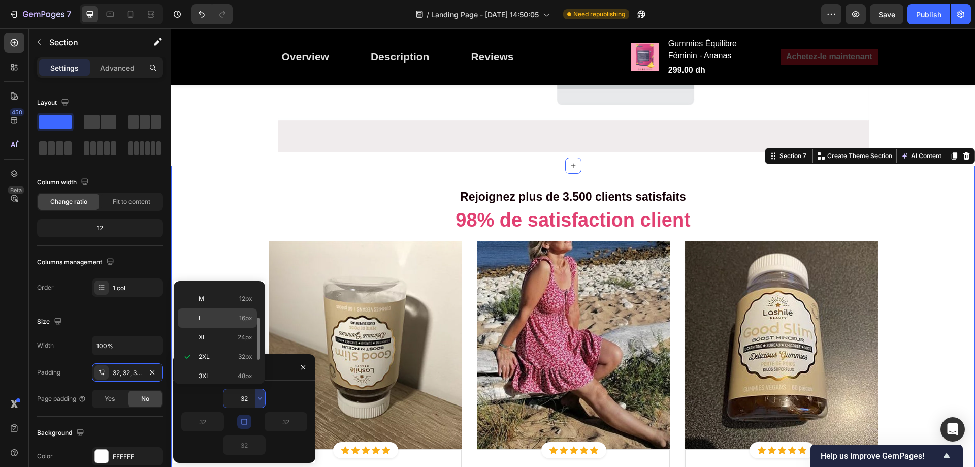
click at [245, 318] on span "16px" at bounding box center [245, 317] width 13 height 9
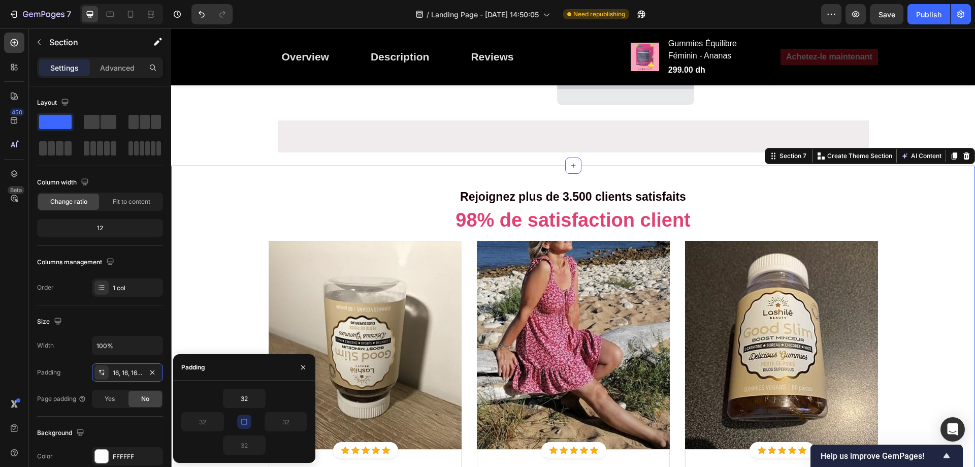
type input "16"
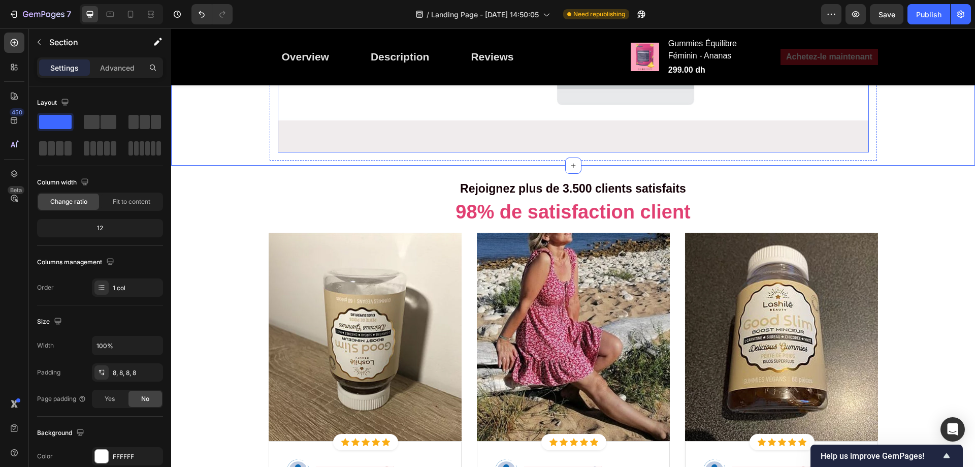
click at [884, 13] on span "Save" at bounding box center [886, 14] width 17 height 9
click at [739, 255] on img at bounding box center [781, 336] width 193 height 208
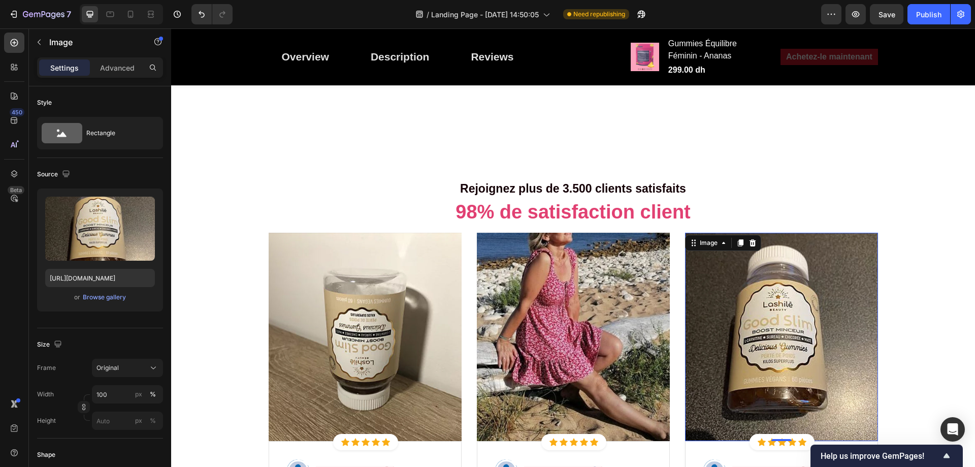
scroll to position [3928, 0]
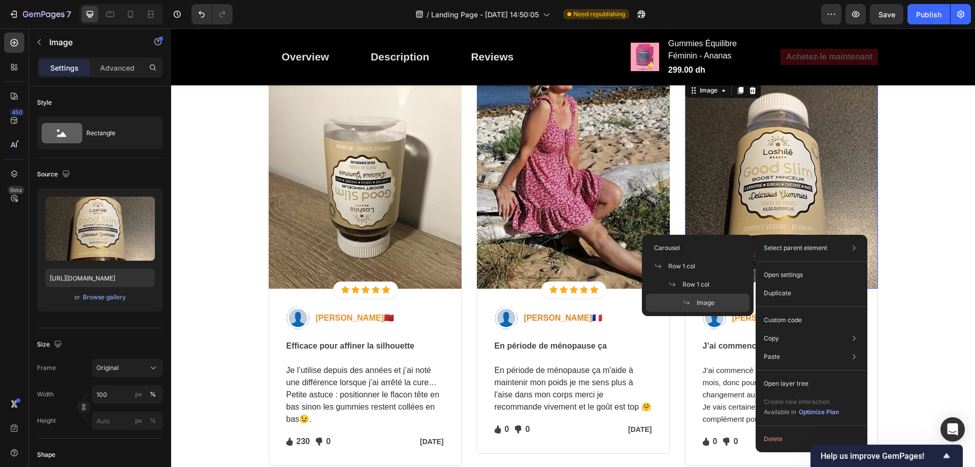
click at [778, 248] on p "Select parent element" at bounding box center [794, 247] width 63 height 9
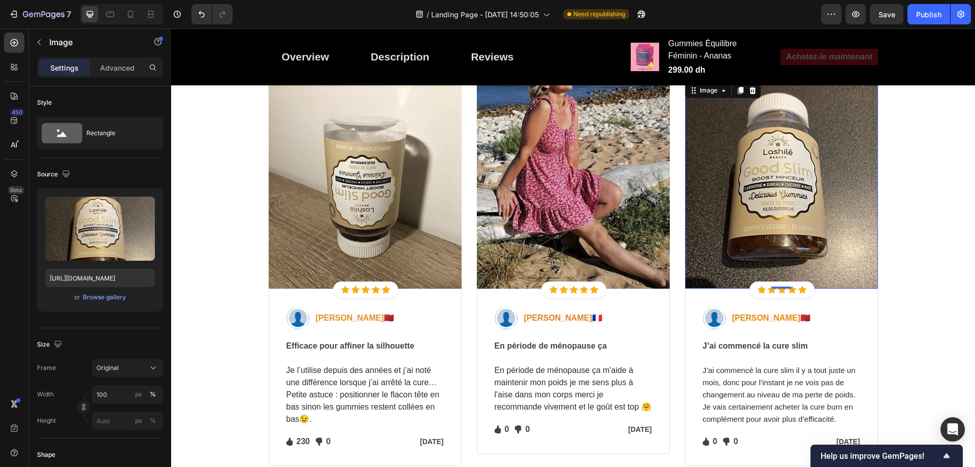
click at [775, 184] on img at bounding box center [781, 184] width 193 height 208
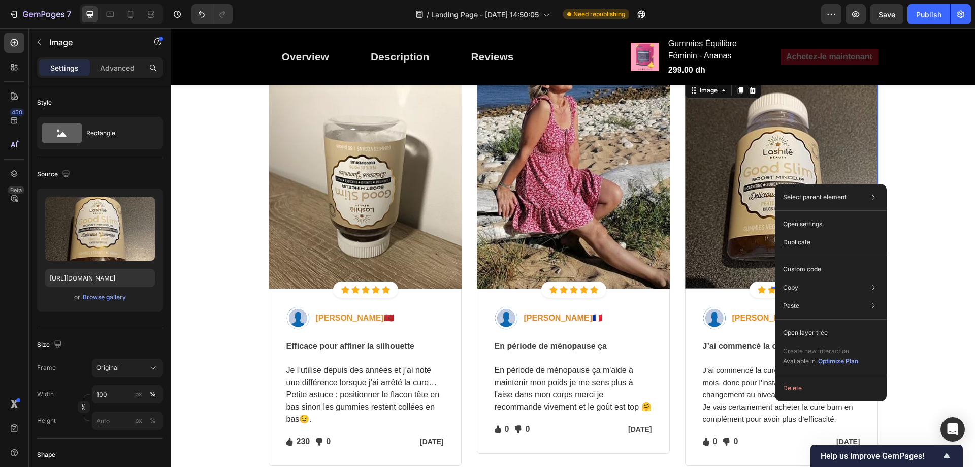
click at [787, 156] on img at bounding box center [781, 184] width 193 height 208
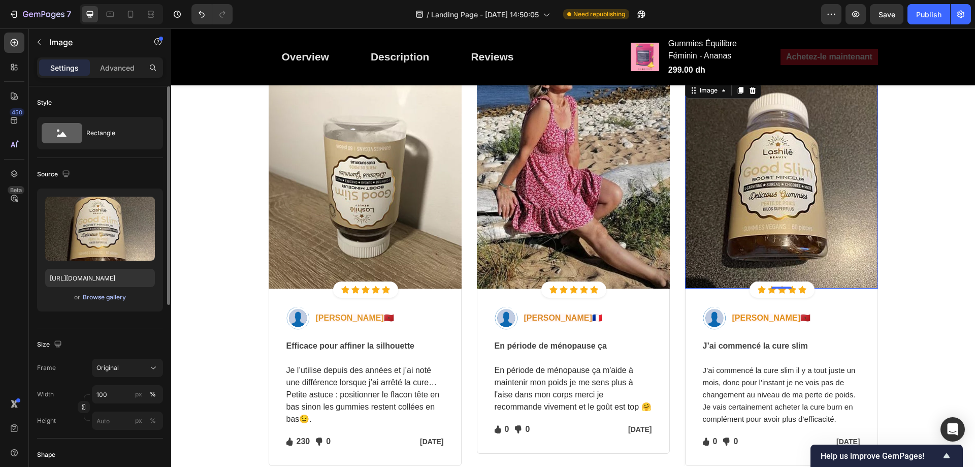
click at [103, 295] on div "Browse gallery" at bounding box center [104, 296] width 43 height 9
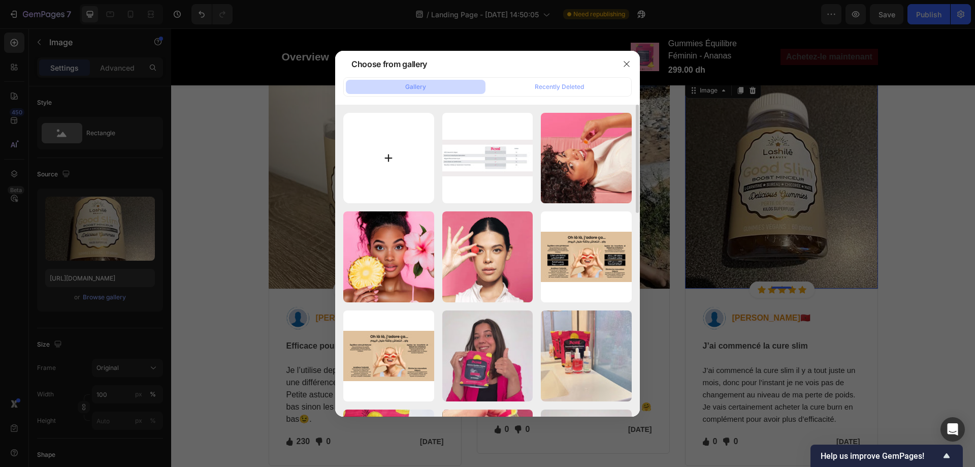
click at [416, 151] on input "file" at bounding box center [388, 158] width 91 height 91
type input "C:\fakepath\Mel1_Can_145ac5c7-cad4-4d07-8701-daf6db56a065.webp"
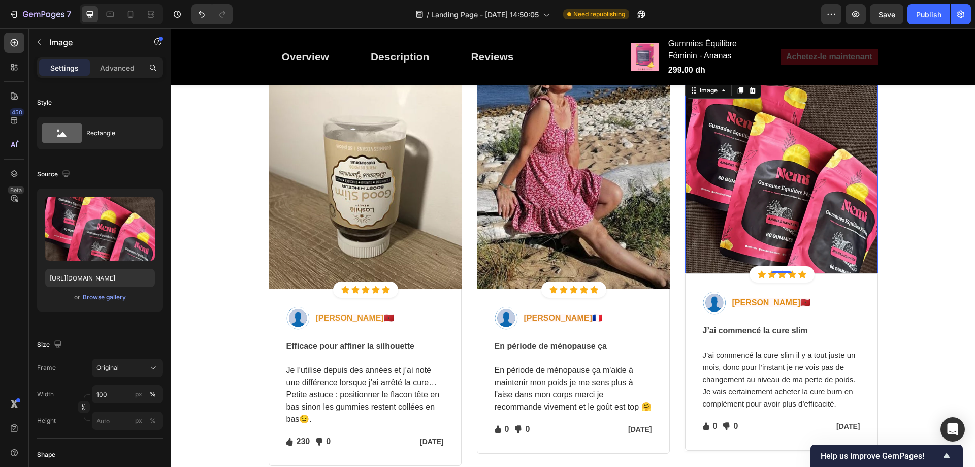
type input "https://cdn.shopify.com/s/files/1/0713/0503/5959/files/gempages_585845646720762…"
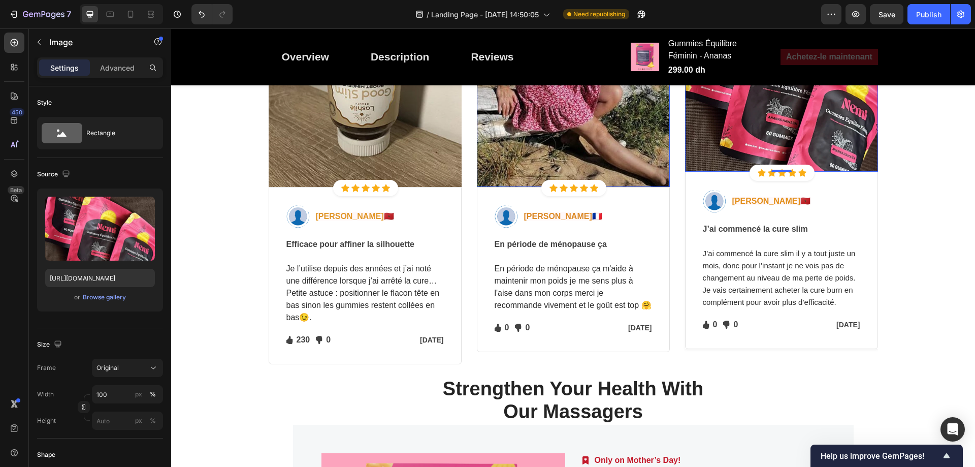
click at [552, 152] on img at bounding box center [573, 83] width 193 height 208
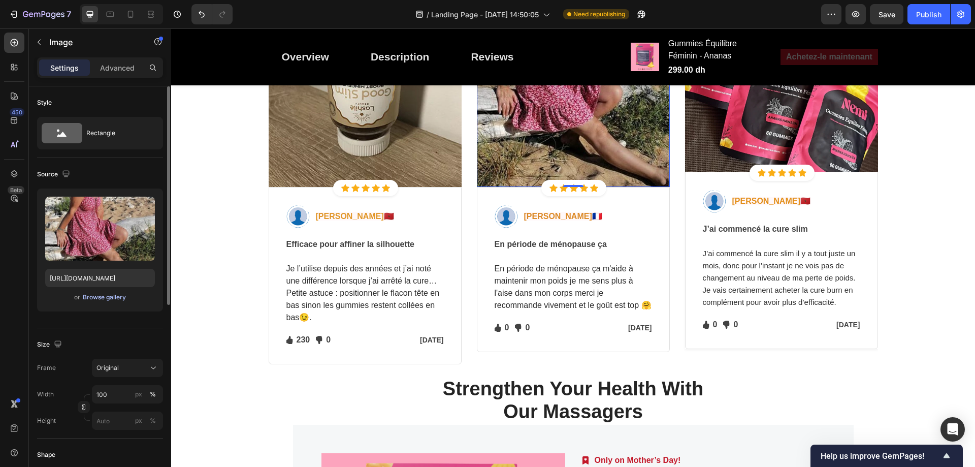
click at [108, 294] on div "Browse gallery" at bounding box center [104, 296] width 43 height 9
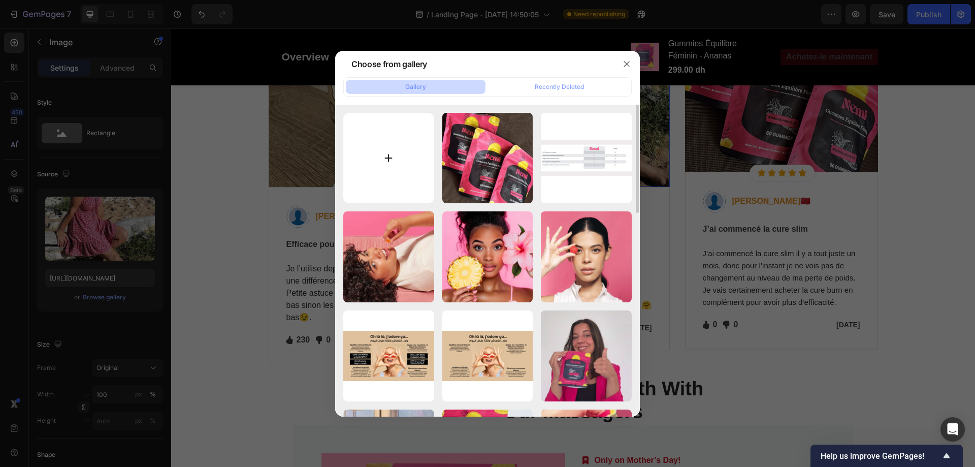
click at [398, 158] on input "file" at bounding box center [388, 158] width 91 height 91
type input "C:\fakepath\2.jpg"
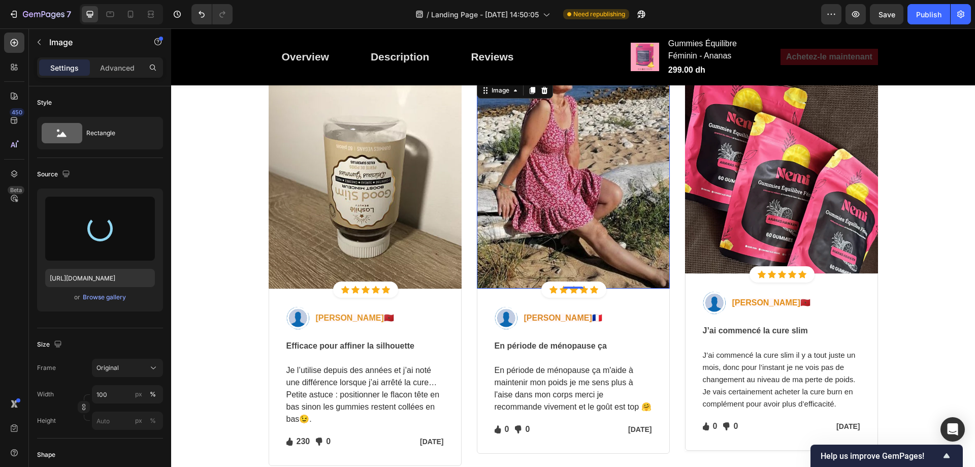
scroll to position [3877, 0]
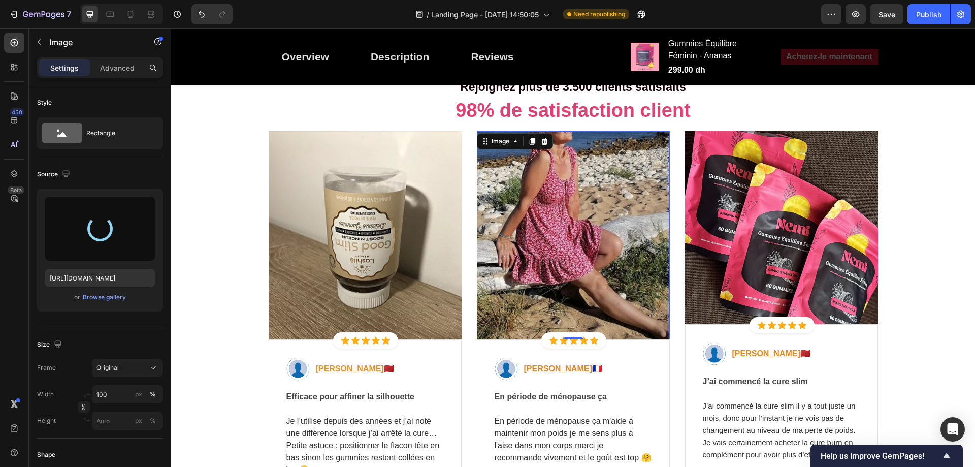
type input "https://cdn.shopify.com/s/files/1/0713/0503/5959/files/gempages_585845646720762…"
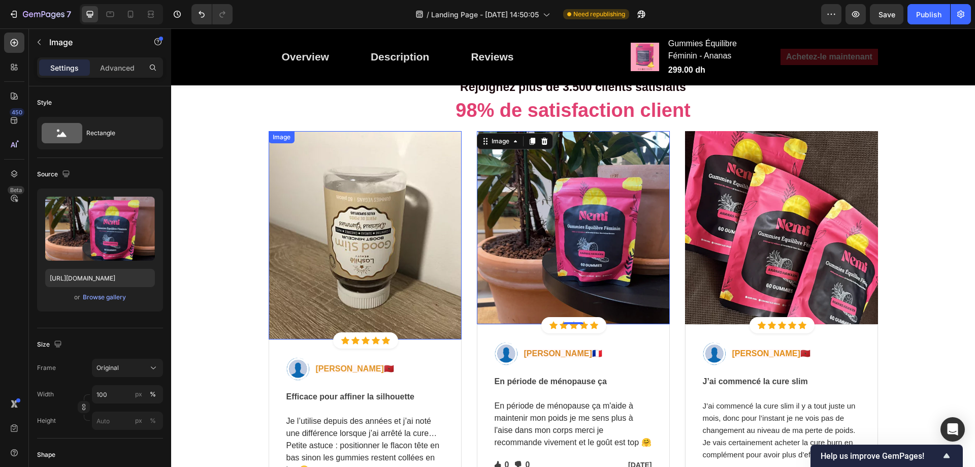
click at [382, 217] on img at bounding box center [365, 235] width 193 height 208
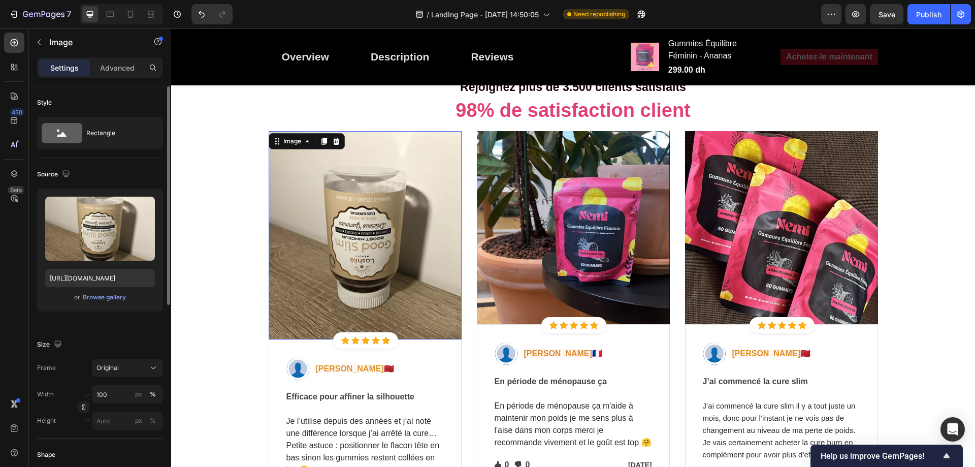
click at [126, 293] on div "or Browse gallery" at bounding box center [100, 297] width 110 height 12
click at [120, 295] on div "Browse gallery" at bounding box center [104, 296] width 43 height 9
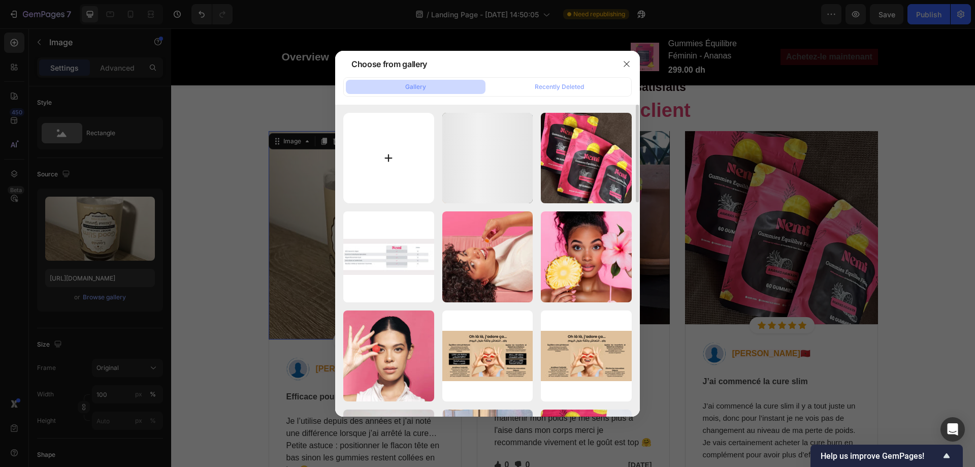
click at [431, 162] on input "file" at bounding box center [388, 158] width 91 height 91
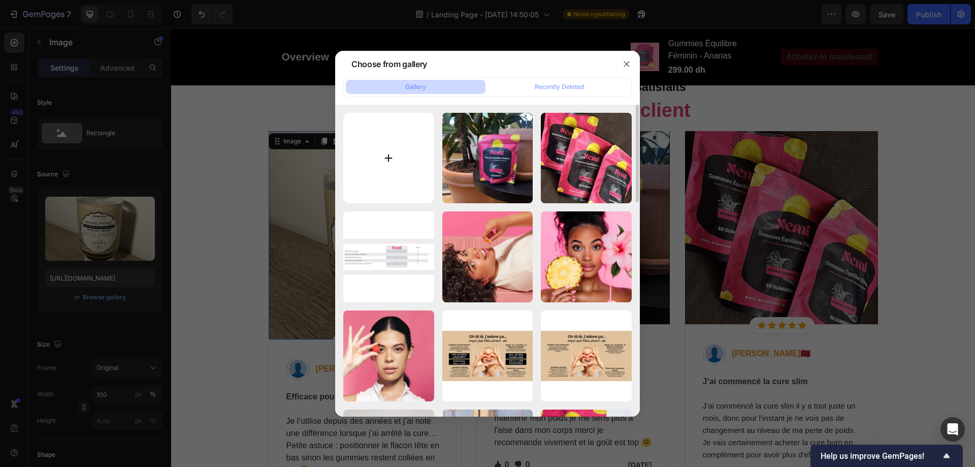
type input "C:\fakepath\Img15.webp"
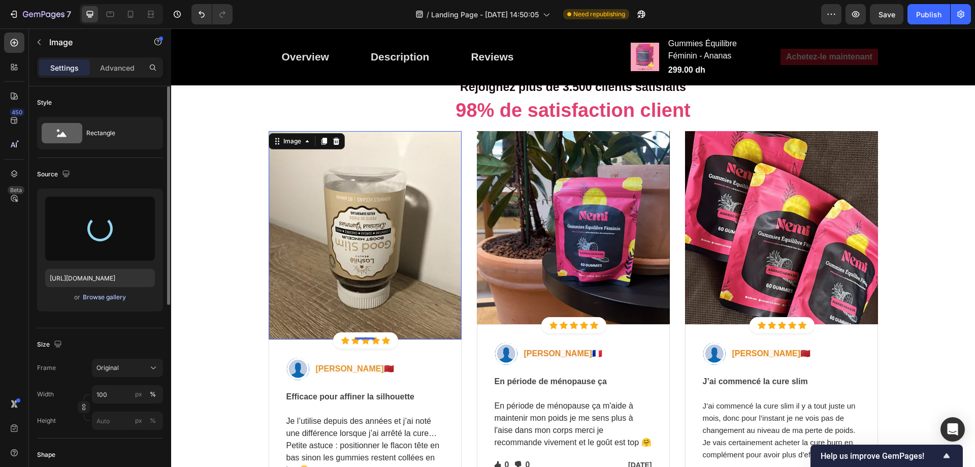
click at [96, 295] on div "Browse gallery" at bounding box center [104, 296] width 43 height 9
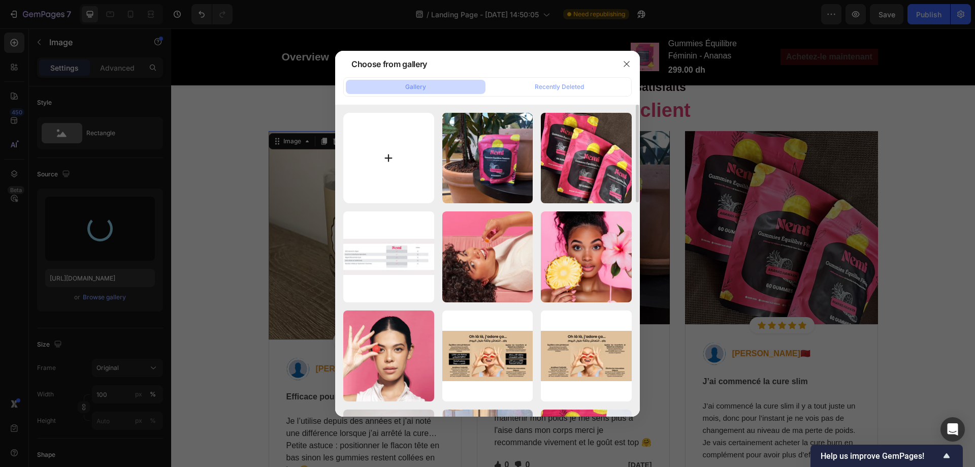
click at [394, 172] on input "file" at bounding box center [388, 158] width 91 height 91
type input "https://cdn.shopify.com/s/files/1/0713/0503/5959/files/gempages_585845646720762…"
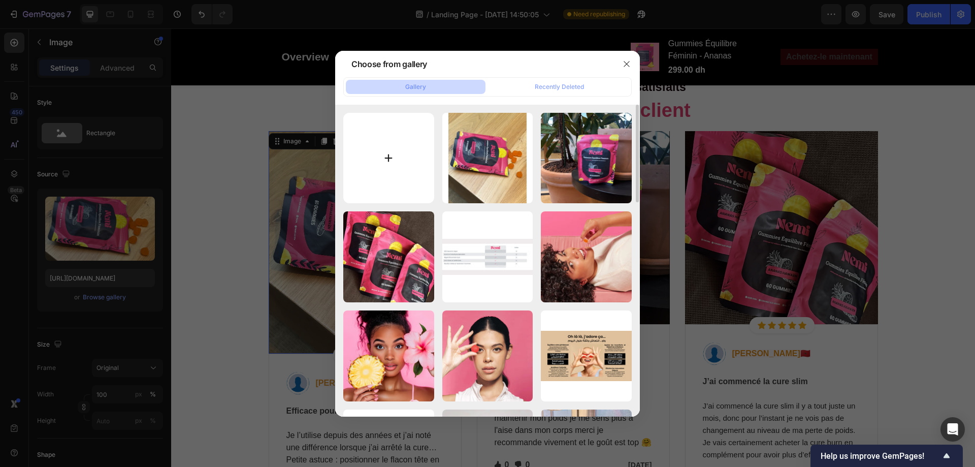
type input "C:\fakepath\3.jpg"
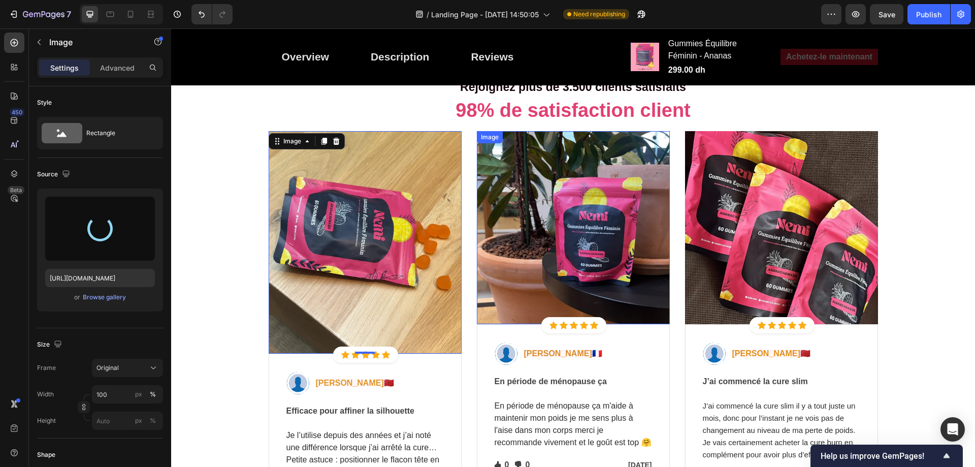
type input "https://cdn.shopify.com/s/files/1/0713/0503/5959/files/gempages_585845646720762…"
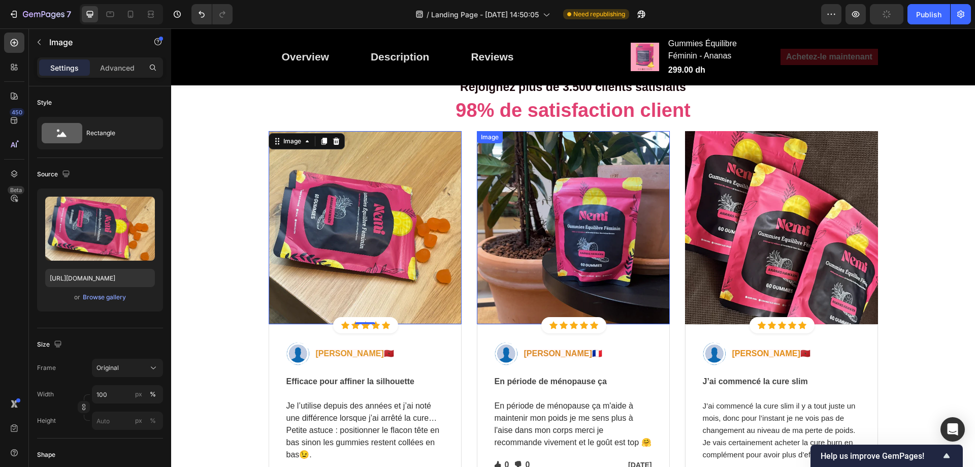
click at [902, 239] on div "⁠⁠⁠⁠⁠⁠⁠ Rejoignez plus de 3.500 clients satisfaits 98% de satisfaction client H…" at bounding box center [572, 286] width 787 height 429
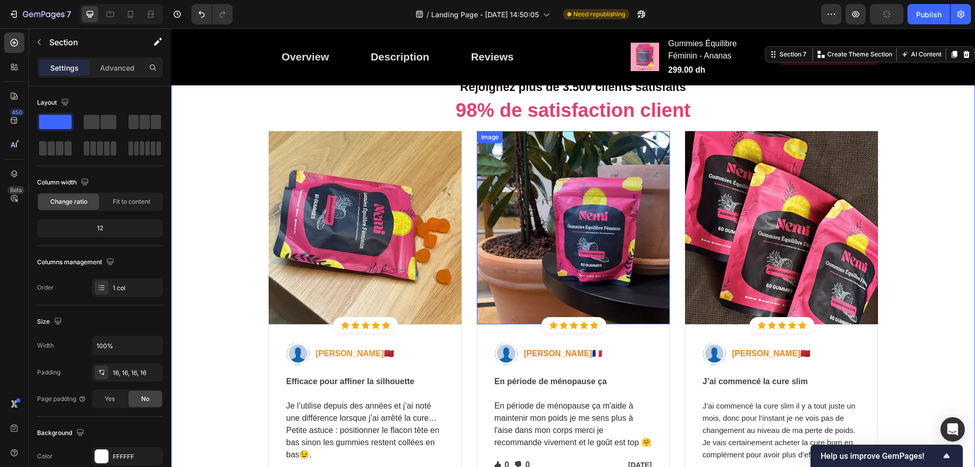
click at [754, 349] on span "Samira G." at bounding box center [766, 353] width 68 height 9
click at [742, 349] on span "Samira G." at bounding box center [766, 353] width 68 height 9
click at [757, 349] on span "Samira G." at bounding box center [766, 353] width 68 height 9
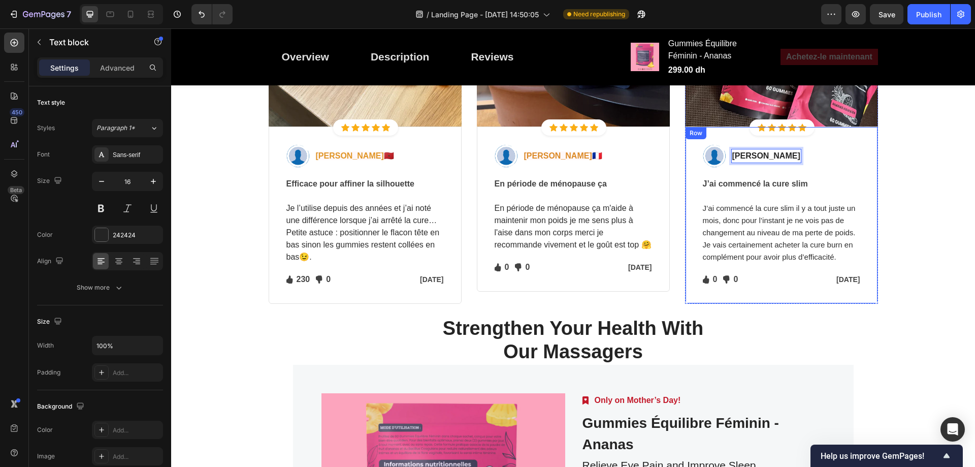
scroll to position [4080, 0]
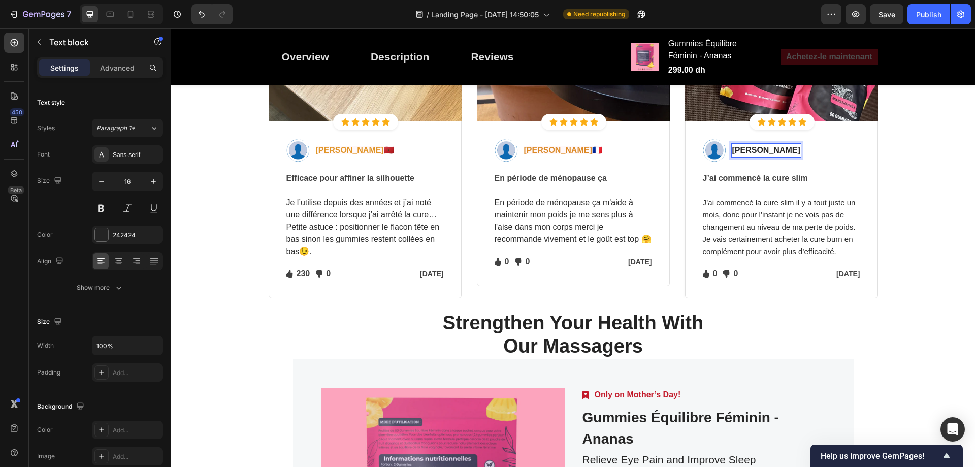
click at [749, 146] on strong "Camille T." at bounding box center [766, 150] width 68 height 9
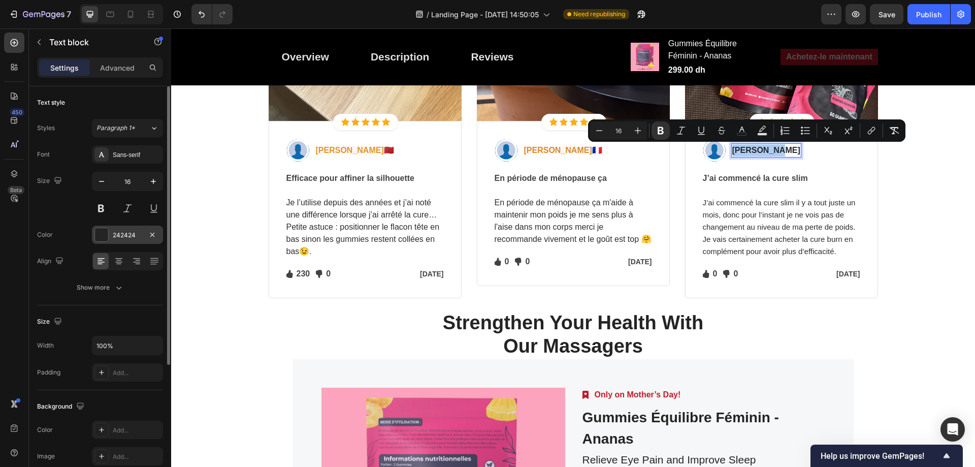
click at [120, 236] on div "242424" at bounding box center [127, 234] width 29 height 9
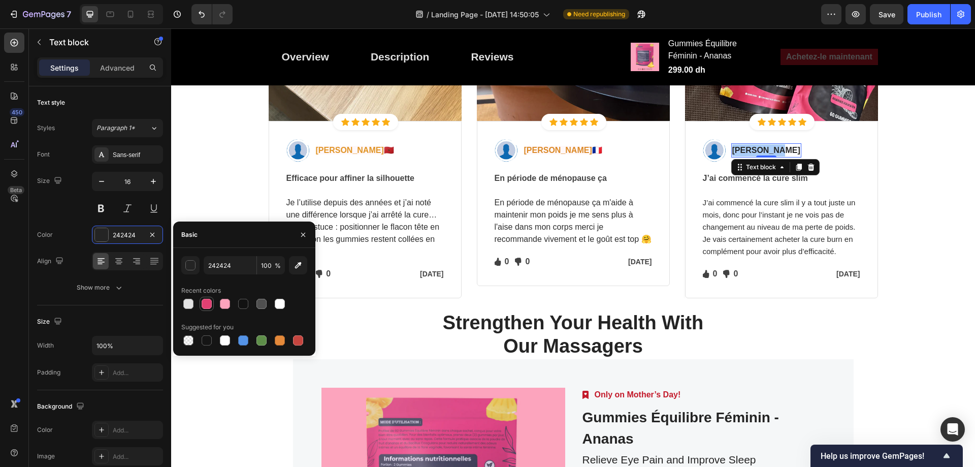
click at [205, 301] on div at bounding box center [207, 303] width 10 height 10
click at [569, 155] on div "Evelyne B.🇫🇷" at bounding box center [563, 150] width 80 height 14
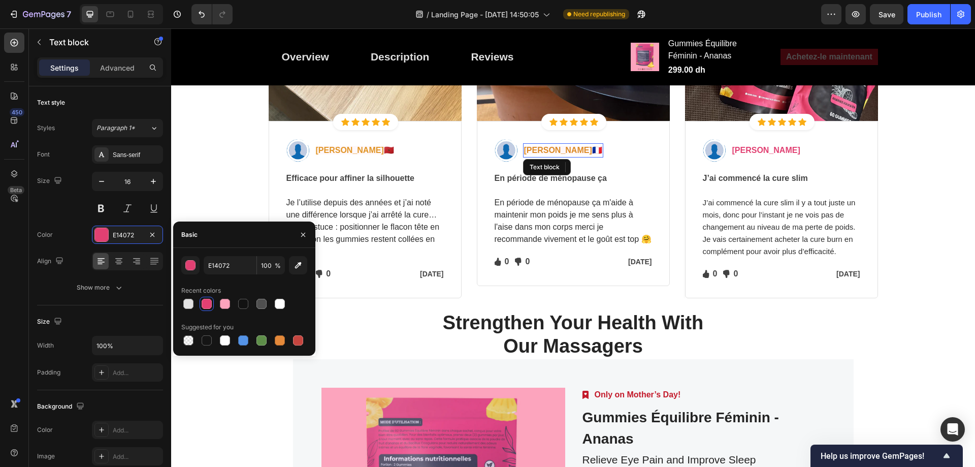
click at [559, 147] on span "Evelyne B.🇫🇷" at bounding box center [563, 150] width 78 height 9
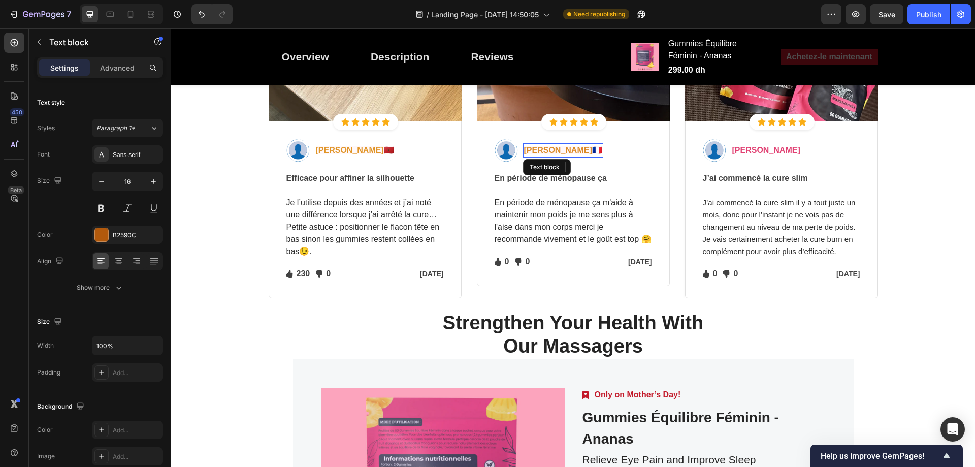
click at [550, 149] on span "Evelyne B.🇫🇷" at bounding box center [563, 150] width 78 height 9
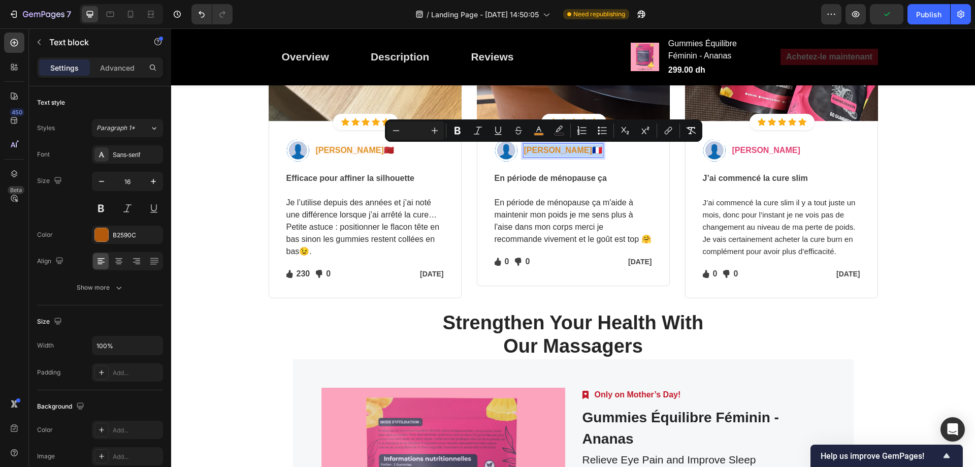
click at [539, 152] on span "Evelyne B.🇫🇷" at bounding box center [563, 150] width 78 height 9
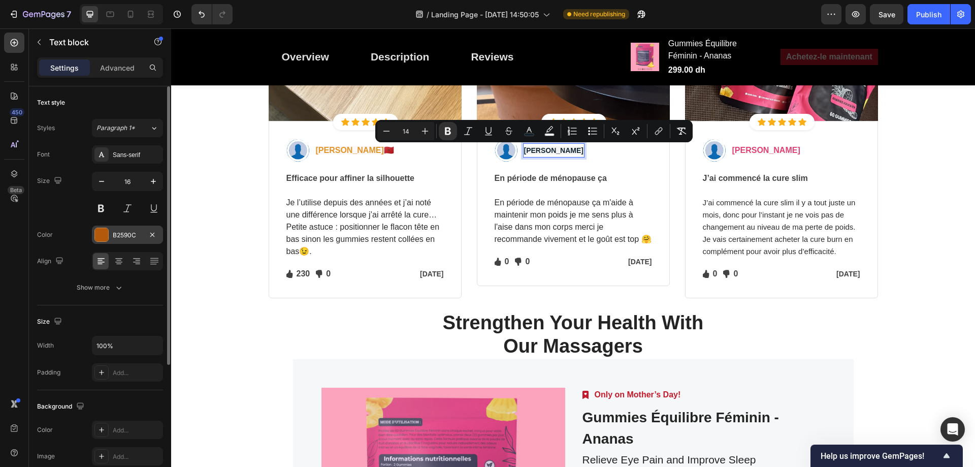
click at [118, 235] on div "B2590C" at bounding box center [127, 234] width 29 height 9
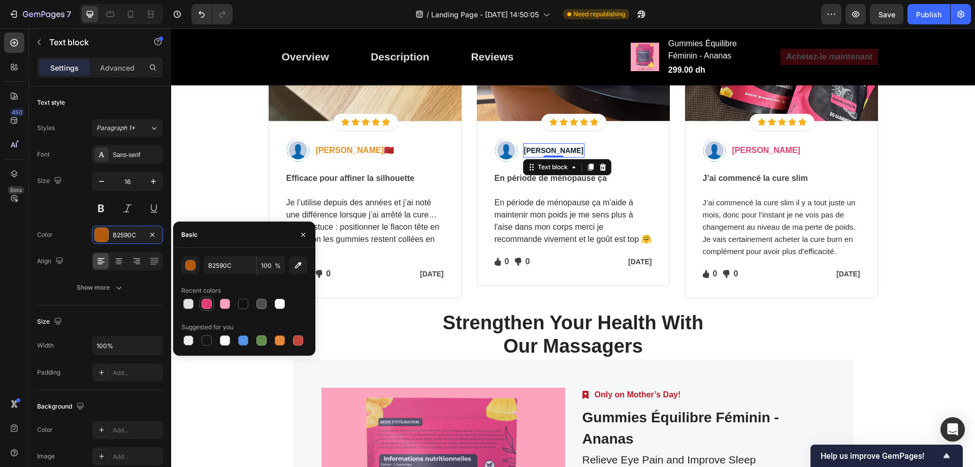
click at [206, 306] on div at bounding box center [207, 303] width 10 height 10
type input "E14072"
click at [540, 153] on strong "Sarah L." at bounding box center [553, 150] width 59 height 8
click at [541, 153] on strong "Sarah L." at bounding box center [553, 150] width 59 height 8
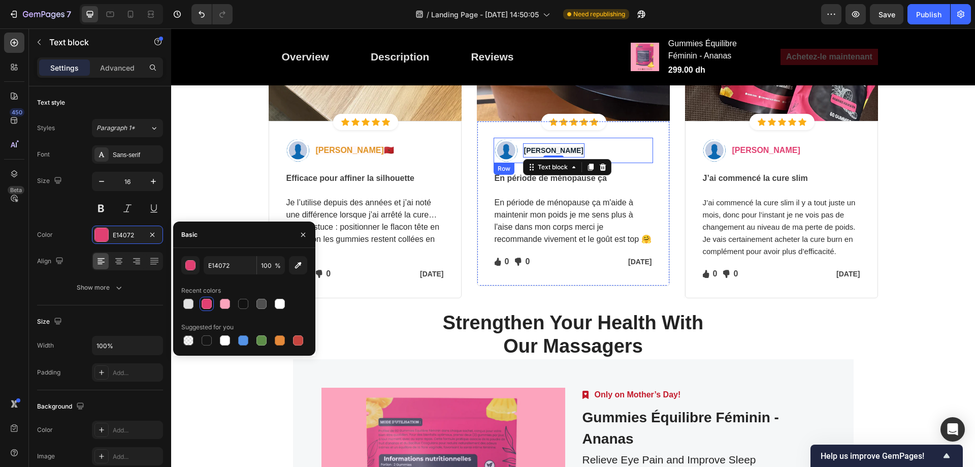
click at [593, 153] on div "Image Sarah L. Text block 0 Row" at bounding box center [572, 150] width 159 height 25
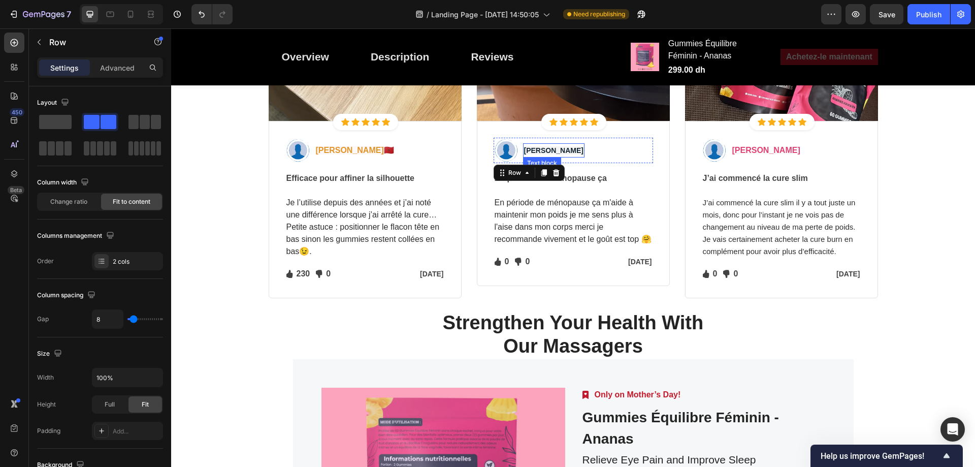
click at [531, 153] on strong "Sarah L." at bounding box center [553, 150] width 59 height 8
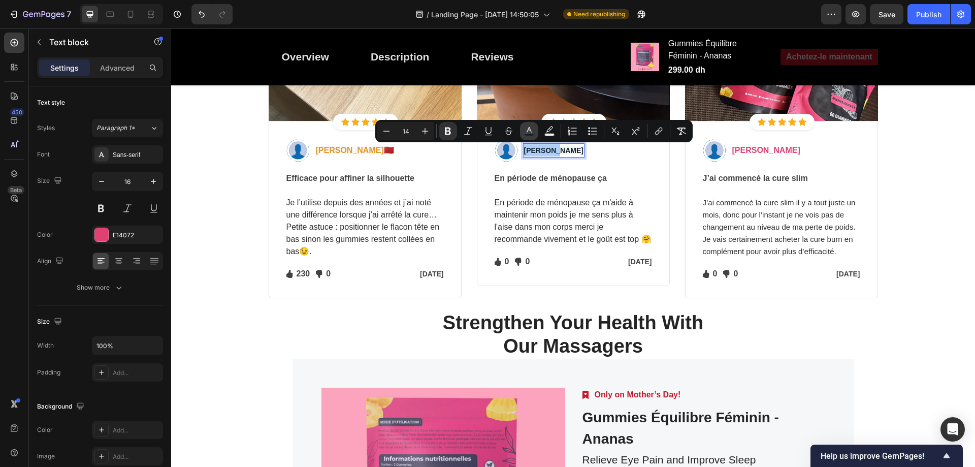
click at [529, 132] on icon "Editor contextual toolbar" at bounding box center [529, 131] width 10 height 10
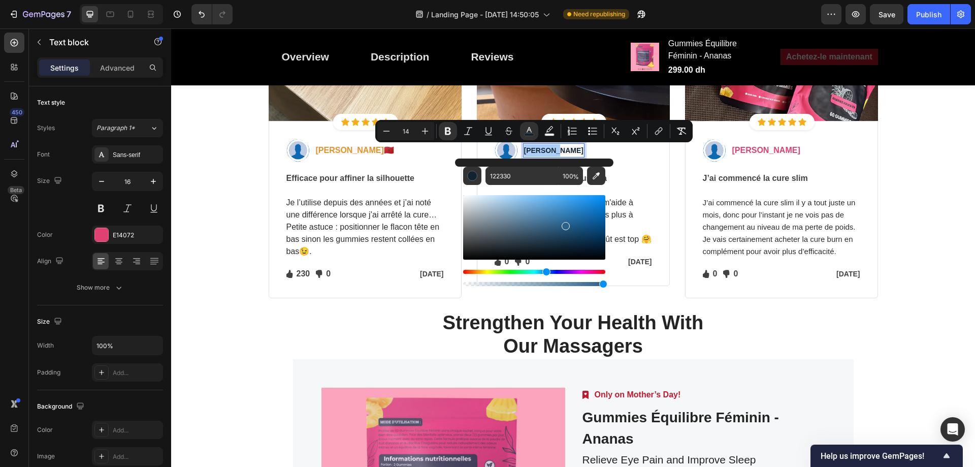
drag, startPoint x: 548, startPoint y: 236, endPoint x: 564, endPoint y: 223, distance: 20.3
click at [564, 223] on div "Editor contextual toolbar" at bounding box center [534, 227] width 142 height 64
click at [637, 171] on div "En période de ménopause ça En période de ménopause ça m'aide à maintenir mon po…" at bounding box center [572, 208] width 159 height 75
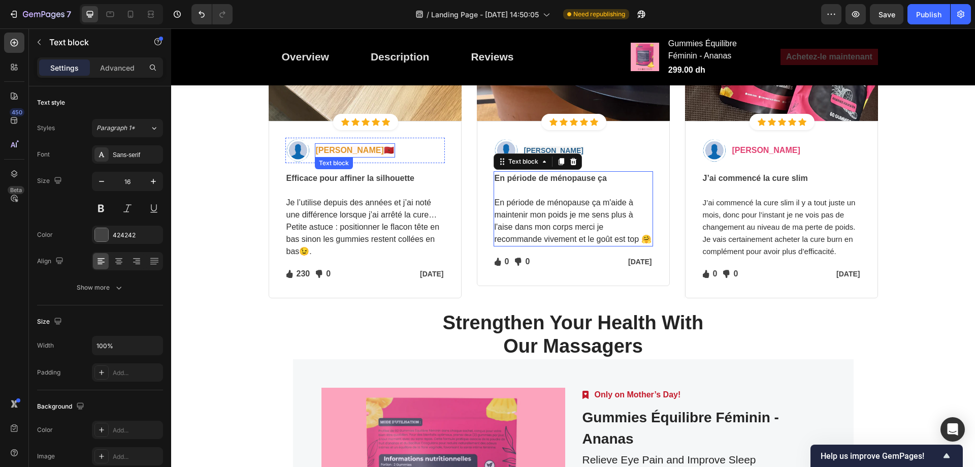
click at [336, 151] on span "Rania M." at bounding box center [350, 150] width 68 height 9
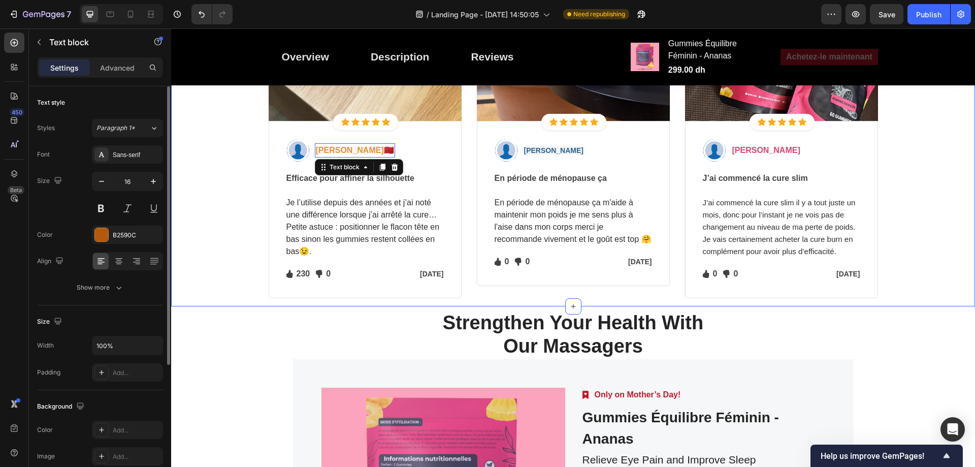
click at [128, 232] on div "B2590C" at bounding box center [137, 234] width 48 height 9
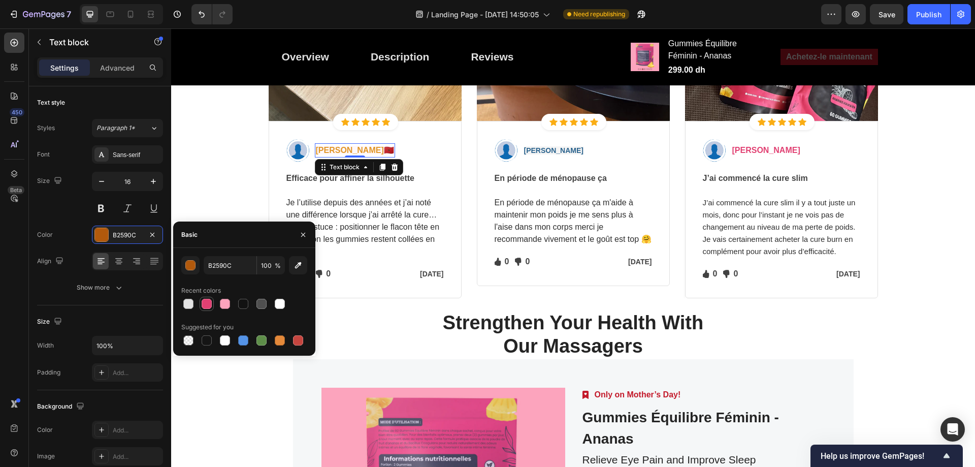
click at [210, 305] on div at bounding box center [207, 303] width 10 height 10
type input "E14072"
click at [384, 151] on span "🇲🇦" at bounding box center [389, 150] width 10 height 9
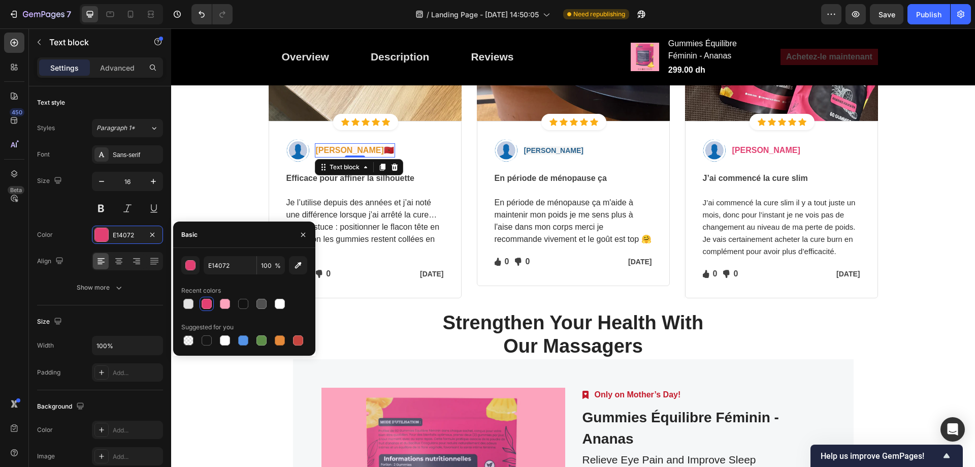
click at [384, 151] on span "🇲🇦" at bounding box center [389, 150] width 10 height 9
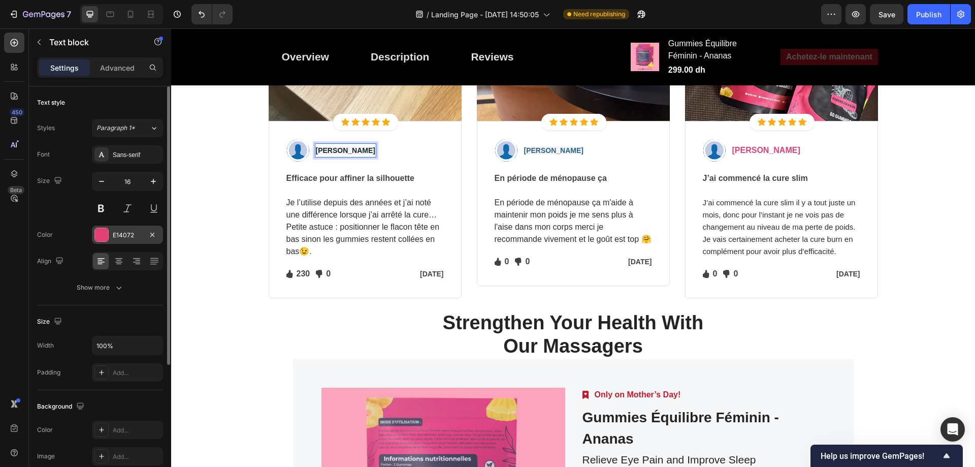
click at [117, 237] on div "E14072" at bounding box center [127, 234] width 29 height 9
click at [120, 235] on div "E14072" at bounding box center [127, 234] width 29 height 9
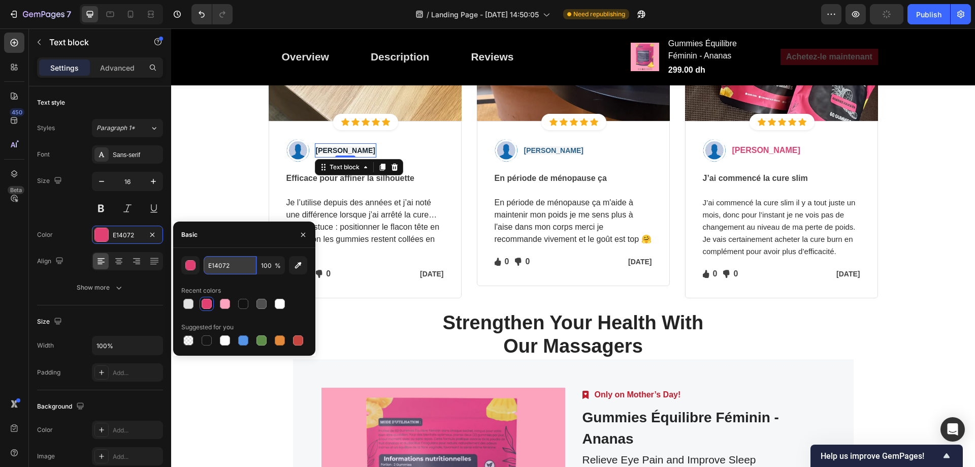
click at [217, 263] on input "E14072" at bounding box center [230, 265] width 53 height 18
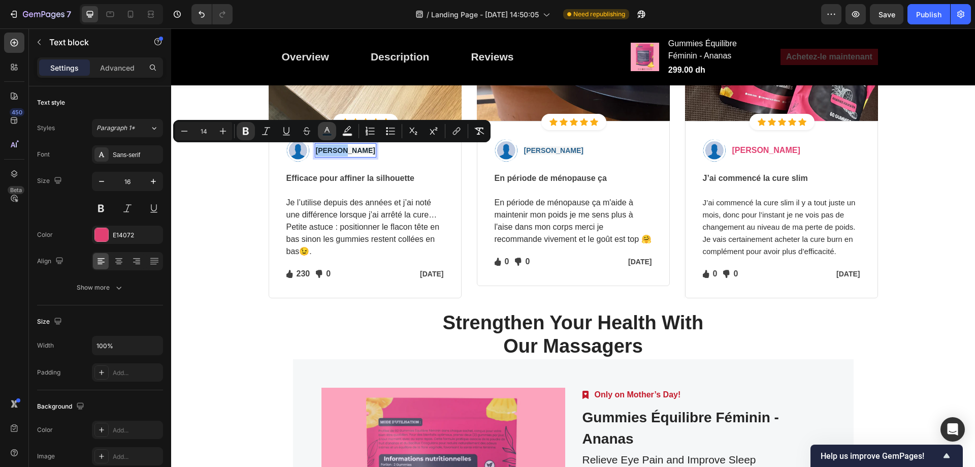
click at [331, 135] on rect "Editor contextual toolbar" at bounding box center [327, 135] width 10 height 3
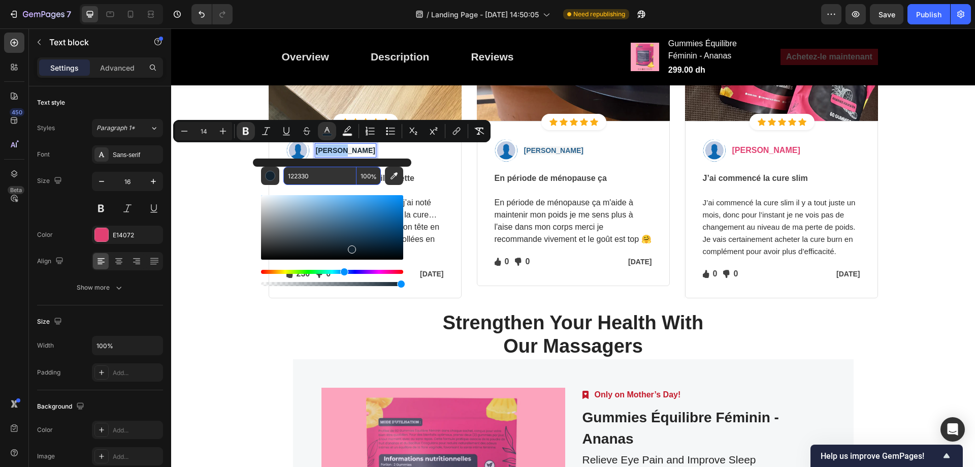
click at [315, 177] on input "122330" at bounding box center [319, 176] width 73 height 18
paste input "E14072"
type input "E14072"
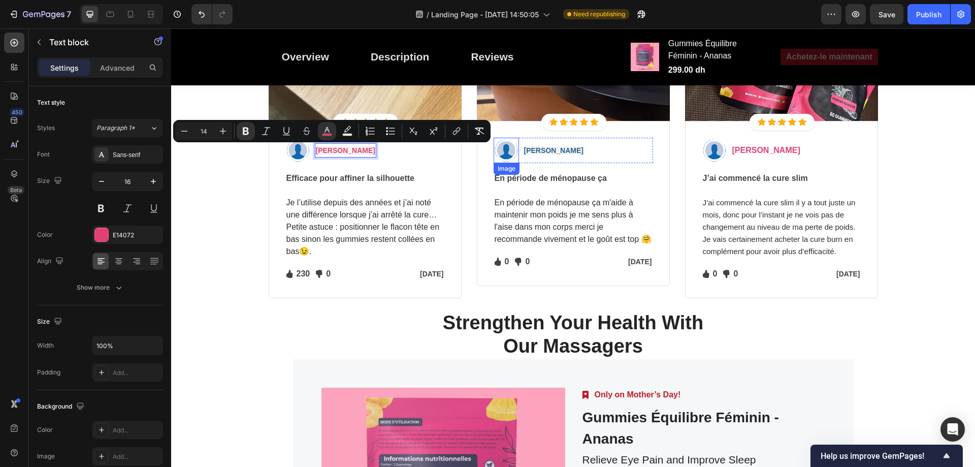
click at [539, 150] on strong "Sarah L." at bounding box center [553, 150] width 59 height 8
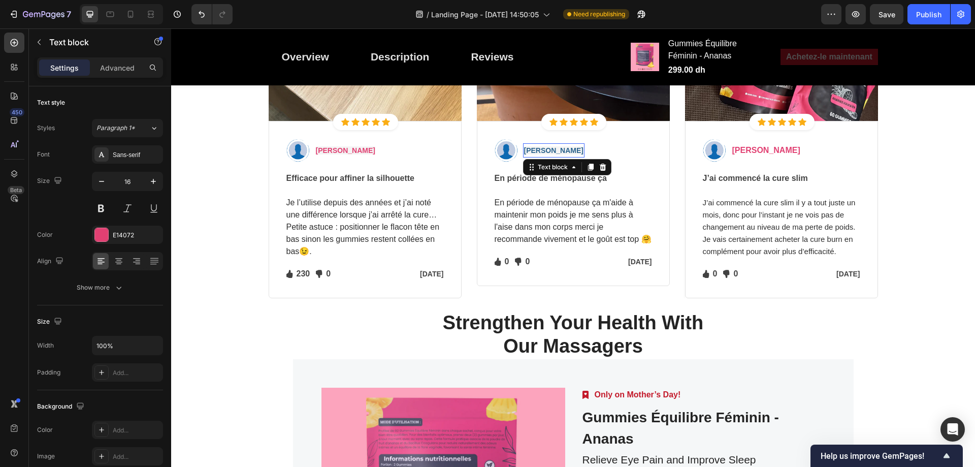
click at [539, 150] on strong "Sarah L." at bounding box center [553, 150] width 59 height 8
click at [514, 152] on img at bounding box center [505, 150] width 25 height 25
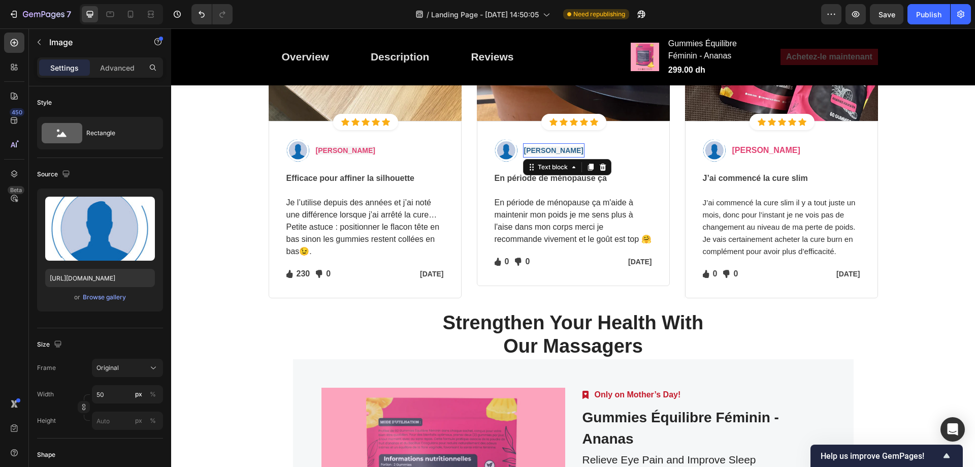
click at [523, 205] on span "En période de ménopause ça m'aide à maintenir mon poids je me sens plus à l'ais…" at bounding box center [572, 220] width 157 height 45
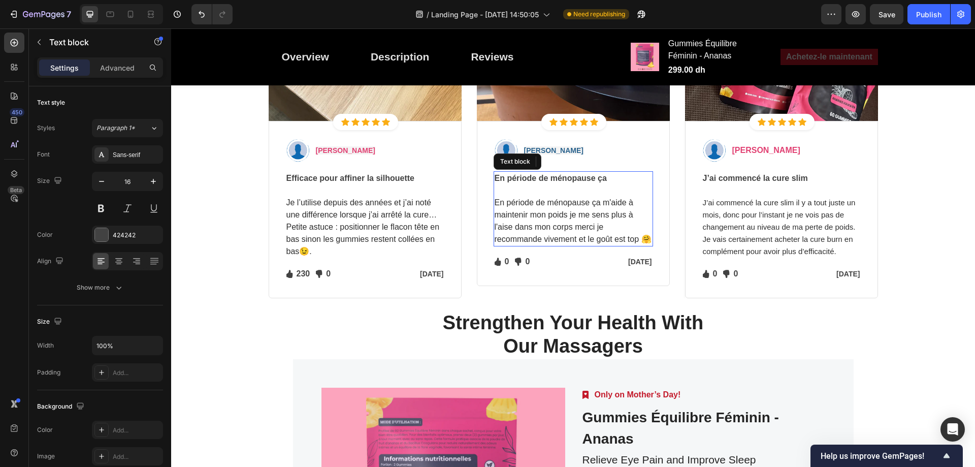
click at [534, 152] on strong "Sarah L." at bounding box center [553, 150] width 59 height 8
click at [539, 150] on strong "Sarah L." at bounding box center [553, 150] width 59 height 8
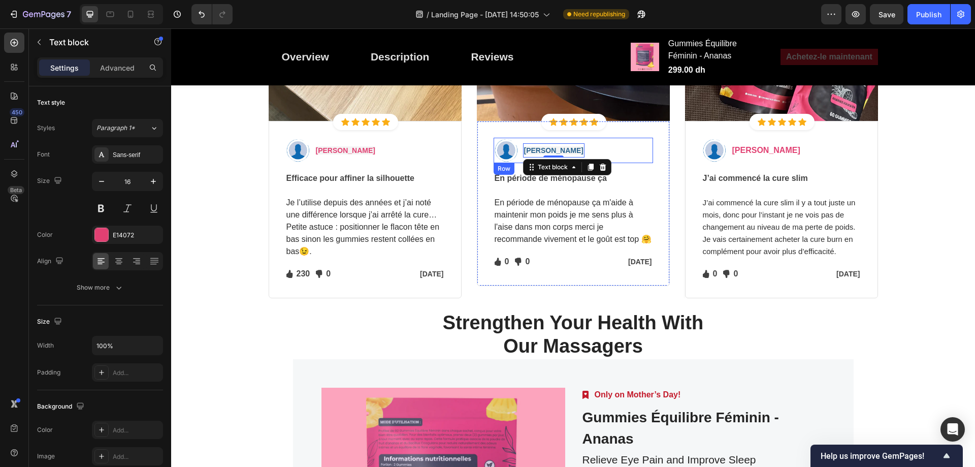
click at [572, 150] on div "Image Sarah L. Text block 0 Row" at bounding box center [572, 150] width 159 height 25
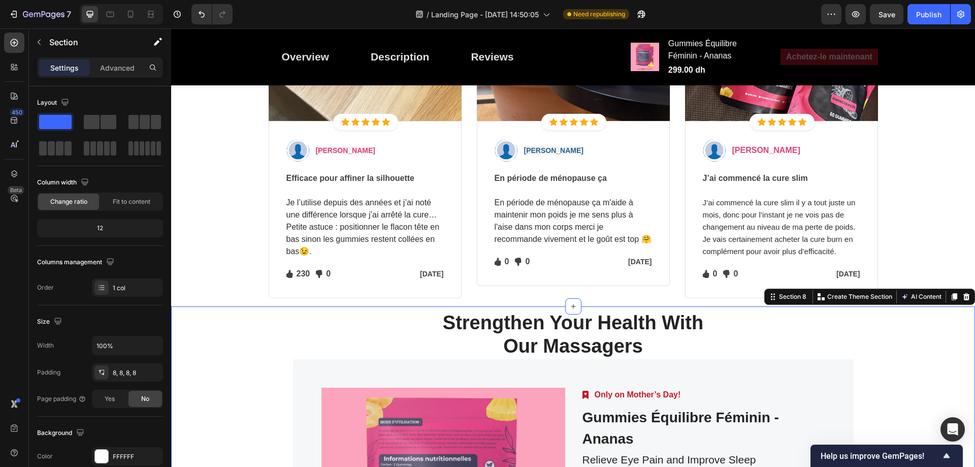
click at [885, 13] on span "Save" at bounding box center [886, 14] width 17 height 9
click at [538, 149] on strong "Sarah L." at bounding box center [553, 150] width 59 height 8
click at [595, 151] on div "Image Sarah L. Text block Row" at bounding box center [572, 150] width 159 height 25
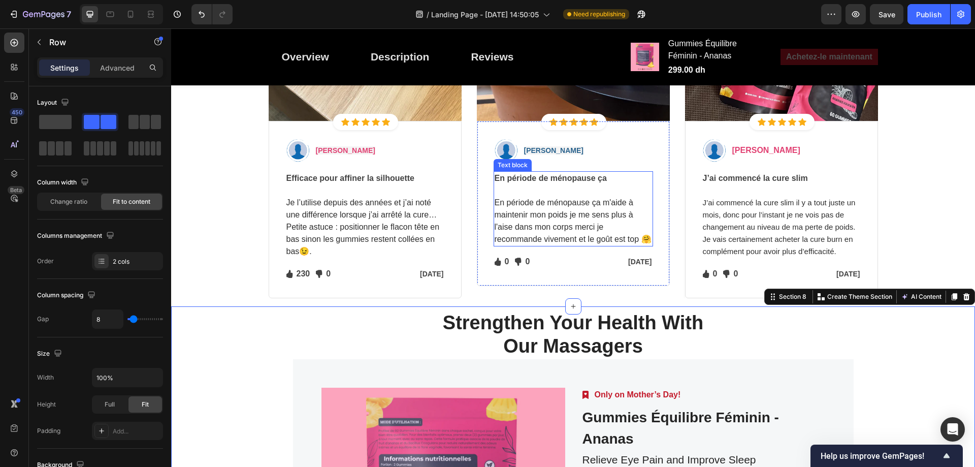
click at [633, 159] on div "Image Sarah L. Text block Row" at bounding box center [572, 150] width 159 height 25
click at [889, 14] on span "Save" at bounding box center [886, 14] width 17 height 9
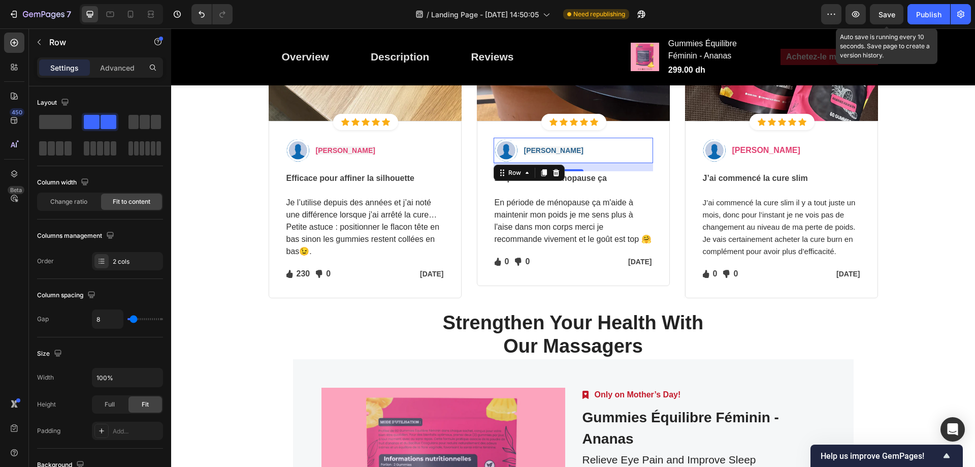
click at [889, 14] on span "Save" at bounding box center [886, 14] width 17 height 9
